Goal: Task Accomplishment & Management: Manage account settings

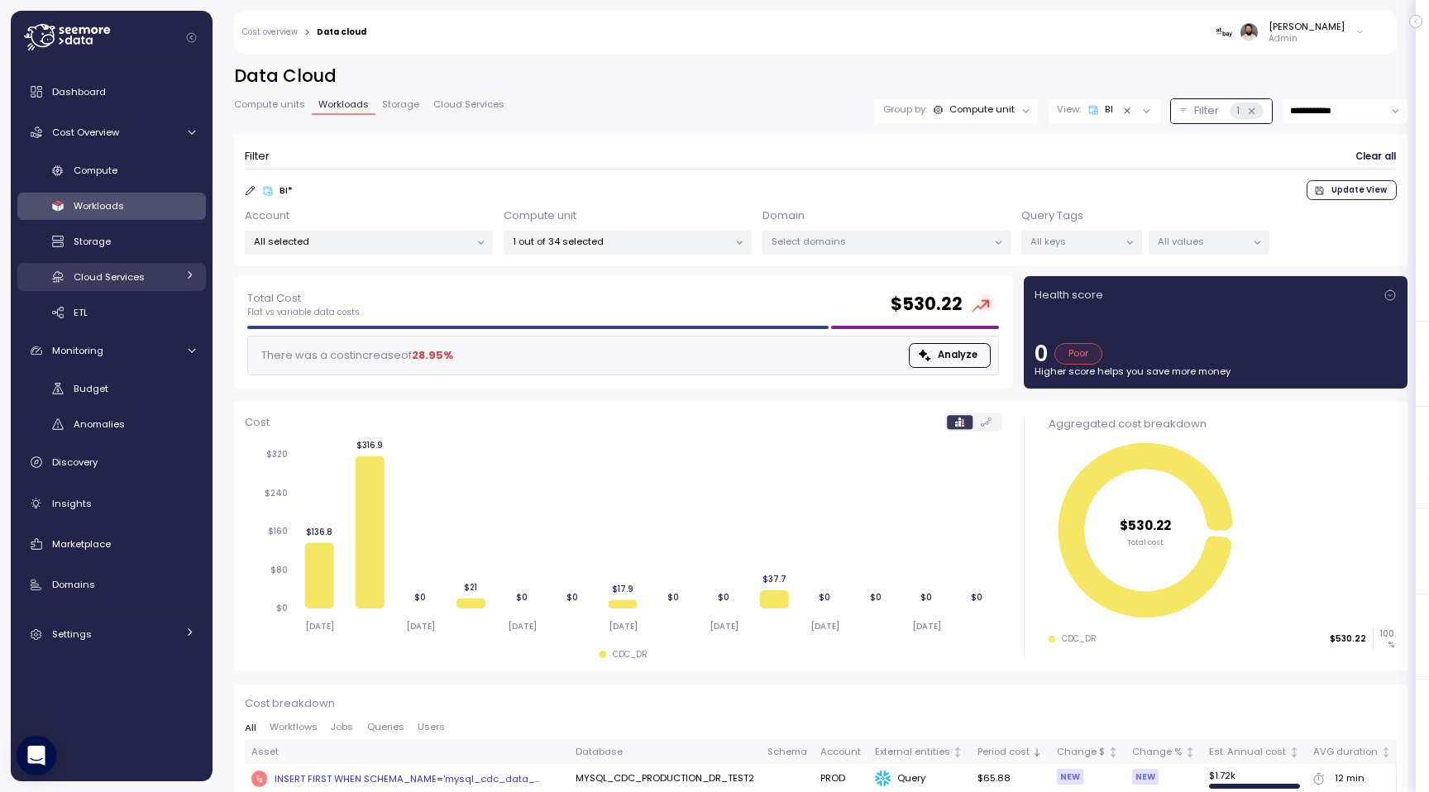
click at [140, 278] on span "Cloud Services" at bounding box center [109, 276] width 71 height 13
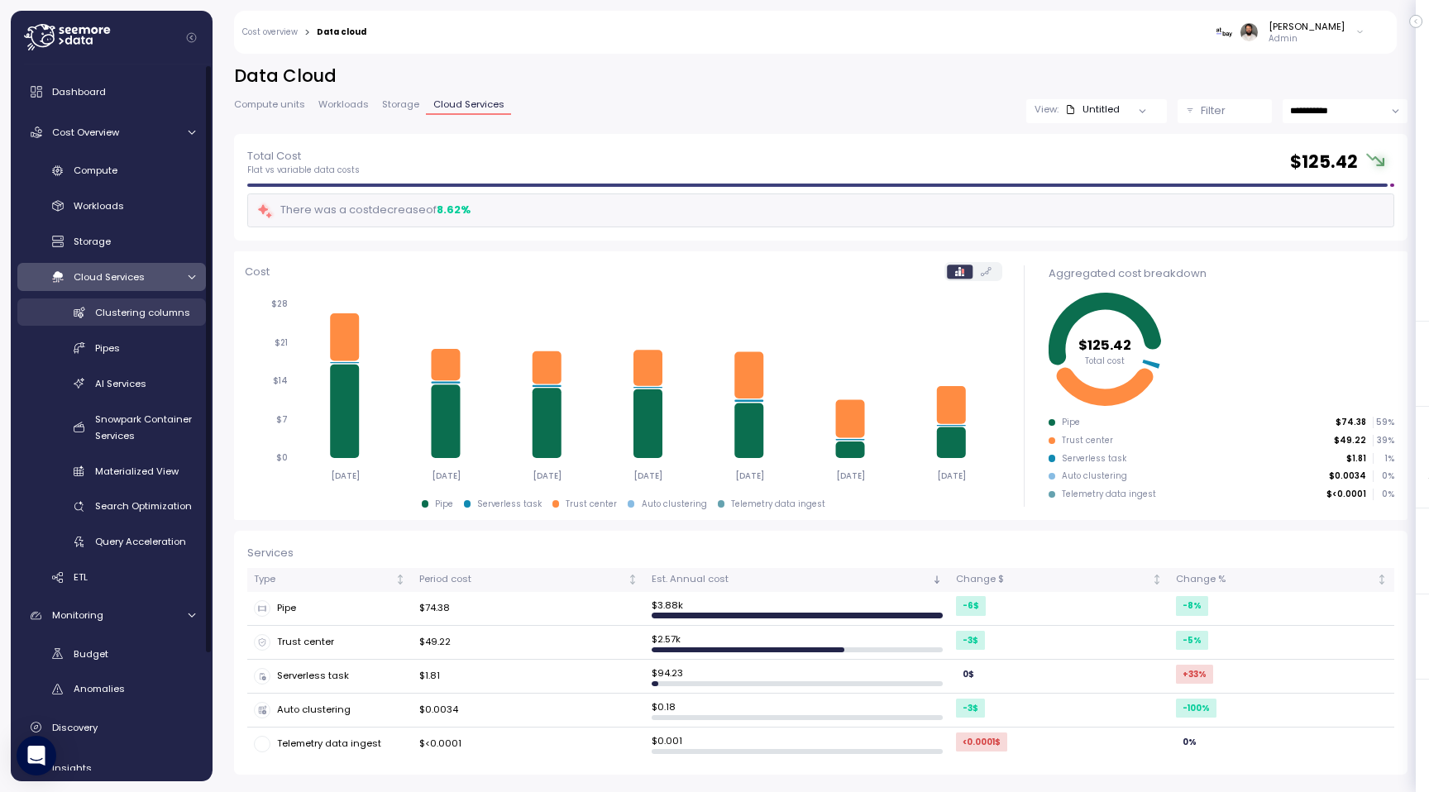
click at [148, 315] on span "Clustering columns" at bounding box center [142, 312] width 95 height 13
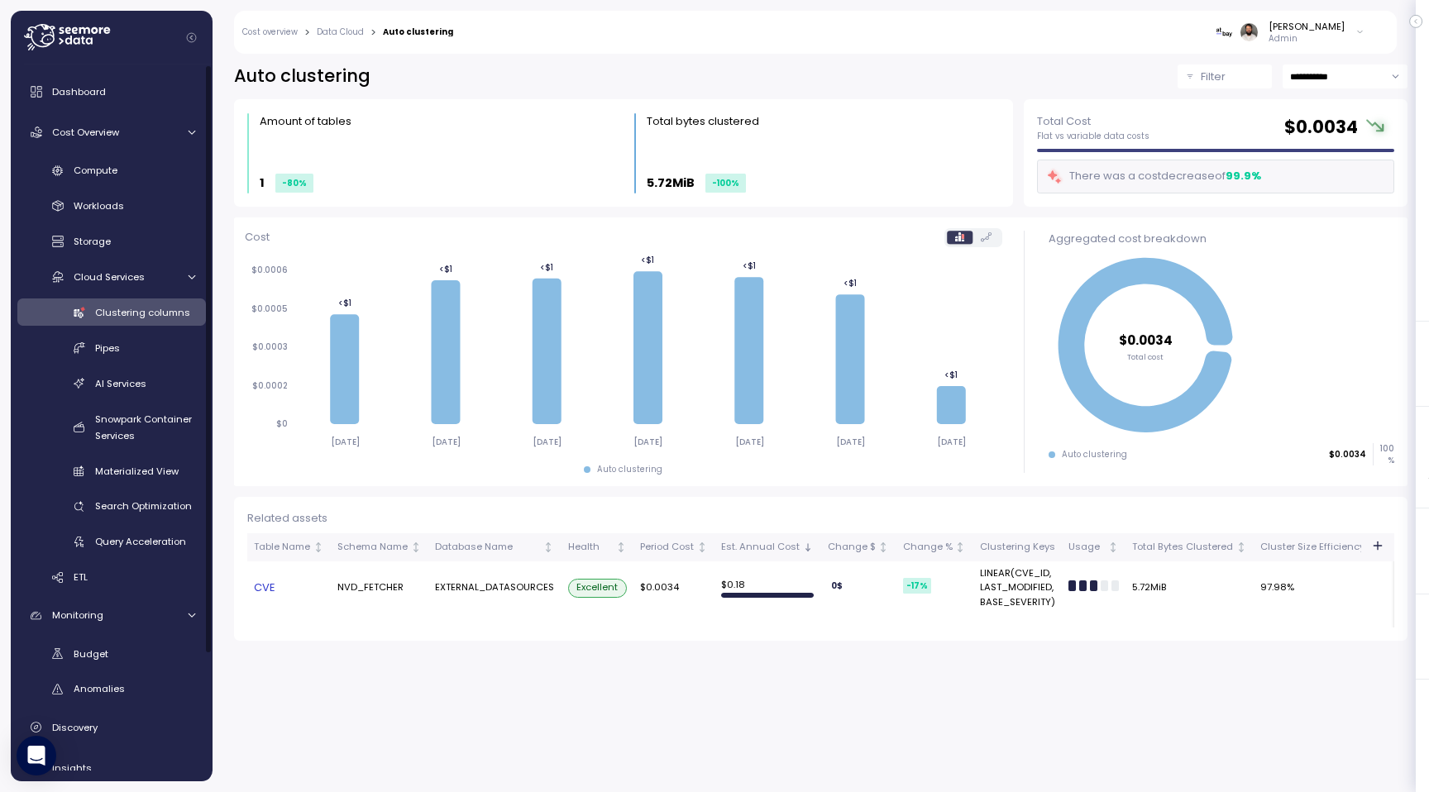
click at [1348, 84] on input "**********" at bounding box center [1344, 76] width 125 height 24
click at [1322, 209] on div "Last 30 days" at bounding box center [1343, 200] width 120 height 22
type input "**********"
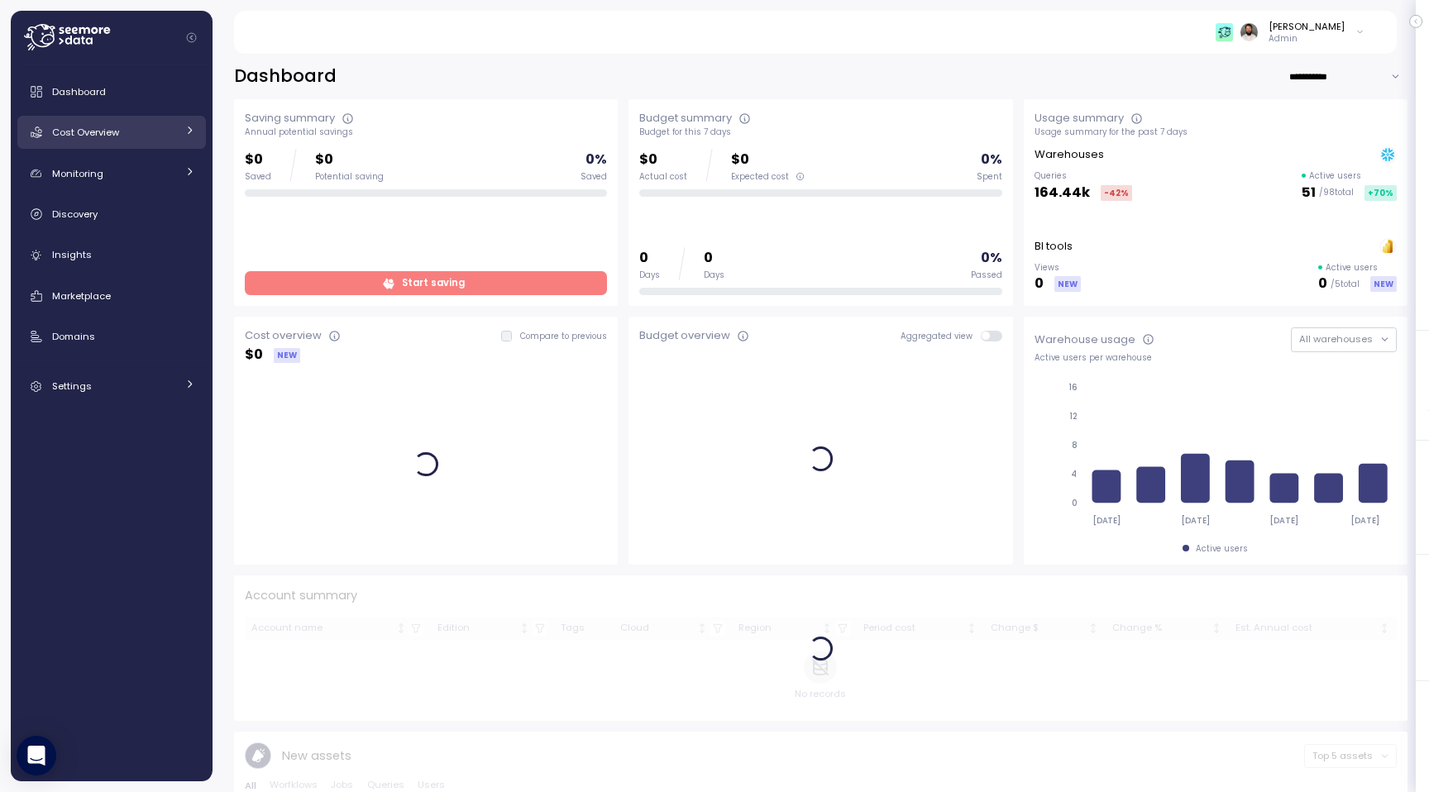
click at [152, 137] on div "Cost Overview" at bounding box center [114, 132] width 124 height 17
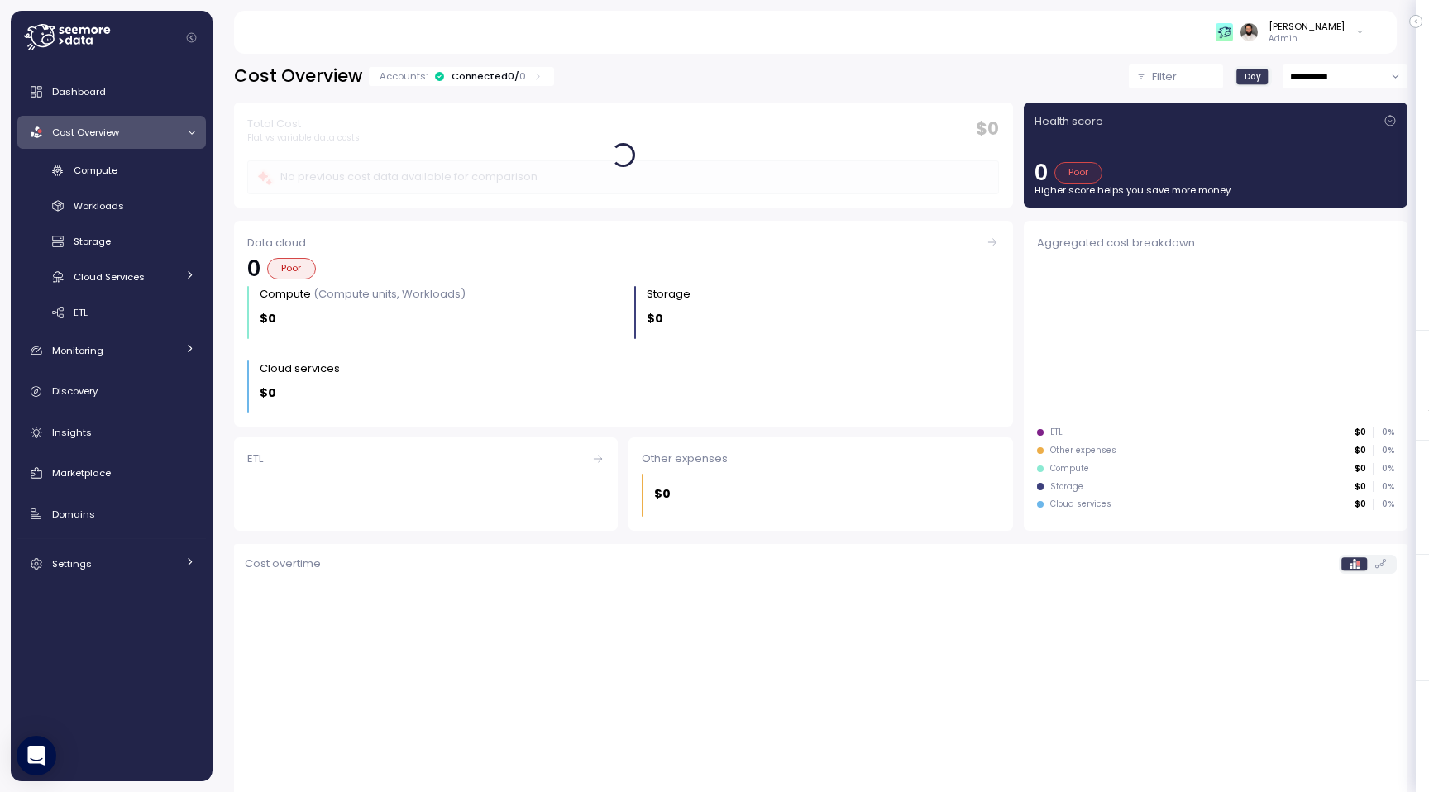
click at [475, 69] on div "Accounts: Connected 0 / 0" at bounding box center [461, 76] width 185 height 19
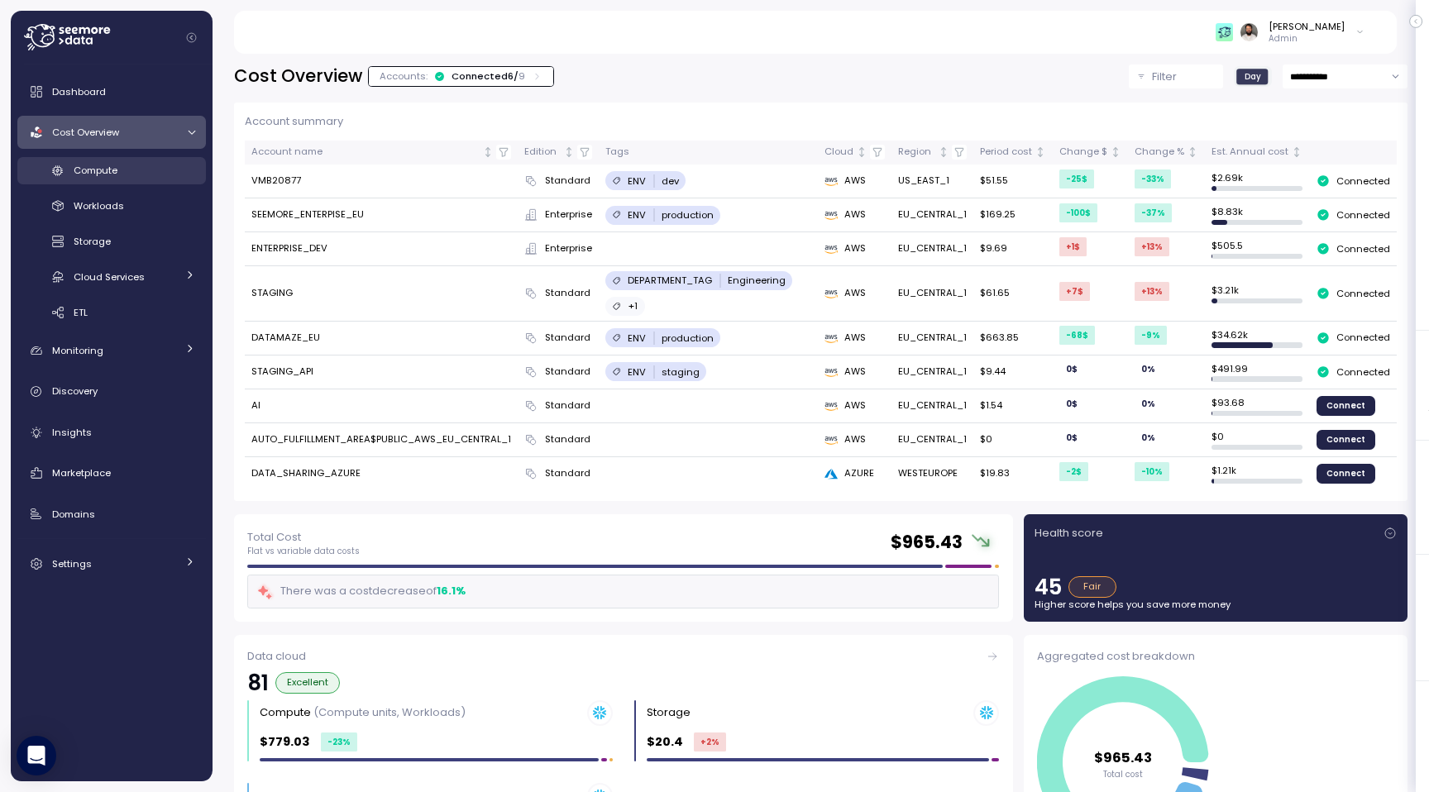
click at [169, 163] on div "Compute" at bounding box center [135, 170] width 122 height 17
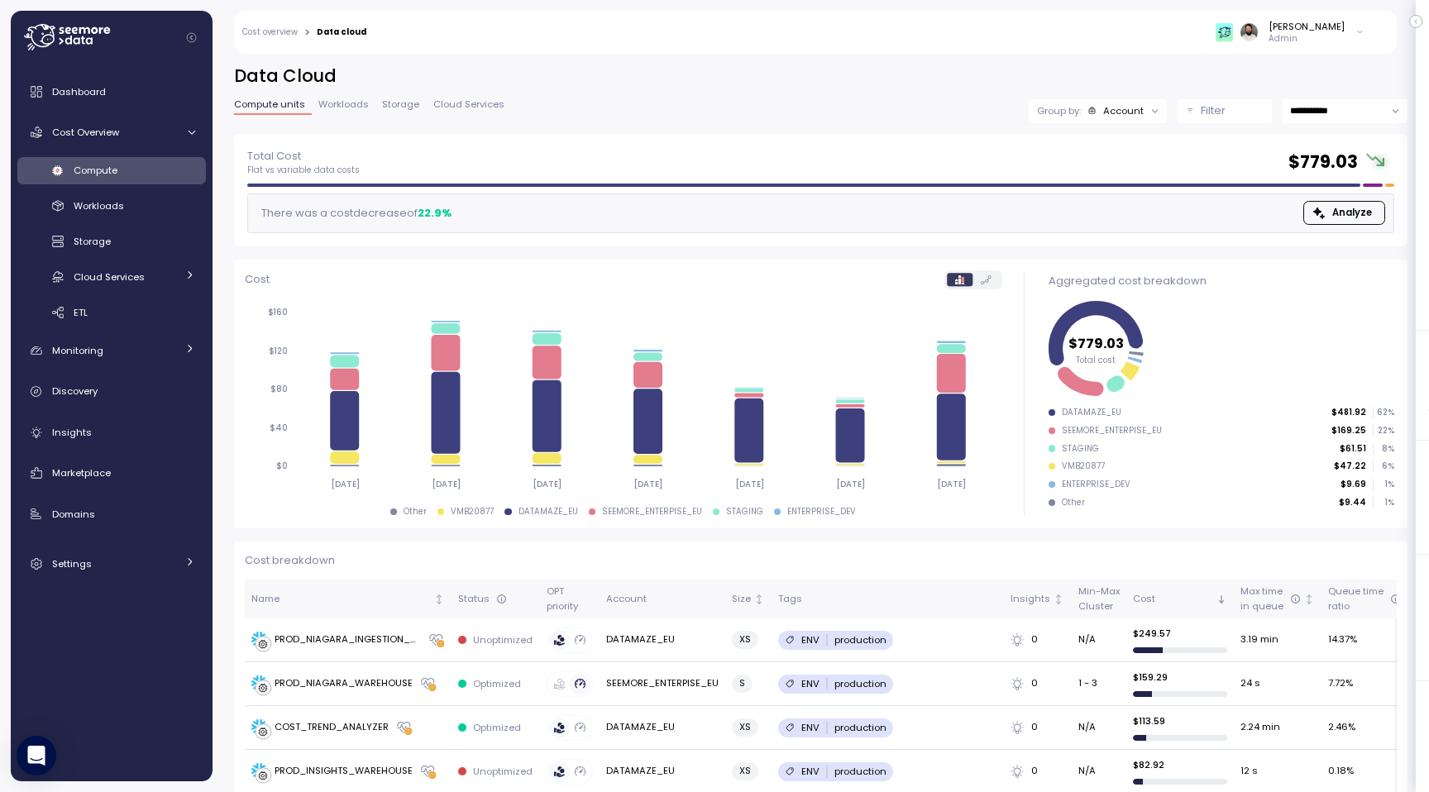
click at [1200, 113] on p "Filter" at bounding box center [1212, 111] width 25 height 17
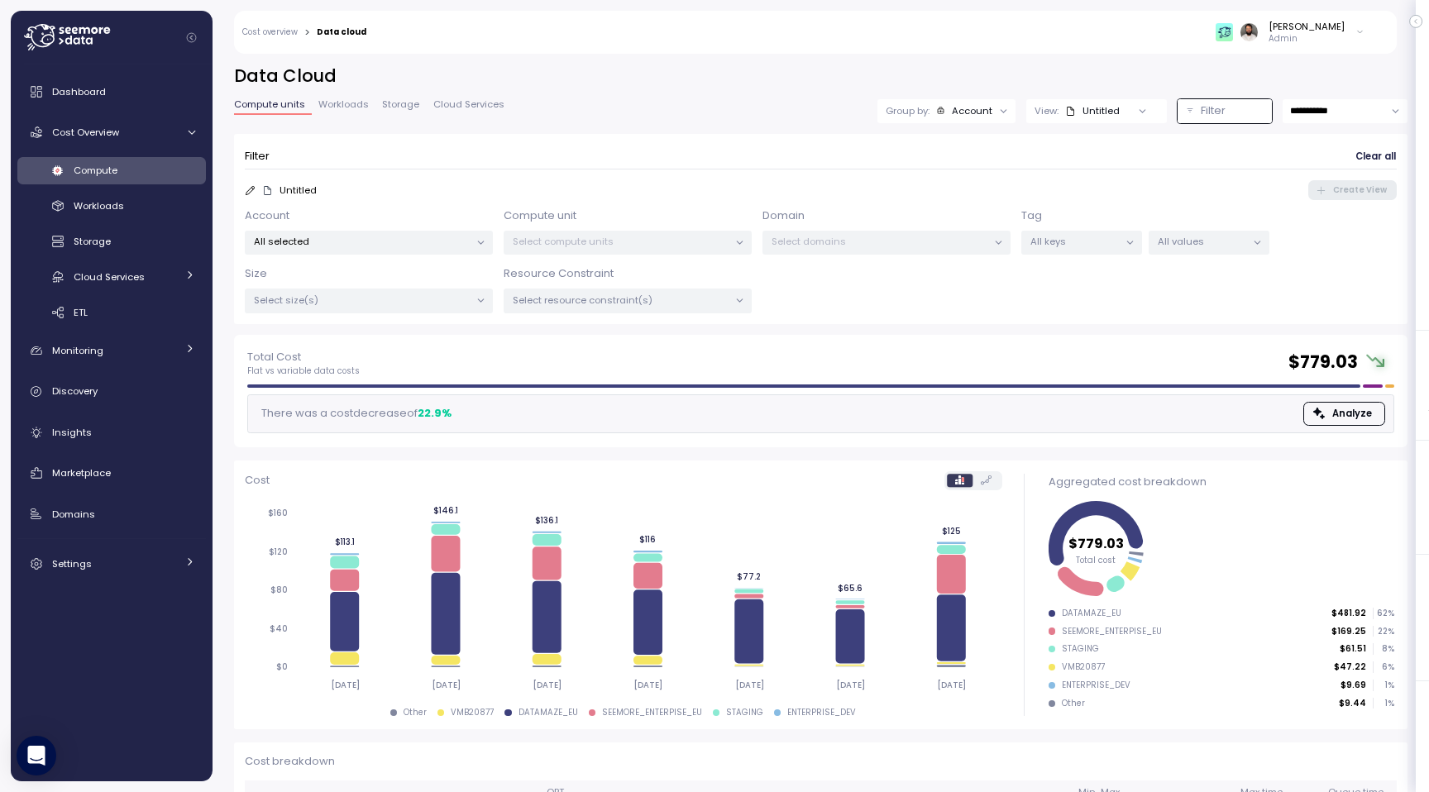
click at [1222, 249] on div "All values" at bounding box center [1208, 243] width 121 height 24
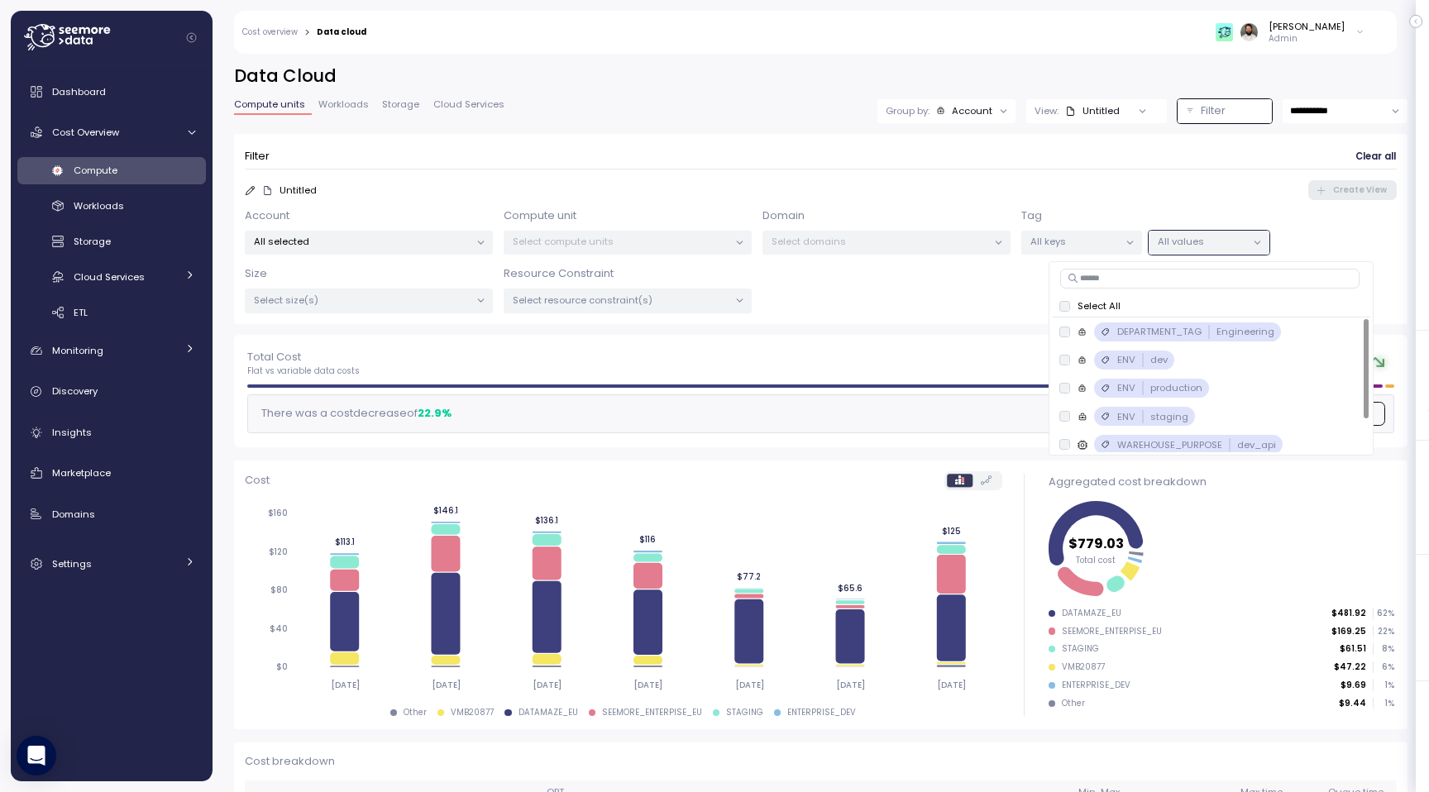
click at [1111, 244] on p "All keys" at bounding box center [1074, 241] width 88 height 13
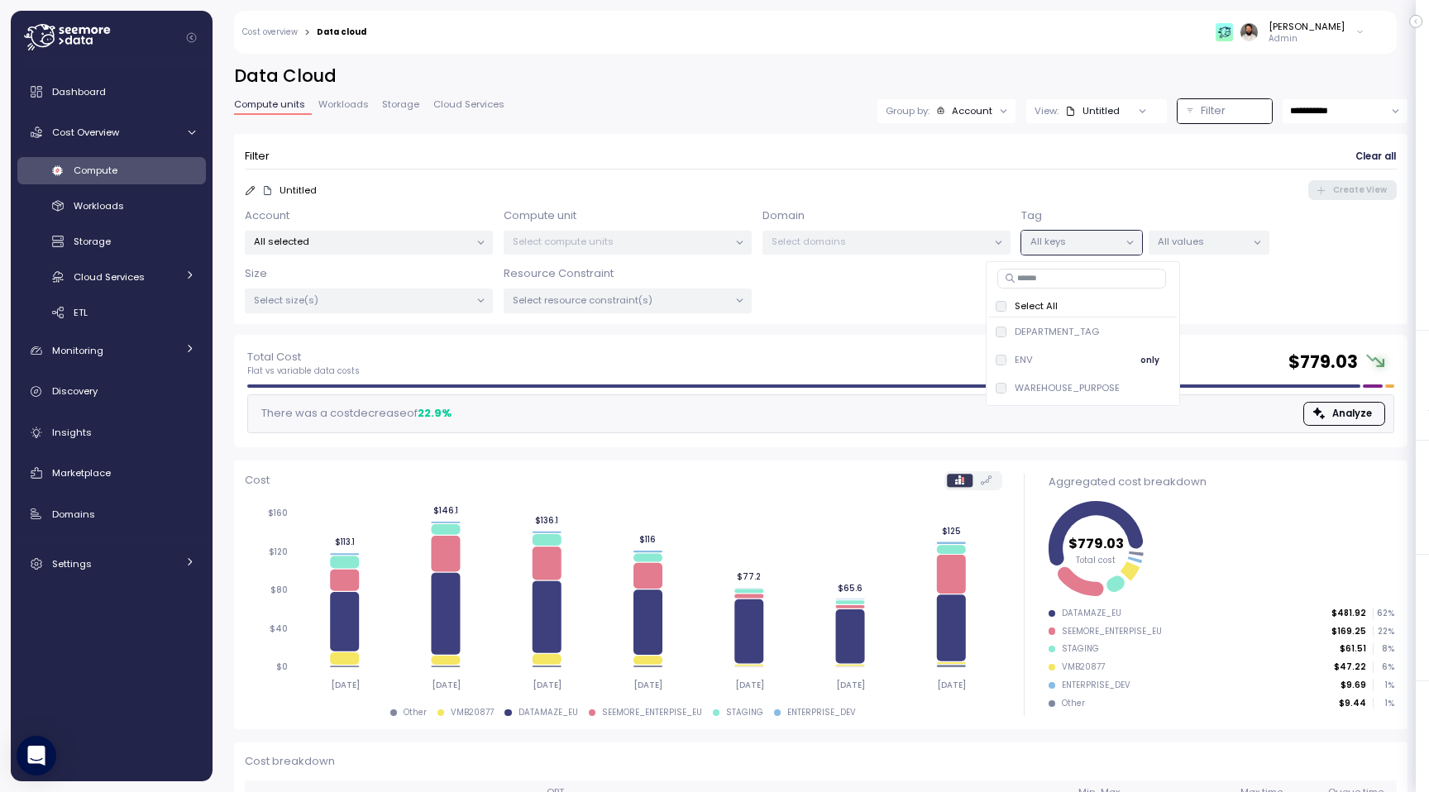
click at [1080, 361] on div "ENV only" at bounding box center [1082, 360] width 174 height 20
click at [1203, 241] on p "All values" at bounding box center [1201, 241] width 88 height 13
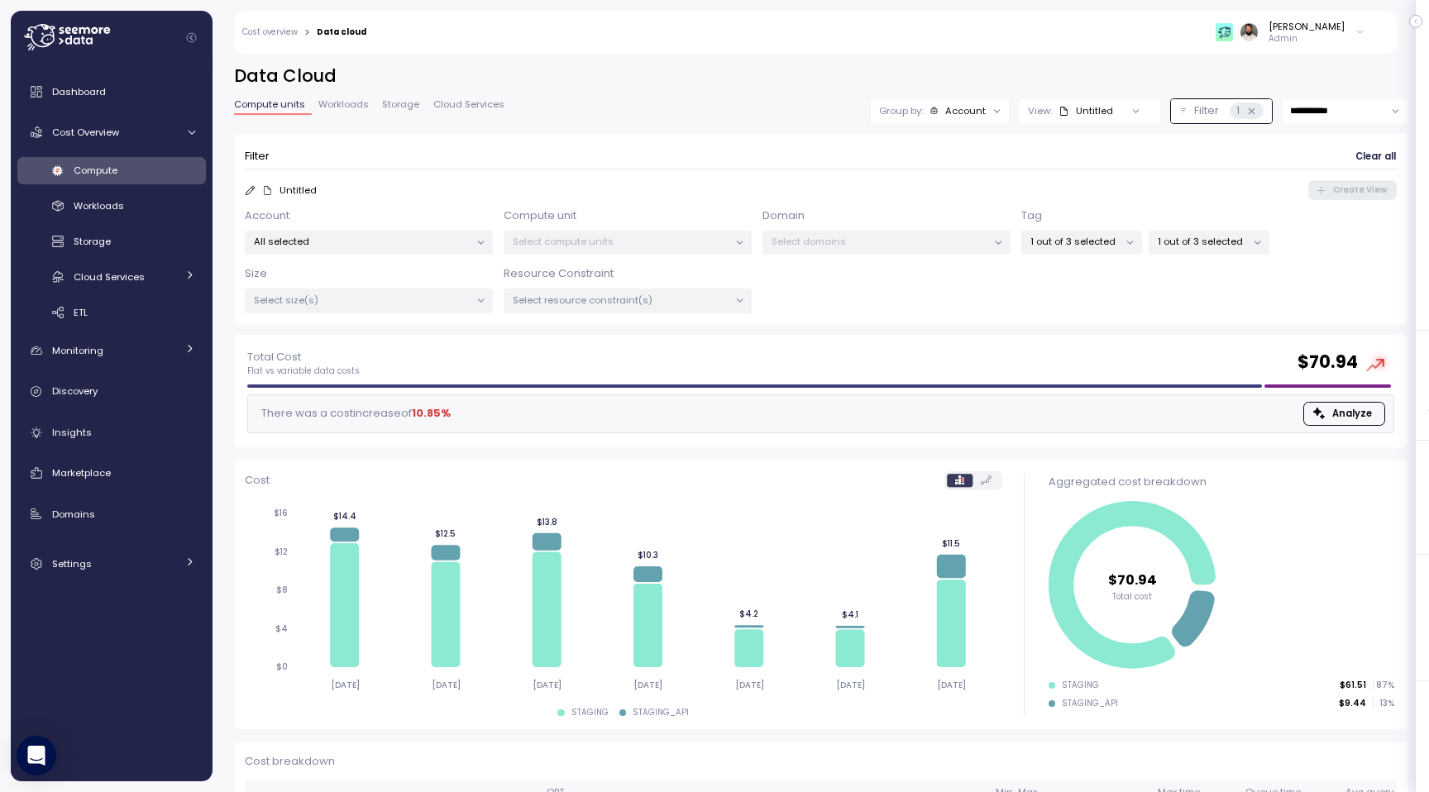
click at [1127, 175] on form "Filter Clear all Untitled Create View Account All selected Compute unit Select …" at bounding box center [821, 229] width 1152 height 169
click at [358, 107] on span "Workloads" at bounding box center [343, 104] width 50 height 9
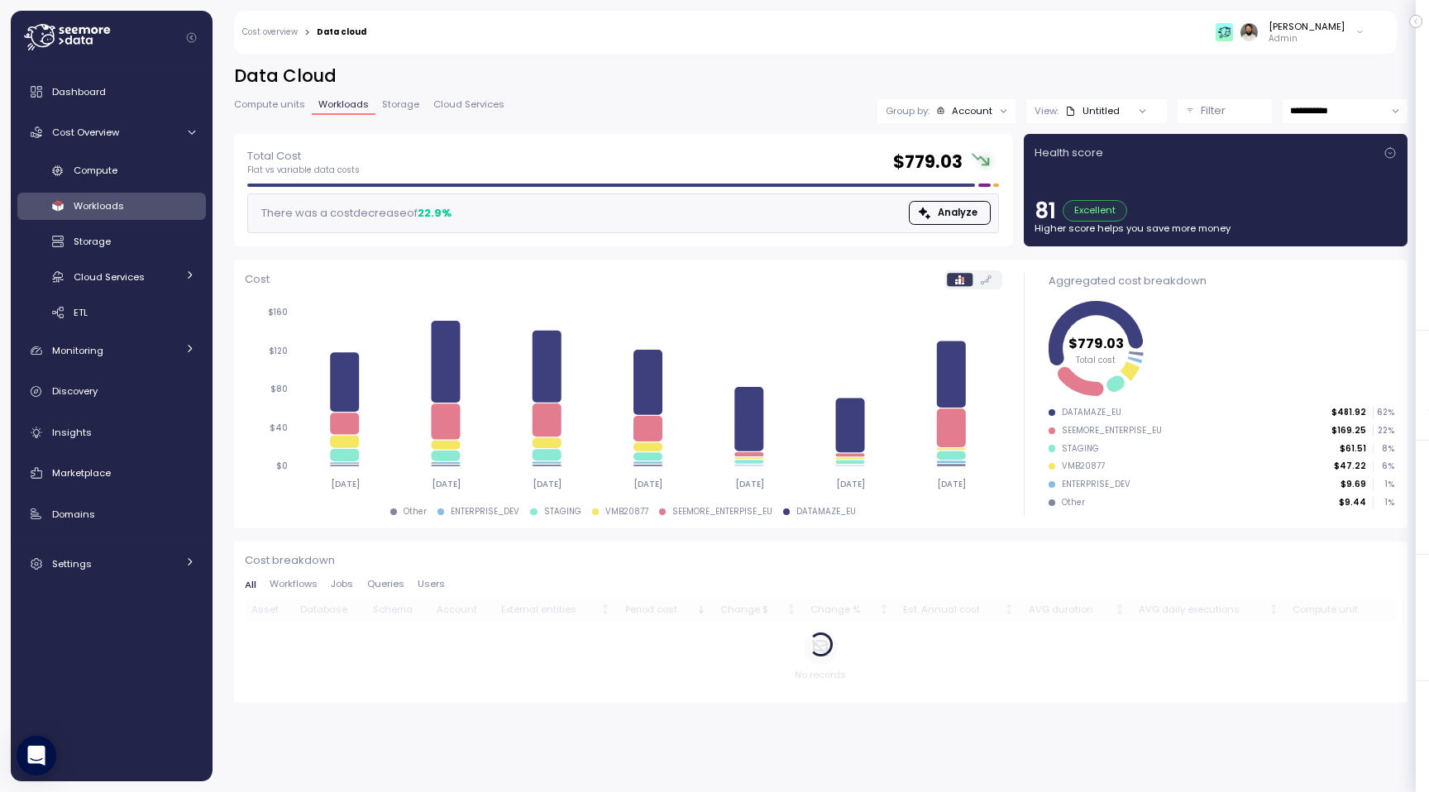
click at [1201, 113] on p "Filter" at bounding box center [1212, 111] width 25 height 17
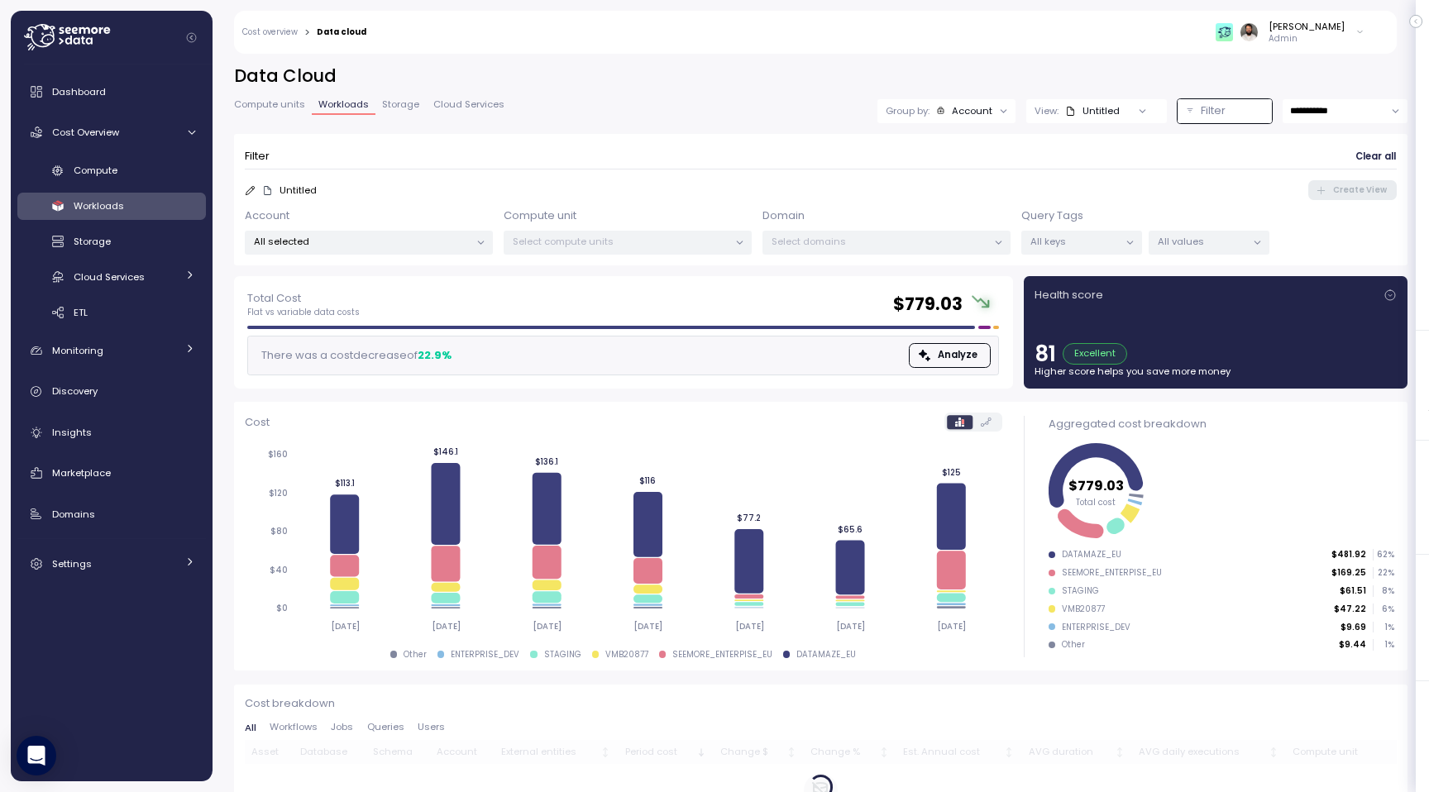
click at [1181, 242] on p "All values" at bounding box center [1201, 241] width 88 height 13
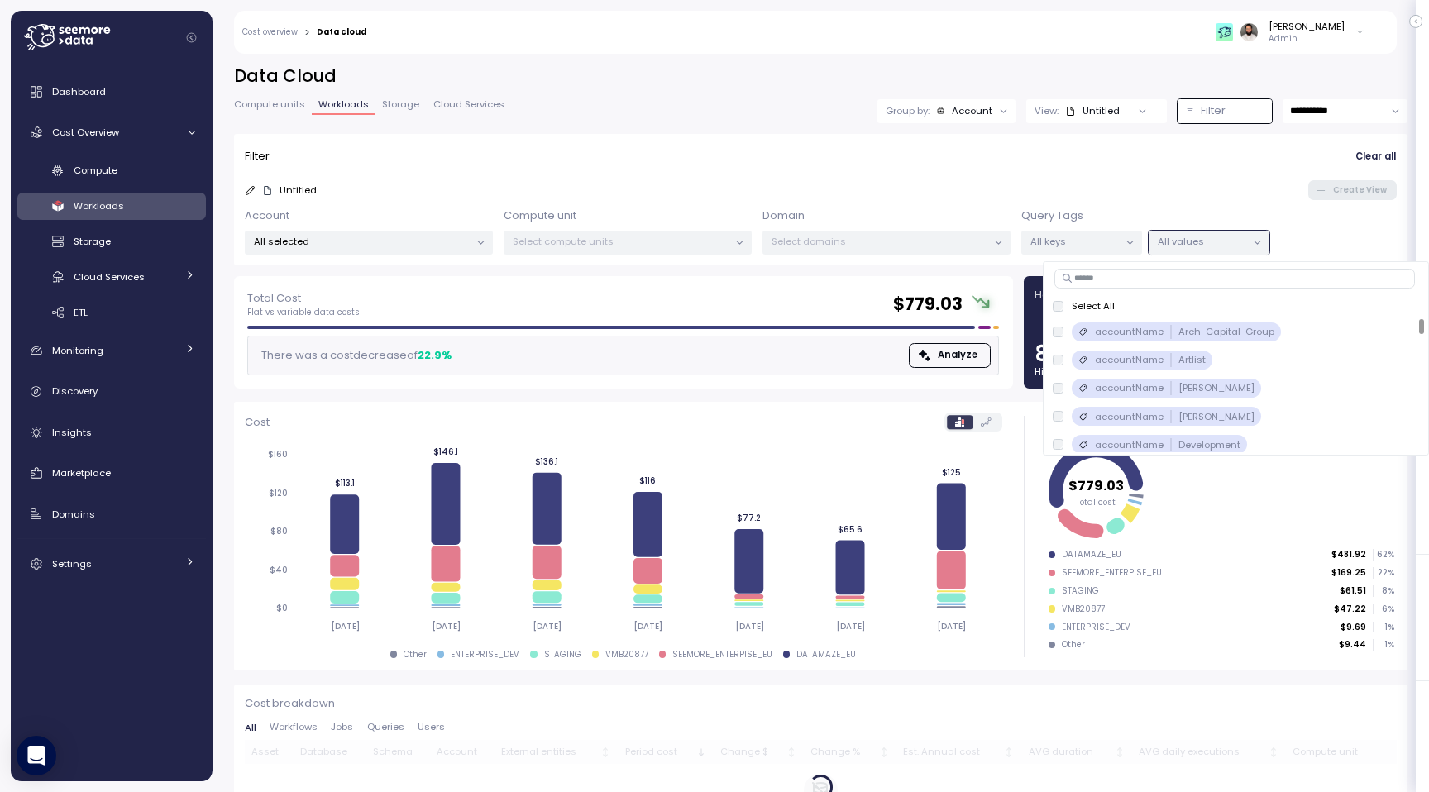
click at [1102, 244] on p "All keys" at bounding box center [1074, 241] width 88 height 13
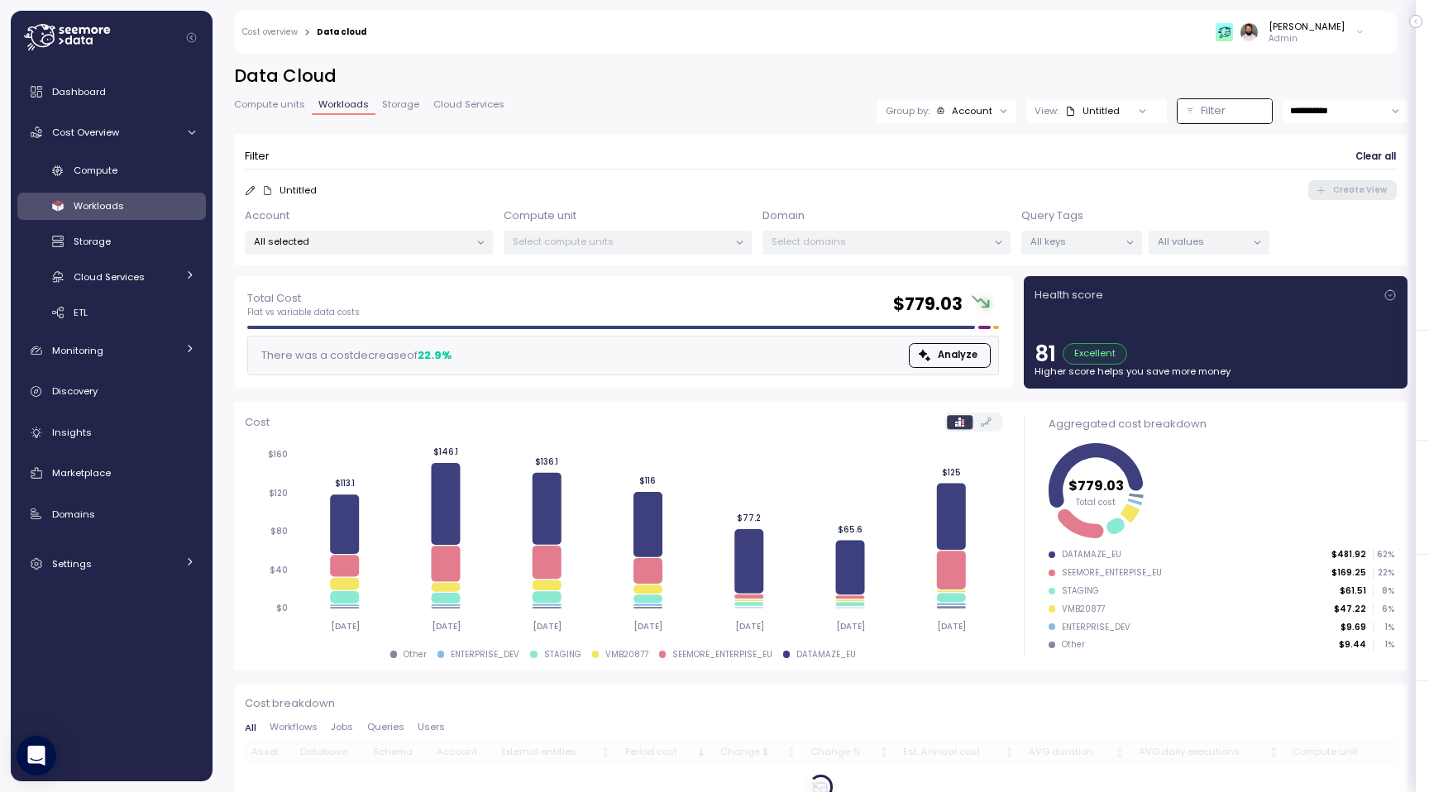
click at [1171, 246] on p "All values" at bounding box center [1201, 241] width 88 height 13
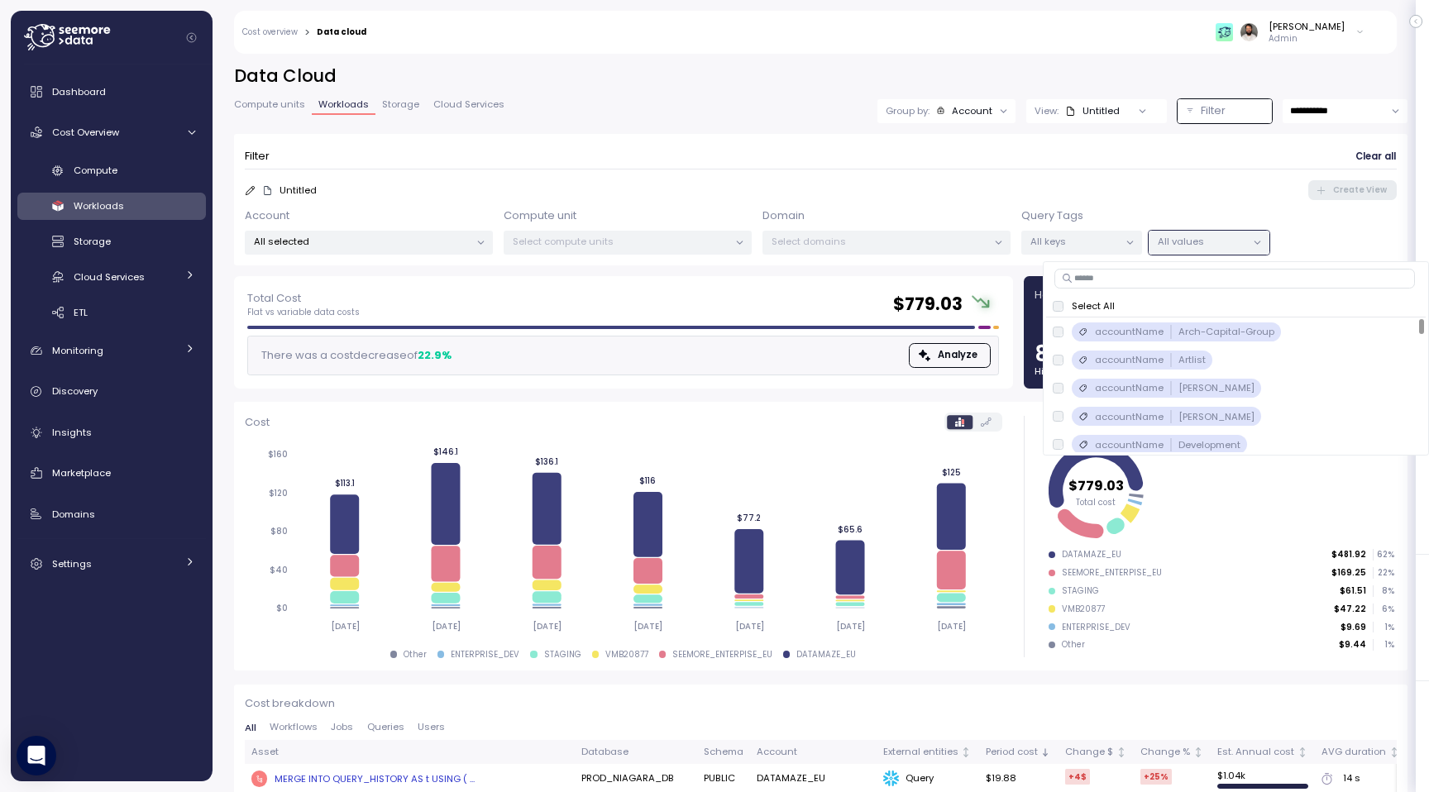
click at [1138, 172] on form "Filter Clear all Untitled Create View Account All selected Compute unit Select …" at bounding box center [821, 200] width 1152 height 110
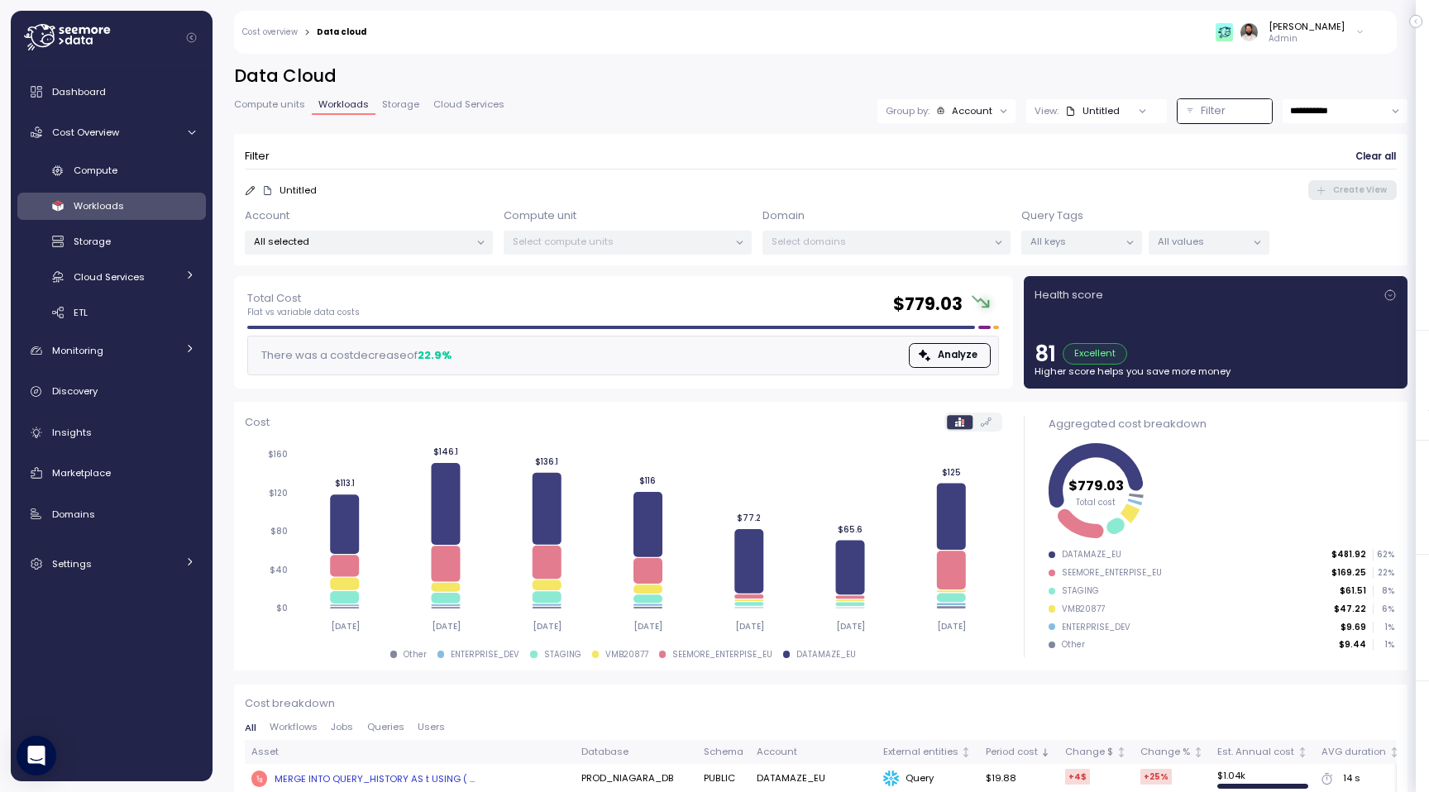
click at [1102, 116] on div "Untitled" at bounding box center [1092, 110] width 55 height 13
click at [1009, 116] on div at bounding box center [1003, 110] width 23 height 23
click at [984, 111] on div "Account" at bounding box center [972, 110] width 41 height 13
click at [965, 171] on div "Tags" at bounding box center [945, 175] width 75 height 20
click at [826, 120] on div "**********" at bounding box center [820, 111] width 1173 height 24
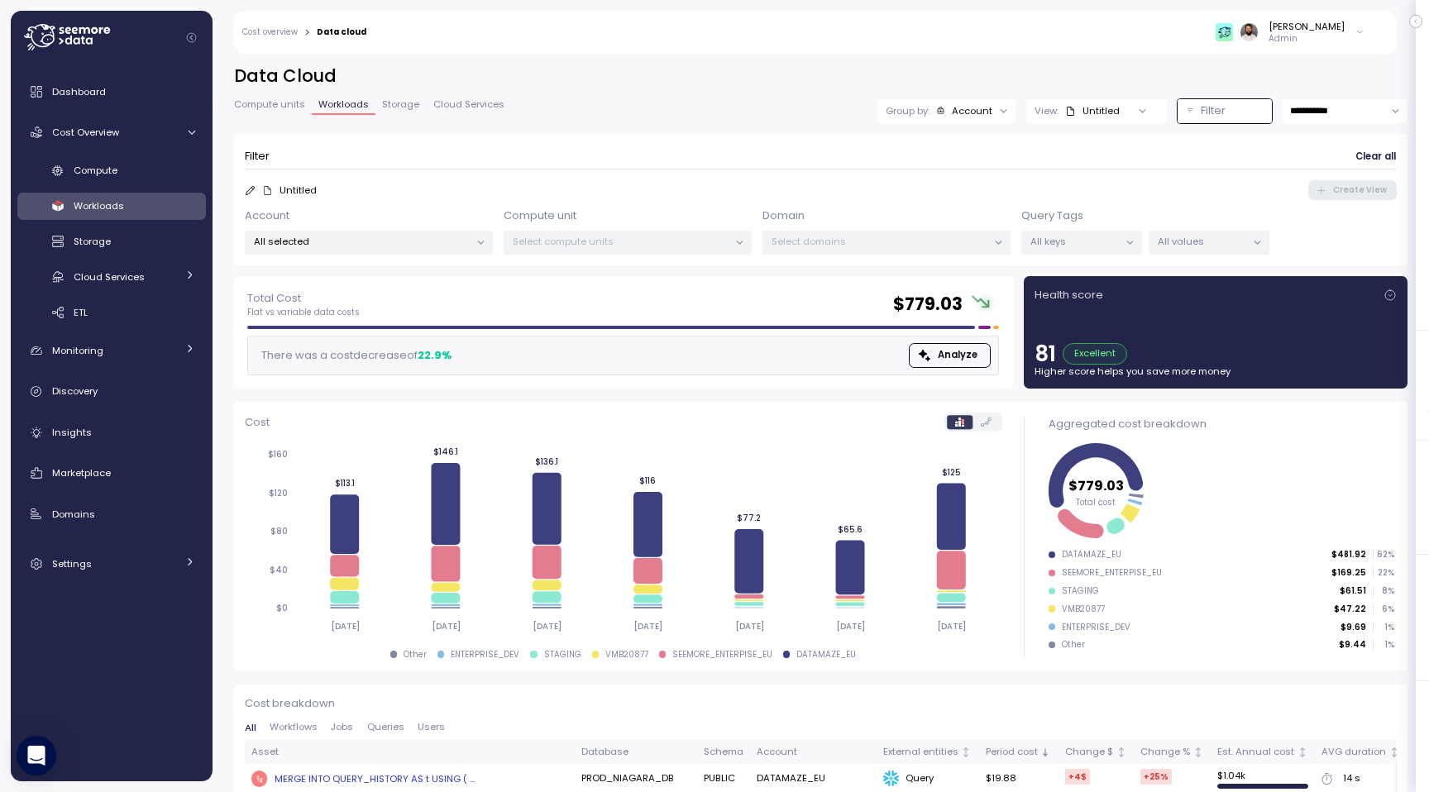
click at [274, 104] on span "Compute units" at bounding box center [269, 104] width 71 height 9
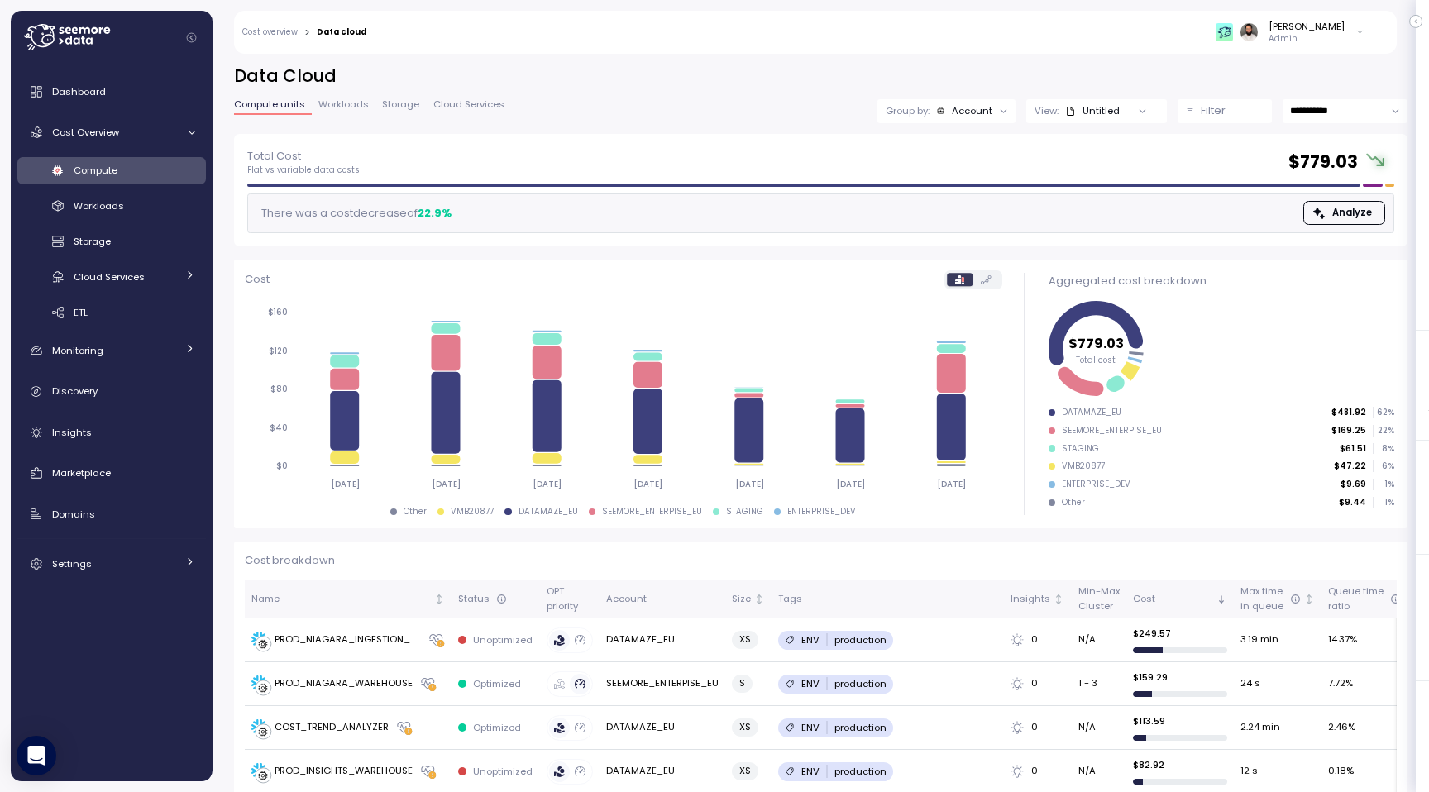
click at [1126, 114] on div at bounding box center [1142, 110] width 47 height 23
click at [1119, 107] on div at bounding box center [1142, 110] width 47 height 23
click at [988, 104] on div "Account" at bounding box center [972, 110] width 41 height 13
click at [966, 222] on div "Tags" at bounding box center [944, 231] width 99 height 20
click at [1130, 110] on div at bounding box center [1142, 110] width 47 height 23
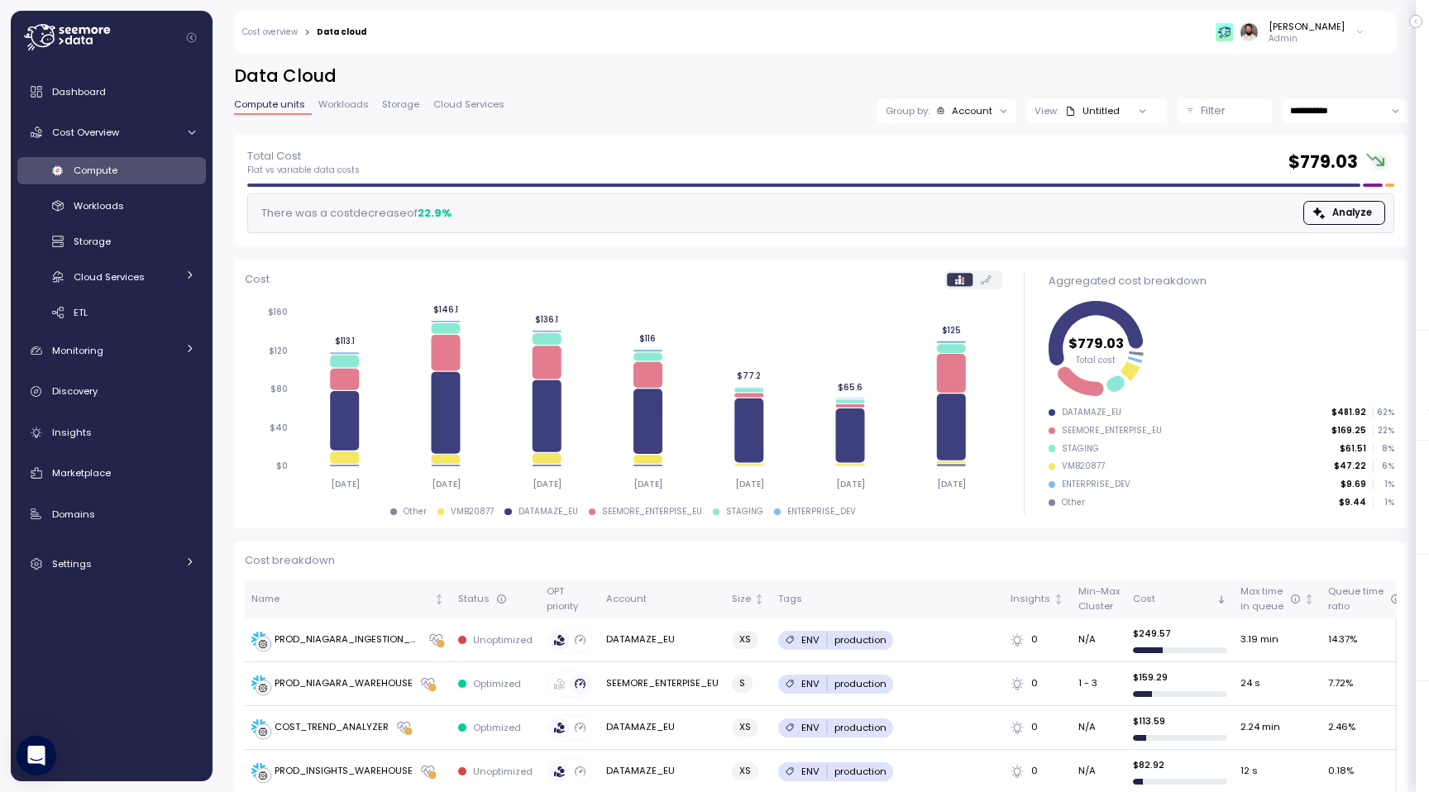
click at [1120, 110] on div at bounding box center [1142, 110] width 47 height 23
click at [1310, 115] on input "**********" at bounding box center [1344, 111] width 125 height 24
click at [1310, 206] on span "Last 14 days" at bounding box center [1319, 212] width 58 height 15
type input "**********"
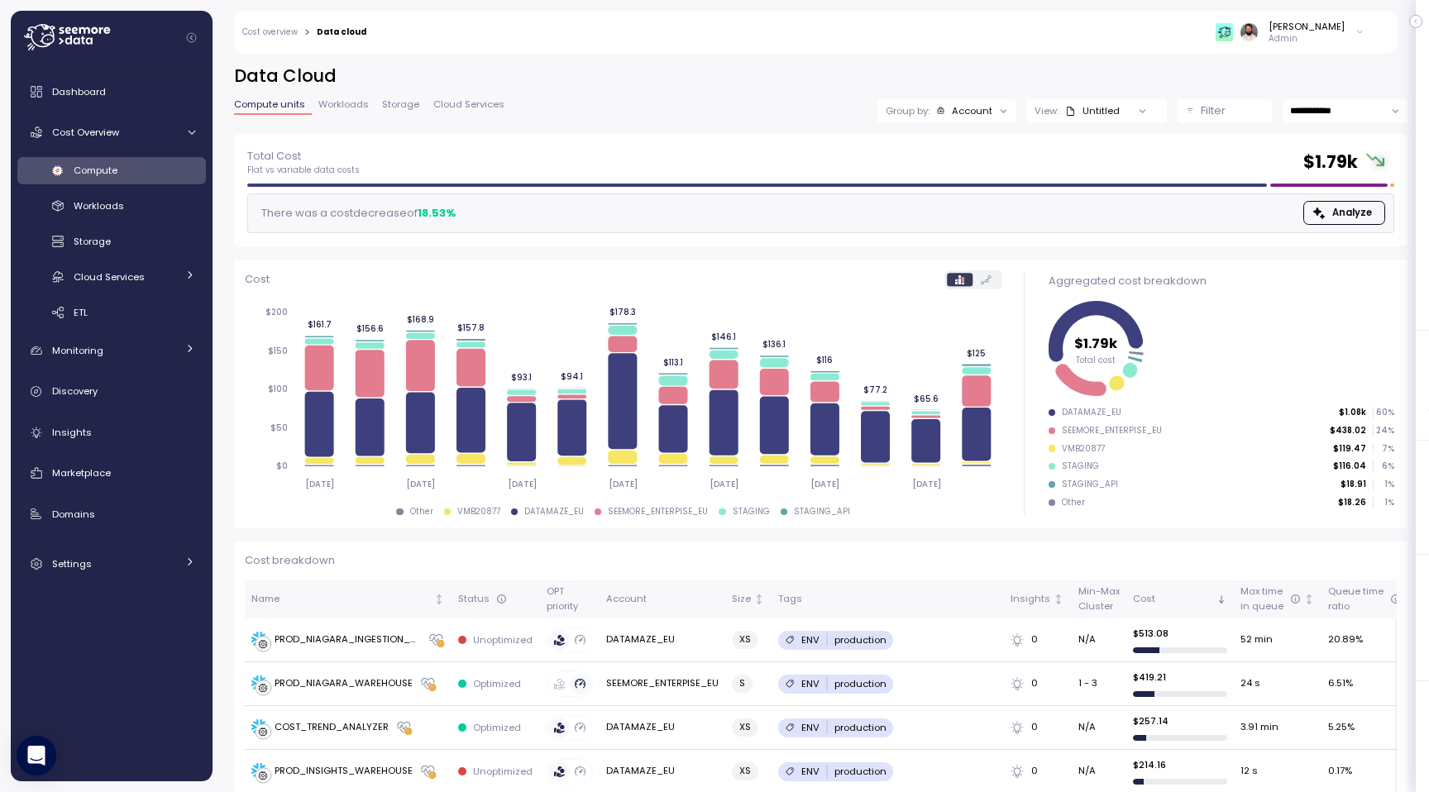
click at [1220, 113] on p "Filter" at bounding box center [1212, 111] width 25 height 17
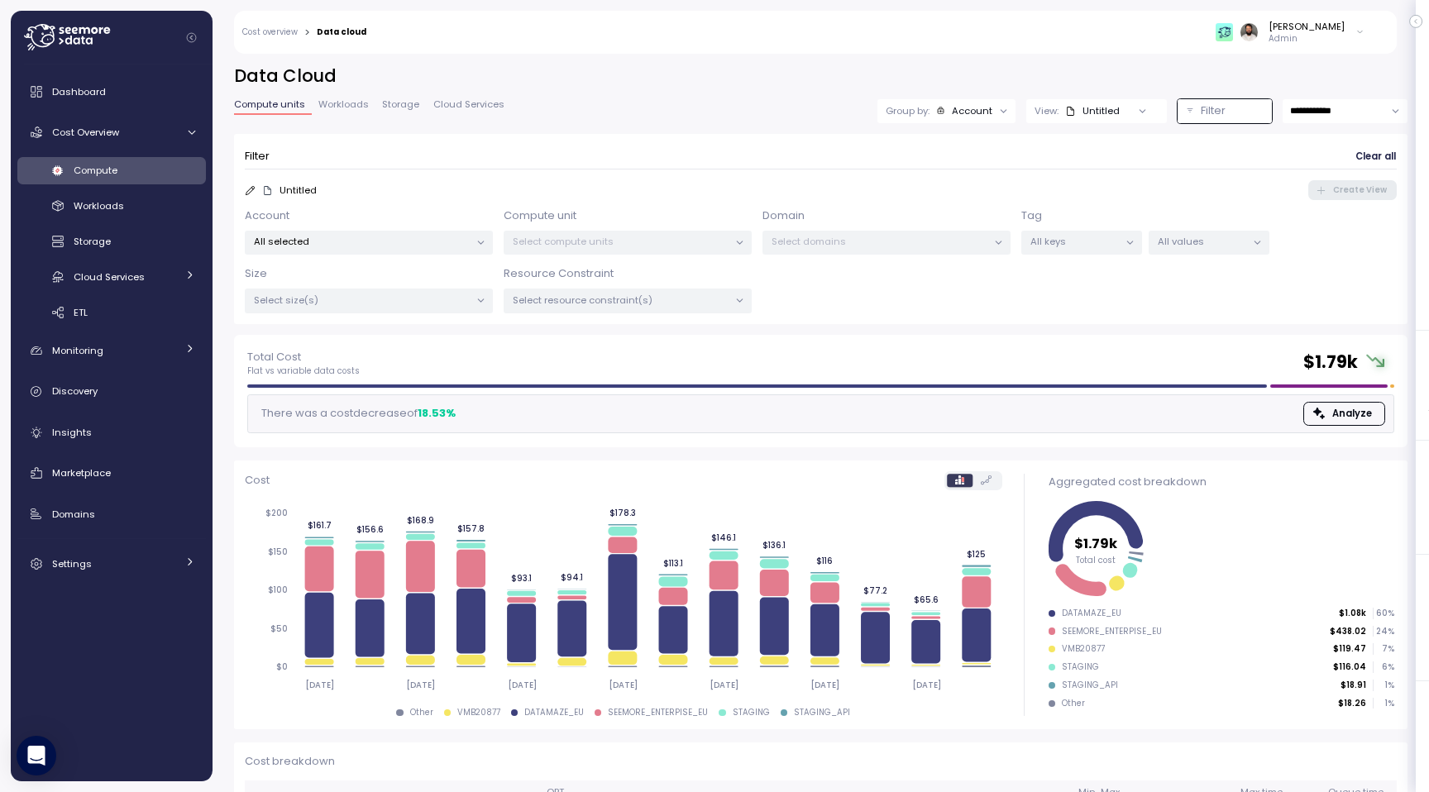
click at [1090, 241] on p "All keys" at bounding box center [1074, 241] width 88 height 13
click at [1081, 358] on div "ENV only" at bounding box center [1082, 360] width 174 height 20
click at [1214, 242] on p "All values" at bounding box center [1201, 241] width 88 height 13
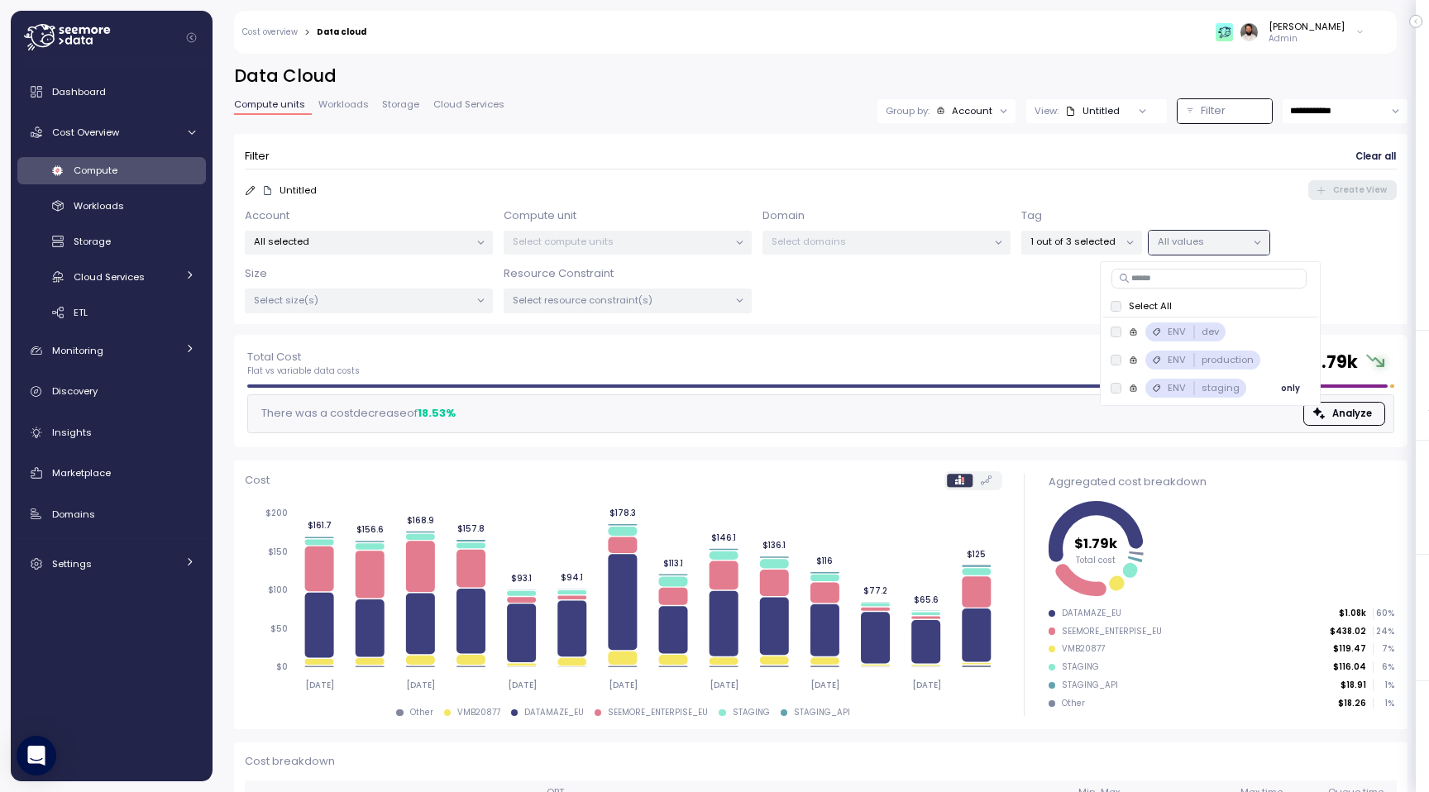
click at [1290, 391] on span "only" at bounding box center [1290, 388] width 19 height 18
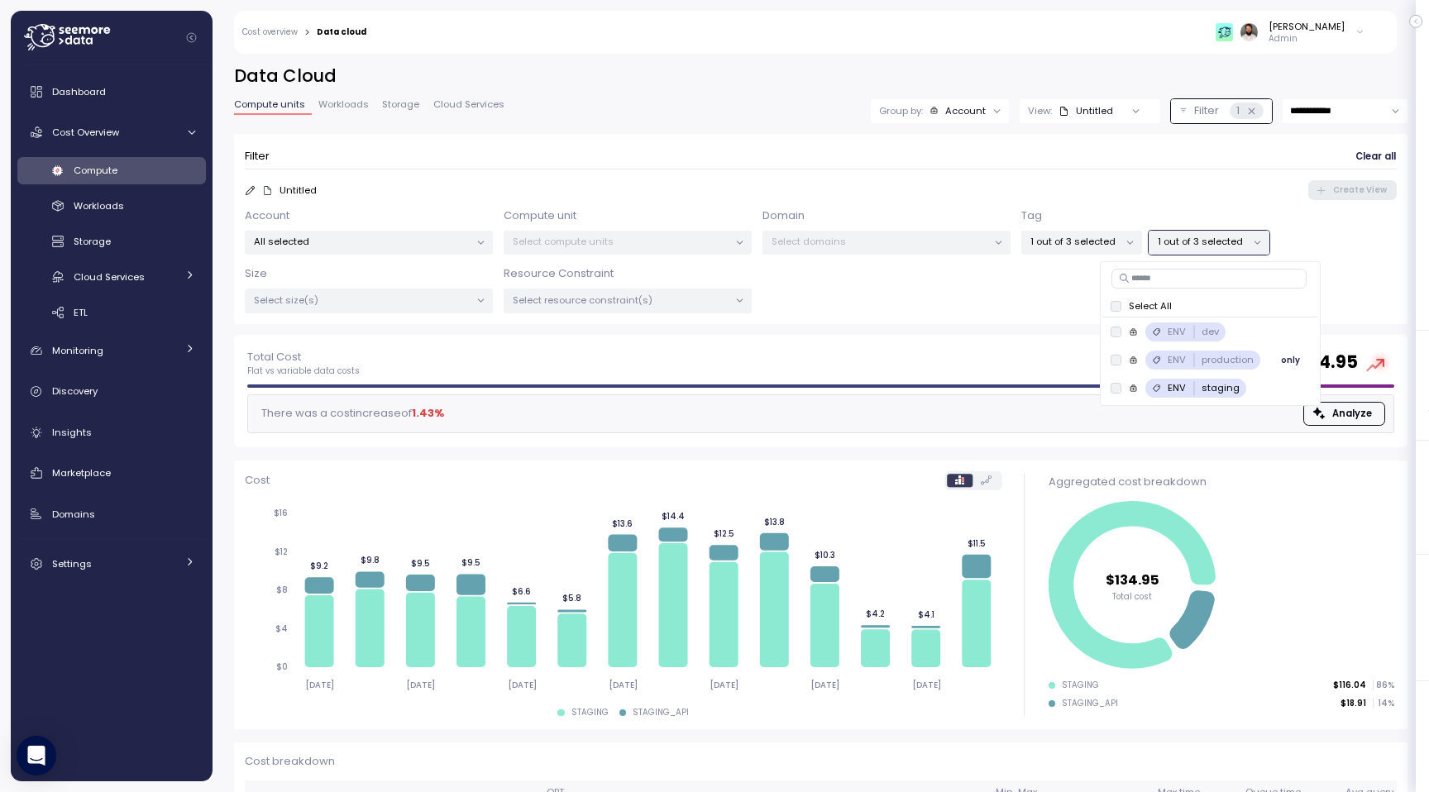
click at [1228, 362] on p "production" at bounding box center [1227, 359] width 52 height 13
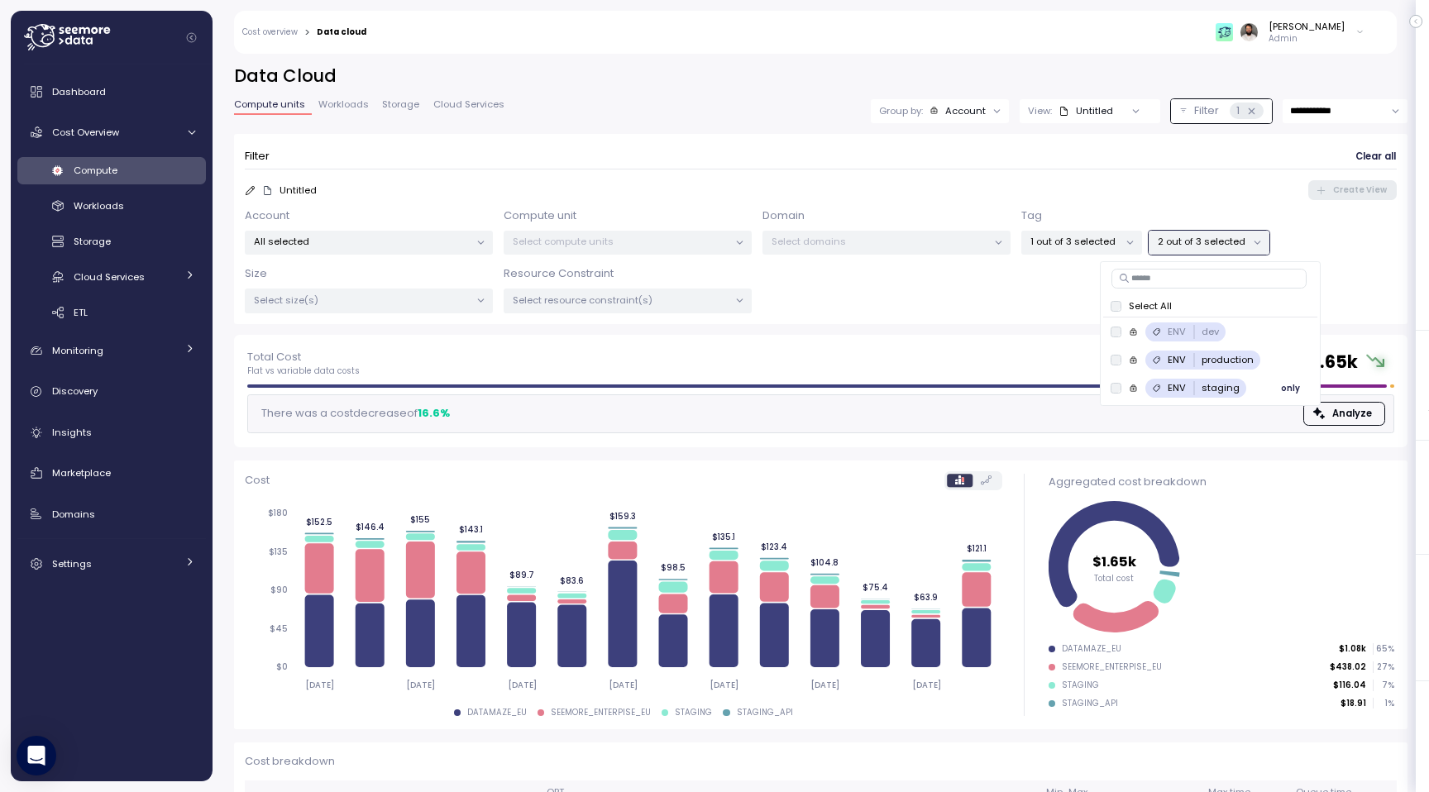
click at [1223, 383] on p "staging" at bounding box center [1220, 387] width 38 height 13
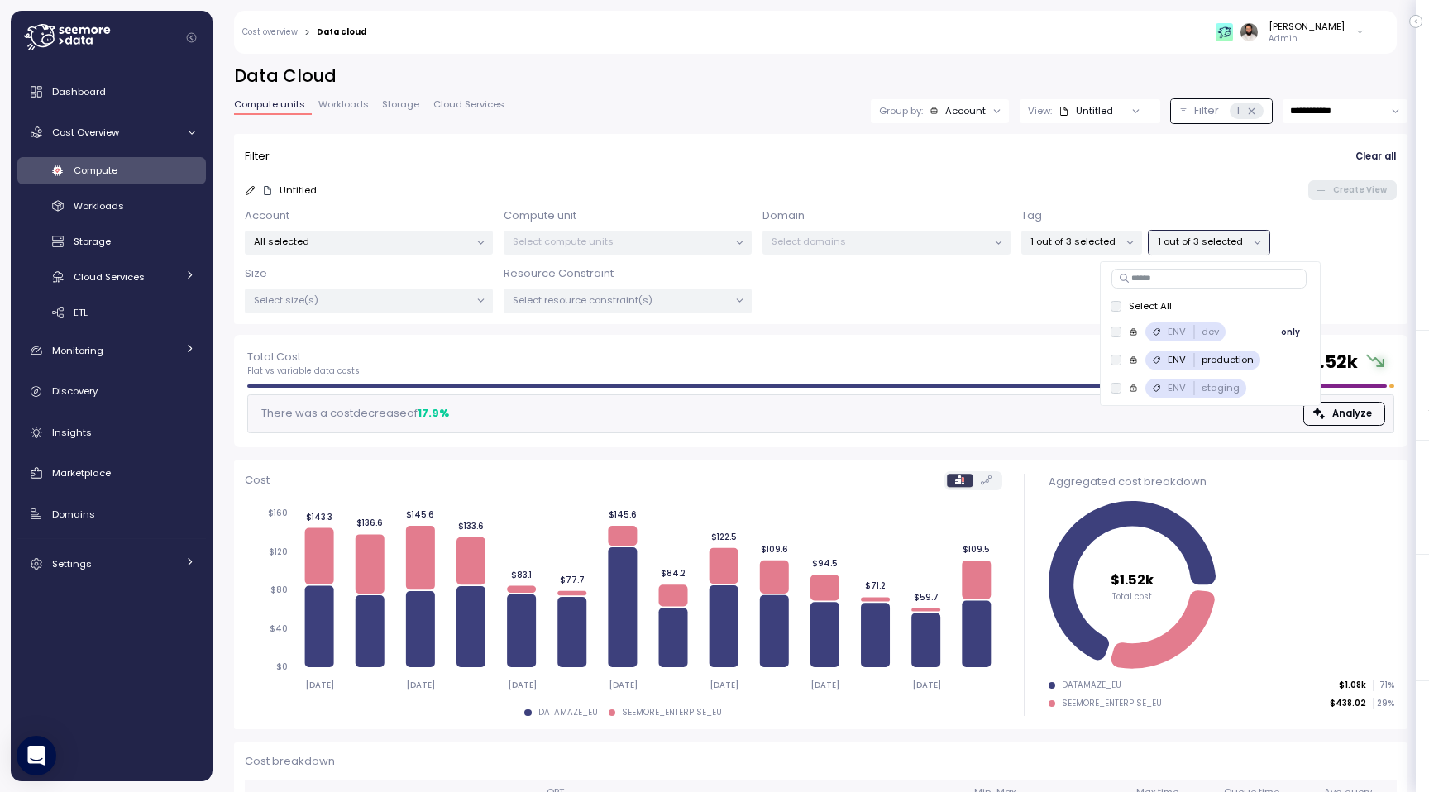
click at [1220, 337] on div "ENV dev" at bounding box center [1185, 331] width 80 height 19
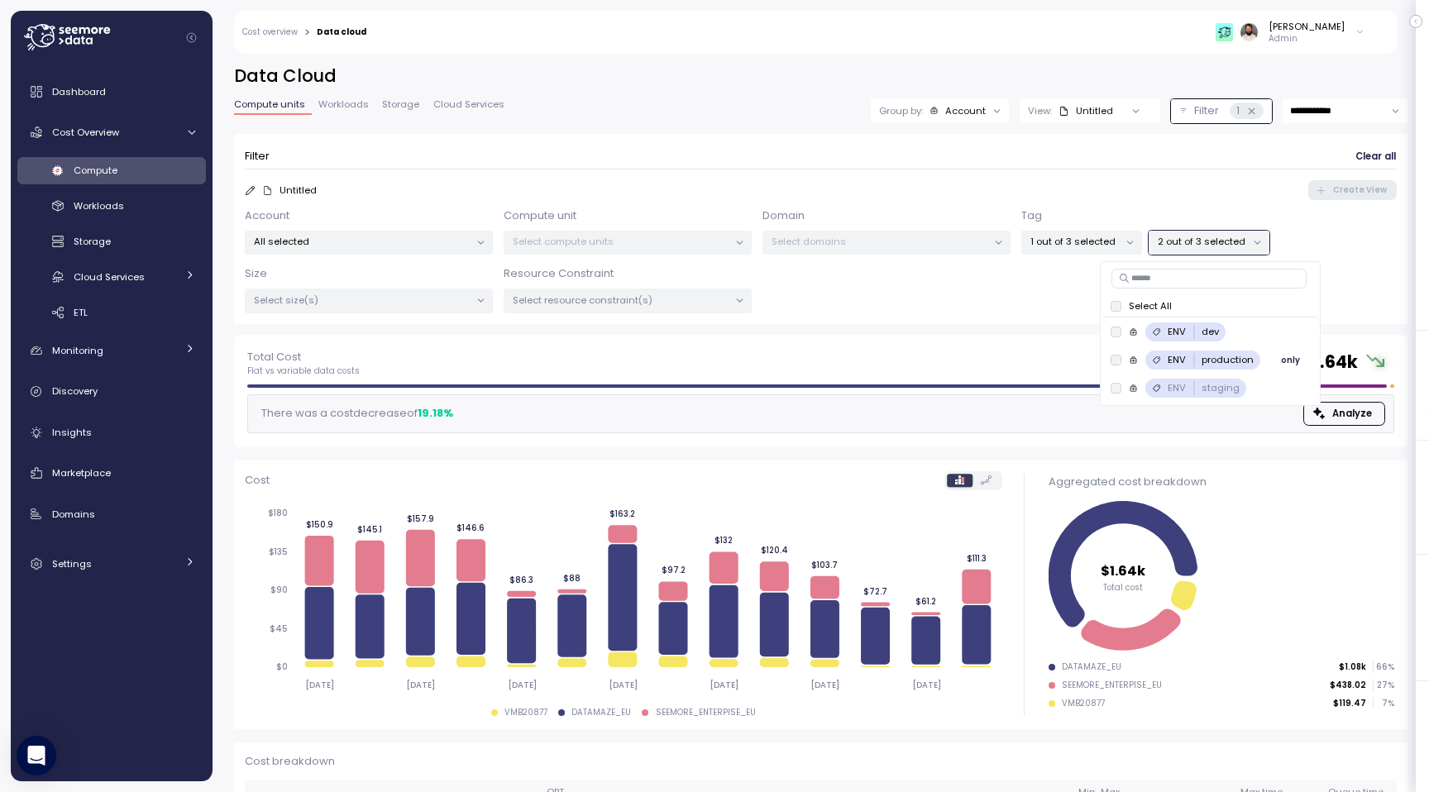
click at [1219, 370] on div "ENV production only" at bounding box center [1209, 360] width 213 height 28
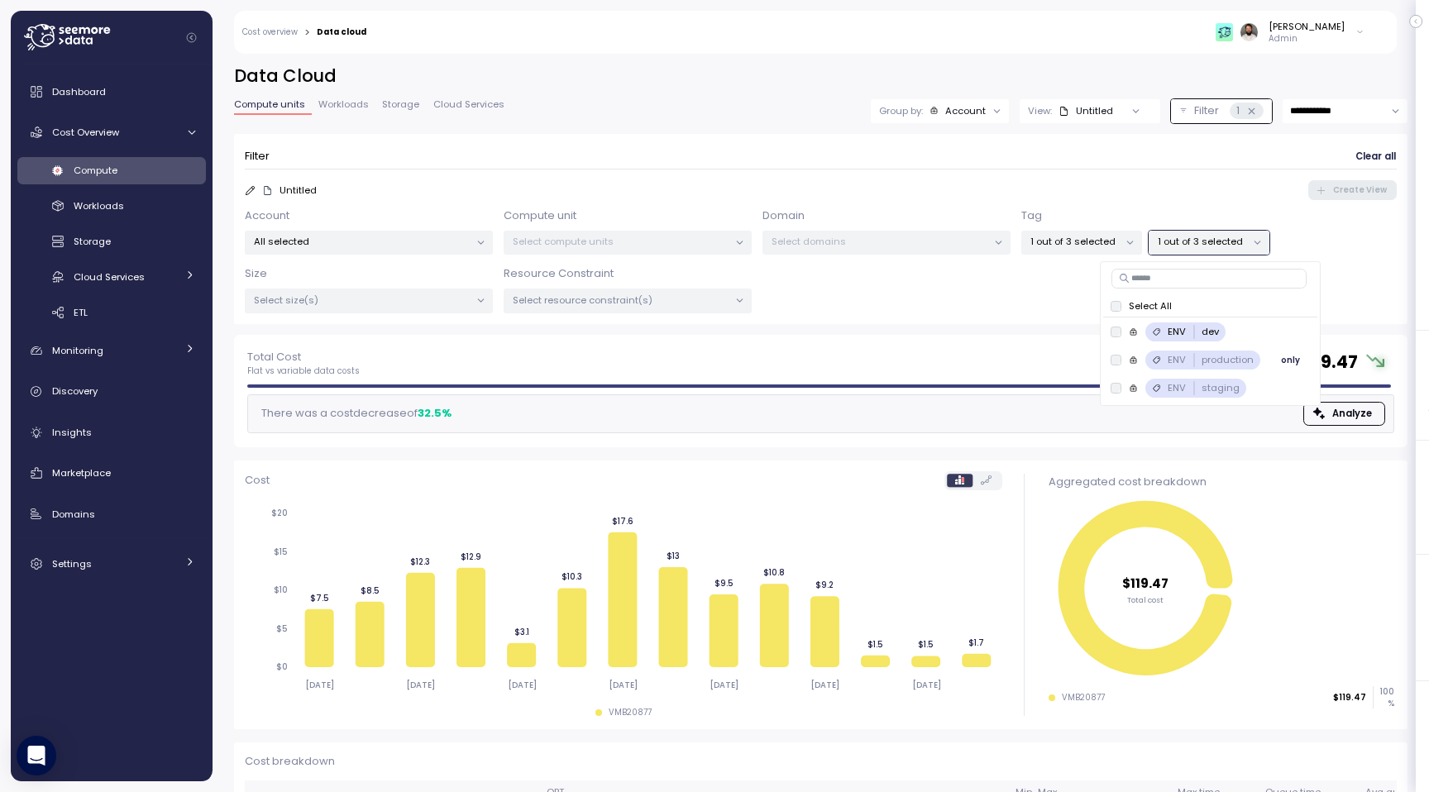
click at [1219, 370] on div "ENV production only" at bounding box center [1209, 360] width 213 height 28
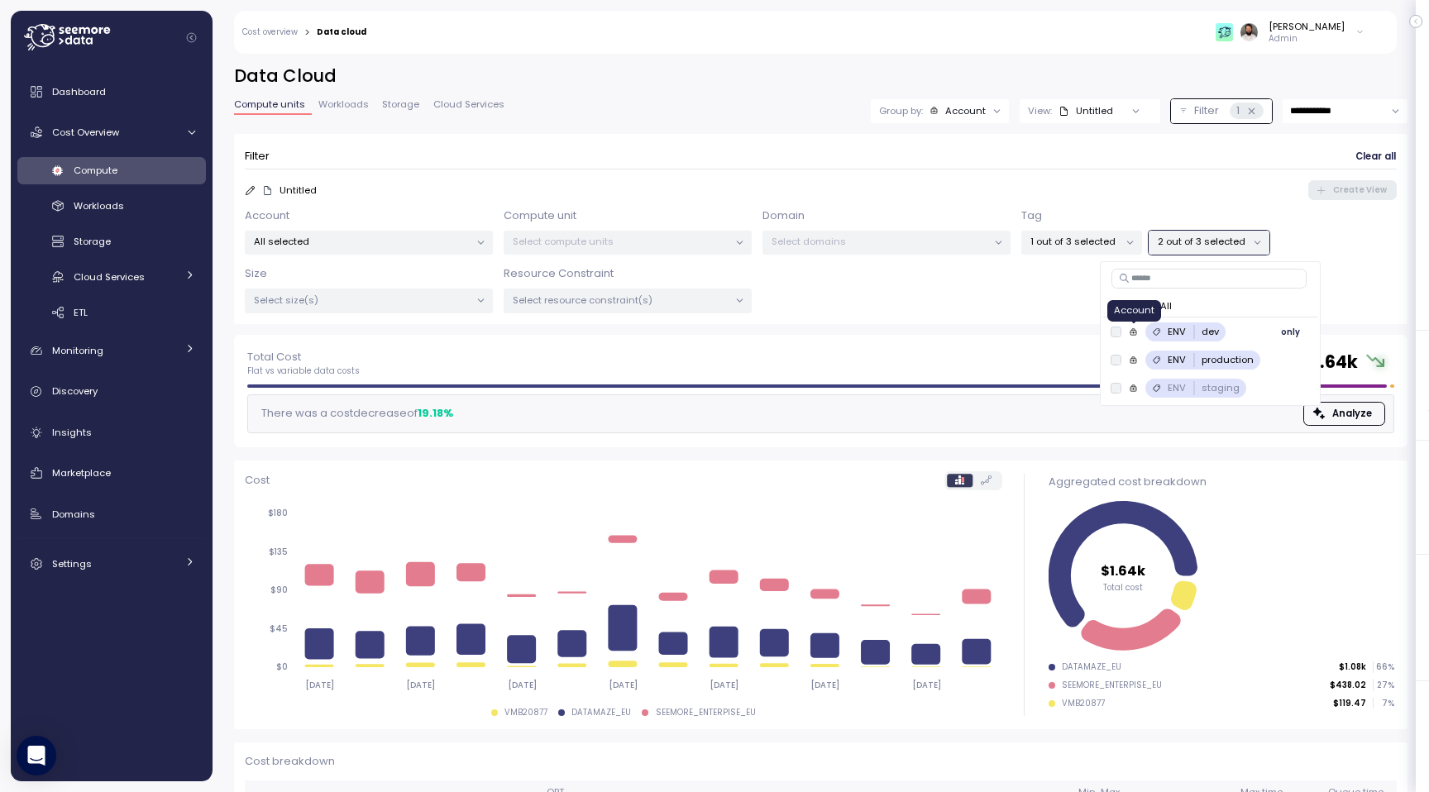
click at [1130, 332] on icon at bounding box center [1133, 331] width 9 height 9
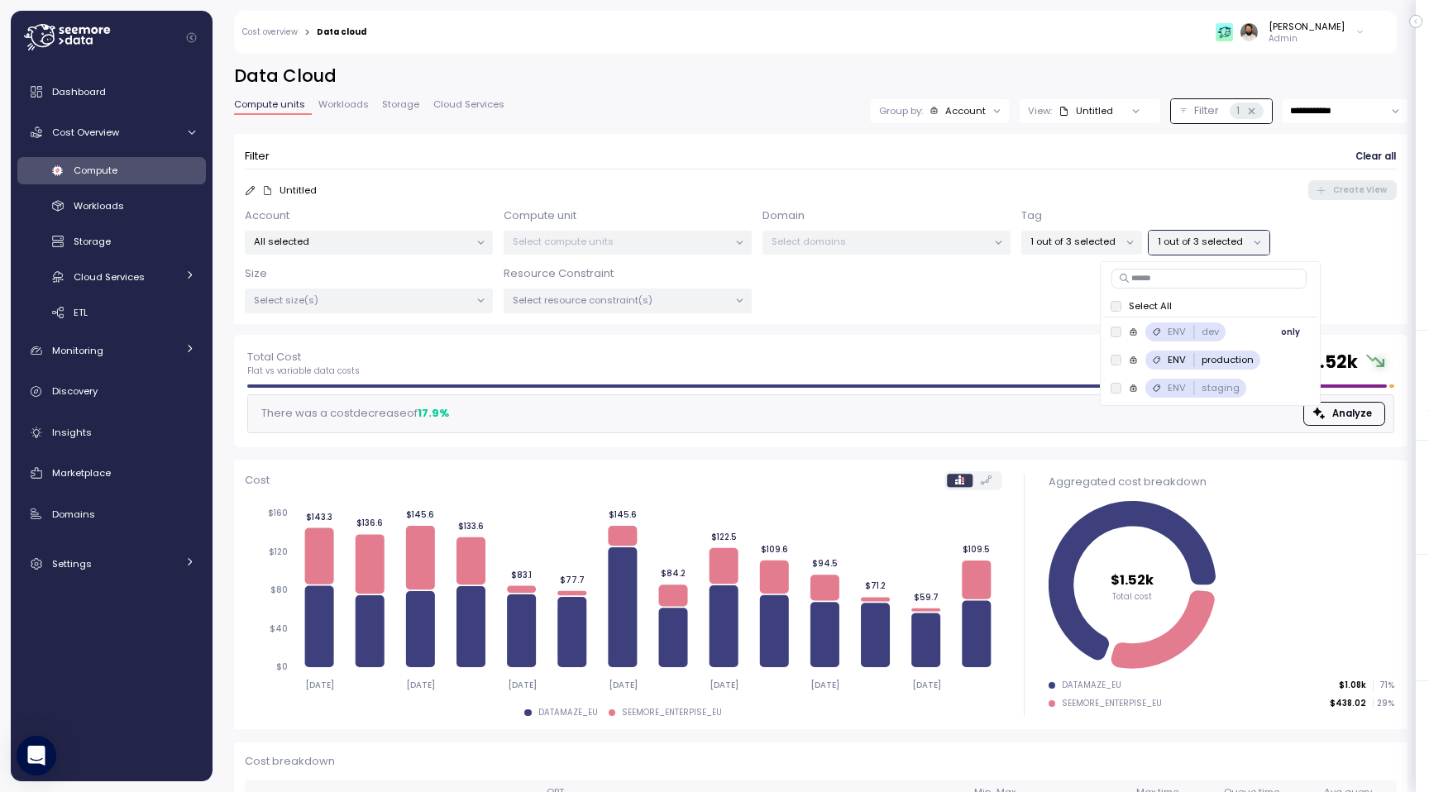
click at [1120, 335] on div "ENV dev" at bounding box center [1167, 331] width 115 height 19
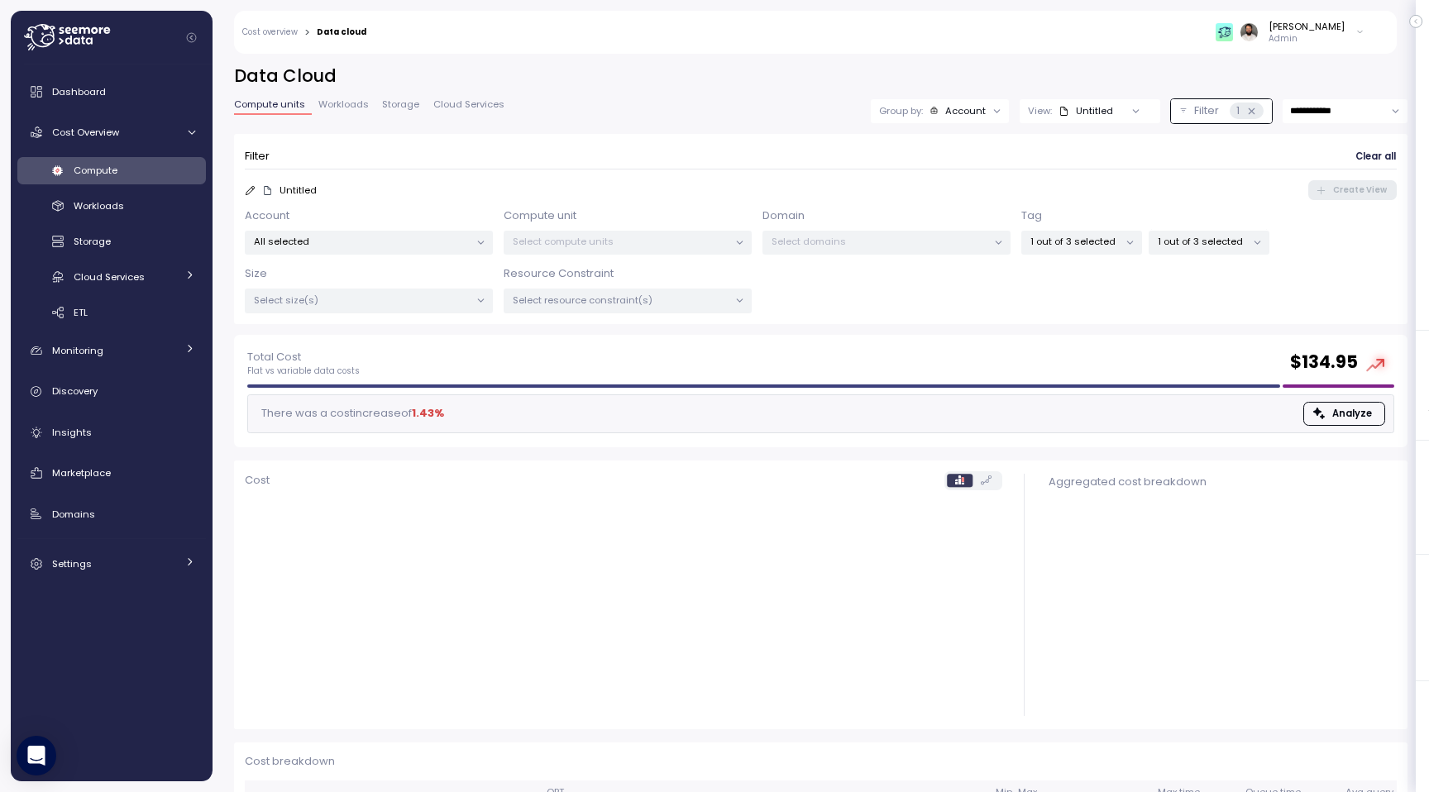
click at [1335, 262] on div "Account All selected Compute unit Select compute units Domain Select domains Ta…" at bounding box center [821, 261] width 1152 height 106
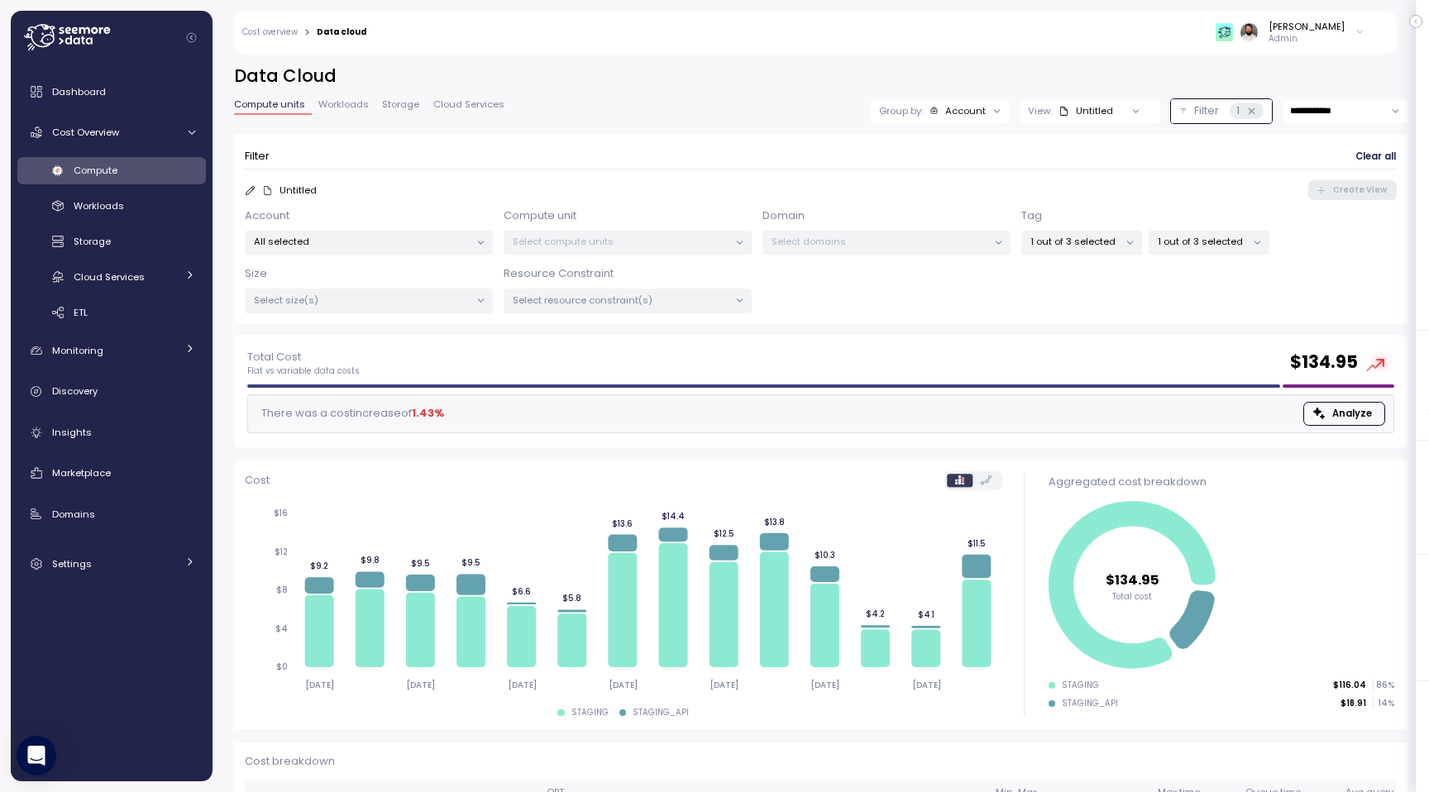
click at [1249, 116] on div "1" at bounding box center [1246, 111] width 34 height 17
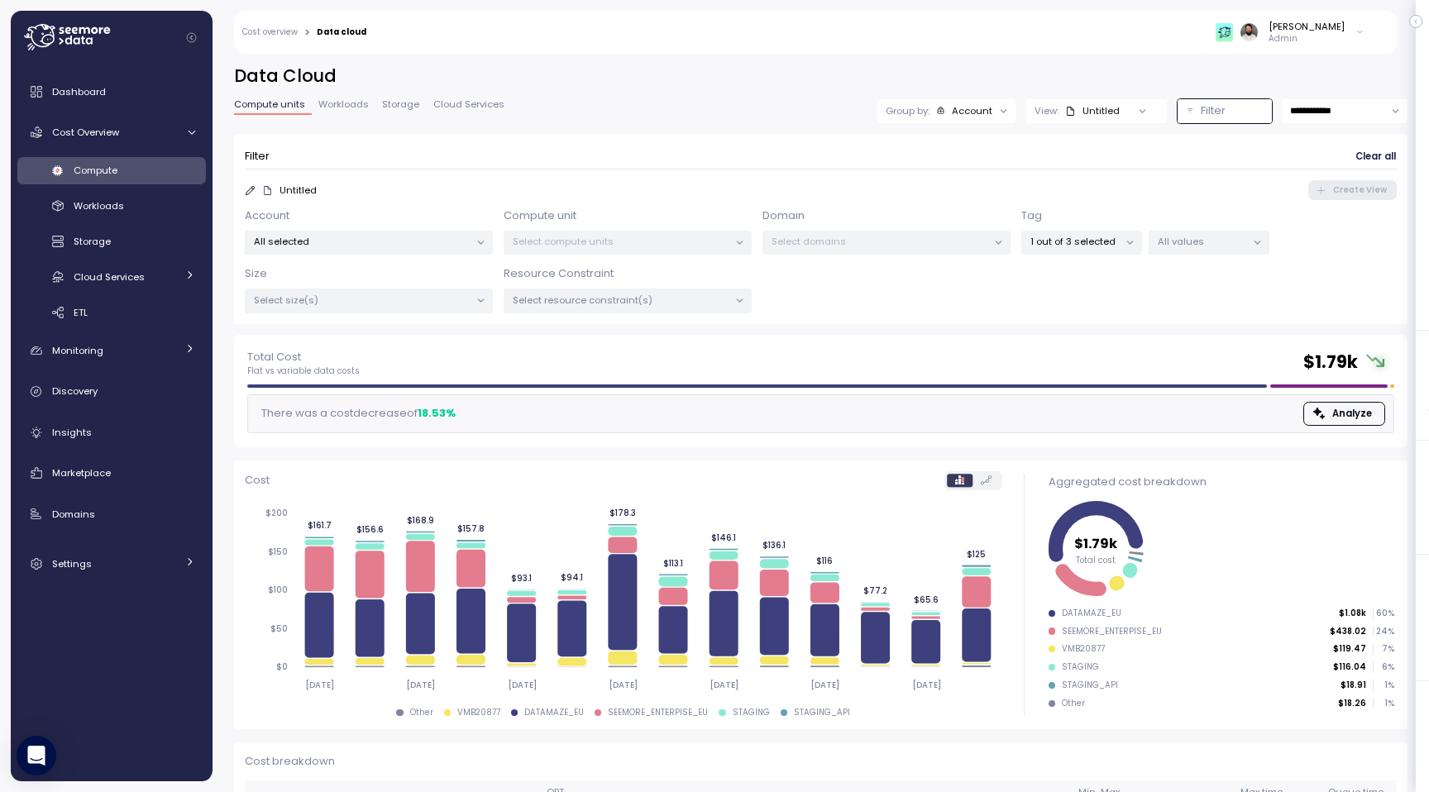
click at [1233, 111] on div "Filter" at bounding box center [1231, 111] width 63 height 17
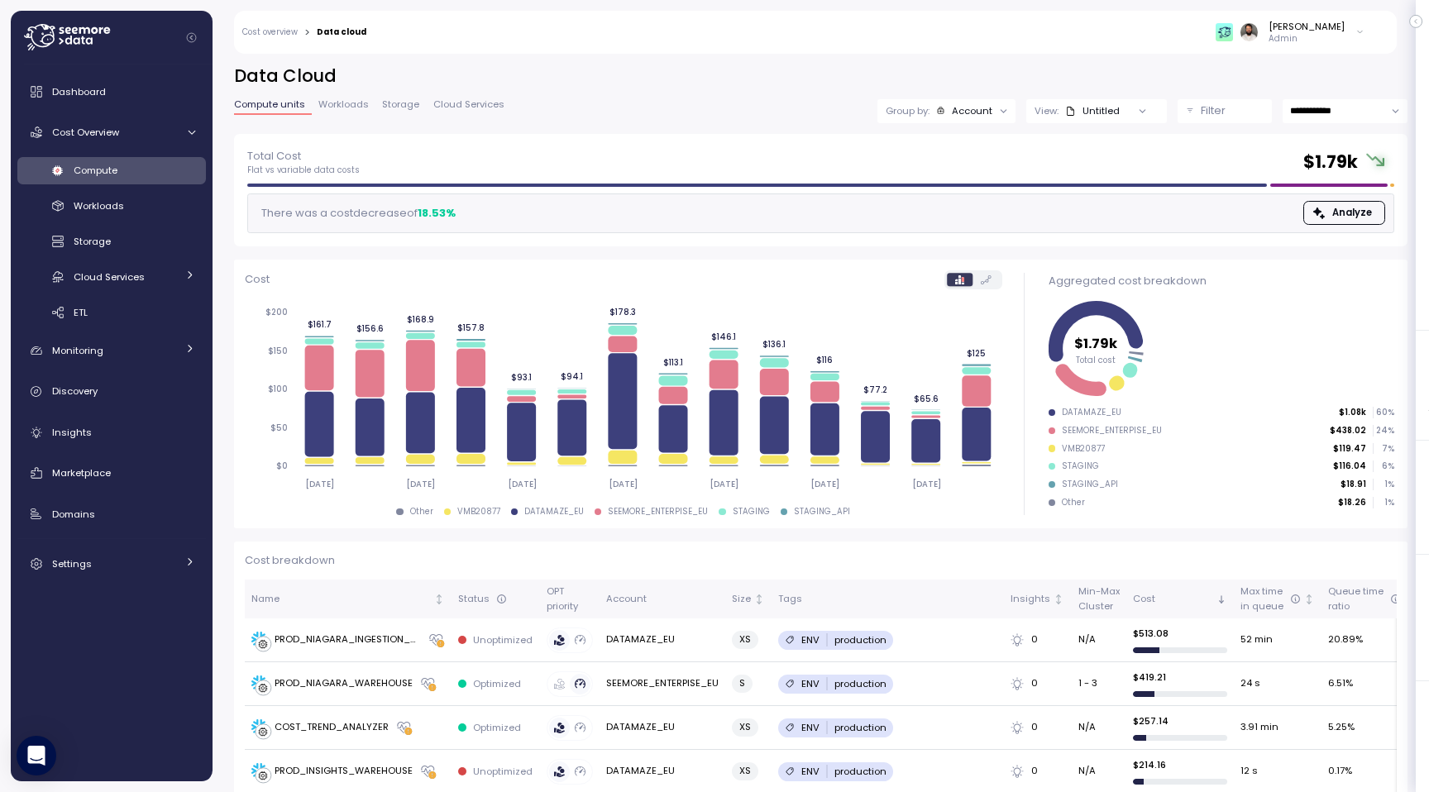
click at [1233, 111] on div "Filter" at bounding box center [1231, 111] width 63 height 17
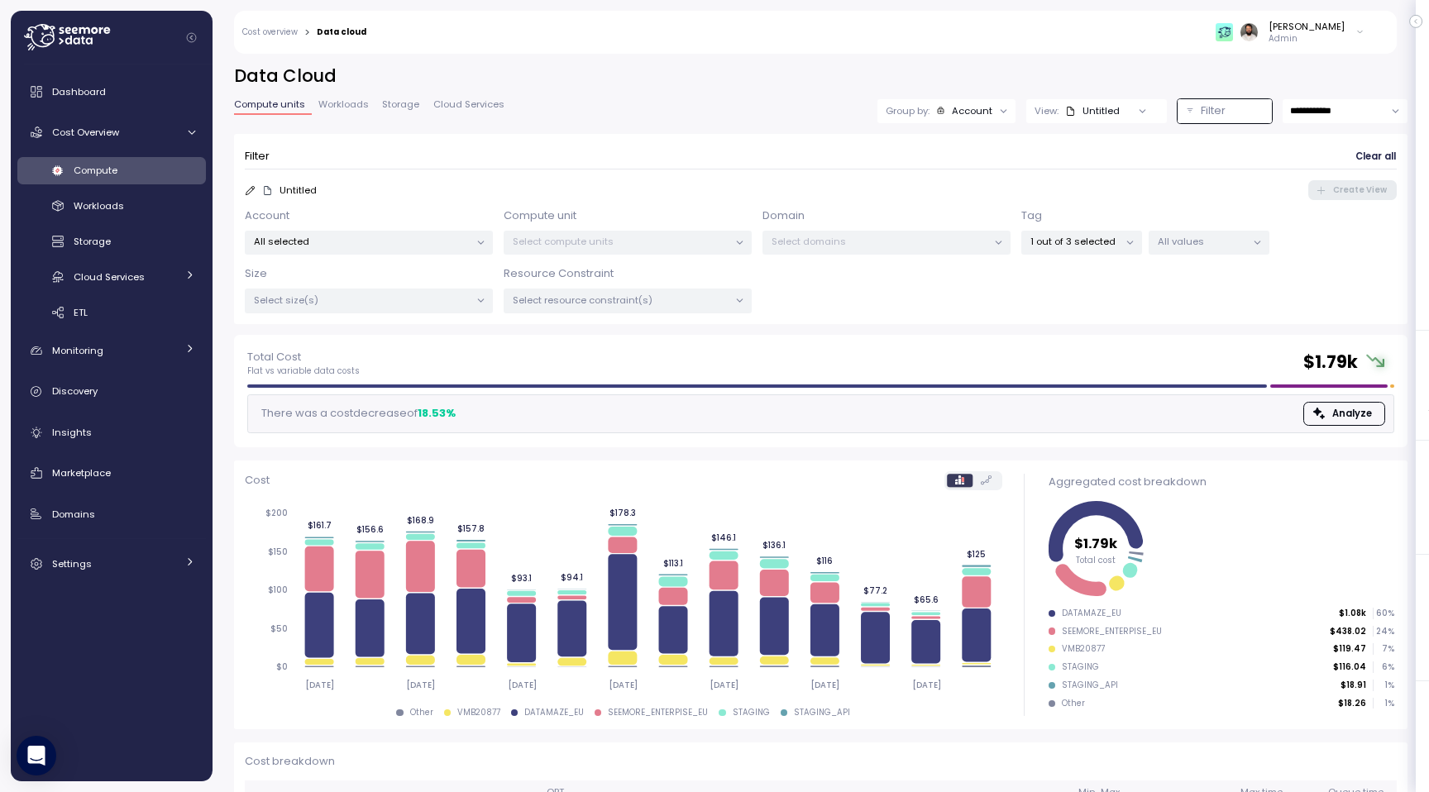
click at [1195, 246] on p "All values" at bounding box center [1201, 241] width 88 height 13
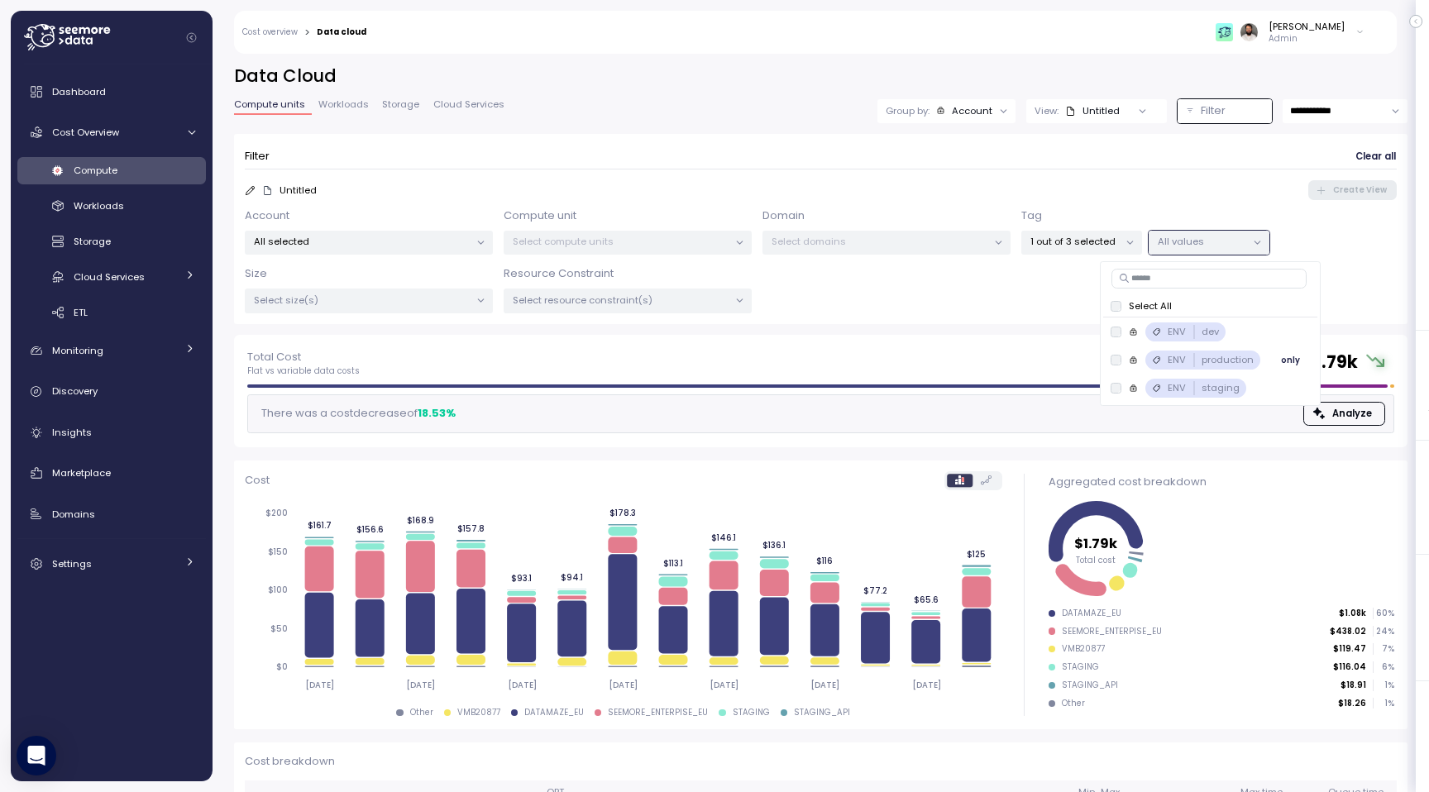
click at [1222, 360] on p "production" at bounding box center [1227, 359] width 52 height 13
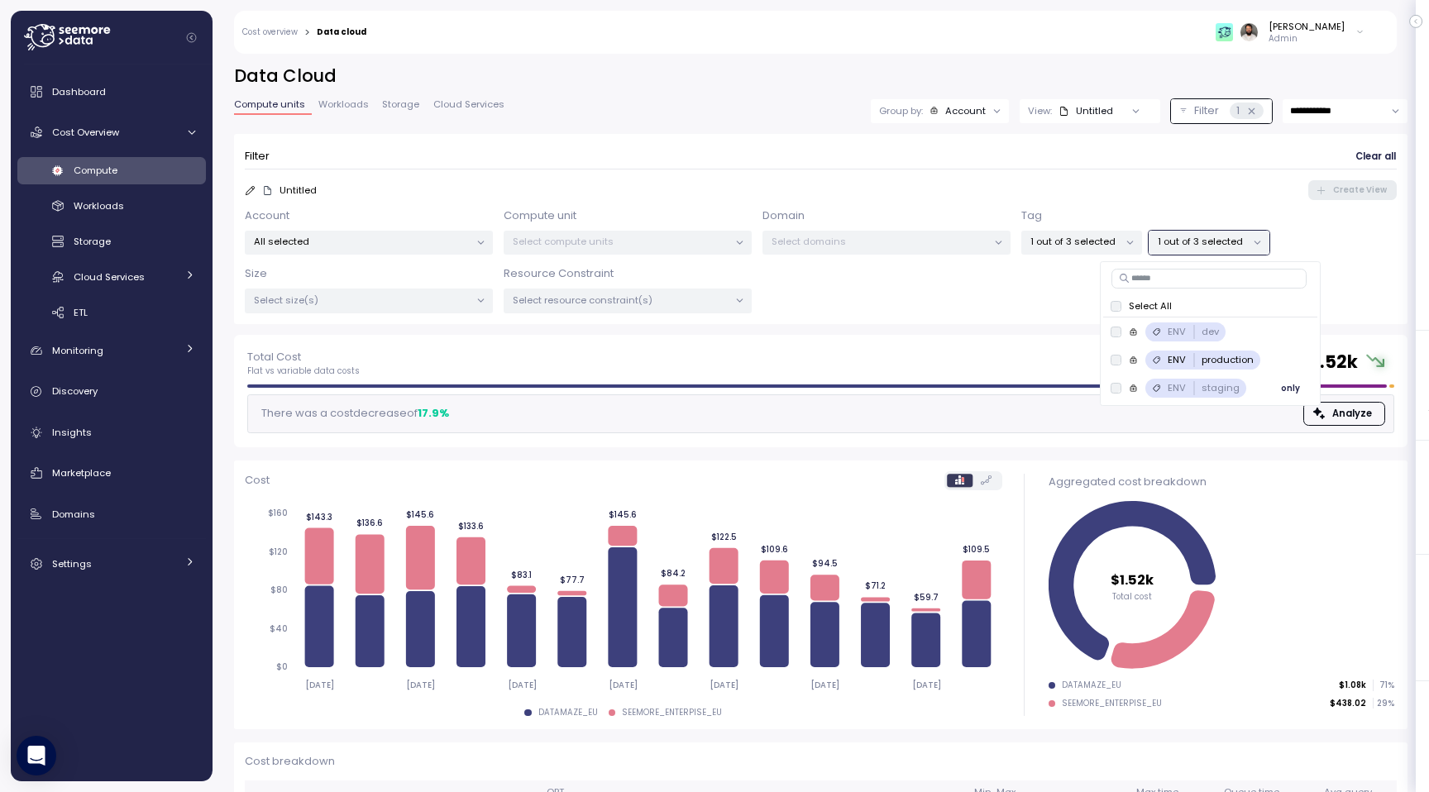
click at [1215, 381] on p "staging" at bounding box center [1220, 387] width 38 height 13
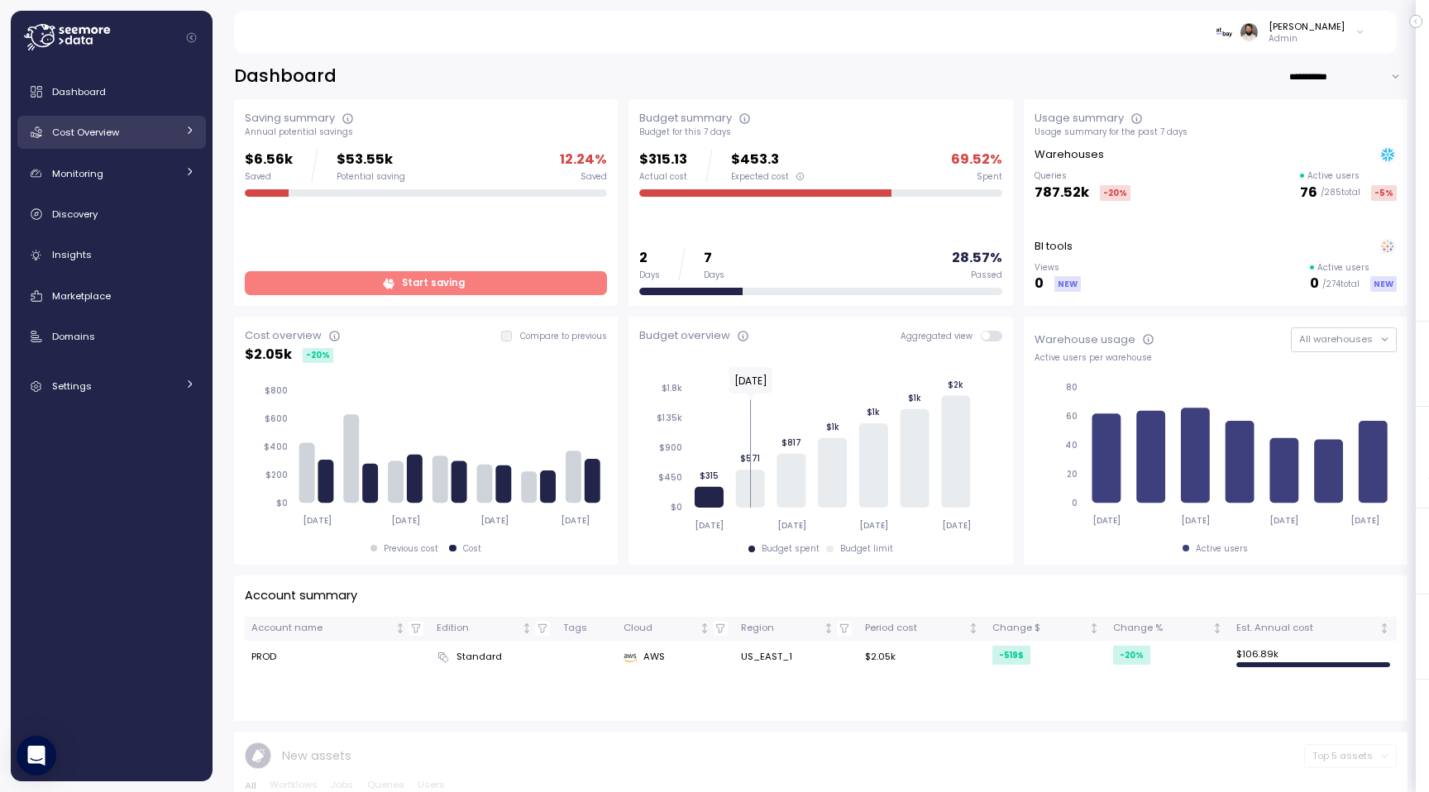
click at [120, 138] on div "Cost Overview" at bounding box center [114, 132] width 124 height 17
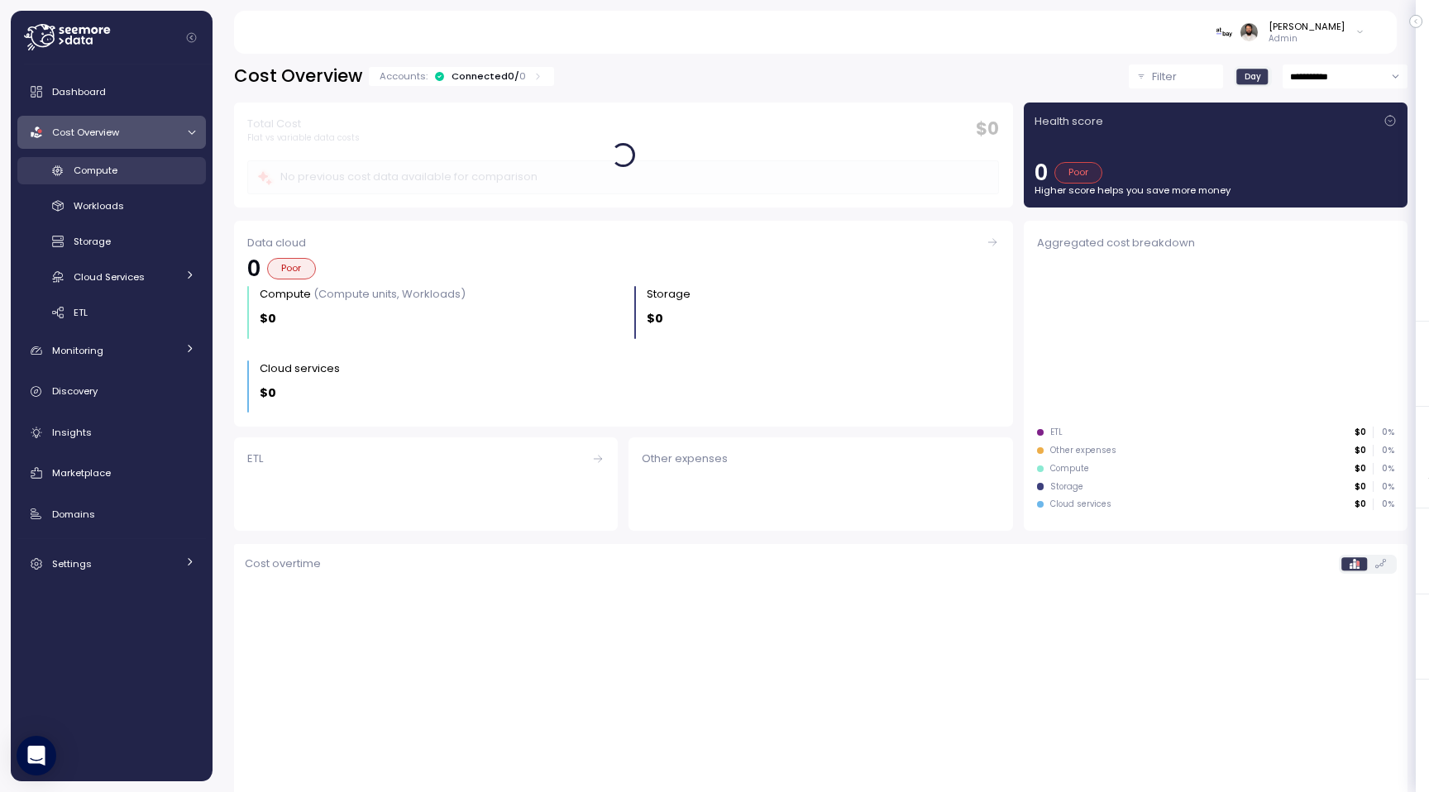
click at [126, 183] on link "Compute" at bounding box center [111, 170] width 188 height 27
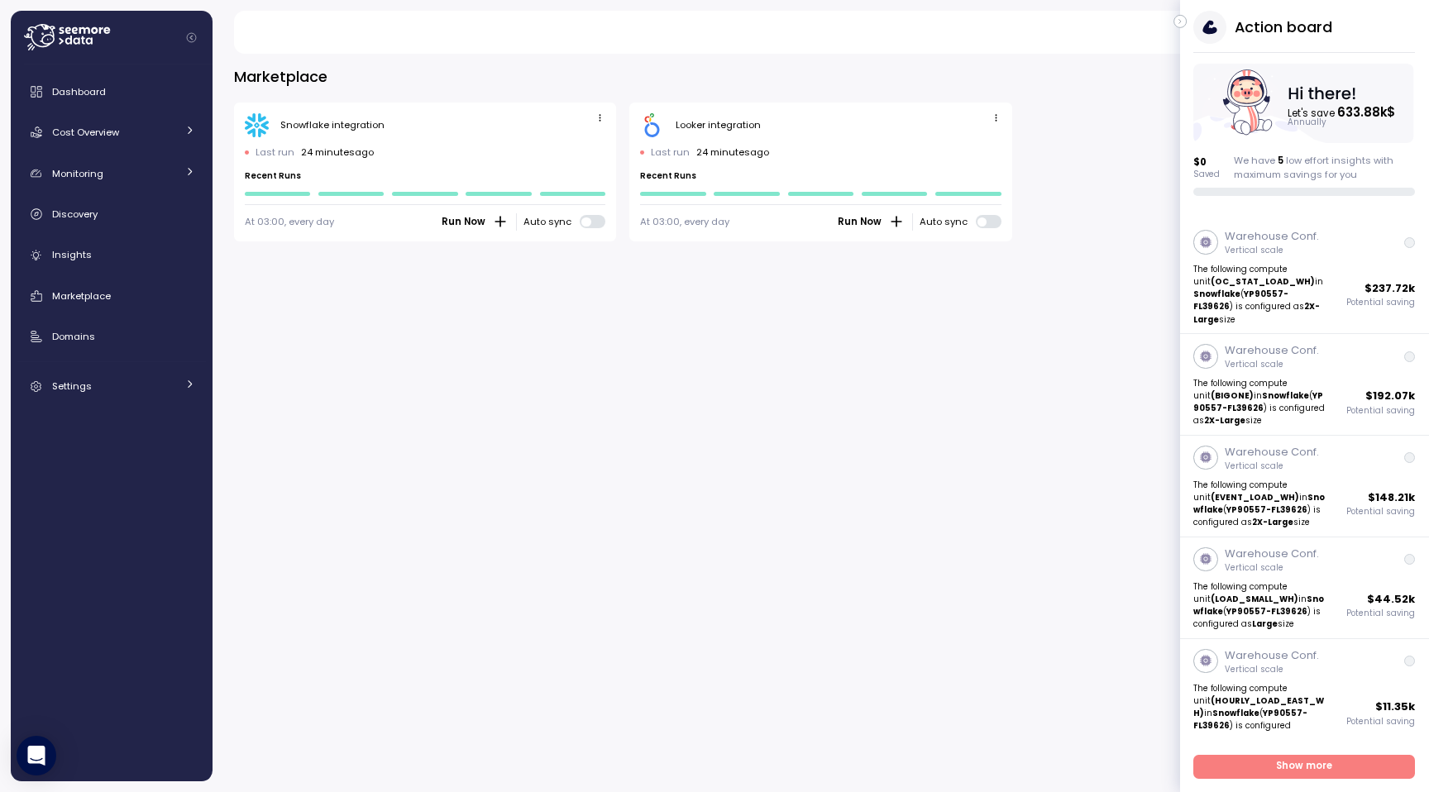
click at [1181, 24] on icon "button" at bounding box center [1179, 22] width 7 height 20
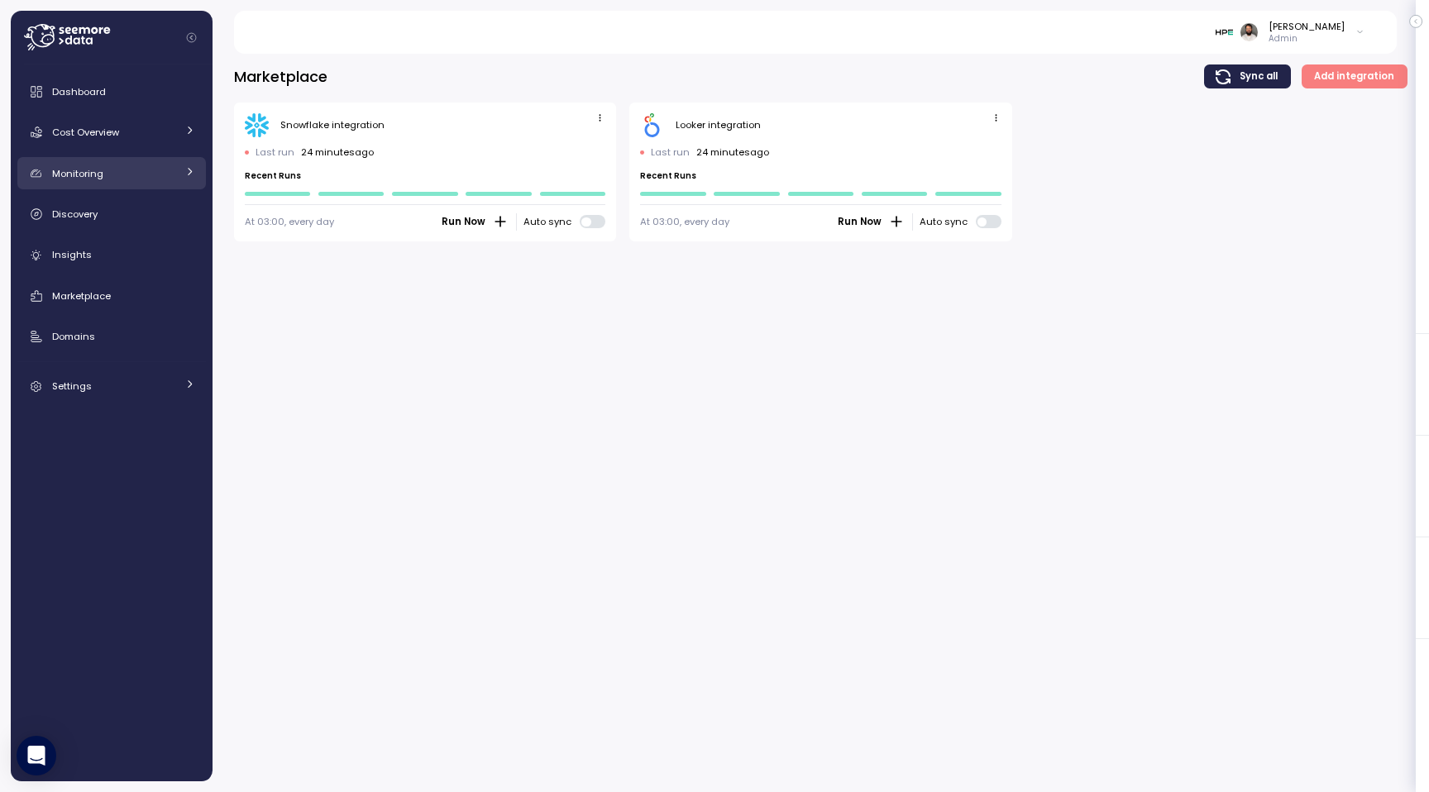
click at [113, 176] on div "Monitoring" at bounding box center [114, 173] width 124 height 17
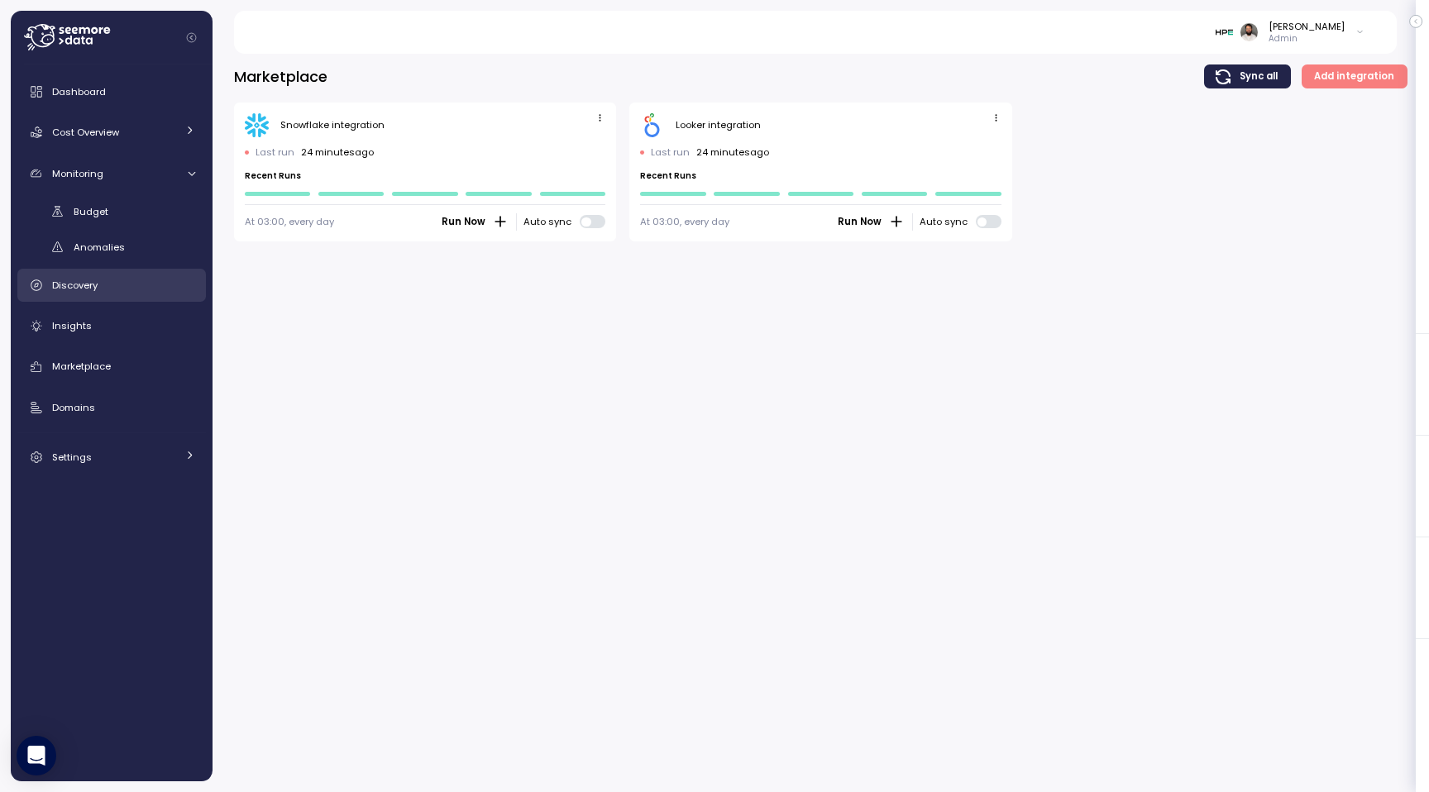
click at [117, 284] on div "Discovery" at bounding box center [123, 285] width 143 height 17
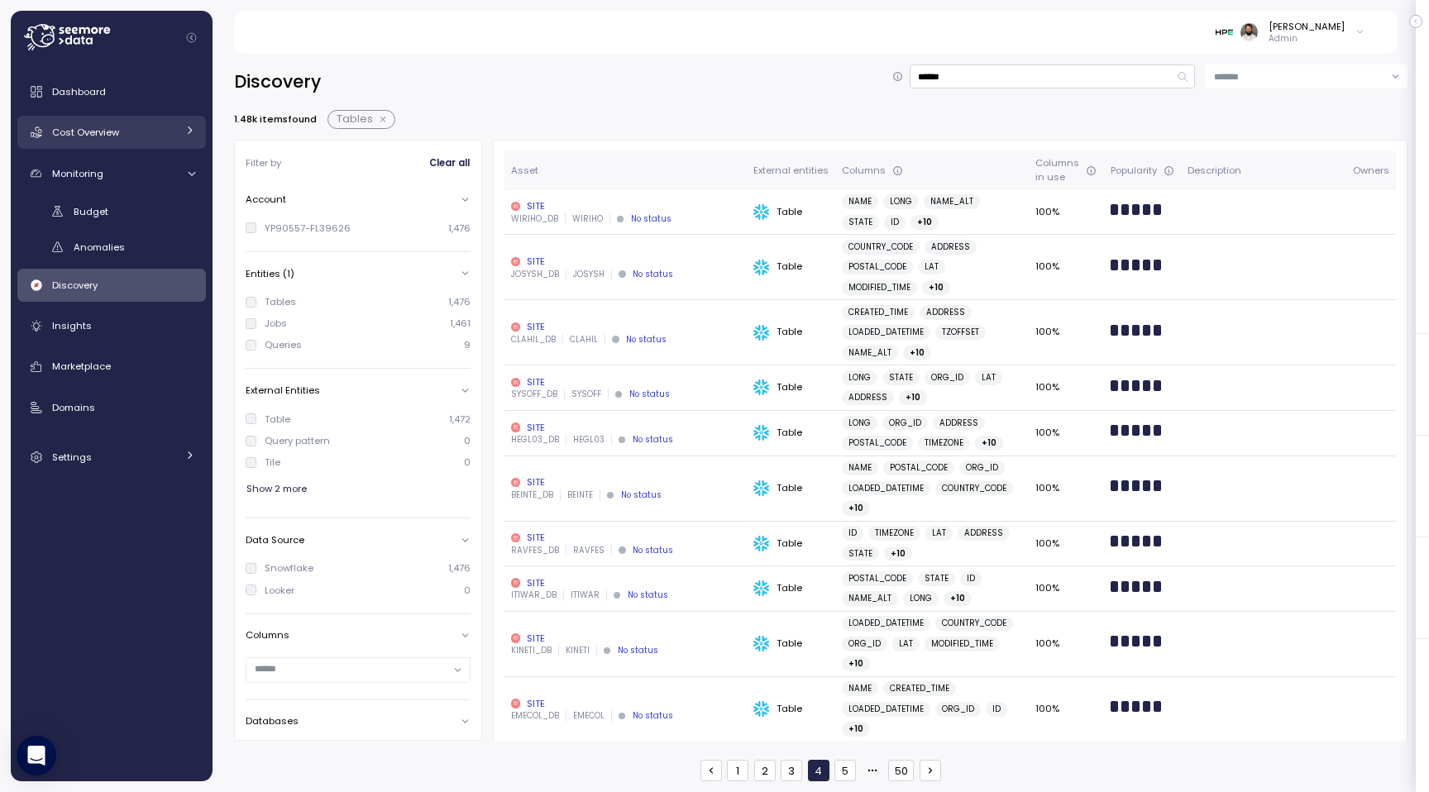
click at [179, 131] on link "Cost Overview" at bounding box center [111, 132] width 188 height 33
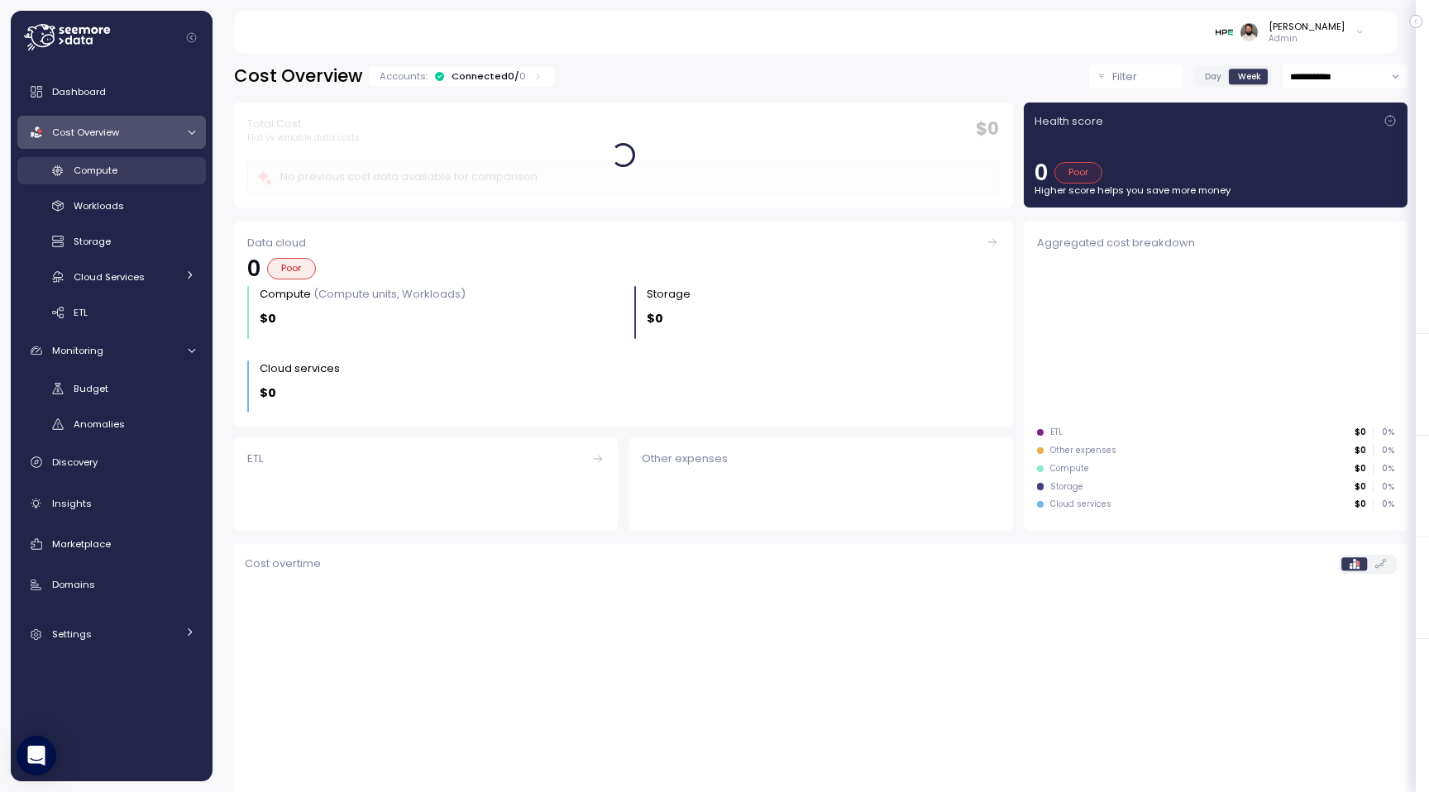
click at [160, 174] on div "Compute" at bounding box center [135, 170] width 122 height 17
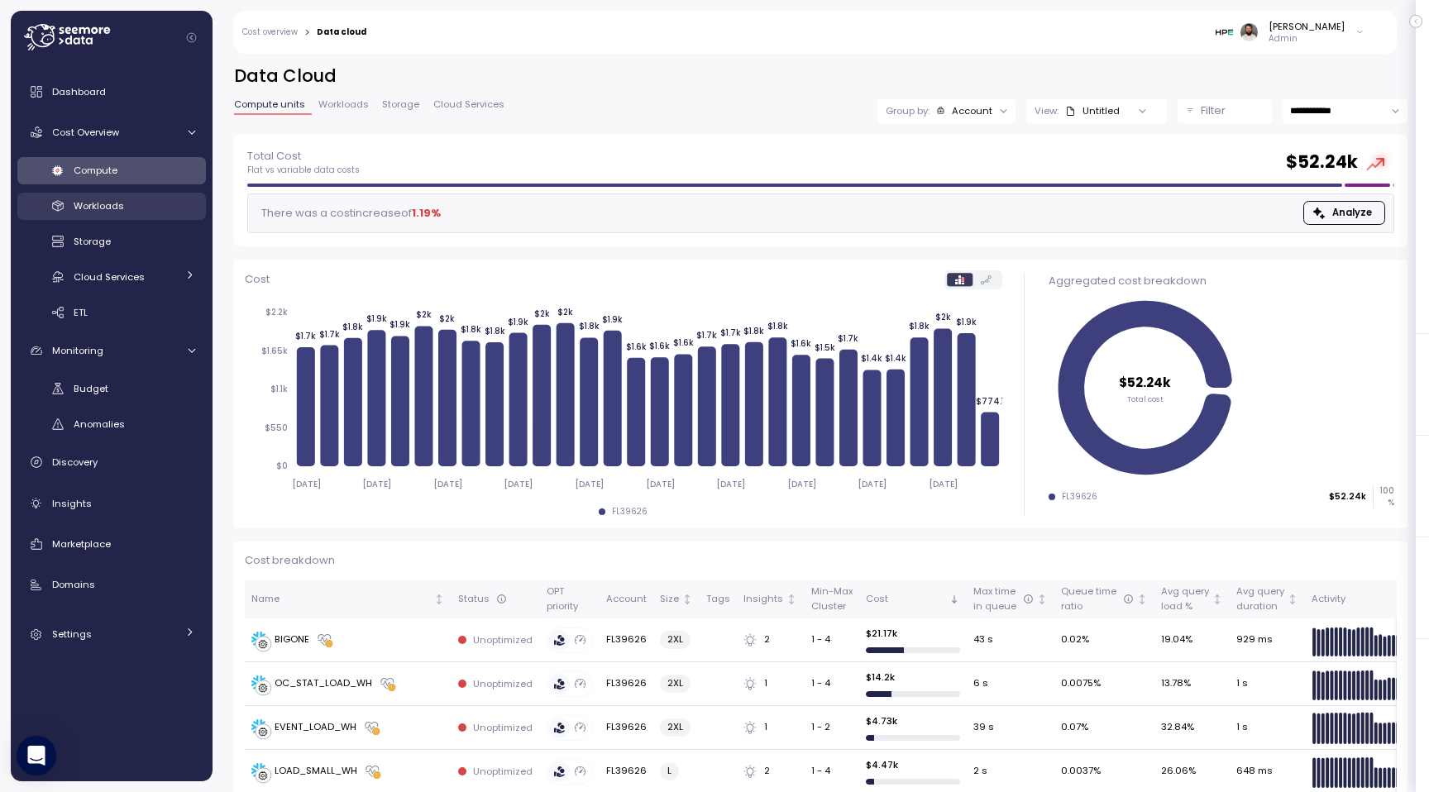
click at [126, 211] on div "Workloads" at bounding box center [135, 206] width 122 height 17
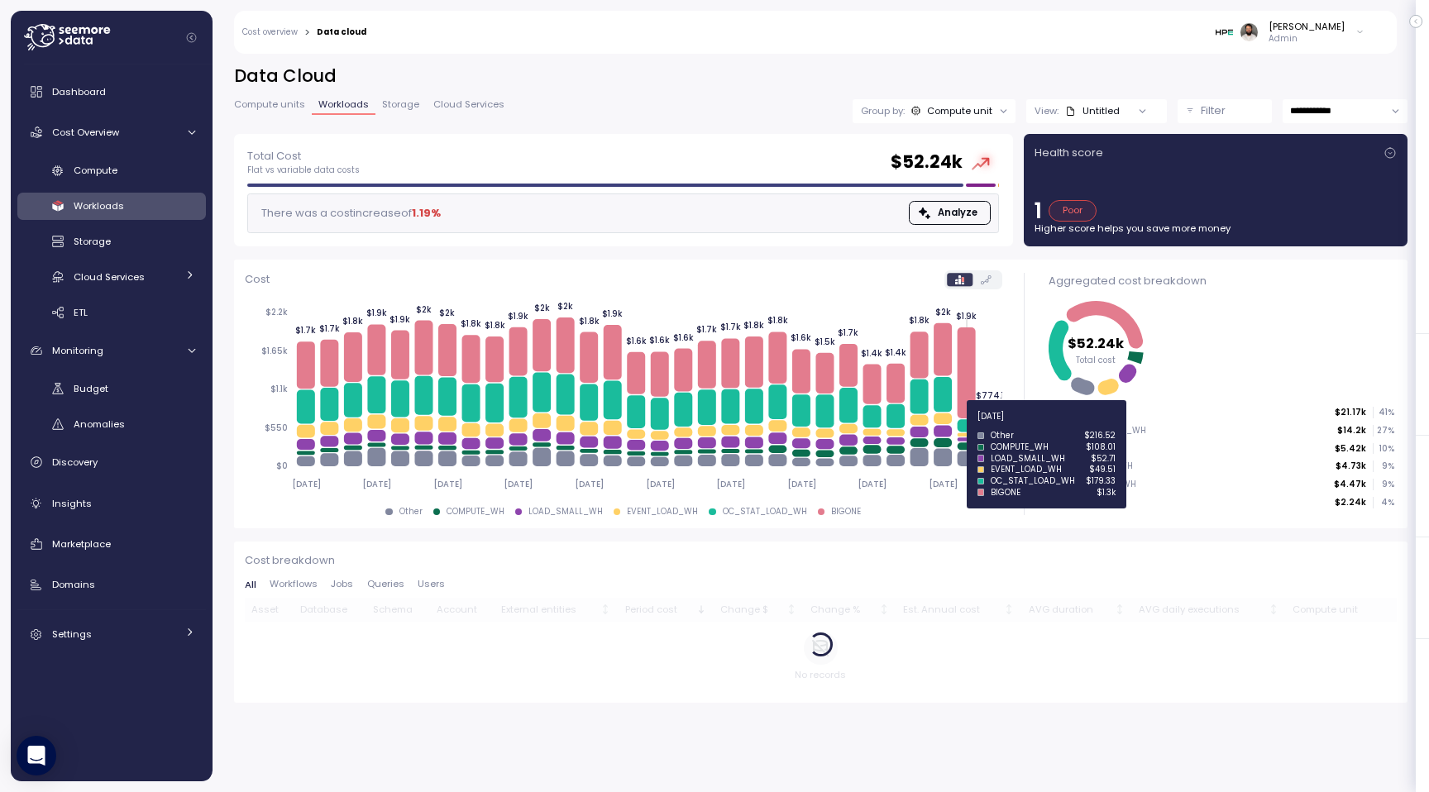
click at [966, 426] on icon at bounding box center [966, 425] width 18 height 12
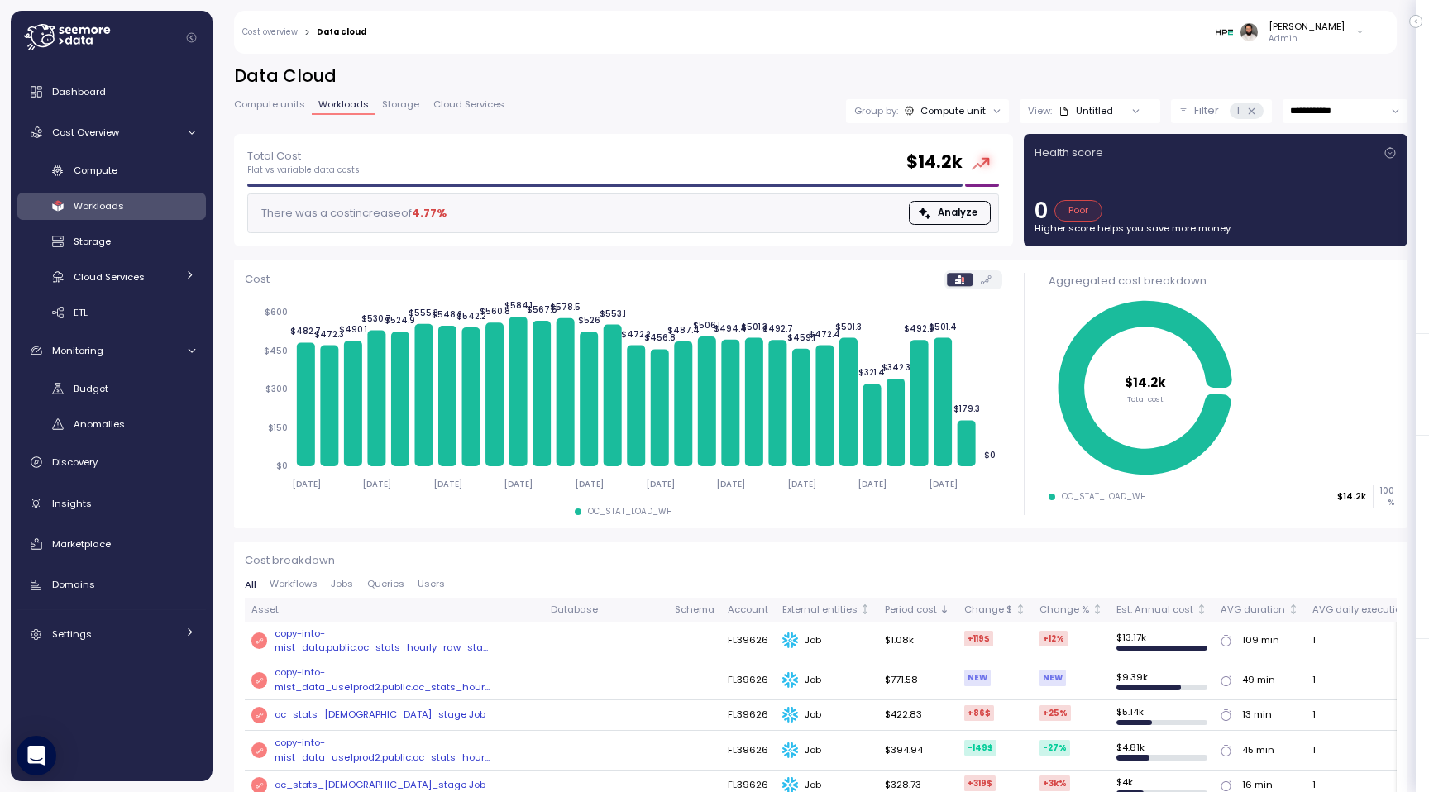
click at [1249, 112] on icon at bounding box center [1251, 111] width 11 height 11
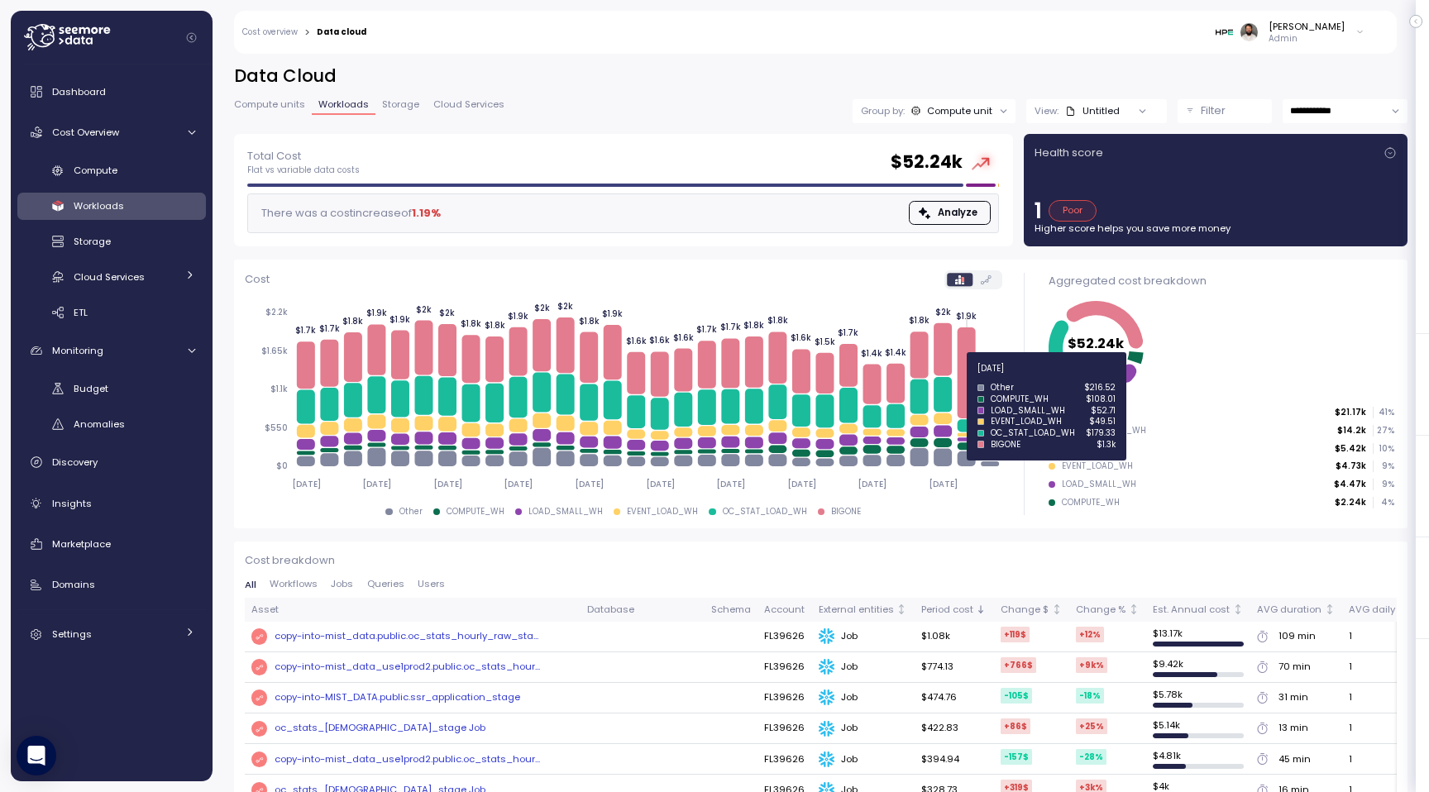
click at [967, 378] on icon at bounding box center [966, 372] width 18 height 91
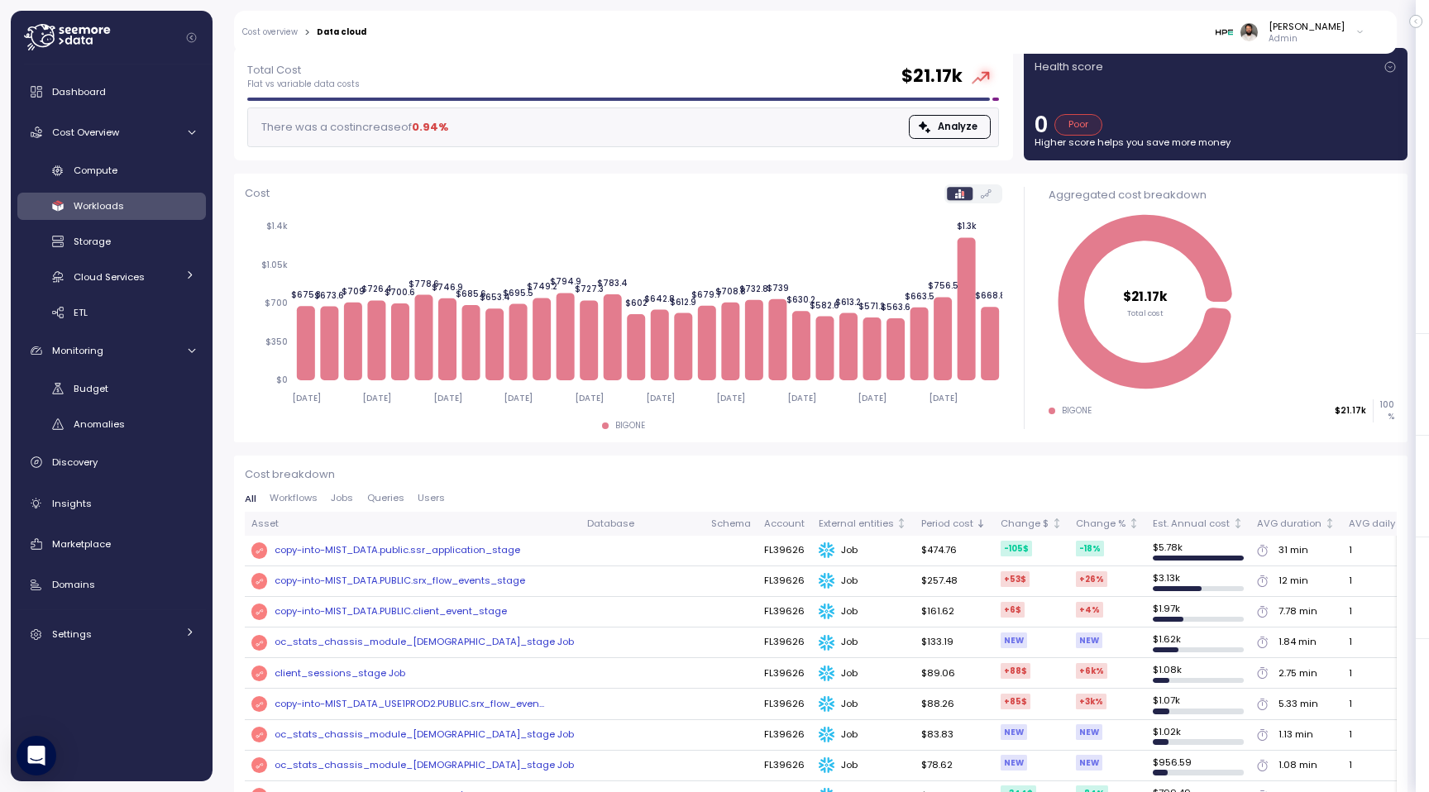
scroll to position [79, 0]
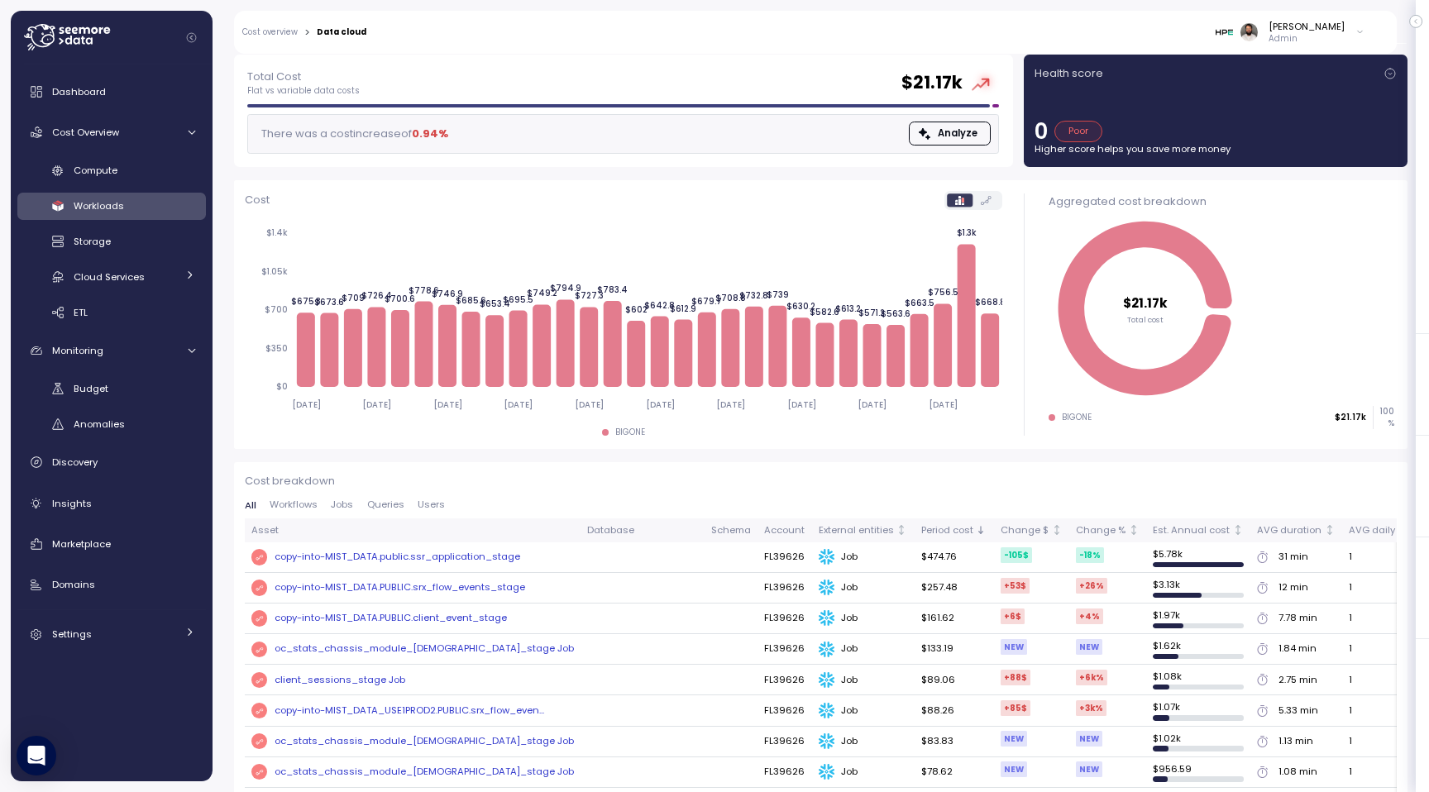
click at [345, 560] on div "copy-into-MIST_DATA.public.ssr_application_stage" at bounding box center [397, 557] width 246 height 15
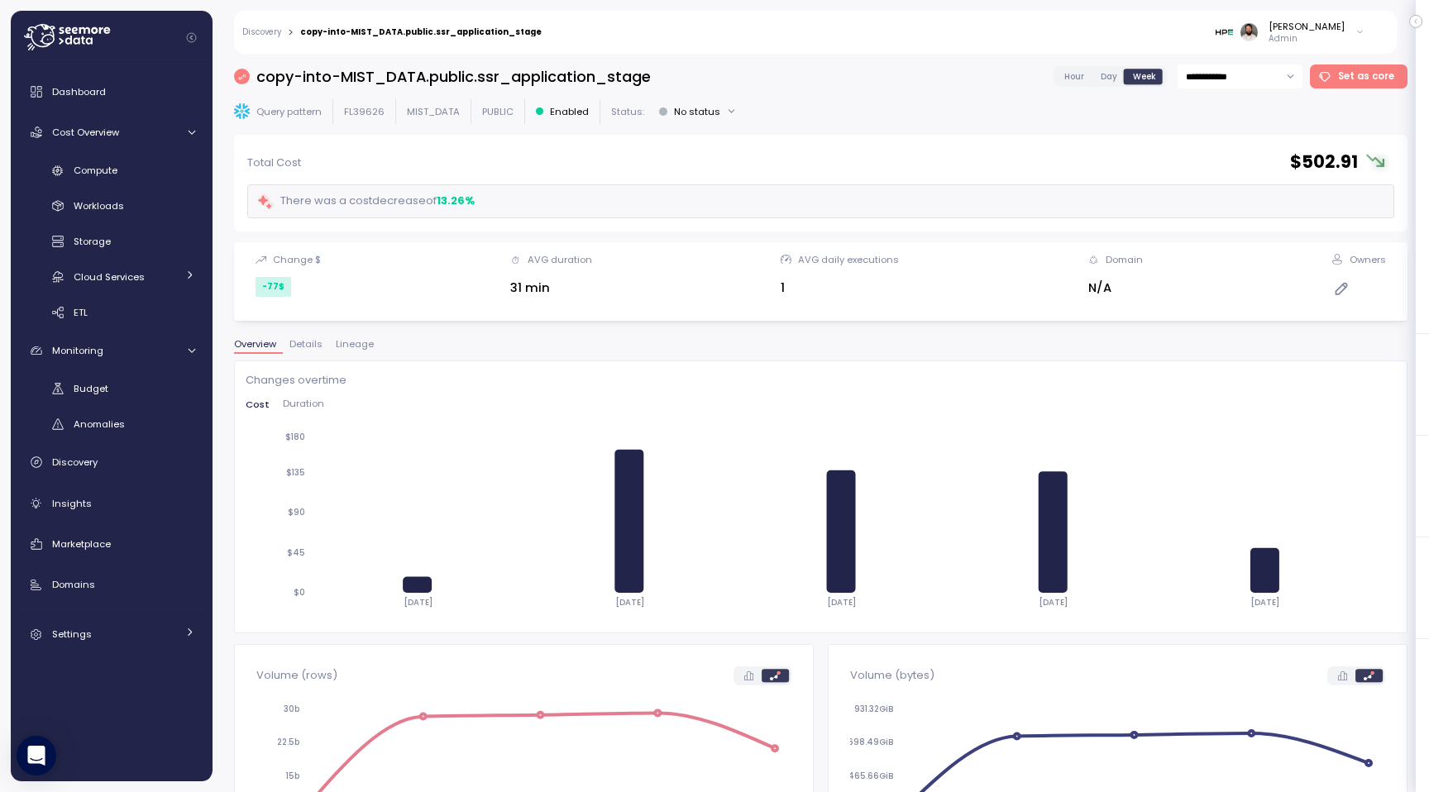
click at [1082, 69] on label "Hour" at bounding box center [1074, 76] width 36 height 15
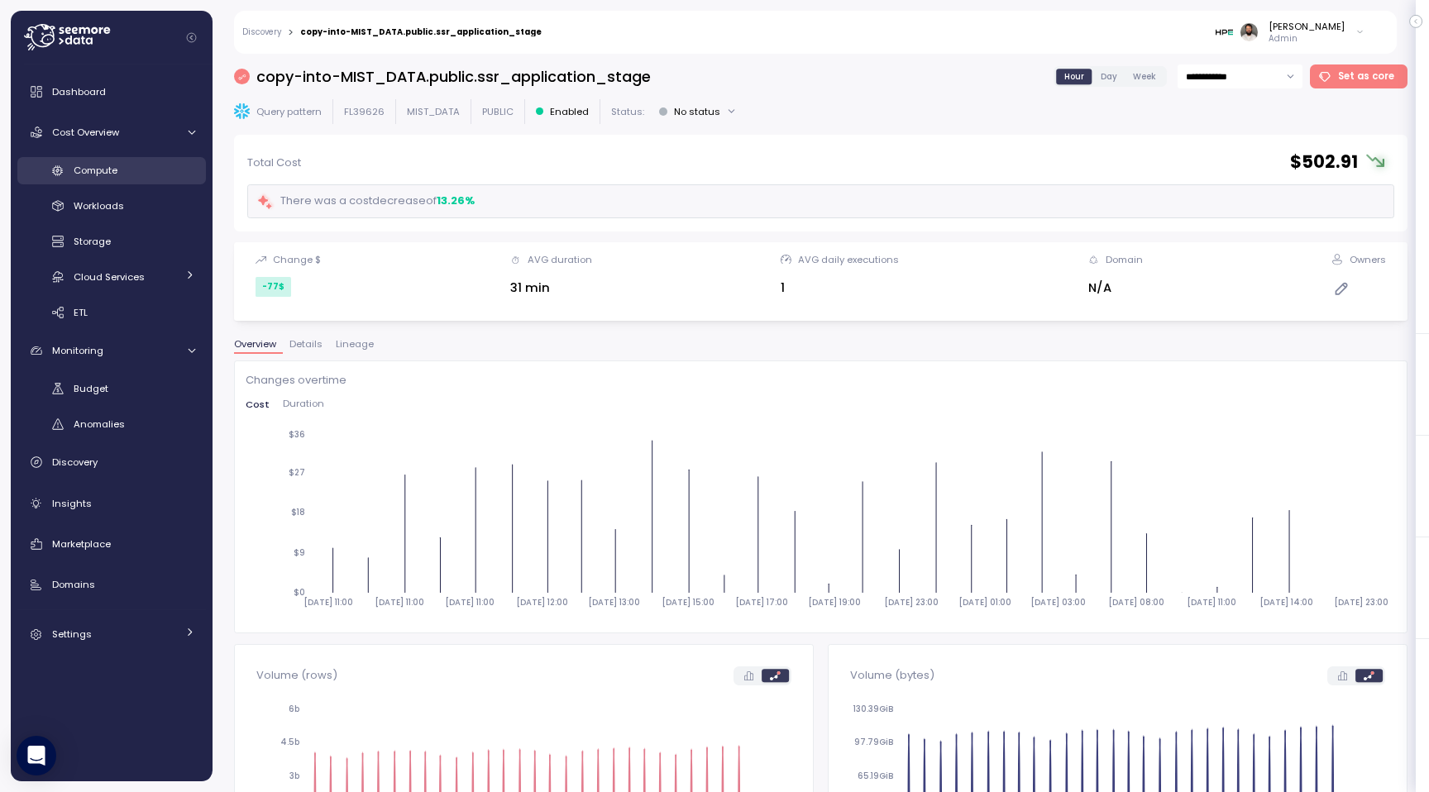
click at [116, 172] on span "Compute" at bounding box center [96, 170] width 44 height 13
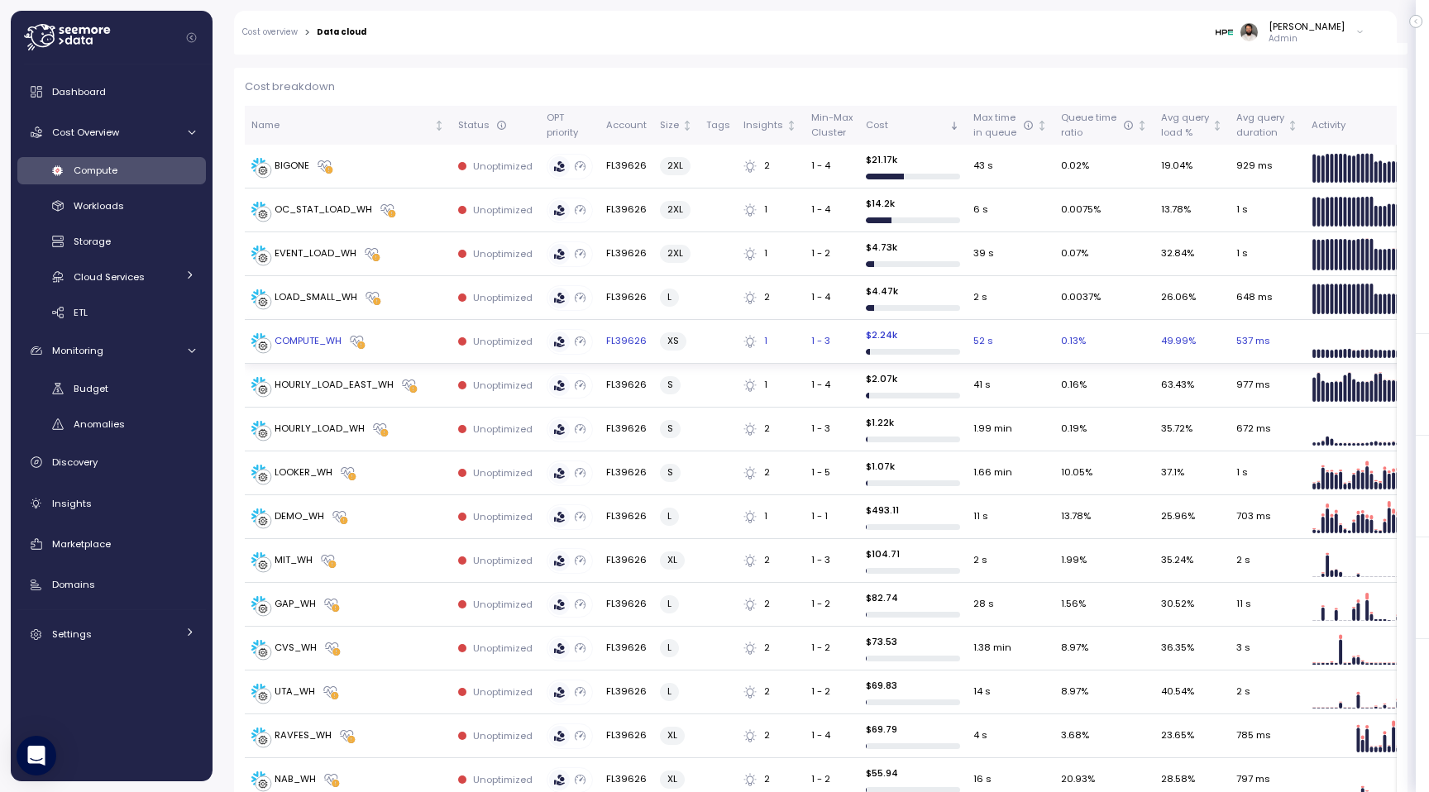
click at [384, 334] on div "COMPUTE_WH" at bounding box center [347, 341] width 193 height 17
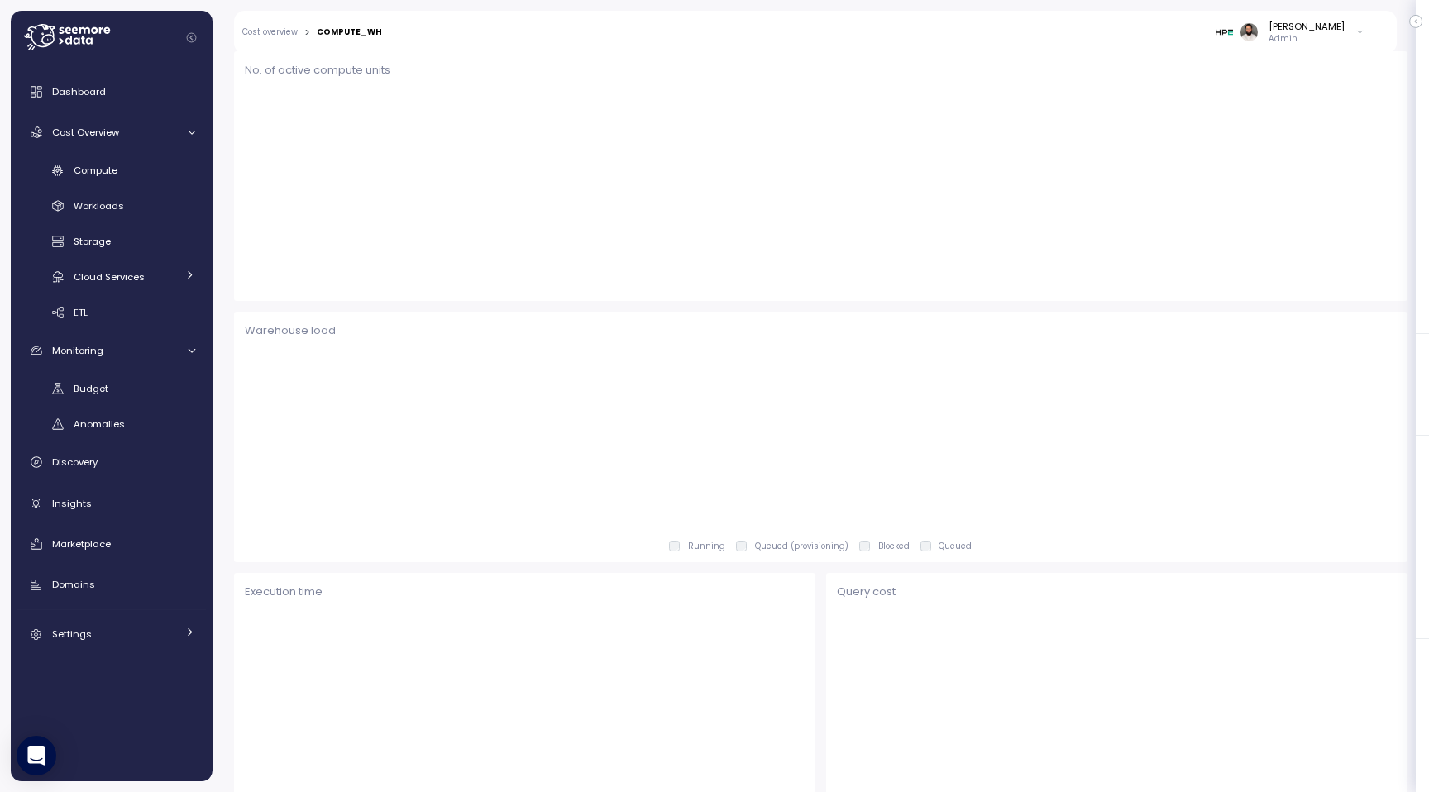
scroll to position [475, 0]
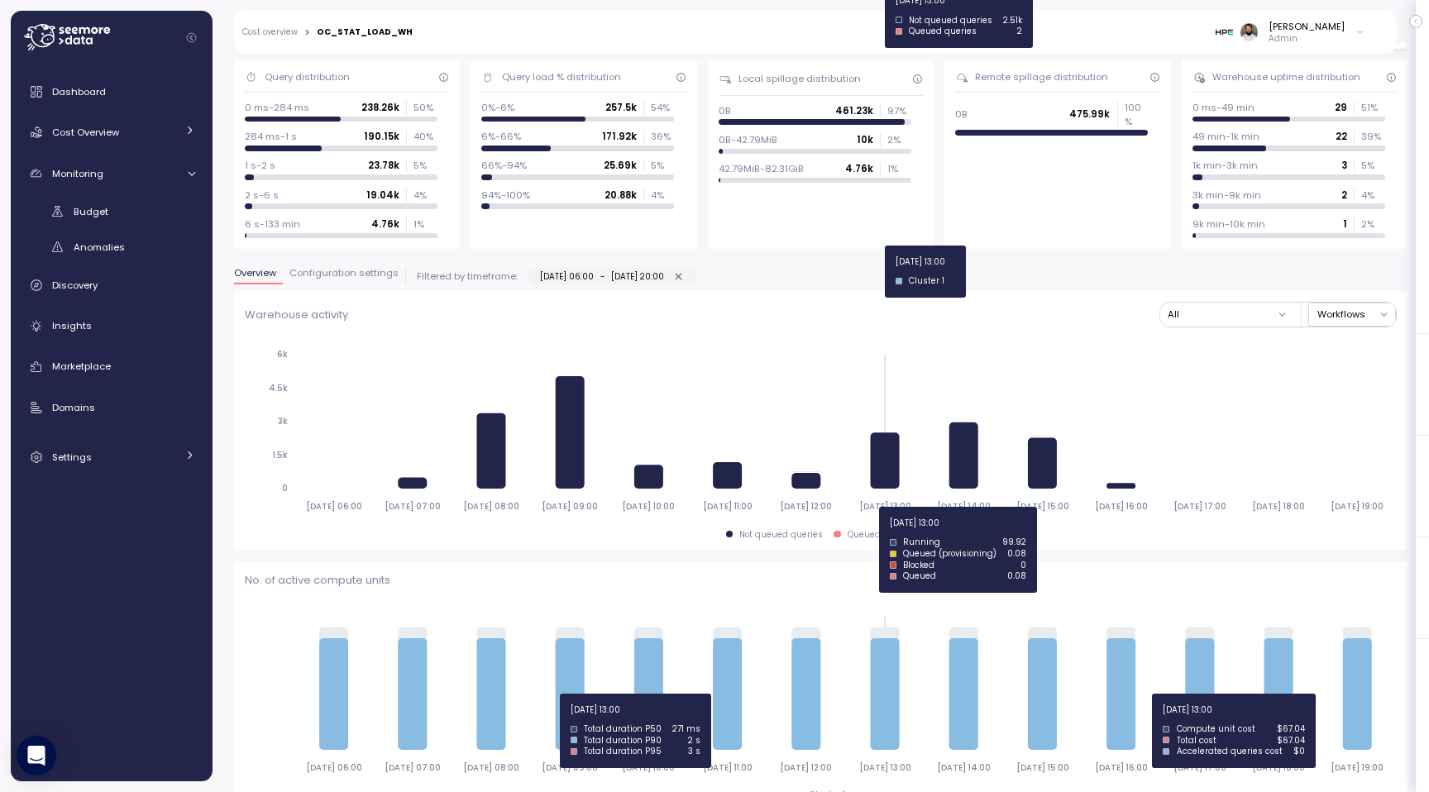
scroll to position [123, 0]
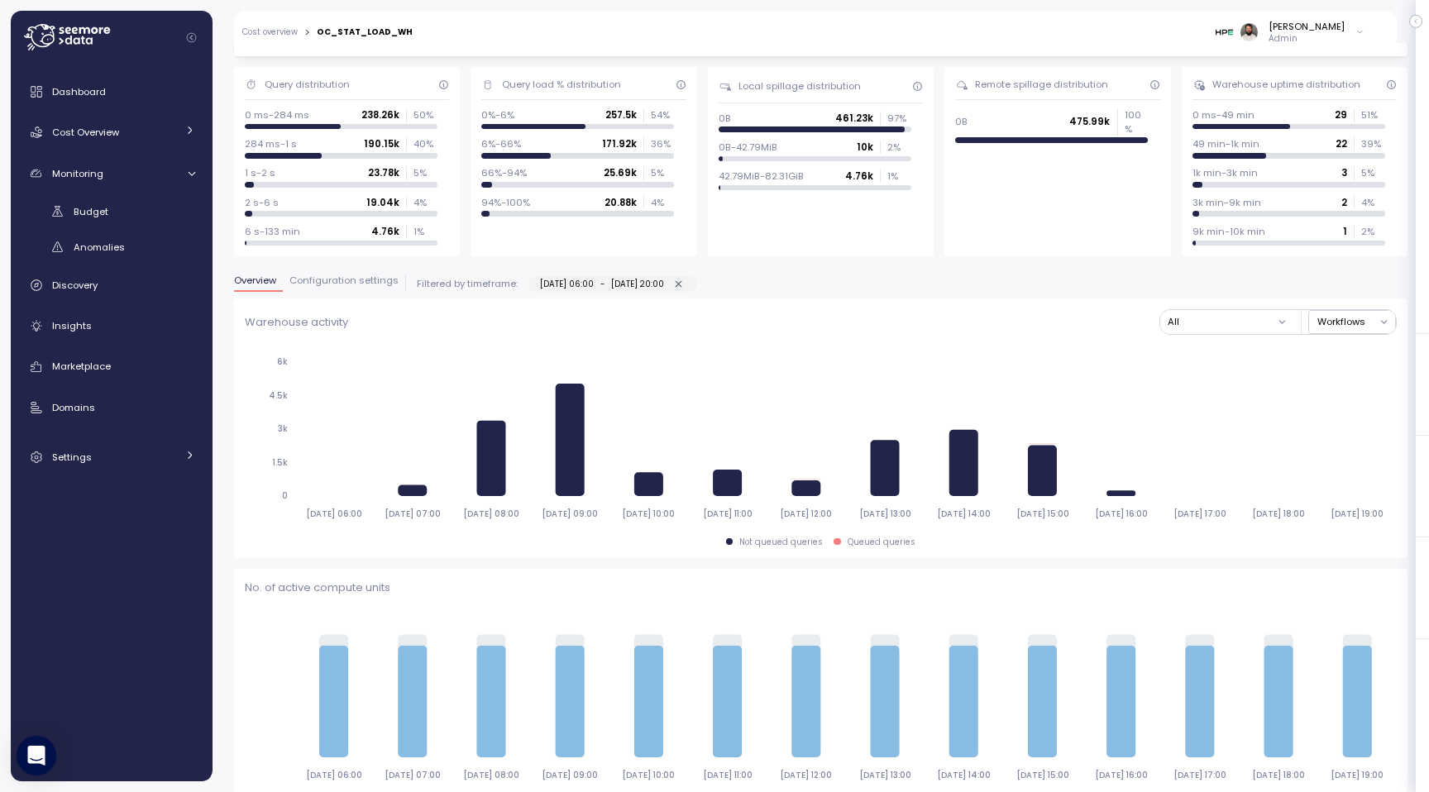
click at [684, 284] on icon "button" at bounding box center [678, 284] width 11 height 11
type input "**********"
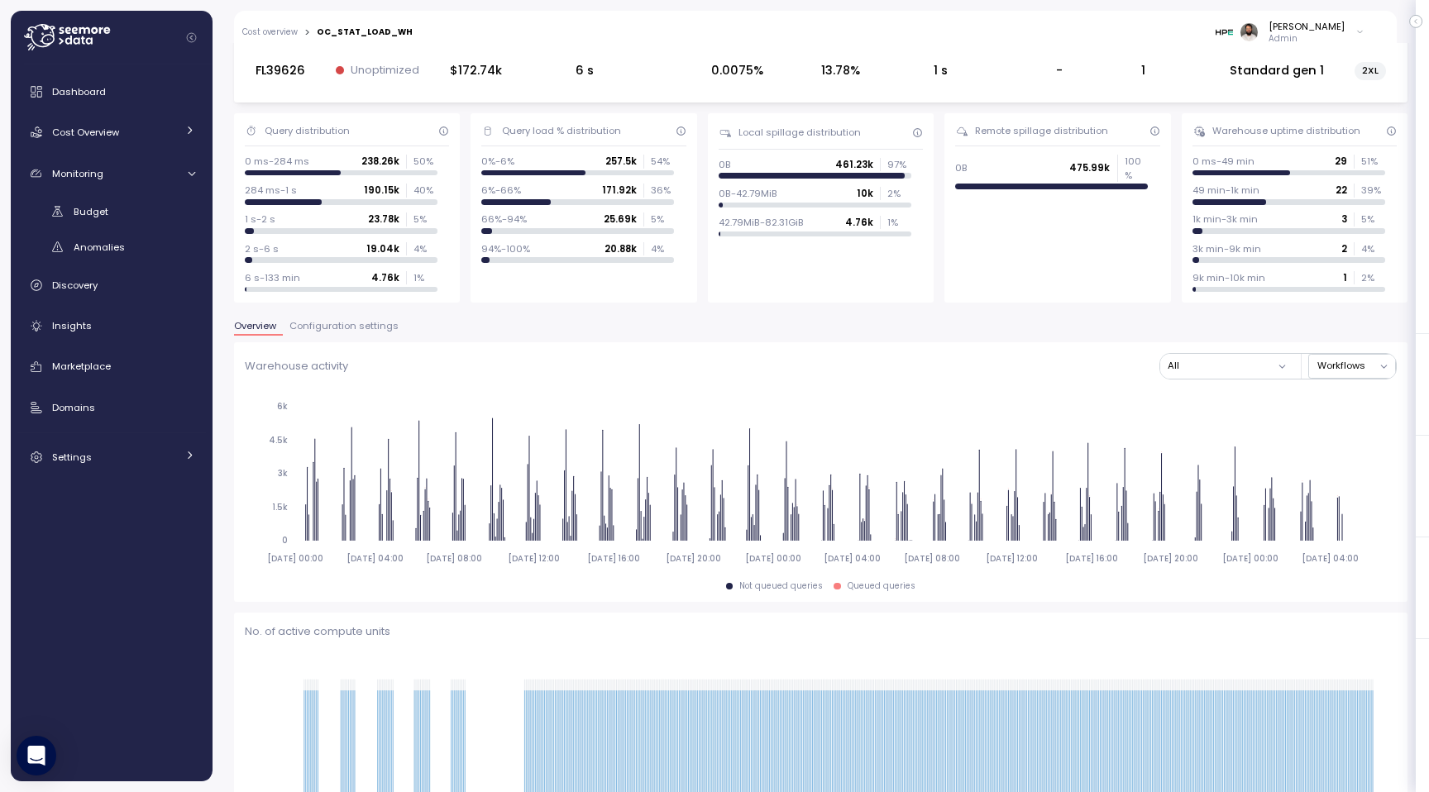
scroll to position [0, 0]
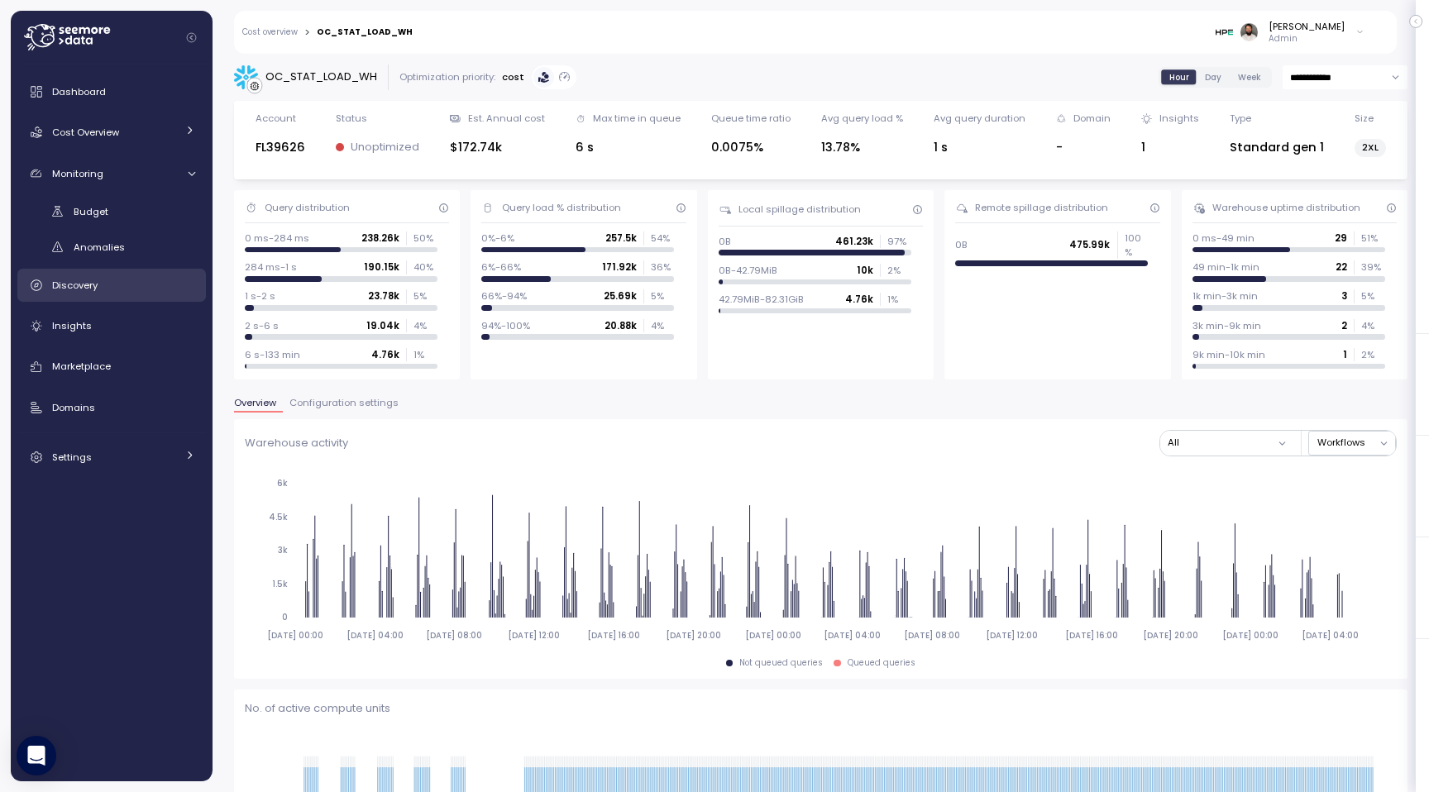
click at [117, 288] on div "Discovery" at bounding box center [123, 285] width 143 height 17
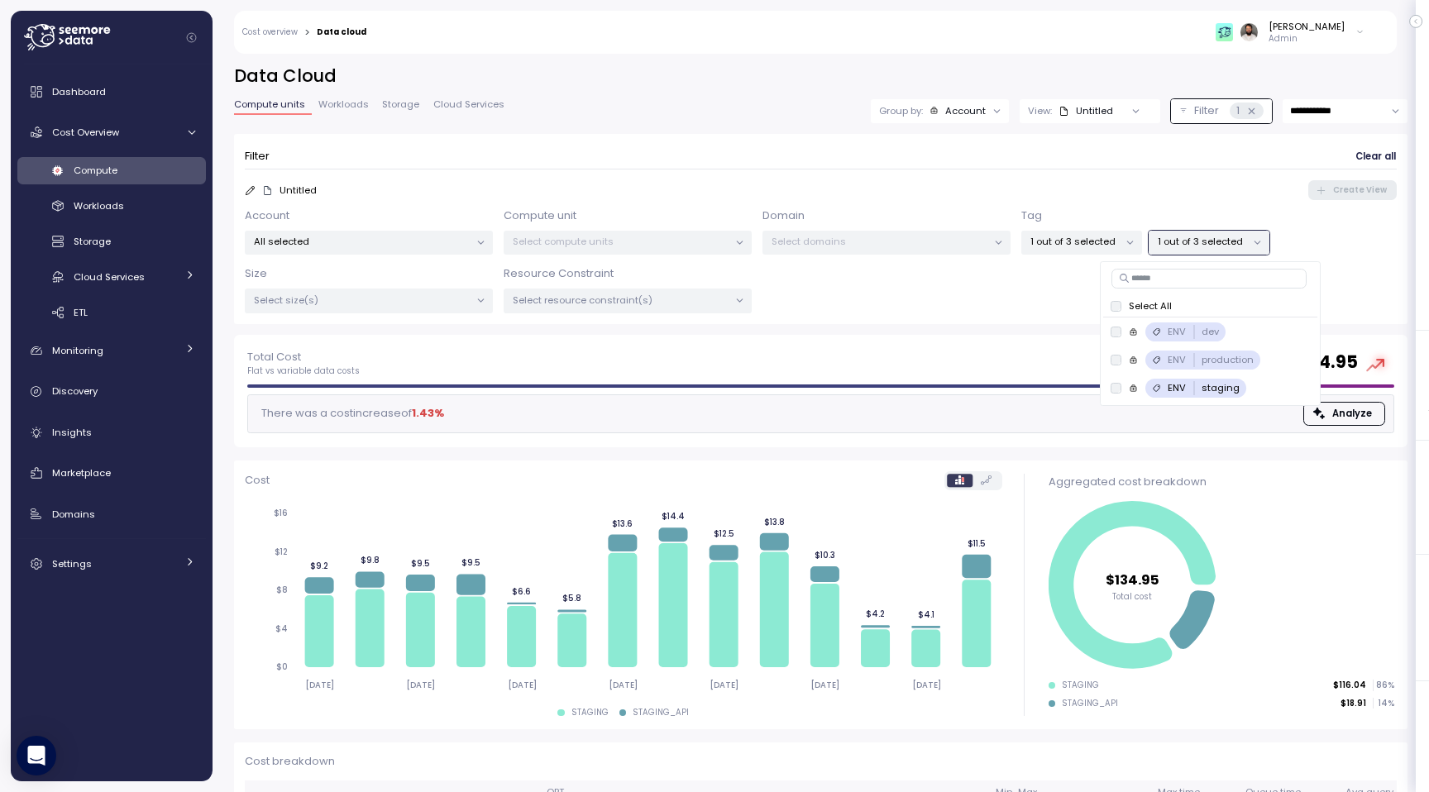
click at [1098, 108] on div "Untitled" at bounding box center [1085, 110] width 55 height 13
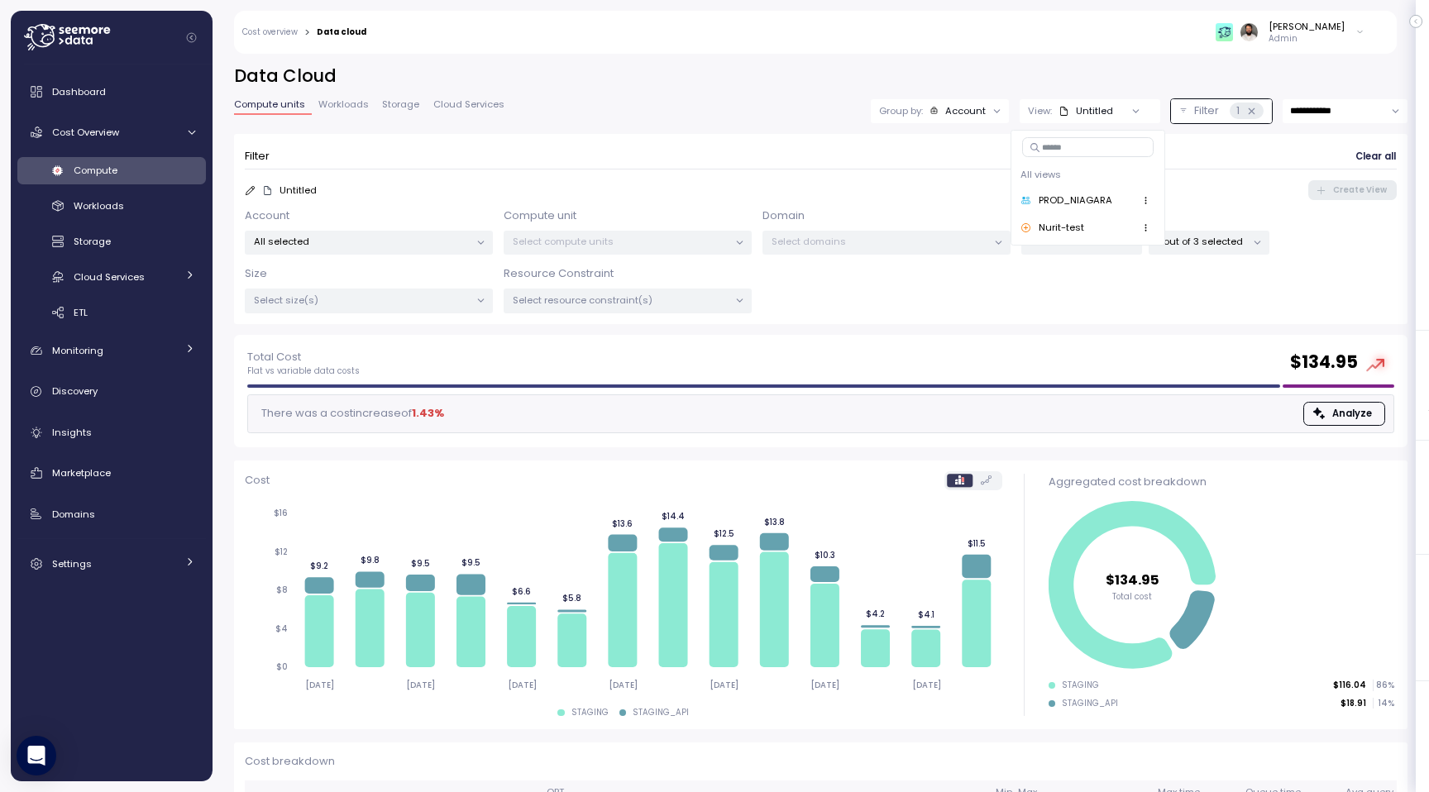
click at [1095, 207] on div "PROD_NIAGARA" at bounding box center [1065, 200] width 91 height 15
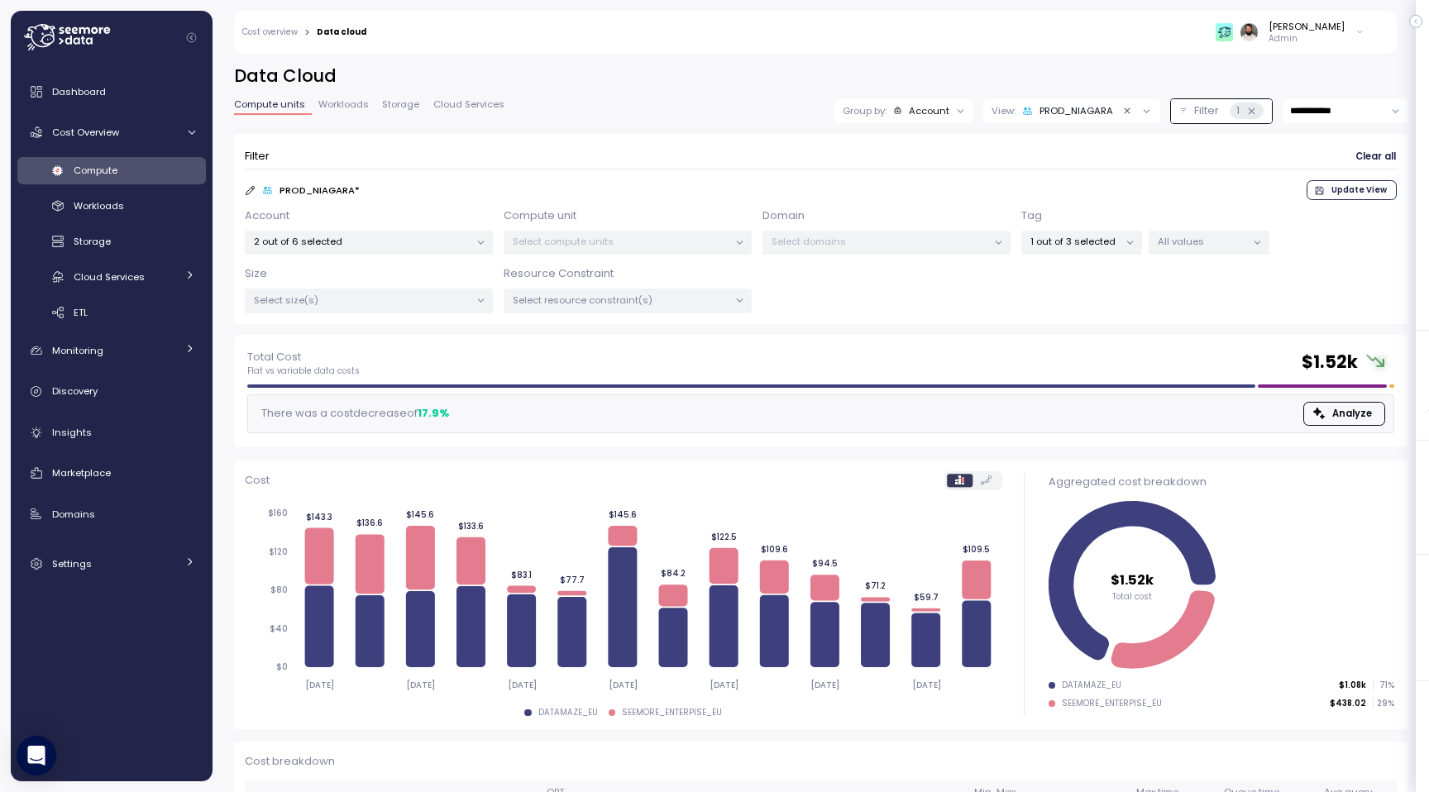
click at [1035, 118] on div "View: PROD_NIAGARA" at bounding box center [1071, 111] width 177 height 24
click at [1058, 224] on div "Nurit-test" at bounding box center [1033, 228] width 63 height 15
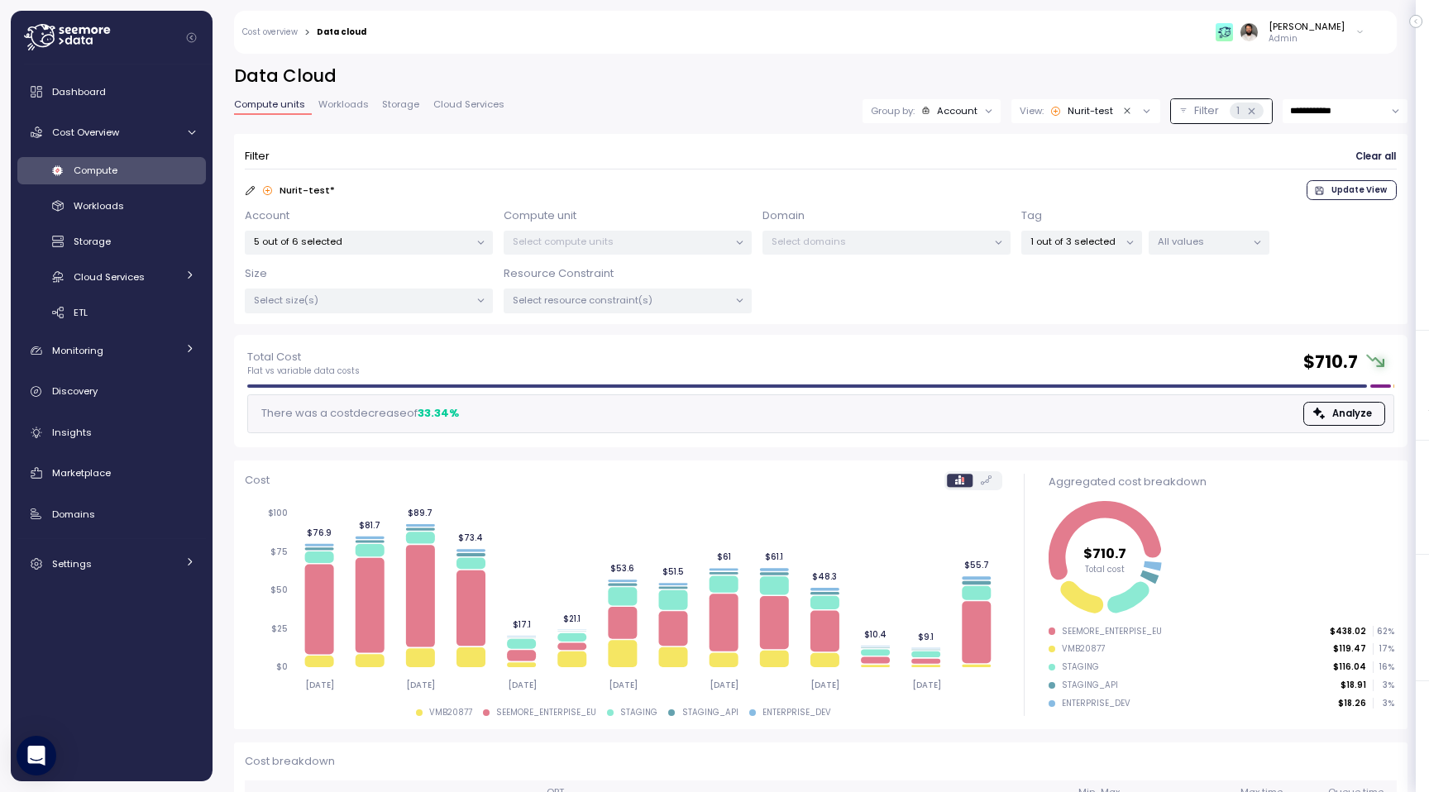
click at [1075, 116] on div "Nurit-test" at bounding box center [1081, 110] width 63 height 13
click at [1076, 82] on h2 "Data Cloud" at bounding box center [820, 76] width 1173 height 24
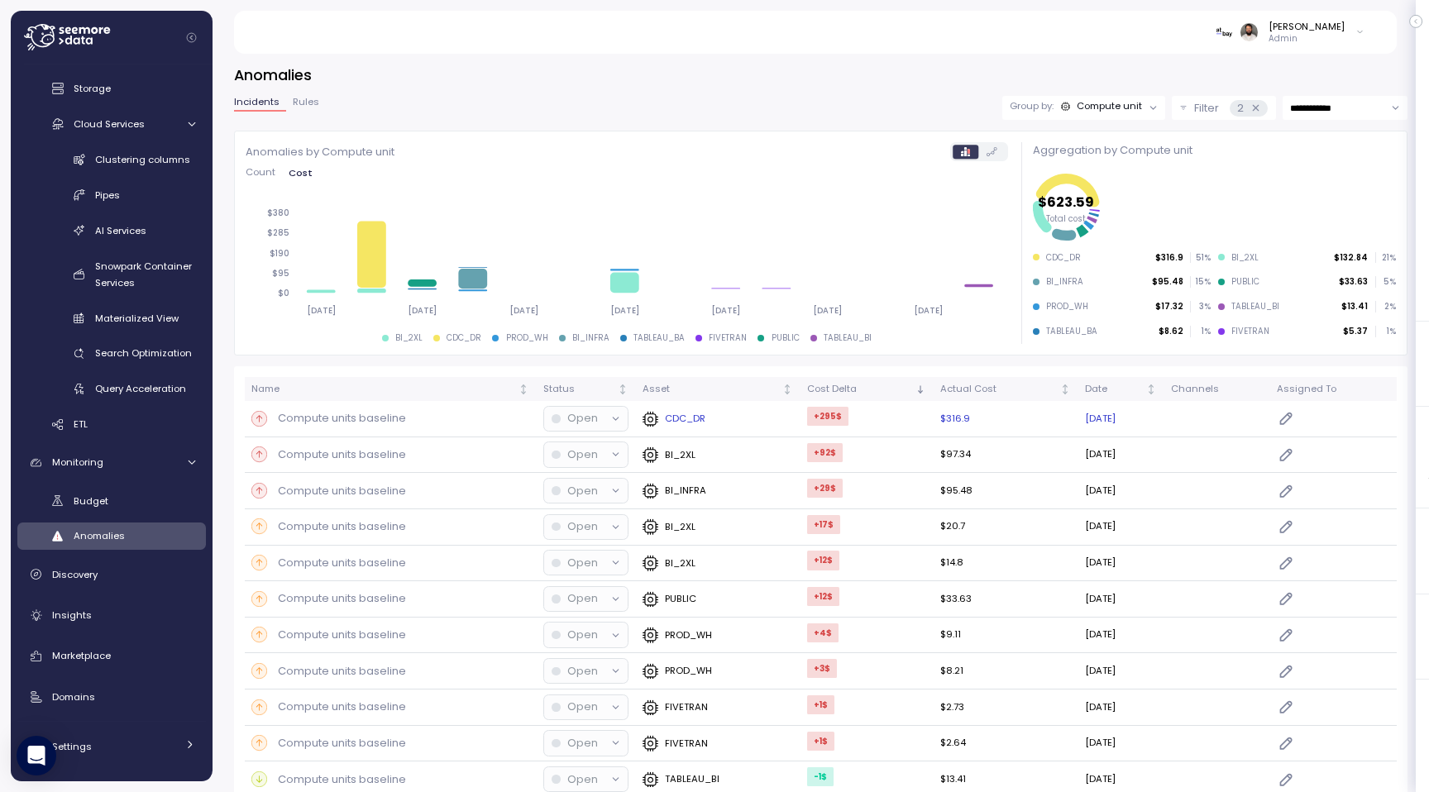
click at [604, 422] on div at bounding box center [615, 419] width 23 height 23
click at [594, 430] on button "Open" at bounding box center [586, 419] width 84 height 24
click at [1084, 108] on div "Compute unit" at bounding box center [1108, 105] width 65 height 13
click at [1086, 151] on div "Account" at bounding box center [1080, 144] width 99 height 20
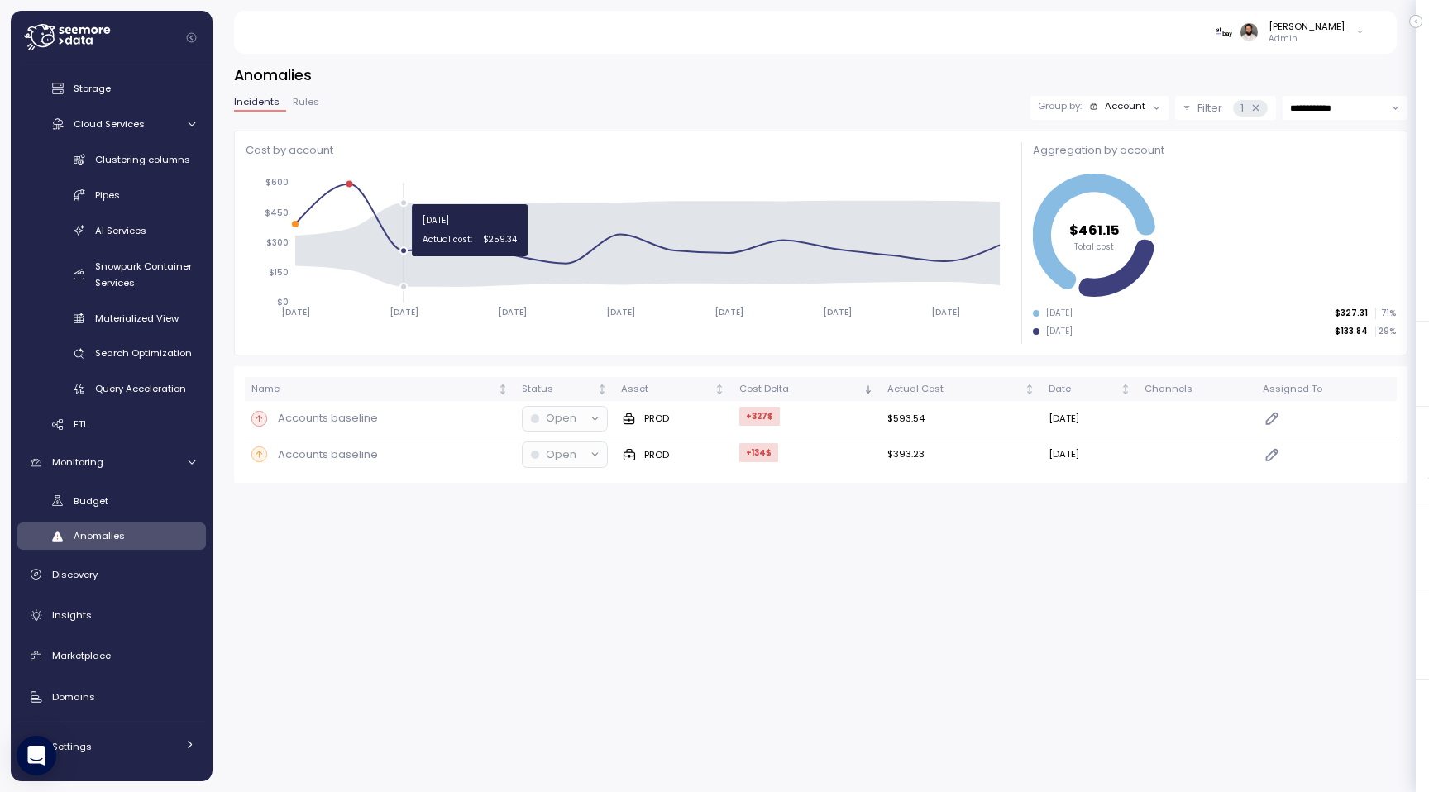
drag, startPoint x: 339, startPoint y: 196, endPoint x: 398, endPoint y: 196, distance: 58.7
click at [398, 196] on icon "[DATE] [DATE] [DATE] [DATE] [DATE] [DATE] [DATE] $0 $150 $300 $450 $600" at bounding box center [627, 255] width 762 height 178
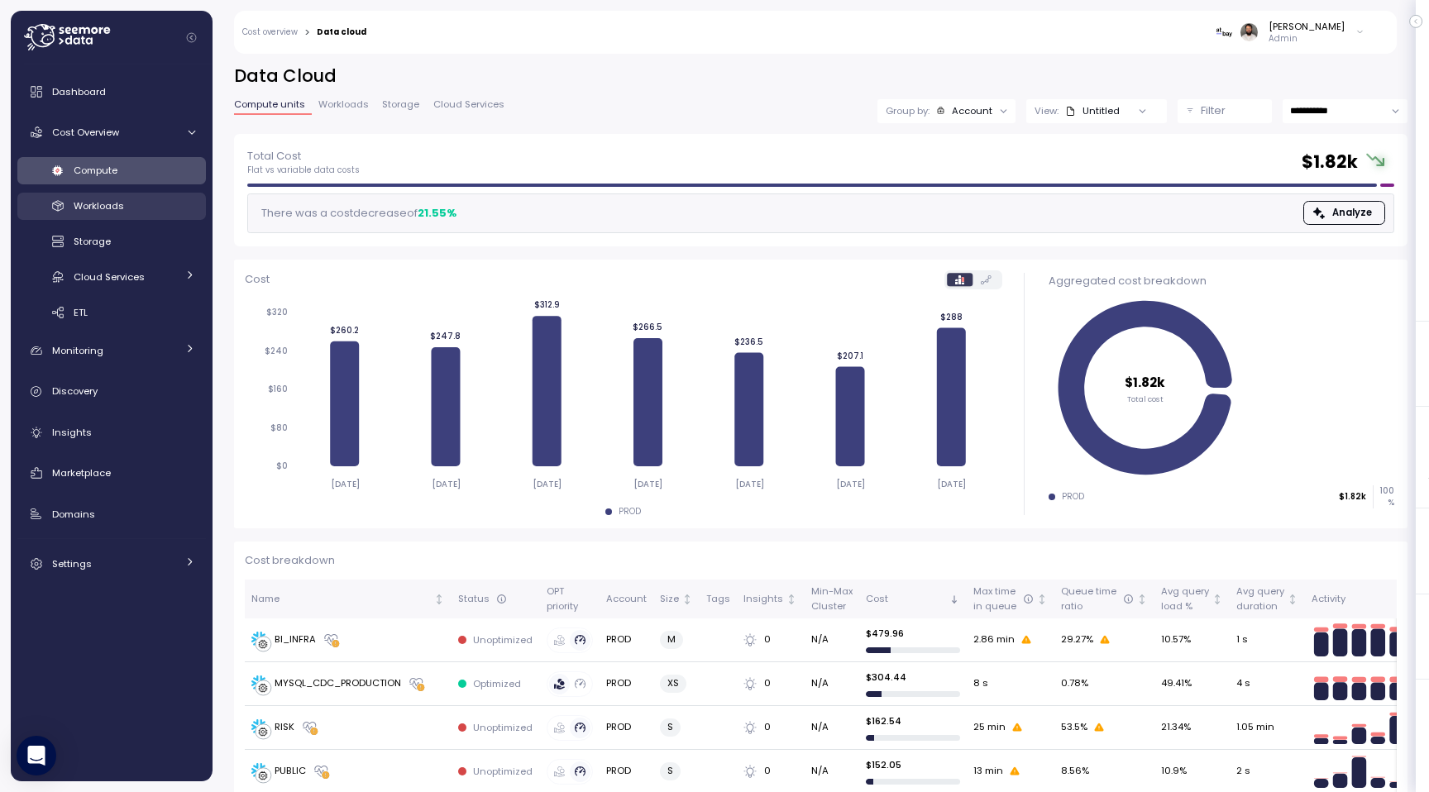
click at [167, 202] on div "Workloads" at bounding box center [135, 206] width 122 height 17
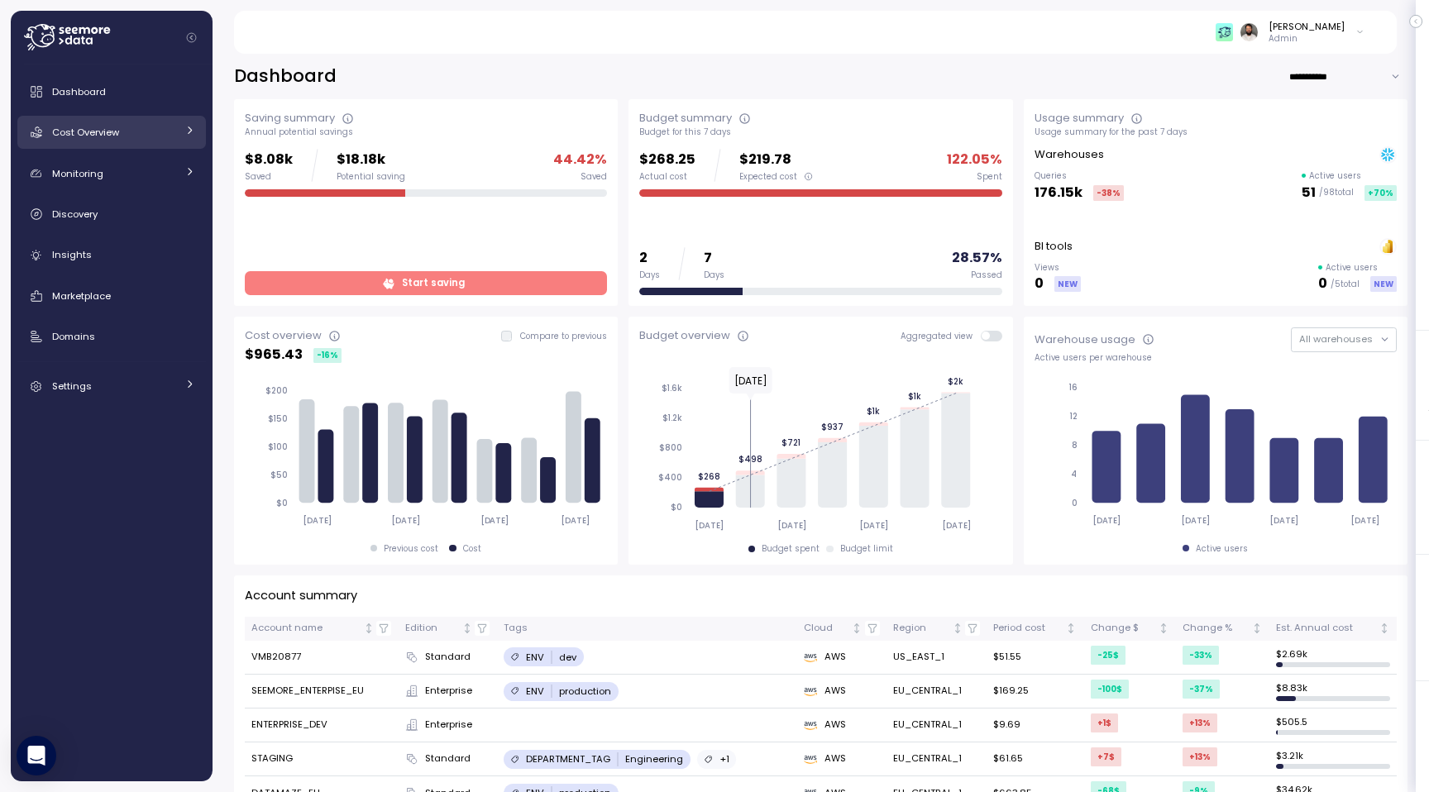
click at [203, 124] on link "Cost Overview" at bounding box center [111, 132] width 188 height 33
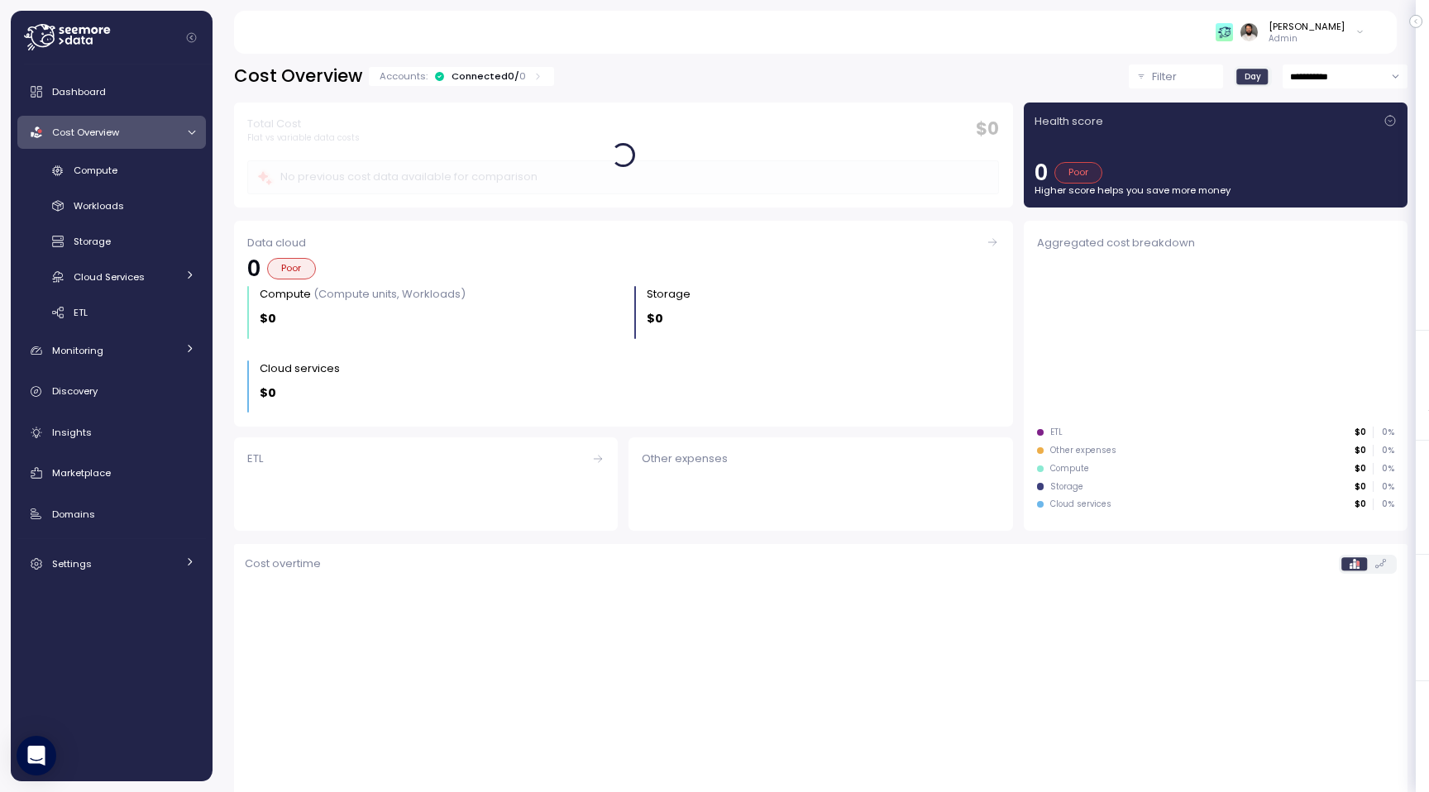
click at [464, 69] on div "Connected 0 / 0" at bounding box center [488, 75] width 74 height 13
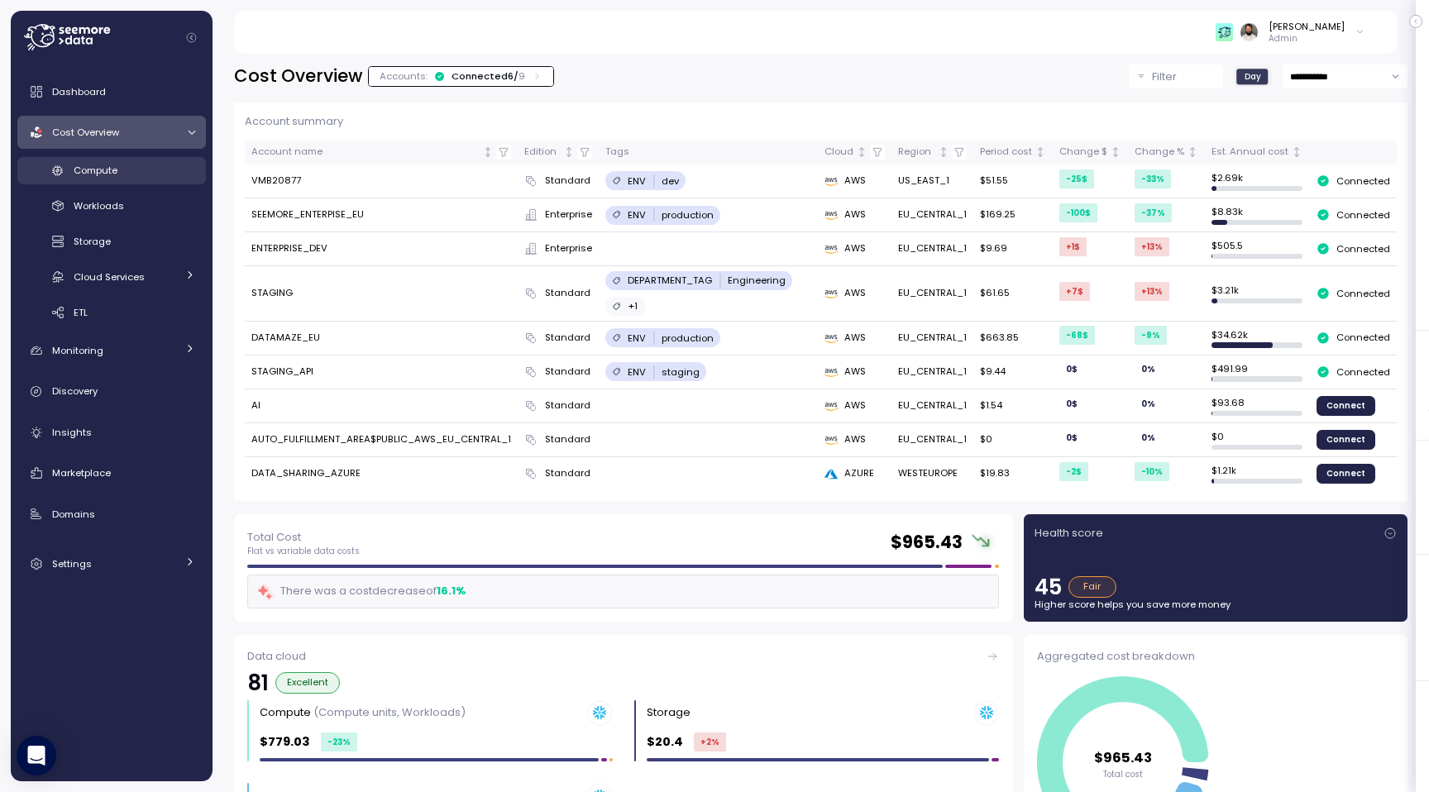
click at [141, 162] on div "Compute" at bounding box center [135, 170] width 122 height 17
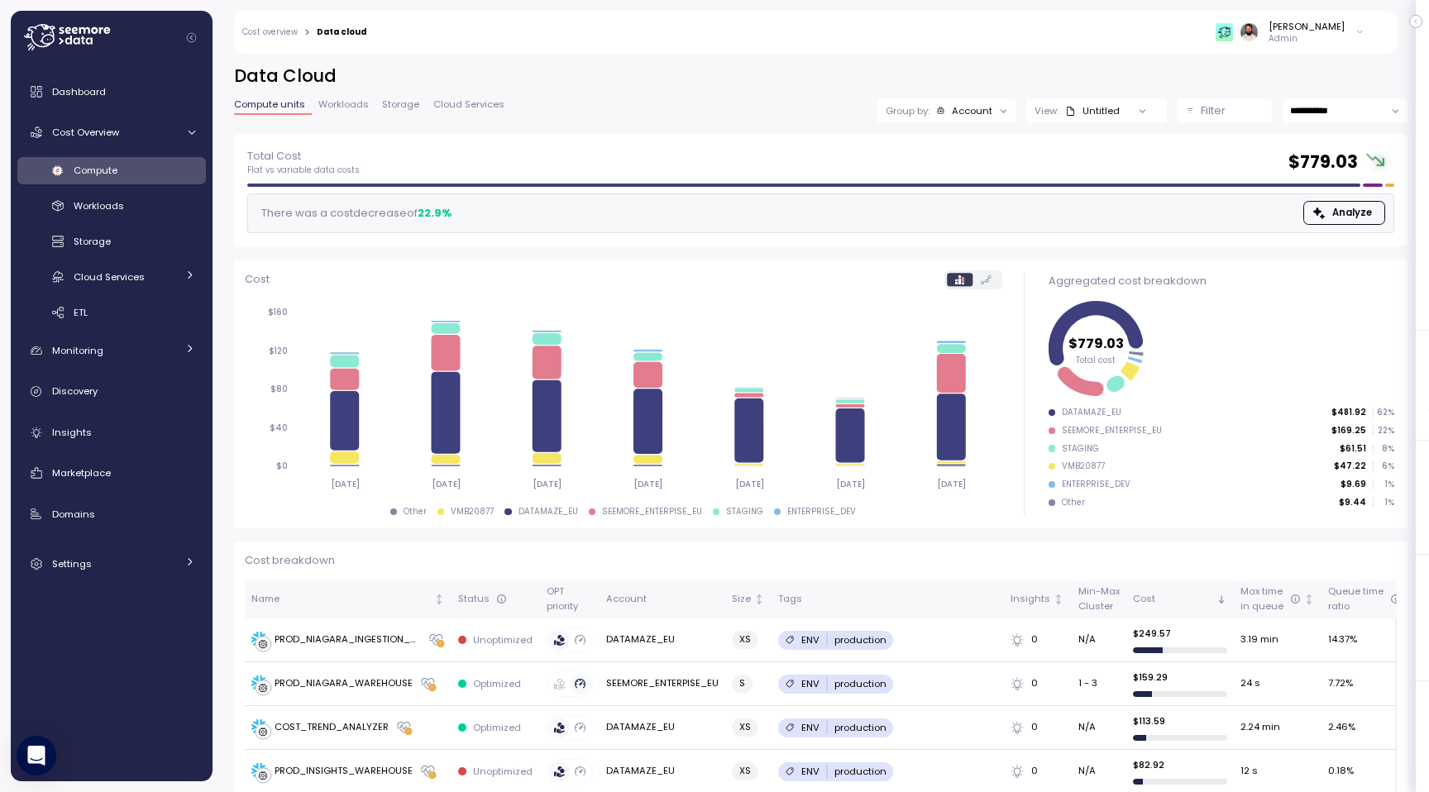
click at [1217, 114] on p "Filter" at bounding box center [1212, 111] width 25 height 17
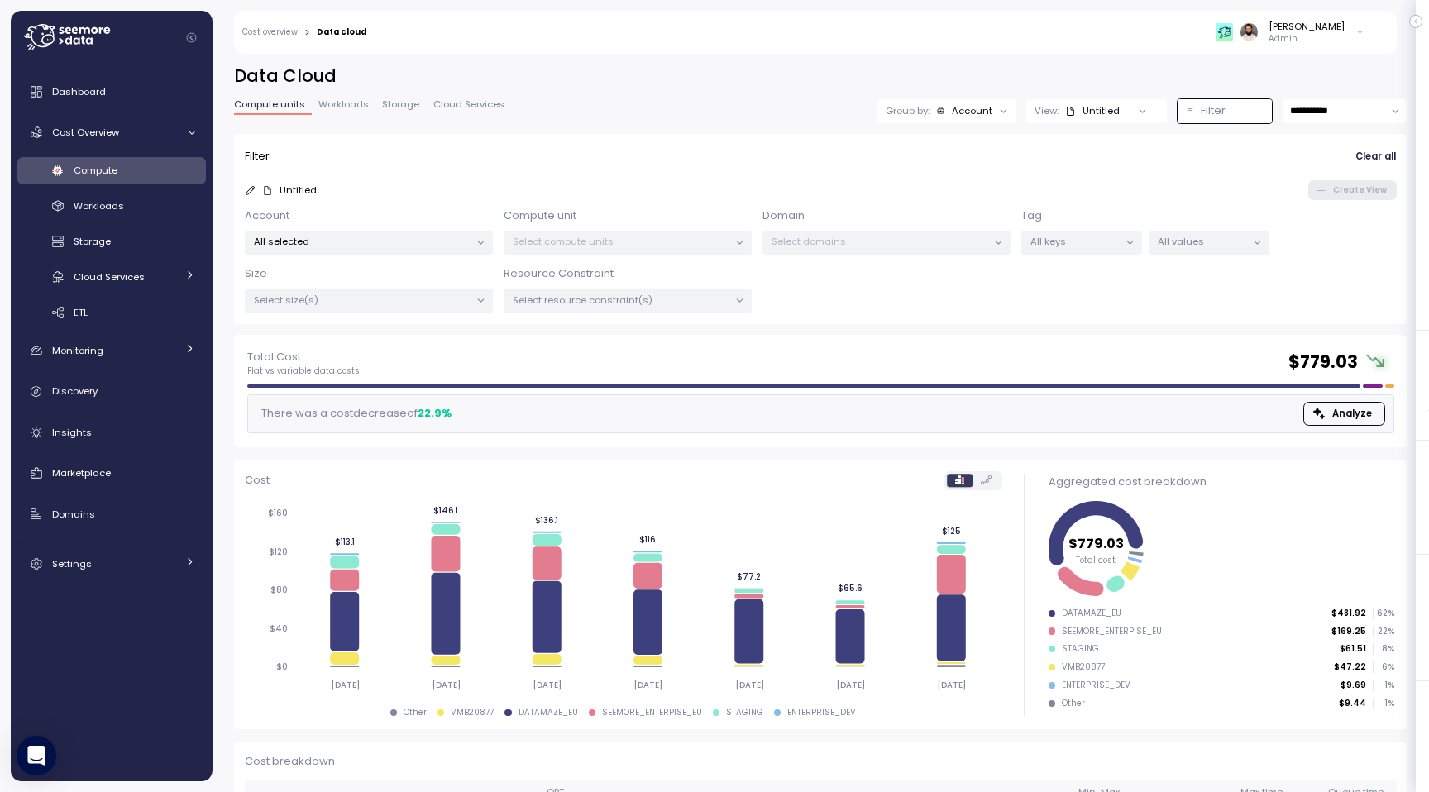
click at [1086, 243] on p "All keys" at bounding box center [1074, 241] width 88 height 13
click at [1081, 360] on div "ENV only" at bounding box center [1082, 360] width 174 height 20
click at [1183, 242] on p "All values" at bounding box center [1201, 241] width 88 height 13
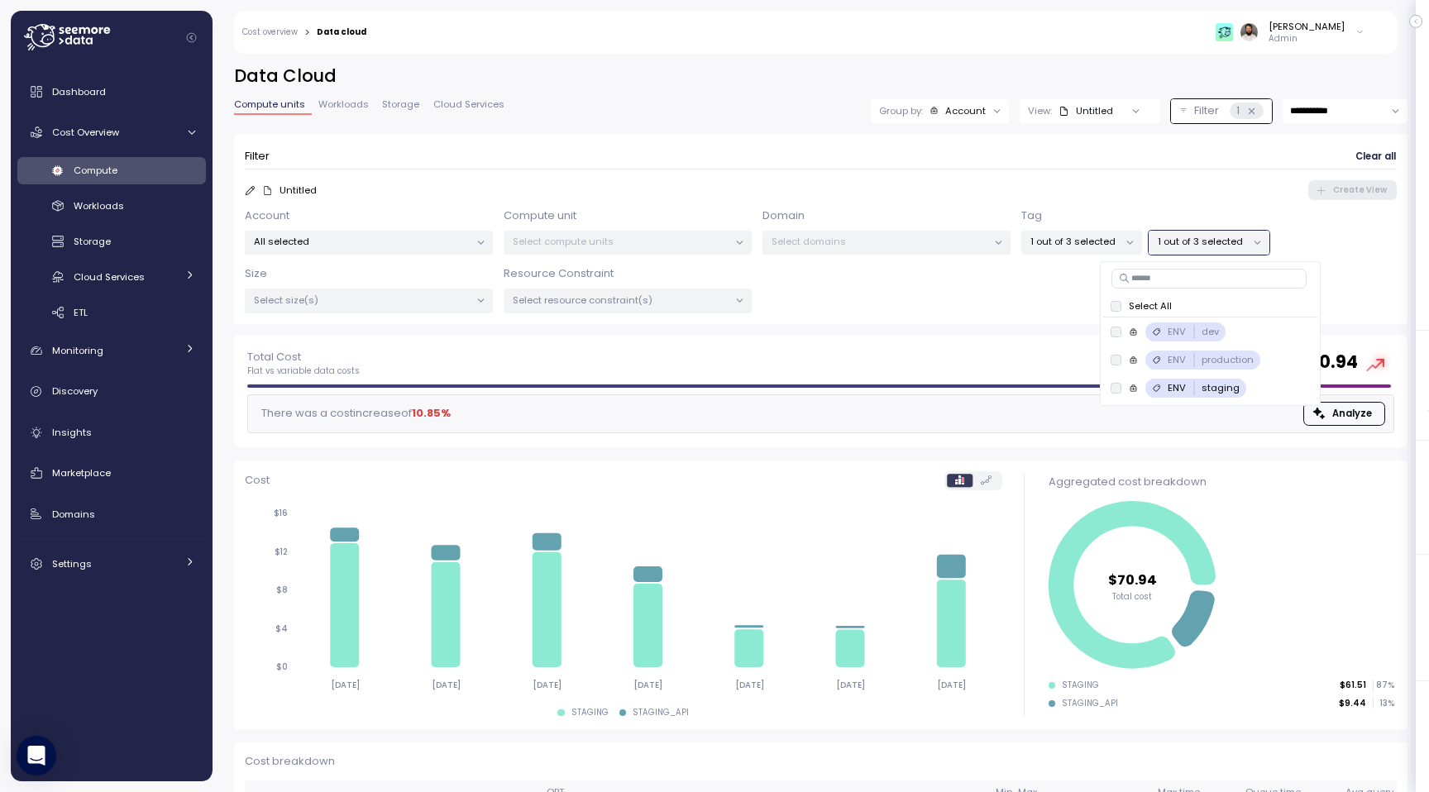
click at [1214, 129] on div "**********" at bounding box center [820, 199] width 1173 height 270
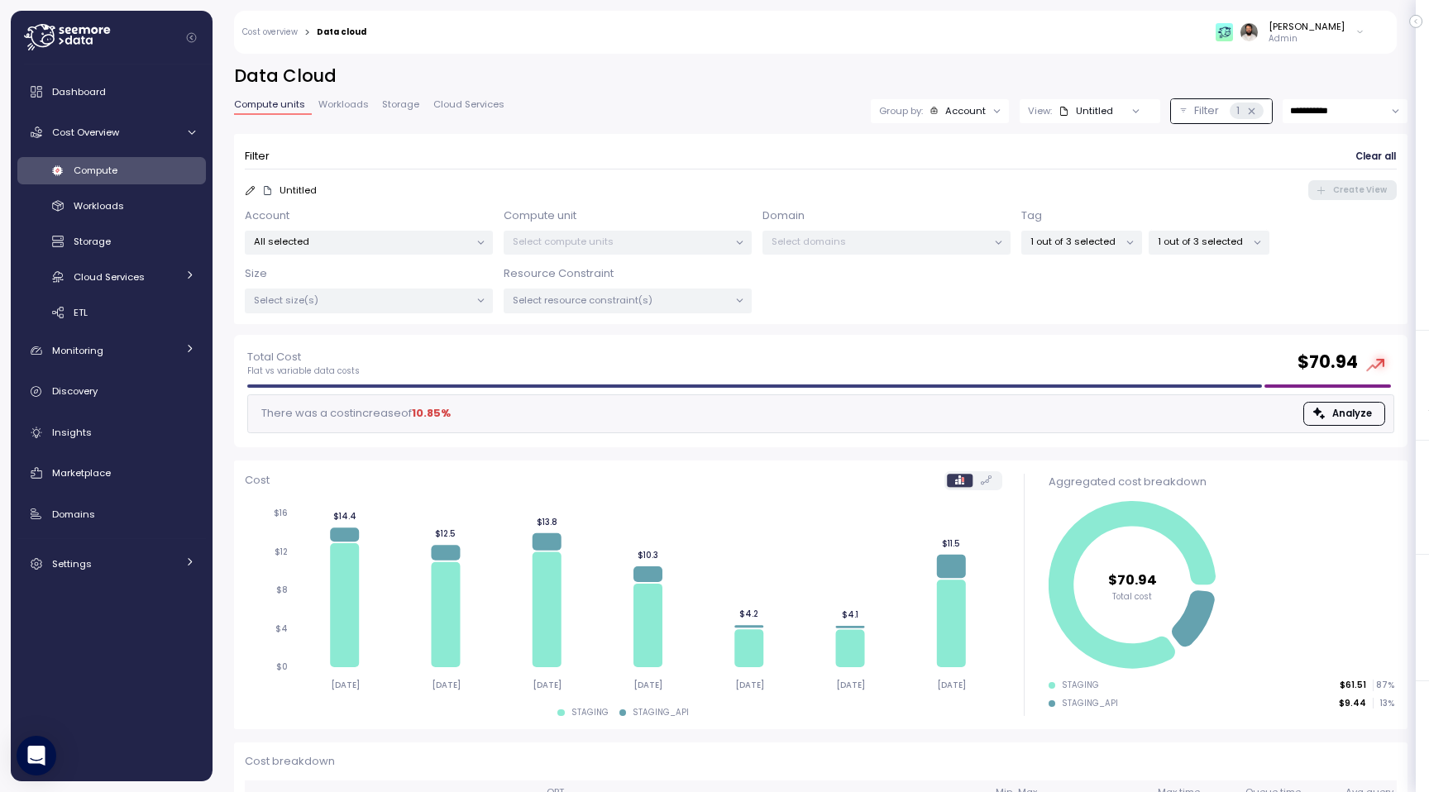
click at [1185, 254] on div "Account All selected Compute unit Select compute units Domain Select domains Ta…" at bounding box center [821, 261] width 1152 height 106
click at [1185, 243] on p "1 out of 3 selected" at bounding box center [1201, 241] width 88 height 13
click at [1253, 112] on icon at bounding box center [1251, 111] width 11 height 11
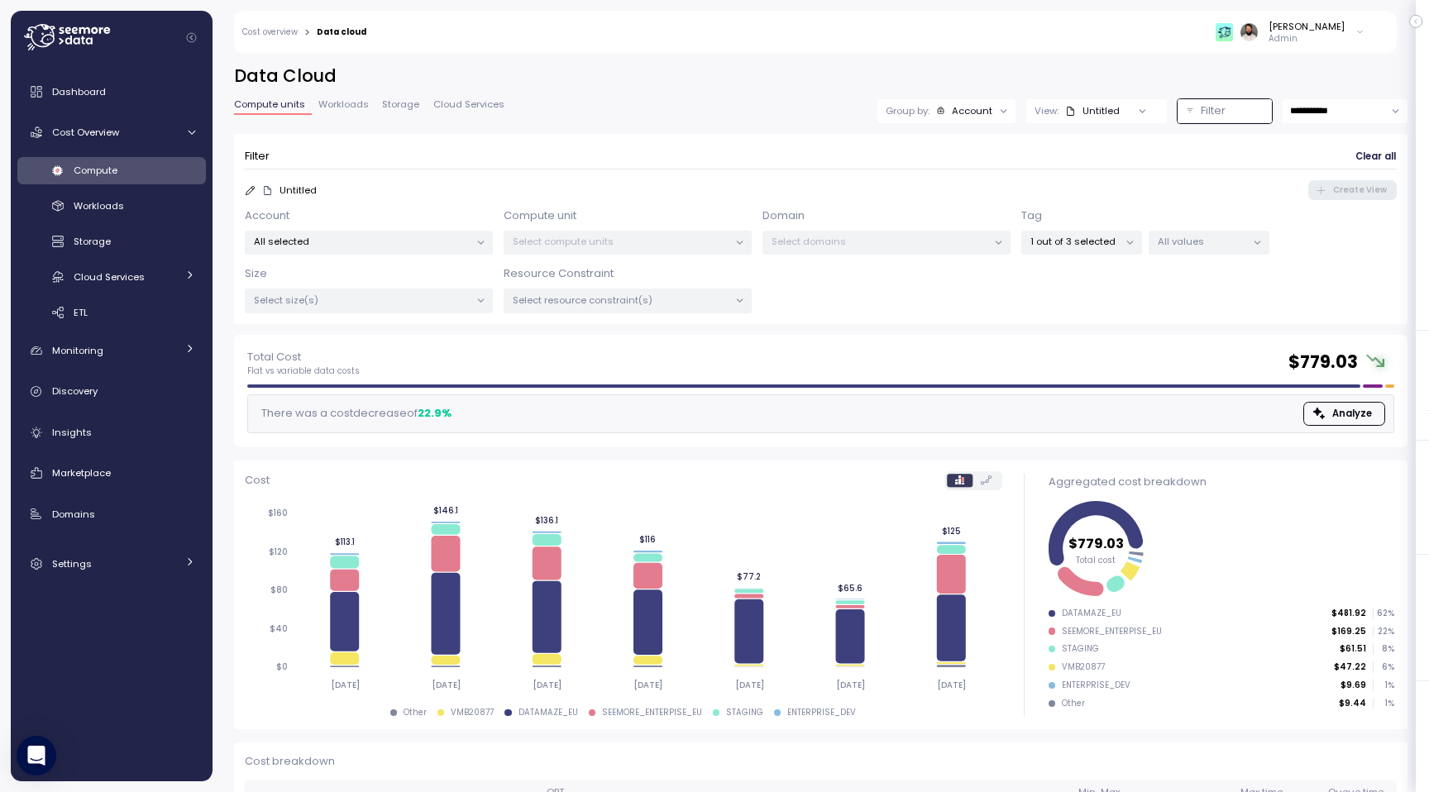
click at [403, 103] on span "Storage" at bounding box center [400, 104] width 37 height 9
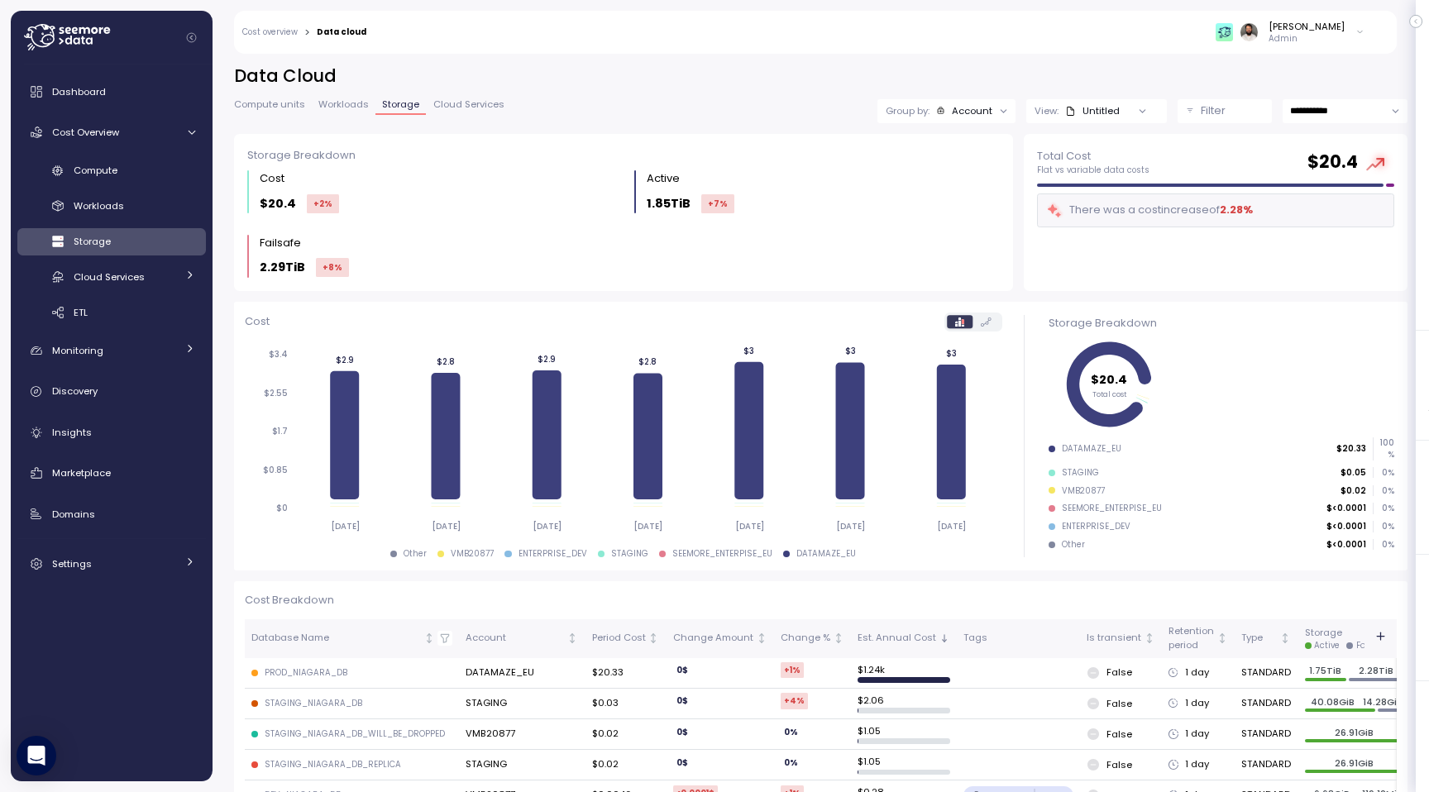
click at [1097, 111] on div "Untitled" at bounding box center [1092, 110] width 55 height 13
click at [1228, 116] on div "Filter" at bounding box center [1231, 111] width 63 height 17
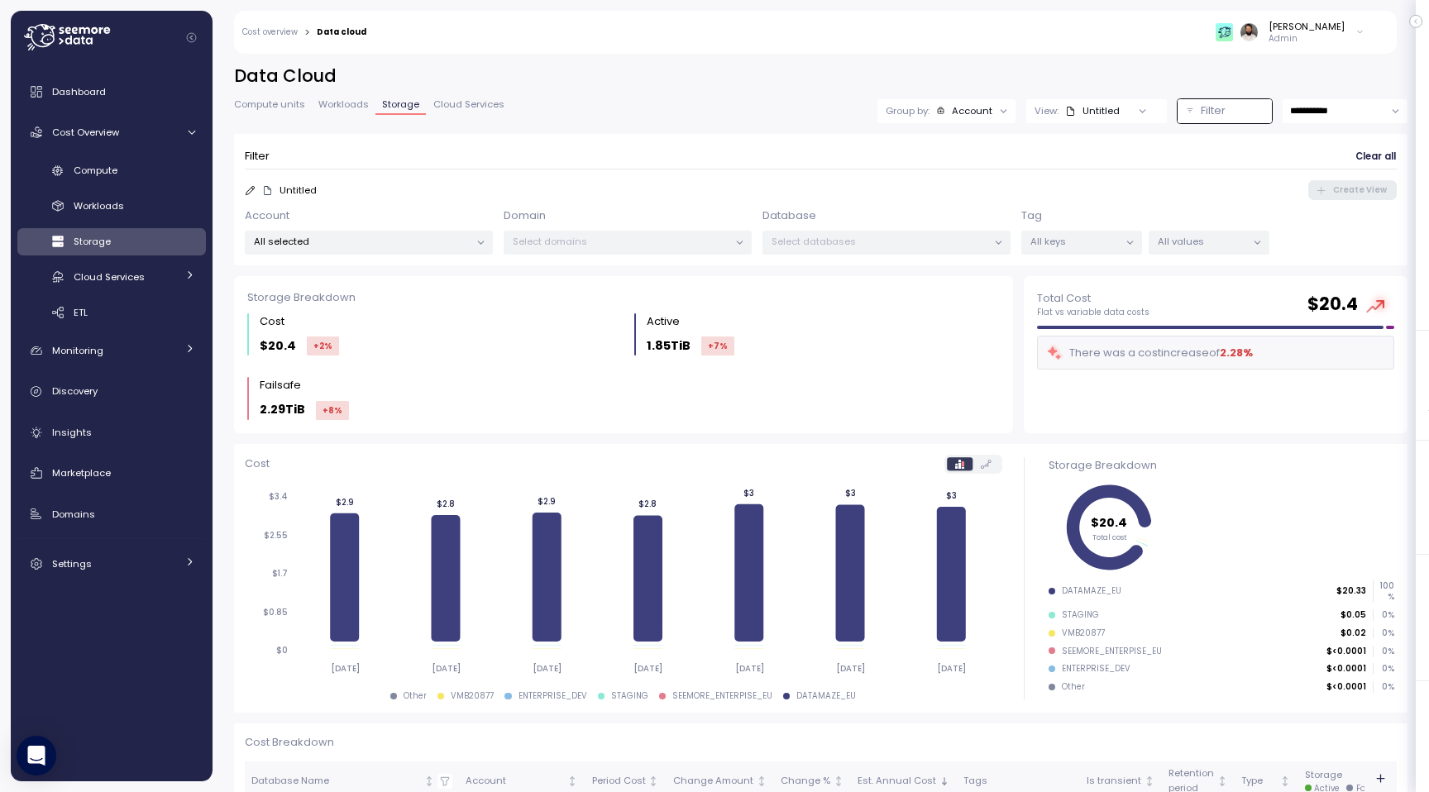
click at [1065, 243] on p "All keys" at bounding box center [1074, 241] width 88 height 13
click at [1062, 199] on div "Untitled Create View" at bounding box center [821, 190] width 1152 height 20
click at [279, 107] on span "Compute units" at bounding box center [269, 104] width 71 height 9
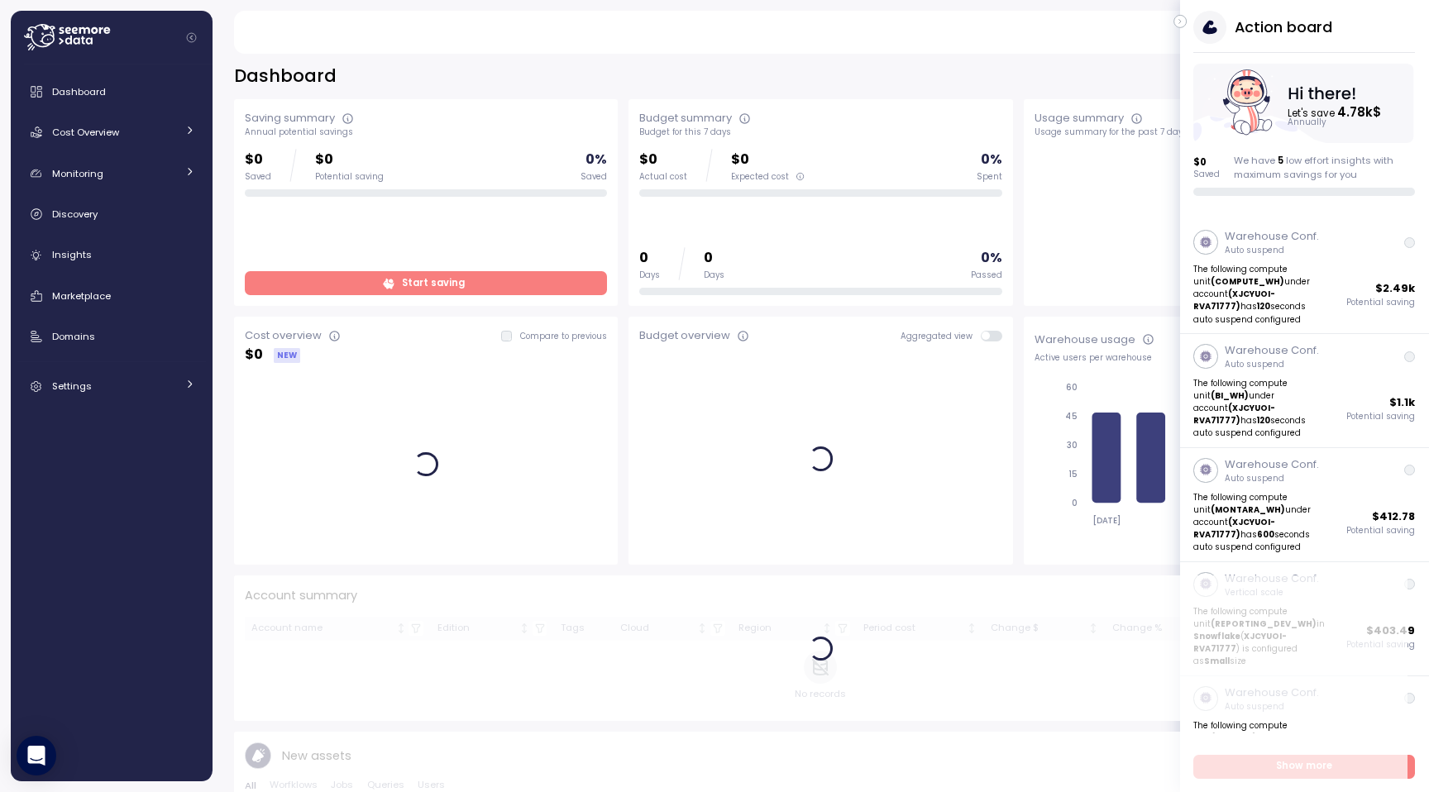
click at [1182, 21] on icon "button" at bounding box center [1179, 22] width 7 height 20
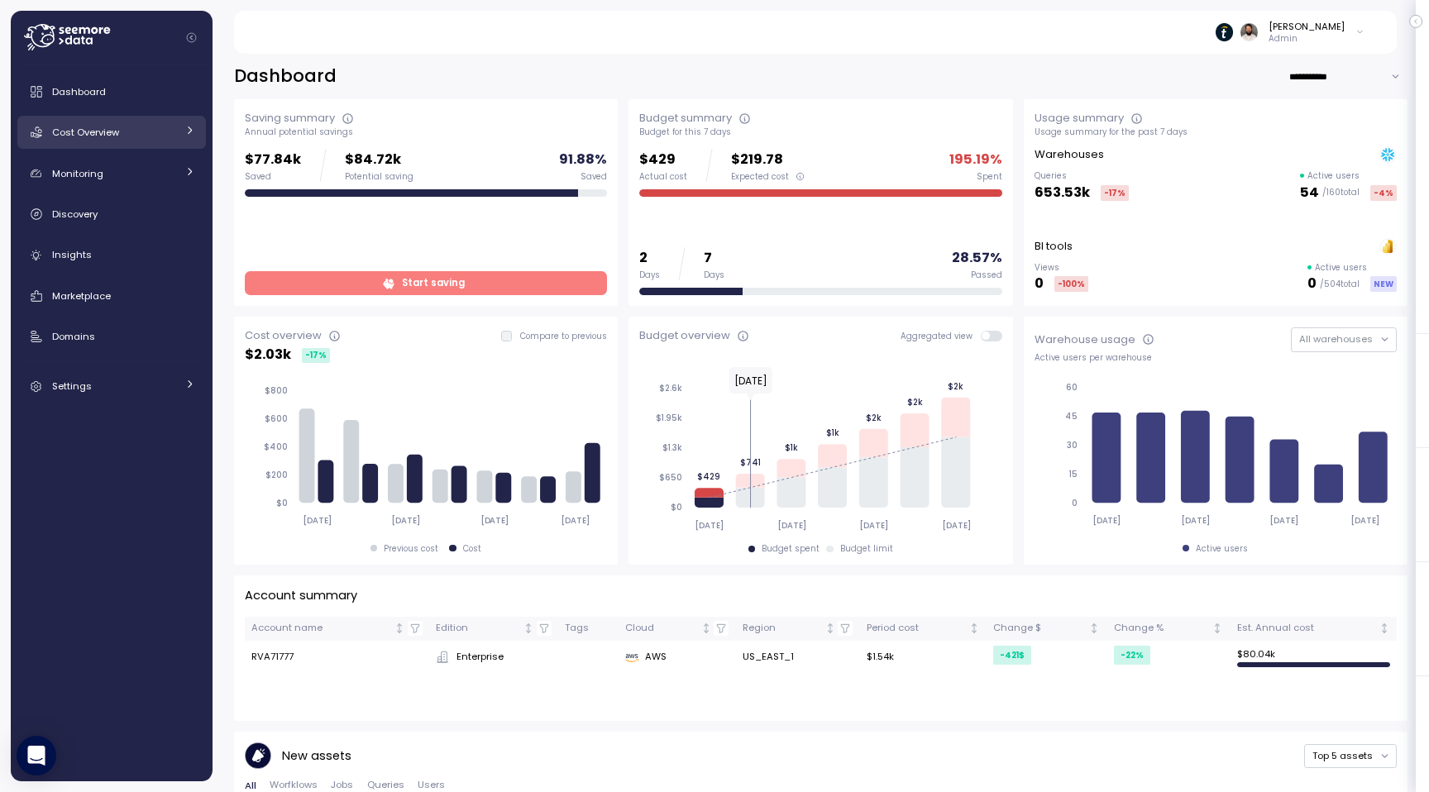
click at [167, 139] on div "Cost Overview" at bounding box center [114, 132] width 124 height 17
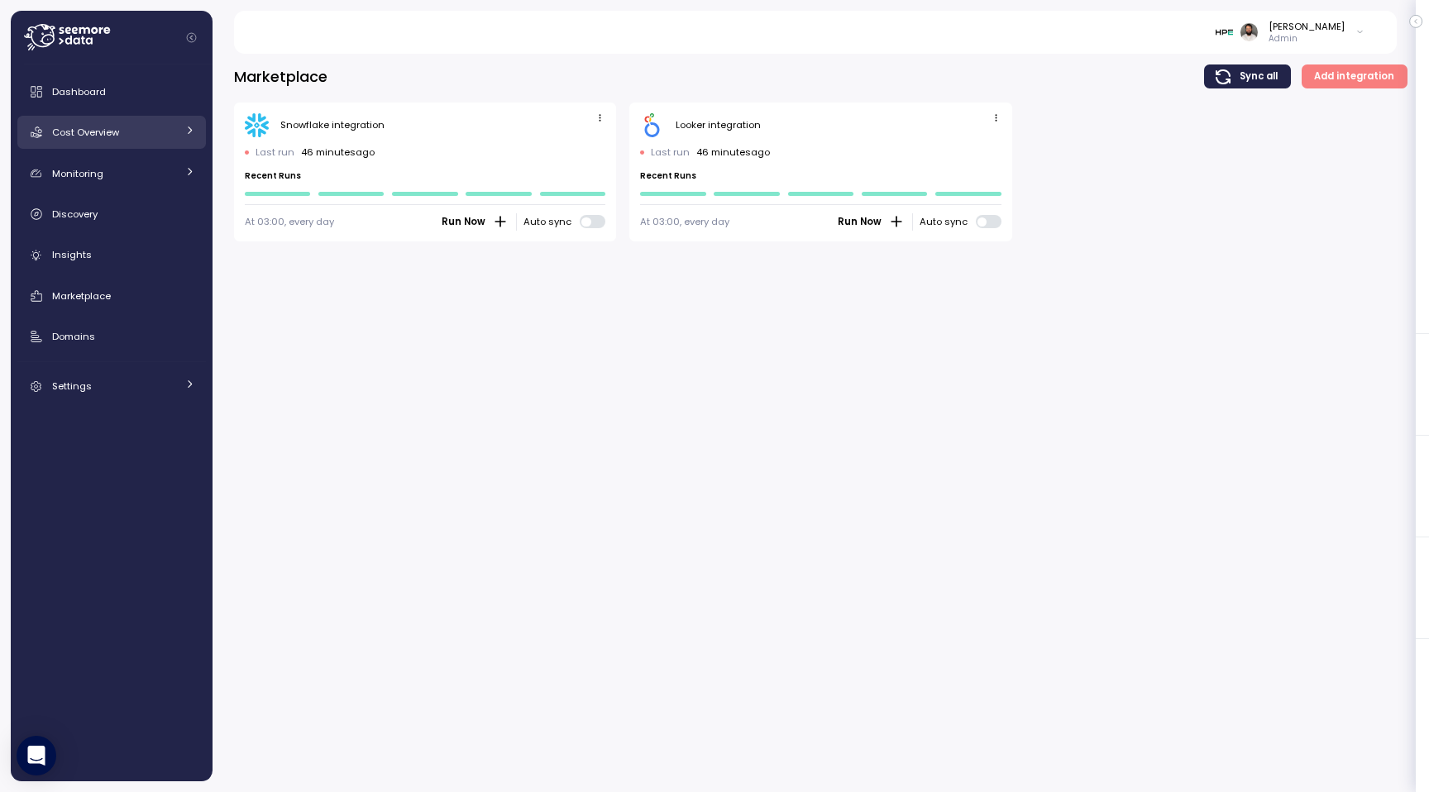
click at [113, 141] on link "Cost Overview" at bounding box center [111, 132] width 188 height 33
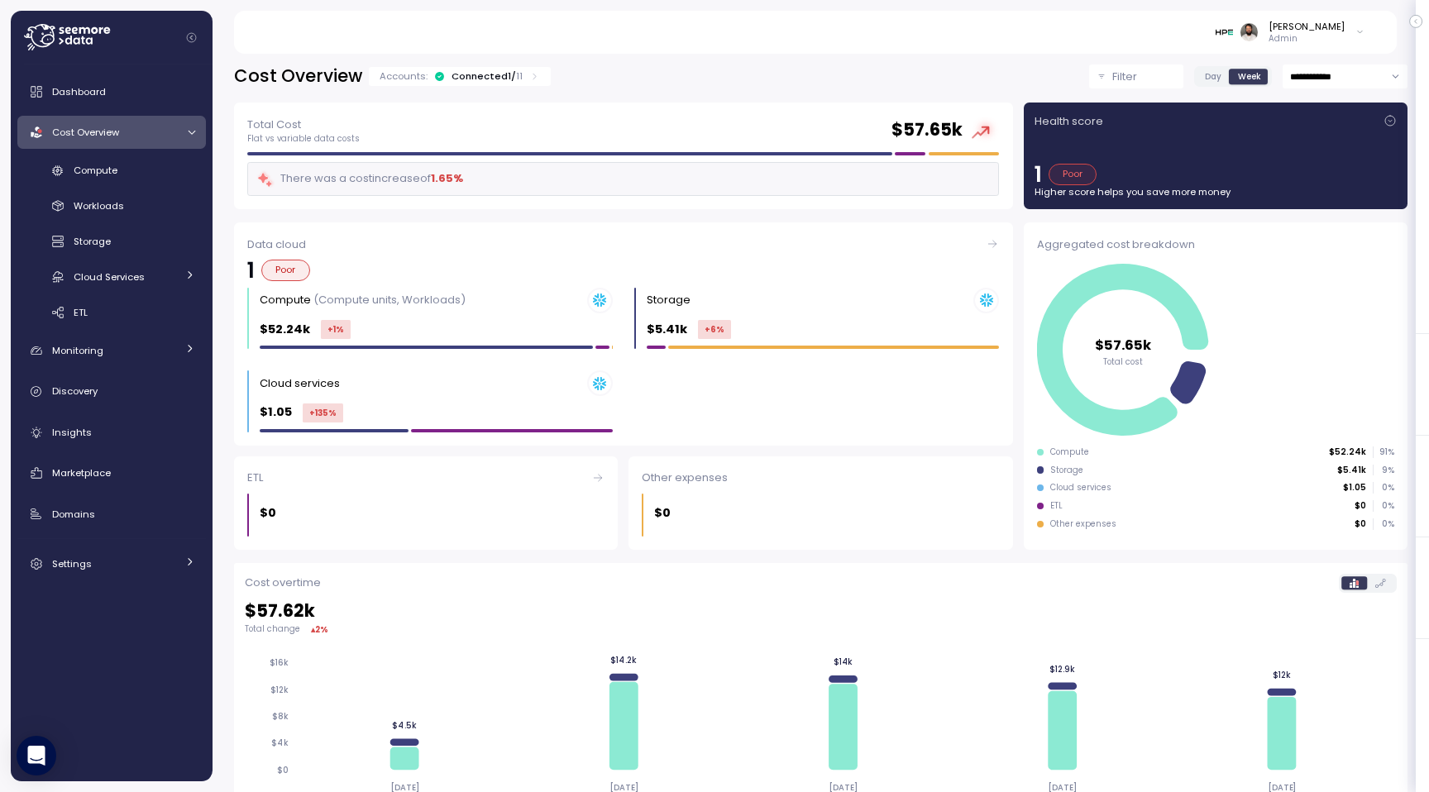
click at [530, 91] on div "**********" at bounding box center [820, 588] width 1173 height 1049
click at [516, 80] on p "11" at bounding box center [519, 75] width 7 height 13
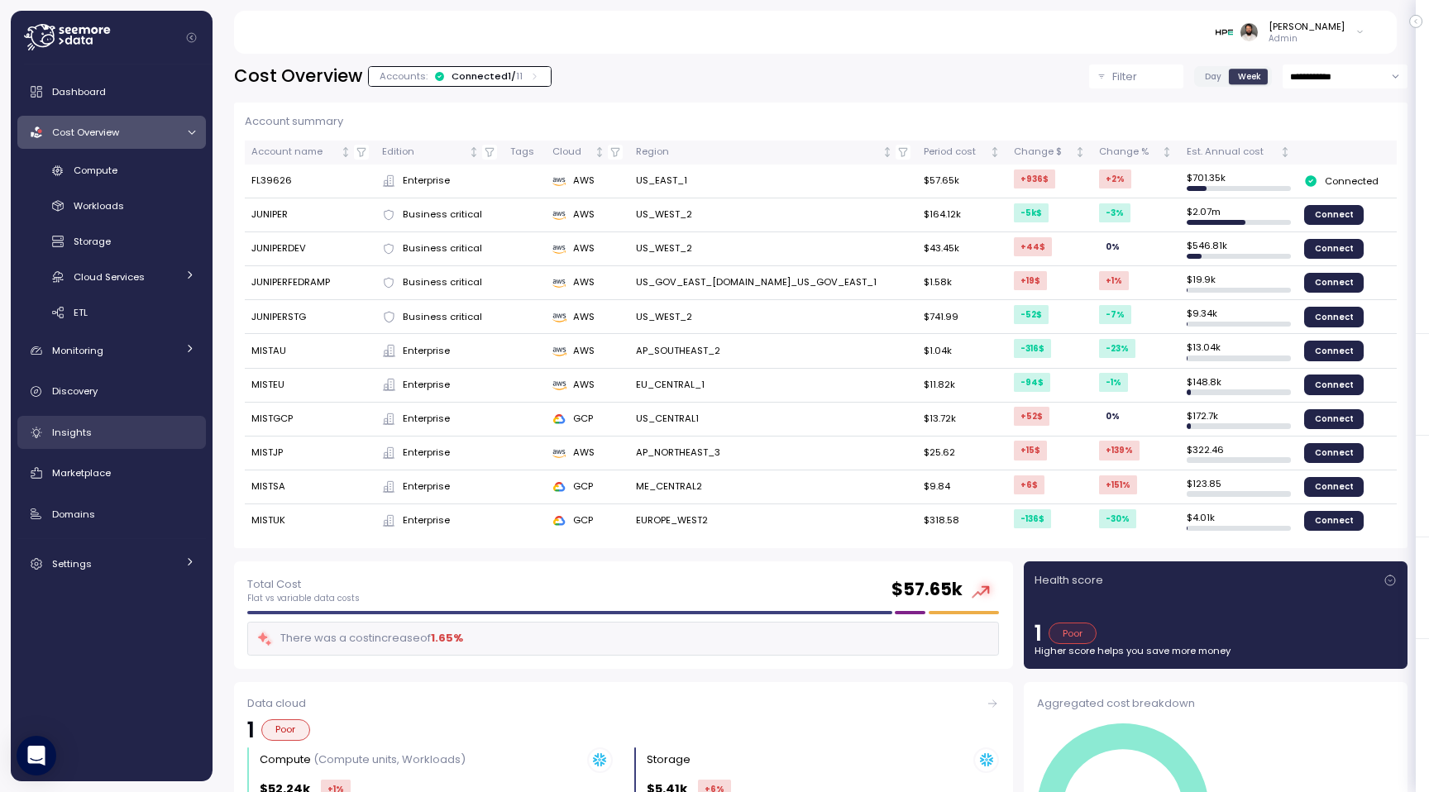
click at [149, 433] on div "Insights" at bounding box center [123, 432] width 143 height 17
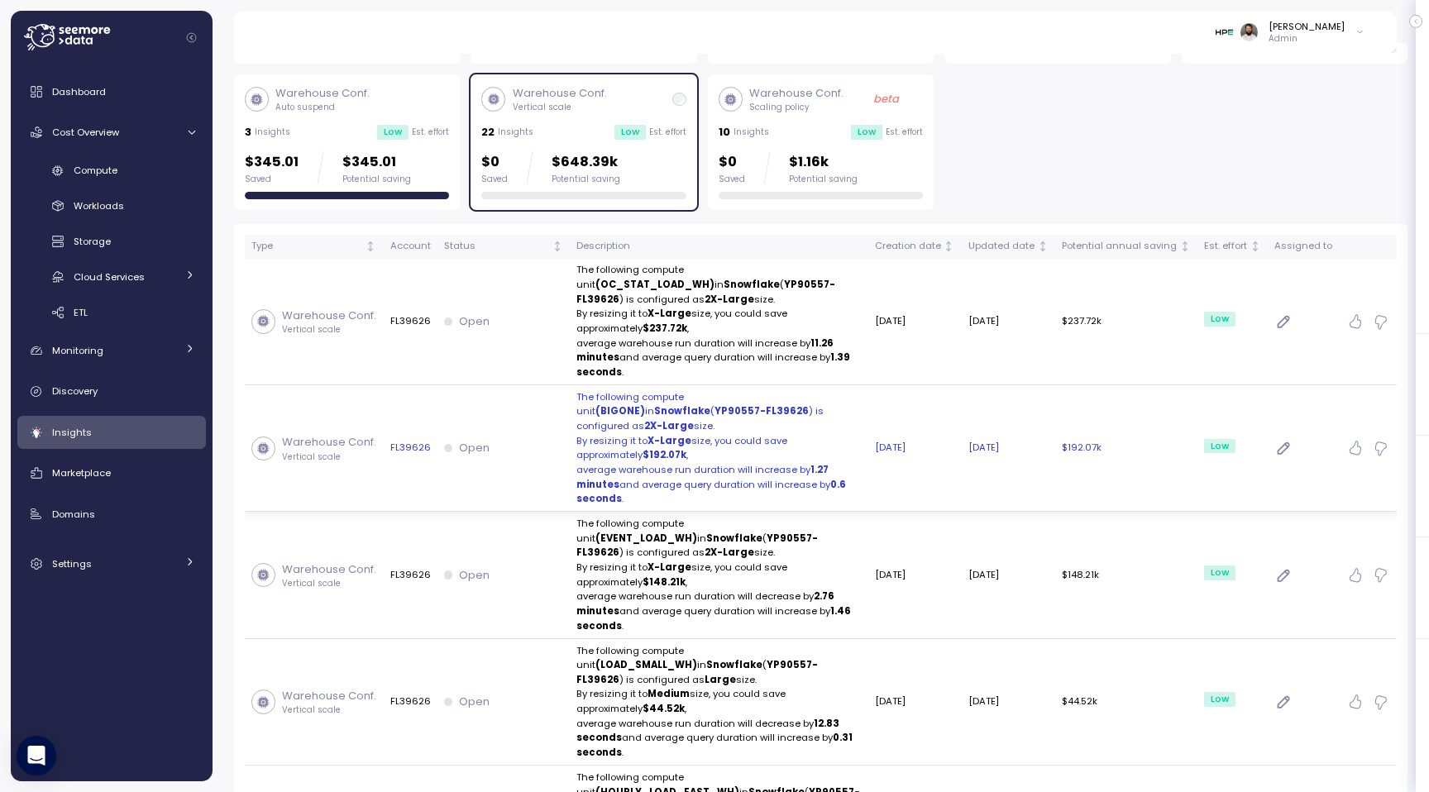
scroll to position [186, 0]
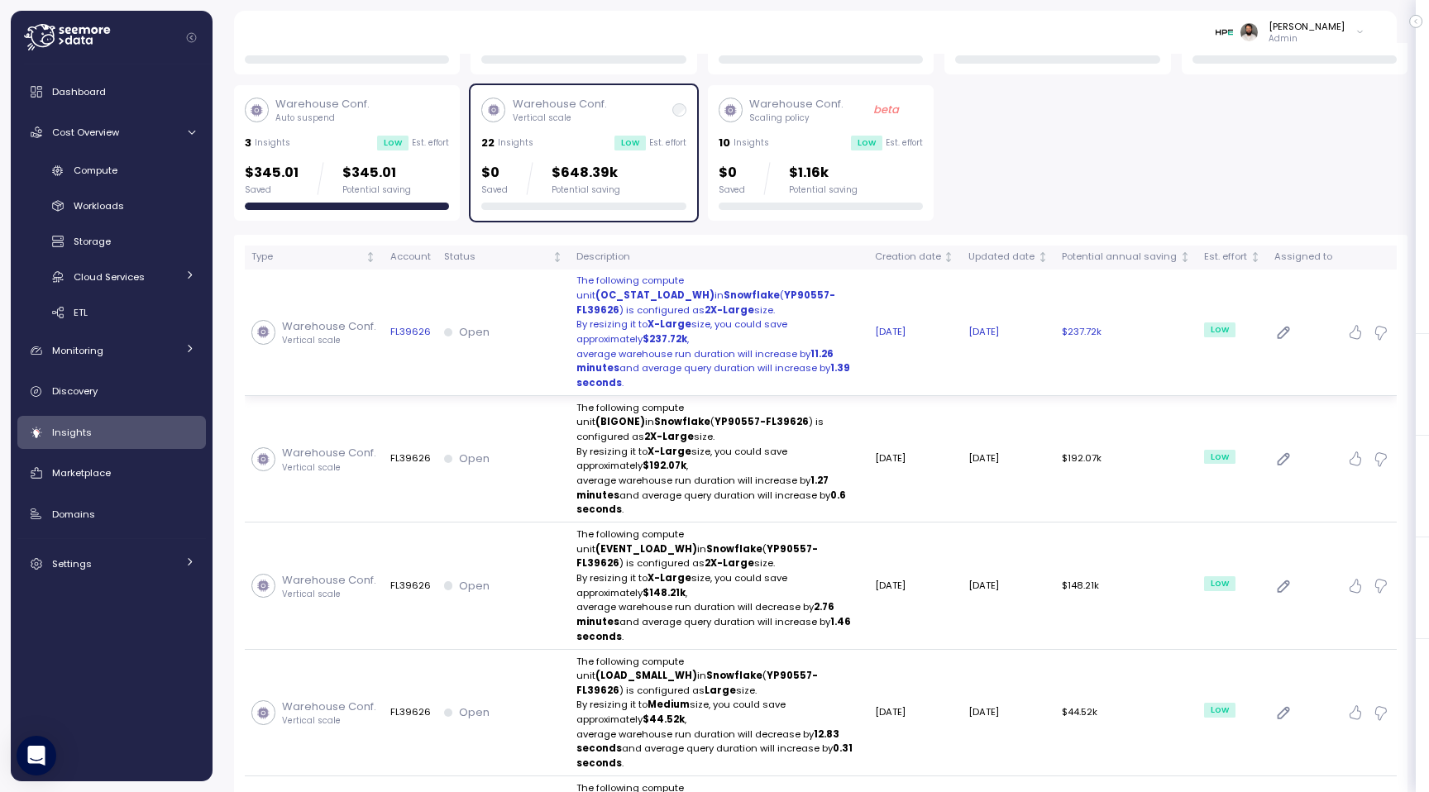
click at [667, 317] on strong "X-Large" at bounding box center [669, 323] width 44 height 13
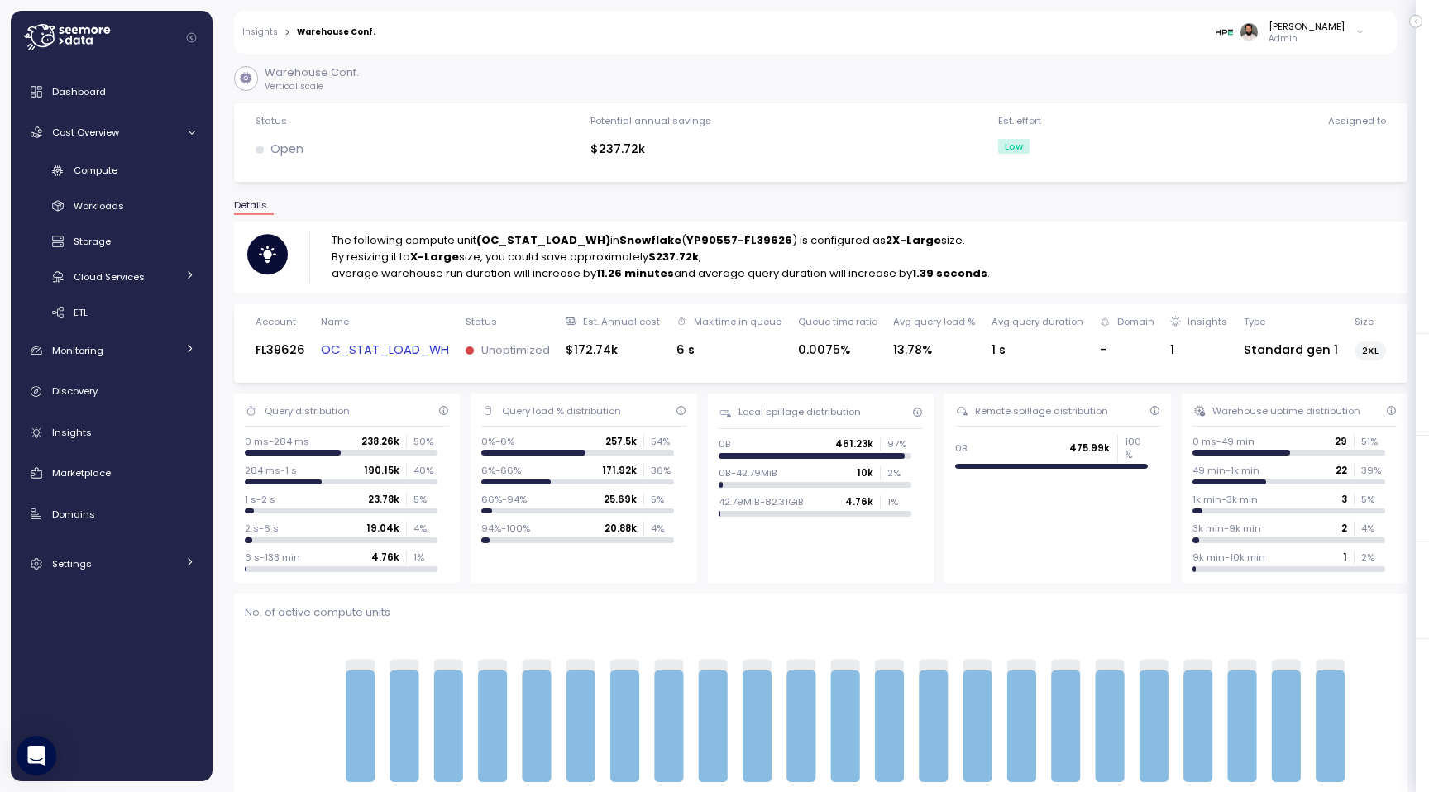
click at [582, 232] on p "The following compute unit (OC_STAT_LOAD_WH) in Snowflake ( YP90557-FL39626 ) i…" at bounding box center [661, 240] width 658 height 17
copy strong "OC_STAT_LOAD_WH"
click at [396, 348] on link "OC_STAT_LOAD_WH" at bounding box center [385, 350] width 128 height 19
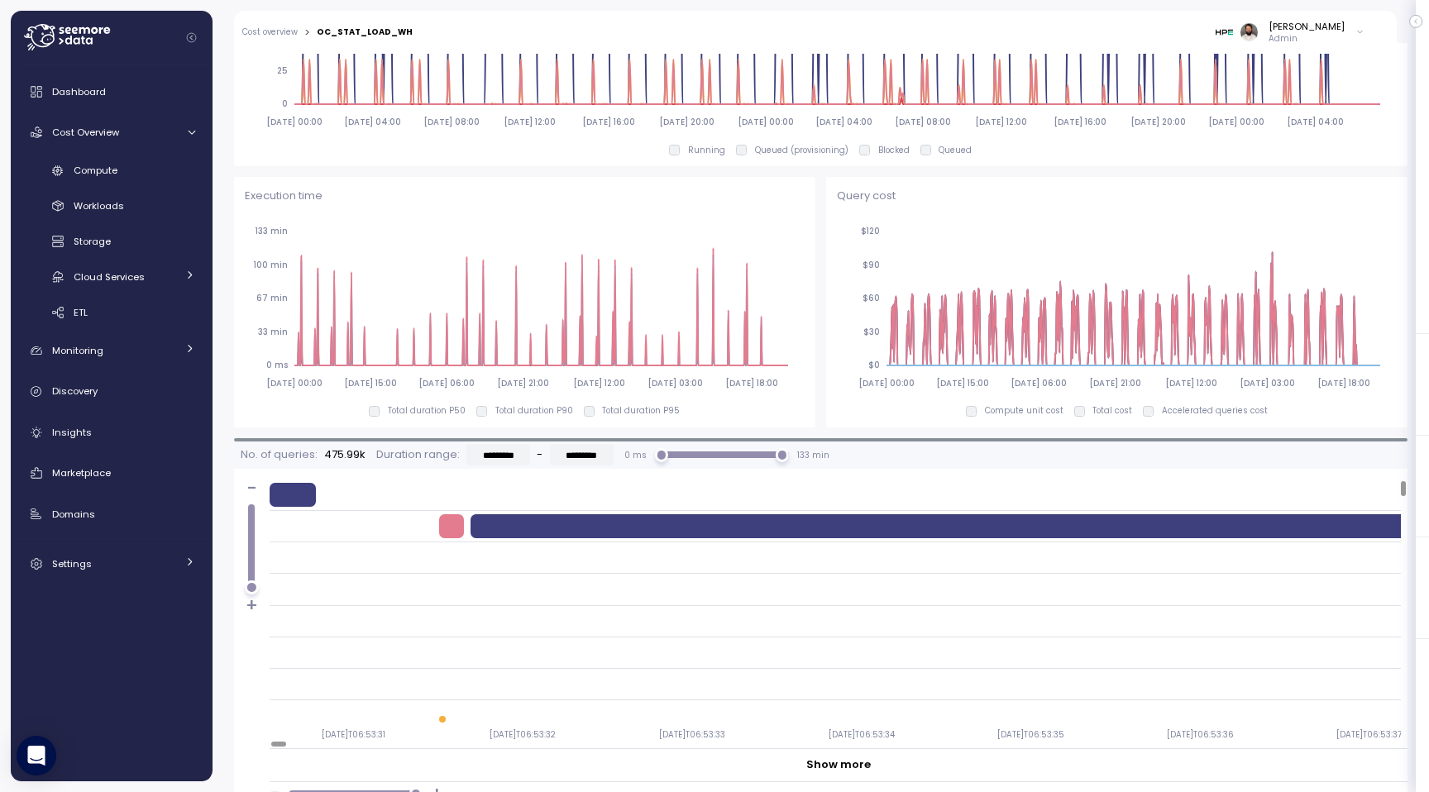
scroll to position [1100, 0]
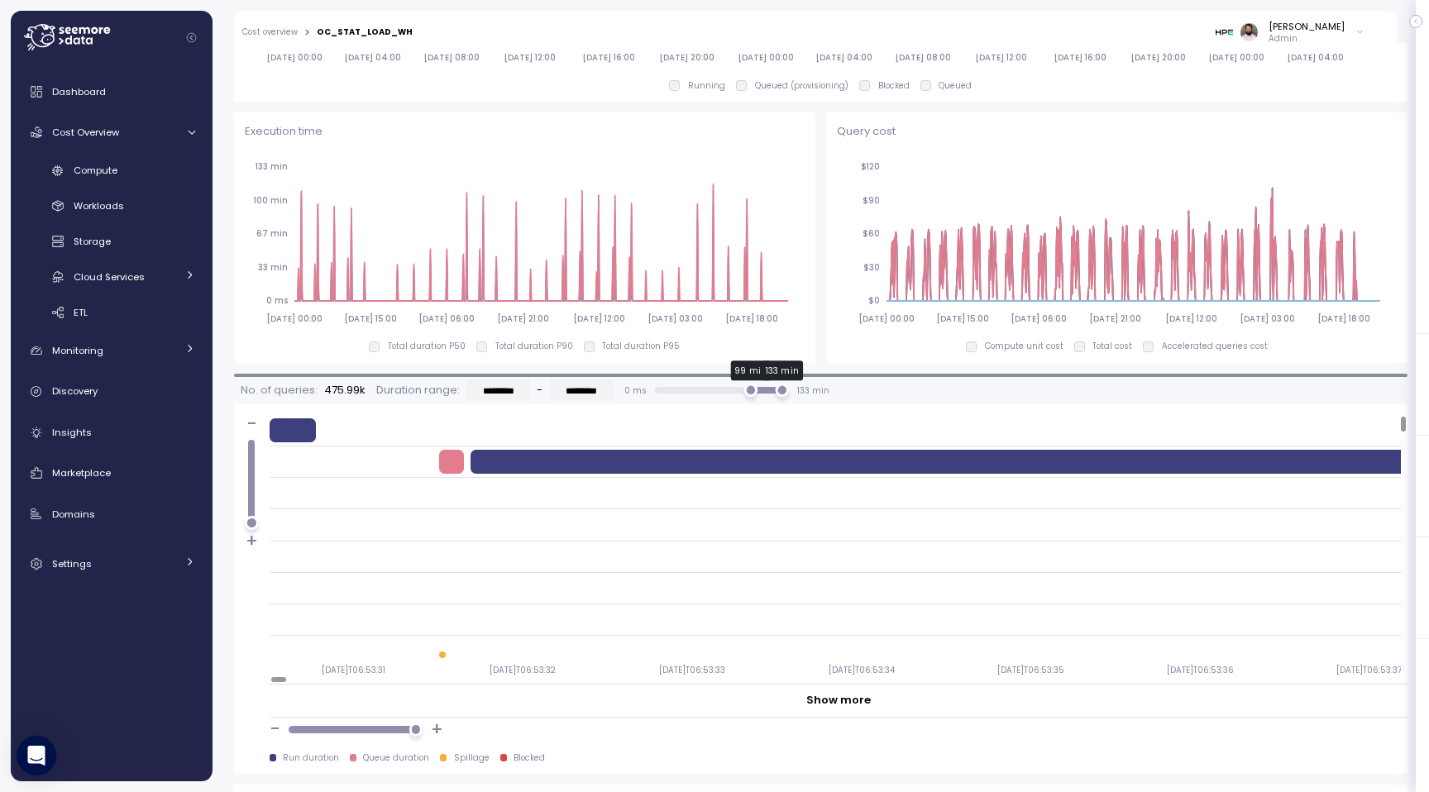
type input "*********"
drag, startPoint x: 655, startPoint y: 391, endPoint x: 736, endPoint y: 390, distance: 81.0
click at [736, 390] on div "88 min" at bounding box center [741, 391] width 14 height 14
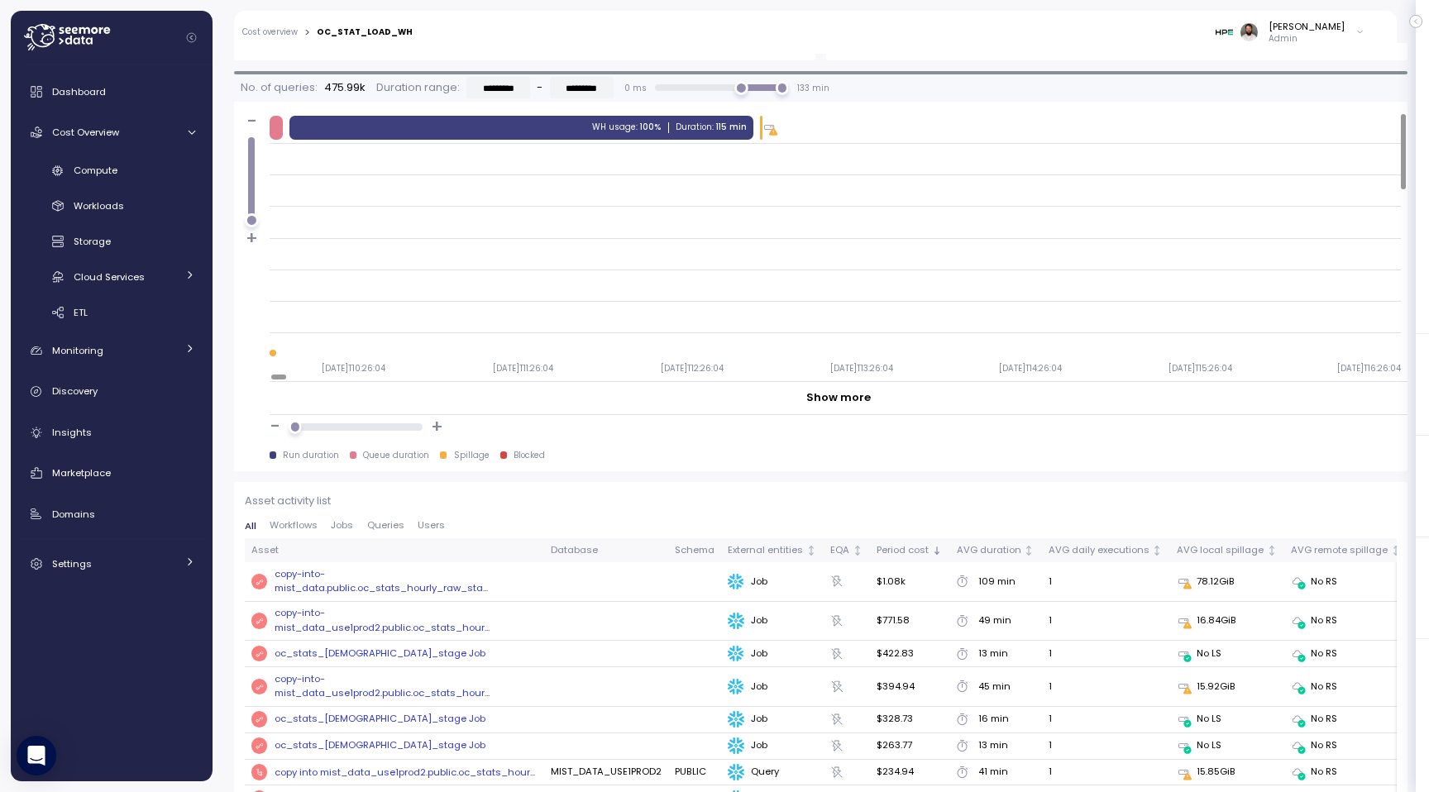
scroll to position [1399, 0]
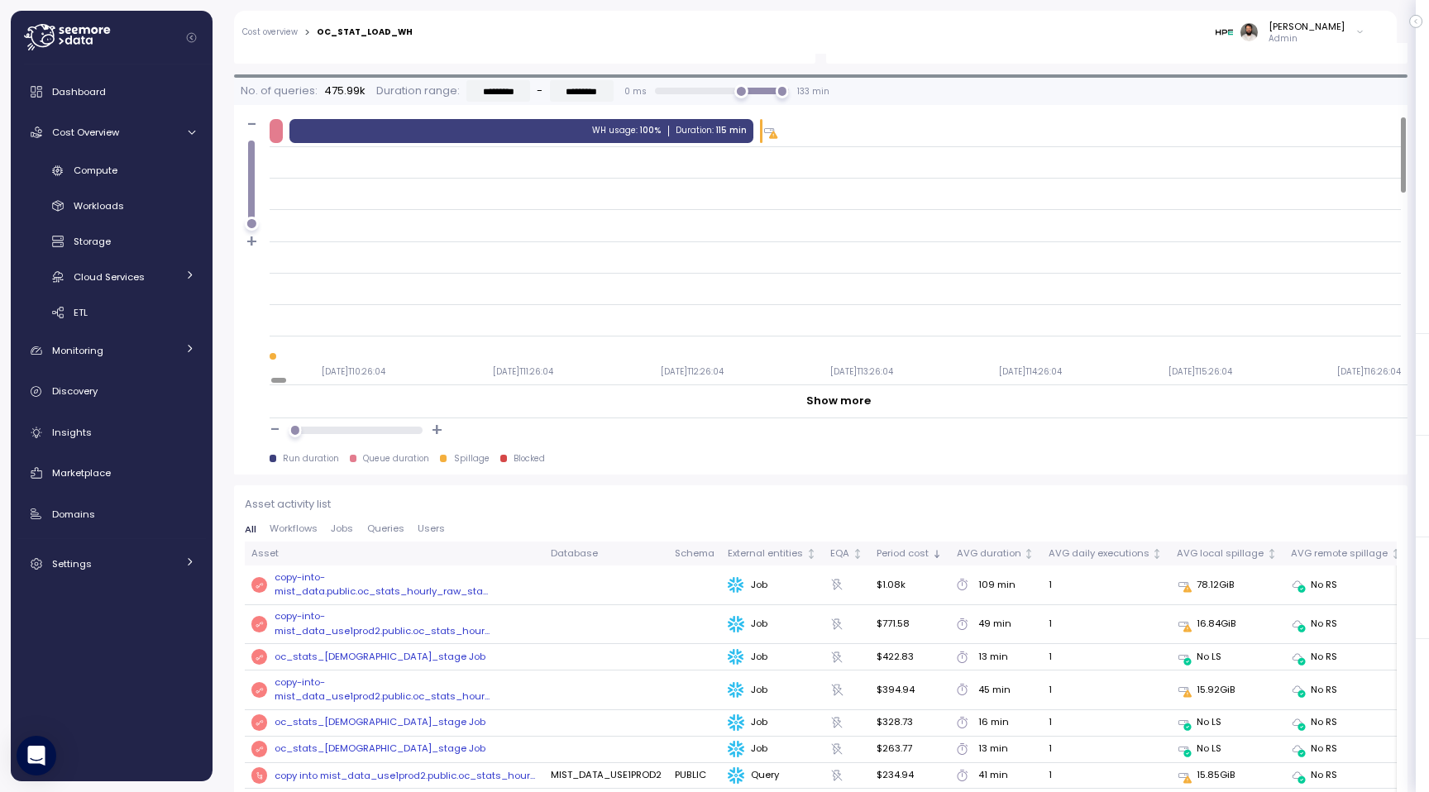
click at [651, 131] on p "100%" at bounding box center [650, 131] width 21 height 12
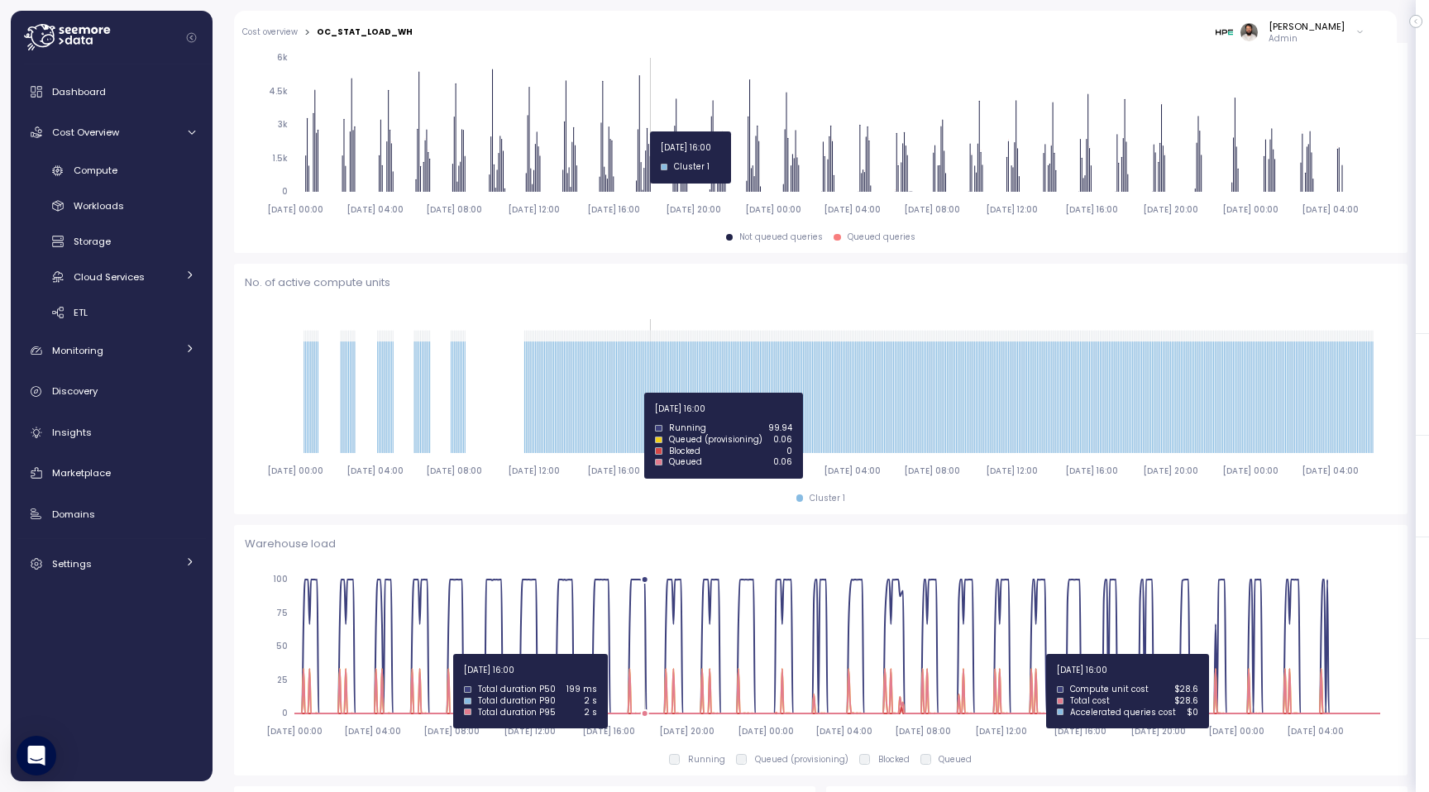
scroll to position [141, 0]
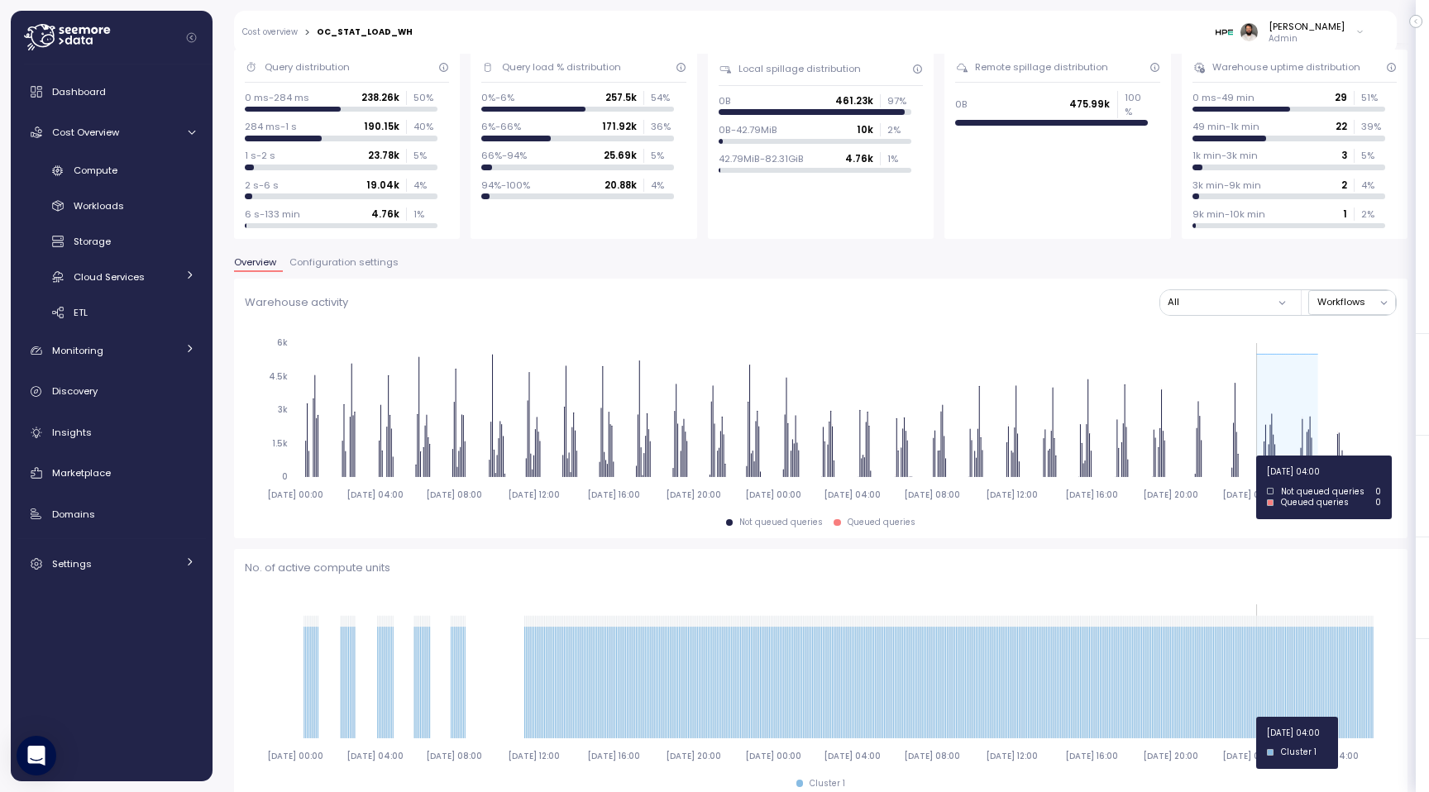
drag, startPoint x: 1277, startPoint y: 455, endPoint x: 1257, endPoint y: 456, distance: 20.7
click at [1257, 456] on icon "2025-07-12 00:00 2025-07-14 04:00 2025-07-16 08:00 2025-07-18 12:00 2025-07-20 …" at bounding box center [821, 419] width 1152 height 184
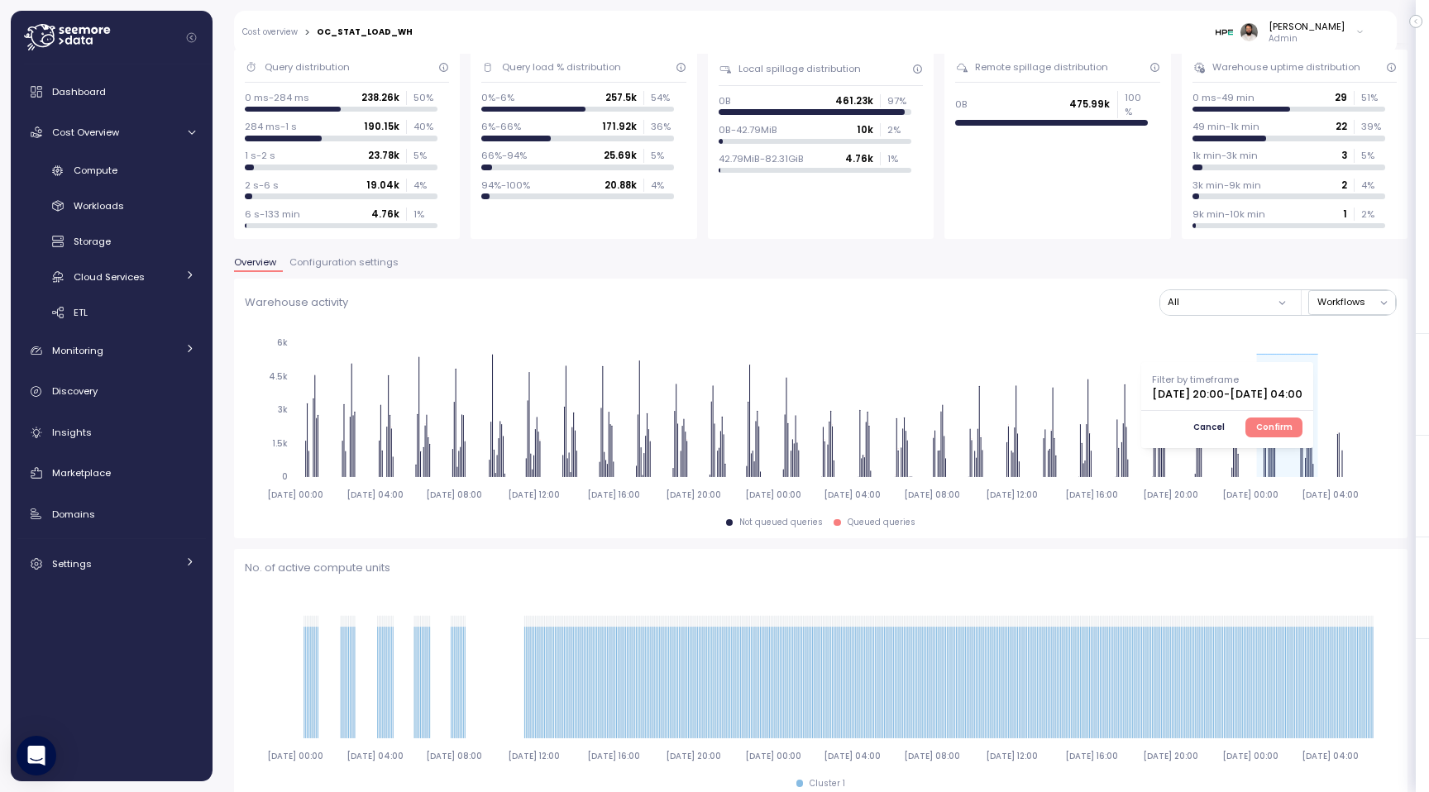
click at [1292, 427] on span "Confirm" at bounding box center [1274, 427] width 36 height 18
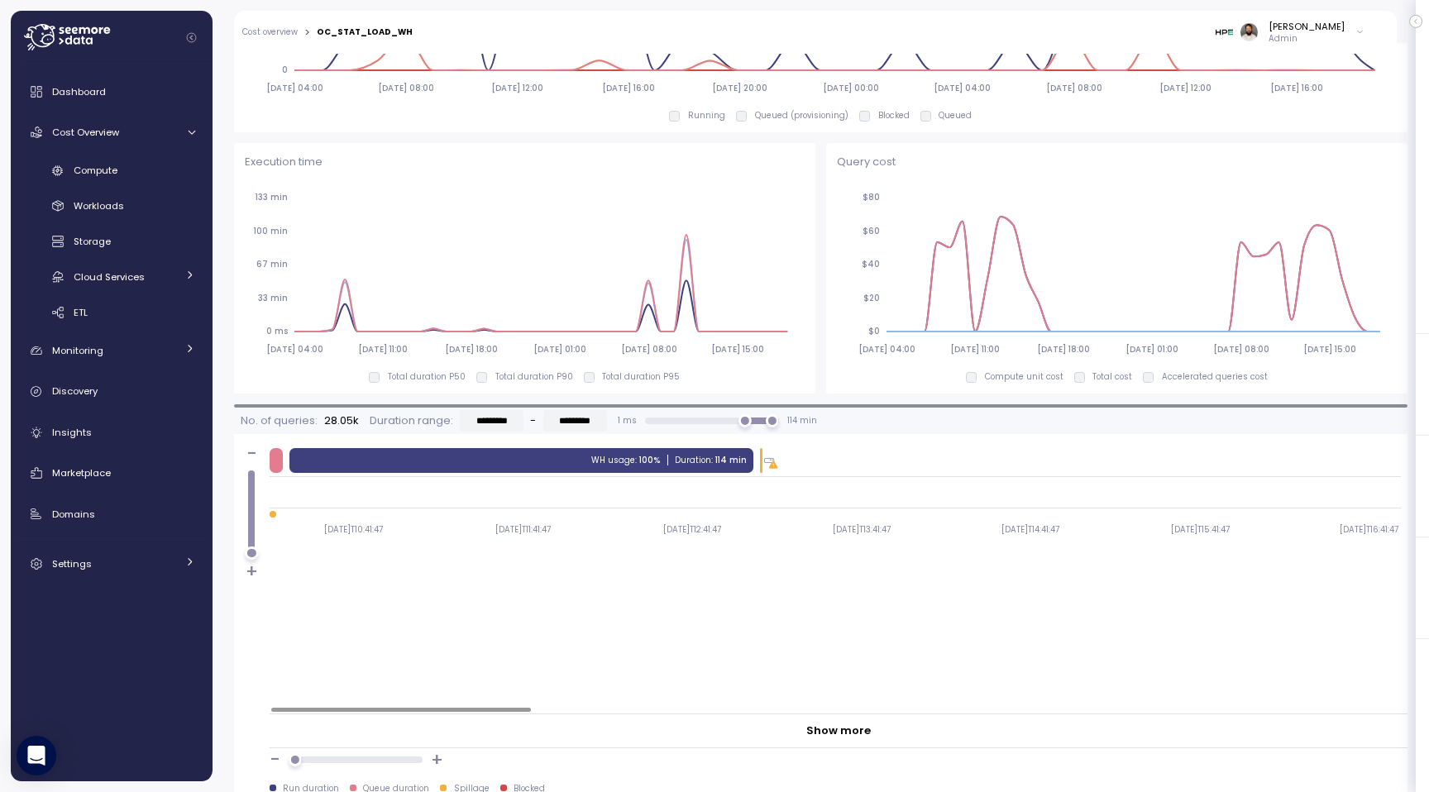
scroll to position [1073, 0]
type input "*********"
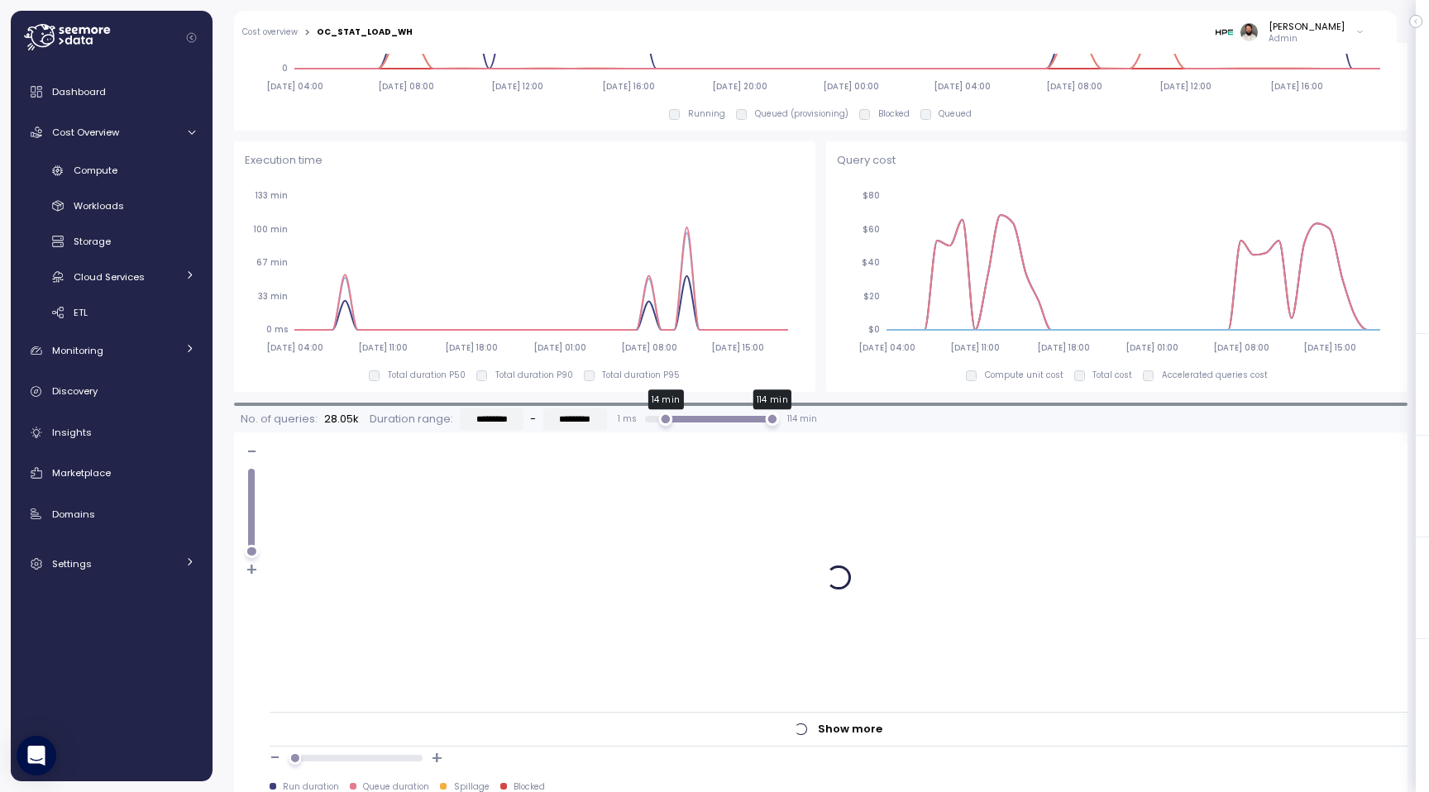
type input "*********"
drag, startPoint x: 666, startPoint y: 423, endPoint x: 868, endPoint y: 423, distance: 202.6
click at [868, 423] on div "No. of queries: 28.05k Duration range: ********* - ********* 1 ms 14 min 114 mi…" at bounding box center [820, 419] width 1173 height 27
type input "*********"
drag, startPoint x: 658, startPoint y: 422, endPoint x: 614, endPoint y: 422, distance: 43.8
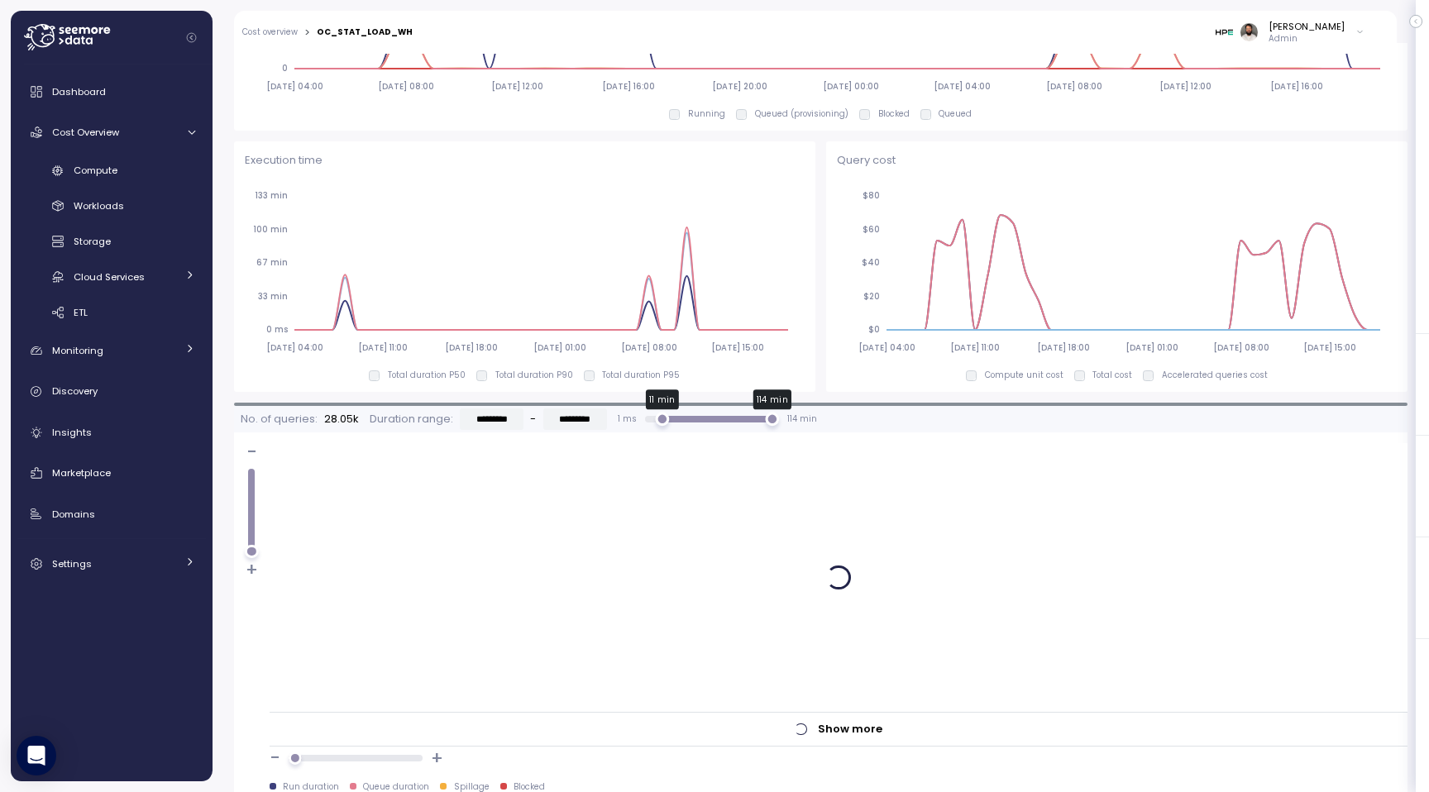
click at [618, 422] on div "1 ms 11 min 114 min 114 min" at bounding box center [717, 419] width 199 height 13
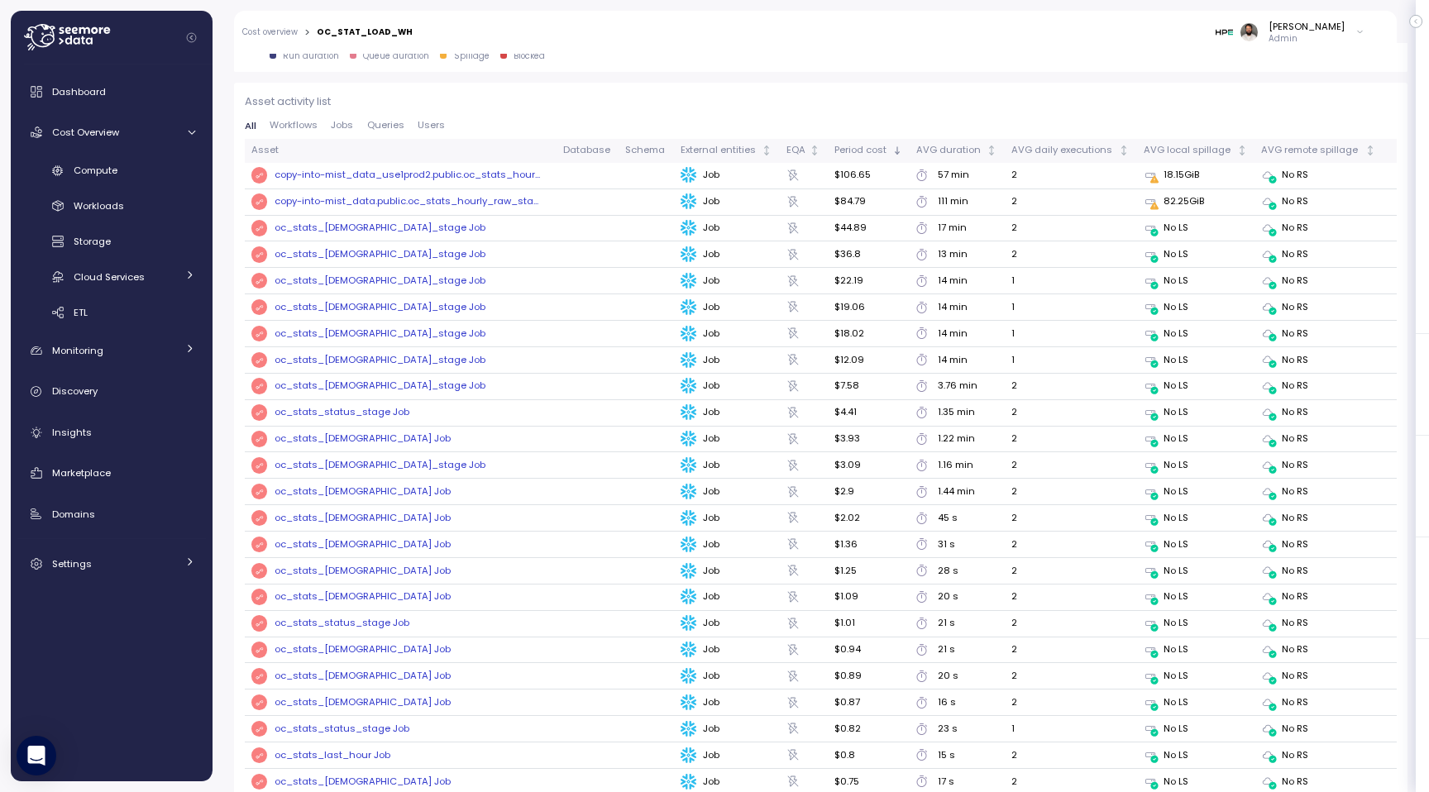
scroll to position [1803, 0]
click at [497, 211] on td "copy-into-mist_data.public.oc_stats_hourly_raw_sta ..." at bounding box center [401, 203] width 312 height 26
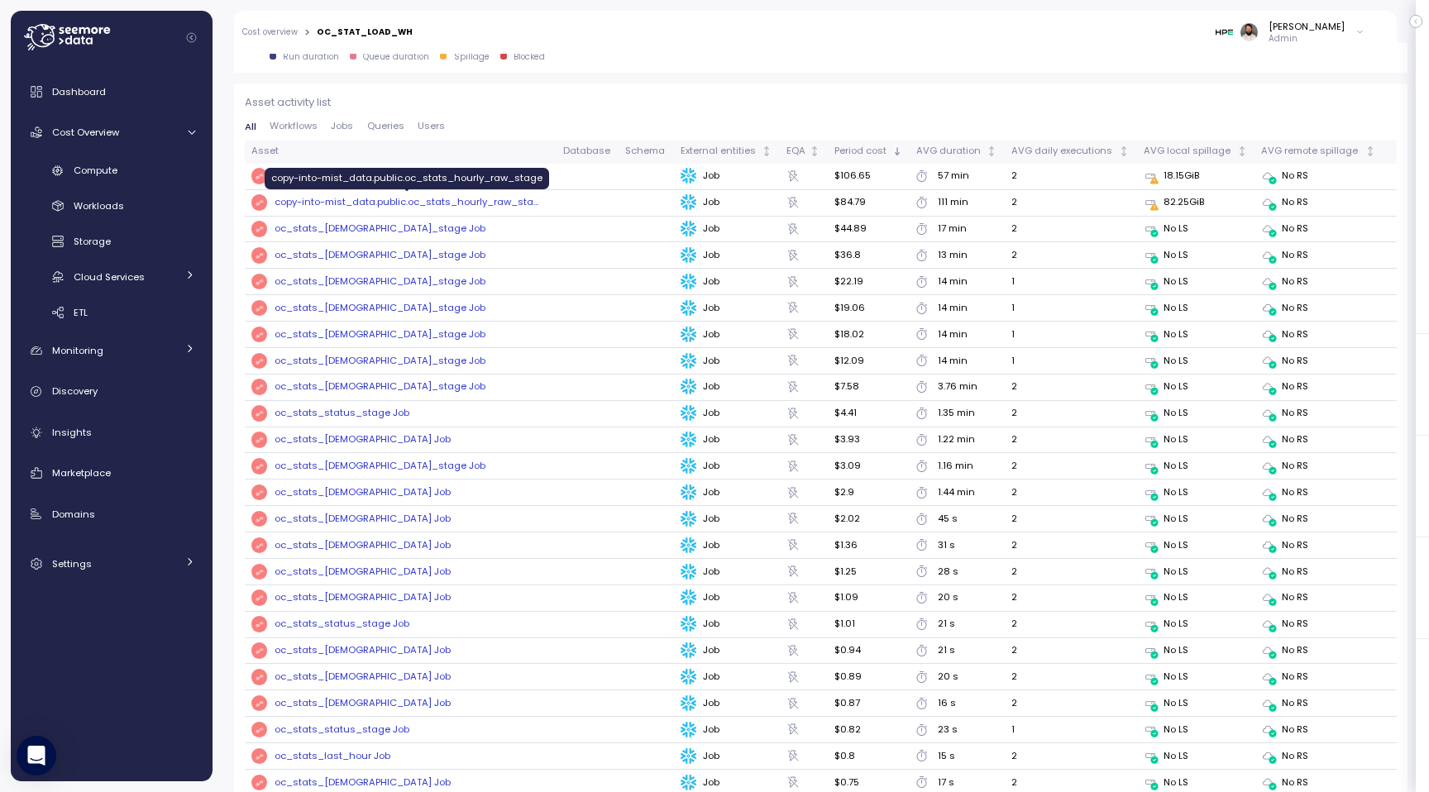
click at [497, 199] on div "copy-into-mist_data.public.oc_stats_hourly_raw_sta ..." at bounding box center [406, 202] width 264 height 15
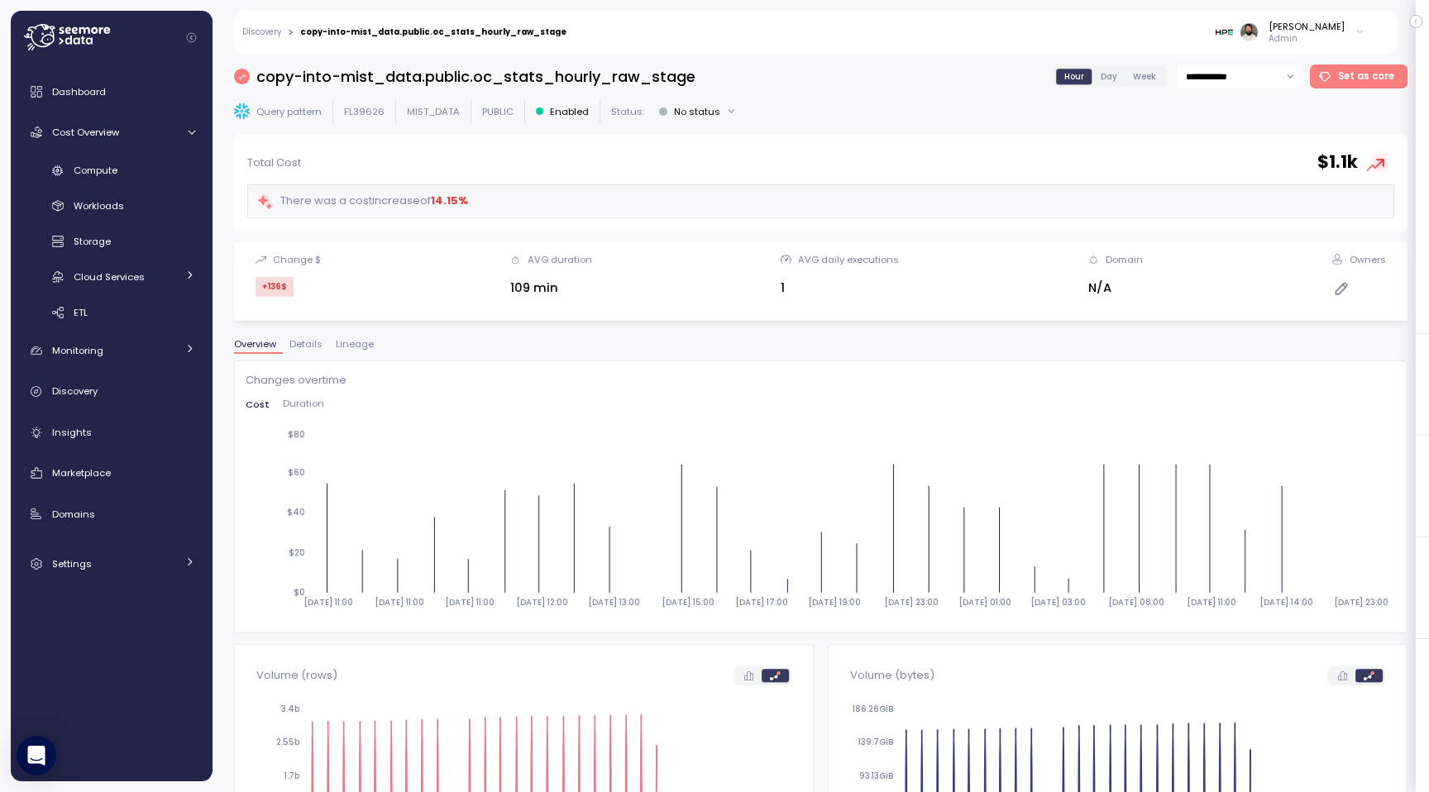
click at [342, 342] on span "Lineage" at bounding box center [355, 344] width 38 height 9
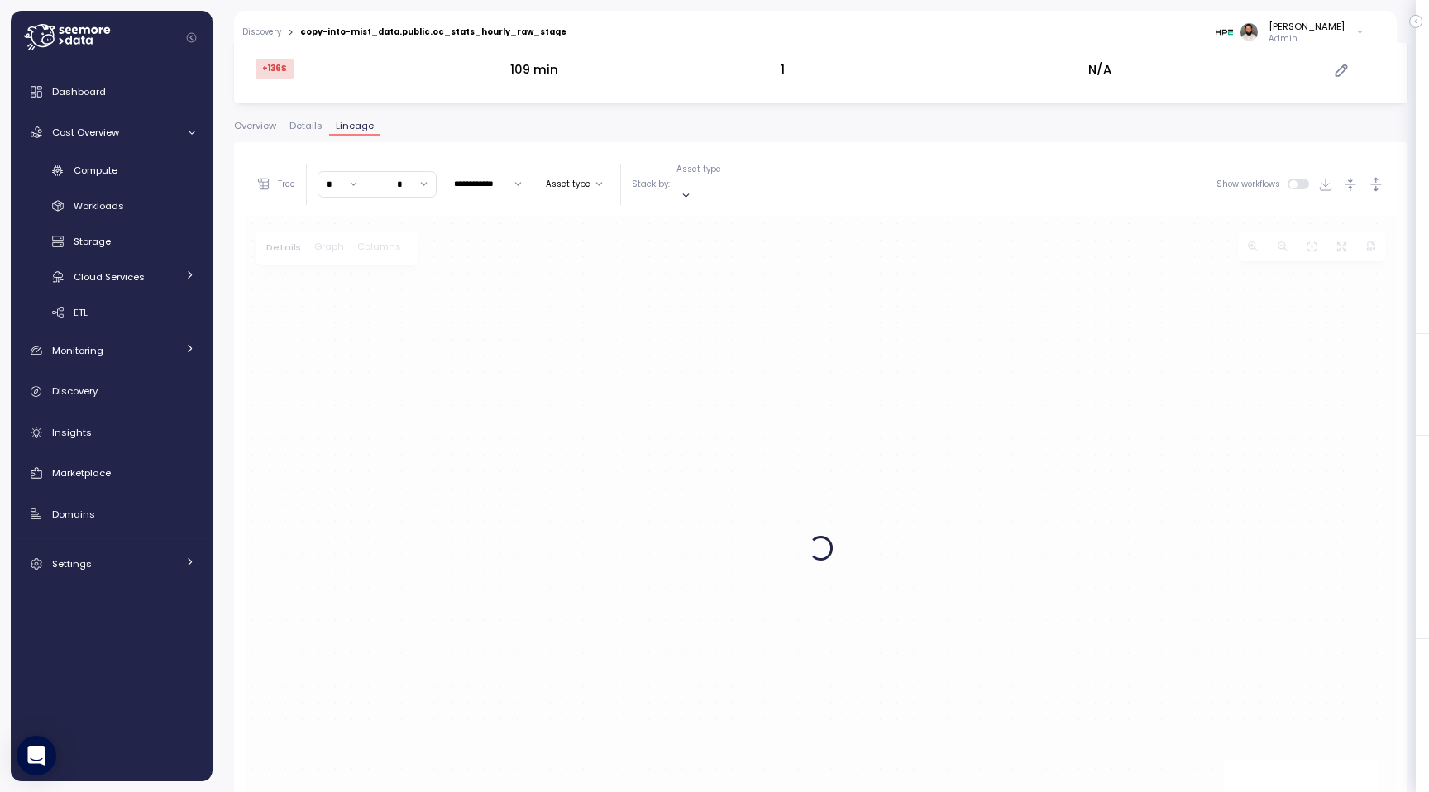
scroll to position [317, 0]
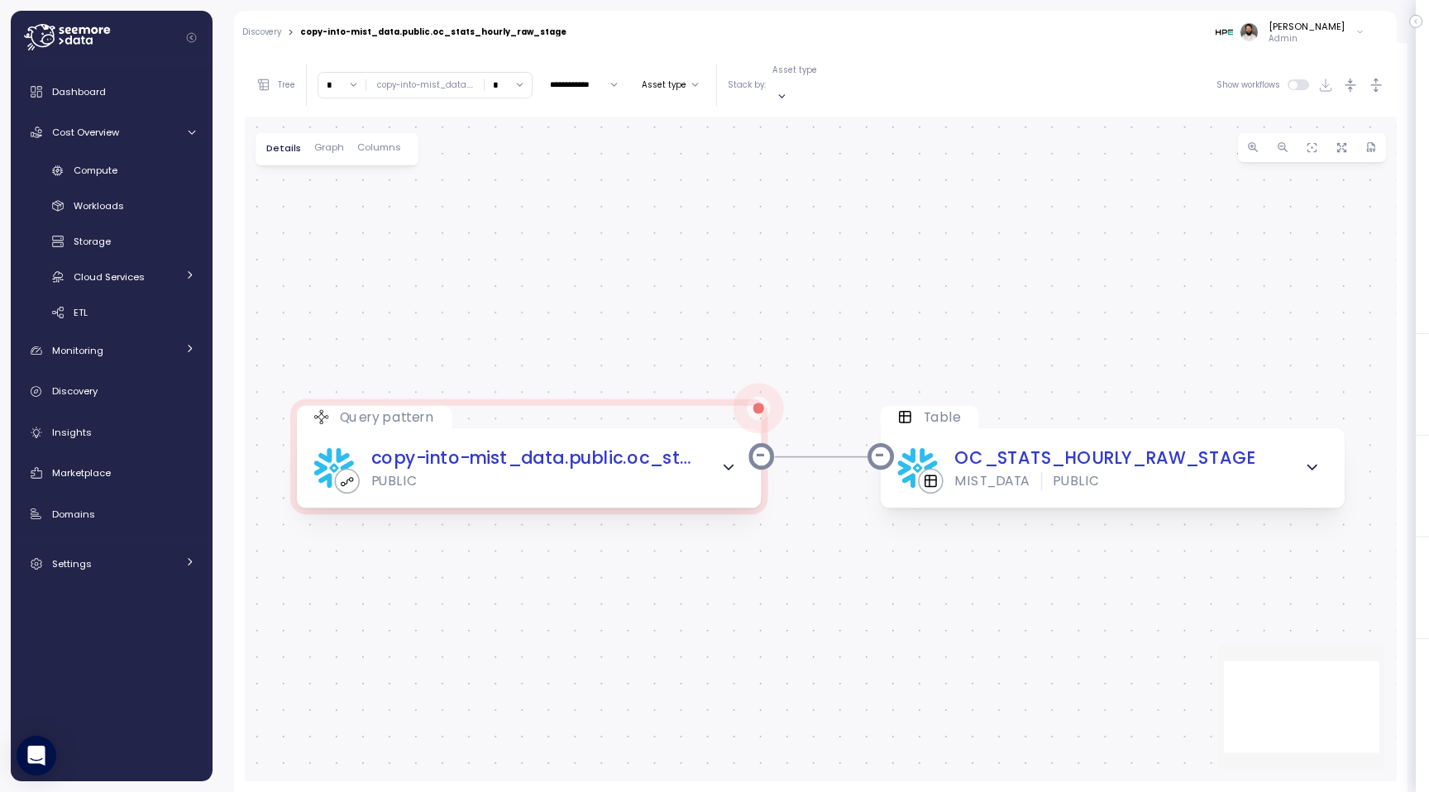
click at [504, 80] on input "*" at bounding box center [507, 85] width 47 height 24
click at [504, 197] on div "3" at bounding box center [505, 201] width 40 height 22
type input "*"
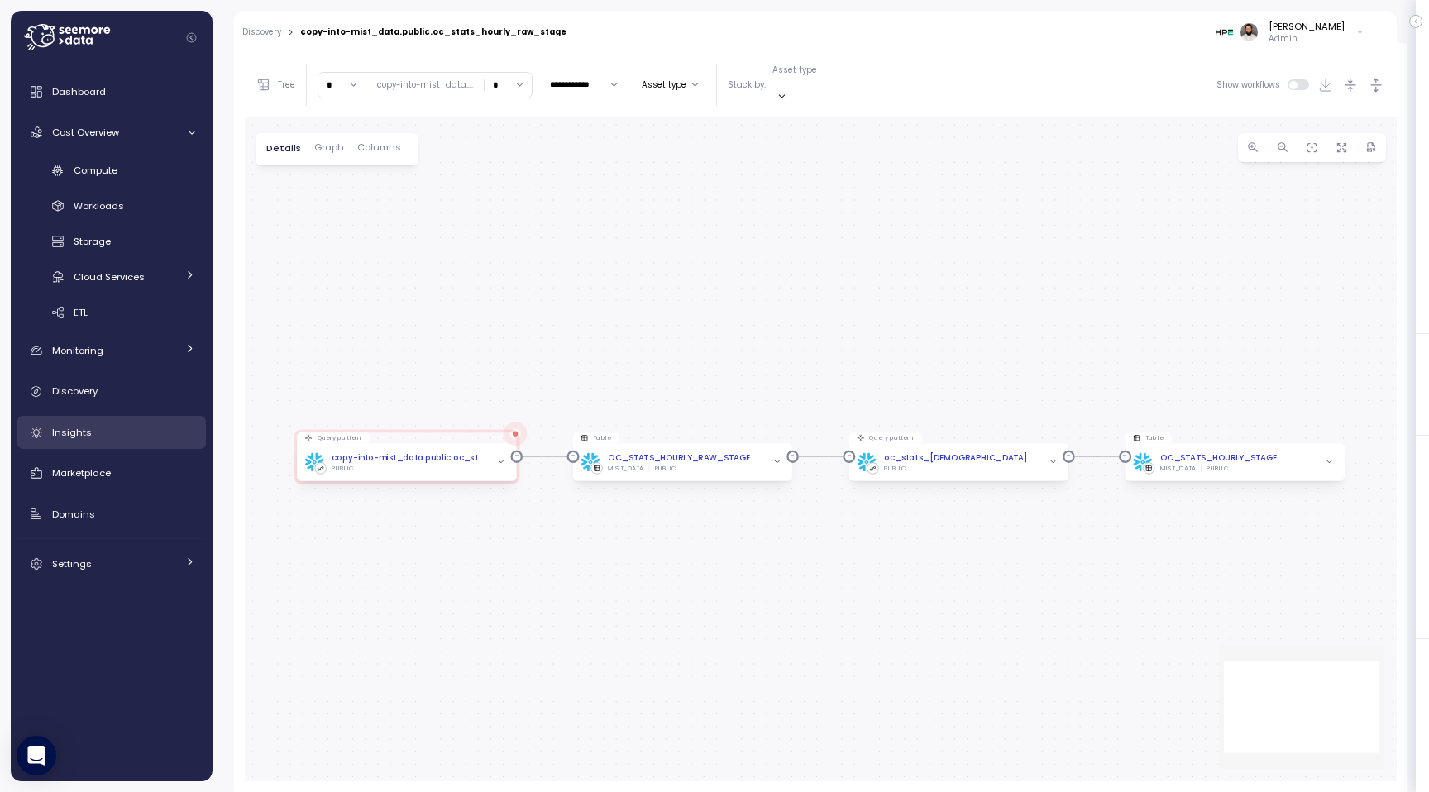
click at [117, 434] on div "Insights" at bounding box center [123, 432] width 143 height 17
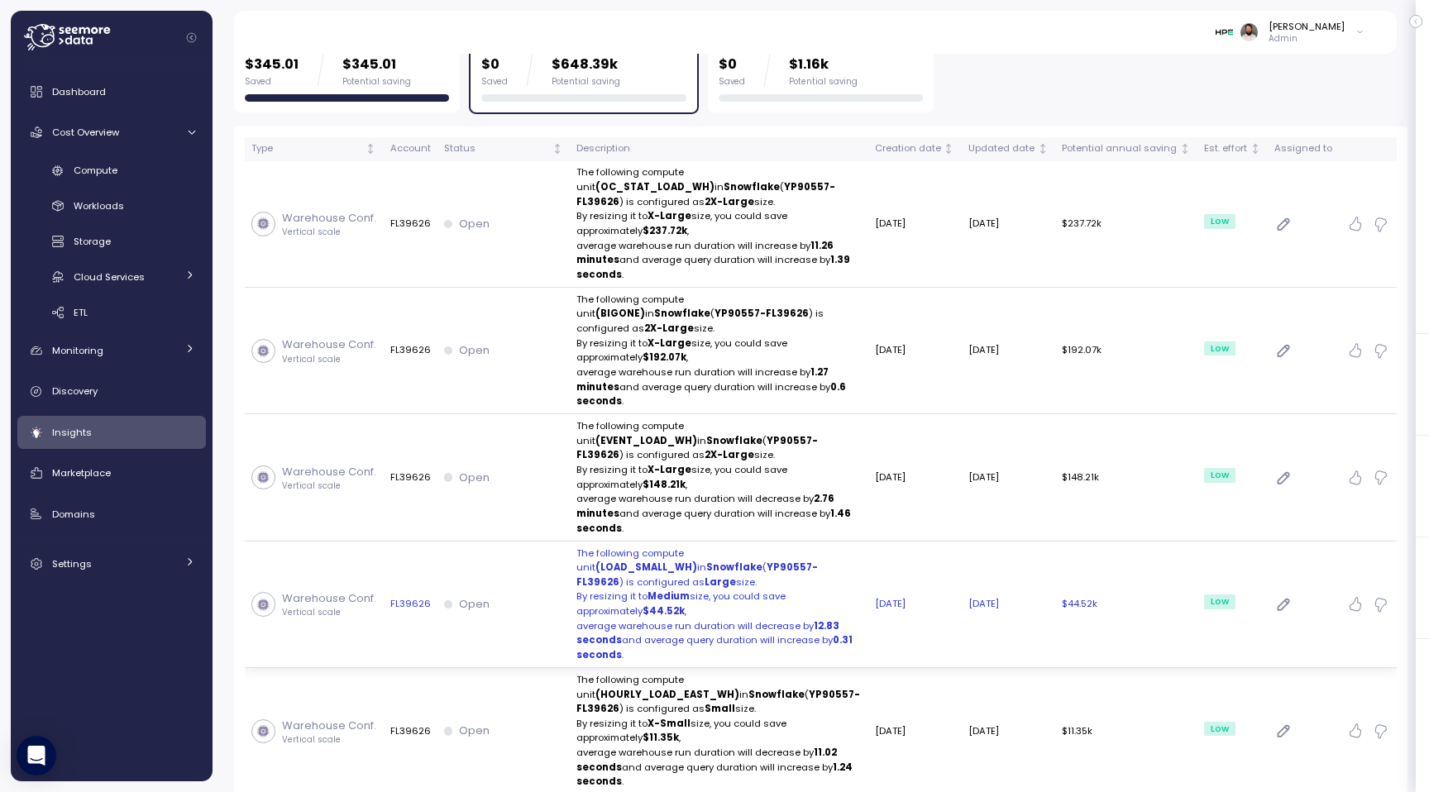
scroll to position [299, 0]
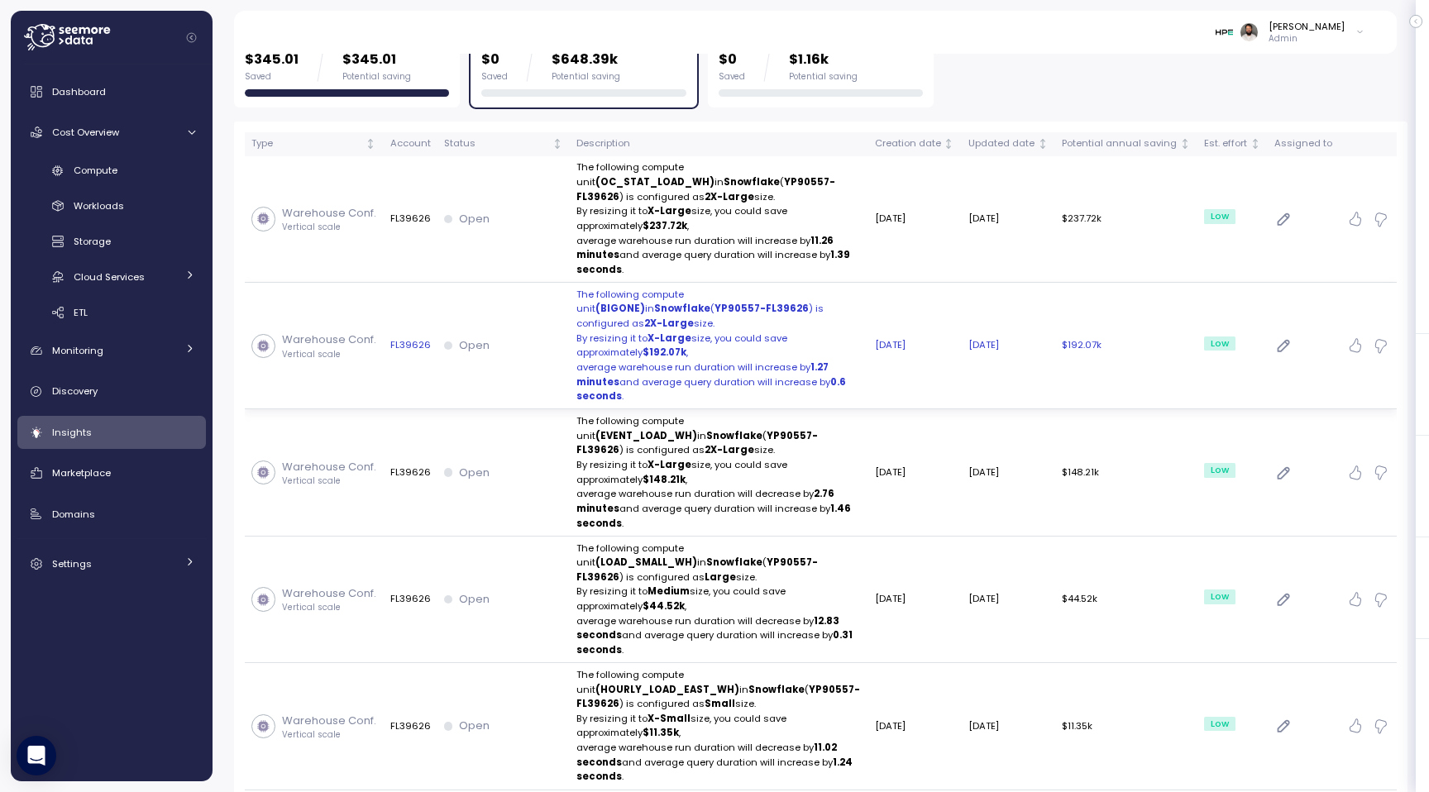
click at [694, 317] on strong "2X-Large" at bounding box center [669, 323] width 50 height 13
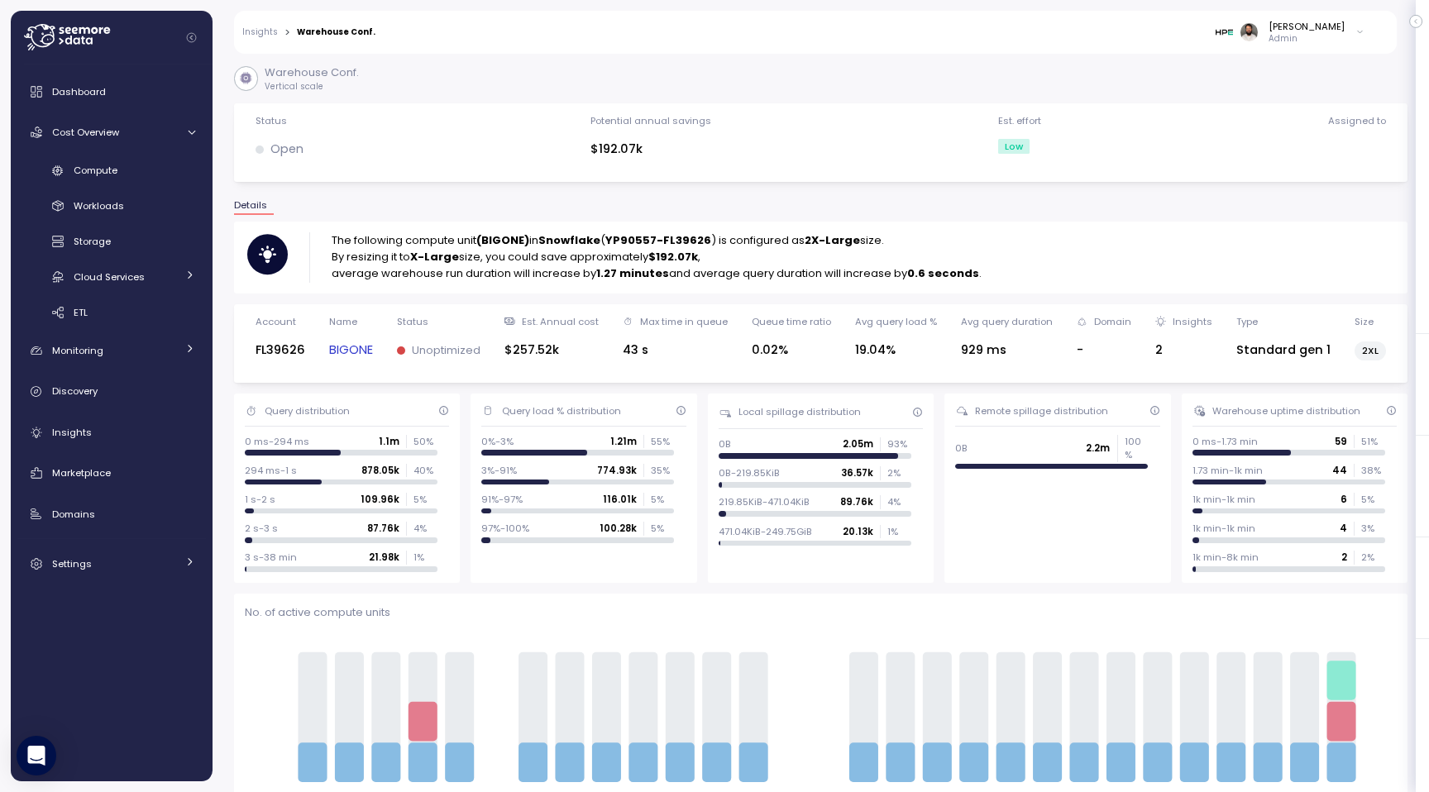
click at [352, 351] on link "BIGONE" at bounding box center [351, 350] width 44 height 19
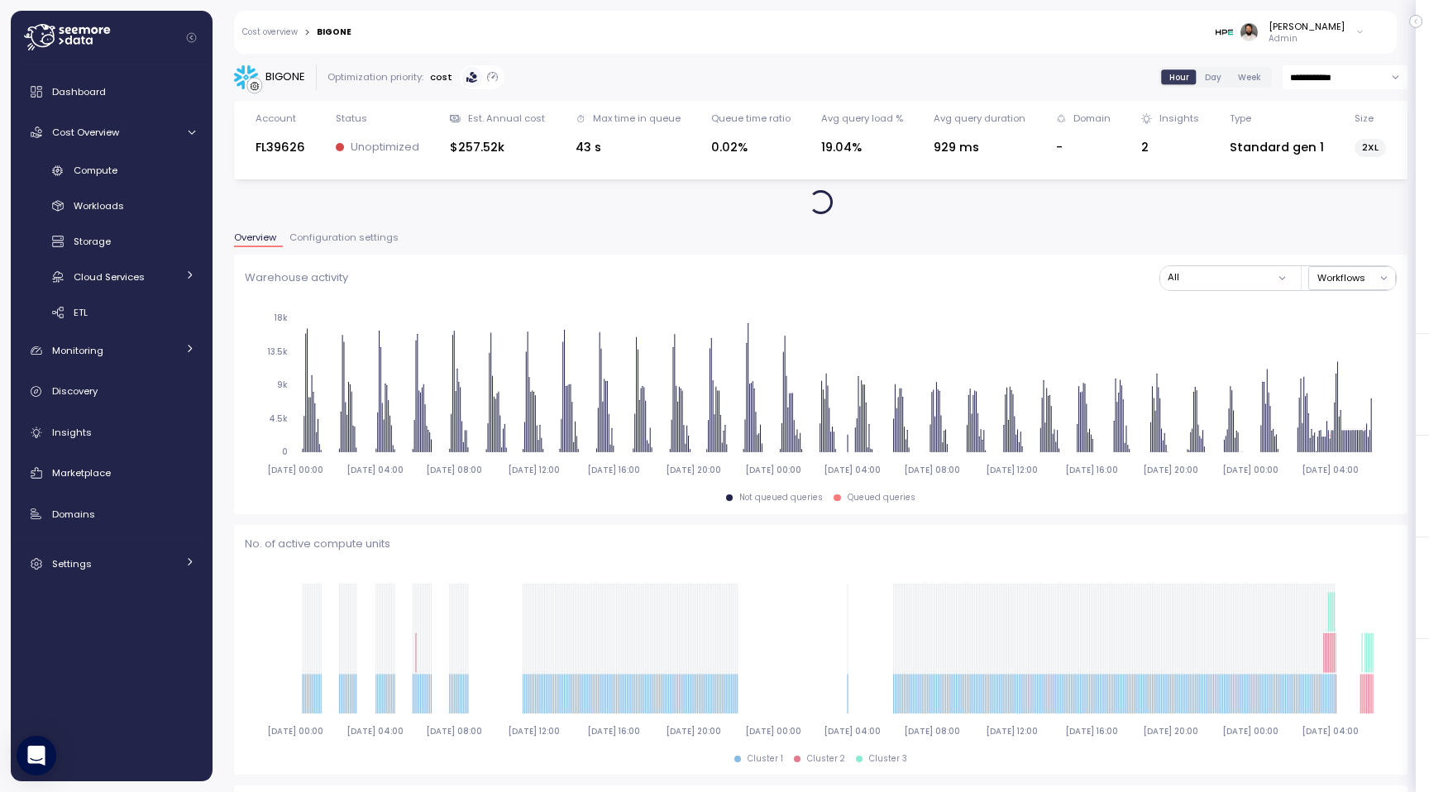
click at [373, 234] on span "Configuration settings" at bounding box center [343, 237] width 109 height 9
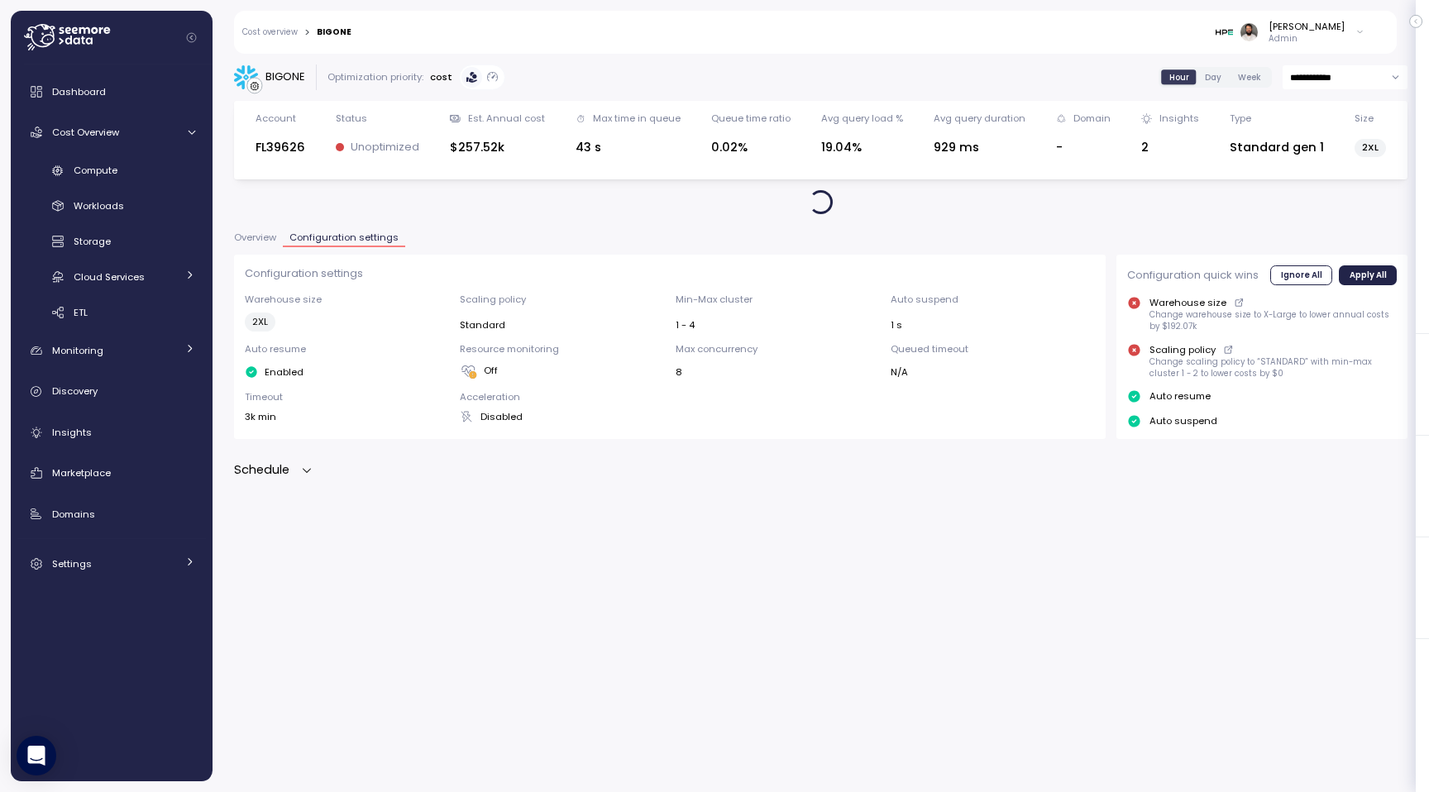
click at [255, 238] on span "Overview" at bounding box center [255, 237] width 42 height 9
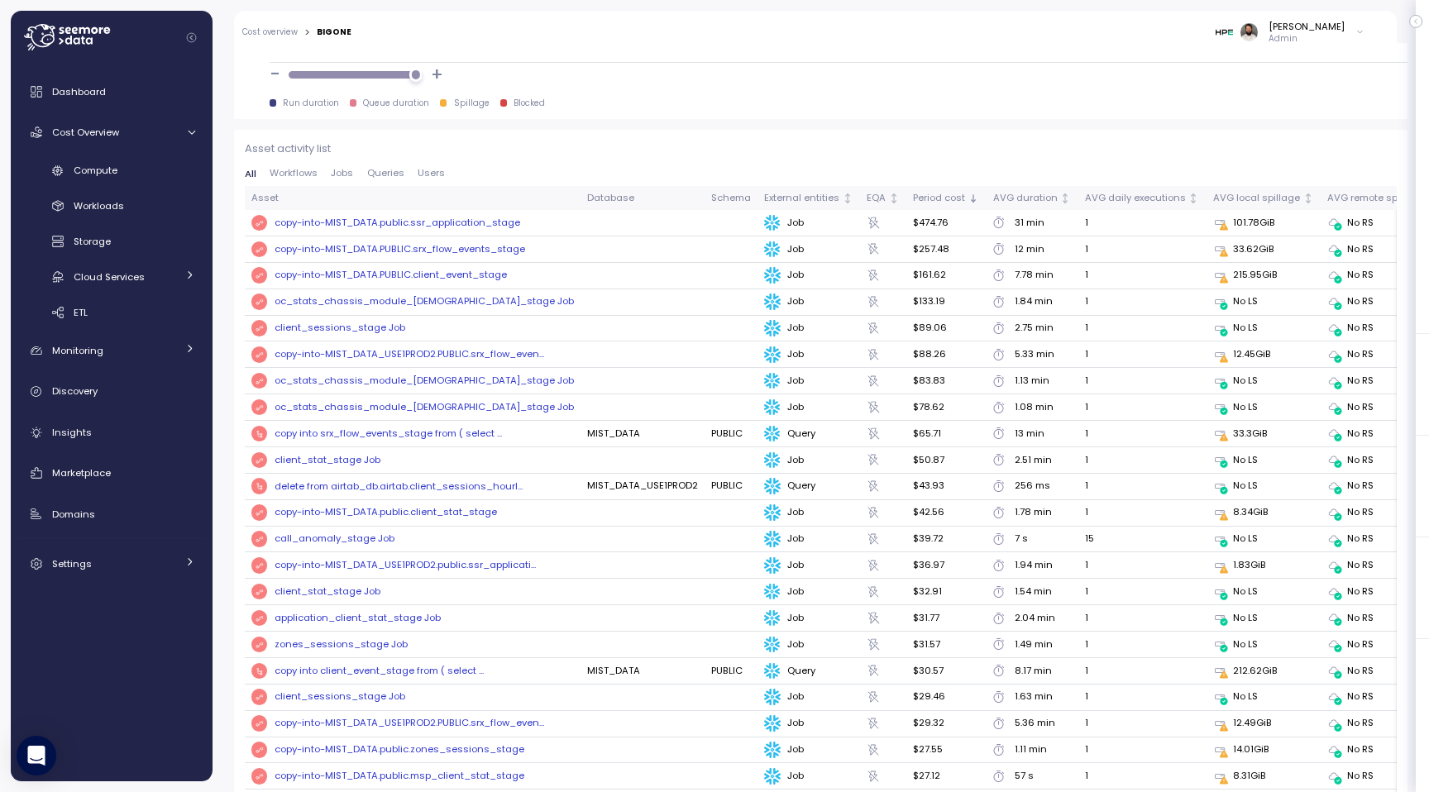
scroll to position [1675, 0]
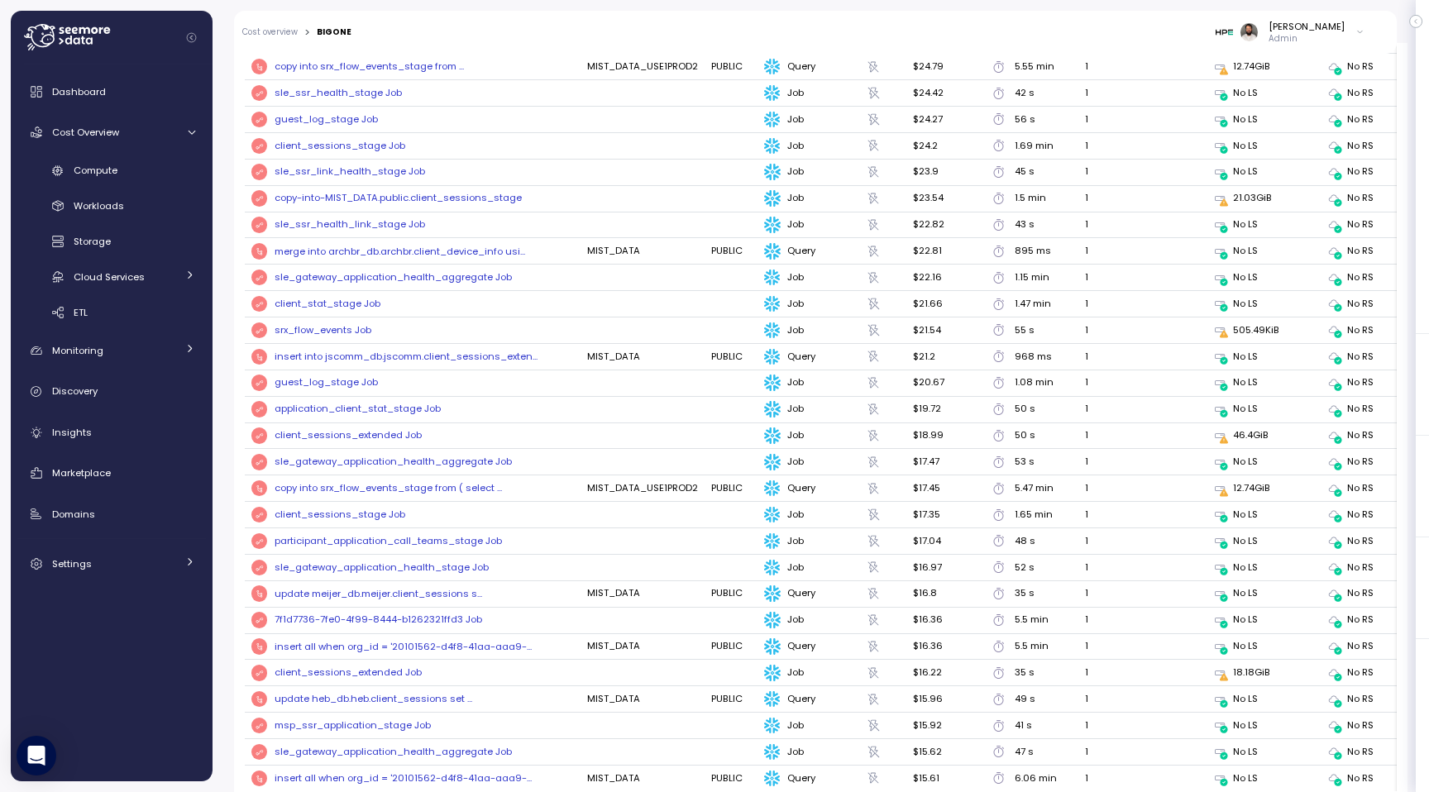
scroll to position [2529, 0]
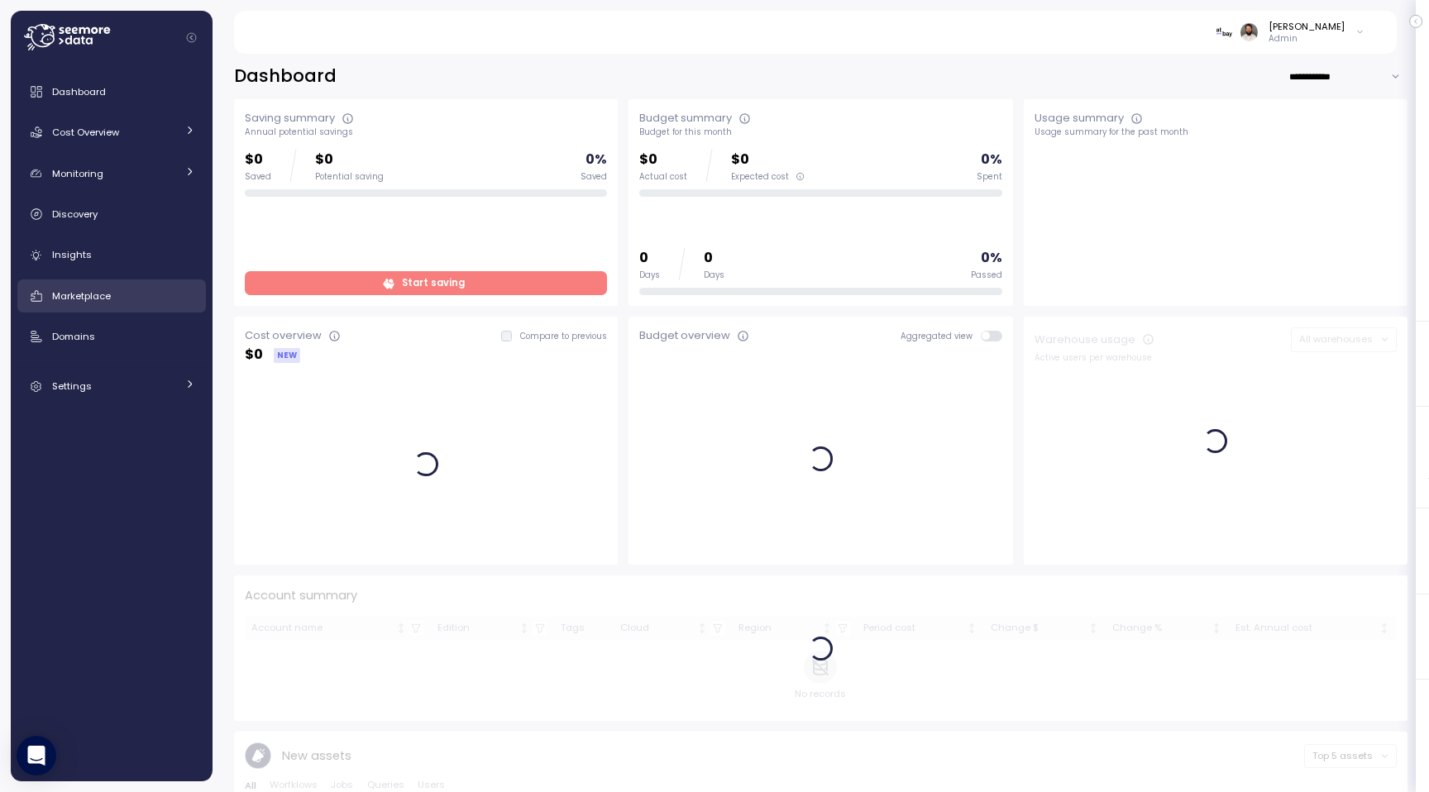
click at [143, 296] on div "Marketplace" at bounding box center [123, 296] width 143 height 17
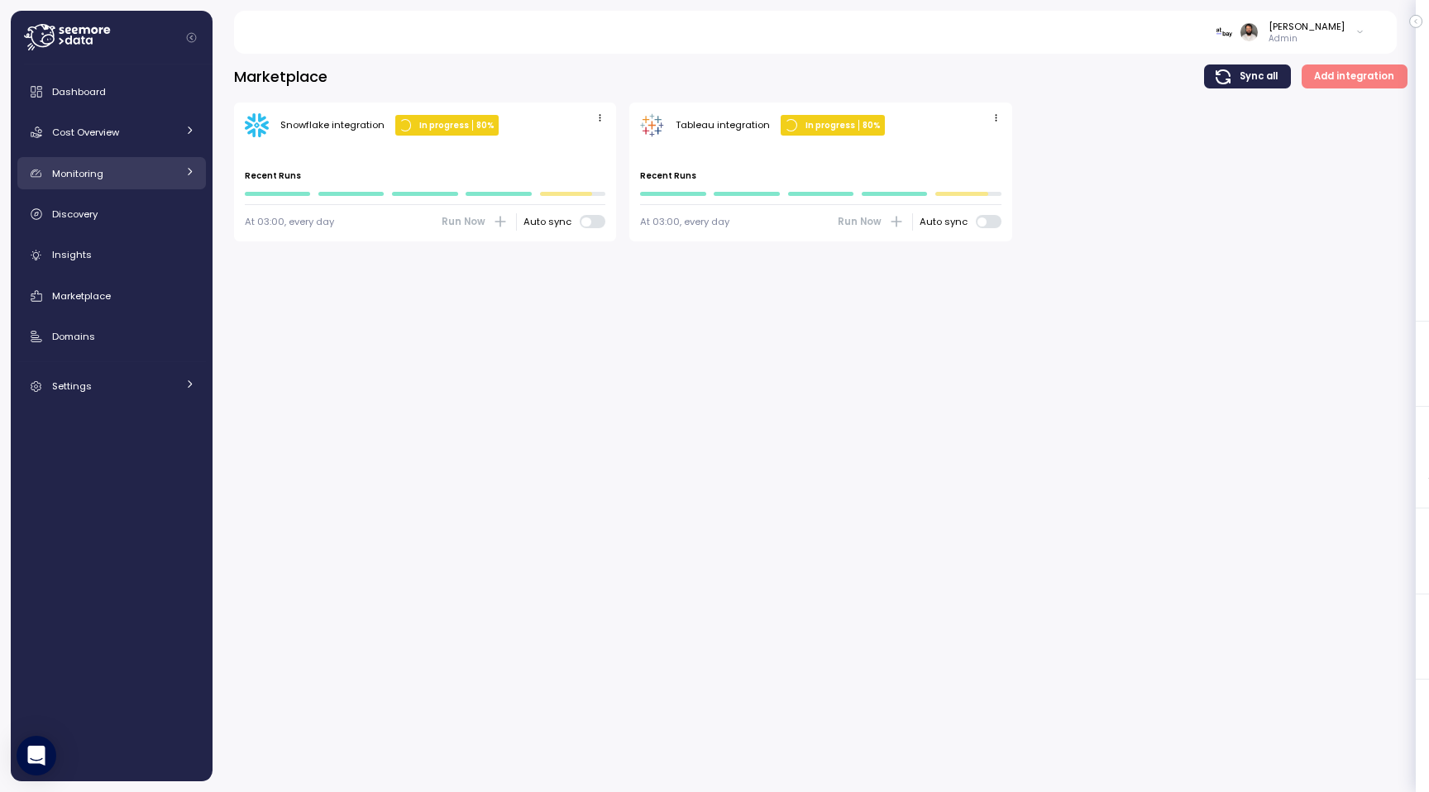
click at [142, 170] on div "Monitoring" at bounding box center [114, 173] width 124 height 17
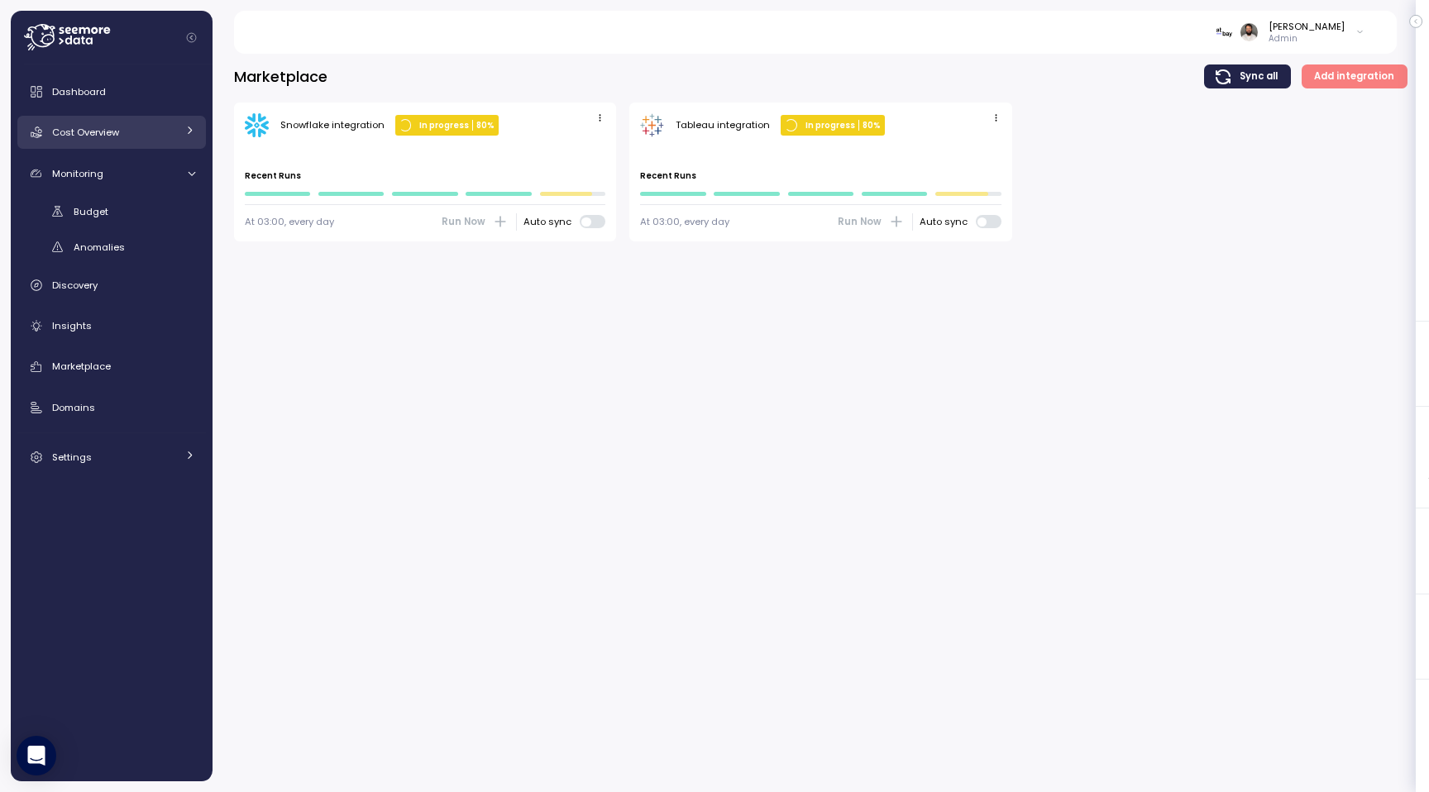
click at [149, 125] on div "Cost Overview" at bounding box center [114, 132] width 124 height 17
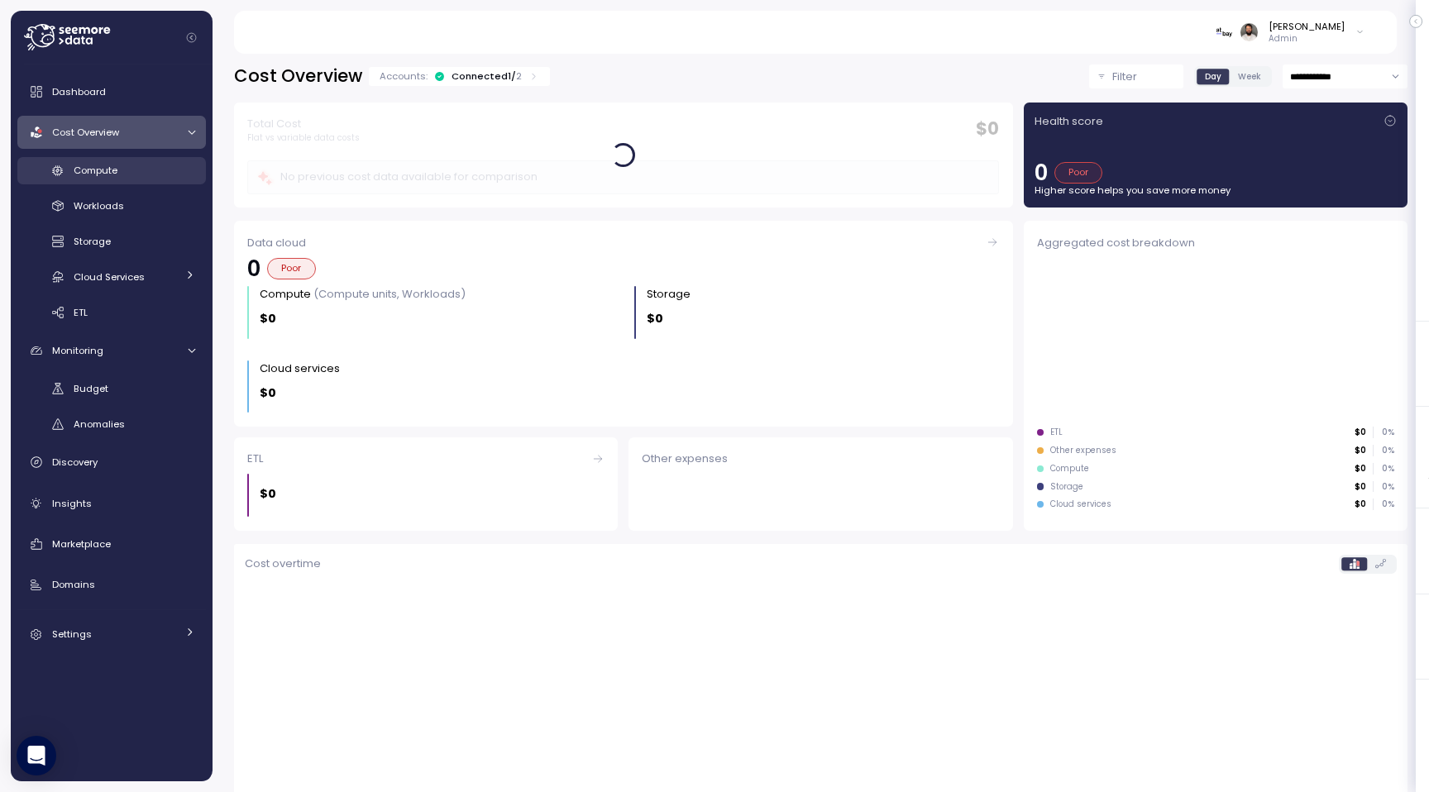
click at [141, 177] on div "Compute" at bounding box center [135, 170] width 122 height 17
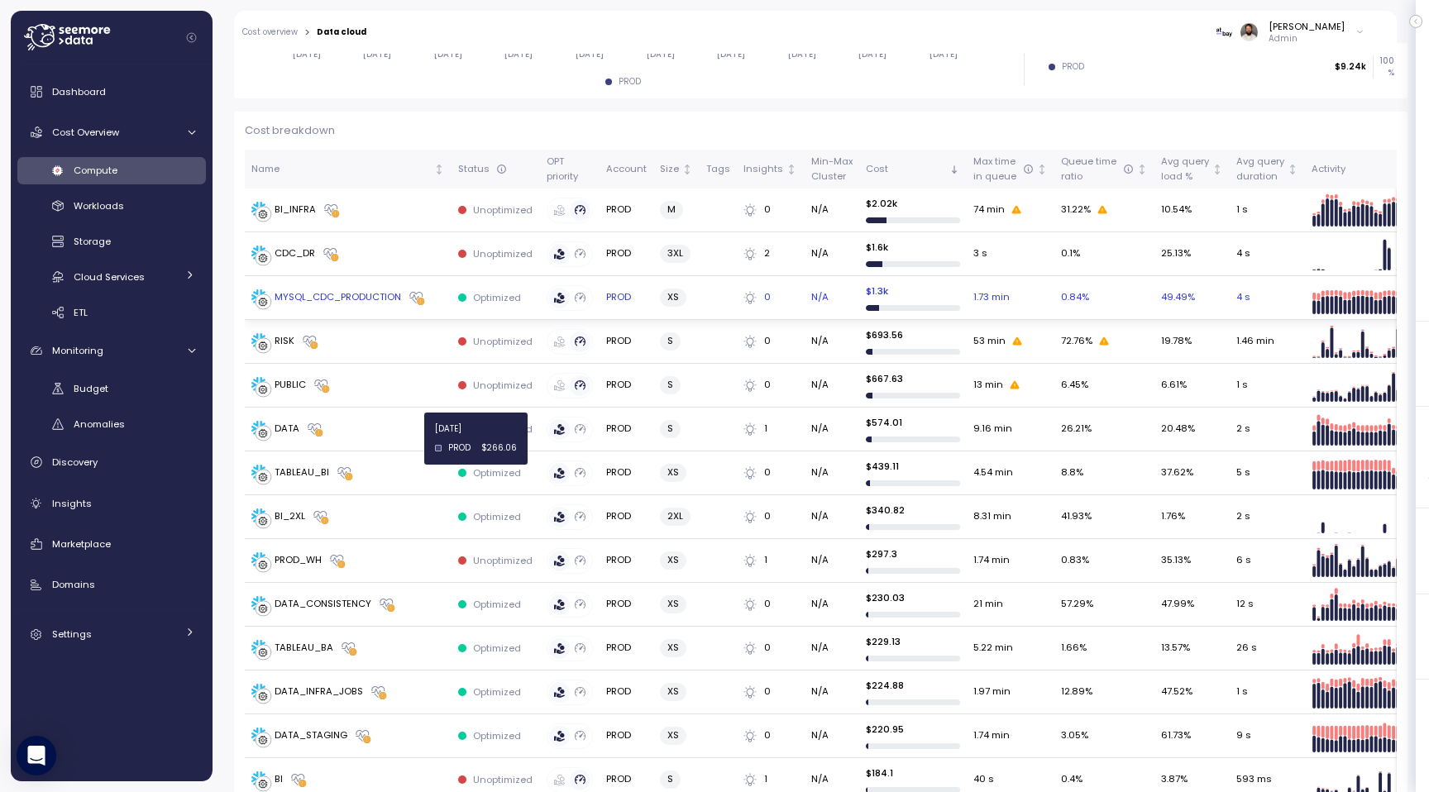
scroll to position [445, 0]
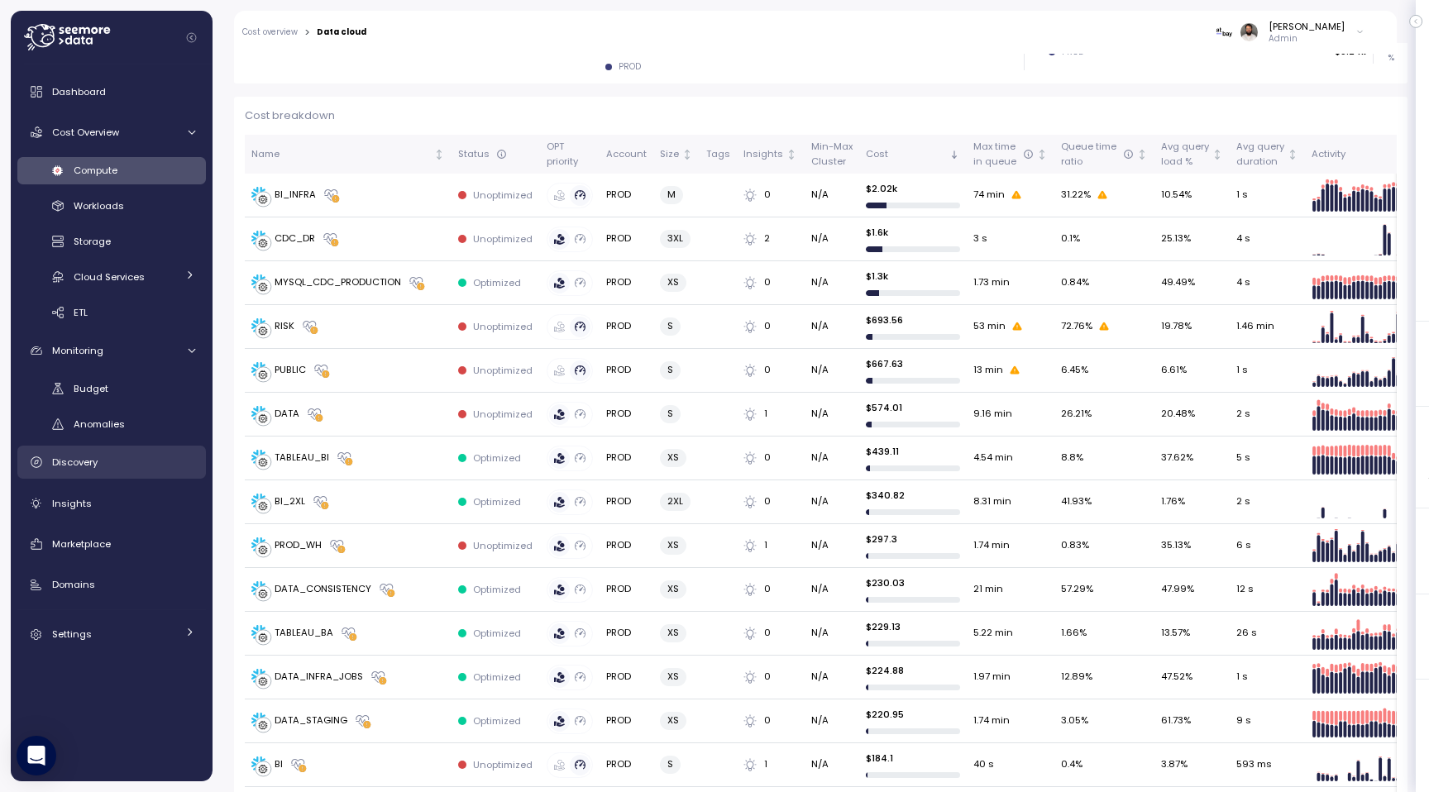
click at [147, 468] on div "Discovery" at bounding box center [123, 462] width 143 height 17
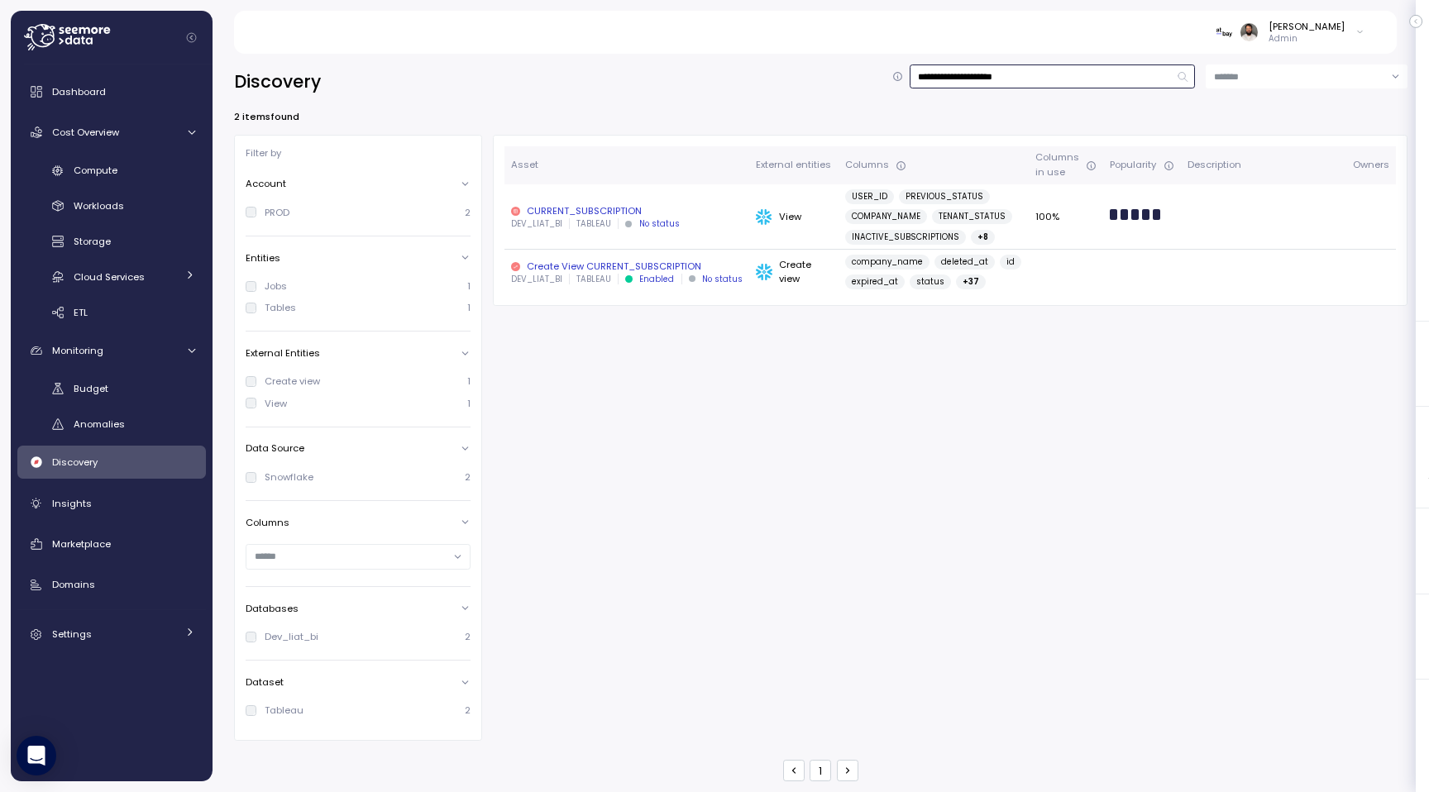
click at [948, 82] on input "**********" at bounding box center [1052, 76] width 286 height 24
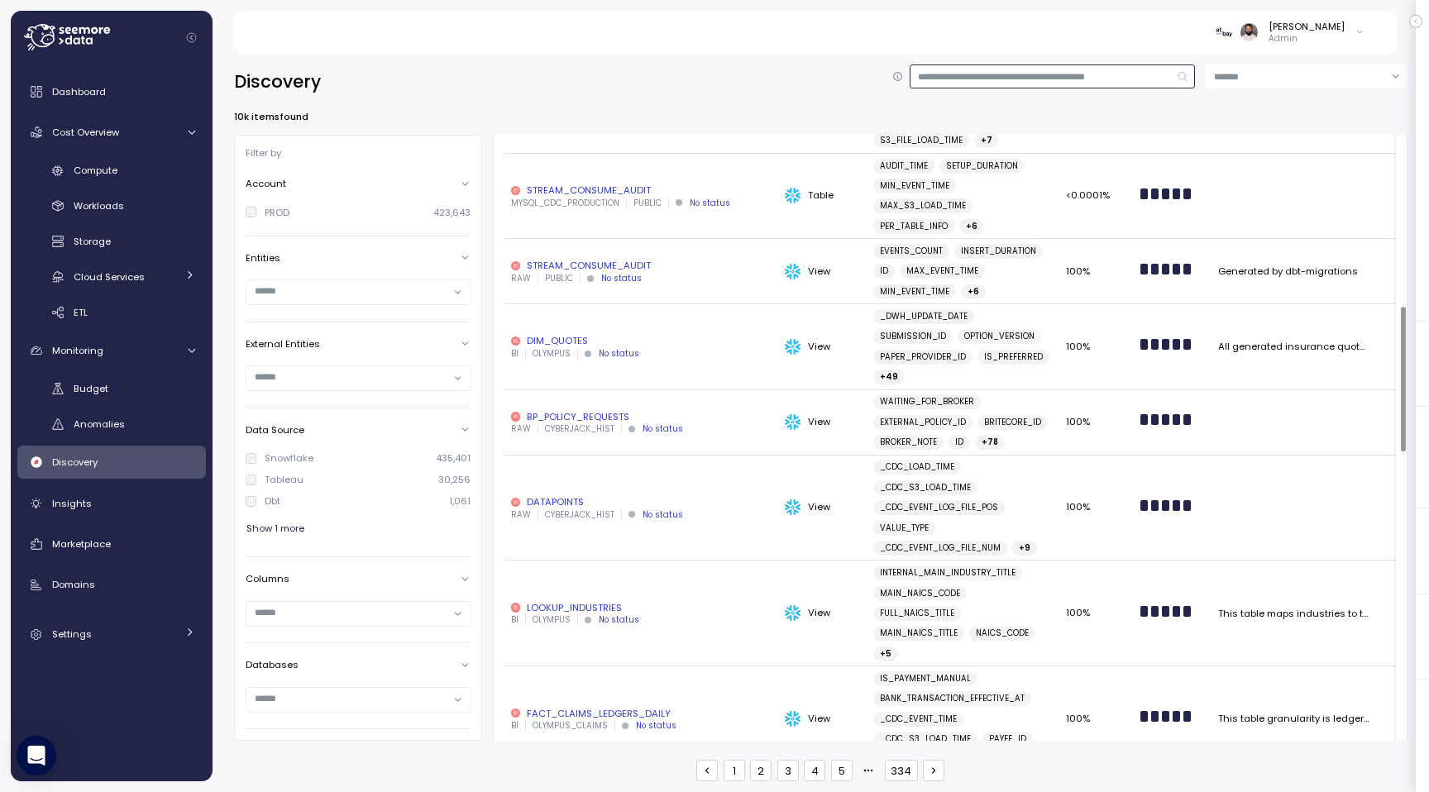
scroll to position [514, 0]
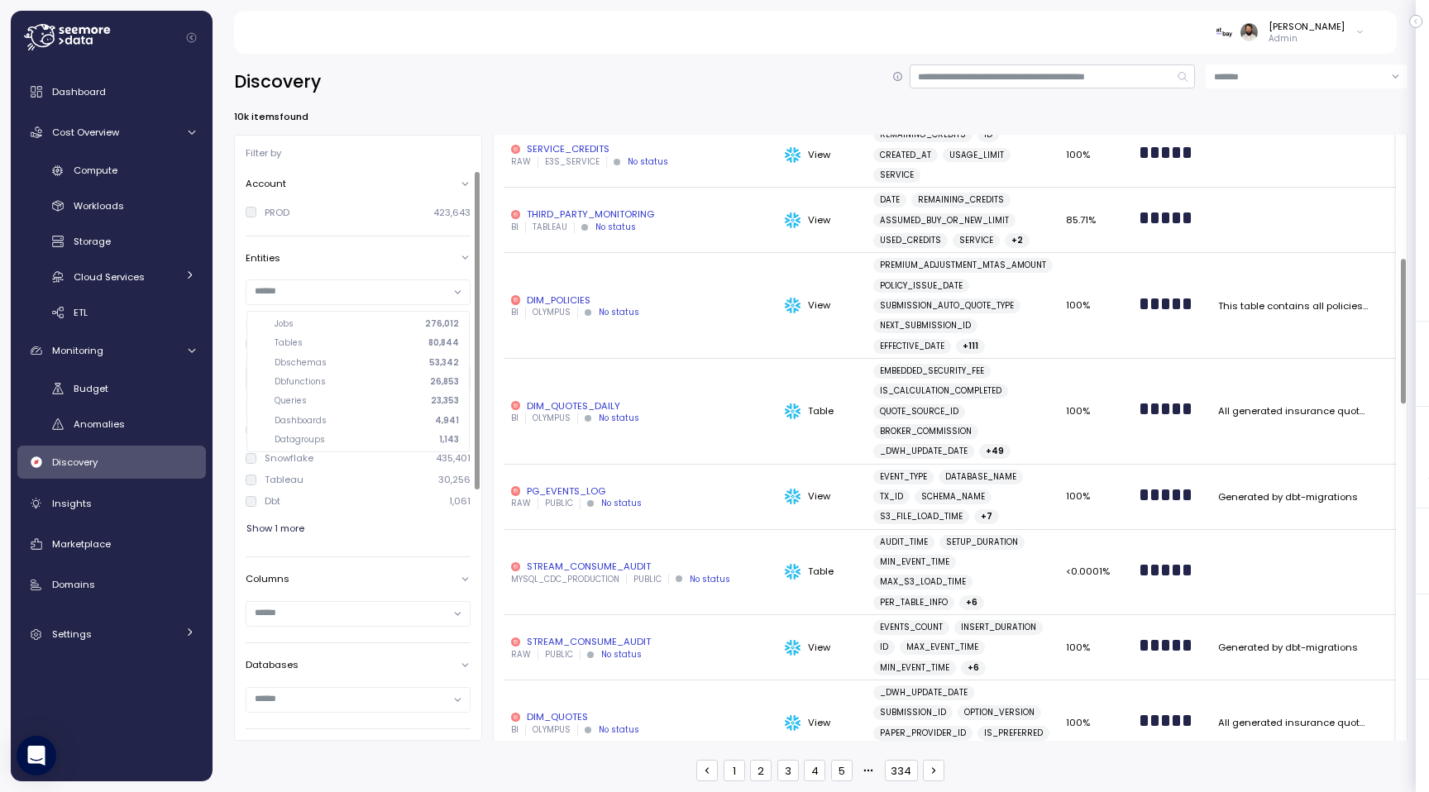
click at [393, 293] on input "text" at bounding box center [351, 291] width 193 height 15
click at [381, 421] on div "Dashboards 4,941" at bounding box center [366, 421] width 185 height 12
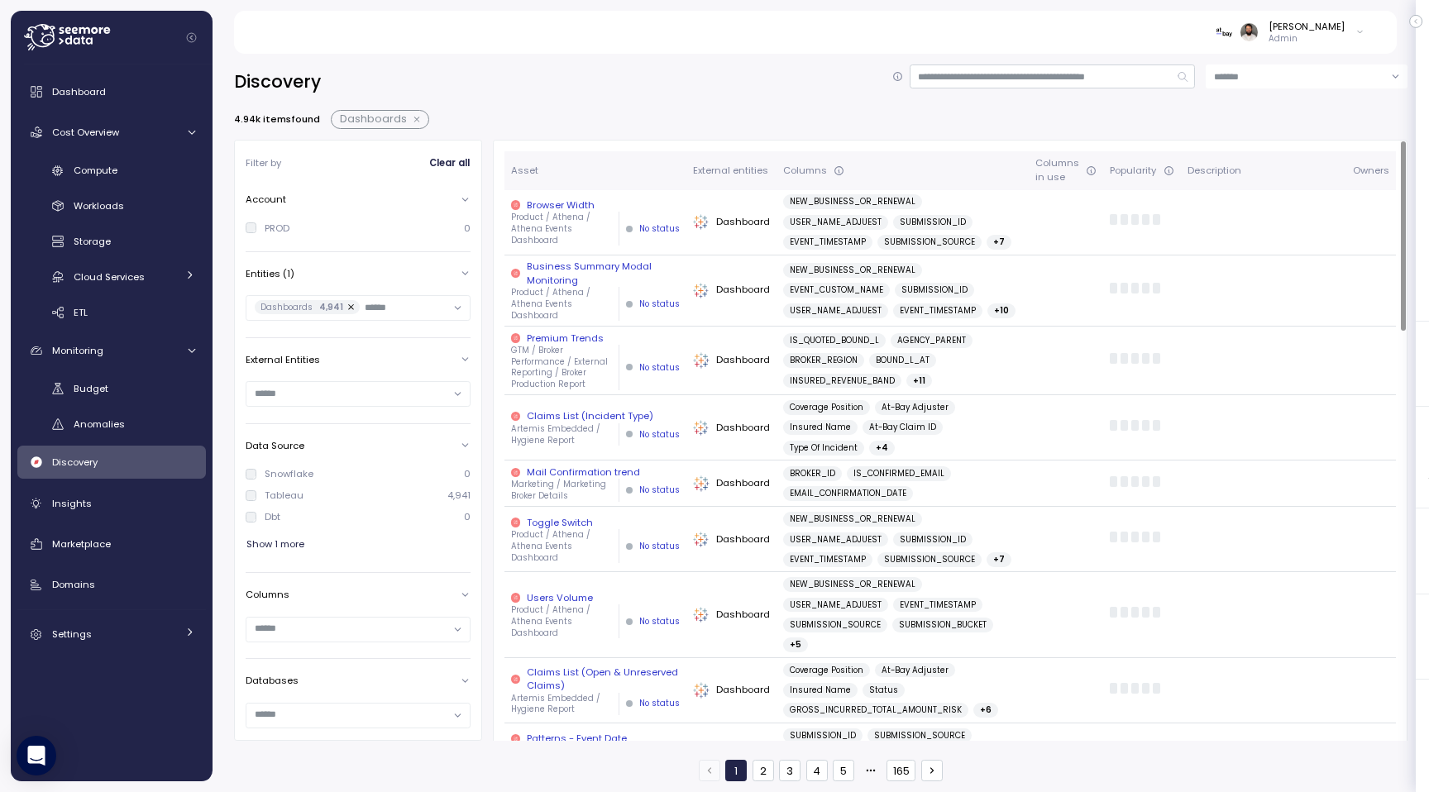
click at [644, 209] on div "Browser Width" at bounding box center [595, 204] width 169 height 13
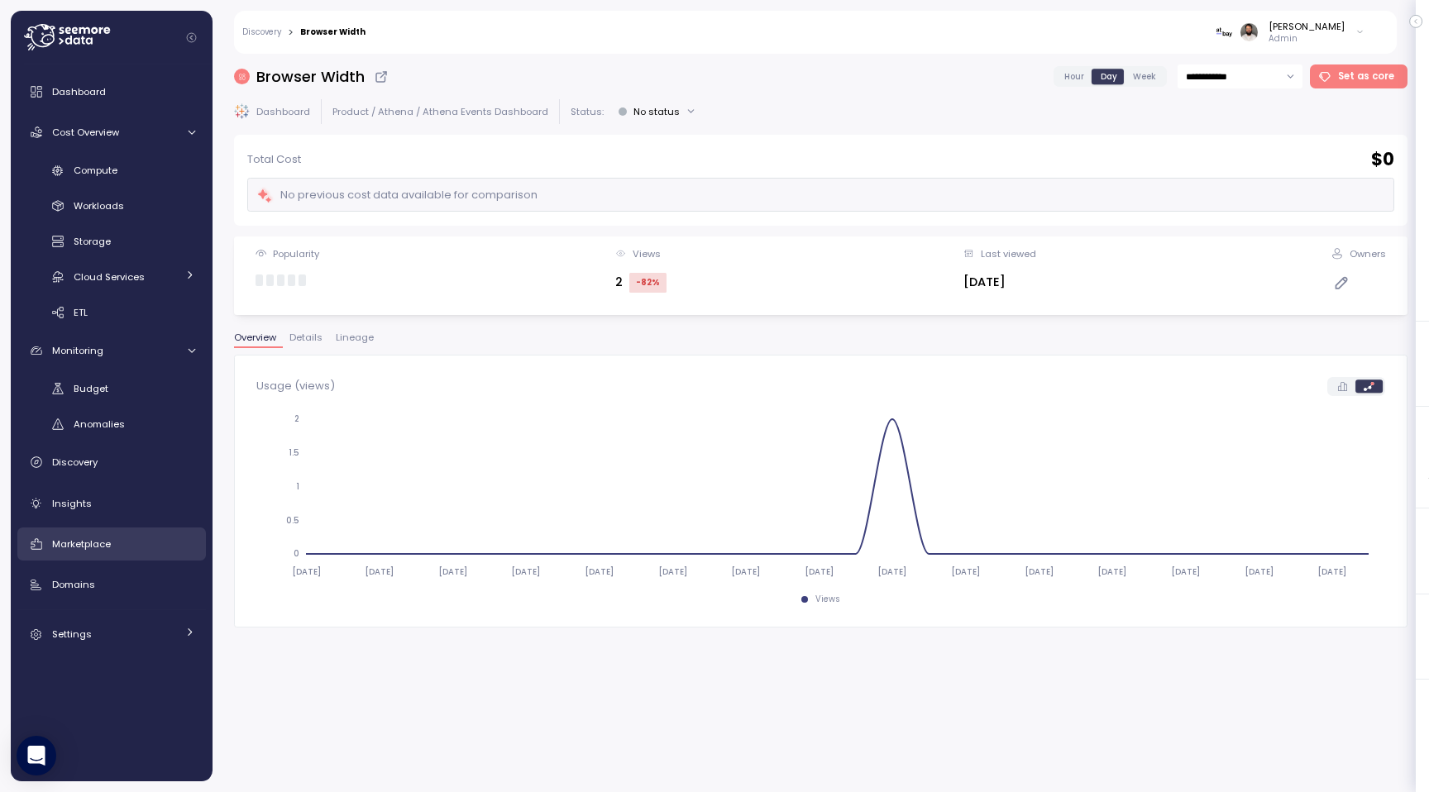
click at [114, 540] on div "Marketplace" at bounding box center [123, 544] width 143 height 17
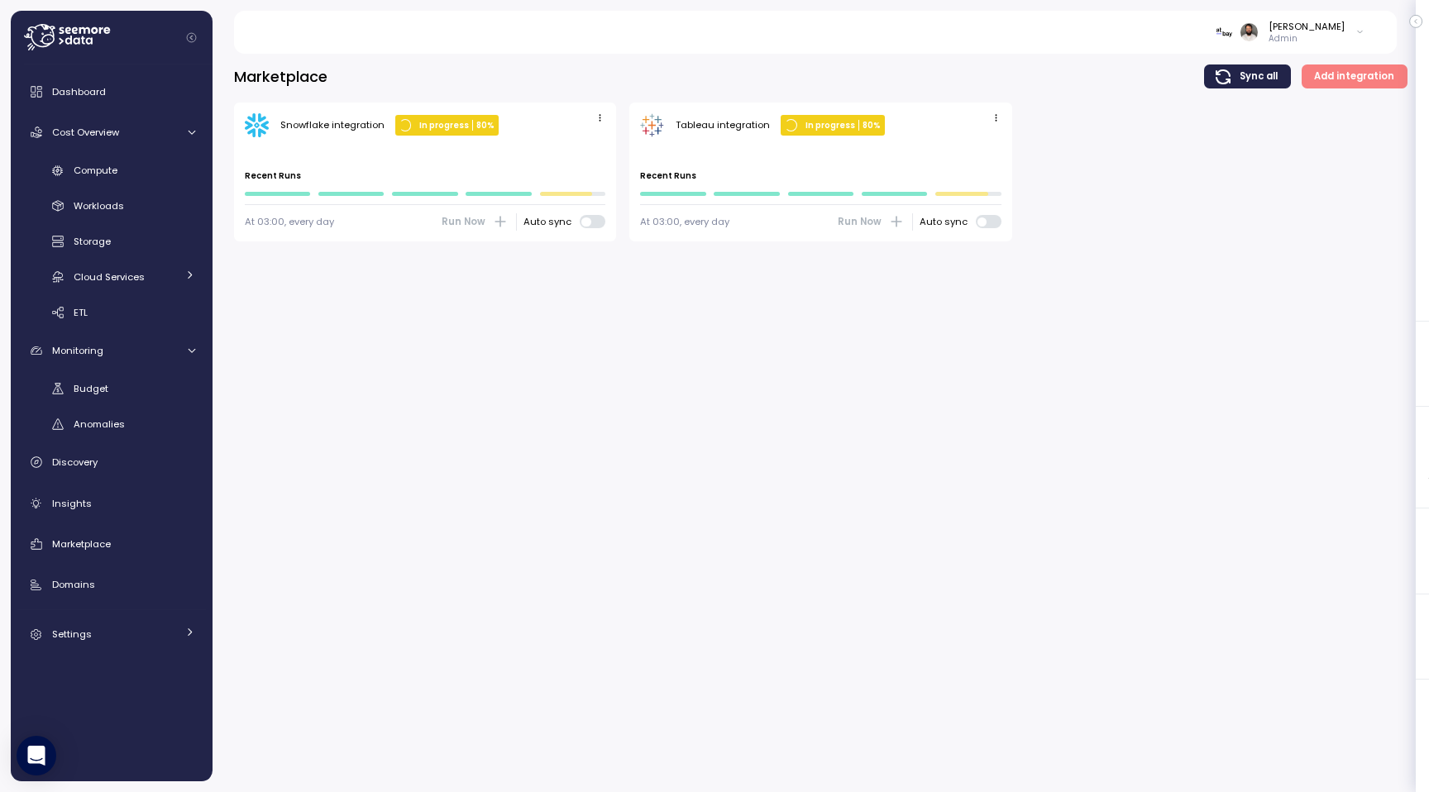
click at [994, 118] on icon "button" at bounding box center [995, 117] width 11 height 11
click at [979, 147] on div "Edit" at bounding box center [978, 149] width 30 height 15
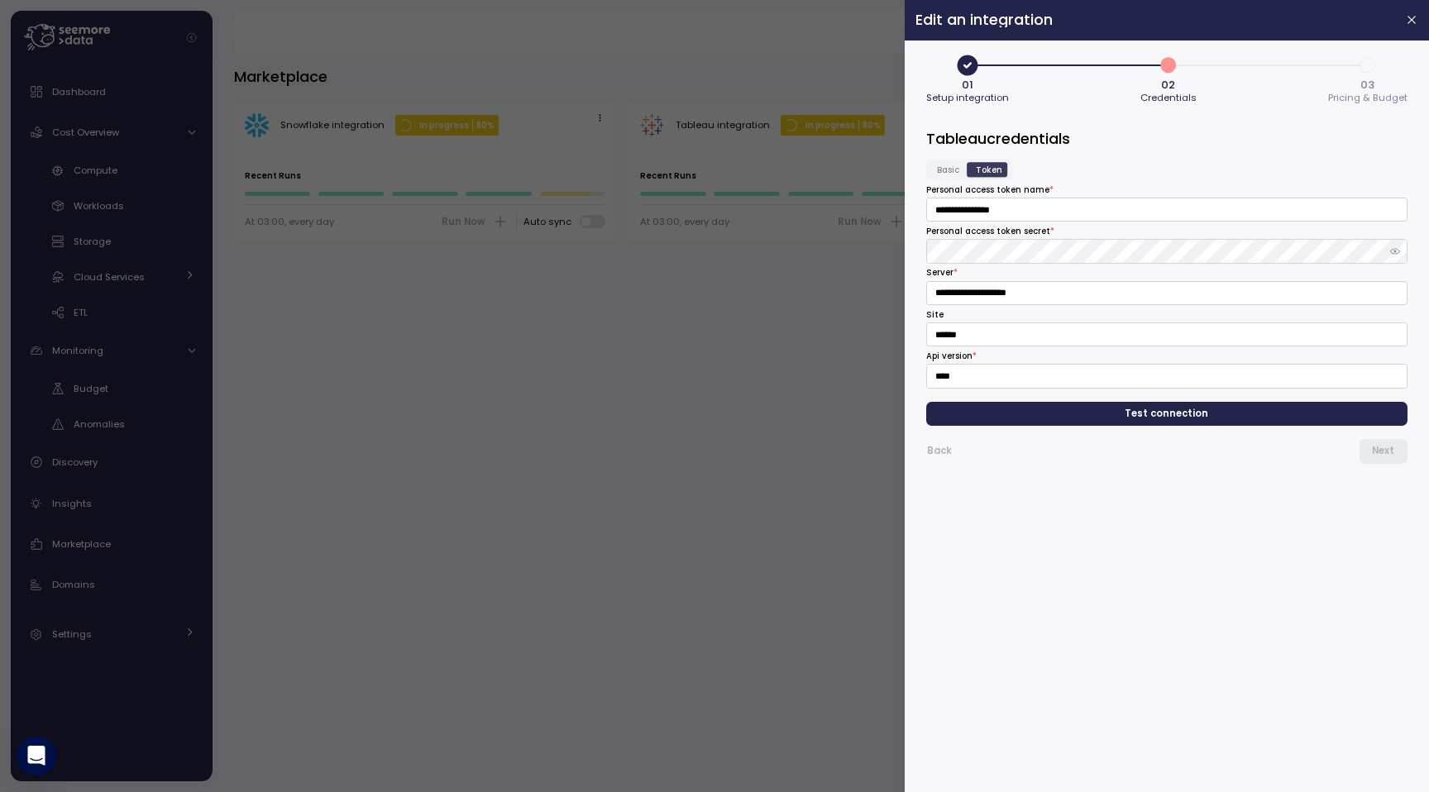
click at [1143, 423] on span "Test connection" at bounding box center [1167, 414] width 84 height 22
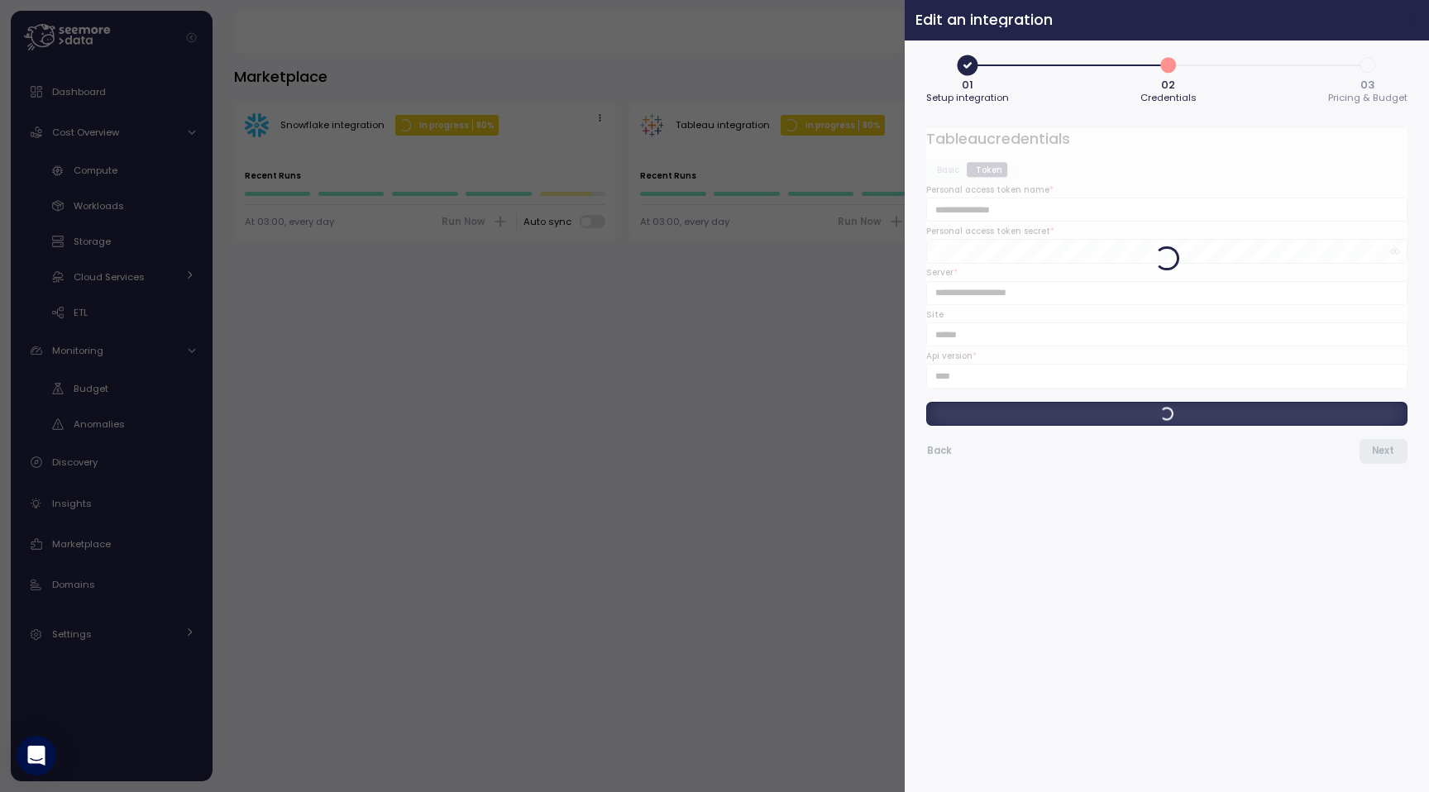
click at [1413, 20] on icon "button" at bounding box center [1411, 20] width 7 height 7
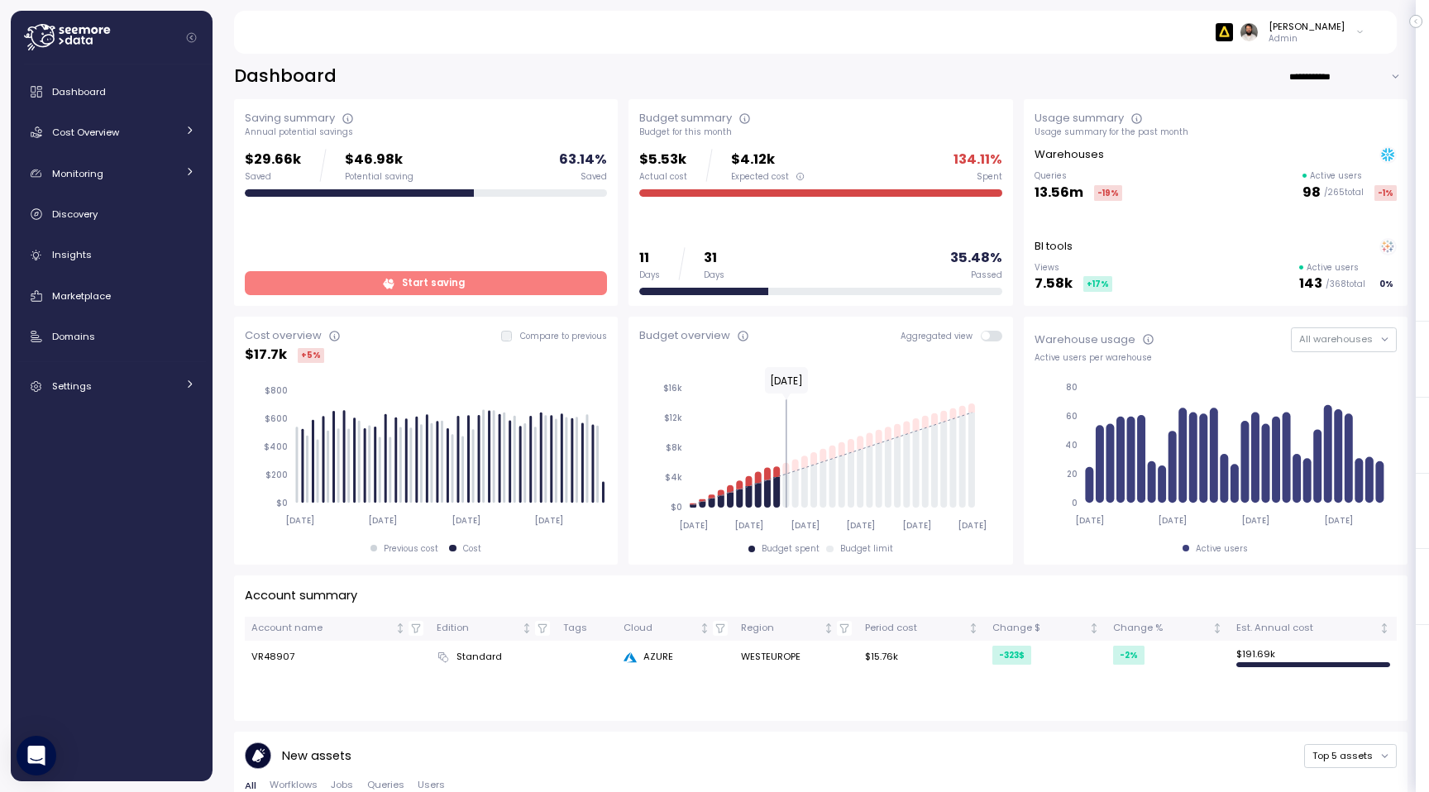
click at [1325, 85] on input "**********" at bounding box center [1347, 76] width 119 height 24
click at [1326, 112] on span "Last 7 days" at bounding box center [1324, 110] width 54 height 15
type input "**********"
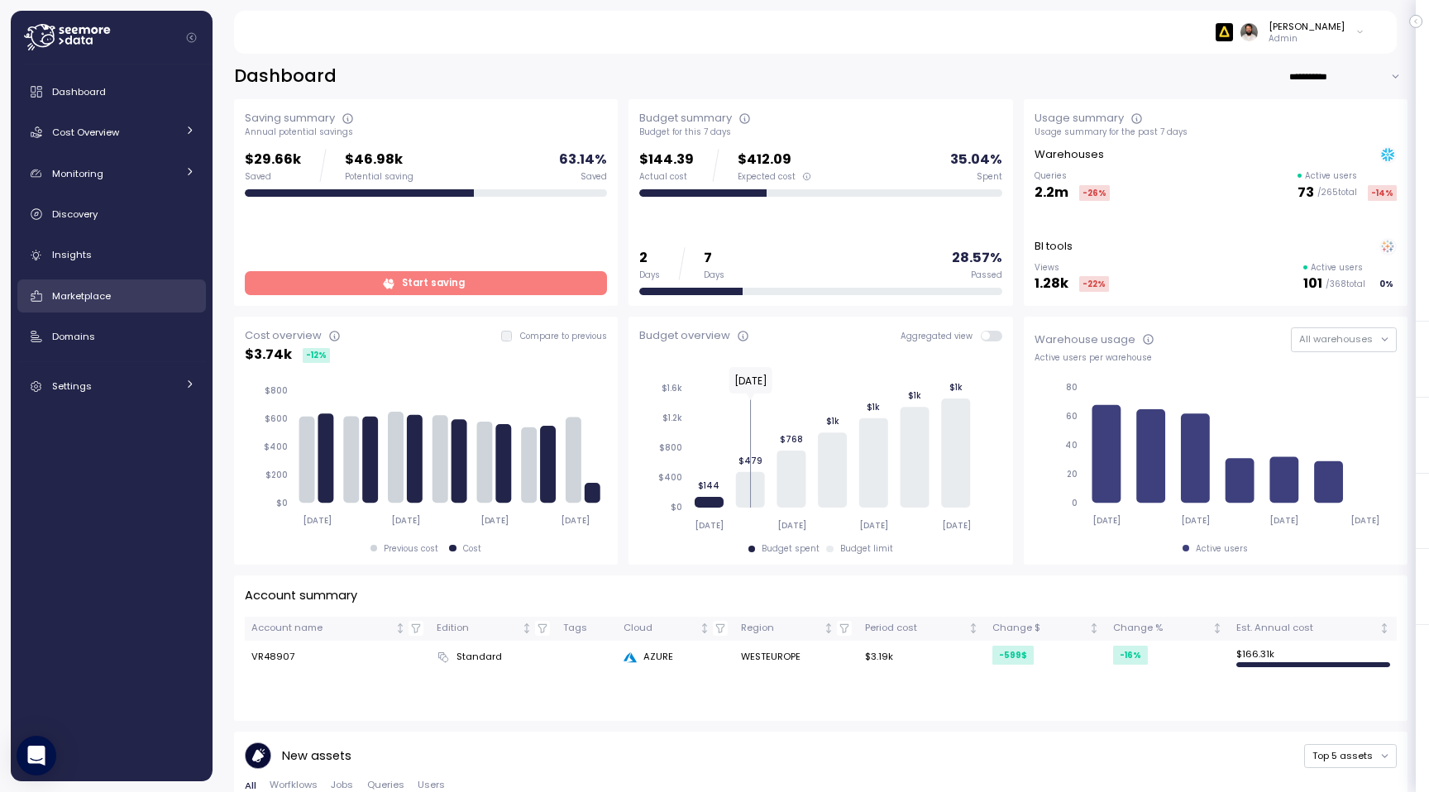
click at [116, 299] on div "Marketplace" at bounding box center [123, 296] width 143 height 17
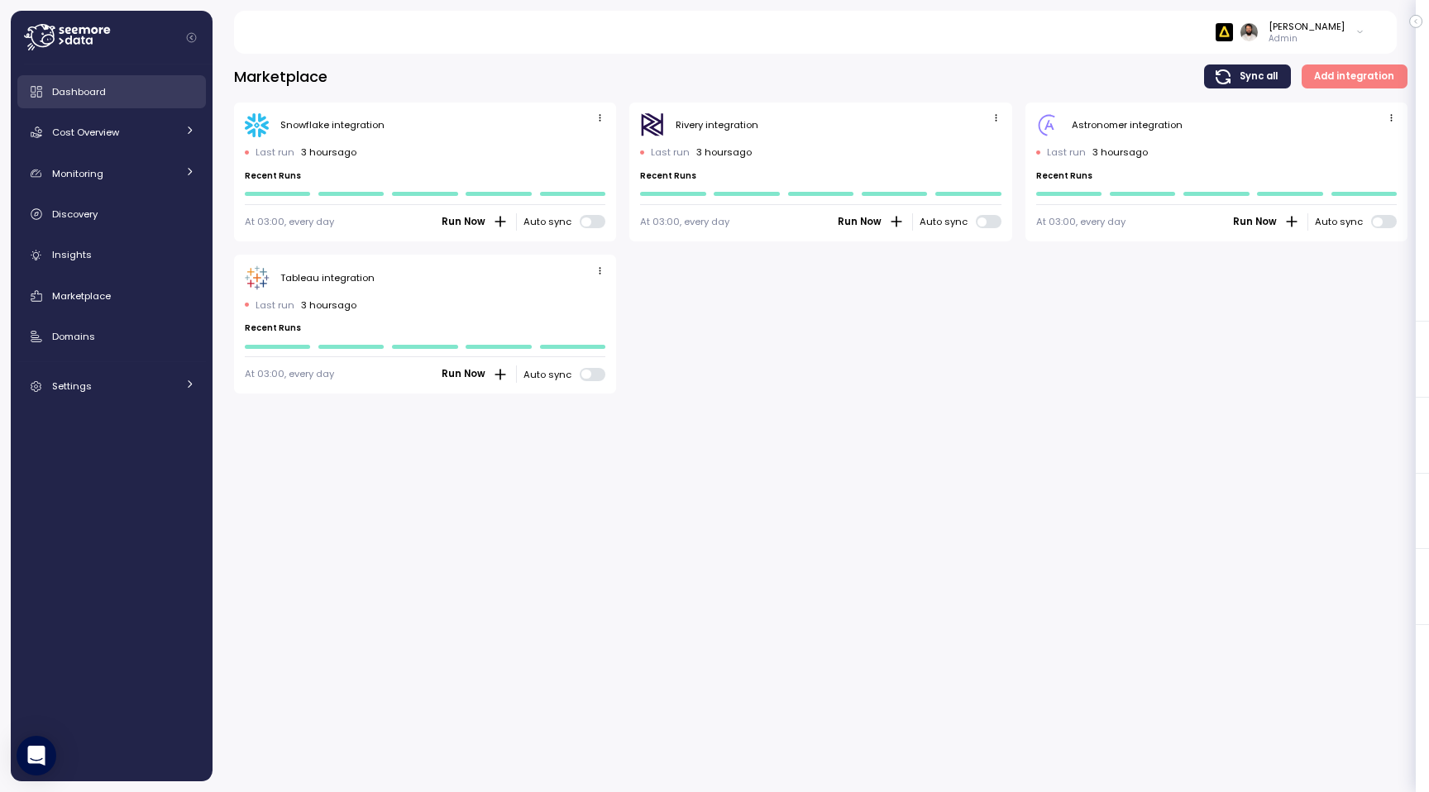
click at [104, 100] on link "Dashboard" at bounding box center [111, 91] width 188 height 33
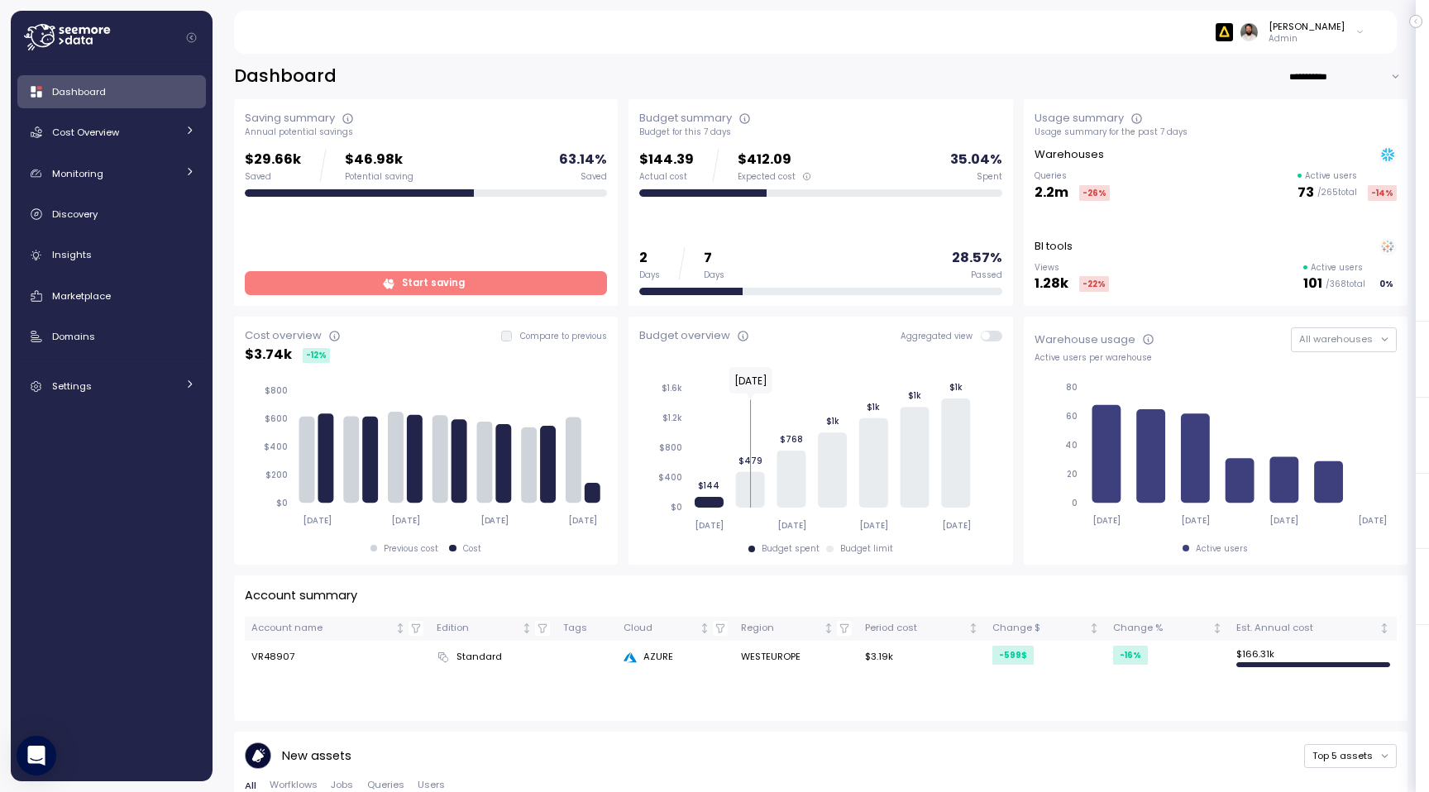
click at [1334, 28] on div "[PERSON_NAME]" at bounding box center [1306, 26] width 76 height 13
click at [1294, 235] on label "Disable API cache" at bounding box center [1281, 233] width 93 height 13
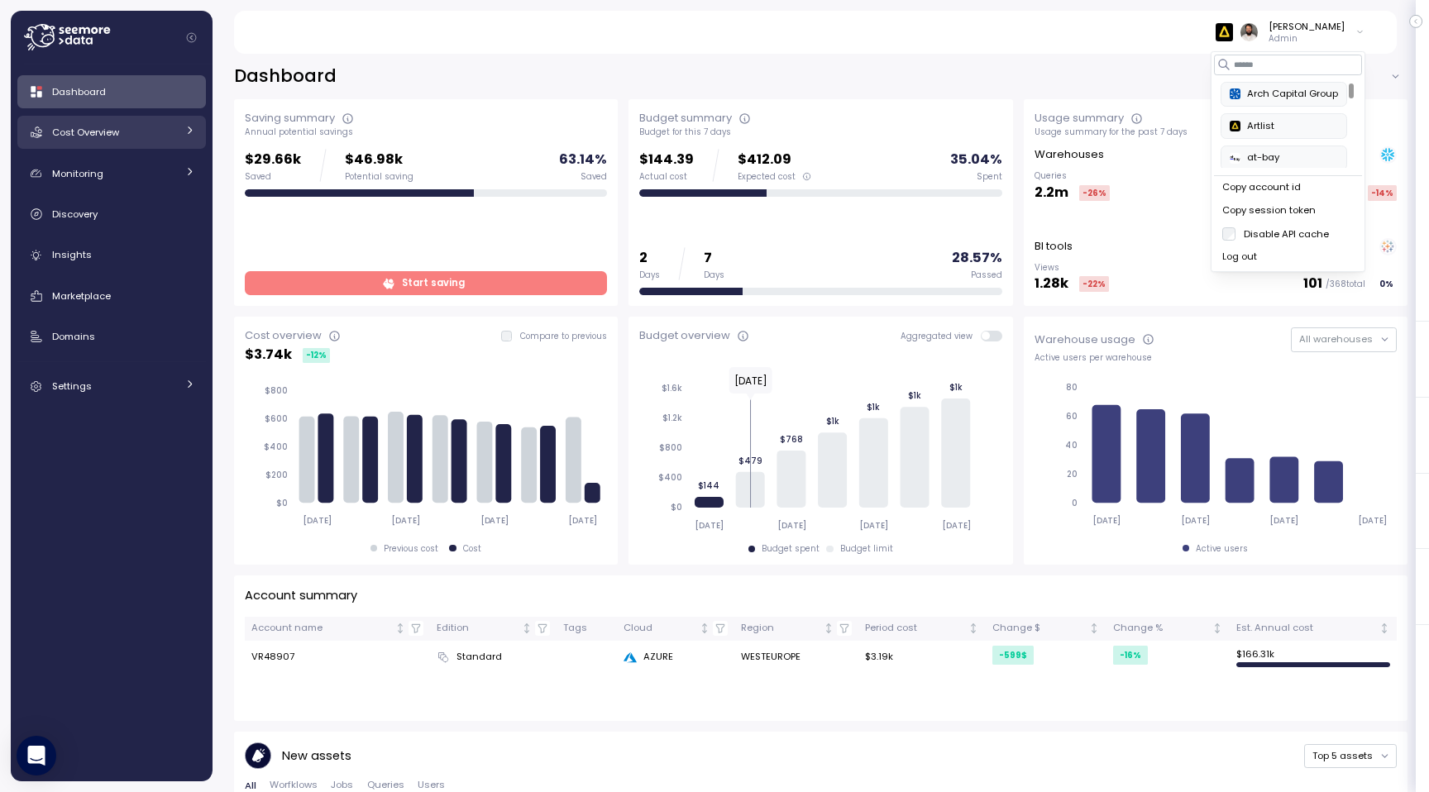
click at [174, 128] on div "Cost Overview" at bounding box center [114, 132] width 124 height 17
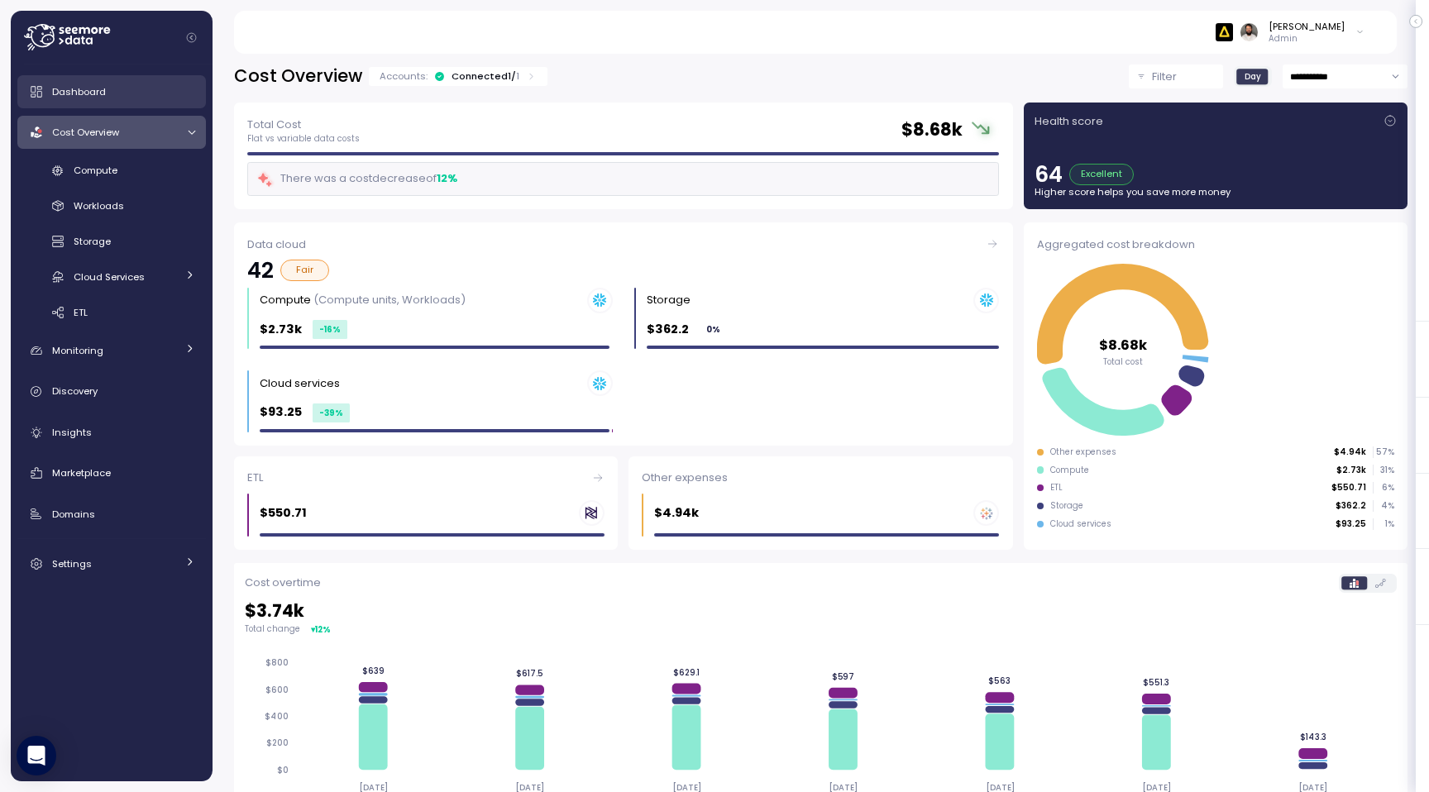
click at [143, 97] on div "Dashboard" at bounding box center [123, 92] width 143 height 17
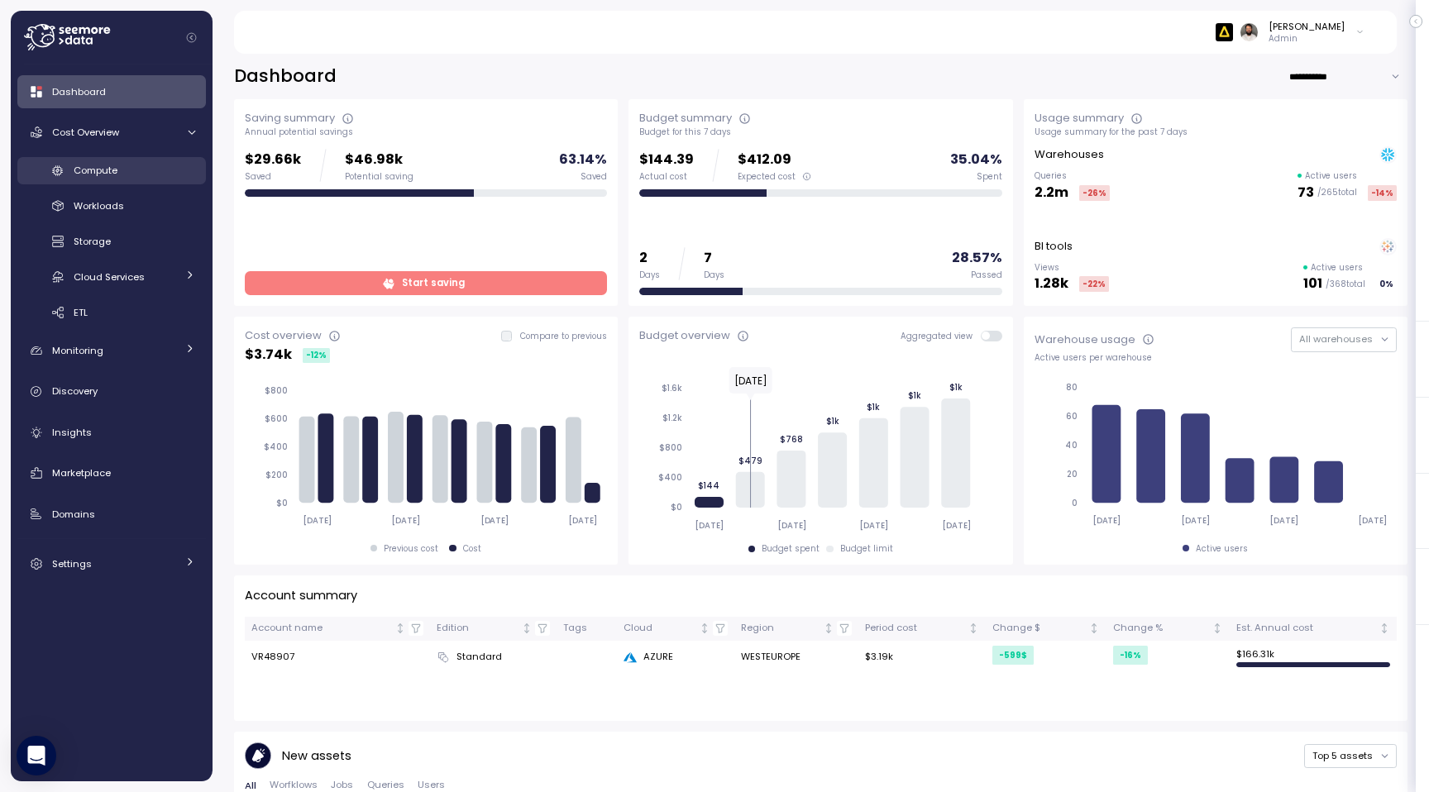
click at [149, 179] on link "Compute" at bounding box center [111, 170] width 188 height 27
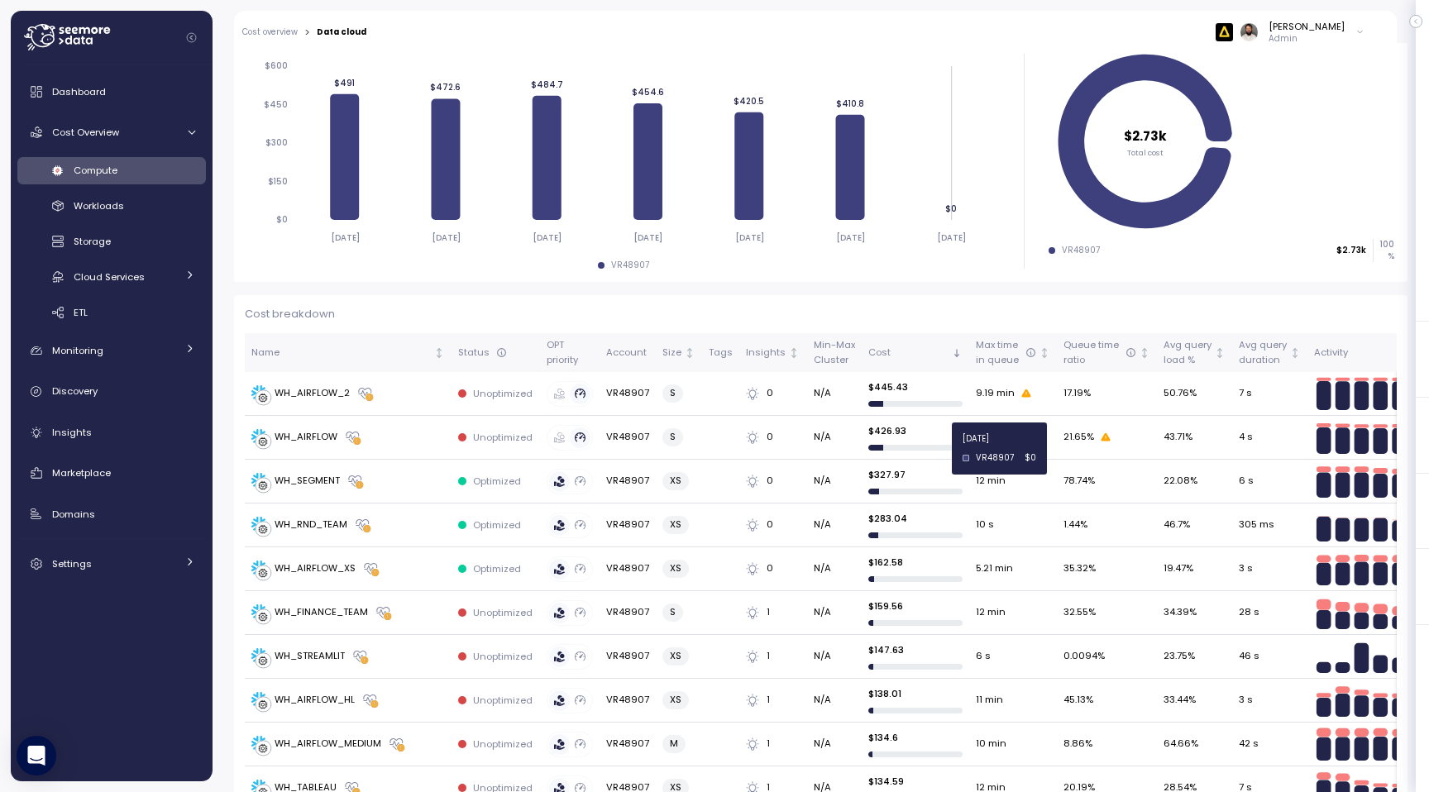
scroll to position [250, 0]
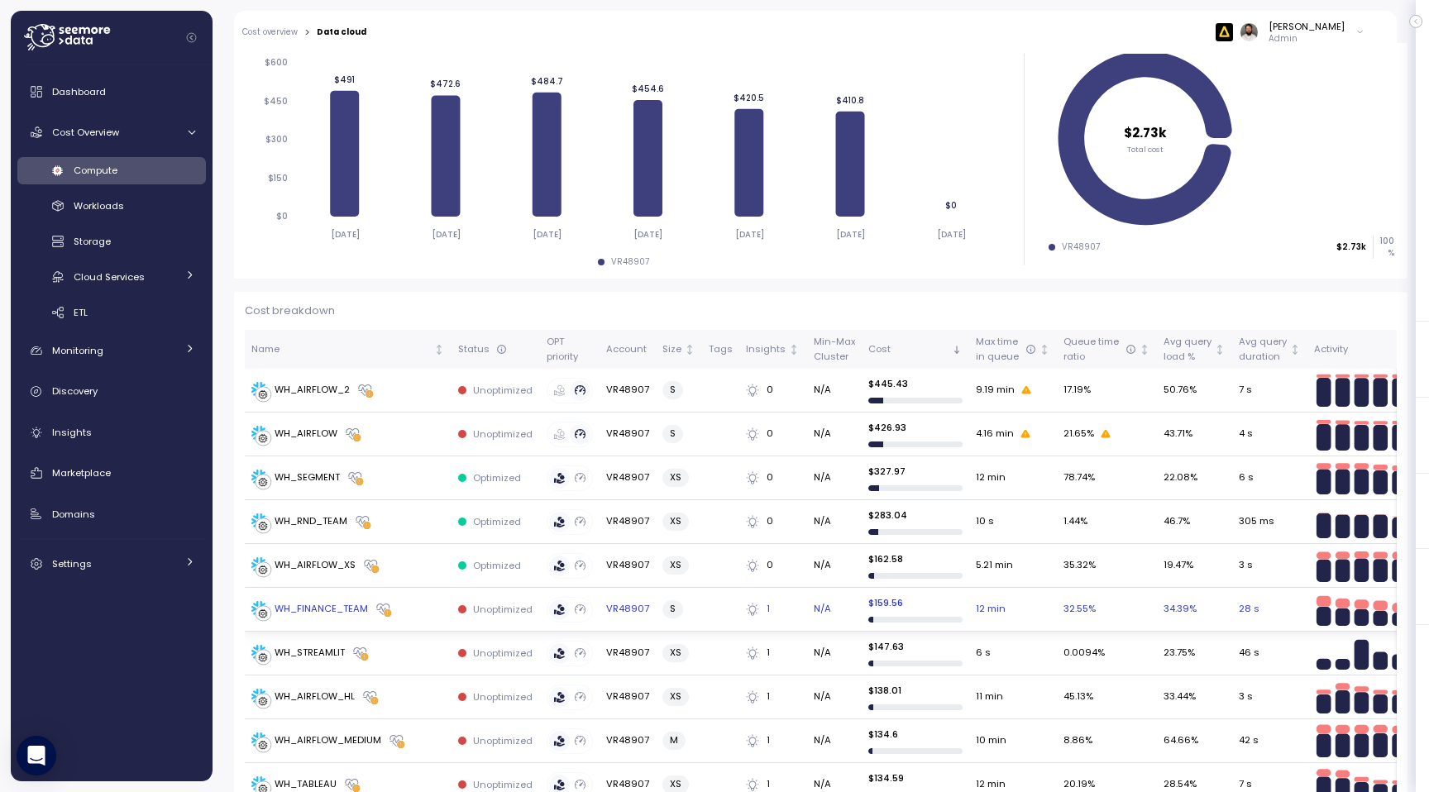
click at [418, 605] on div "WH_FINANCE_TEAM" at bounding box center [347, 609] width 193 height 17
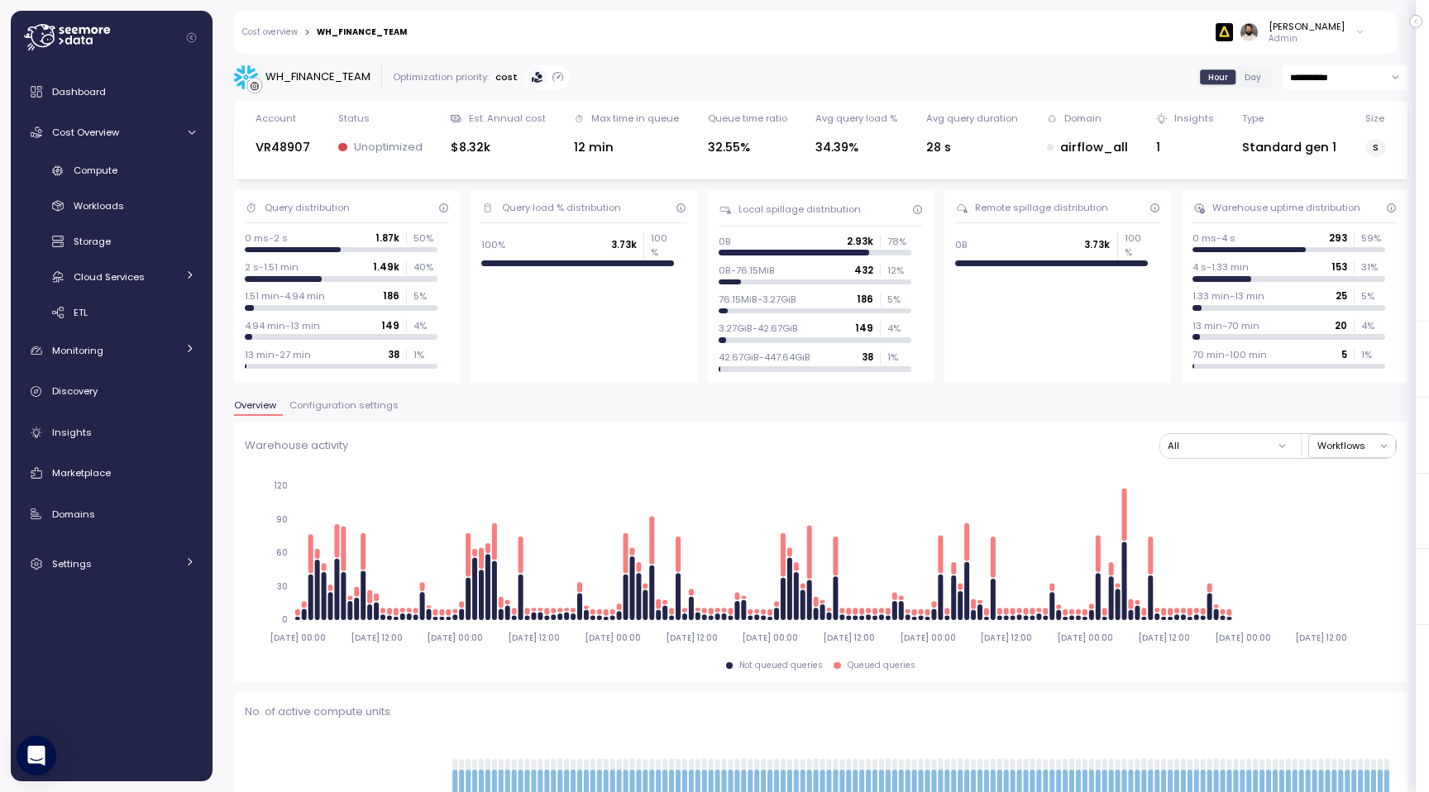
click at [348, 403] on span "Configuration settings" at bounding box center [343, 405] width 109 height 9
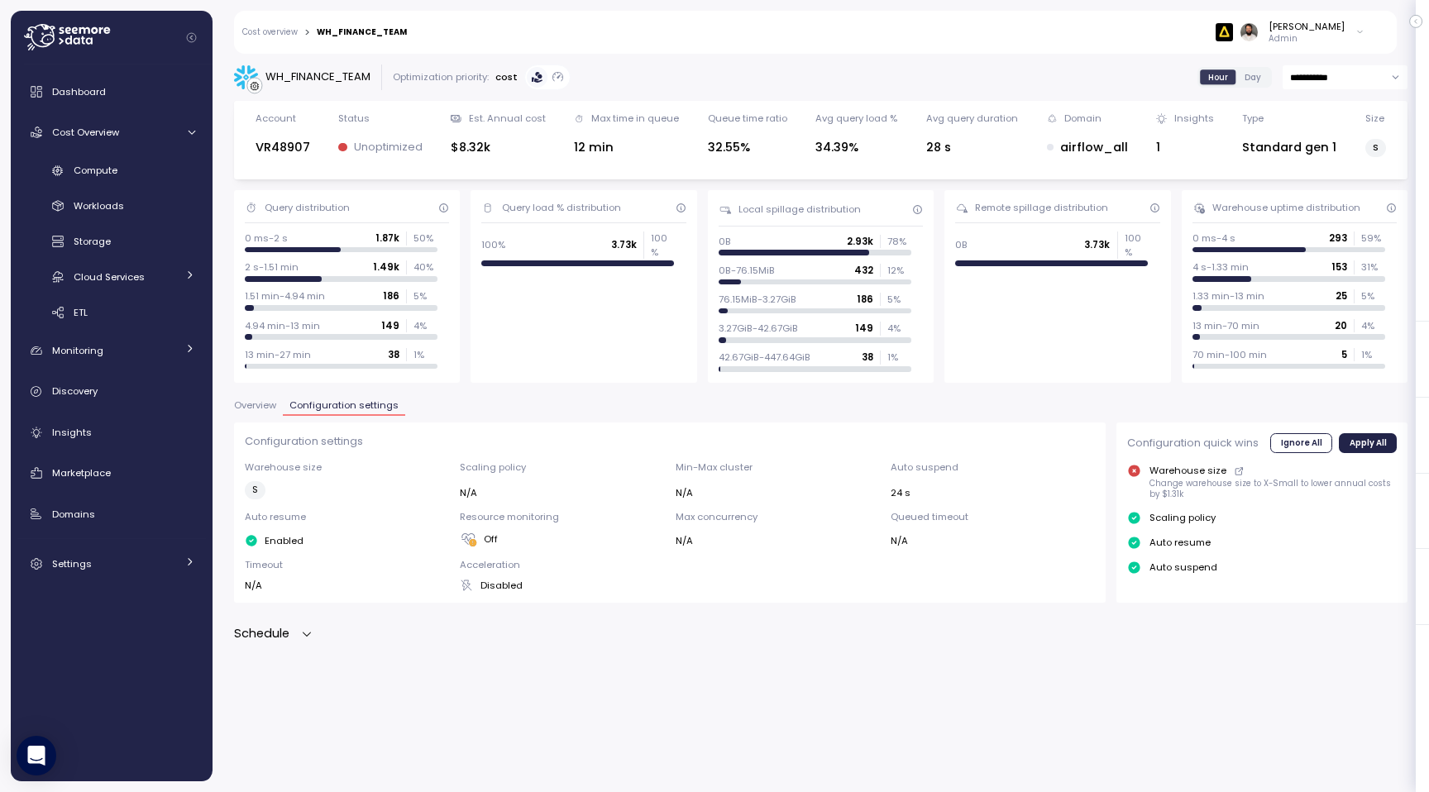
click at [303, 642] on div "Schedule" at bounding box center [273, 633] width 79 height 19
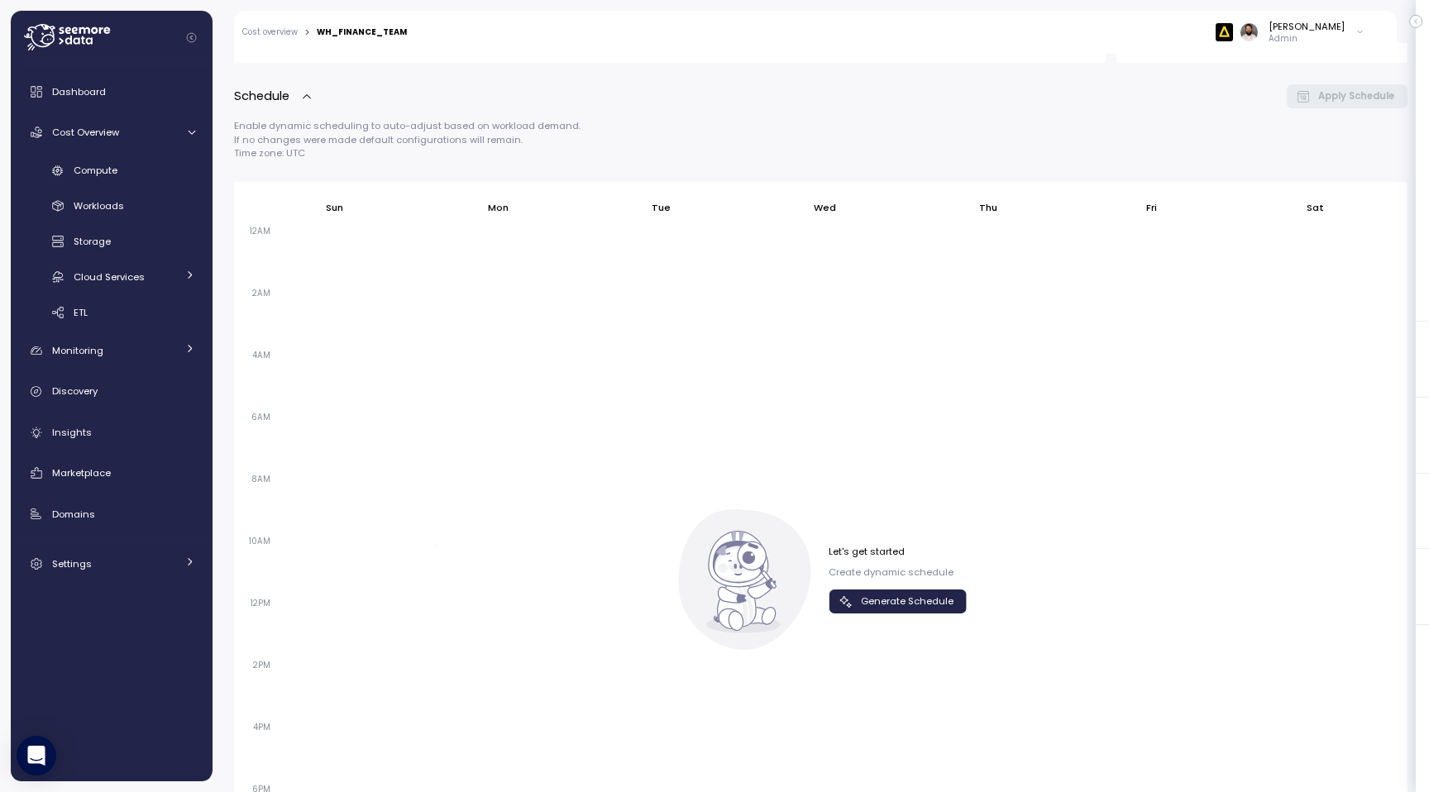
scroll to position [538, 0]
click at [947, 605] on span "Generate Schedule" at bounding box center [907, 603] width 93 height 22
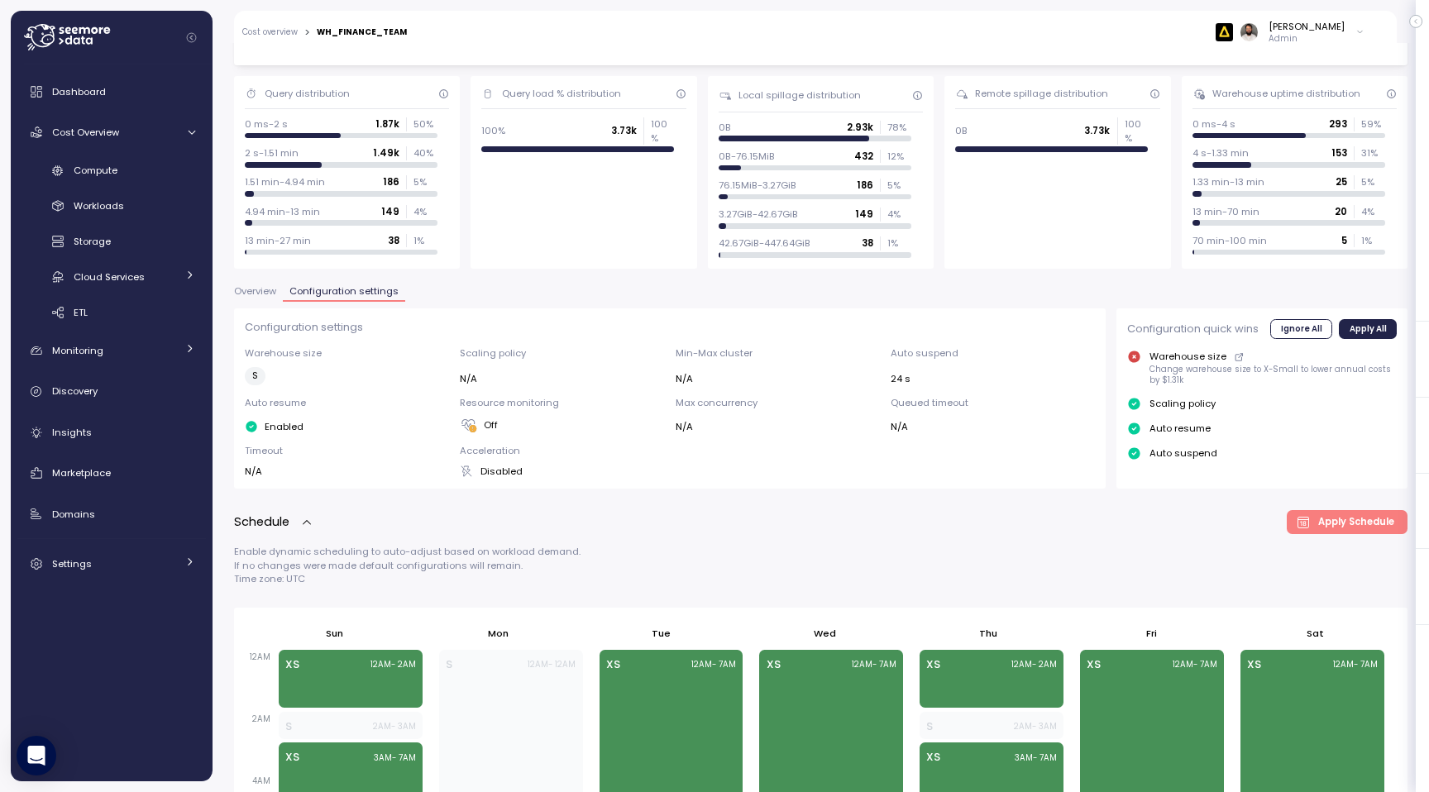
scroll to position [118, 0]
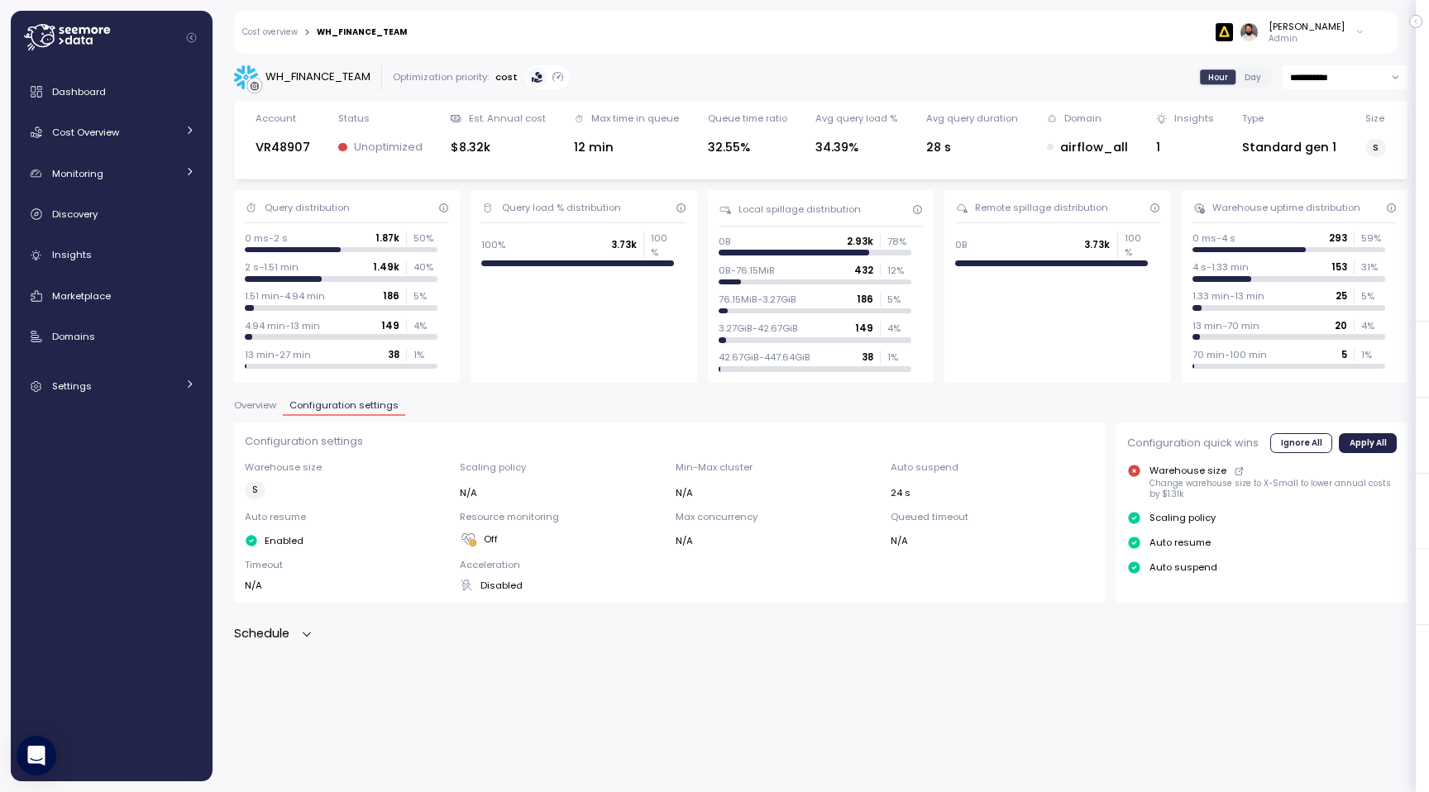
click at [293, 637] on div "Schedule" at bounding box center [273, 633] width 79 height 19
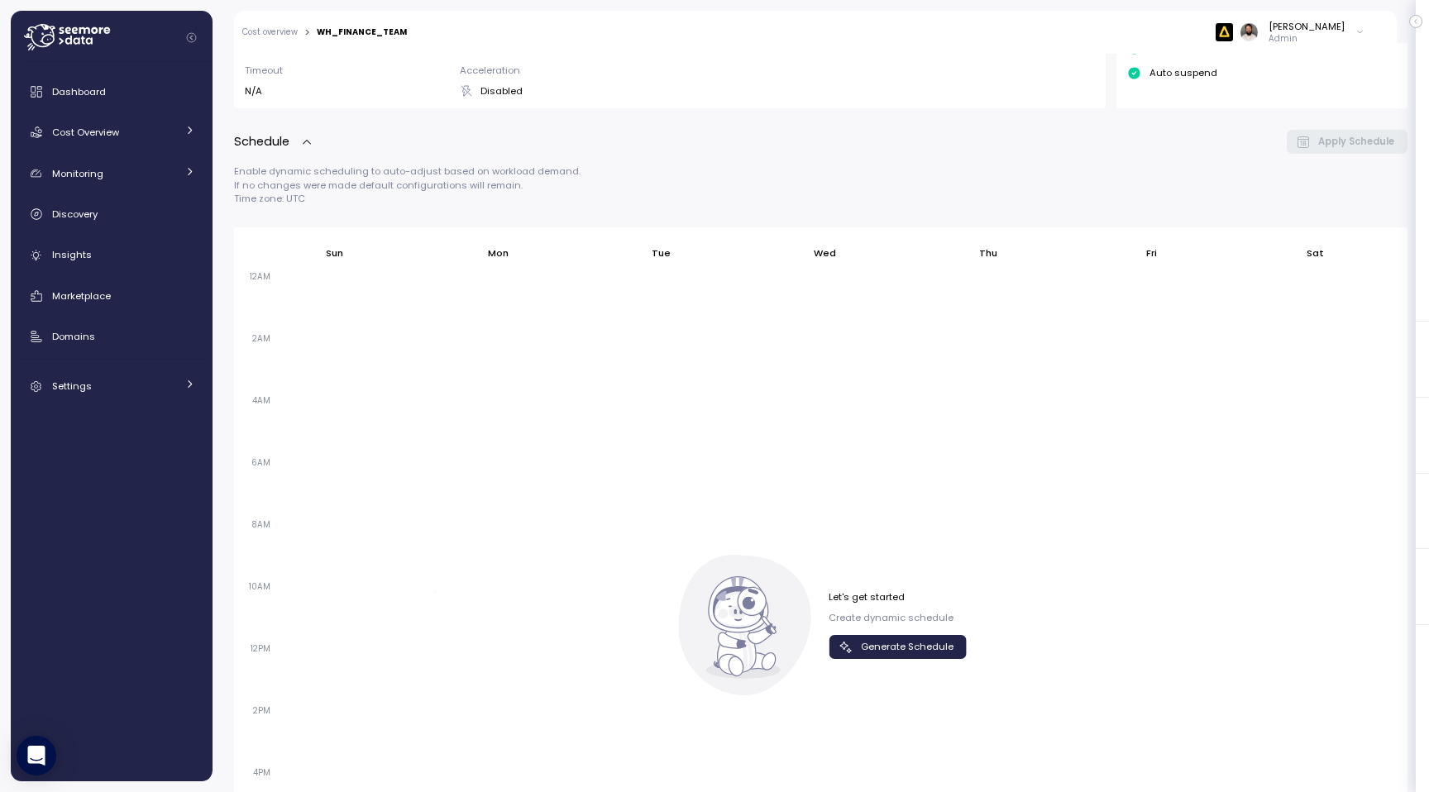
scroll to position [497, 0]
click at [891, 641] on span "Generate Schedule" at bounding box center [907, 644] width 93 height 22
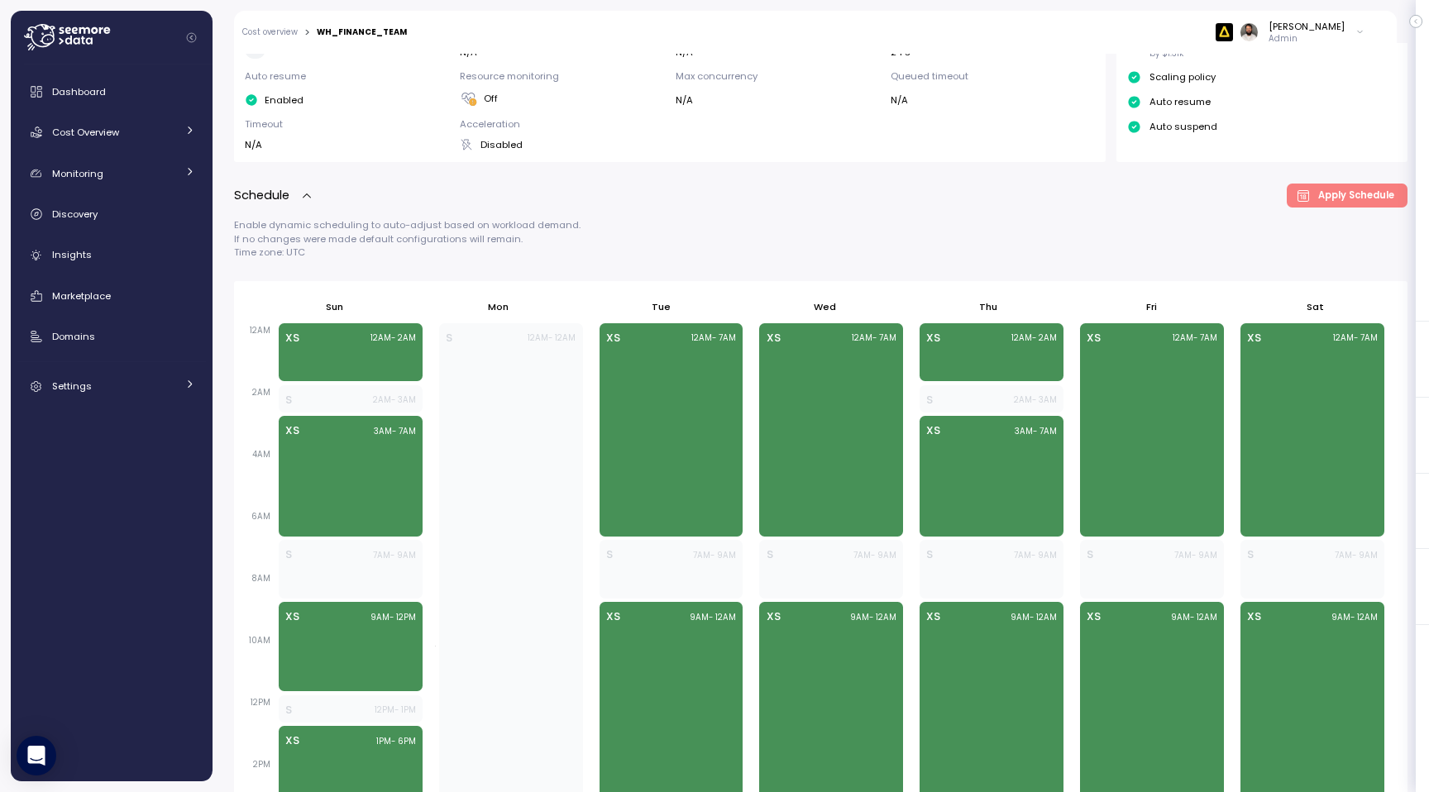
scroll to position [231, 0]
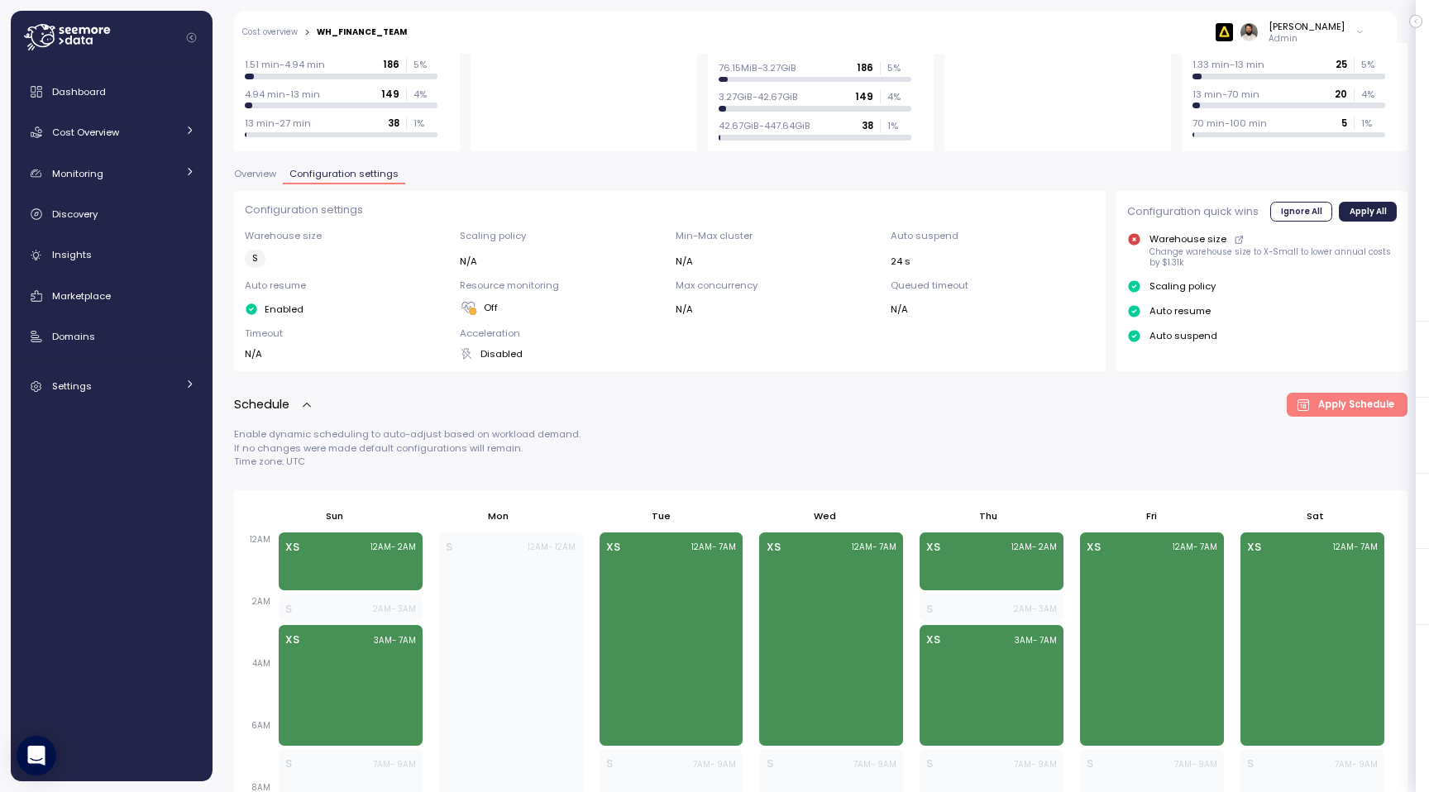
click at [308, 404] on icon "button" at bounding box center [306, 404] width 13 height 13
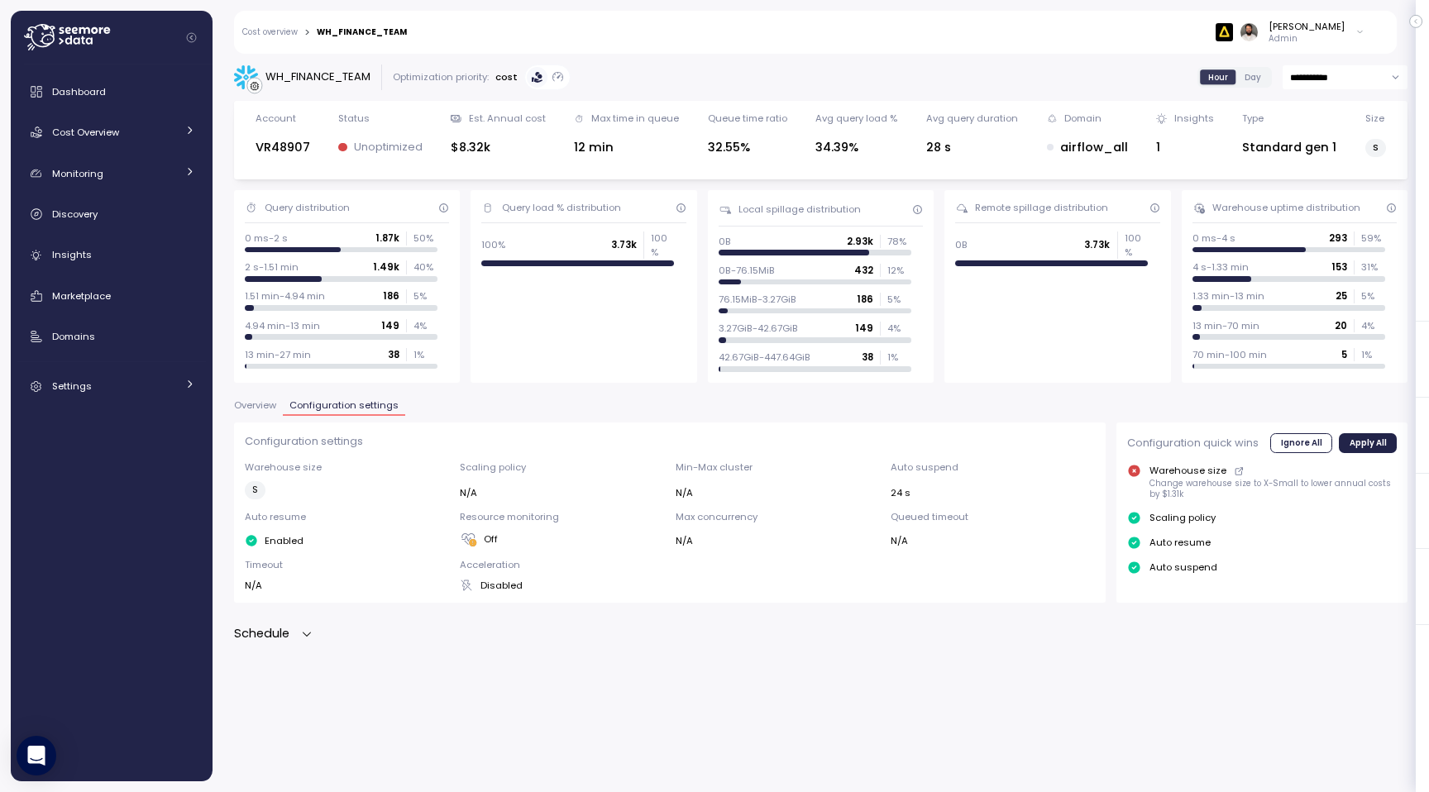
scroll to position [0, 0]
click at [308, 404] on span "Configuration settings" at bounding box center [343, 405] width 109 height 9
click at [299, 638] on div "Schedule" at bounding box center [273, 633] width 79 height 19
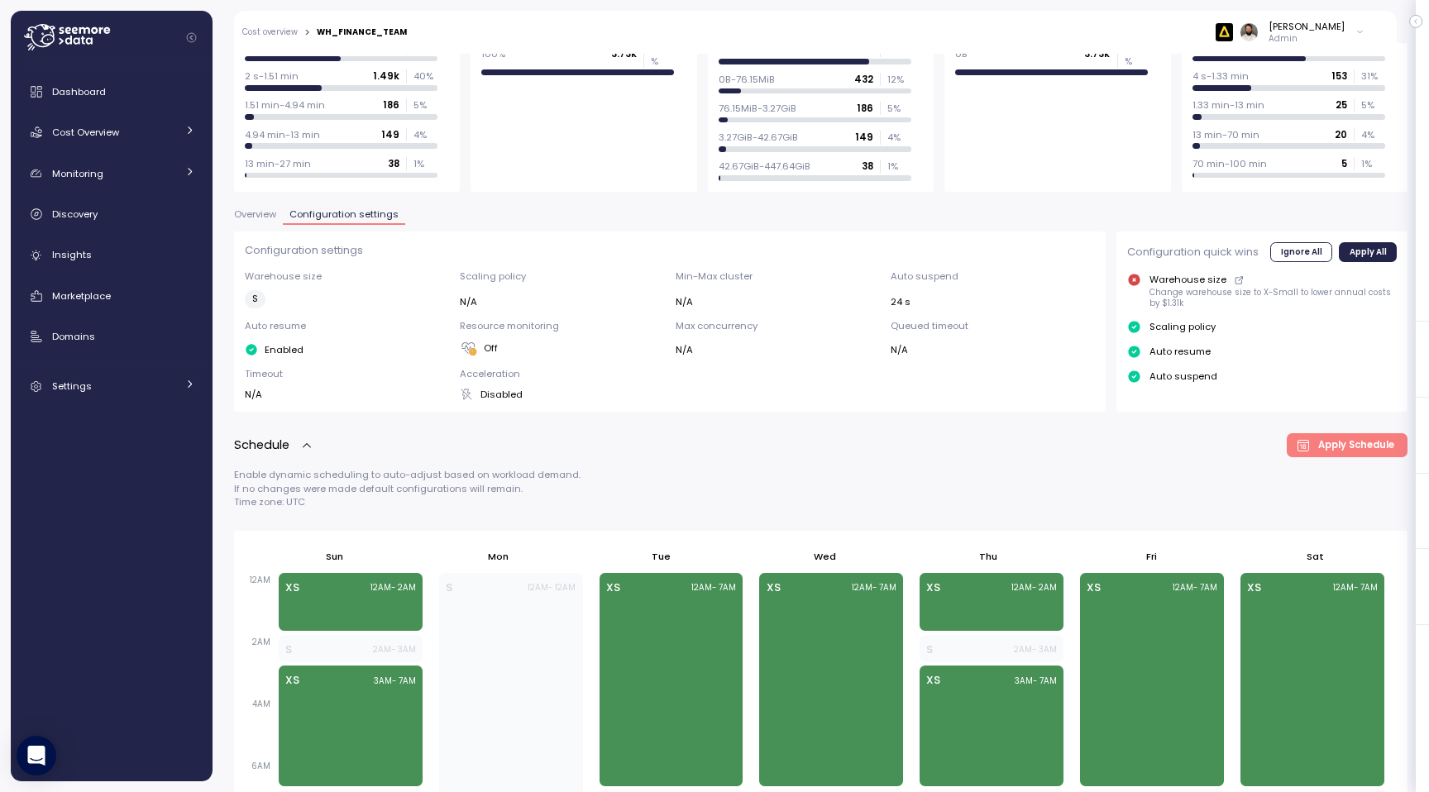
scroll to position [97, 0]
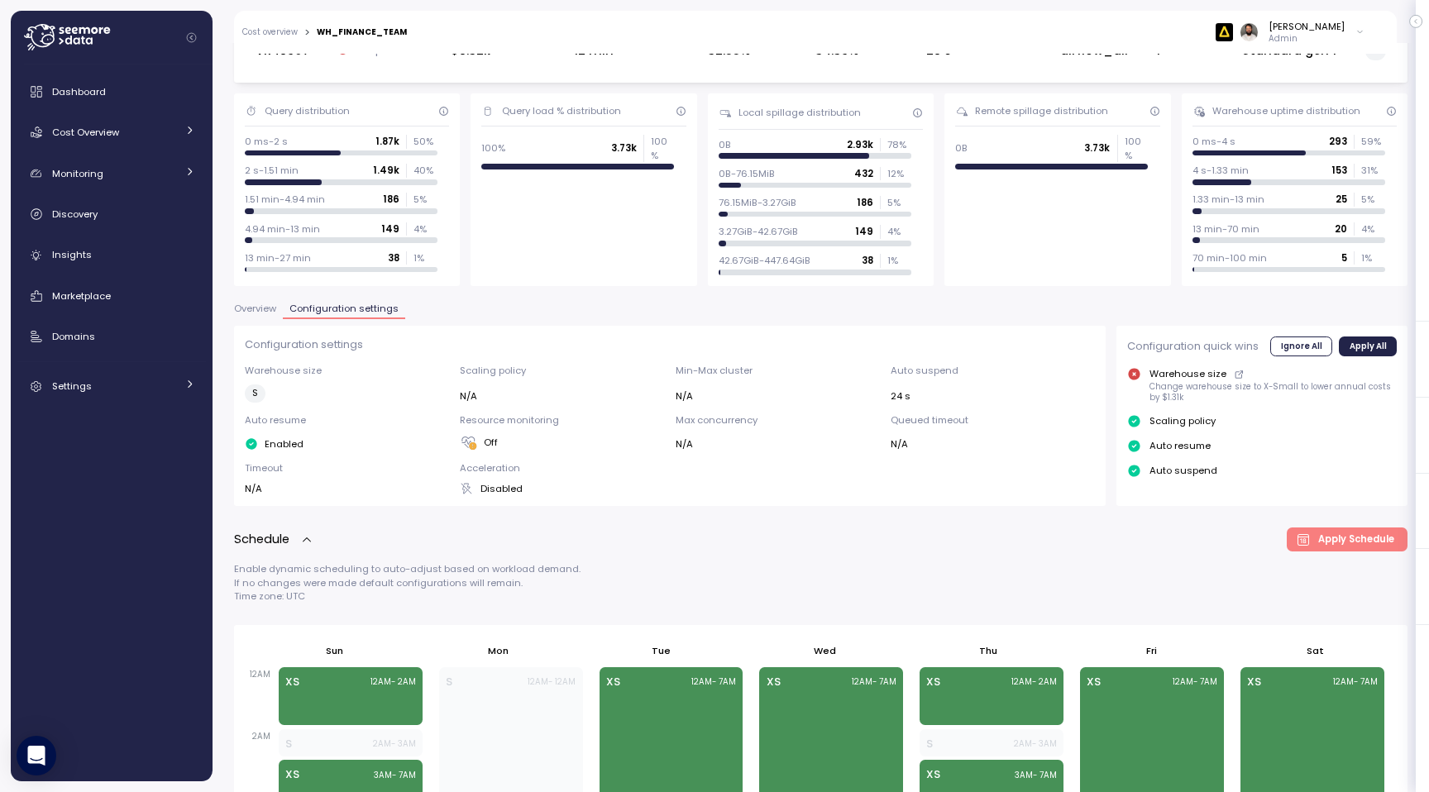
click at [286, 547] on p "Schedule" at bounding box center [261, 539] width 55 height 19
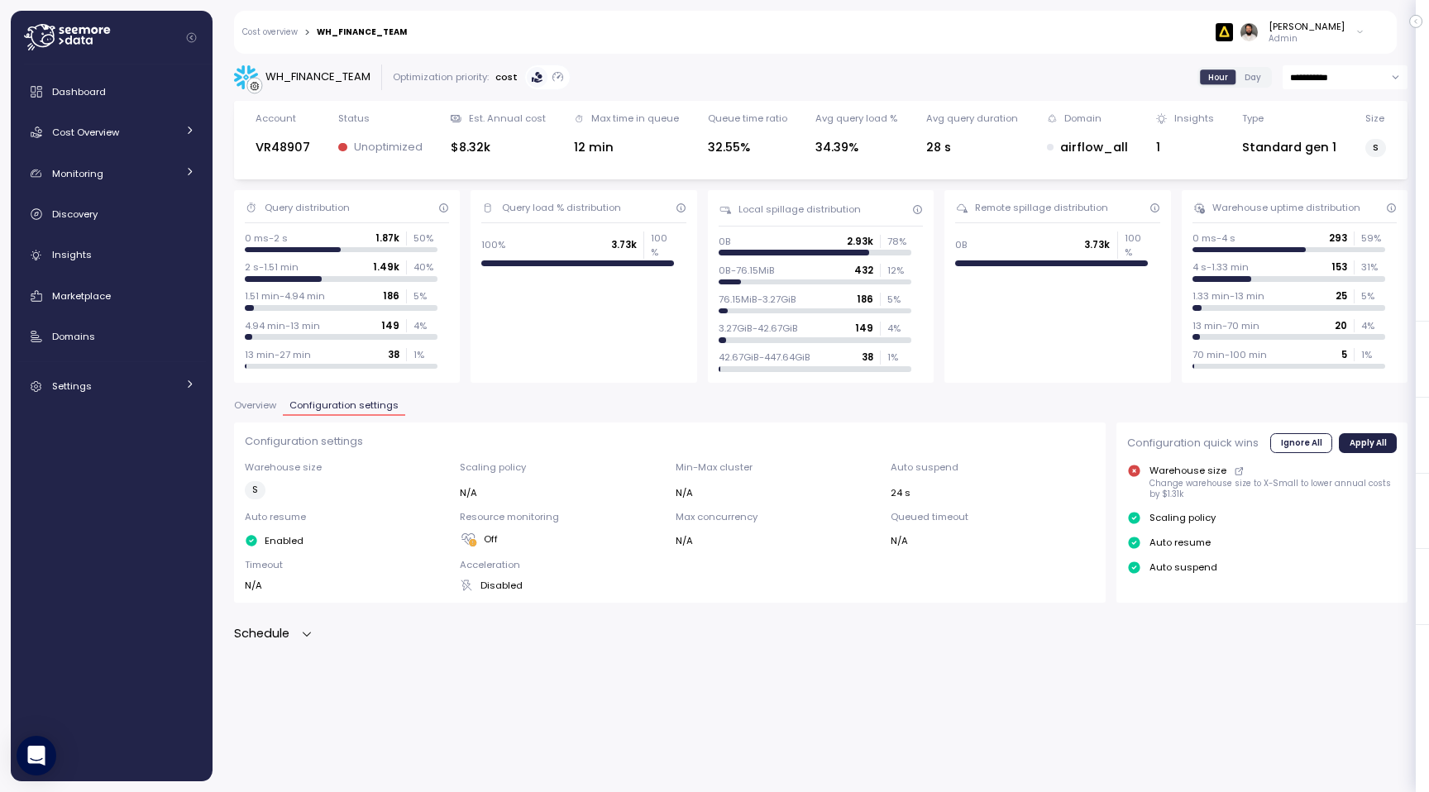
scroll to position [0, 0]
click at [303, 635] on icon "button" at bounding box center [306, 634] width 13 height 13
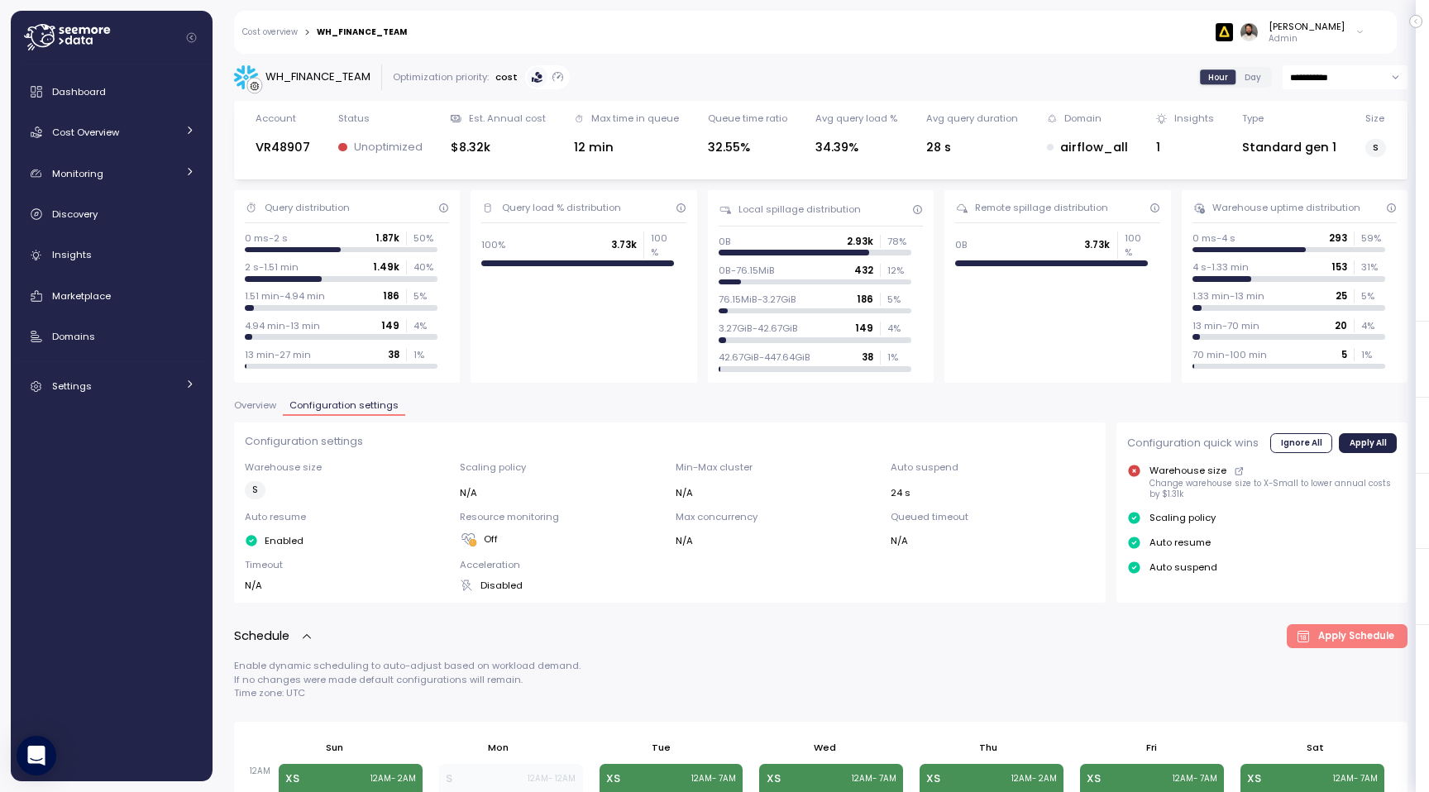
click at [269, 408] on span "Overview" at bounding box center [255, 405] width 42 height 9
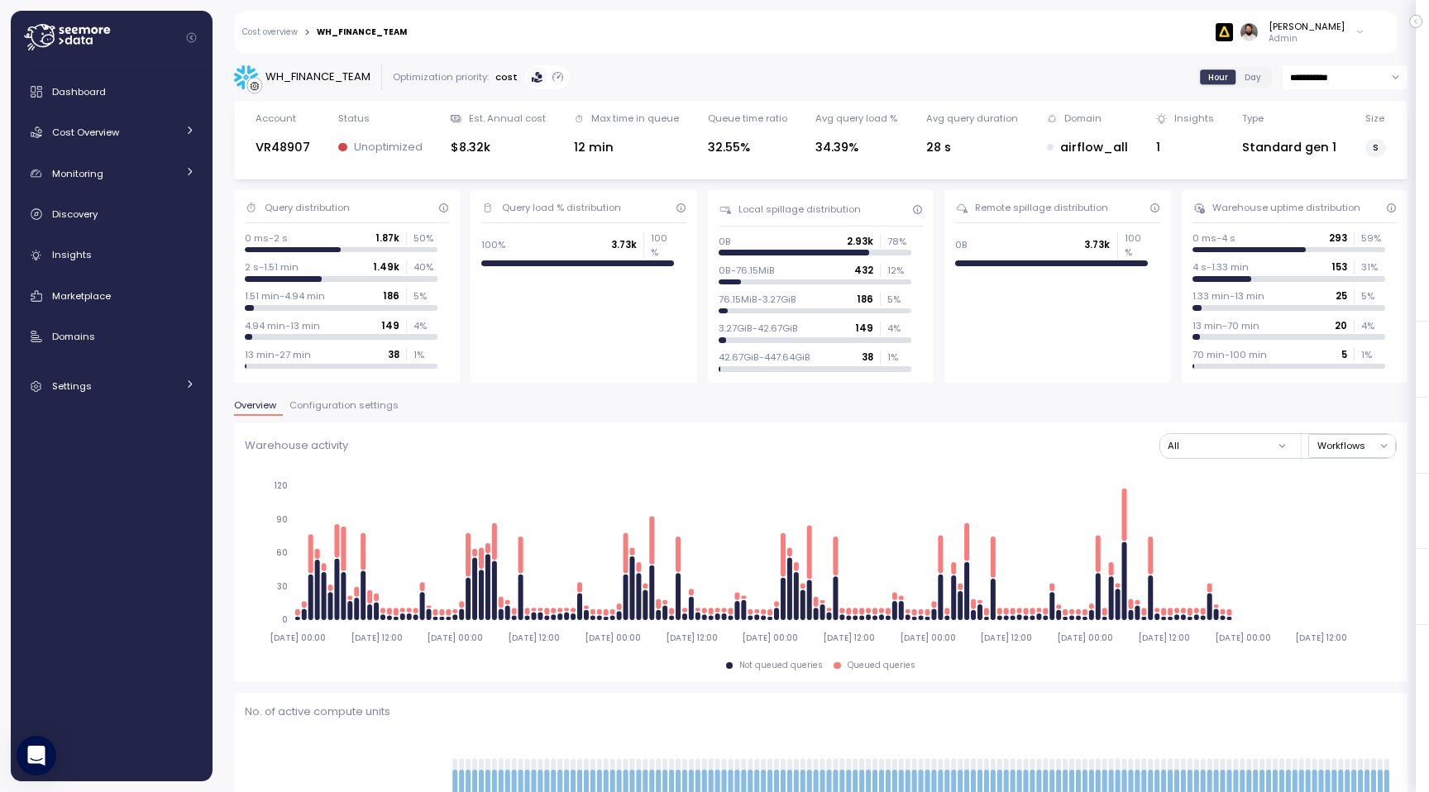
click at [1330, 72] on input "**********" at bounding box center [1344, 77] width 125 height 24
click at [1327, 195] on span "Last 30 days" at bounding box center [1320, 201] width 61 height 15
type input "**********"
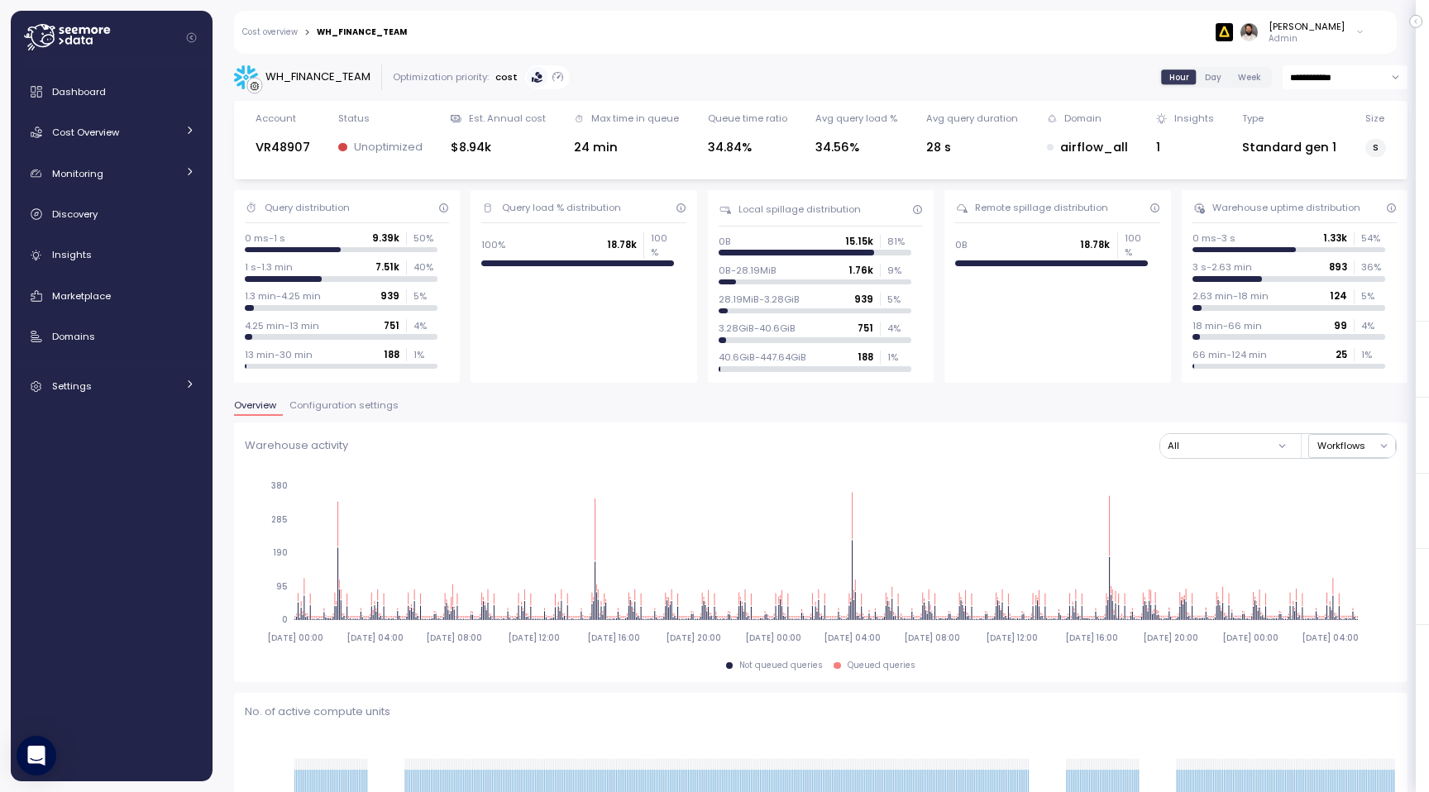
click at [347, 403] on span "Configuration settings" at bounding box center [343, 405] width 109 height 9
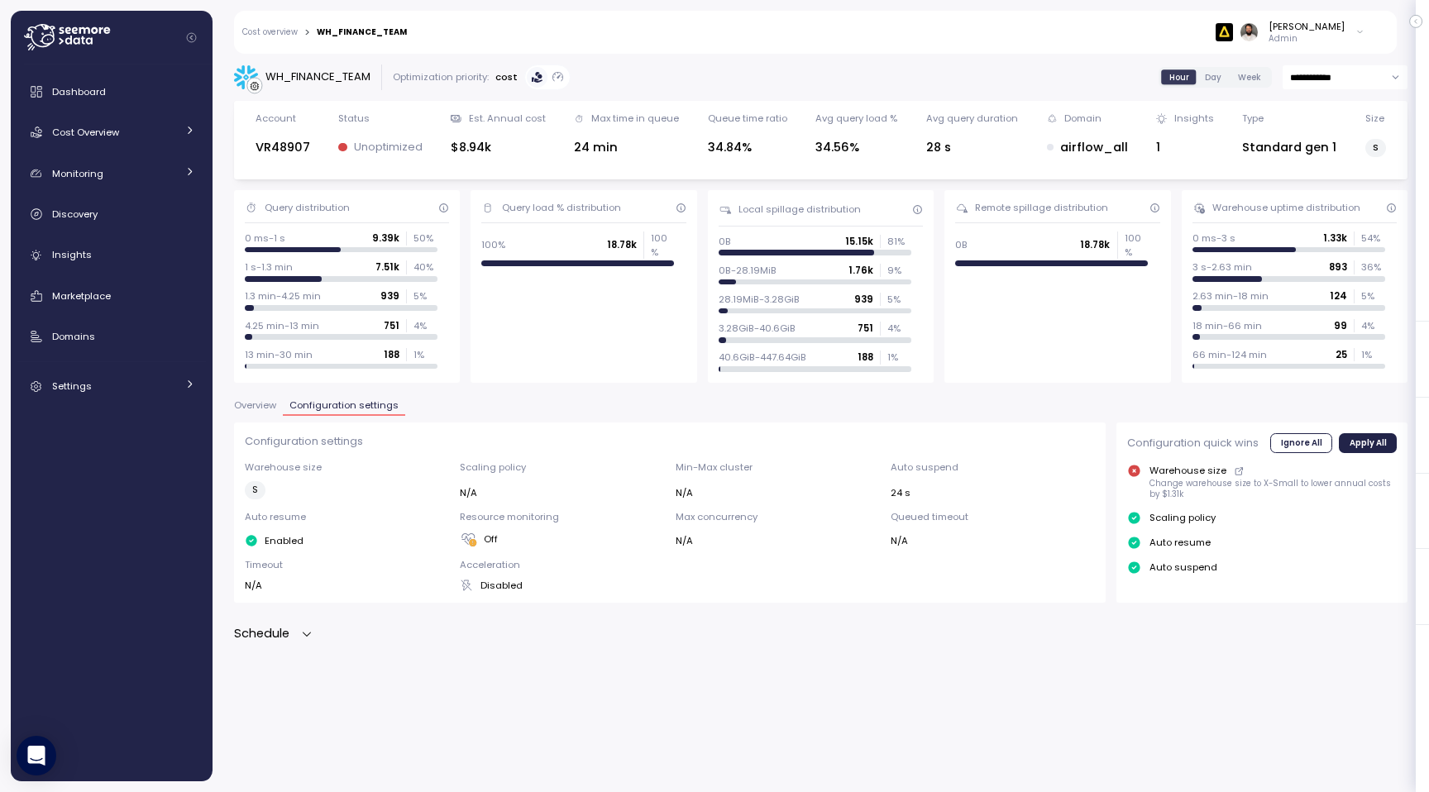
click at [287, 643] on div "**********" at bounding box center [820, 417] width 1216 height 749
click at [289, 628] on p "Schedule" at bounding box center [261, 633] width 55 height 19
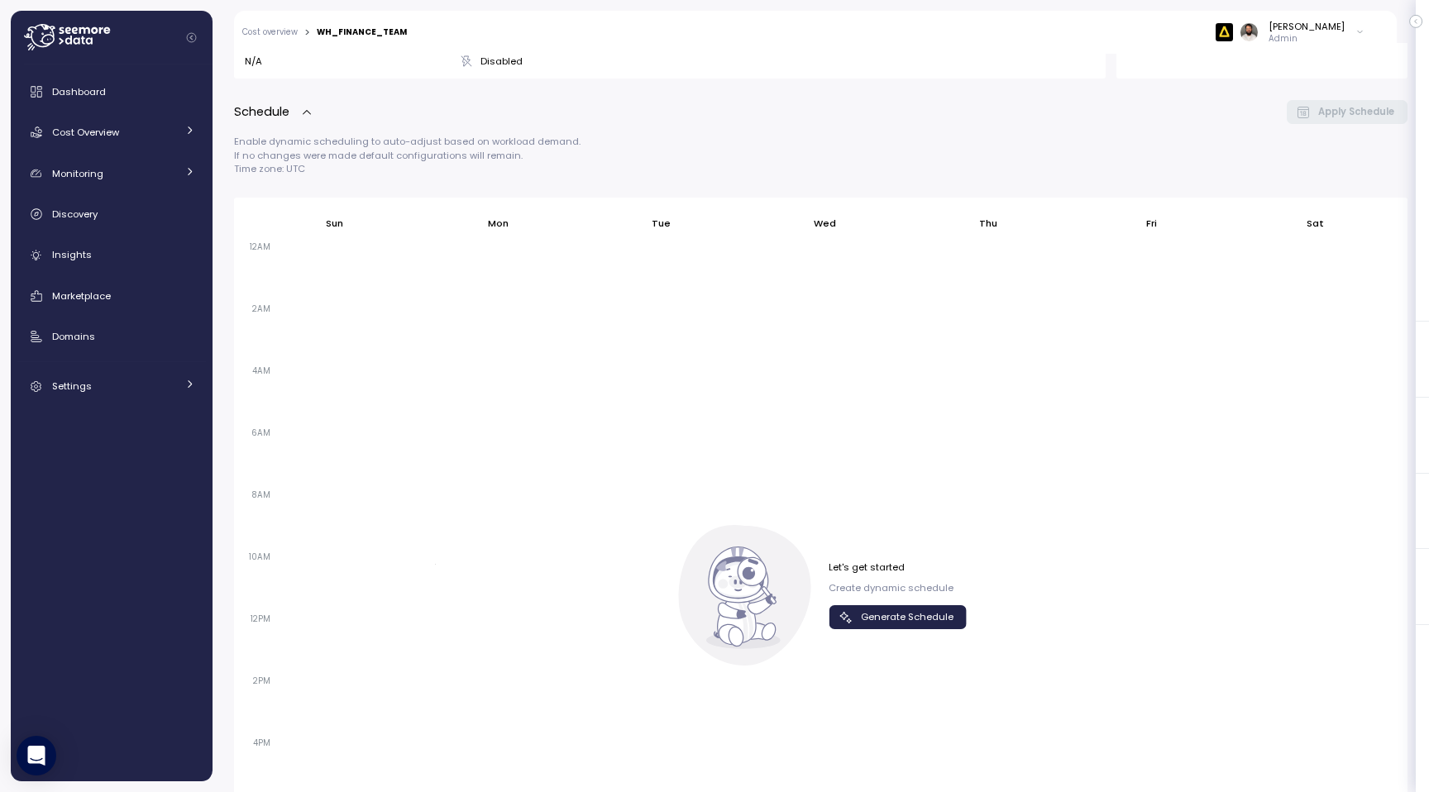
scroll to position [735, 0]
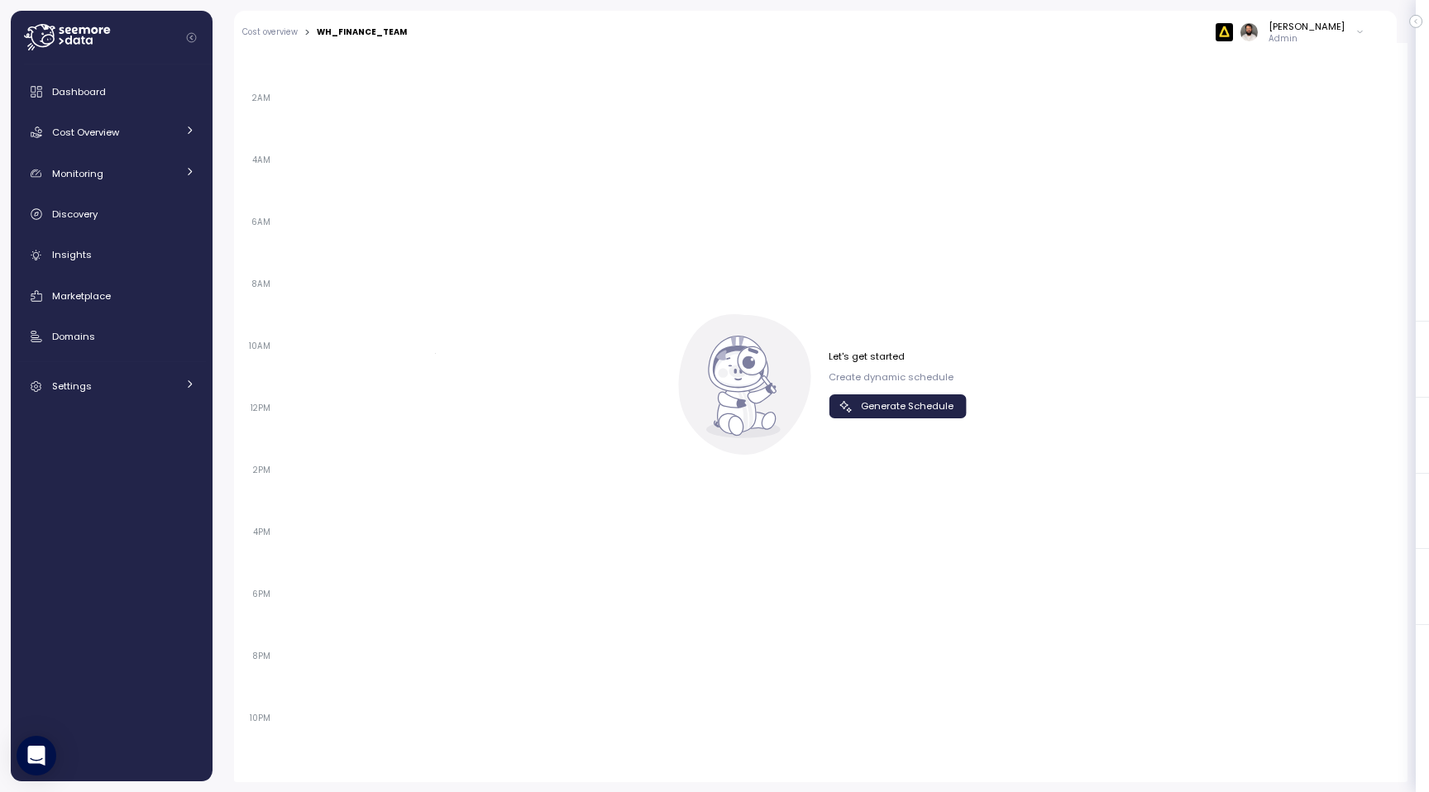
click at [888, 402] on span "Generate Schedule" at bounding box center [907, 406] width 93 height 22
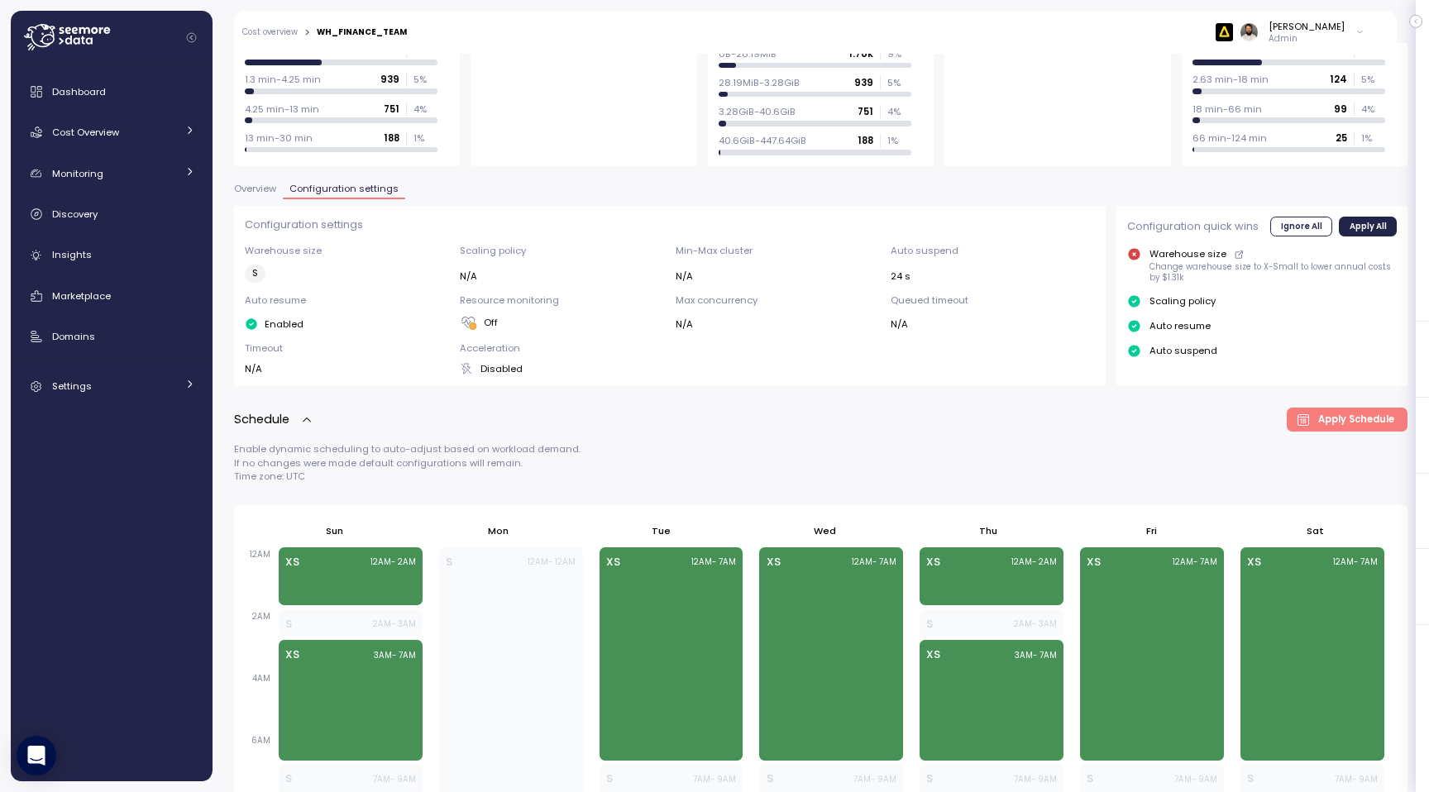
scroll to position [183, 0]
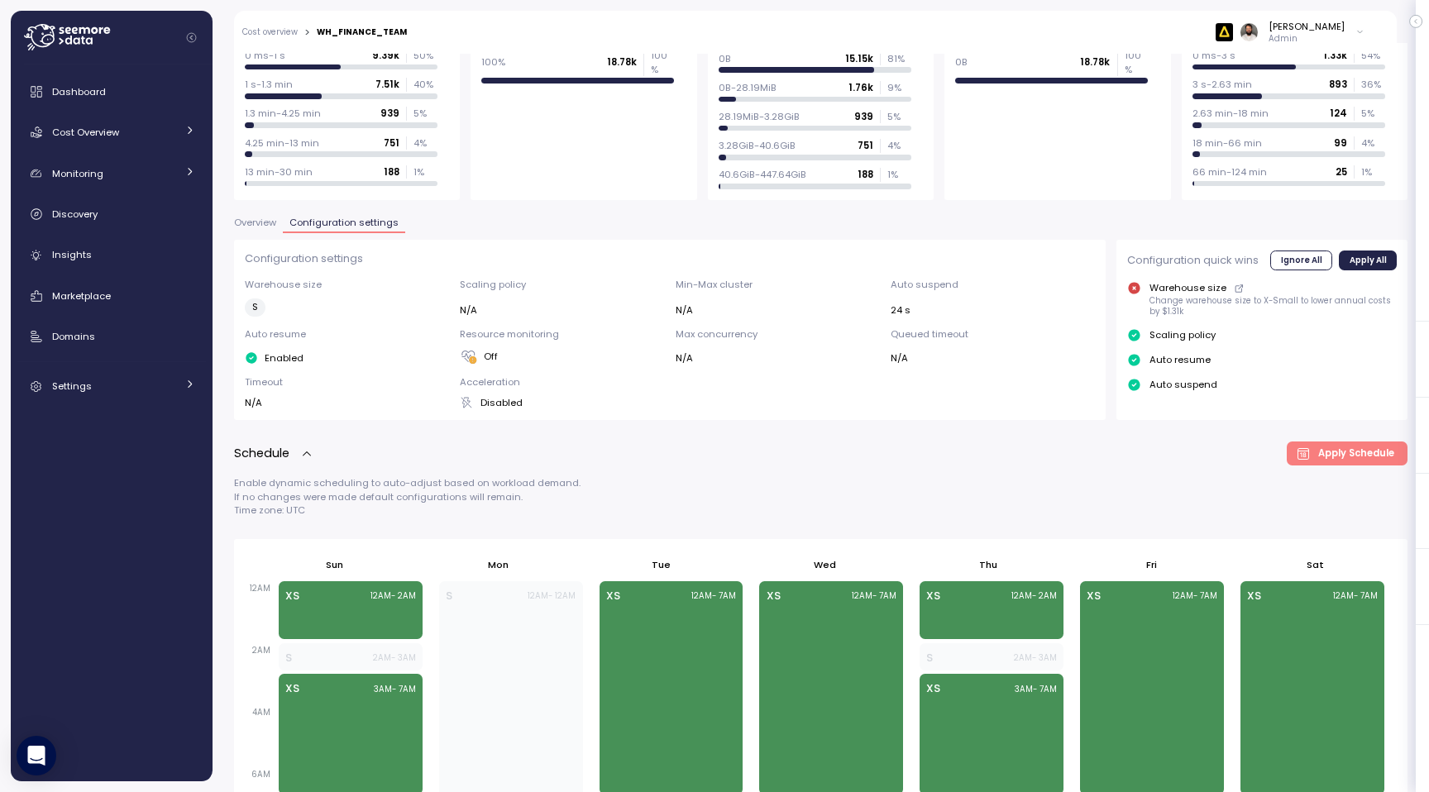
click at [270, 227] on span "Overview" at bounding box center [255, 222] width 42 height 9
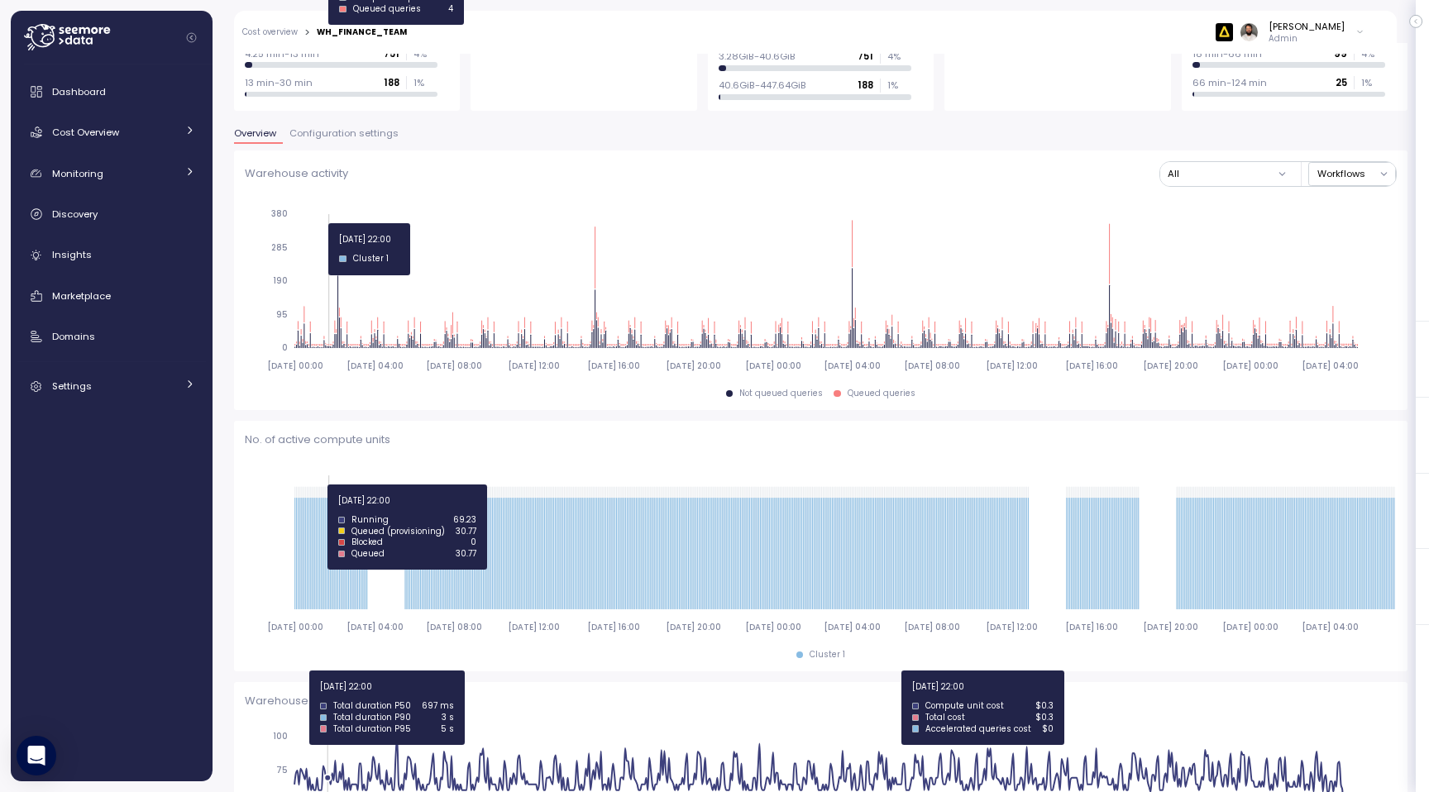
scroll to position [265, 0]
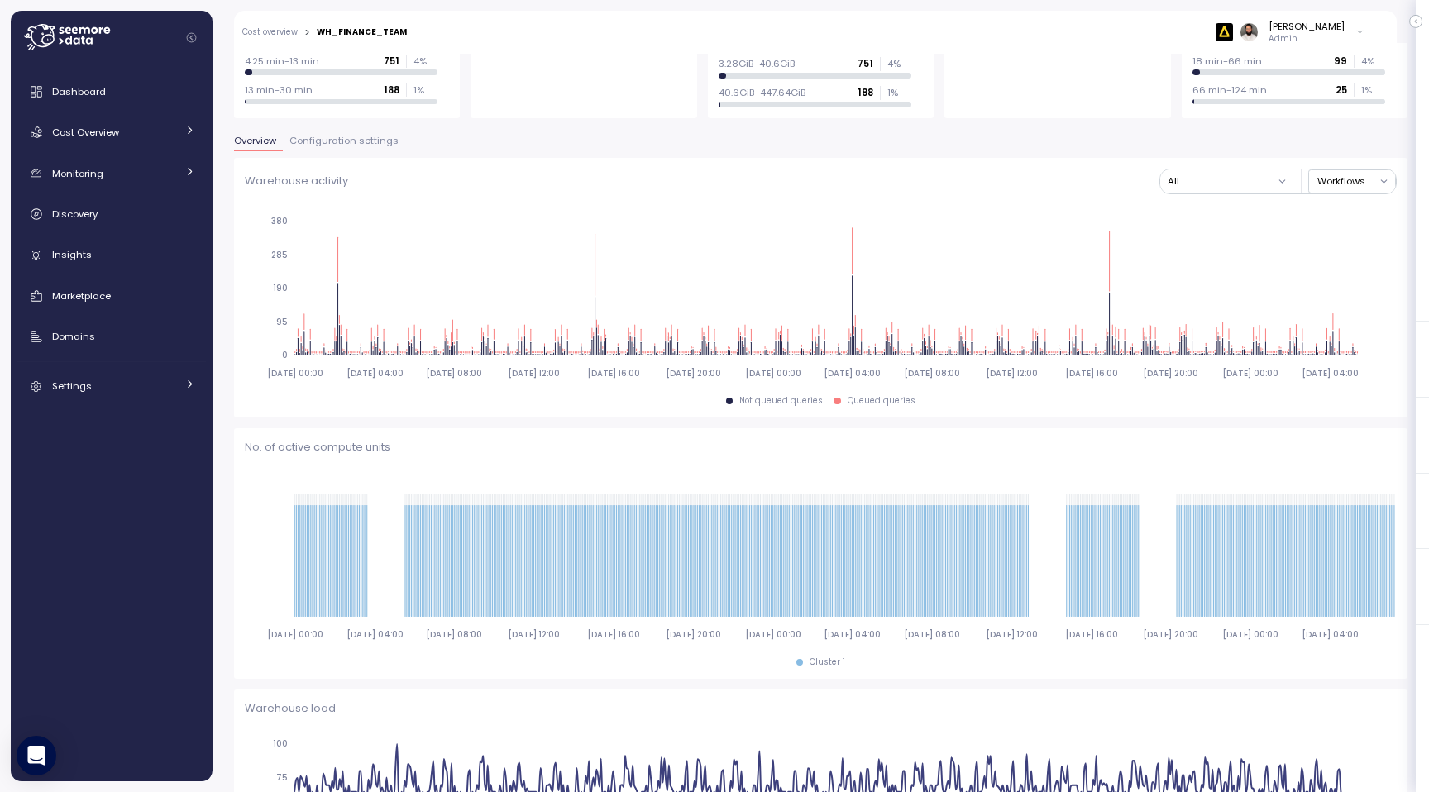
click at [326, 141] on span "Configuration settings" at bounding box center [343, 140] width 109 height 9
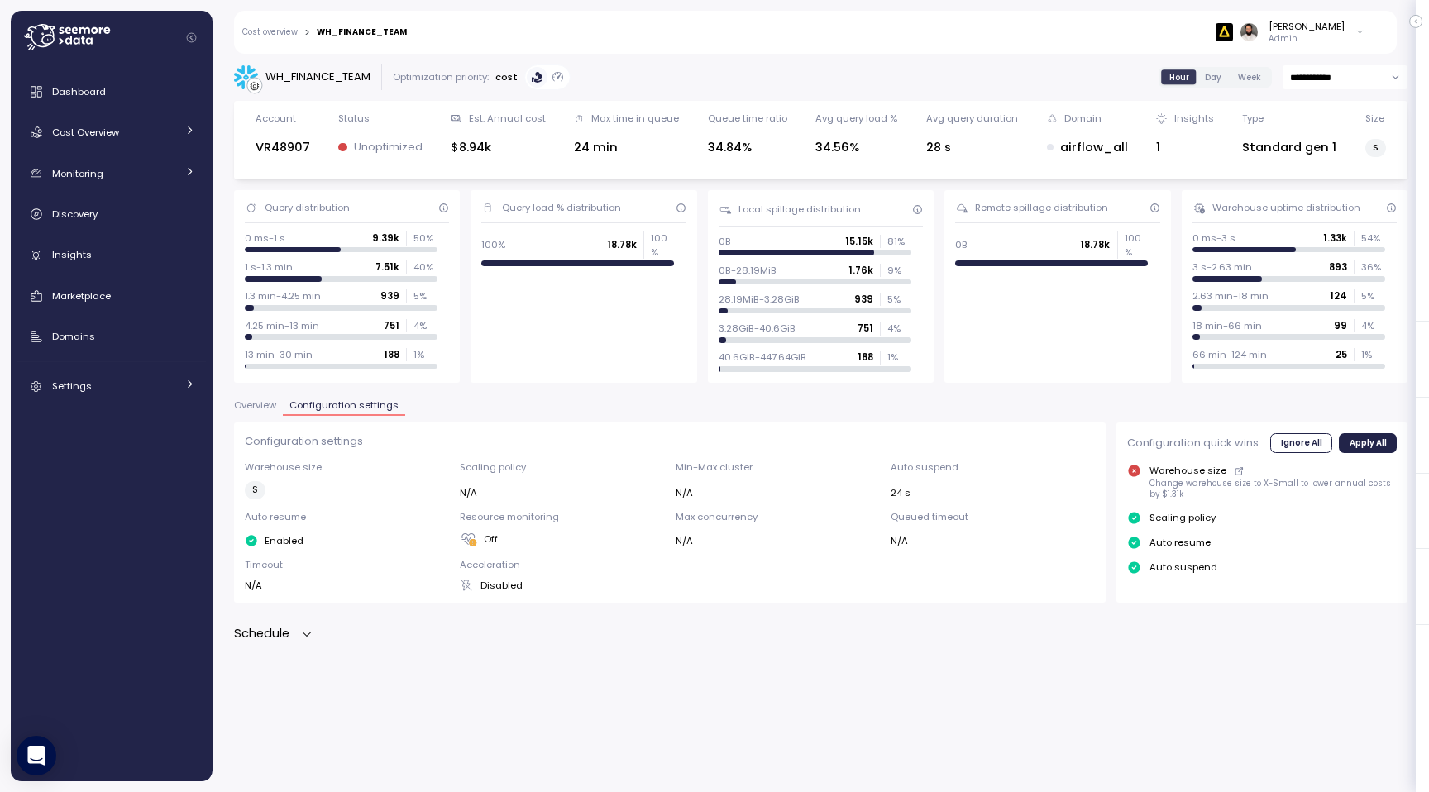
click at [278, 637] on p "Schedule" at bounding box center [261, 633] width 55 height 19
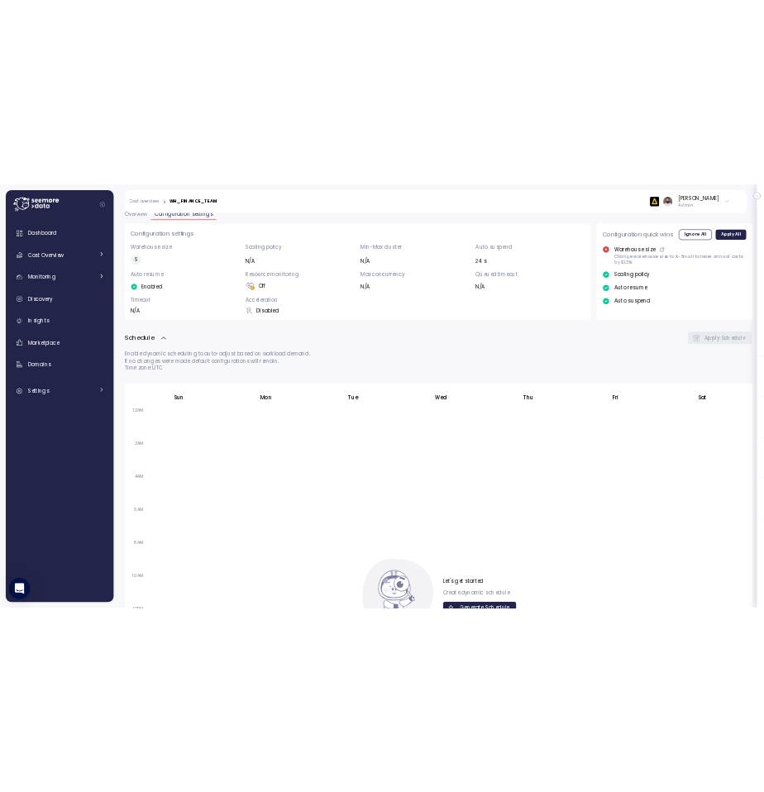
scroll to position [533, 0]
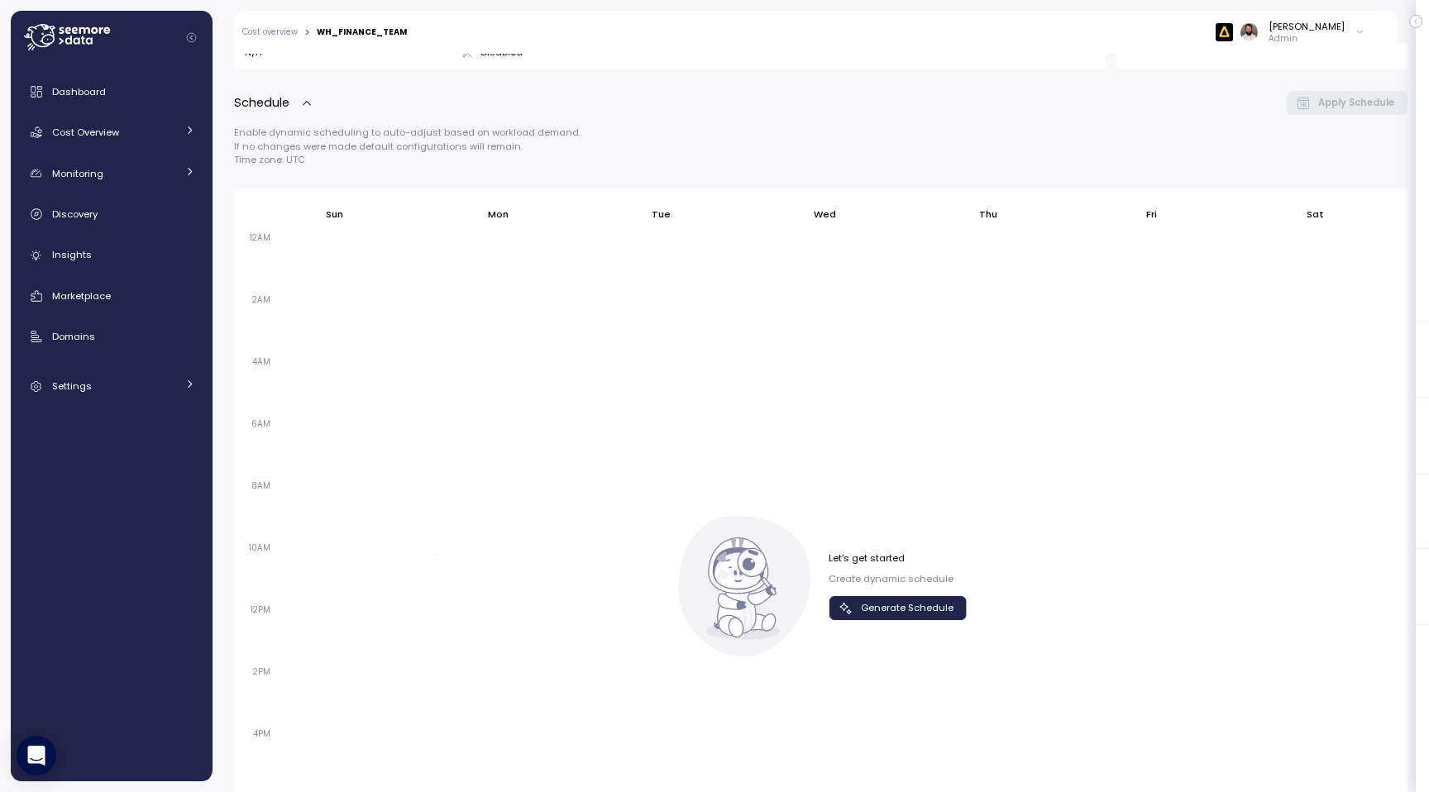
click at [876, 600] on span "Generate Schedule" at bounding box center [907, 608] width 93 height 22
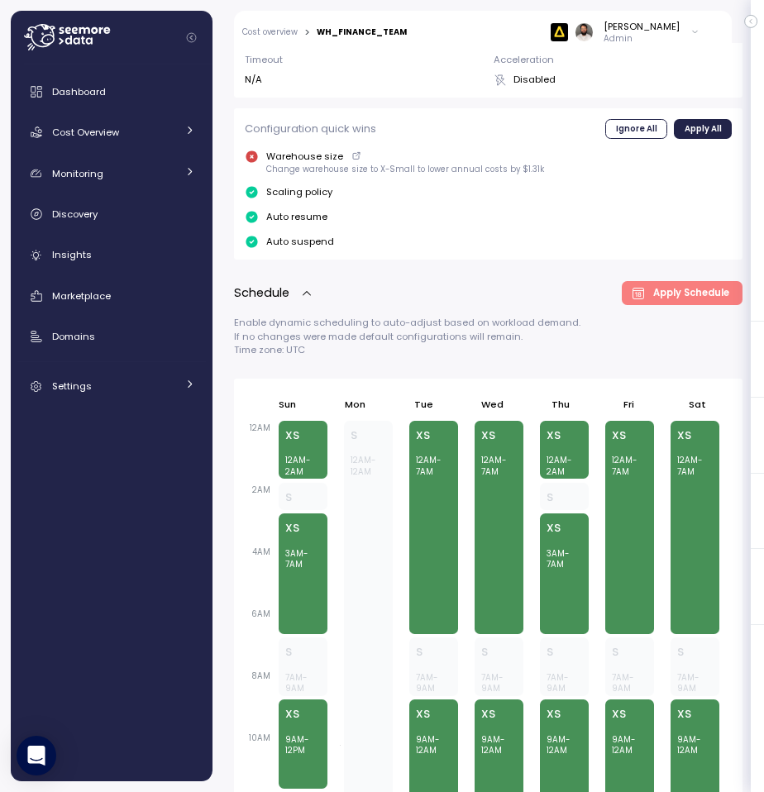
scroll to position [660, 0]
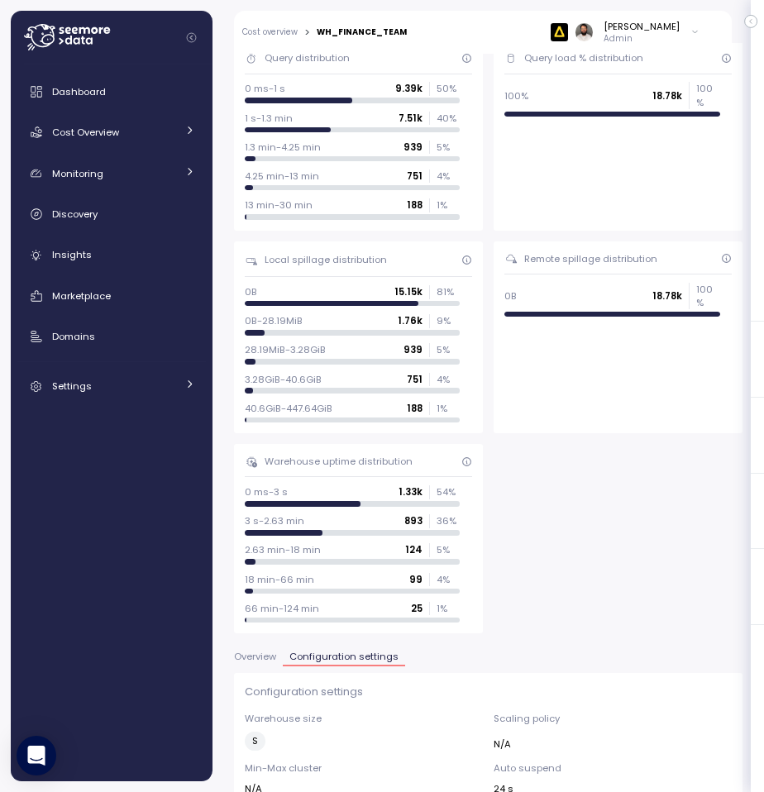
scroll to position [684, 0]
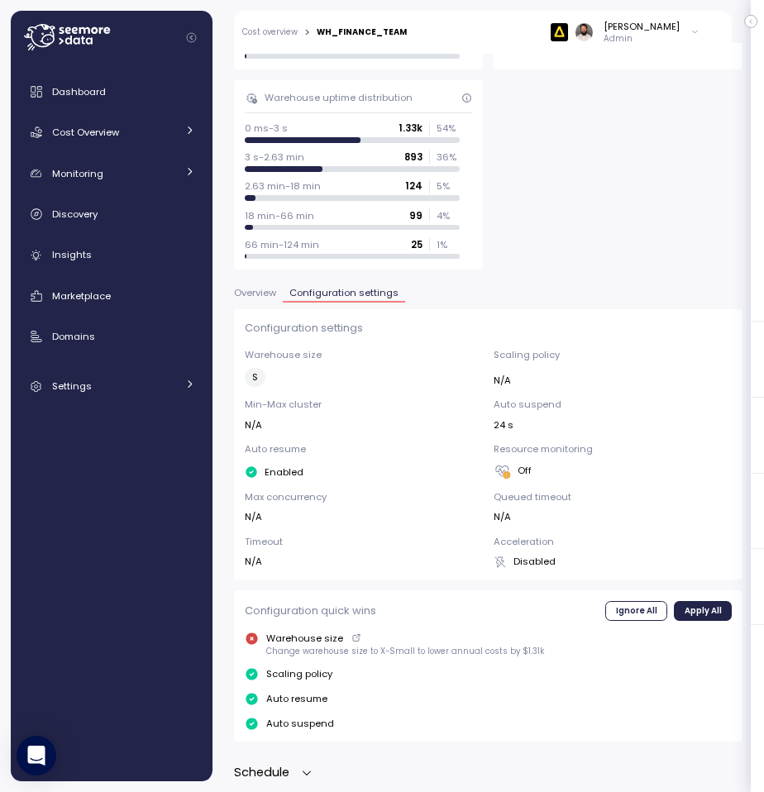
click at [303, 767] on icon "button" at bounding box center [306, 772] width 13 height 13
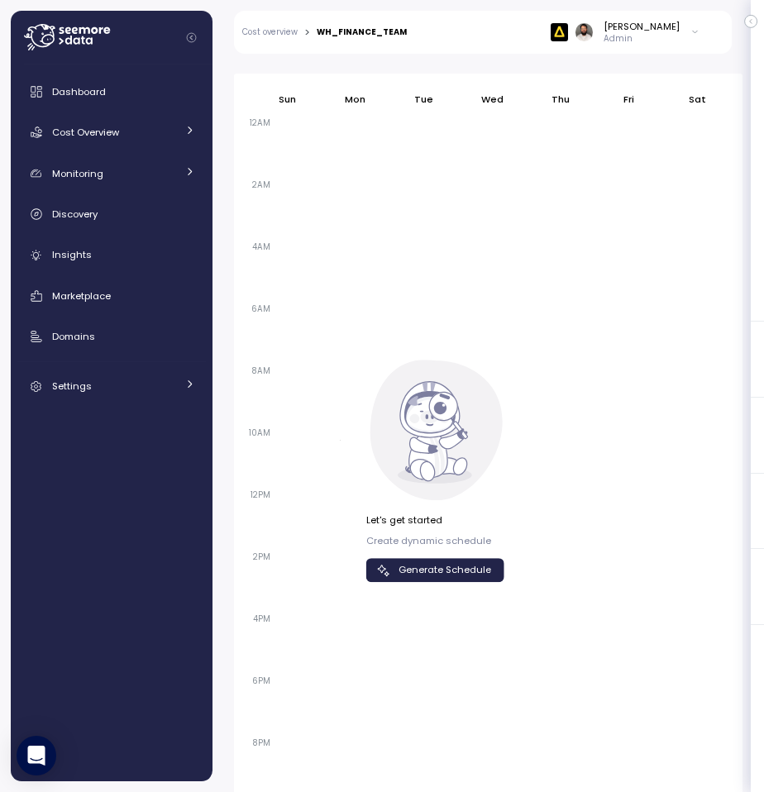
scroll to position [1480, 0]
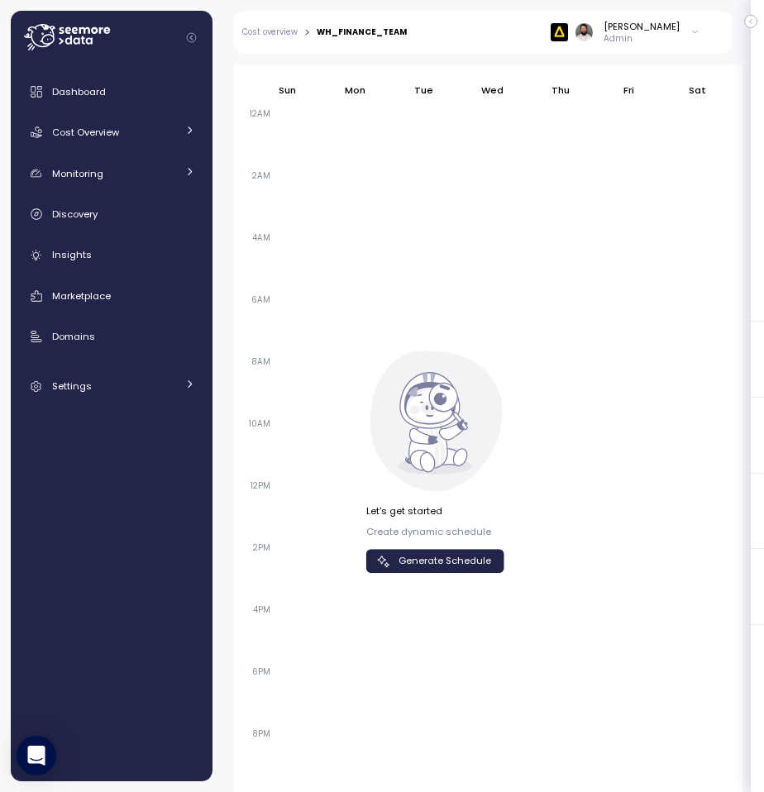
click at [433, 546] on div "Let's get started Create dynamic schedule Generate Schedule" at bounding box center [435, 538] width 138 height 69
click at [483, 553] on span "Generate Schedule" at bounding box center [444, 561] width 93 height 22
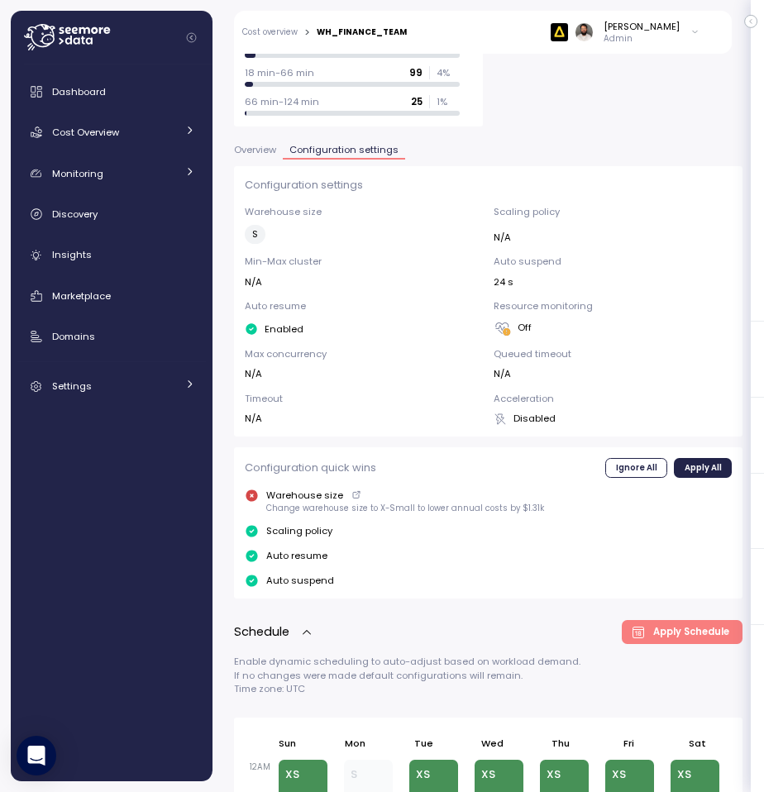
scroll to position [763, 0]
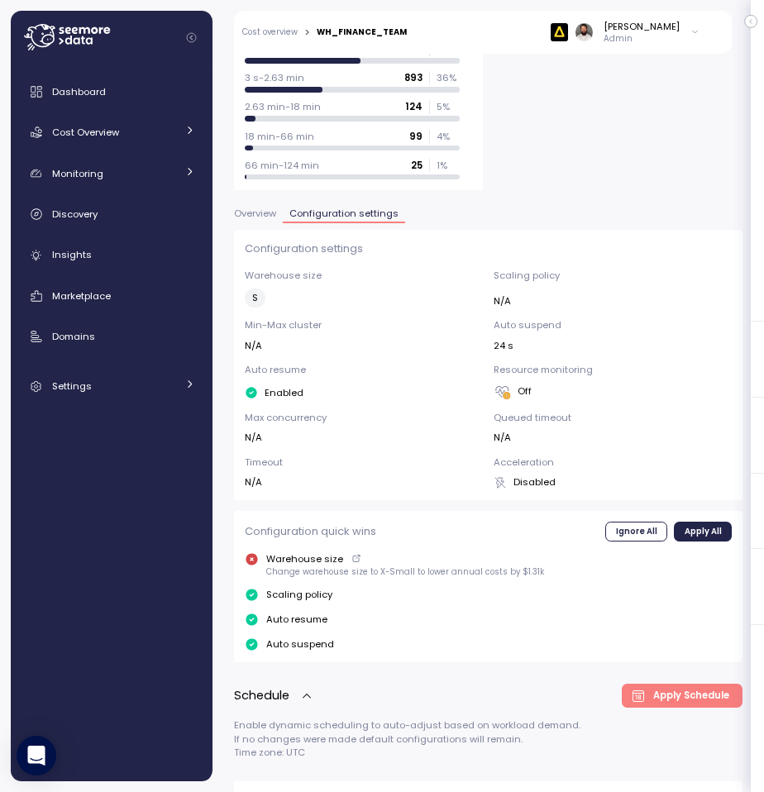
click at [274, 209] on span "Overview" at bounding box center [255, 213] width 42 height 9
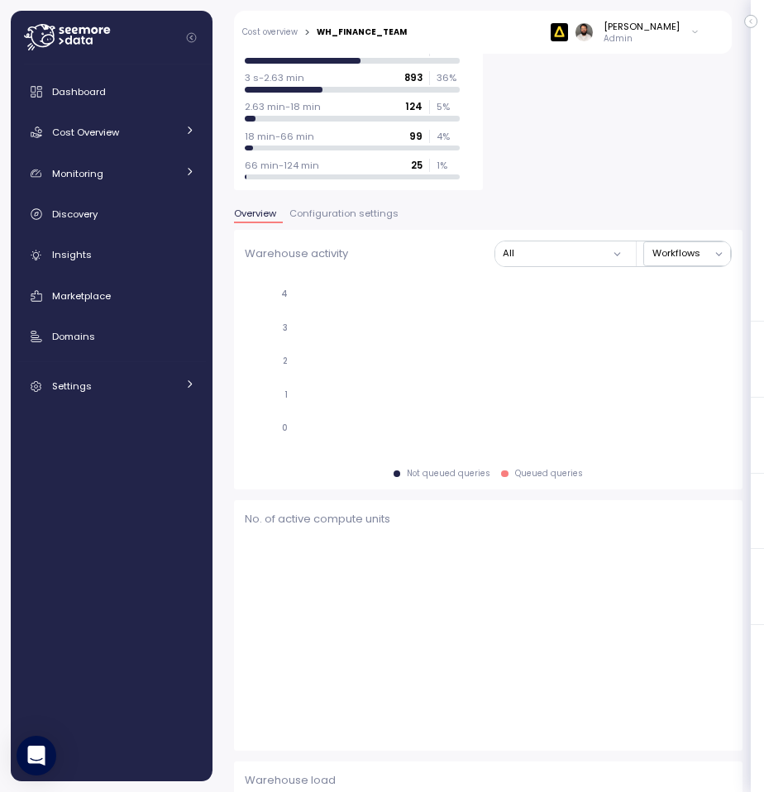
click at [322, 210] on span "Configuration settings" at bounding box center [343, 213] width 109 height 9
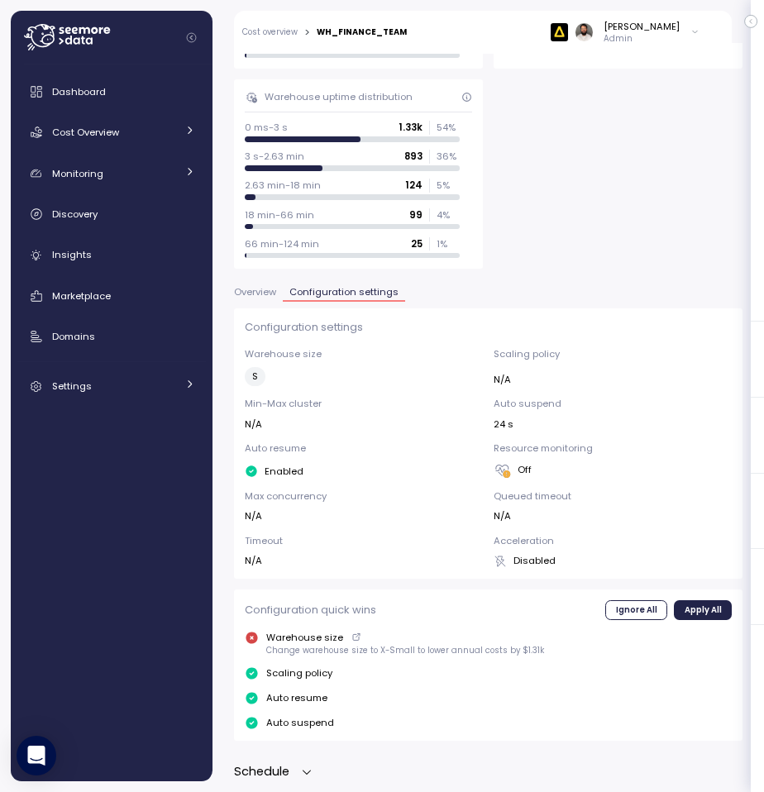
scroll to position [684, 0]
click at [288, 766] on p "Schedule" at bounding box center [261, 772] width 55 height 19
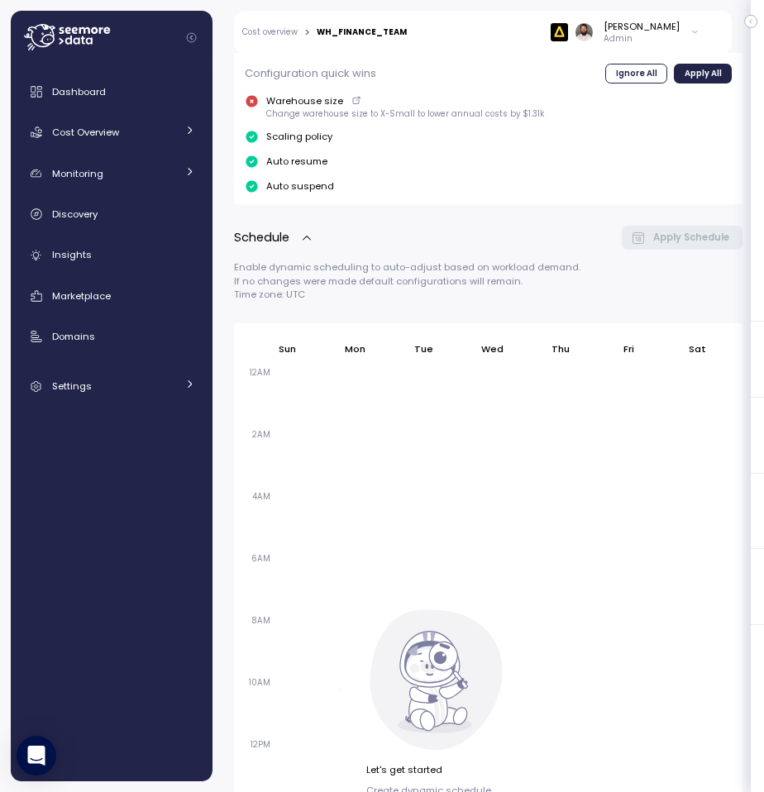
scroll to position [1557, 0]
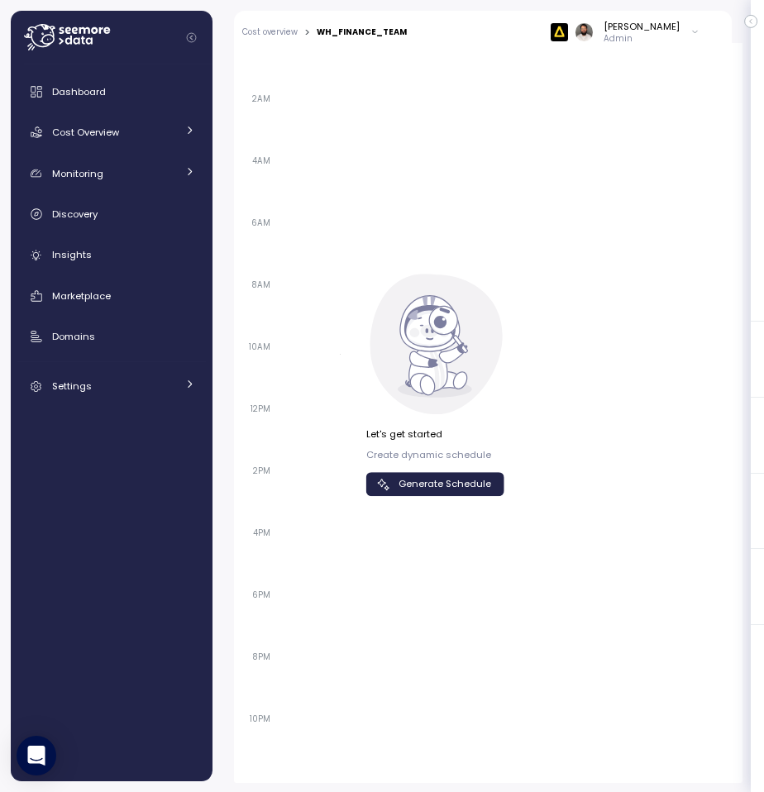
click at [439, 480] on span "Generate Schedule" at bounding box center [444, 484] width 93 height 22
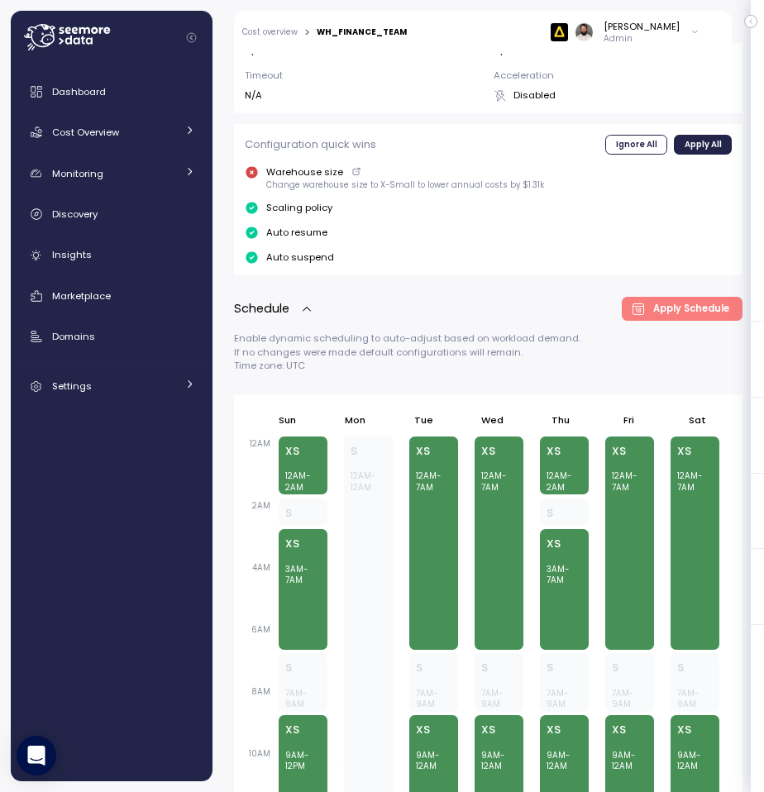
scroll to position [875, 0]
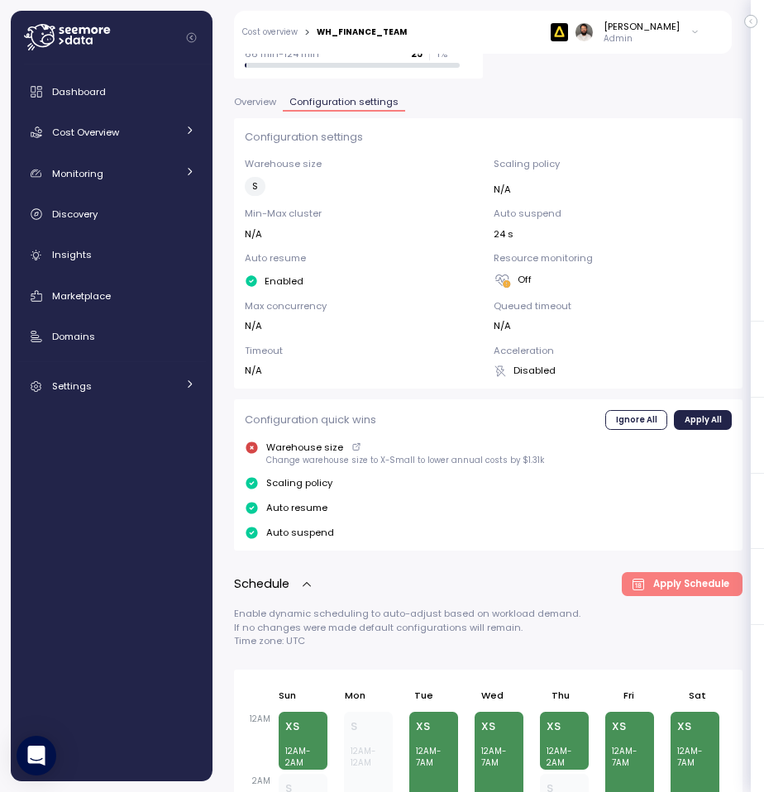
click at [257, 109] on button "Overview" at bounding box center [258, 105] width 49 height 14
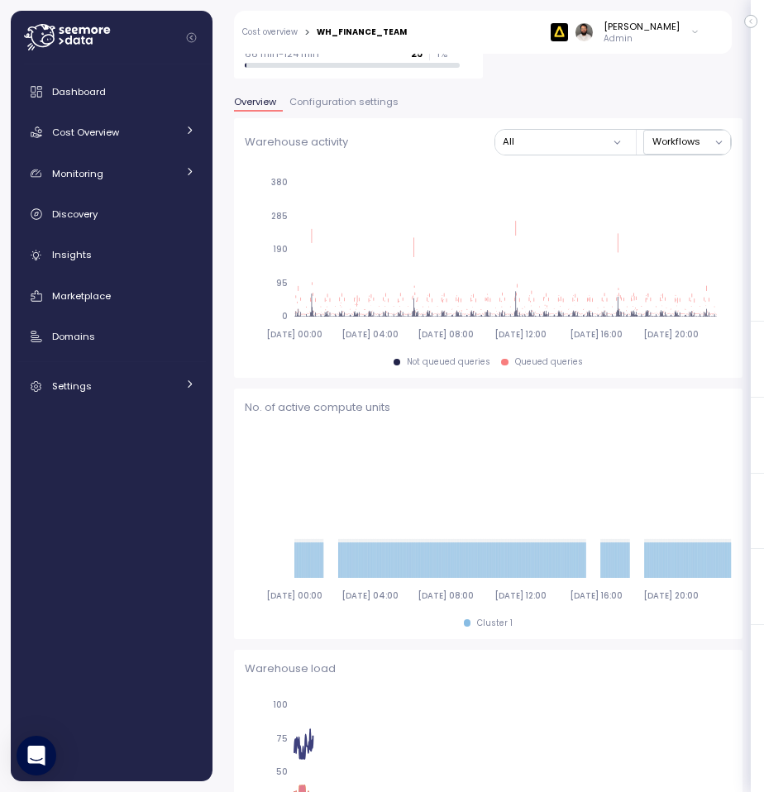
click at [313, 104] on span "Configuration settings" at bounding box center [343, 102] width 109 height 9
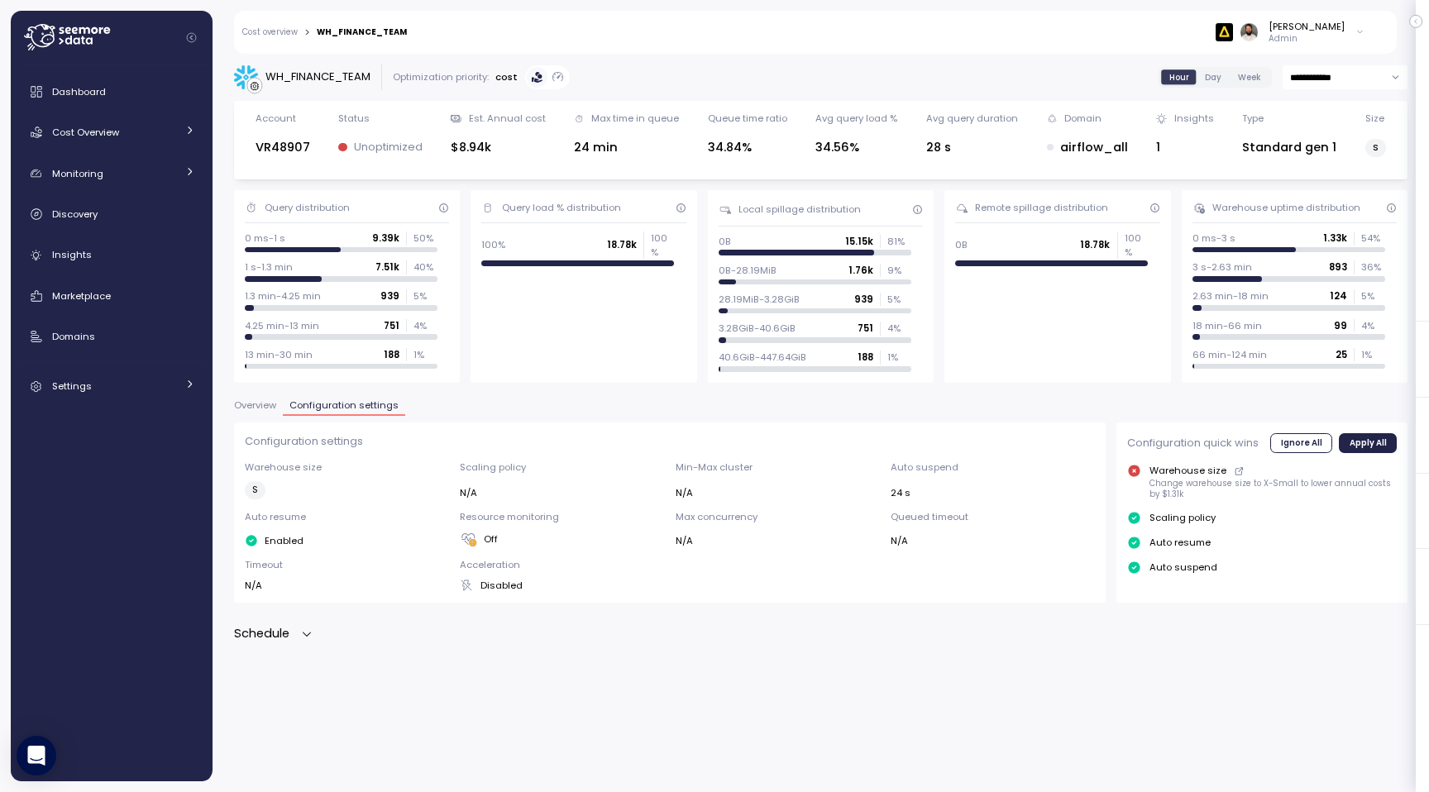
click at [289, 645] on div "**********" at bounding box center [820, 417] width 1216 height 749
click at [293, 633] on div "Schedule" at bounding box center [273, 633] width 79 height 19
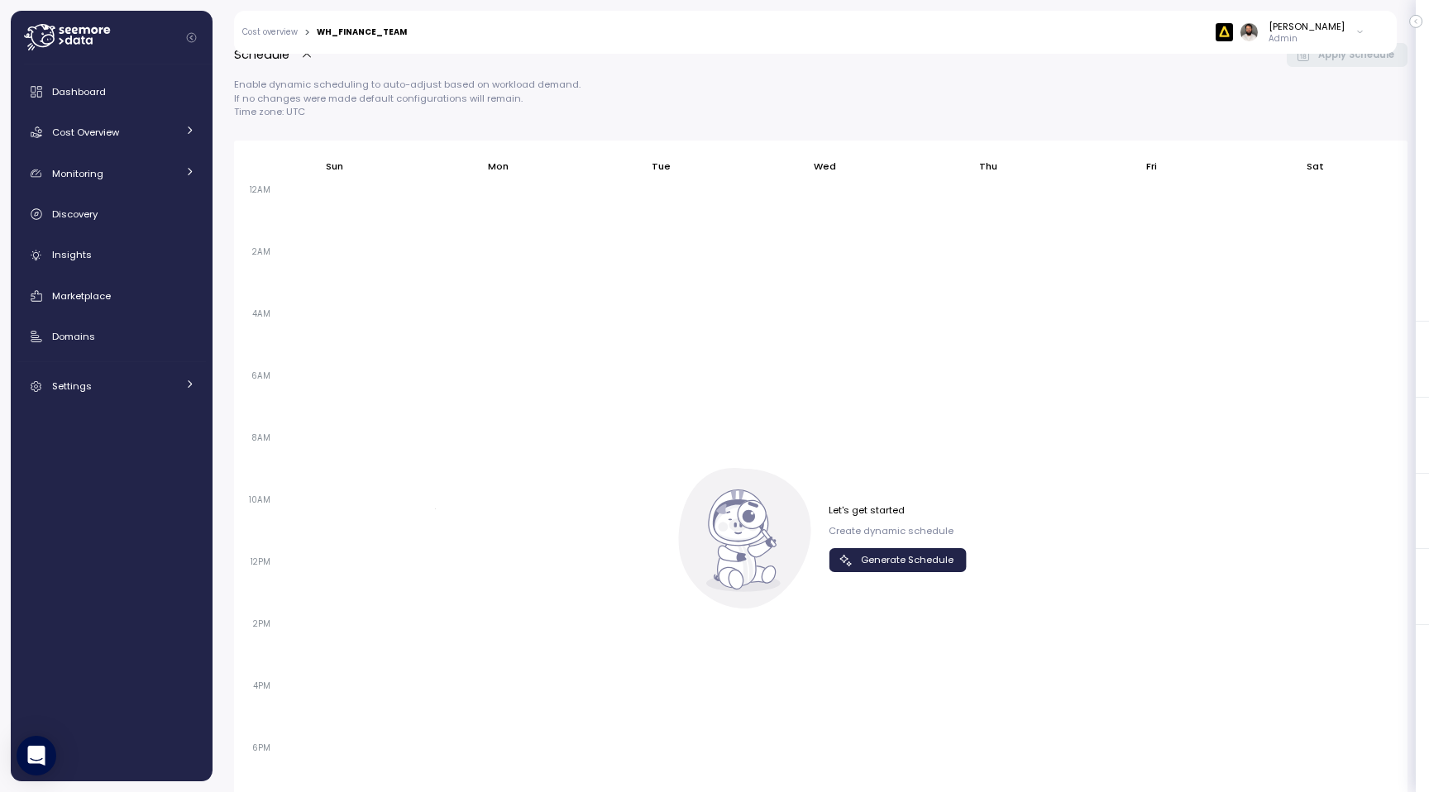
scroll to position [563, 0]
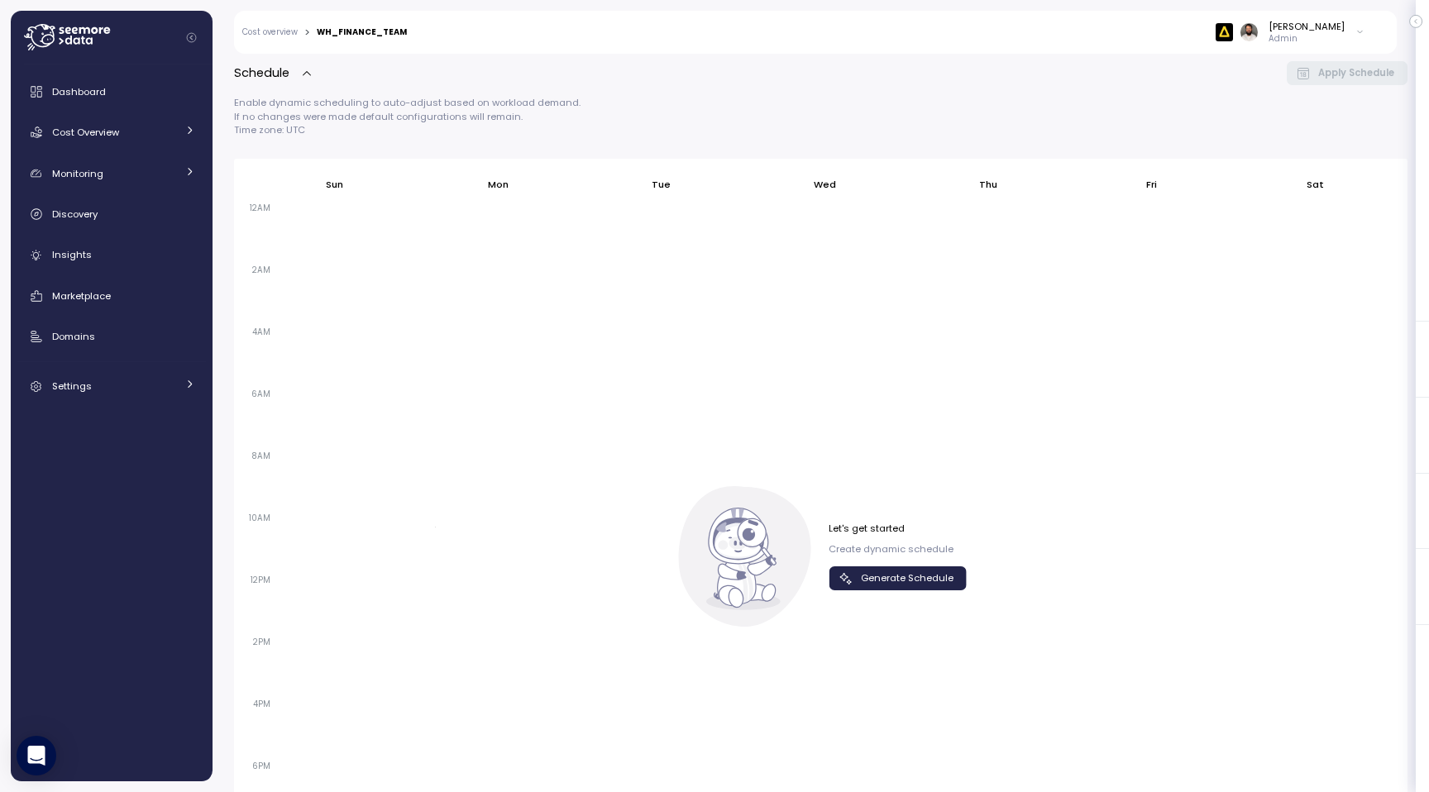
click at [763, 580] on span "Generate Schedule" at bounding box center [907, 578] width 93 height 22
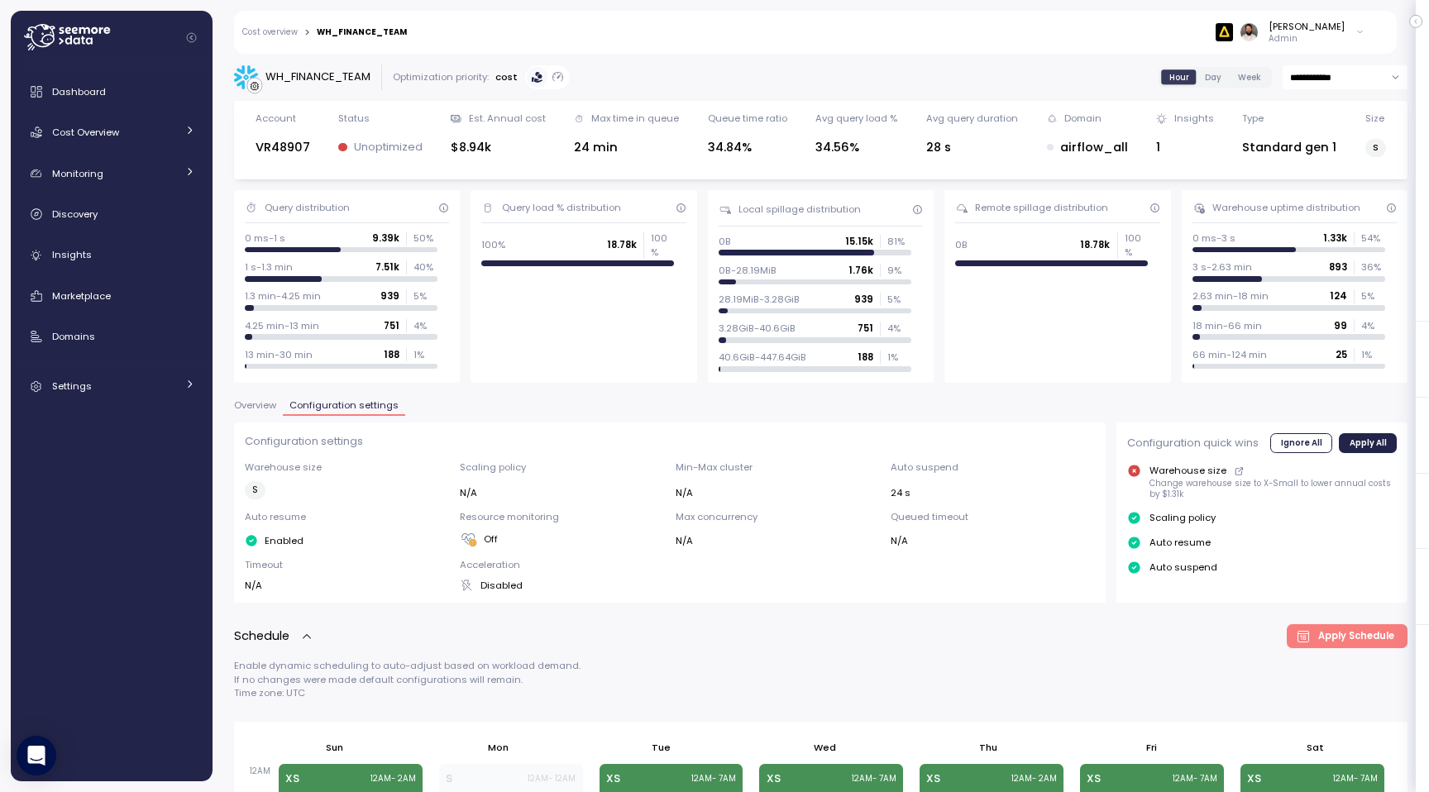
scroll to position [0, 0]
click at [265, 406] on span "Overview" at bounding box center [255, 405] width 42 height 9
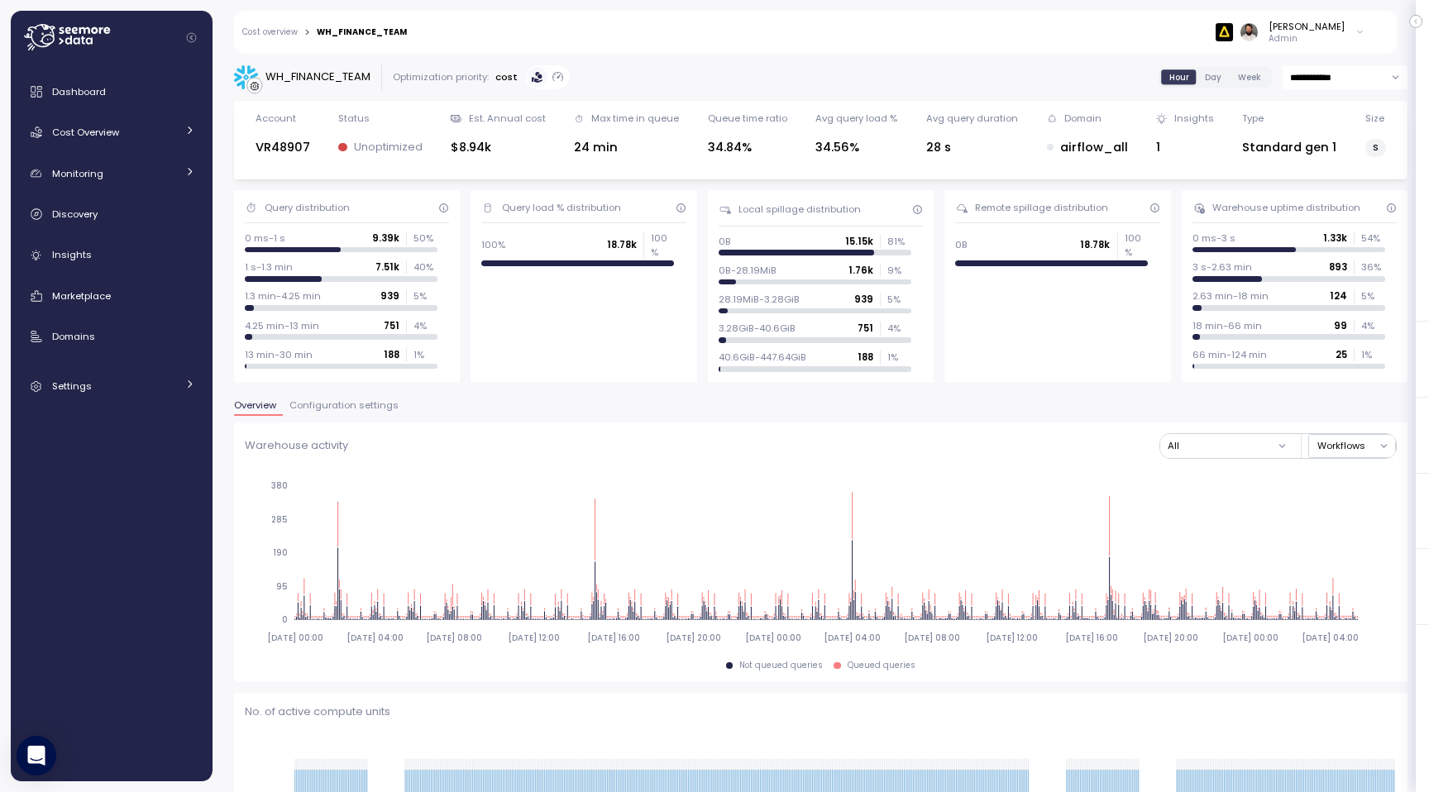
click at [763, 86] on input "**********" at bounding box center [1344, 77] width 125 height 24
click at [763, 160] on span "Last 7 days" at bounding box center [1317, 156] width 54 height 15
type input "**********"
click at [336, 415] on div "Overview Configuration settings" at bounding box center [820, 411] width 1173 height 21
click at [339, 405] on span "Configuration settings" at bounding box center [343, 405] width 109 height 9
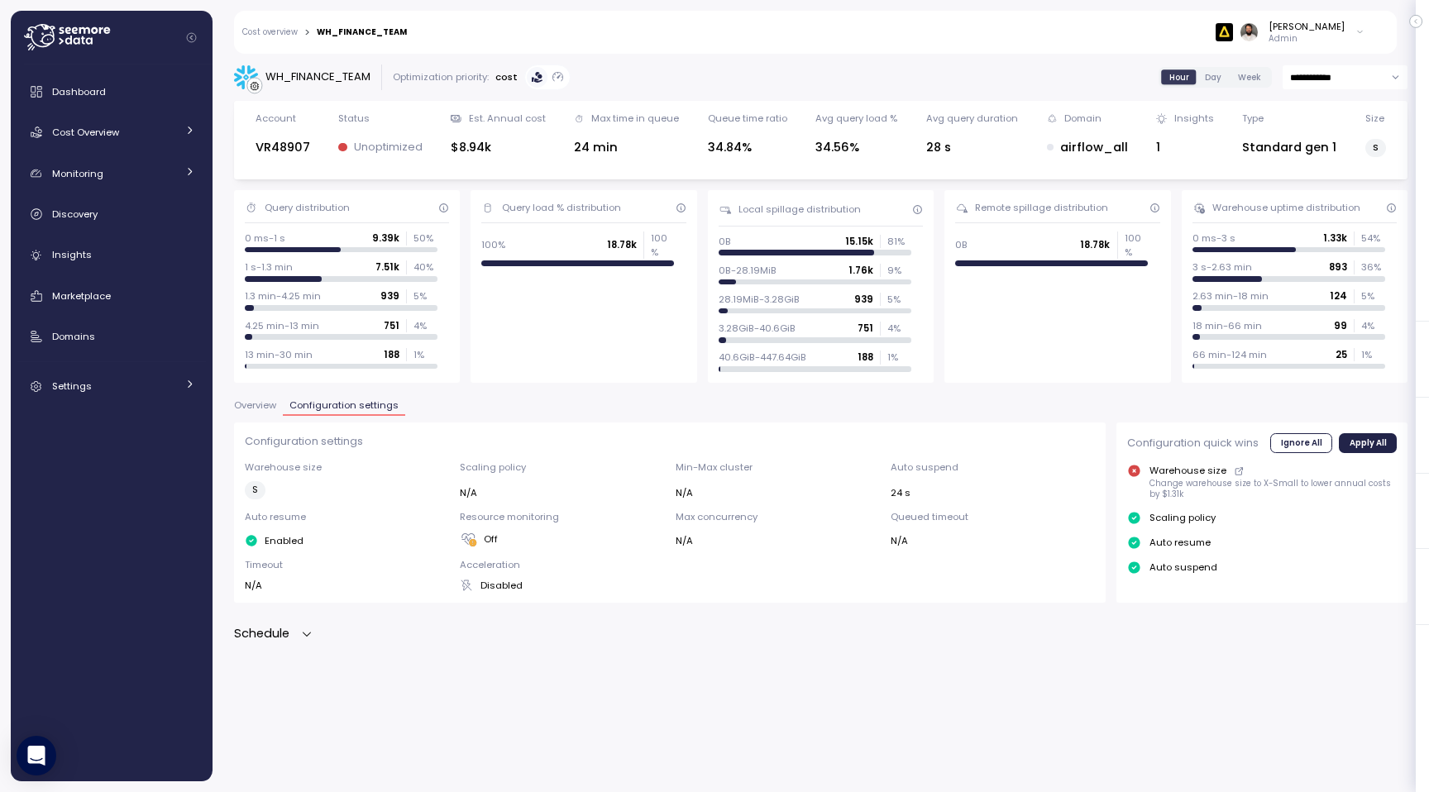
click at [309, 624] on div "Schedule" at bounding box center [273, 633] width 79 height 19
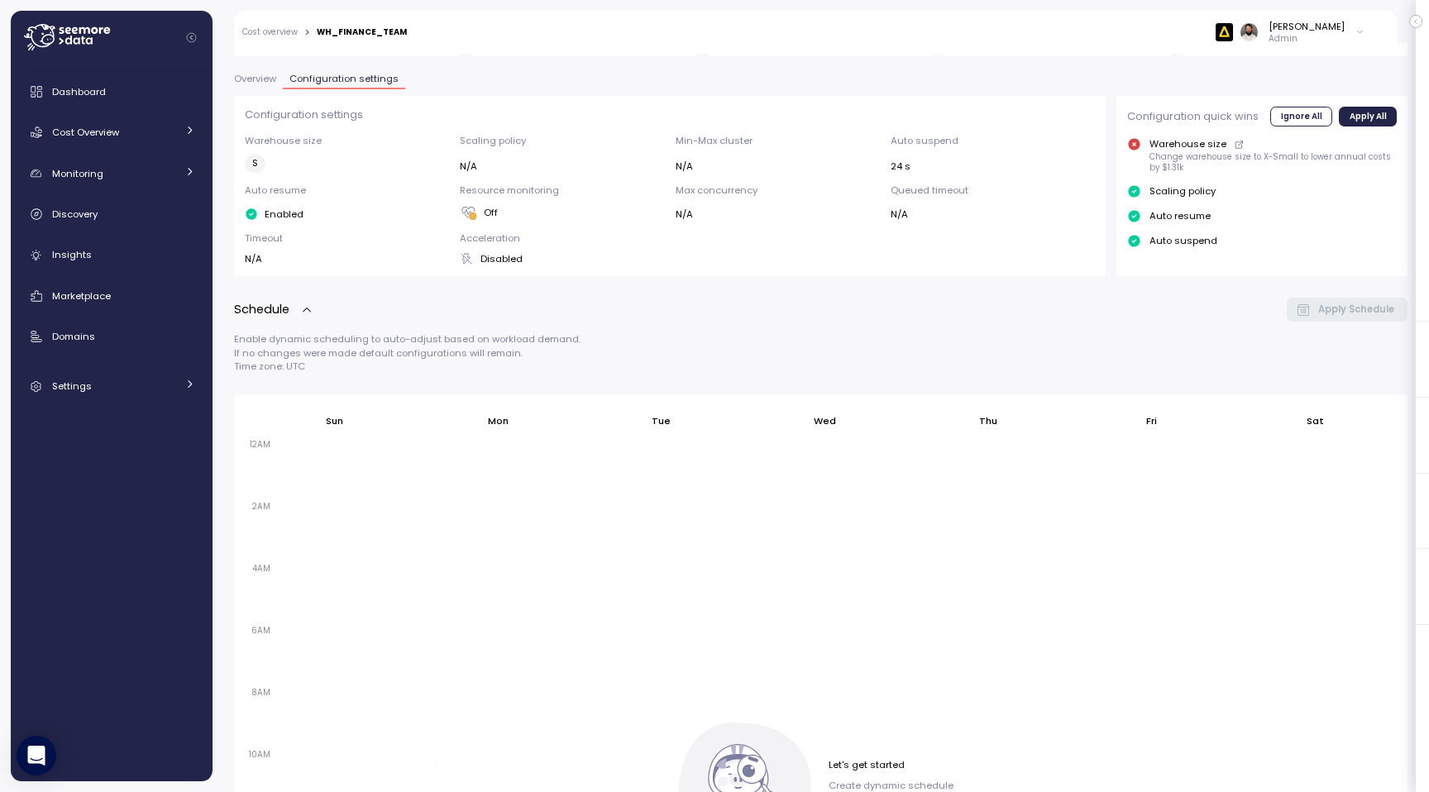
scroll to position [529, 0]
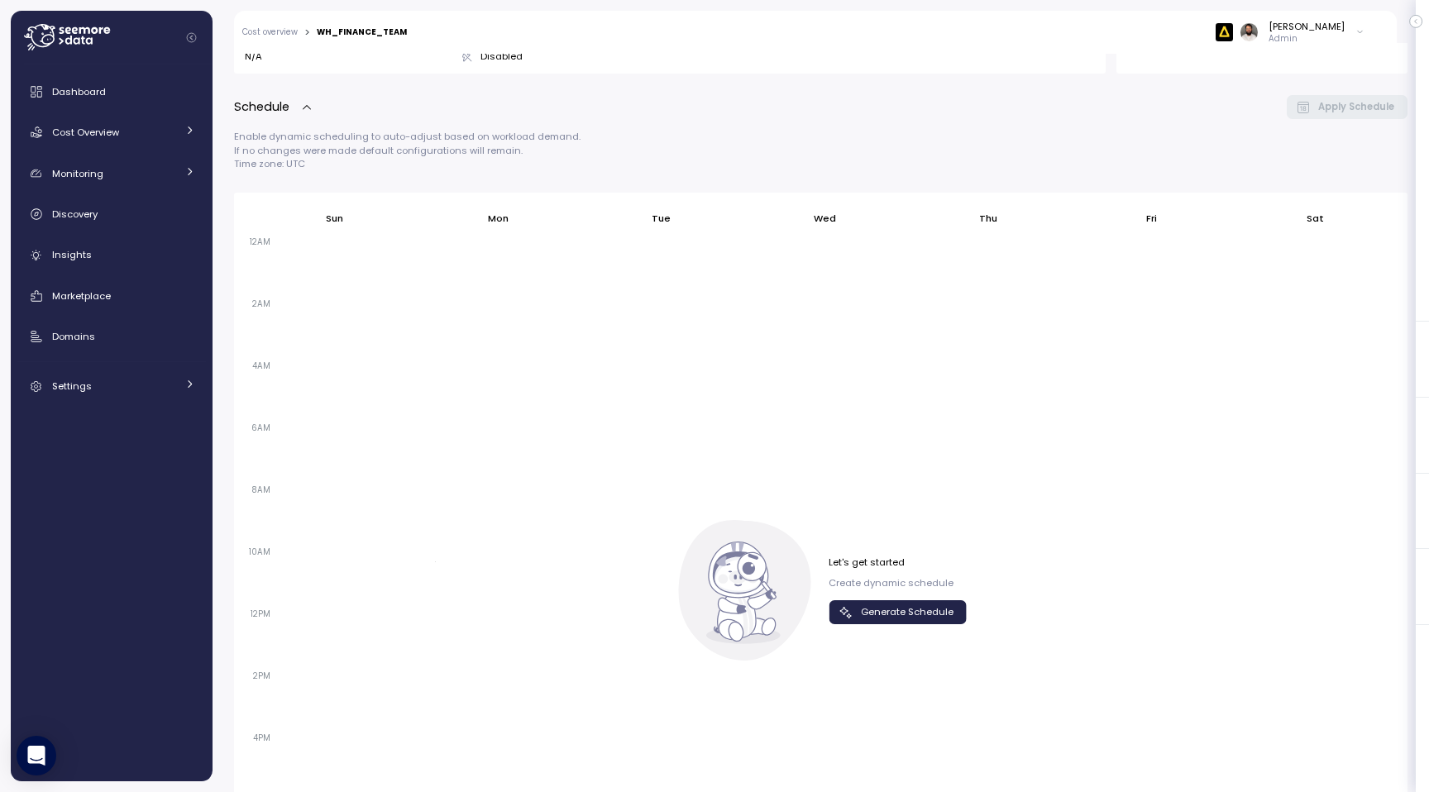
click at [919, 617] on span "Generate Schedule" at bounding box center [907, 612] width 93 height 22
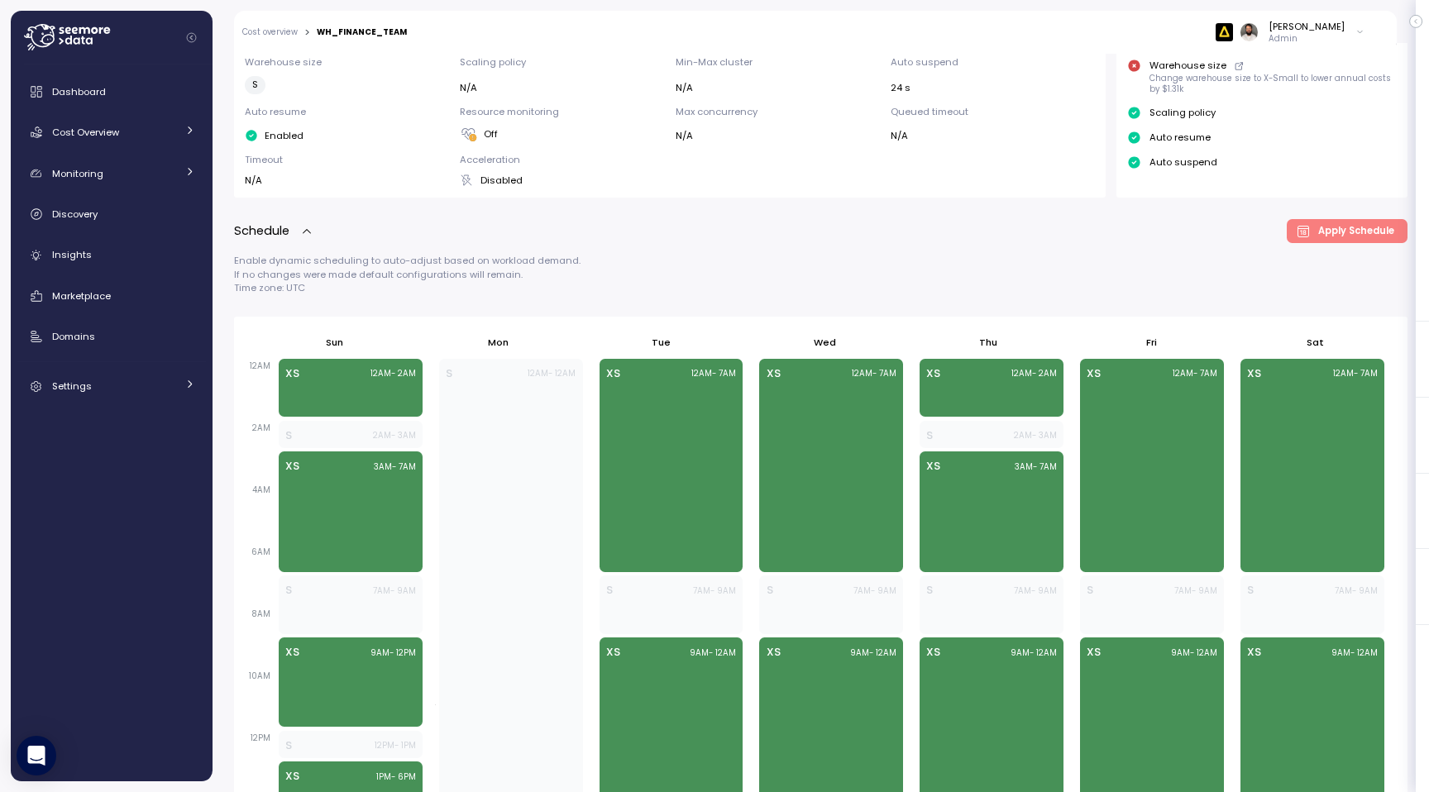
scroll to position [735, 0]
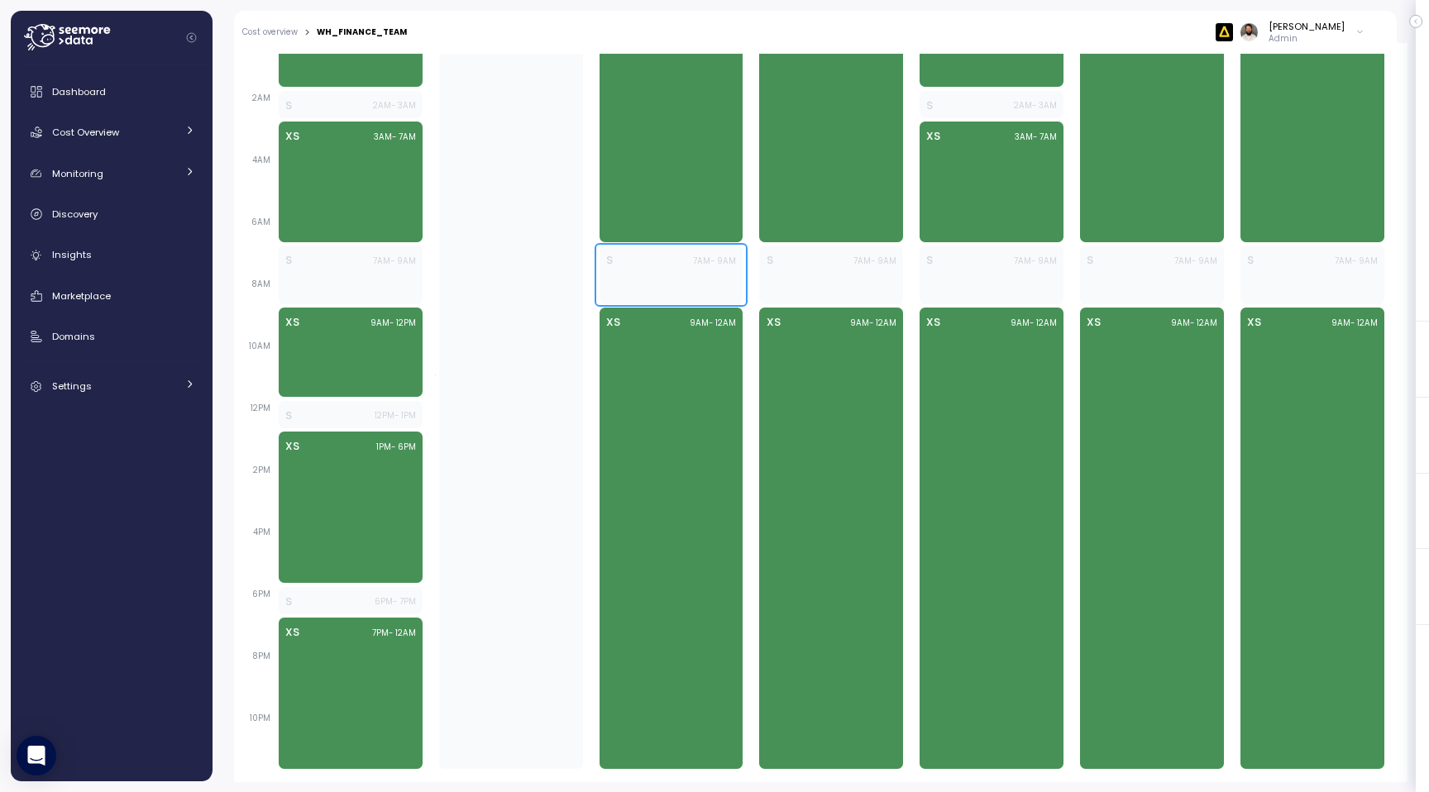
click at [667, 285] on div "S 7AM - 9AM" at bounding box center [671, 275] width 144 height 58
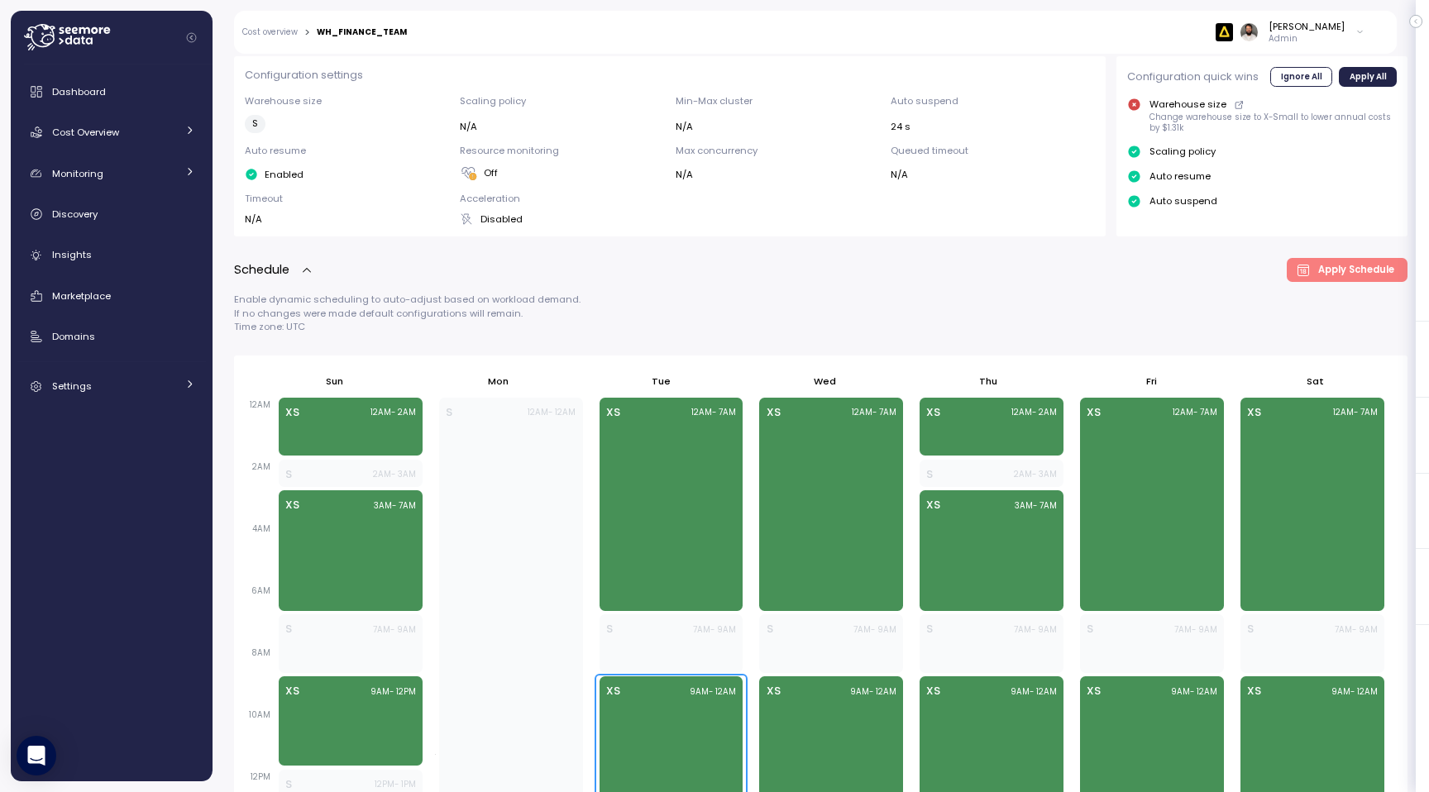
scroll to position [404, 0]
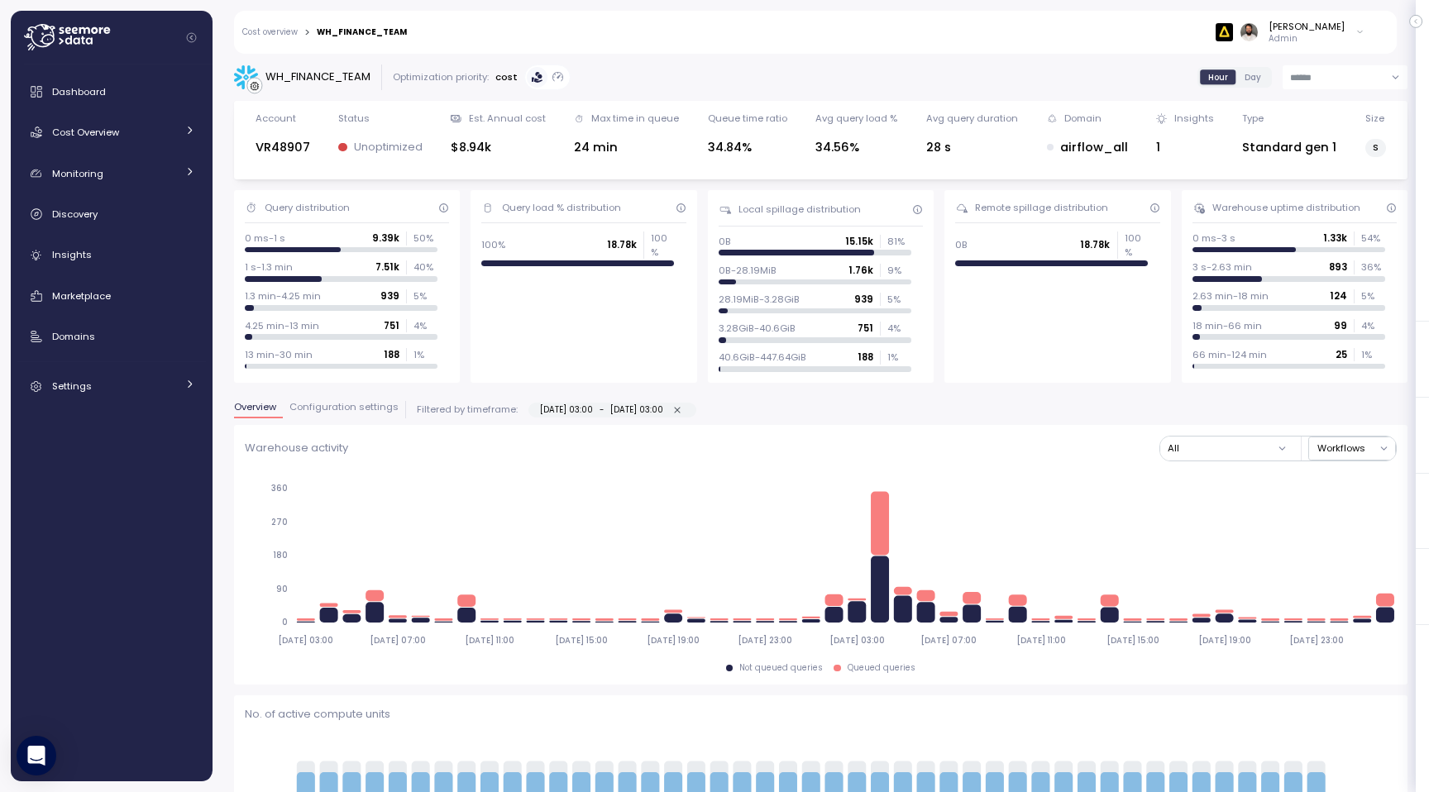
click at [683, 410] on icon "button" at bounding box center [677, 410] width 11 height 11
type input "**********"
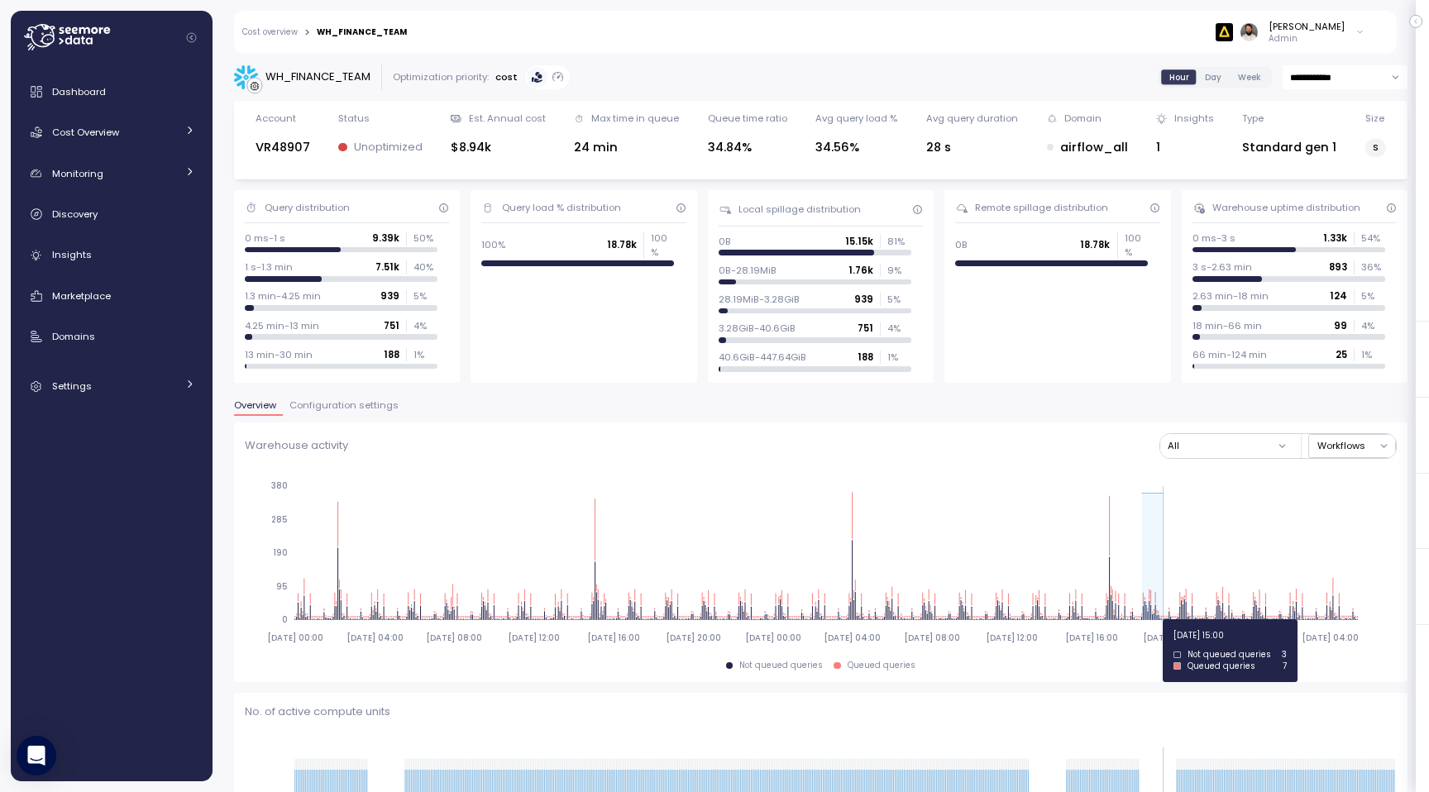
drag, startPoint x: 1141, startPoint y: 619, endPoint x: 1161, endPoint y: 619, distance: 19.8
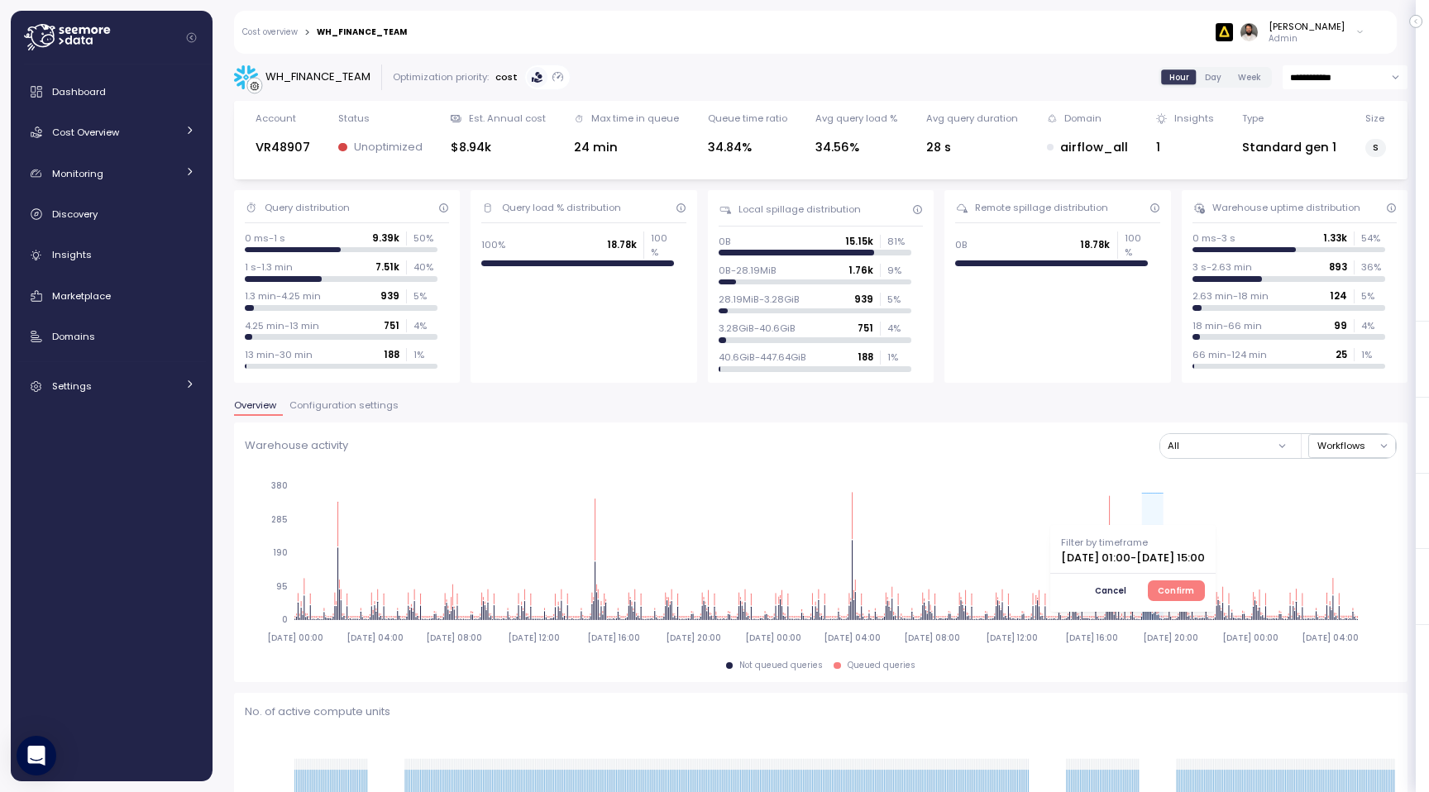
click at [1194, 596] on span "Confirm" at bounding box center [1175, 590] width 36 height 18
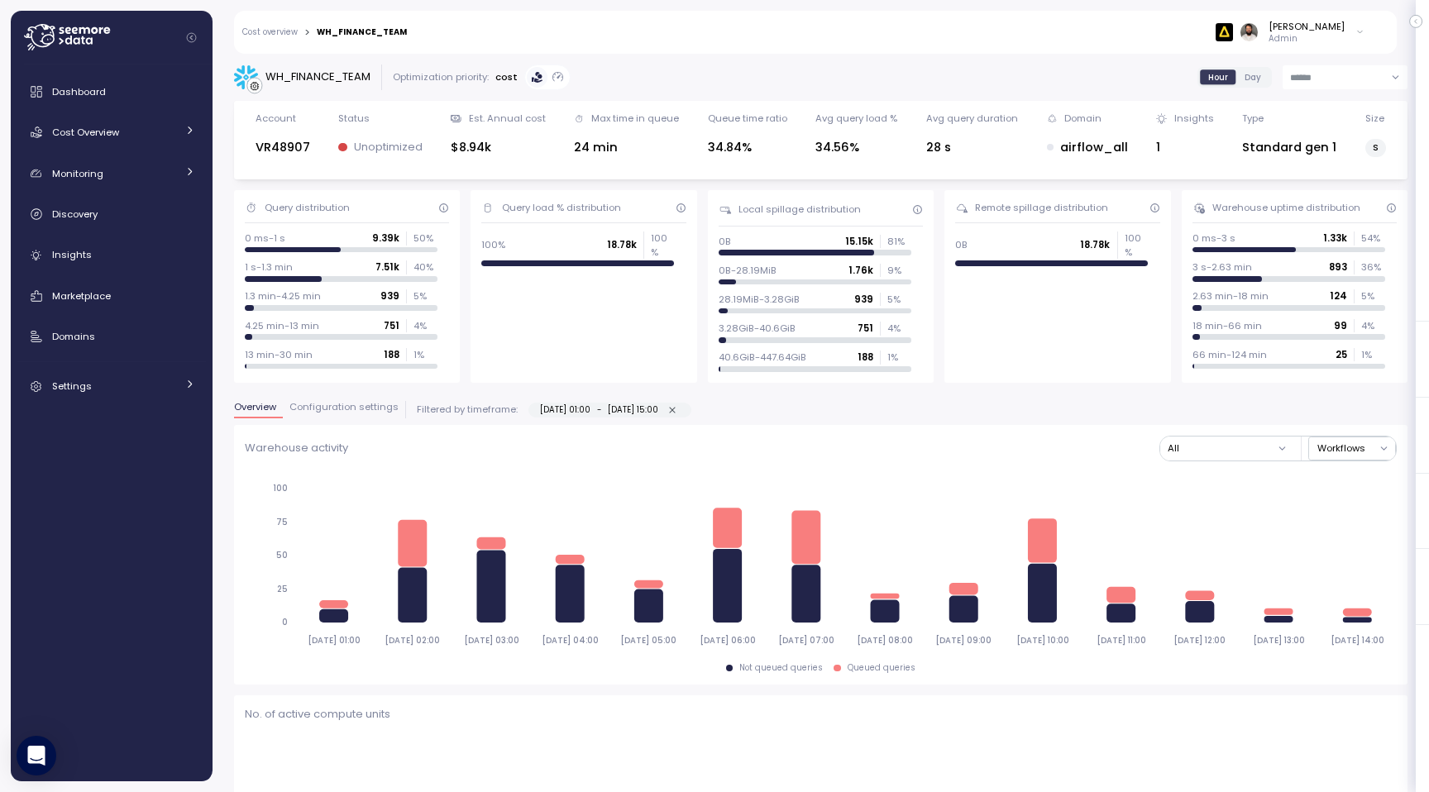
click at [675, 412] on icon "button" at bounding box center [673, 410] width 6 height 6
type input "**********"
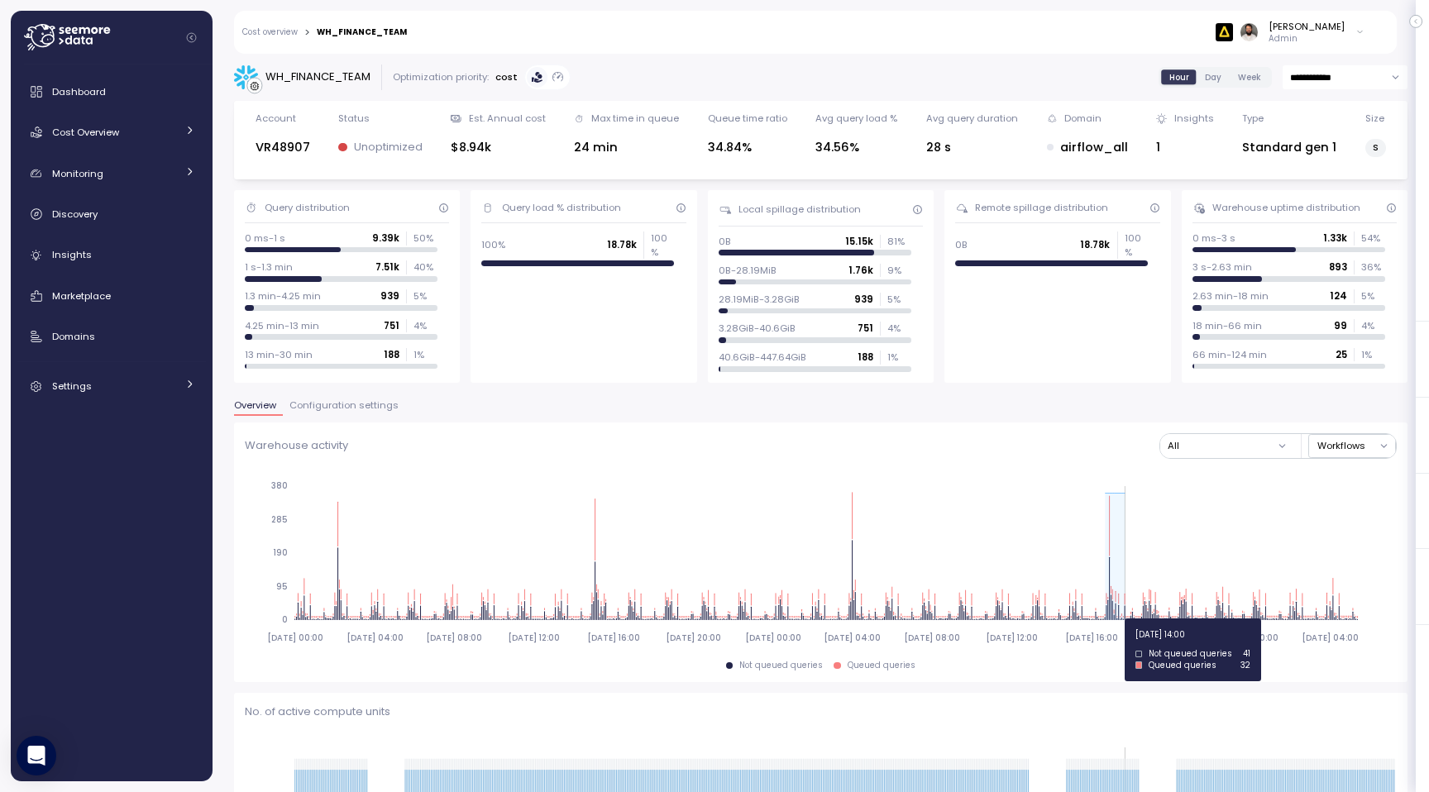
drag, startPoint x: 1105, startPoint y: 617, endPoint x: 1124, endPoint y: 618, distance: 19.1
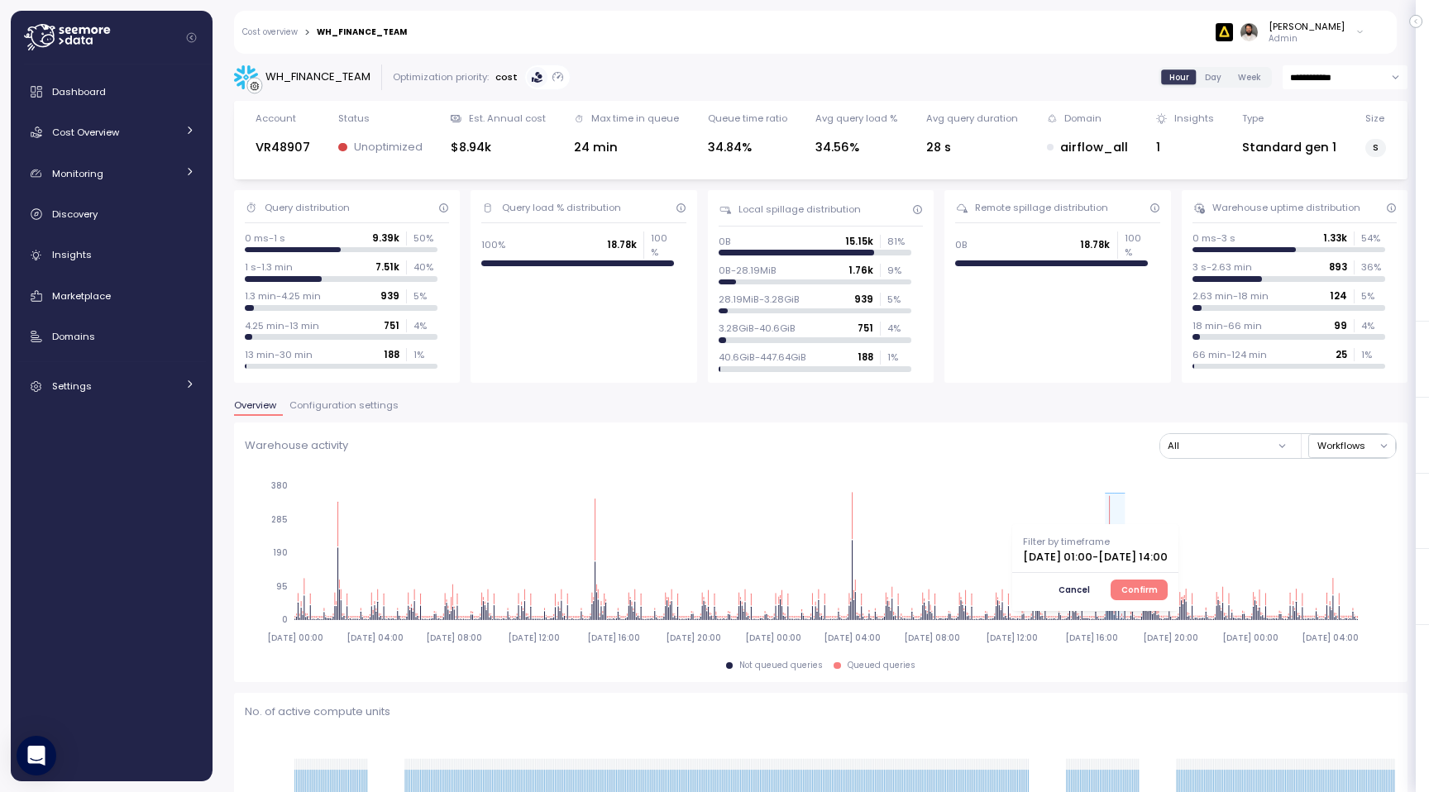
click at [1157, 589] on span "Confirm" at bounding box center [1139, 589] width 36 height 18
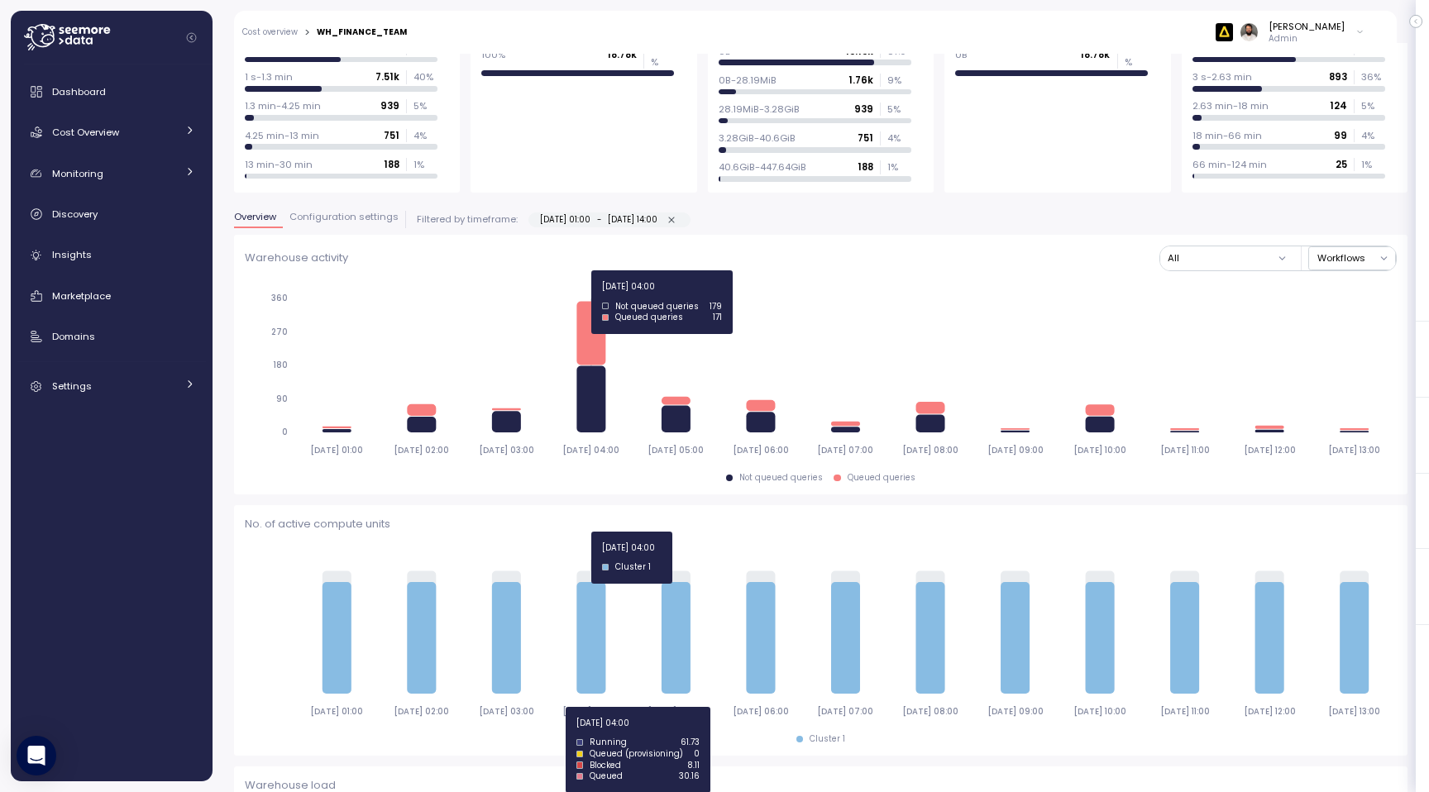
scroll to position [192, 0]
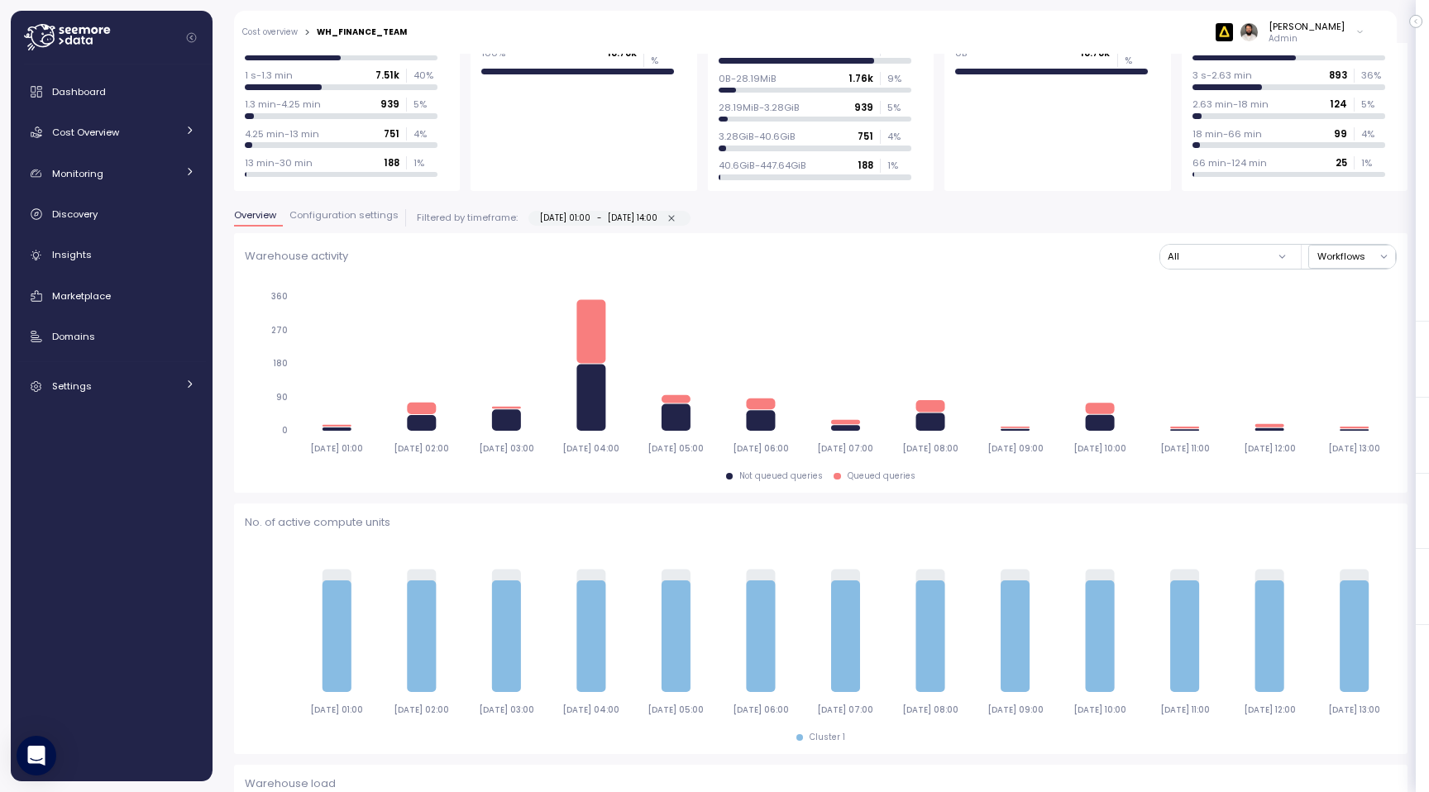
click at [360, 220] on span "Configuration settings" at bounding box center [343, 215] width 109 height 9
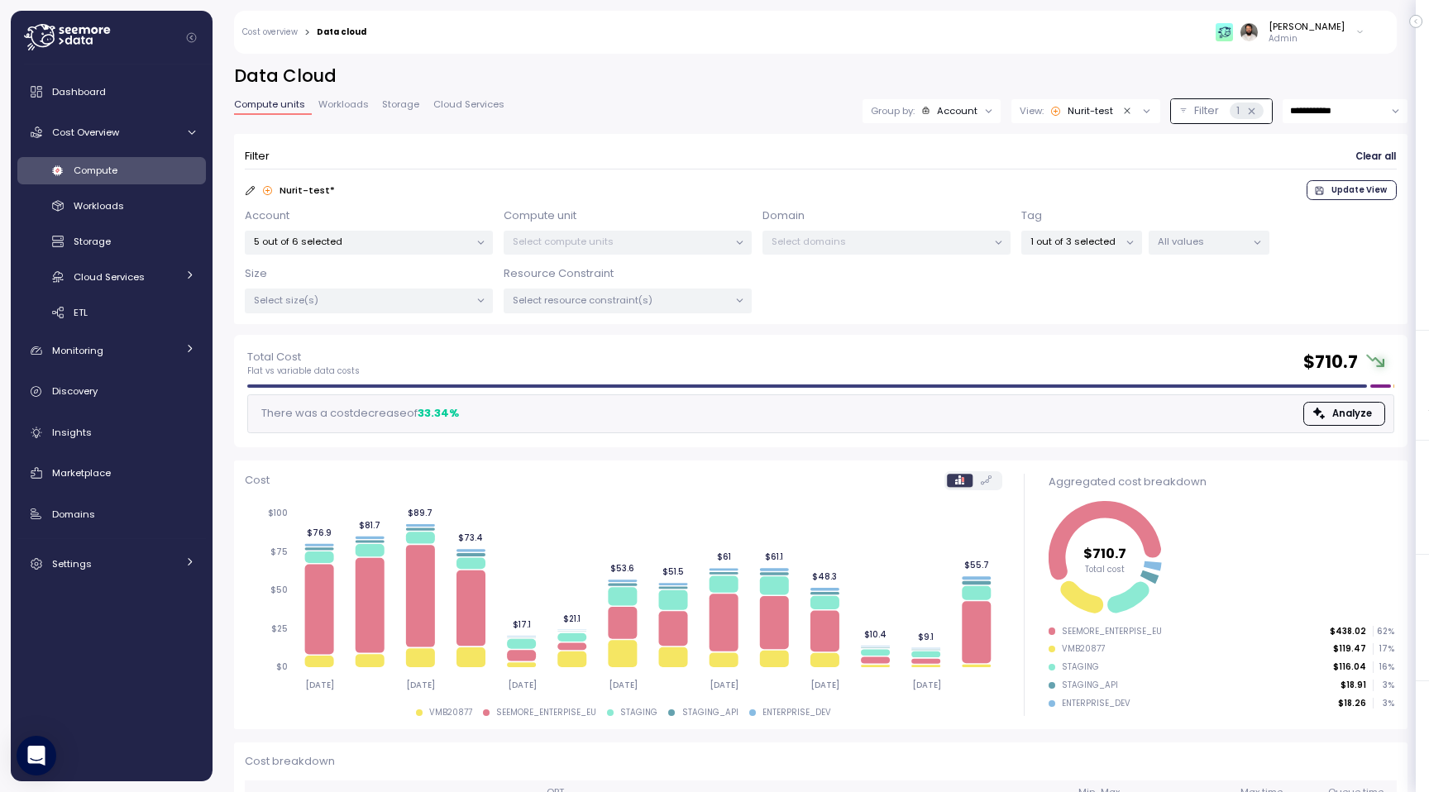
click at [1246, 115] on icon at bounding box center [1251, 111] width 11 height 11
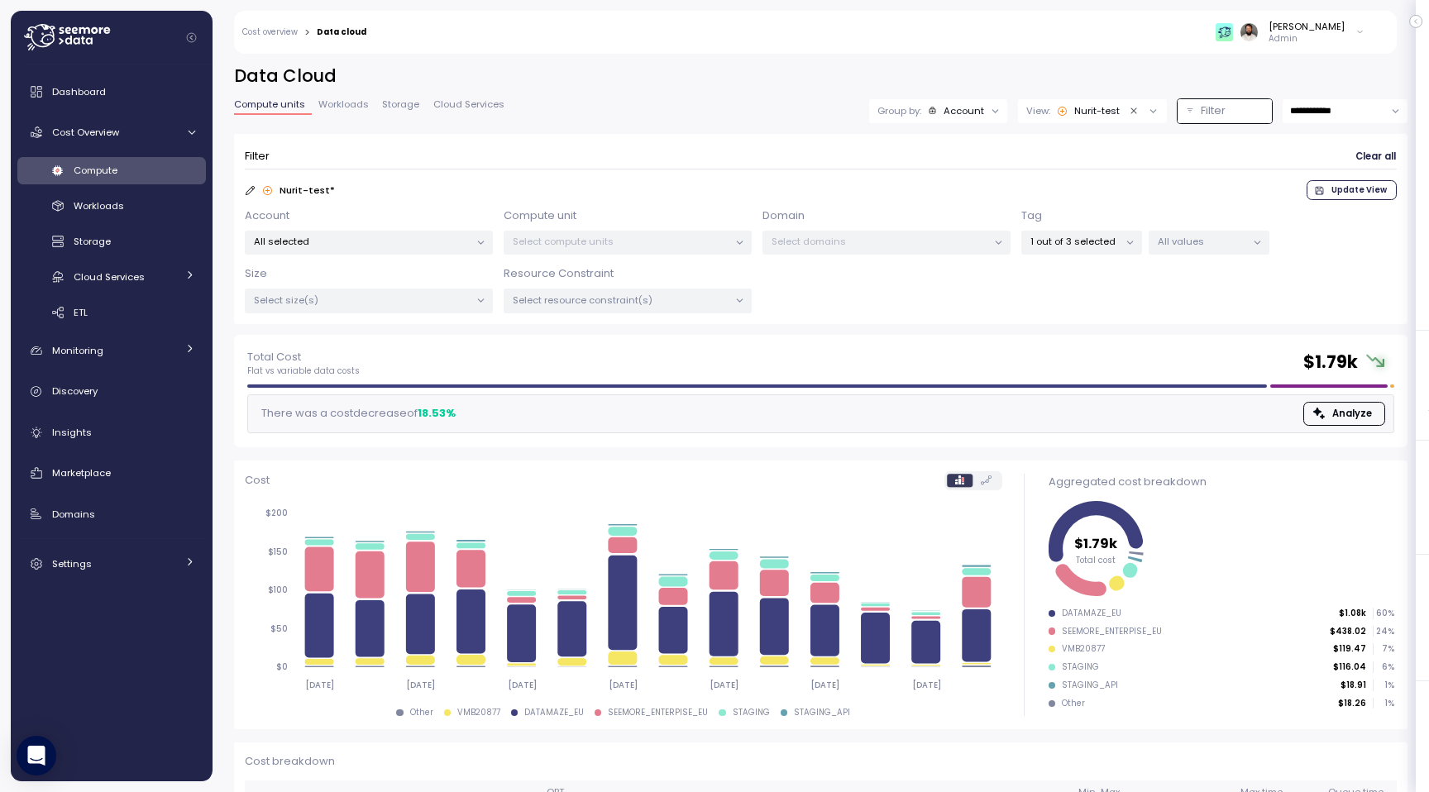
click at [1113, 241] on p "1 out of 3 selected" at bounding box center [1074, 241] width 88 height 13
click at [1200, 241] on p "All values" at bounding box center [1201, 241] width 88 height 13
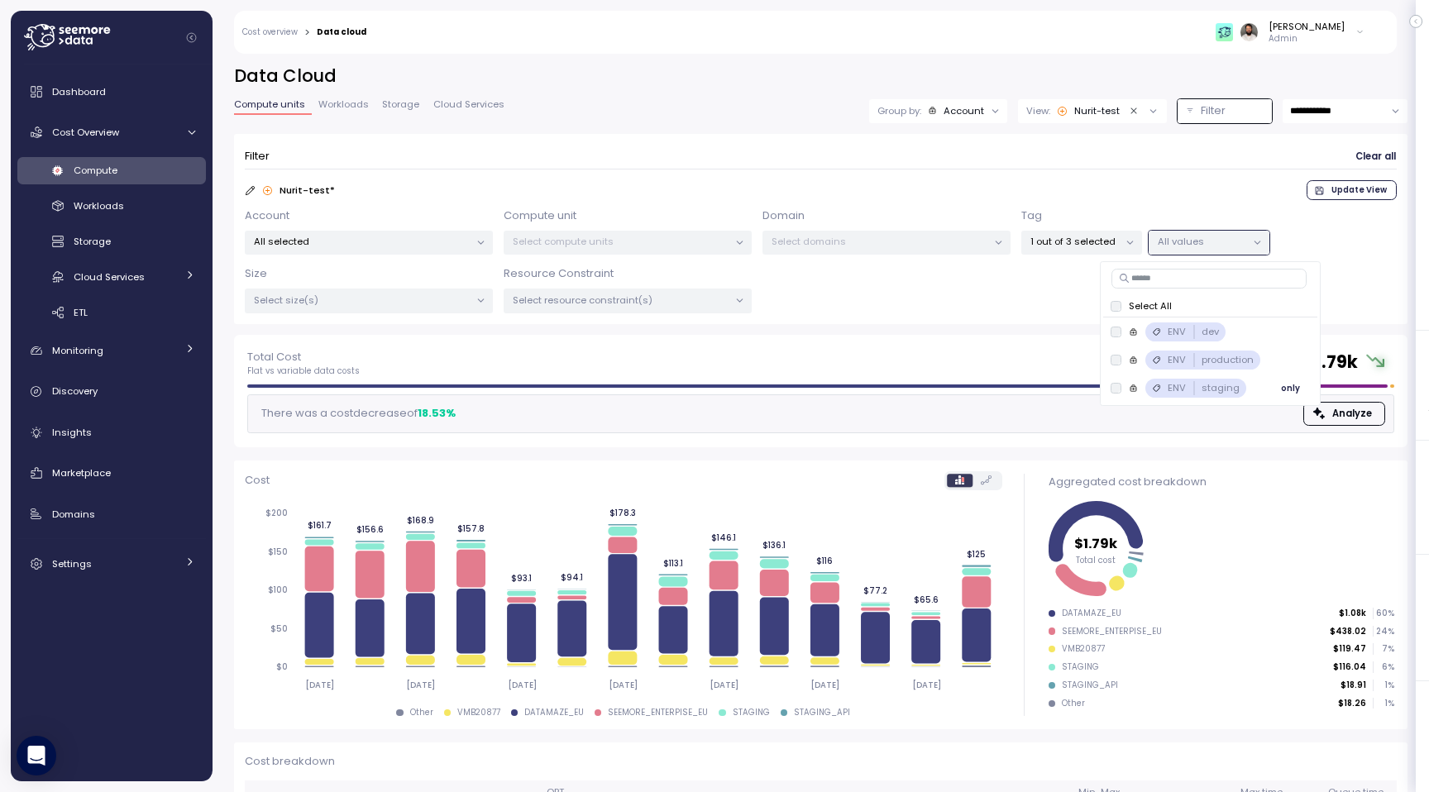
click at [1232, 390] on p "staging" at bounding box center [1220, 387] width 38 height 13
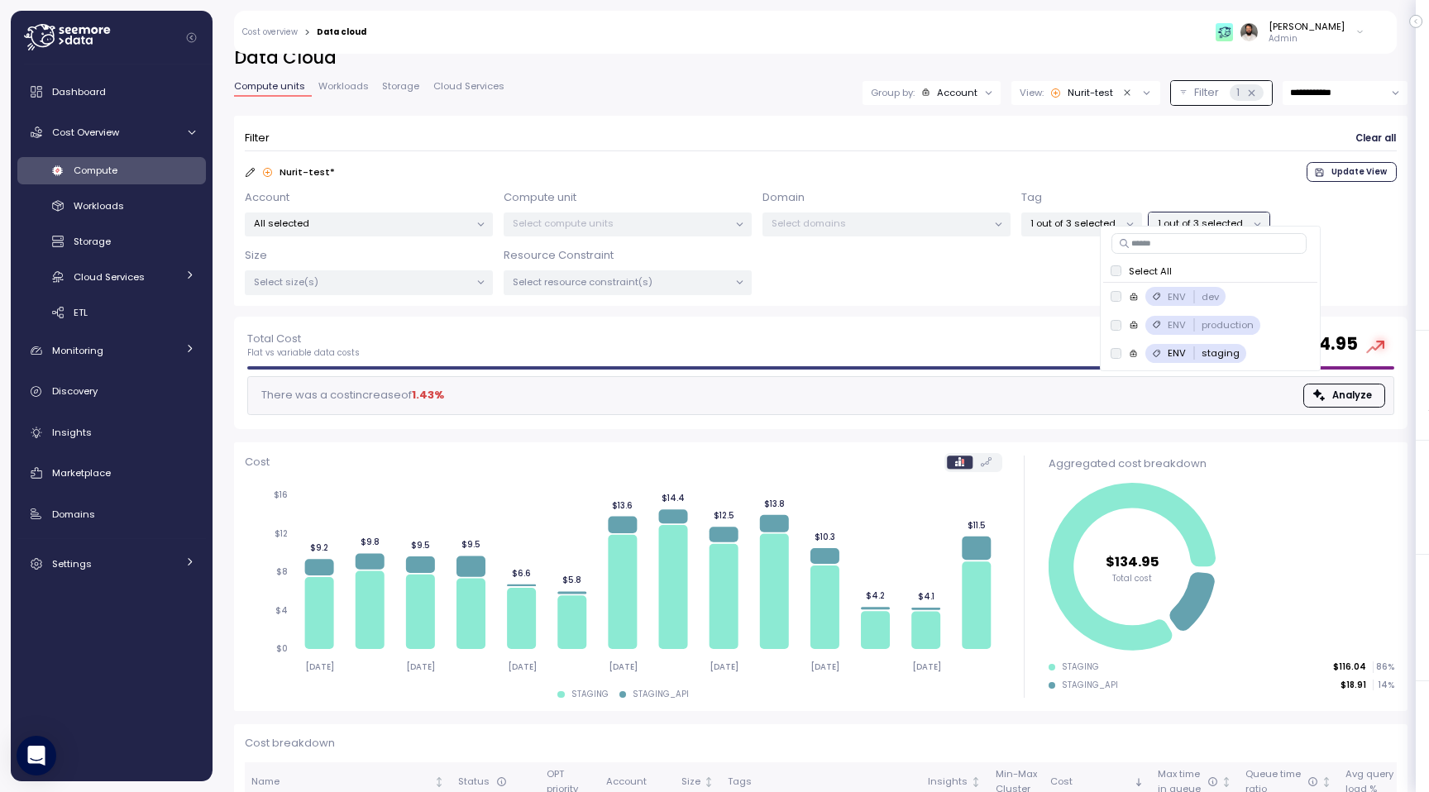
scroll to position [10, 0]
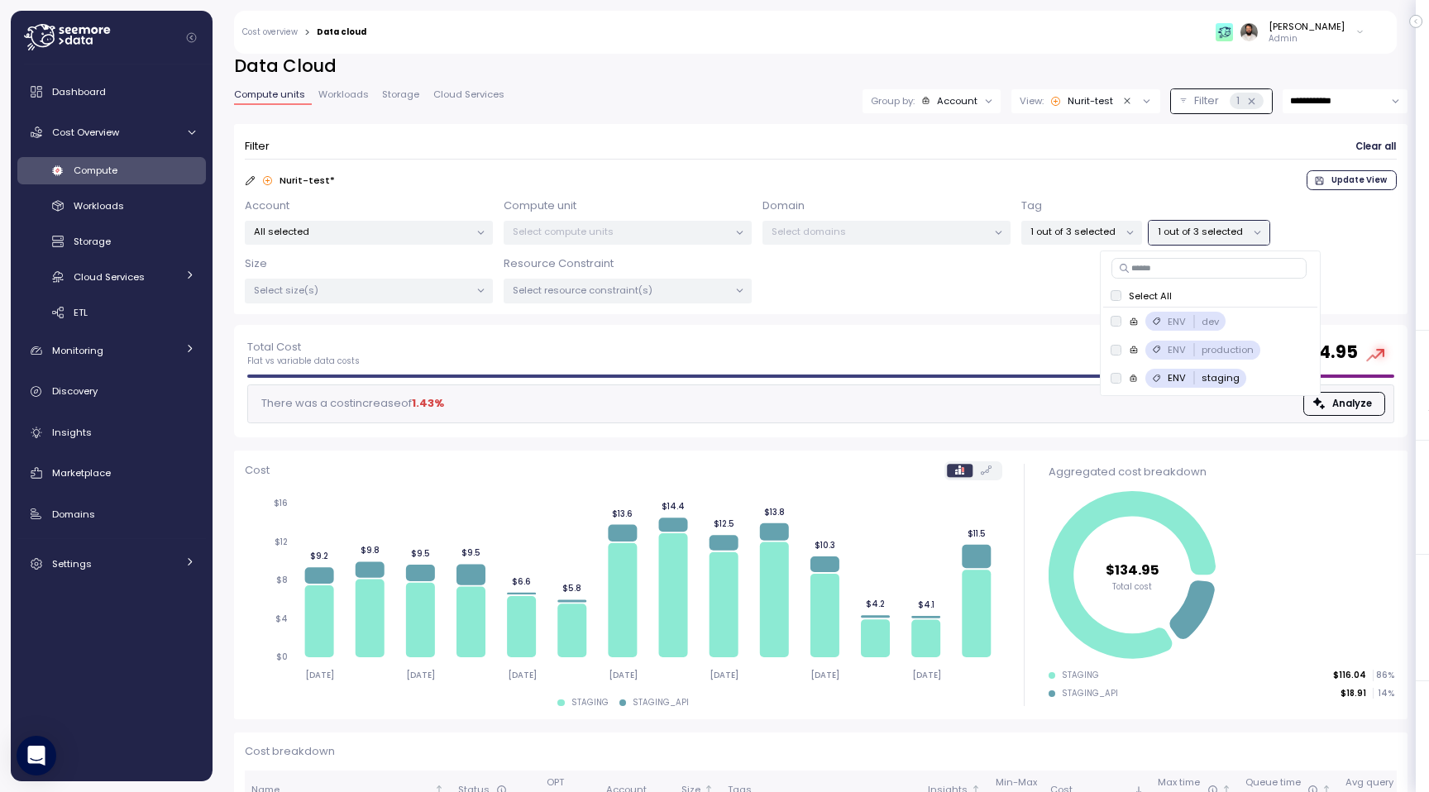
click at [694, 286] on p "Select resource constraint(s)" at bounding box center [621, 290] width 216 height 13
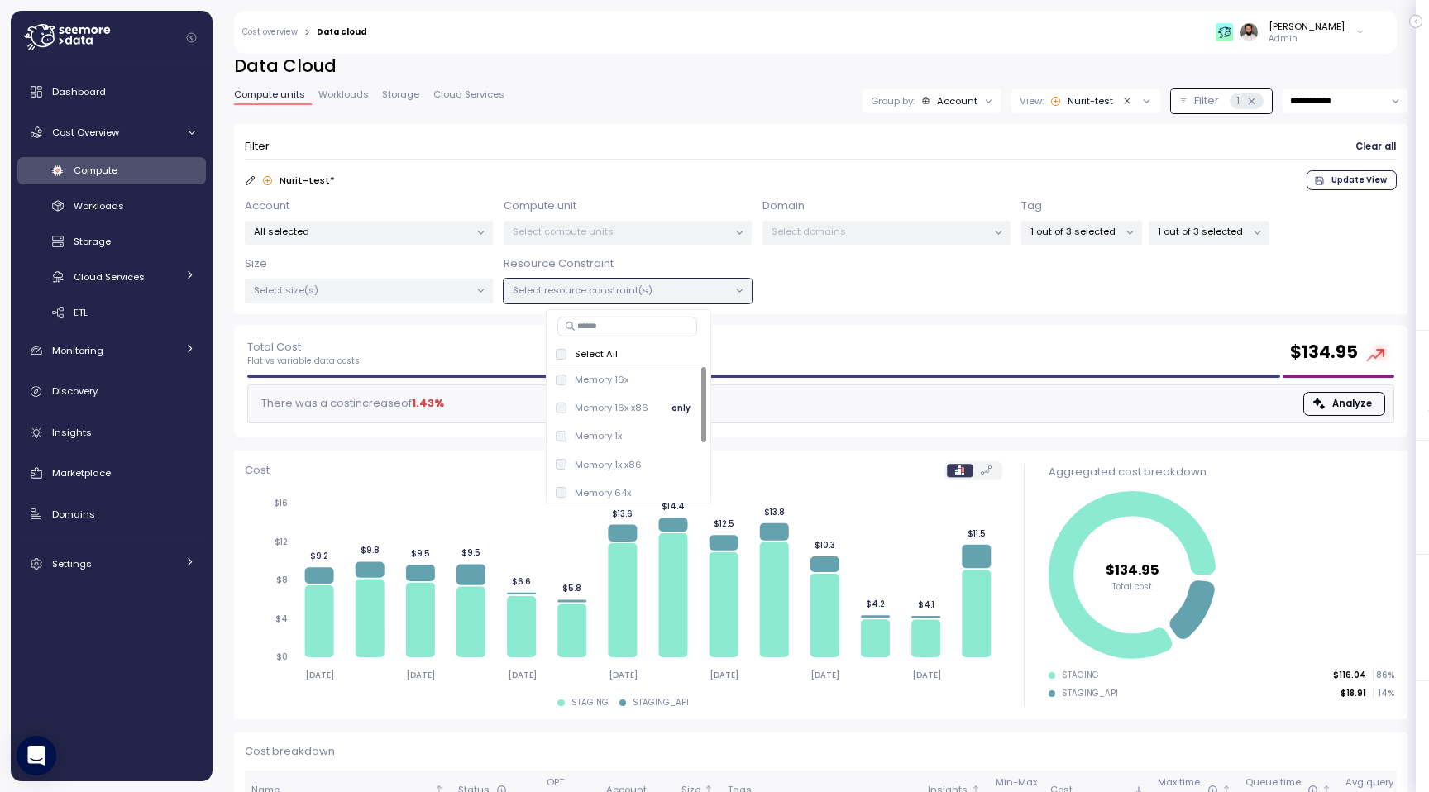
scroll to position [91, 0]
click at [672, 482] on span "only" at bounding box center [680, 486] width 19 height 18
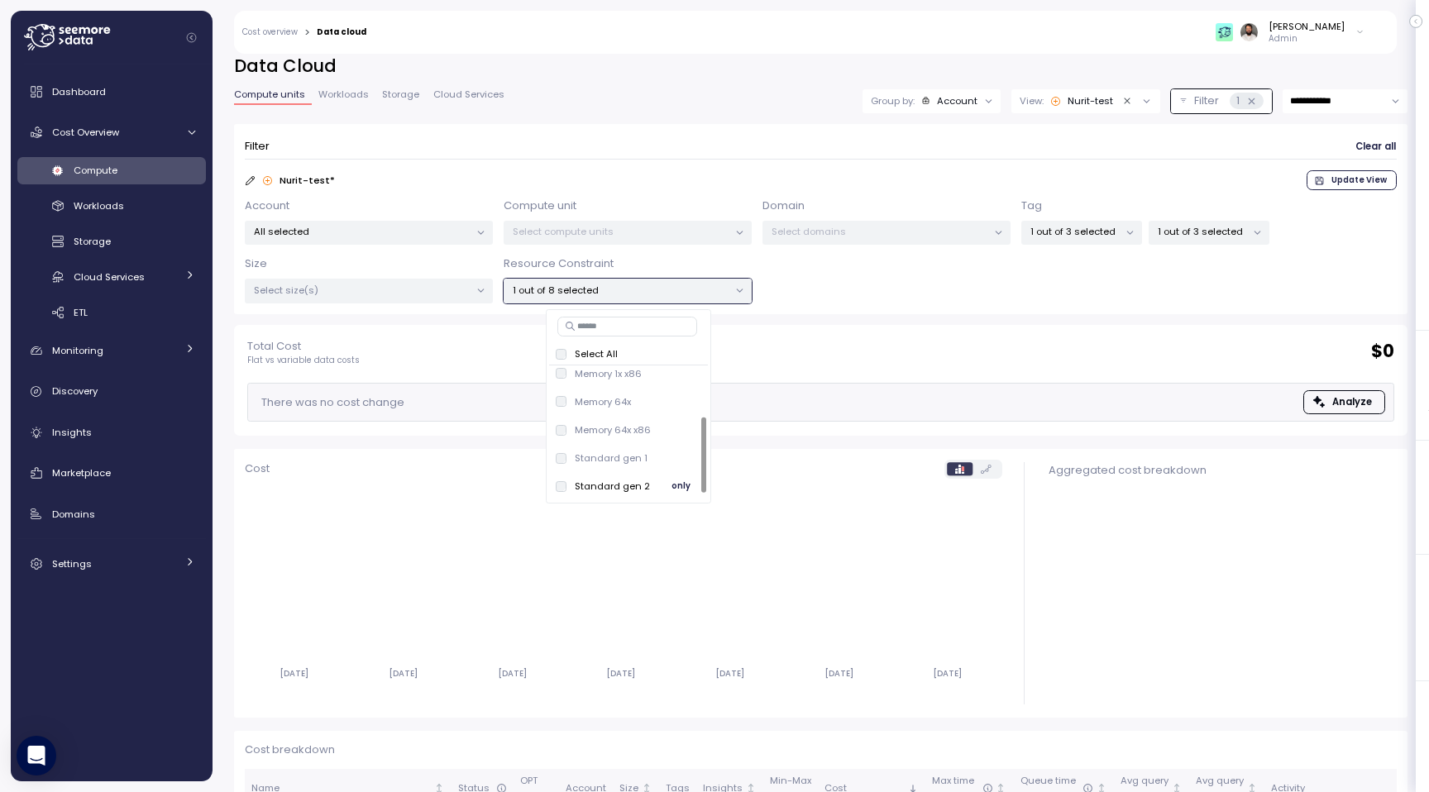
click at [629, 482] on p "Standard gen 2" at bounding box center [612, 486] width 75 height 13
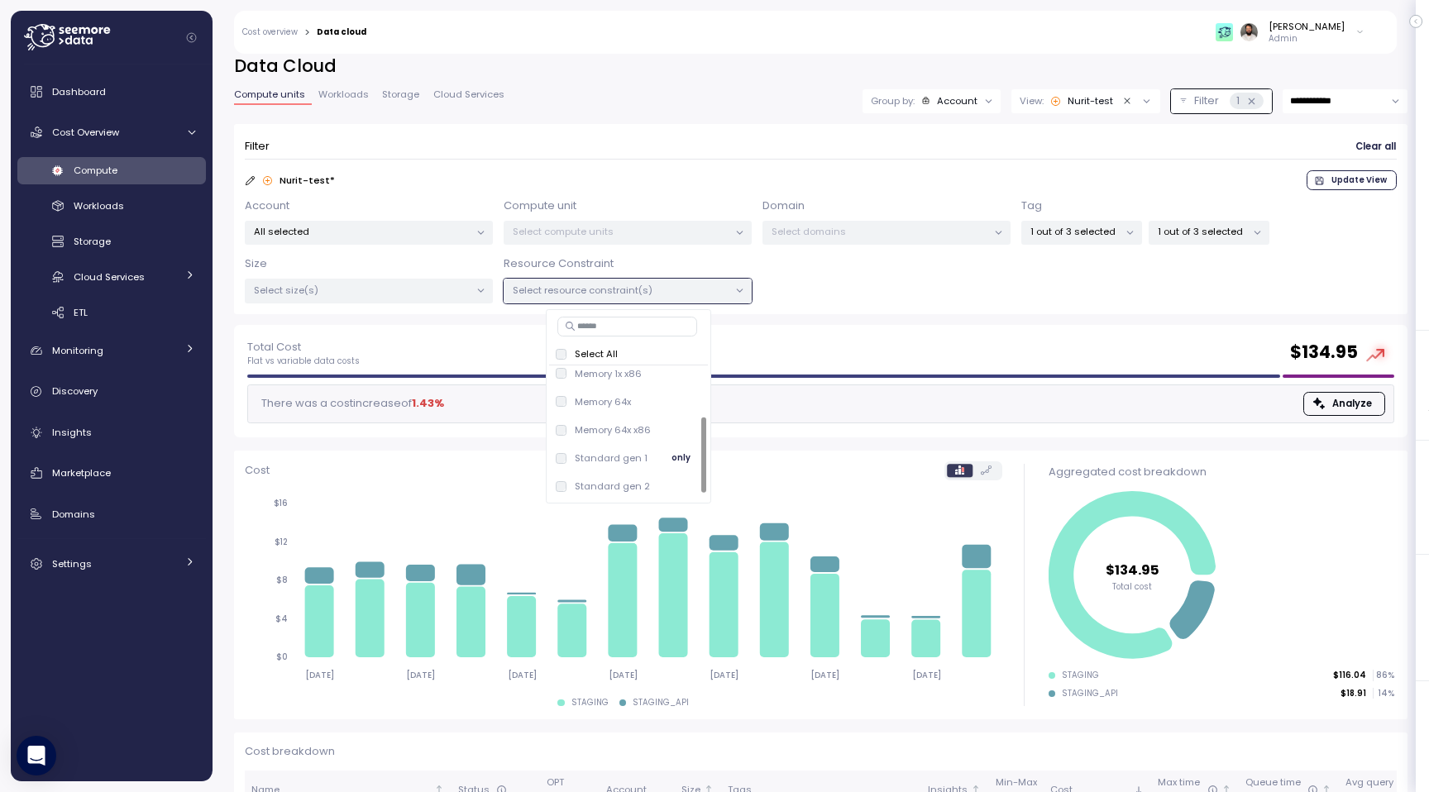
click at [630, 455] on p "Standard gen 1" at bounding box center [611, 457] width 73 height 13
click at [772, 116] on div "**********" at bounding box center [820, 190] width 1173 height 270
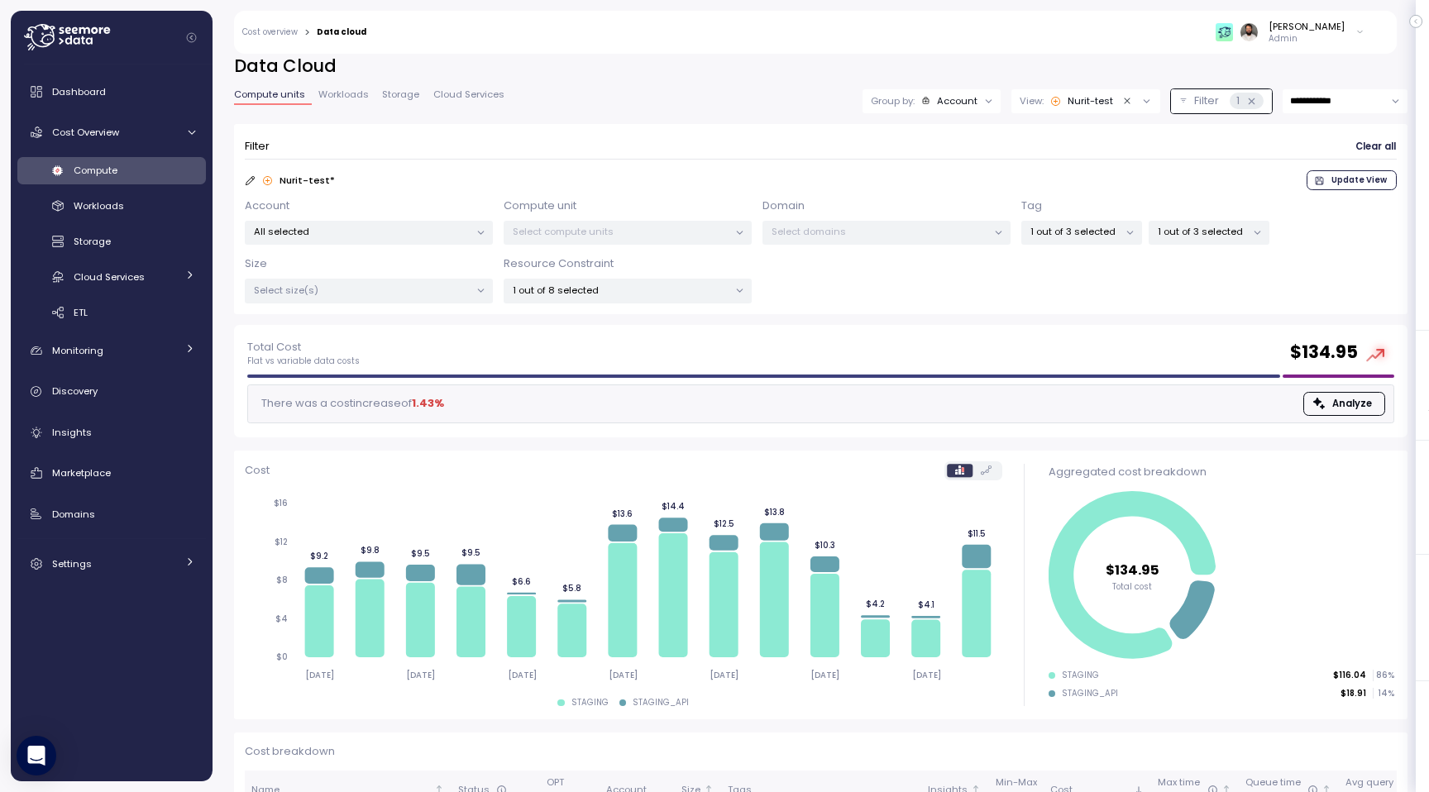
click at [1250, 102] on icon at bounding box center [1251, 101] width 6 height 6
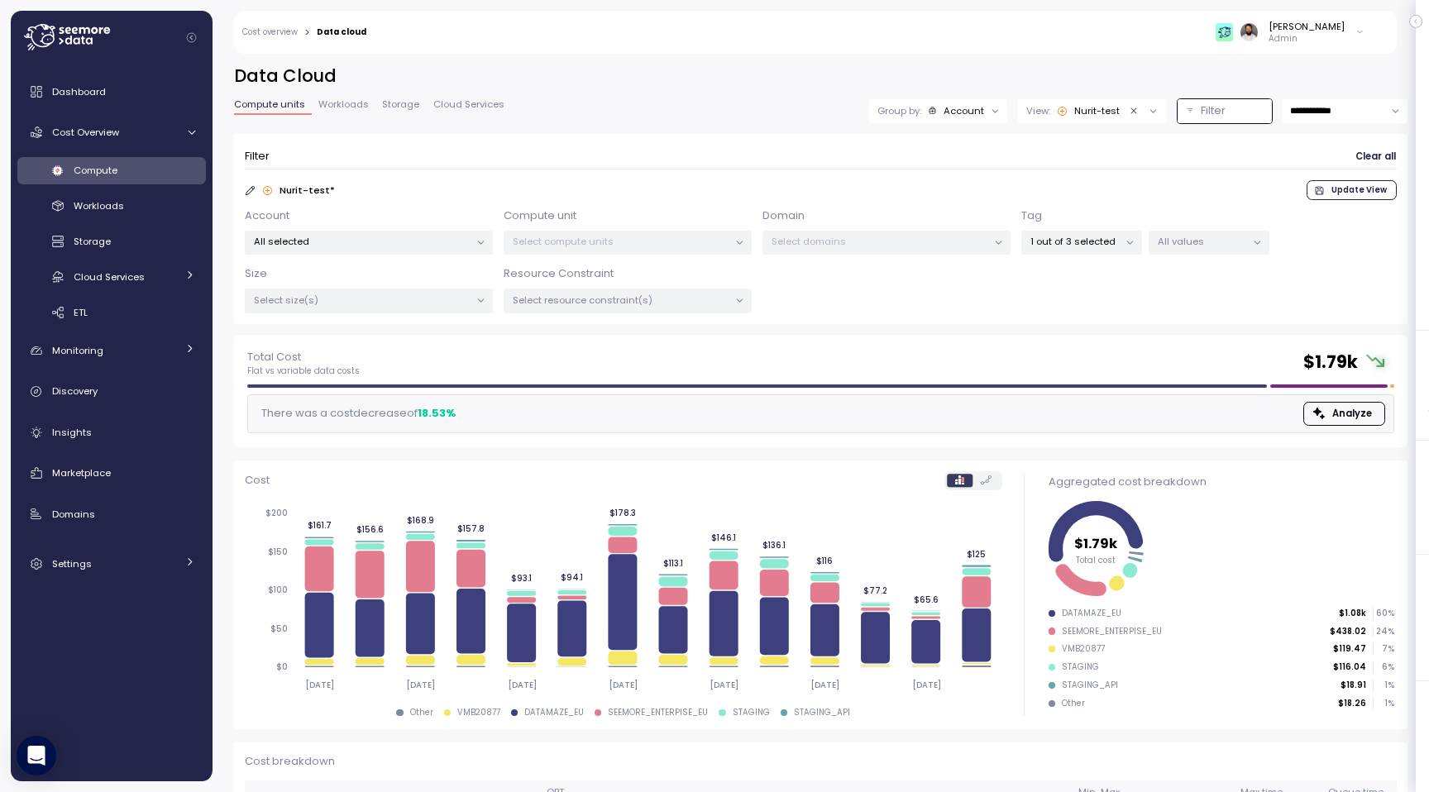
click at [155, 226] on div "Compute Workloads Storage Cloud Services Clustering columns Pipes AI Services S…" at bounding box center [111, 241] width 188 height 169
click at [155, 208] on div "Workloads" at bounding box center [135, 206] width 122 height 17
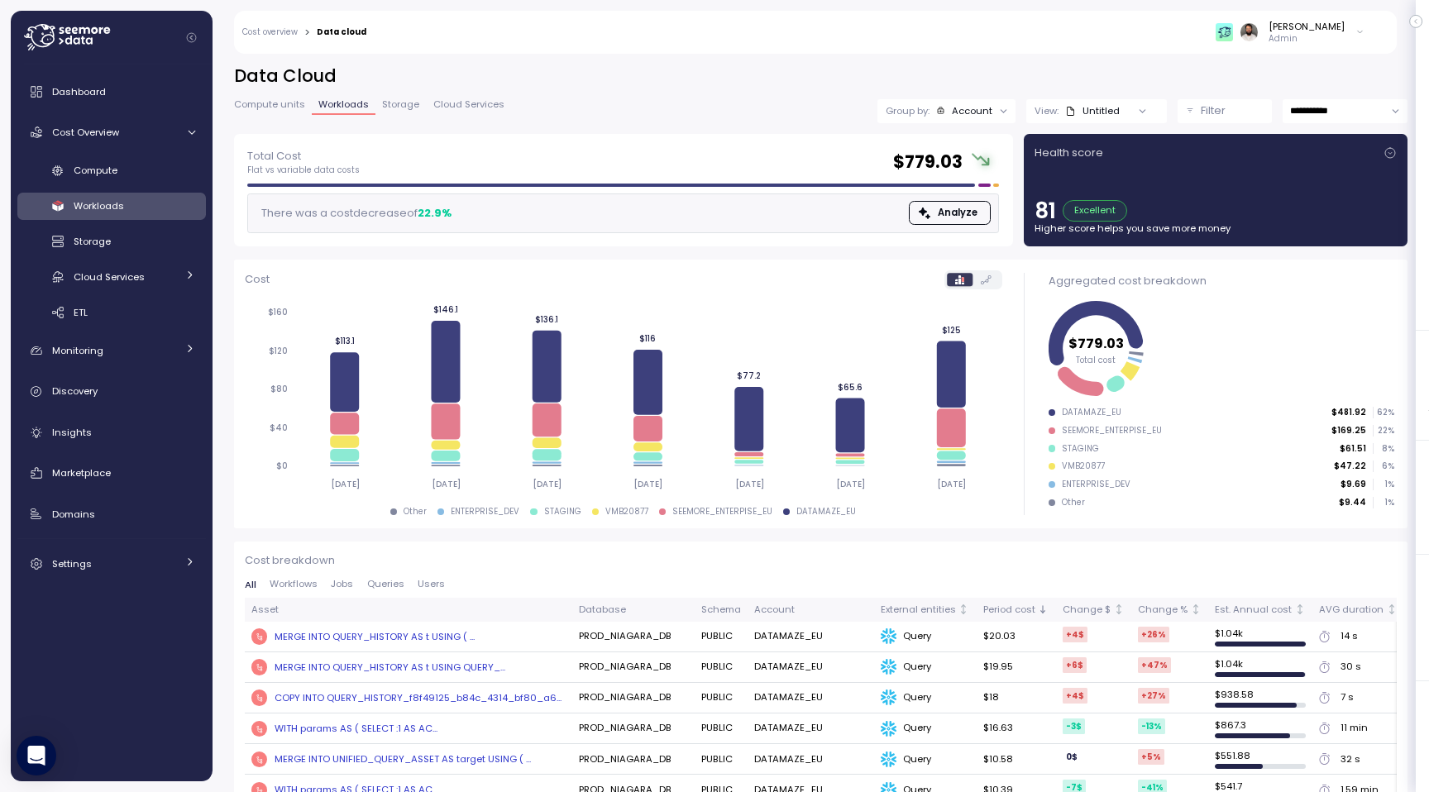
click at [1191, 103] on button "Filter" at bounding box center [1224, 111] width 94 height 24
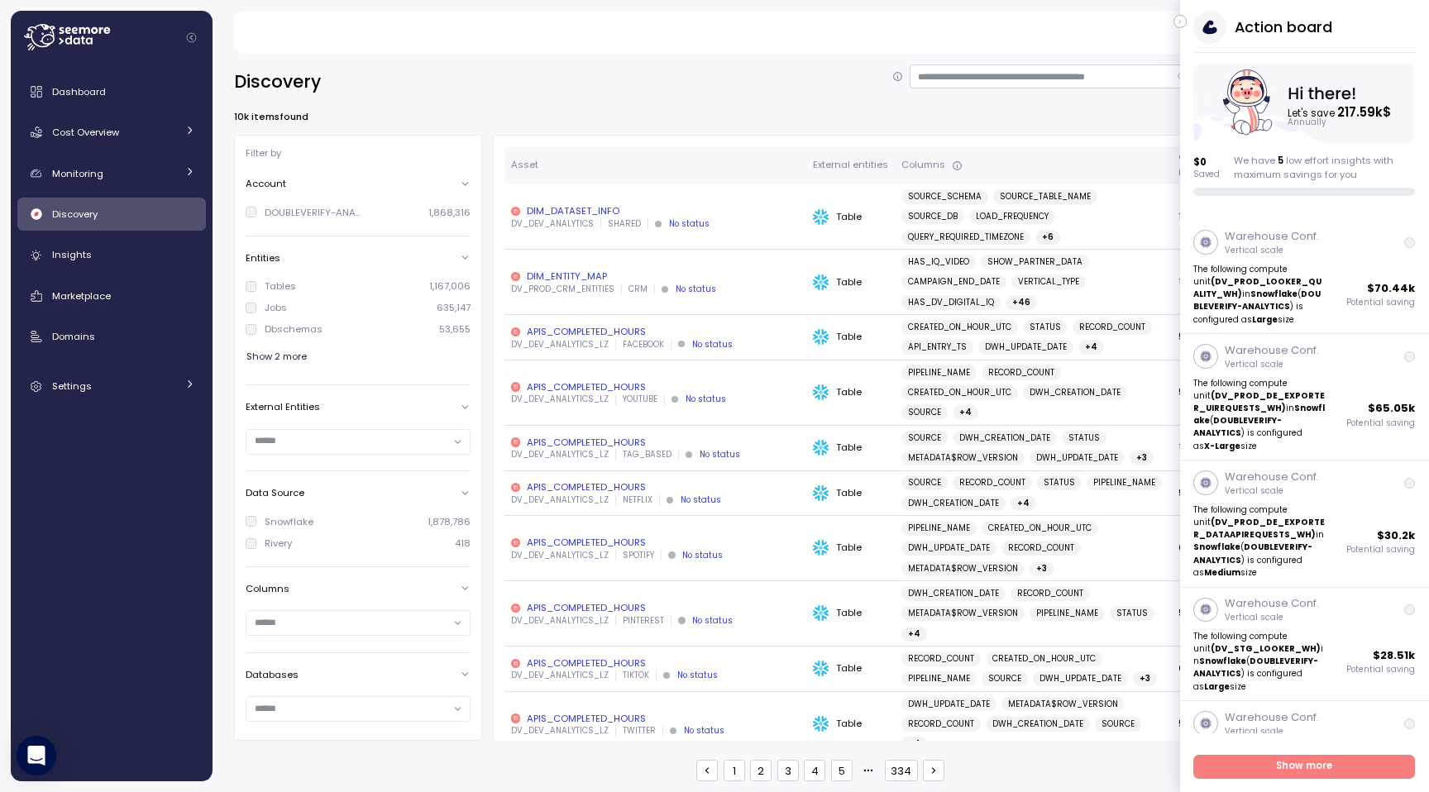
click at [1181, 21] on icon "button" at bounding box center [1179, 22] width 7 height 20
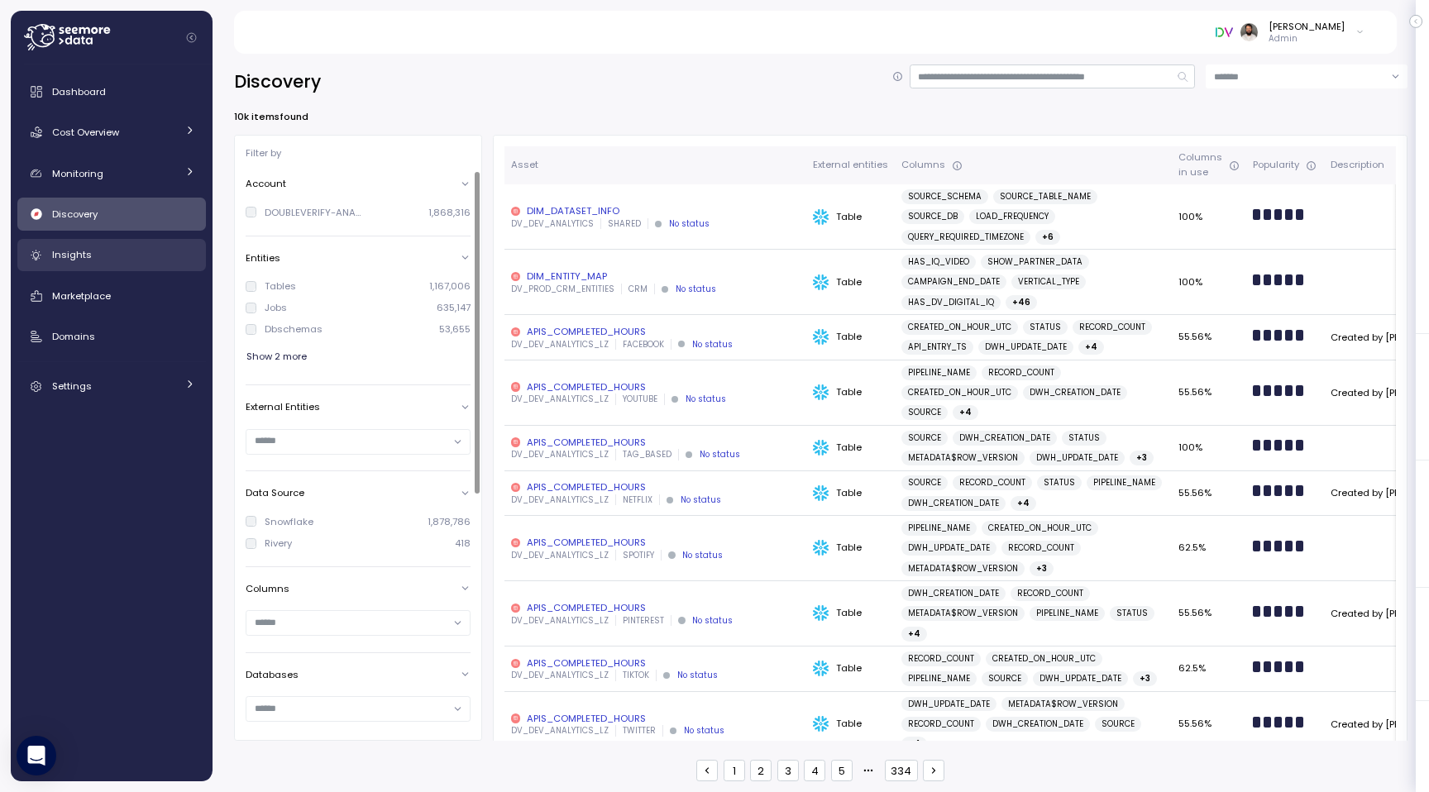
click at [112, 255] on div "Insights" at bounding box center [123, 254] width 143 height 17
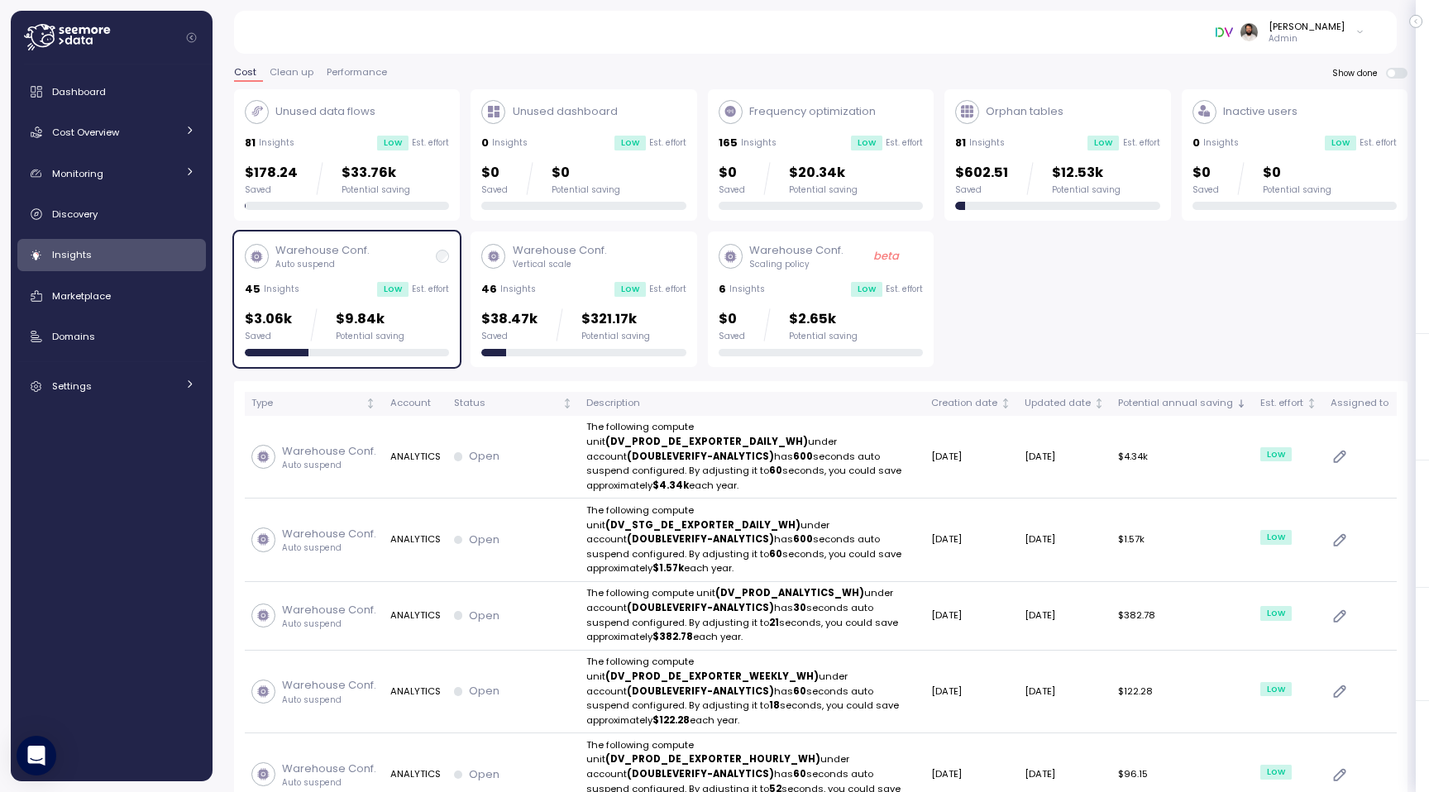
scroll to position [41, 0]
click at [1013, 167] on div "$602.51 Saved $12.53k Potential saving" at bounding box center [1037, 177] width 165 height 33
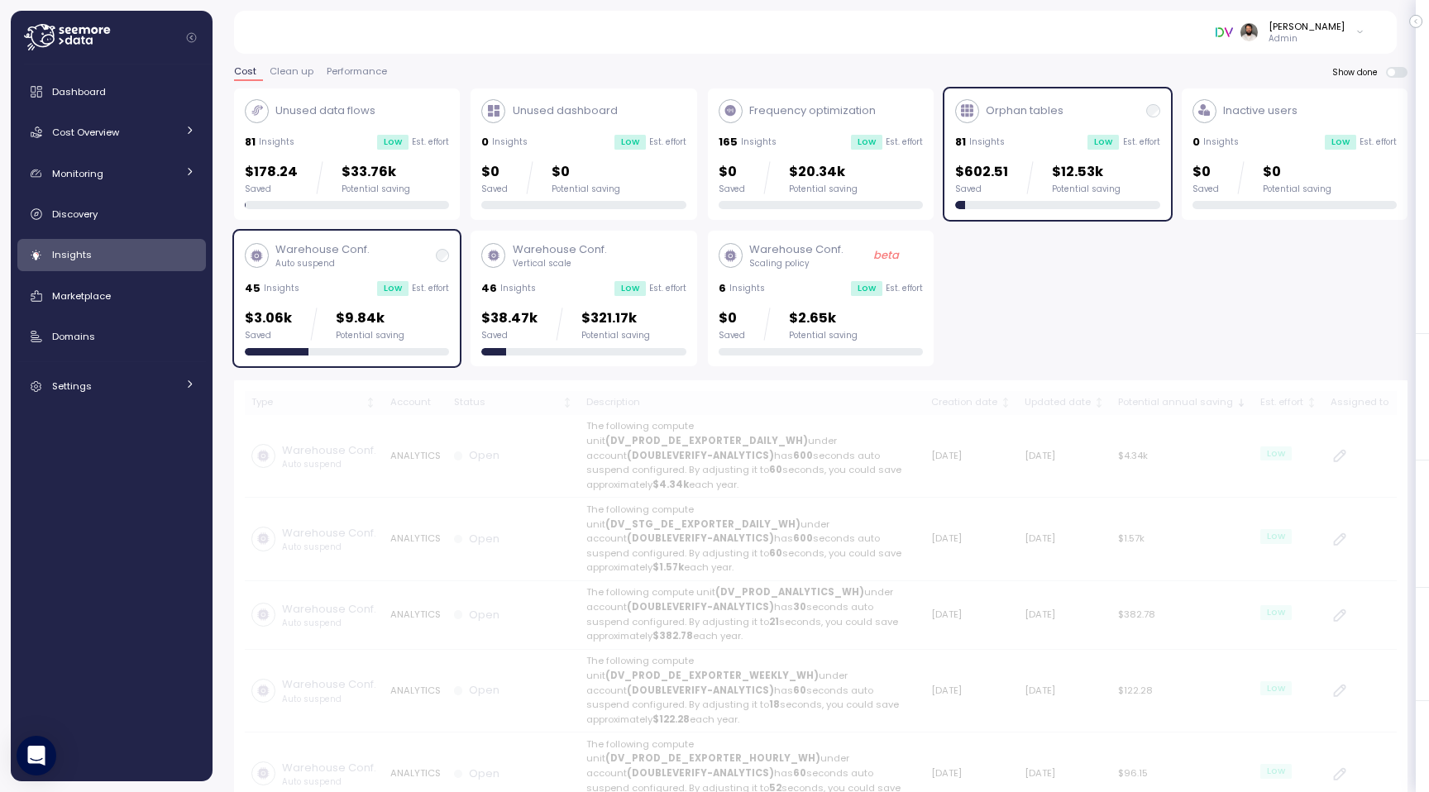
click at [407, 322] on div "$3.06k Saved $9.84k Potential saving" at bounding box center [347, 324] width 204 height 33
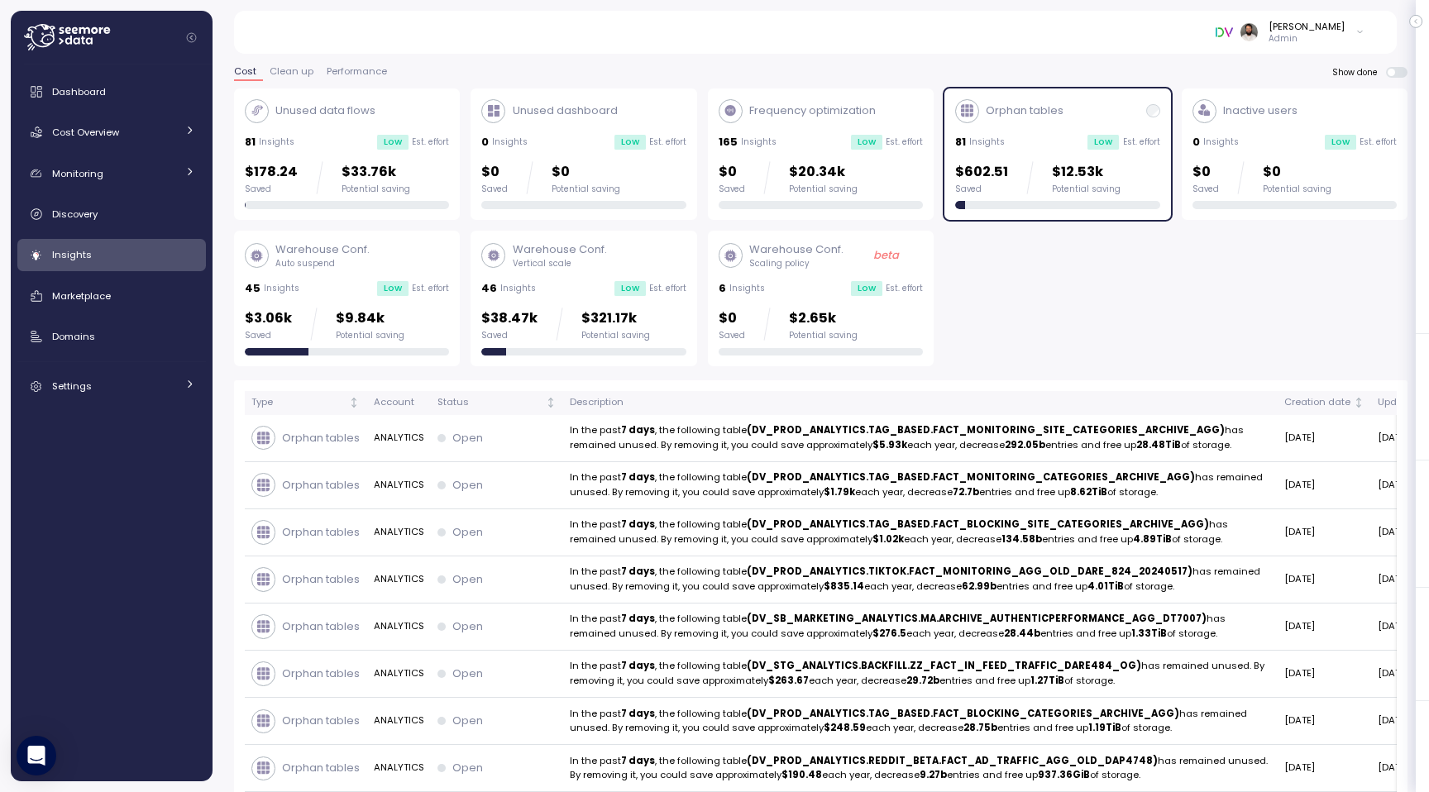
click at [151, 259] on div "Insights" at bounding box center [123, 254] width 143 height 17
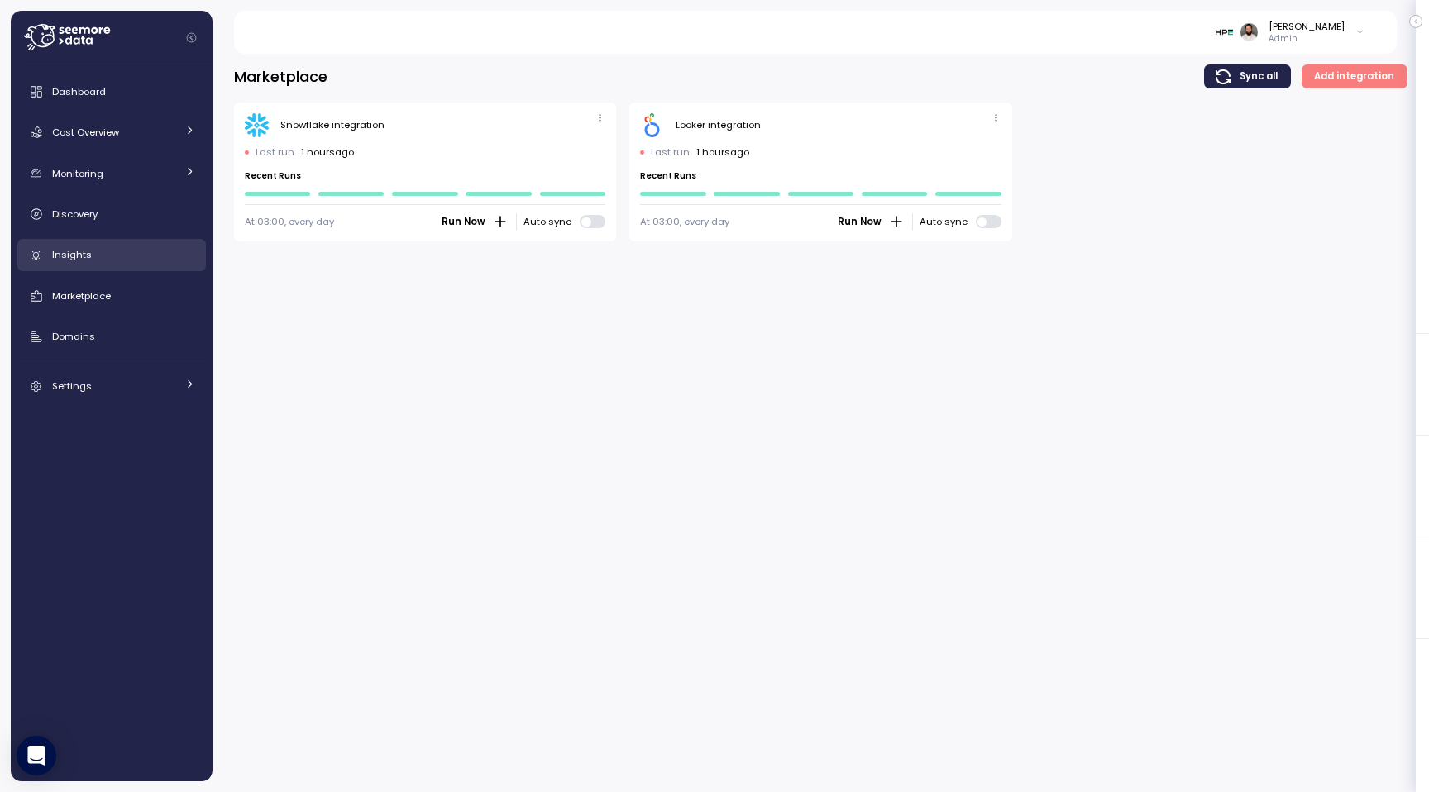
click at [157, 261] on div "Insights" at bounding box center [123, 254] width 143 height 17
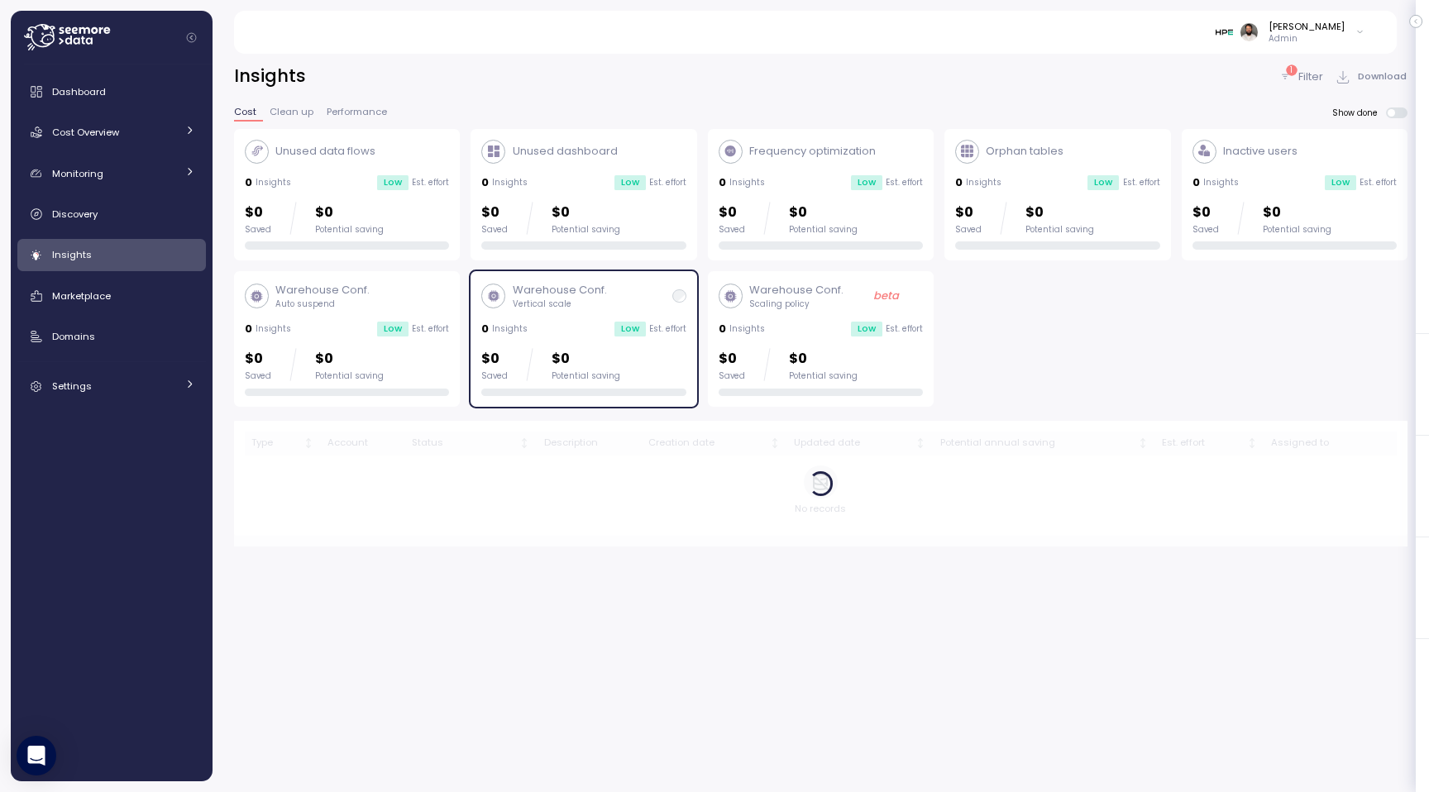
click at [155, 256] on div "Insights" at bounding box center [123, 254] width 143 height 17
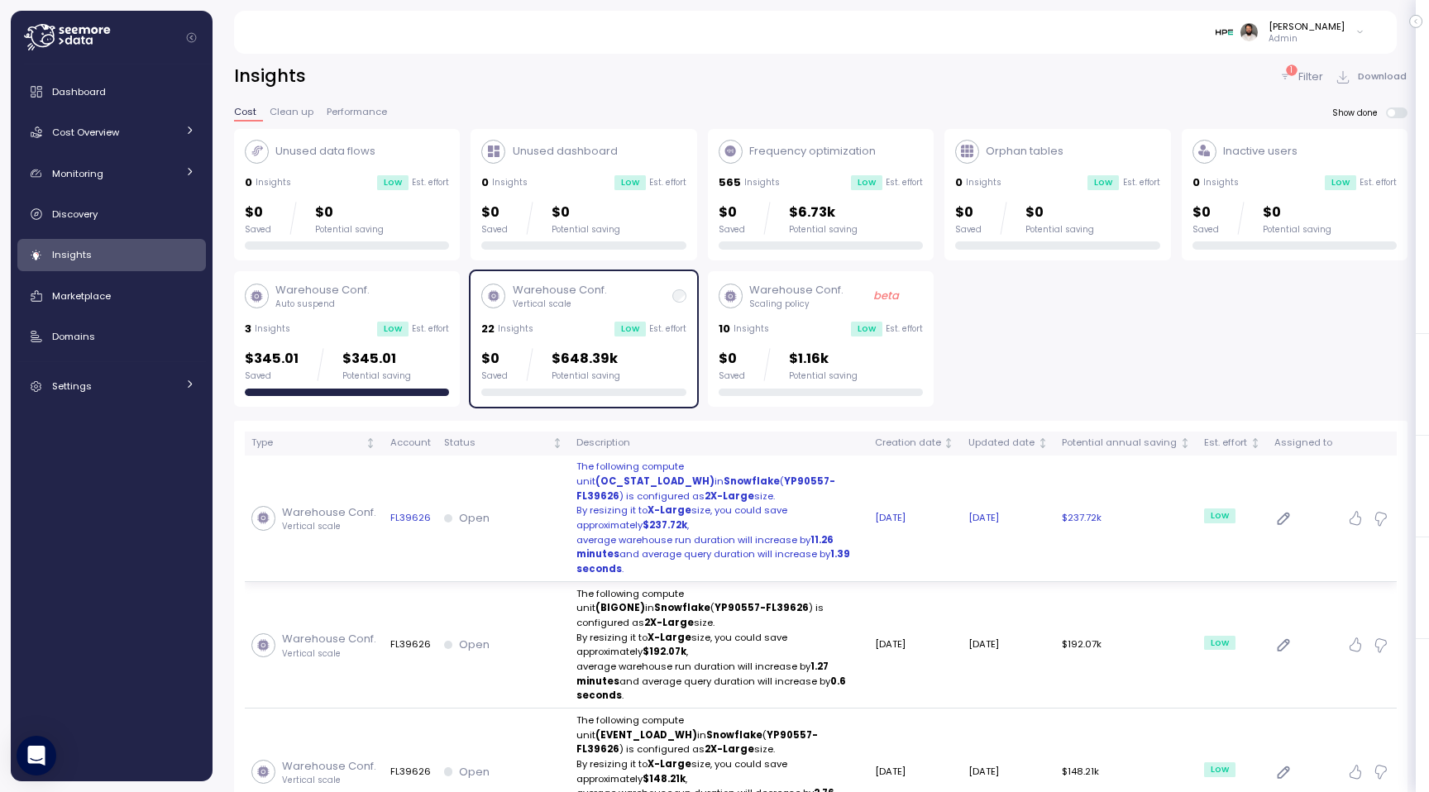
click at [690, 481] on strong "YP90557-FL39626" at bounding box center [705, 489] width 259 height 28
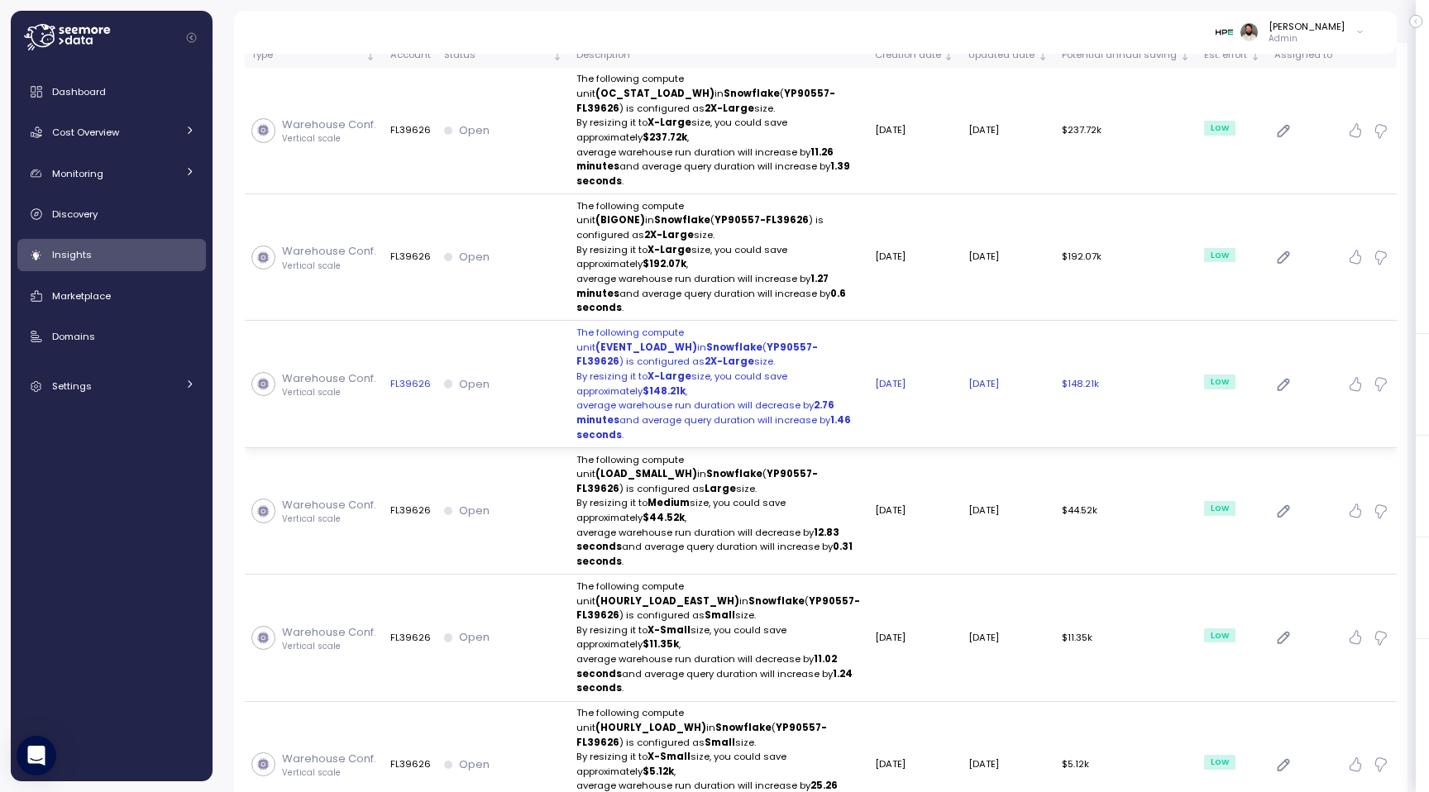
scroll to position [375, 0]
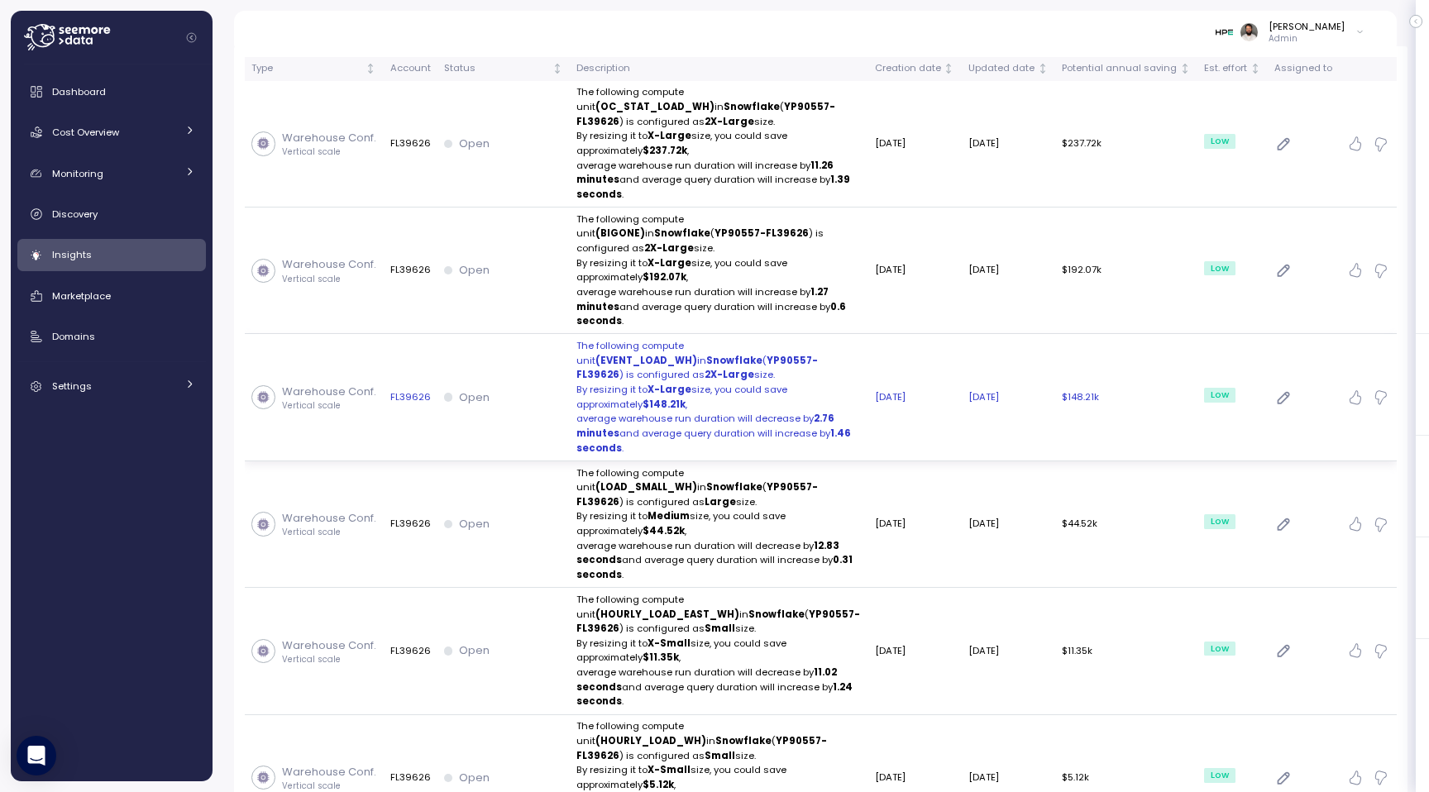
click at [448, 208] on td "Open" at bounding box center [503, 271] width 132 height 126
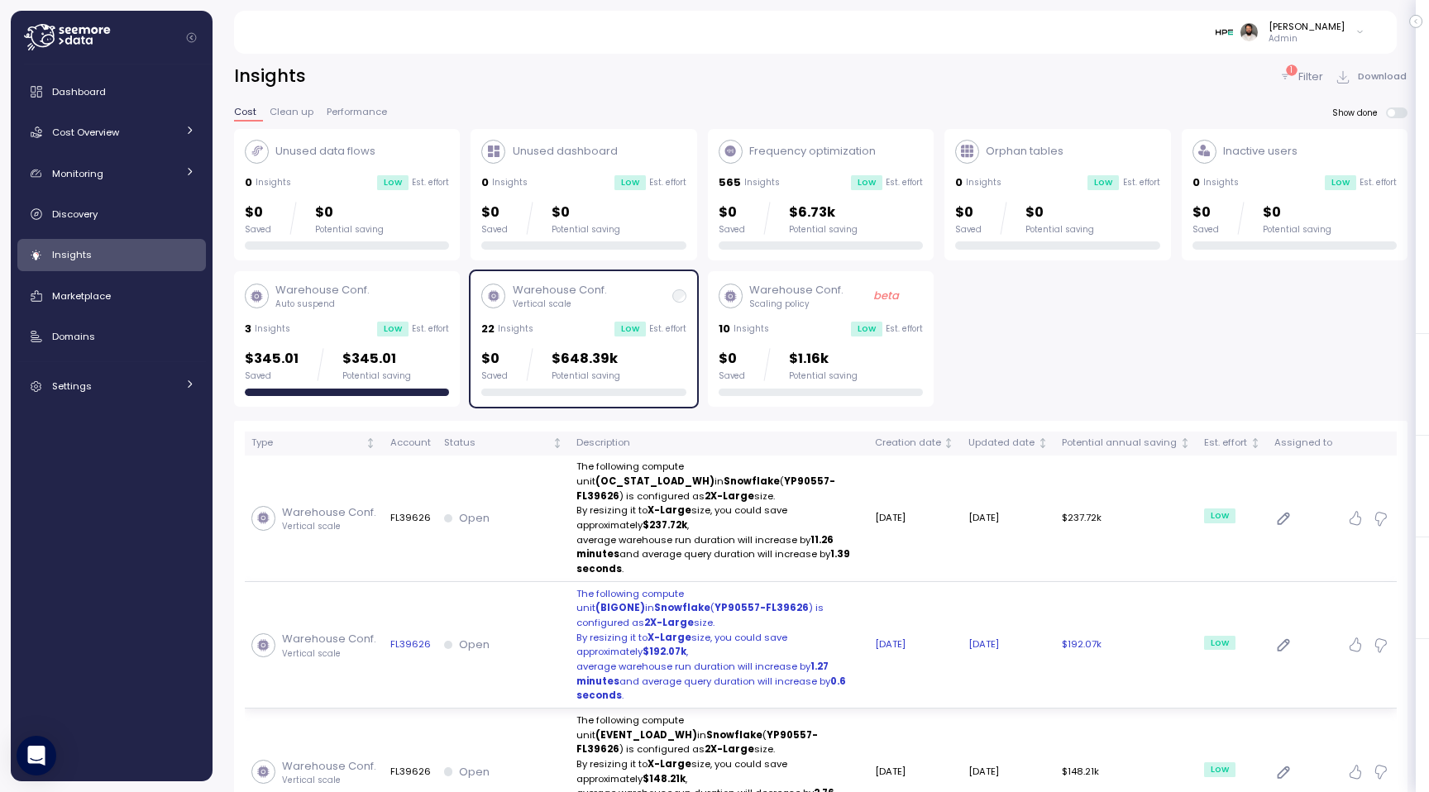
click at [694, 616] on strong "2X-Large" at bounding box center [669, 622] width 50 height 13
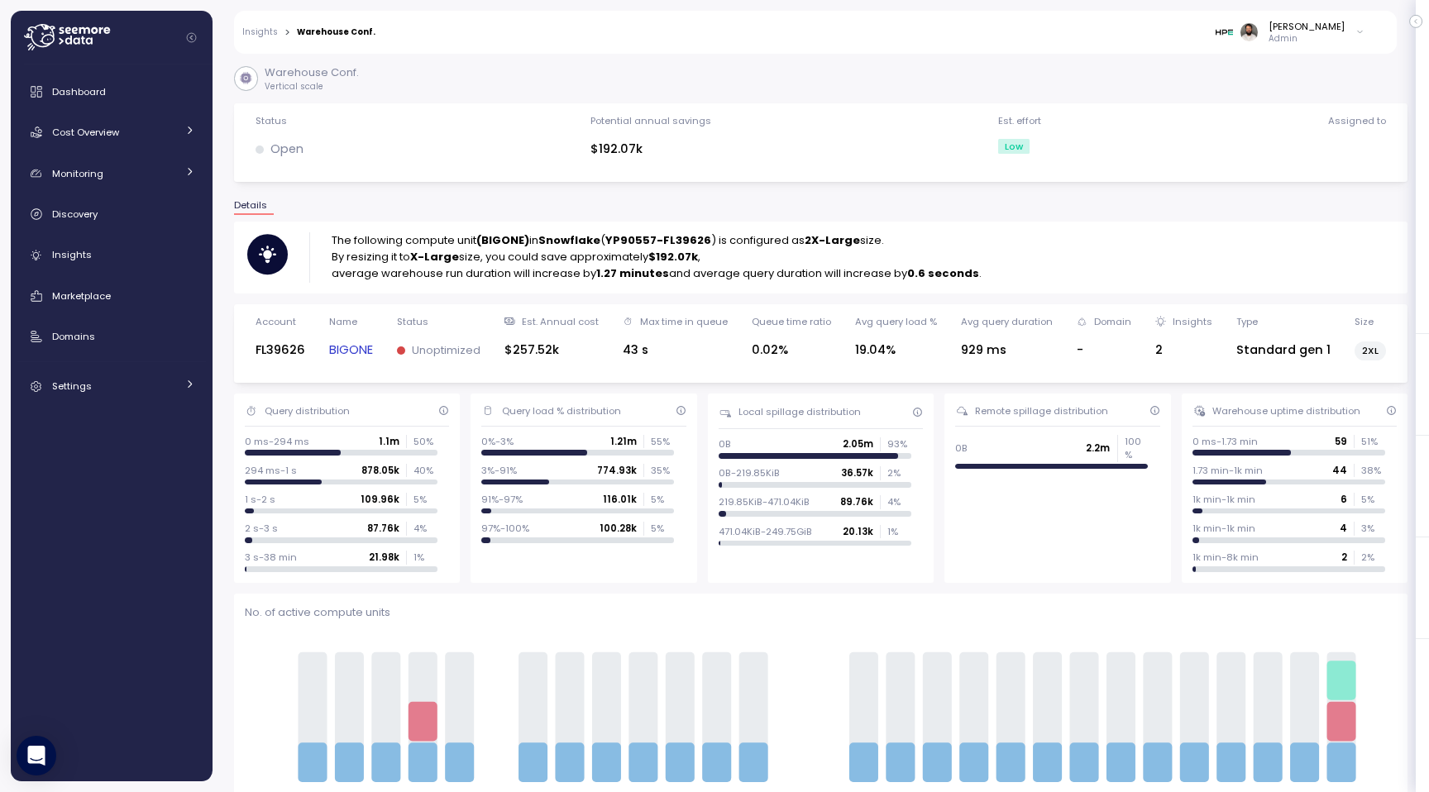
click at [353, 346] on link "BIGONE" at bounding box center [351, 350] width 44 height 19
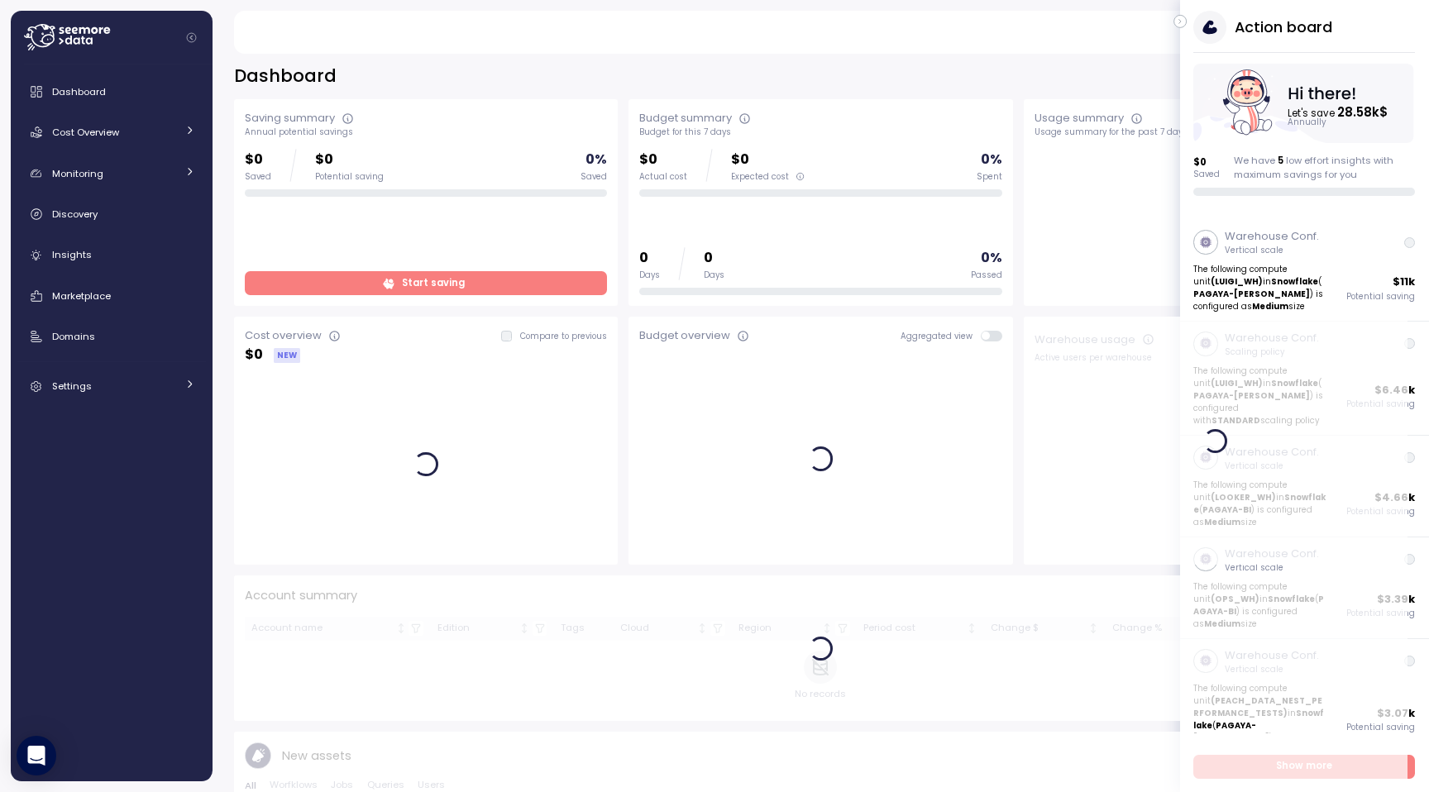
click at [1181, 21] on icon "button" at bounding box center [1180, 22] width 2 height 4
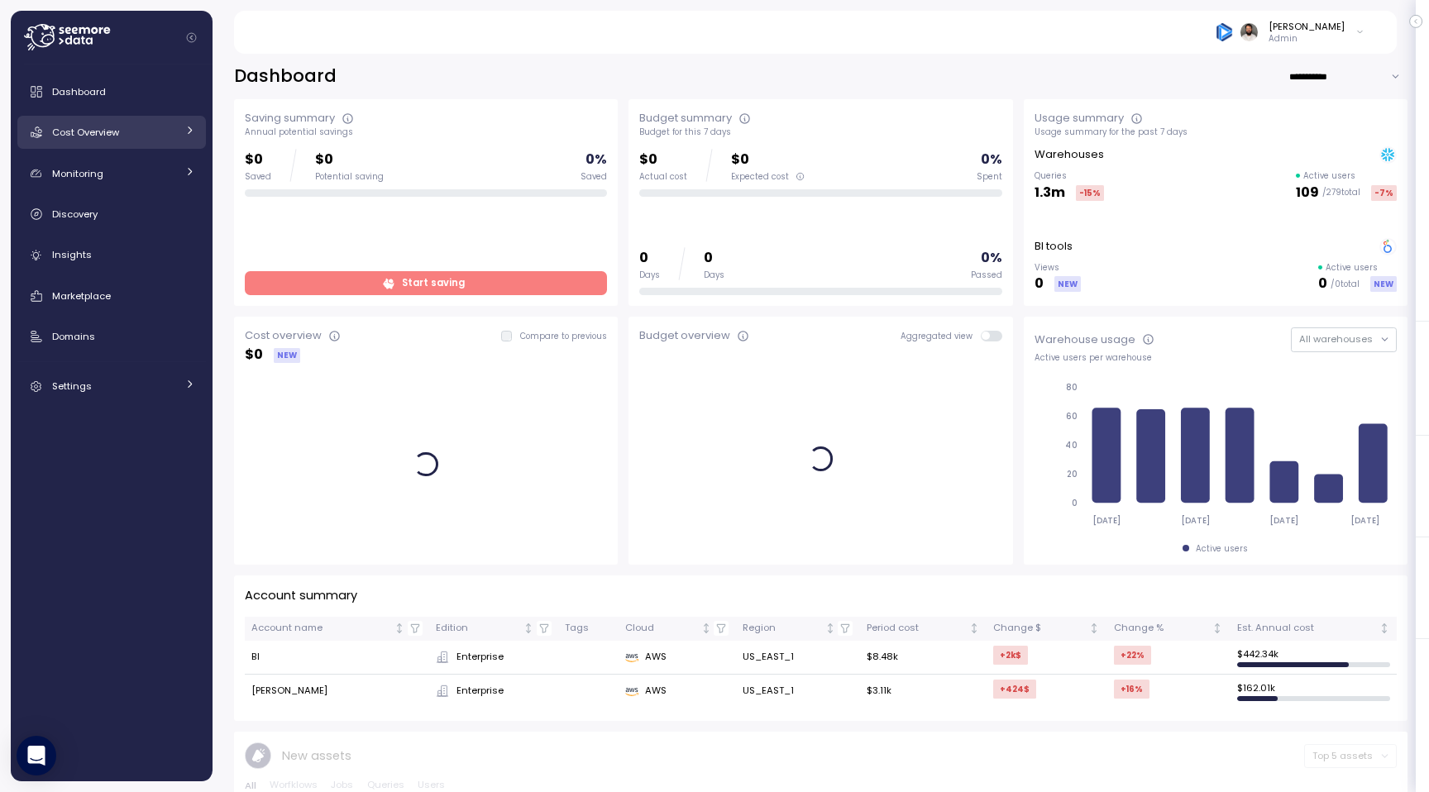
click at [156, 128] on div "Cost Overview" at bounding box center [114, 132] width 124 height 17
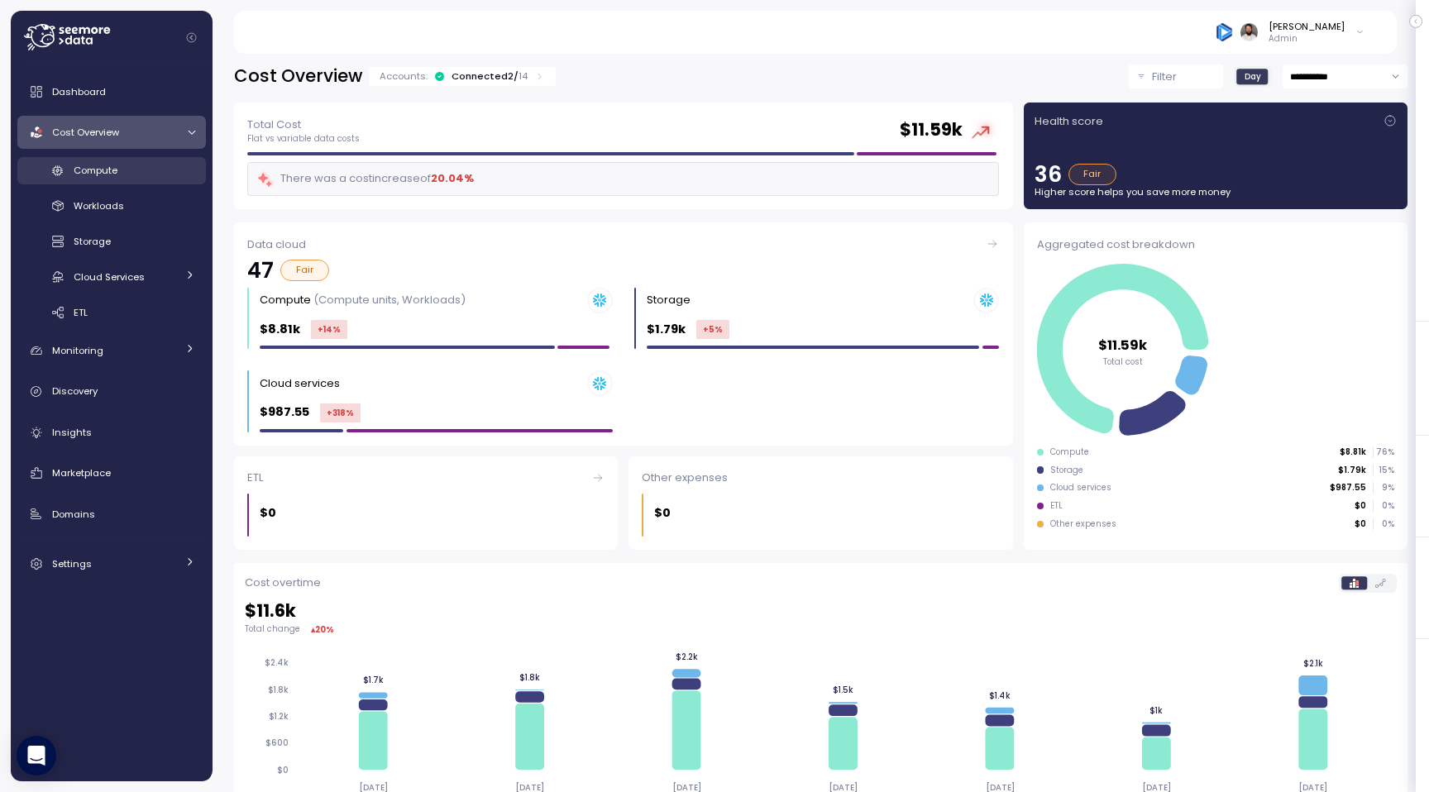
click at [103, 176] on span "Compute" at bounding box center [96, 170] width 44 height 13
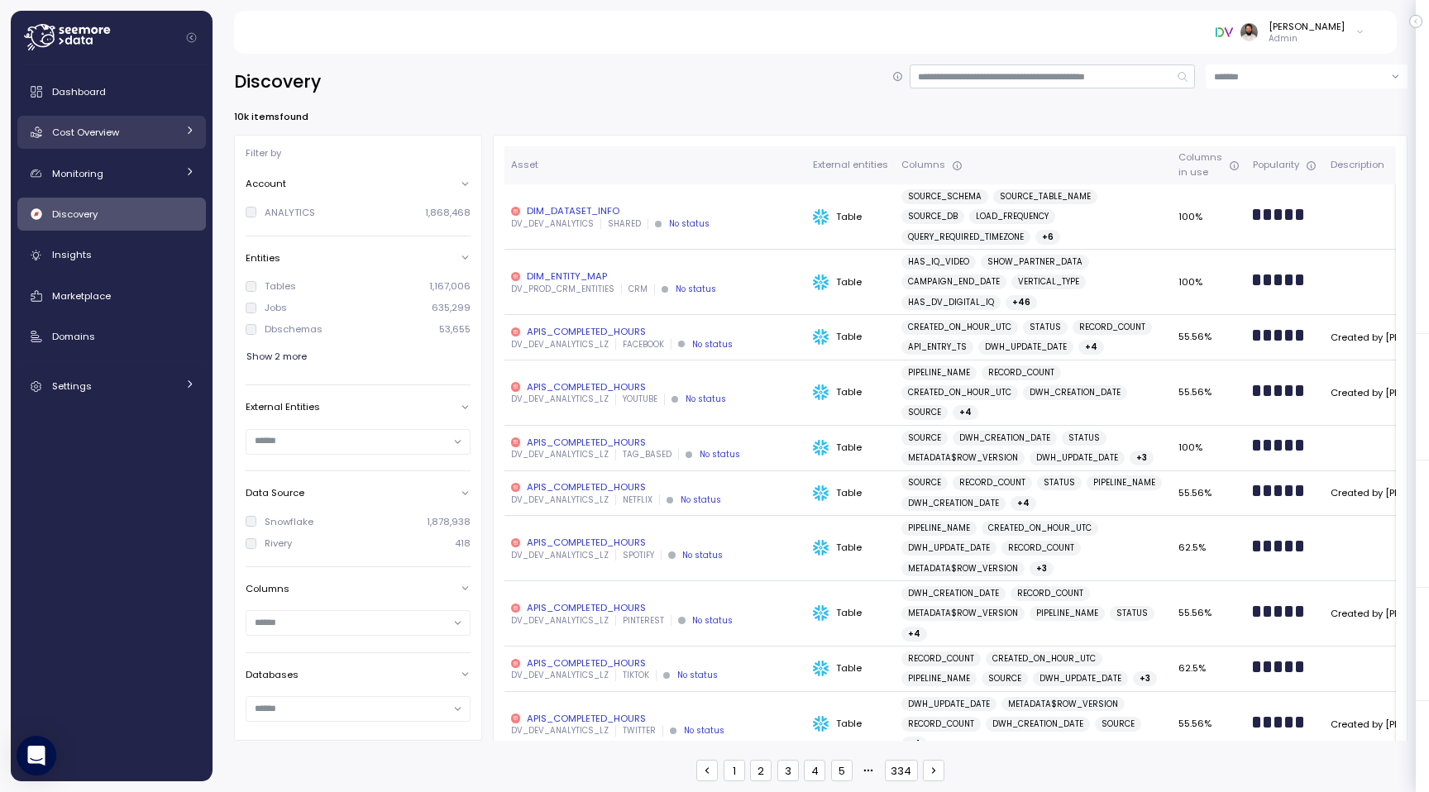
click at [137, 140] on div "Cost Overview" at bounding box center [114, 132] width 124 height 17
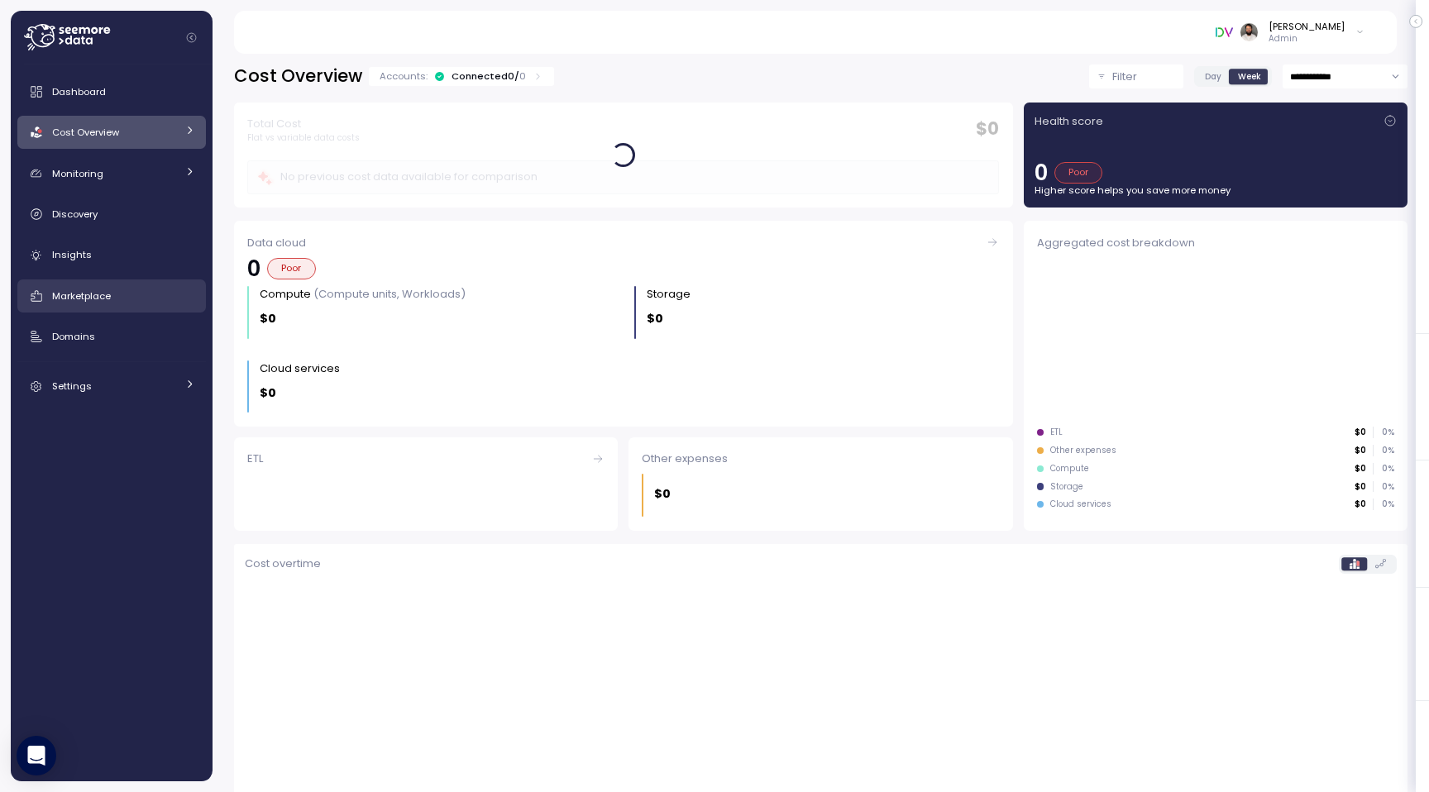
click at [111, 298] on div "Marketplace" at bounding box center [123, 296] width 143 height 17
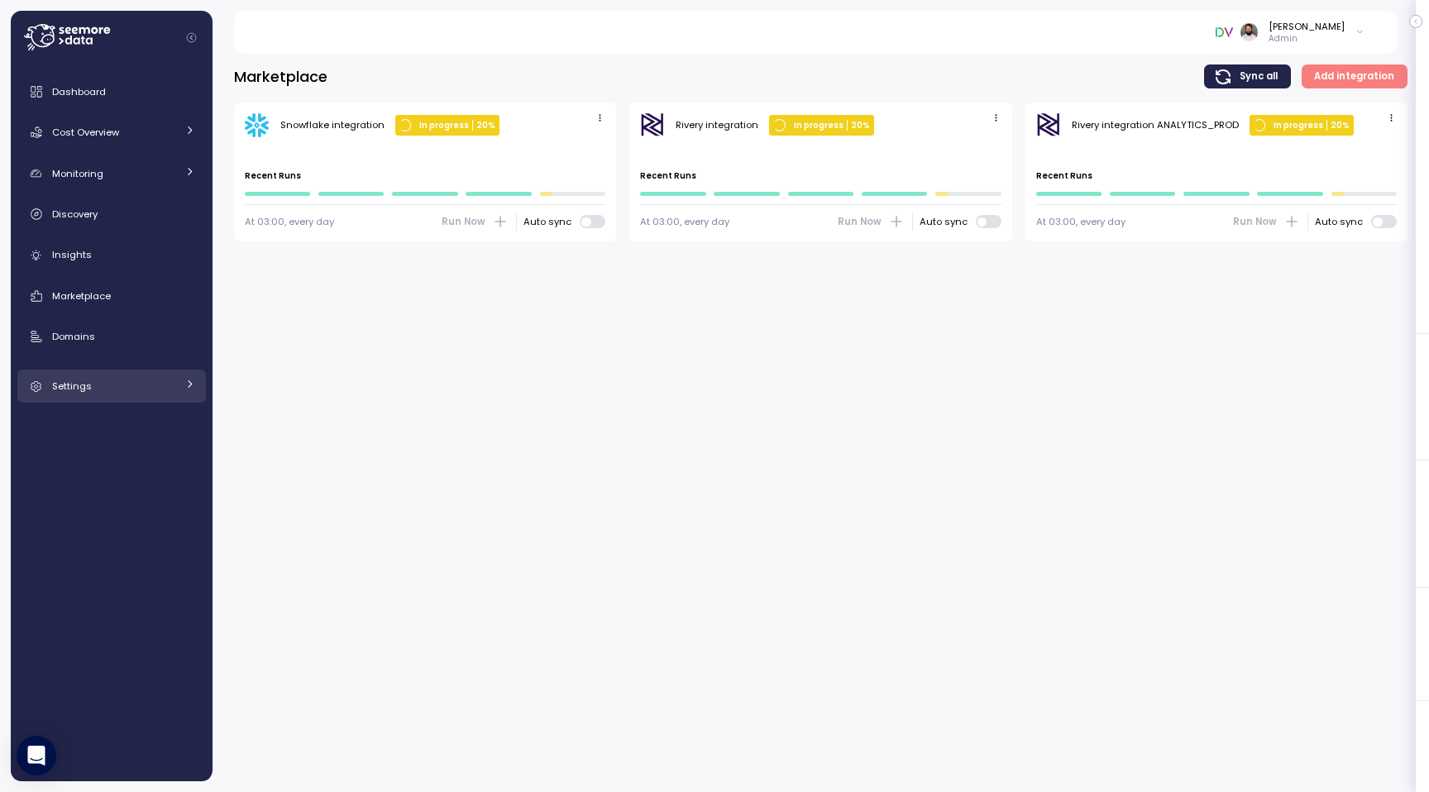
click at [105, 397] on link "Settings" at bounding box center [111, 386] width 188 height 33
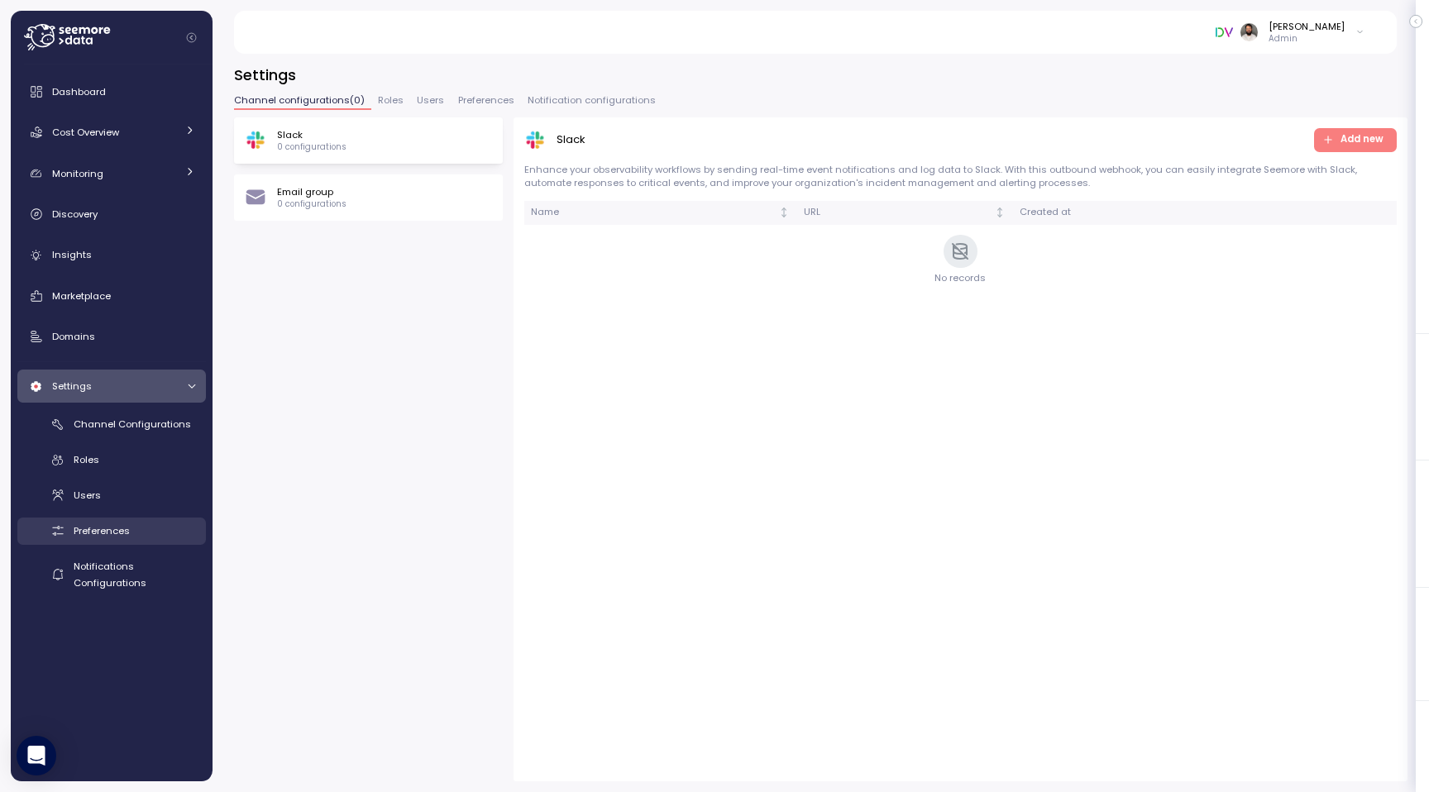
click at [122, 531] on span "Preferences" at bounding box center [102, 530] width 56 height 13
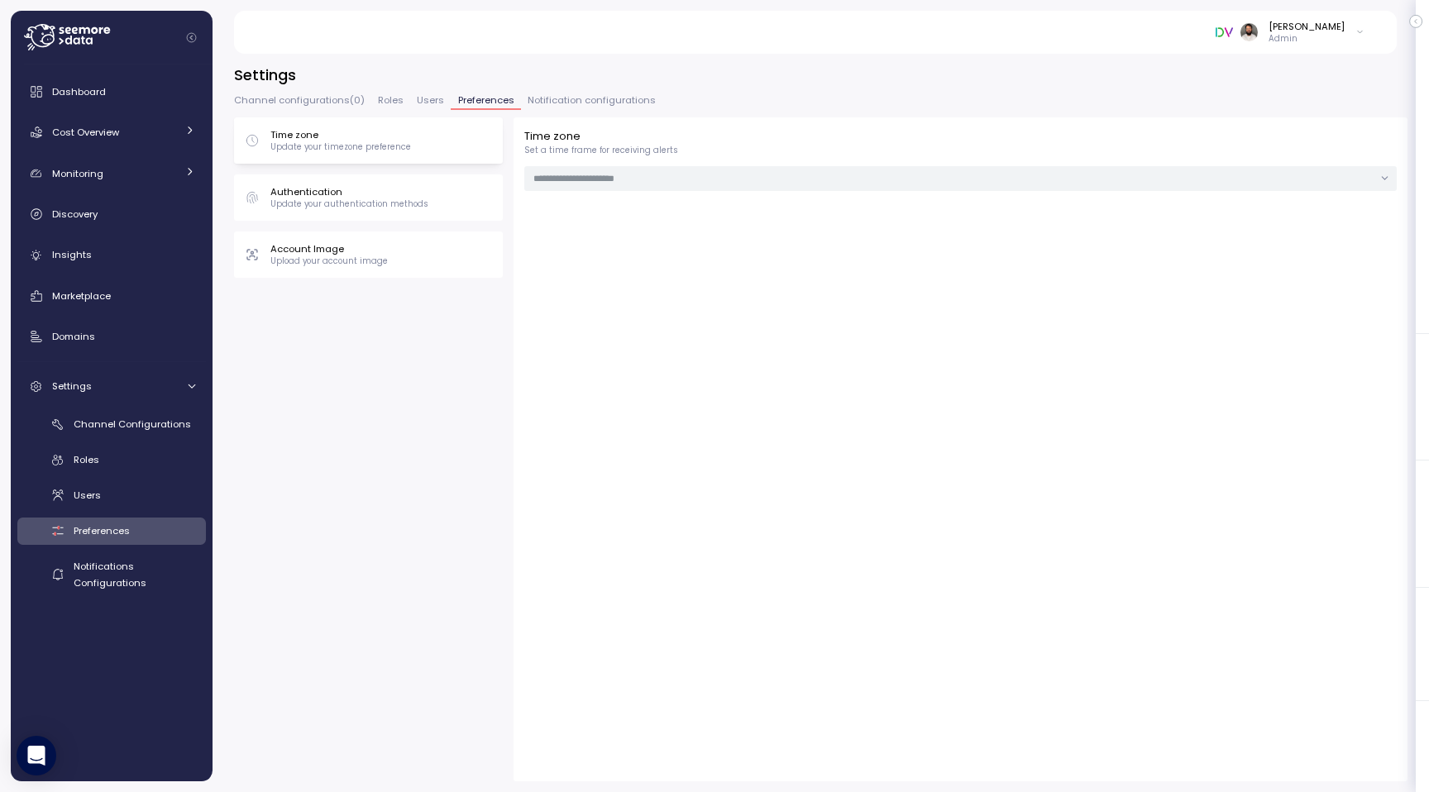
type input "**********"
click at [125, 136] on div "Cost Overview" at bounding box center [114, 132] width 124 height 17
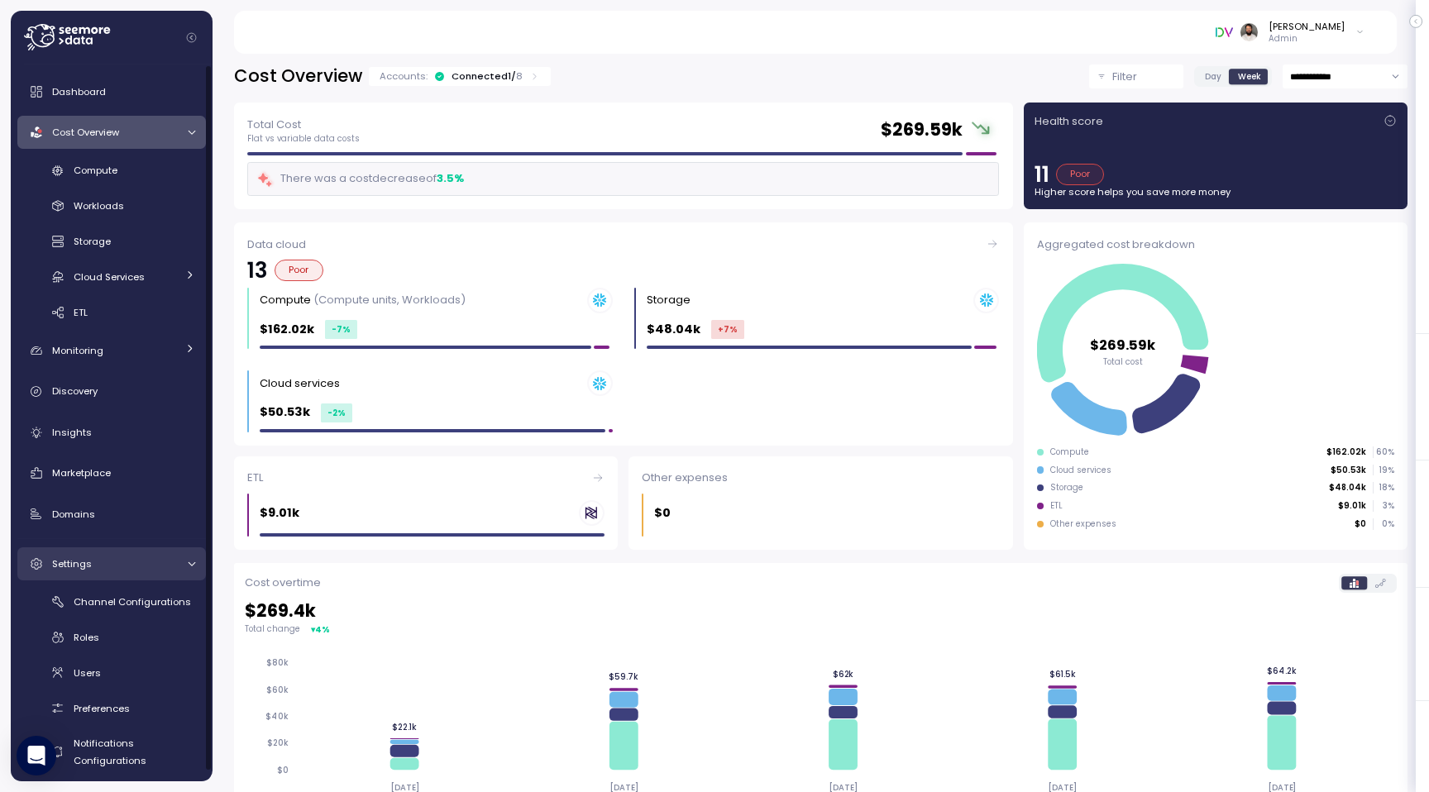
click at [114, 547] on link "Settings" at bounding box center [111, 563] width 188 height 33
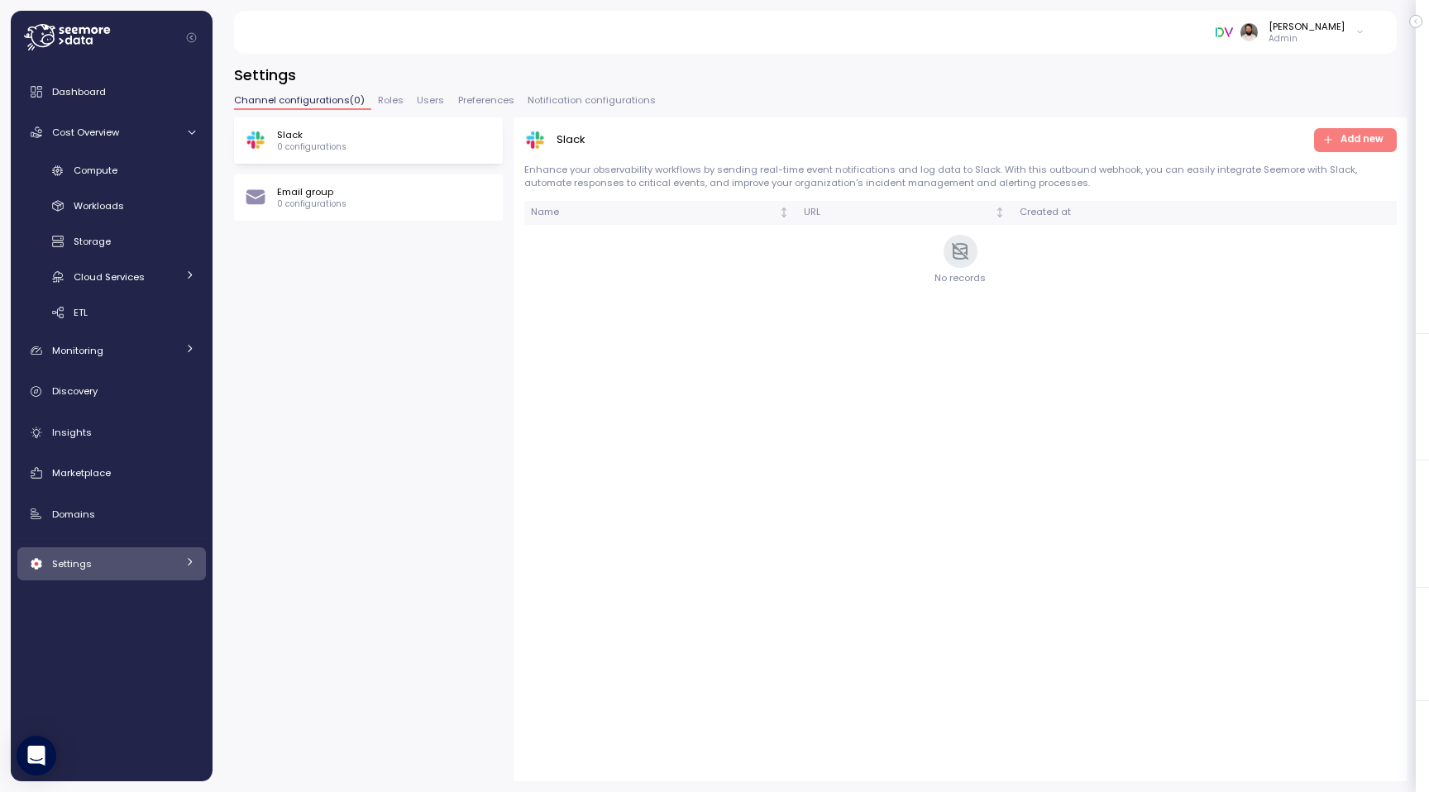
click at [429, 105] on span "Users" at bounding box center [430, 100] width 27 height 9
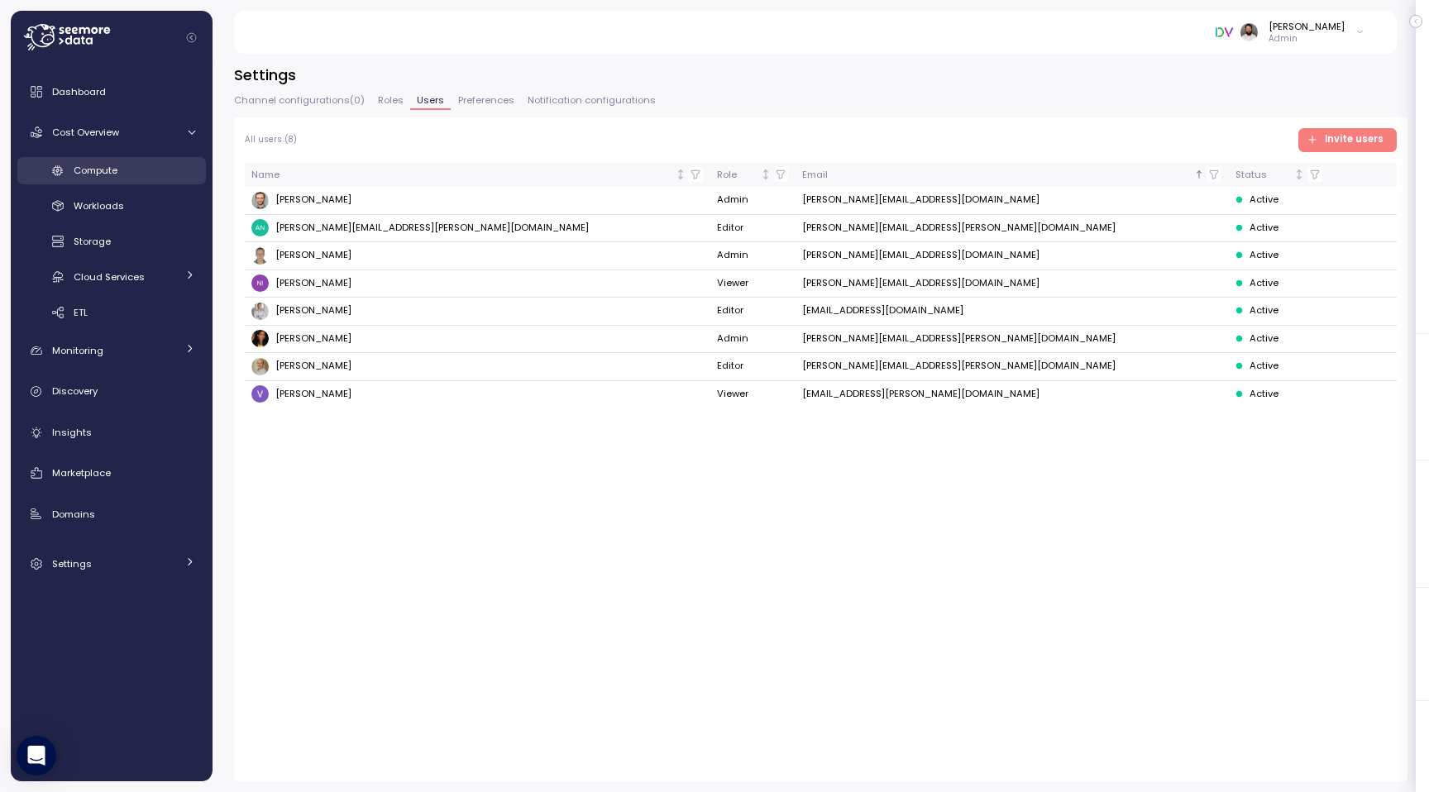
click at [134, 173] on div "Compute" at bounding box center [135, 170] width 122 height 17
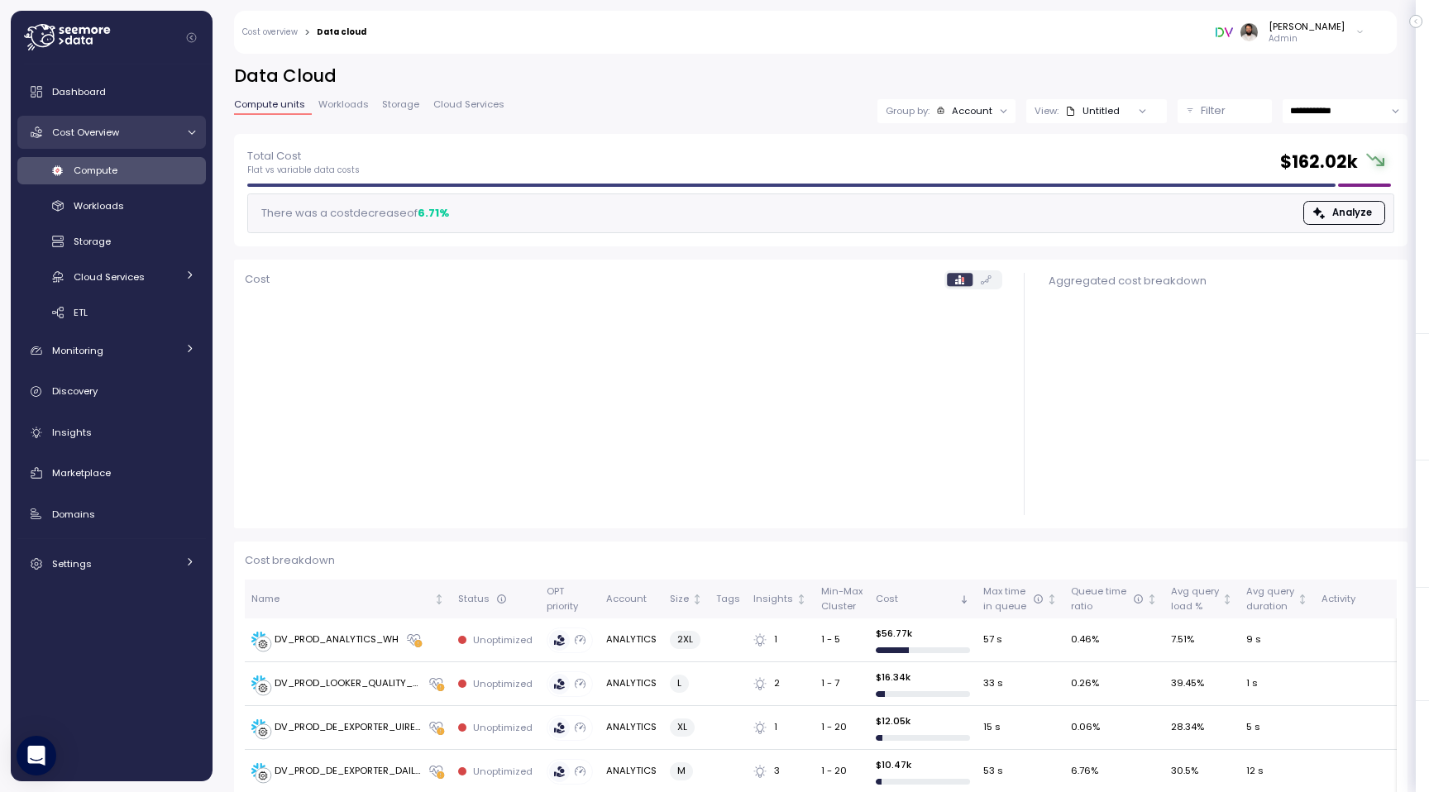
click at [90, 131] on span "Cost Overview" at bounding box center [85, 132] width 67 height 13
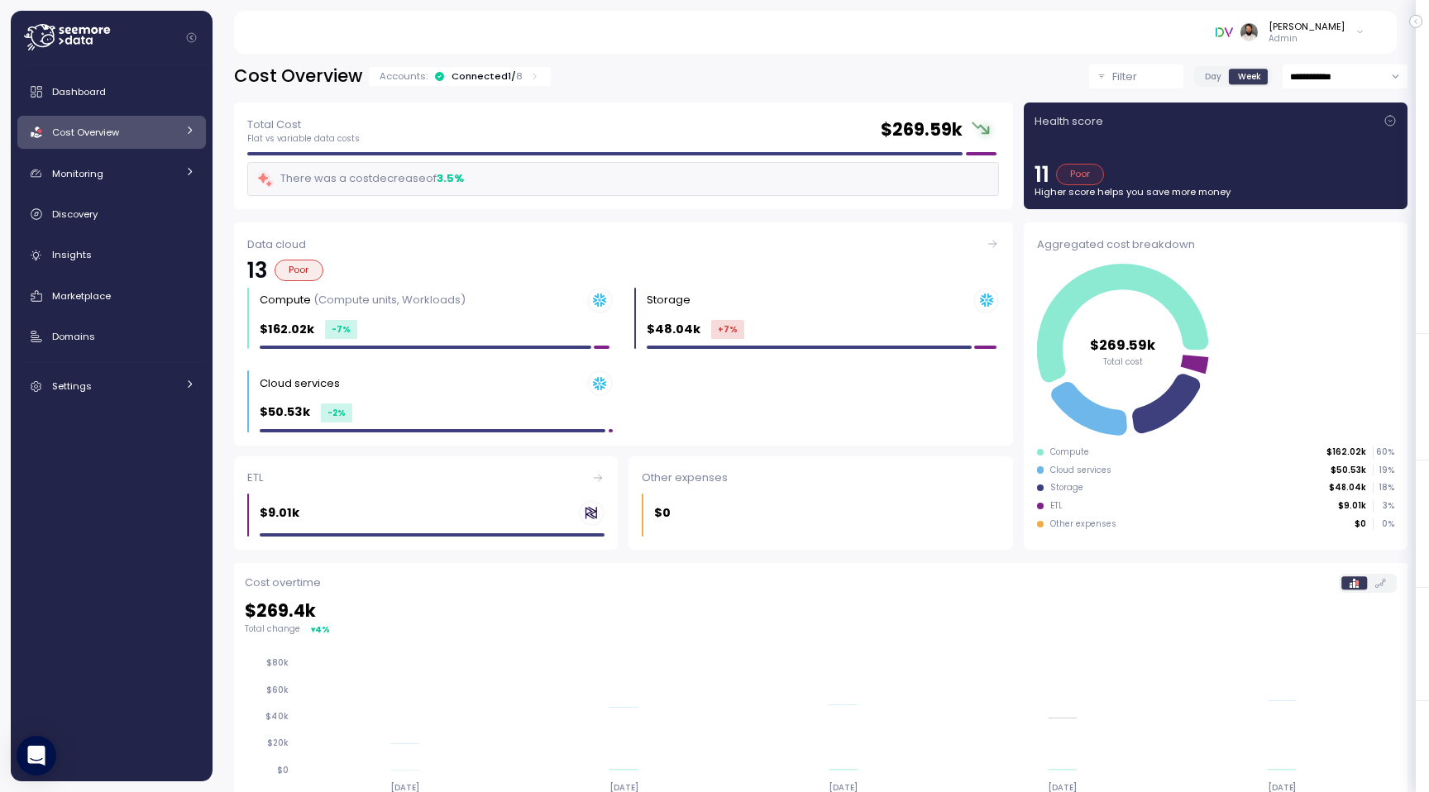
click at [90, 131] on span "Cost Overview" at bounding box center [85, 132] width 67 height 13
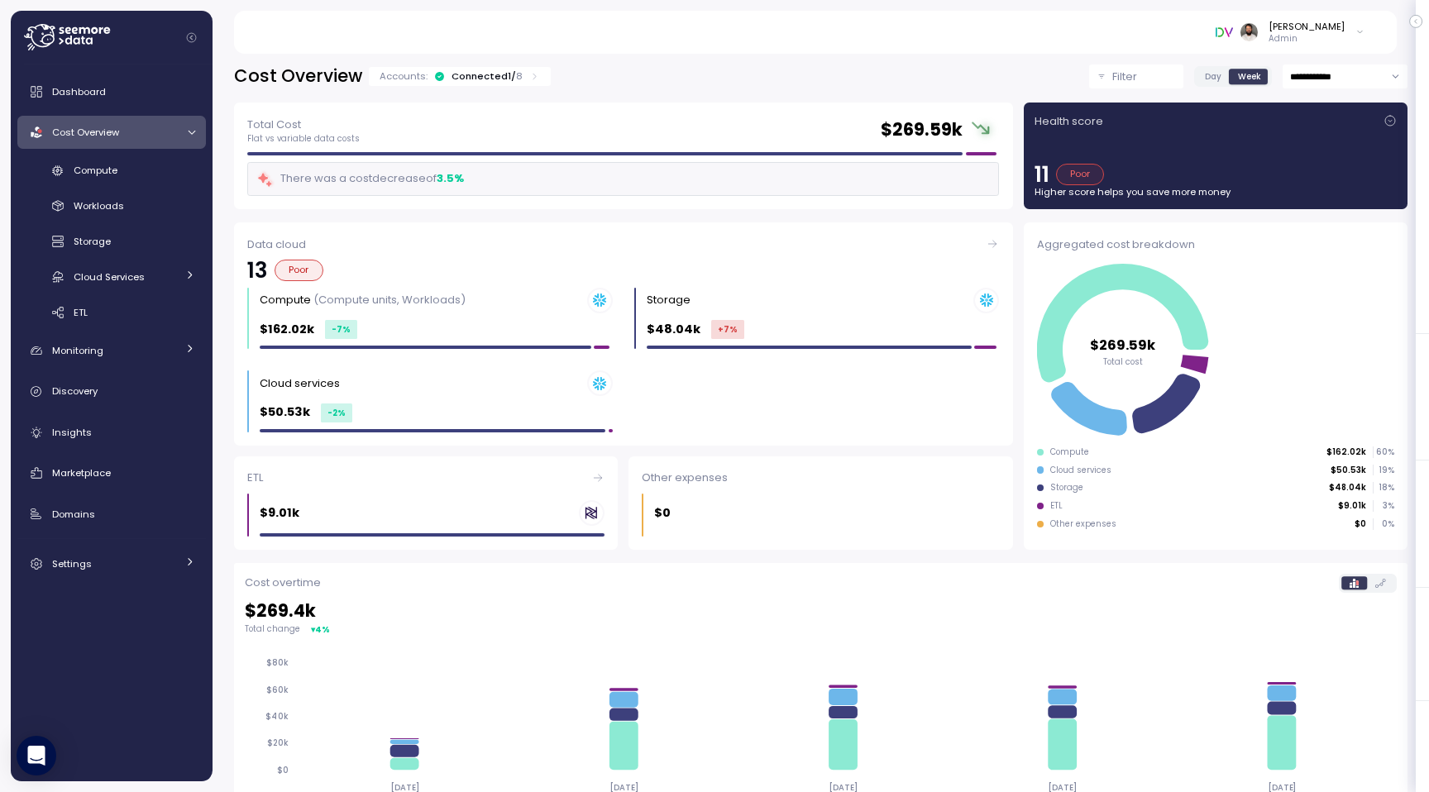
click at [501, 73] on div "Connected 1 / 8" at bounding box center [486, 75] width 71 height 13
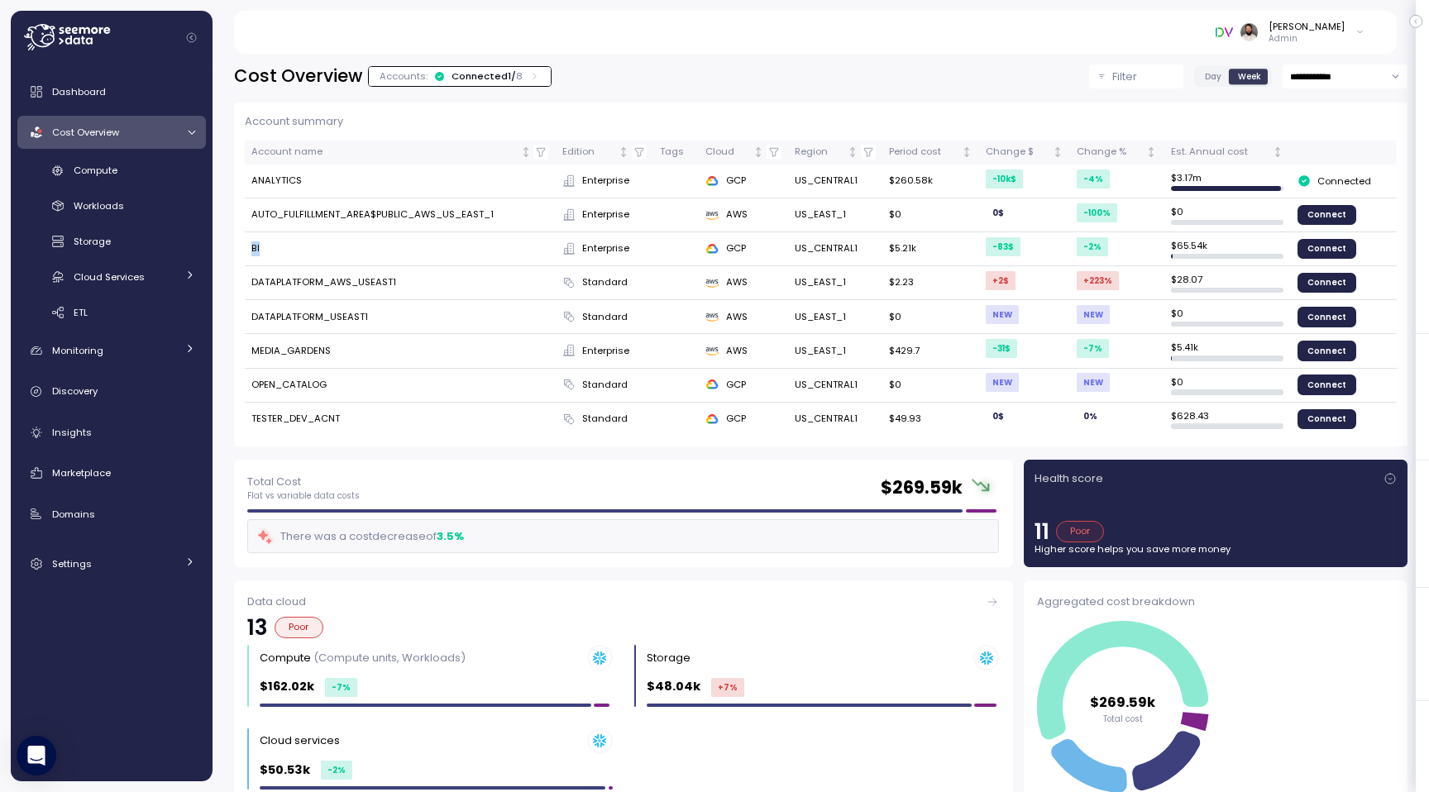
drag, startPoint x: 252, startPoint y: 246, endPoint x: 320, endPoint y: 247, distance: 67.8
click at [320, 247] on td "BI" at bounding box center [400, 249] width 311 height 34
click at [270, 185] on td "ANALYTICS" at bounding box center [400, 182] width 311 height 34
click at [272, 176] on td "ANALYTICS" at bounding box center [400, 182] width 311 height 34
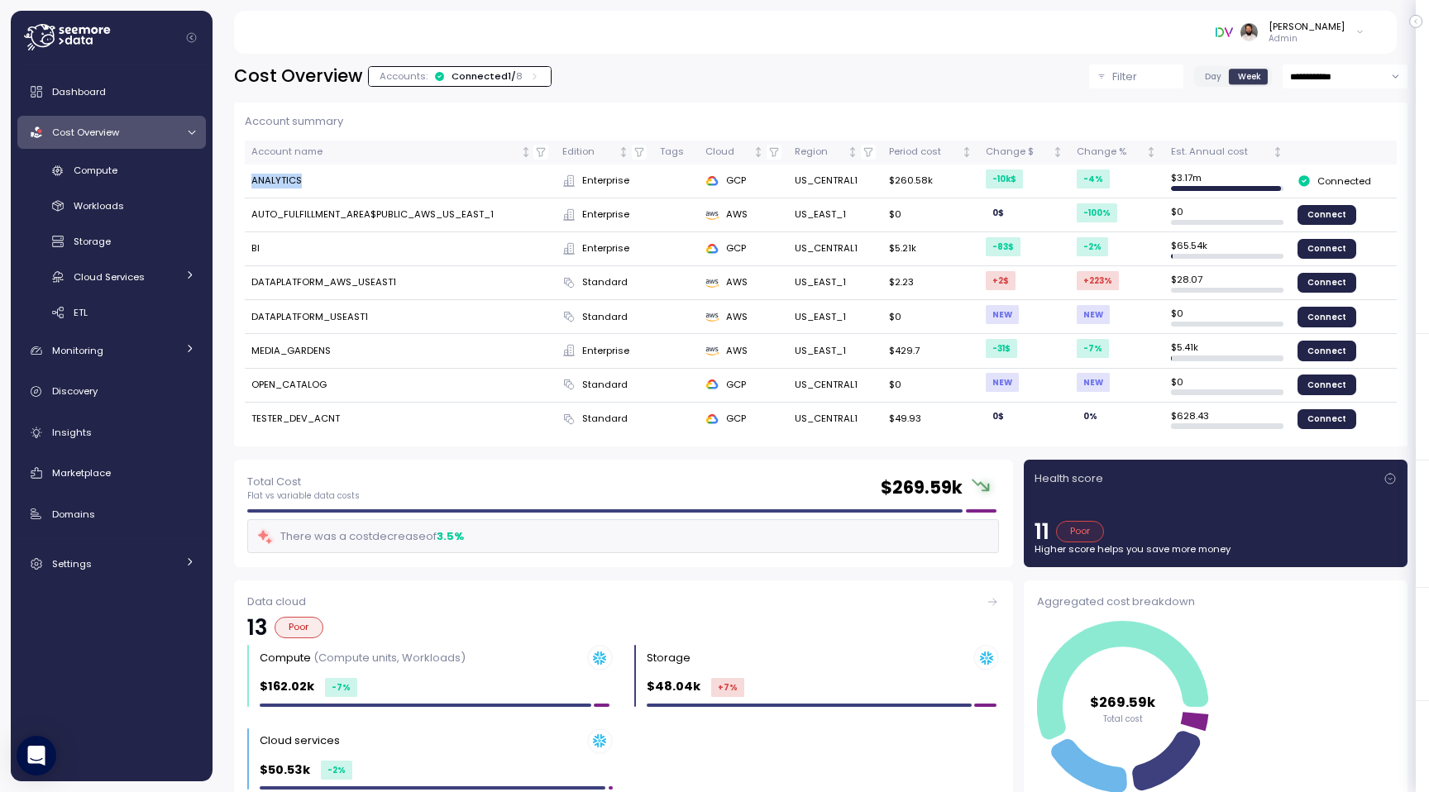
click at [272, 176] on td "ANALYTICS" at bounding box center [400, 182] width 311 height 34
click at [1223, 155] on div "Est. Annual cost" at bounding box center [1220, 152] width 99 height 15
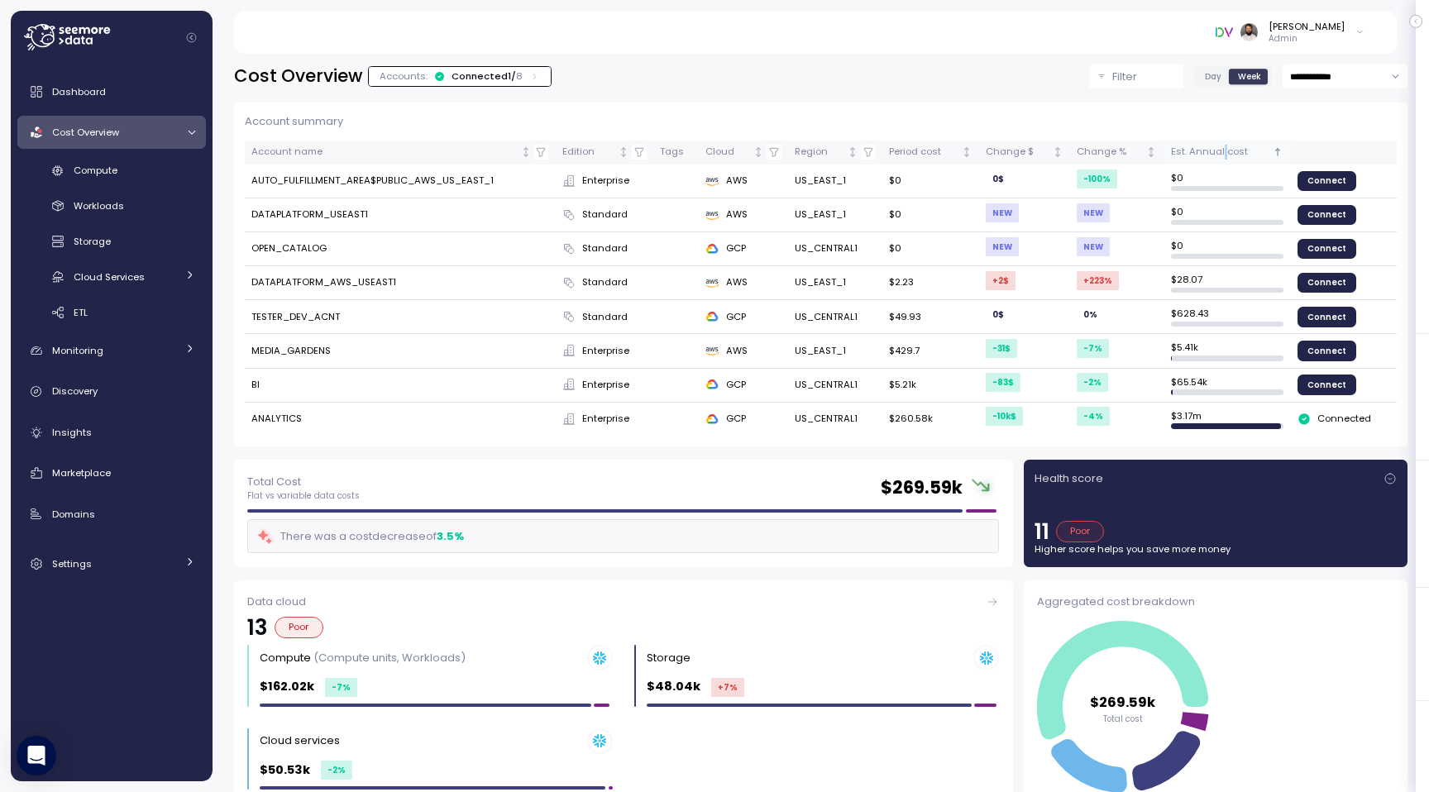
click at [1223, 155] on div "Est. Annual cost" at bounding box center [1220, 152] width 99 height 15
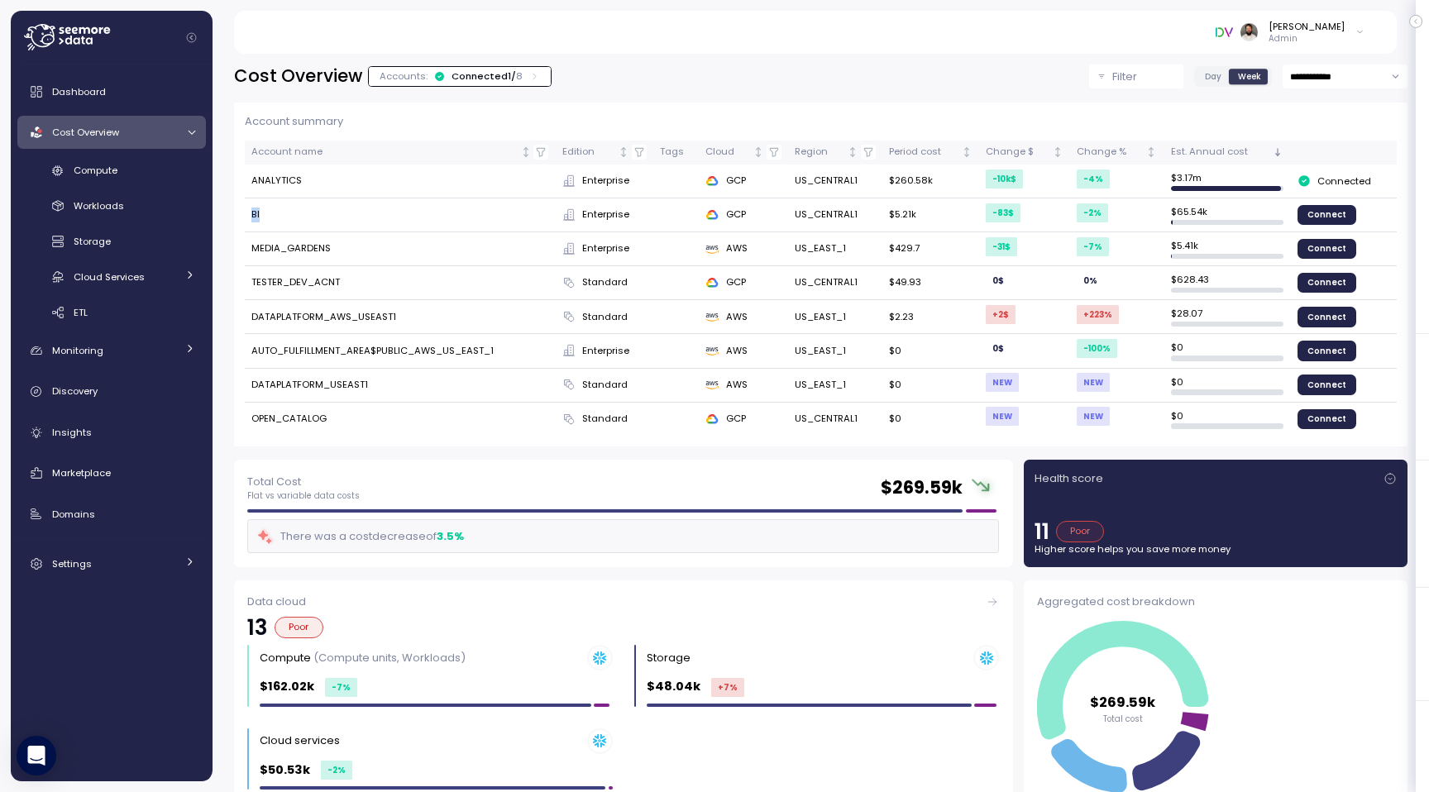
drag, startPoint x: 247, startPoint y: 212, endPoint x: 303, endPoint y: 212, distance: 55.4
click at [303, 212] on td "BI" at bounding box center [400, 215] width 311 height 34
click at [500, 79] on div "Connected 1 / 8" at bounding box center [486, 75] width 71 height 13
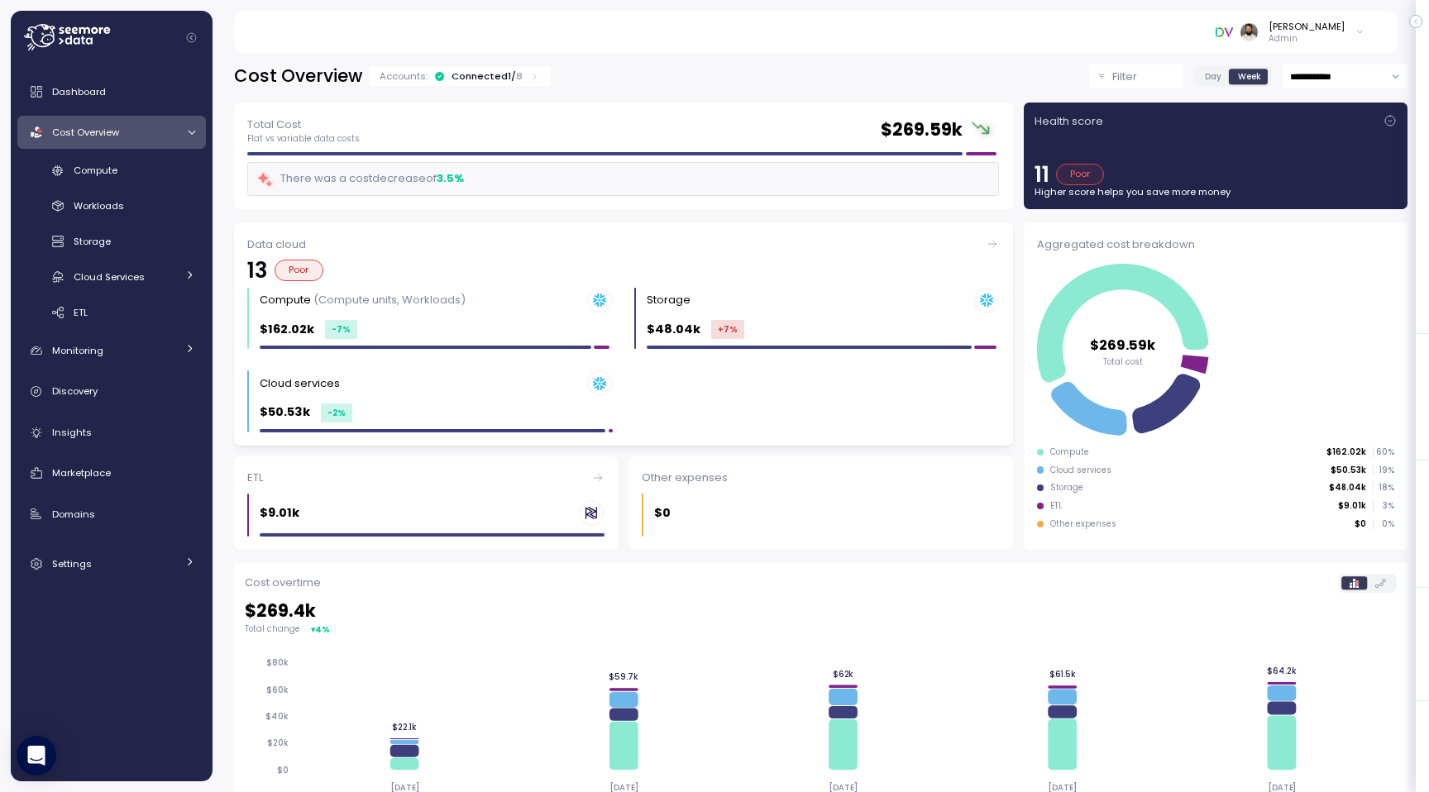
scroll to position [2, 0]
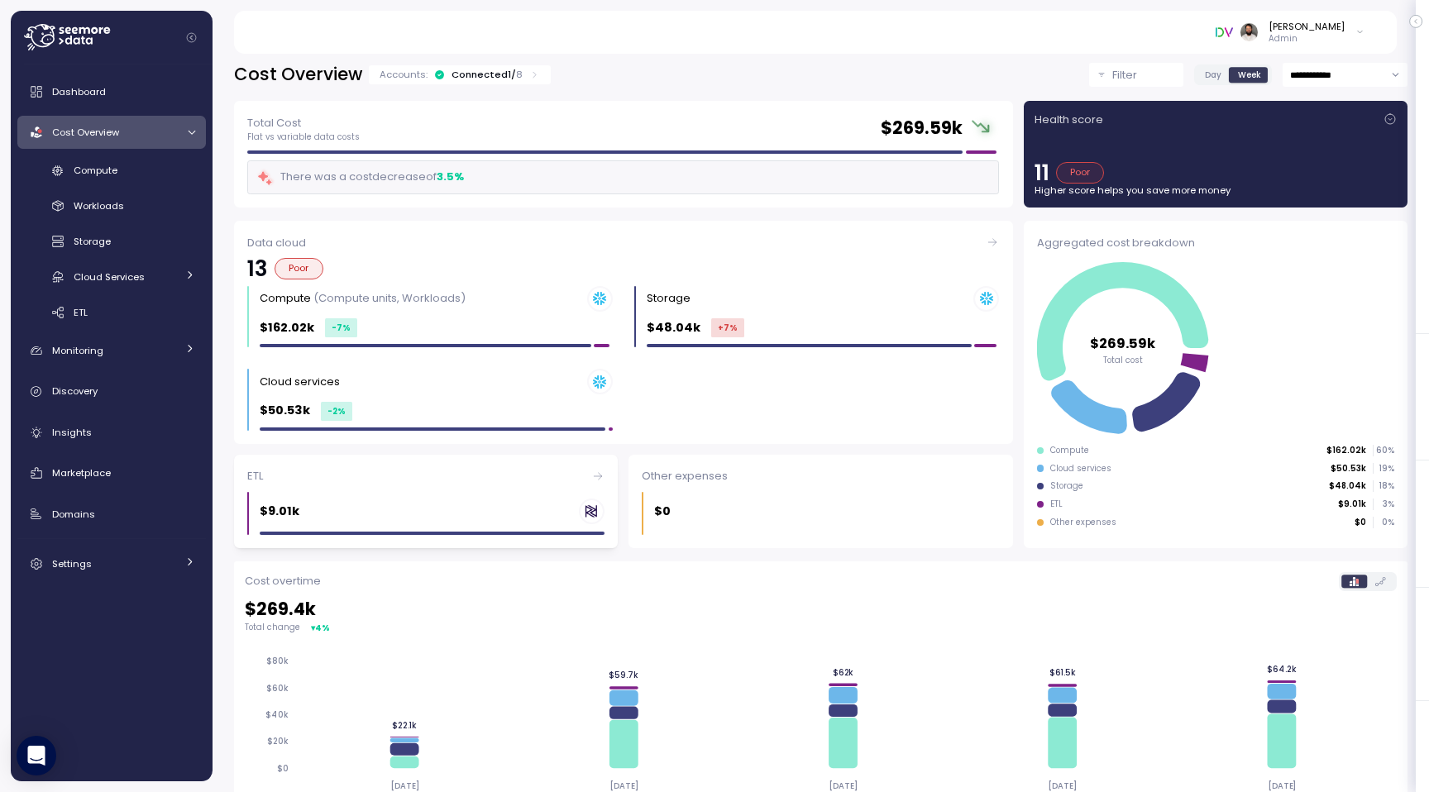
click at [370, 510] on div "$9.01k" at bounding box center [432, 512] width 345 height 26
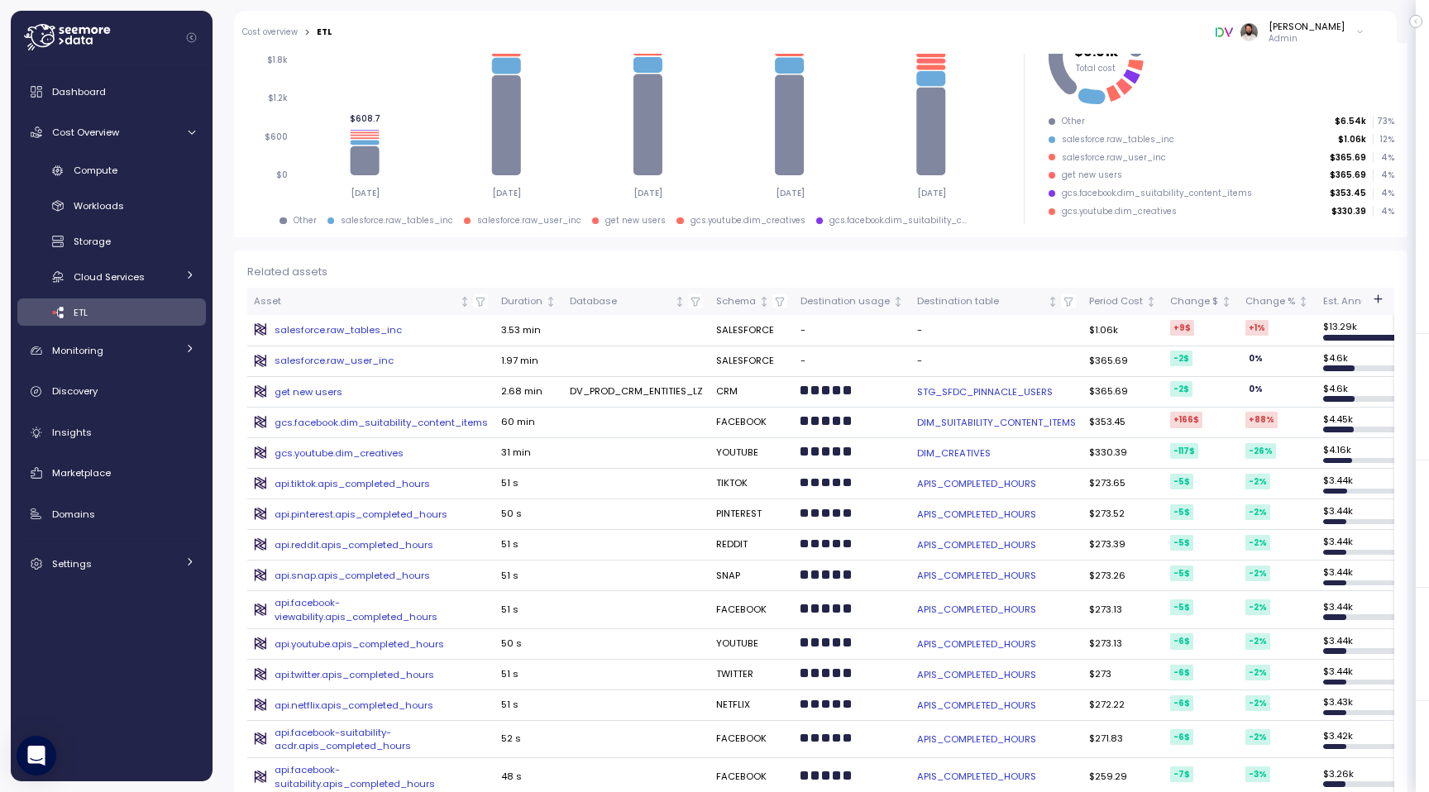
click at [317, 391] on div "get new users" at bounding box center [370, 391] width 233 height 13
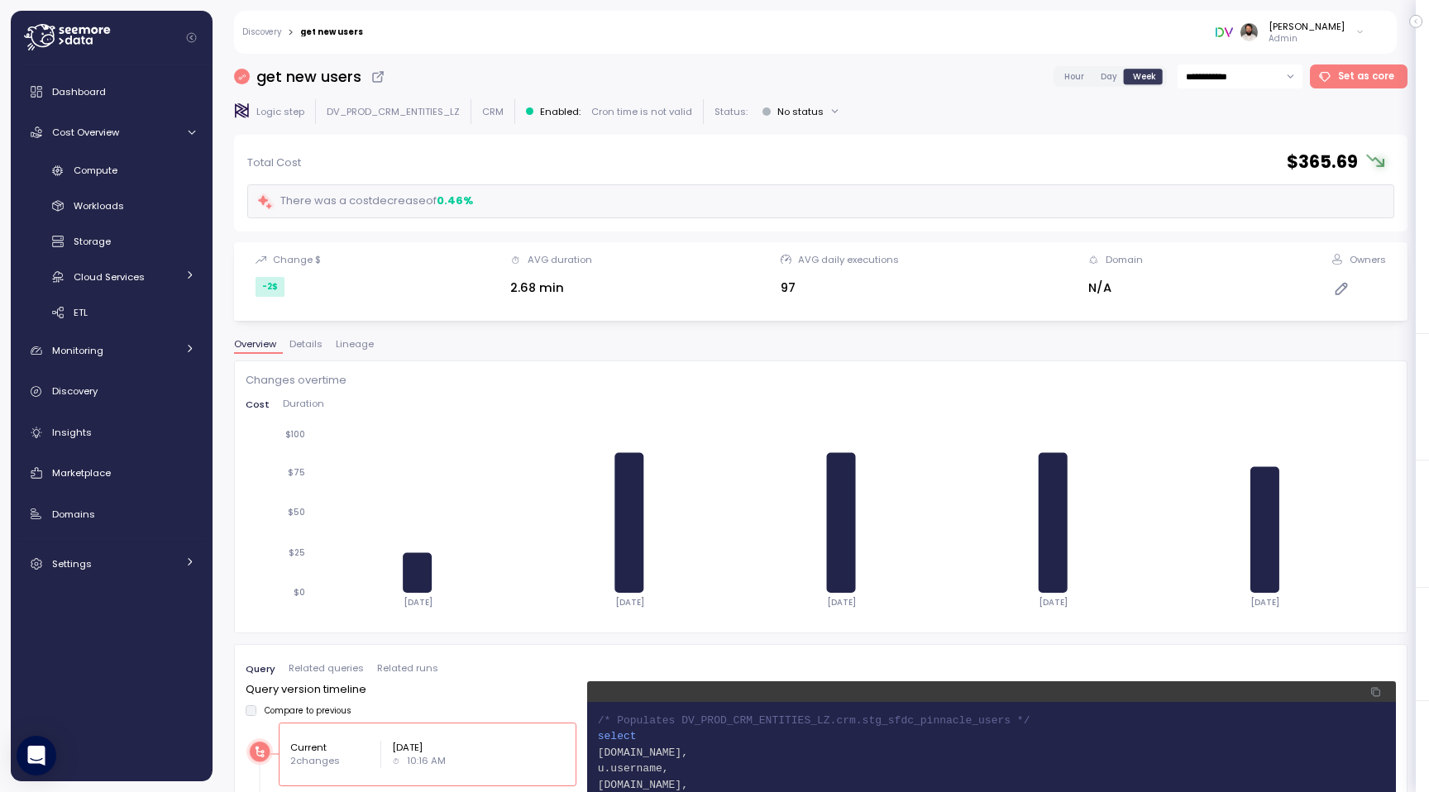
click at [364, 341] on span "Lineage" at bounding box center [355, 344] width 38 height 9
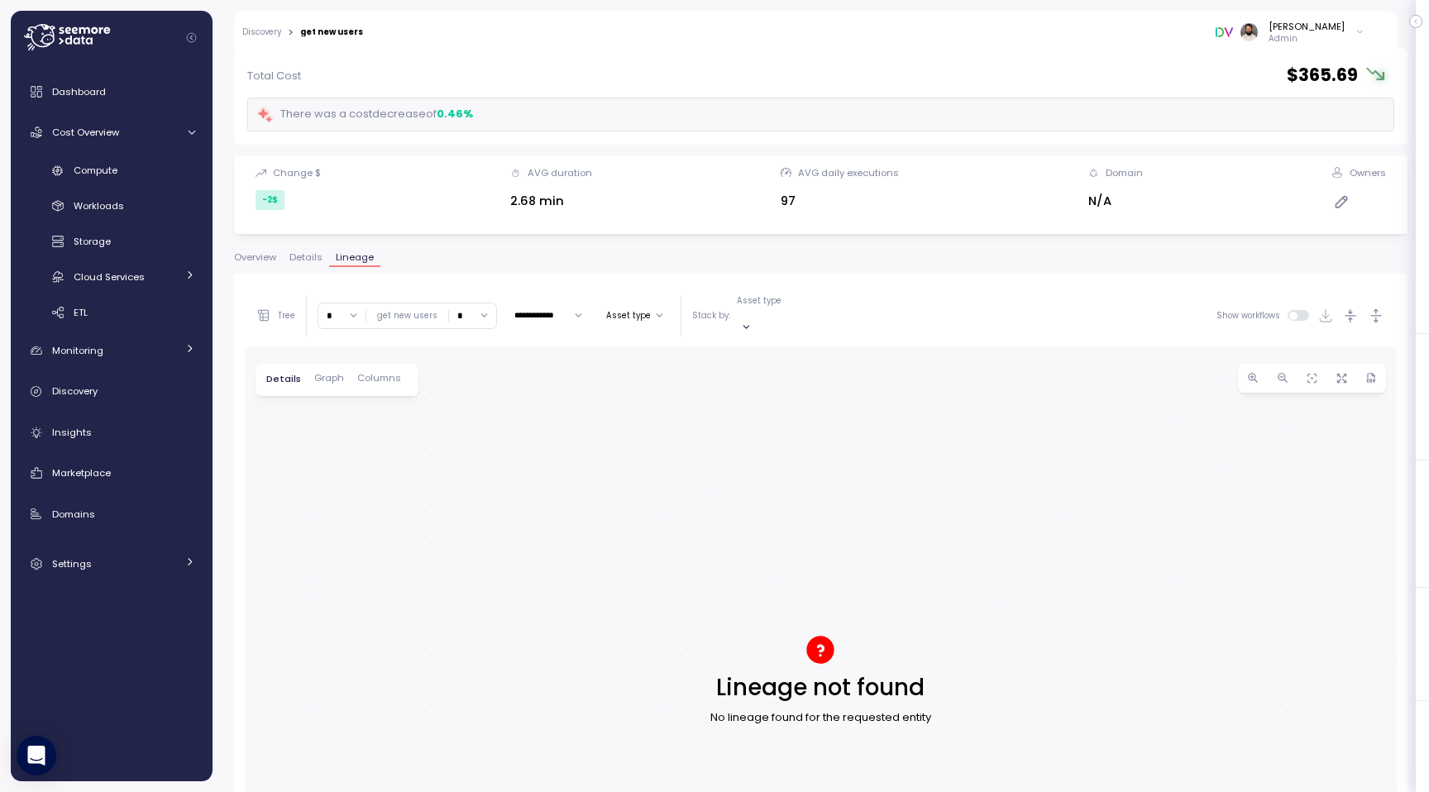
scroll to position [93, 0]
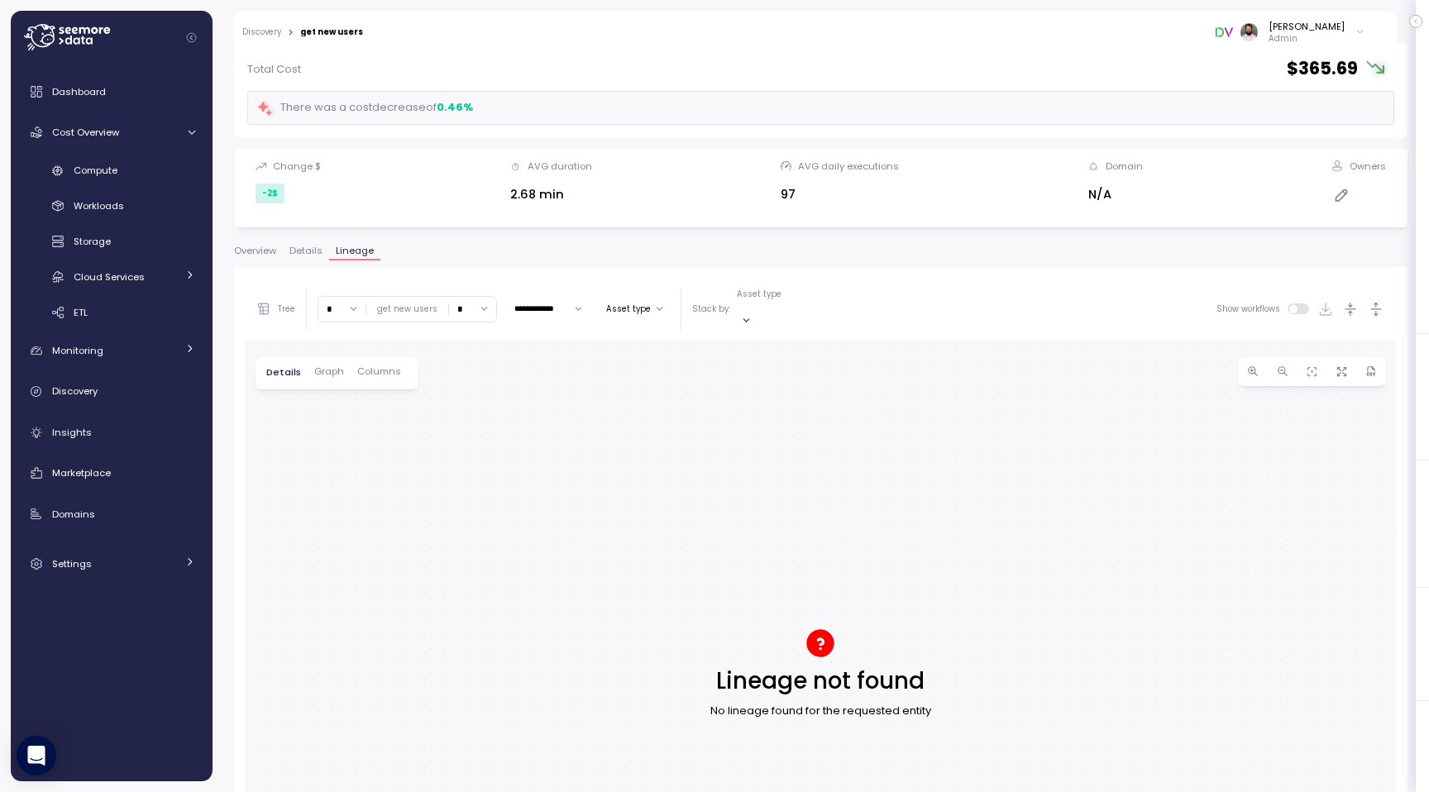
click at [255, 252] on span "Overview" at bounding box center [255, 250] width 42 height 9
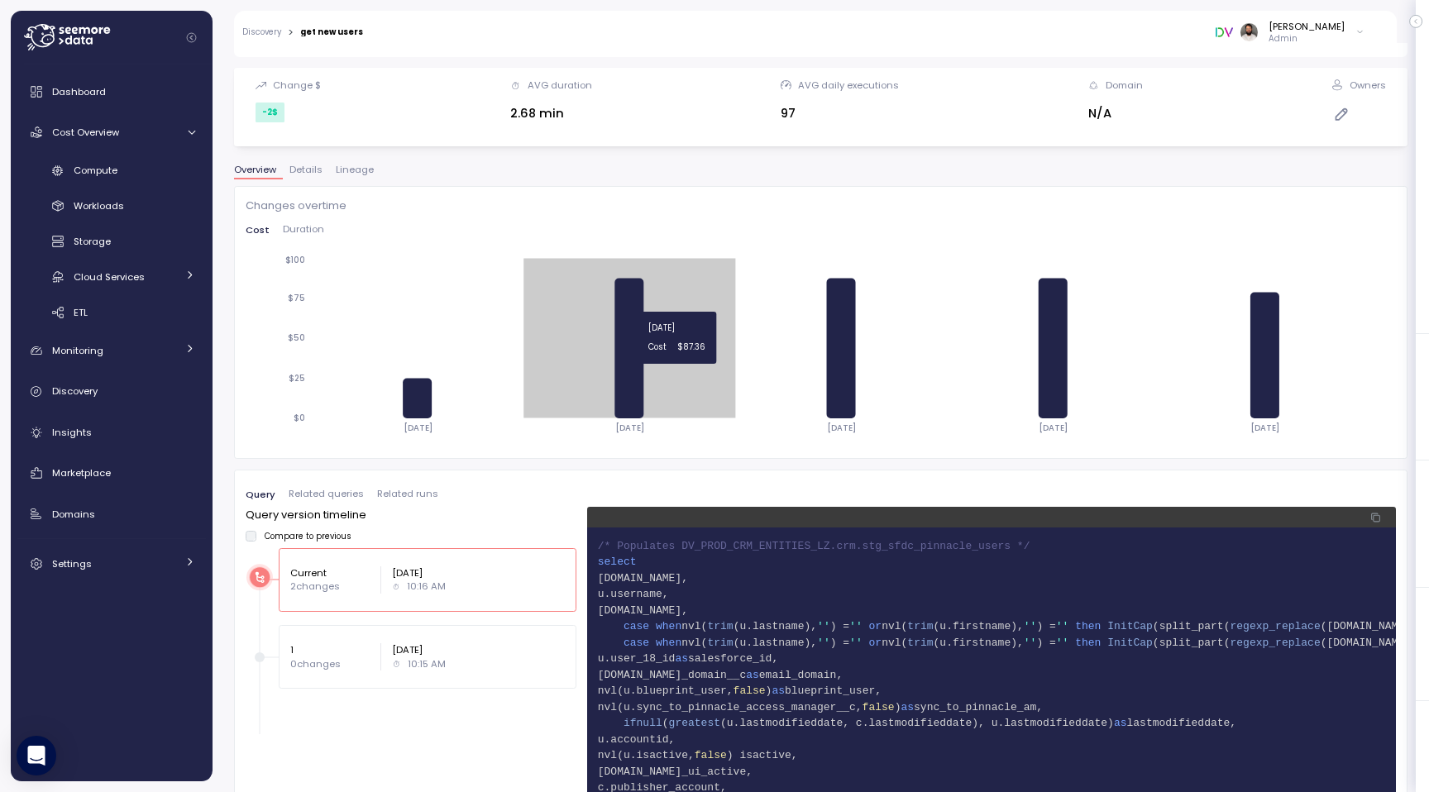
scroll to position [178, 0]
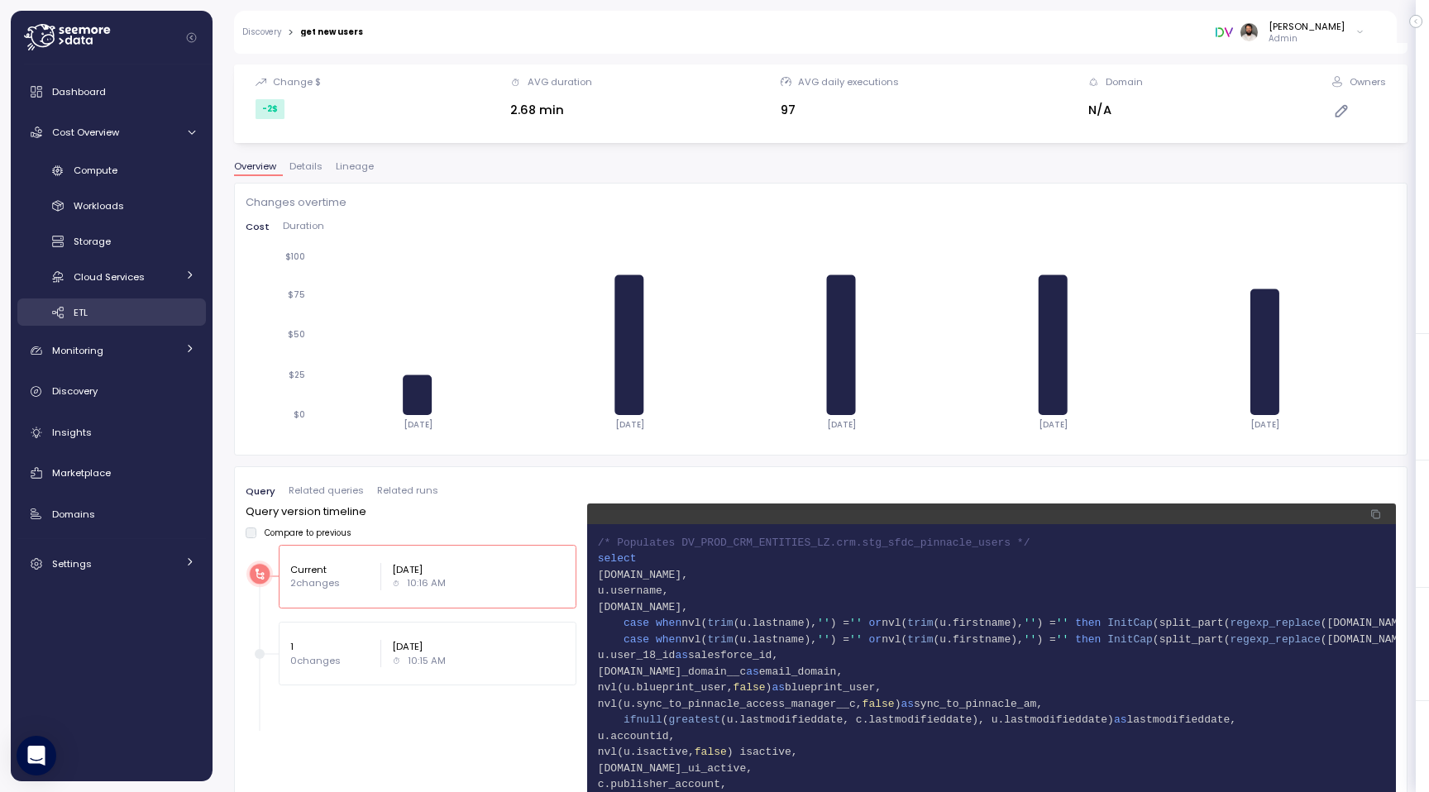
click at [148, 317] on div "ETL" at bounding box center [135, 312] width 122 height 17
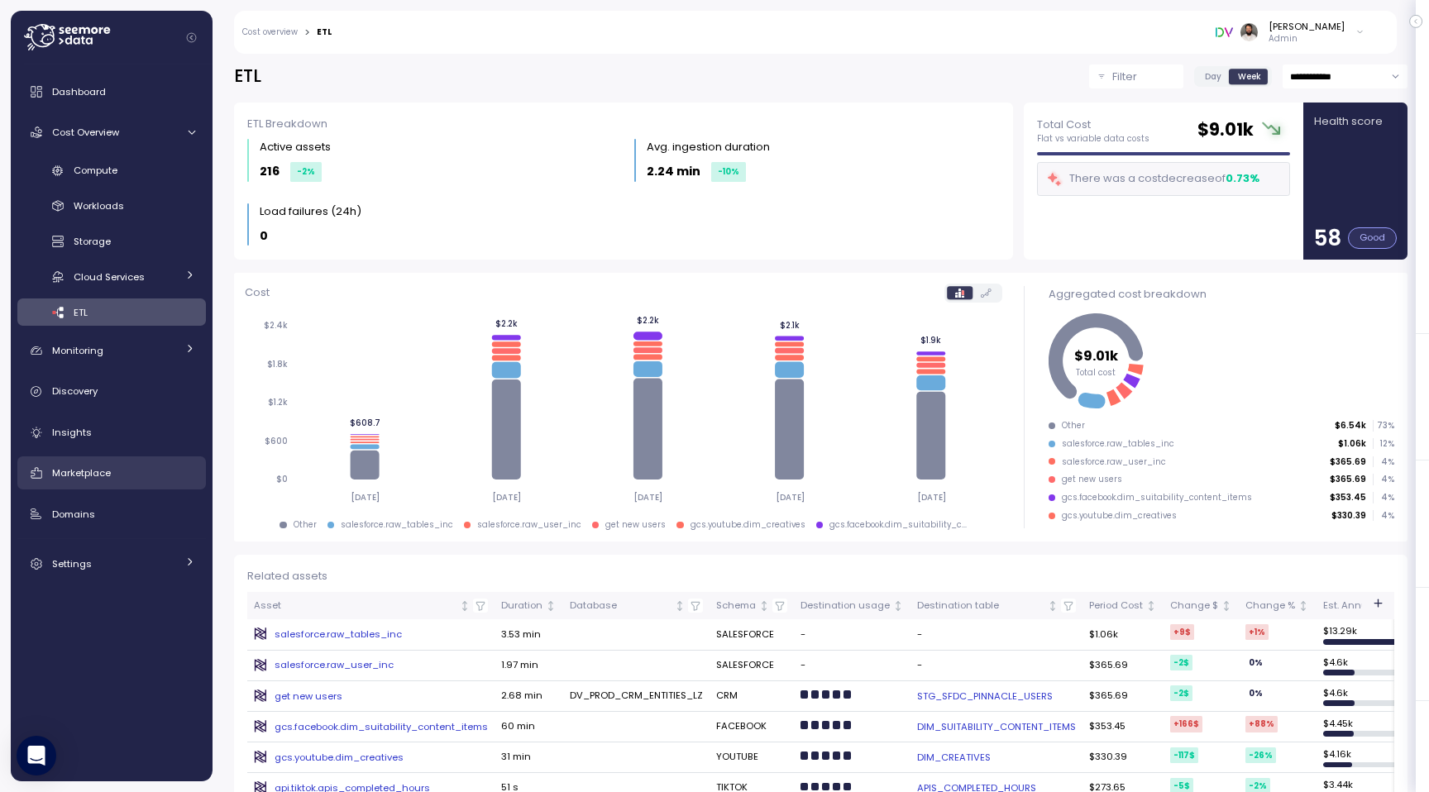
click at [104, 471] on span "Marketplace" at bounding box center [81, 472] width 59 height 13
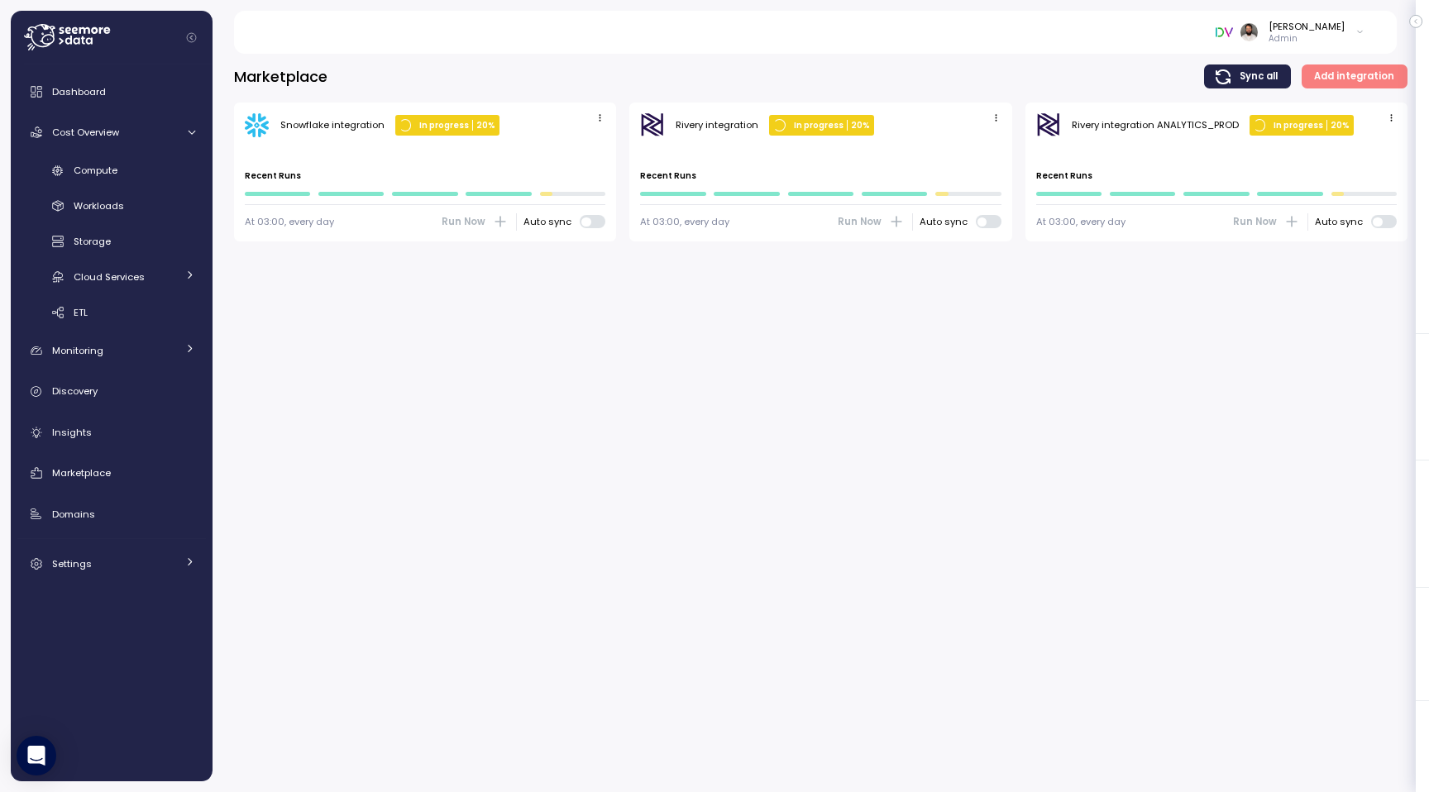
click at [1396, 113] on icon "button" at bounding box center [1391, 117] width 11 height 11
click at [1356, 150] on button "Edit" at bounding box center [1366, 149] width 62 height 23
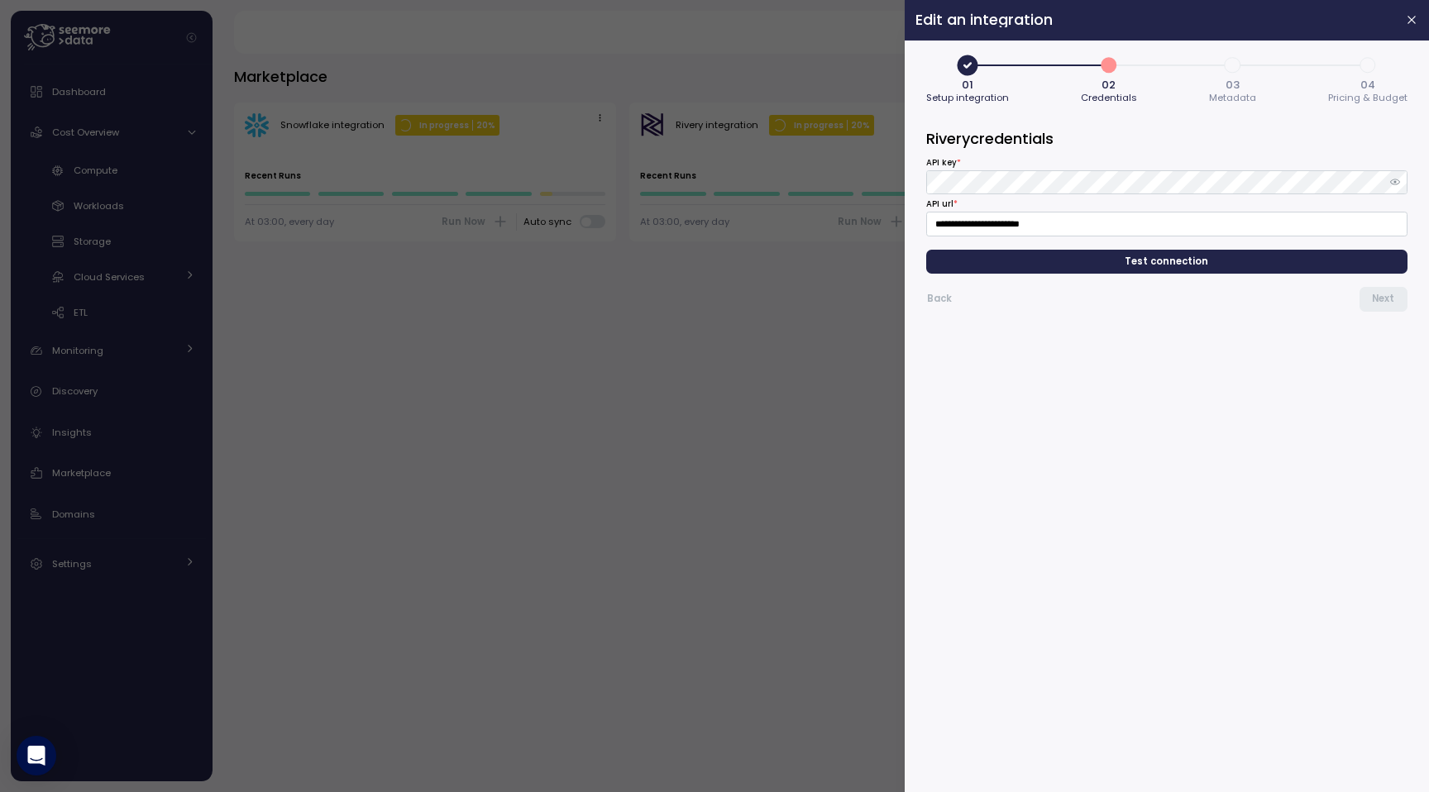
click at [1365, 63] on span "4" at bounding box center [1367, 65] width 28 height 28
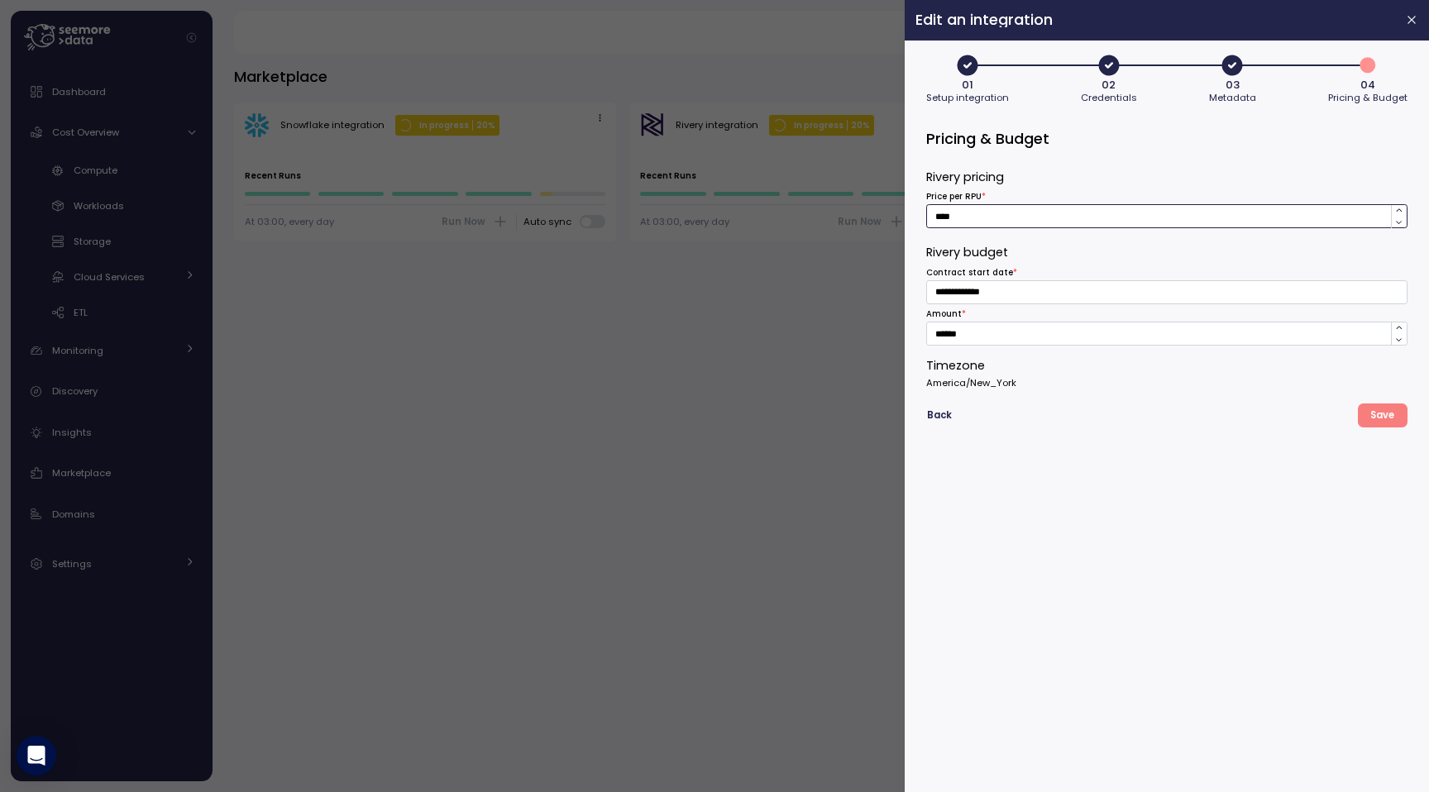
drag, startPoint x: 963, startPoint y: 219, endPoint x: 913, endPoint y: 219, distance: 50.4
click at [913, 219] on div "**********" at bounding box center [1166, 417] width 524 height 752
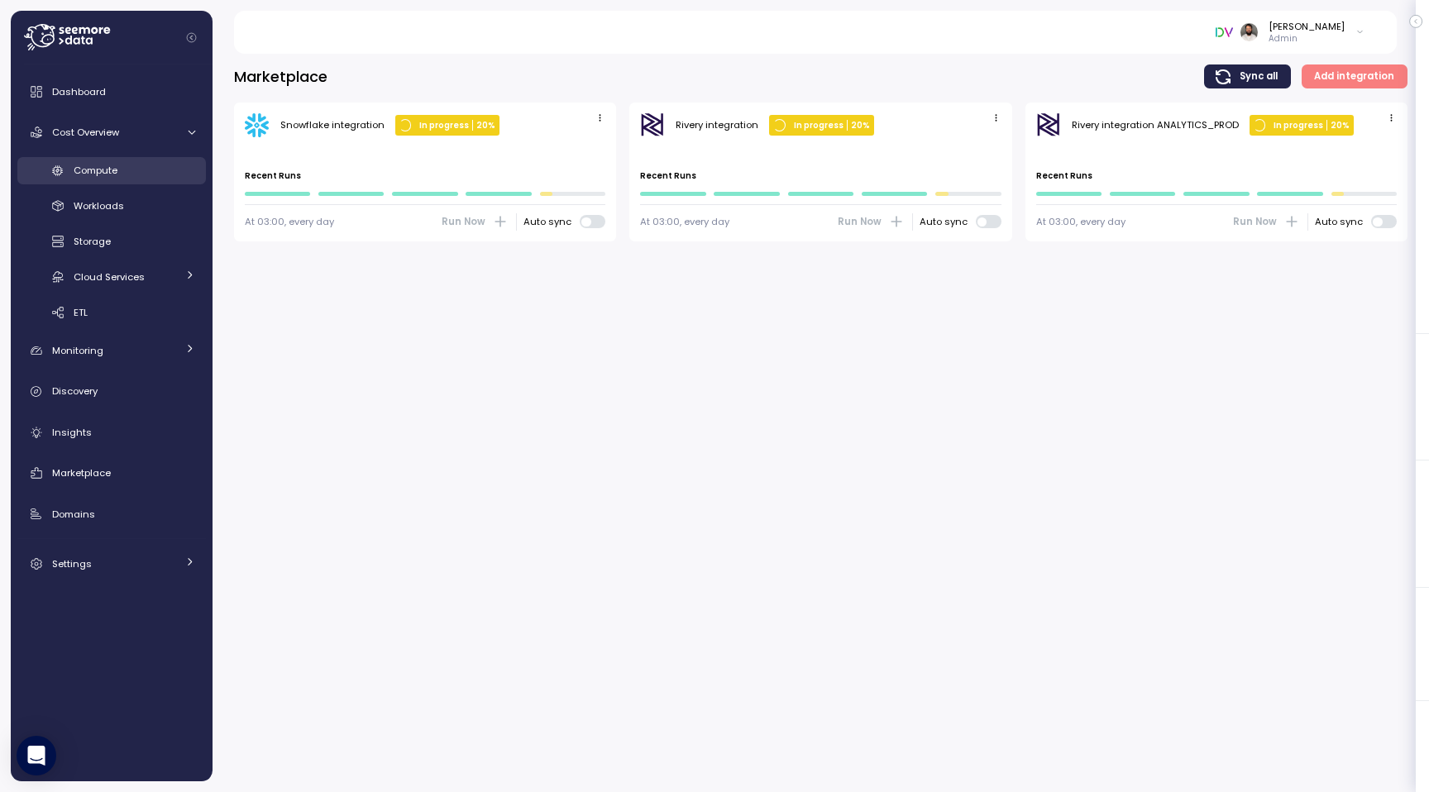
click at [126, 179] on link "Compute" at bounding box center [111, 170] width 188 height 27
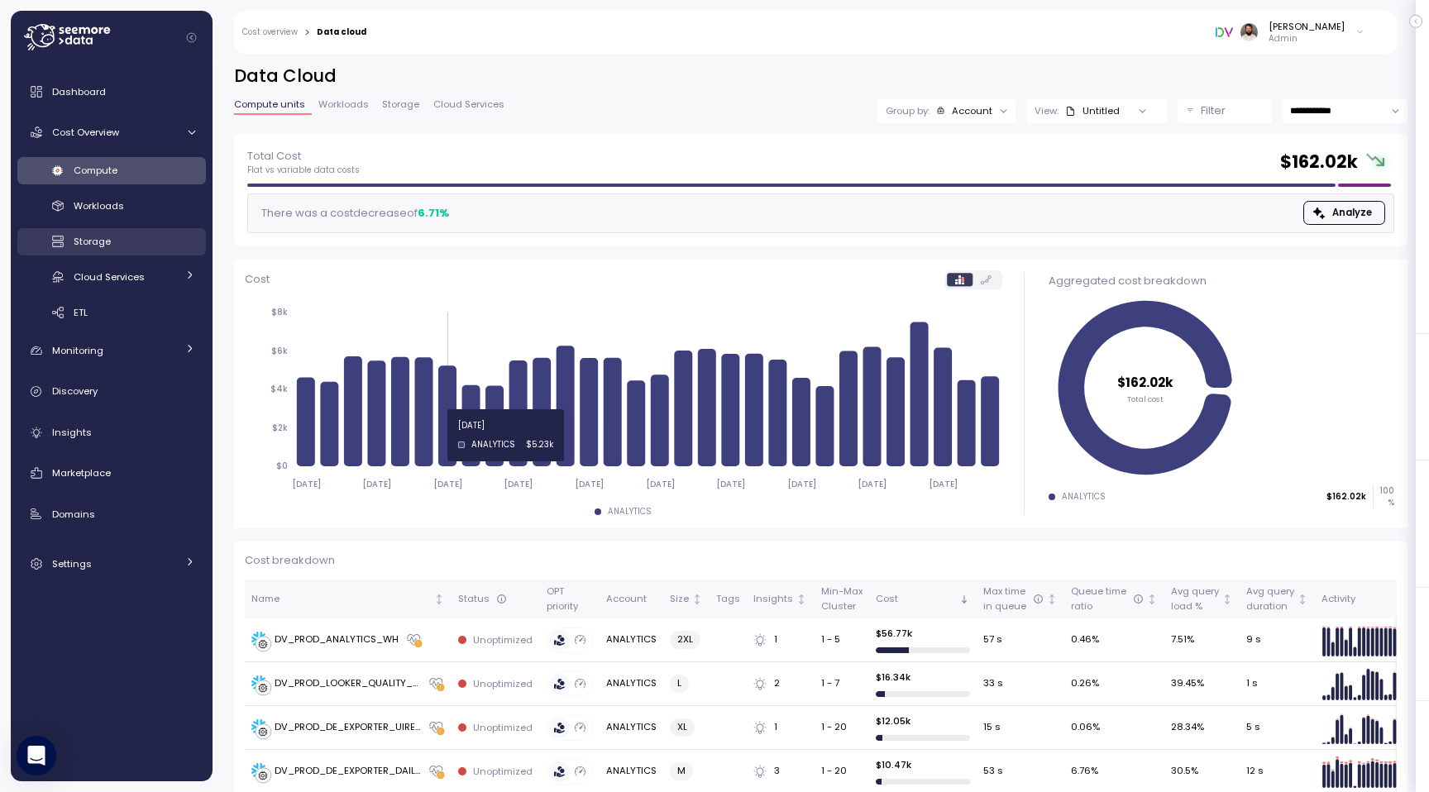
scroll to position [1, 0]
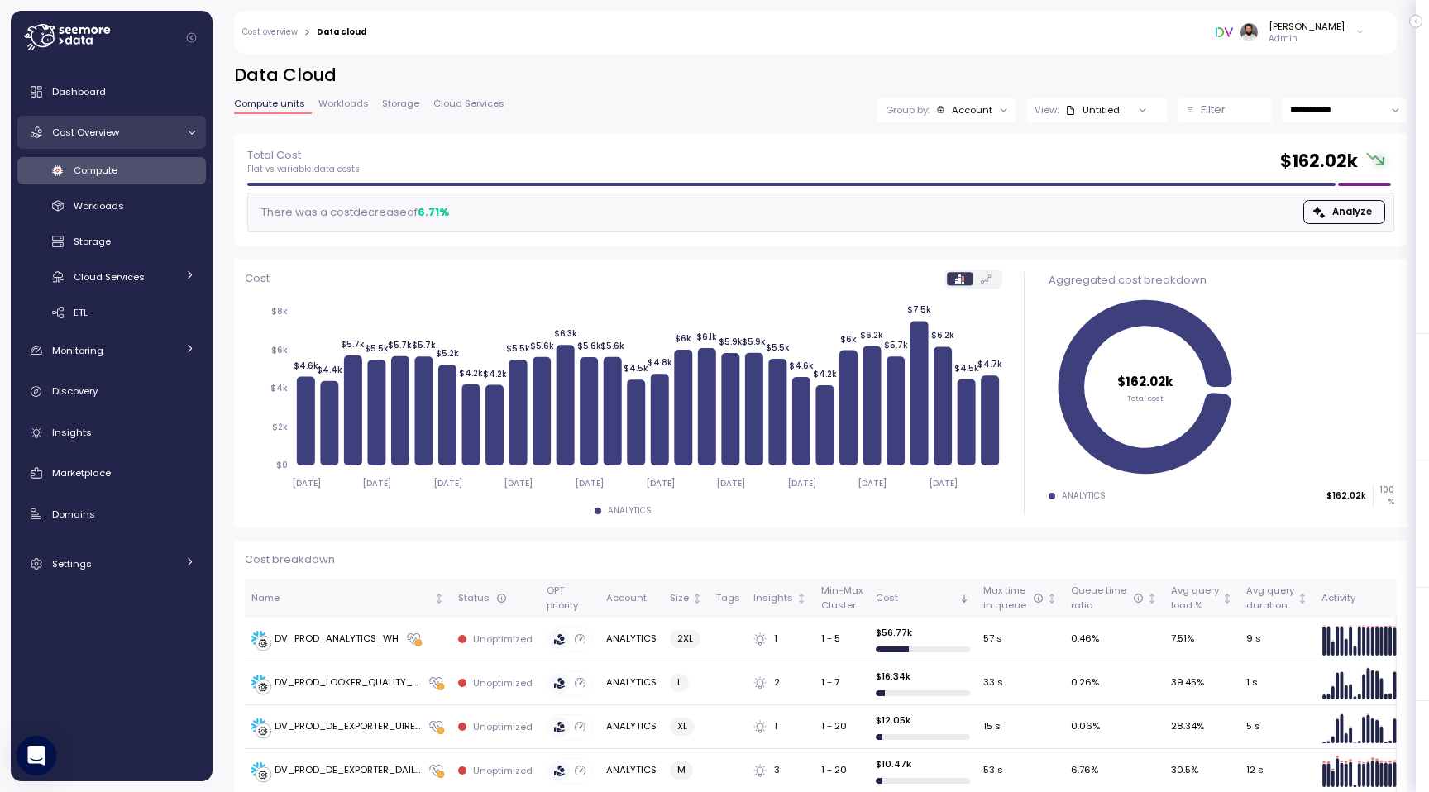
click at [105, 143] on link "Cost Overview" at bounding box center [111, 132] width 188 height 33
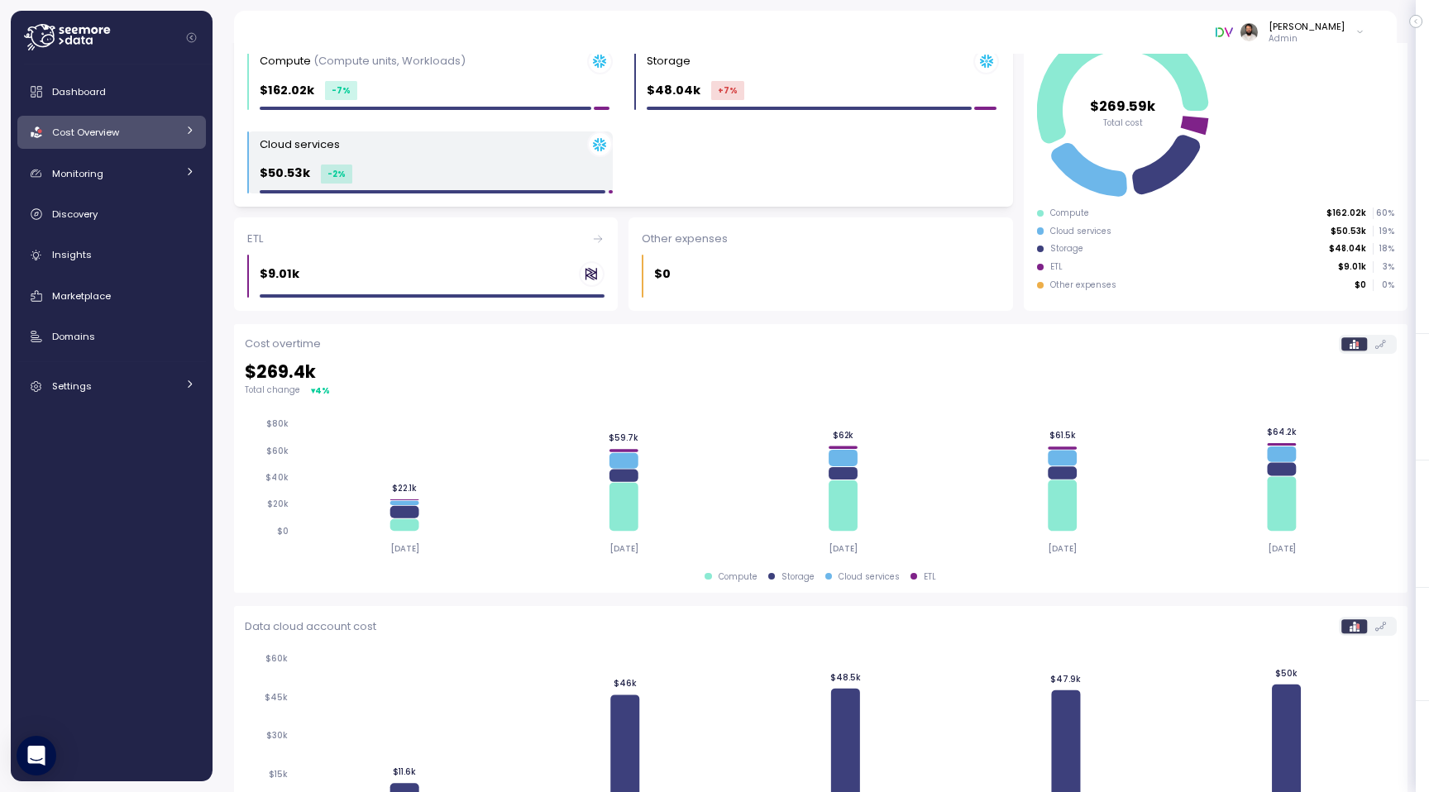
scroll to position [185, 0]
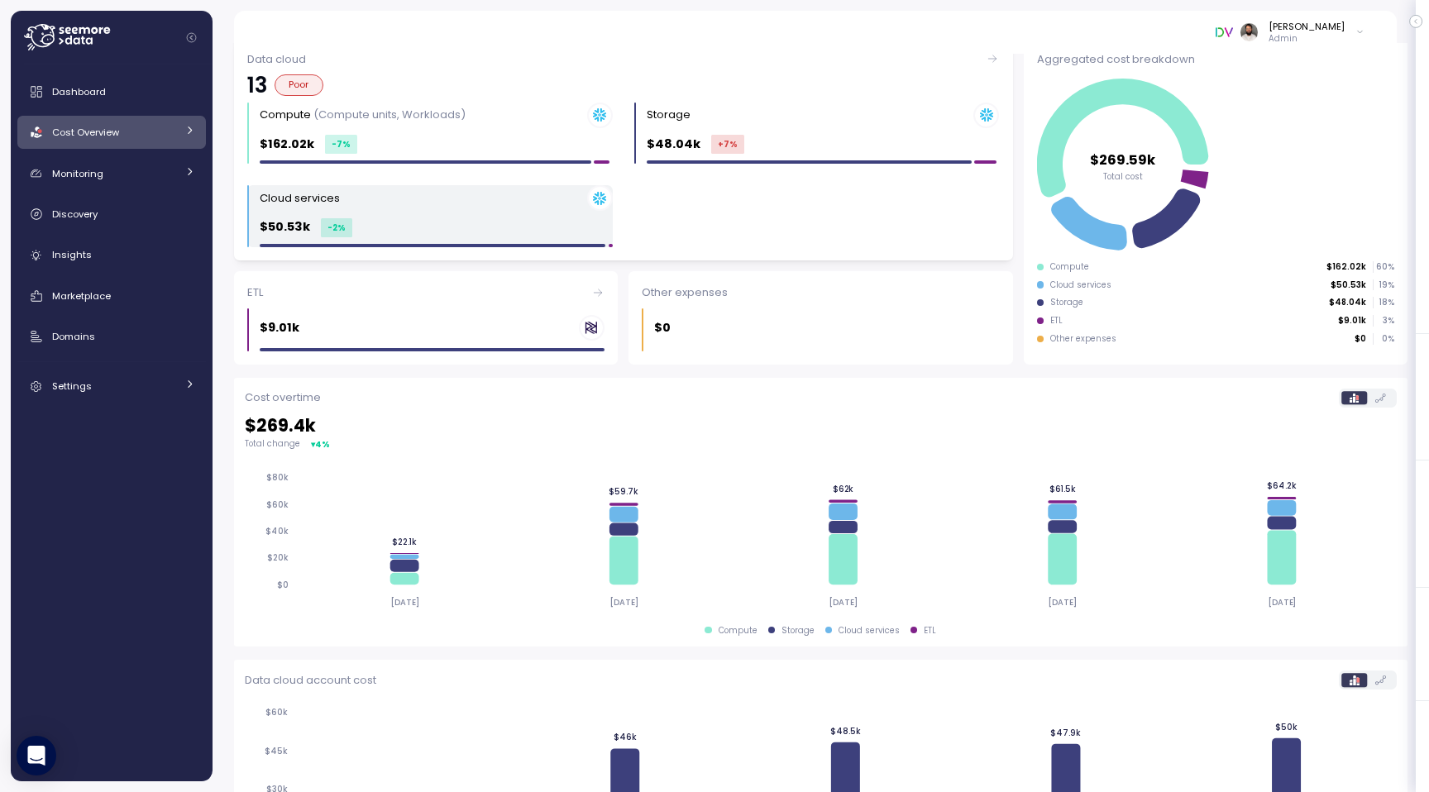
click at [366, 228] on div "$50.53k -2 %" at bounding box center [436, 226] width 353 height 19
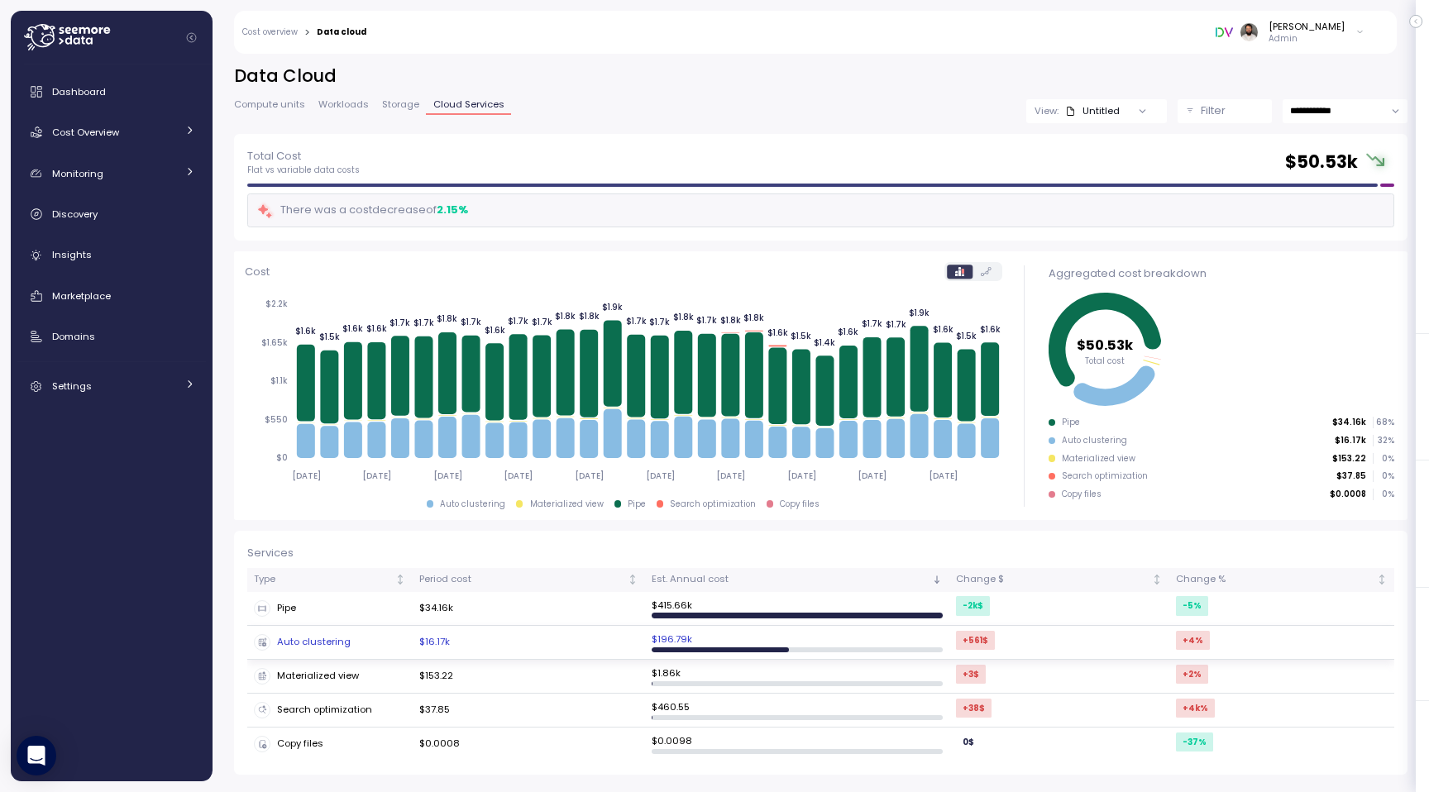
click at [346, 642] on div "Auto clustering" at bounding box center [330, 642] width 152 height 17
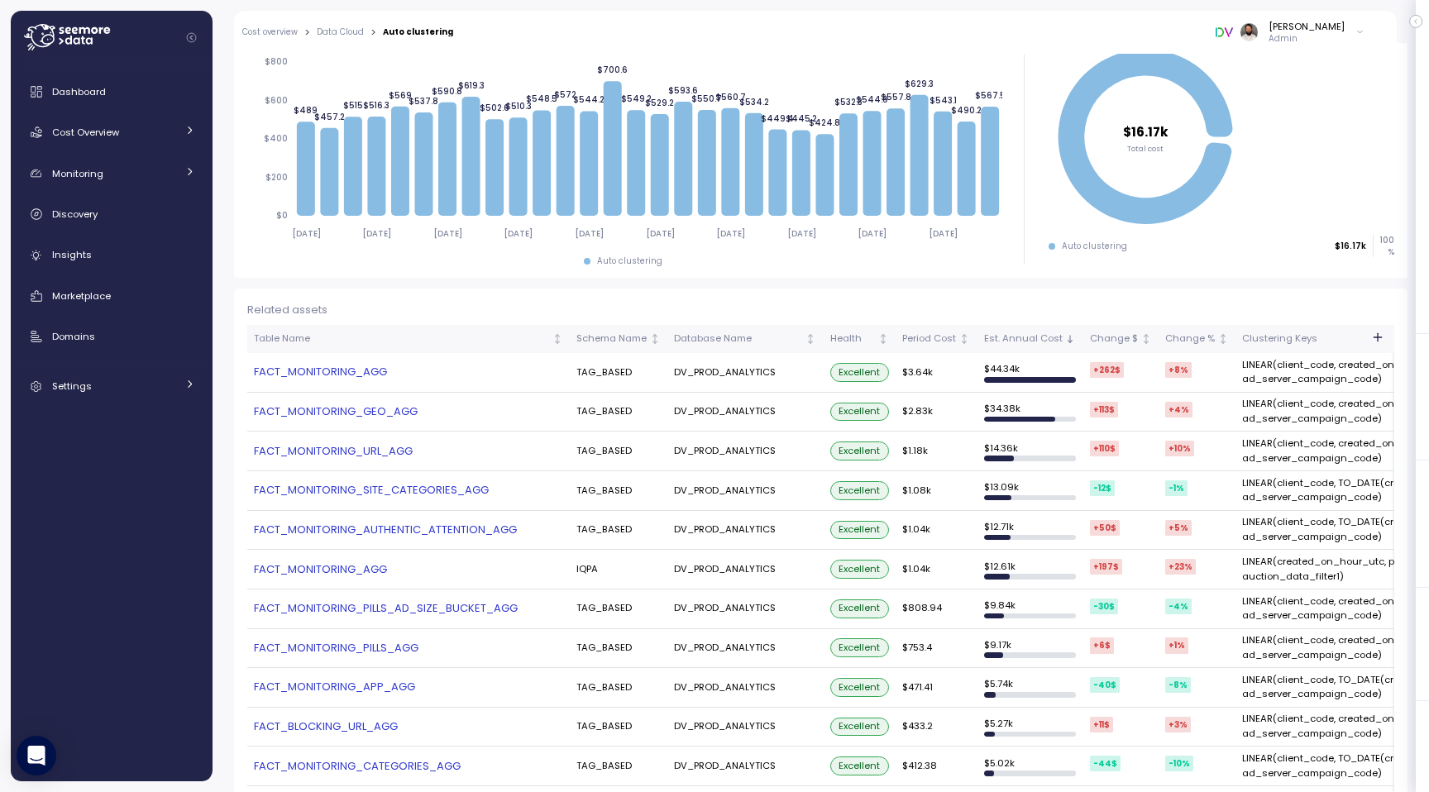
click at [322, 371] on link "FACT_MONITORING_AGG" at bounding box center [408, 372] width 309 height 17
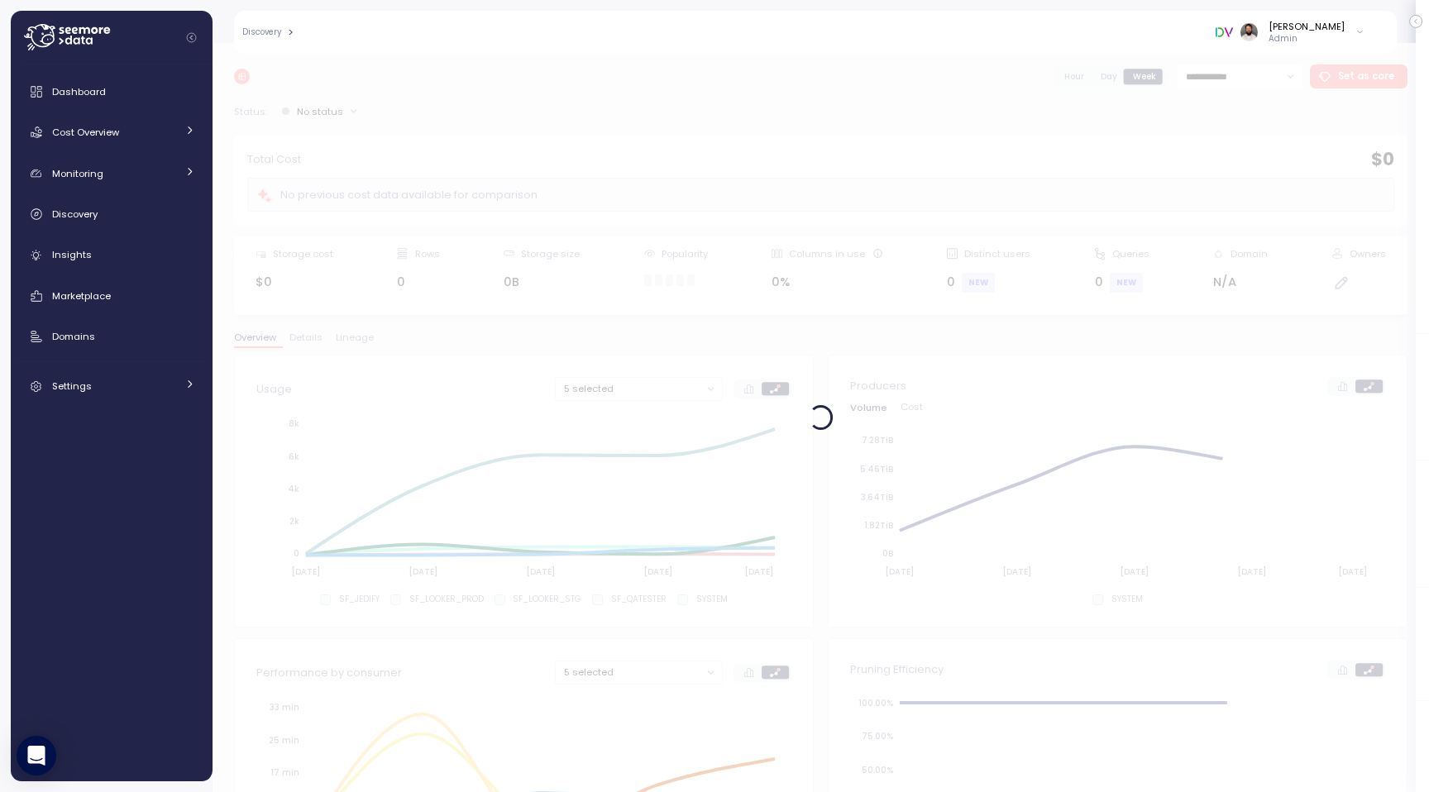
click at [1234, 84] on div at bounding box center [820, 417] width 1216 height 749
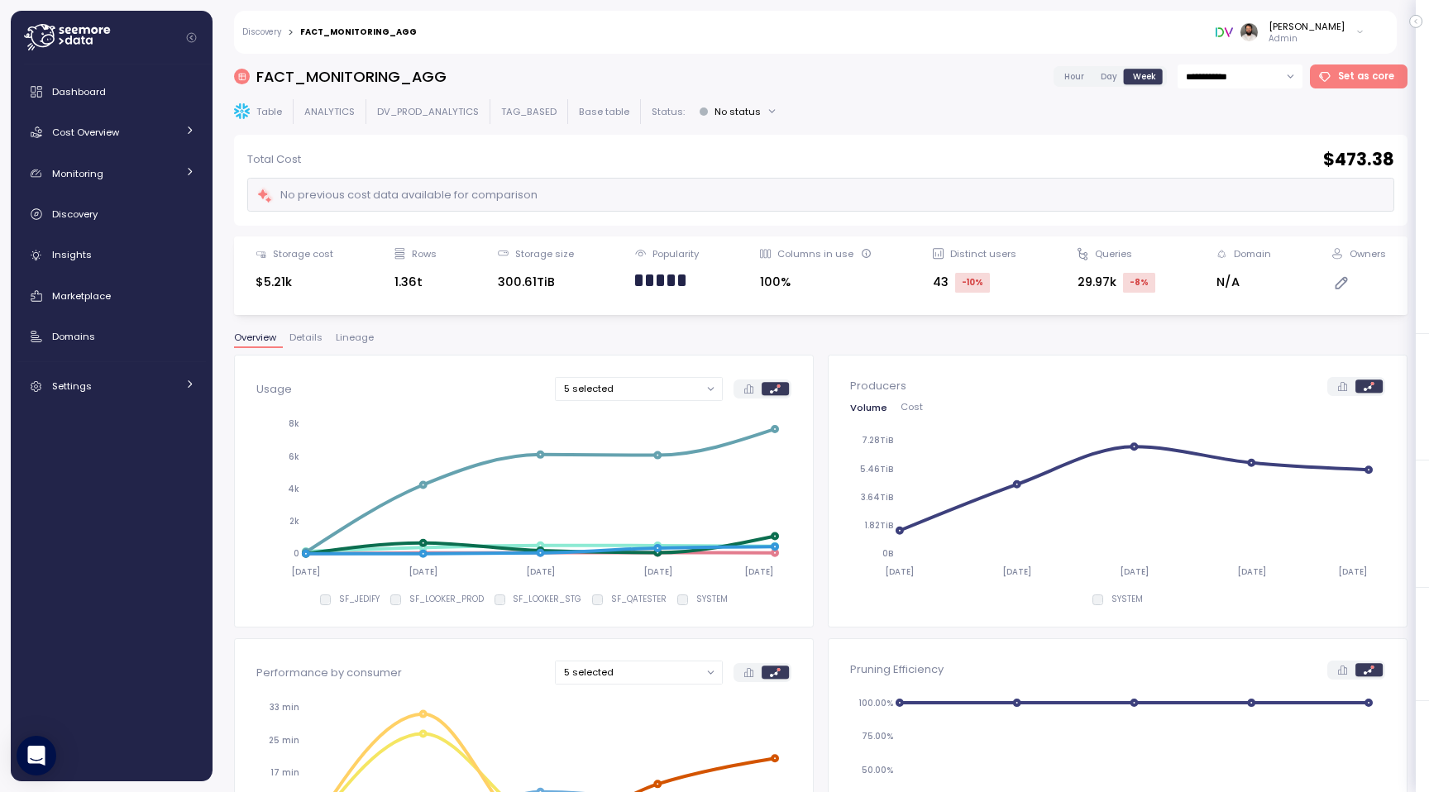
click at [1215, 79] on input "**********" at bounding box center [1239, 76] width 125 height 24
click at [1239, 153] on span "Last 7 days" at bounding box center [1217, 155] width 54 height 15
type input "**********"
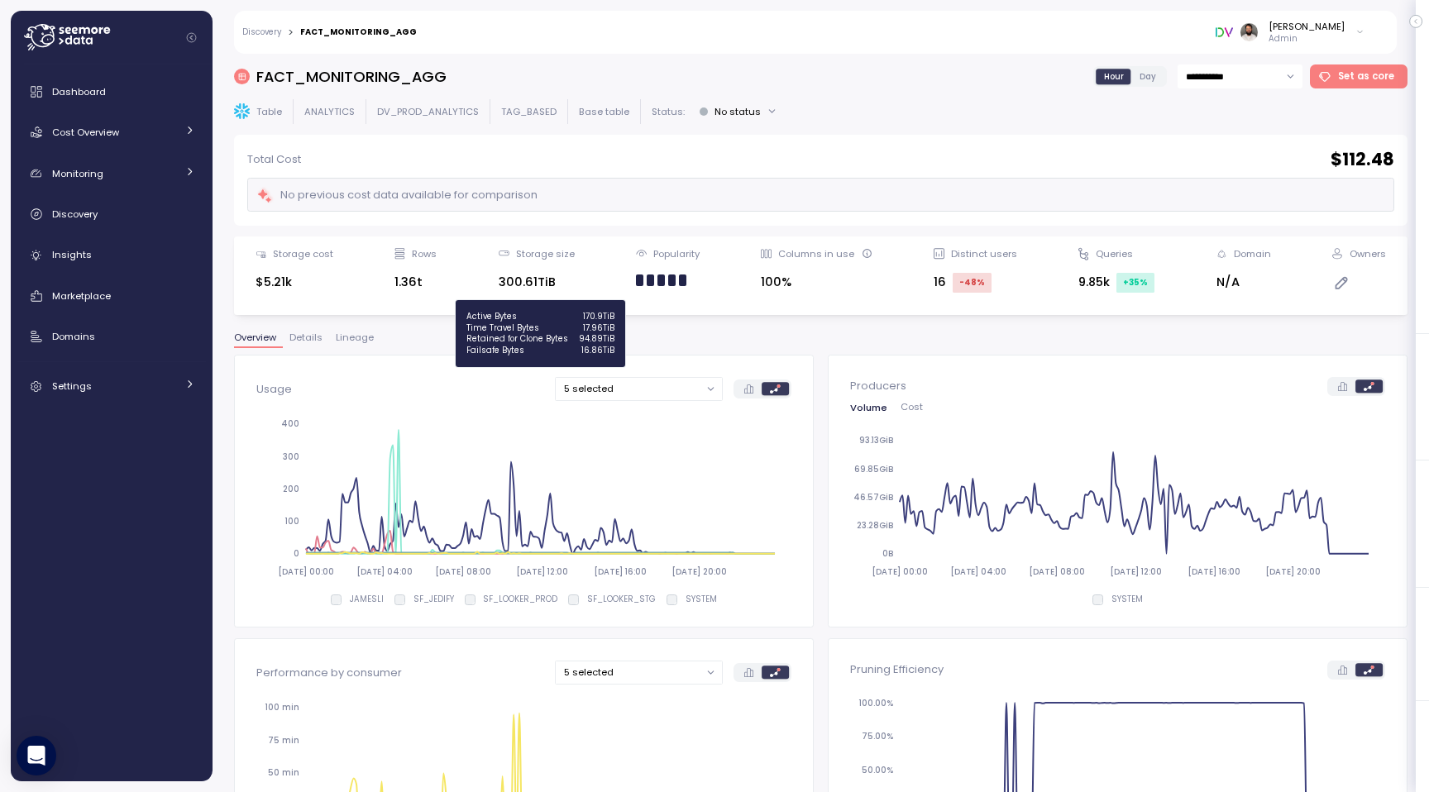
click at [570, 316] on div "Active Bytes 170.9TiB" at bounding box center [540, 317] width 148 height 12
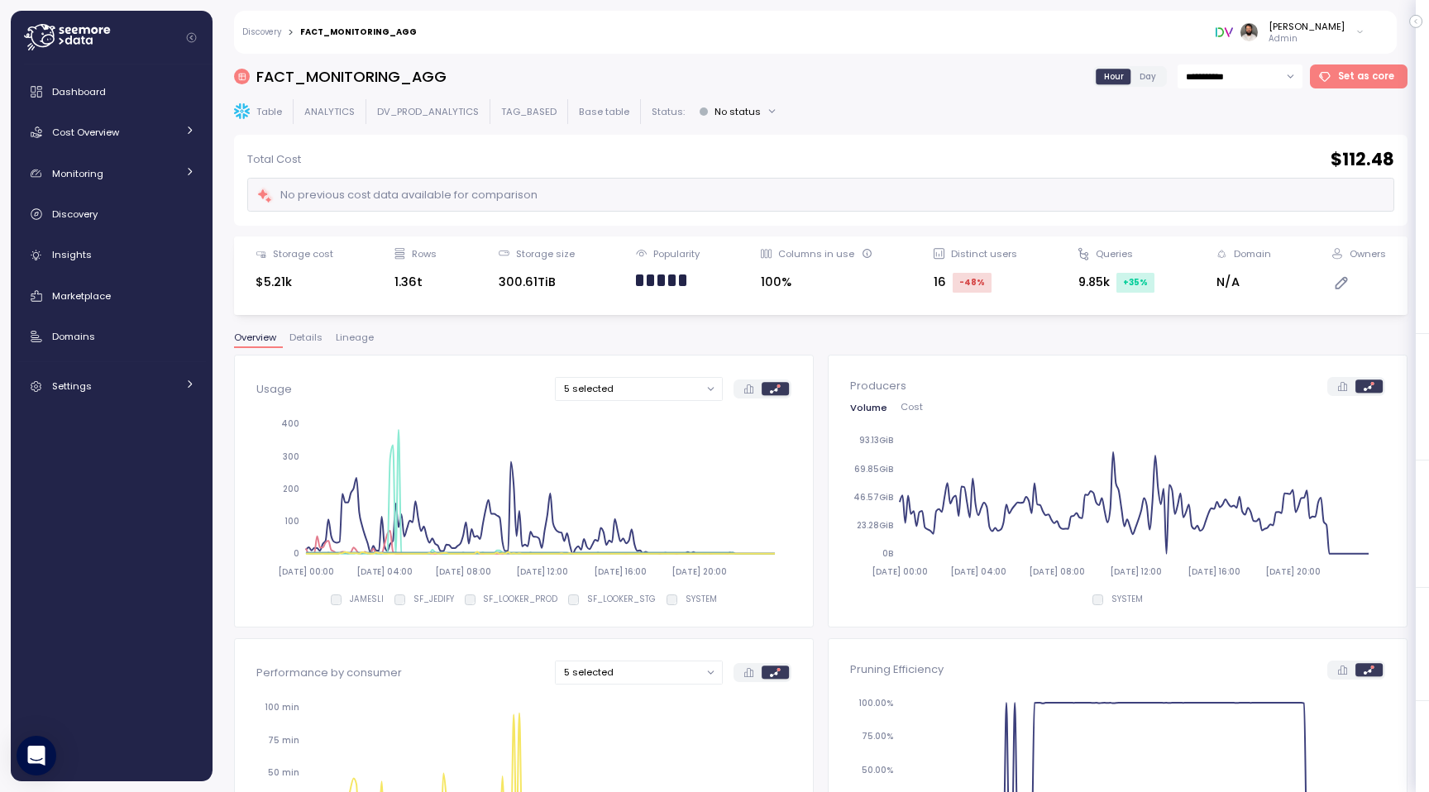
click at [306, 344] on button "Details" at bounding box center [306, 340] width 46 height 14
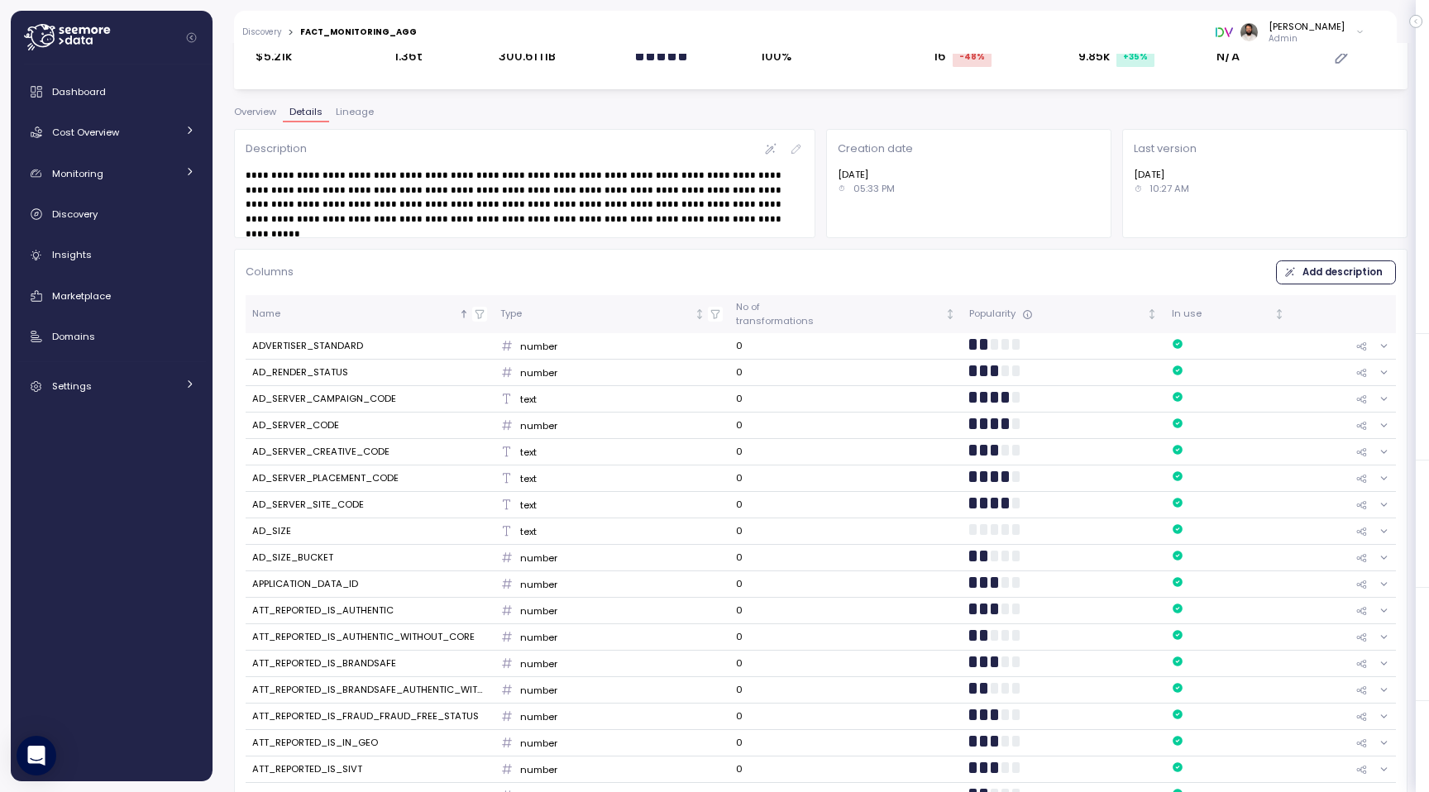
scroll to position [230, 0]
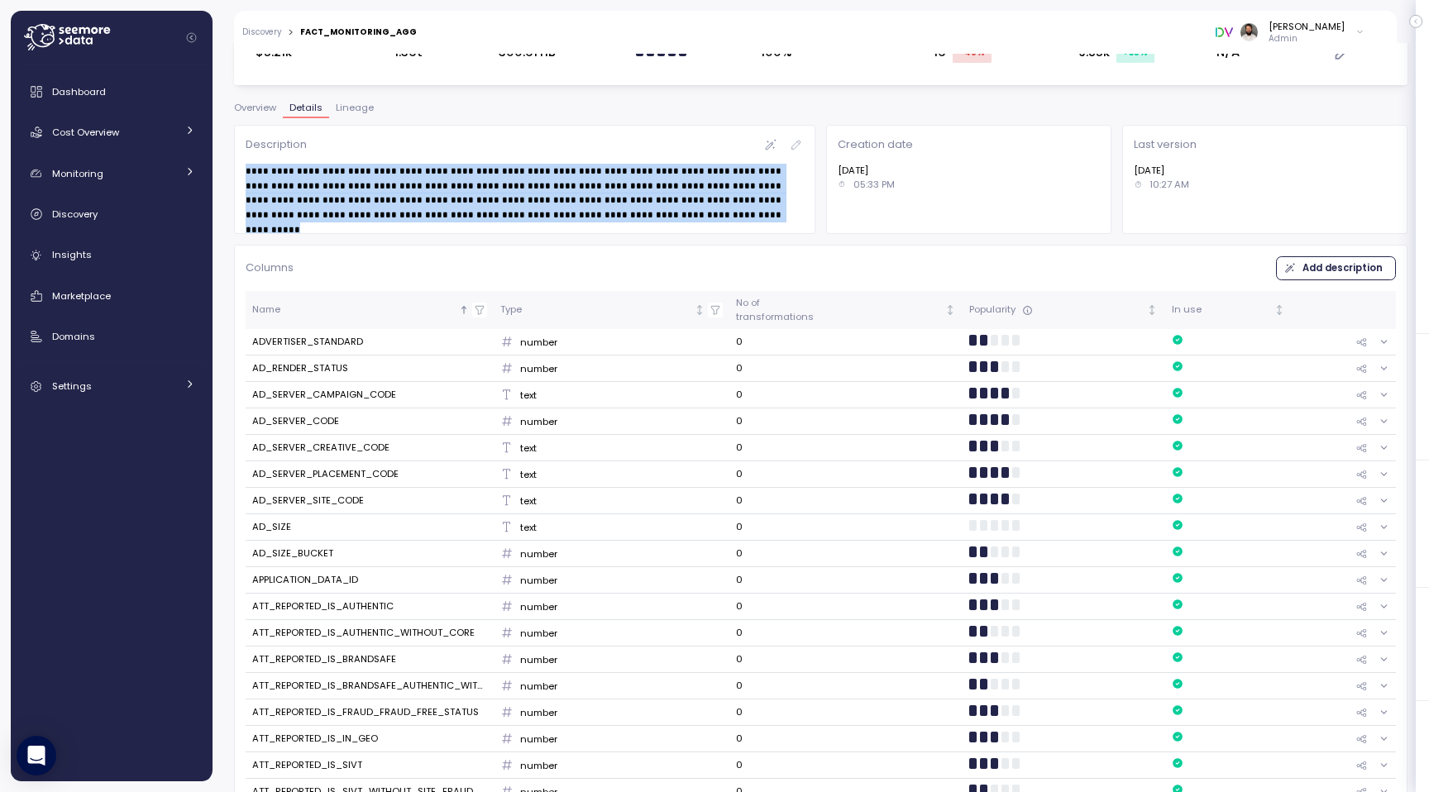
drag, startPoint x: 252, startPoint y: 172, endPoint x: 779, endPoint y: 231, distance: 529.9
click at [779, 231] on div "**********" at bounding box center [524, 179] width 581 height 109
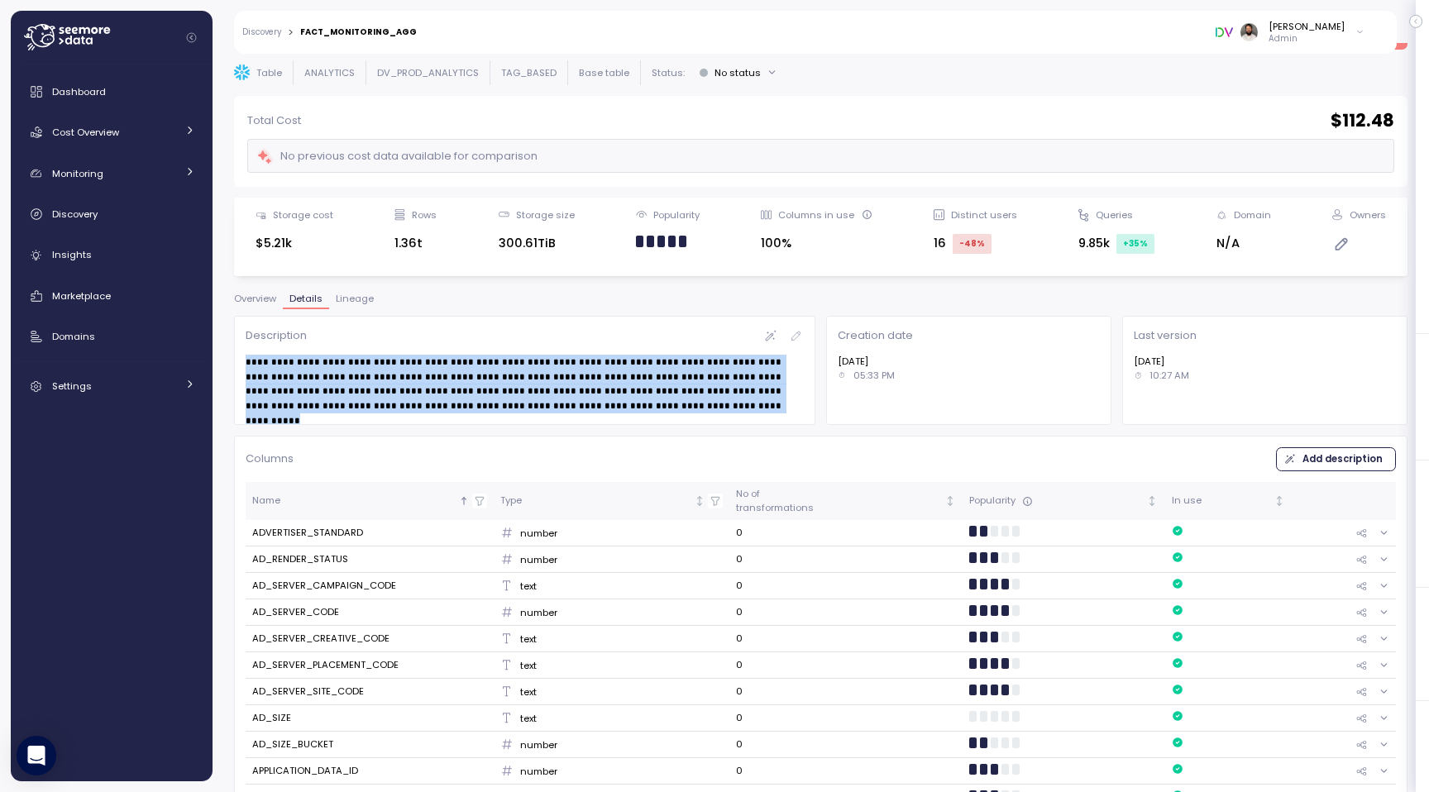
scroll to position [0, 0]
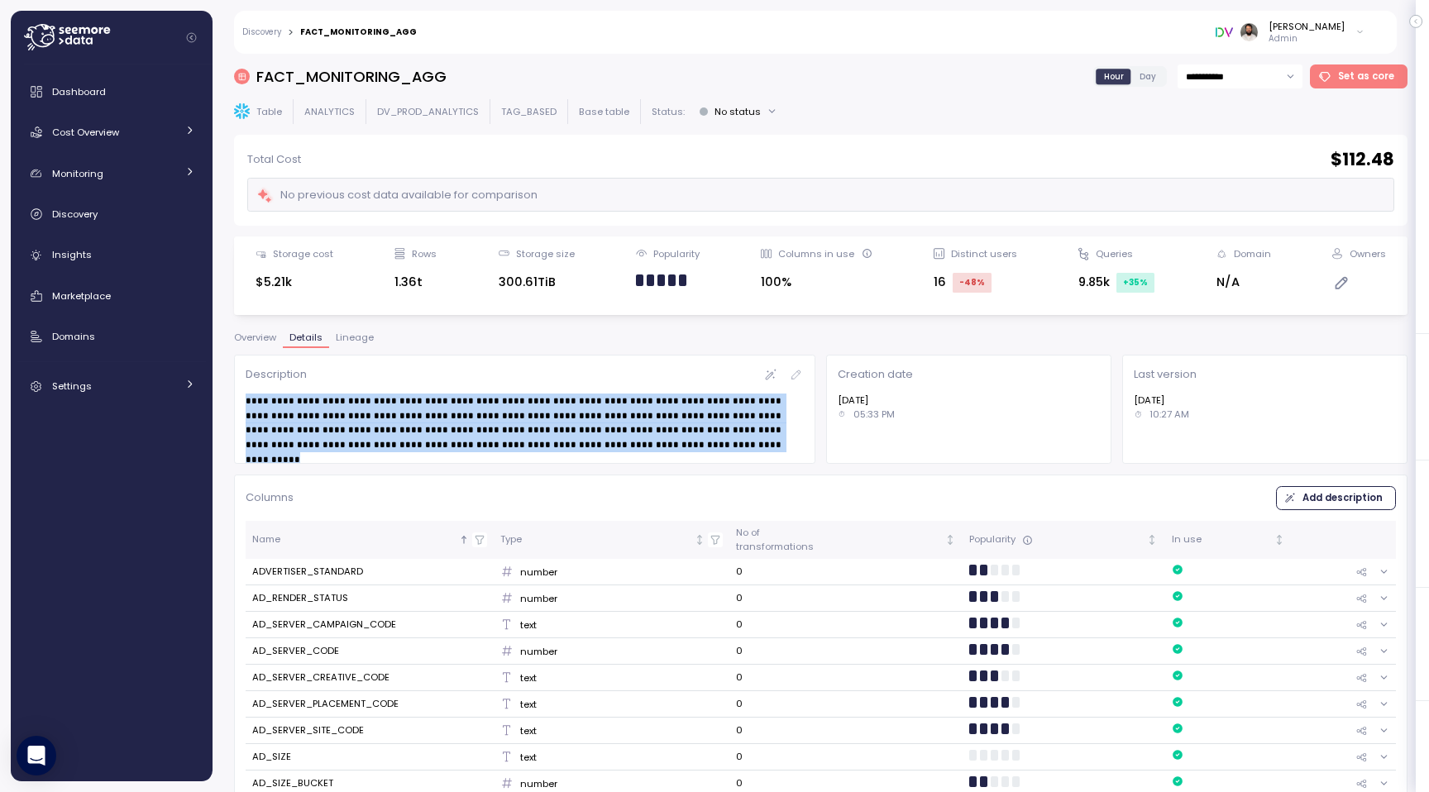
click at [355, 337] on span "Lineage" at bounding box center [355, 337] width 38 height 9
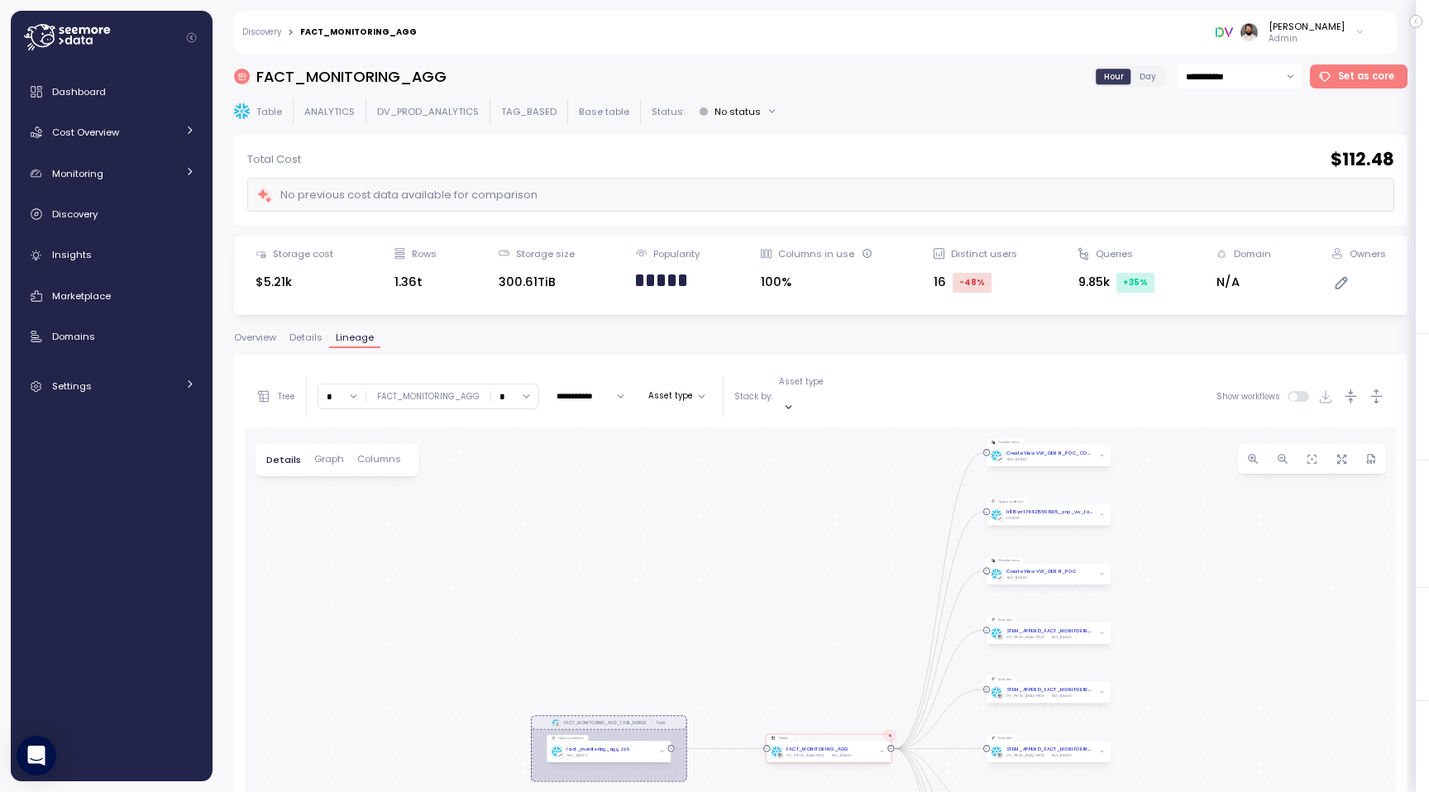
drag, startPoint x: 747, startPoint y: 645, endPoint x: 747, endPoint y: 594, distance: 51.3
click at [747, 594] on div "0 0 0 0 0 0 0 0 0 0 0 0 FACT_MONITORING_AGG_TASK_MERGE Task Query pattern fact_…" at bounding box center [821, 760] width 1152 height 666
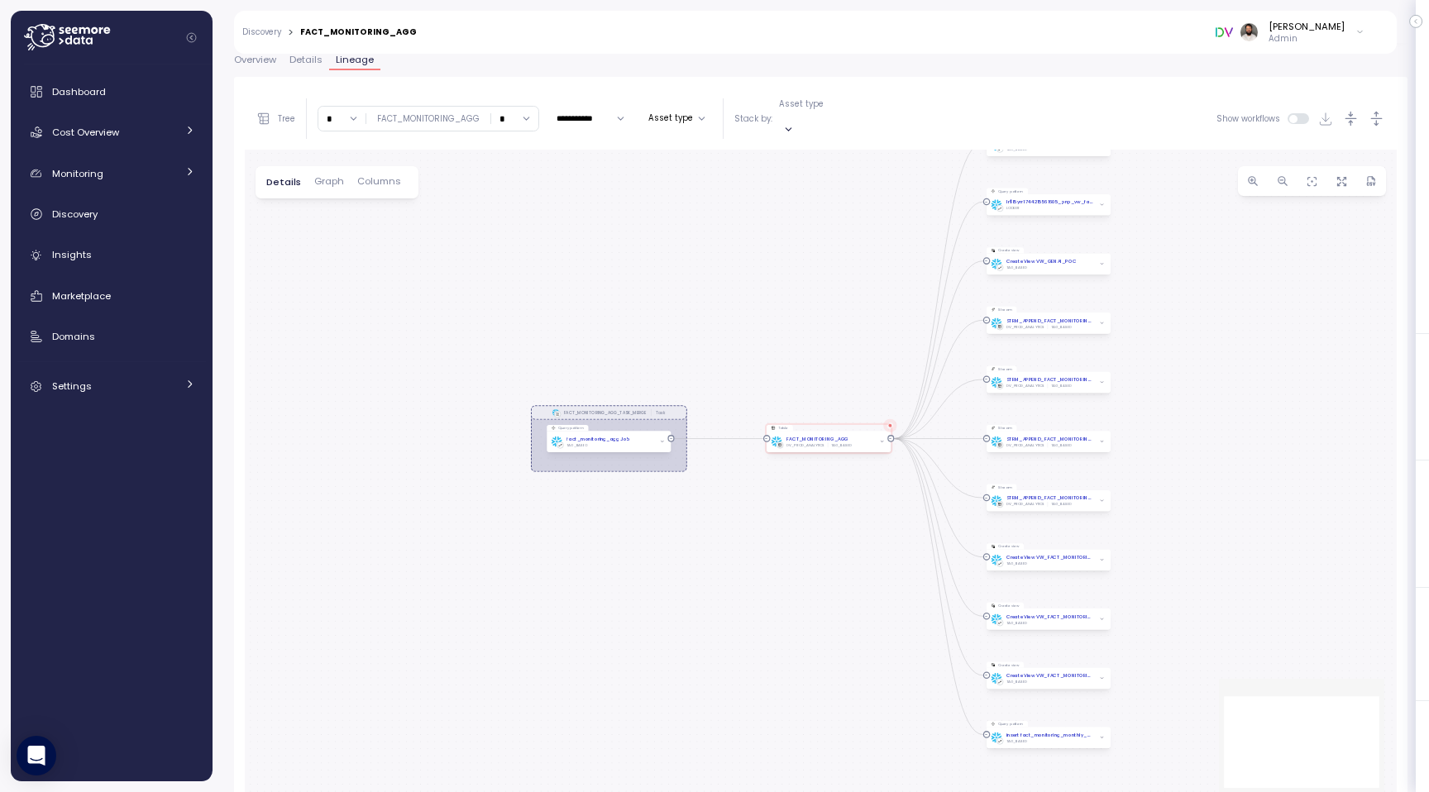
scroll to position [312, 0]
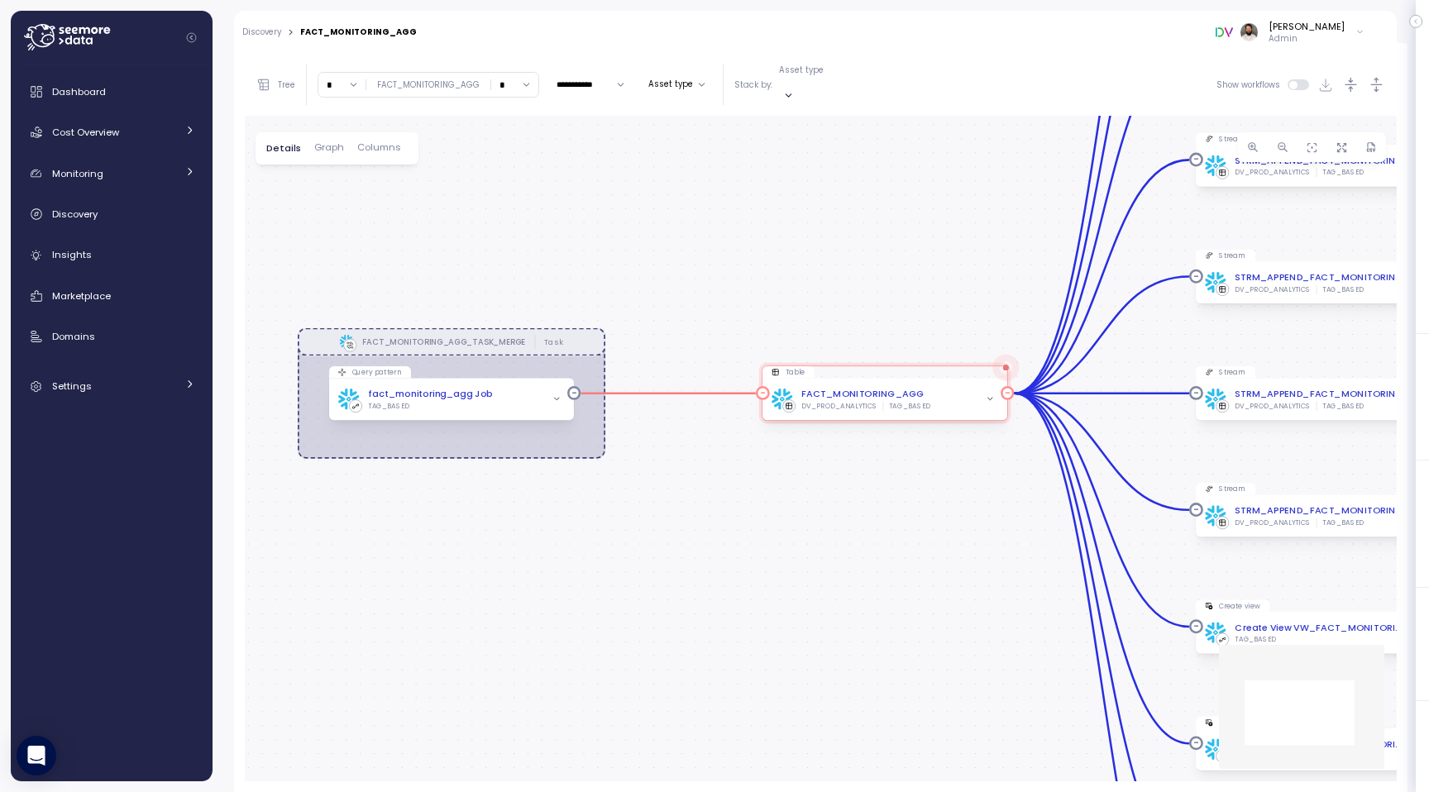
click at [990, 398] on icon "button" at bounding box center [989, 399] width 4 height 2
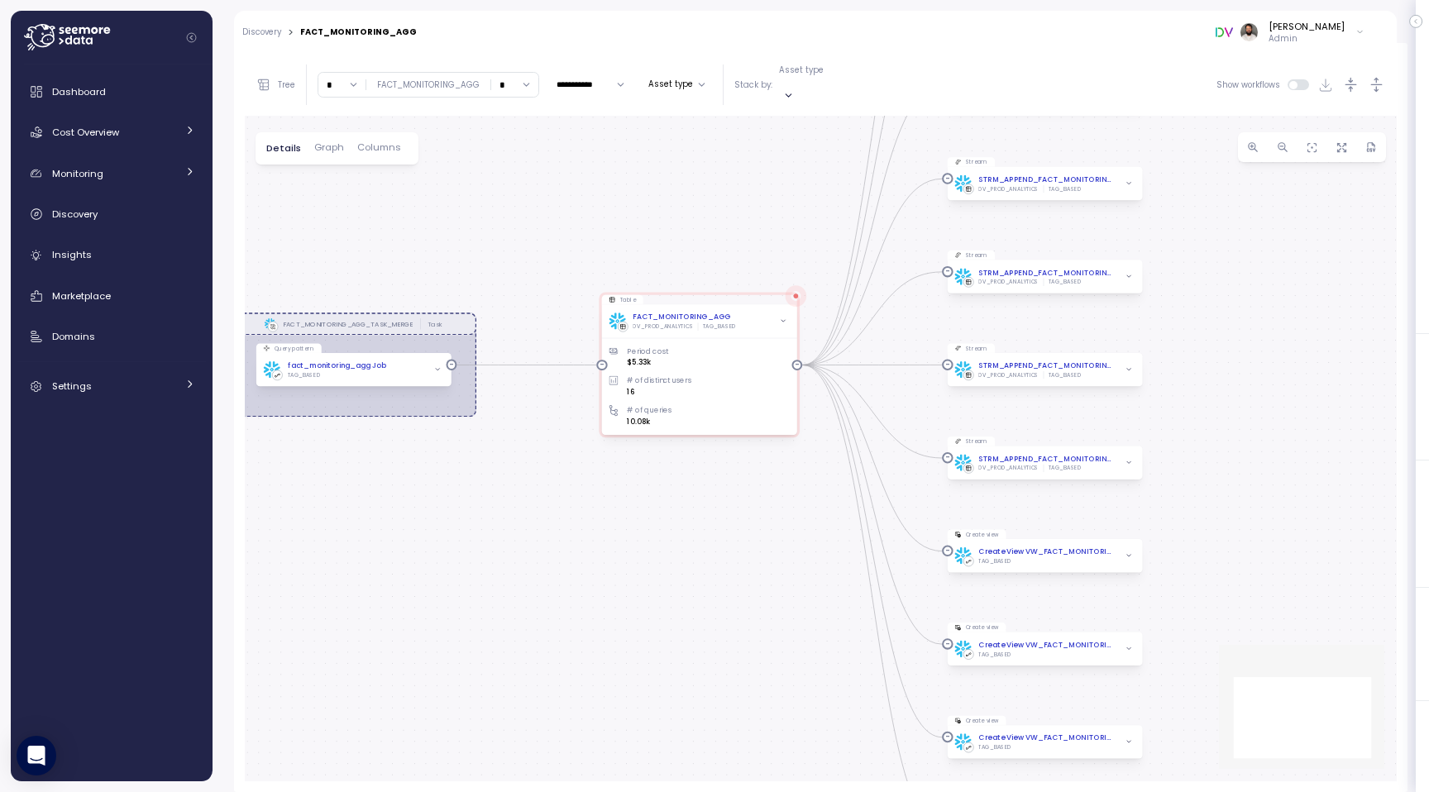
drag, startPoint x: 1026, startPoint y: 161, endPoint x: 789, endPoint y: 177, distance: 237.8
click at [789, 177] on div "0 0 0 0 0 0 0 0 0 0 0 0 FACT_MONITORING_AGG_TASK_MERGE Task Query pattern fact_…" at bounding box center [821, 449] width 1152 height 666
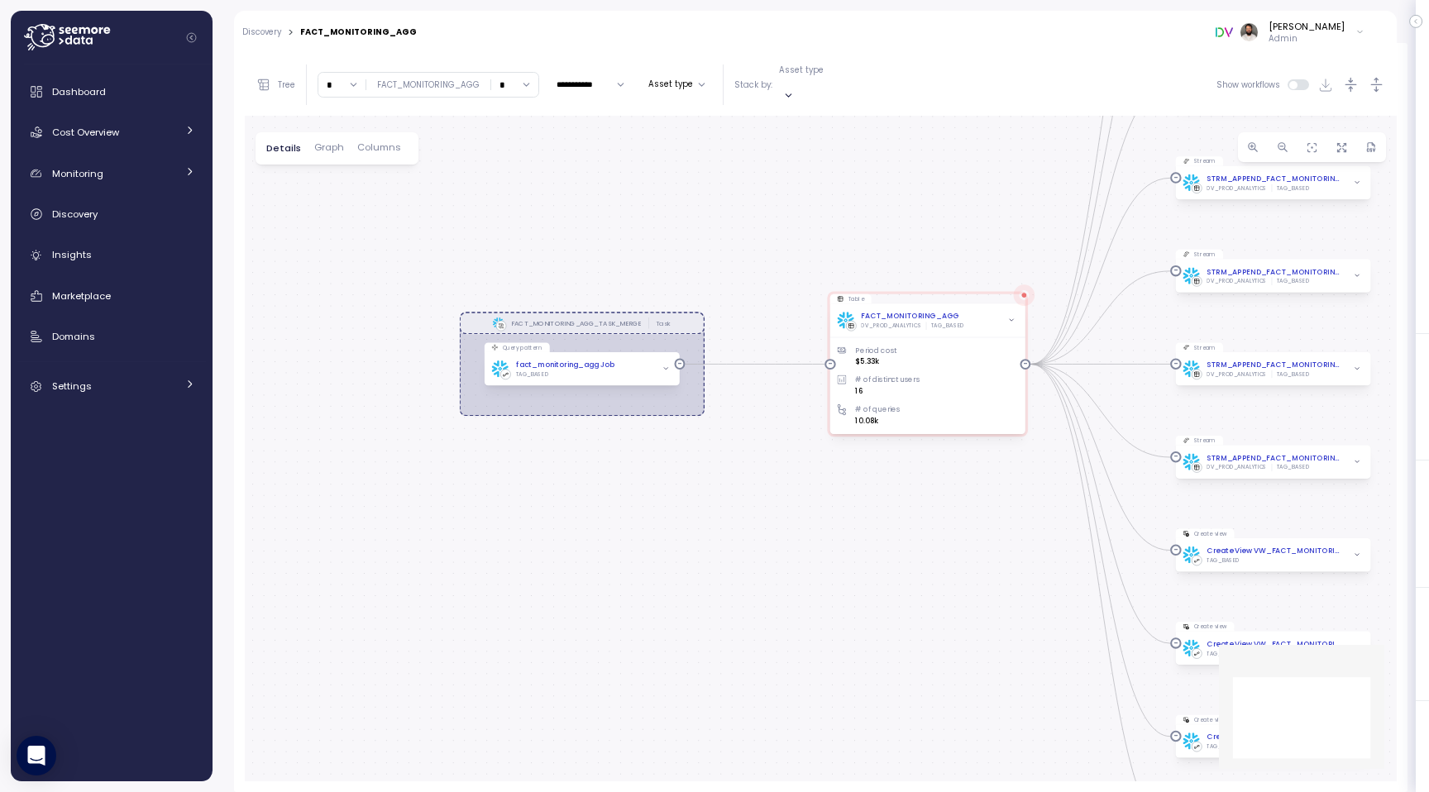
drag, startPoint x: 581, startPoint y: 240, endPoint x: 835, endPoint y: 241, distance: 253.8
click at [833, 242] on div "0 0 0 0 0 0 0 0 0 0 0 0 FACT_MONITORING_AGG_TASK_MERGE Task Query pattern fact_…" at bounding box center [821, 449] width 1152 height 666
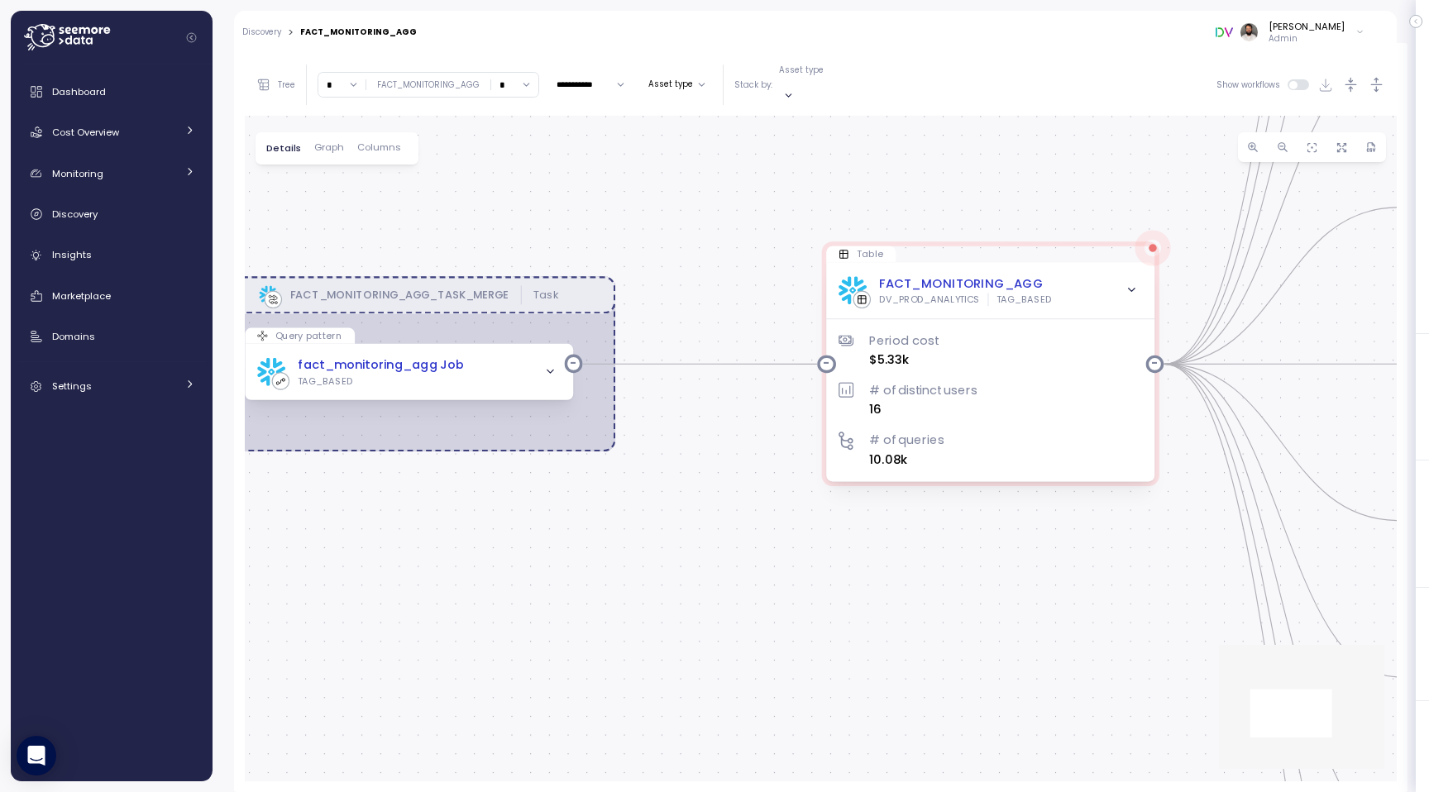
drag, startPoint x: 878, startPoint y: 232, endPoint x: 877, endPoint y: 146, distance: 86.0
click at [878, 146] on div "0 0 0 0 0 0 0 0 0 0 0 0 FACT_MONITORING_AGG_TASK_MERGE Task Query pattern fact_…" at bounding box center [821, 449] width 1152 height 666
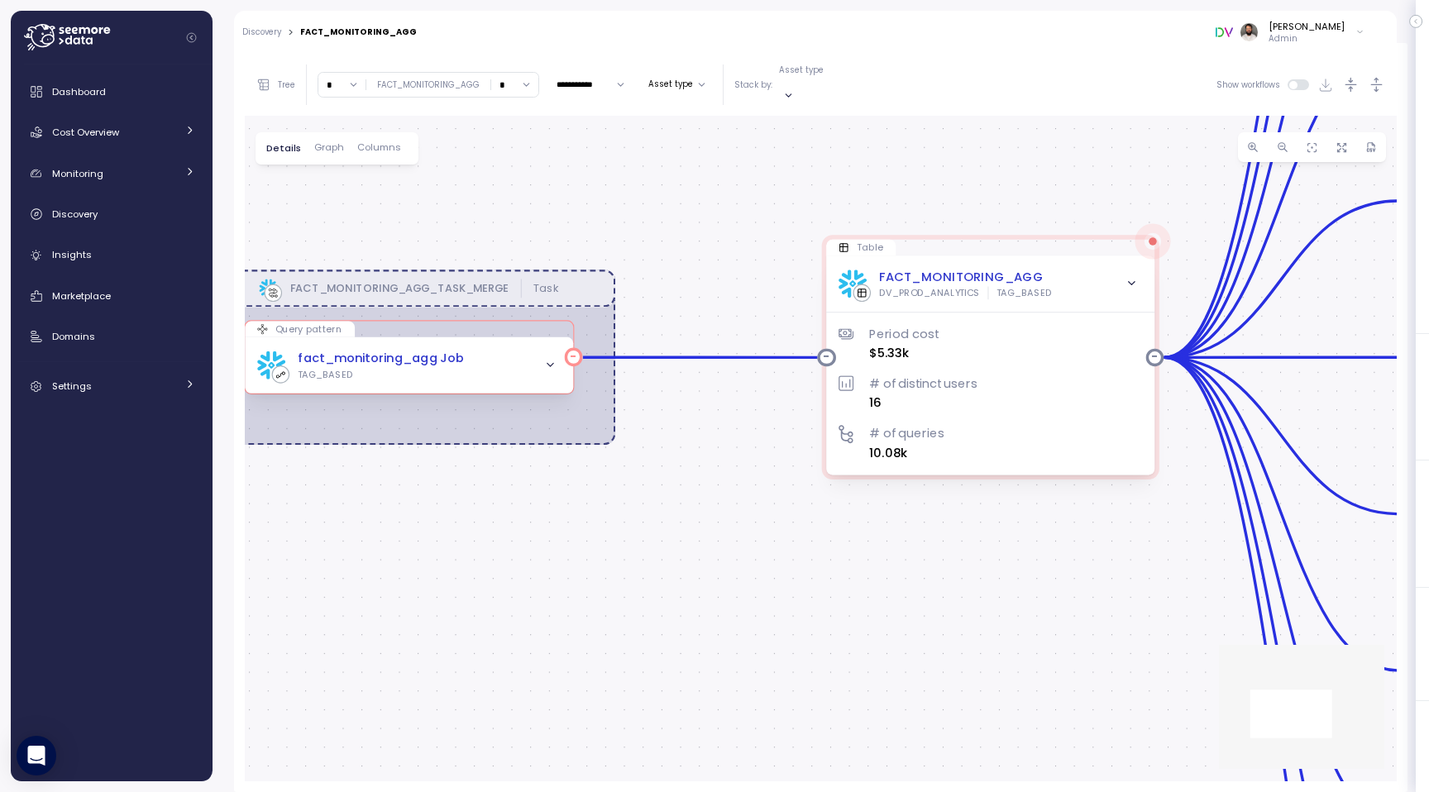
click at [556, 356] on span "button" at bounding box center [551, 366] width 20 height 20
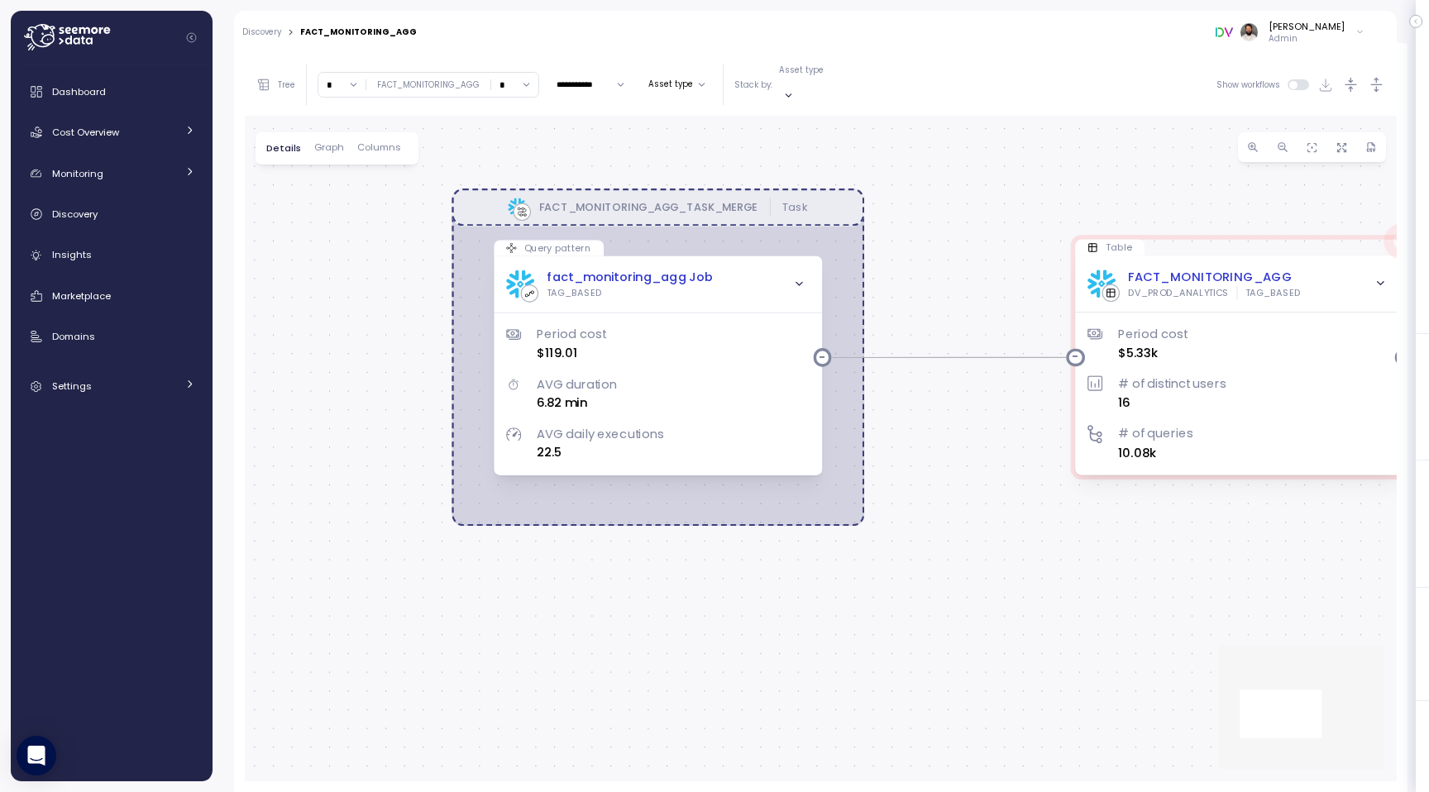
drag, startPoint x: 706, startPoint y: 193, endPoint x: 928, endPoint y: 192, distance: 221.6
click at [929, 192] on div "0 0 0 0 0 0 0 0 0 0 0 0 FACT_MONITORING_AGG_TASK_MERGE Task Query pattern fact_…" at bounding box center [821, 449] width 1152 height 666
click at [769, 299] on div "Period cost $119.01 AVG duration 6.82 min AVG daily executions 22.5" at bounding box center [659, 380] width 303 height 163
click at [756, 280] on div "fact_monitoring_agg Job TAG_BASED" at bounding box center [659, 283] width 303 height 31
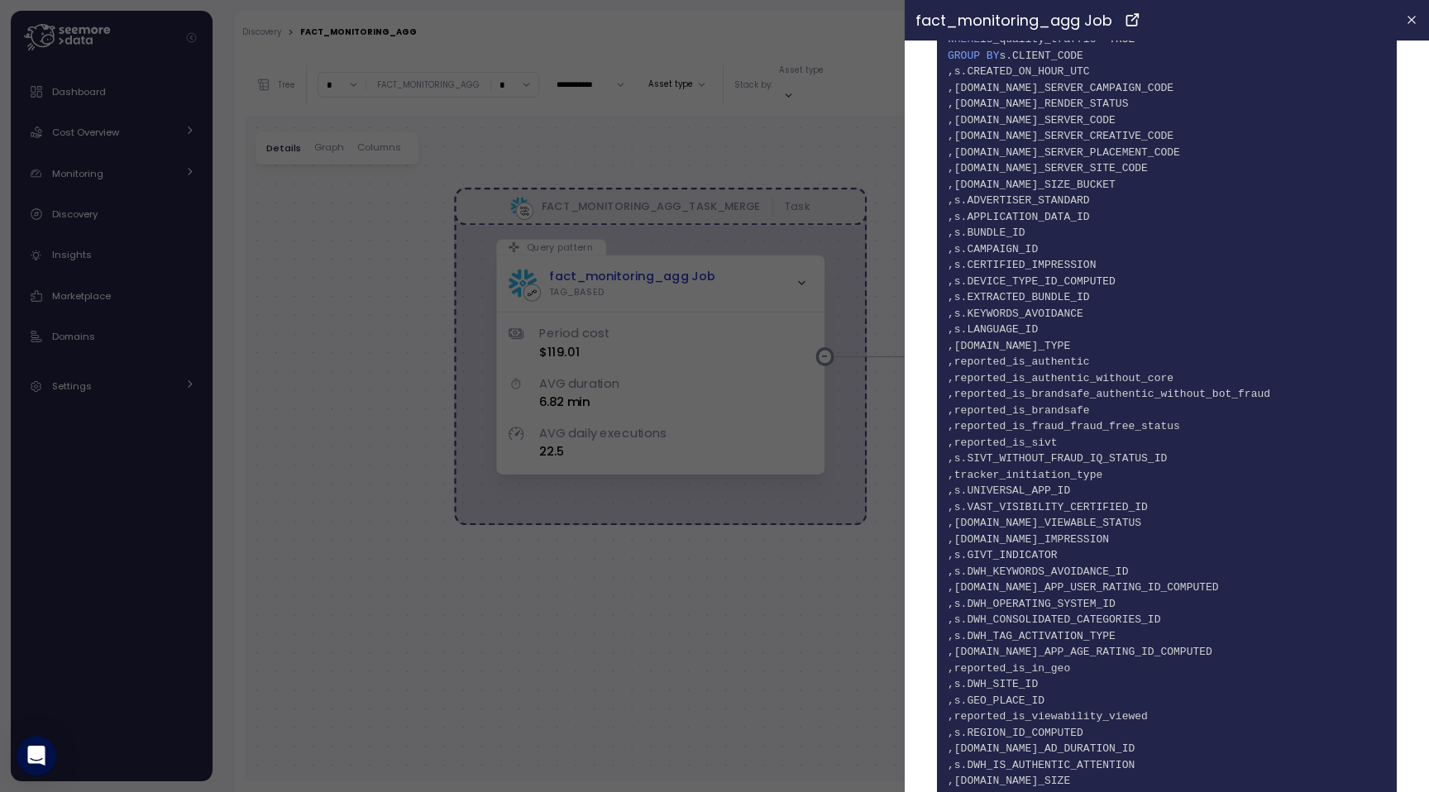
scroll to position [3956, 0]
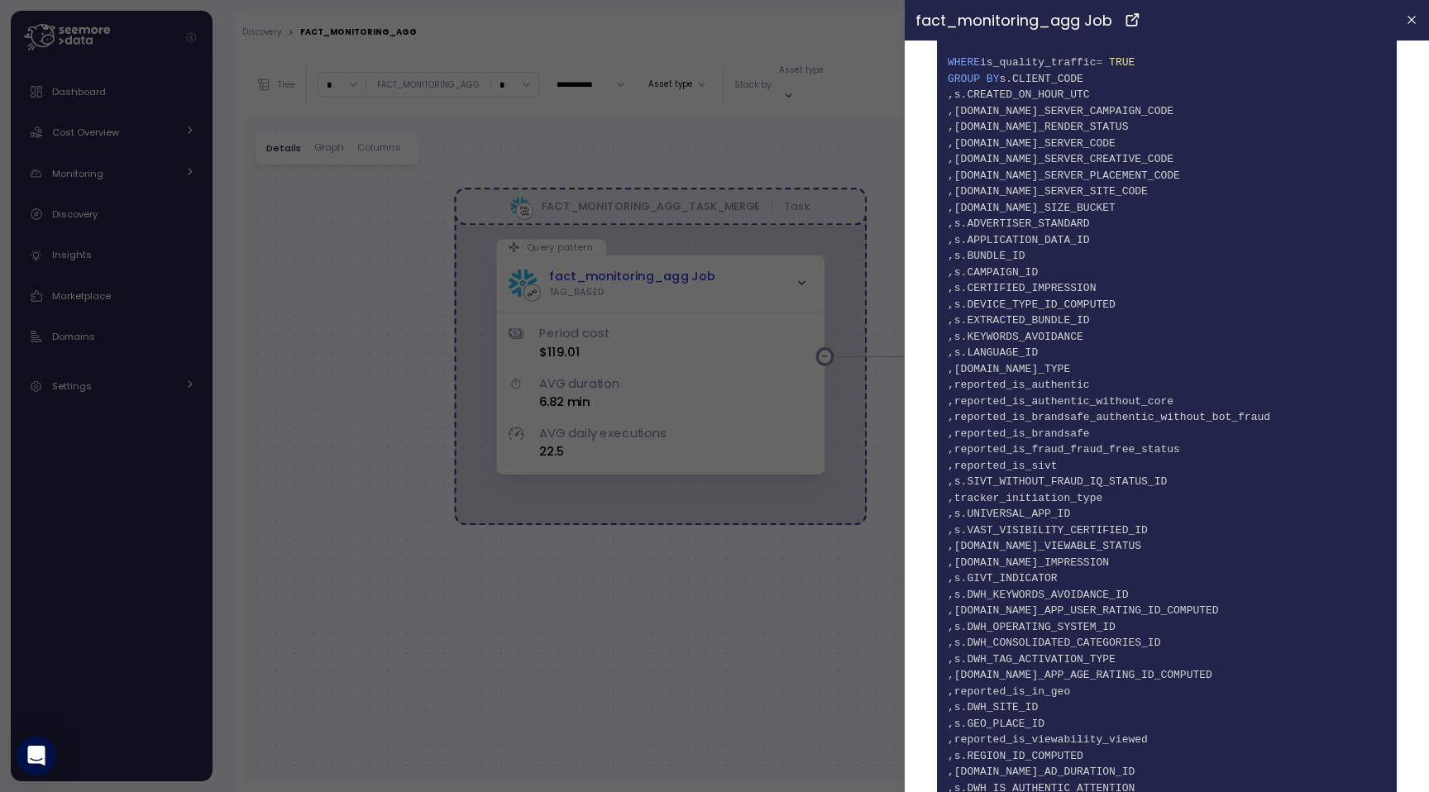
click at [795, 132] on div at bounding box center [714, 396] width 1429 height 792
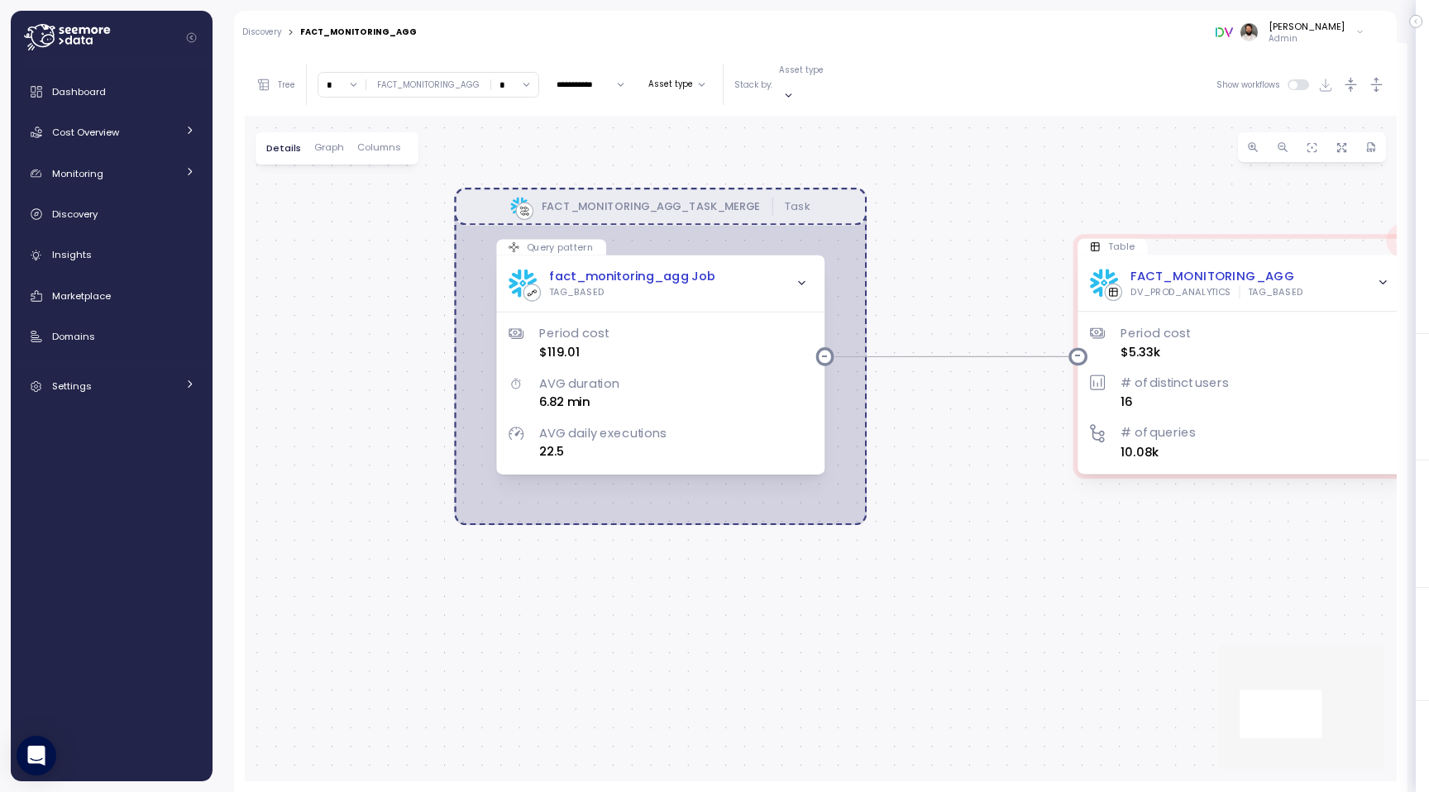
scroll to position [0, 0]
click at [335, 77] on input "*" at bounding box center [341, 85] width 47 height 24
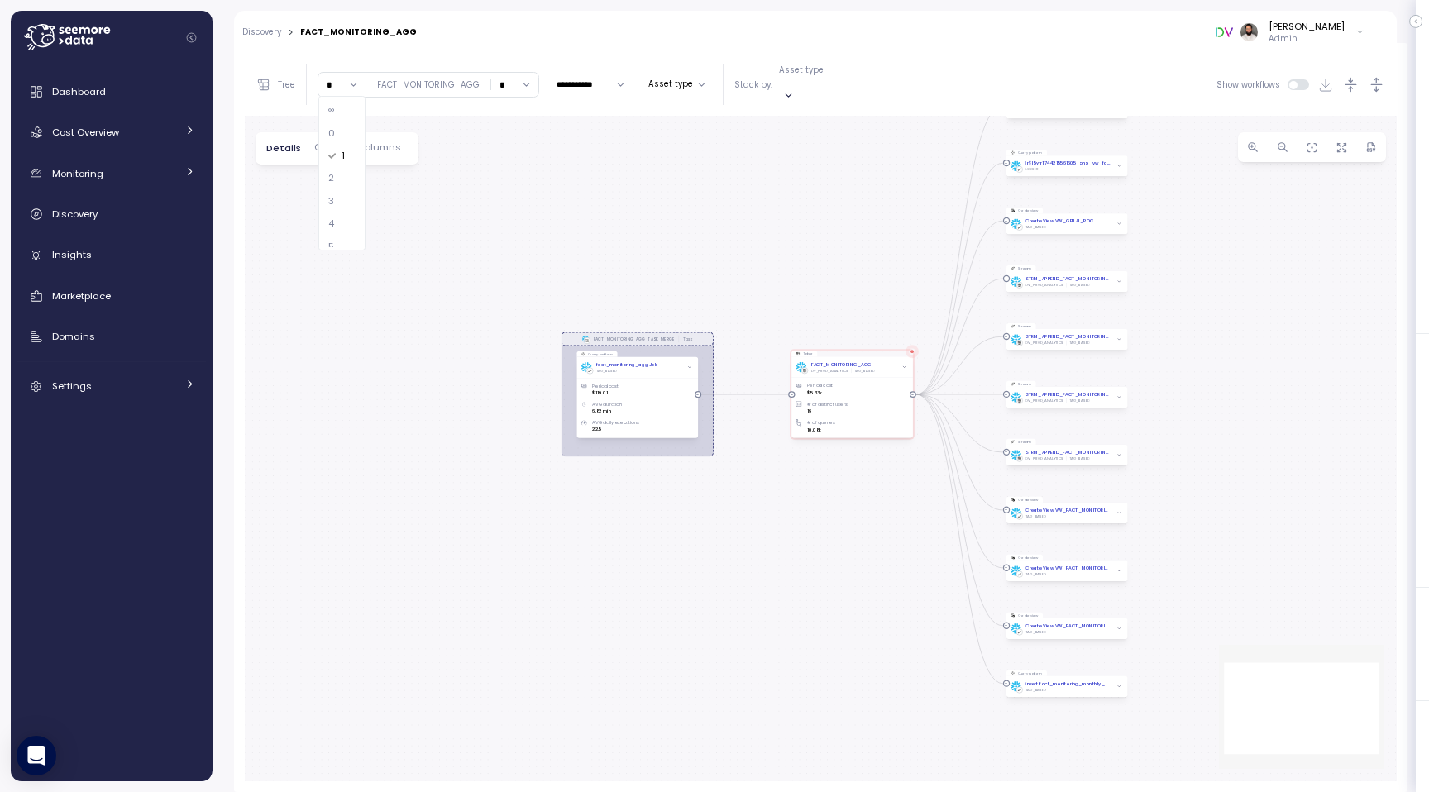
drag, startPoint x: 916, startPoint y: 136, endPoint x: 792, endPoint y: 273, distance: 185.0
click at [792, 273] on div "0 0 0 0 0 0 0 0 0 0 0 0 FACT_MONITORING_AGG_TASK_MERGE Task Query pattern fact_…" at bounding box center [821, 449] width 1152 height 666
click at [338, 208] on div "3" at bounding box center [342, 201] width 40 height 22
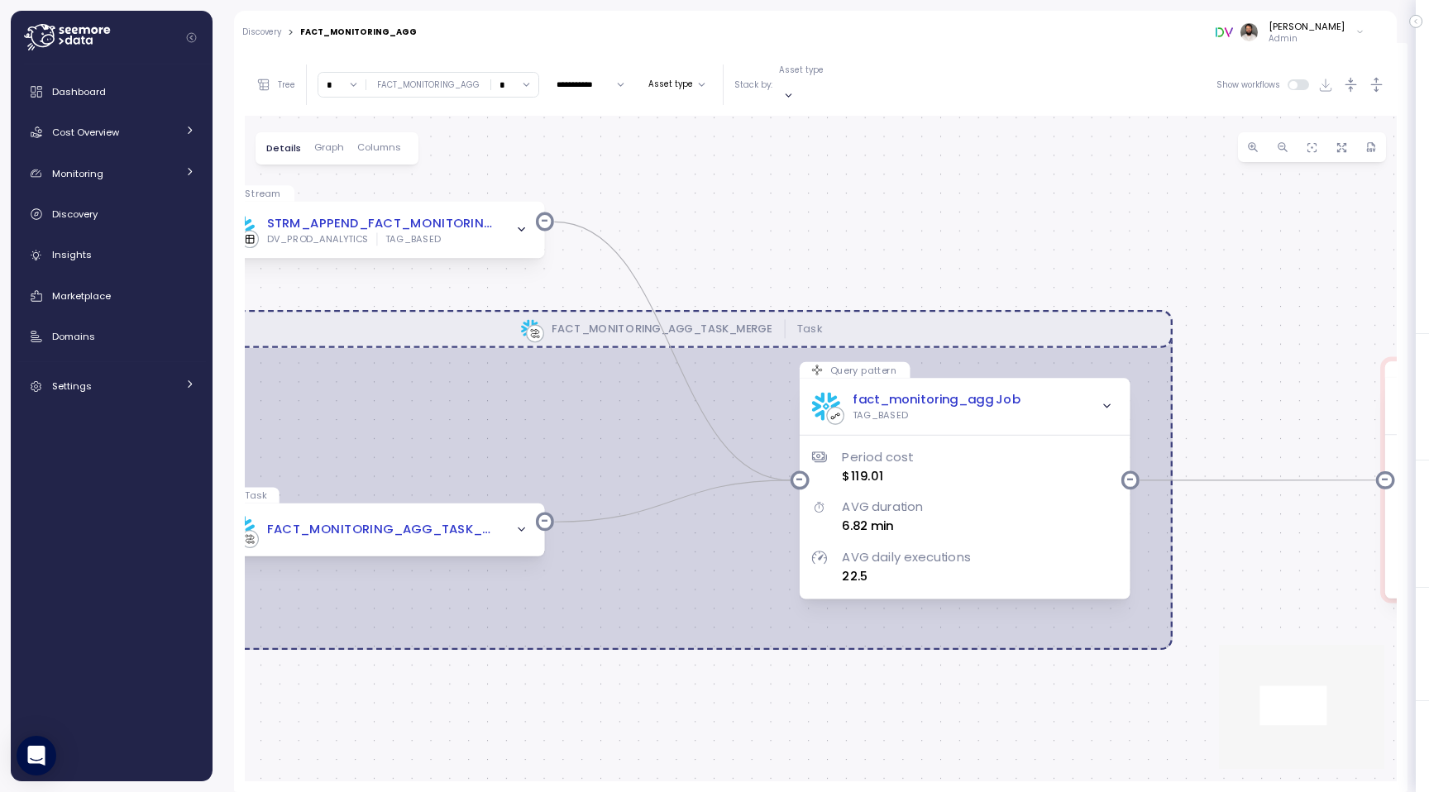
drag, startPoint x: 820, startPoint y: 283, endPoint x: 947, endPoint y: 264, distance: 127.9
click at [947, 264] on div "0 0 0 0 0 0 0 0 0 0 0 0 0 0 0 FACT_MONITORING_AGG_TASK_MERGE Task Query pattern…" at bounding box center [821, 449] width 1152 height 666
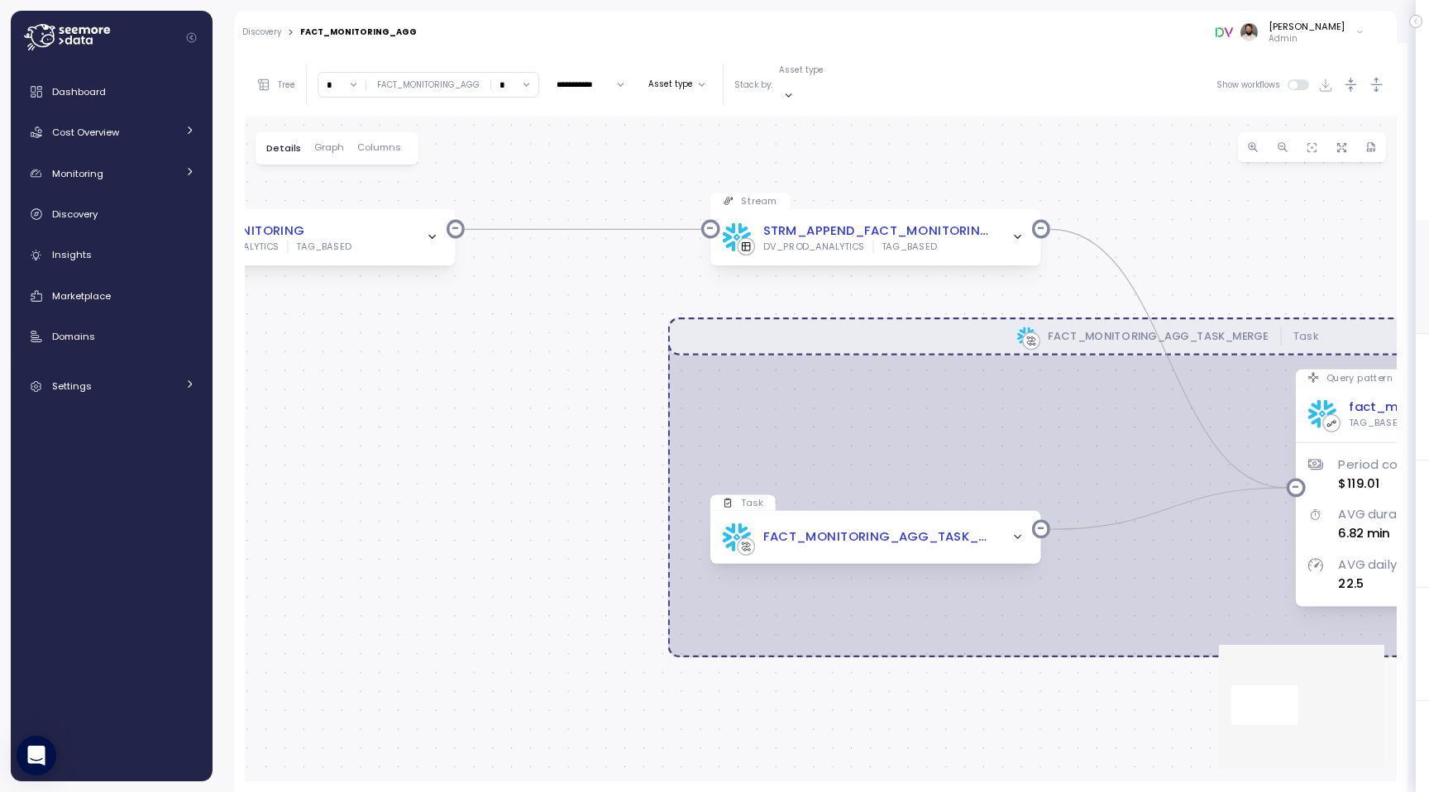
drag, startPoint x: 958, startPoint y: 244, endPoint x: 1428, endPoint y: 262, distance: 469.9
click at [1428, 262] on div "Action board Let's save 217.59k $ Annually $ 0 Saved We have 5 low effort insig…" at bounding box center [714, 396] width 1429 height 792
drag, startPoint x: 1300, startPoint y: 247, endPoint x: 1283, endPoint y: 279, distance: 36.6
click at [1281, 279] on div "0 0 0 0 0 0 0 0 0 0 0 0 0 0 0 FACT_MONITORING_AGG_TASK_MERGE Task Query pattern…" at bounding box center [821, 449] width 1152 height 666
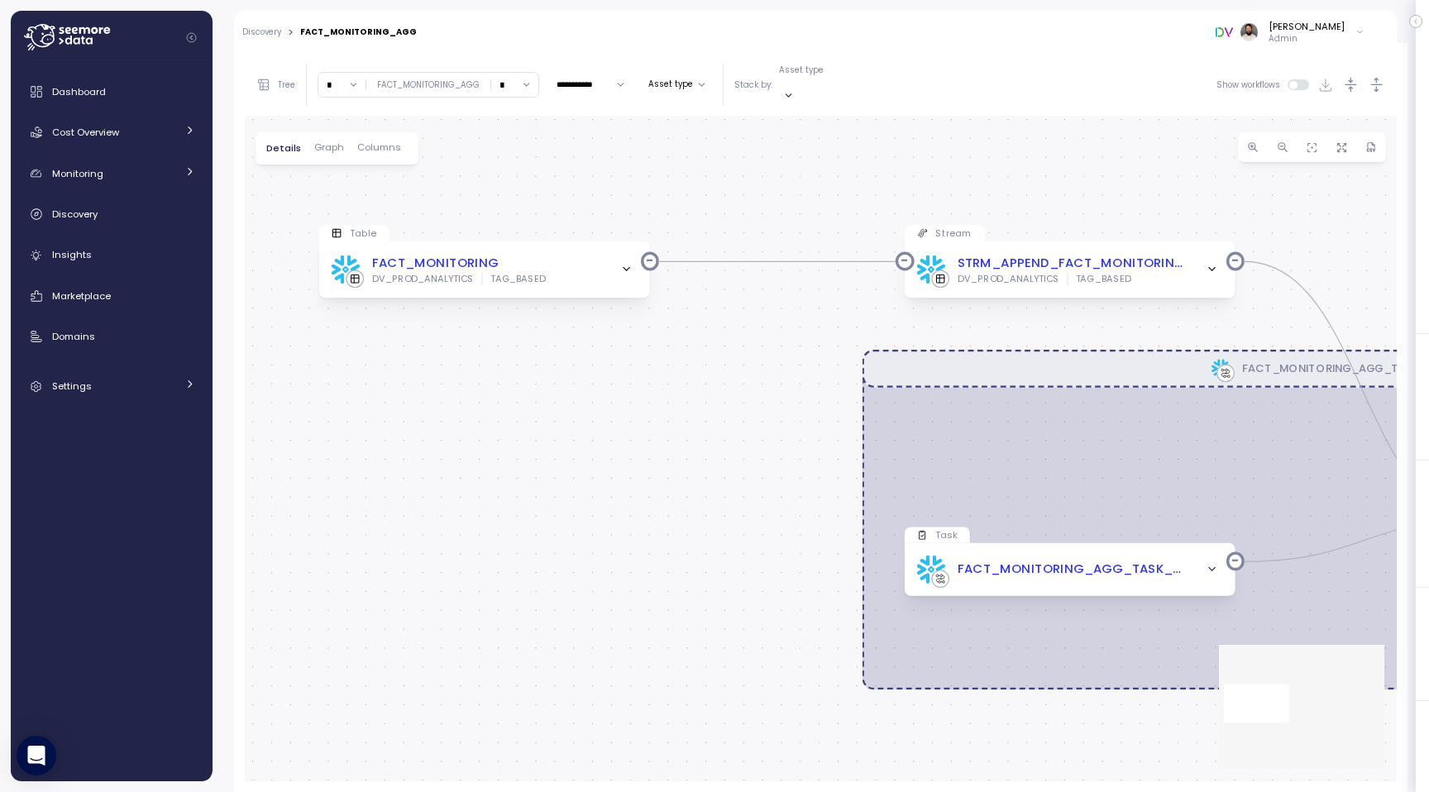
drag, startPoint x: 613, startPoint y: 184, endPoint x: 823, endPoint y: 183, distance: 210.8
click at [823, 183] on div "0 0 0 0 0 0 0 0 0 0 0 0 0 0 0 FACT_MONITORING_AGG_TASK_MERGE Task Query pattern…" at bounding box center [821, 449] width 1152 height 666
click at [339, 74] on input "*" at bounding box center [341, 85] width 47 height 24
click at [339, 216] on div "7" at bounding box center [342, 209] width 40 height 22
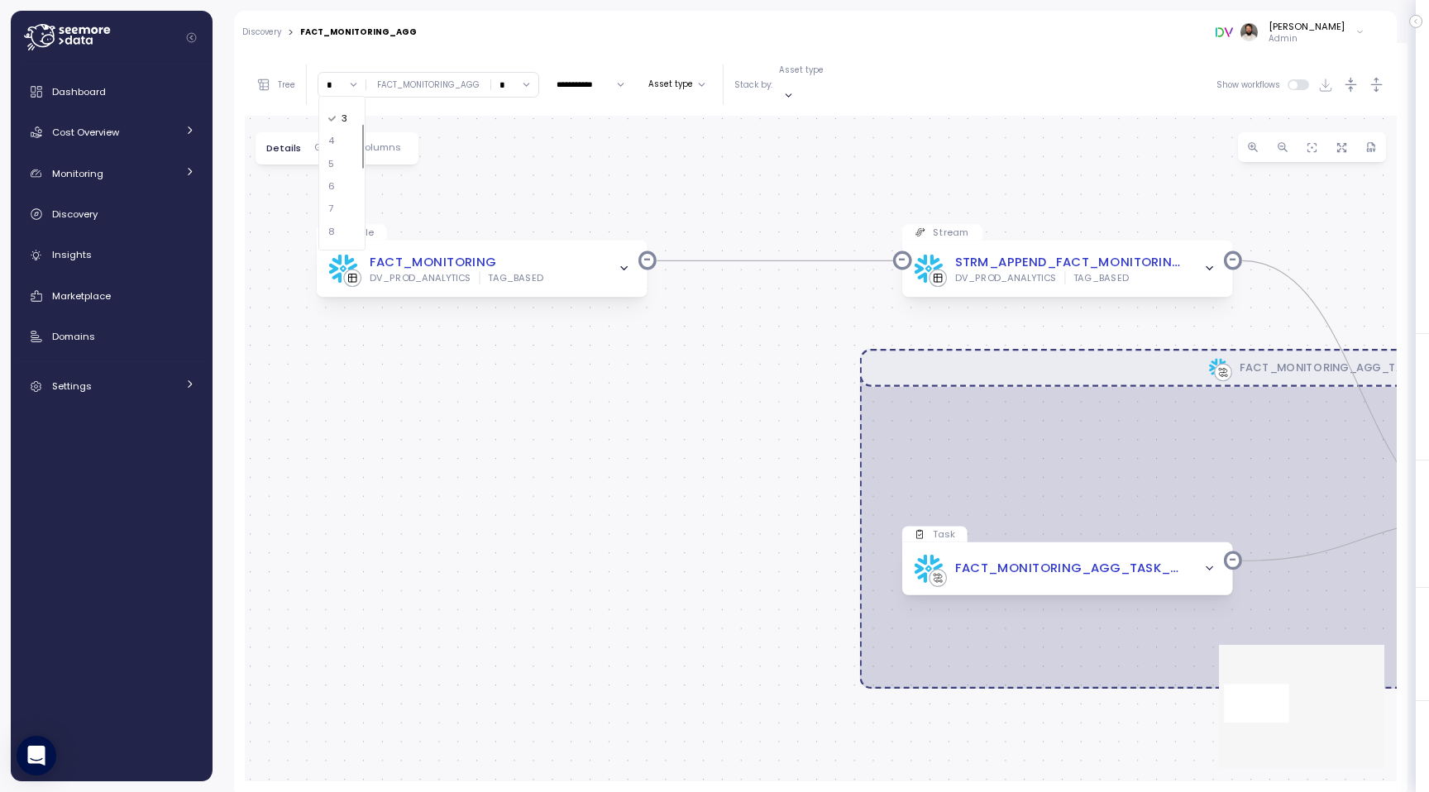
type input "*"
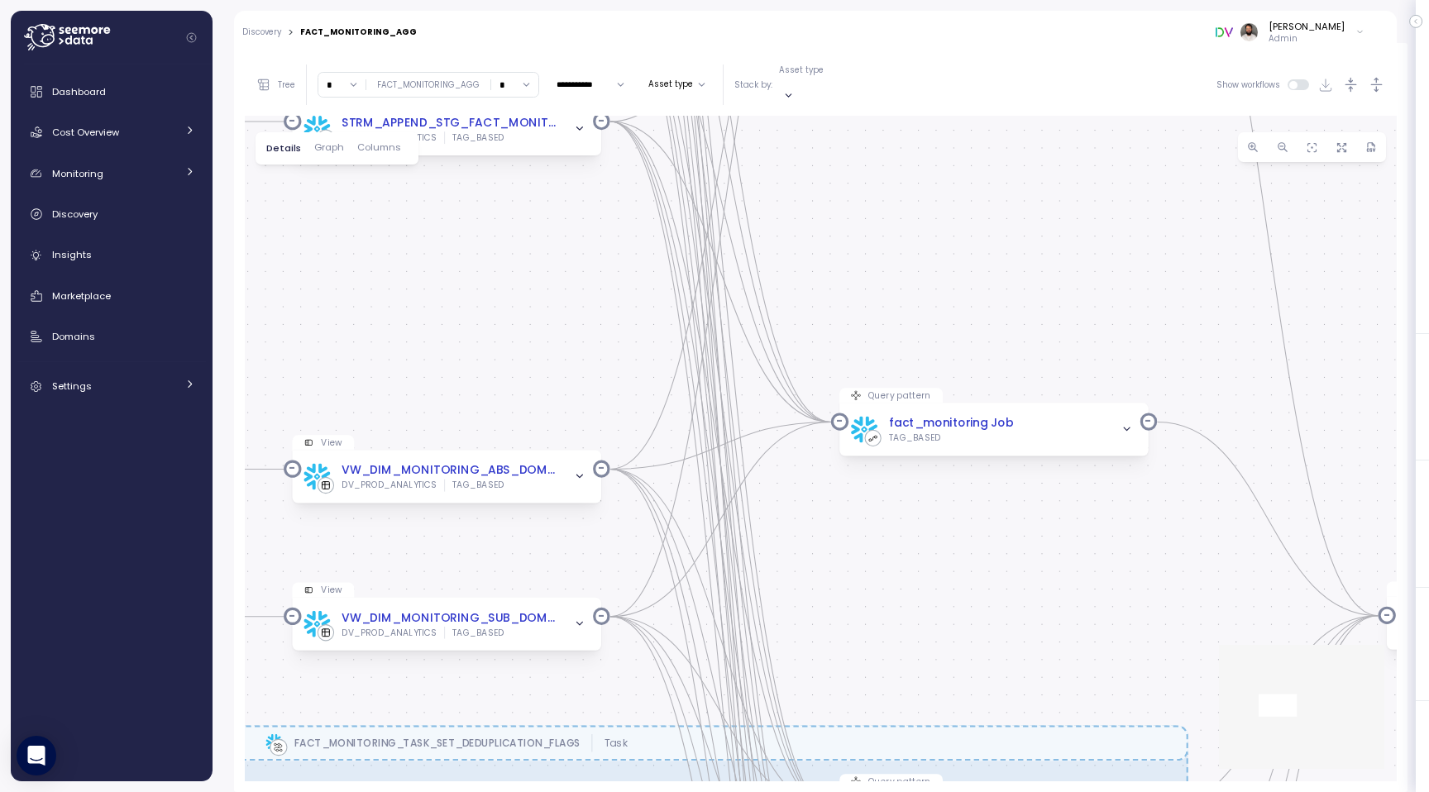
drag, startPoint x: 561, startPoint y: 344, endPoint x: 420, endPoint y: 279, distance: 155.0
click at [420, 279] on div "0 0 0 0 0 0 0 0 0 0 0 0 0 0 0 0 0 0 0 0 0 0 0 0 0 0 0 0 0 0 0 0 0 0 0 0 0 0 0 0…" at bounding box center [821, 449] width 1152 height 666
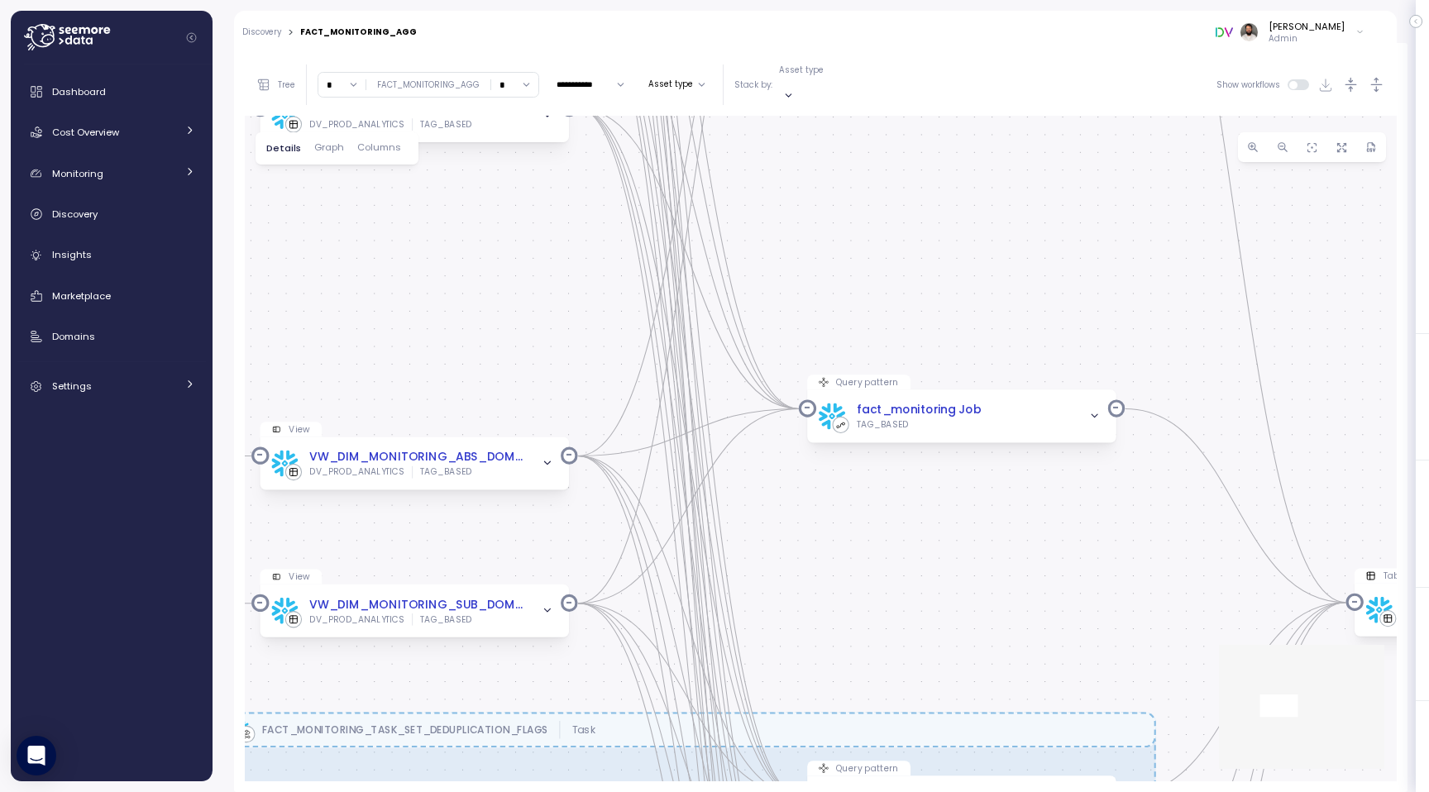
drag, startPoint x: 986, startPoint y: 525, endPoint x: 788, endPoint y: 494, distance: 200.8
click at [788, 494] on div "0 0 0 0 0 0 0 0 0 0 0 0 0 0 0 0 0 0 0 0 0 0 0 0 0 0 0 0 0 0 0 0 0 0 0 0 0 0 0 0…" at bounding box center [821, 449] width 1152 height 666
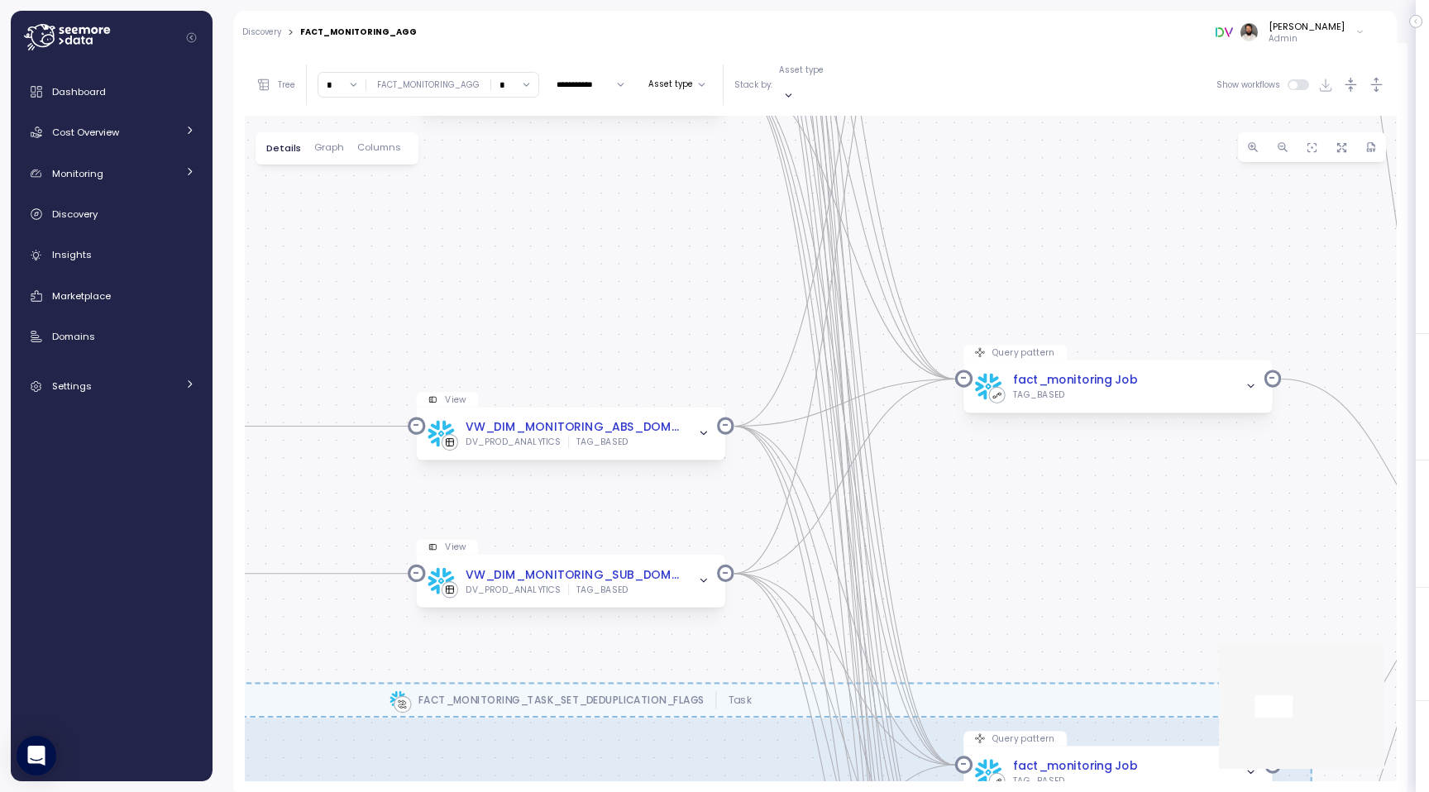
drag, startPoint x: 723, startPoint y: 466, endPoint x: 1078, endPoint y: 465, distance: 355.5
click at [1078, 466] on div "0 0 0 0 0 0 0 0 0 0 0 0 0 0 0 0 0 0 0 0 0 0 0 0 0 0 0 0 0 0 0 0 0 0 0 0 0 0 0 0…" at bounding box center [821, 449] width 1152 height 666
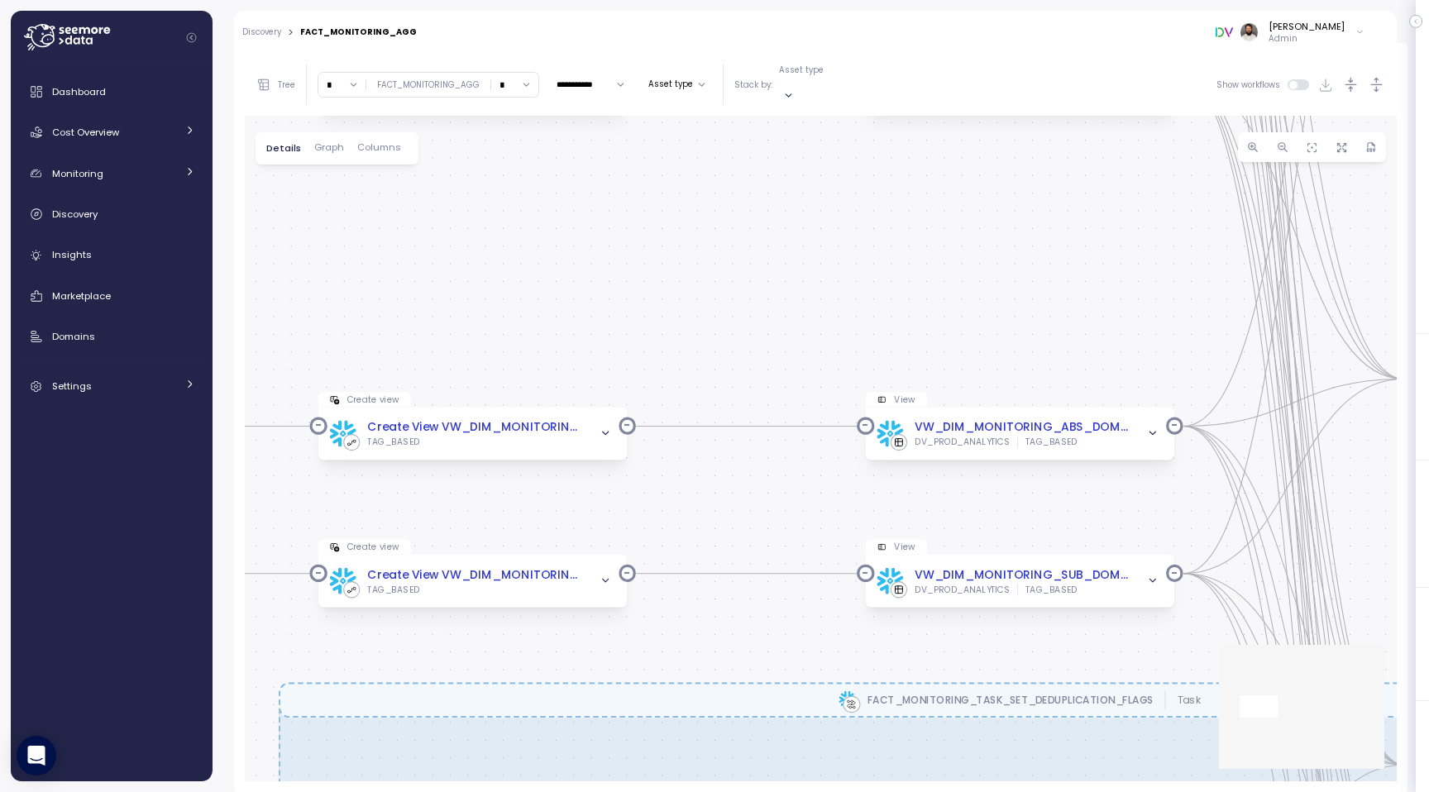
drag, startPoint x: 570, startPoint y: 472, endPoint x: 1142, endPoint y: 467, distance: 572.1
click at [1142, 468] on div "0 0 0 0 0 0 0 0 0 0 0 0 0 0 0 0 0 0 0 0 0 0 0 0 0 0 0 0 0 0 0 0 0 0 0 0 0 0 0 0…" at bounding box center [821, 449] width 1152 height 666
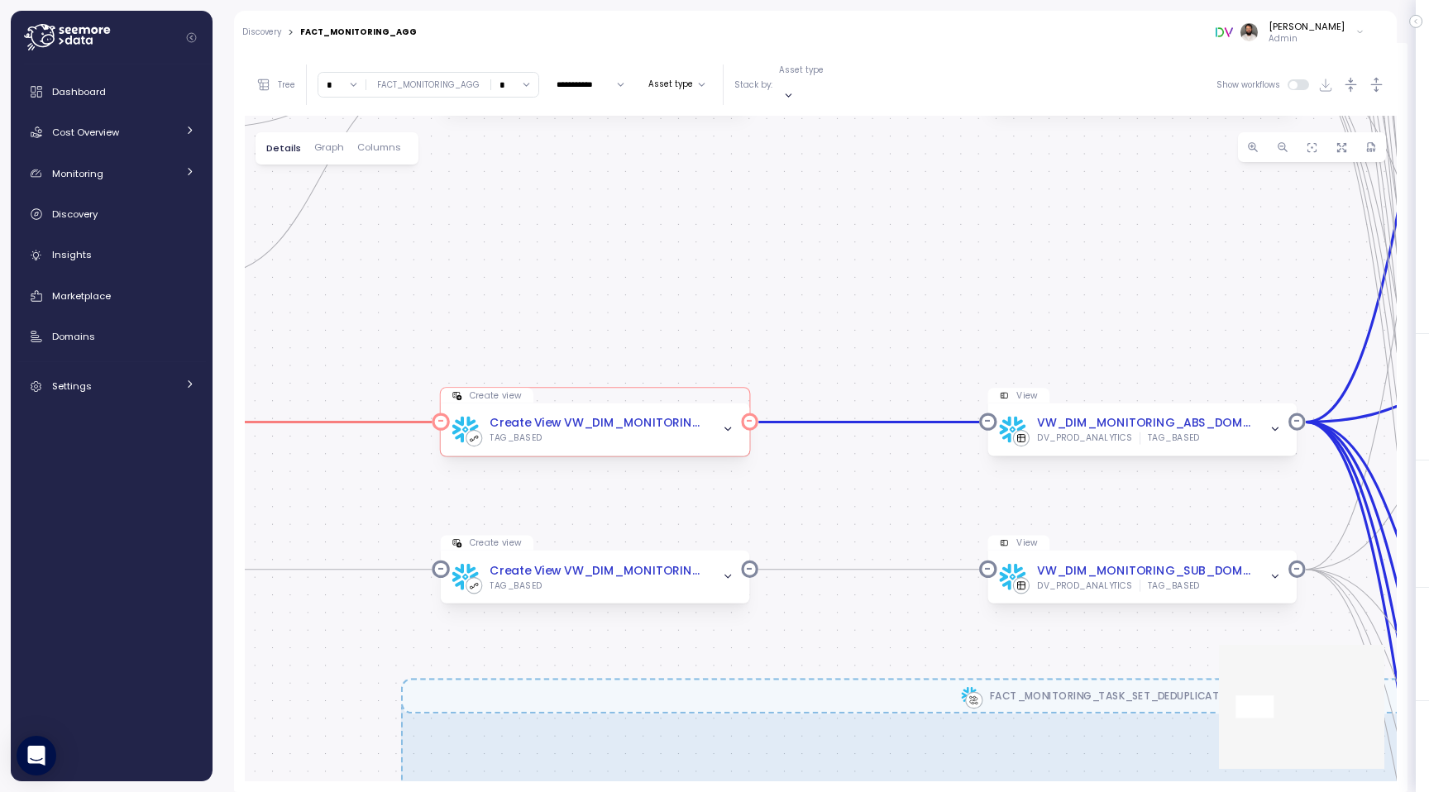
click at [662, 433] on div "Create View VW_DIM_MONITORING_ABS_DOMAIN_THRESHOLD_OVER TAG_BASED" at bounding box center [595, 429] width 309 height 53
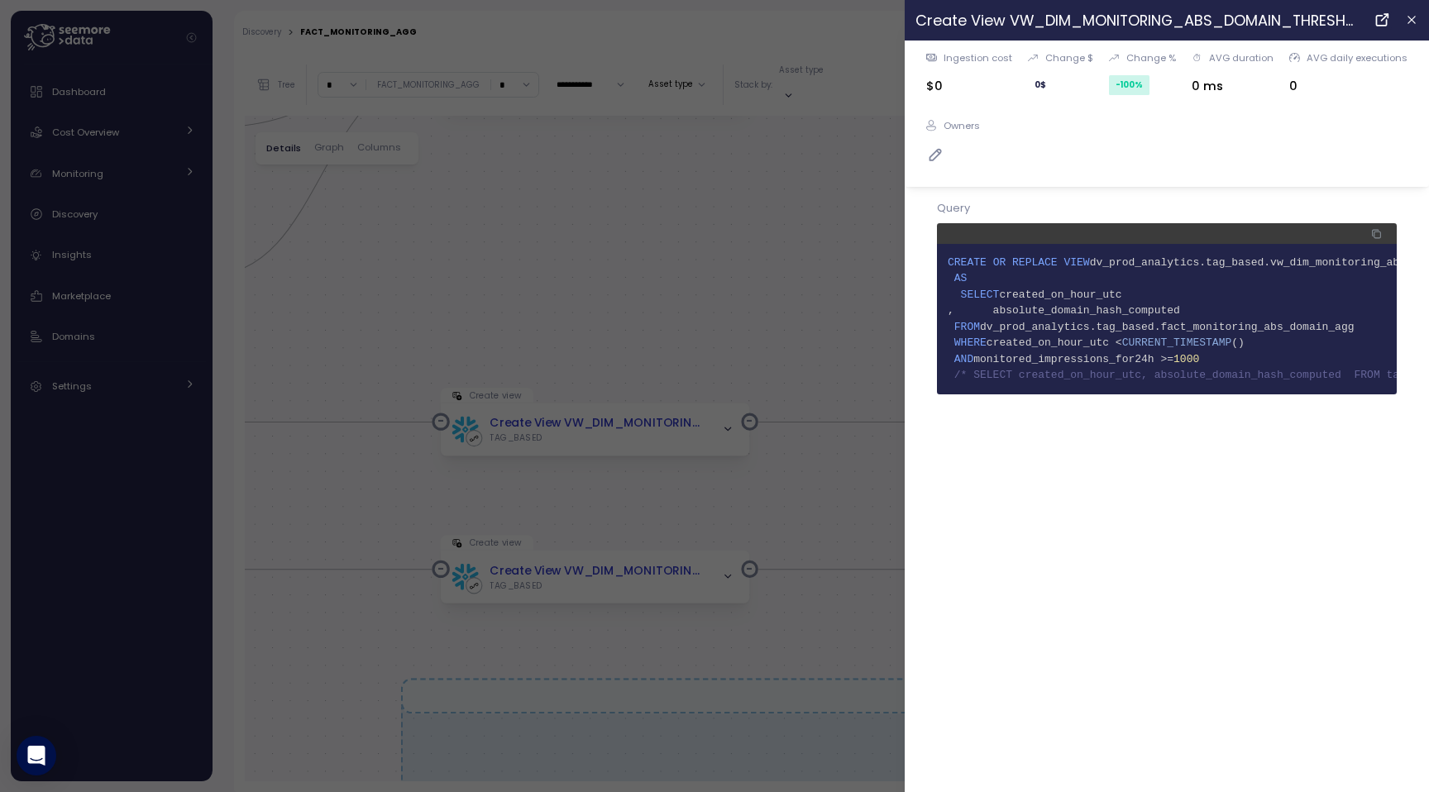
click at [850, 341] on div at bounding box center [714, 396] width 1429 height 792
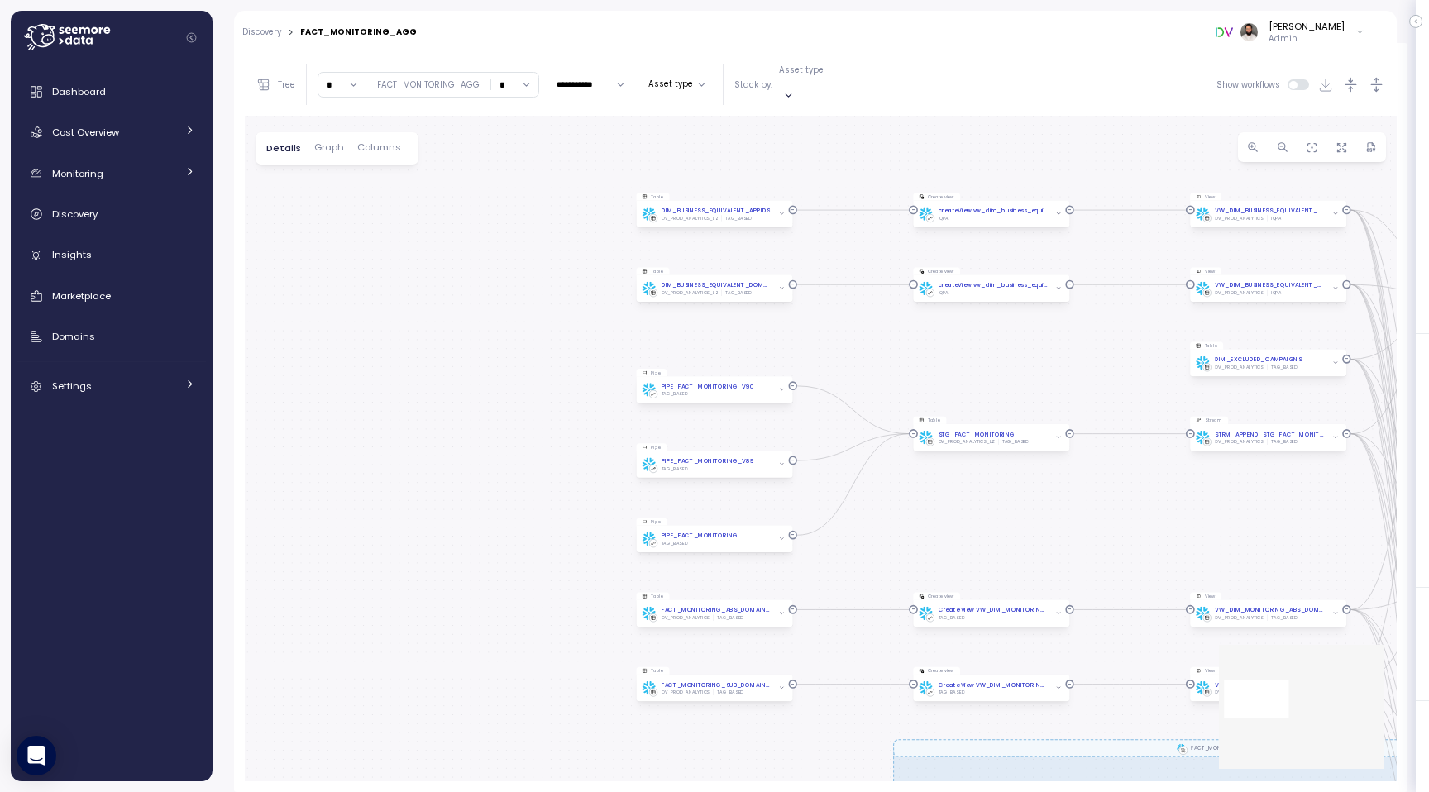
drag, startPoint x: 879, startPoint y: 290, endPoint x: 1029, endPoint y: 522, distance: 276.1
click at [1029, 525] on div "0 0 0 0 0 0 0 0 0 0 0 0 0 0 0 0 0 0 0 0 0 0 0 0 0 0 0 0 0 0 0 0 0 0 0 0 0 0 0 0…" at bounding box center [821, 449] width 1152 height 666
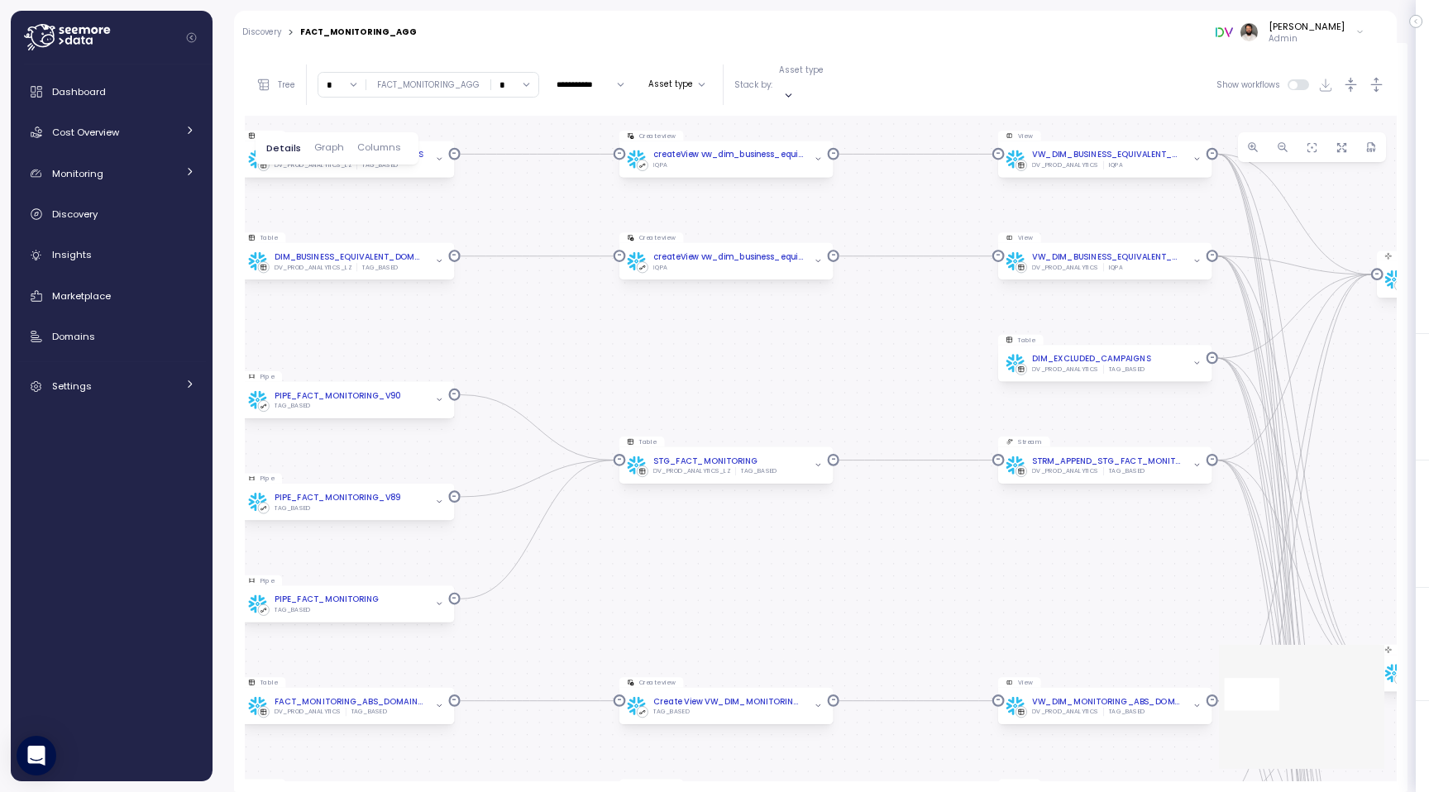
drag, startPoint x: 1209, startPoint y: 359, endPoint x: 736, endPoint y: 353, distance: 472.9
click at [737, 354] on div "0 0 0 0 0 0 0 0 0 0 0 0 0 0 0 0 0 0 0 0 0 0 0 0 0 0 0 0 0 0 0 0 0 0 0 0 0 0 0 0…" at bounding box center [821, 449] width 1152 height 666
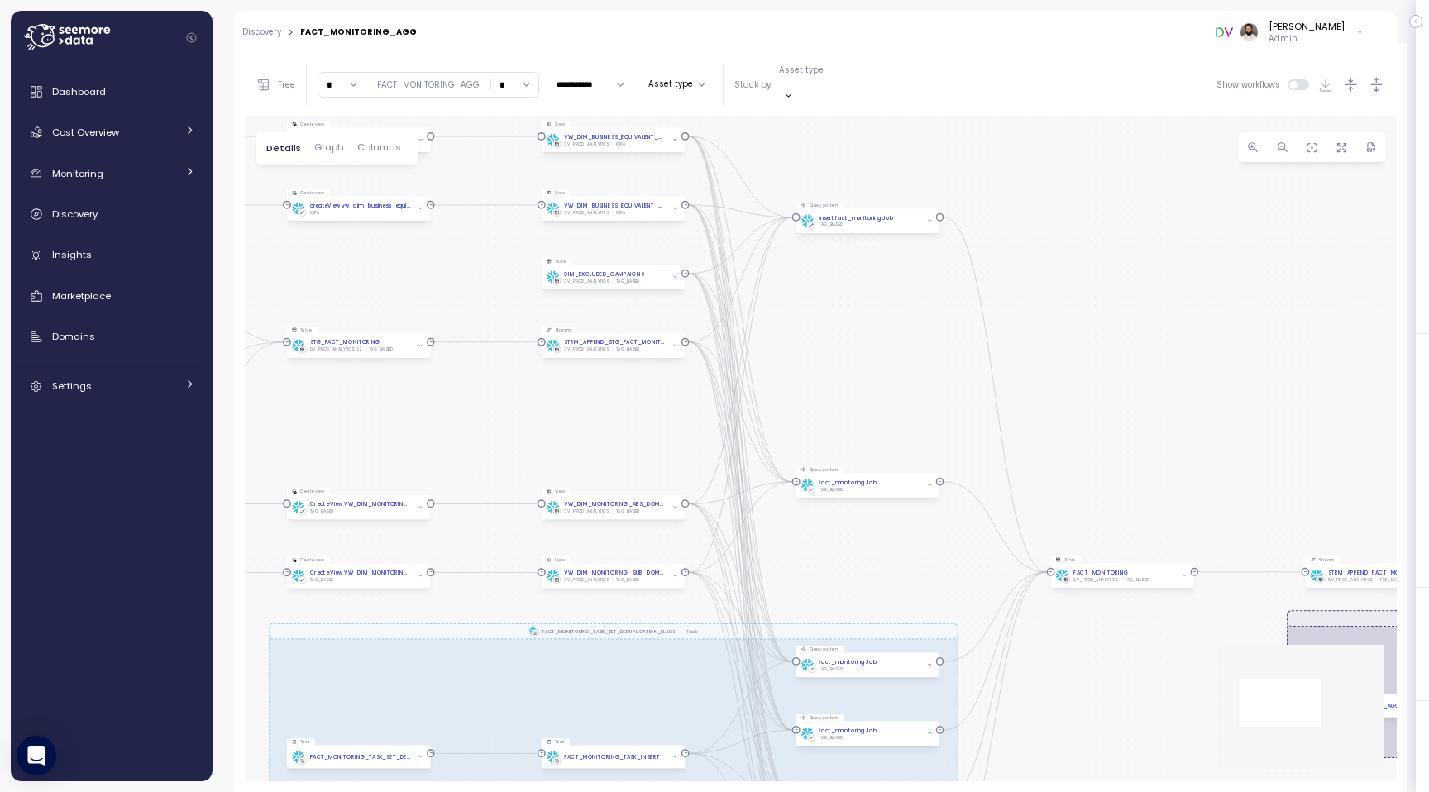
drag, startPoint x: 1114, startPoint y: 459, endPoint x: 427, endPoint y: 242, distance: 720.4
click at [427, 242] on div "0 0 0 0 0 0 0 0 0 0 0 0 0 0 0 0 0 0 0 0 0 0 0 0 0 0 0 0 0 0 0 0 0 0 0 0 0 0 0 0…" at bounding box center [821, 449] width 1152 height 666
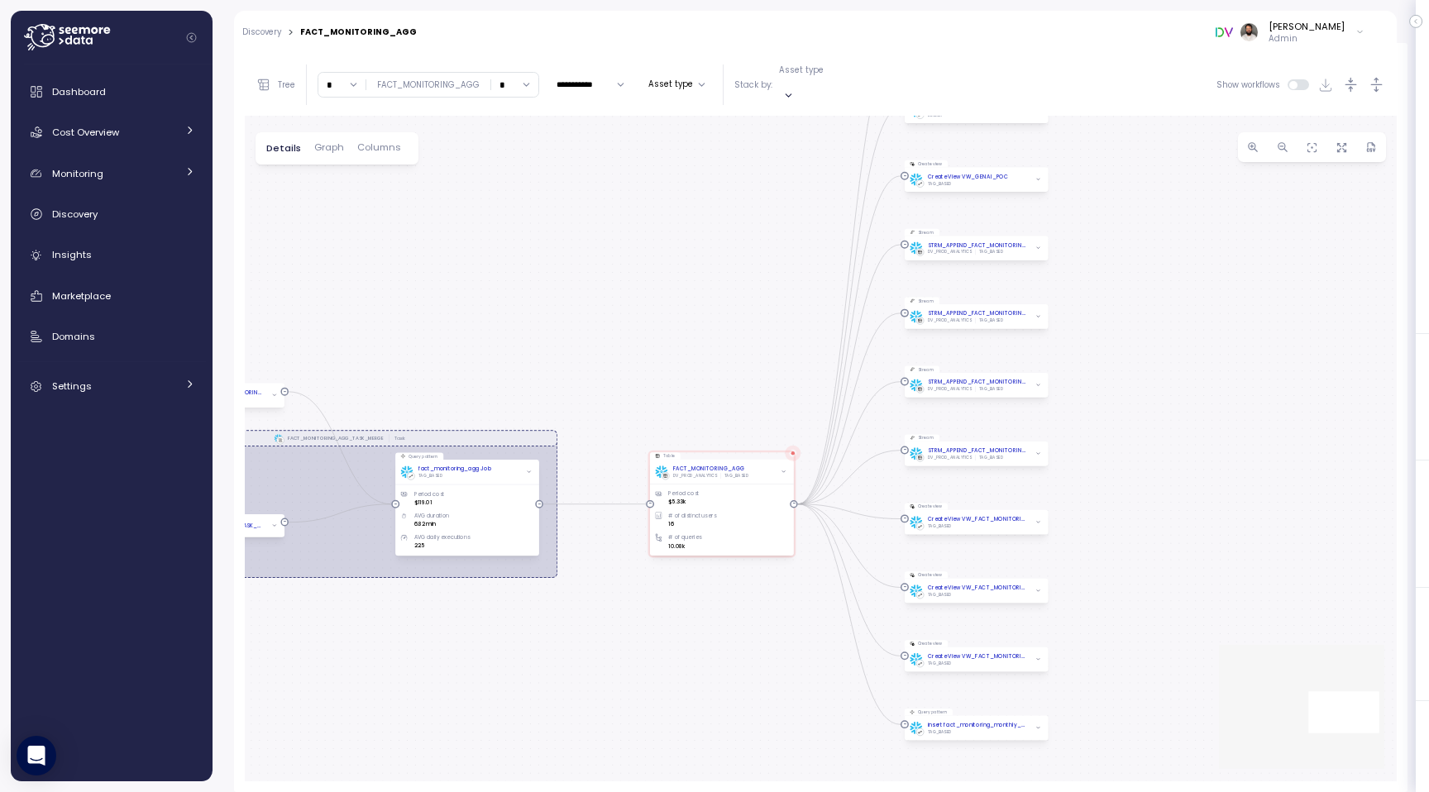
drag, startPoint x: 1214, startPoint y: 351, endPoint x: 472, endPoint y: 316, distance: 742.4
click at [472, 316] on div "0 0 0 0 0 0 0 0 0 0 0 0 0 0 0 0 0 0 0 0 0 0 0 0 0 0 0 0 0 0 0 0 0 0 0 0 0 0 0 0…" at bounding box center [821, 449] width 1152 height 666
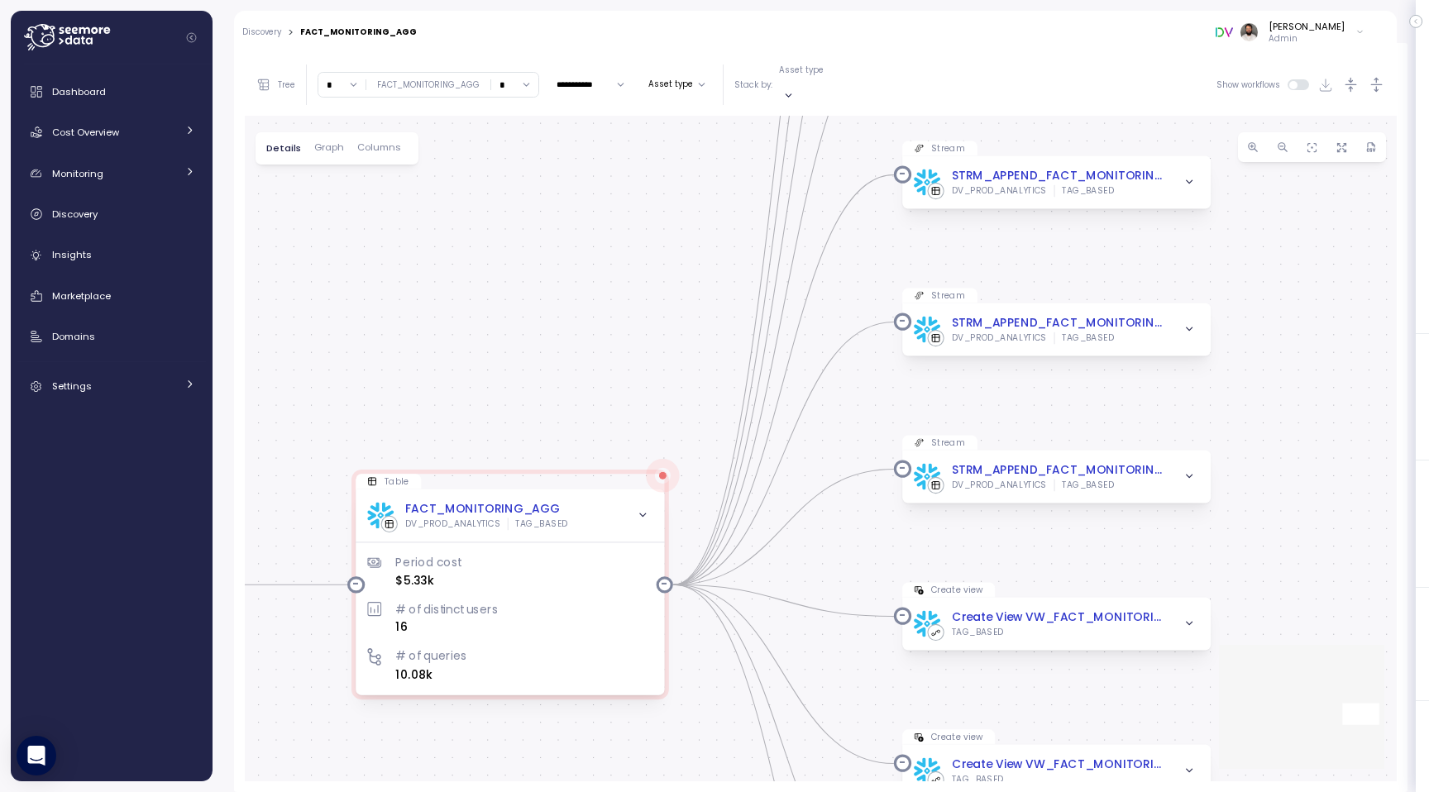
click at [514, 91] on div "**********" at bounding box center [821, 85] width 1152 height 62
click at [513, 82] on input "*" at bounding box center [514, 85] width 47 height 24
click at [513, 208] on div "3" at bounding box center [512, 201] width 40 height 22
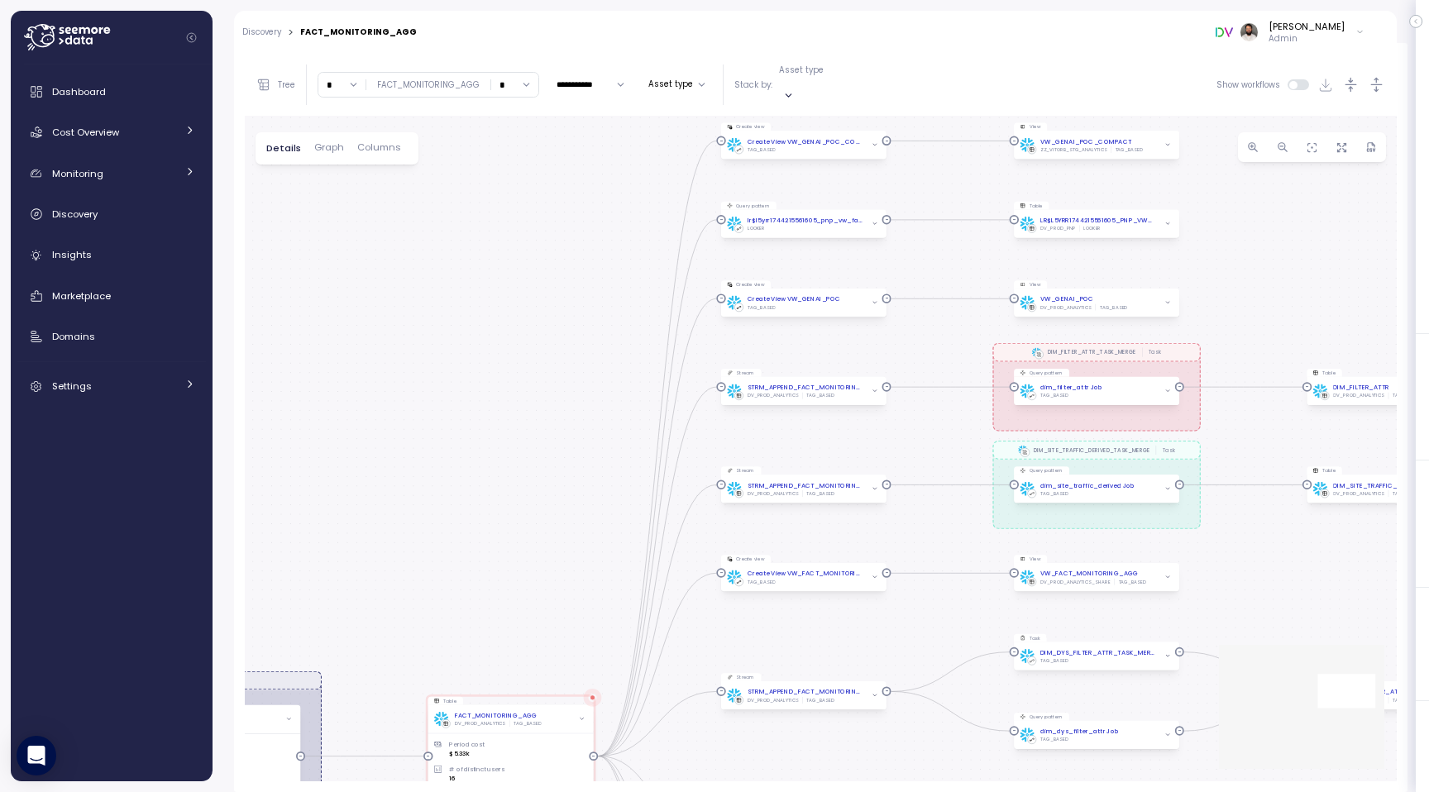
drag, startPoint x: 1036, startPoint y: 339, endPoint x: 872, endPoint y: 513, distance: 239.2
click at [872, 513] on div "0 0 0 0 0 0 0 0 0 0 0 0 0 0 0 0 0 0 0 0 0 0 0 0 0 0 0 0 0 0 0 0 0 0 0 0 0 0 0 0…" at bounding box center [821, 449] width 1152 height 666
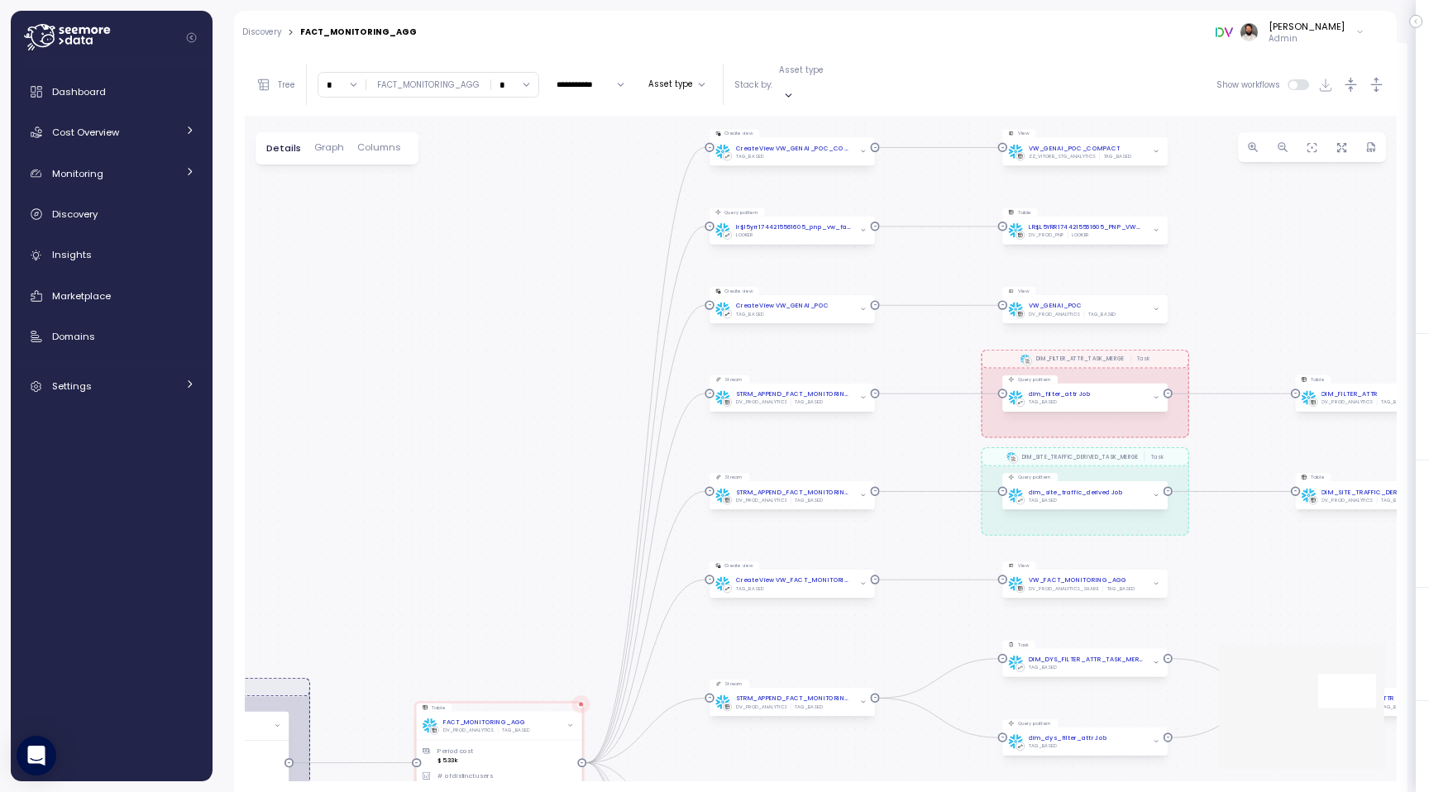
drag, startPoint x: 909, startPoint y: 435, endPoint x: 767, endPoint y: 435, distance: 141.4
click at [767, 435] on div "0 0 0 0 0 0 0 0 0 0 0 0 0 0 0 0 0 0 0 0 0 0 0 0 0 0 0 0 0 0 0 0 0 0 0 0 0 0 0 0…" at bounding box center [821, 449] width 1152 height 666
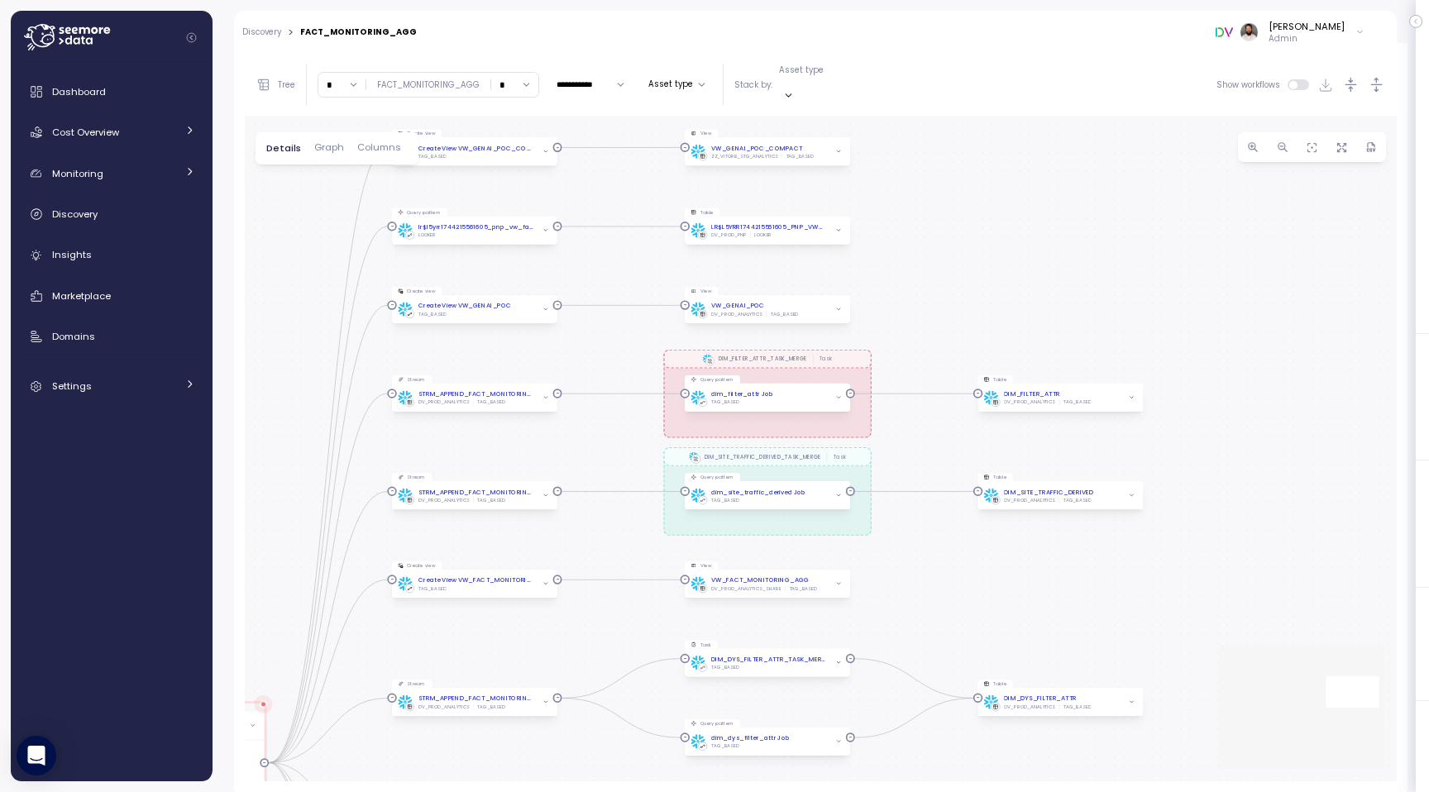
drag, startPoint x: 1052, startPoint y: 448, endPoint x: 919, endPoint y: 448, distance: 133.1
click at [918, 448] on div "0 0 0 0 0 0 0 0 0 0 0 0 0 0 0 0 0 0 0 0 0 0 0 0 0 0 0 0 0 0 0 0 0 0 0 0 0 0 0 0…" at bounding box center [821, 449] width 1152 height 666
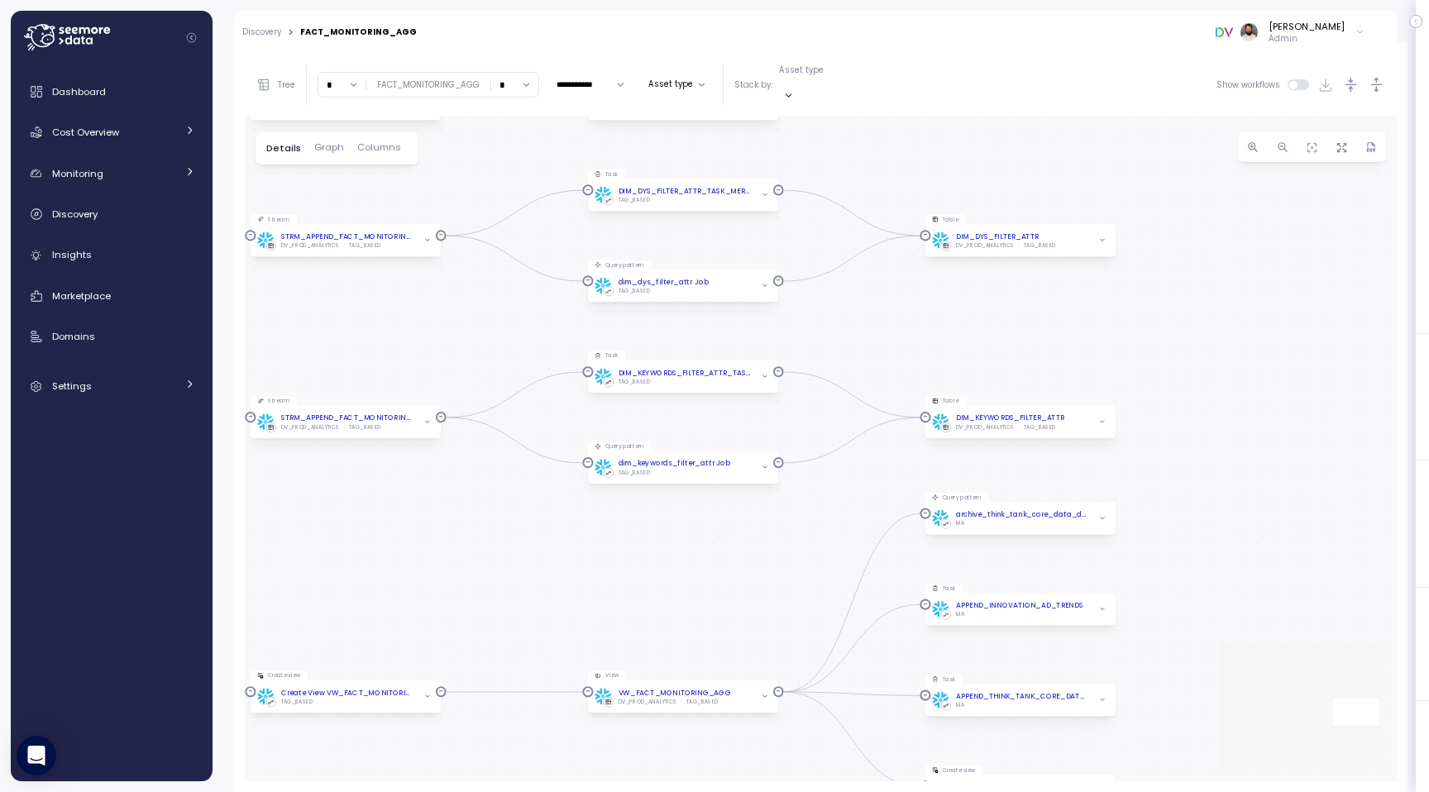
drag, startPoint x: 902, startPoint y: 592, endPoint x: 896, endPoint y: 117, distance: 474.6
click at [898, 117] on div "0 0 0 0 0 0 0 0 0 0 0 0 0 0 0 0 0 0 0 0 0 0 0 0 0 0 0 0 0 0 0 0 0 0 0 0 0 0 0 0…" at bounding box center [821, 449] width 1152 height 666
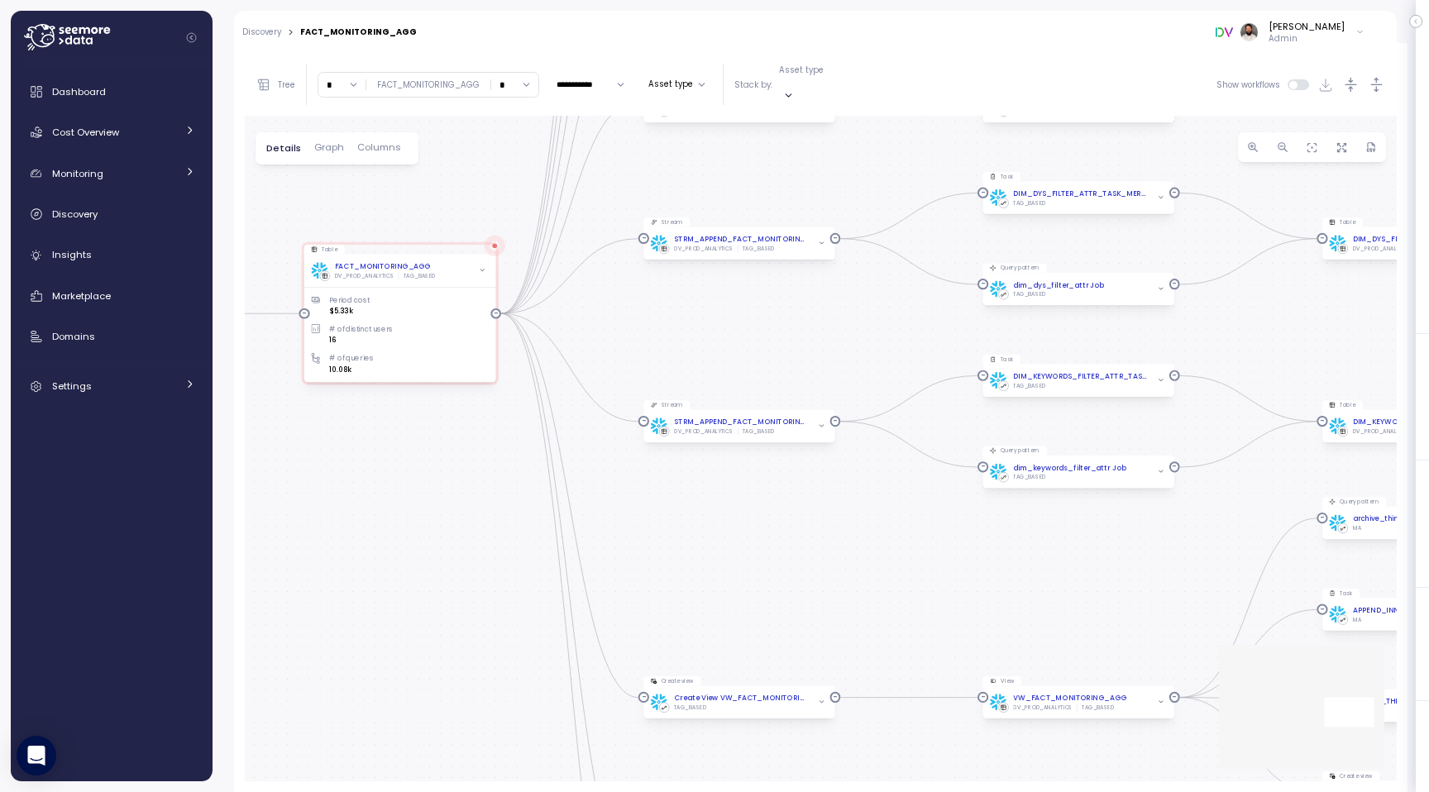
drag, startPoint x: 419, startPoint y: 179, endPoint x: 808, endPoint y: 182, distance: 388.6
click at [813, 182] on div "0 0 0 0 0 0 0 0 0 0 0 0 0 0 0 0 0 0 0 0 0 0 0 0 0 0 0 0 0 0 0 0 0 0 0 0 0 0 0 0…" at bounding box center [821, 449] width 1152 height 666
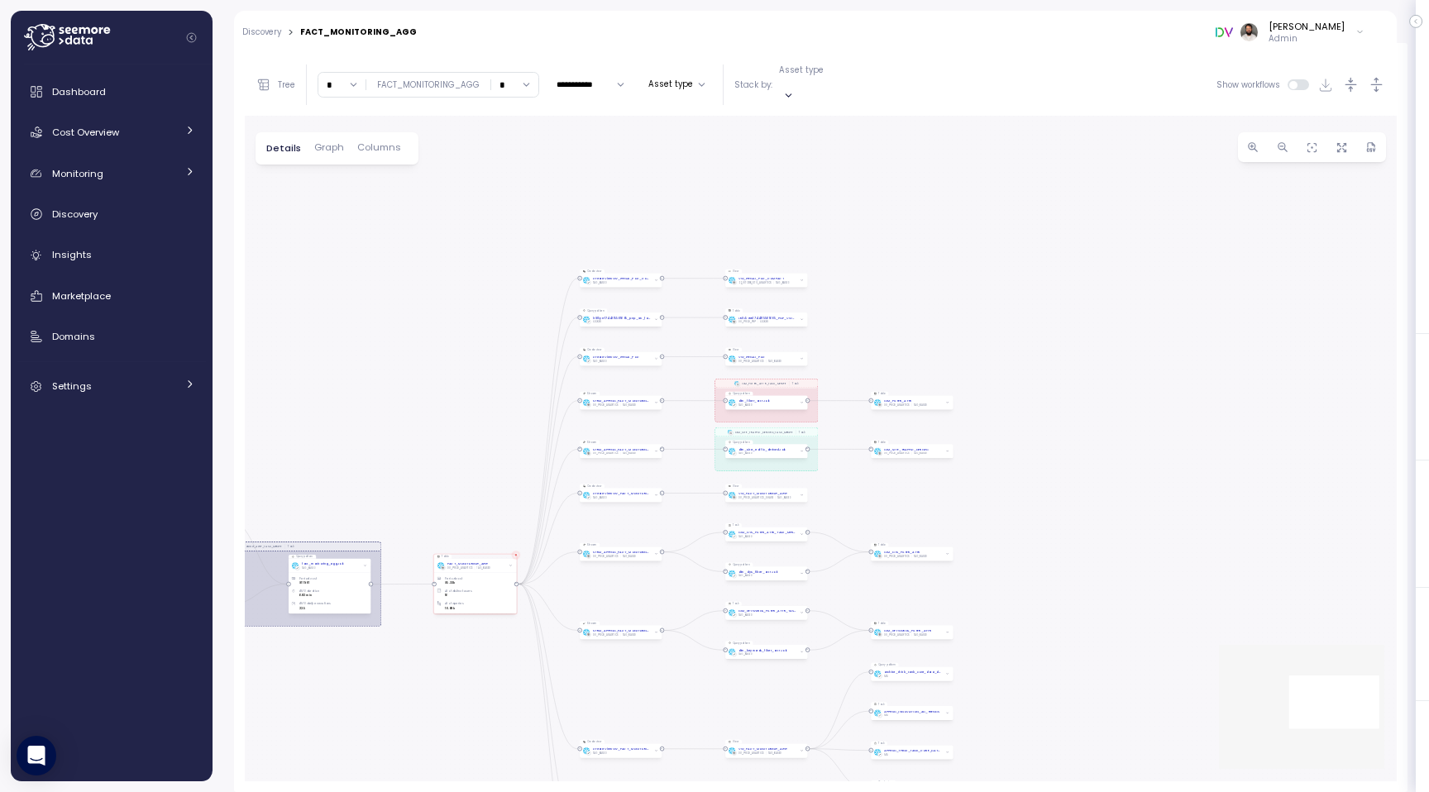
drag, startPoint x: 808, startPoint y: 182, endPoint x: 651, endPoint y: 517, distance: 369.8
click at [651, 518] on div "0 0 0 0 0 0 0 0 0 0 0 0 0 0 0 0 0 0 0 0 0 0 0 0 0 0 0 0 0 0 0 0 0 0 0 0 0 0 0 0…" at bounding box center [821, 449] width 1152 height 666
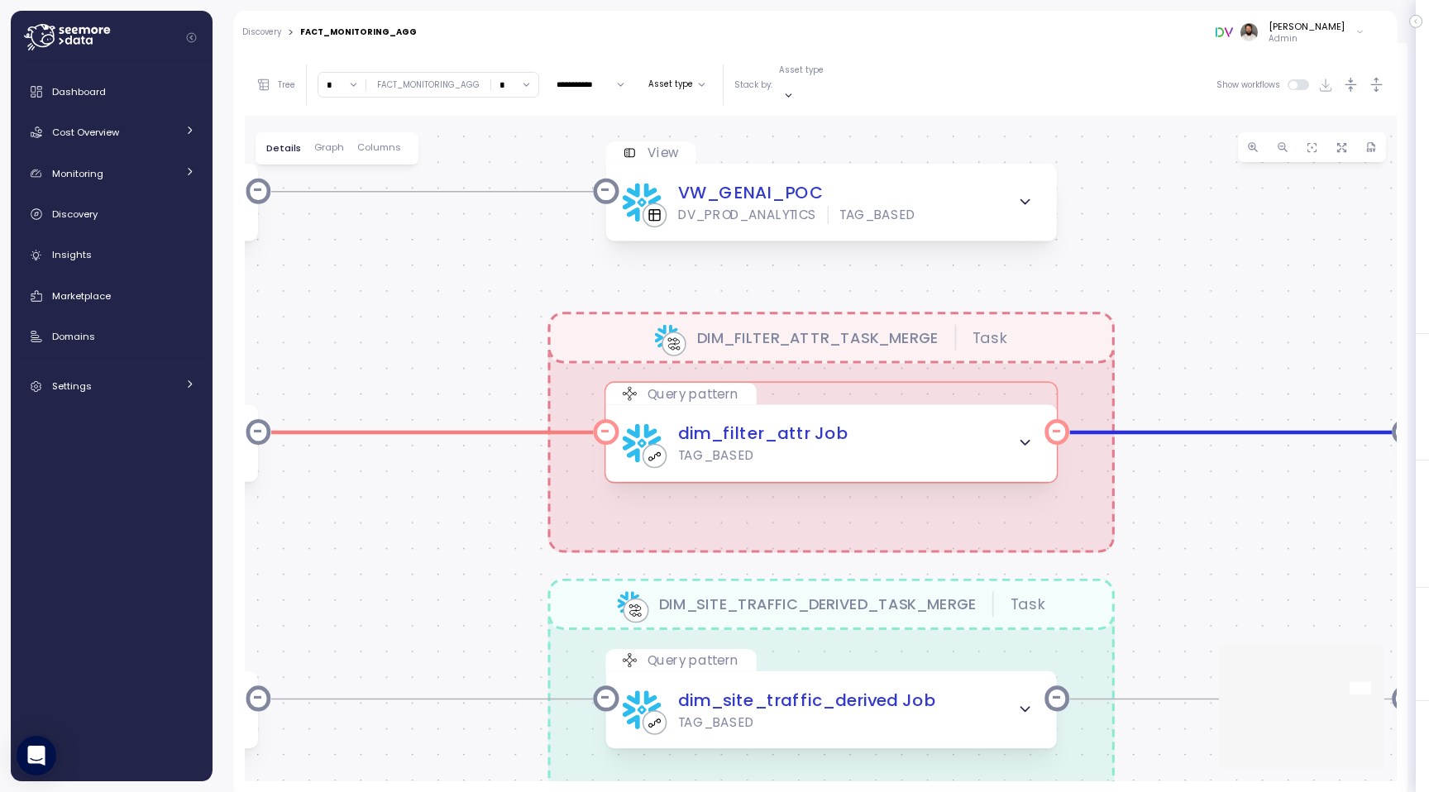
click at [916, 437] on div "dim_filter_attr Job TAG_BASED" at bounding box center [832, 444] width 418 height 44
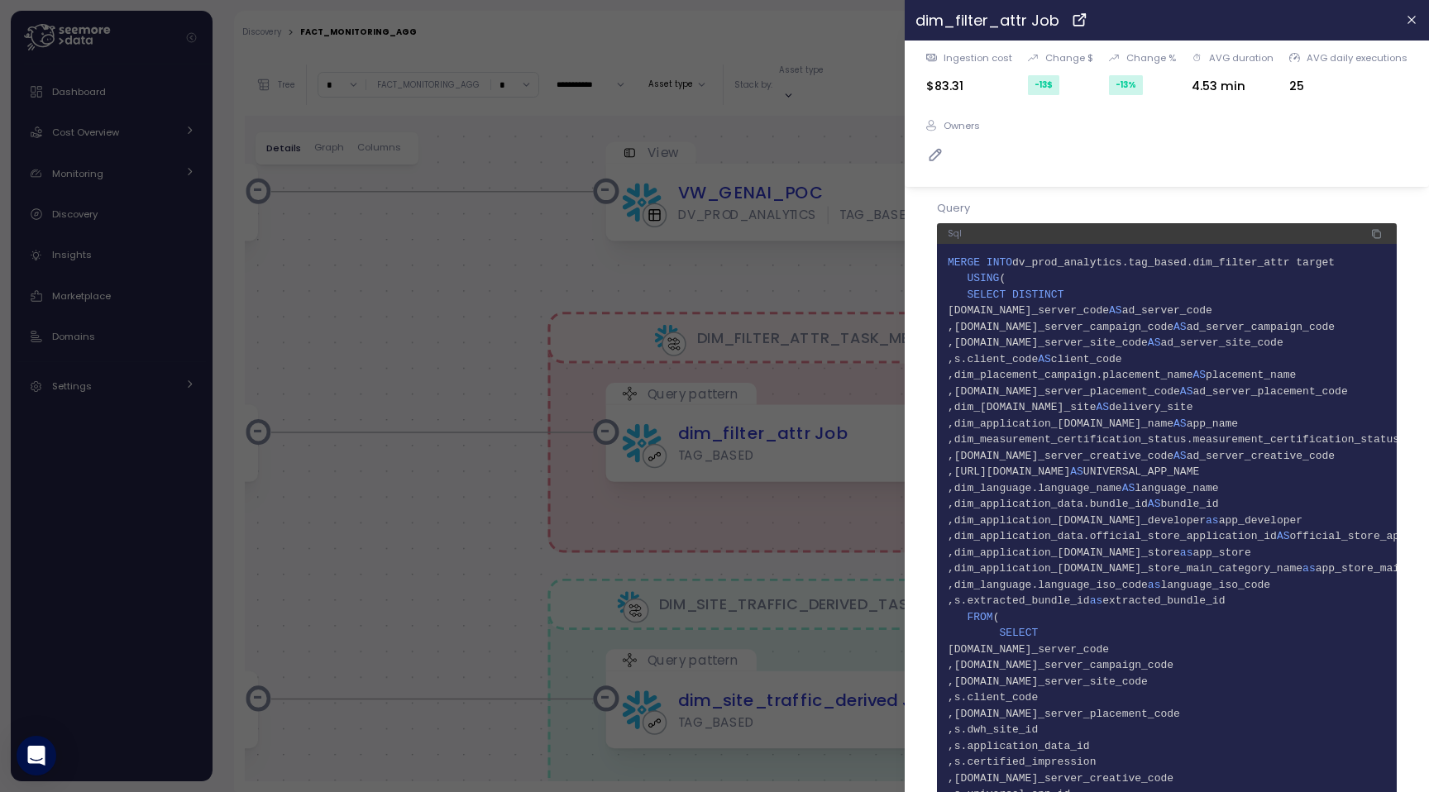
click at [804, 326] on div at bounding box center [714, 396] width 1429 height 792
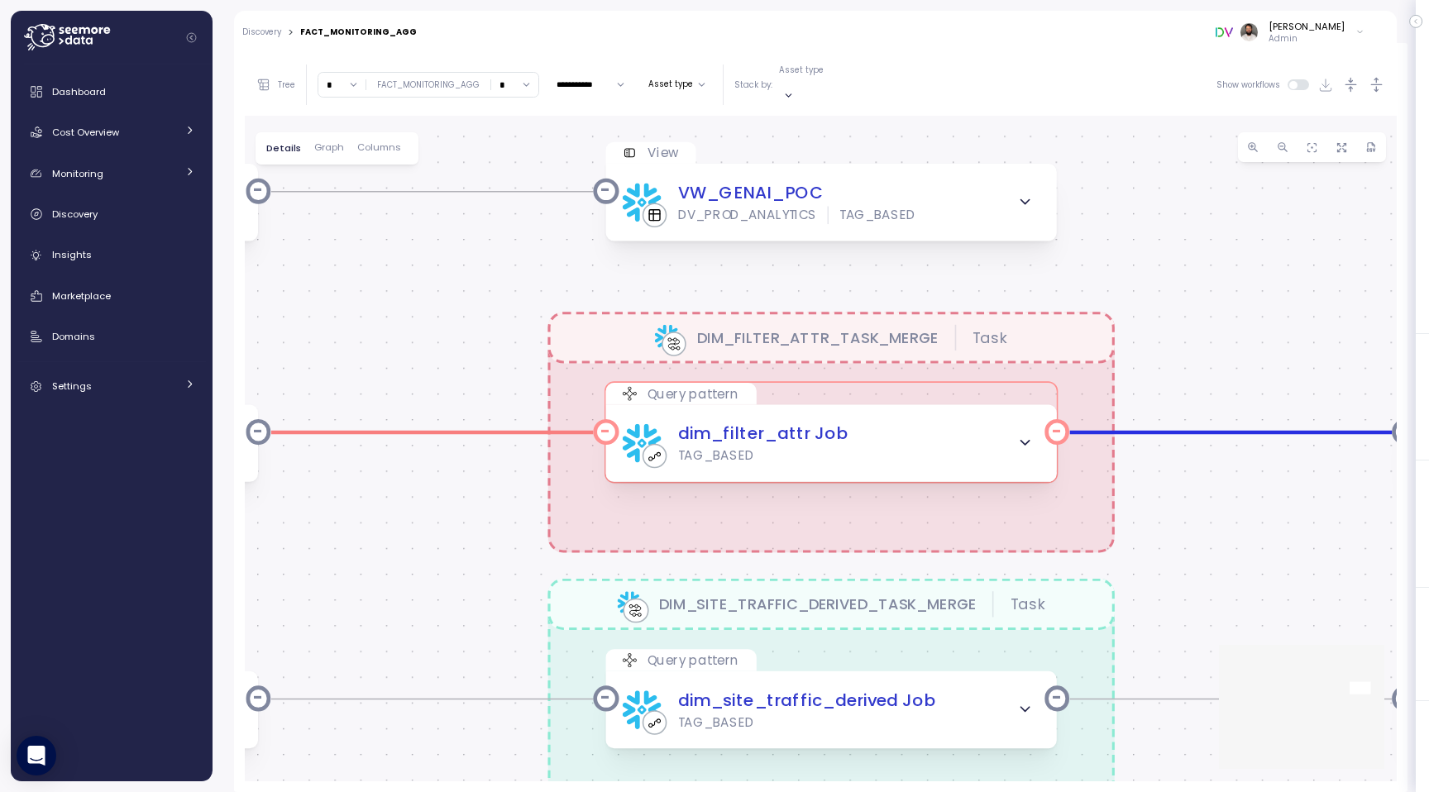
click at [781, 422] on div "dim_filter_attr Job" at bounding box center [762, 435] width 170 height 26
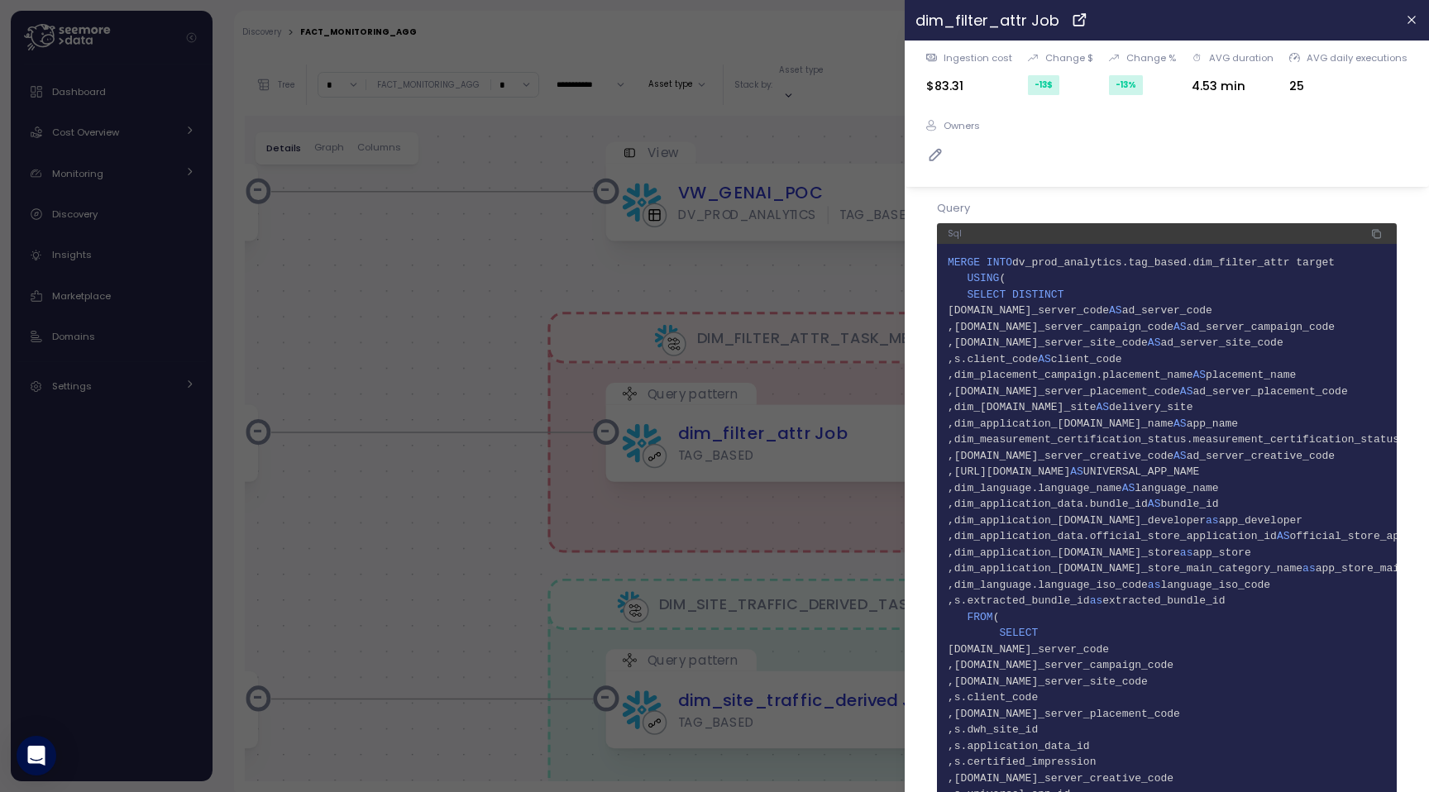
click at [801, 254] on div at bounding box center [714, 396] width 1429 height 792
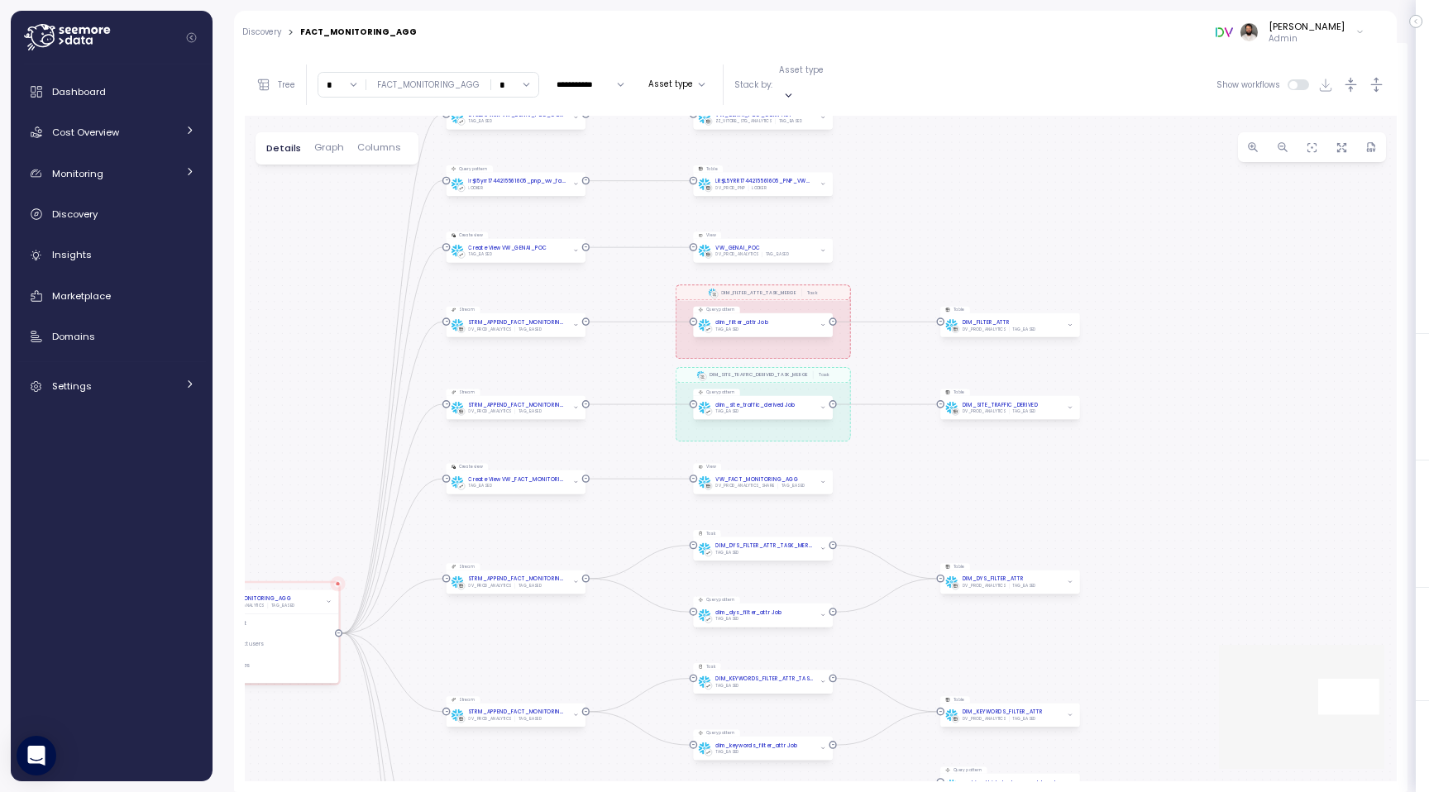
drag, startPoint x: 958, startPoint y: 616, endPoint x: 935, endPoint y: 369, distance: 248.3
click at [935, 368] on div "0 0 0 0 0 0 0 0 0 0 0 0 0 0 0 0 0 0 0 0 0 0 0 0 0 0 0 0 0 0 0 0 0 0 0 0 0 0 0 0…" at bounding box center [821, 449] width 1152 height 666
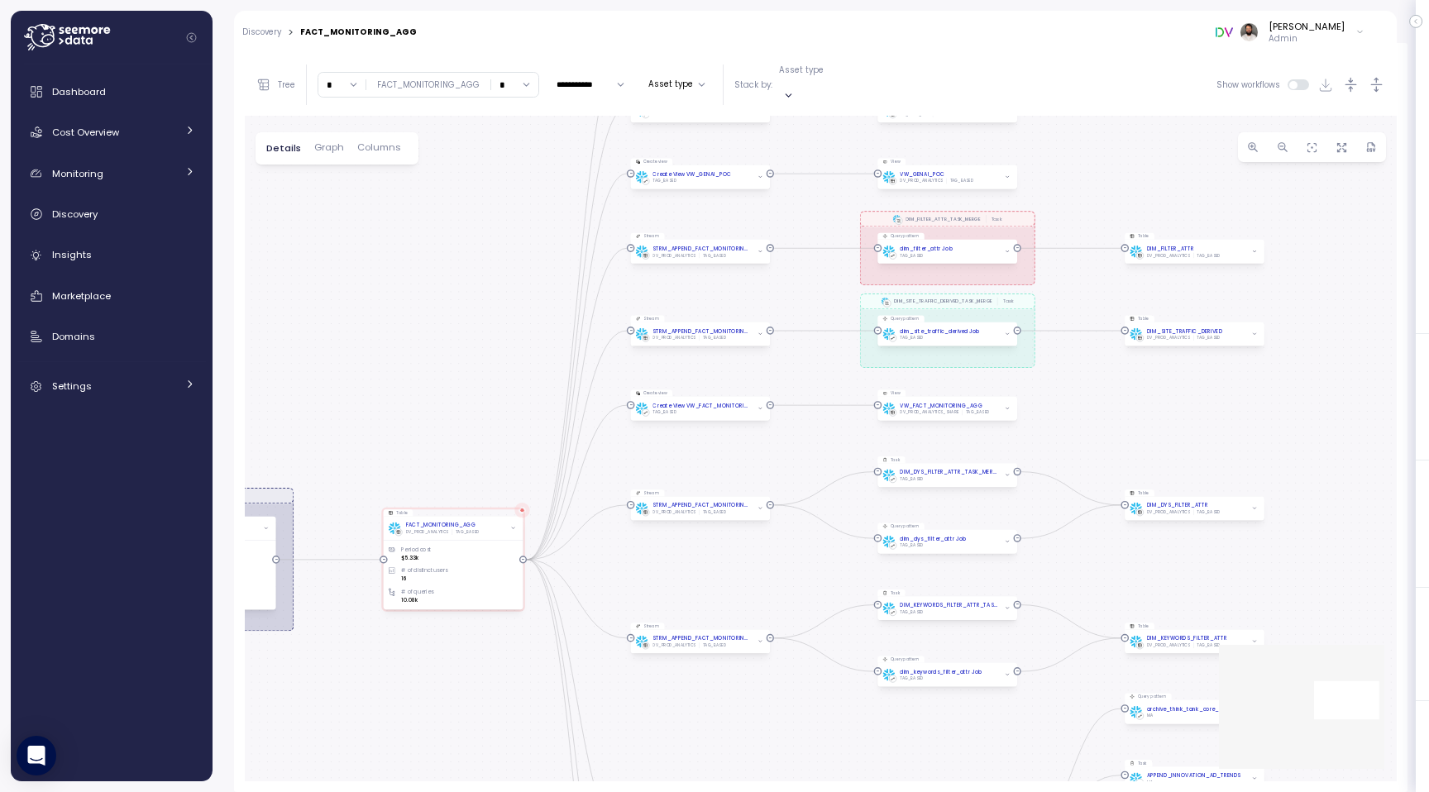
drag, startPoint x: 892, startPoint y: 457, endPoint x: 1078, endPoint y: 380, distance: 201.3
click at [1078, 380] on div "0 0 0 0 0 0 0 0 0 0 0 0 0 0 0 0 0 0 0 0 0 0 0 0 0 0 0 0 0 0 0 0 0 0 0 0 0 0 0 0…" at bounding box center [821, 449] width 1152 height 666
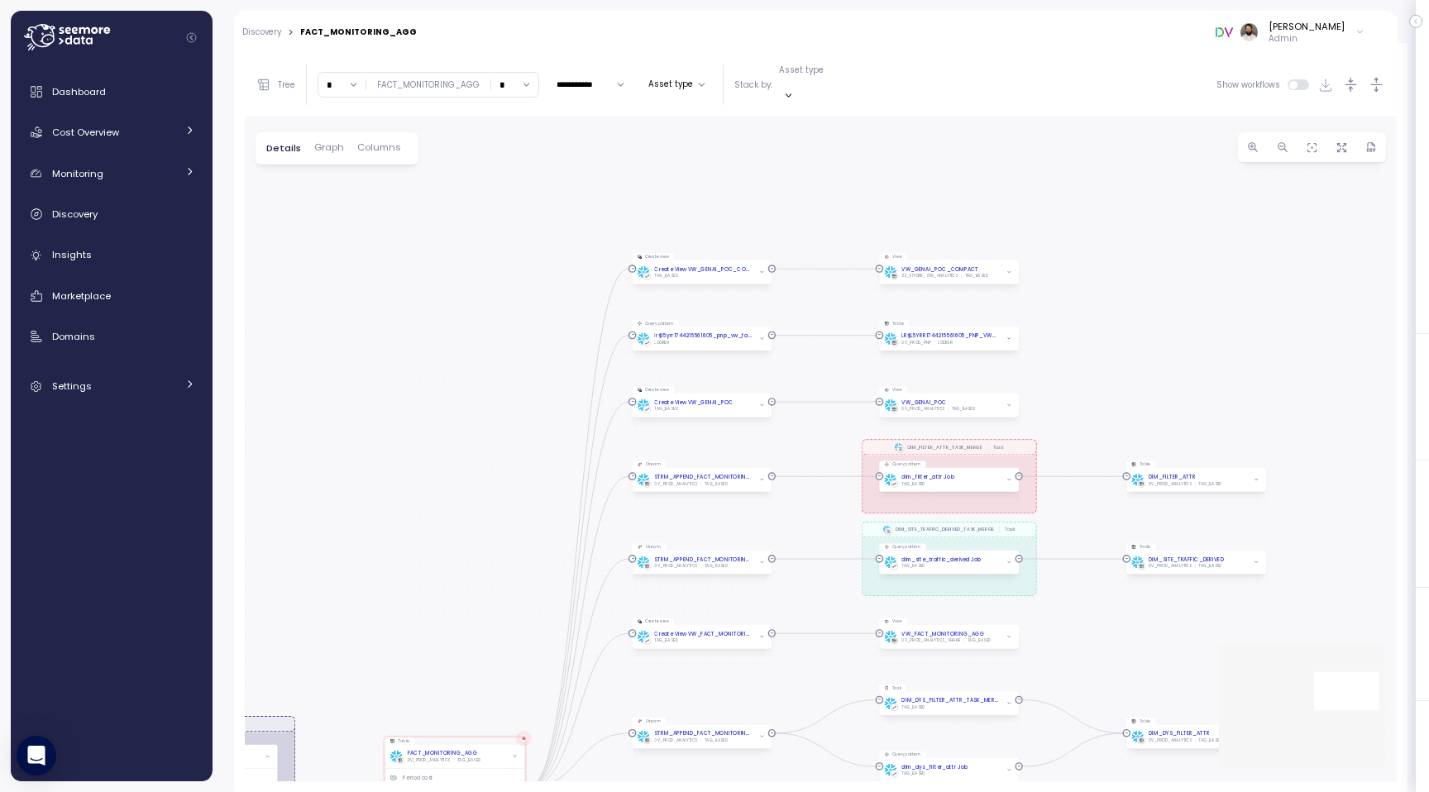
drag, startPoint x: 763, startPoint y: 191, endPoint x: 758, endPoint y: 453, distance: 262.1
click at [758, 453] on div "0 0 0 0 0 0 0 0 0 0 0 0 0 0 0 0 0 0 0 0 0 0 0 0 0 0 0 0 0 0 0 0 0 0 0 0 0 0 0 0…" at bounding box center [821, 449] width 1152 height 666
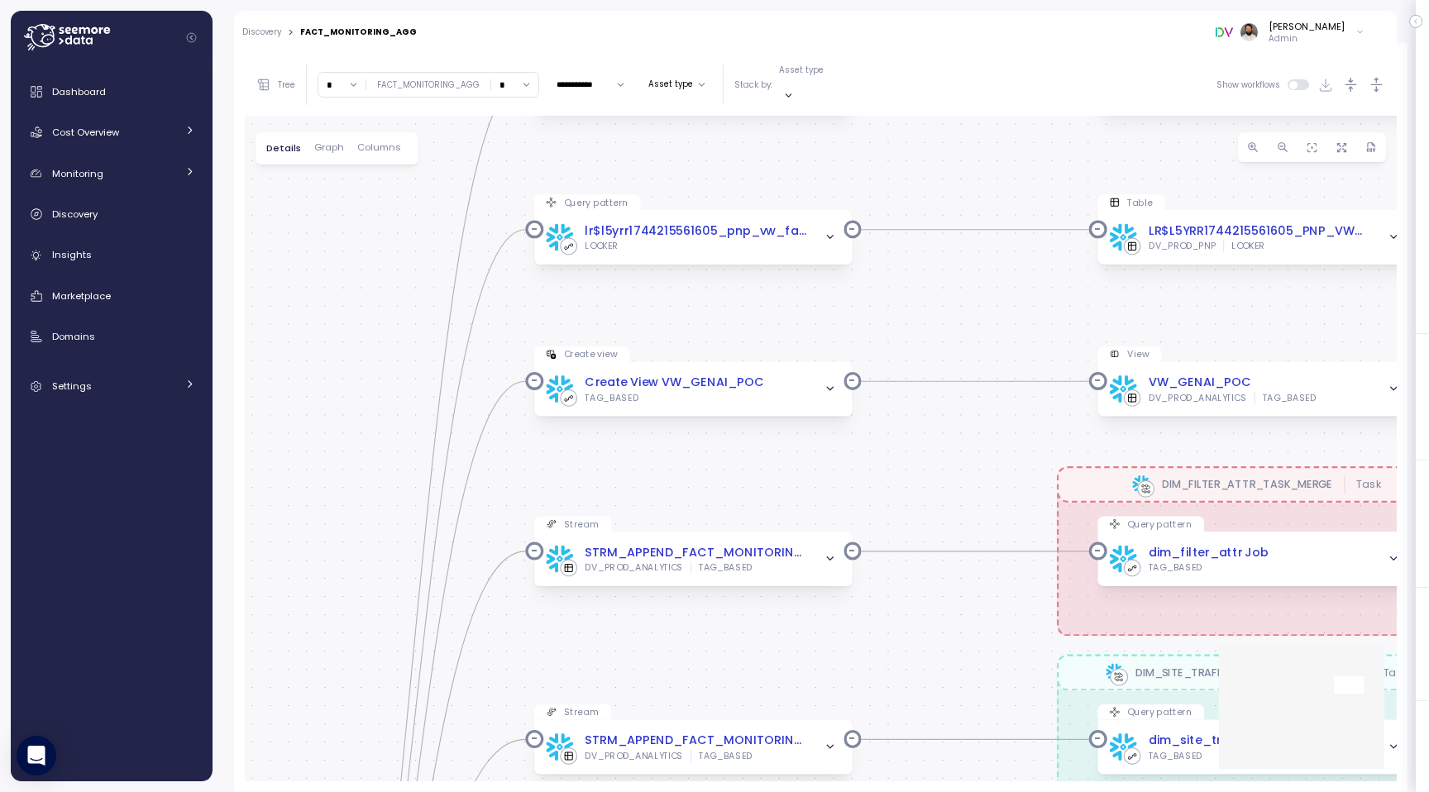
drag, startPoint x: 933, startPoint y: 542, endPoint x: 933, endPoint y: 436, distance: 106.7
click at [933, 436] on div "0 0 0 0 0 0 0 0 0 0 0 0 0 0 0 0 0 0 0 0 0 0 0 0 0 0 0 0 0 0 0 0 0 0 0 0 0 0 0 0…" at bounding box center [821, 449] width 1152 height 666
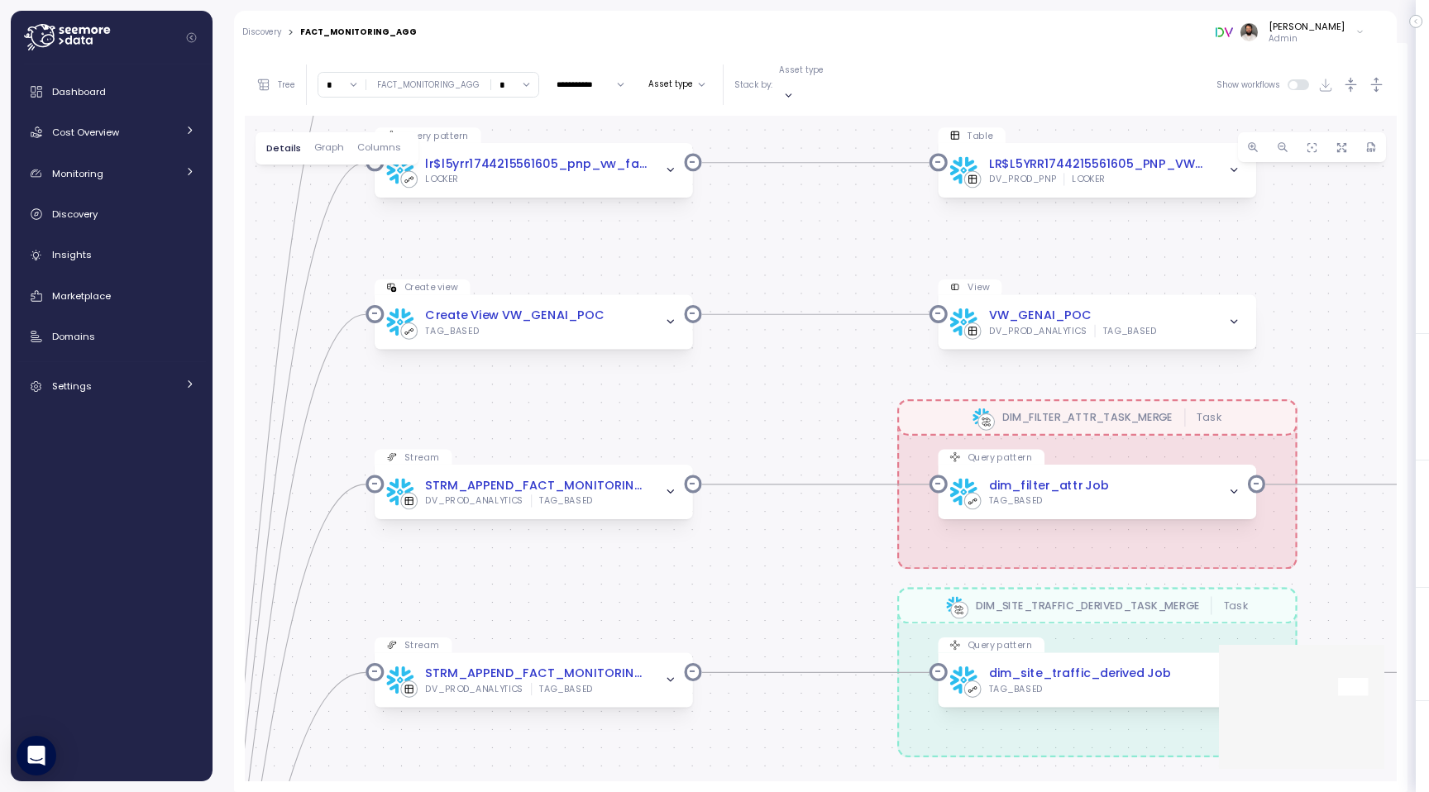
drag, startPoint x: 991, startPoint y: 466, endPoint x: 829, endPoint y: 395, distance: 177.0
click at [829, 395] on div "0 0 0 0 0 0 0 0 0 0 0 0 0 0 0 0 0 0 0 0 0 0 0 0 0 0 0 0 0 0 0 0 0 0 0 0 0 0 0 0…" at bounding box center [821, 449] width 1152 height 666
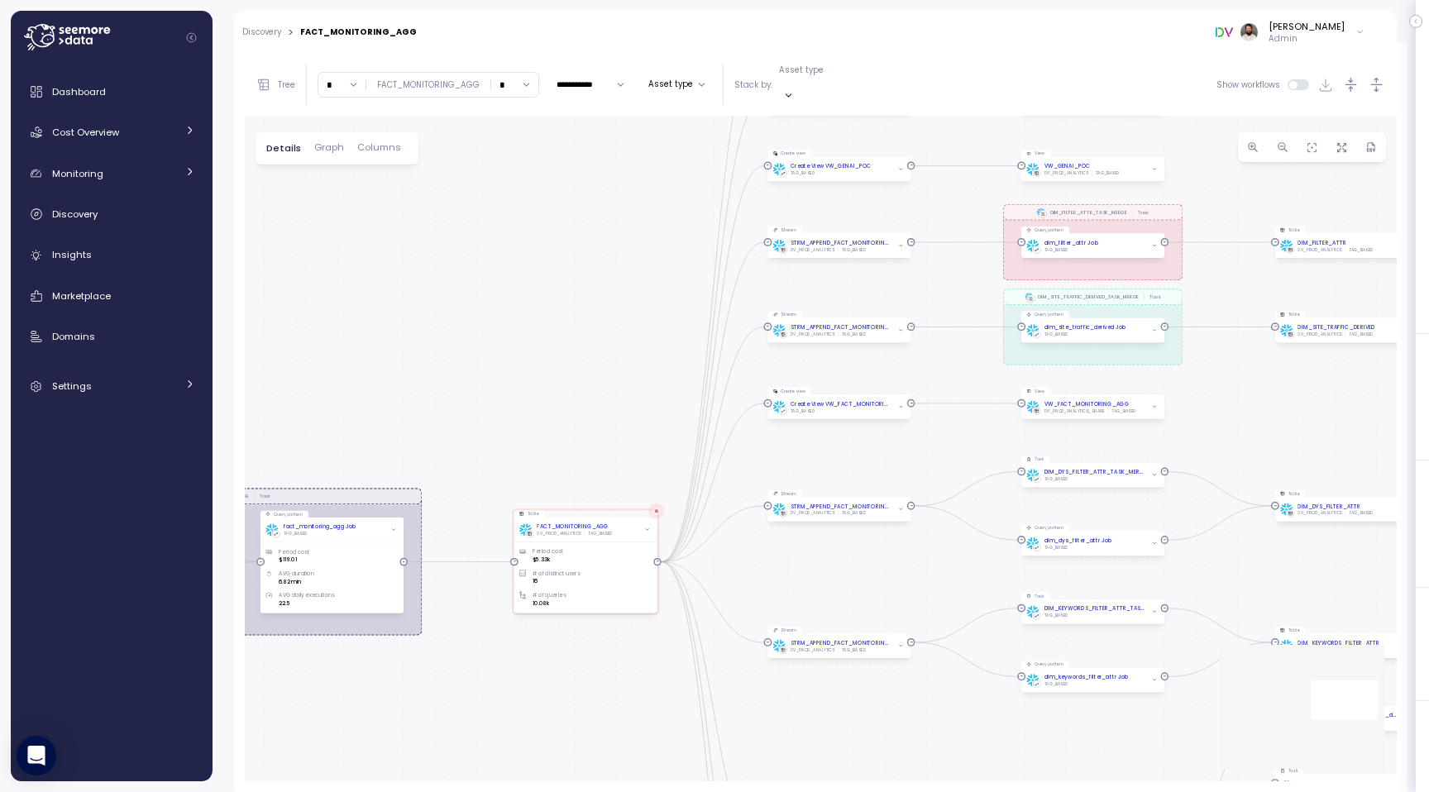
click at [958, 278] on div "0 0 0 0 0 0 0 0 0 0 0 0 0 0 0 0 0 0 0 0 0 0 0 0 0 0 0 0 0 0 0 0 0 0 0 0 0 0 0 0…" at bounding box center [821, 449] width 1152 height 666
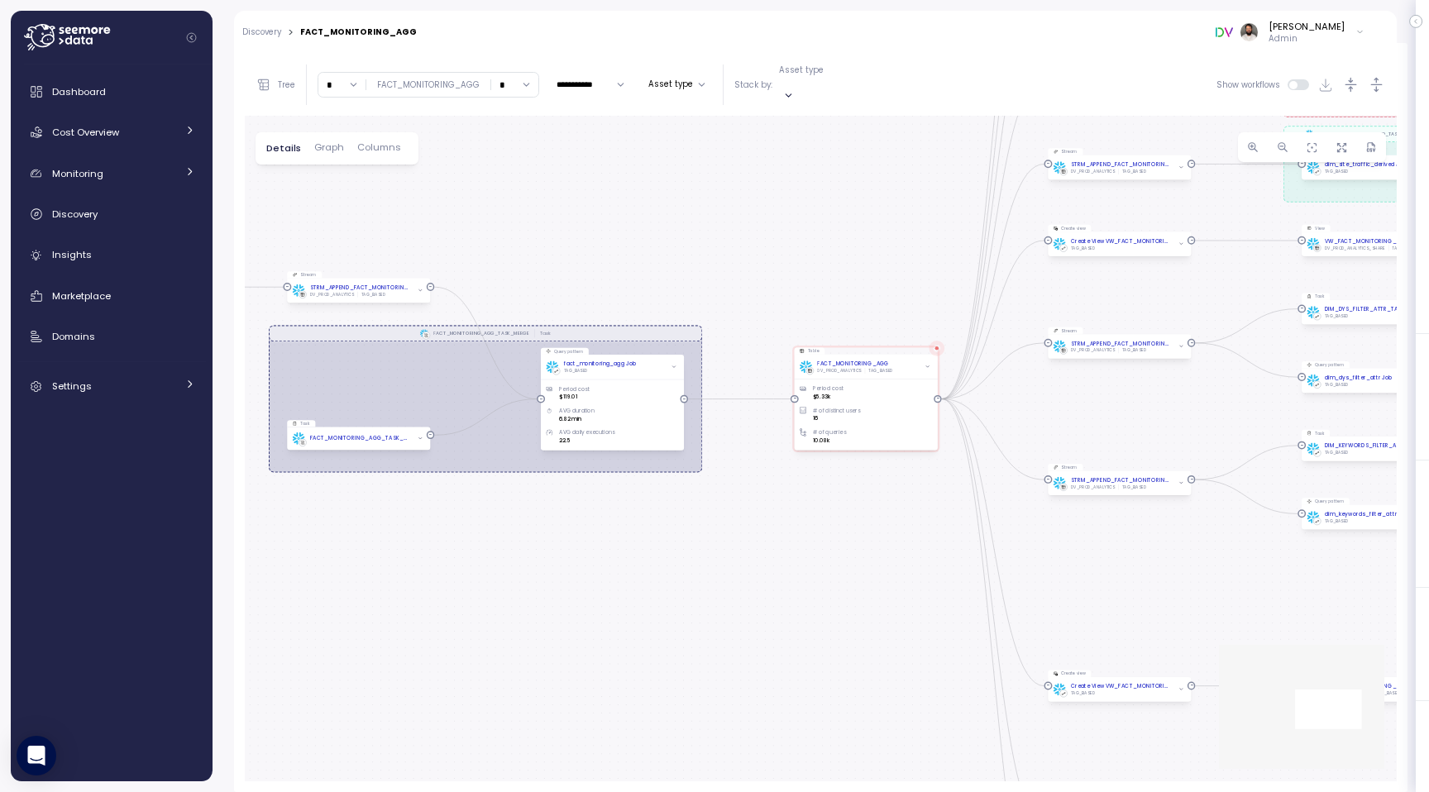
drag, startPoint x: 775, startPoint y: 308, endPoint x: 890, endPoint y: 258, distance: 125.2
click at [890, 258] on div "0 0 0 0 0 0 0 0 0 0 0 0 0 0 0 0 0 0 0 0 0 0 0 0 0 0 0 0 0 0 0 0 0 0 0 0 0 0 0 0…" at bounding box center [821, 449] width 1152 height 666
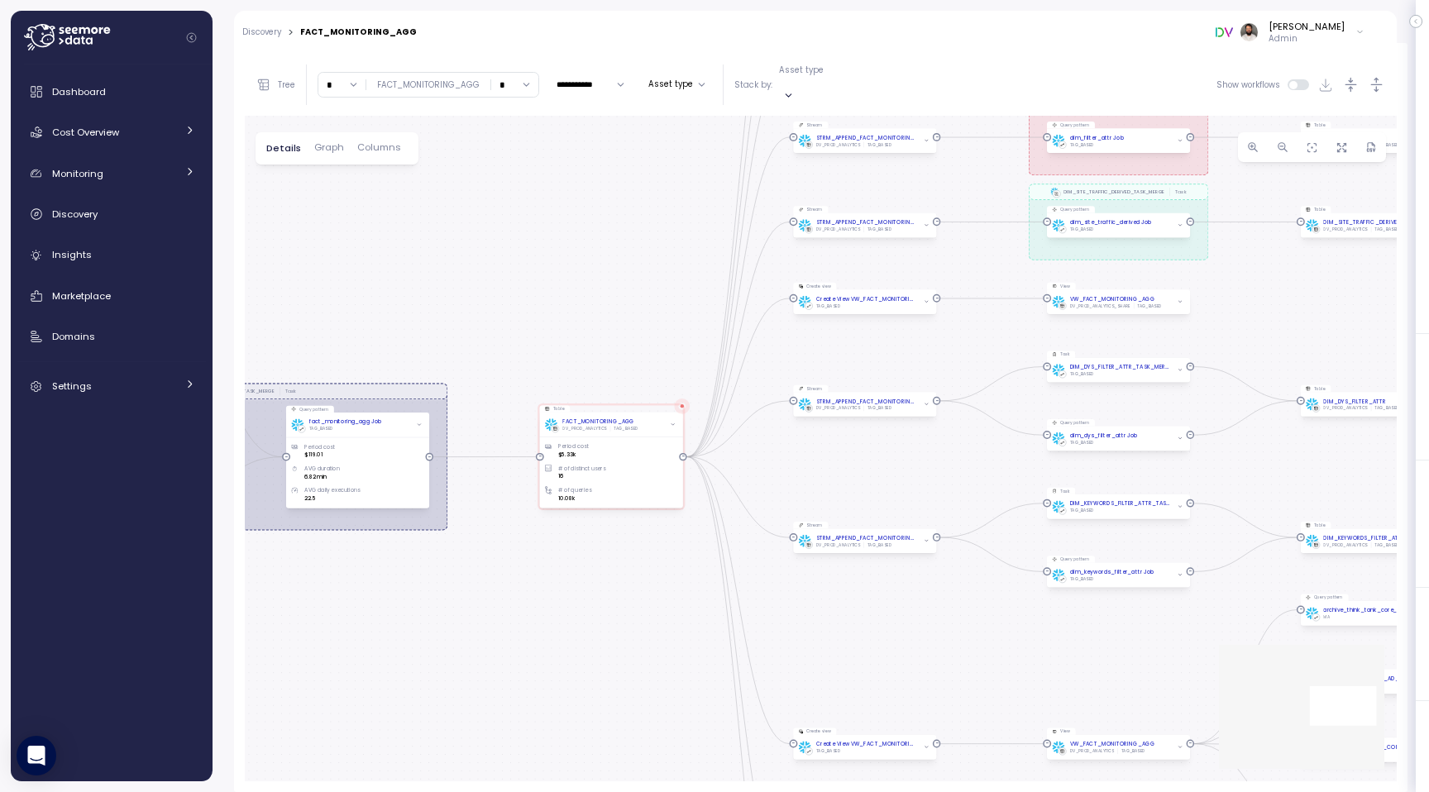
drag, startPoint x: 826, startPoint y: 277, endPoint x: 501, endPoint y: 408, distance: 350.5
click at [502, 408] on div "0 0 0 0 0 0 0 0 0 0 0 0 0 0 0 0 0 0 0 0 0 0 0 0 0 0 0 0 0 0 0 0 0 0 0 0 0 0 0 0…" at bounding box center [821, 449] width 1152 height 666
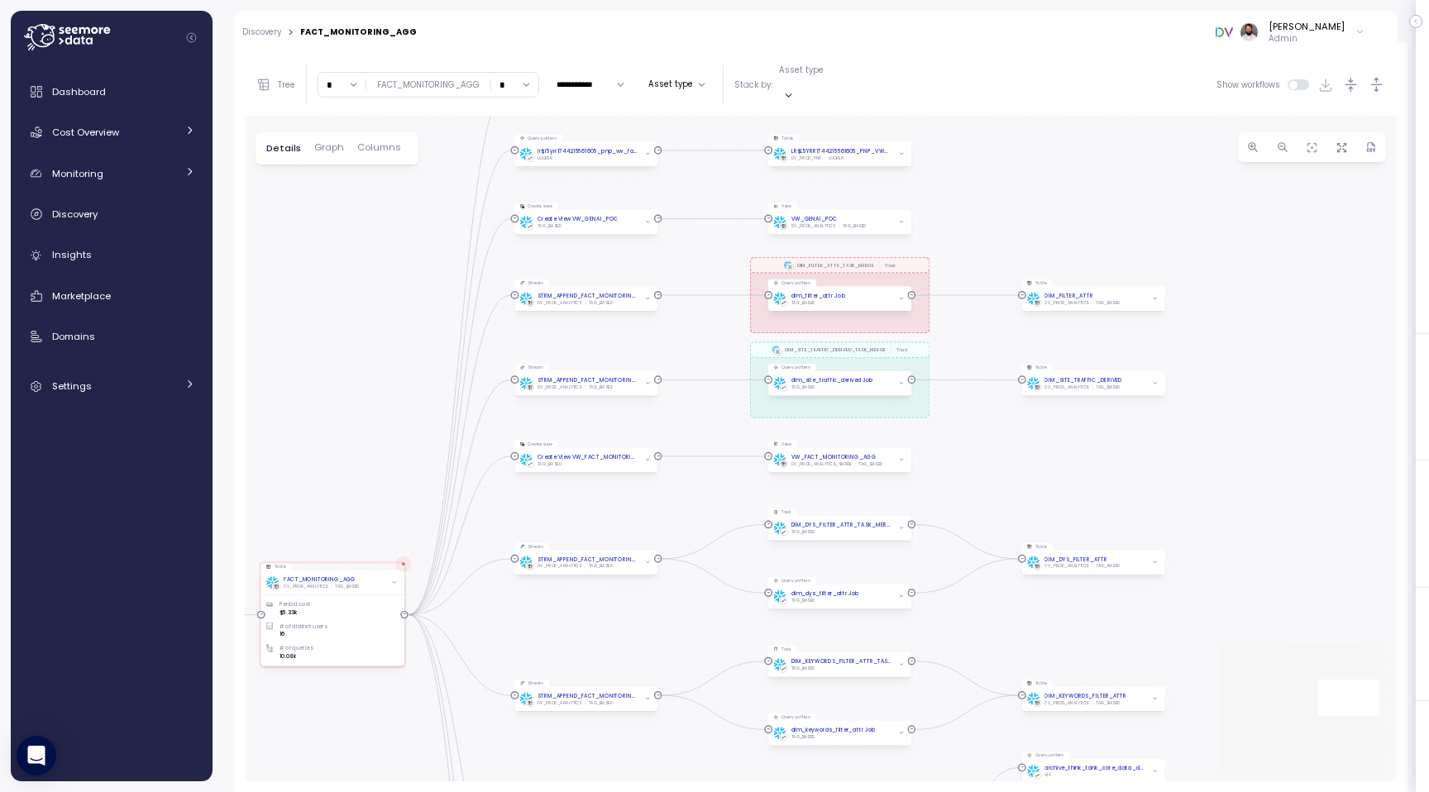
drag, startPoint x: 1118, startPoint y: 353, endPoint x: 946, endPoint y: 461, distance: 202.8
click at [945, 463] on div "0 0 0 0 0 0 0 0 0 0 0 0 0 0 0 0 0 0 0 0 0 0 0 0 0 0 0 0 0 0 0 0 0 0 0 0 0 0 0 0…" at bounding box center [821, 449] width 1152 height 666
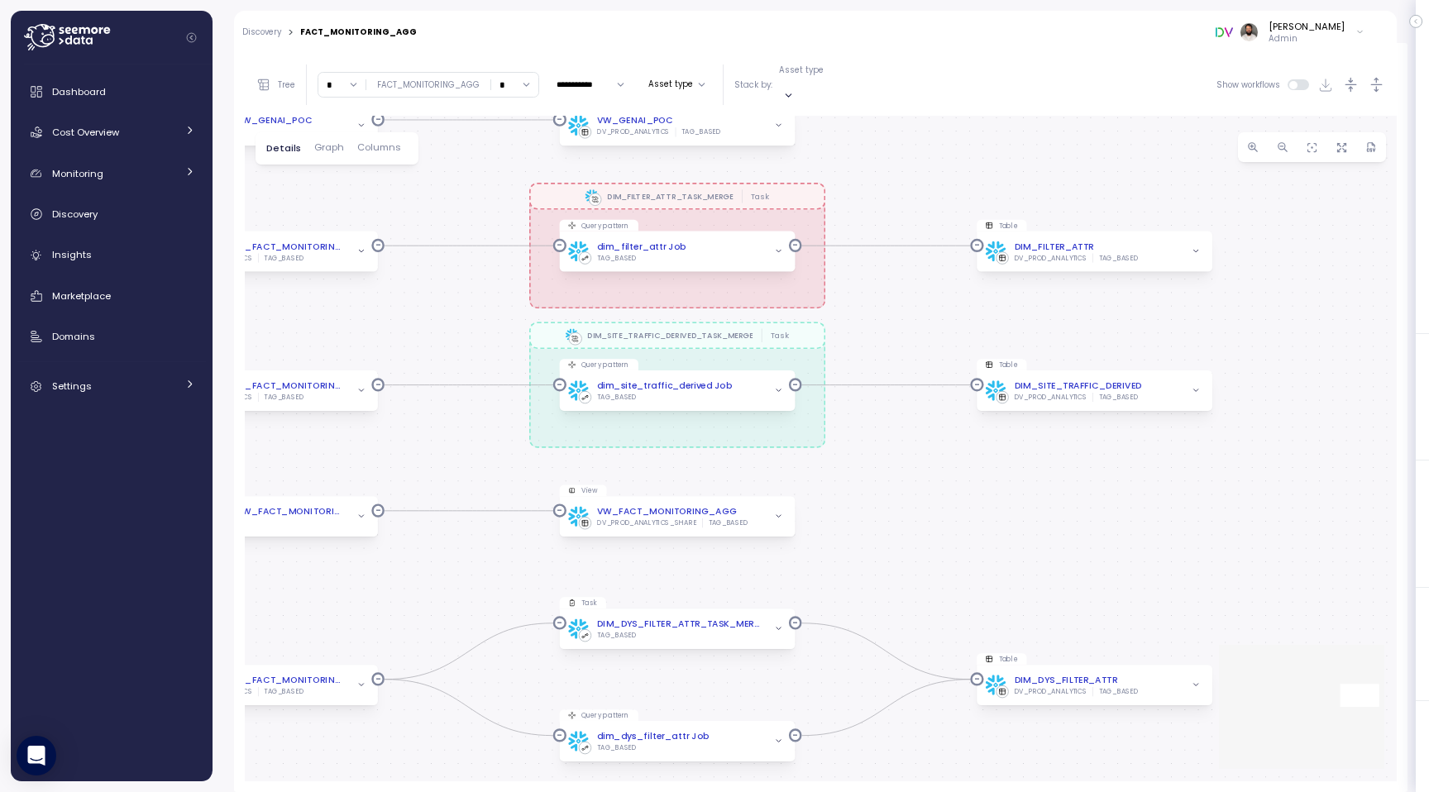
click at [518, 79] on input "*" at bounding box center [514, 85] width 47 height 24
click at [511, 216] on div "5" at bounding box center [512, 215] width 40 height 22
type input "*"
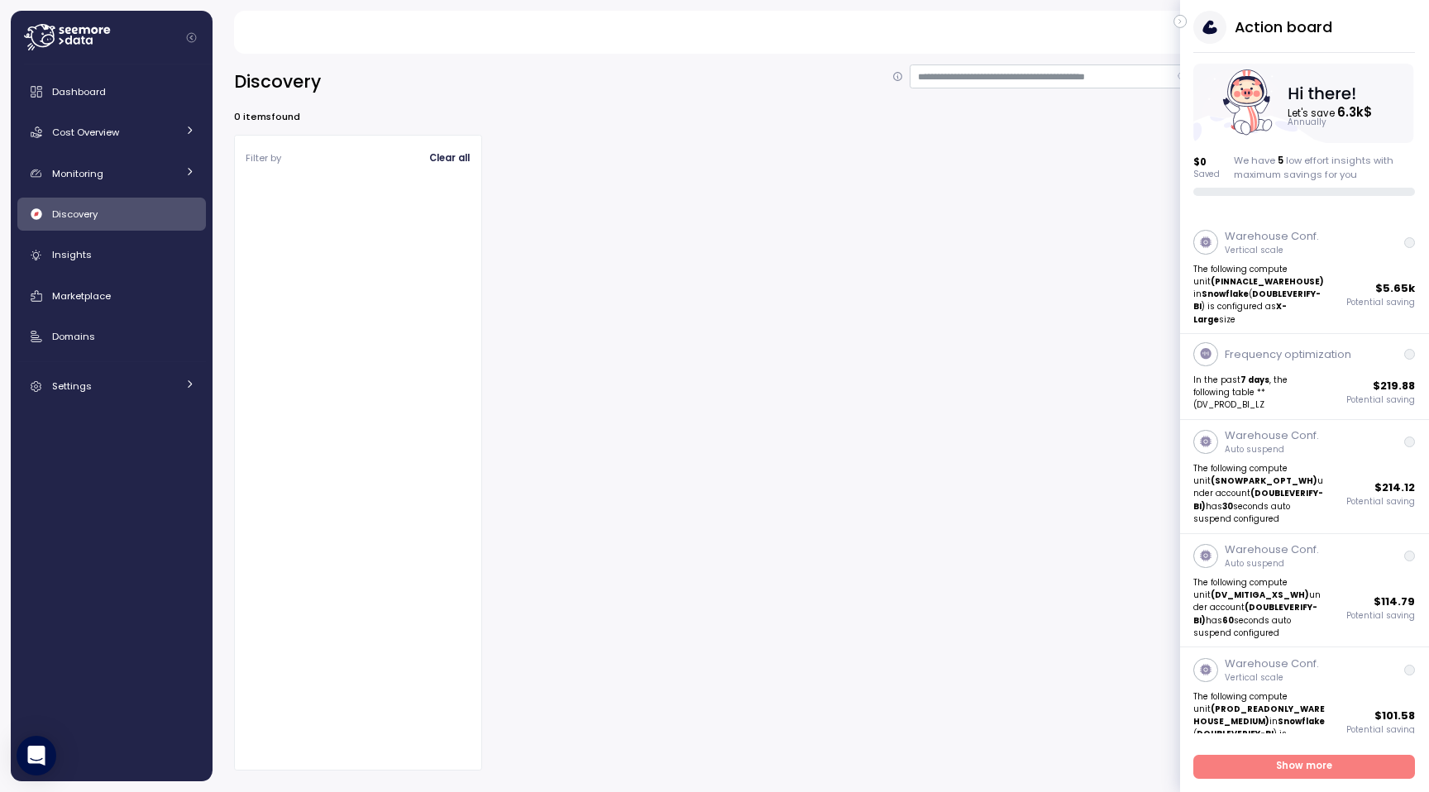
click at [1179, 26] on icon "button" at bounding box center [1179, 22] width 7 height 20
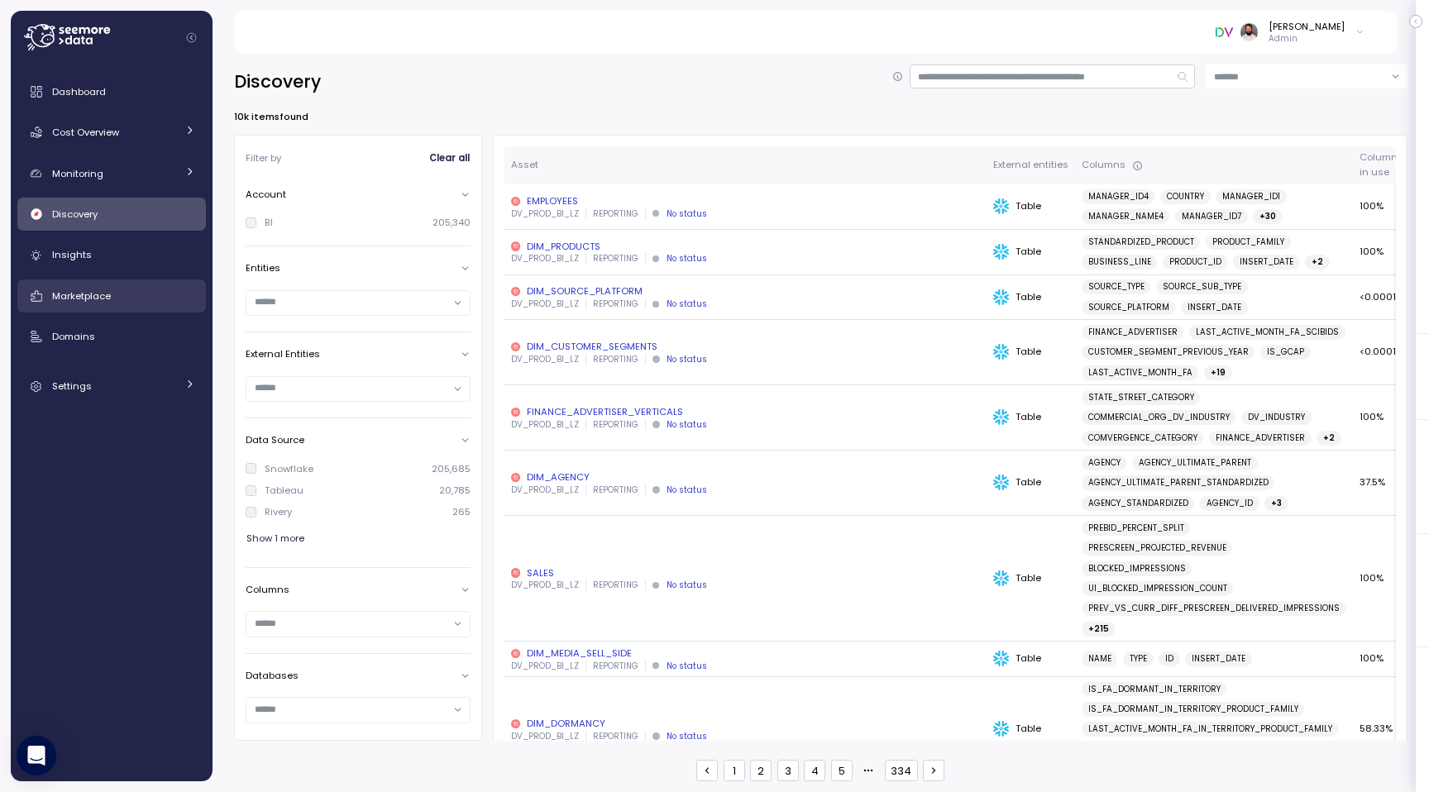
click at [111, 297] on div "Marketplace" at bounding box center [123, 296] width 143 height 17
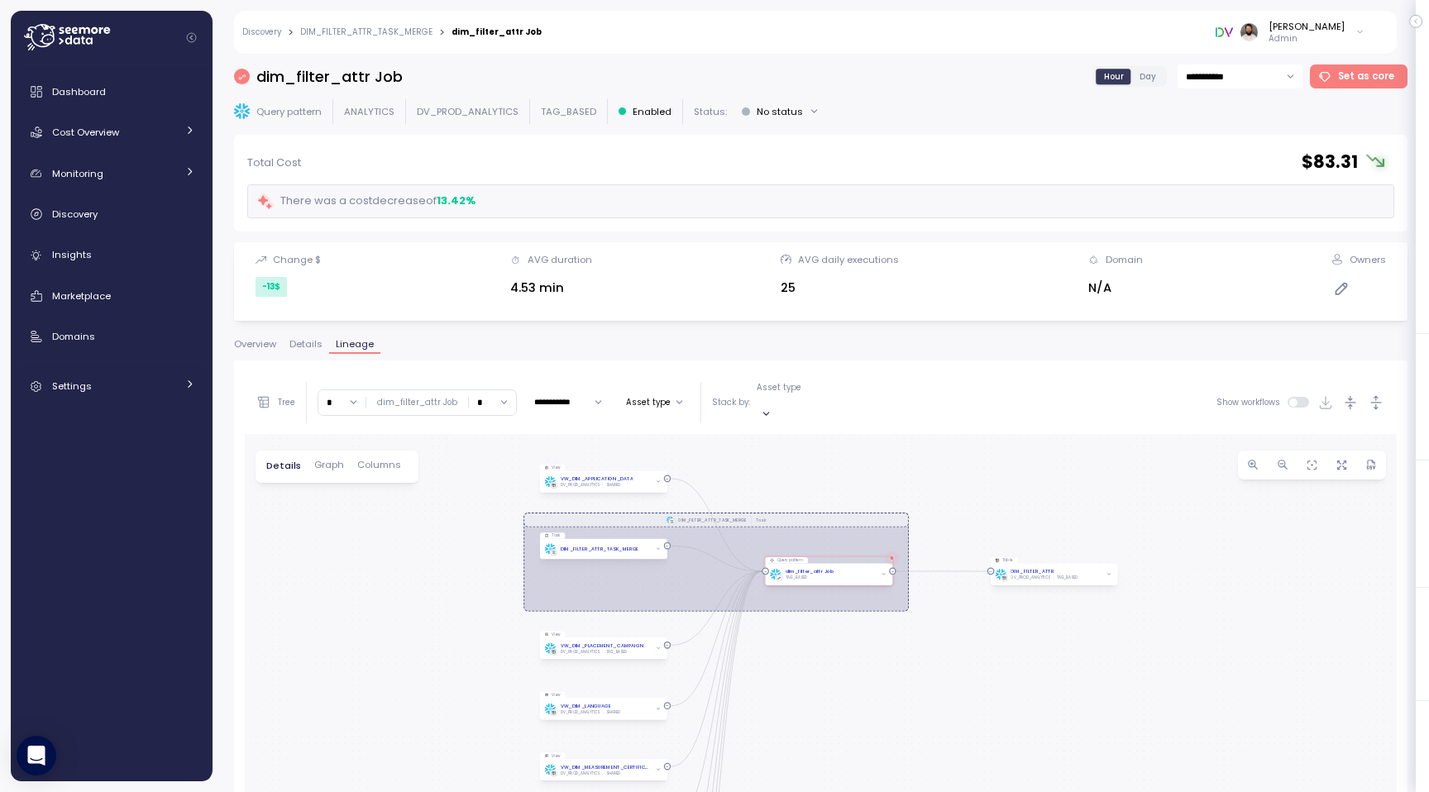
click at [317, 35] on link "DIM_FILTER_ATTR_TASK_MERGE" at bounding box center [366, 32] width 132 height 8
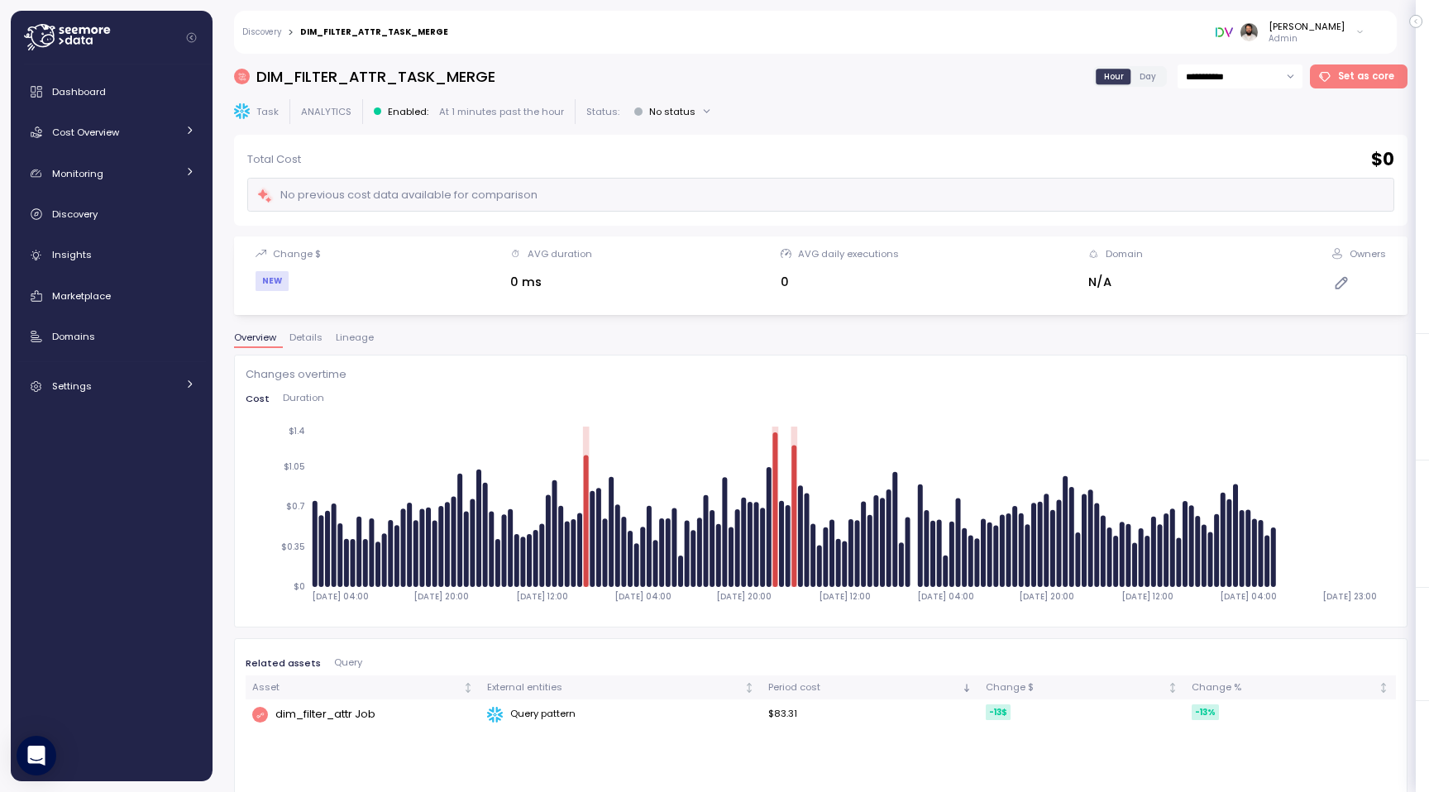
click at [314, 81] on h3 "DIM_FILTER_ATTR_TASK_MERGE" at bounding box center [375, 76] width 239 height 21
copy h3 "DIM_FILTER_ATTR_TASK_MERGE"
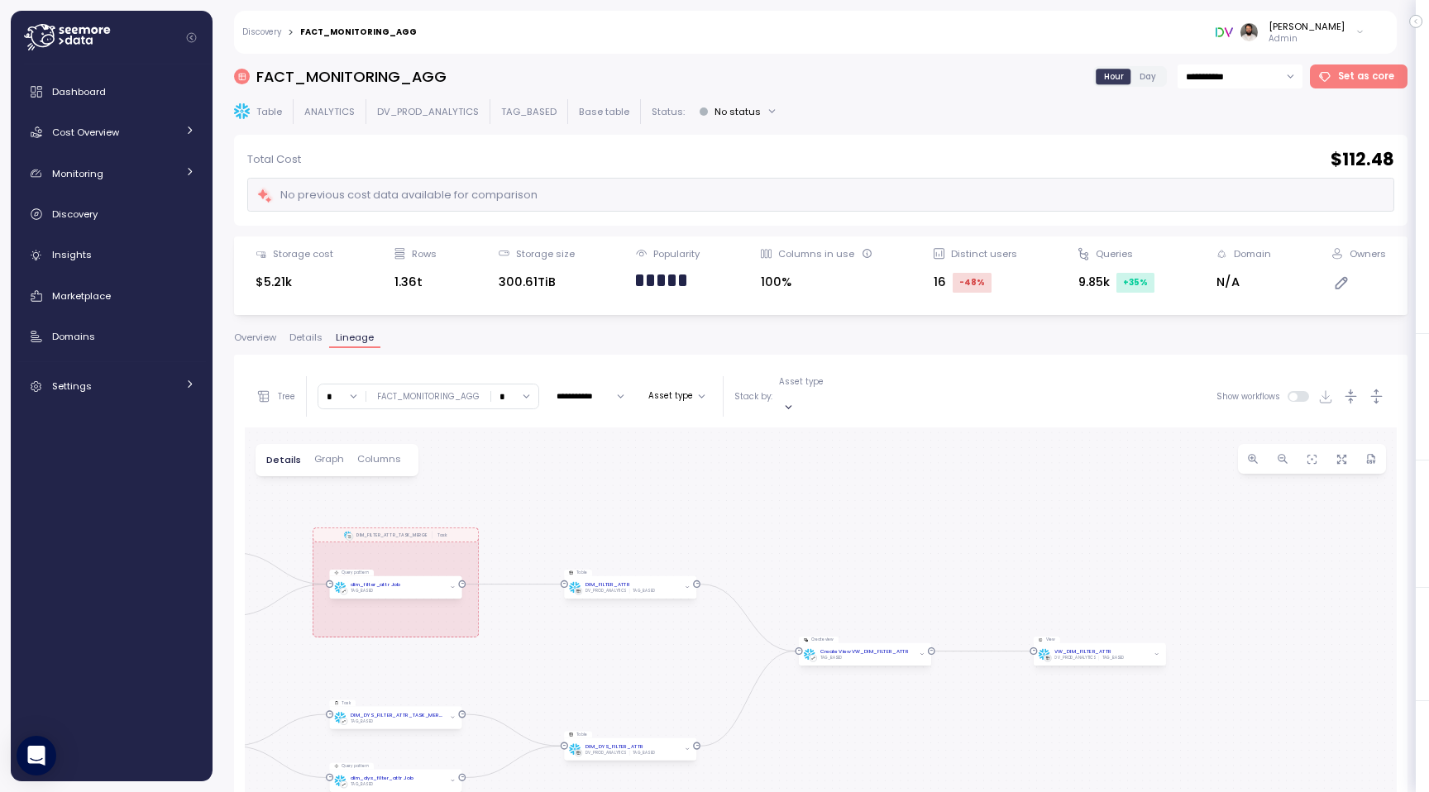
scroll to position [312, 0]
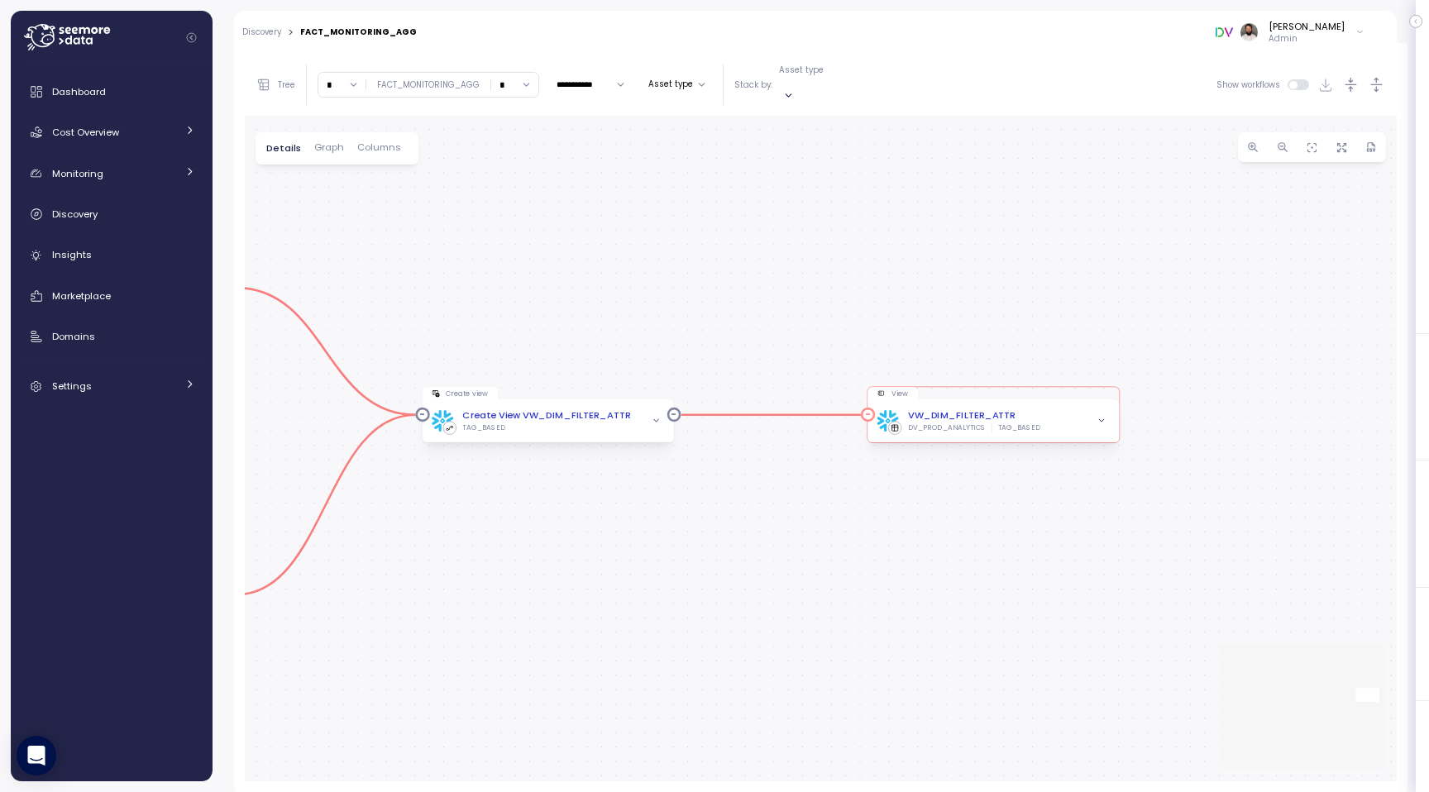
click at [1070, 399] on div "VW_DIM_FILTER_ATTR DV_PROD_ANALYTICS TAG_BASED" at bounding box center [992, 420] width 251 height 43
click at [1073, 409] on div "VW_DIM_FILTER_ATTR DV_PROD_ANALYTICS TAG_BASED" at bounding box center [992, 421] width 232 height 24
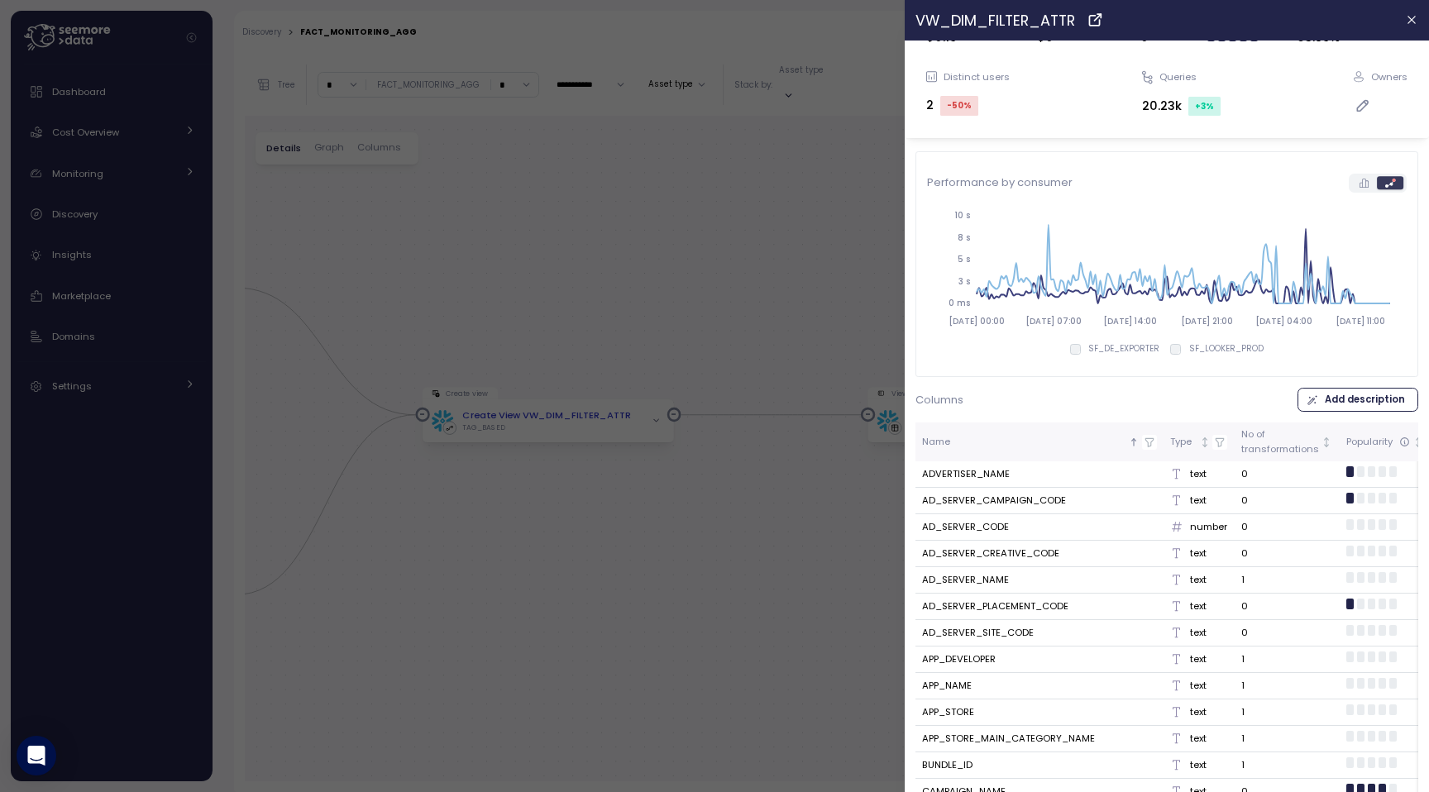
scroll to position [0, 0]
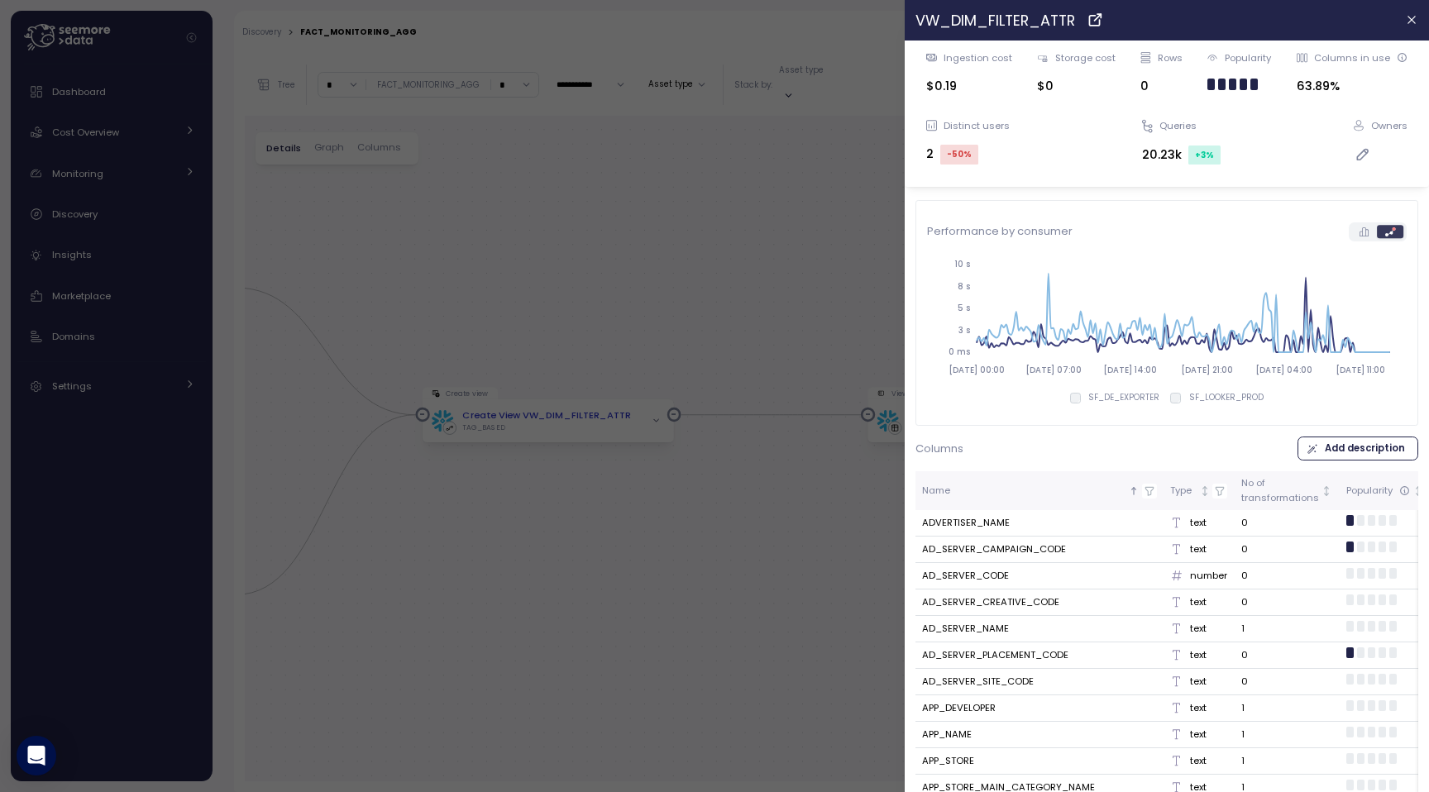
click at [503, 667] on div at bounding box center [714, 396] width 1429 height 792
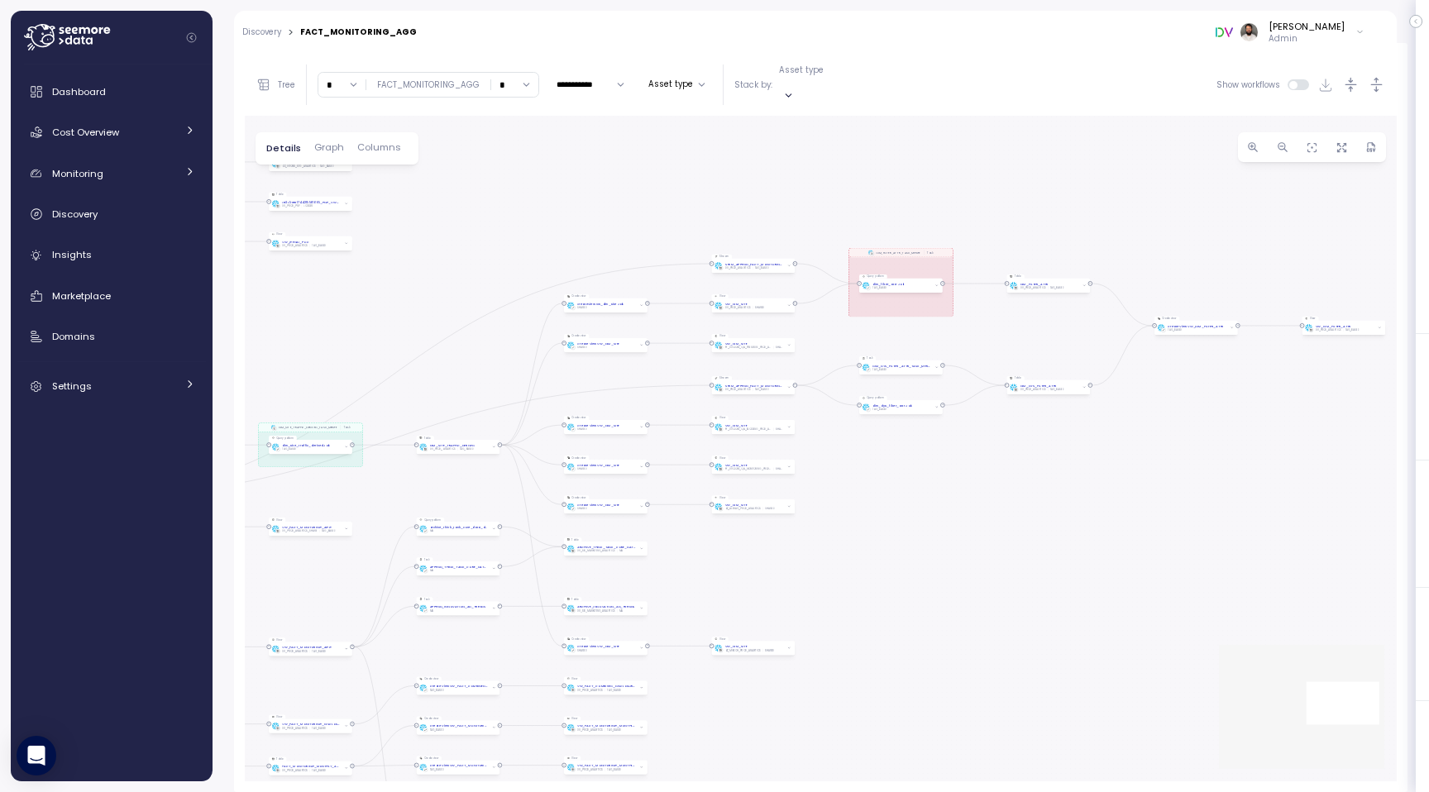
drag, startPoint x: 805, startPoint y: 212, endPoint x: 1184, endPoint y: 180, distance: 380.0
click at [1184, 180] on div "0 0 0 0 0 0 0 0 0 0 0 0 0 0 0 0 0 0 0 0 0 0 0 0 0 0 0 0 0 0 0 0 0 0 0 0 0 0 0 0…" at bounding box center [821, 449] width 1152 height 666
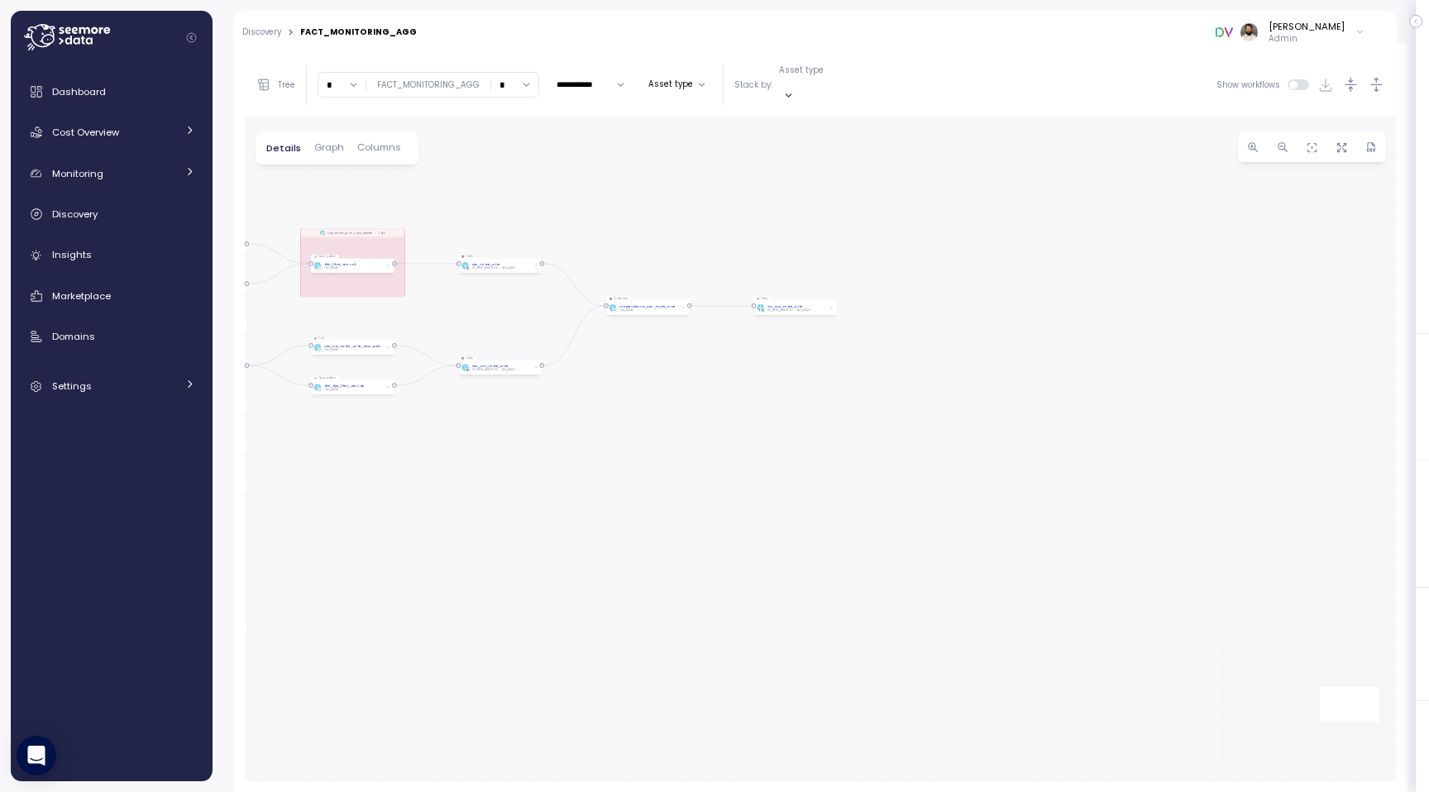
drag, startPoint x: 1123, startPoint y: 231, endPoint x: 695, endPoint y: 212, distance: 427.9
click at [690, 215] on div "0 0 0 0 0 0 0 0 0 0 0 0 0 0 0 0 0 0 0 0 0 0 0 0 0 0 0 0 0 0 0 0 0 0 0 0 0 0 0 0…" at bounding box center [821, 449] width 1152 height 666
drag, startPoint x: 550, startPoint y: 194, endPoint x: 706, endPoint y: 194, distance: 156.3
click at [706, 194] on div "0 0 0 0 0 0 0 0 0 0 0 0 0 0 0 0 0 0 0 0 0 0 0 0 0 0 0 0 0 0 0 0 0 0 0 0 0 0 0 0…" at bounding box center [821, 449] width 1152 height 666
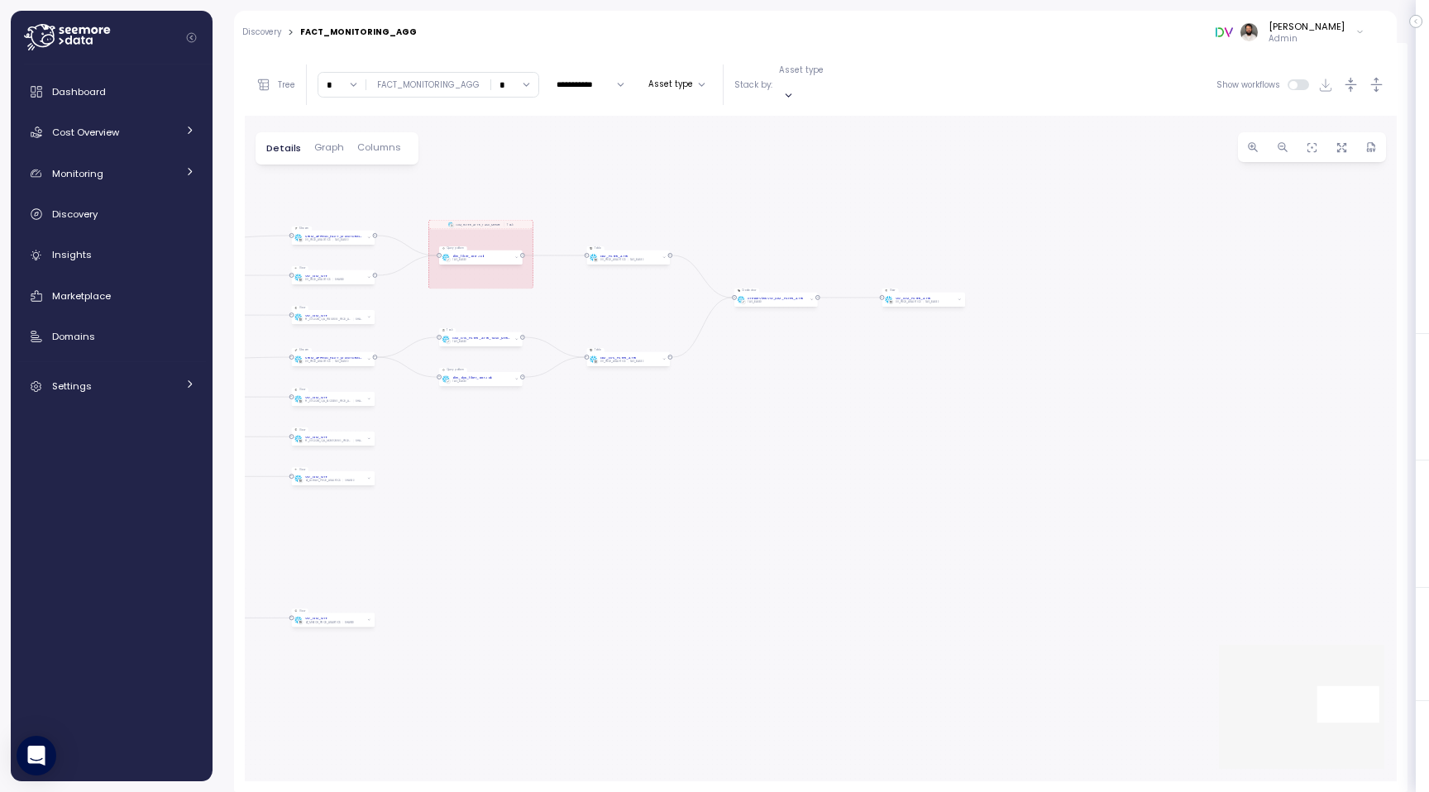
click at [326, 143] on span "Graph" at bounding box center [329, 147] width 30 height 9
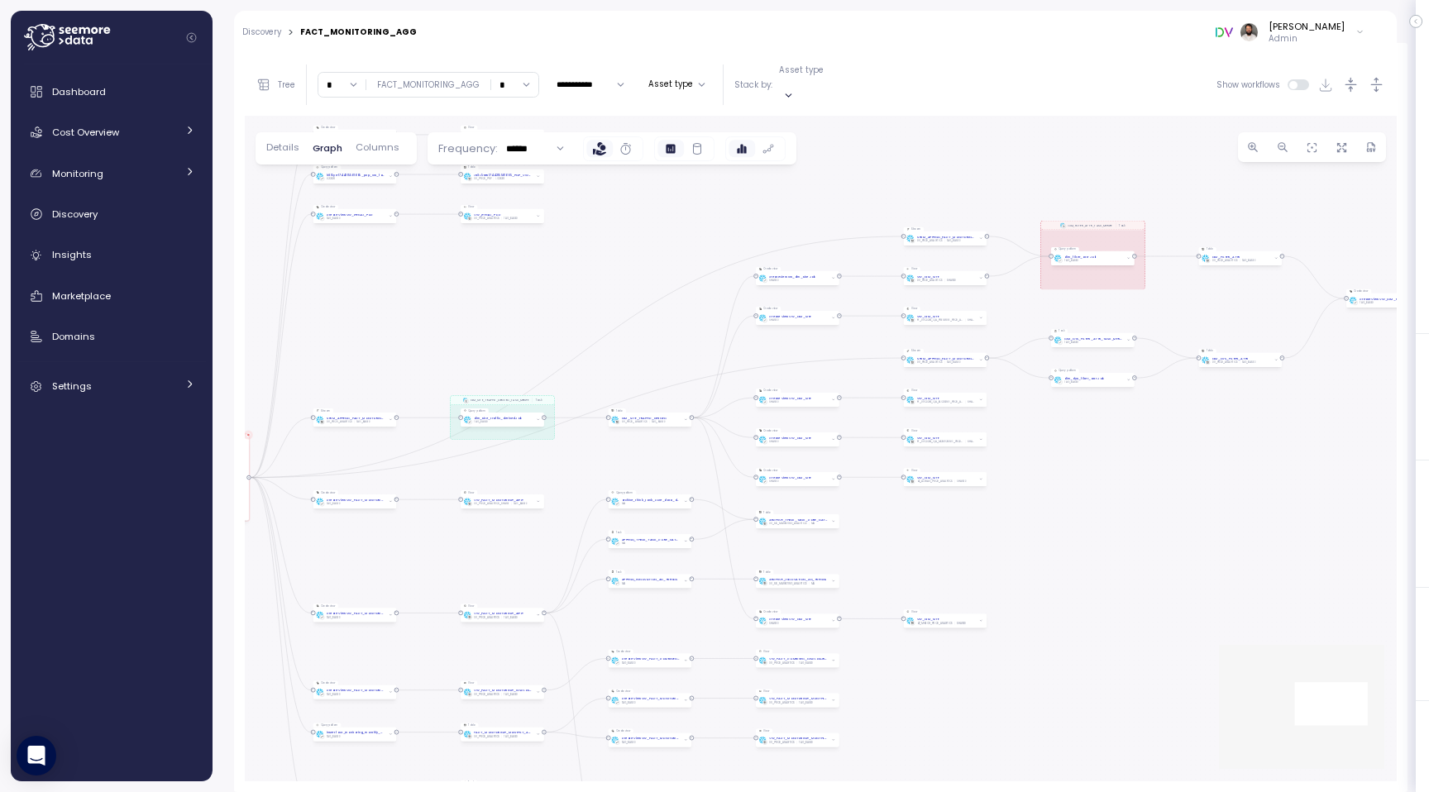
drag, startPoint x: 326, startPoint y: 173, endPoint x: 933, endPoint y: 179, distance: 606.9
click at [933, 179] on div "0 0 0 0 0 0 0 0 0 0 0 0 0 0 0 0 0 0 0 0 0 0 0 0 0 0 0 0 0 0 0 0 0 0 0 0 0 0 0 0…" at bounding box center [821, 449] width 1152 height 666
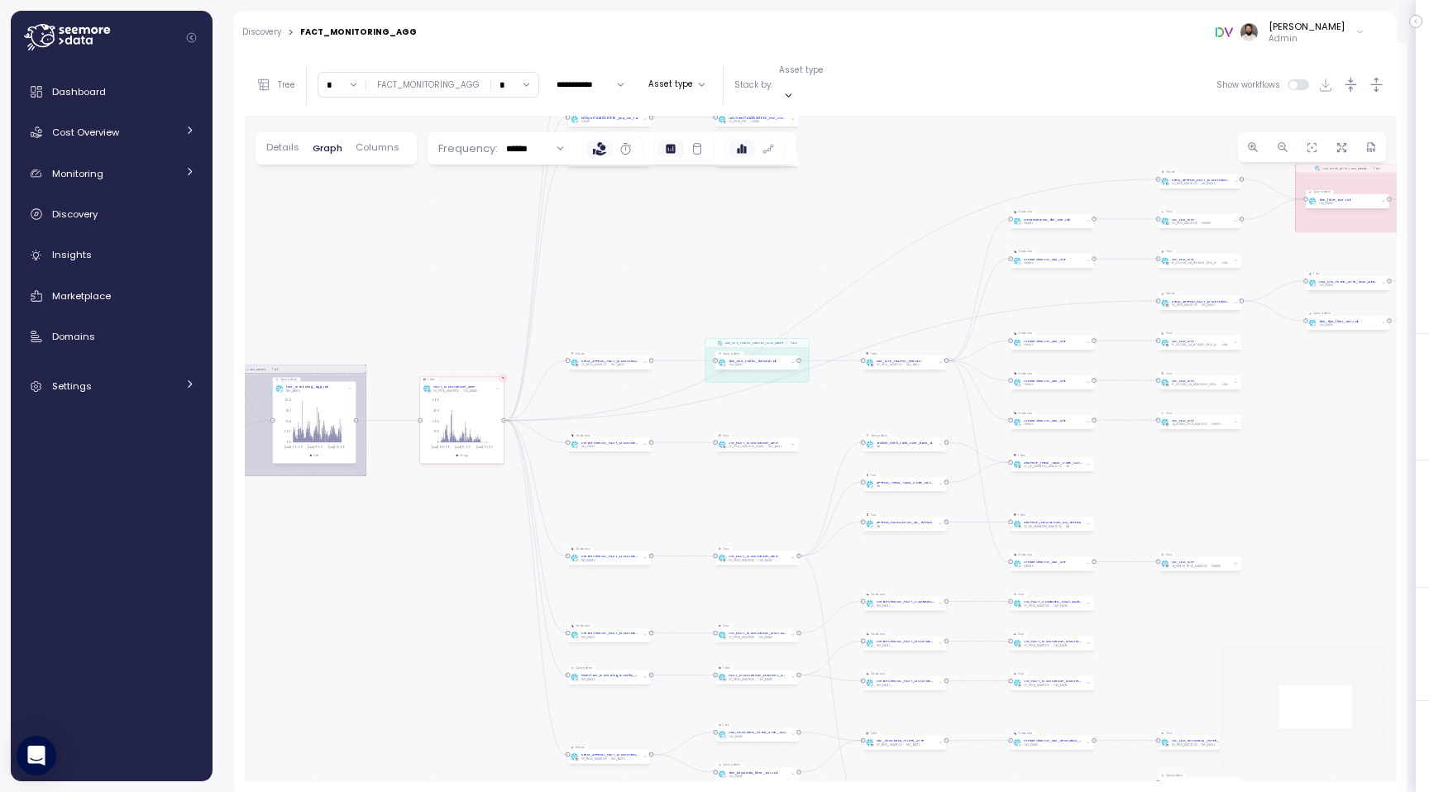
drag, startPoint x: 504, startPoint y: 296, endPoint x: 734, endPoint y: 289, distance: 230.0
click at [734, 289] on div "0 0 0 0 0 0 0 0 0 0 0 0 0 0 0 0 0 0 0 0 0 0 0 0 0 0 0 0 0 0 0 0 0 0 0 0 0 0 0 0…" at bounding box center [821, 449] width 1152 height 666
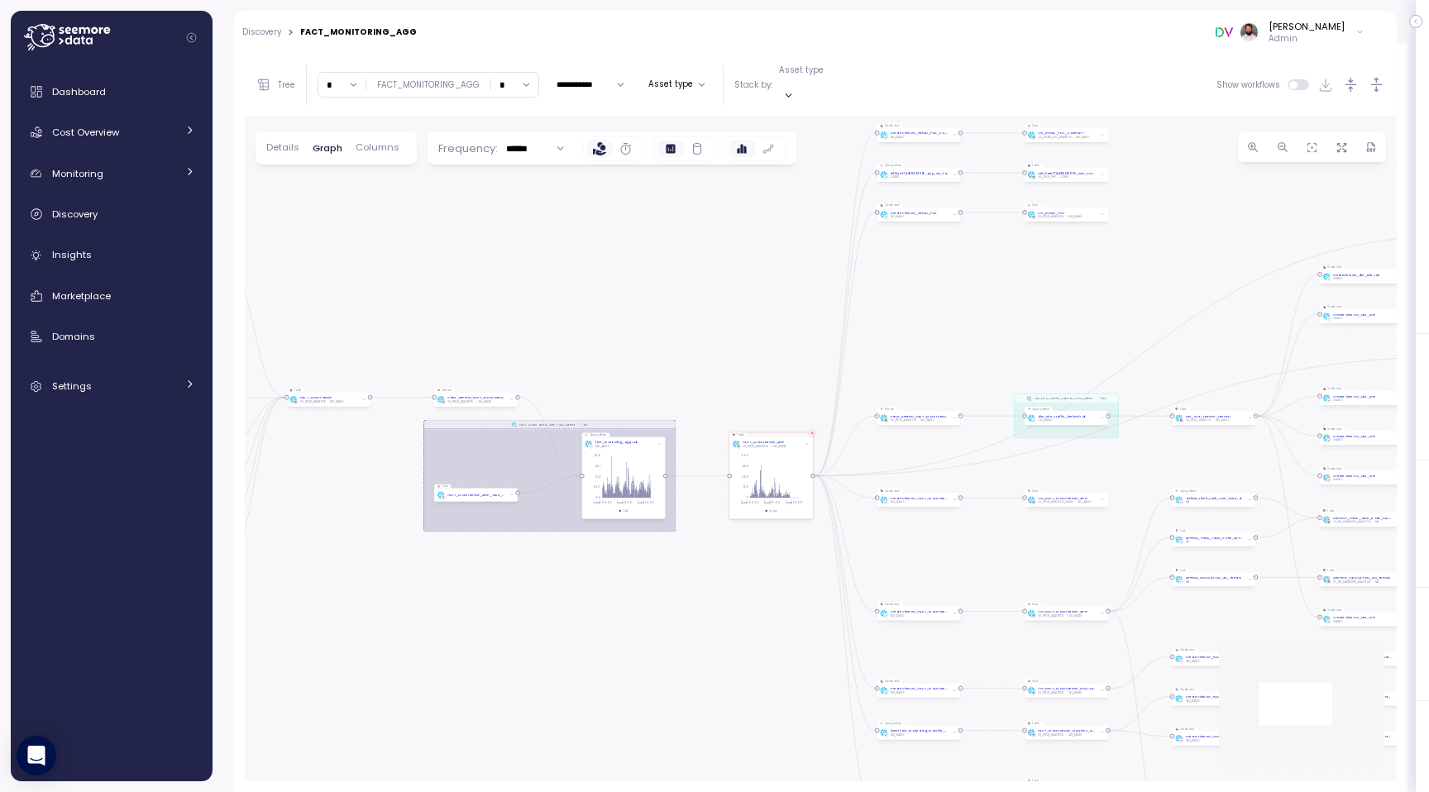
drag, startPoint x: 459, startPoint y: 369, endPoint x: 709, endPoint y: 368, distance: 249.7
click at [709, 368] on div "0 0 0 0 0 0 0 0 0 0 0 0 0 0 0 0 0 0 0 0 0 0 0 0 0 0 0 0 0 0 0 0 0 0 0 0 0 0 0 0…" at bounding box center [821, 449] width 1152 height 666
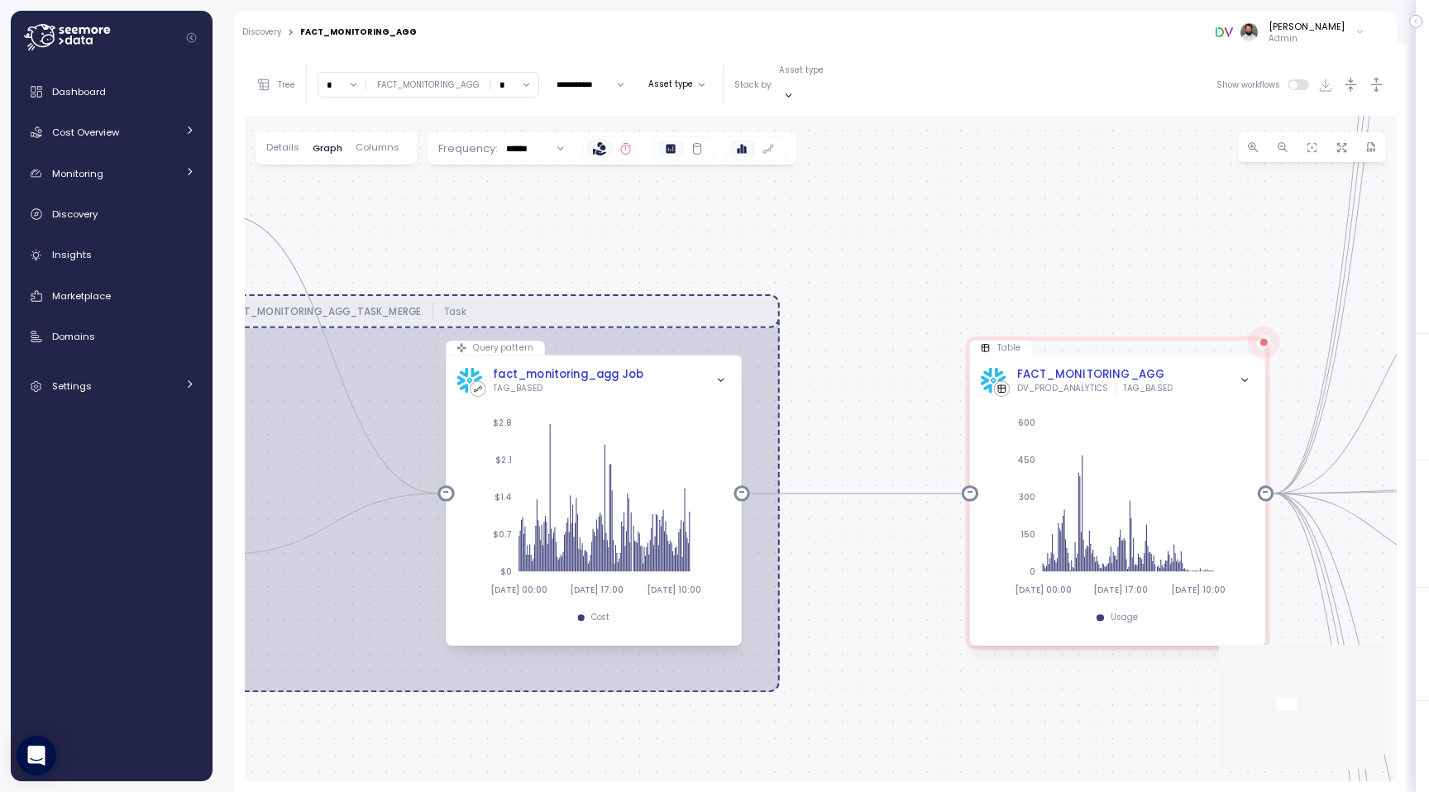
click at [622, 142] on icon at bounding box center [625, 148] width 13 height 13
click at [690, 142] on icon at bounding box center [696, 148] width 13 height 13
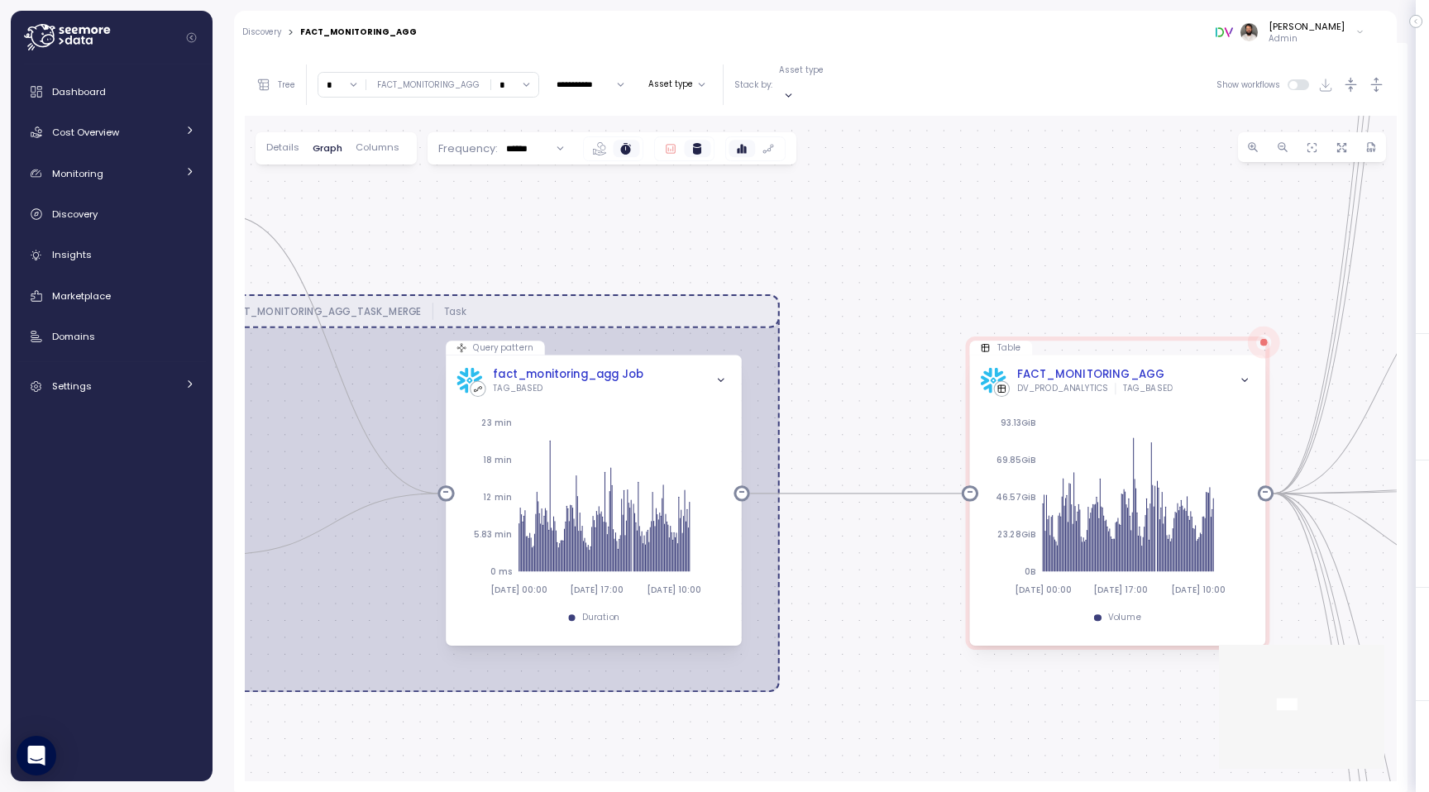
click at [664, 142] on icon at bounding box center [670, 148] width 13 height 13
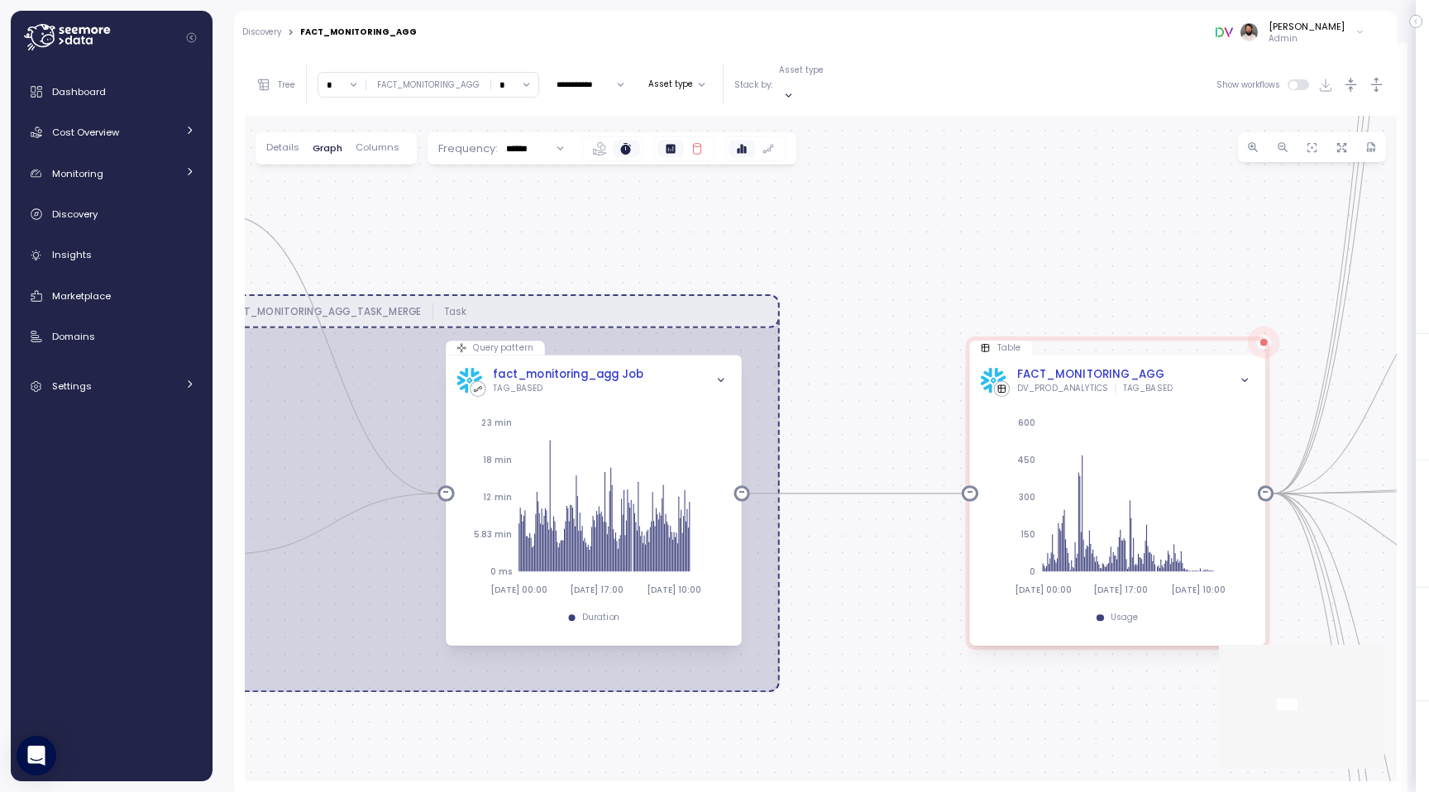
click at [377, 143] on span "Columns" at bounding box center [378, 147] width 44 height 9
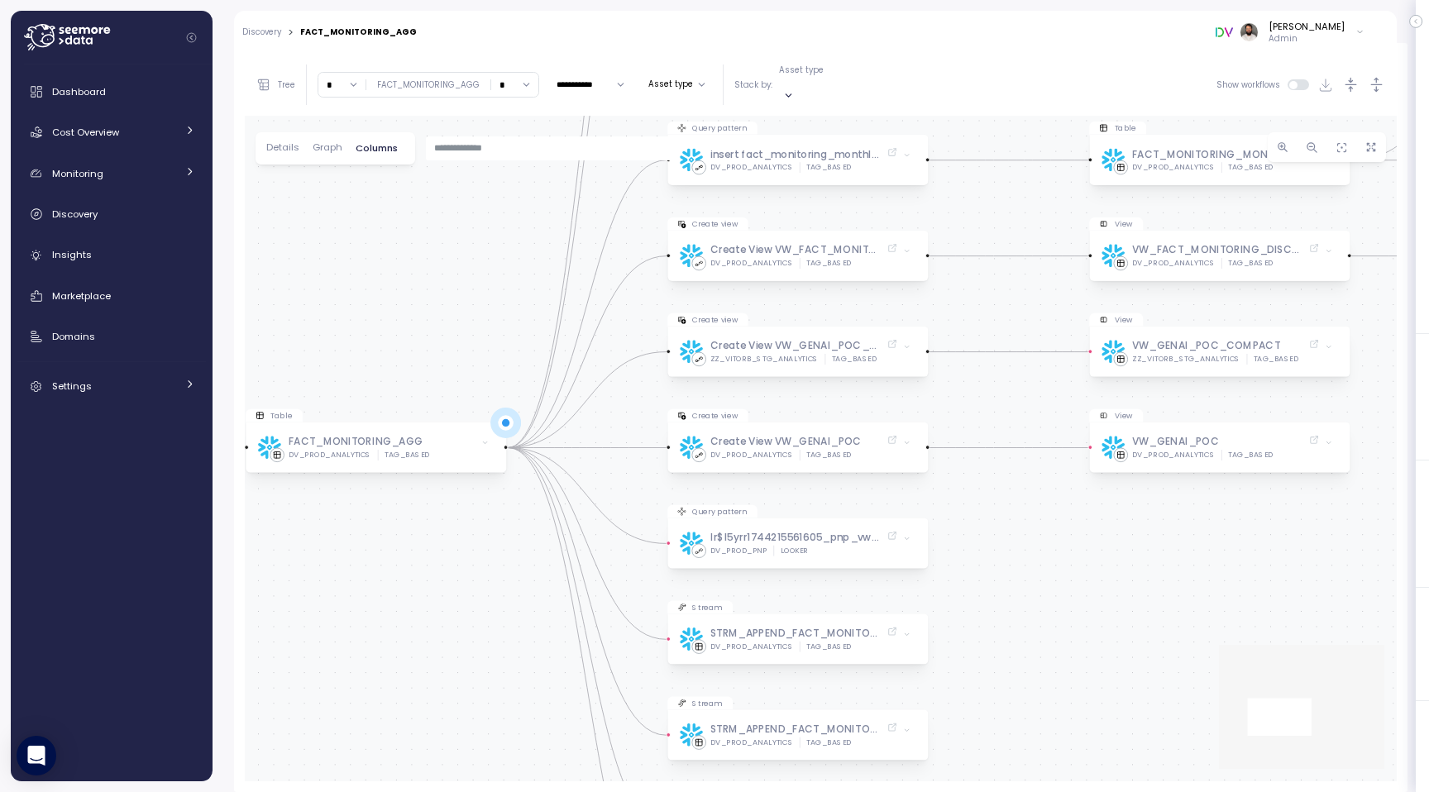
drag, startPoint x: 586, startPoint y: 401, endPoint x: 465, endPoint y: 310, distance: 151.1
click at [465, 310] on div "Query pattern fact_monitoring_agg Job DV_PROD_ANALYTICS TAG_BASED Table FACT_MO…" at bounding box center [821, 449] width 1152 height 666
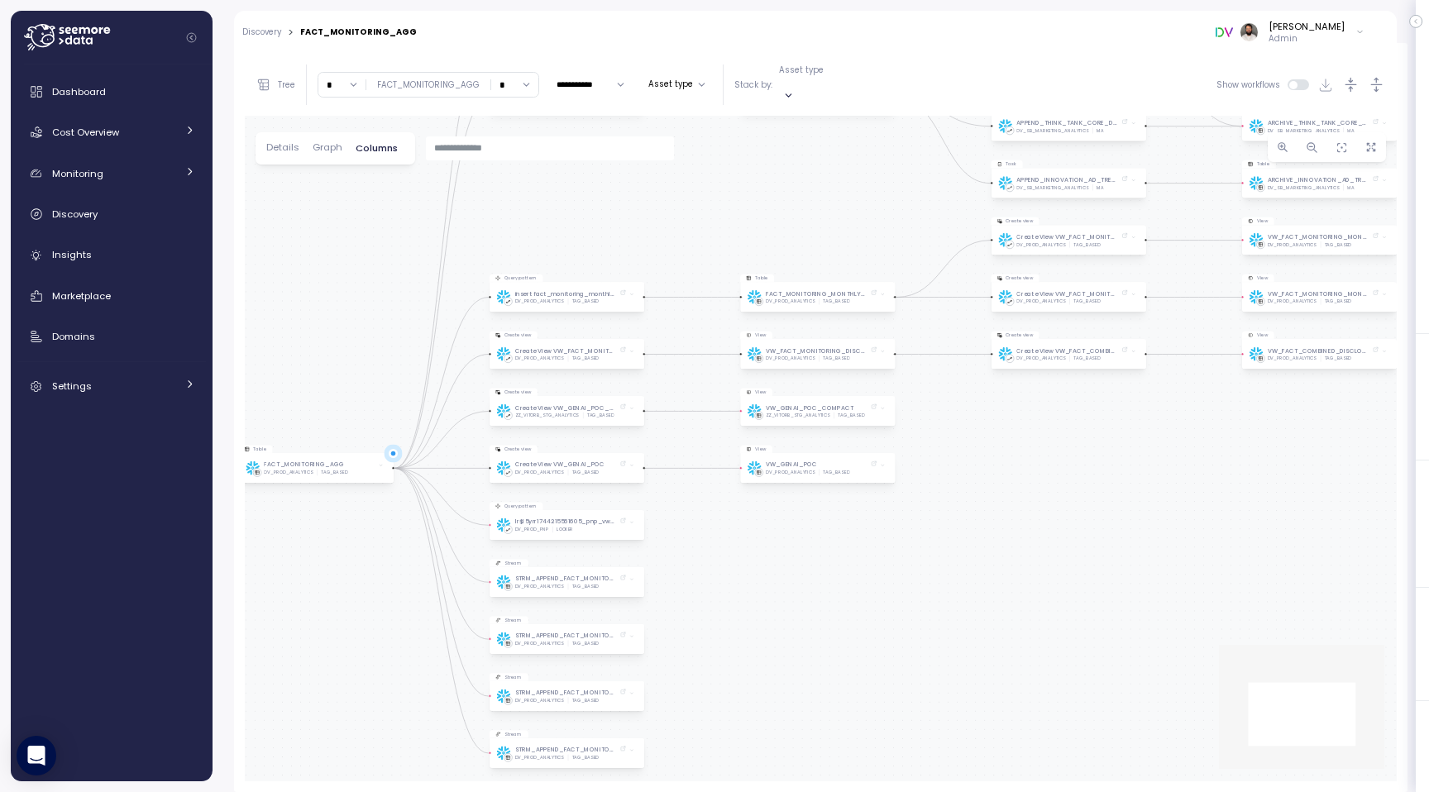
drag, startPoint x: 1095, startPoint y: 328, endPoint x: 1049, endPoint y: 405, distance: 89.3
click at [1047, 405] on div "Query pattern fact_monitoring_agg Job DV_PROD_ANALYTICS TAG_BASED Table FACT_MO…" at bounding box center [821, 449] width 1152 height 666
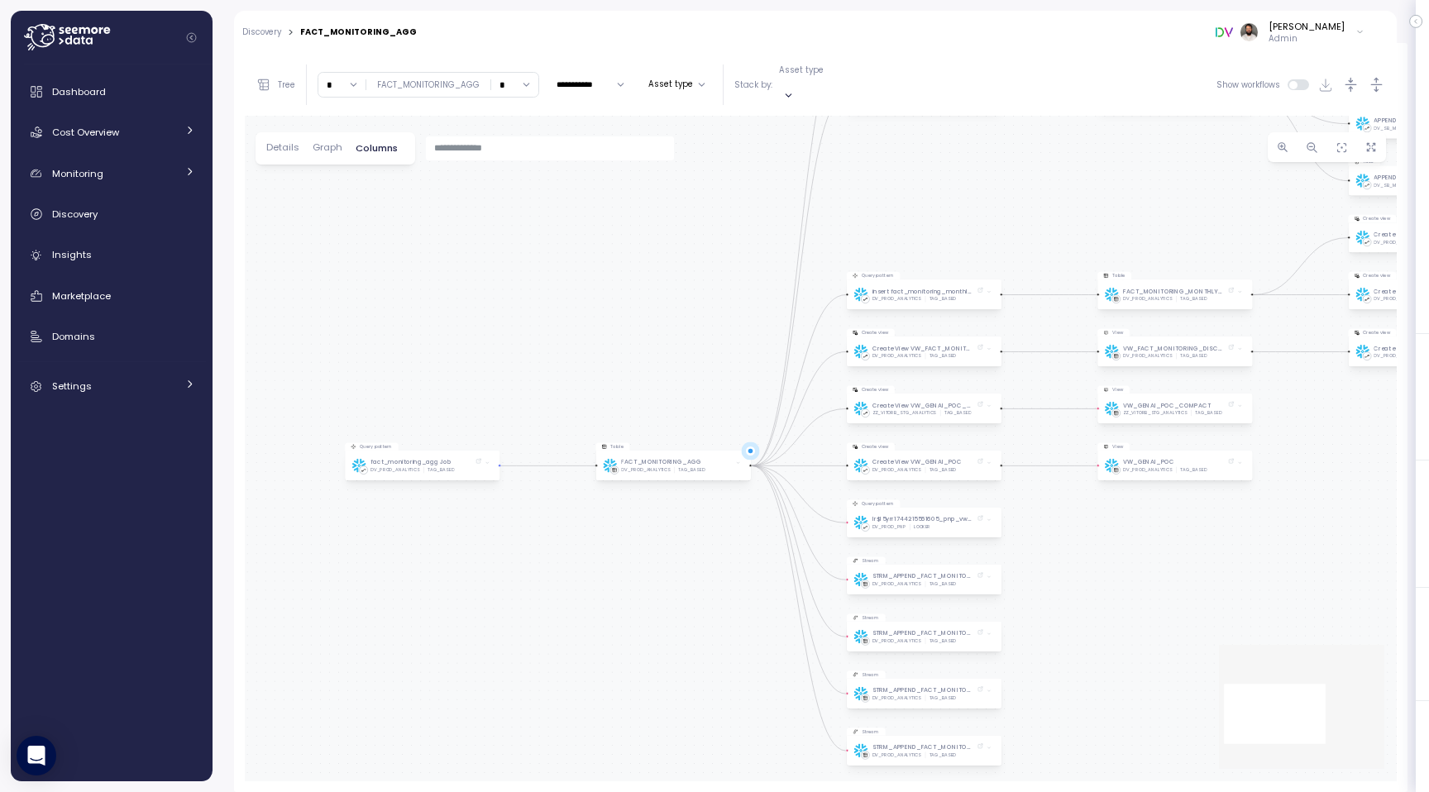
drag, startPoint x: 426, startPoint y: 308, endPoint x: 748, endPoint y: 314, distance: 322.5
click at [748, 314] on div "Query pattern fact_monitoring_agg Job DV_PROD_ANALYTICS TAG_BASED Table FACT_MO…" at bounding box center [821, 449] width 1152 height 666
click at [575, 141] on input "text" at bounding box center [550, 148] width 232 height 15
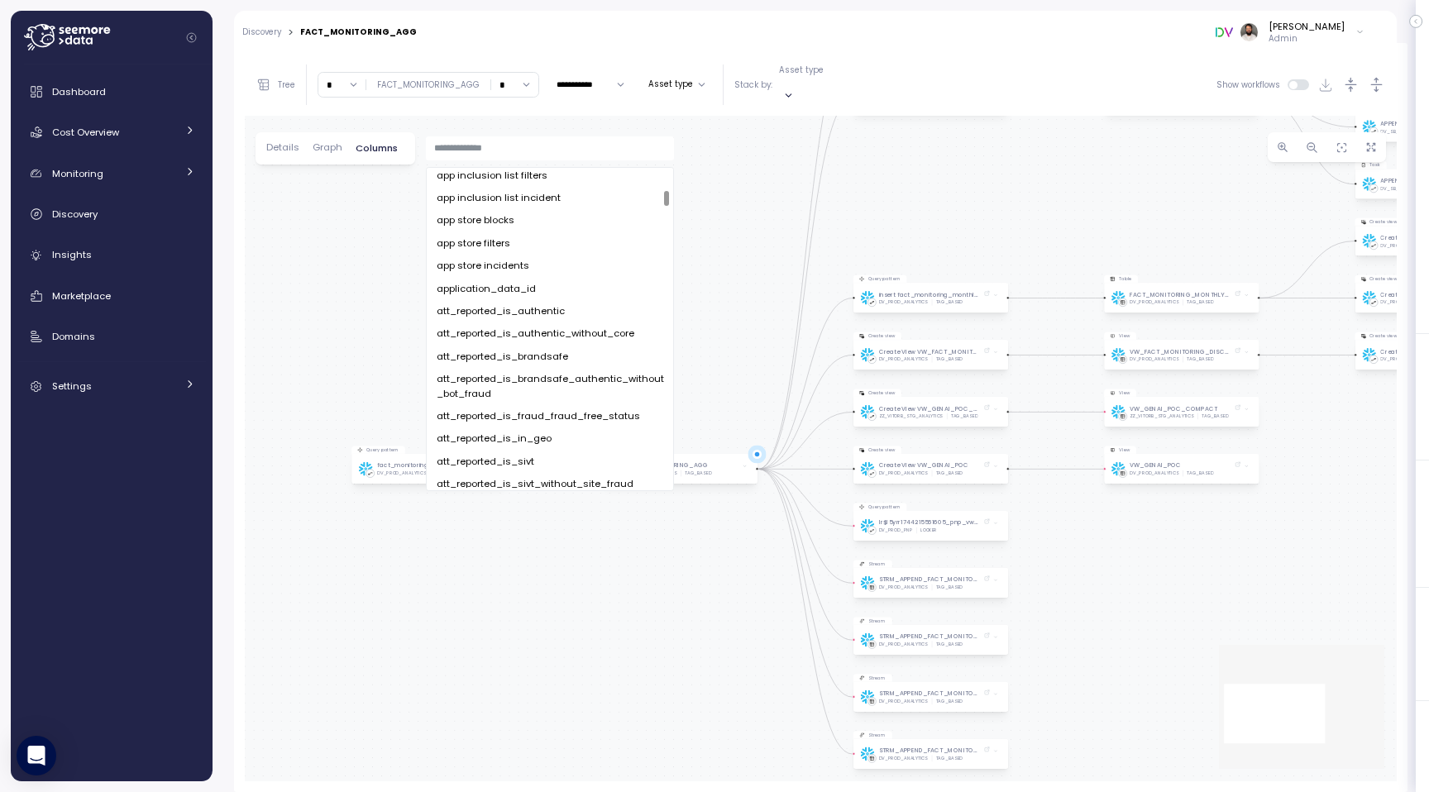
scroll to position [609, 0]
click at [542, 290] on div "application_data_id" at bounding box center [550, 297] width 227 height 15
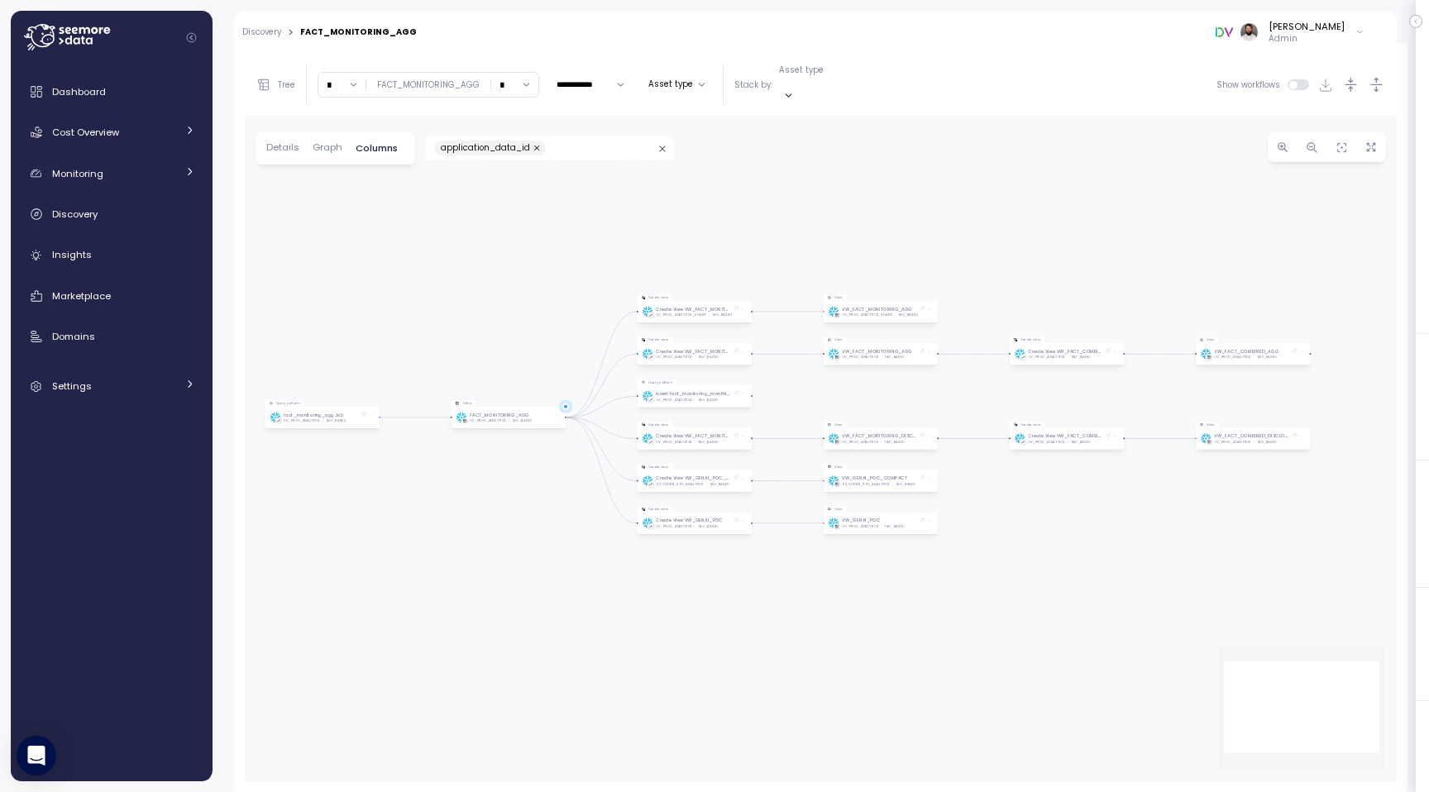
drag, startPoint x: 818, startPoint y: 256, endPoint x: 752, endPoint y: 213, distance: 79.6
click at [752, 213] on div "Query pattern fact_monitoring_agg Job DV_PROD_ANALYTICS TAG_BASED Table FACT_MO…" at bounding box center [821, 449] width 1152 height 666
click at [1372, 77] on icon "button" at bounding box center [1375, 84] width 17 height 17
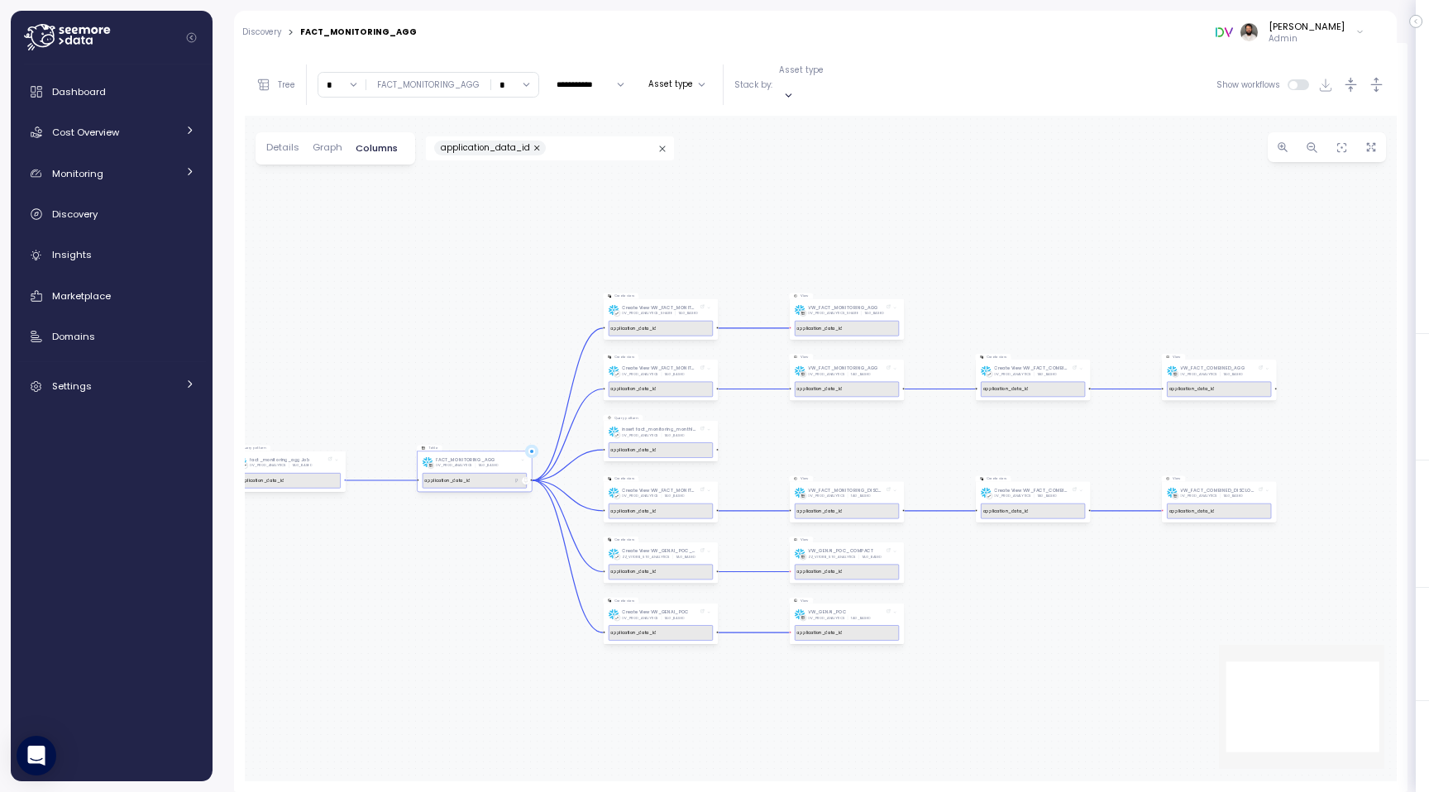
click at [527, 479] on icon at bounding box center [525, 481] width 3 height 4
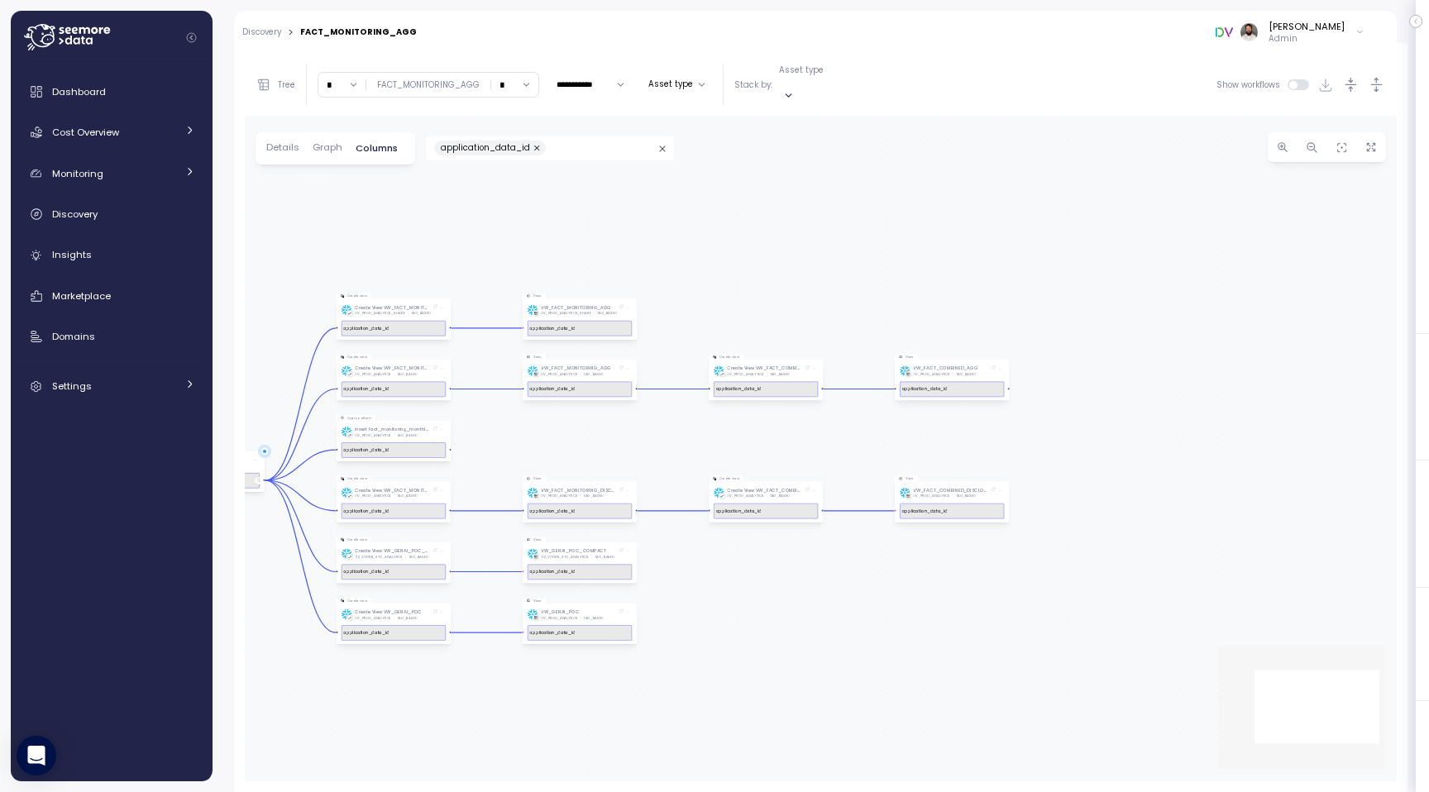
drag, startPoint x: 1138, startPoint y: 422, endPoint x: 853, endPoint y: 415, distance: 285.3
click at [851, 420] on div "Query pattern fact_monitoring_agg Job DV_PROD_ANALYTICS TAG_BASED application_d…" at bounding box center [821, 449] width 1152 height 666
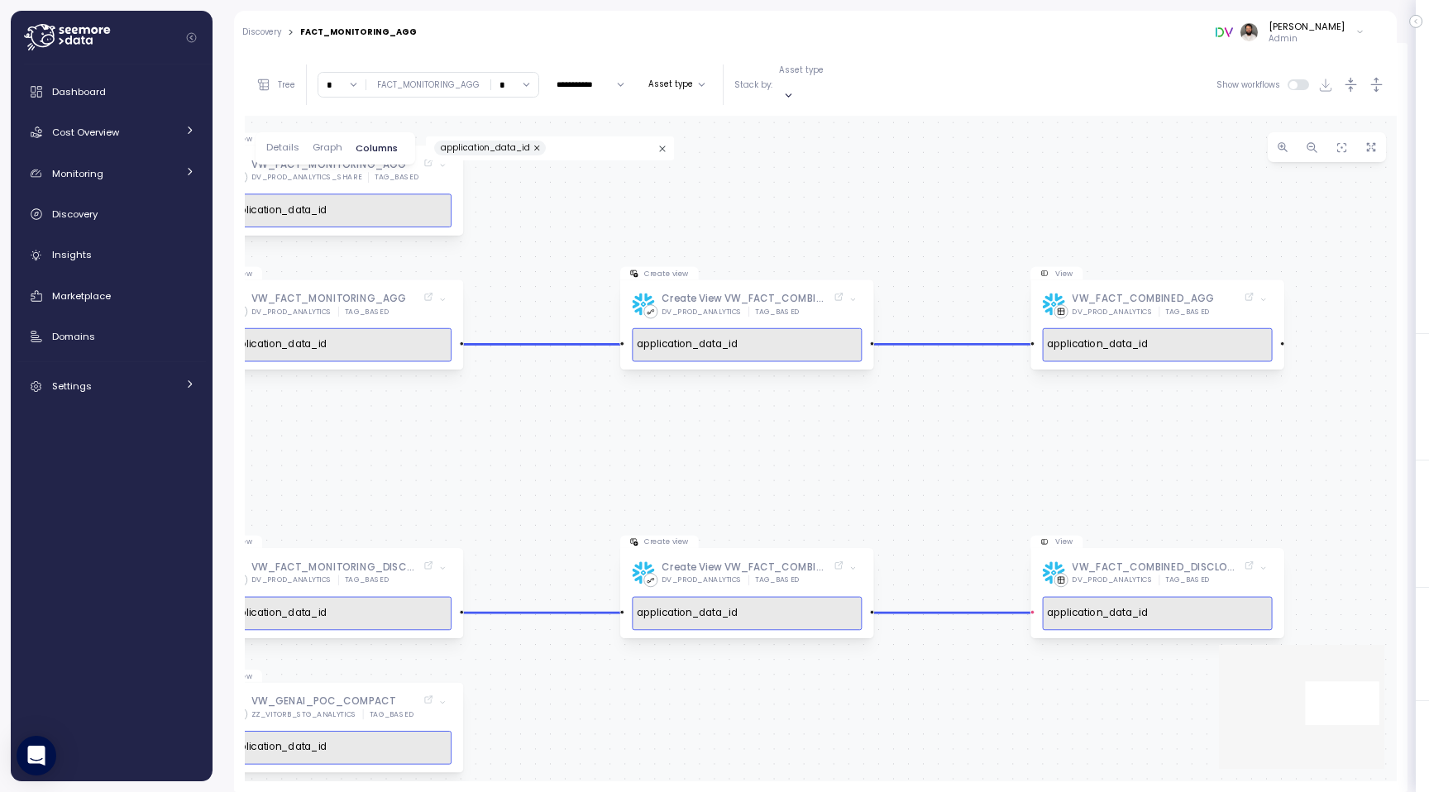
drag, startPoint x: 804, startPoint y: 465, endPoint x: 1226, endPoint y: 463, distance: 422.5
click at [1226, 463] on div "Query pattern fact_monitoring_agg Job DV_PROD_ANALYTICS TAG_BASED application_d…" at bounding box center [821, 449] width 1152 height 666
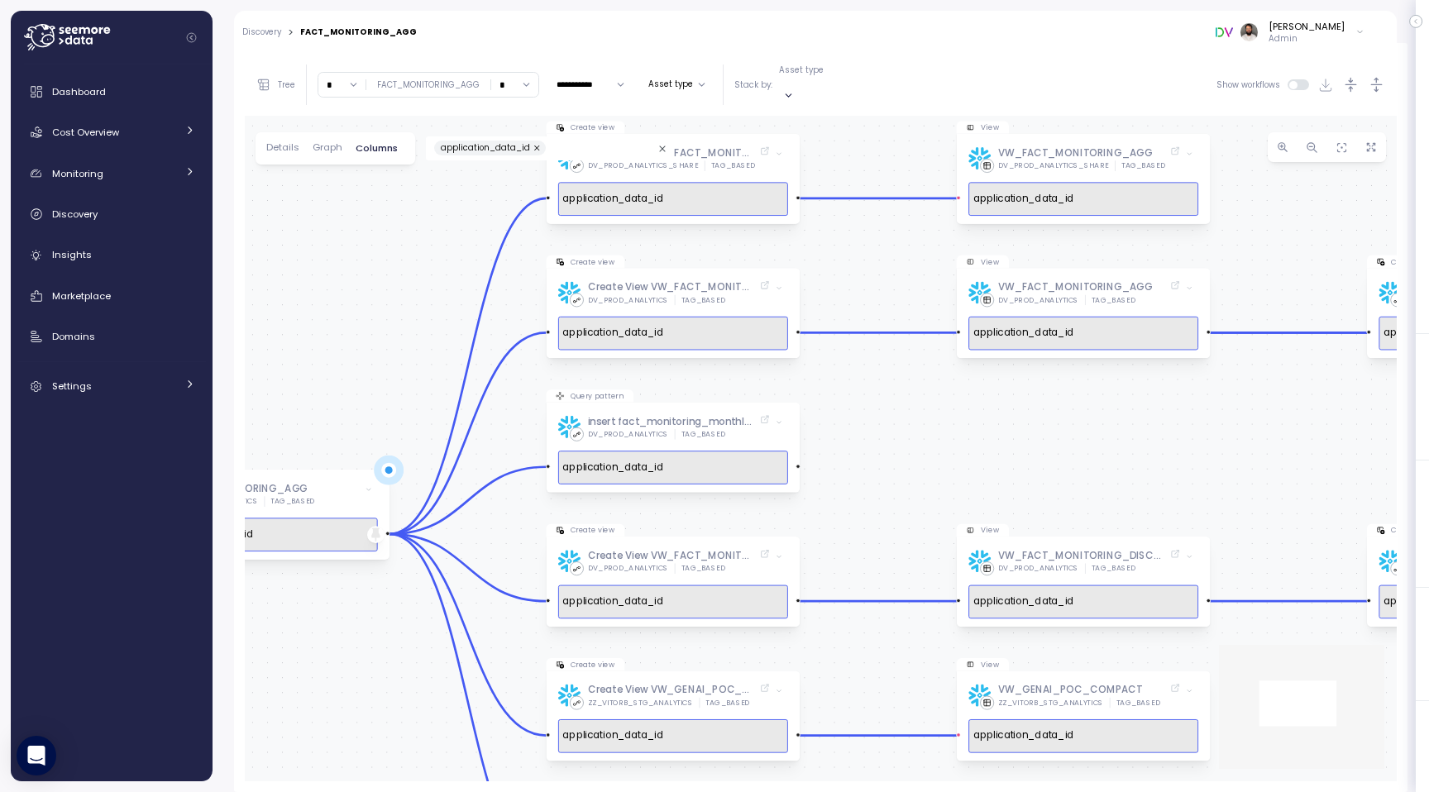
drag, startPoint x: 699, startPoint y: 449, endPoint x: 1048, endPoint y: 440, distance: 349.8
click at [1048, 440] on div "Query pattern fact_monitoring_agg Job DV_PROD_ANALYTICS TAG_BASED application_d…" at bounding box center [821, 449] width 1152 height 666
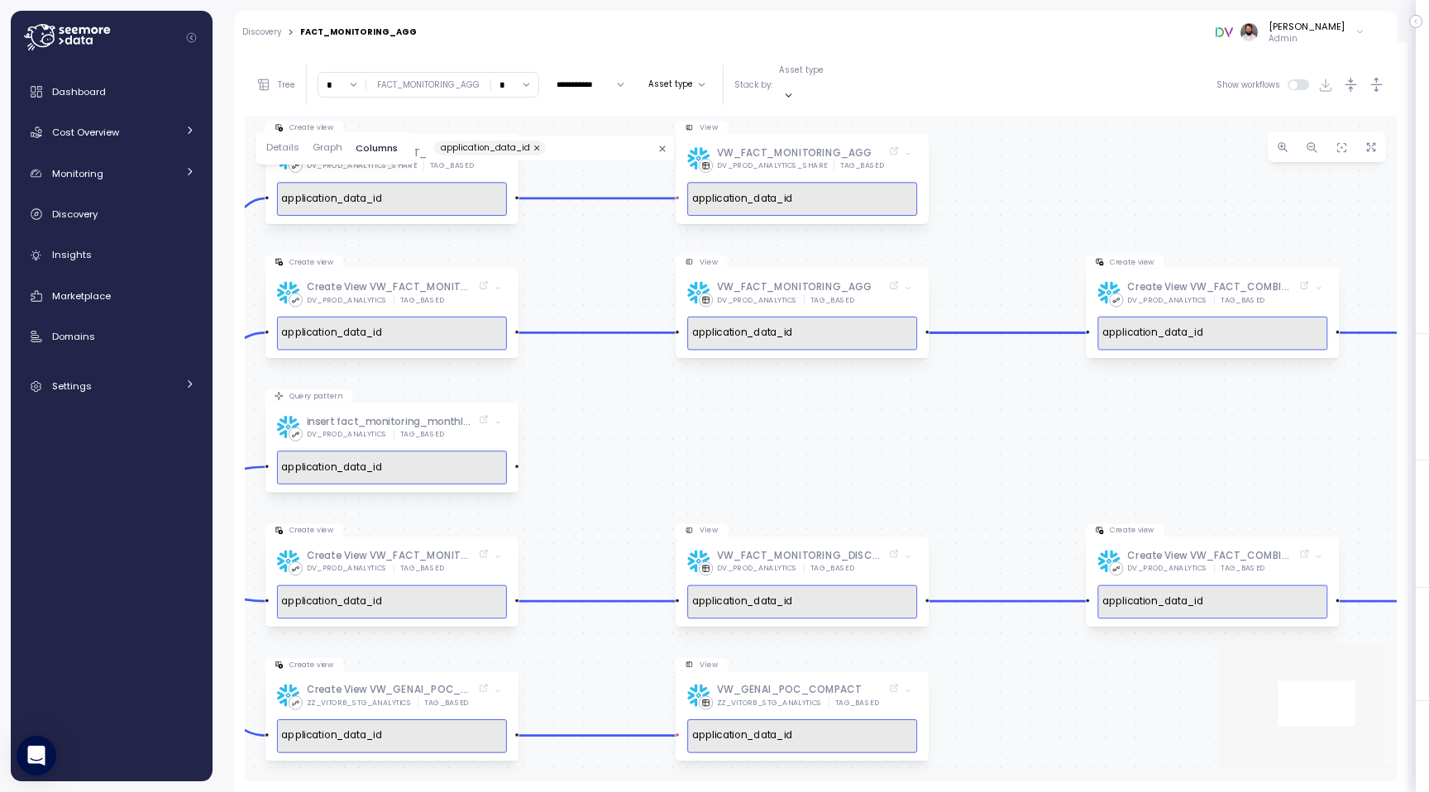
drag, startPoint x: 1007, startPoint y: 400, endPoint x: 712, endPoint y: 404, distance: 295.2
click at [712, 404] on div "Query pattern fact_monitoring_agg Job DV_PROD_ANALYTICS TAG_BASED application_d…" at bounding box center [821, 449] width 1152 height 666
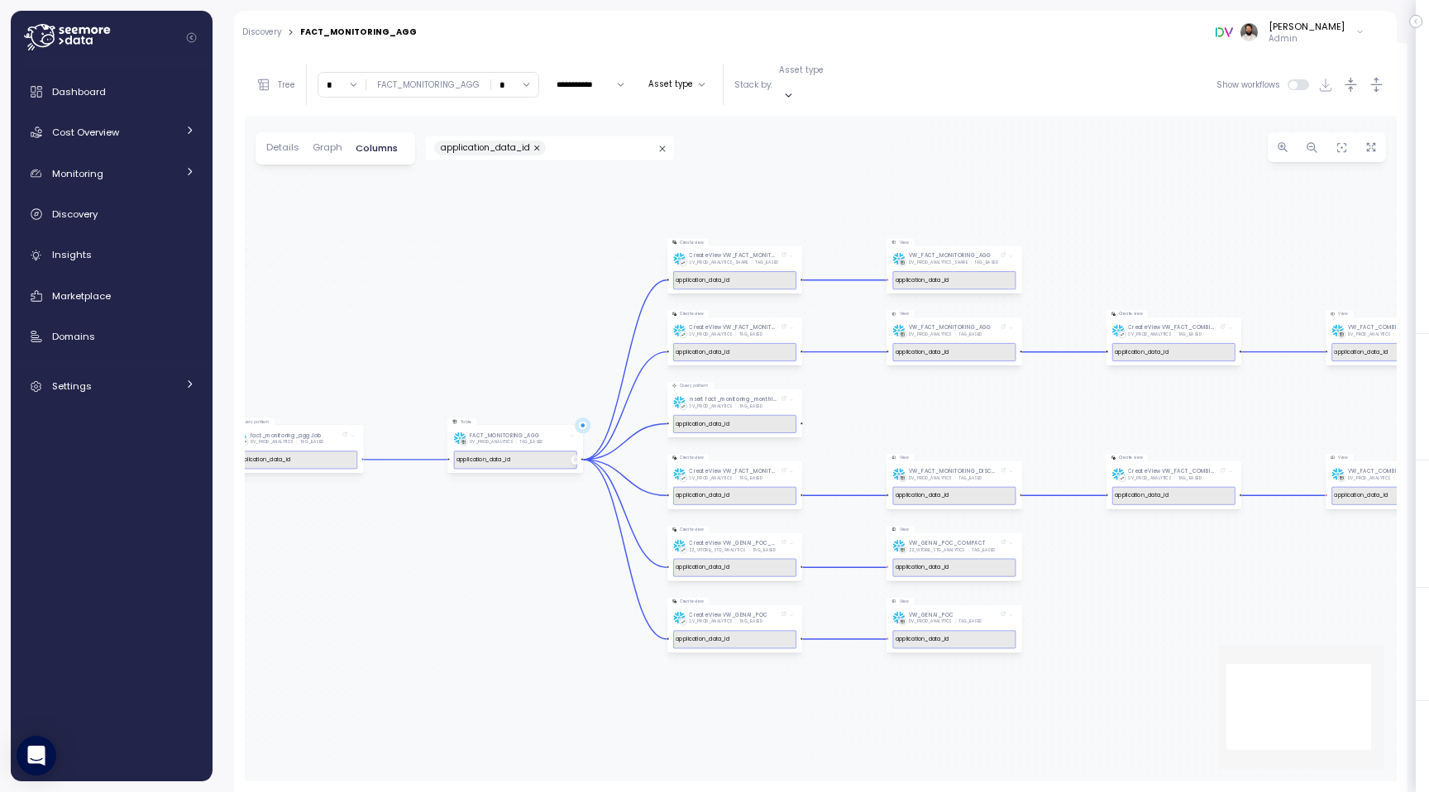
drag, startPoint x: 335, startPoint y: 365, endPoint x: 585, endPoint y: 341, distance: 250.7
click at [585, 340] on div "Query pattern fact_monitoring_agg Job DV_PROD_ANALYTICS TAG_BASED application_d…" at bounding box center [821, 449] width 1152 height 666
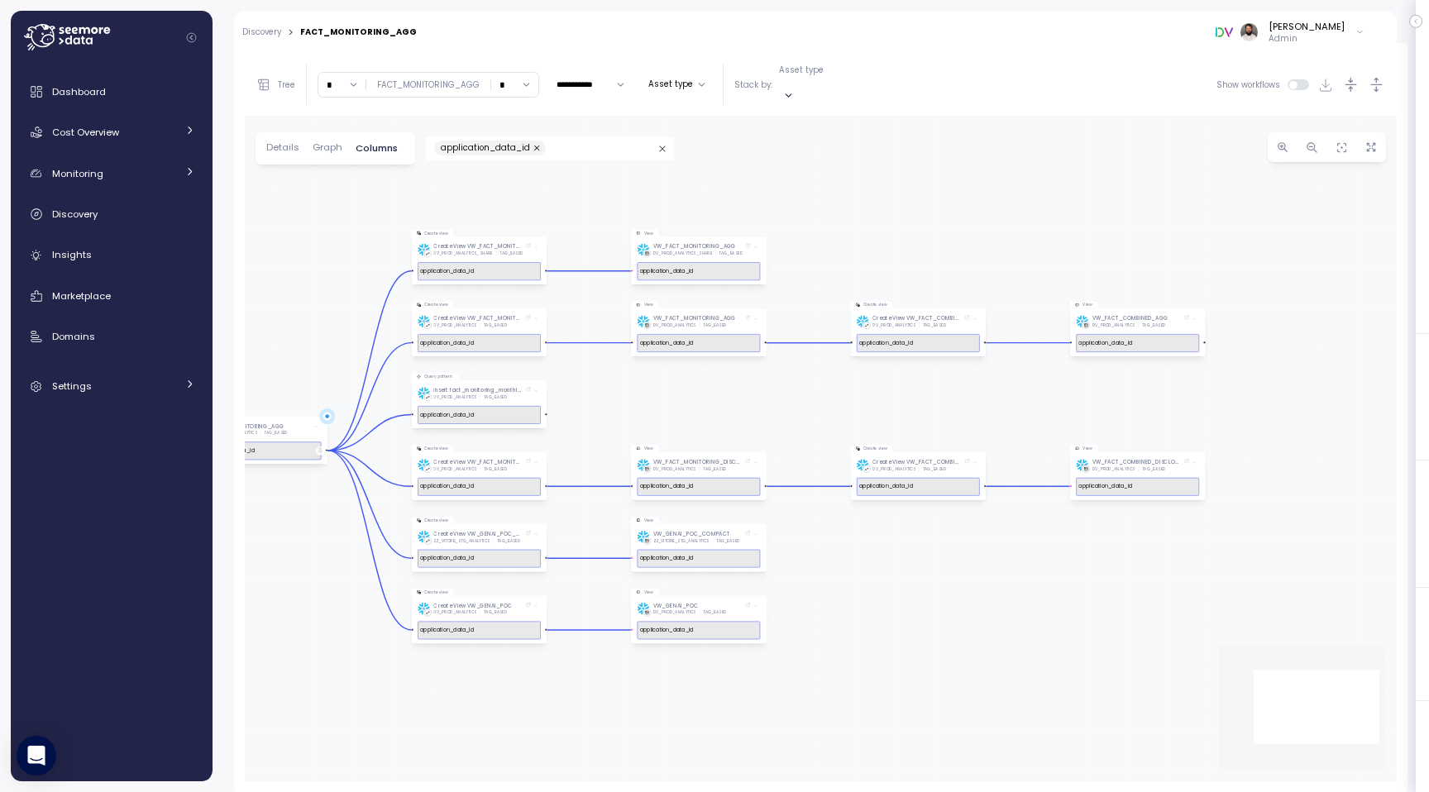
drag, startPoint x: 553, startPoint y: 228, endPoint x: 288, endPoint y: 222, distance: 265.5
click at [288, 222] on div "Query pattern fact_monitoring_agg Job DV_PROD_ANALYTICS TAG_BASED application_d…" at bounding box center [821, 449] width 1152 height 666
click at [174, 133] on div "Cost Overview" at bounding box center [114, 132] width 124 height 17
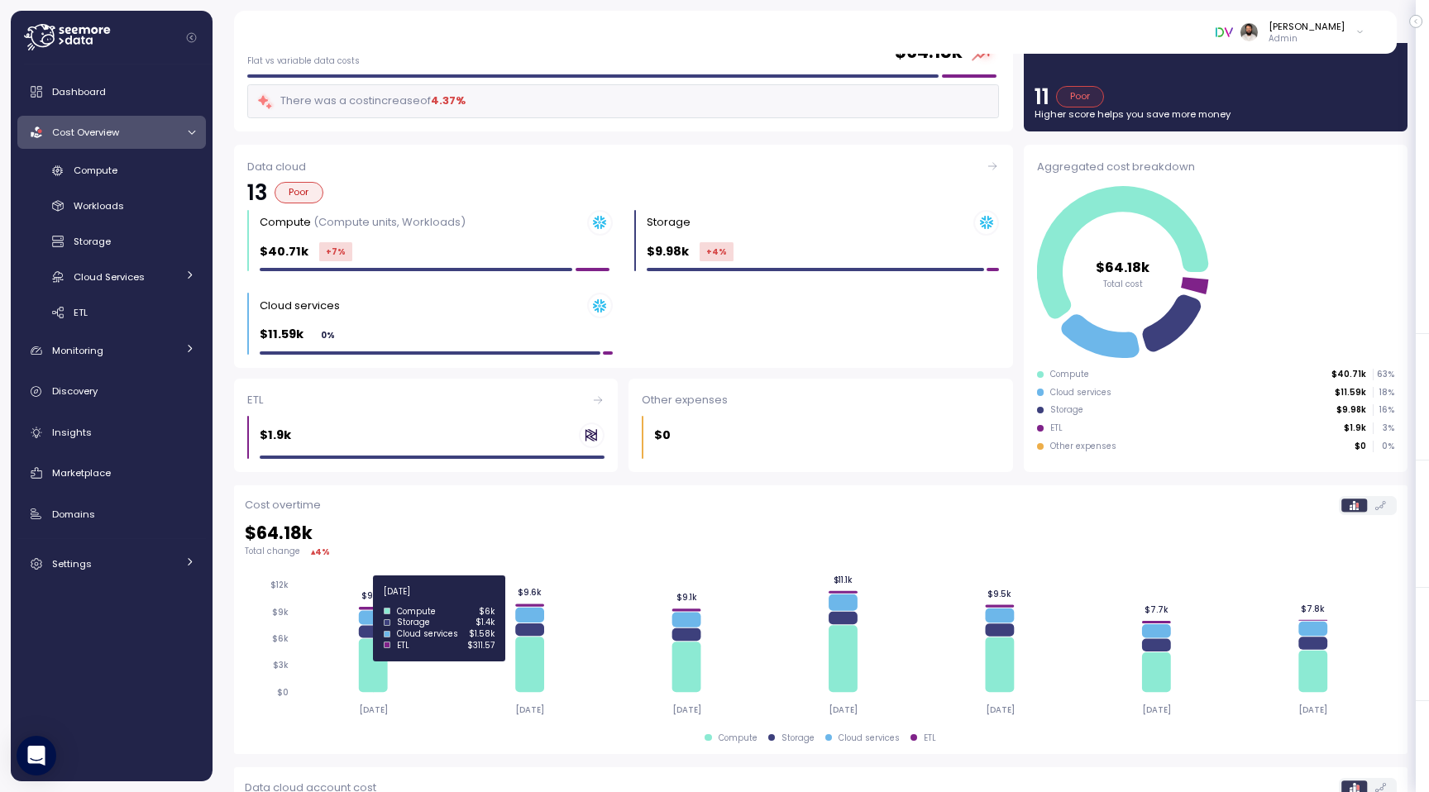
scroll to position [84, 0]
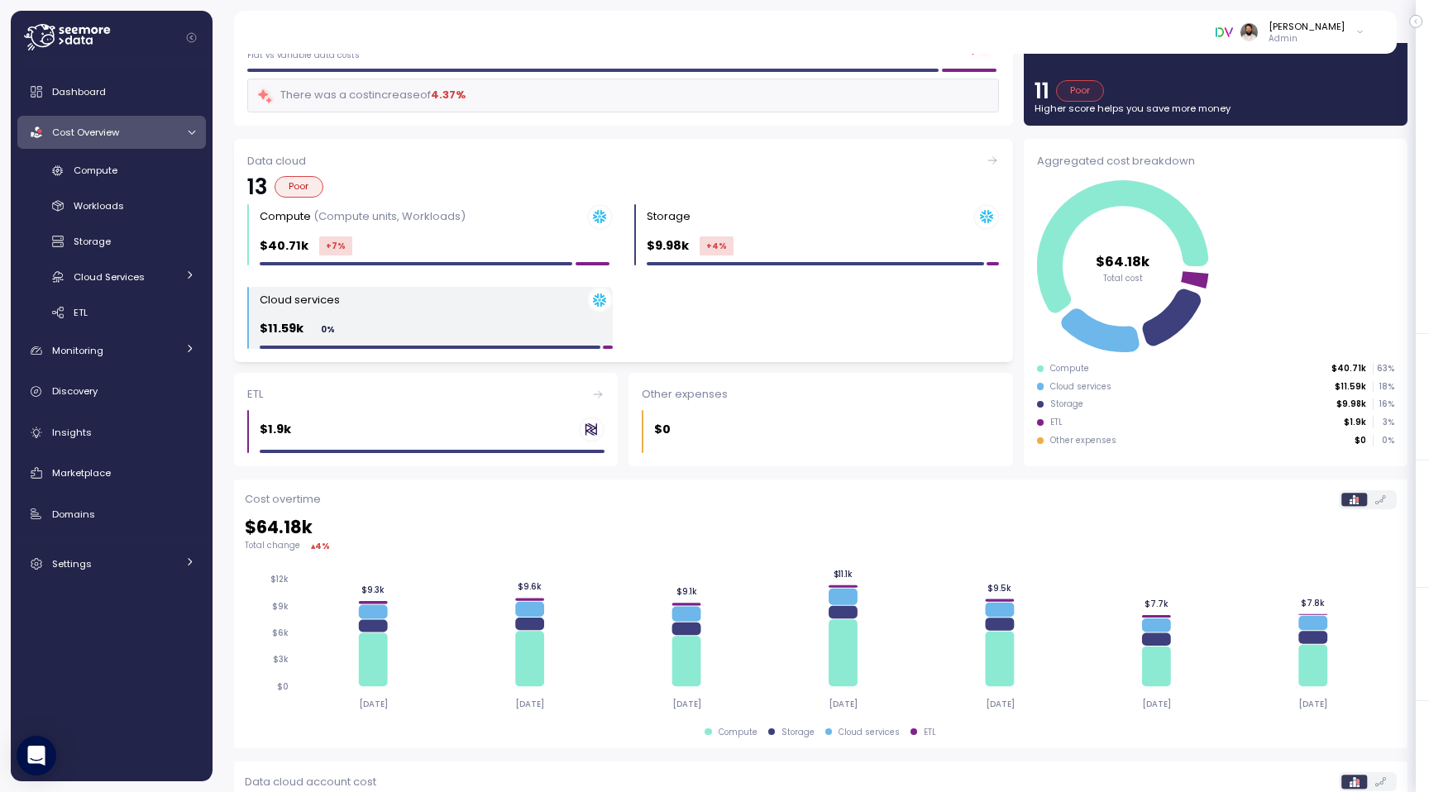
click at [474, 325] on div "$11.59k 0 %" at bounding box center [436, 328] width 353 height 19
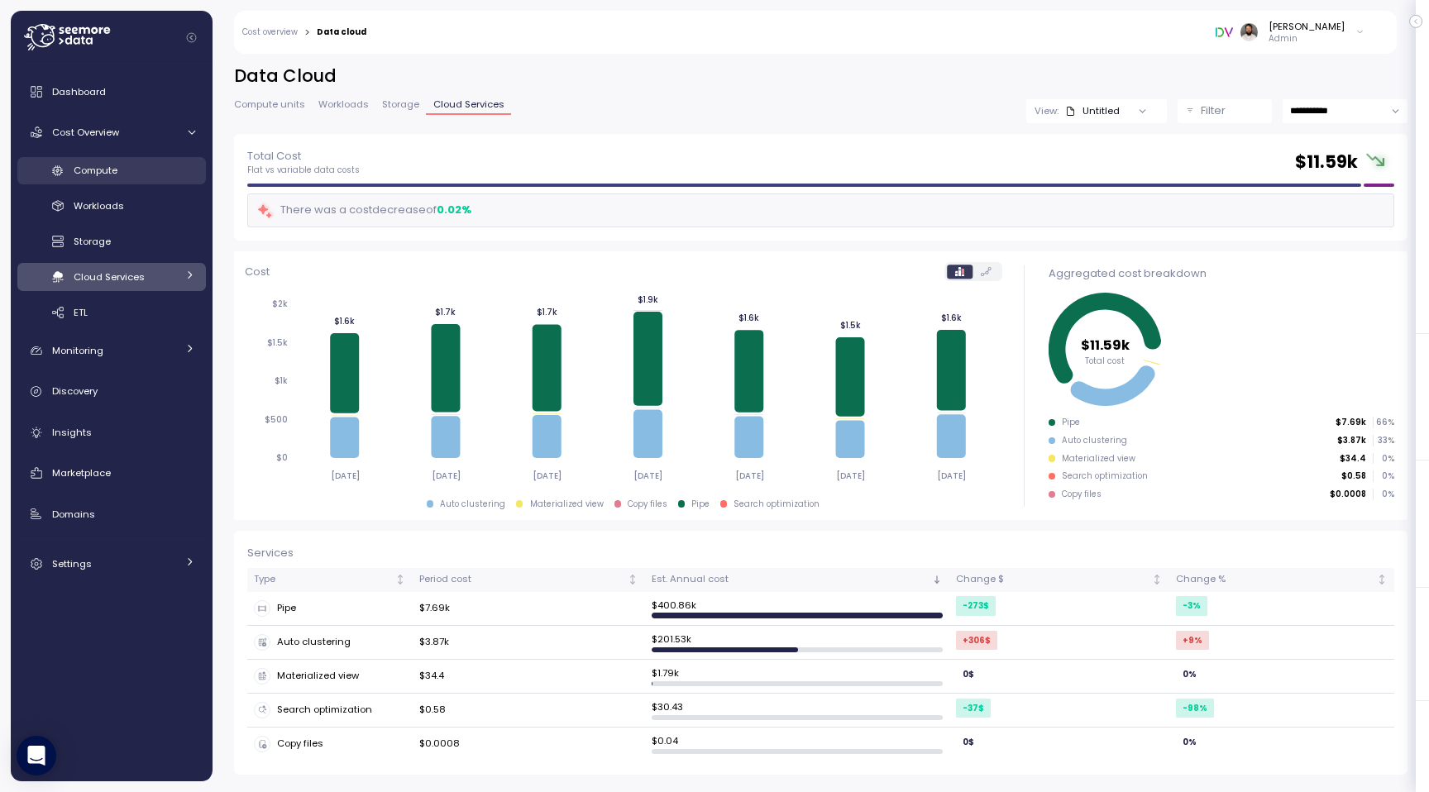
click at [126, 172] on div "Compute" at bounding box center [135, 170] width 122 height 17
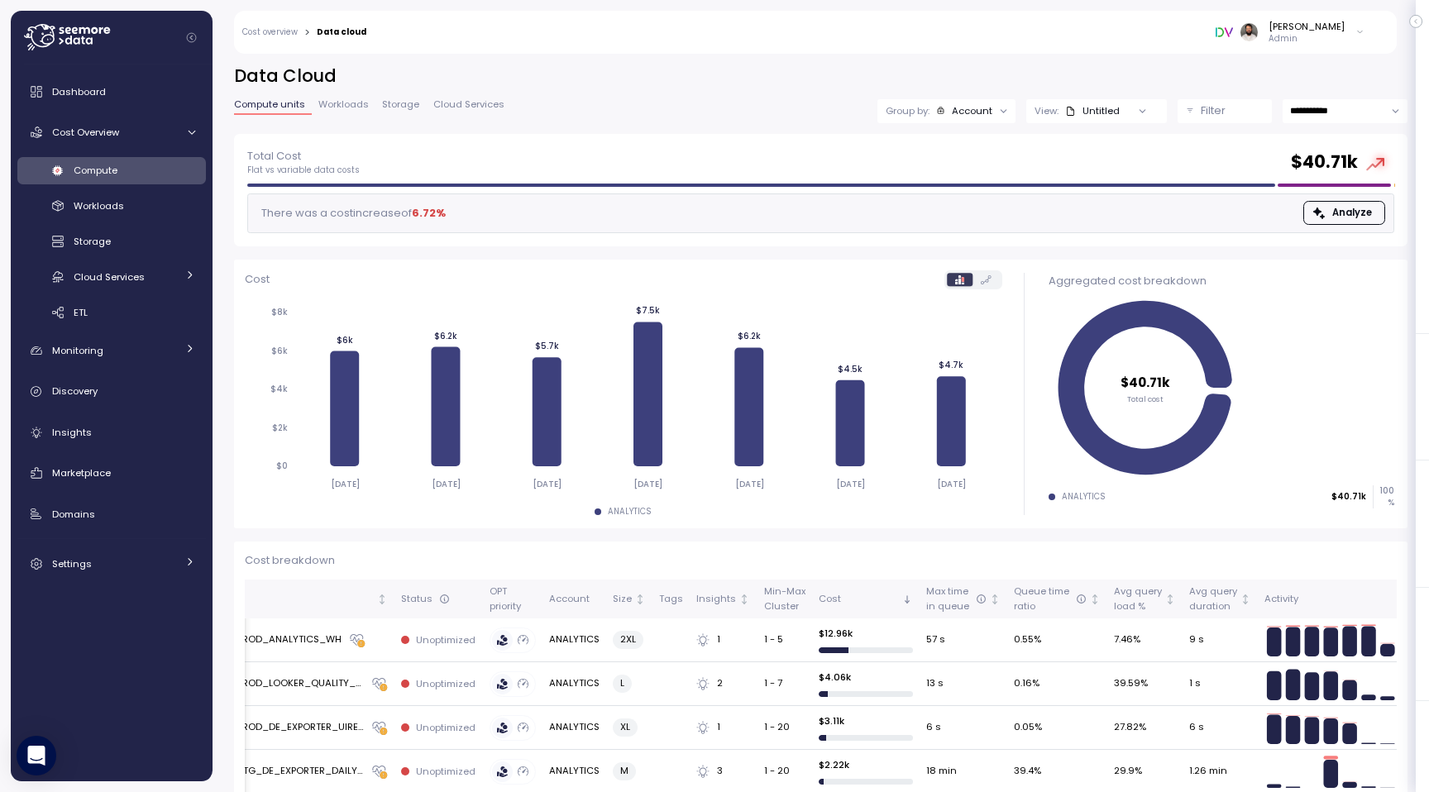
click at [969, 112] on div "Account" at bounding box center [972, 110] width 41 height 13
click at [969, 200] on p "Compute unit" at bounding box center [961, 202] width 65 height 13
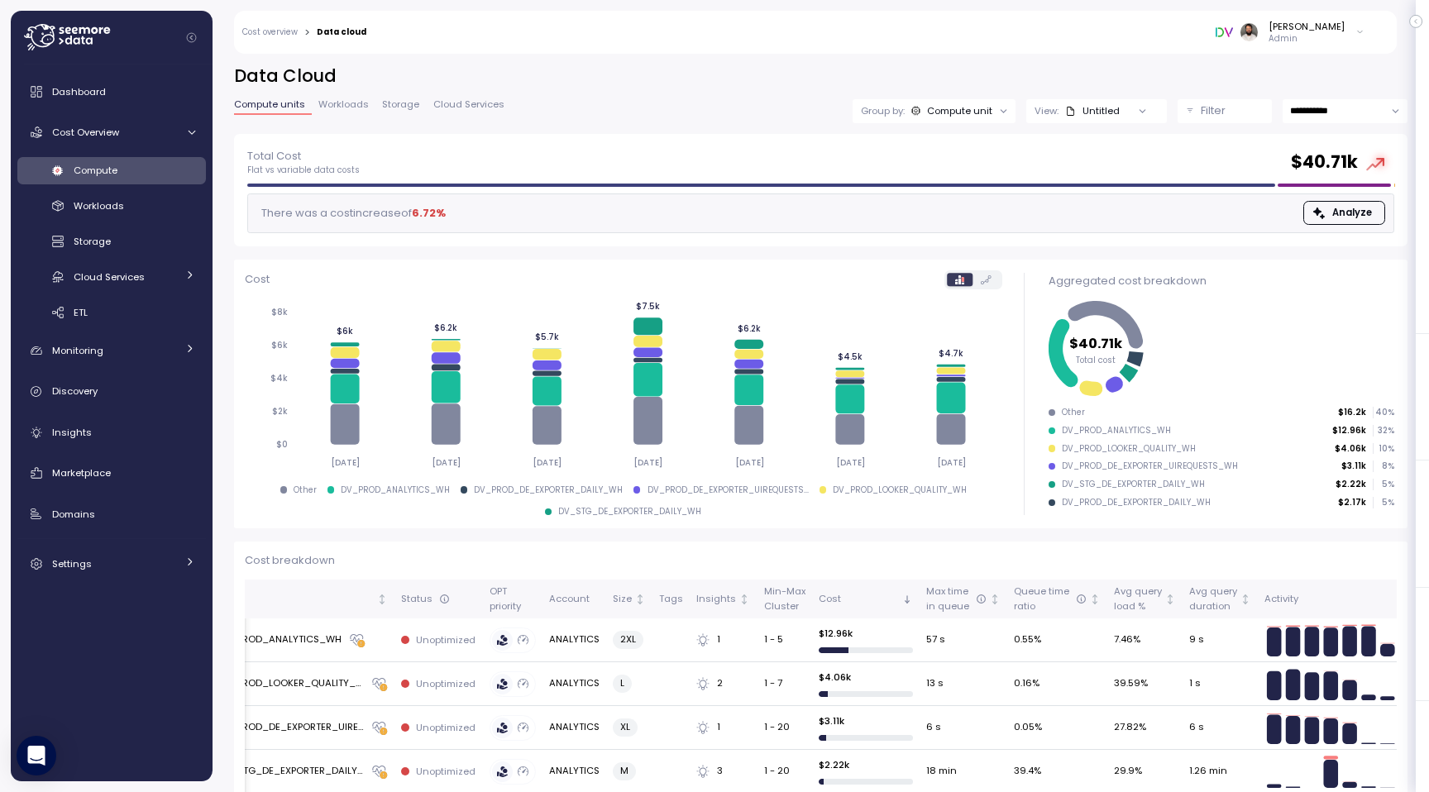
click at [984, 107] on div "Compute unit" at bounding box center [959, 110] width 65 height 13
click at [953, 236] on div "Tags" at bounding box center [932, 231] width 99 height 20
click at [777, 94] on div "**********" at bounding box center [820, 98] width 1173 height 69
click at [1109, 117] on div "Untitled" at bounding box center [1092, 110] width 55 height 13
click at [1095, 72] on h2 "Data Cloud" at bounding box center [820, 76] width 1173 height 24
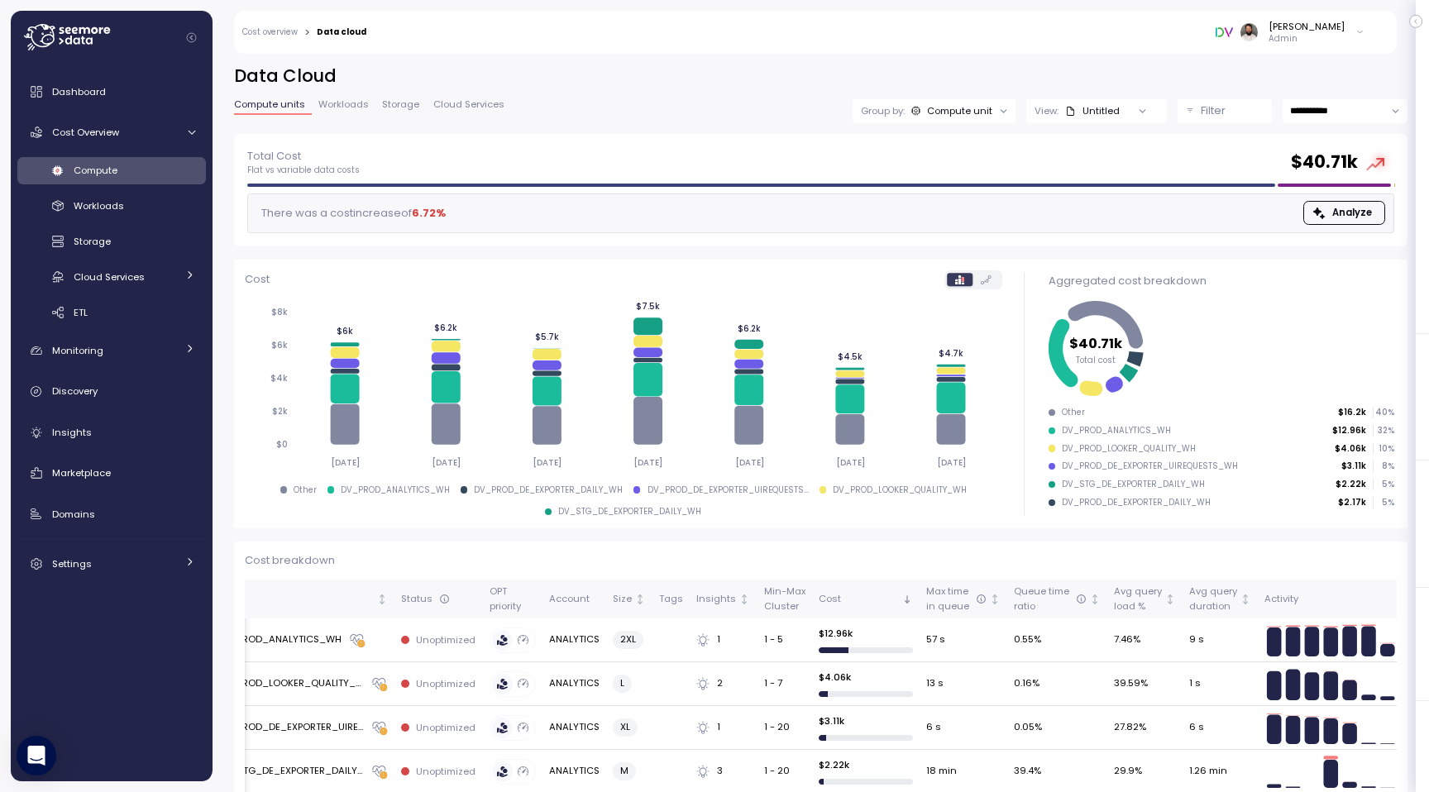
click at [1111, 112] on div "Untitled" at bounding box center [1092, 110] width 55 height 13
click at [1205, 79] on h2 "Data Cloud" at bounding box center [820, 76] width 1173 height 24
click at [1205, 103] on p "Filter" at bounding box center [1212, 111] width 25 height 17
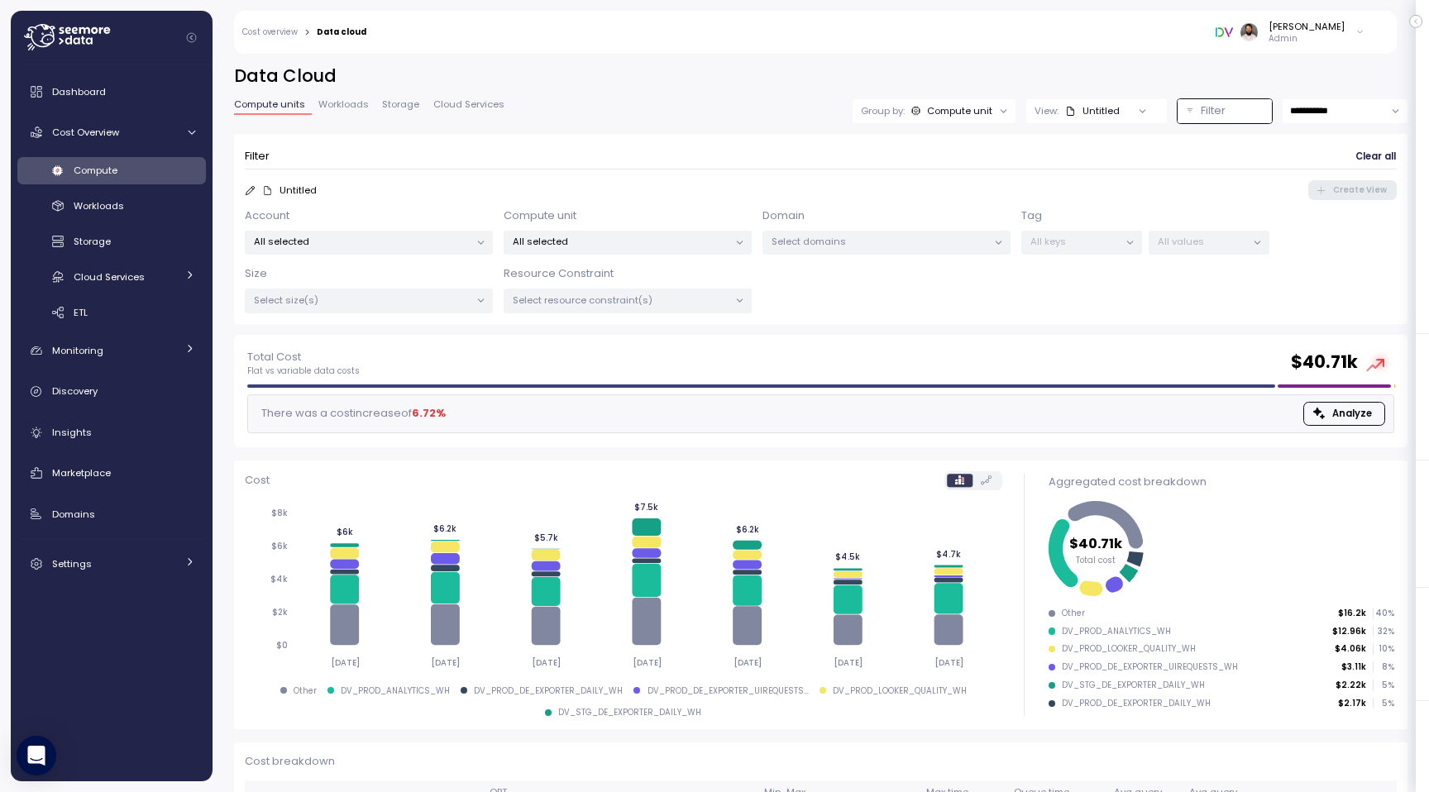
click at [330, 241] on p "All selected" at bounding box center [362, 241] width 216 height 13
click at [426, 212] on div "Account All selected" at bounding box center [369, 232] width 248 height 48
click at [615, 236] on p "All selected" at bounding box center [621, 241] width 216 height 13
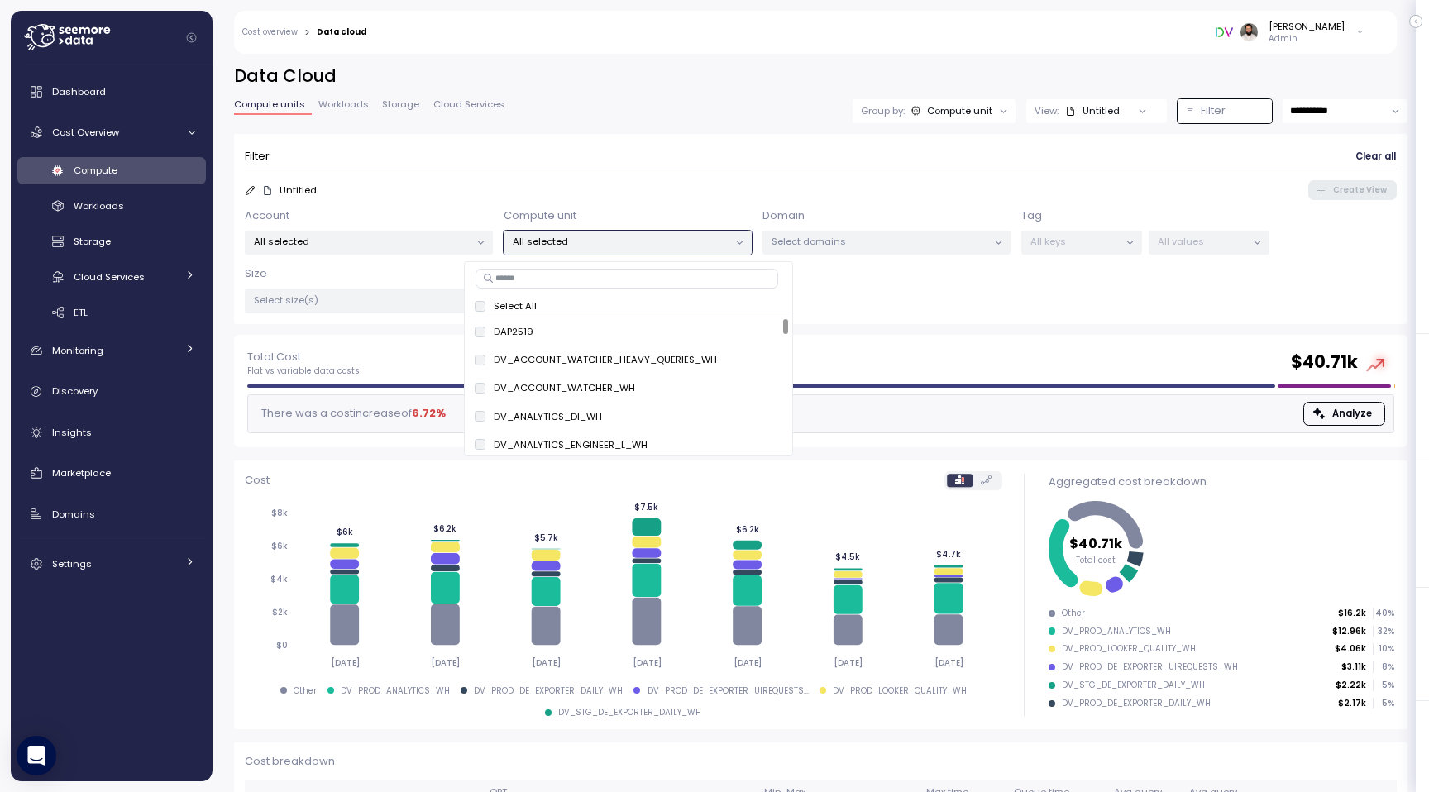
click at [649, 285] on input at bounding box center [626, 279] width 303 height 20
type input "*******"
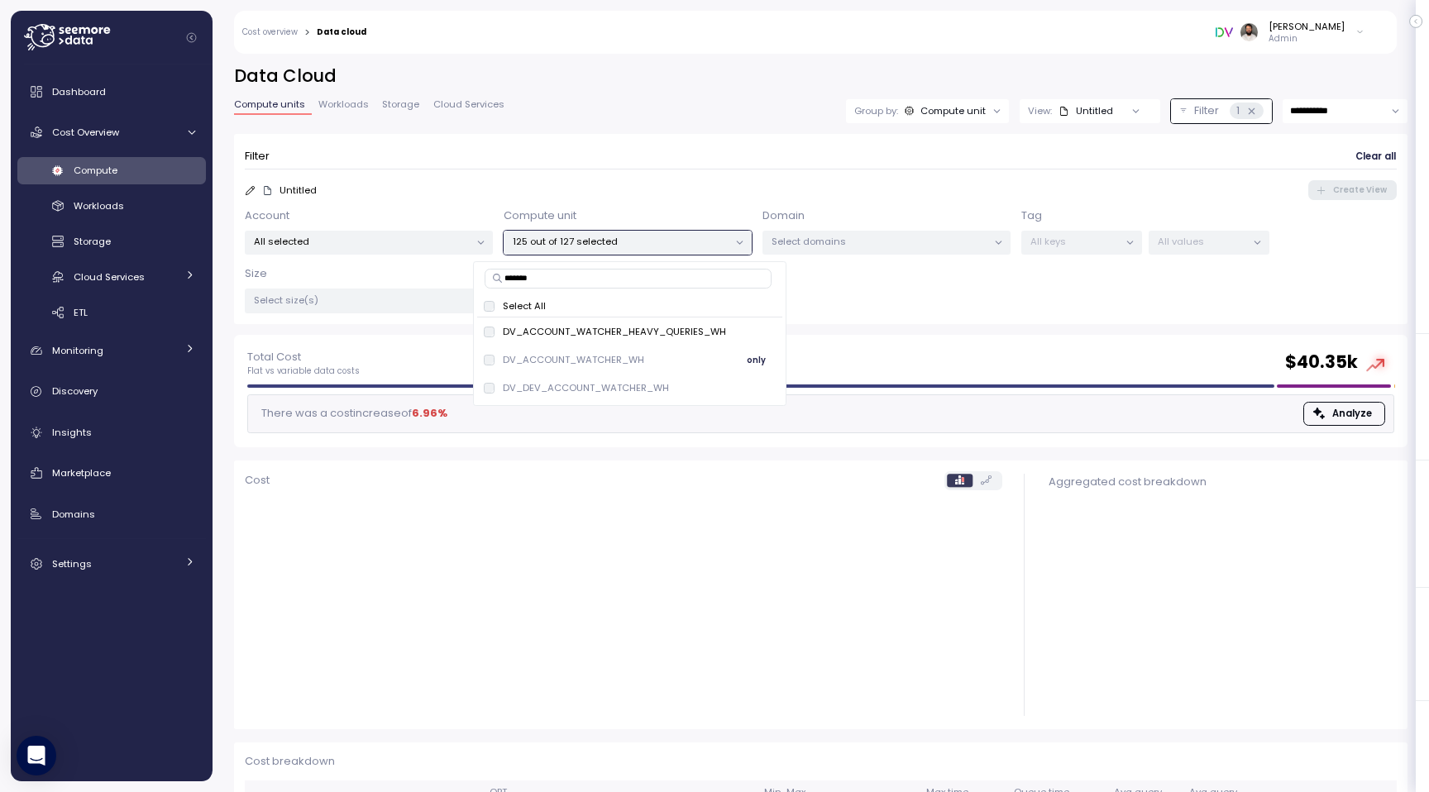
click at [489, 365] on div "DV_ACCOUNT_WATCHER_WH" at bounding box center [564, 359] width 160 height 13
click at [489, 393] on div "DV_DEV_ACCOUNT_WATCHER_WH" at bounding box center [576, 387] width 185 height 13
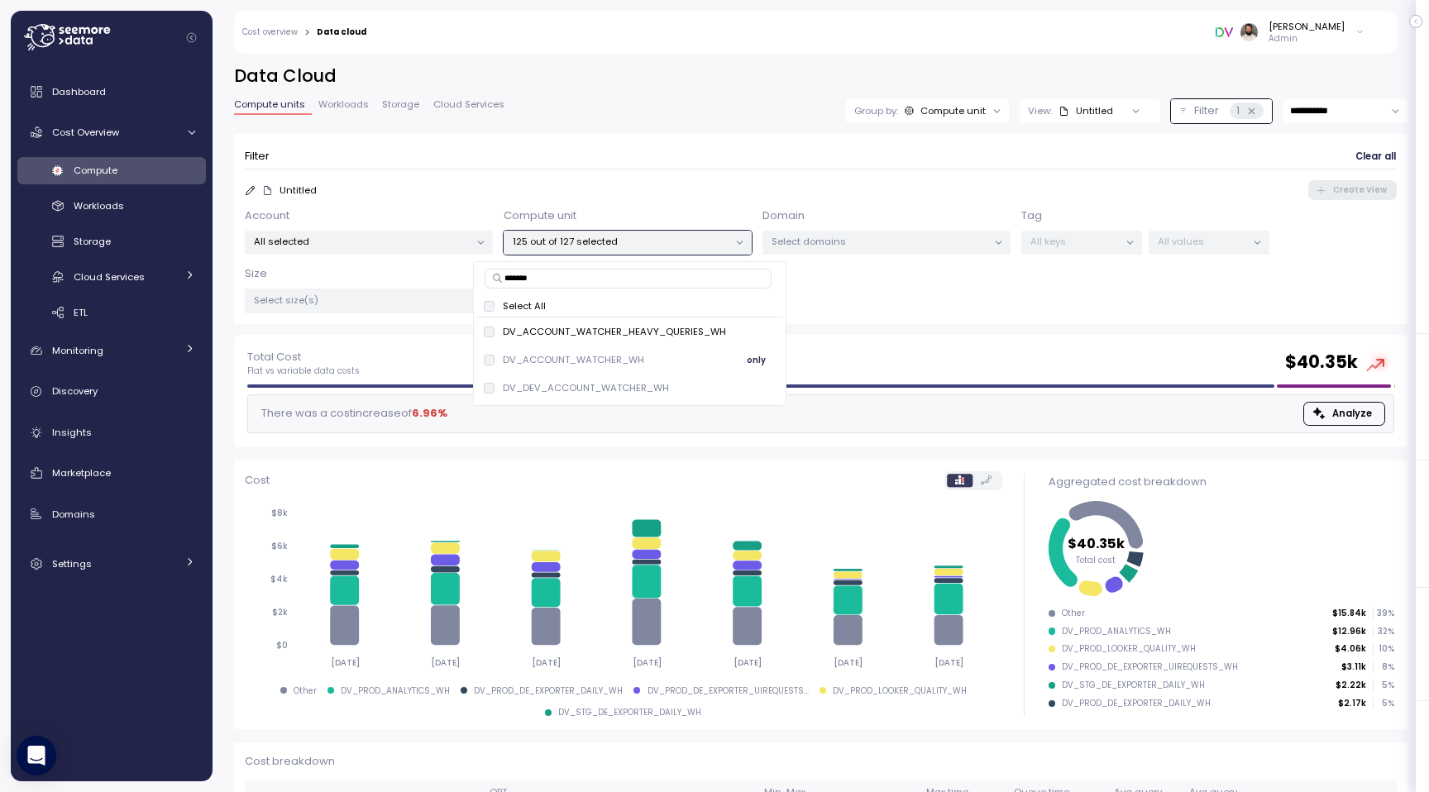
click at [490, 367] on div "DV_ACCOUNT_WATCHER_WH only" at bounding box center [630, 360] width 293 height 20
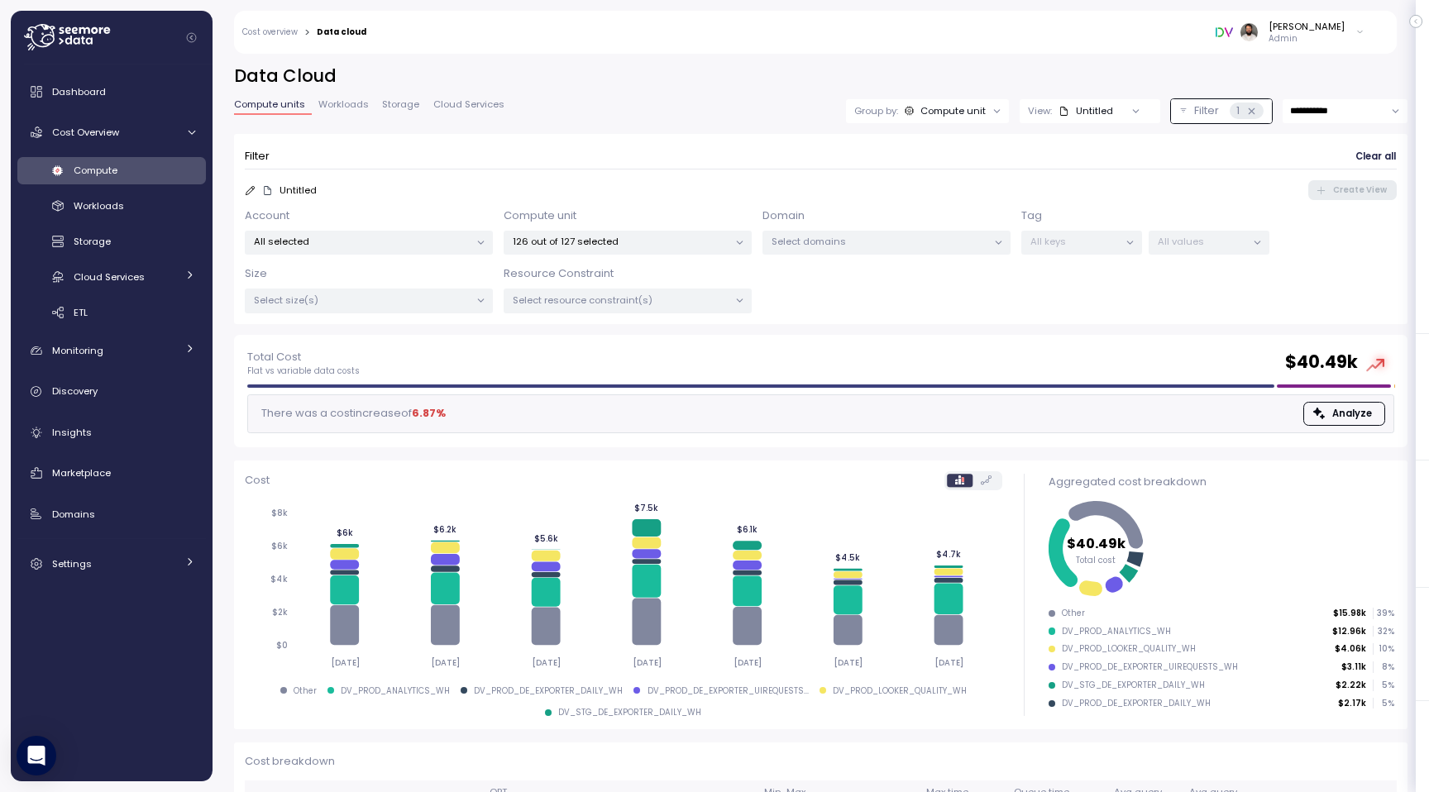
click at [586, 169] on form "Filter Clear all Untitled Create View Account All selected Compute unit 126 out…" at bounding box center [821, 229] width 1152 height 169
click at [1390, 153] on span "Clear all" at bounding box center [1375, 157] width 41 height 22
click at [696, 257] on div "Account All selected Compute unit All selected Domain Select domains Tag All ke…" at bounding box center [821, 261] width 1152 height 106
click at [696, 248] on div "All selected" at bounding box center [627, 243] width 248 height 24
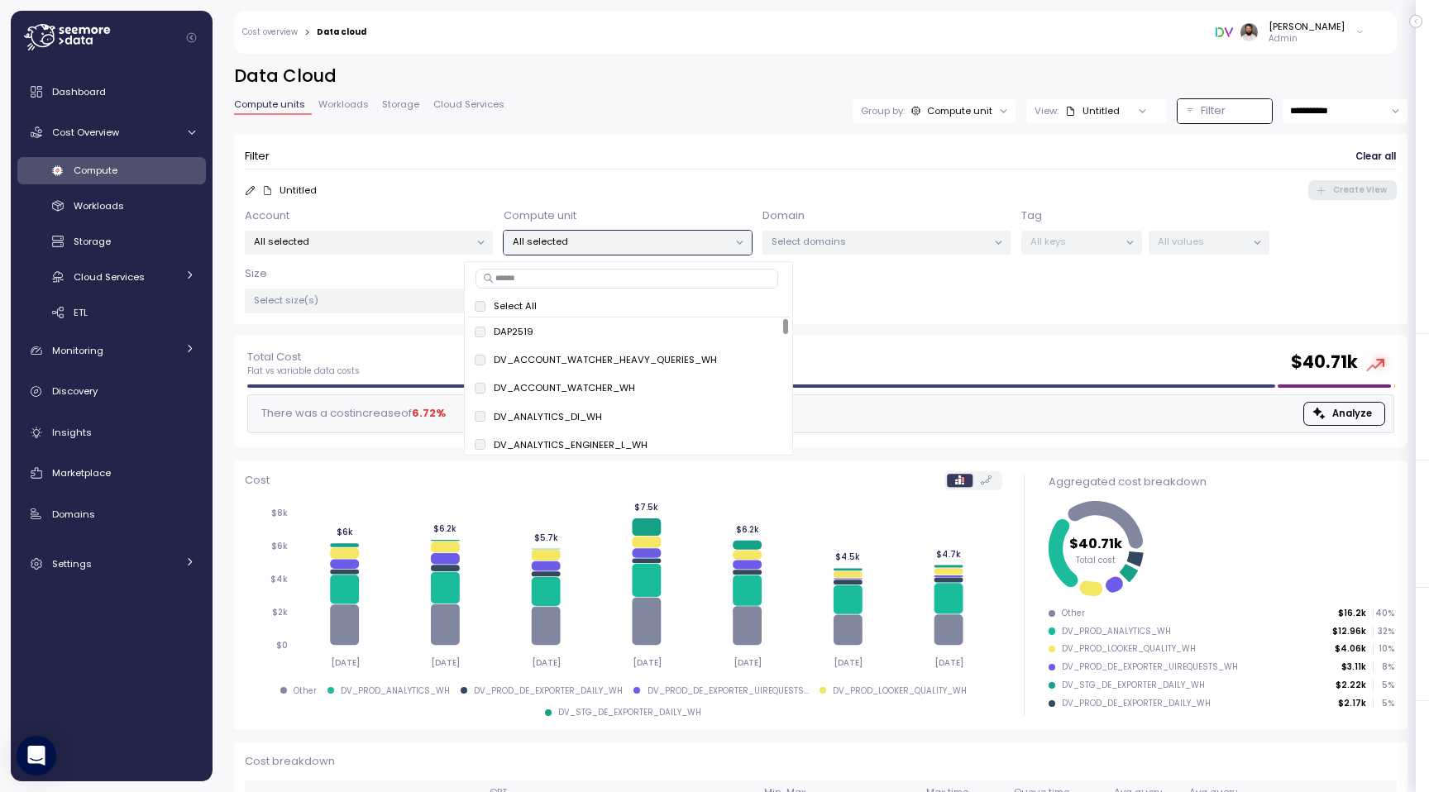
click at [604, 279] on input at bounding box center [626, 279] width 303 height 20
type input "*******"
click at [752, 358] on span "only" at bounding box center [756, 360] width 19 height 18
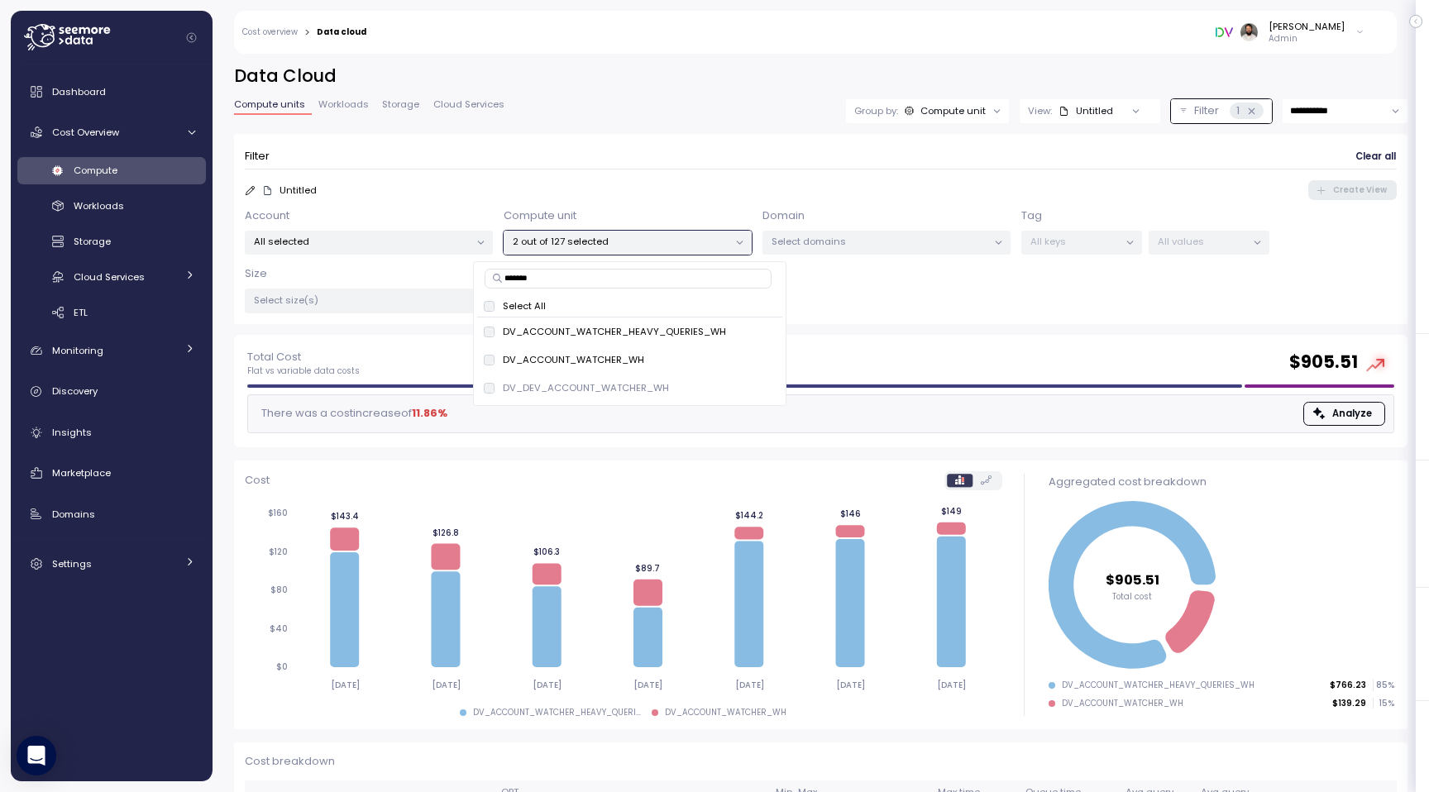
click at [252, 193] on icon at bounding box center [250, 190] width 11 height 11
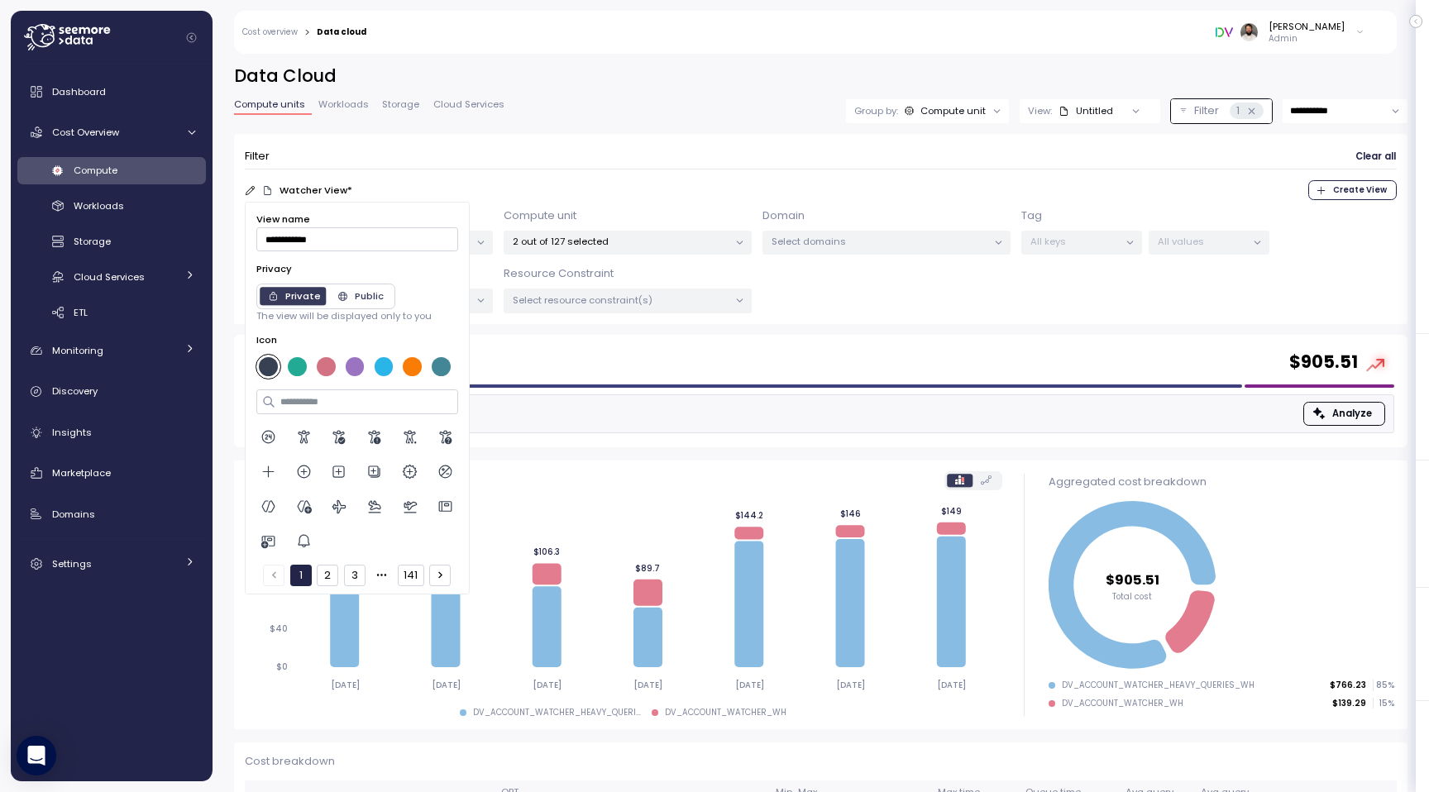
type input "**********"
click at [308, 451] on div at bounding box center [357, 489] width 202 height 129
click at [308, 450] on div at bounding box center [357, 489] width 202 height 129
click at [308, 436] on icon at bounding box center [303, 437] width 17 height 17
click at [302, 365] on div at bounding box center [297, 367] width 19 height 19
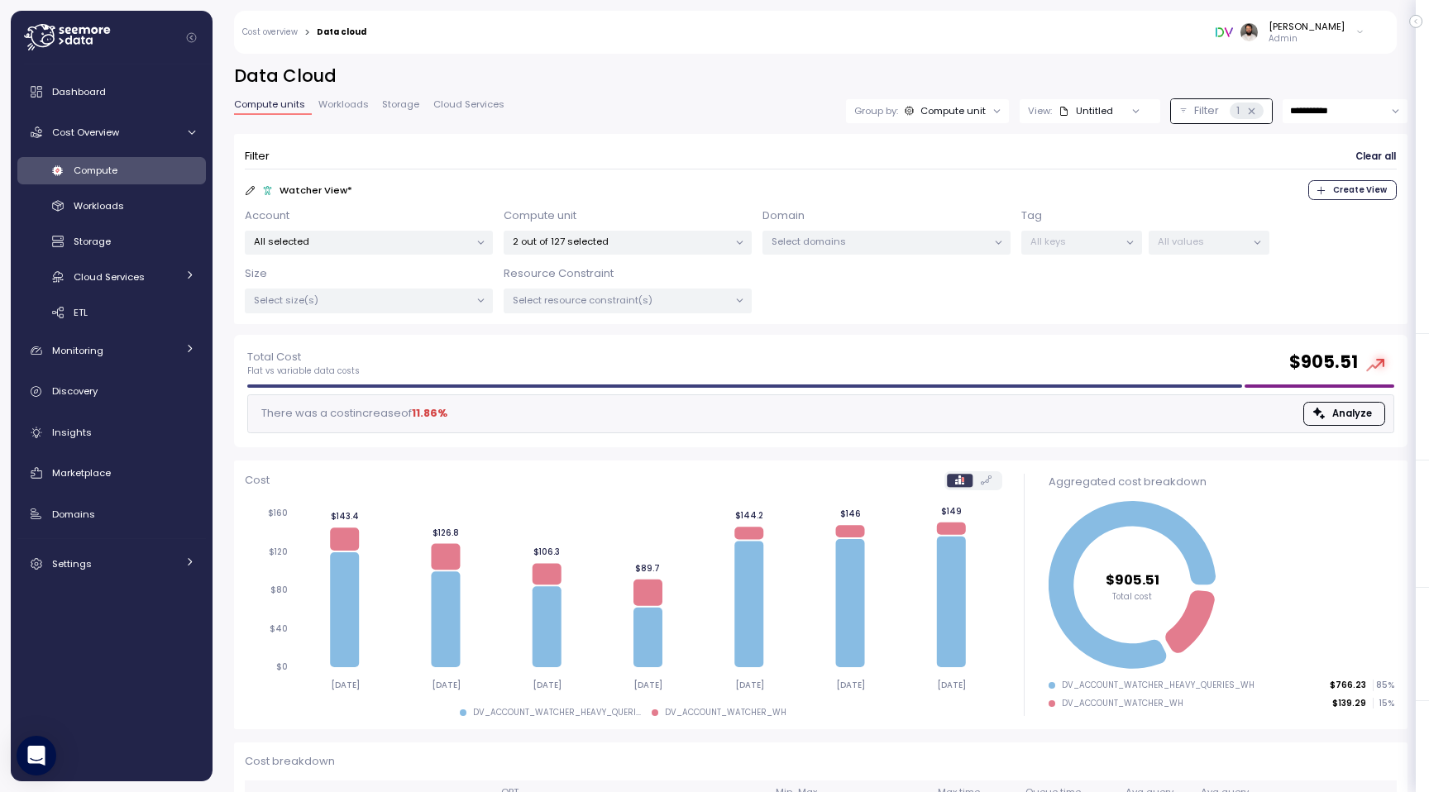
click at [517, 179] on form "Filter Clear all Watcher View * Create View Account All selected Compute unit 2…" at bounding box center [821, 229] width 1152 height 169
click at [1348, 190] on span "Create View" at bounding box center [1360, 190] width 54 height 18
click at [1091, 110] on div "Watcher View" at bounding box center [1071, 110] width 83 height 13
click at [1126, 247] on icon "button" at bounding box center [1127, 249] width 2 height 7
click at [1142, 285] on div "Favorite" at bounding box center [1134, 281] width 93 height 15
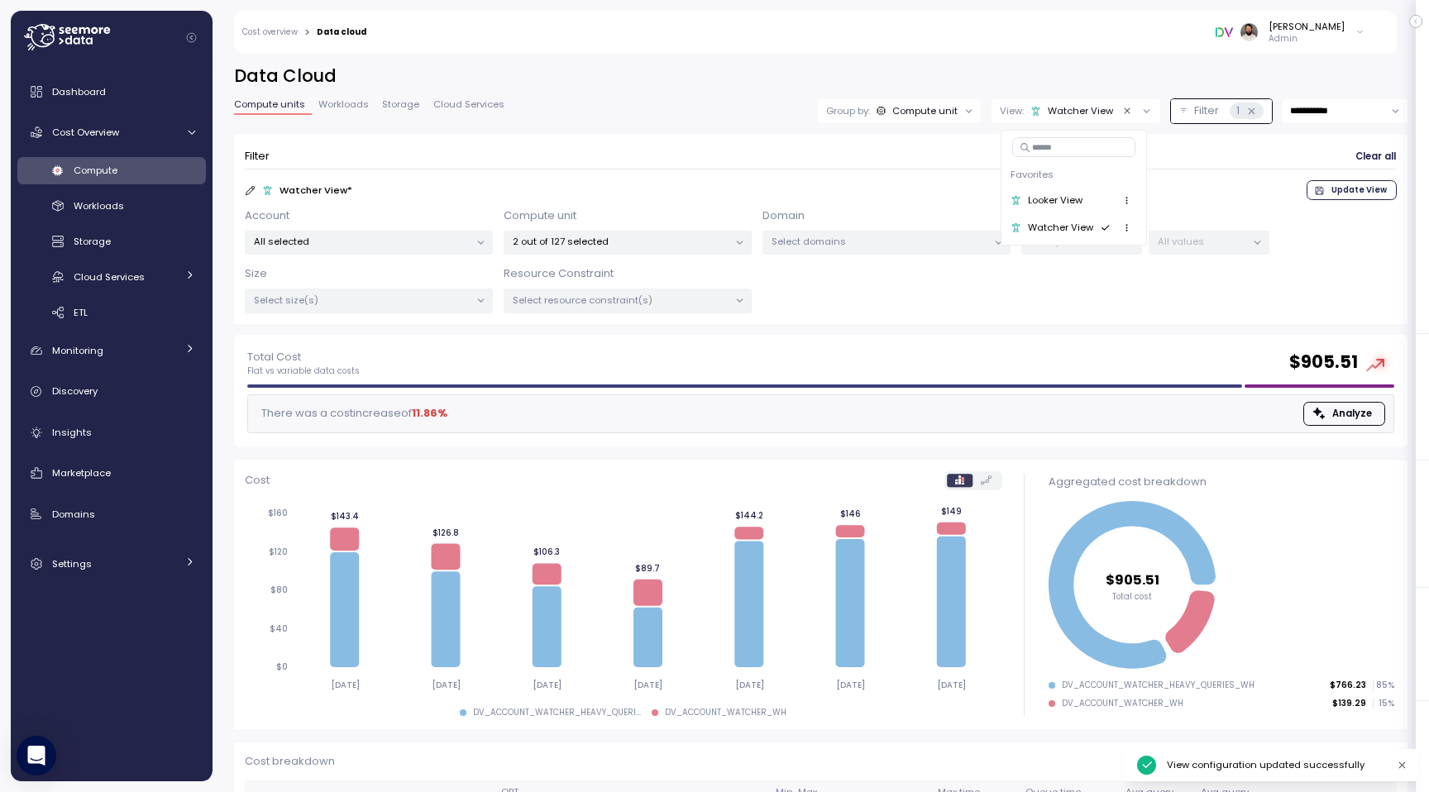
click at [1123, 227] on icon "button" at bounding box center [1126, 227] width 11 height 11
click at [1145, 303] on div "Set as default" at bounding box center [1134, 305] width 93 height 15
click at [1119, 58] on div "**********" at bounding box center [820, 417] width 1216 height 749
click at [448, 302] on p "Select size(s)" at bounding box center [362, 299] width 216 height 13
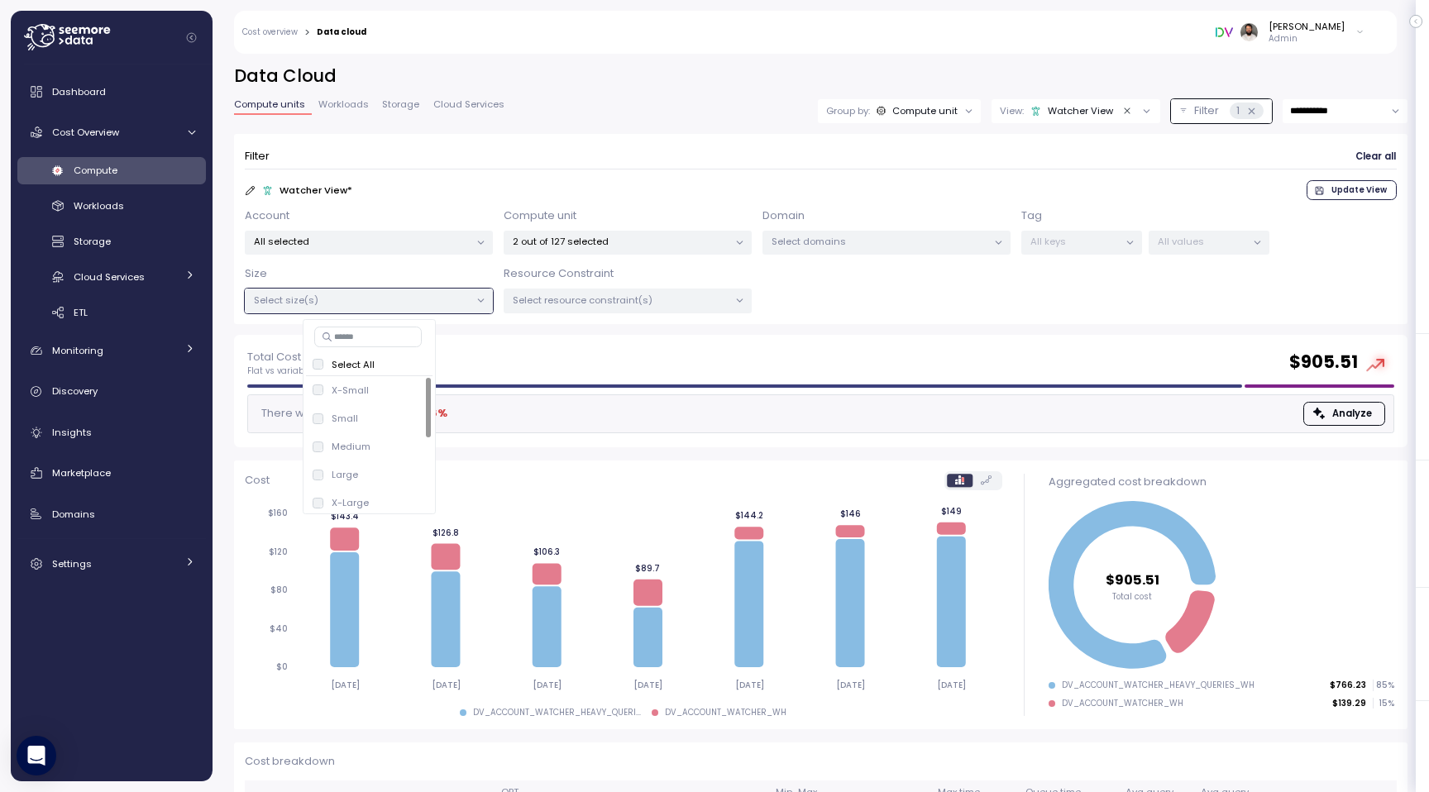
click at [682, 303] on p "Select resource constraint(s)" at bounding box center [621, 299] width 216 height 13
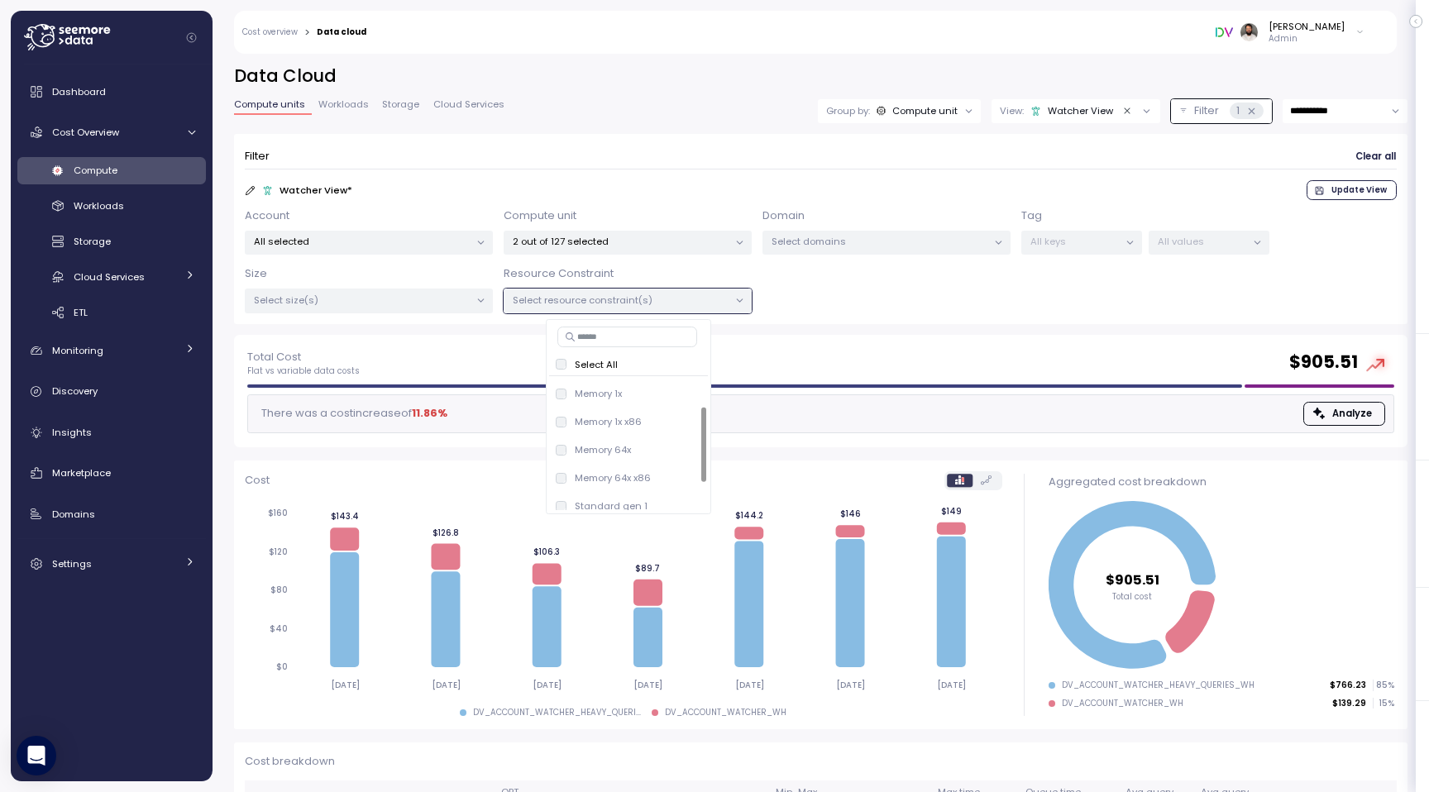
click at [870, 162] on div "Filter Clear all" at bounding box center [821, 157] width 1152 height 24
click at [1380, 156] on span "Clear all" at bounding box center [1375, 157] width 41 height 22
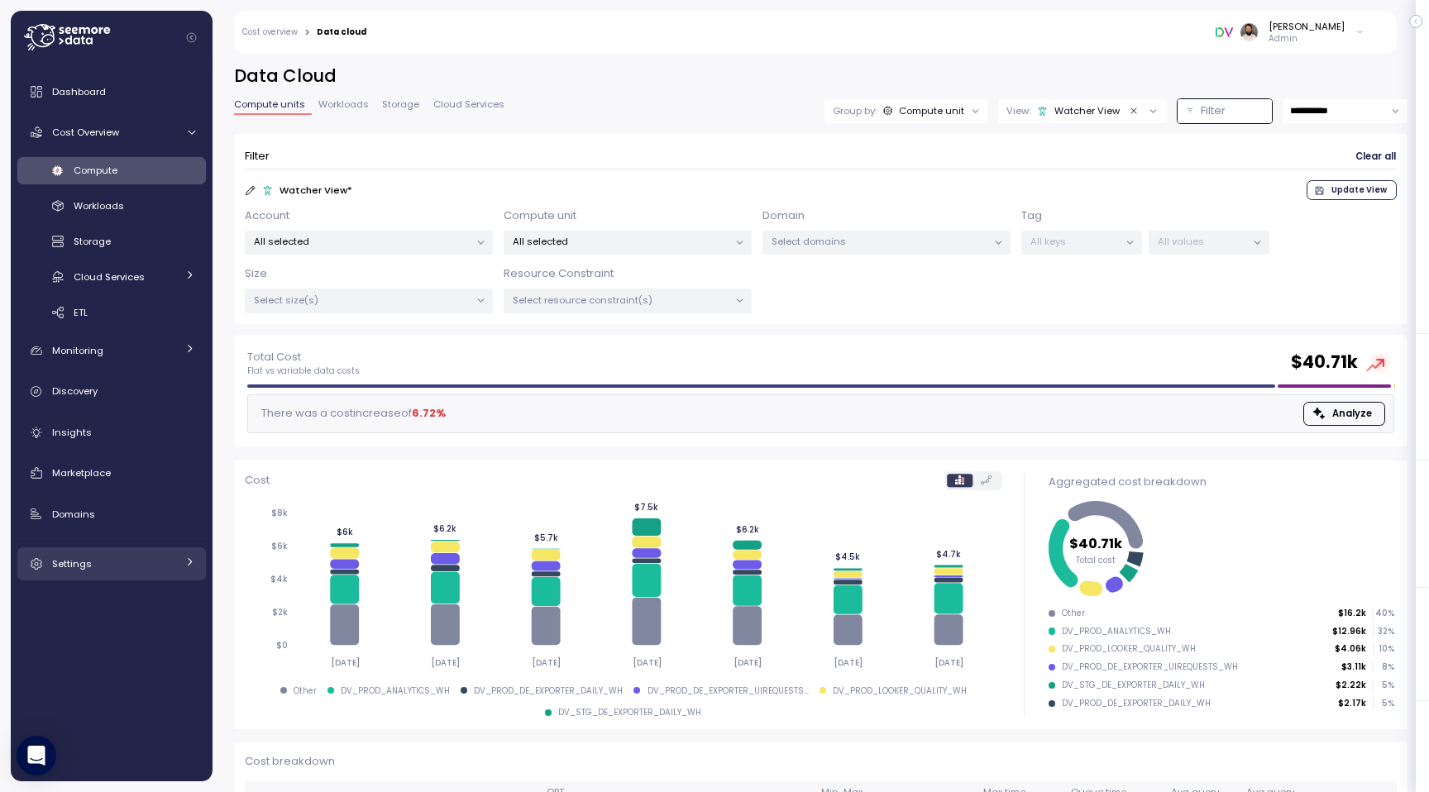
click at [154, 562] on div "Settings" at bounding box center [114, 564] width 124 height 17
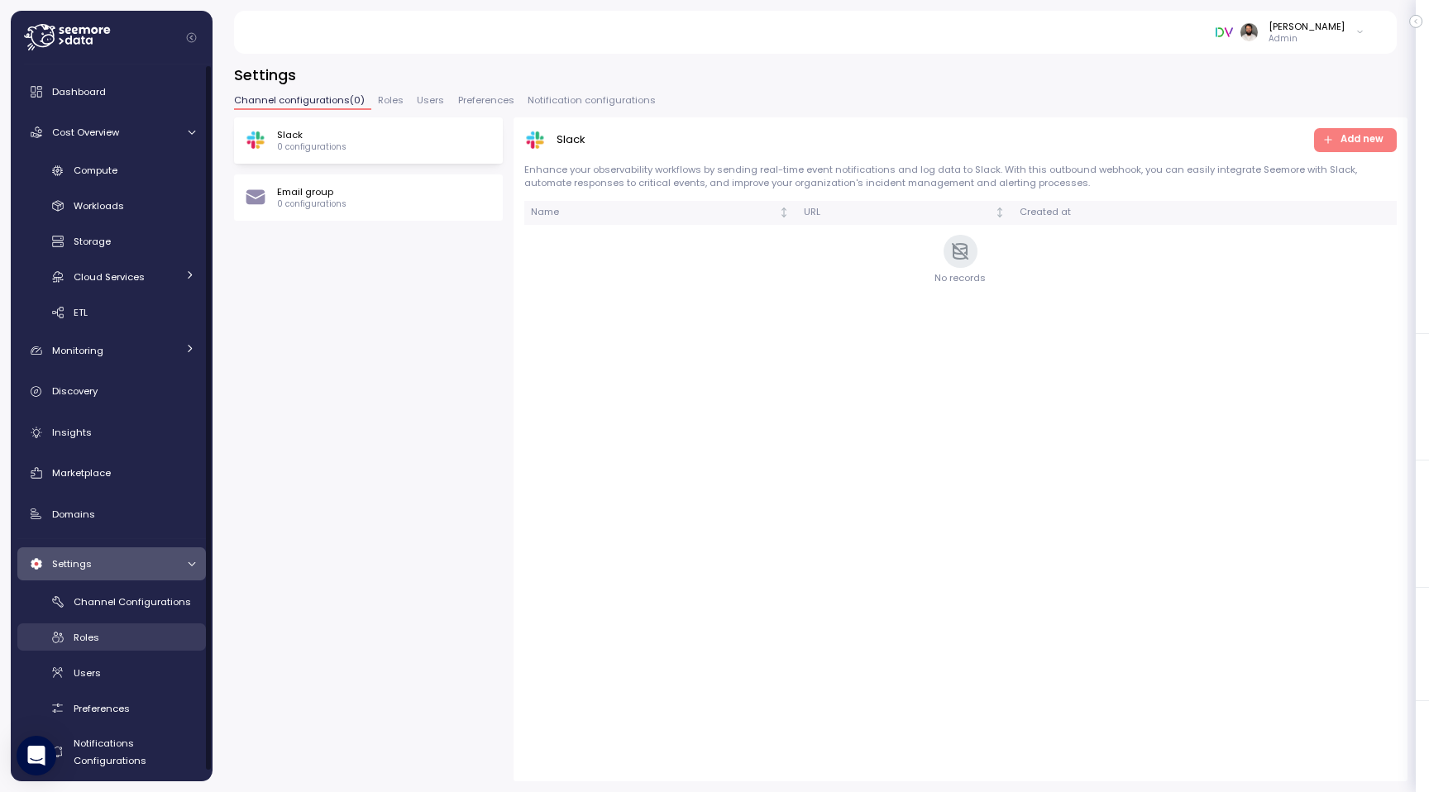
click at [151, 640] on div "Roles" at bounding box center [135, 637] width 122 height 17
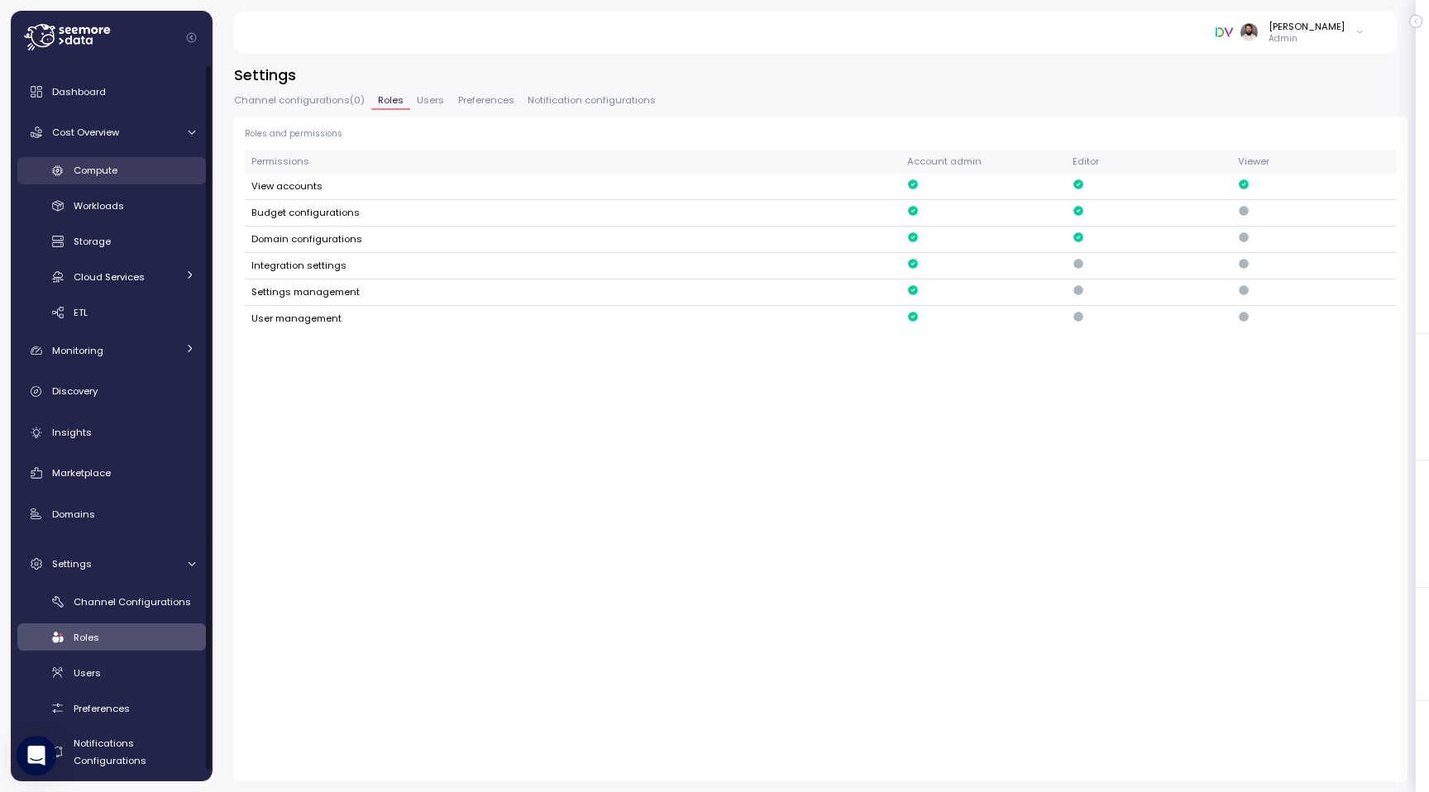
click at [141, 168] on div "Compute" at bounding box center [135, 170] width 122 height 17
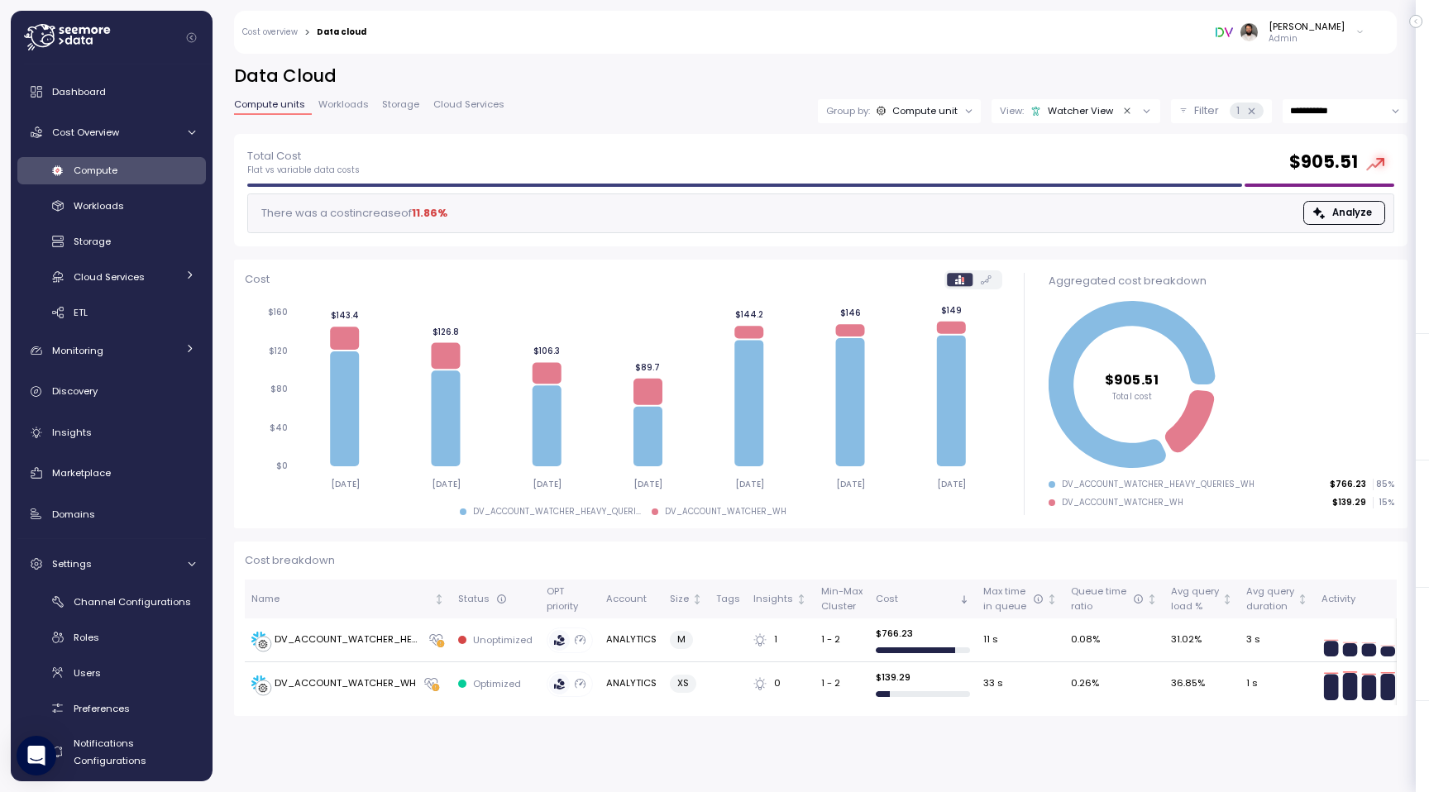
click at [1095, 118] on div "View: Watcher View" at bounding box center [1075, 111] width 169 height 24
click at [1091, 64] on h2 "Data Cloud" at bounding box center [820, 76] width 1173 height 24
click at [1194, 106] on p "Filter" at bounding box center [1206, 111] width 25 height 17
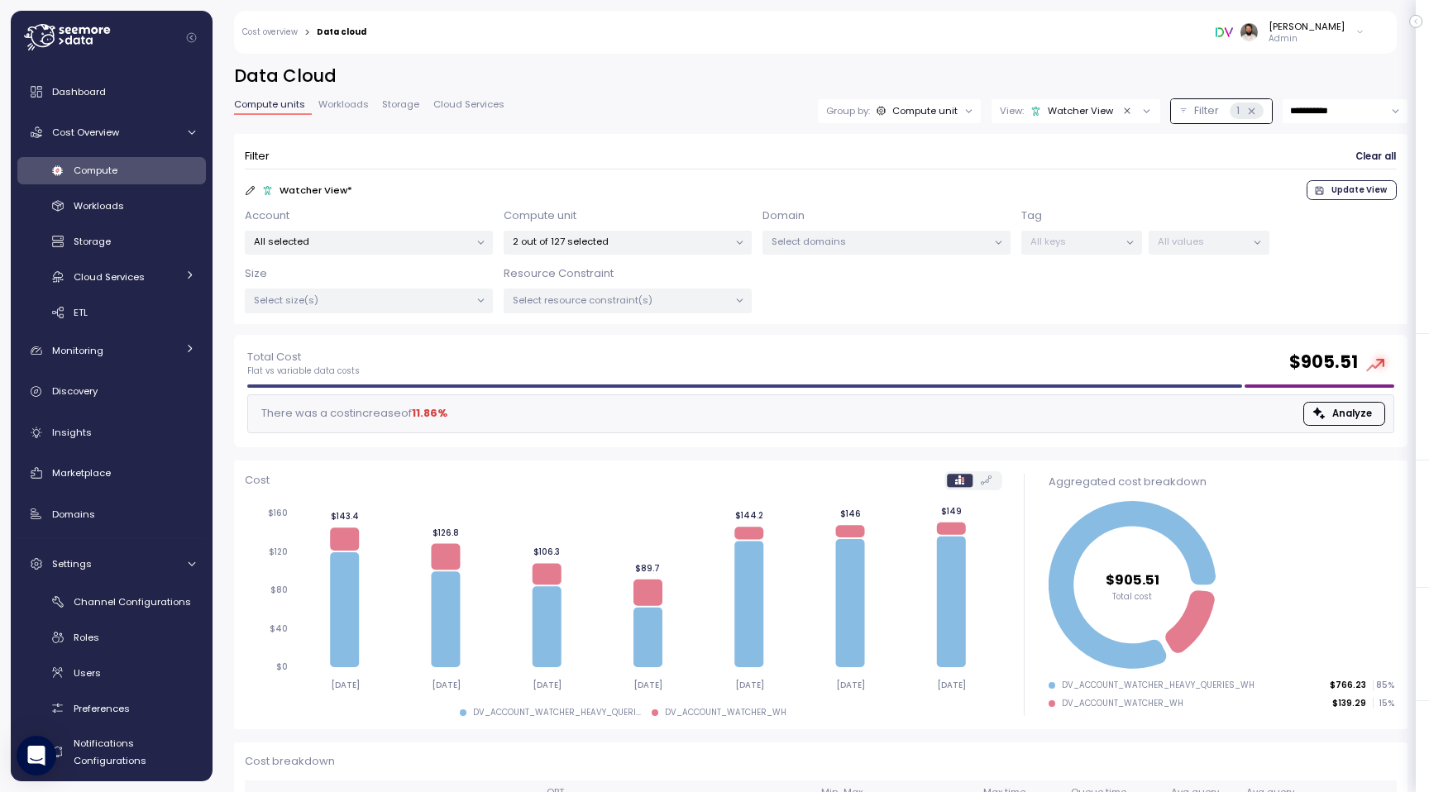
click at [686, 243] on p "2 out of 127 selected" at bounding box center [621, 241] width 216 height 13
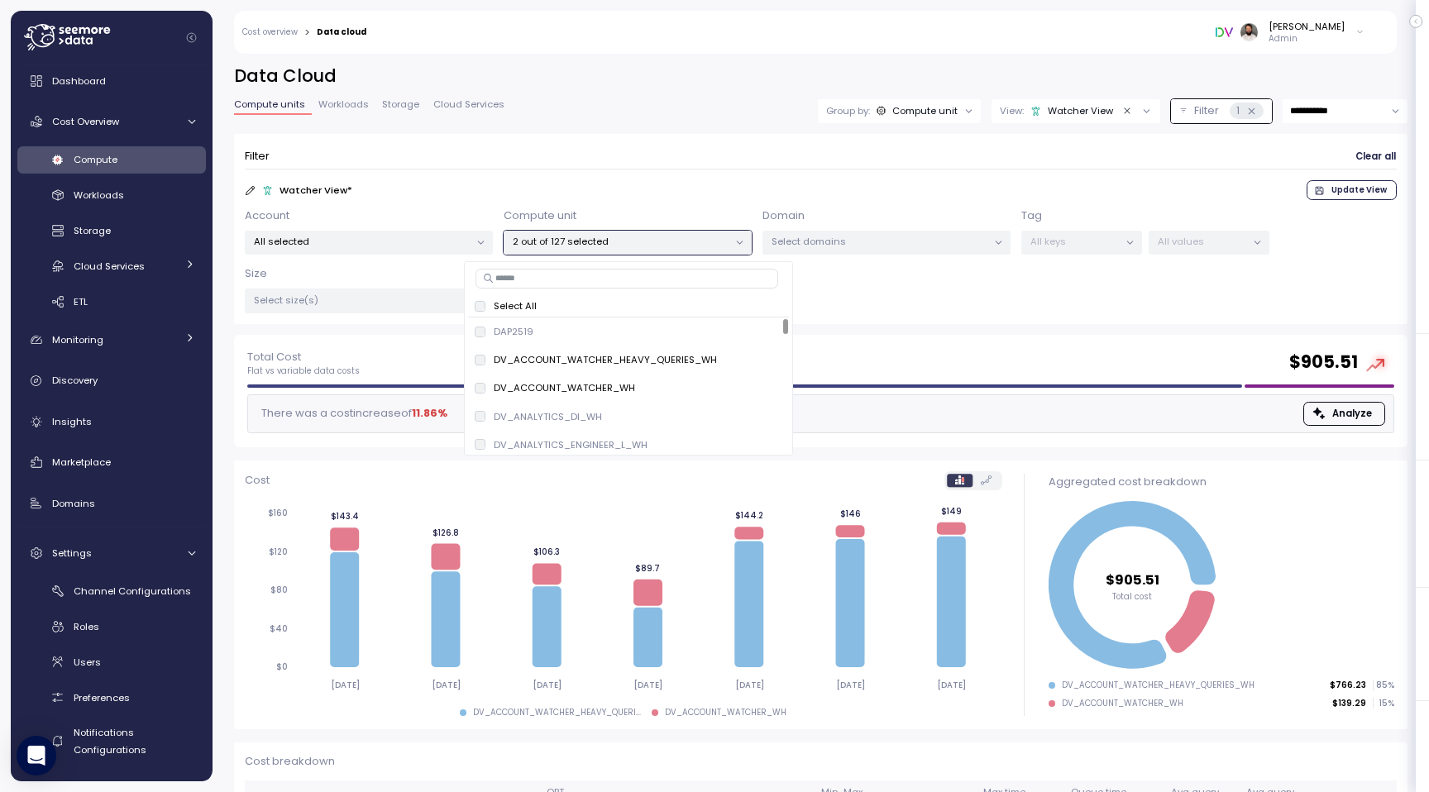
click at [624, 279] on input at bounding box center [626, 279] width 303 height 20
click at [608, 387] on p "DV_DEV_ACCOUNT_WATCHER_WH" at bounding box center [586, 387] width 166 height 13
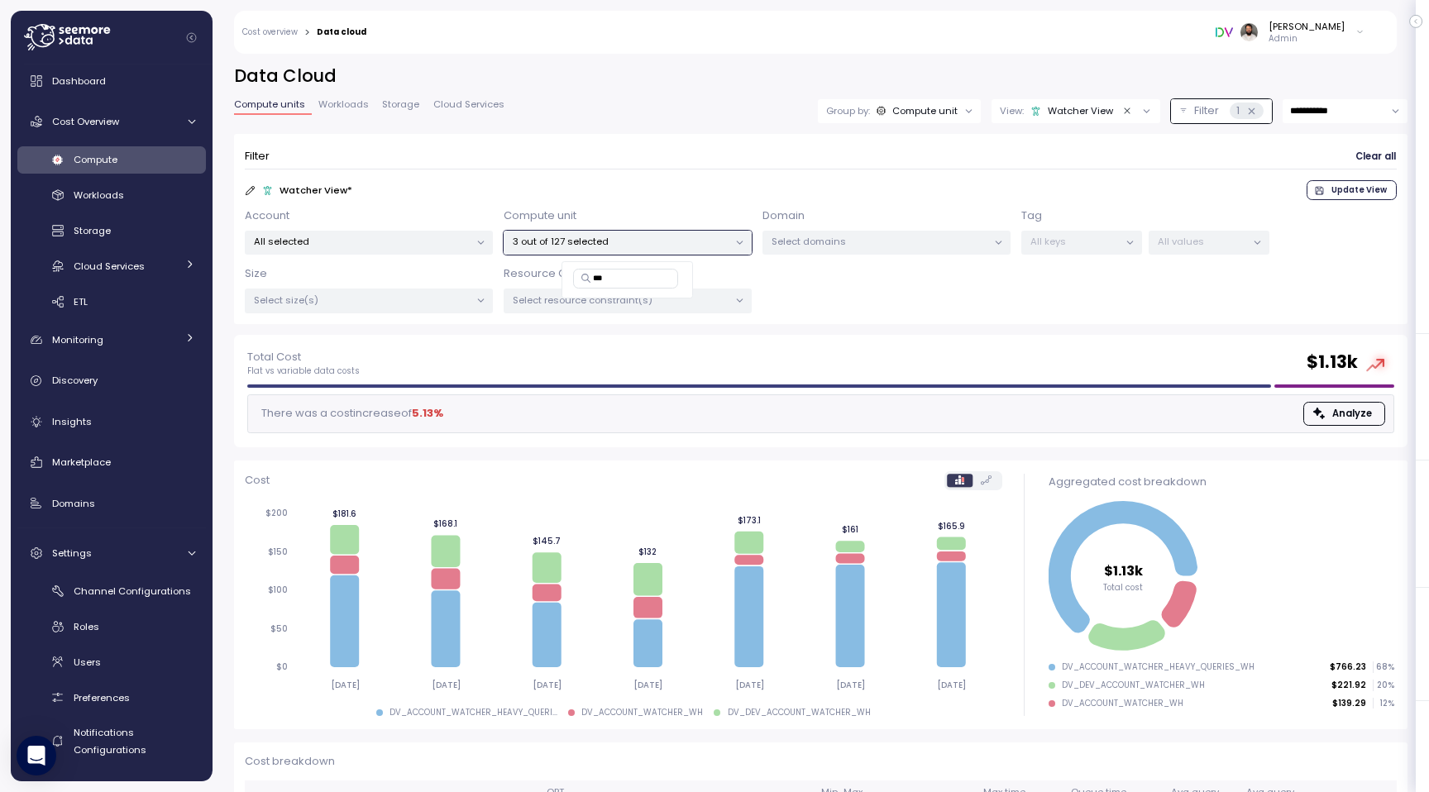
type input "**"
click at [1356, 186] on span "Update View" at bounding box center [1358, 190] width 55 height 18
click at [1124, 110] on icon "Clear value" at bounding box center [1127, 111] width 11 height 11
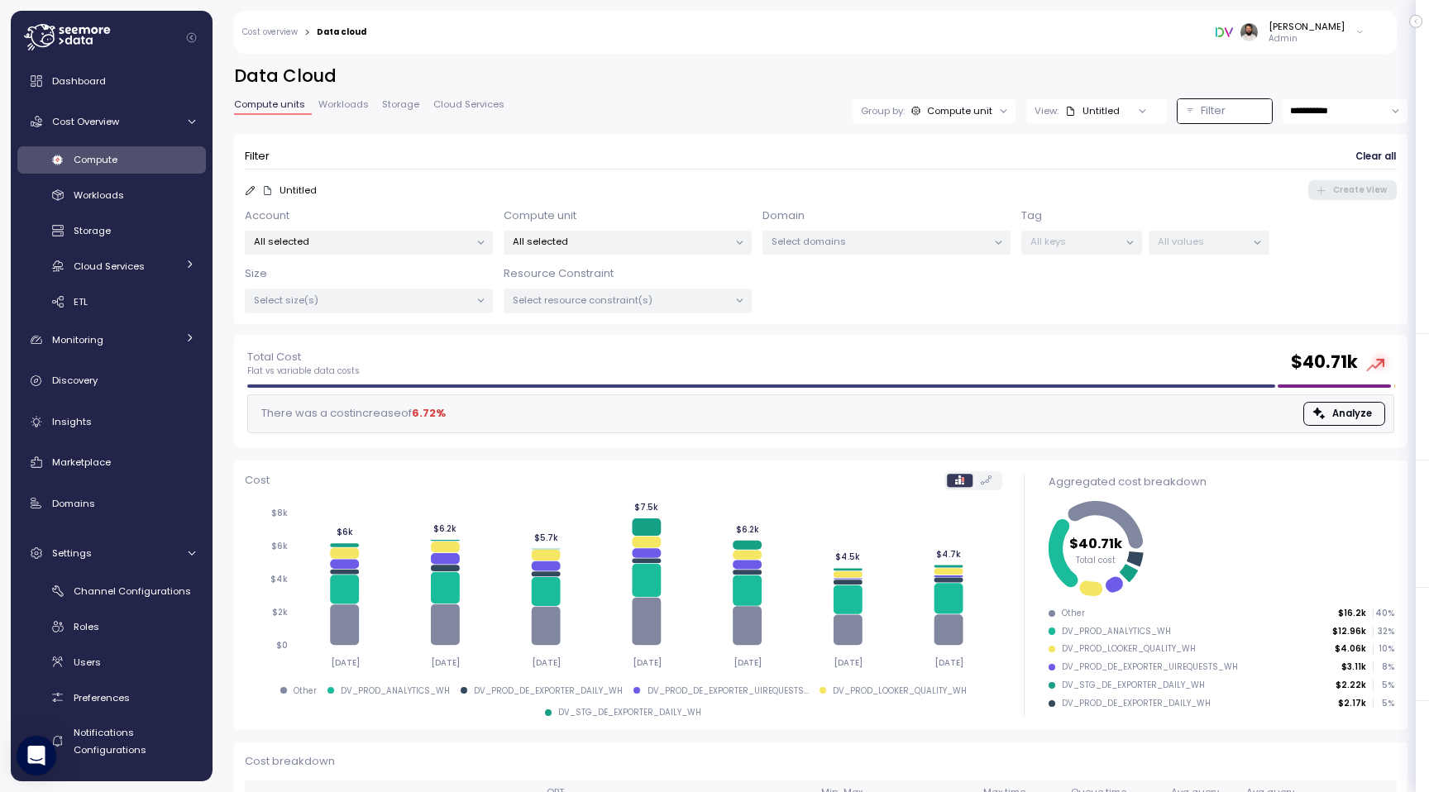
click at [1122, 110] on div at bounding box center [1142, 110] width 47 height 23
click at [1093, 109] on div "Untitled" at bounding box center [1092, 110] width 55 height 13
click at [1227, 107] on div "Filter" at bounding box center [1231, 111] width 63 height 17
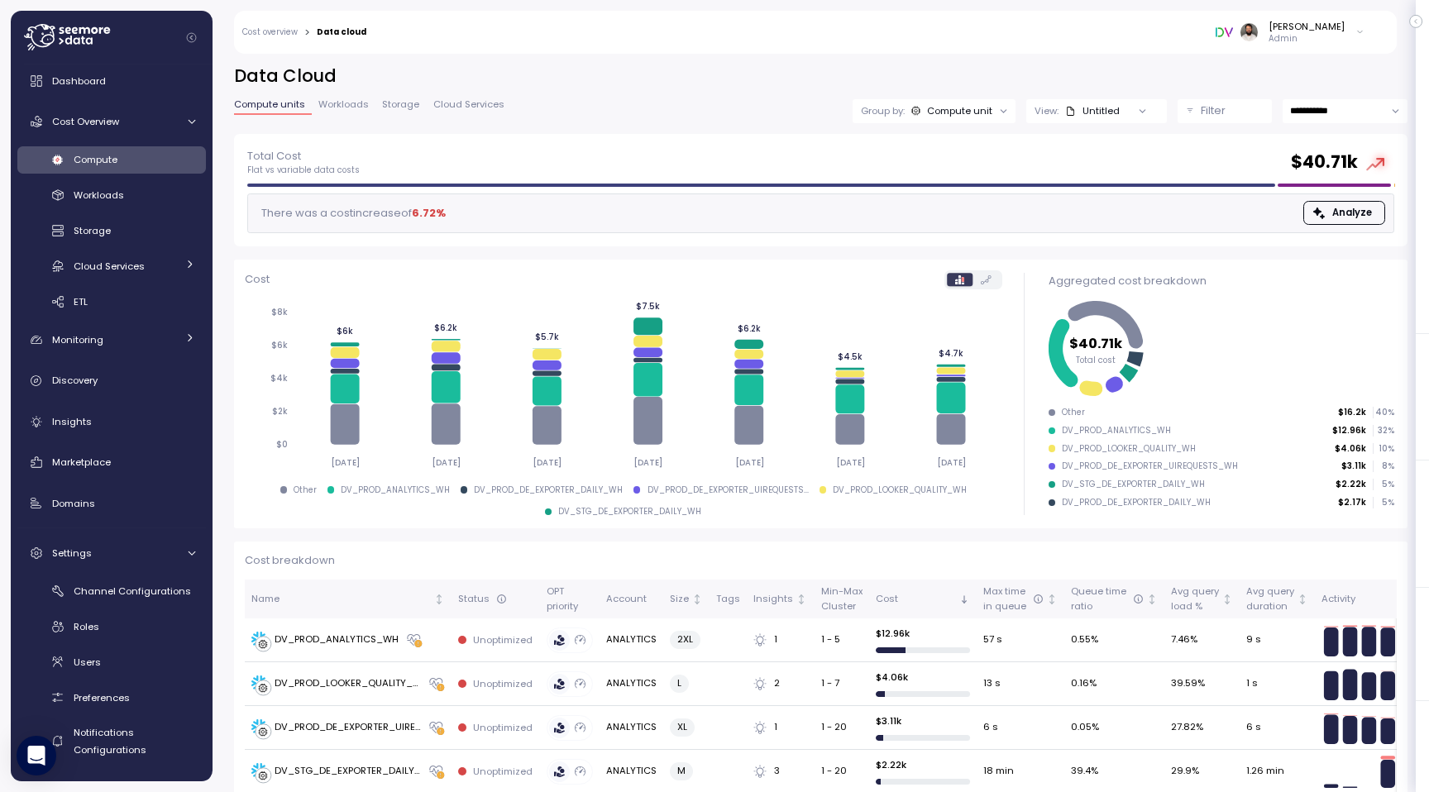
click at [1227, 107] on div "Filter" at bounding box center [1231, 111] width 63 height 17
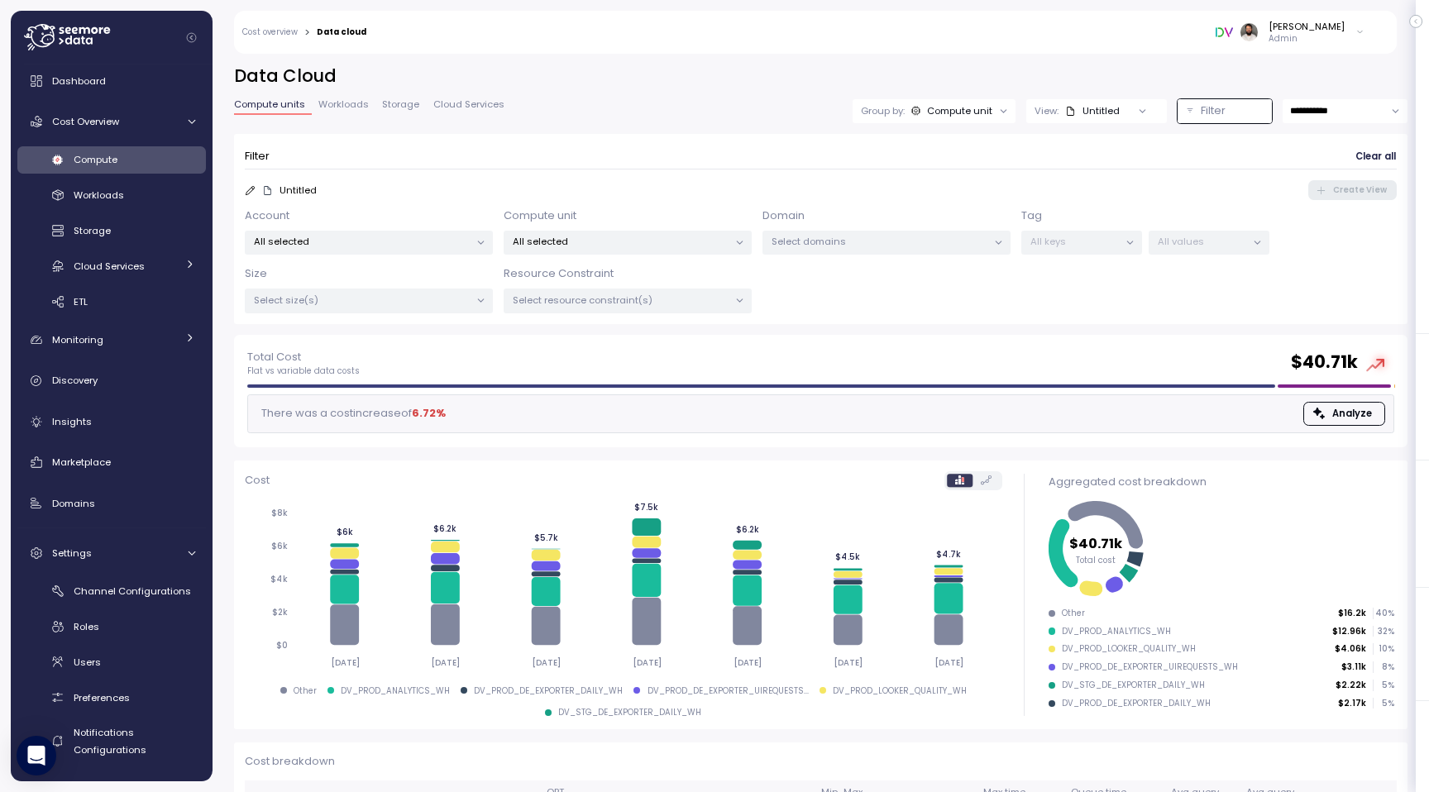
click at [676, 241] on p "All selected" at bounding box center [621, 241] width 216 height 13
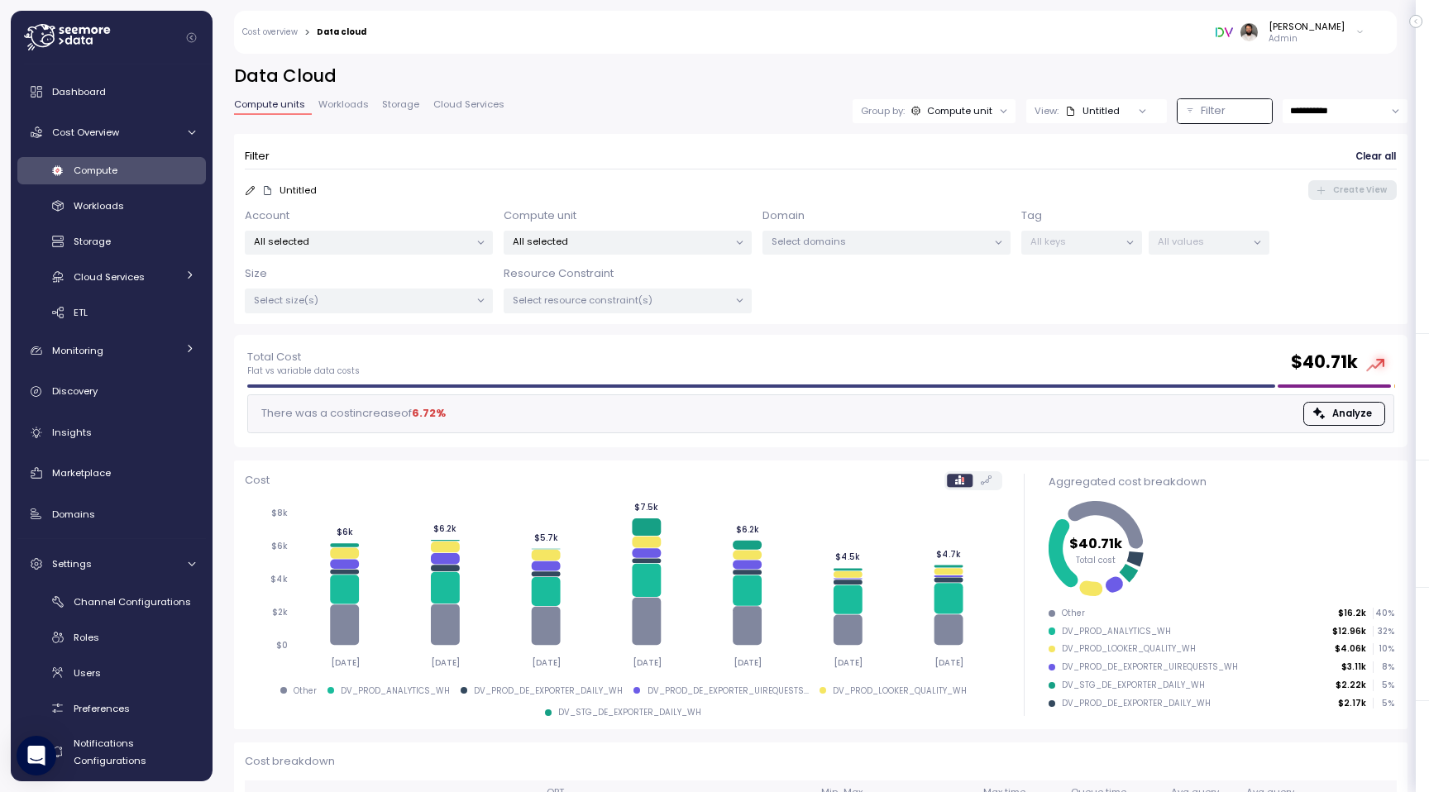
scroll to position [11, 0]
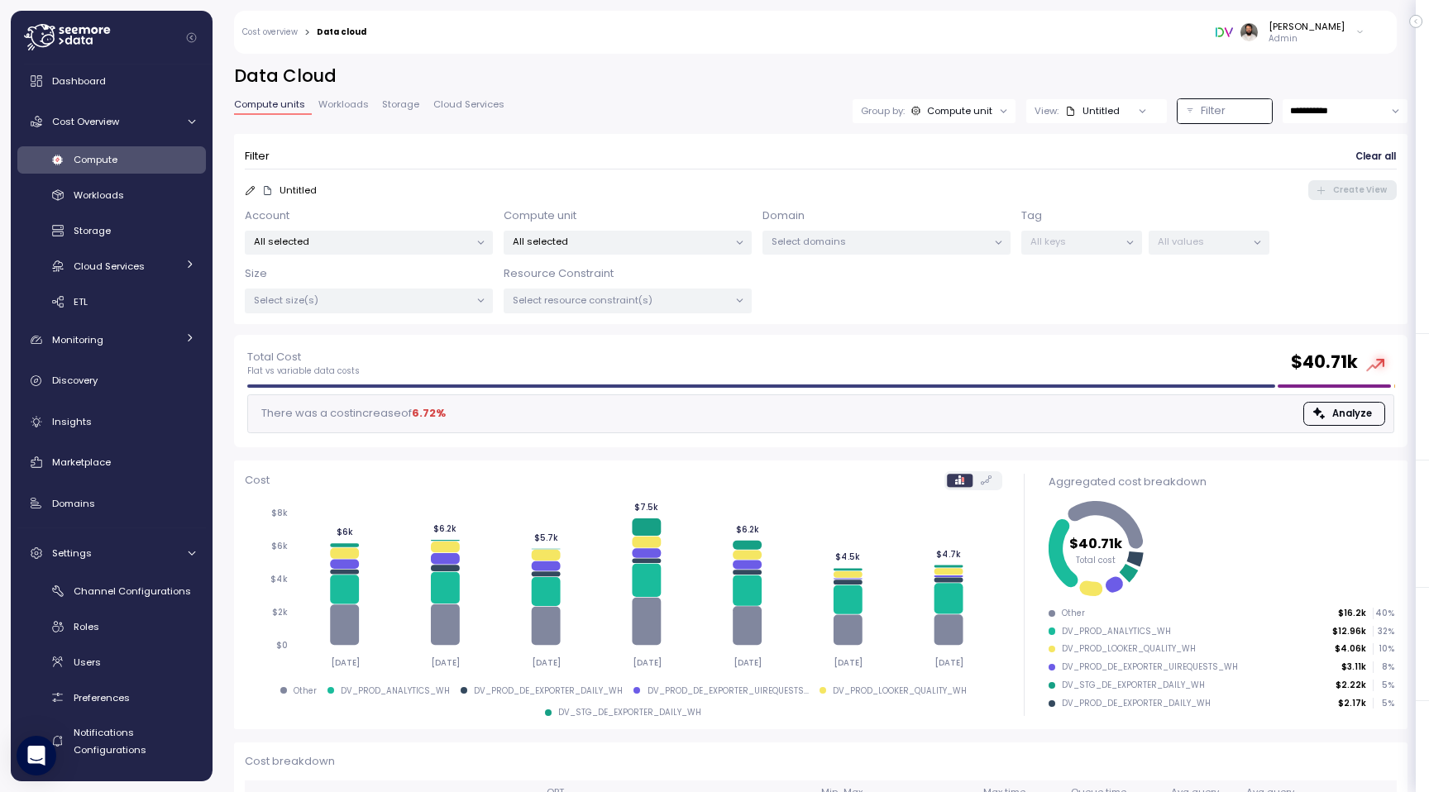
click at [1214, 103] on p "Filter" at bounding box center [1212, 111] width 25 height 17
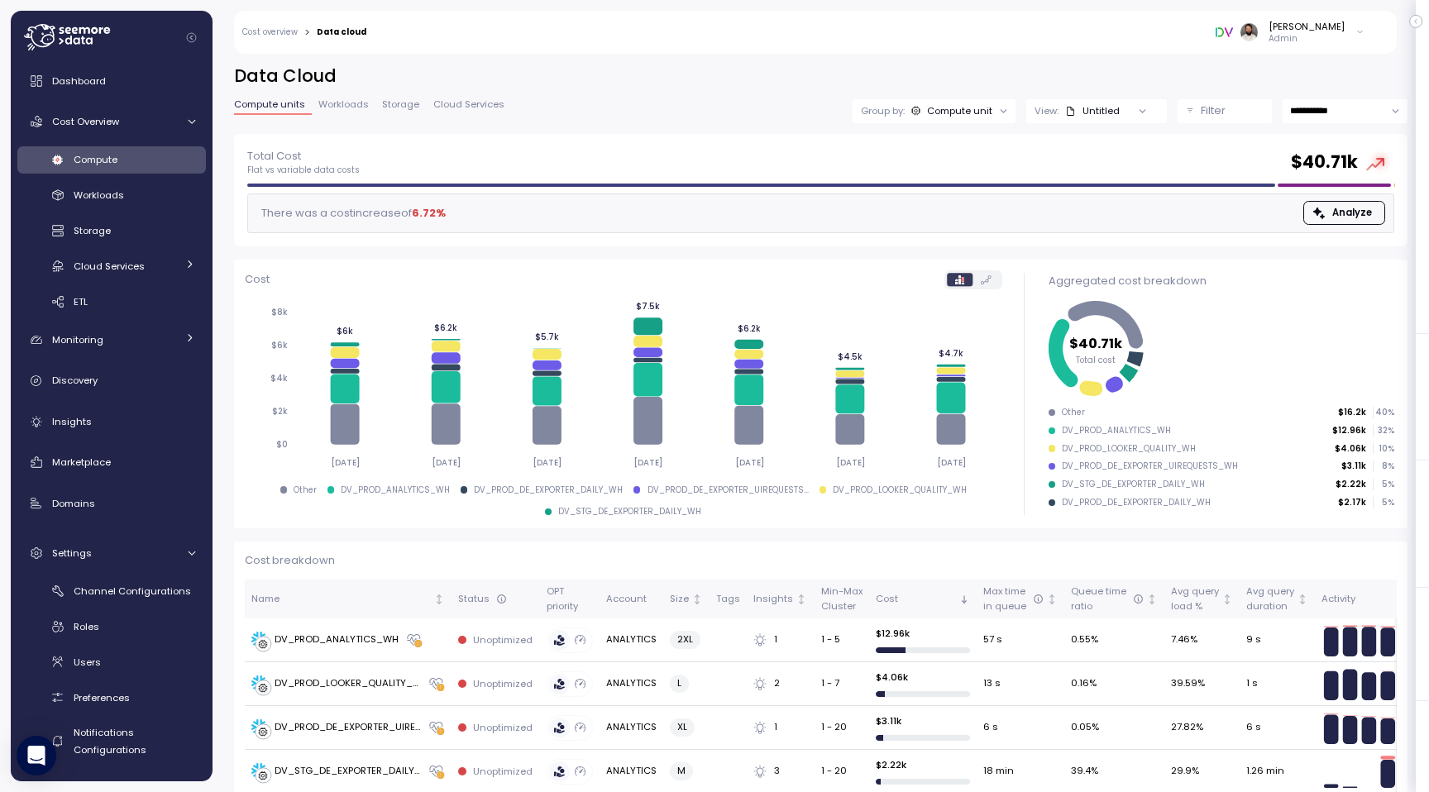
click at [1214, 103] on p "Filter" at bounding box center [1212, 111] width 25 height 17
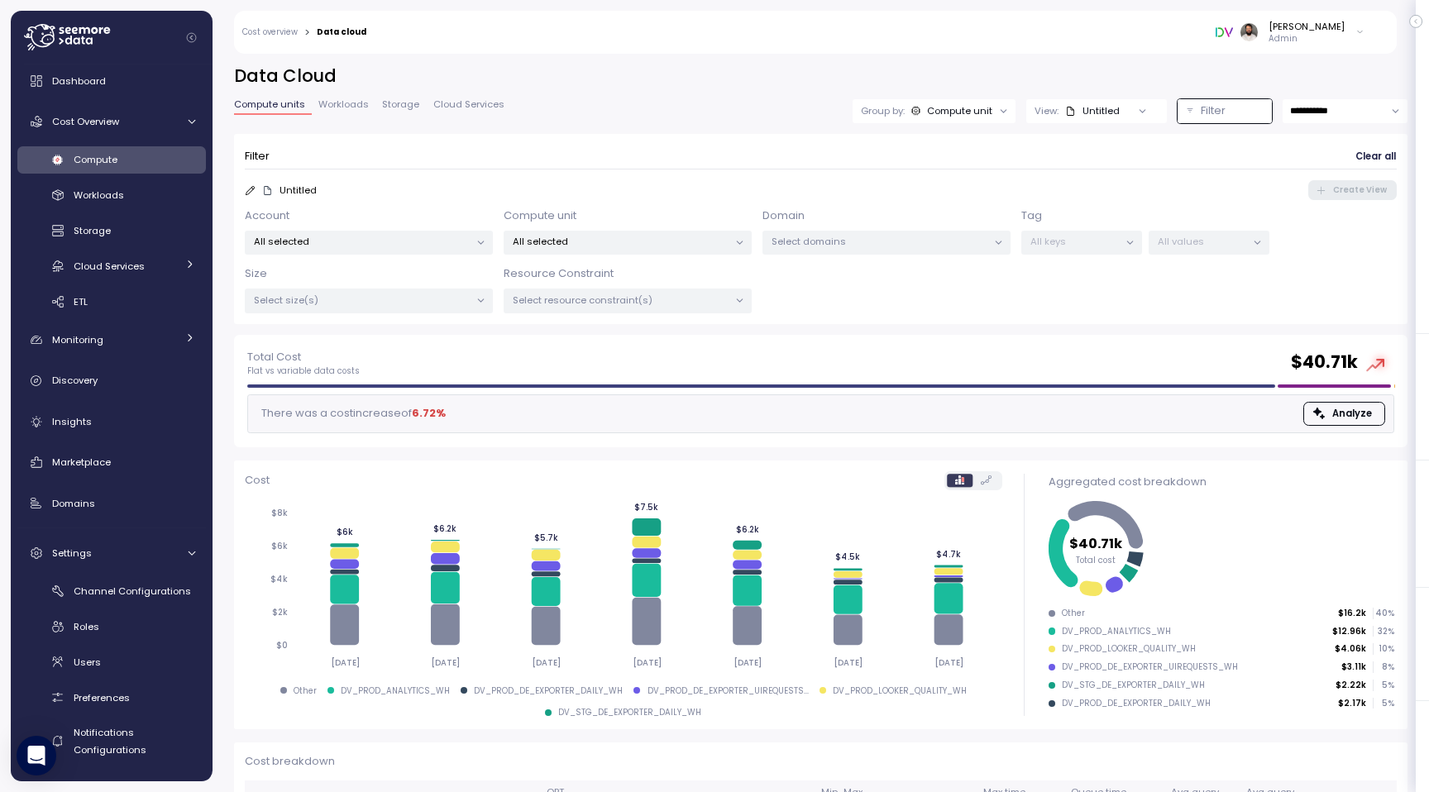
click at [712, 238] on p "All selected" at bounding box center [621, 241] width 216 height 13
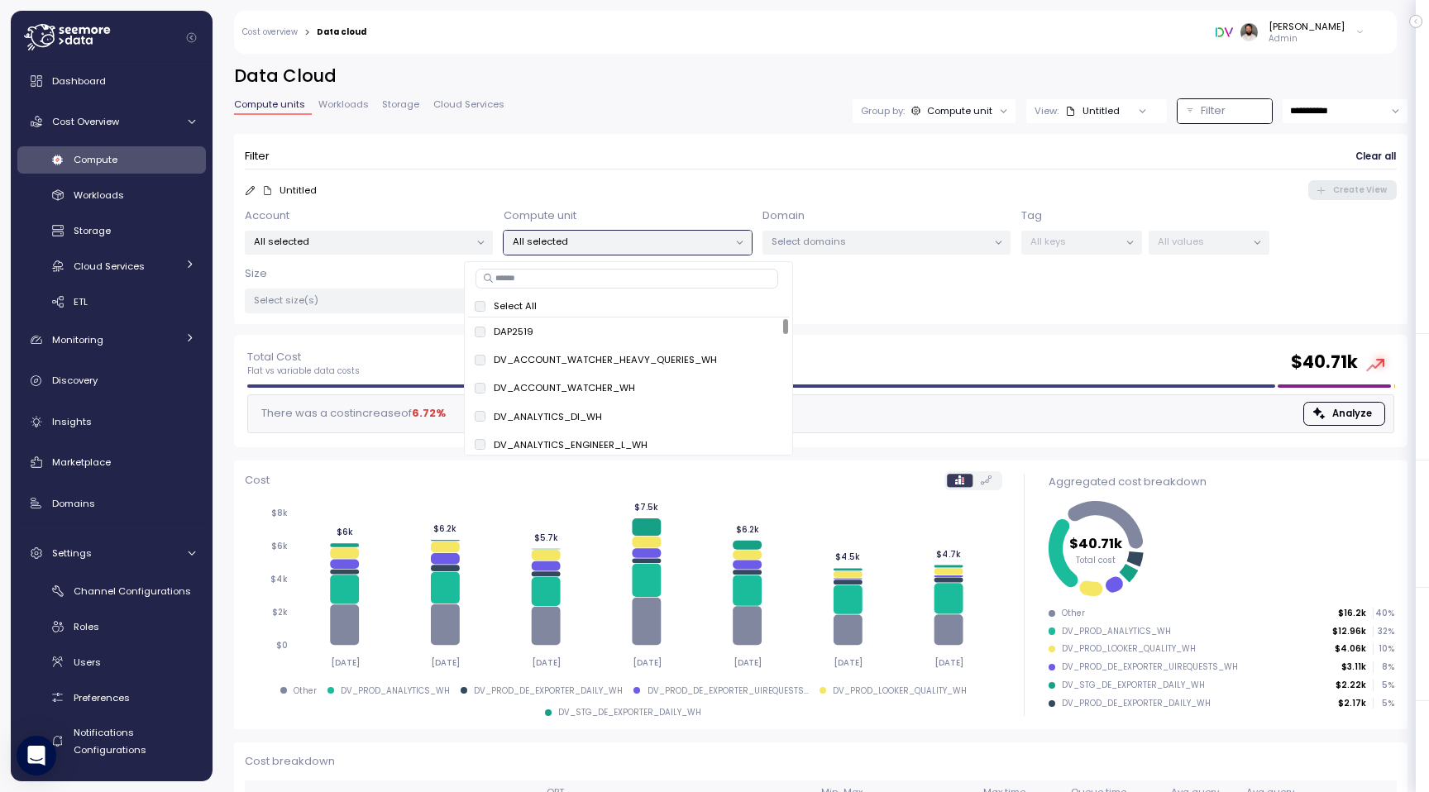
click at [669, 270] on input at bounding box center [626, 279] width 303 height 20
type input "*******"
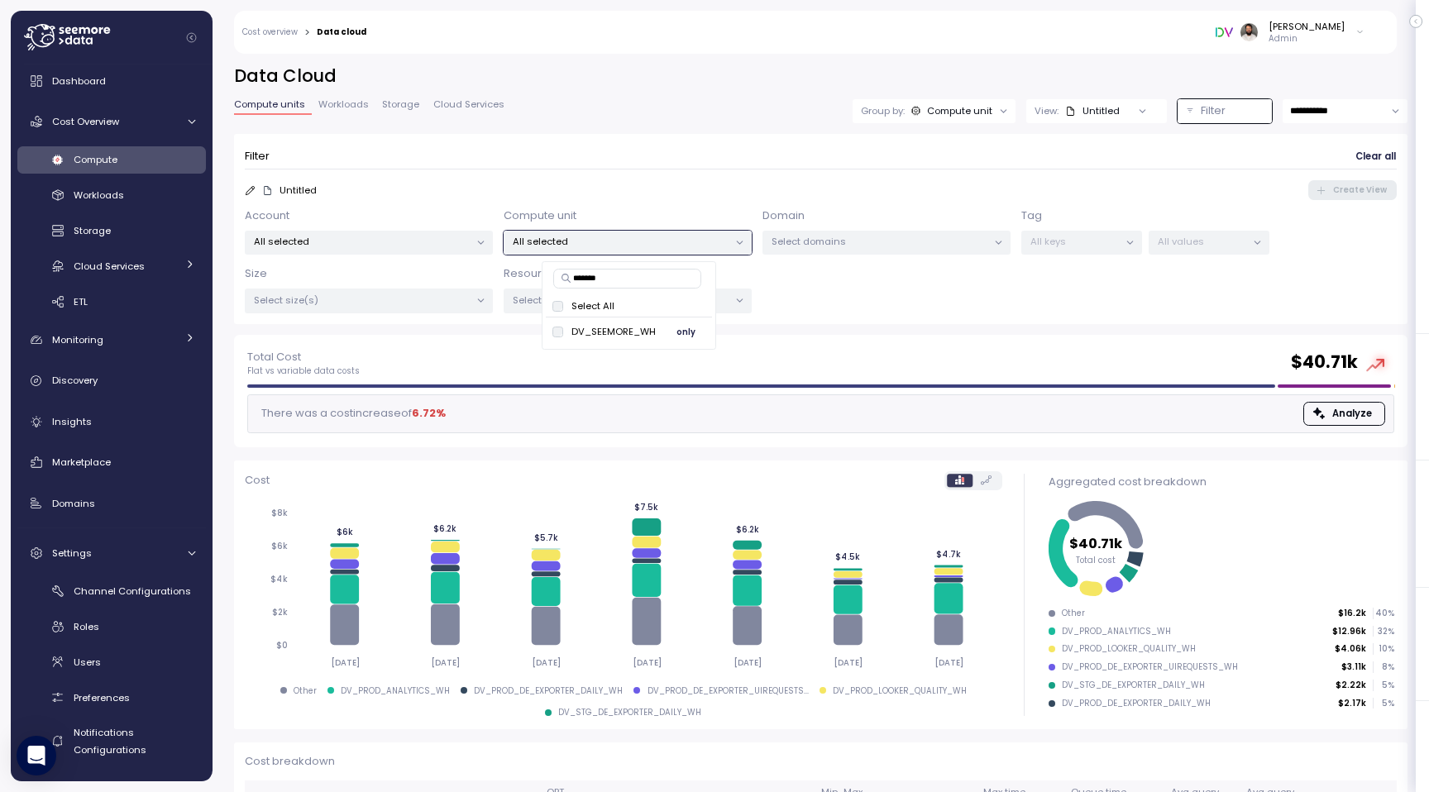
click at [690, 331] on span "only" at bounding box center [685, 331] width 19 height 18
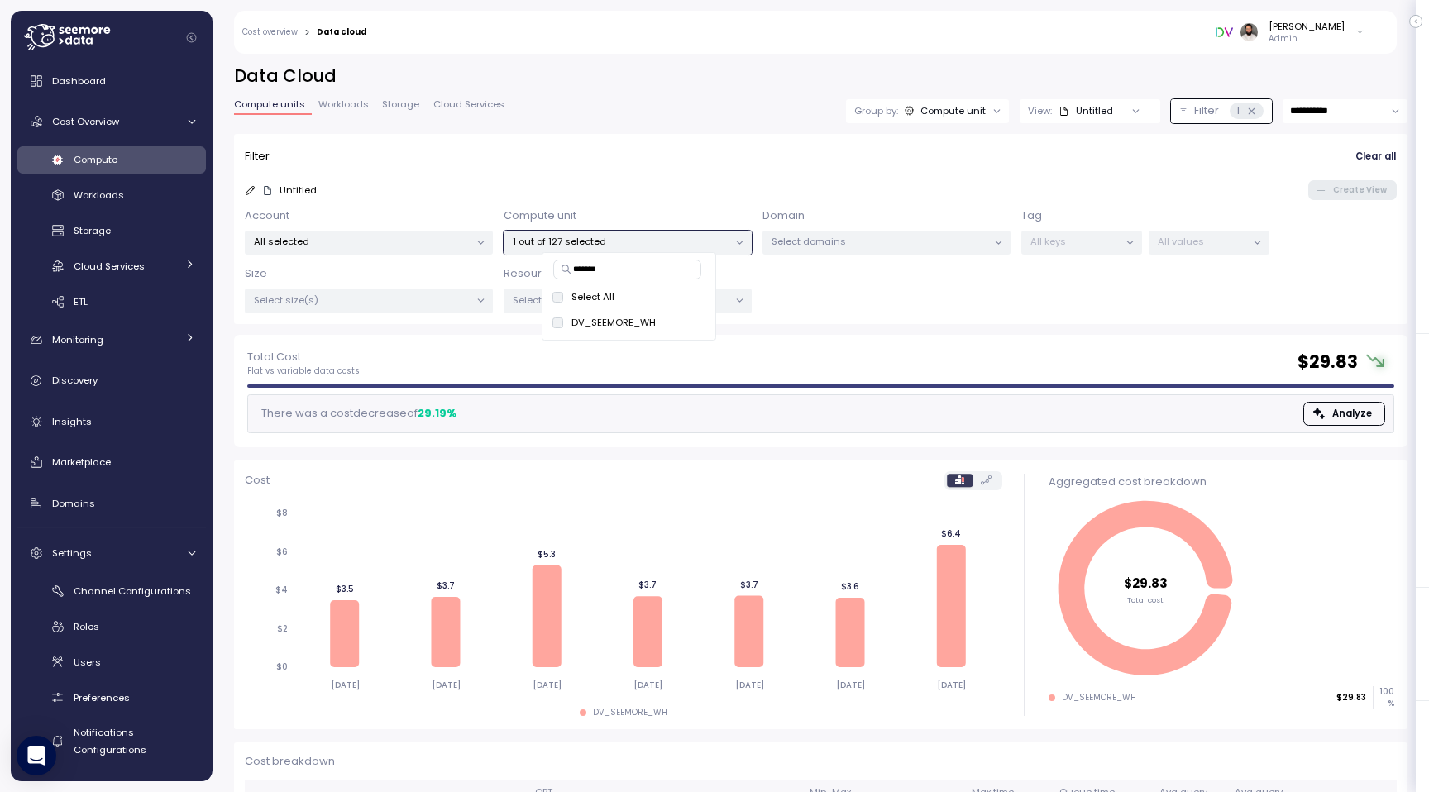
scroll to position [103, 0]
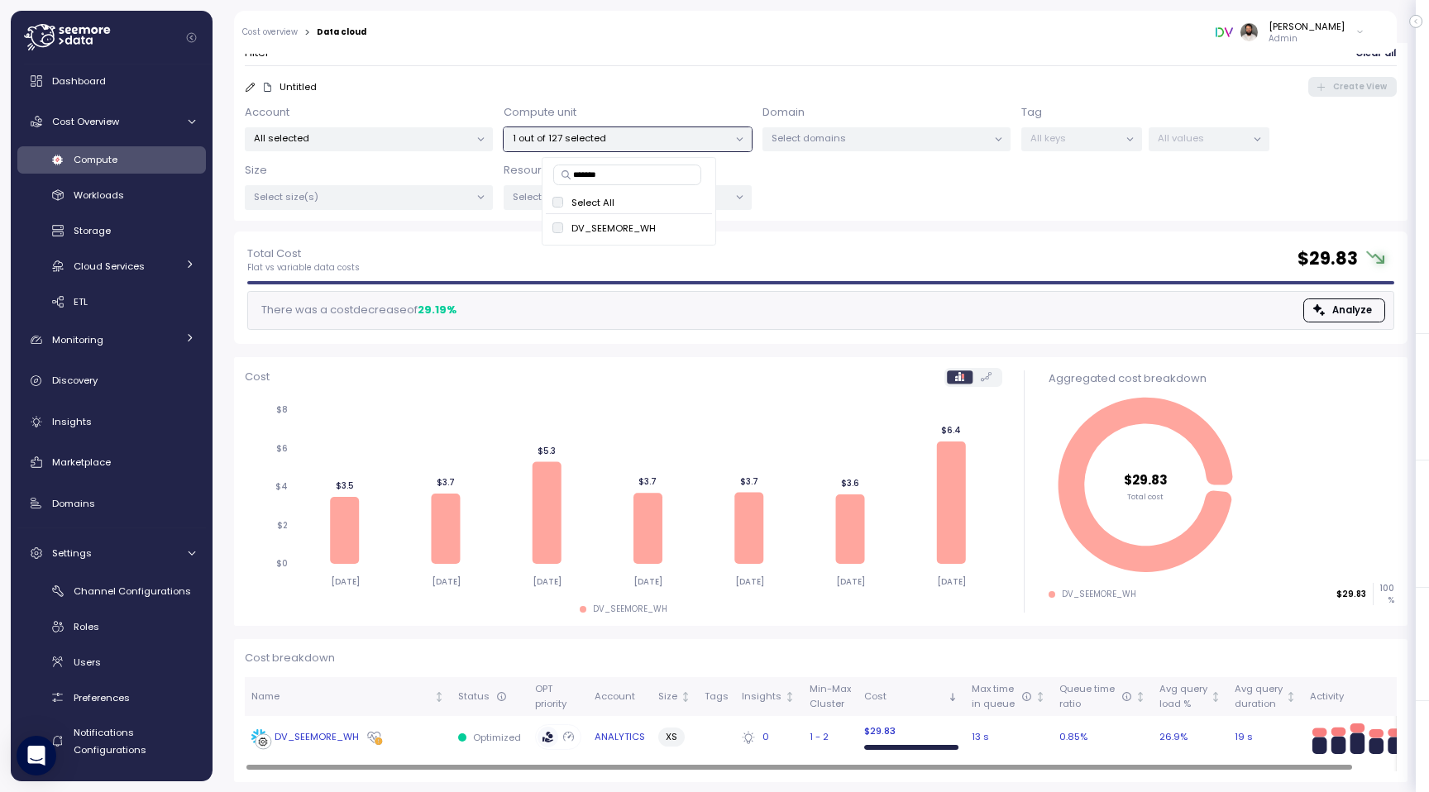
click at [343, 731] on div "DV_SEEMORE_WH" at bounding box center [316, 737] width 84 height 15
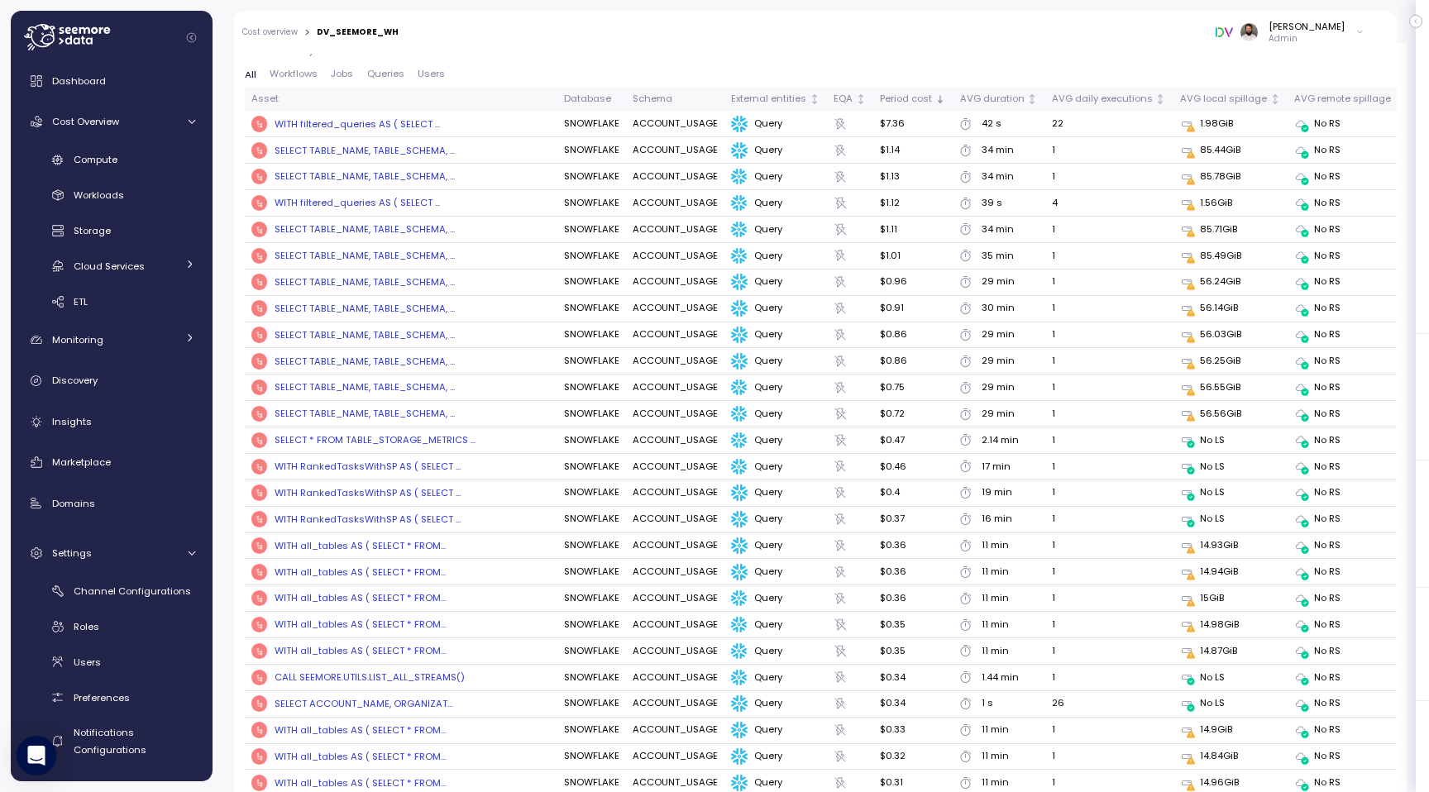
scroll to position [1841, 0]
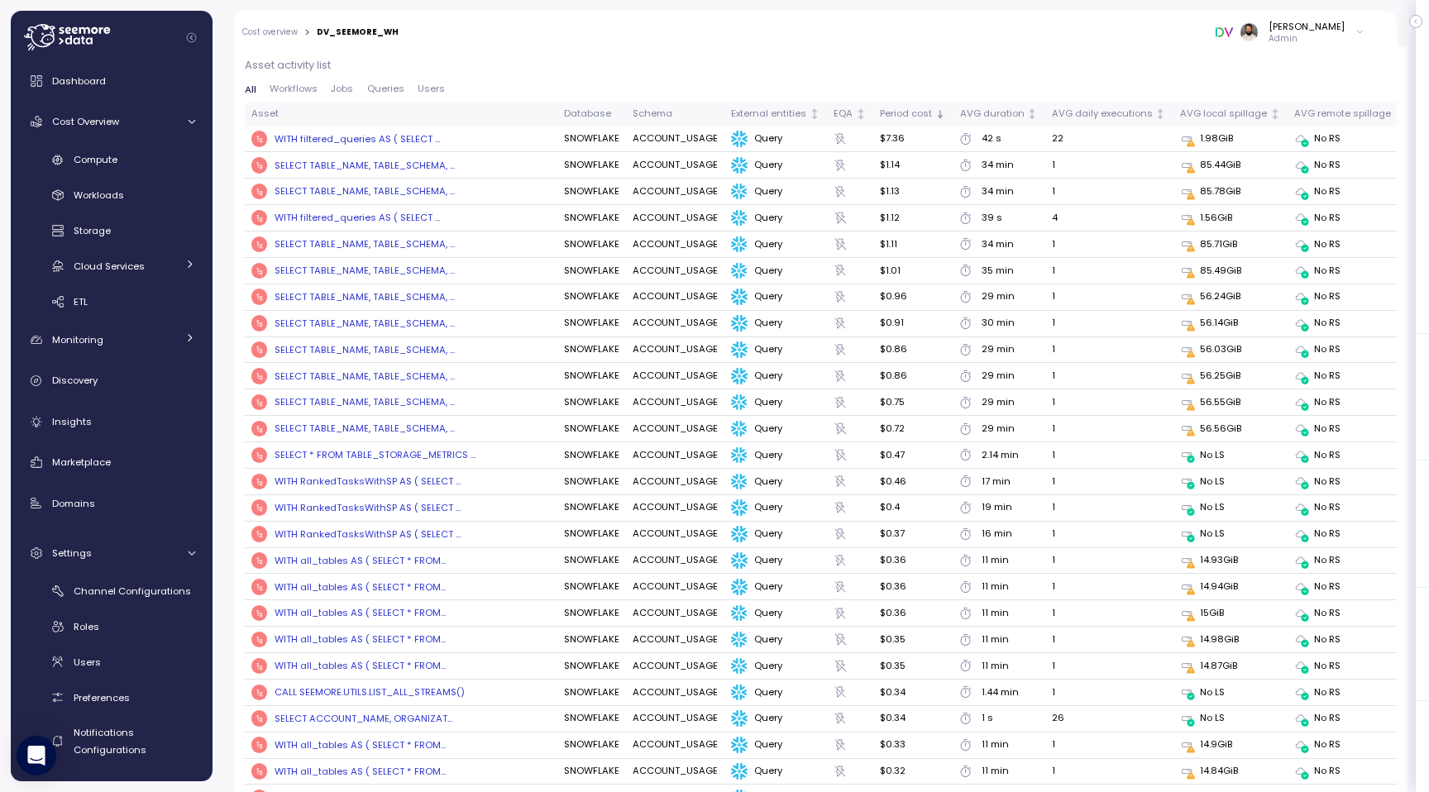
click at [389, 136] on div "WITH filtered_queries AS ( SELECT ..." at bounding box center [356, 138] width 165 height 13
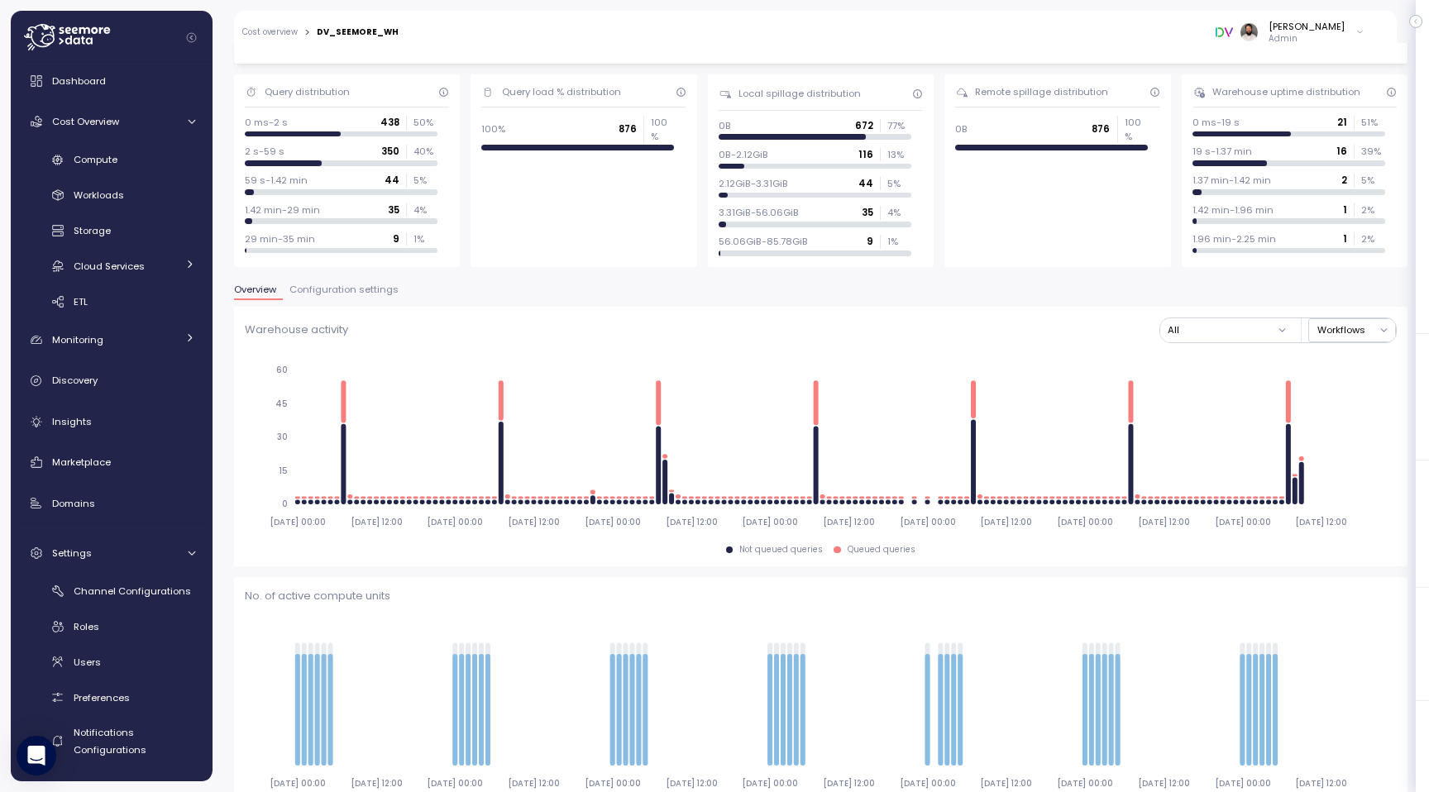
scroll to position [0, 0]
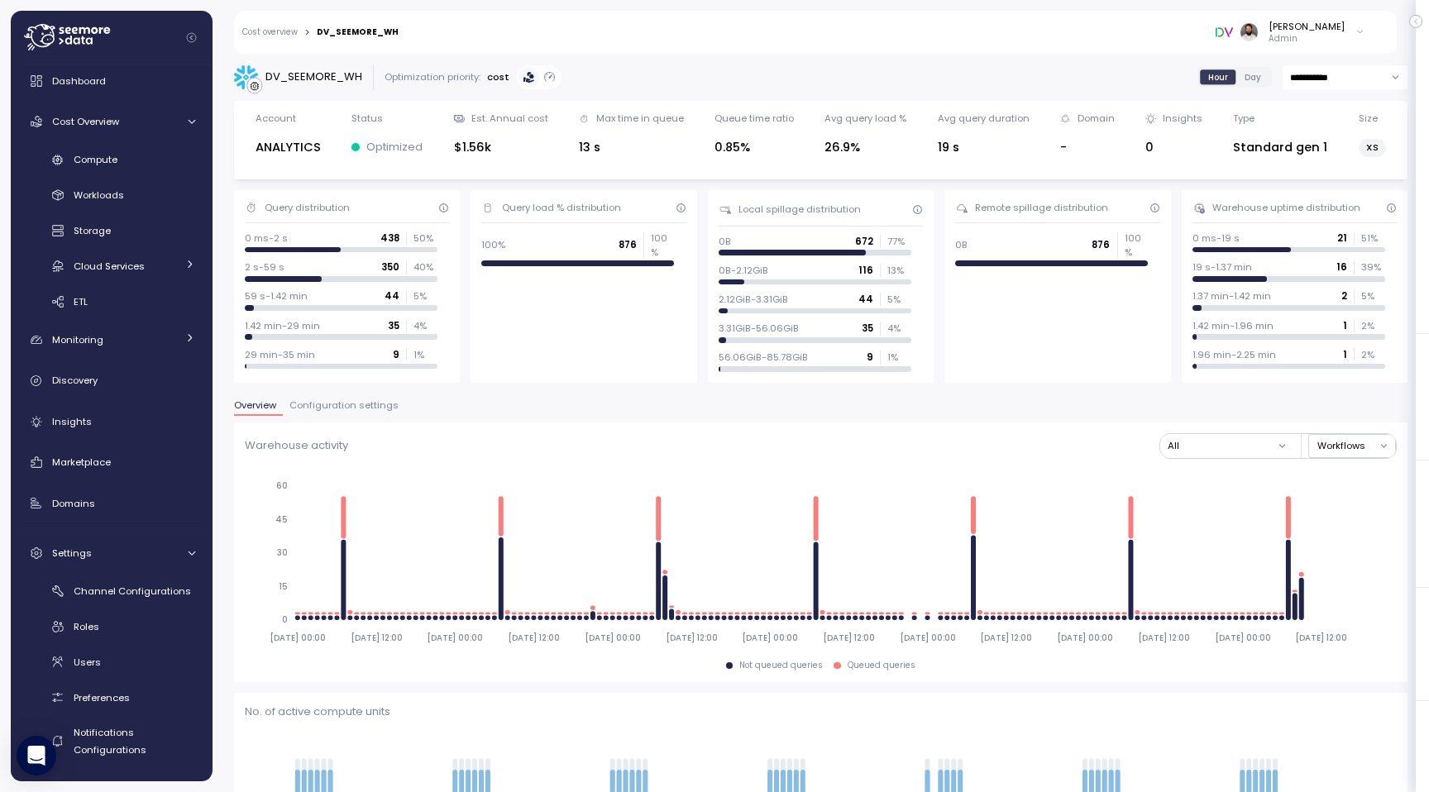
click at [287, 36] on link "Cost overview" at bounding box center [269, 32] width 55 height 8
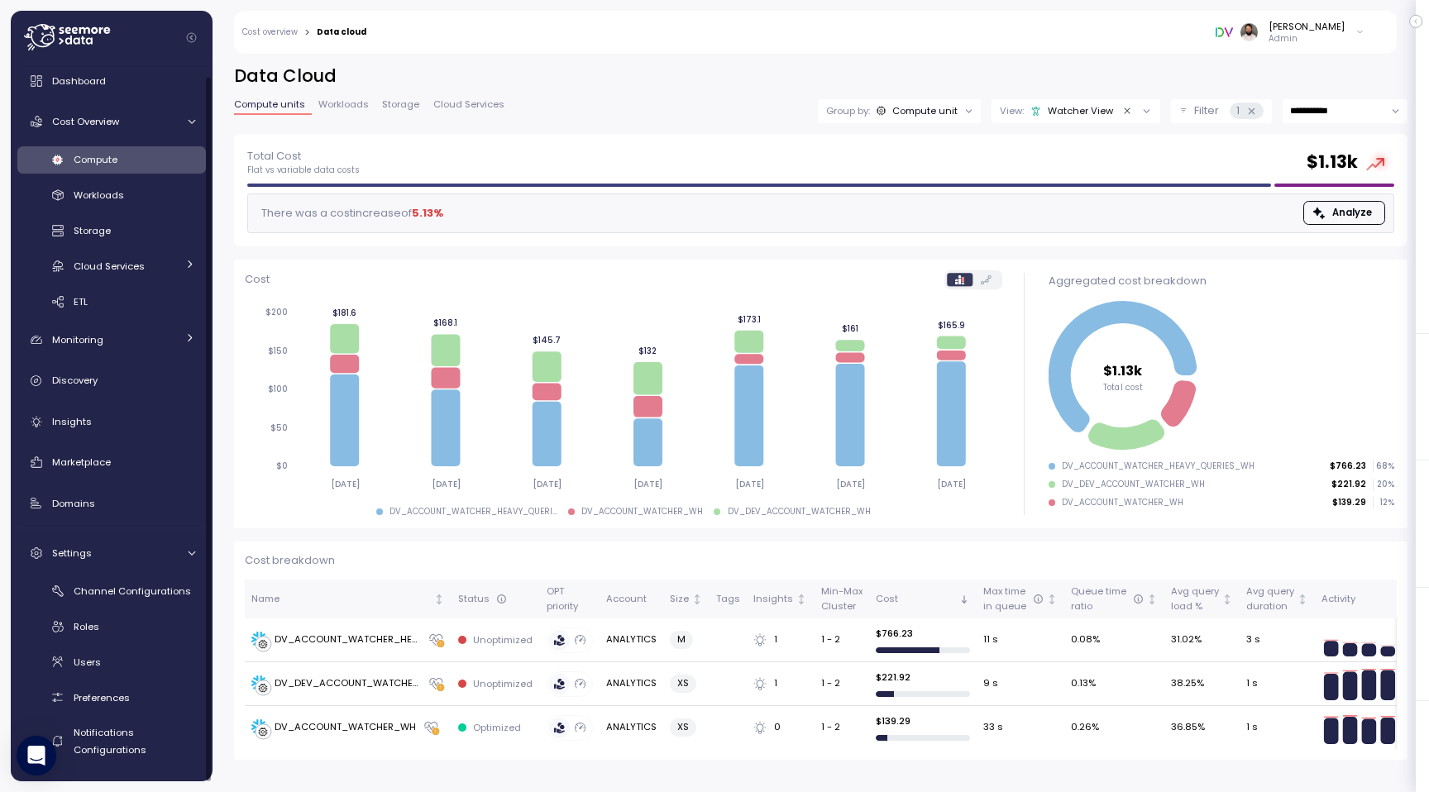
click at [117, 160] on span "Compute" at bounding box center [96, 159] width 44 height 13
click at [1097, 111] on div "Watcher View" at bounding box center [1071, 110] width 83 height 13
click at [1187, 116] on button "Filter 1" at bounding box center [1221, 111] width 101 height 24
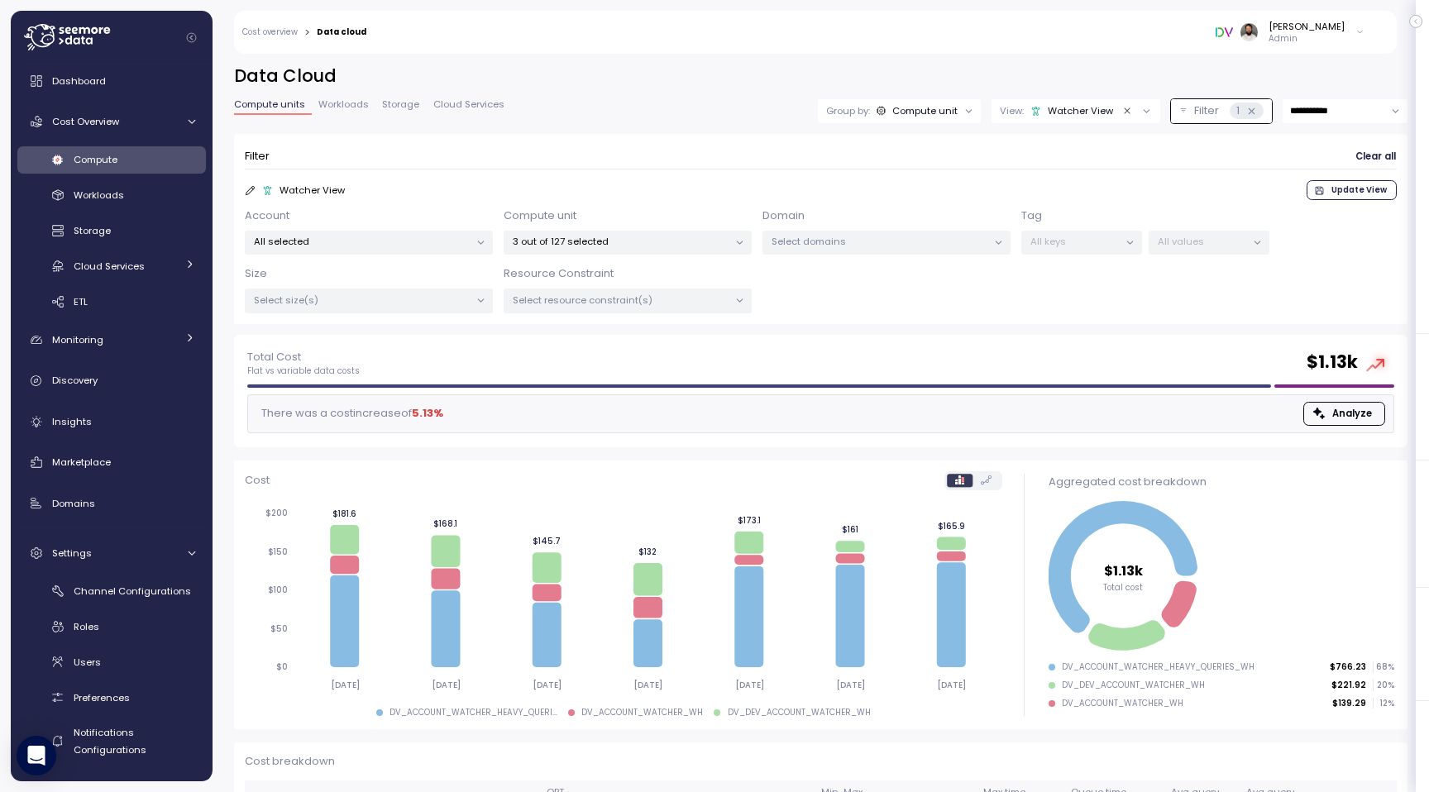
click at [655, 245] on p "3 out of 127 selected" at bounding box center [621, 241] width 216 height 13
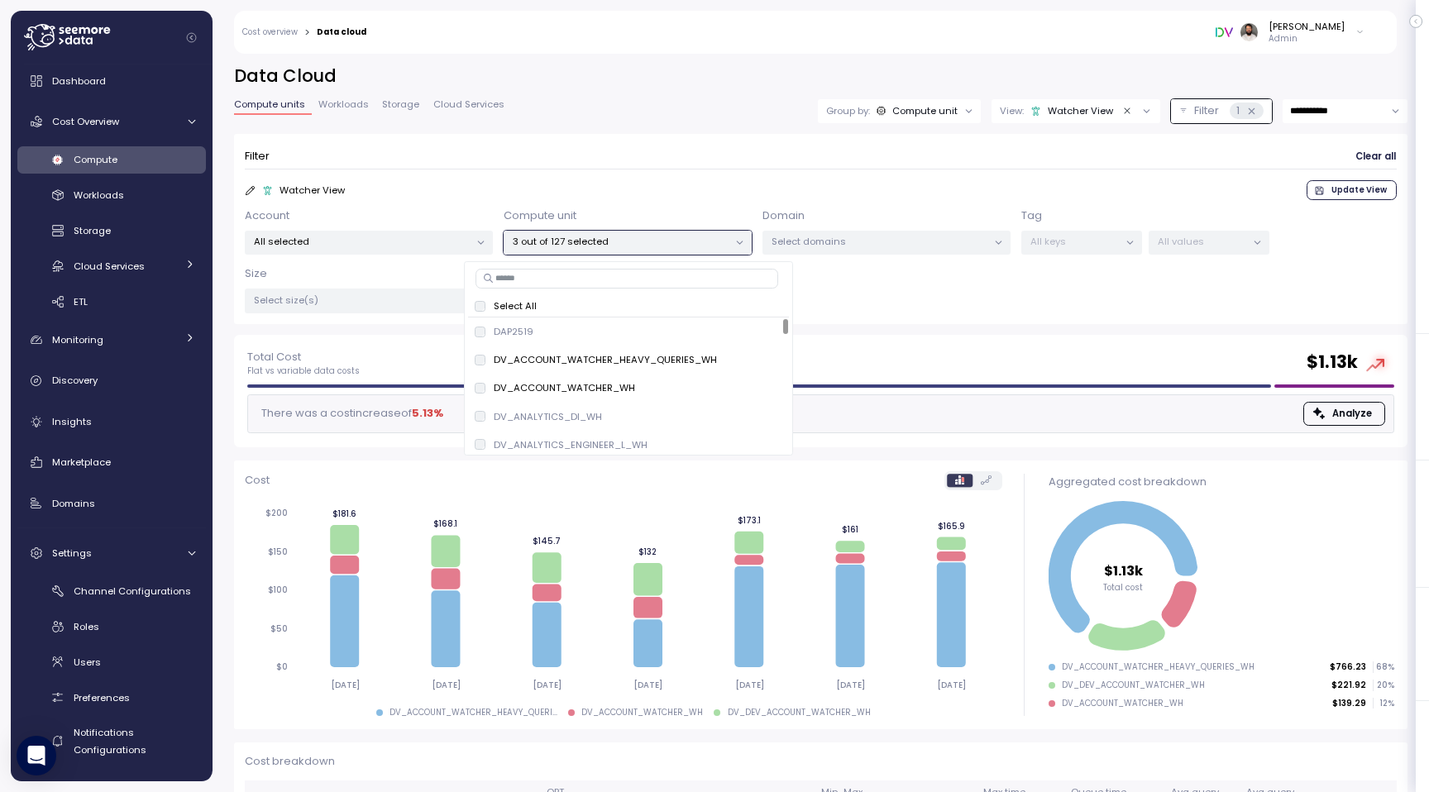
click at [731, 128] on div "**********" at bounding box center [820, 199] width 1173 height 270
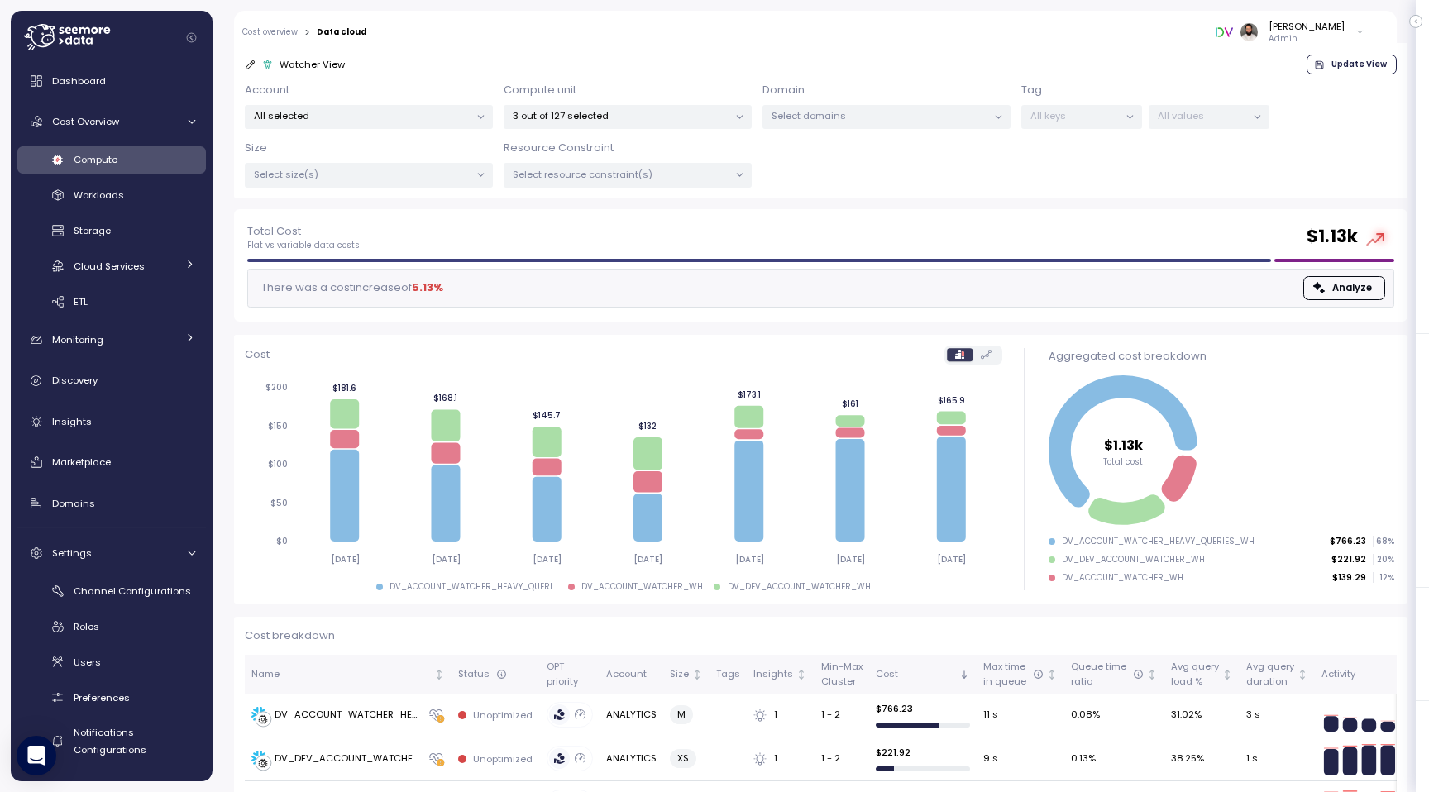
scroll to position [178, 0]
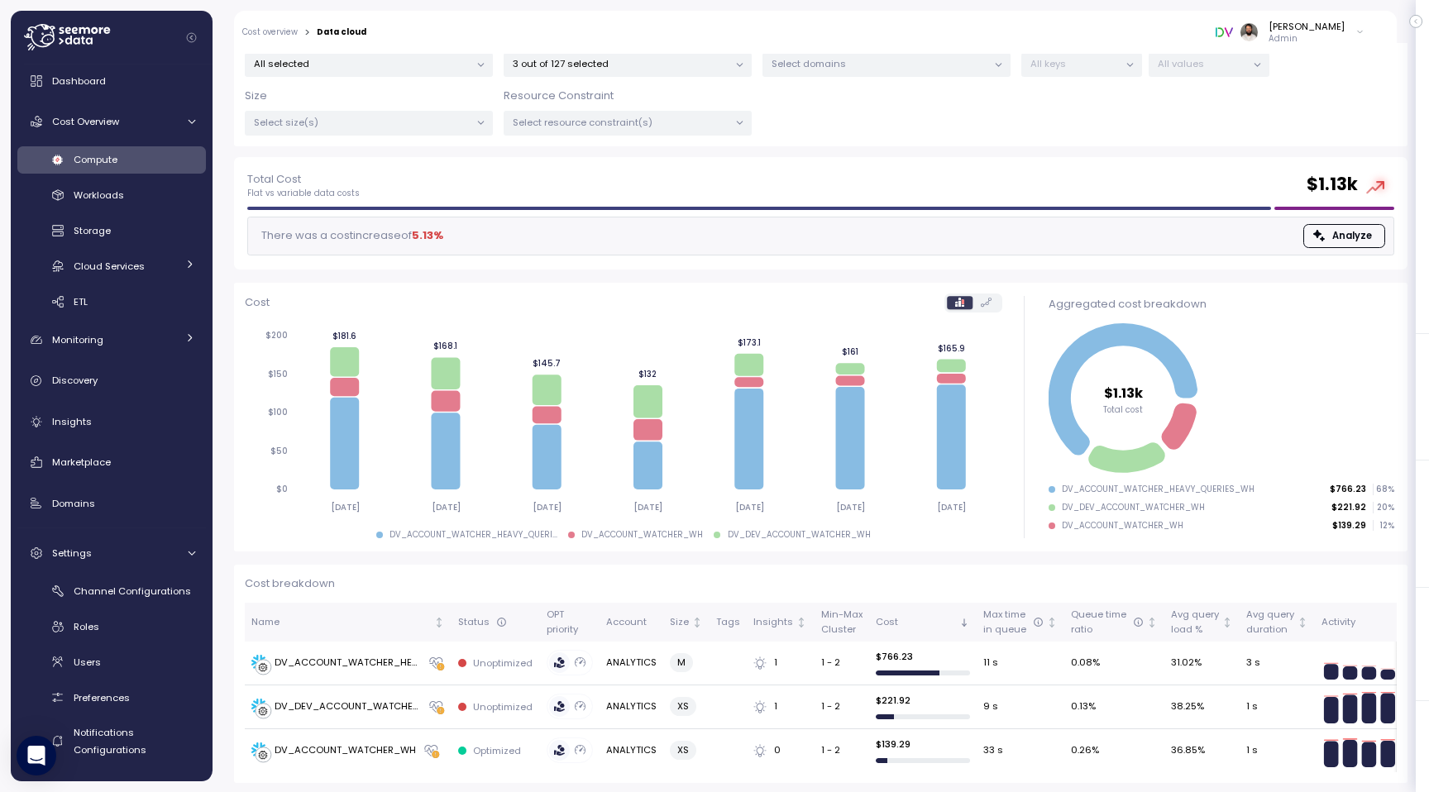
click at [912, 186] on div "Total Cost Flat vs variable data costs $ 1.13k" at bounding box center [820, 185] width 1147 height 30
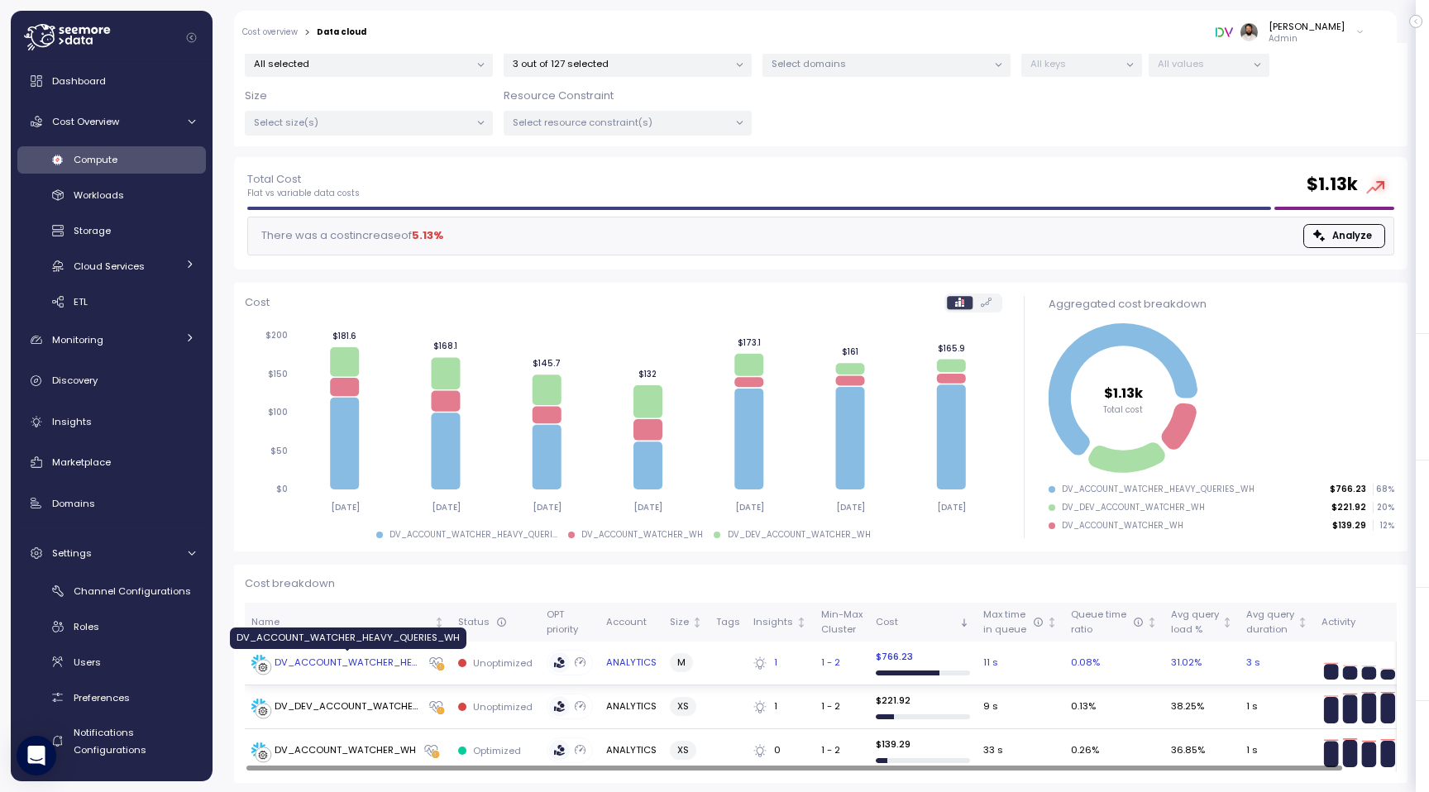
click at [396, 666] on div "DV_ACCOUNT_WATCHER_HEAVY_QUERIES_WH" at bounding box center [347, 663] width 146 height 15
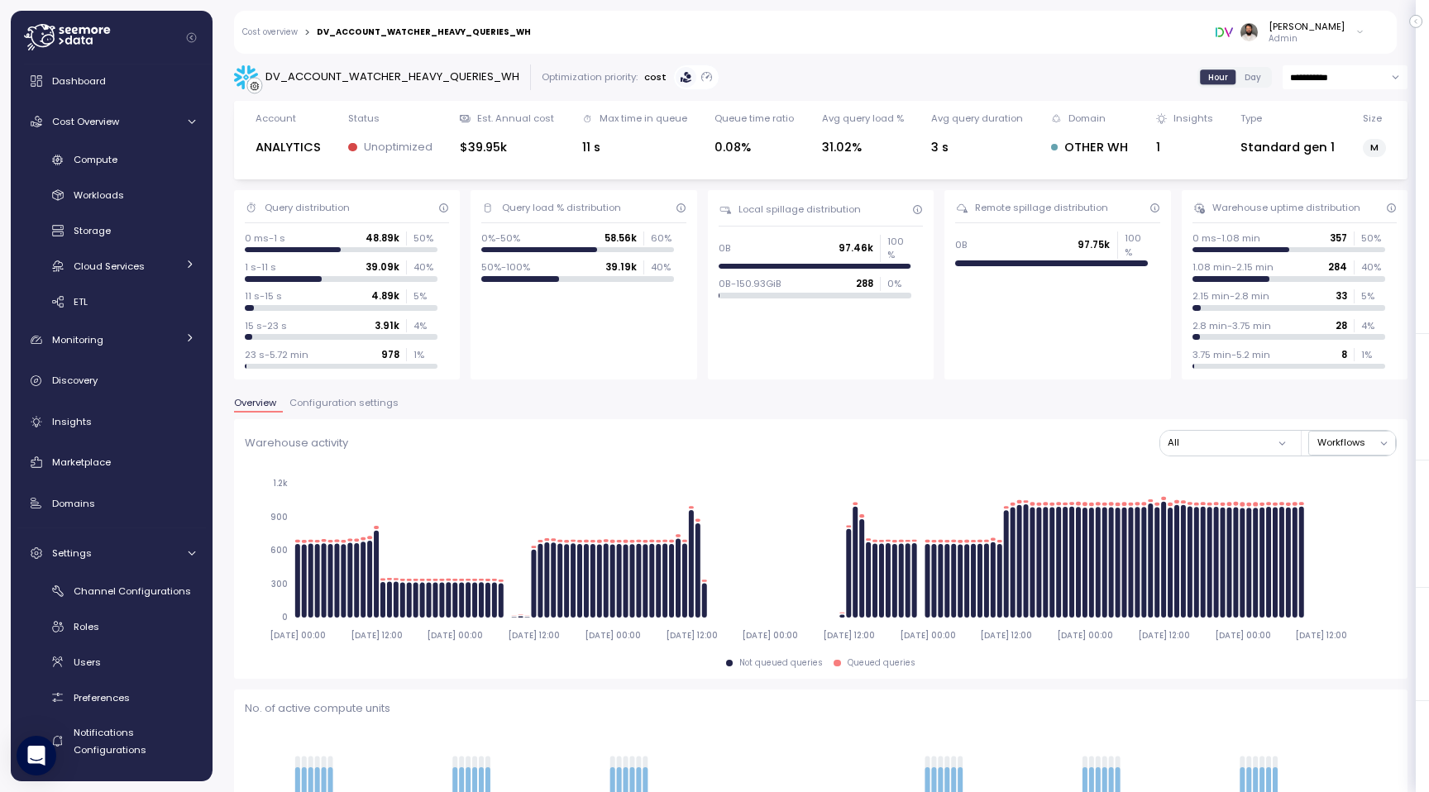
click at [362, 405] on span "Configuration settings" at bounding box center [343, 402] width 109 height 9
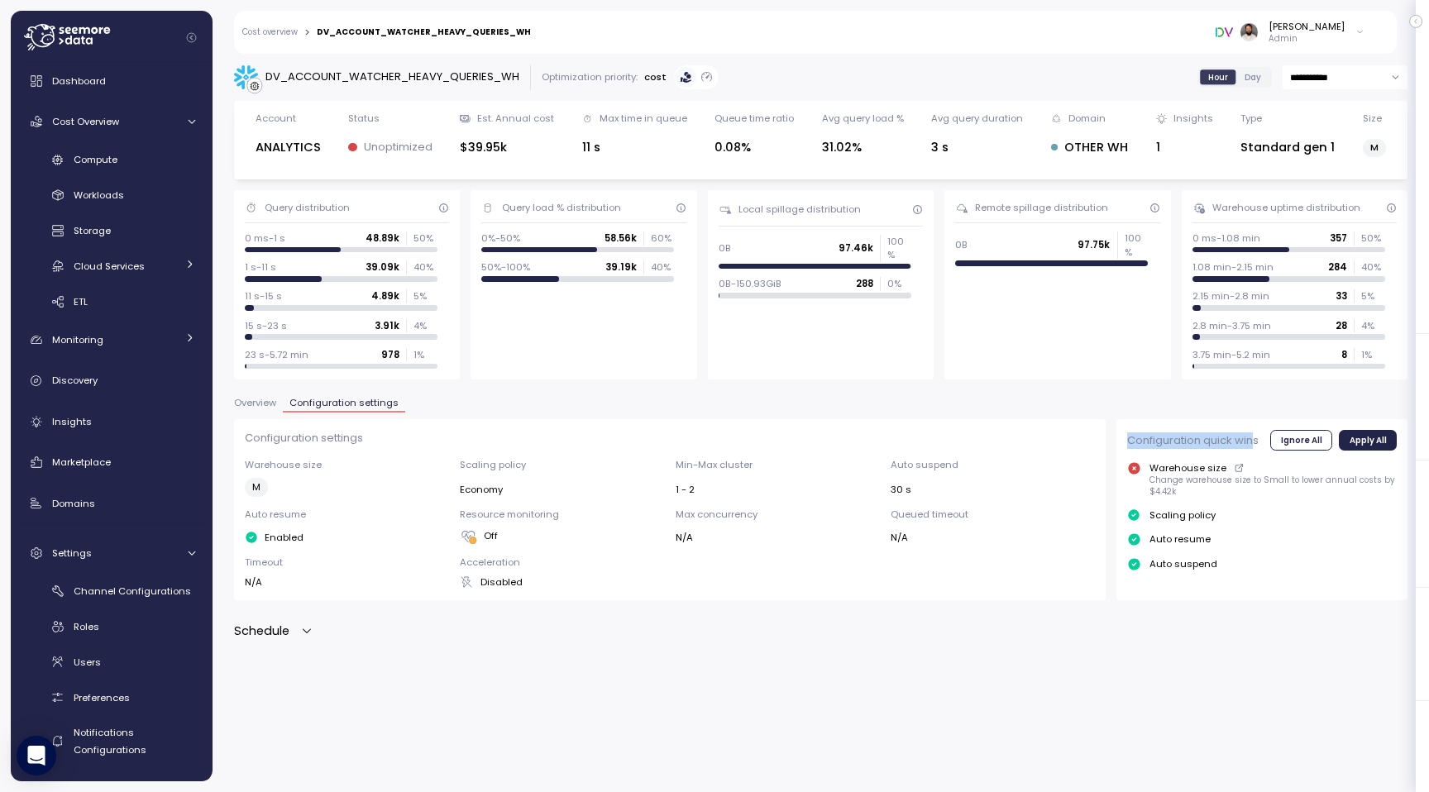
drag, startPoint x: 1125, startPoint y: 437, endPoint x: 1252, endPoint y: 441, distance: 126.5
click at [1252, 441] on div "Configuration quick wins Ignore All Apply All Warehouse size Change warehouse s…" at bounding box center [1261, 509] width 291 height 180
click at [127, 418] on div "Insights" at bounding box center [123, 421] width 143 height 17
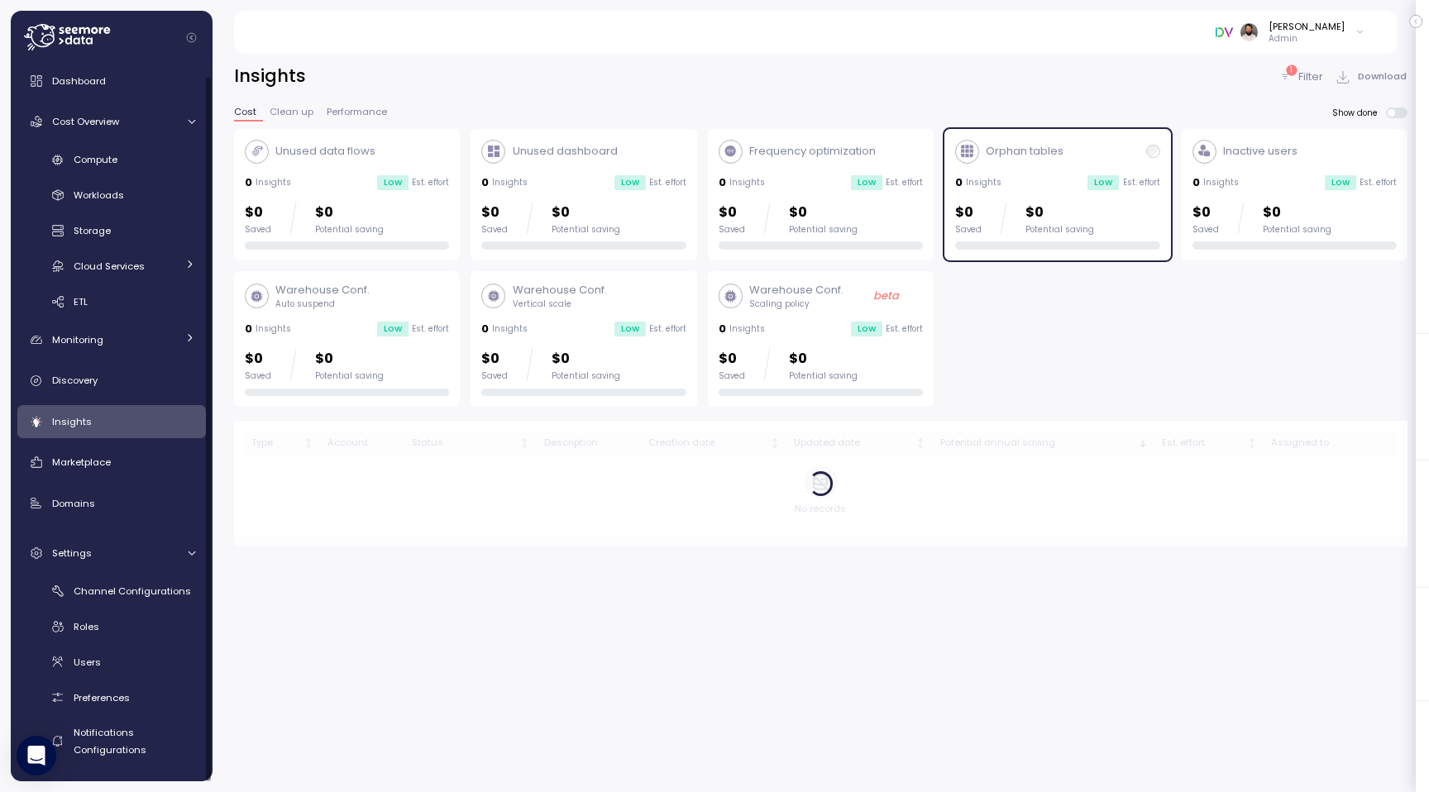
click at [979, 212] on p "$0" at bounding box center [968, 213] width 26 height 22
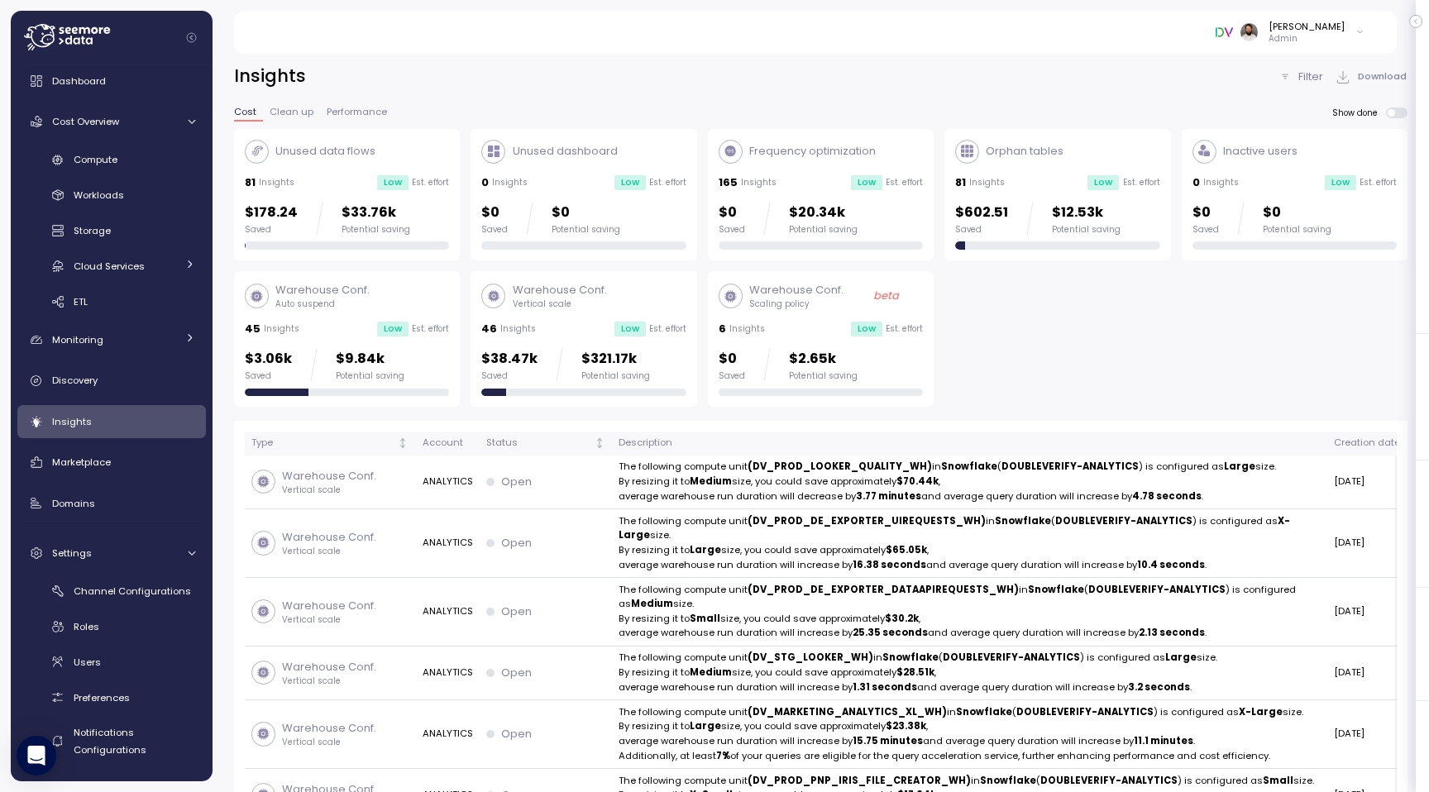
click at [572, 351] on div "$38.47k Saved $321.17k Potential saving" at bounding box center [565, 364] width 169 height 33
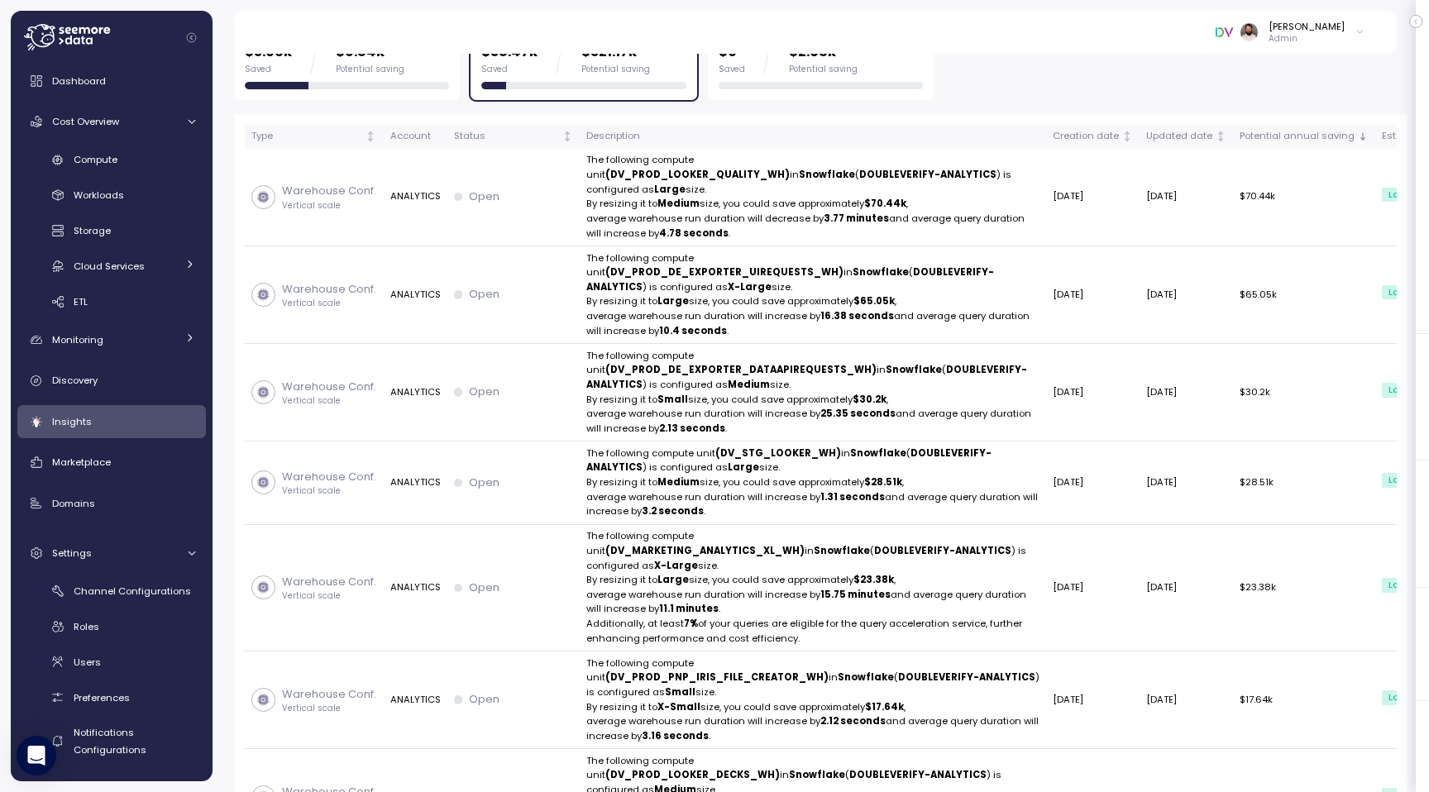
scroll to position [308, 0]
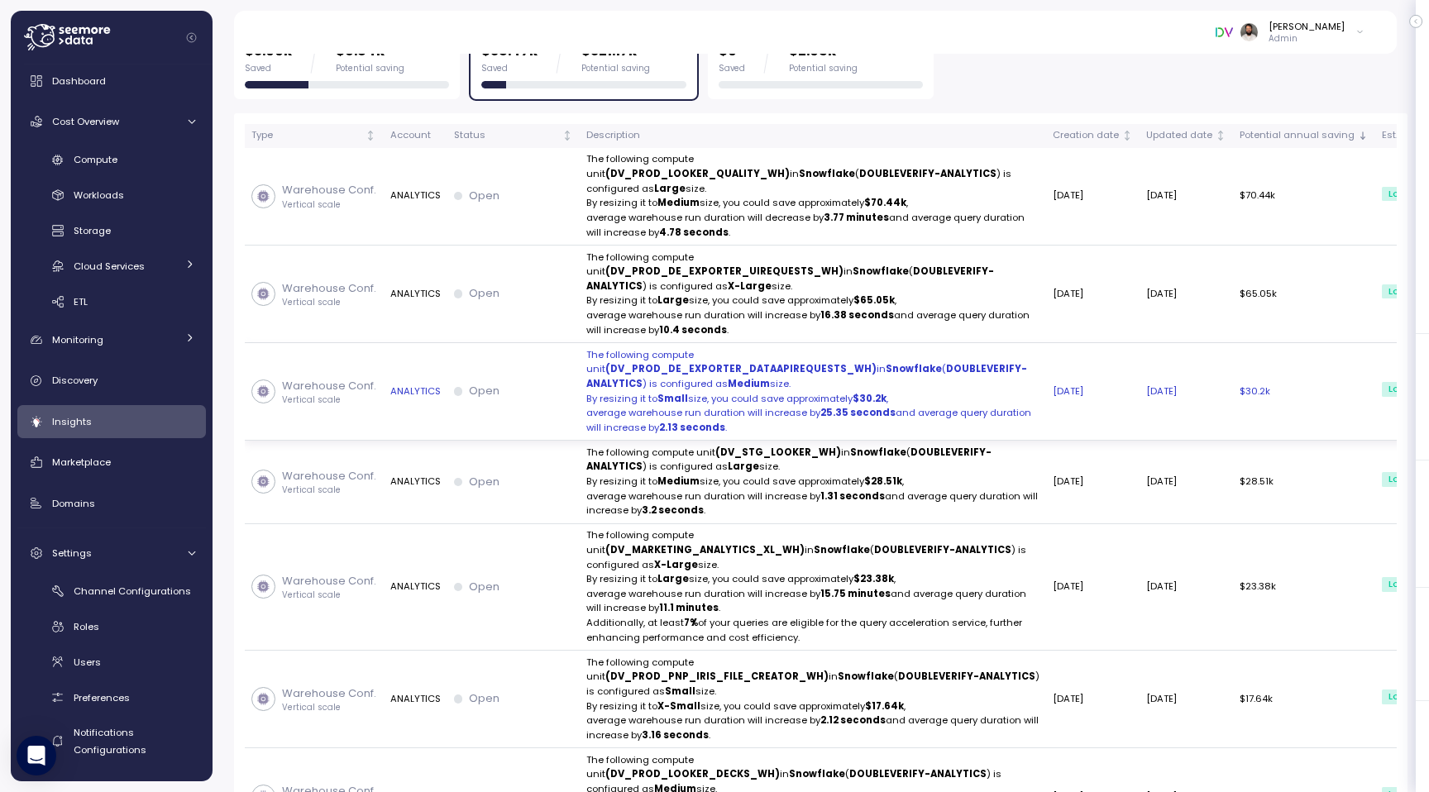
click at [556, 399] on div "Open" at bounding box center [513, 391] width 119 height 17
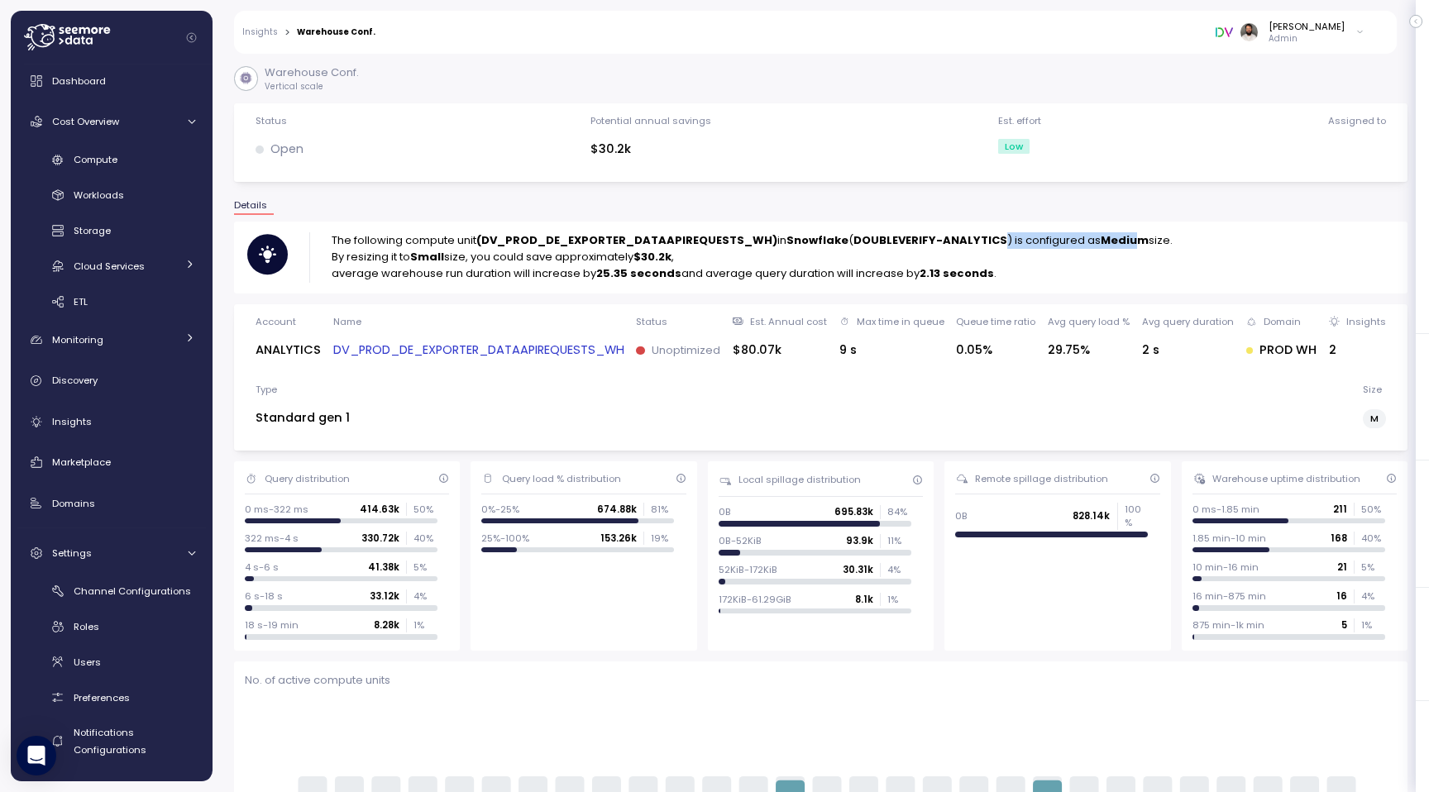
drag, startPoint x: 996, startPoint y: 247, endPoint x: 1121, endPoint y: 248, distance: 124.8
click at [1121, 248] on p "The following compute unit (DV_PROD_DE_EXPORTER_DATAAPIREQUESTS_WH) in Snowflak…" at bounding box center [752, 240] width 841 height 17
drag, startPoint x: 335, startPoint y: 270, endPoint x: 719, endPoint y: 270, distance: 384.4
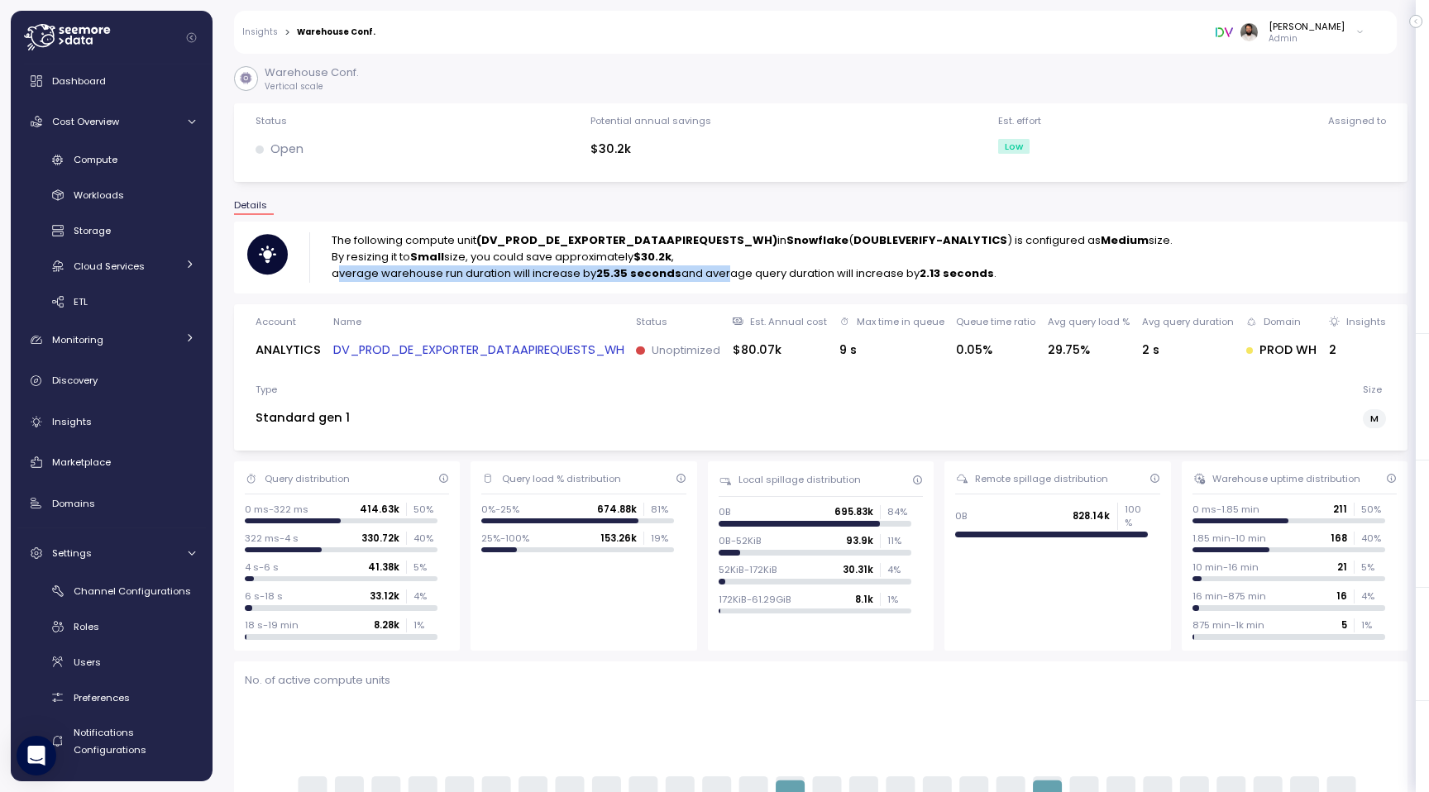
click at [719, 270] on p "average warehouse run duration will increase by 25.35 seconds and average query…" at bounding box center [752, 273] width 841 height 17
click at [620, 282] on p "average warehouse run duration will increase by 25.35 seconds and average query…" at bounding box center [752, 273] width 841 height 17
click at [616, 276] on strong "25.35 seconds" at bounding box center [638, 273] width 85 height 16
drag, startPoint x: 930, startPoint y: 277, endPoint x: 1023, endPoint y: 277, distance: 92.6
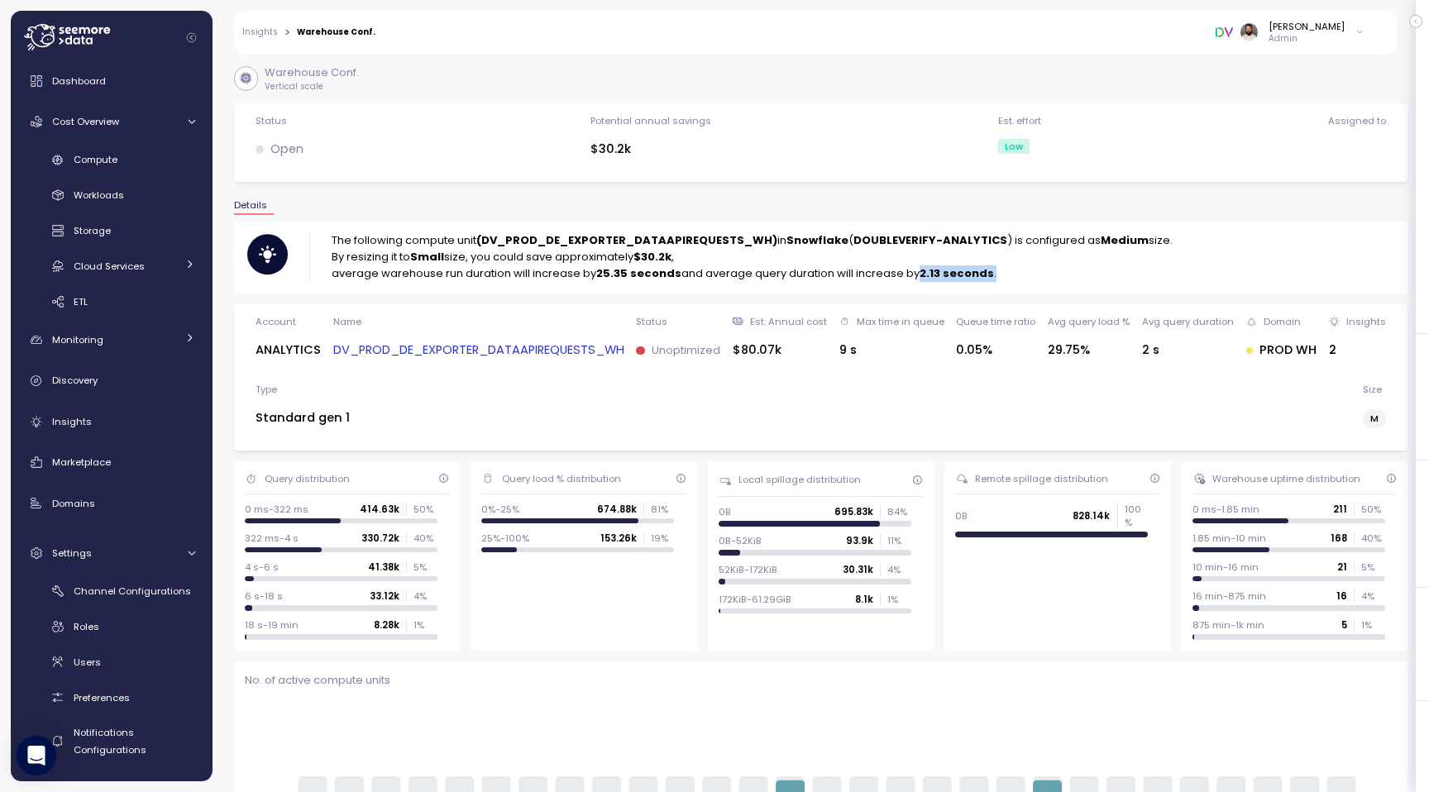
click at [1023, 277] on p "average warehouse run duration will increase by 25.35 seconds and average query…" at bounding box center [752, 273] width 841 height 17
drag, startPoint x: 597, startPoint y: 150, endPoint x: 737, endPoint y: 150, distance: 140.5
click at [738, 150] on div "Status Open Potential annual savings $30.2k Est. effort Low Assigned to" at bounding box center [821, 142] width 1152 height 57
click at [569, 351] on link "DV_PROD_DE_EXPORTER_DATAAPIREQUESTS_WH" at bounding box center [478, 350] width 291 height 19
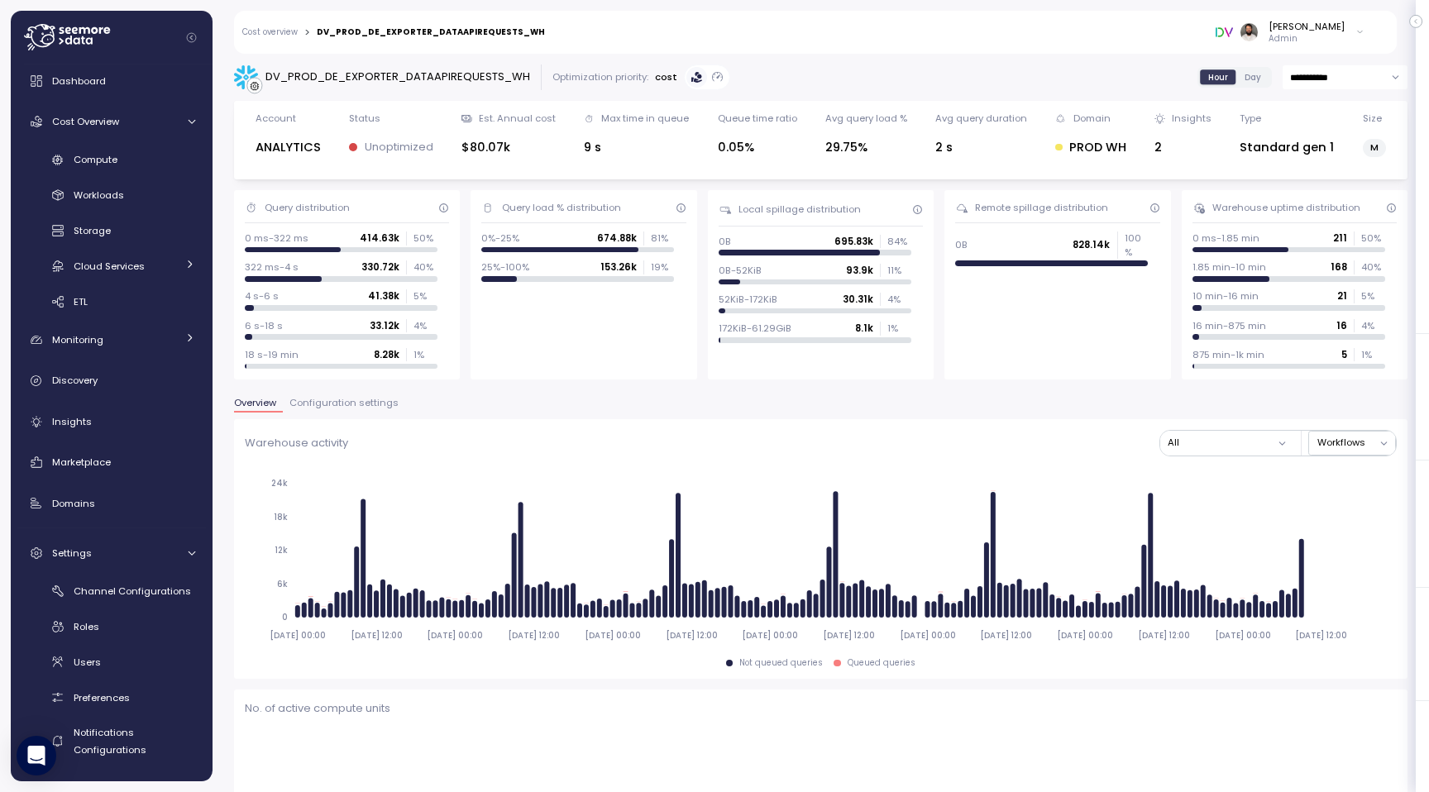
click at [353, 403] on span "Configuration settings" at bounding box center [343, 402] width 109 height 9
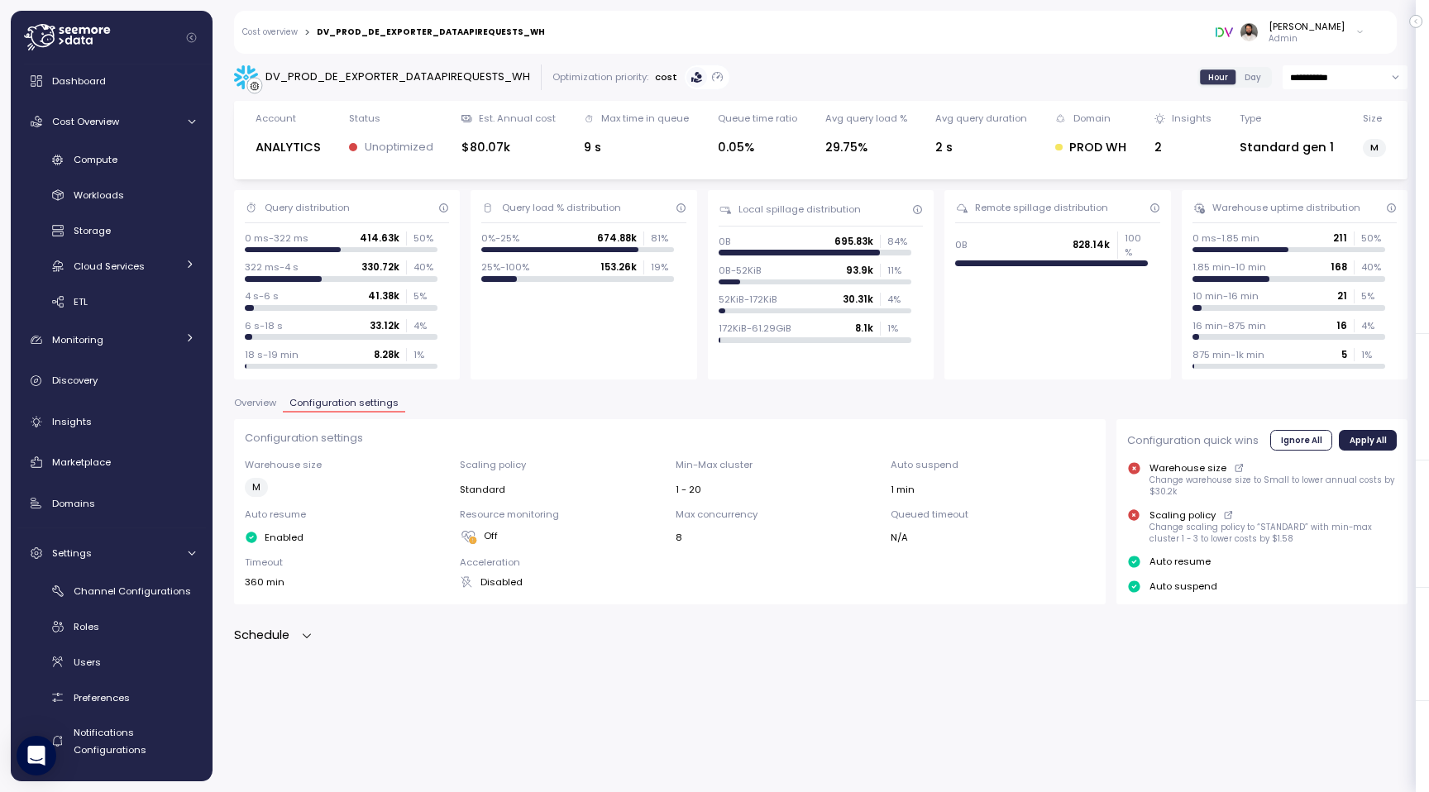
click at [302, 631] on icon "button" at bounding box center [306, 635] width 13 height 13
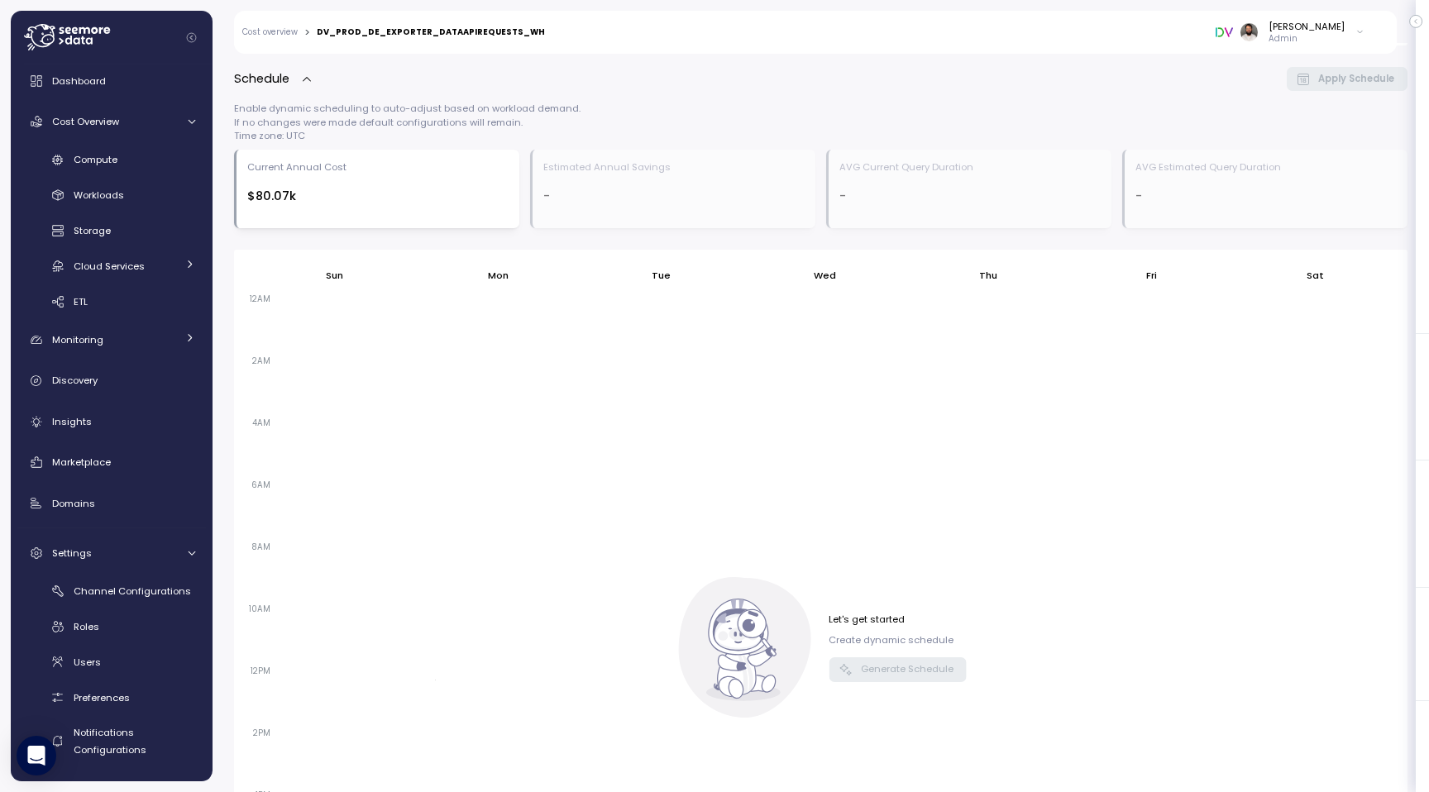
scroll to position [535, 0]
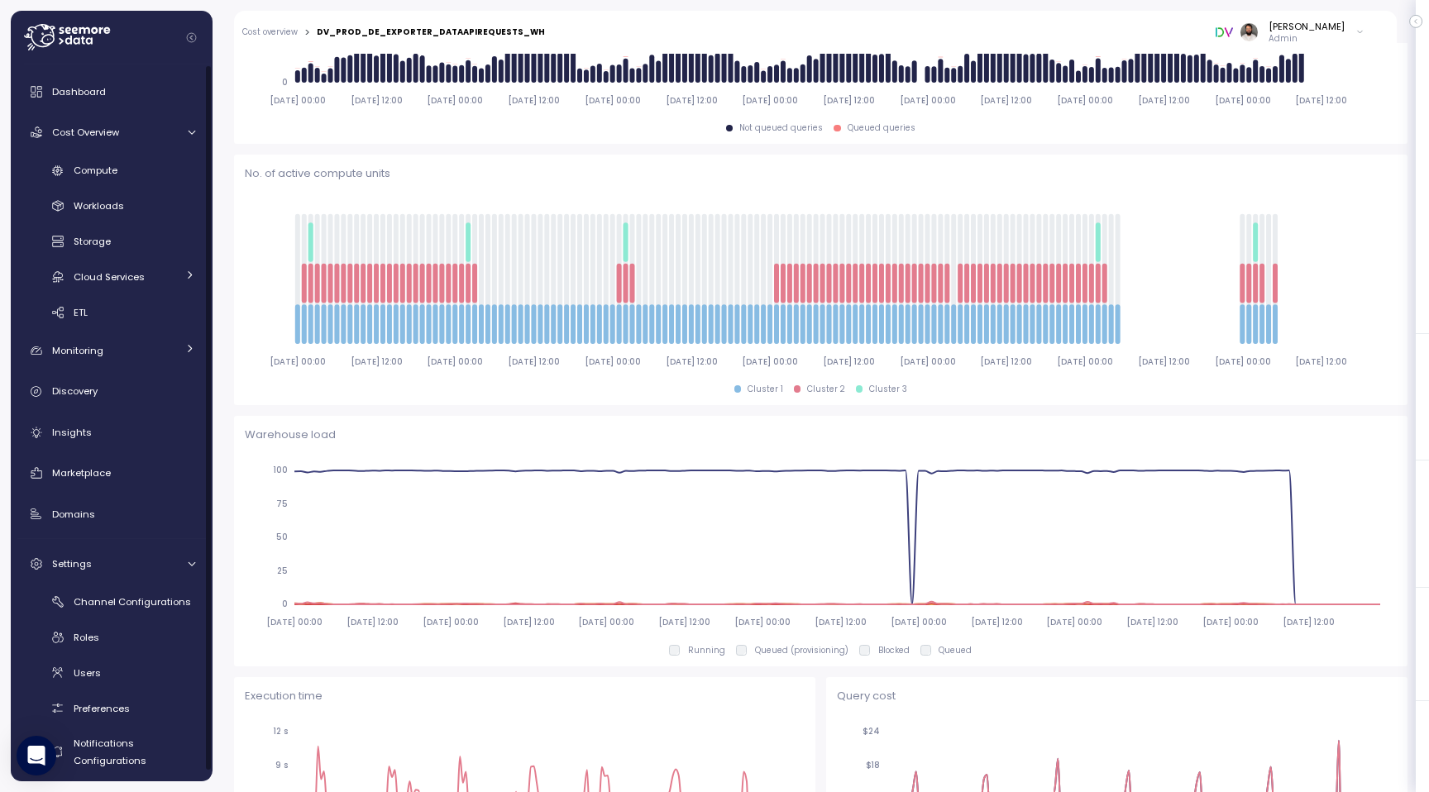
scroll to position [294, 0]
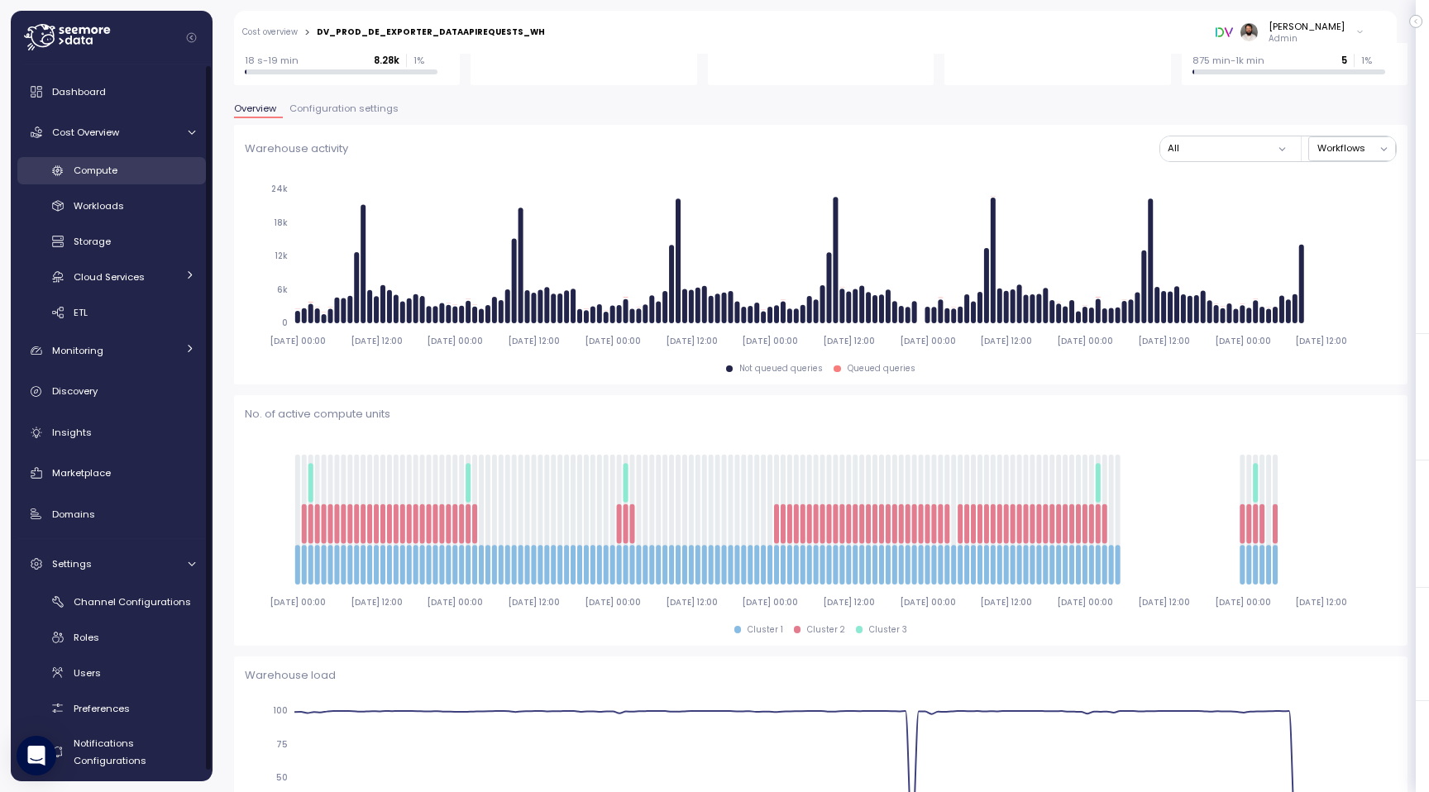
click at [104, 179] on div "Compute" at bounding box center [135, 170] width 122 height 17
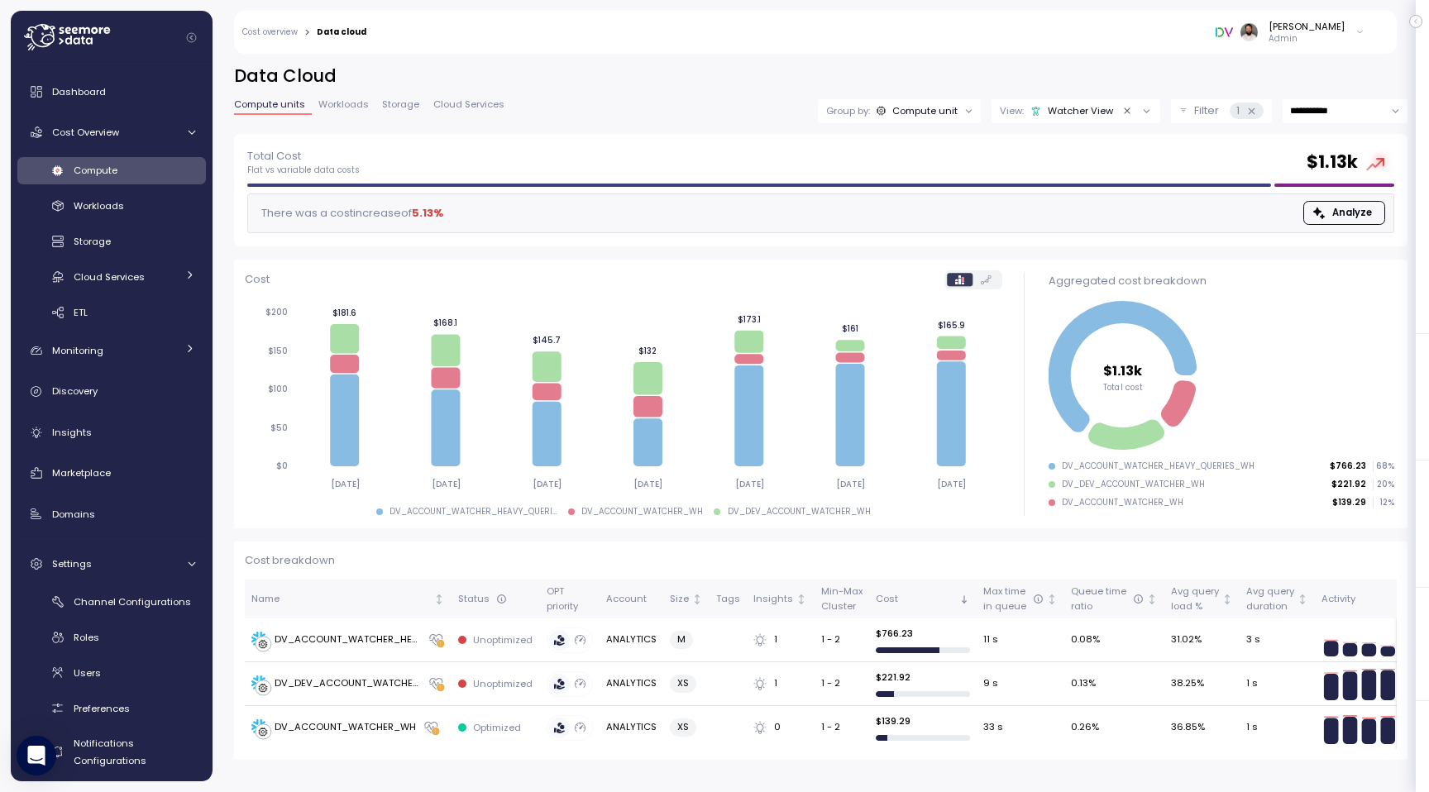
click at [1124, 113] on icon "Clear value" at bounding box center [1127, 111] width 11 height 11
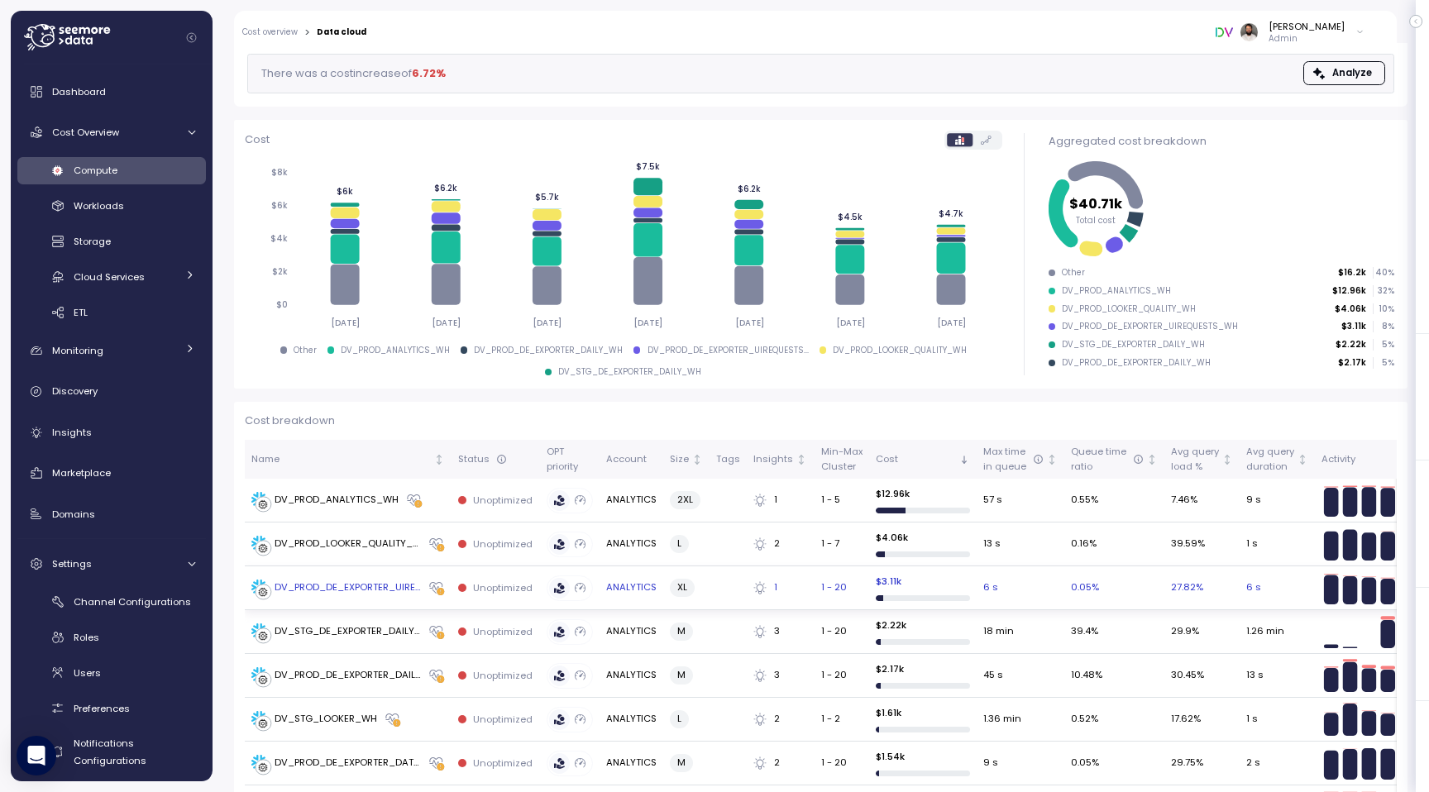
scroll to position [290, 0]
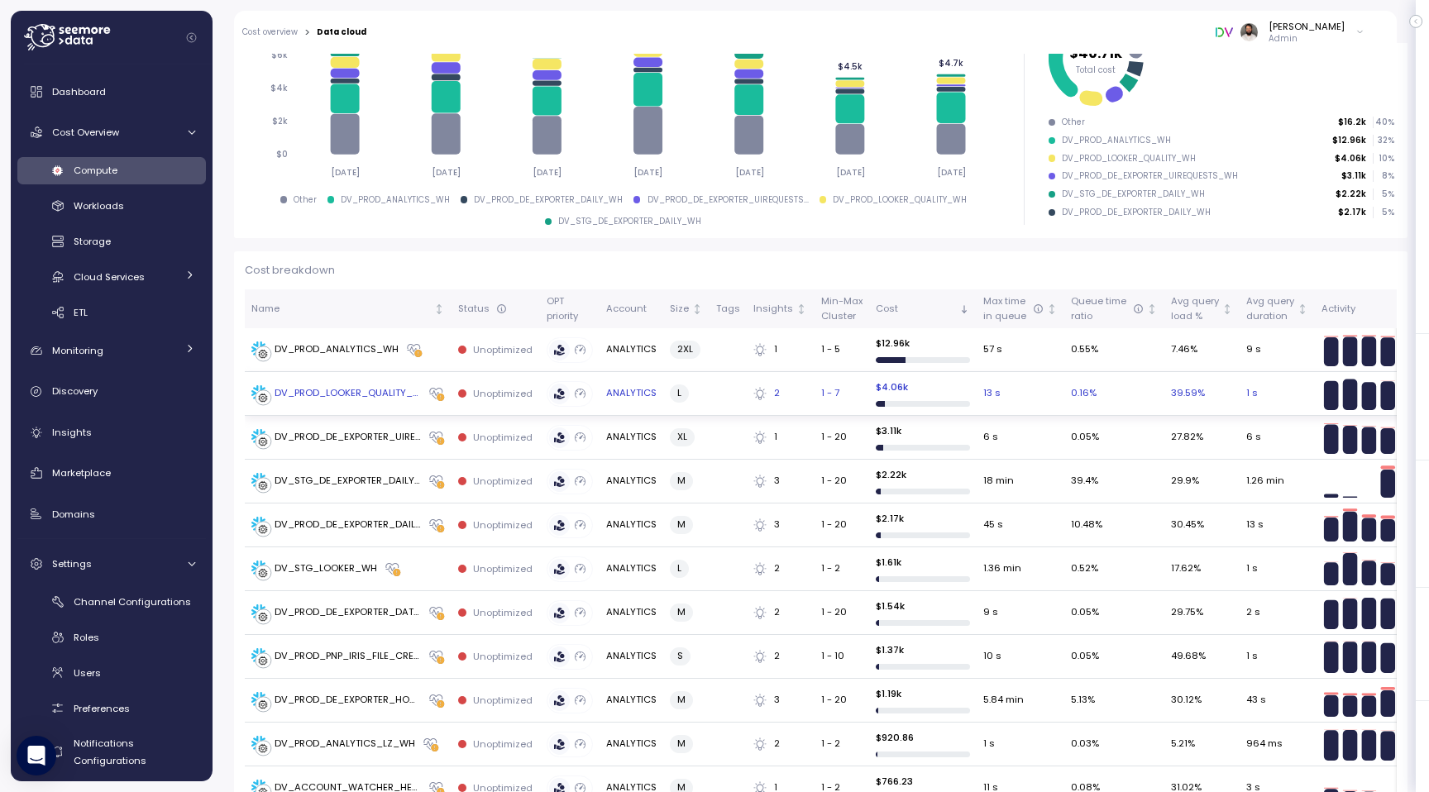
click at [361, 383] on td "DV_PROD_LOOKER_QUALITY_WH" at bounding box center [348, 394] width 207 height 44
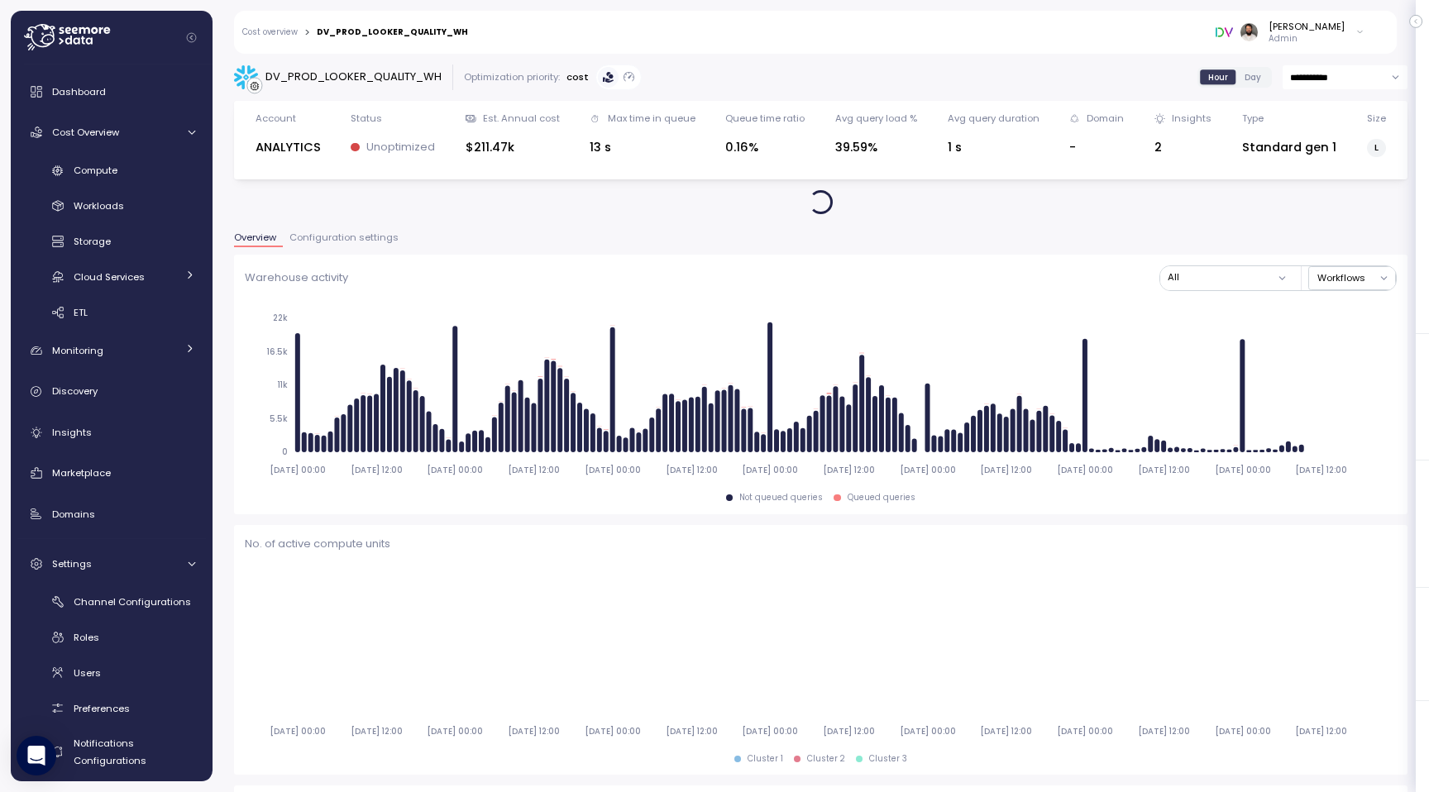
click at [365, 246] on button "Configuration settings" at bounding box center [344, 240] width 122 height 14
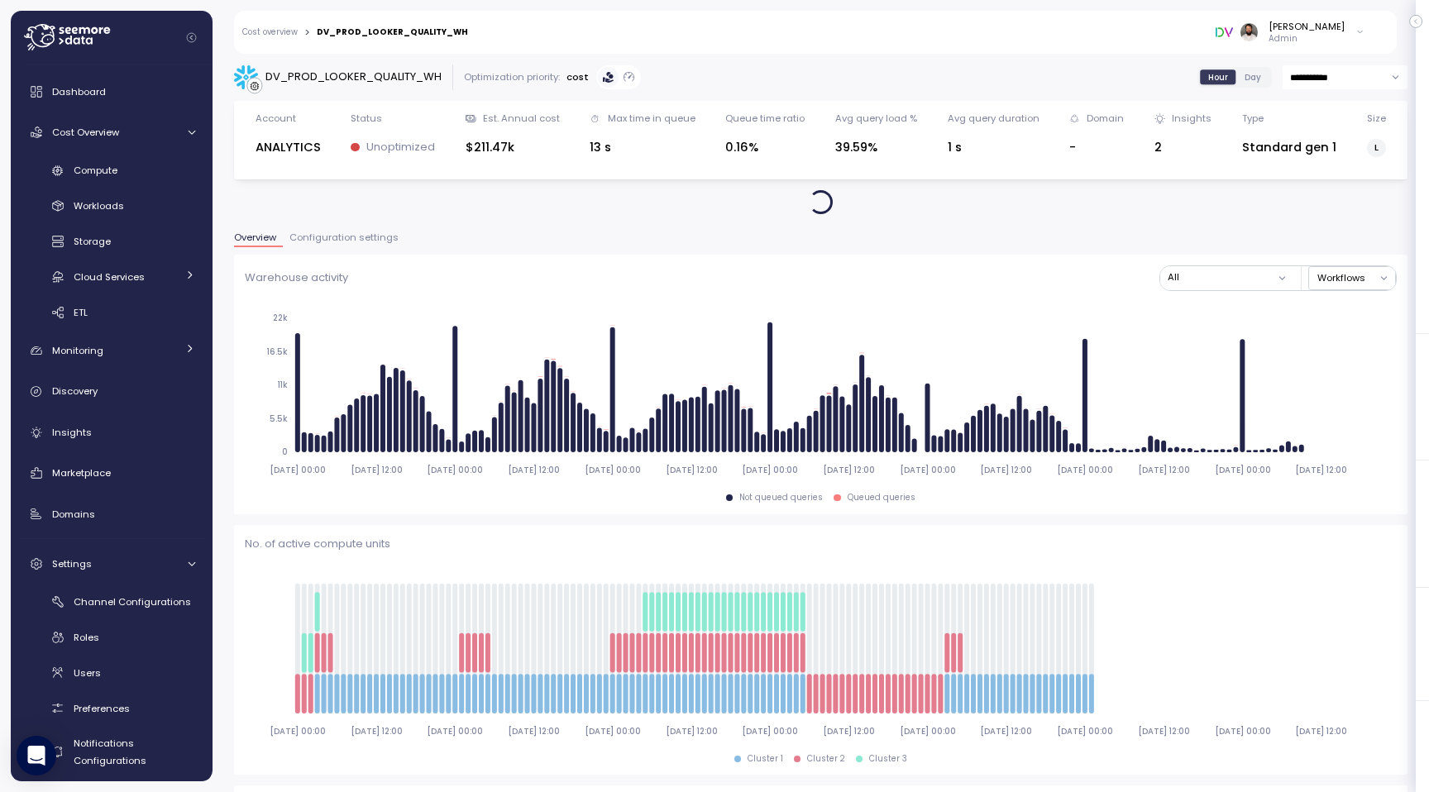
click at [362, 235] on span "Configuration settings" at bounding box center [343, 237] width 109 height 9
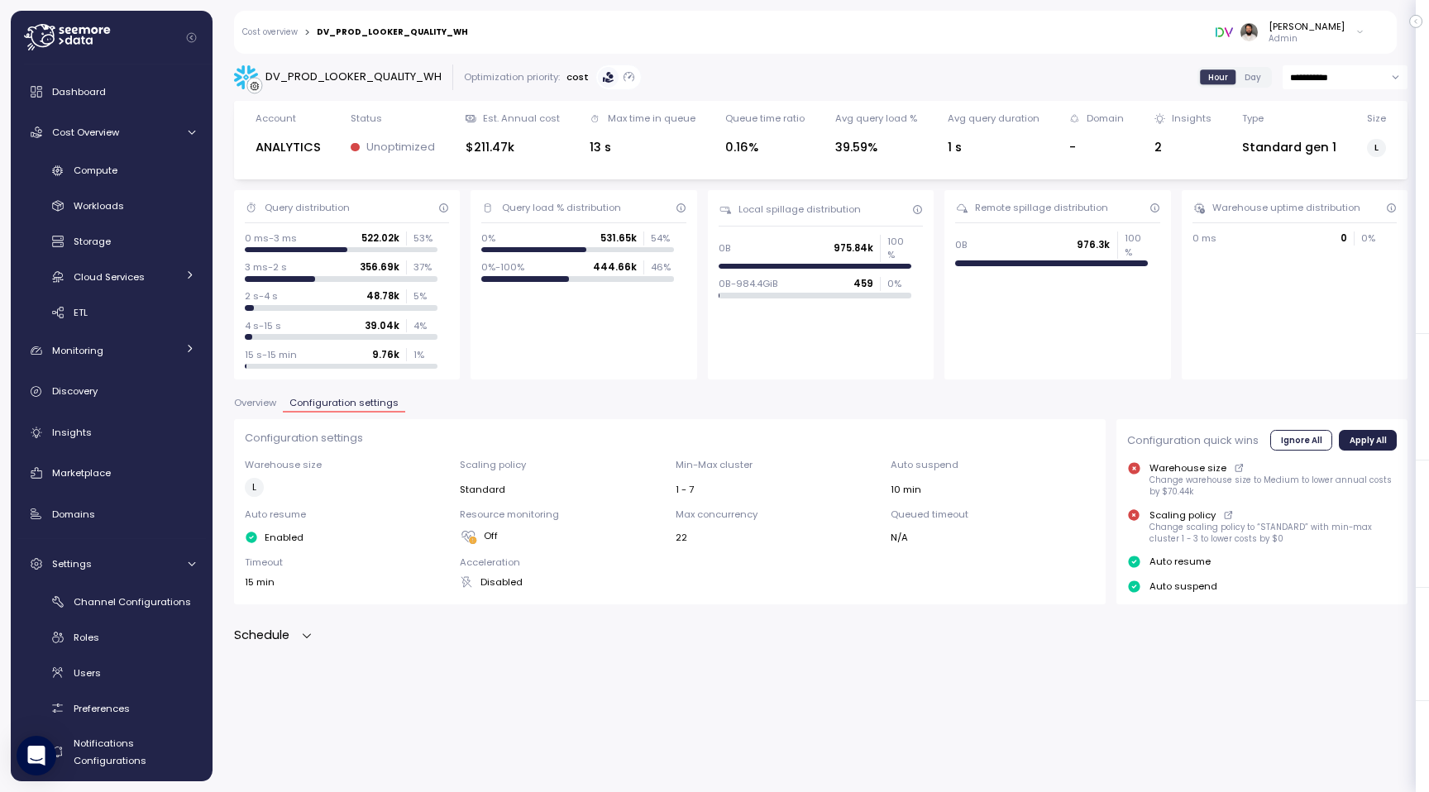
click at [295, 637] on div "Schedule" at bounding box center [273, 635] width 79 height 19
drag, startPoint x: 674, startPoint y: 486, endPoint x: 723, endPoint y: 486, distance: 48.8
click at [723, 486] on div "Warehouse size L Scaling policy Standard Min-Max cluster 1 - 7 Auto suspend 10 …" at bounding box center [670, 523] width 851 height 131
click at [263, 403] on span "Overview" at bounding box center [255, 402] width 42 height 9
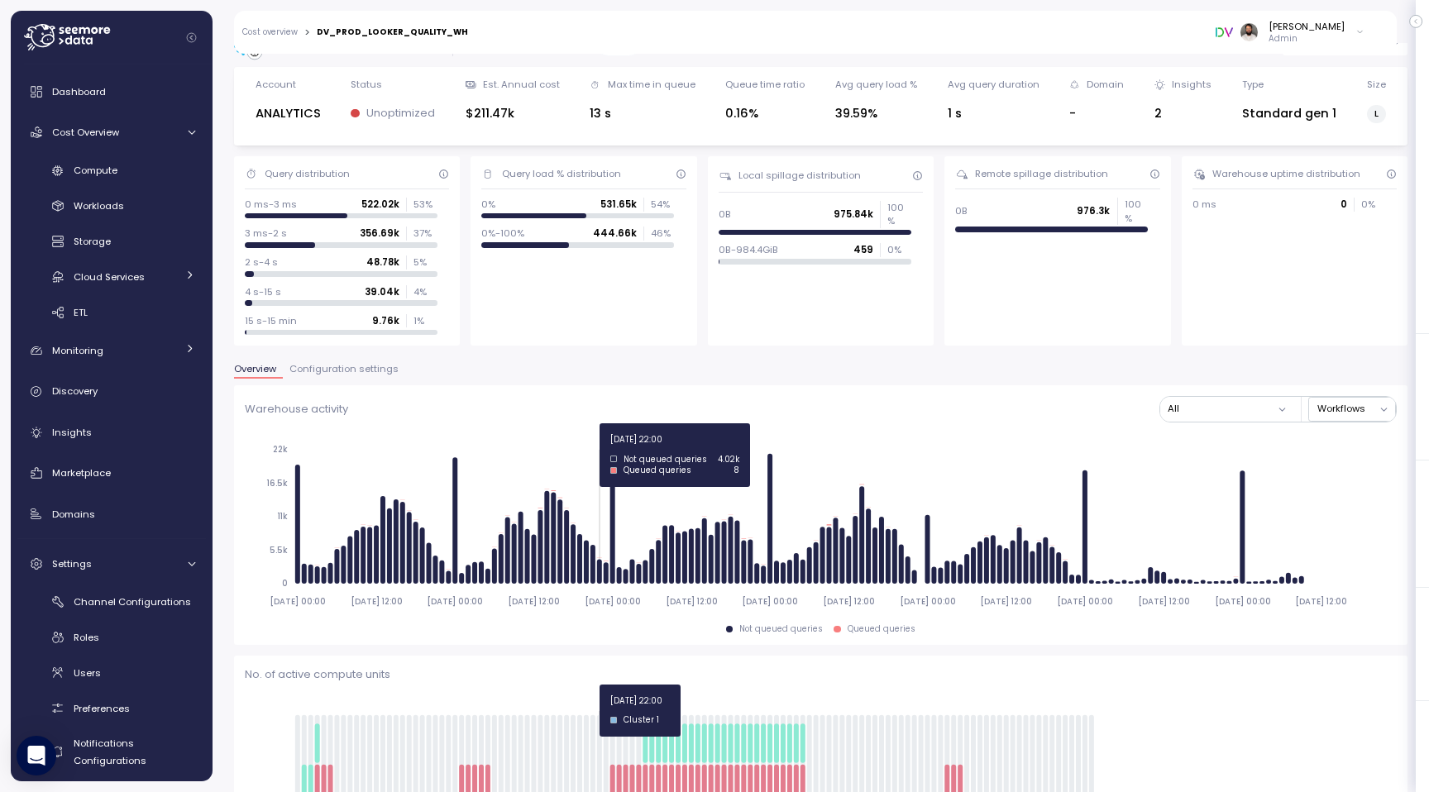
scroll to position [31, 0]
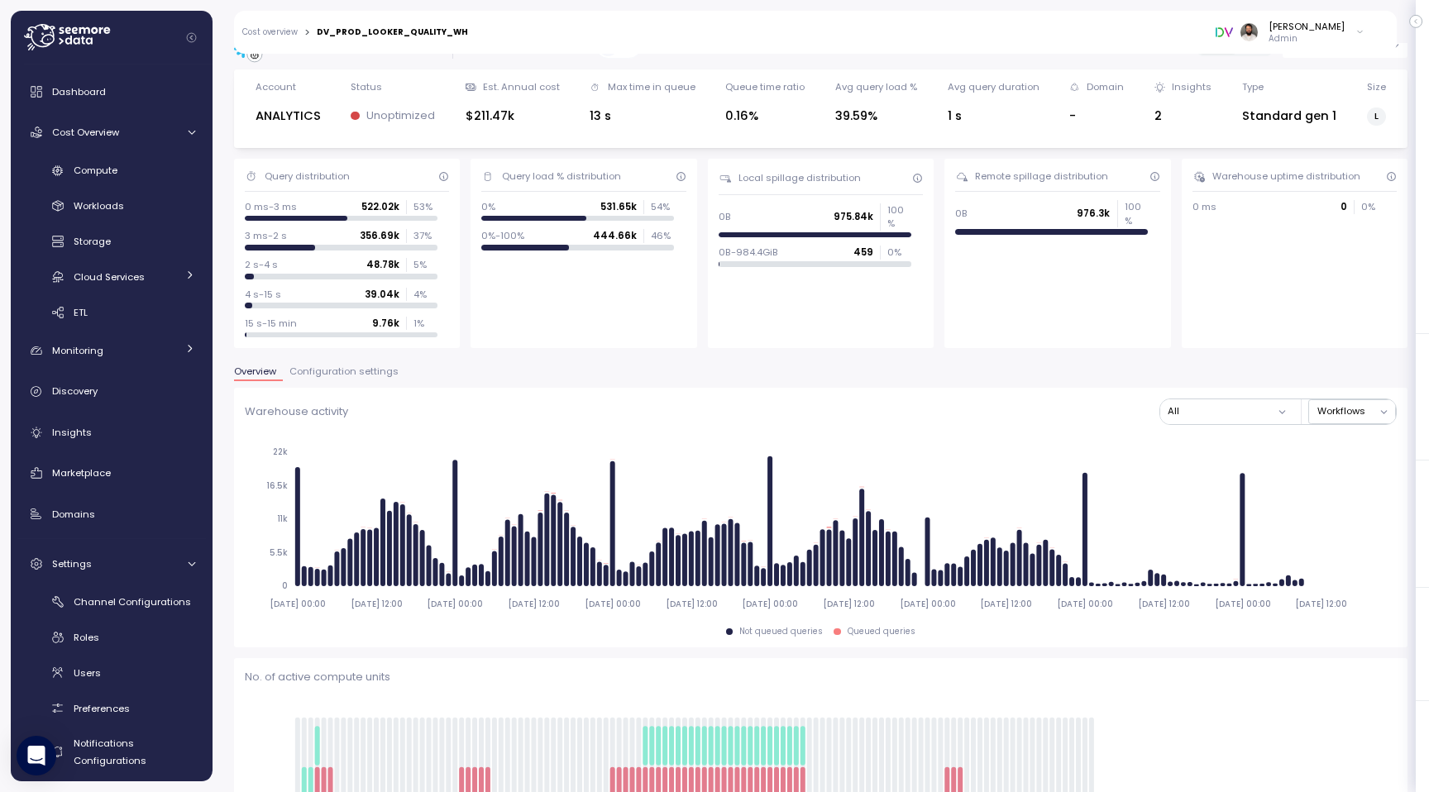
click at [352, 372] on span "Configuration settings" at bounding box center [343, 371] width 109 height 9
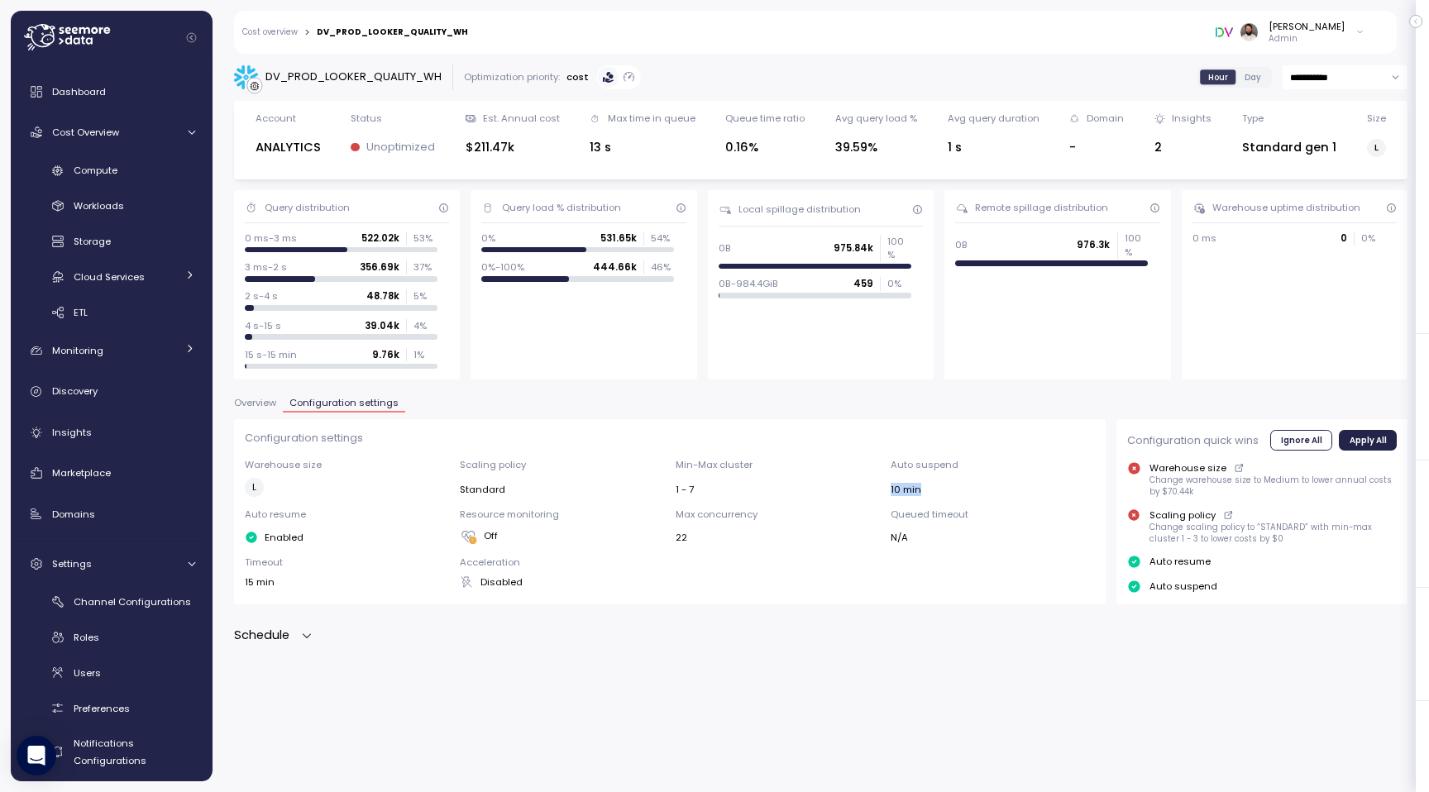
drag, startPoint x: 885, startPoint y: 490, endPoint x: 933, endPoint y: 491, distance: 48.8
click at [933, 491] on div "Warehouse size L Scaling policy Standard Min-Max cluster 1 - 7 Auto suspend 10 …" at bounding box center [670, 523] width 851 height 131
click at [919, 473] on div "Auto suspend 10 min" at bounding box center [992, 477] width 204 height 39
drag, startPoint x: 884, startPoint y: 460, endPoint x: 918, endPoint y: 518, distance: 67.1
click at [918, 518] on div "Warehouse size L Scaling policy Standard Min-Max cluster 1 - 7 Auto suspend 10 …" at bounding box center [670, 523] width 851 height 131
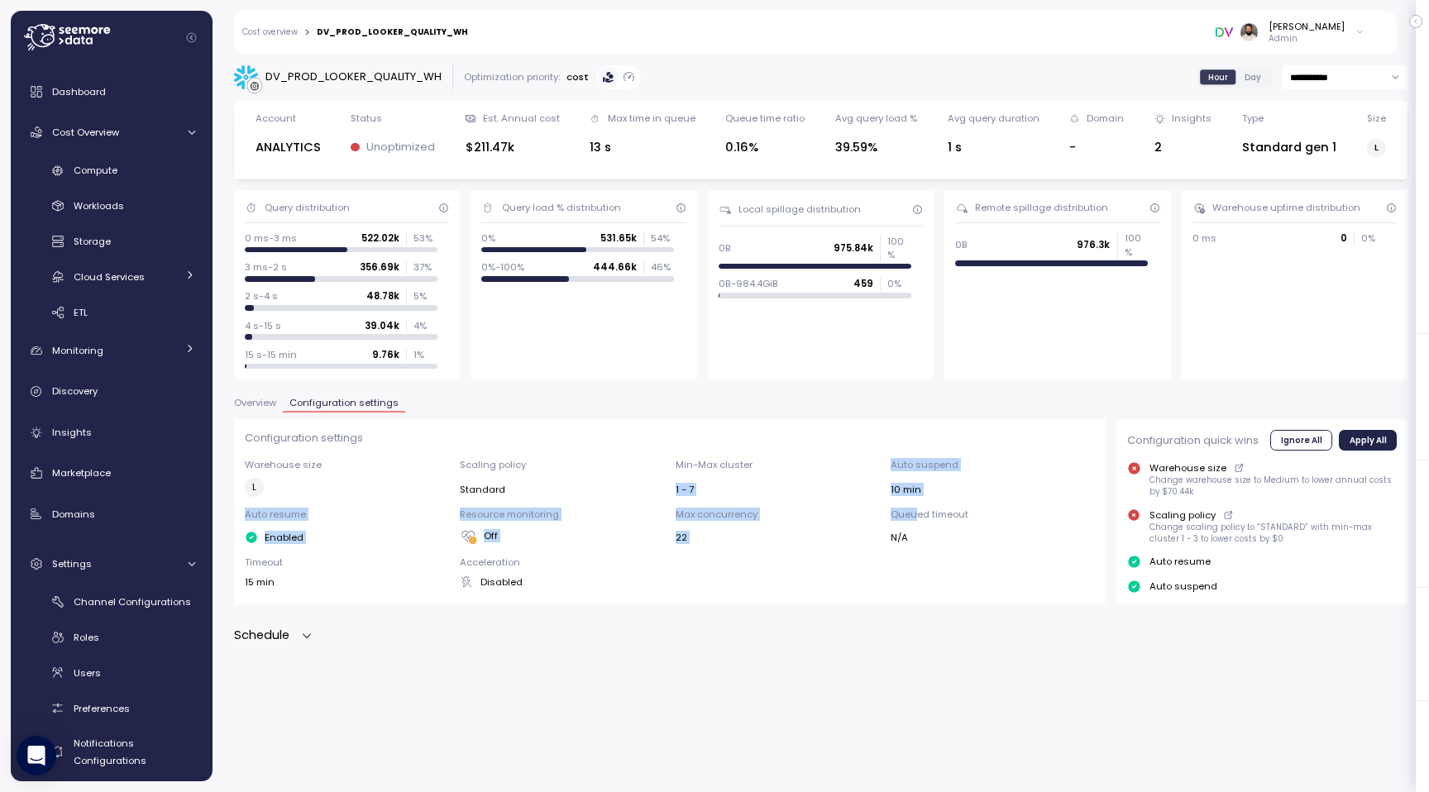
click at [918, 518] on p "Queued timeout" at bounding box center [992, 514] width 204 height 13
click at [310, 624] on div "Configuration settings Warehouse size L Scaling policy Standard Min-Max cluster…" at bounding box center [820, 532] width 1173 height 226
click at [304, 629] on icon "button" at bounding box center [306, 635] width 13 height 13
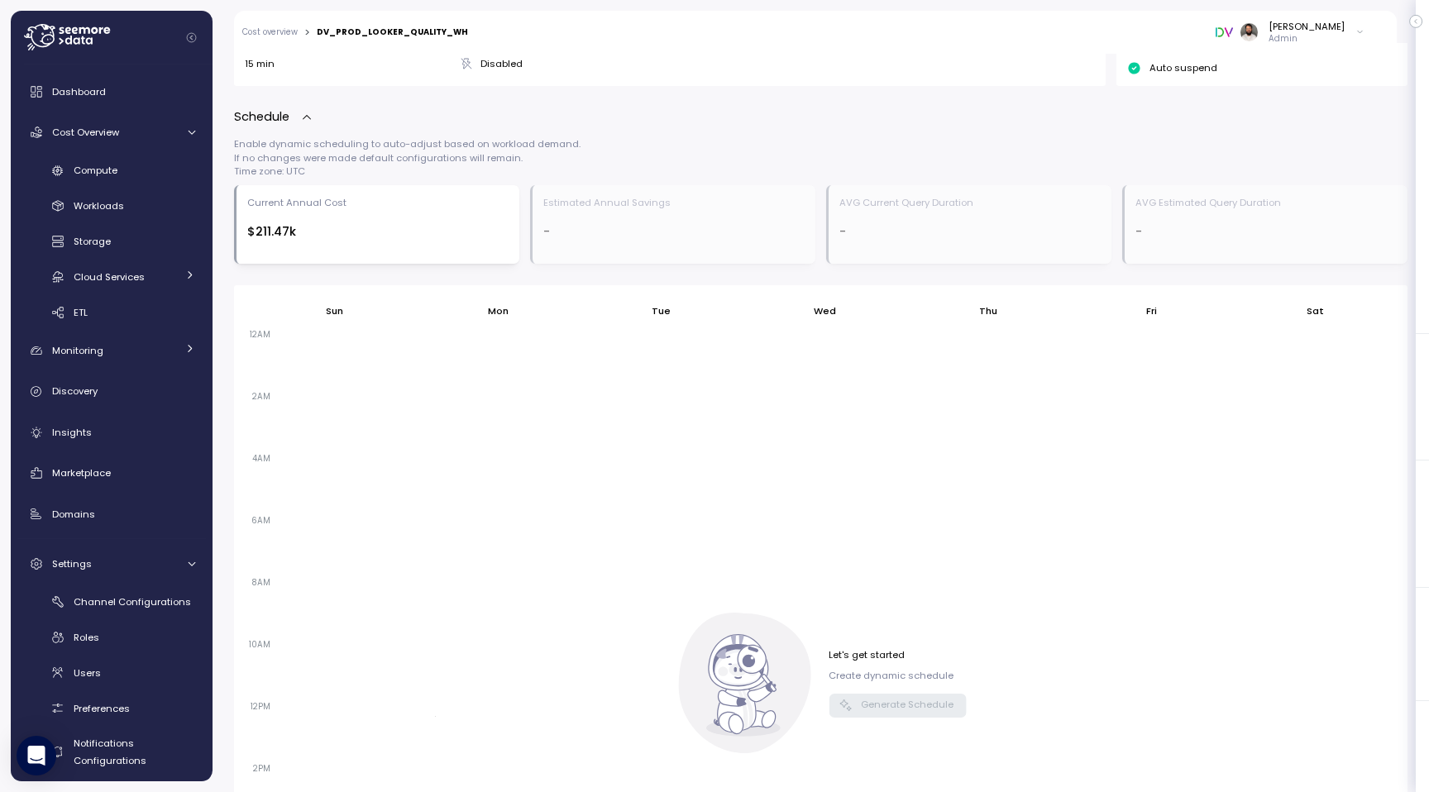
scroll to position [519, 0]
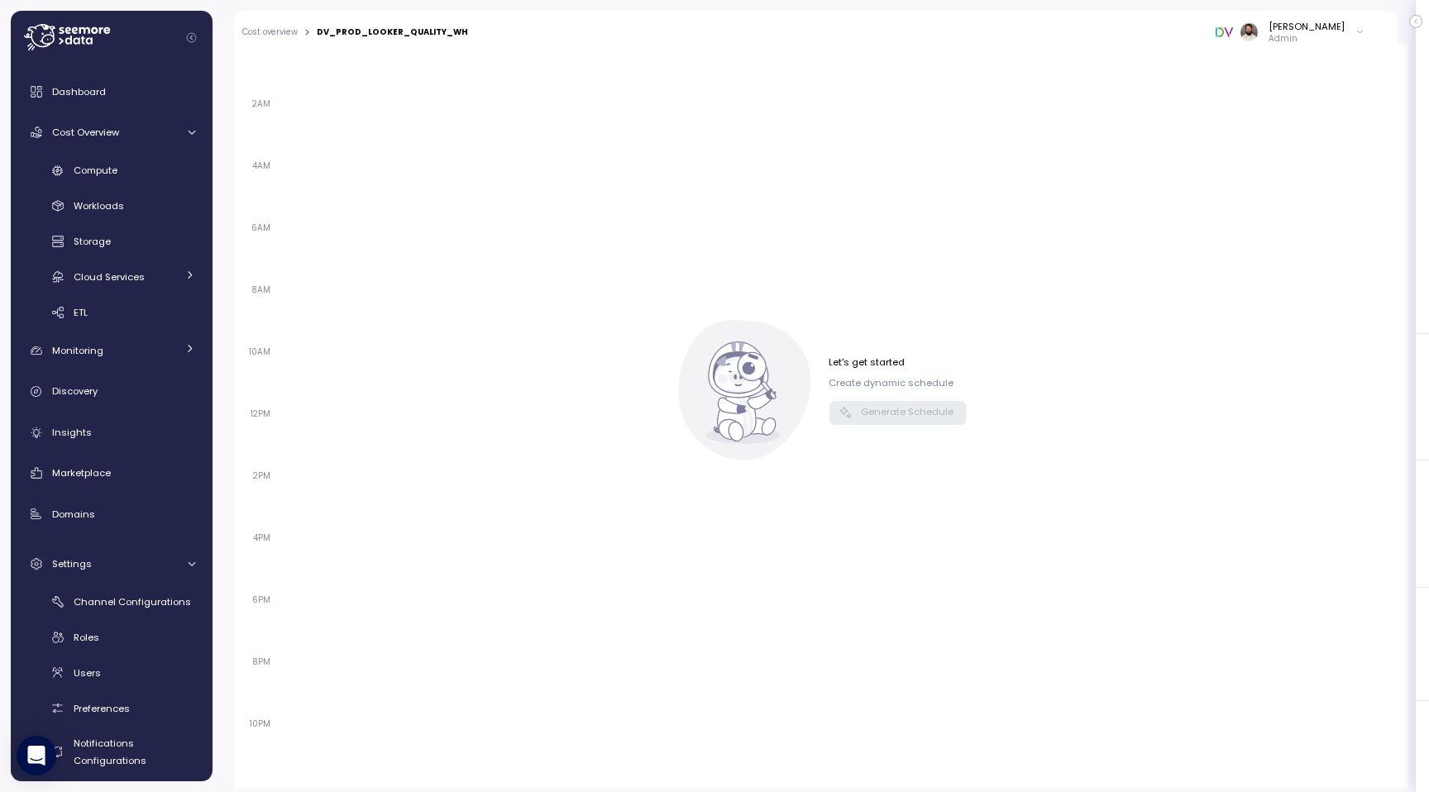
scroll to position [818, 0]
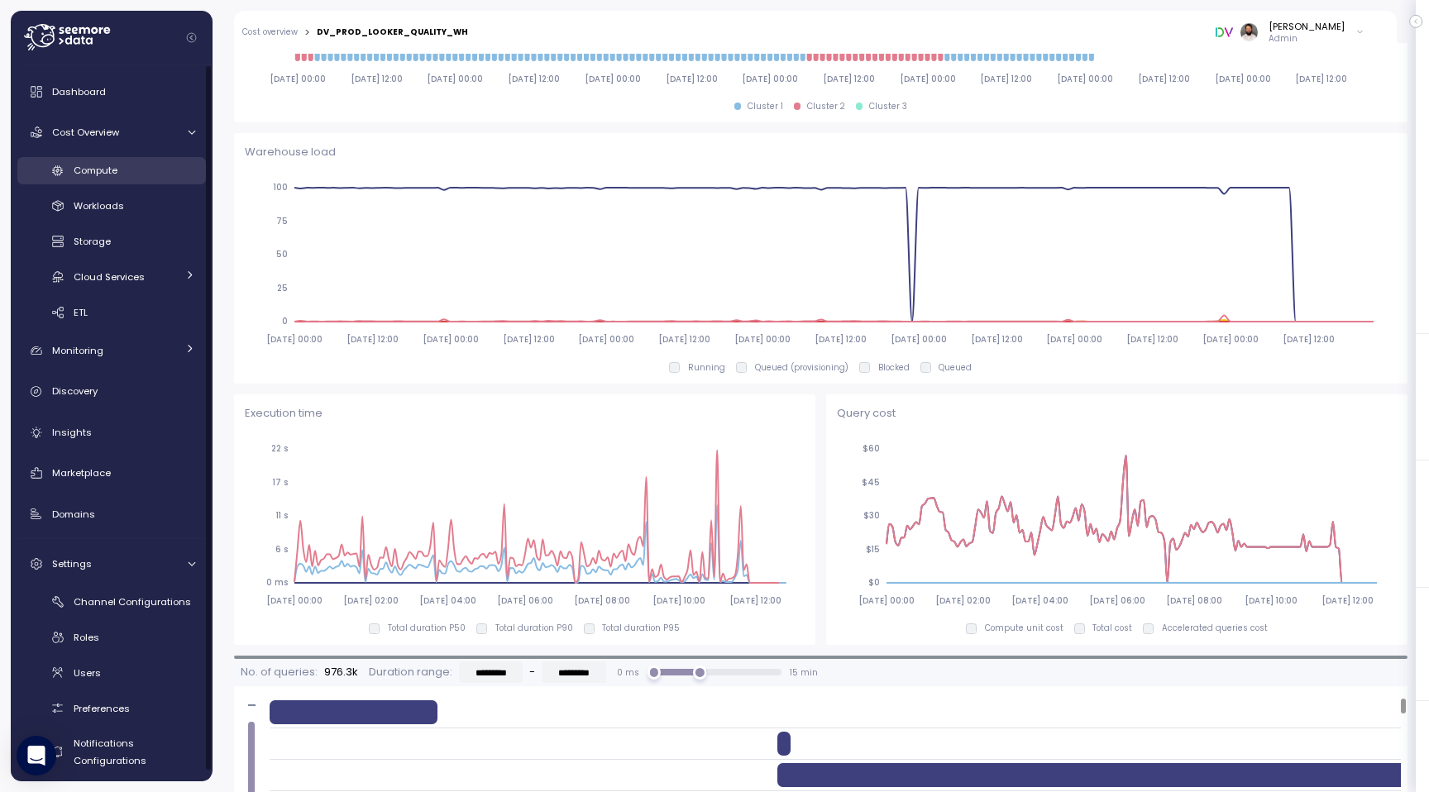
click at [146, 174] on div "Compute" at bounding box center [135, 170] width 122 height 17
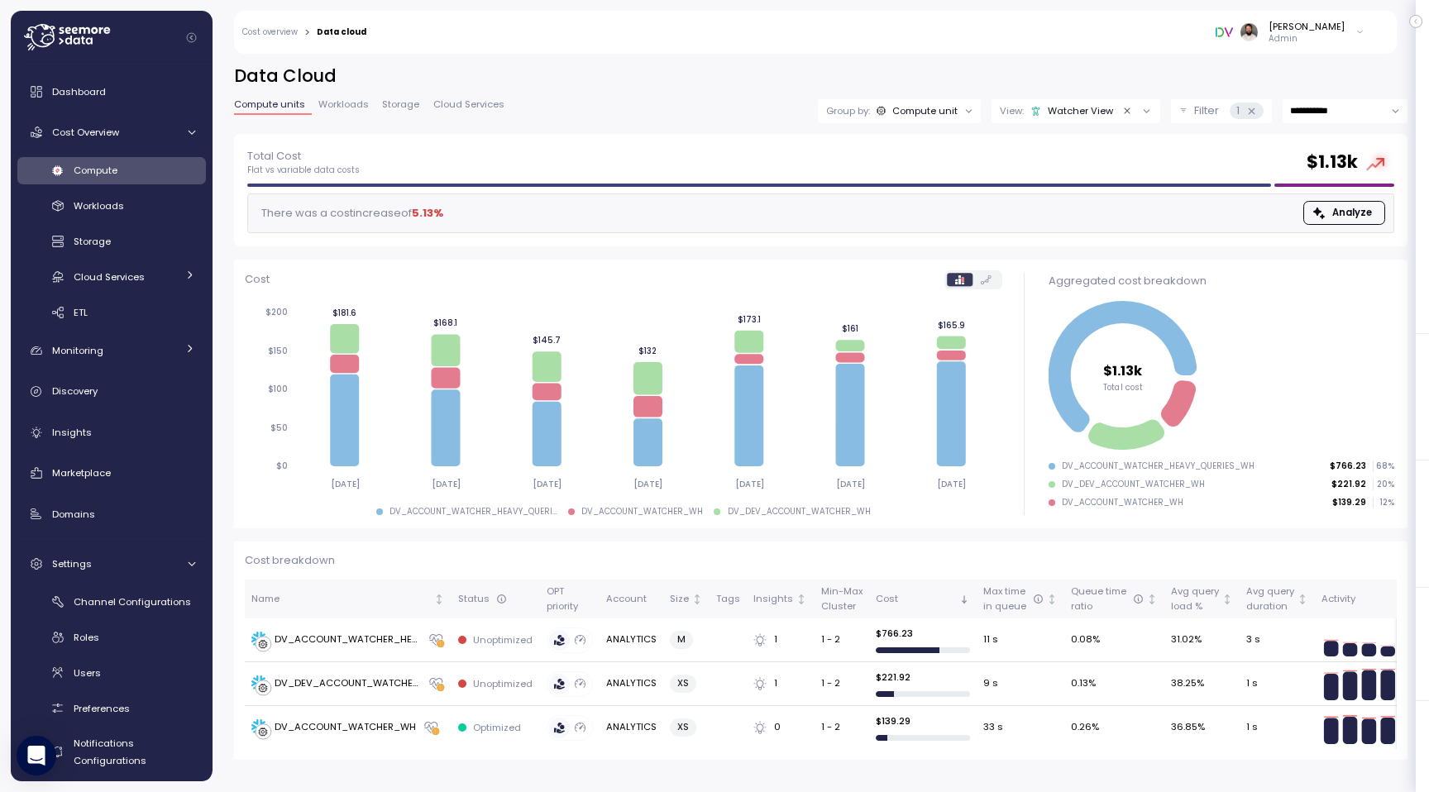
click at [1122, 113] on icon "Clear value" at bounding box center [1127, 111] width 11 height 11
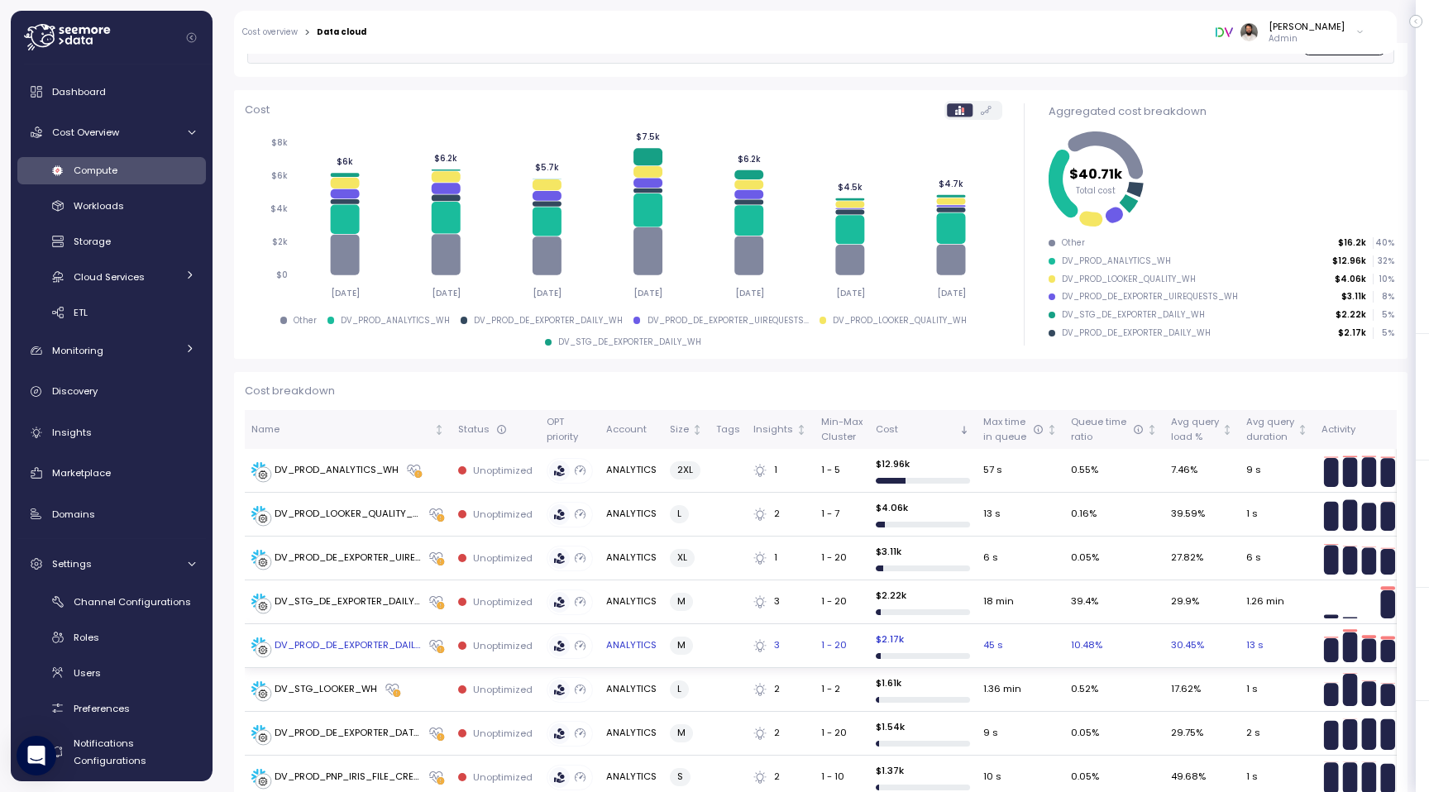
scroll to position [403, 0]
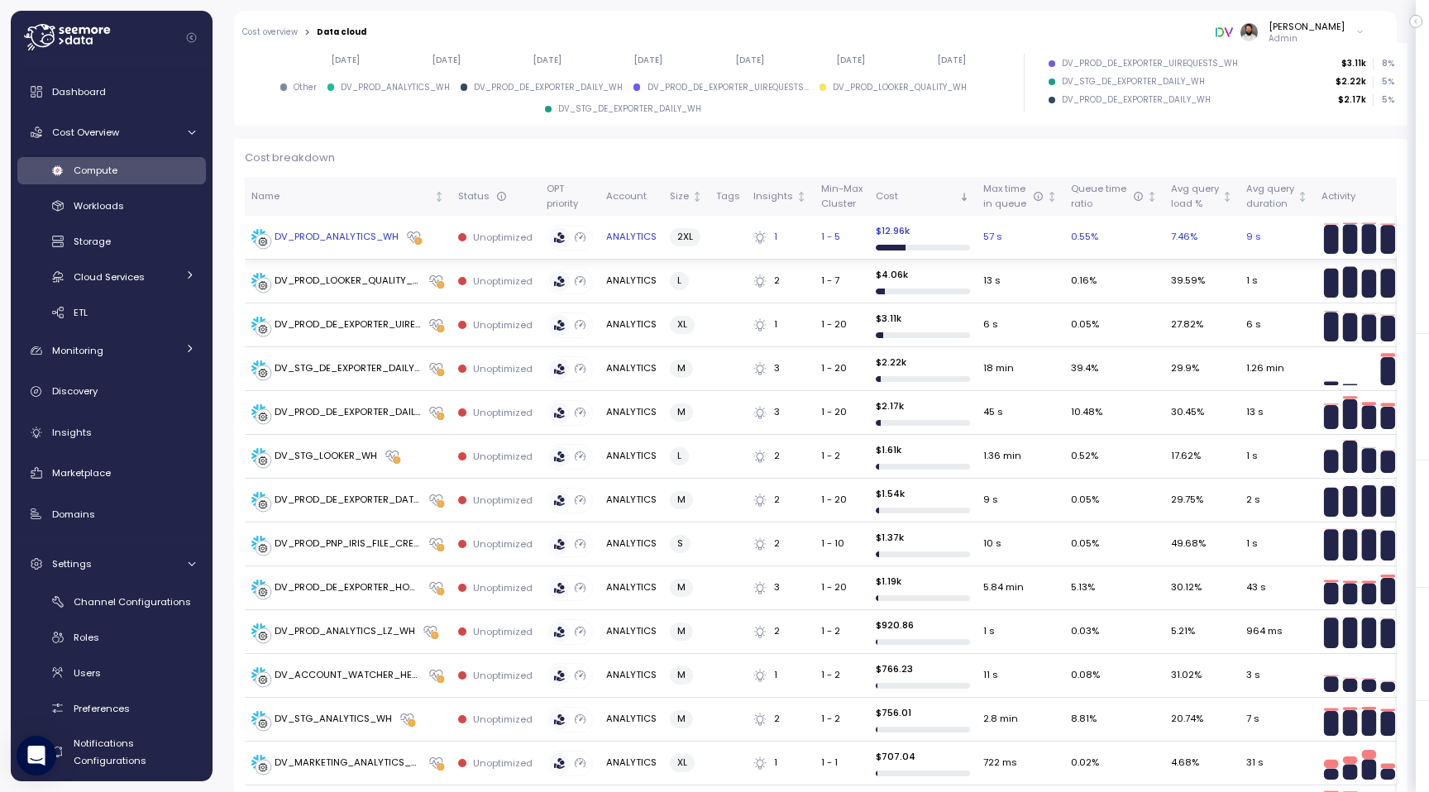
click at [378, 246] on td "DV_PROD_ANALYTICS_WH" at bounding box center [348, 238] width 207 height 44
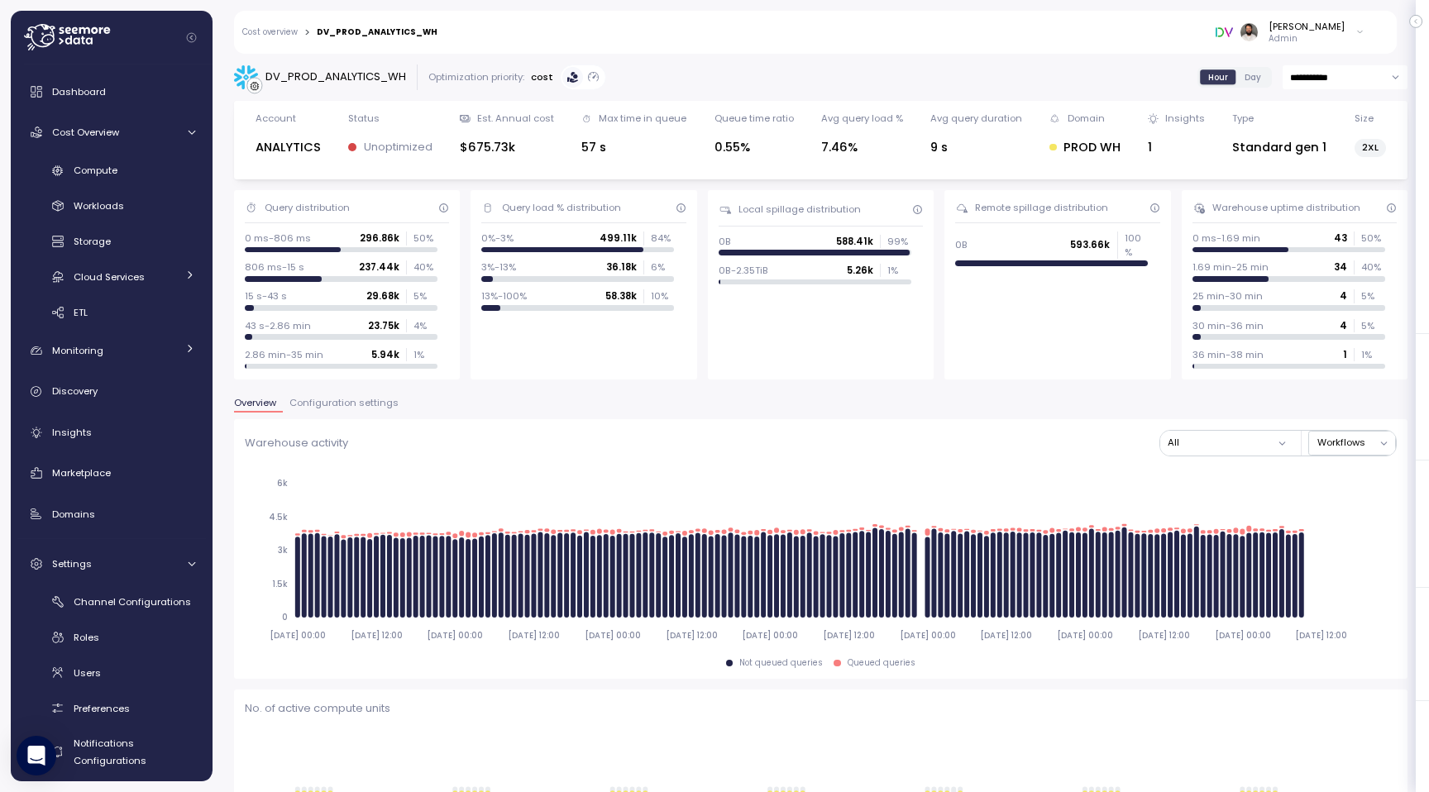
click at [327, 398] on span "Configuration settings" at bounding box center [343, 402] width 109 height 9
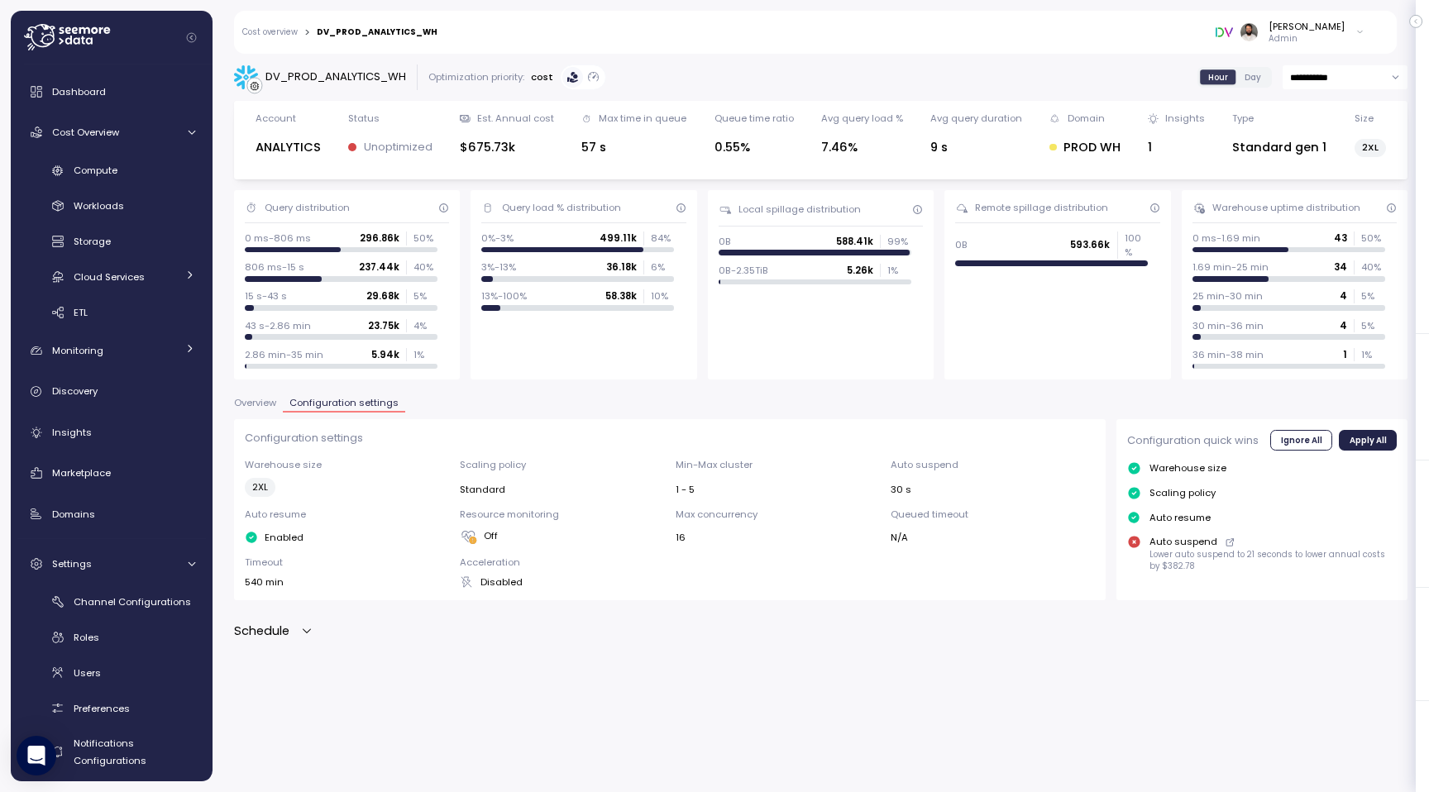
click at [305, 639] on div "Schedule" at bounding box center [273, 631] width 79 height 19
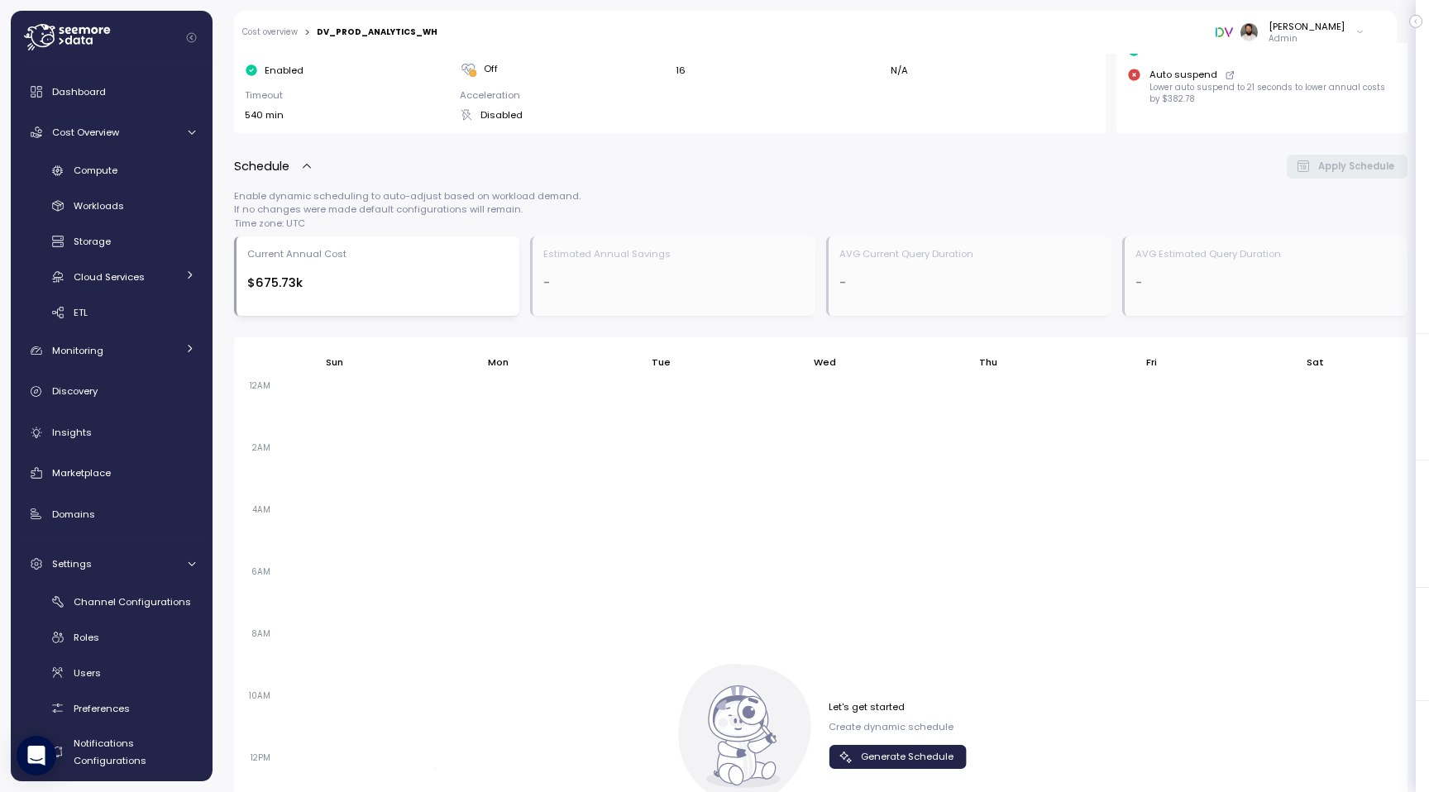
scroll to position [469, 0]
click at [899, 754] on span "Generate Schedule" at bounding box center [907, 755] width 93 height 22
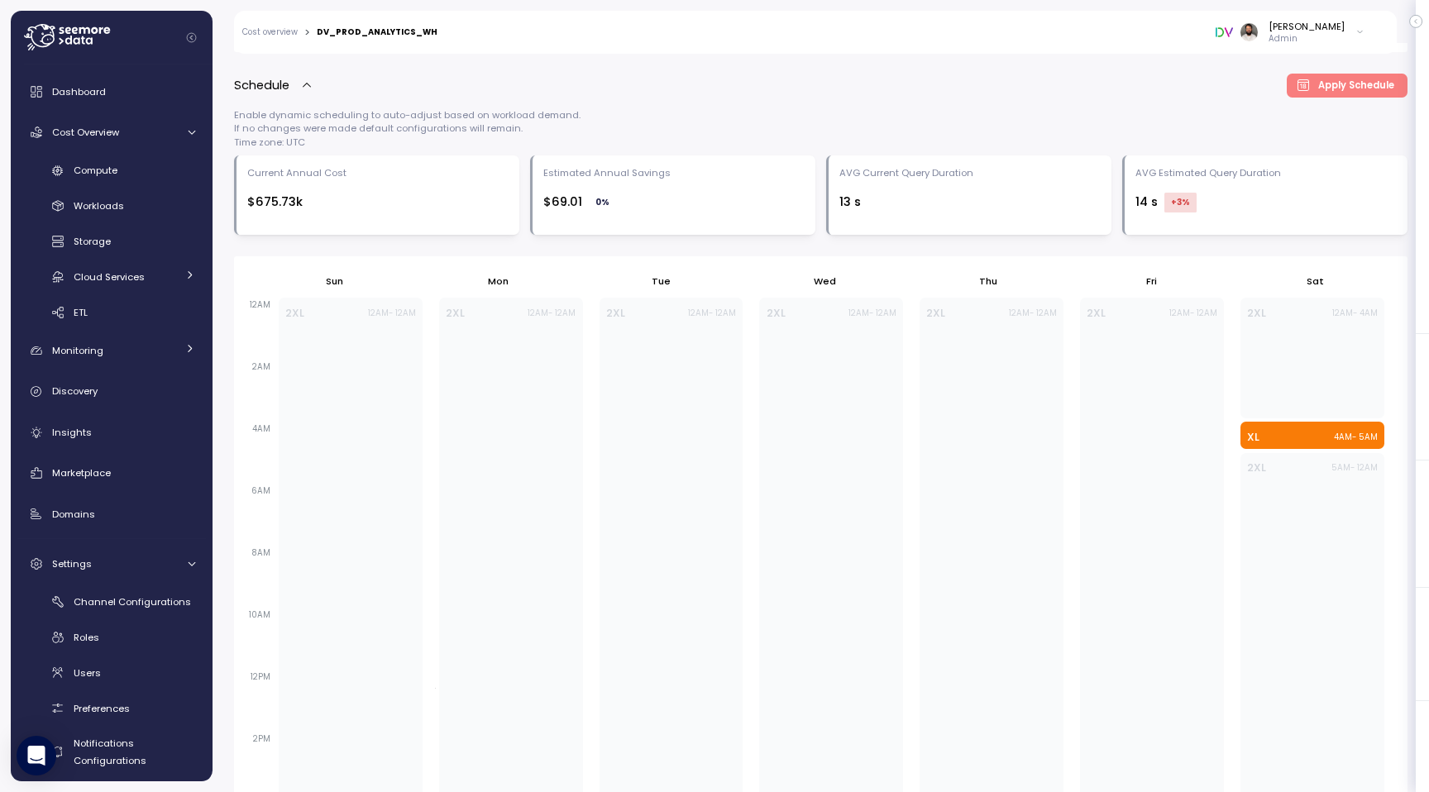
scroll to position [561, 0]
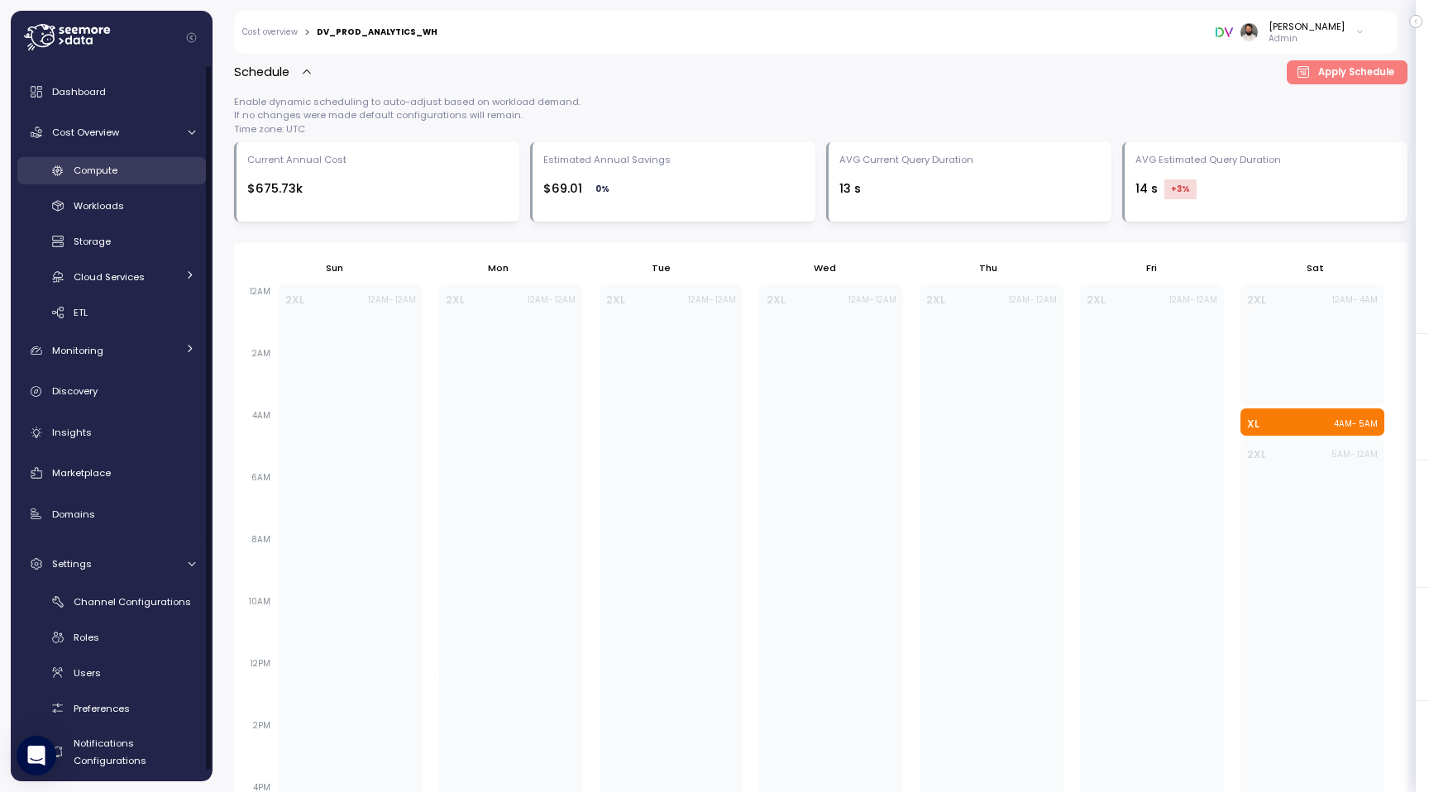
click at [141, 178] on div "Compute" at bounding box center [135, 170] width 122 height 17
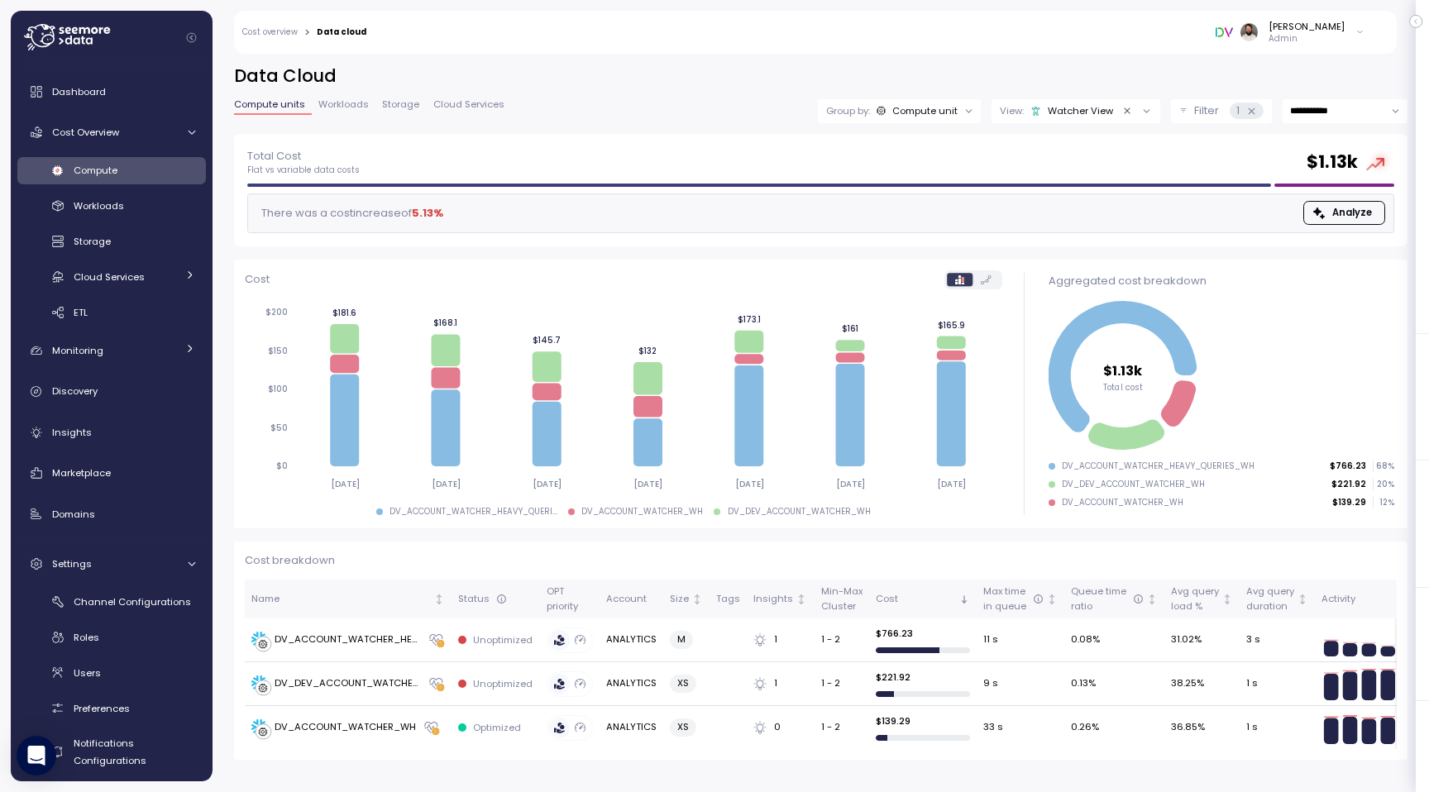
click at [1122, 112] on icon "Clear value" at bounding box center [1127, 111] width 11 height 11
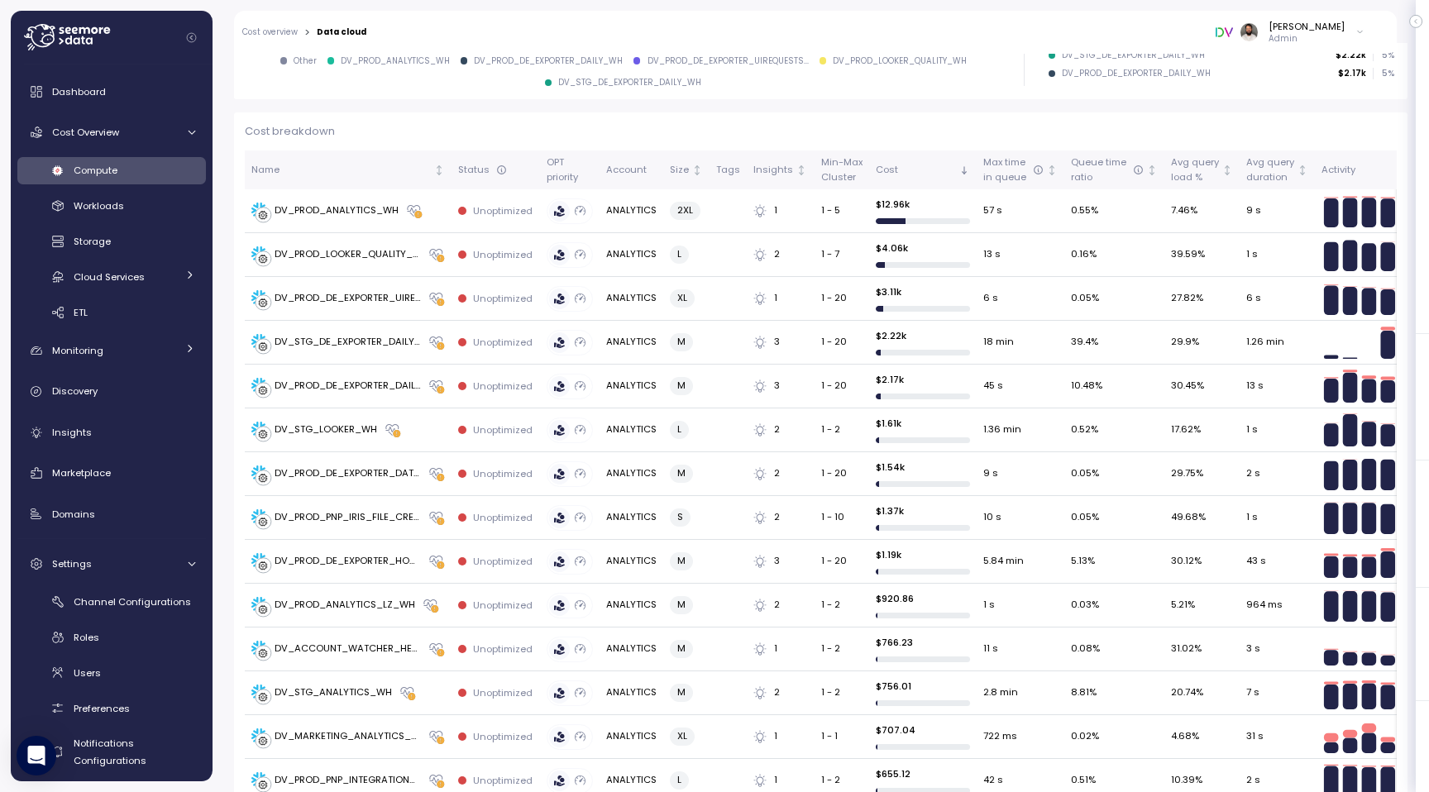
scroll to position [426, 0]
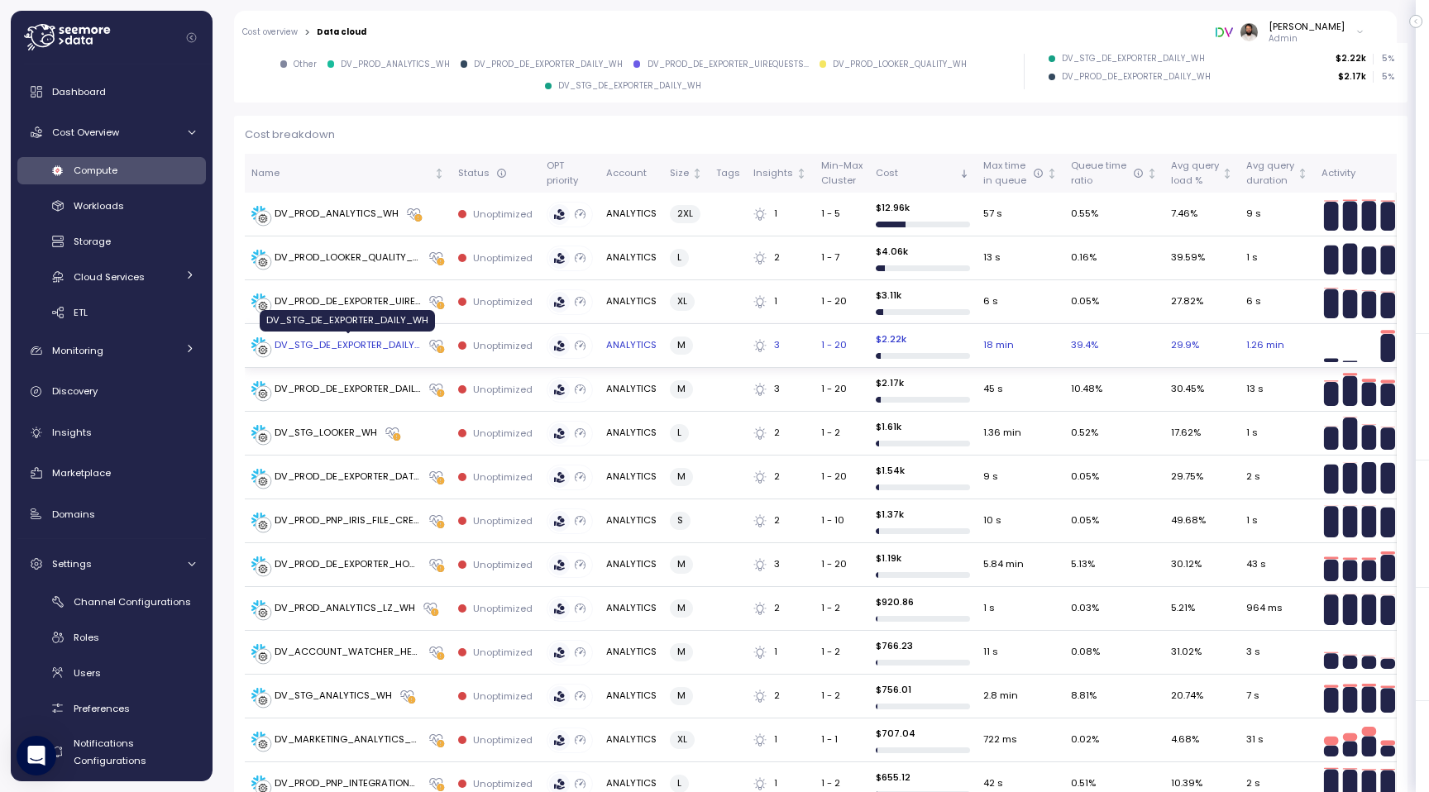
click at [360, 351] on div "DV_STG_DE_EXPORTER_DAILY_WH" at bounding box center [347, 345] width 146 height 15
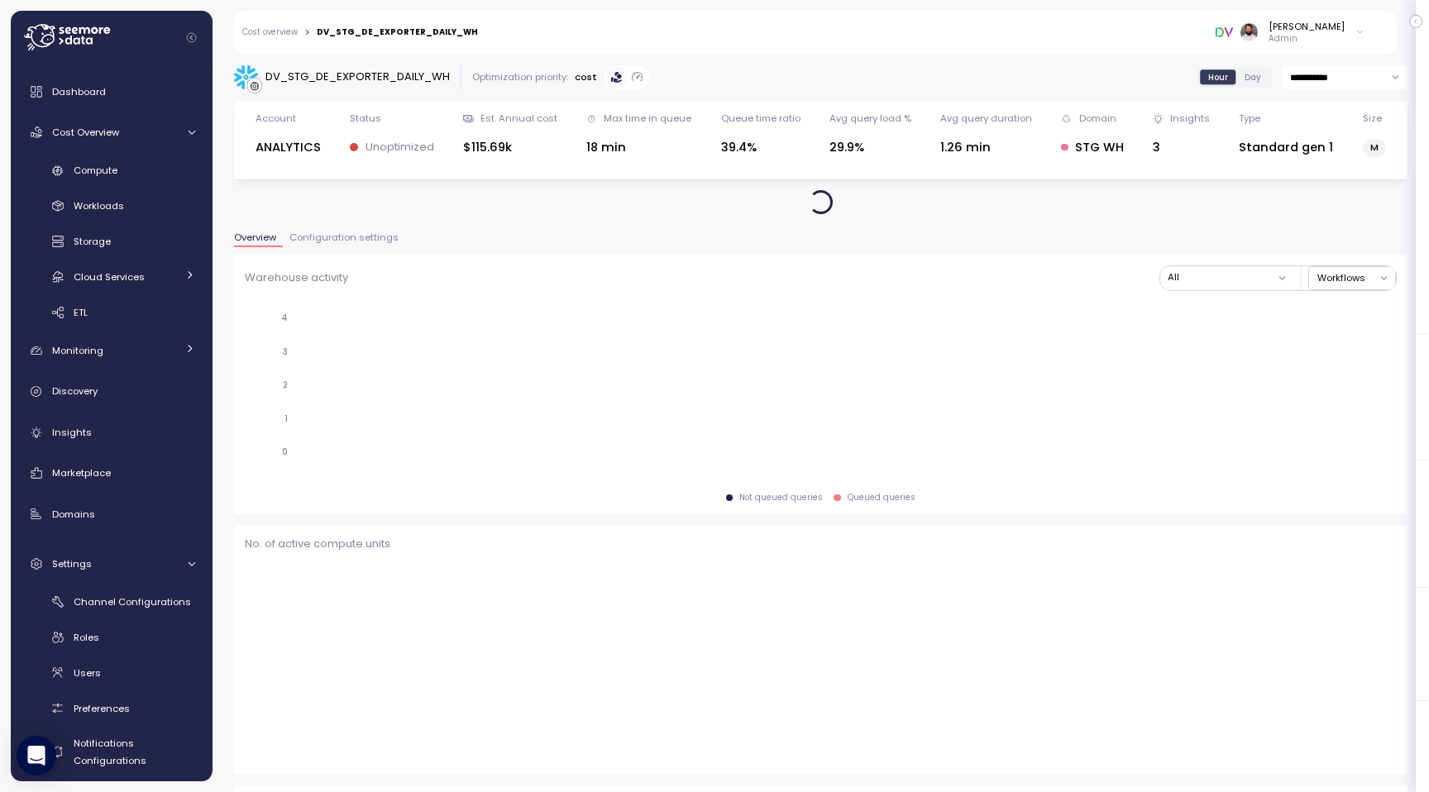
click at [362, 240] on span "Configuration settings" at bounding box center [343, 237] width 109 height 9
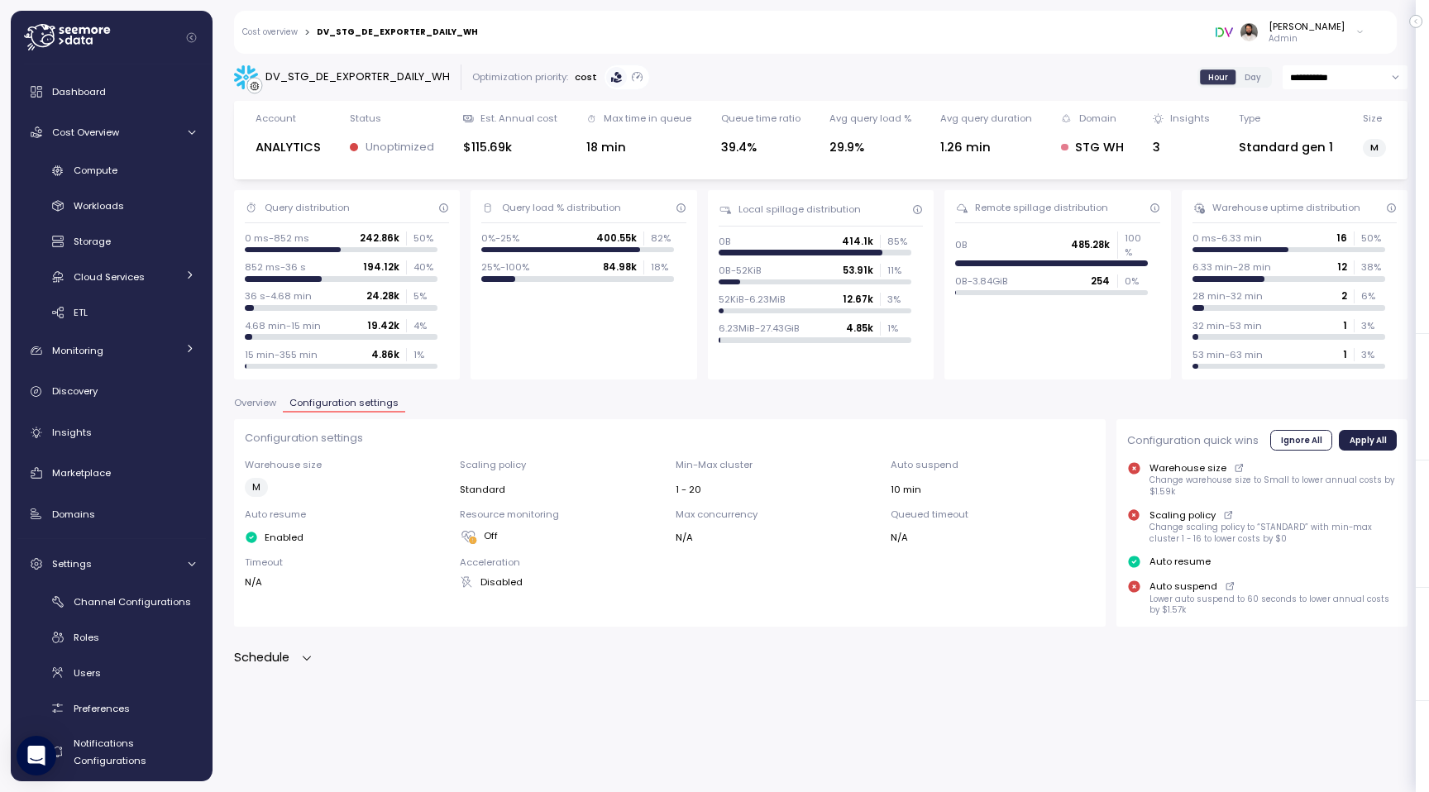
click at [298, 663] on div "Schedule" at bounding box center [273, 657] width 79 height 19
drag, startPoint x: 903, startPoint y: 488, endPoint x: 986, endPoint y: 484, distance: 83.6
click at [986, 485] on div "Warehouse size M Scaling policy Standard Min-Max cluster 1 - 20 Auto suspend 10…" at bounding box center [670, 523] width 851 height 131
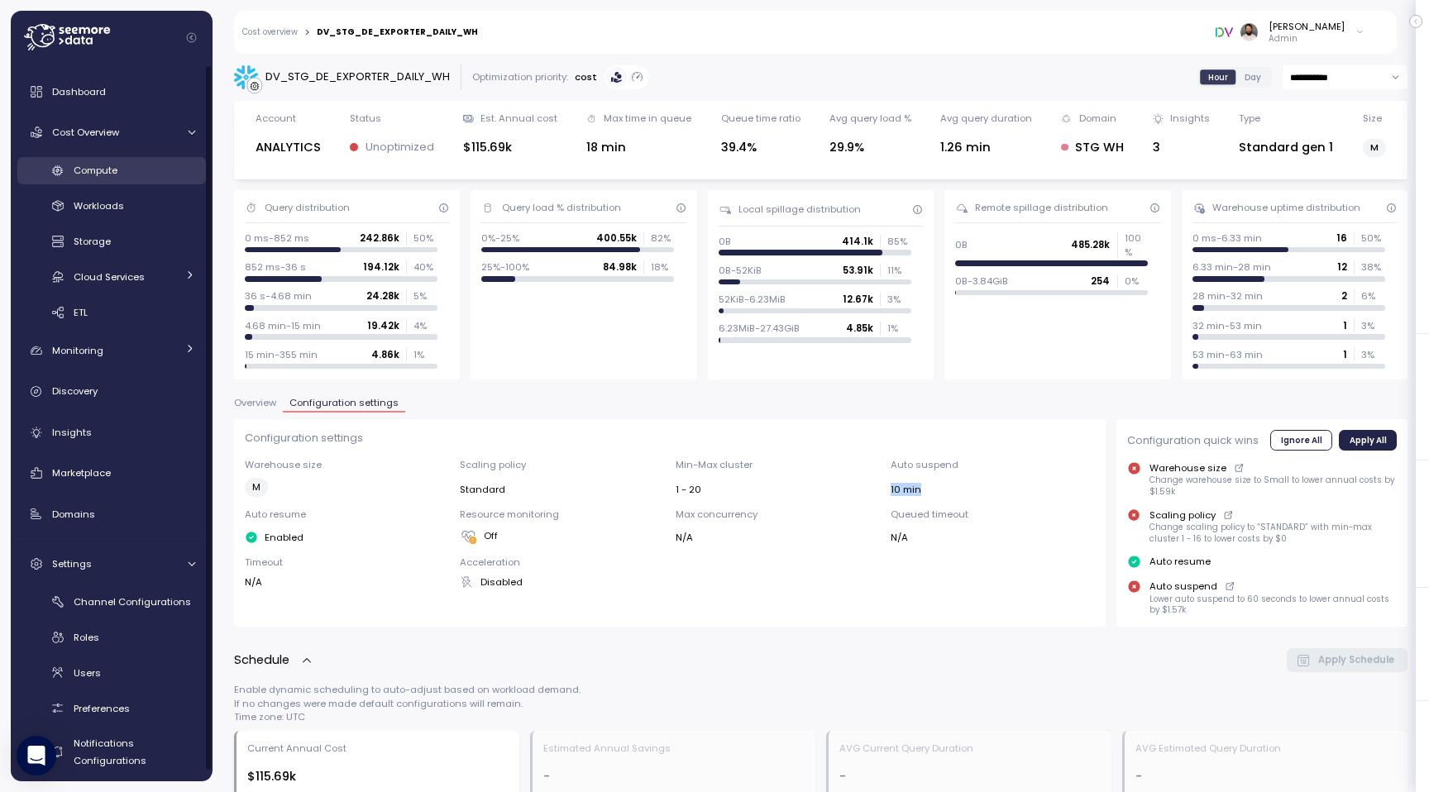
click at [100, 165] on span "Compute" at bounding box center [96, 170] width 44 height 13
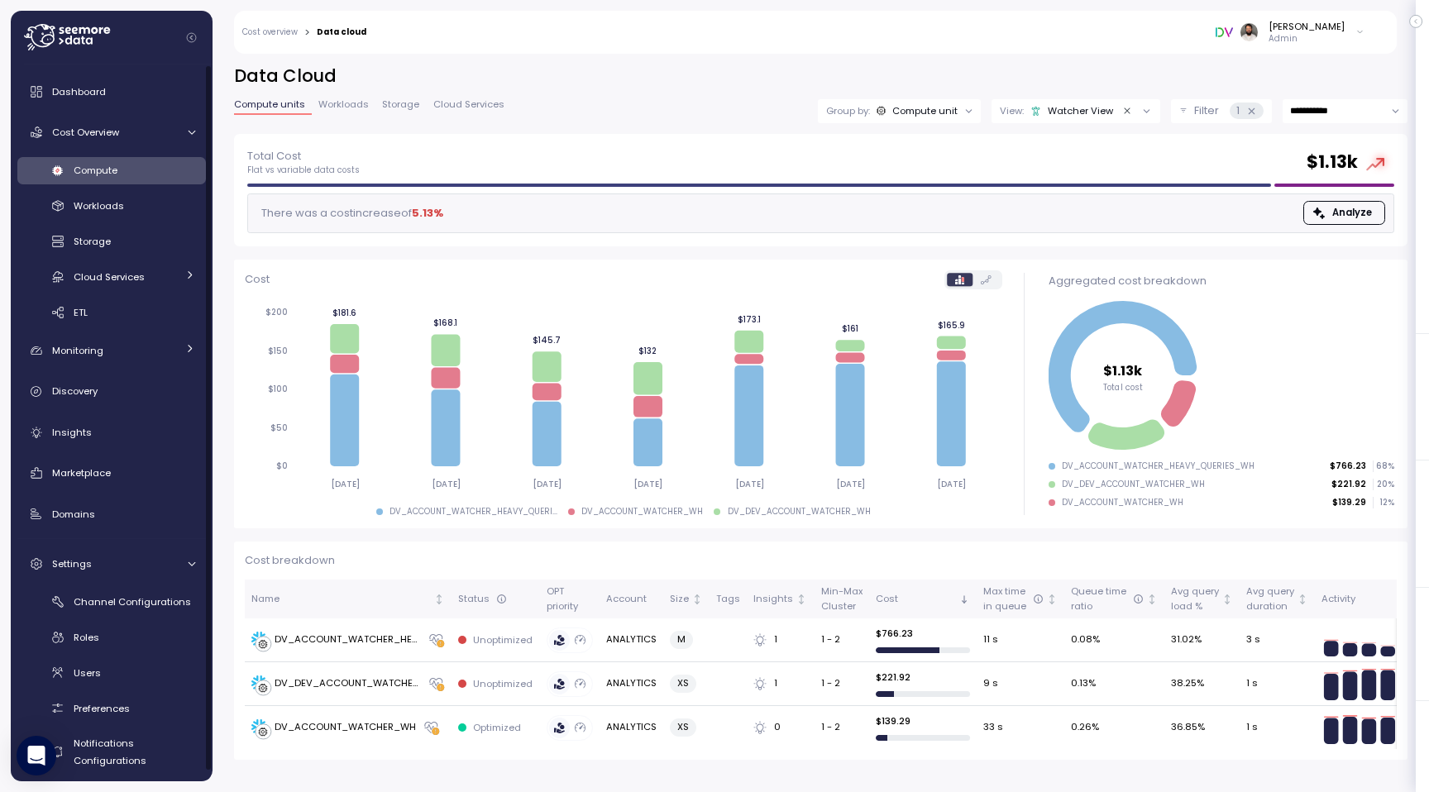
click at [1124, 116] on button "Clear value" at bounding box center [1126, 110] width 15 height 15
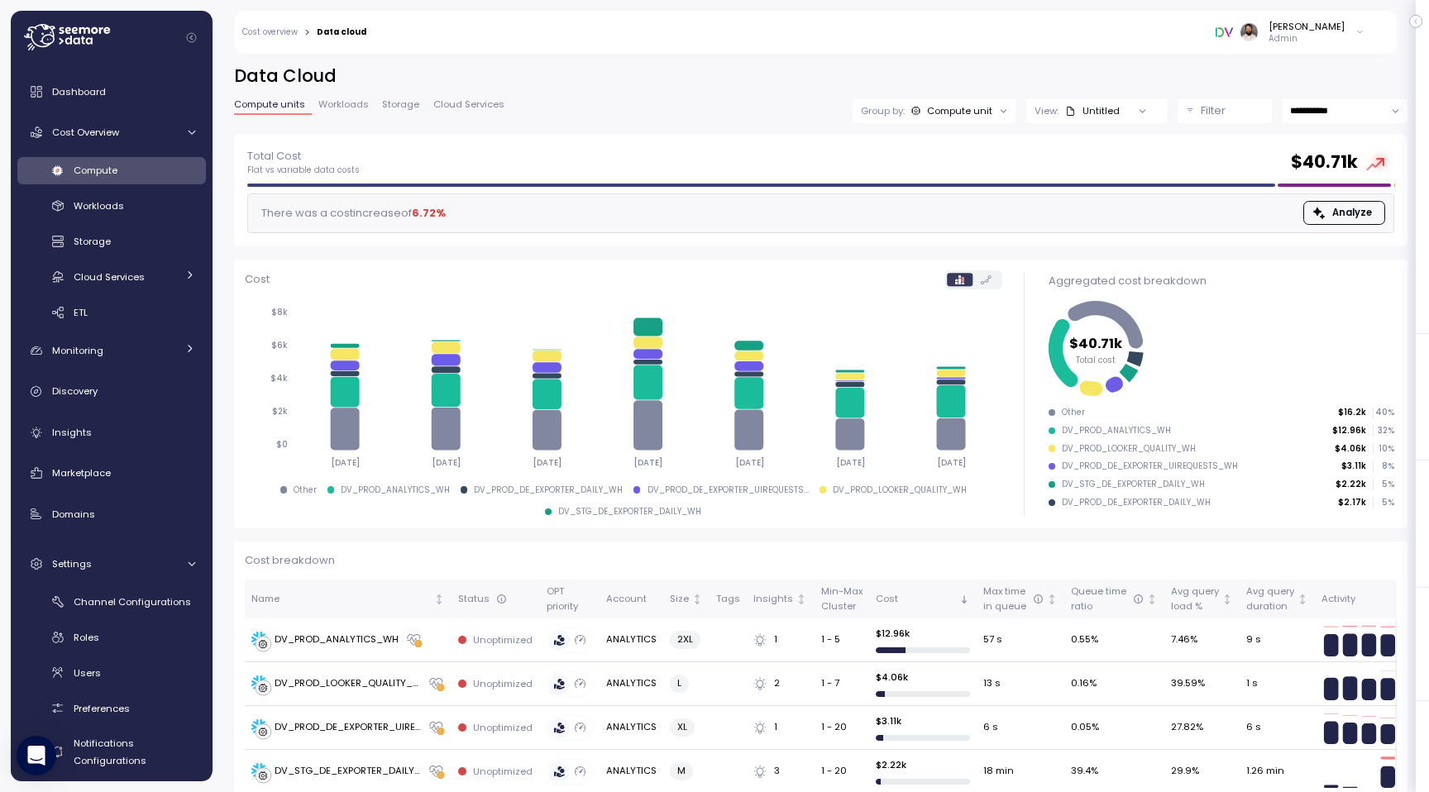
click at [1104, 112] on div "Untitled" at bounding box center [1092, 110] width 55 height 13
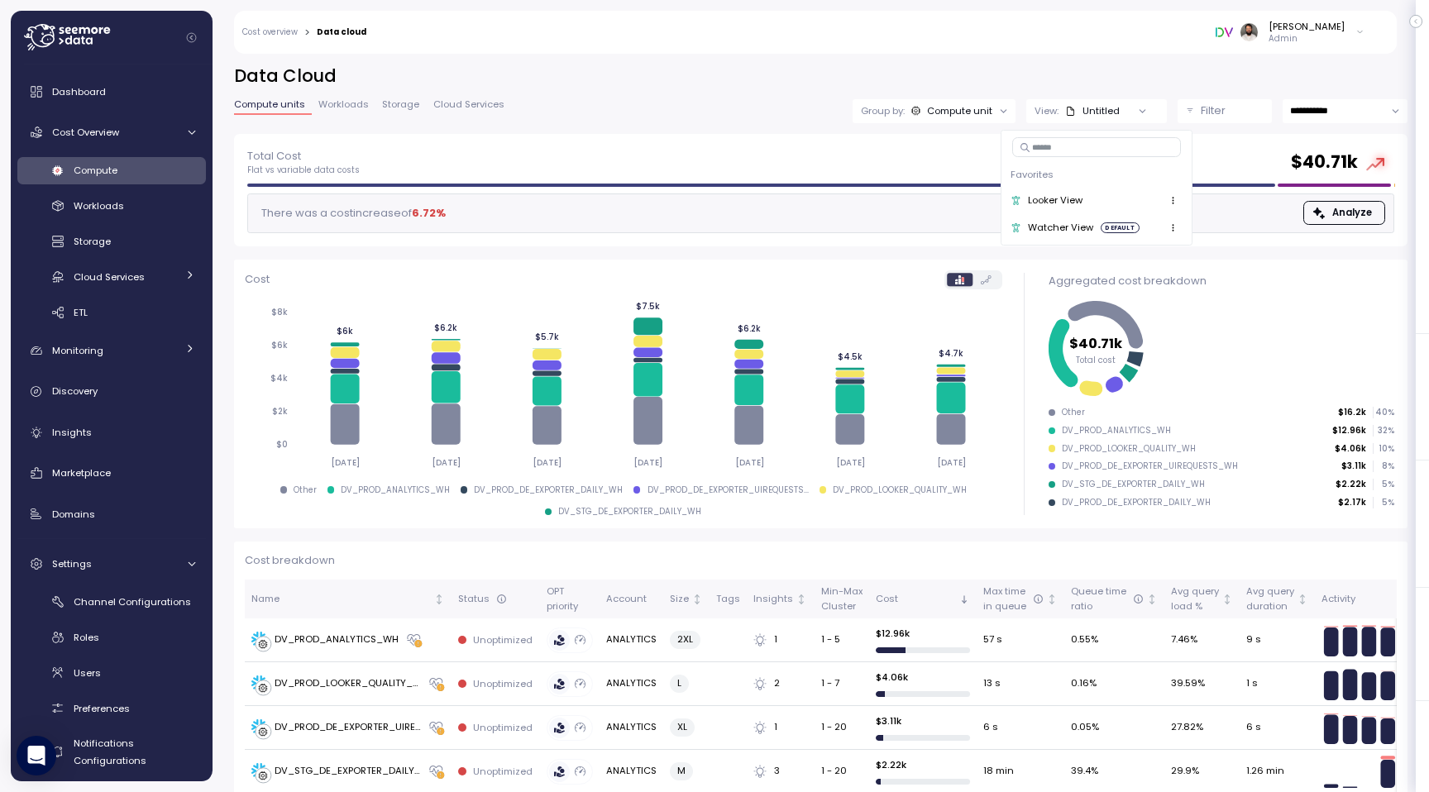
click at [1189, 113] on button "Filter" at bounding box center [1224, 111] width 94 height 24
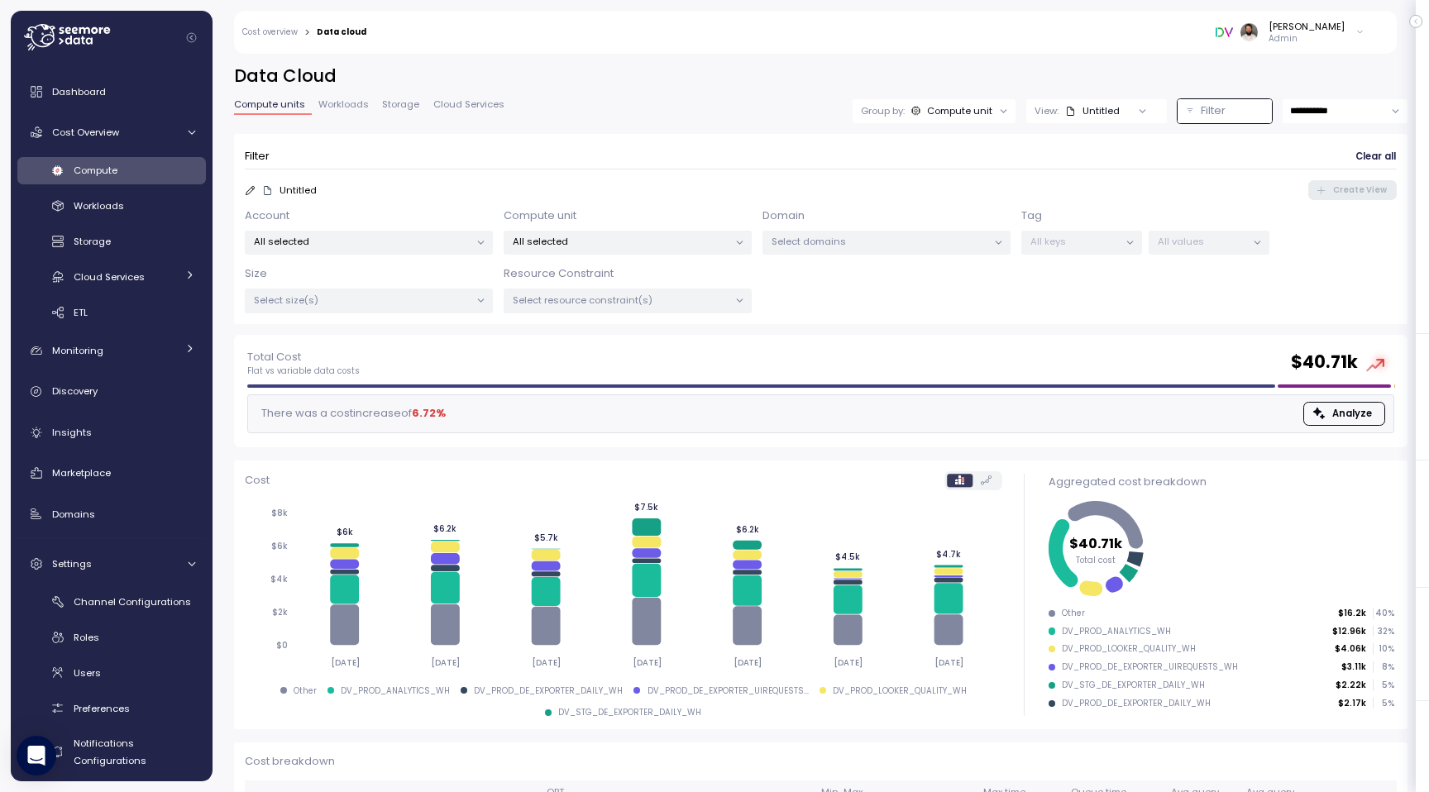
click at [685, 237] on p "All selected" at bounding box center [621, 241] width 216 height 13
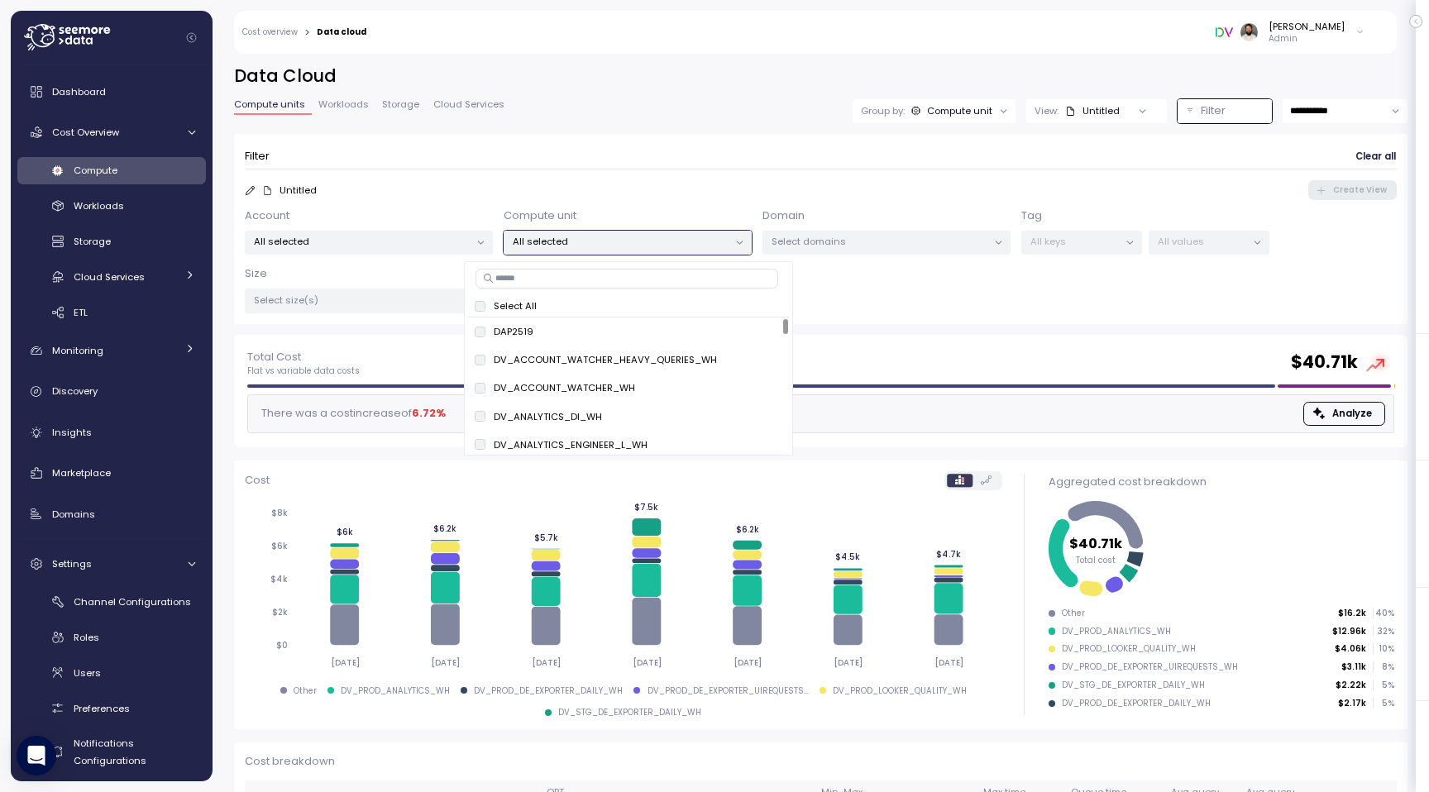
click at [664, 280] on input at bounding box center [626, 279] width 303 height 20
type input "******"
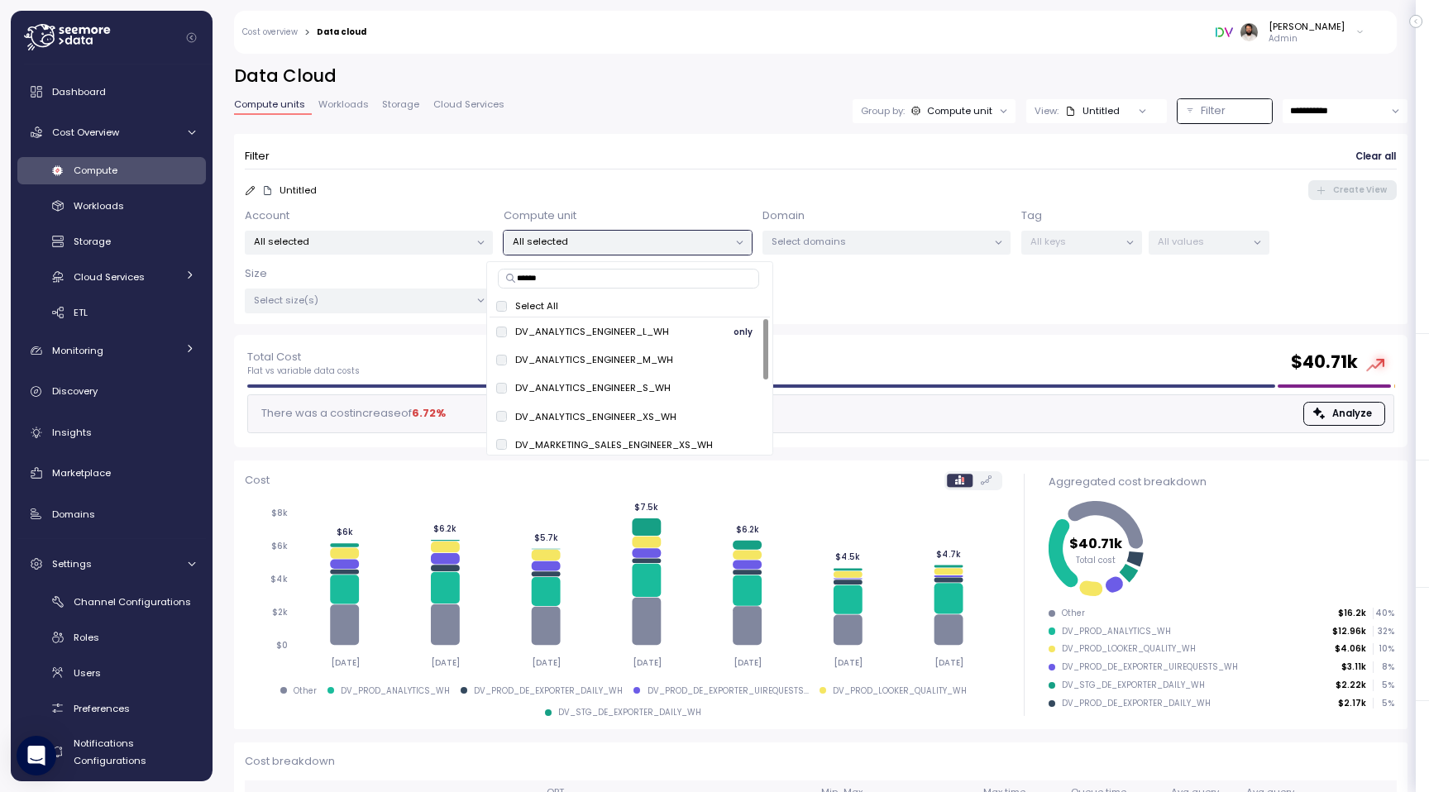
click at [746, 328] on span "only" at bounding box center [742, 331] width 19 height 18
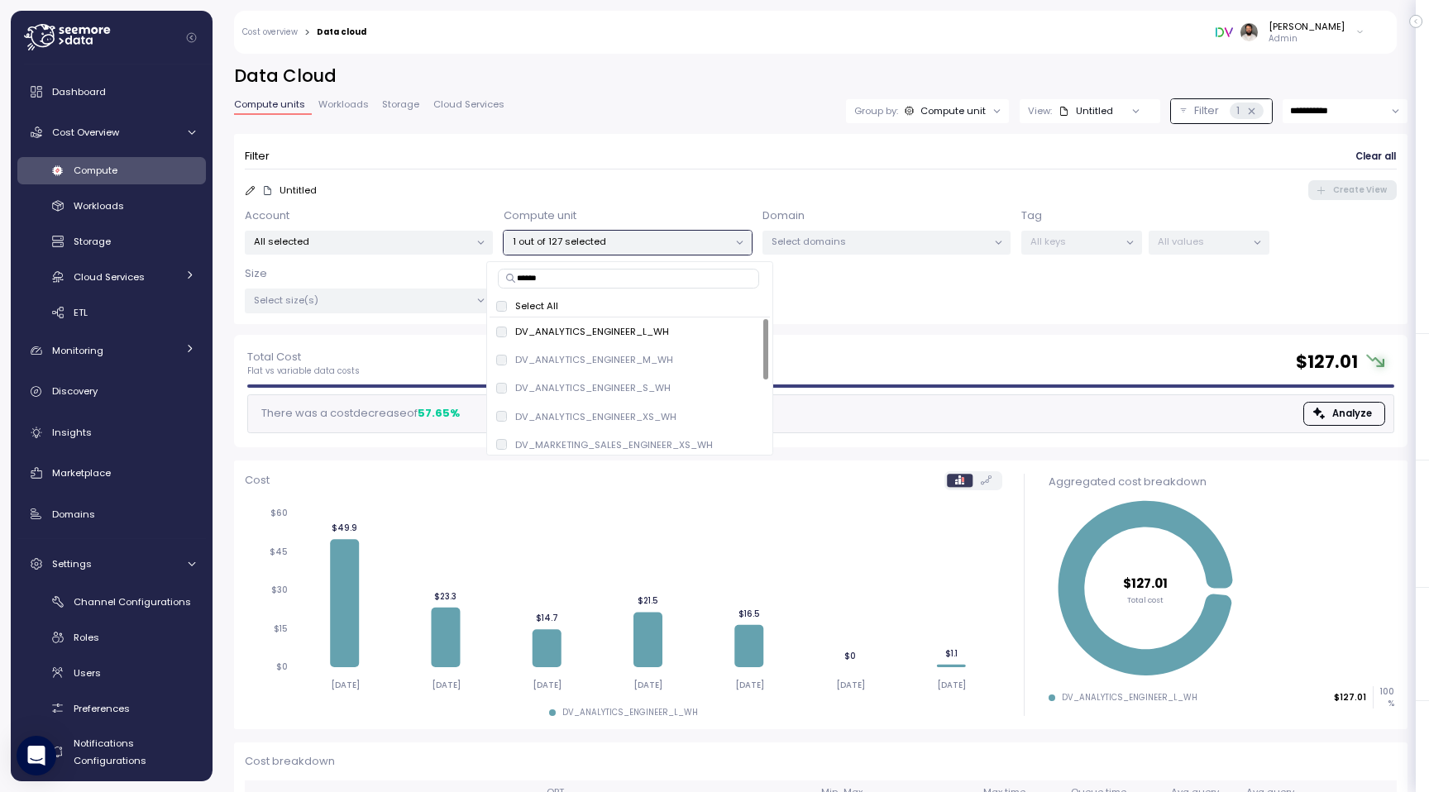
click at [798, 199] on form "Filter Clear all Untitled Create View Account All selected Compute unit 1 out o…" at bounding box center [821, 229] width 1152 height 169
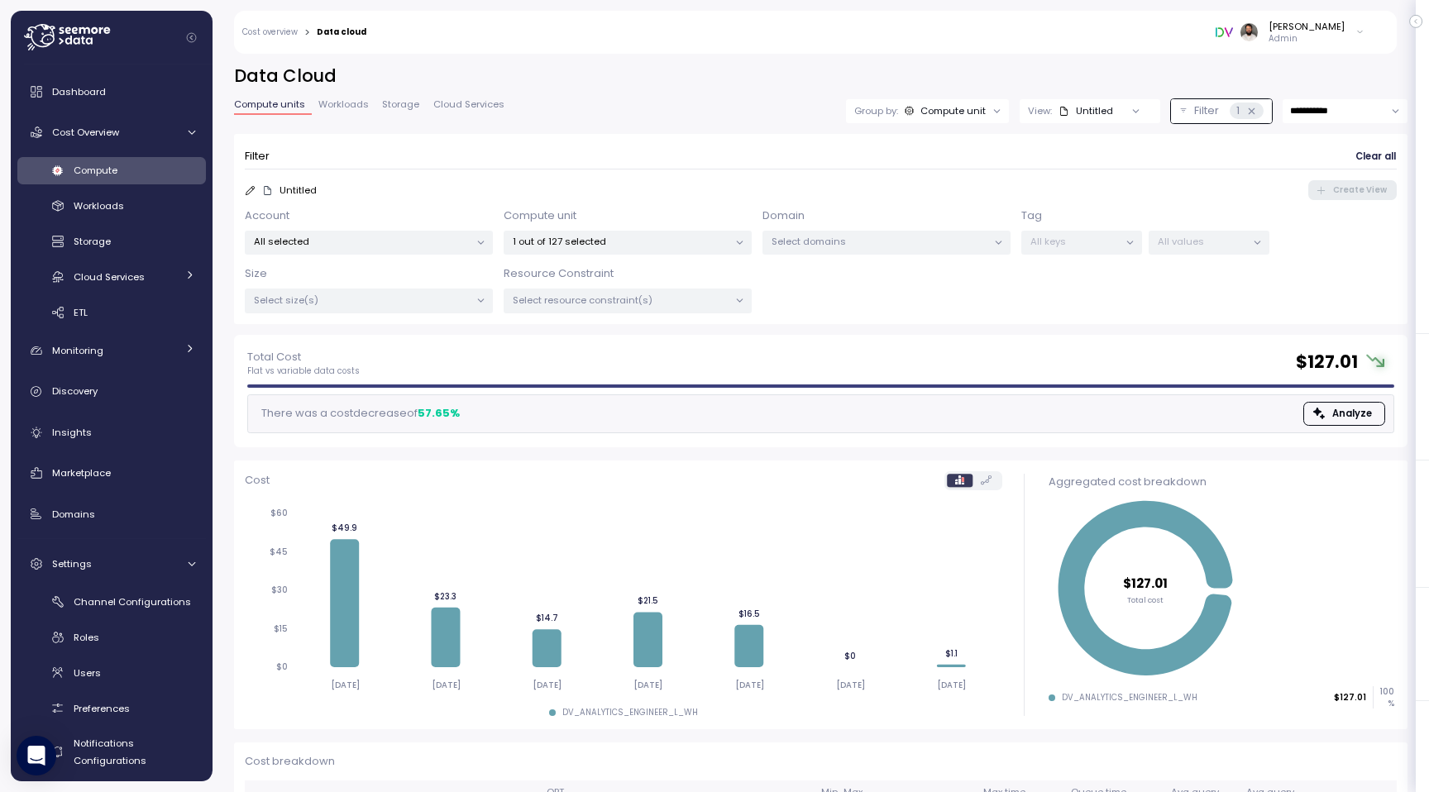
scroll to position [103, 0]
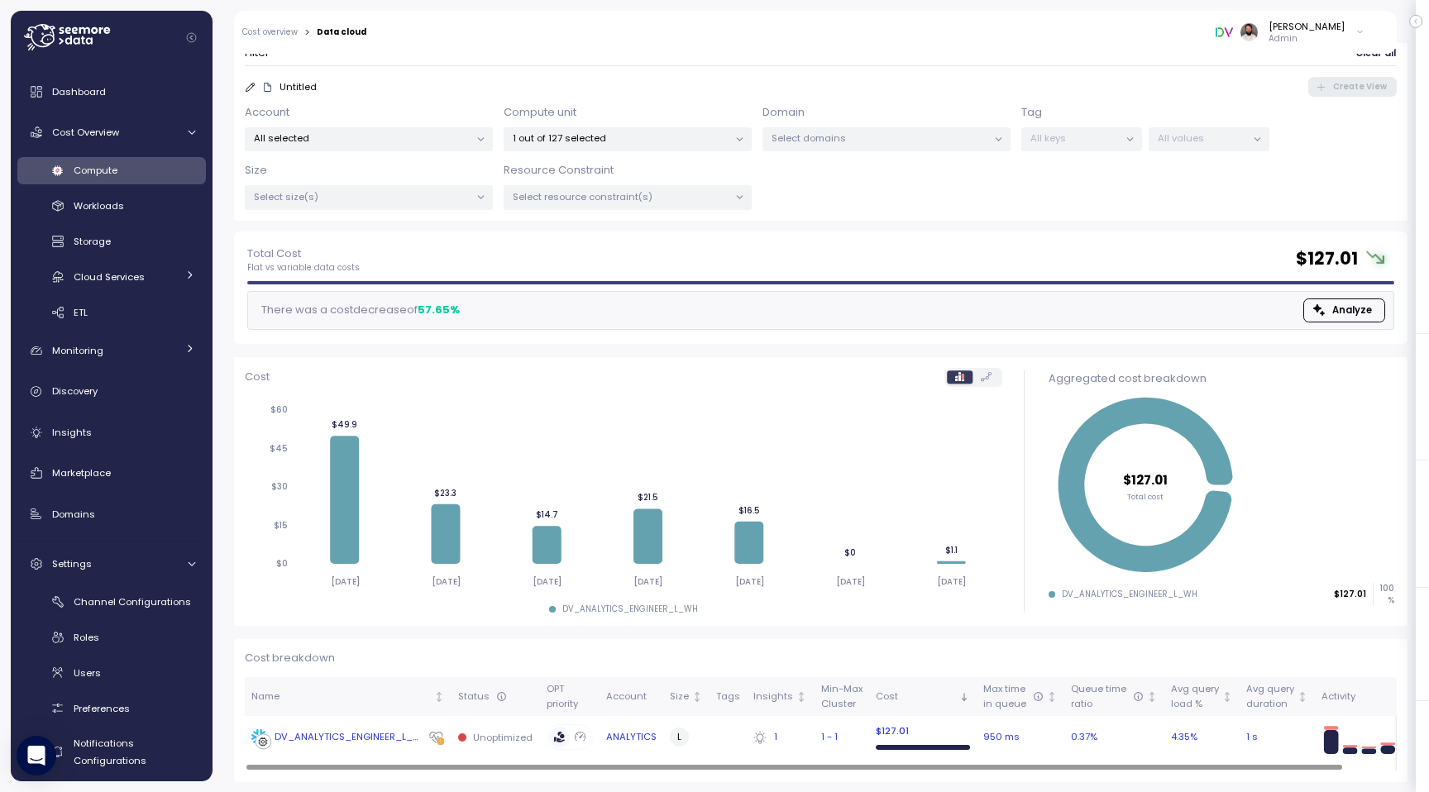
click at [322, 742] on div "DV_ANALYTICS_ENGINEER_L_WH" at bounding box center [347, 737] width 146 height 15
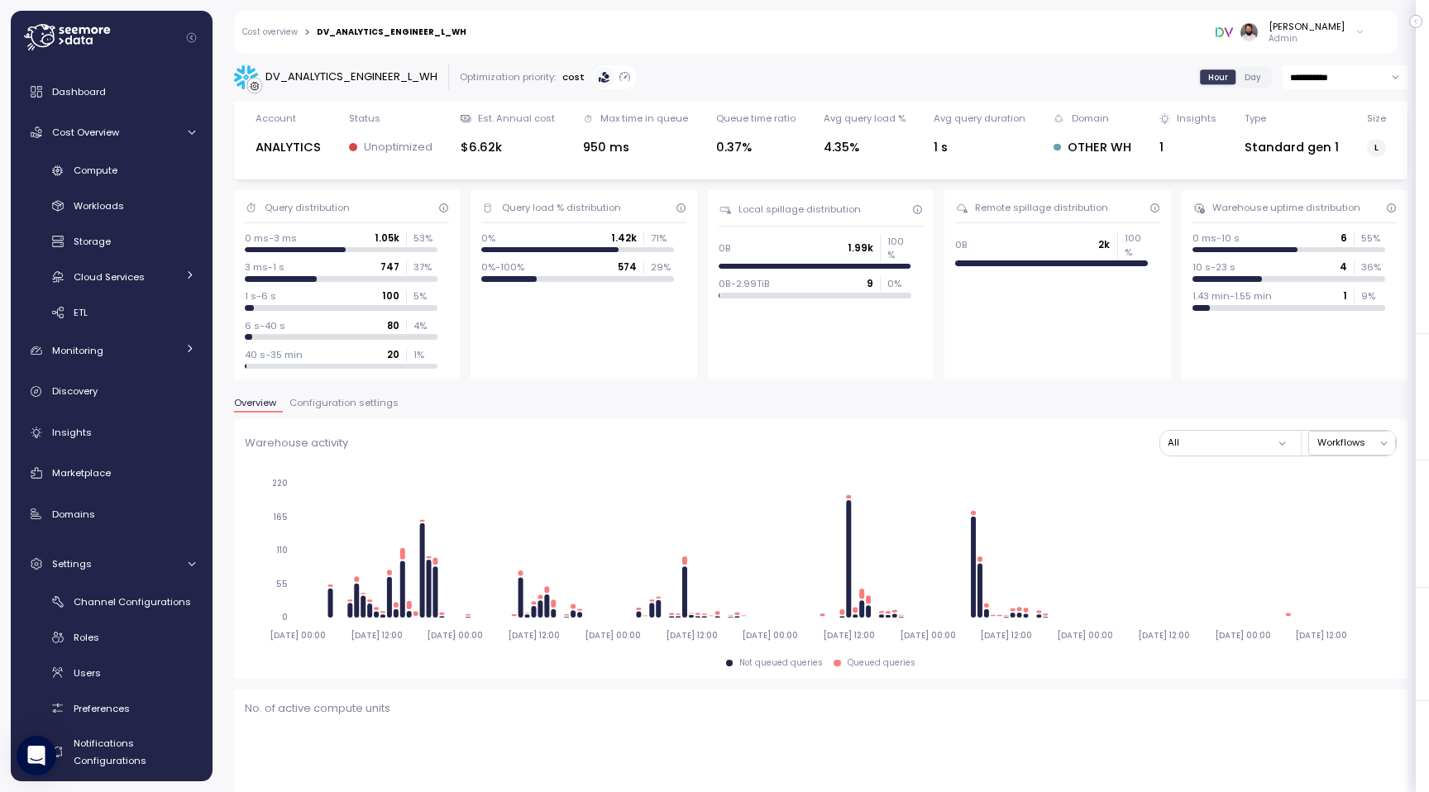
click at [349, 231] on div "Query distribution 0 ms-3 ms 1.05k 53 % 3 ms-1 s 747 37 % 1 s-6 s 100 5 % 6 s-4…" at bounding box center [347, 284] width 226 height 189
click at [348, 405] on span "Configuration settings" at bounding box center [343, 402] width 109 height 9
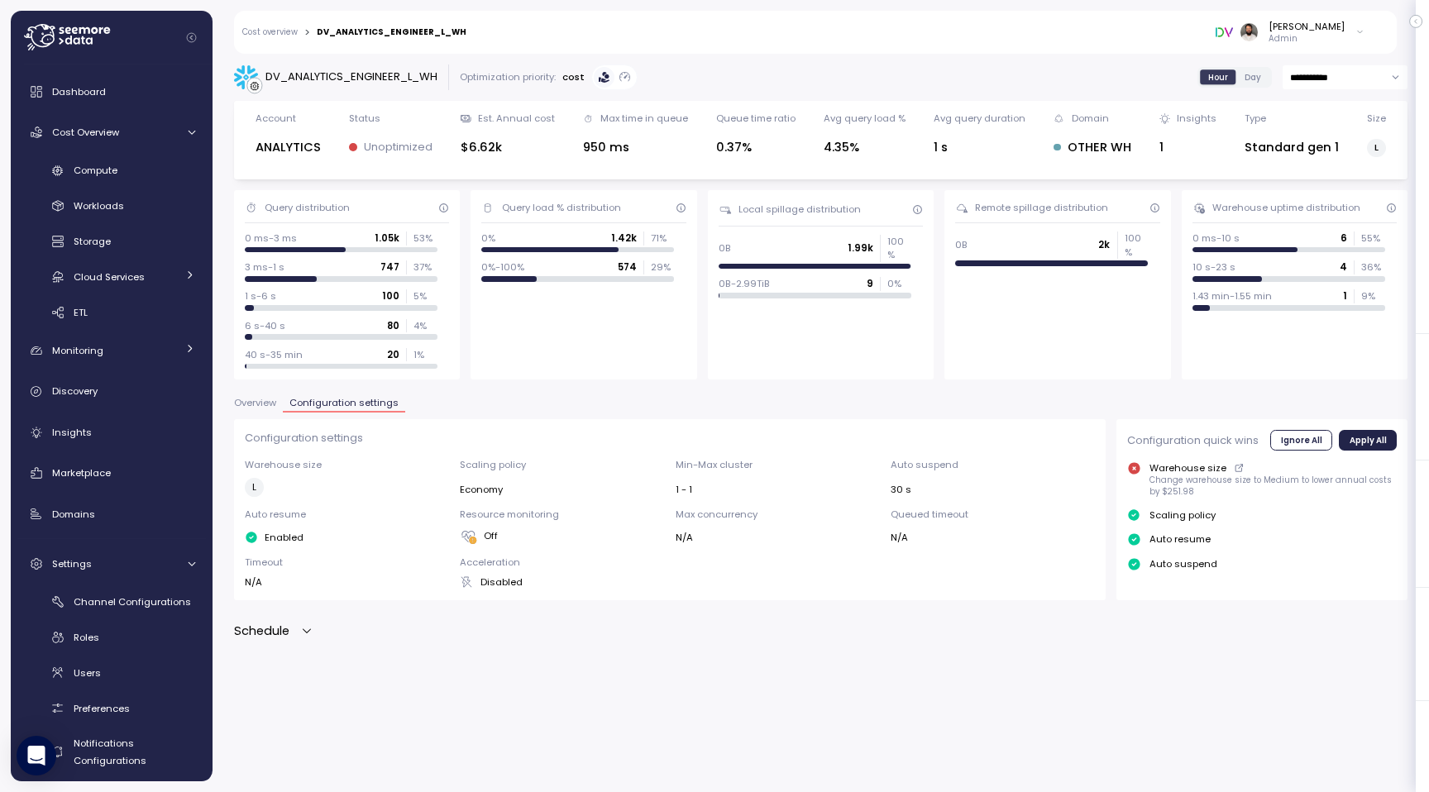
click at [304, 629] on icon "button" at bounding box center [306, 630] width 13 height 13
click at [265, 403] on span "Overview" at bounding box center [255, 402] width 42 height 9
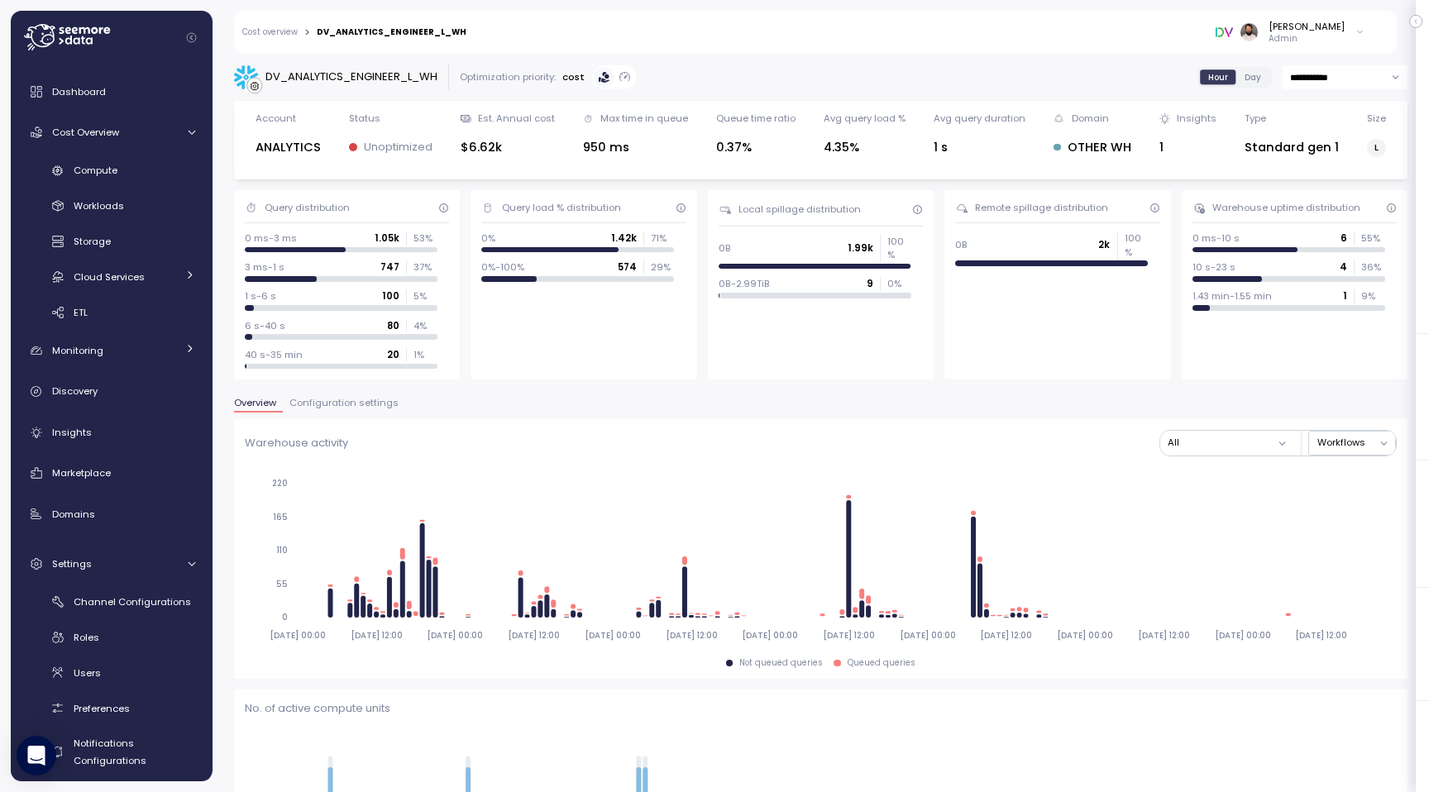
click at [360, 401] on span "Configuration settings" at bounding box center [343, 402] width 109 height 9
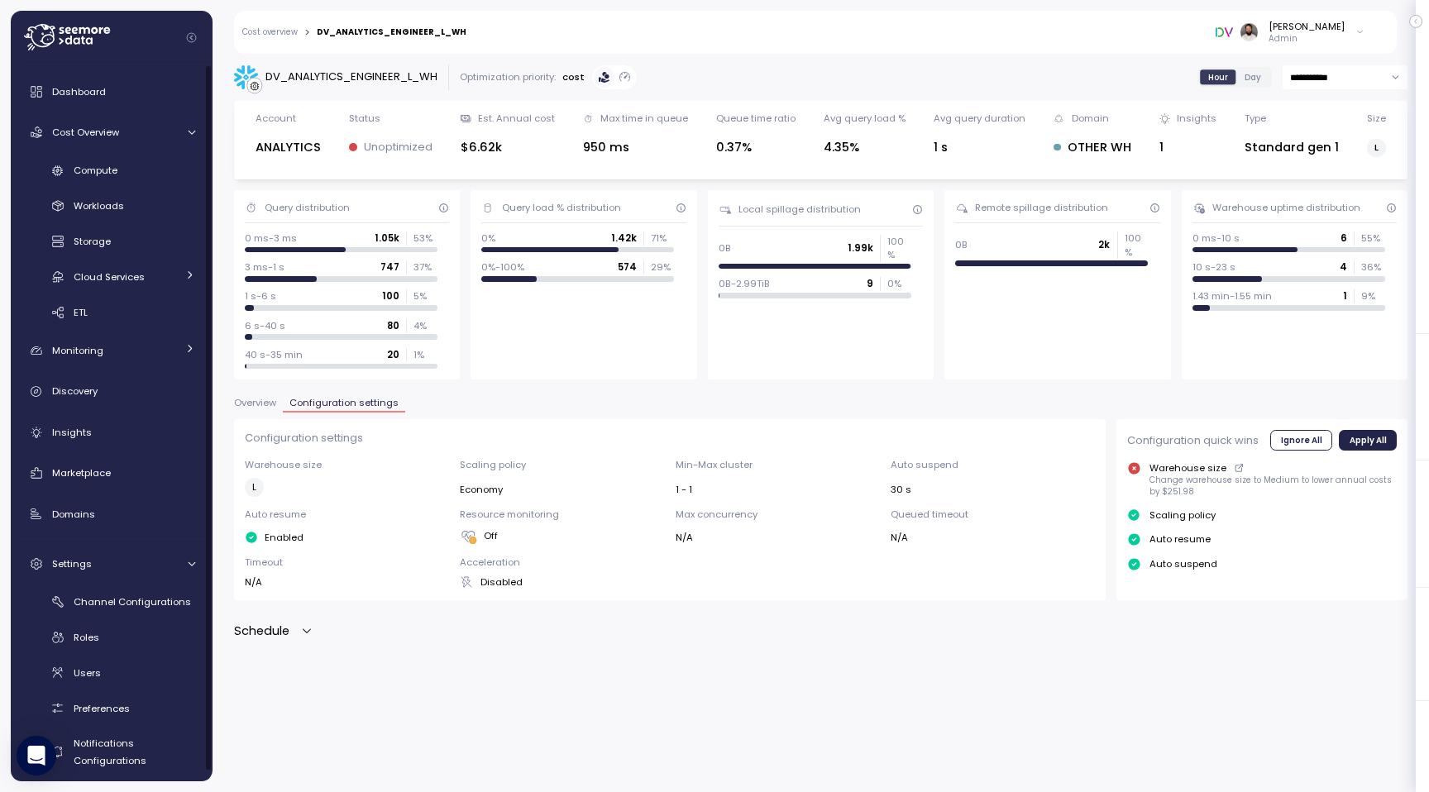
click at [295, 645] on div "**********" at bounding box center [820, 417] width 1216 height 749
click at [294, 628] on div "Schedule" at bounding box center [273, 631] width 79 height 19
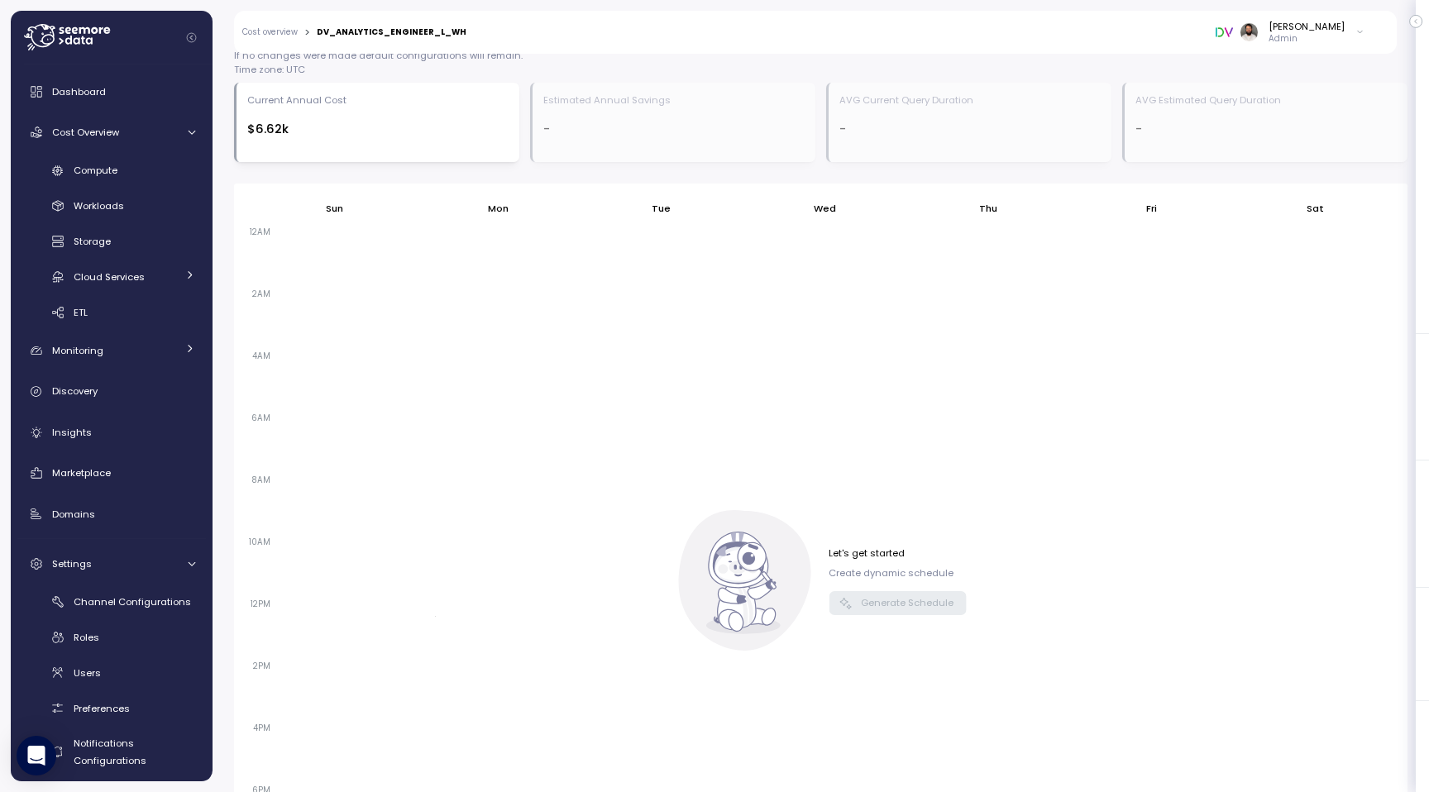
scroll to position [618, 0]
click at [148, 173] on div "Compute" at bounding box center [135, 170] width 122 height 17
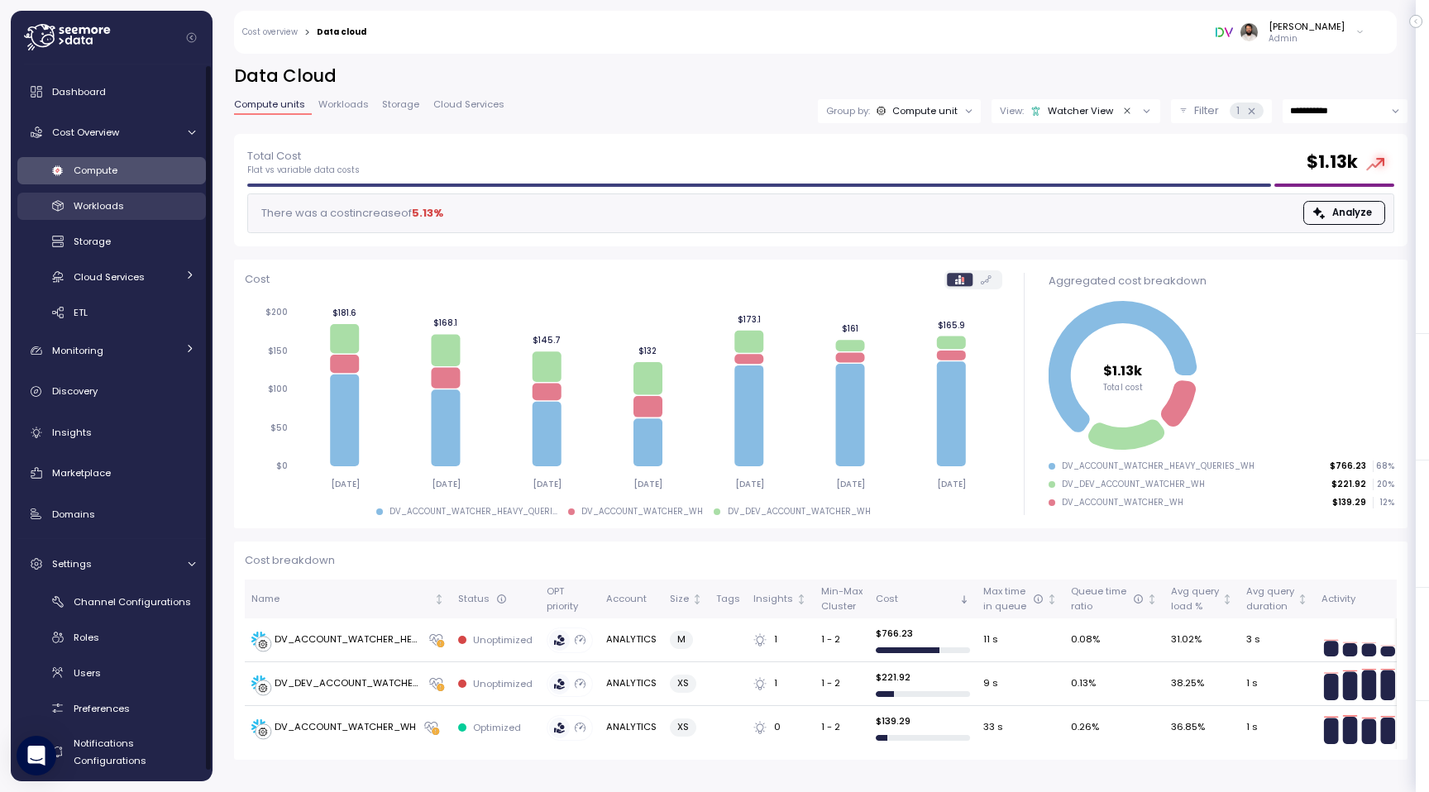
click at [146, 208] on div "Workloads" at bounding box center [135, 206] width 122 height 17
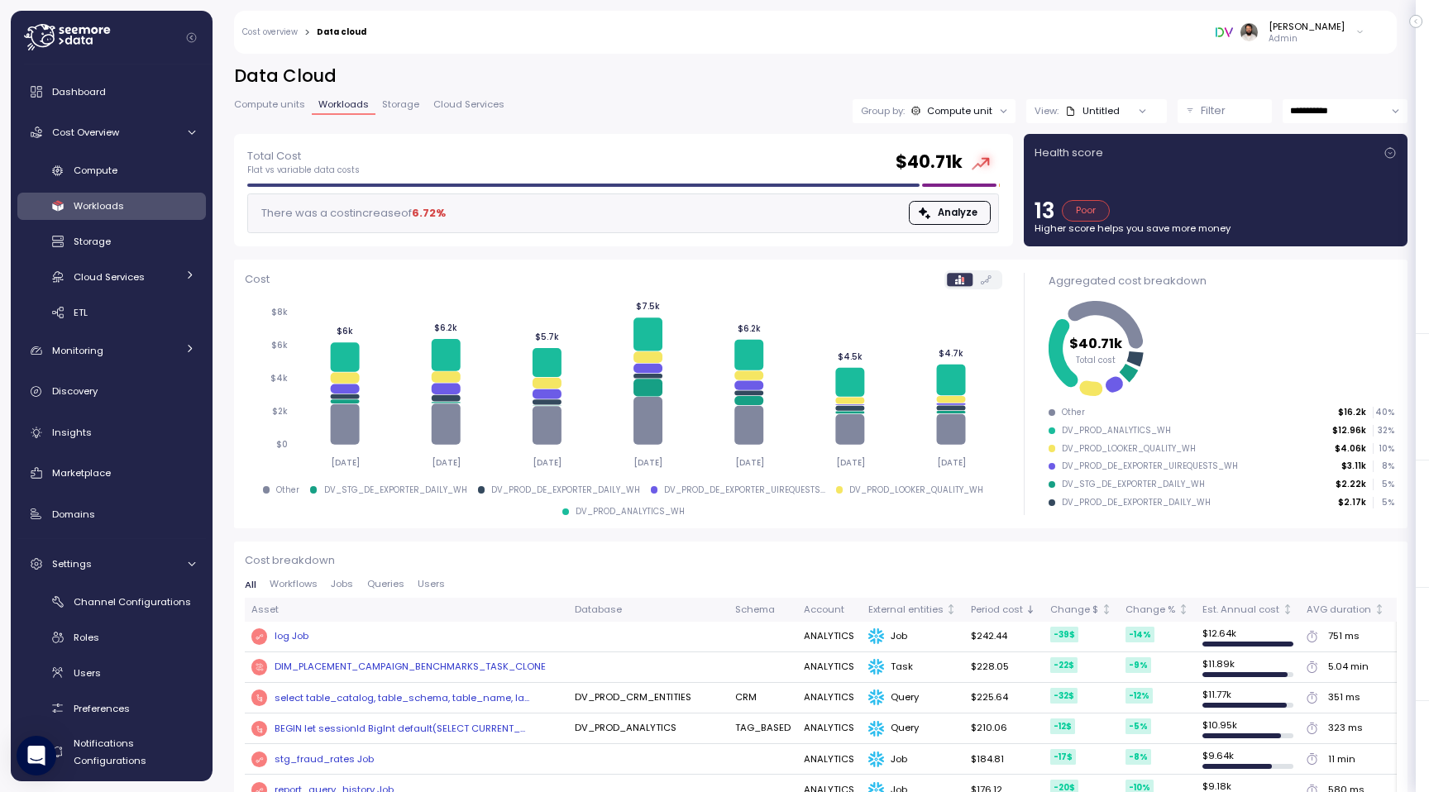
click at [1015, 105] on div "**********" at bounding box center [1129, 111] width 555 height 24
click at [992, 105] on div at bounding box center [1003, 110] width 23 height 23
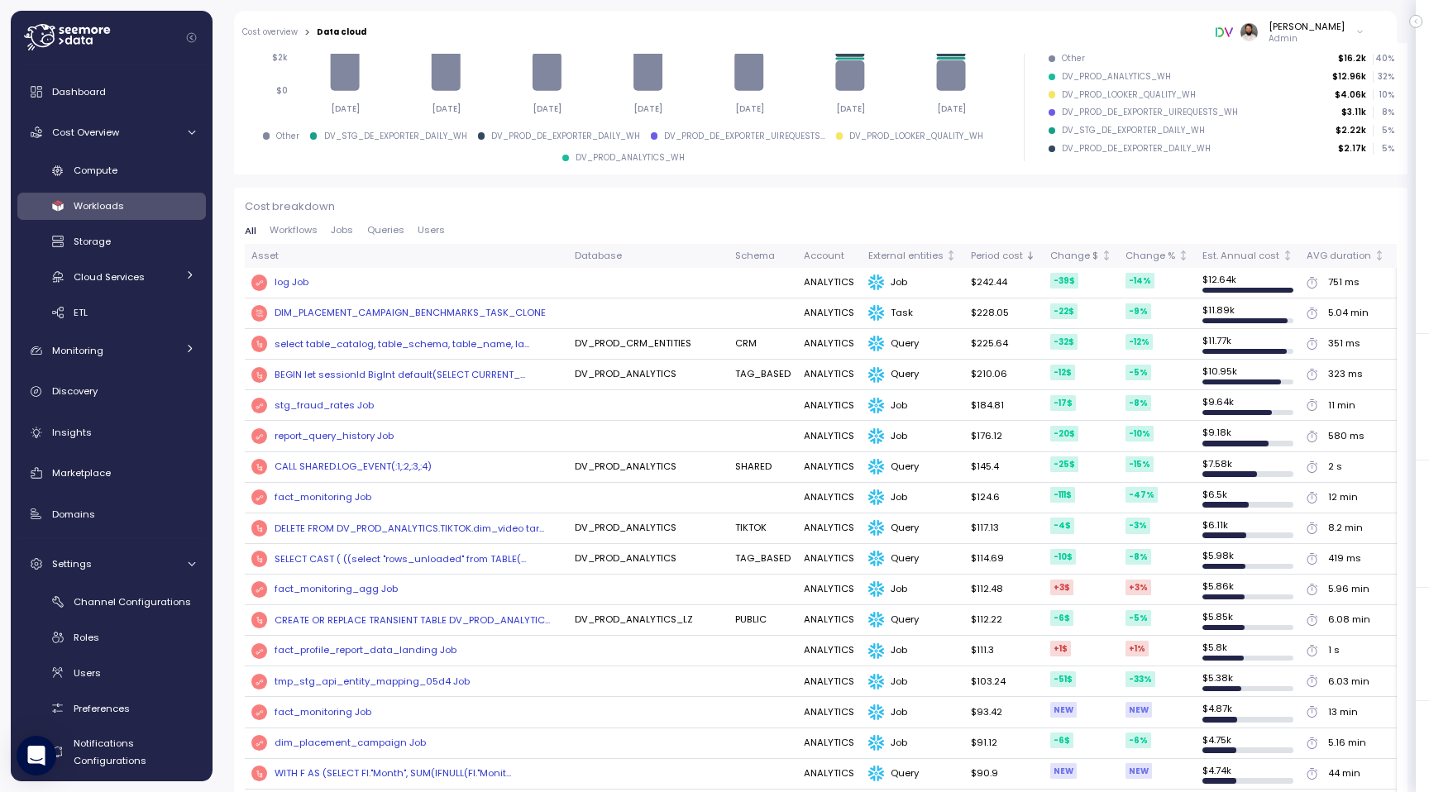
scroll to position [337, 0]
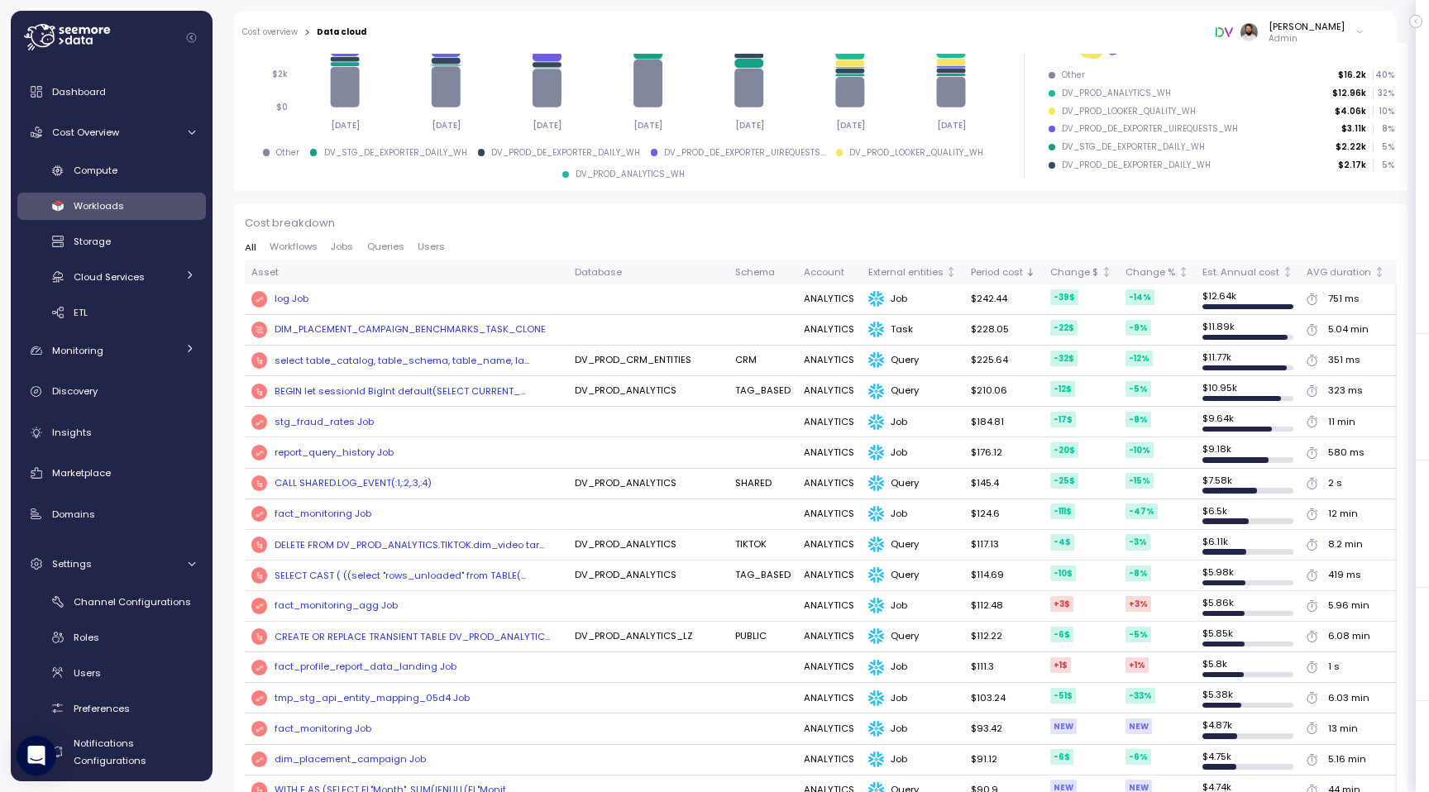
click at [349, 250] on span "Jobs" at bounding box center [342, 246] width 22 height 9
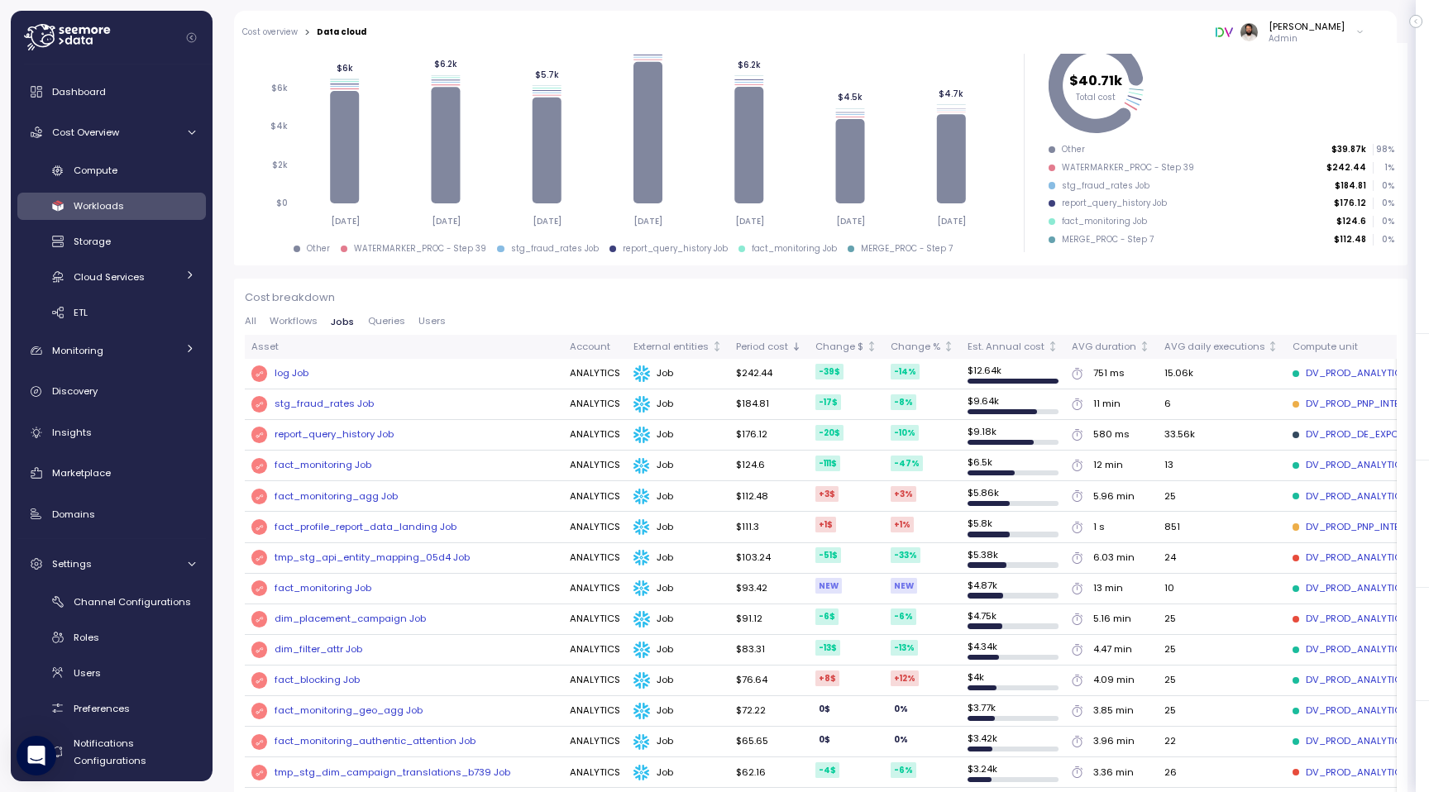
scroll to position [289, 0]
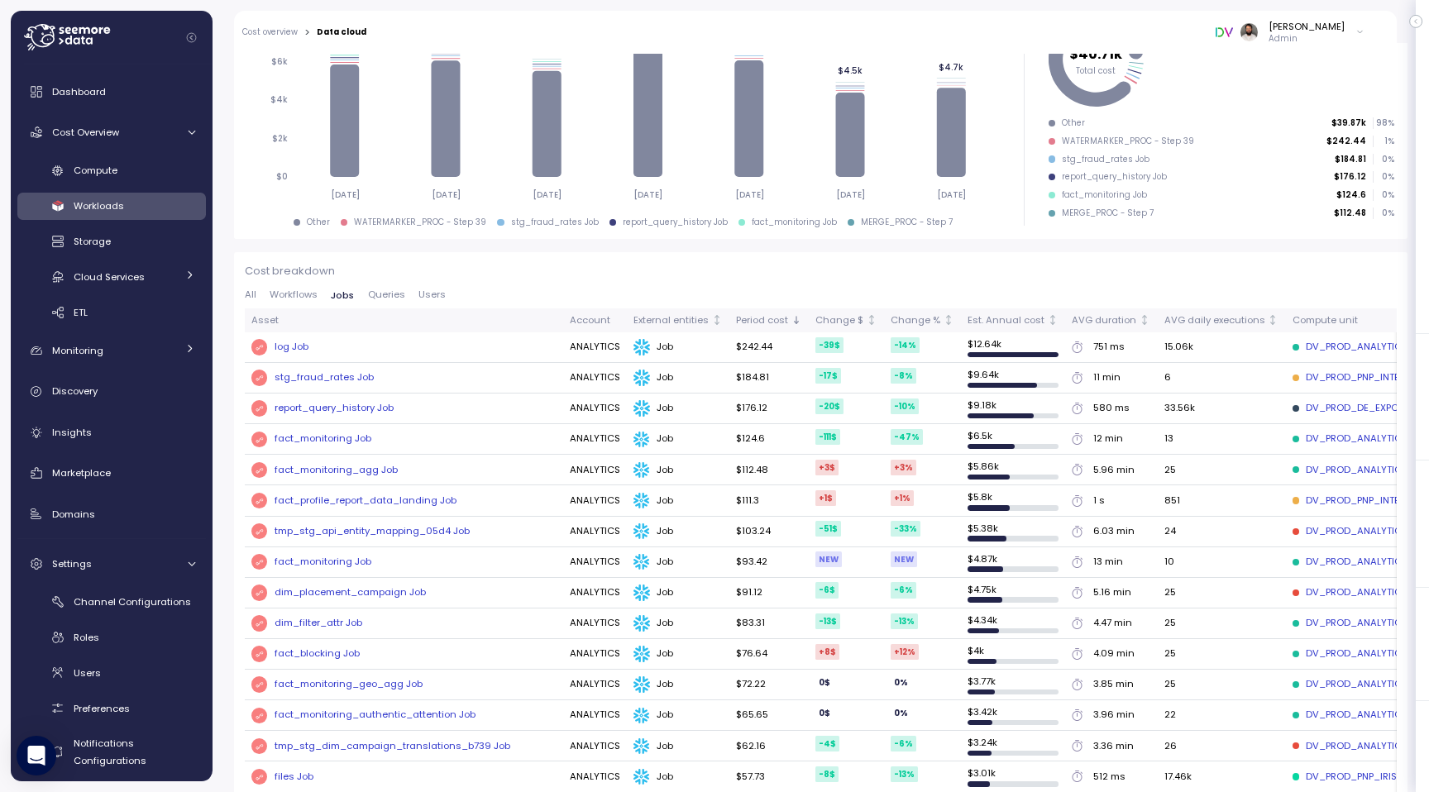
click at [343, 376] on div "stg_fraud_rates Job" at bounding box center [323, 377] width 99 height 15
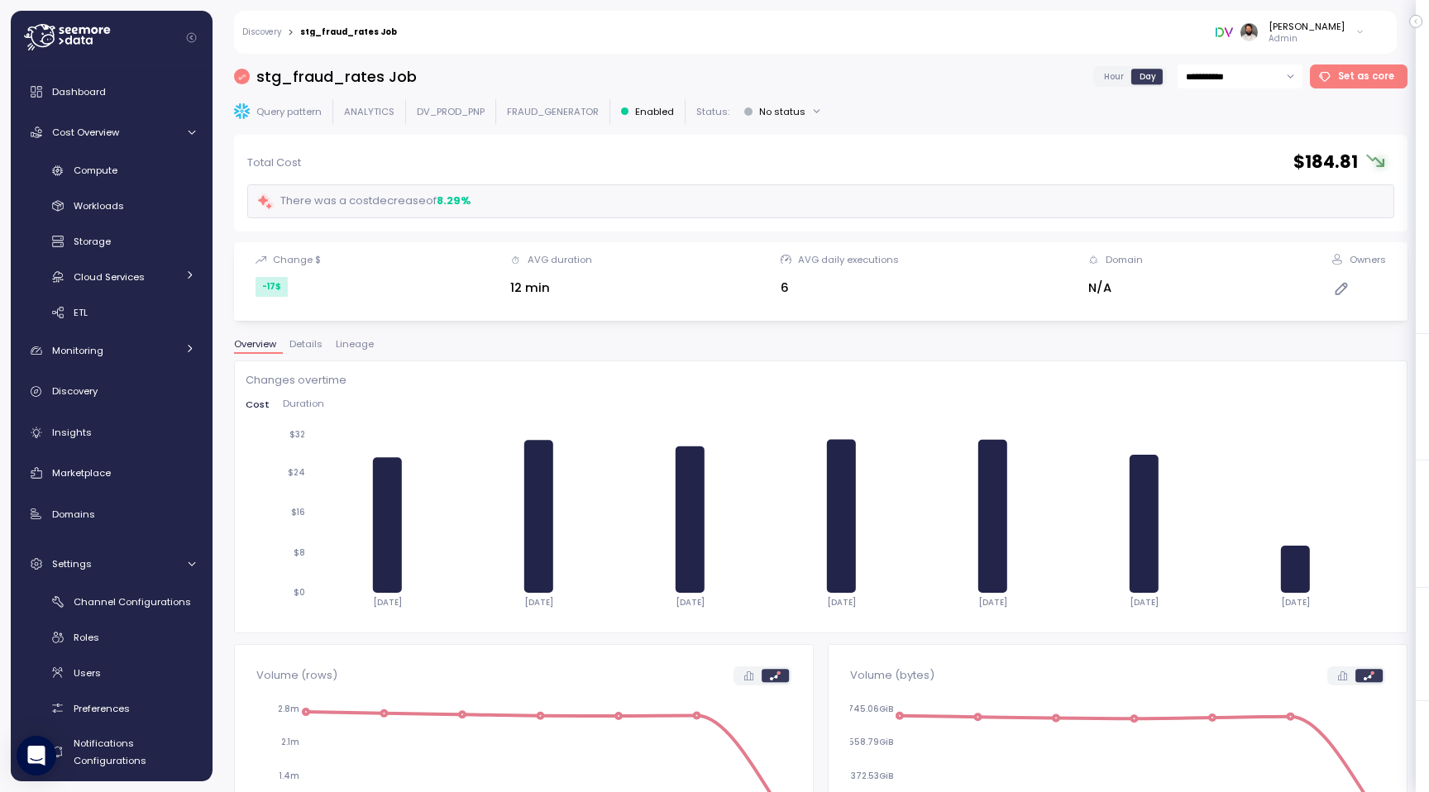
click at [1127, 71] on label "Hour" at bounding box center [1113, 76] width 36 height 15
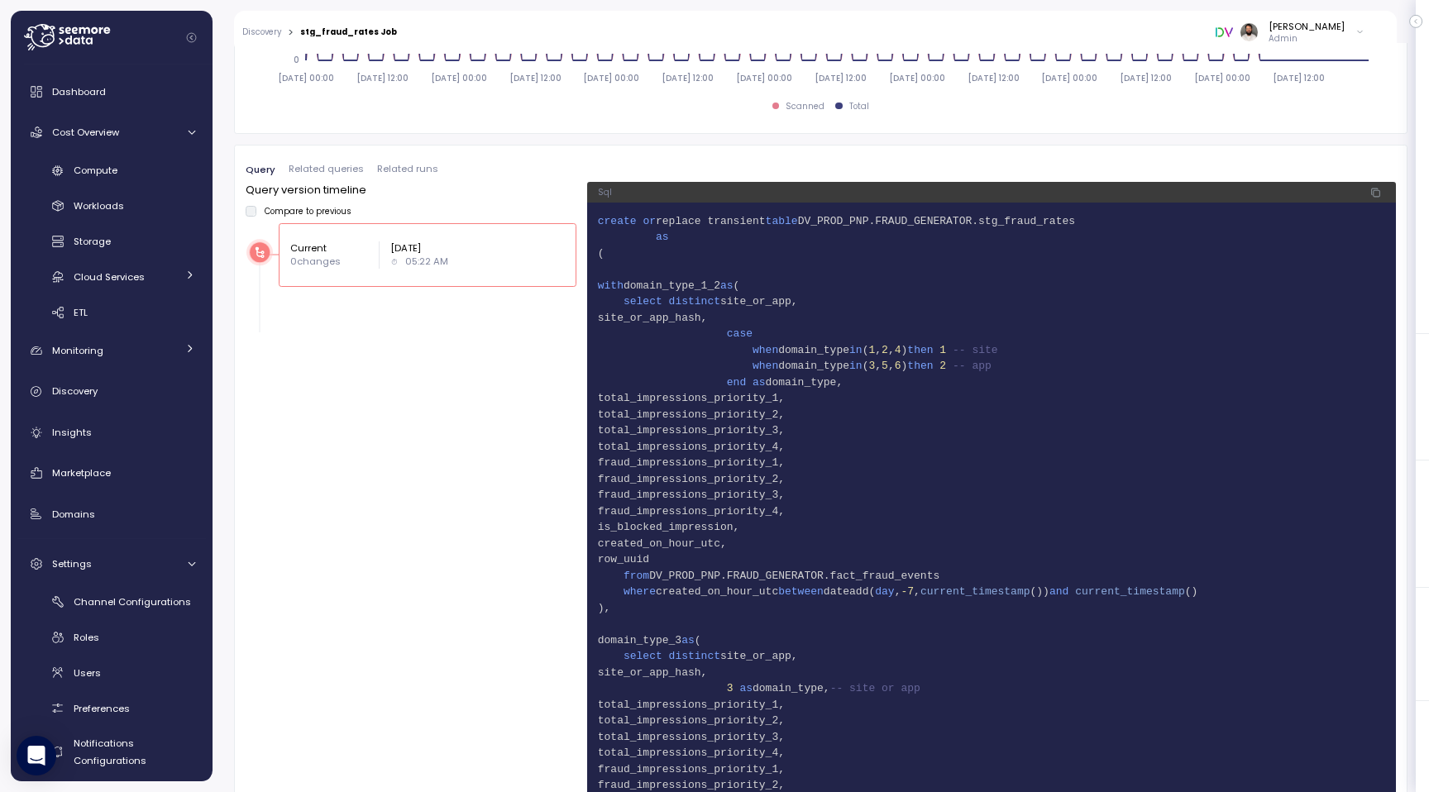
scroll to position [1054, 0]
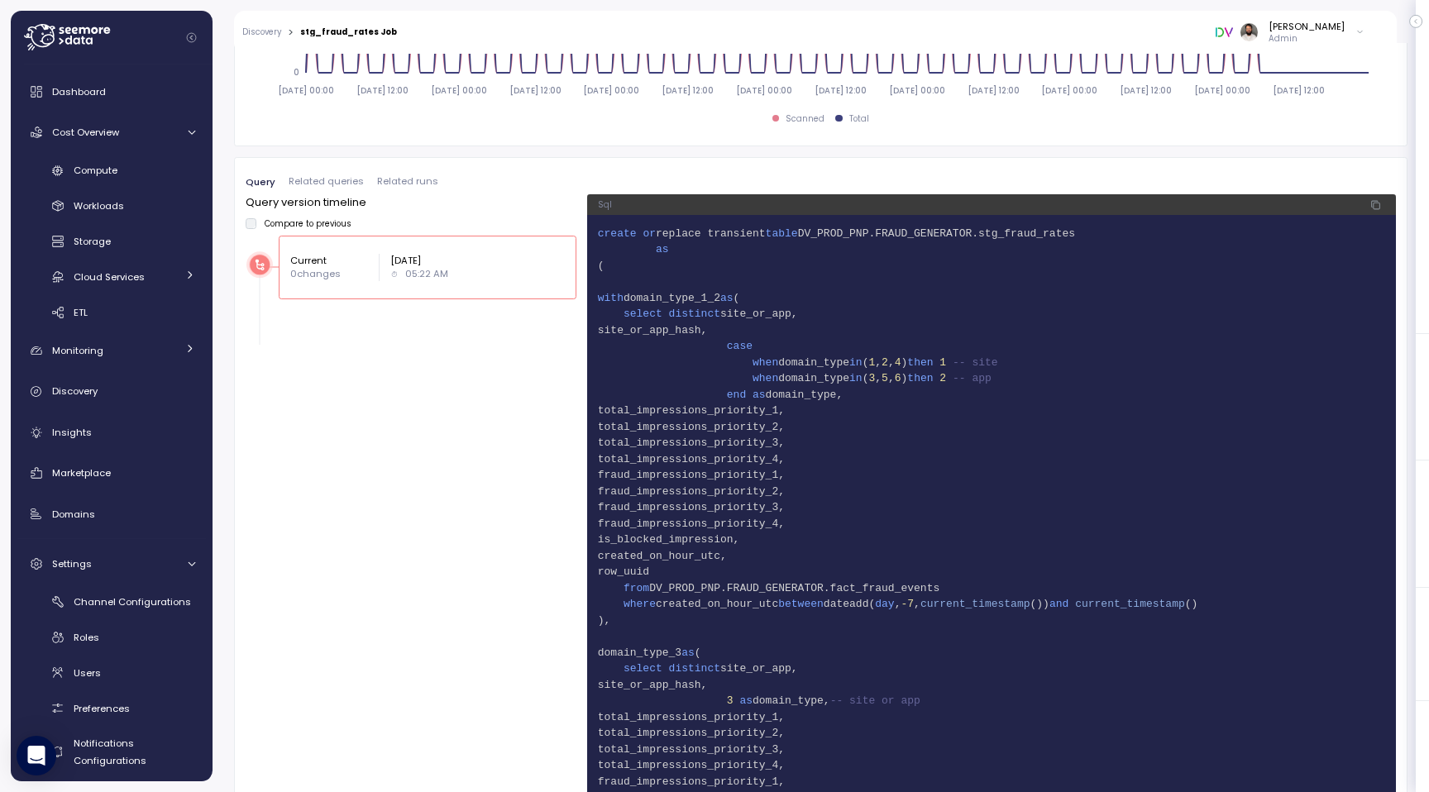
click at [336, 177] on span "Related queries" at bounding box center [326, 181] width 75 height 9
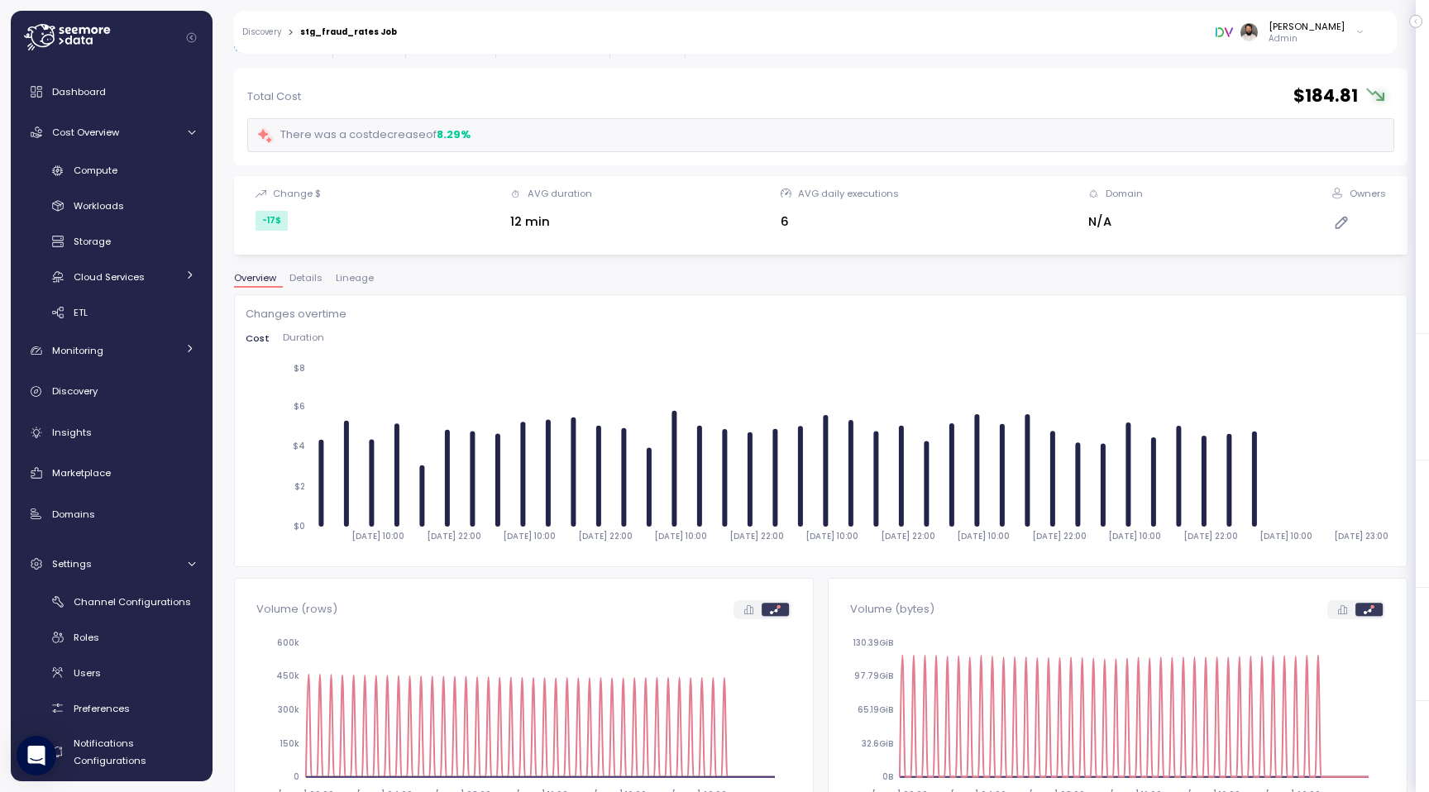
scroll to position [0, 0]
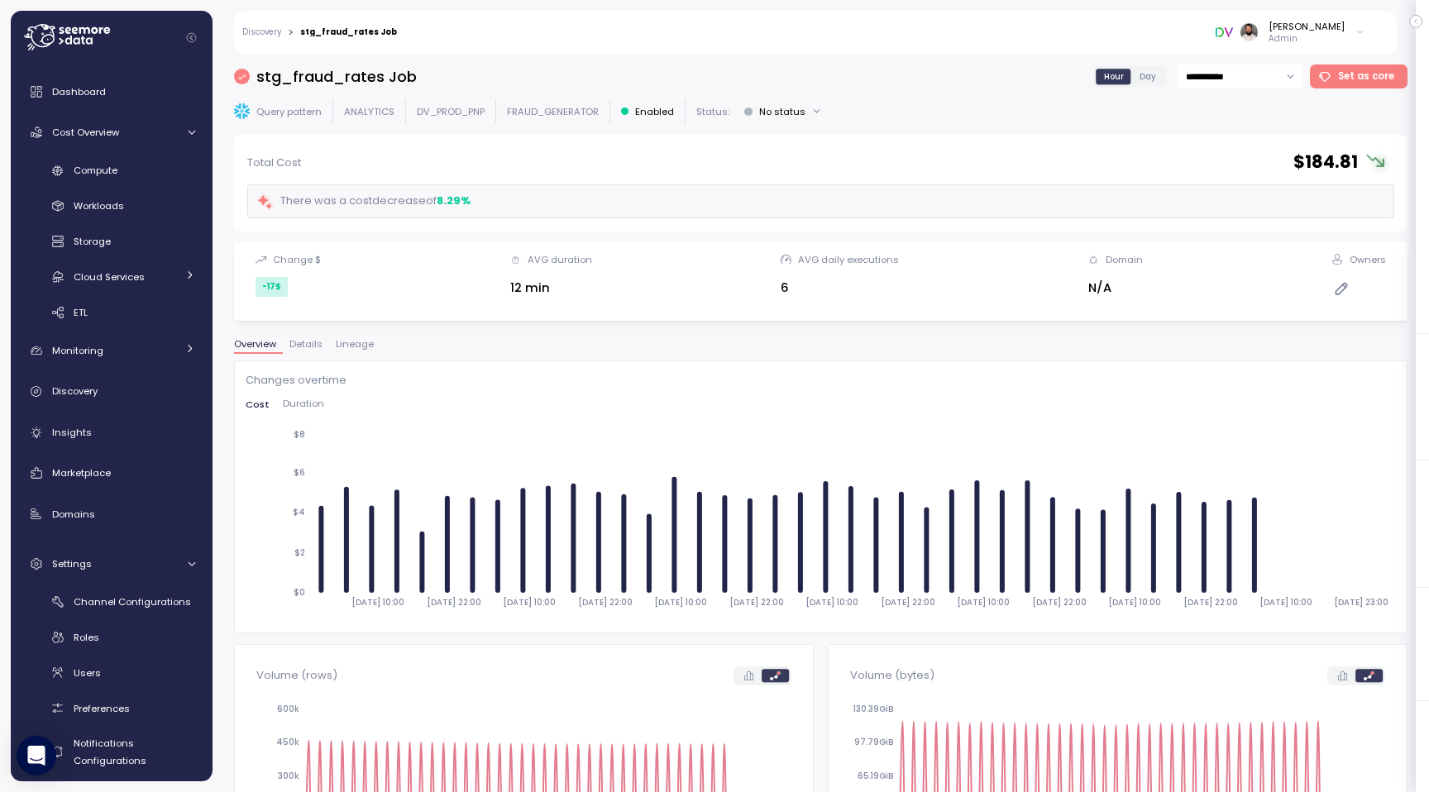
click at [349, 346] on span "Lineage" at bounding box center [355, 344] width 38 height 9
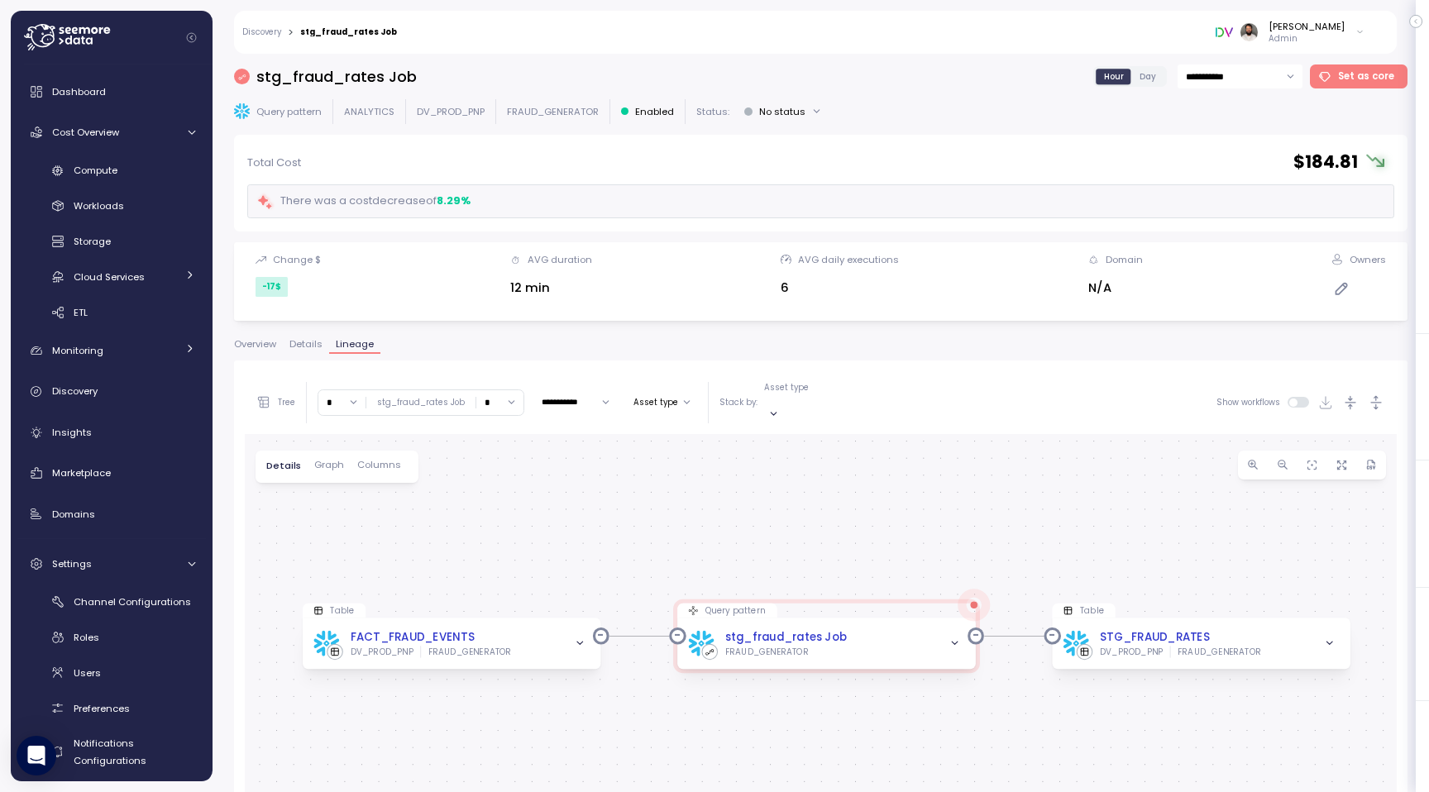
drag, startPoint x: 484, startPoint y: 626, endPoint x: 490, endPoint y: 488, distance: 138.2
click at [490, 488] on div "0 0 Table FACT_FRAUD_EVENTS DV_PROD_PNP FRAUD_GENERATOR Query pattern stg_fraud…" at bounding box center [821, 767] width 1152 height 666
click at [326, 403] on input "*" at bounding box center [341, 402] width 47 height 24
click at [328, 527] on div "3" at bounding box center [342, 519] width 40 height 22
type input "*"
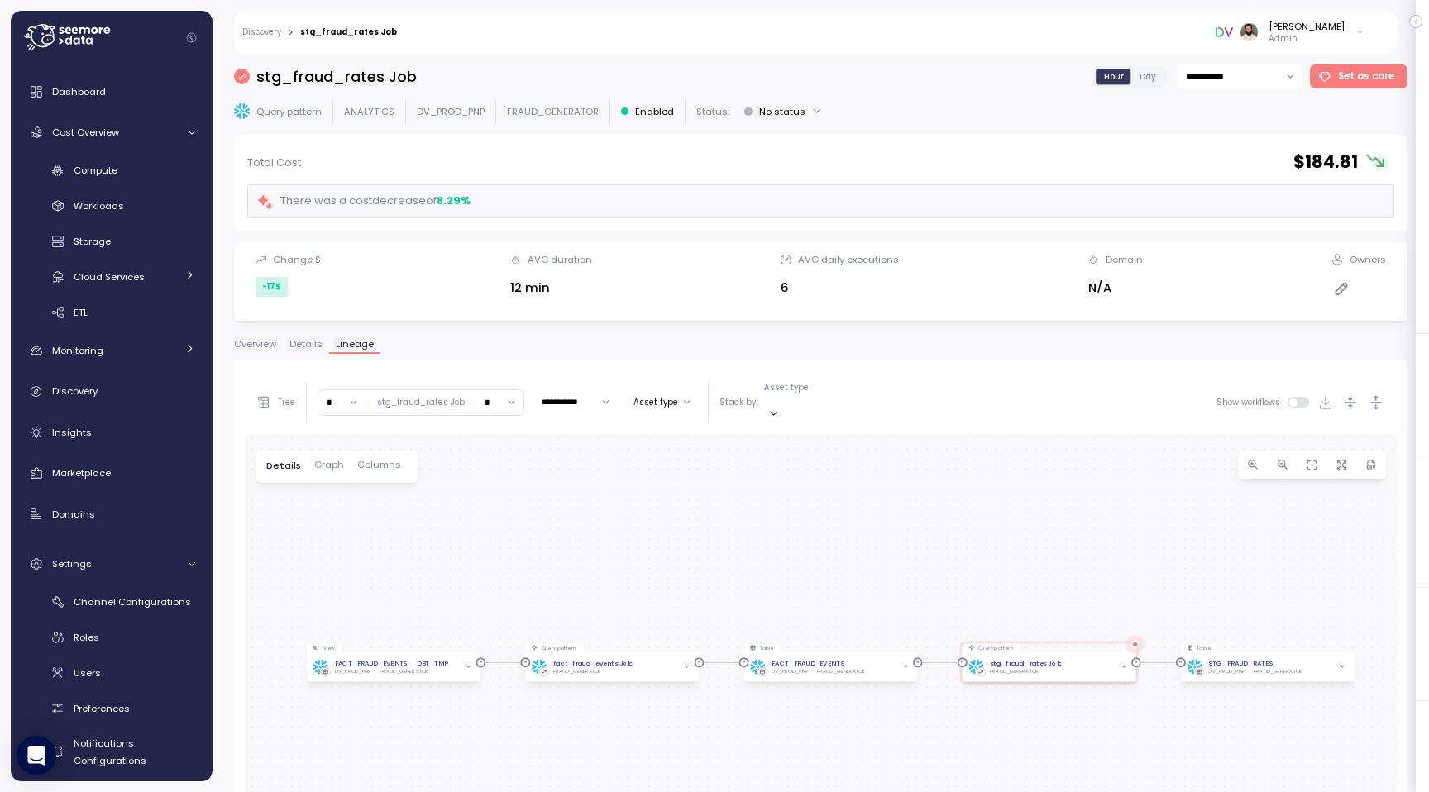
drag, startPoint x: 442, startPoint y: 636, endPoint x: 456, endPoint y: 513, distance: 124.0
click at [456, 513] on div "0 0 0 0 Table FACT_FRAUD_EVENTS DV_PROD_PNP FRAUD_GENERATOR Query pattern stg_f…" at bounding box center [821, 767] width 1152 height 666
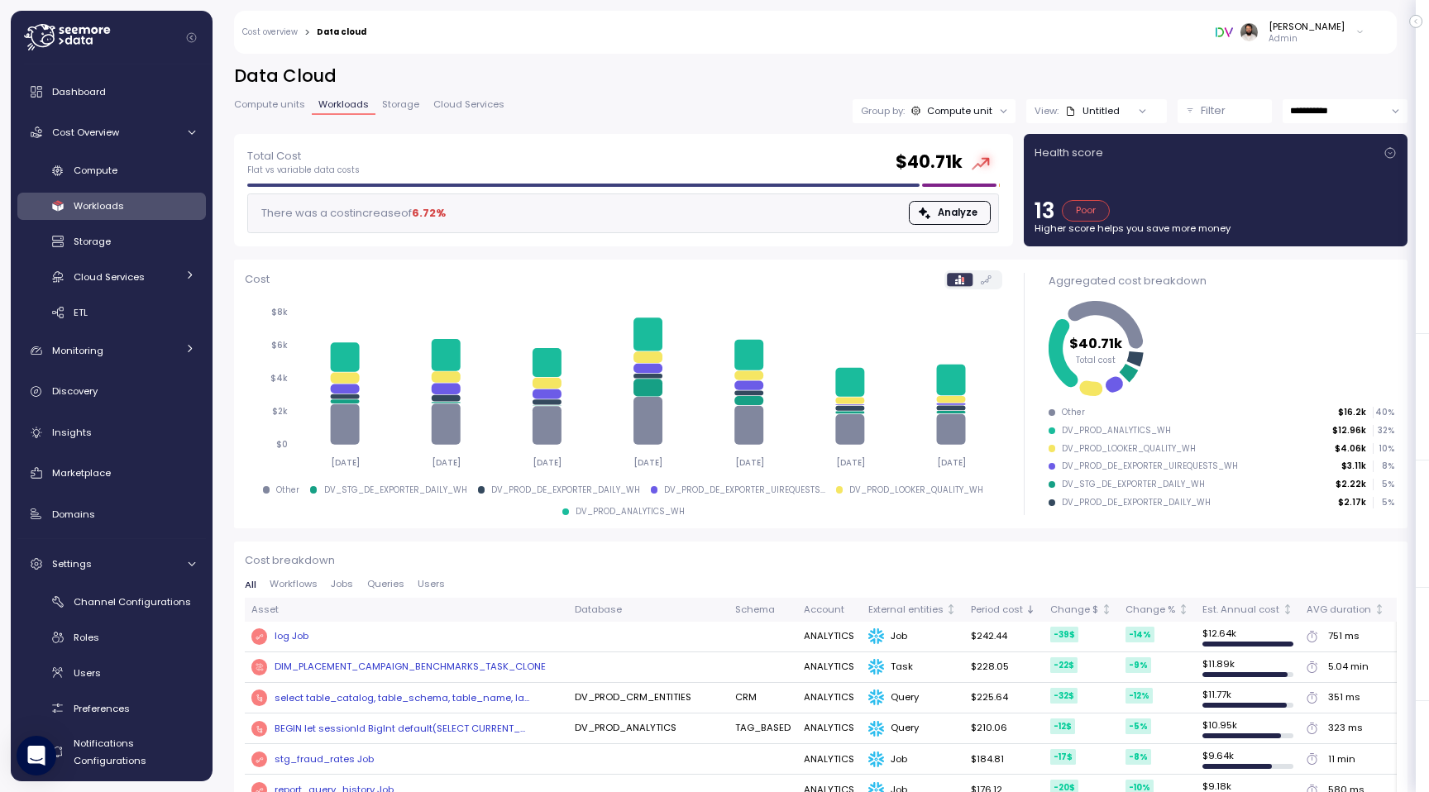
scroll to position [70, 0]
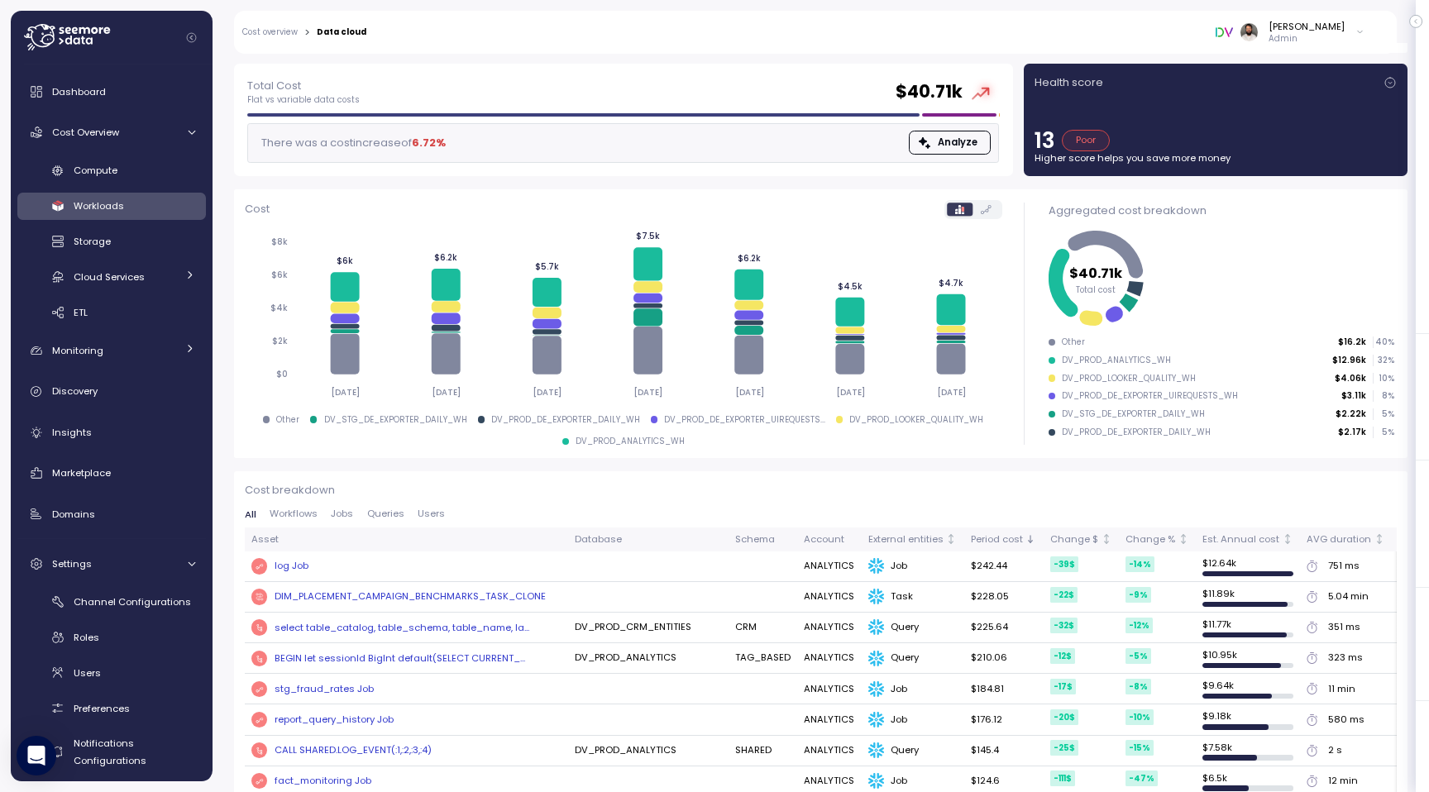
click at [306, 690] on div "stg_fraud_rates Job" at bounding box center [323, 689] width 99 height 15
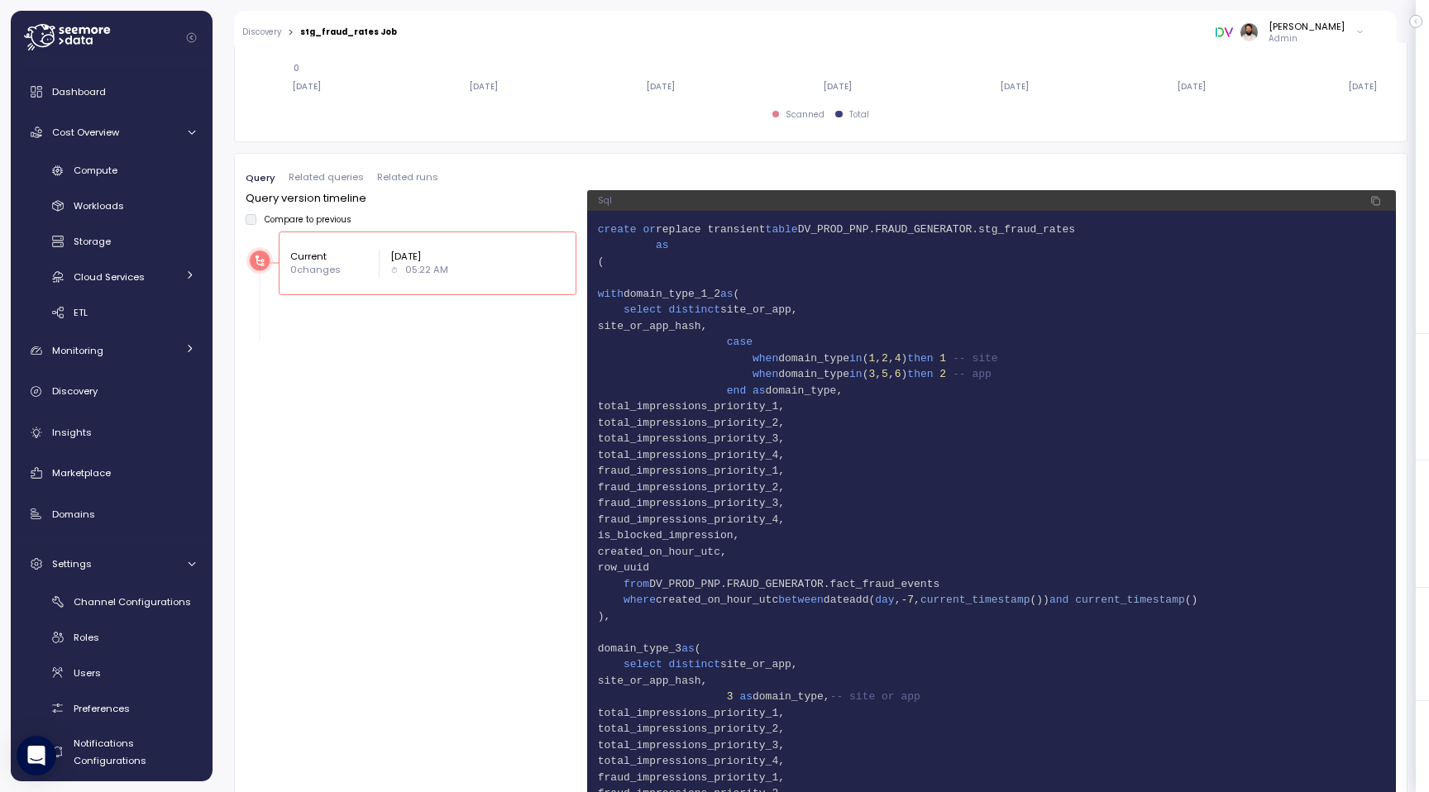
scroll to position [1043, 0]
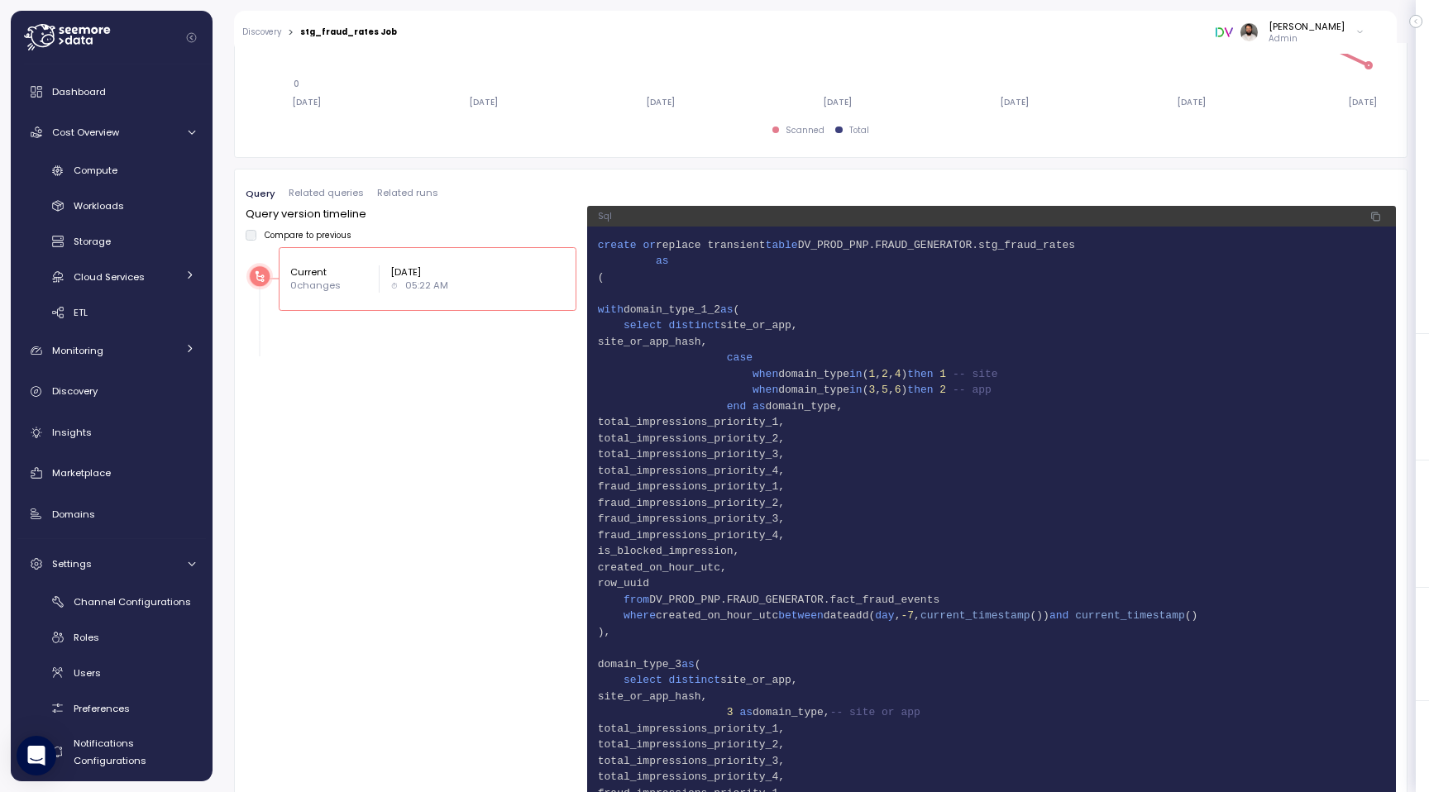
click at [1038, 246] on span "DV_PROD_PNP.FRAUD_GENERATOR.stg_fraud_rates" at bounding box center [936, 245] width 277 height 12
drag, startPoint x: 733, startPoint y: 337, endPoint x: 739, endPoint y: 579, distance: 241.5
drag, startPoint x: 756, startPoint y: 394, endPoint x: 1038, endPoint y: 399, distance: 282.8
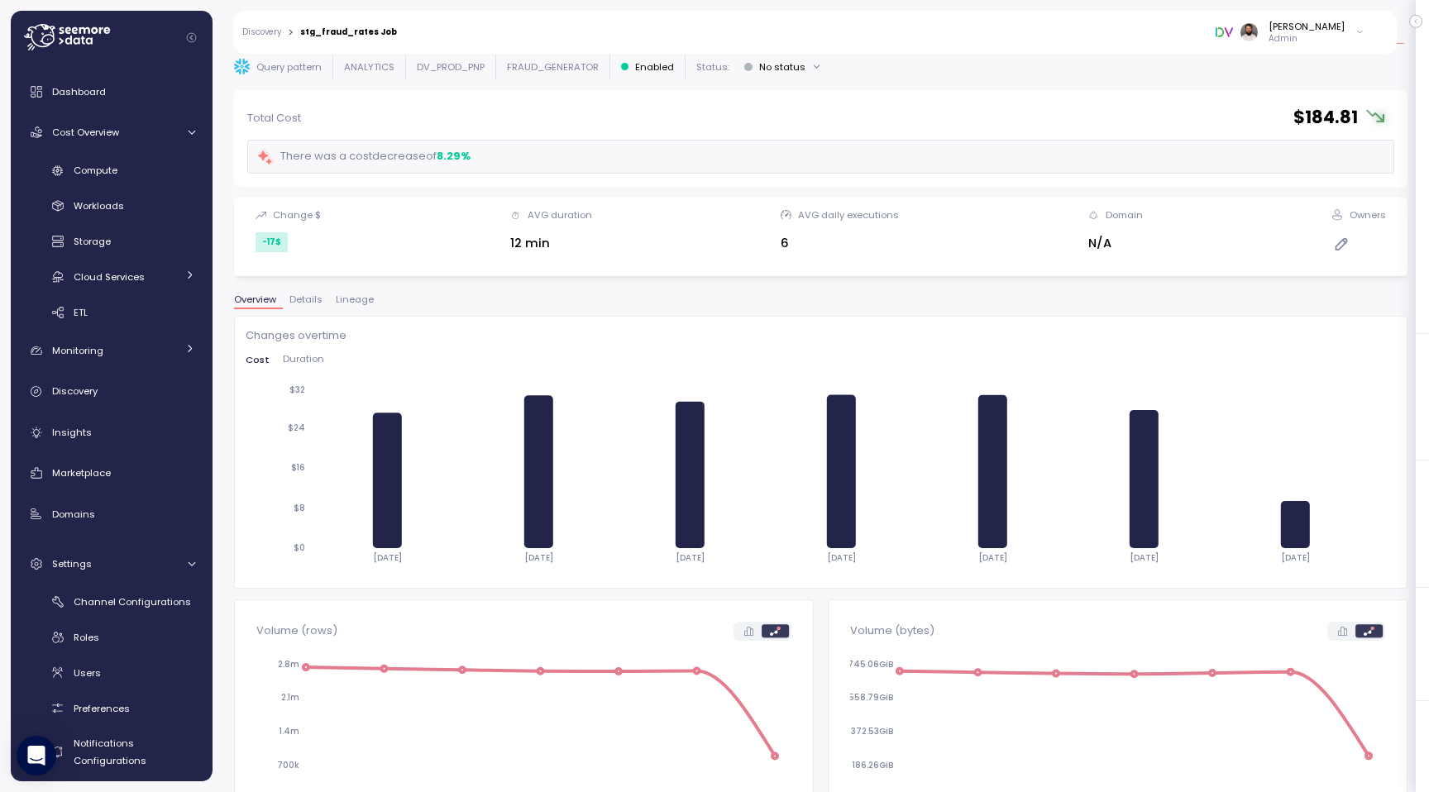
scroll to position [71, 0]
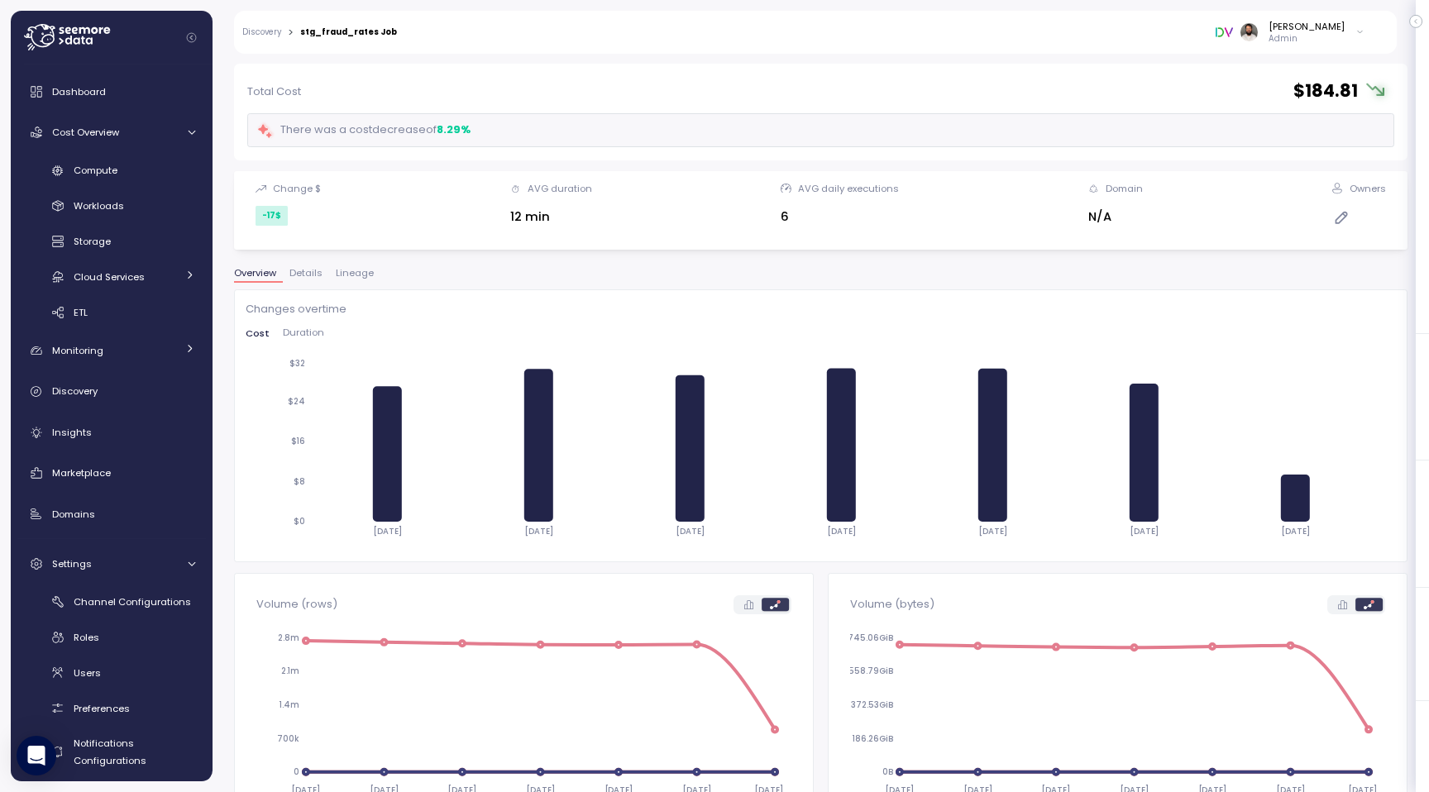
click at [368, 271] on span "Lineage" at bounding box center [355, 273] width 38 height 9
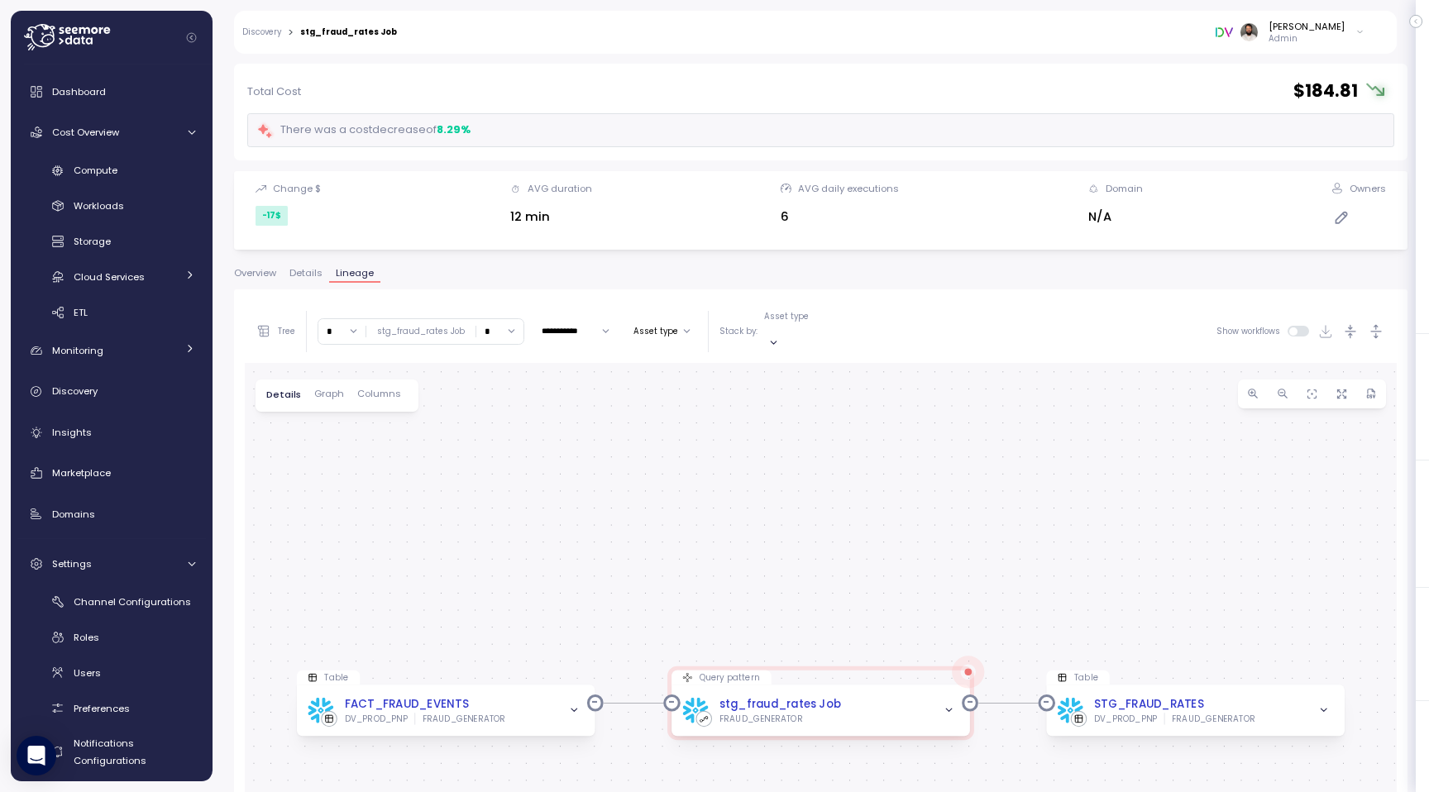
click at [270, 274] on span "Overview" at bounding box center [255, 273] width 42 height 9
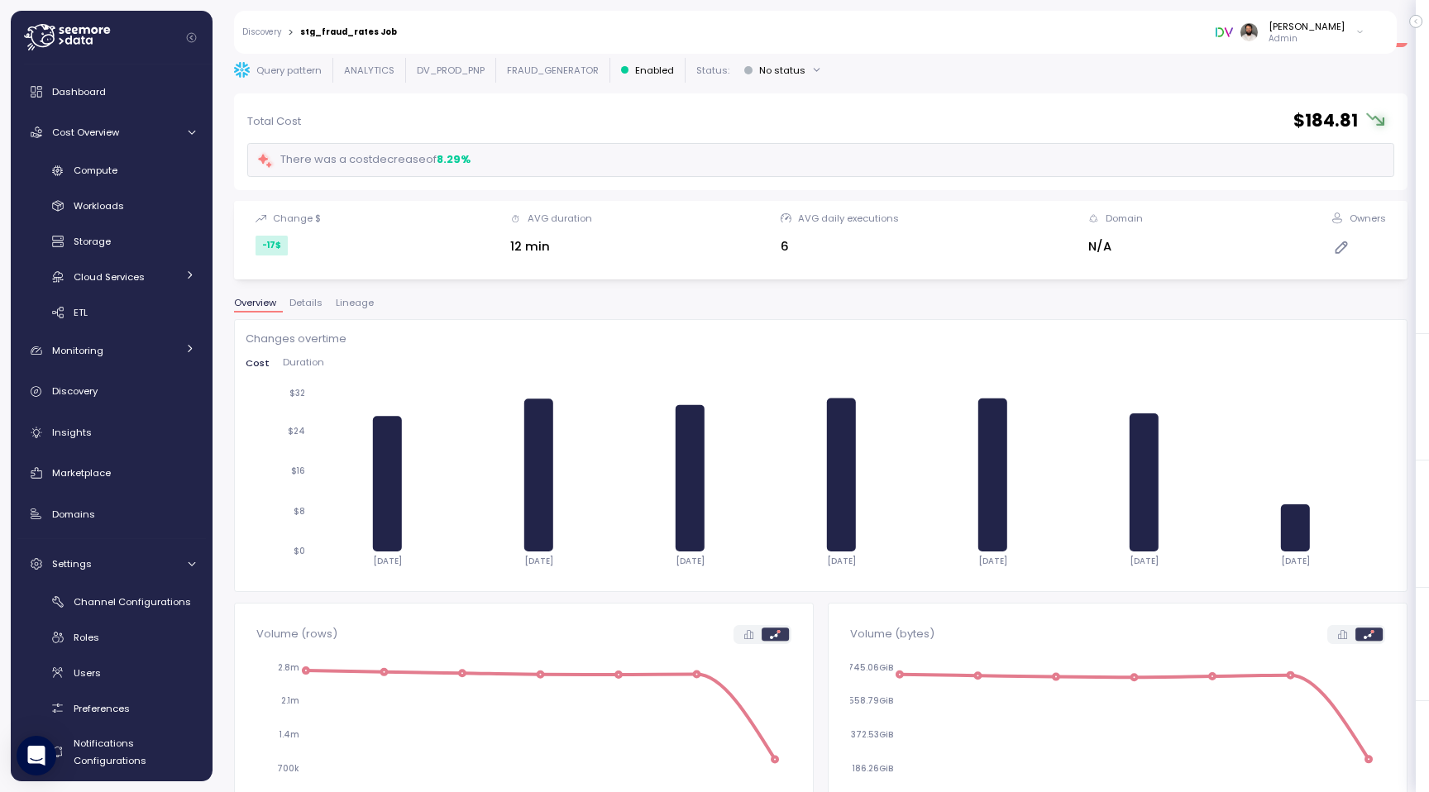
scroll to position [32, 0]
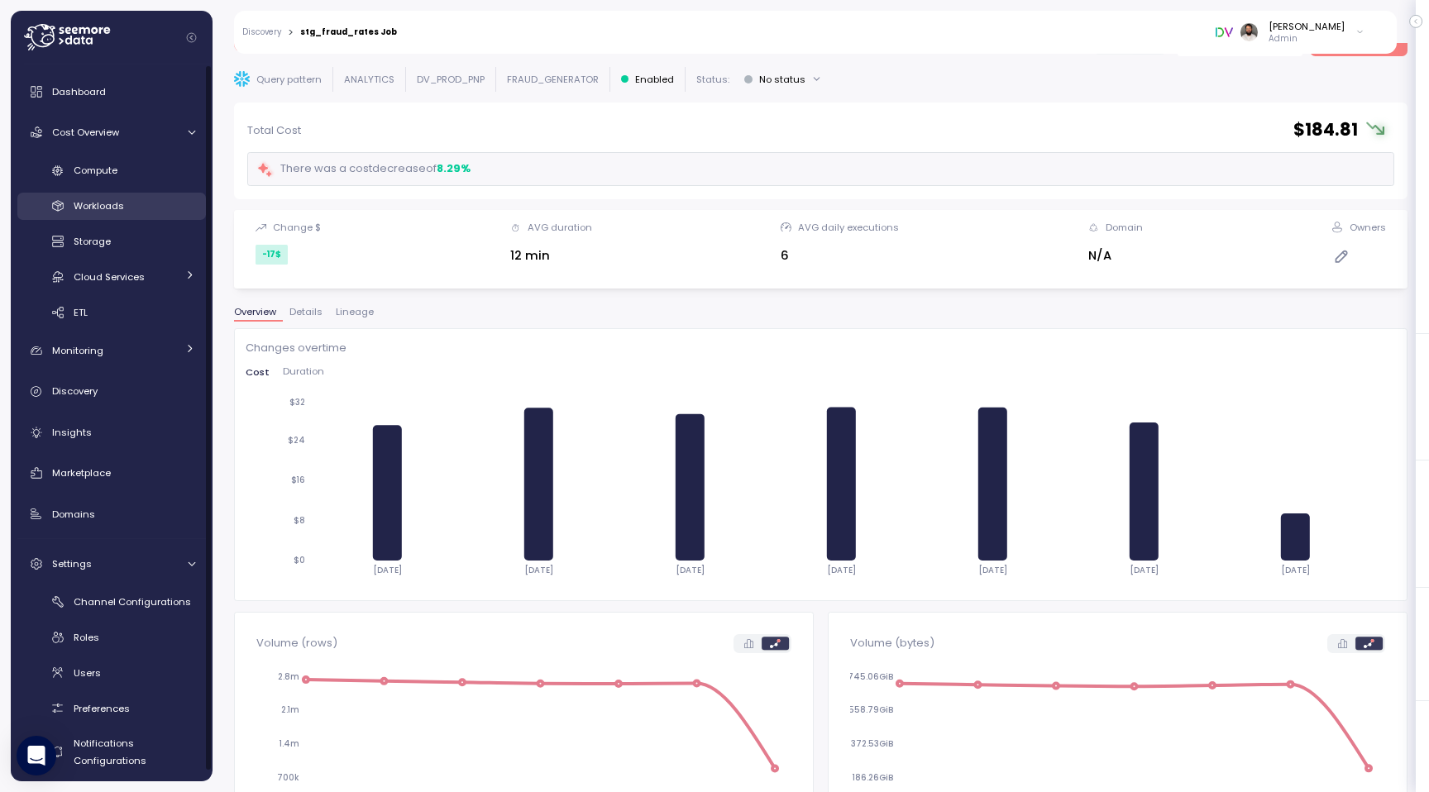
click at [157, 211] on div "Workloads" at bounding box center [135, 206] width 122 height 17
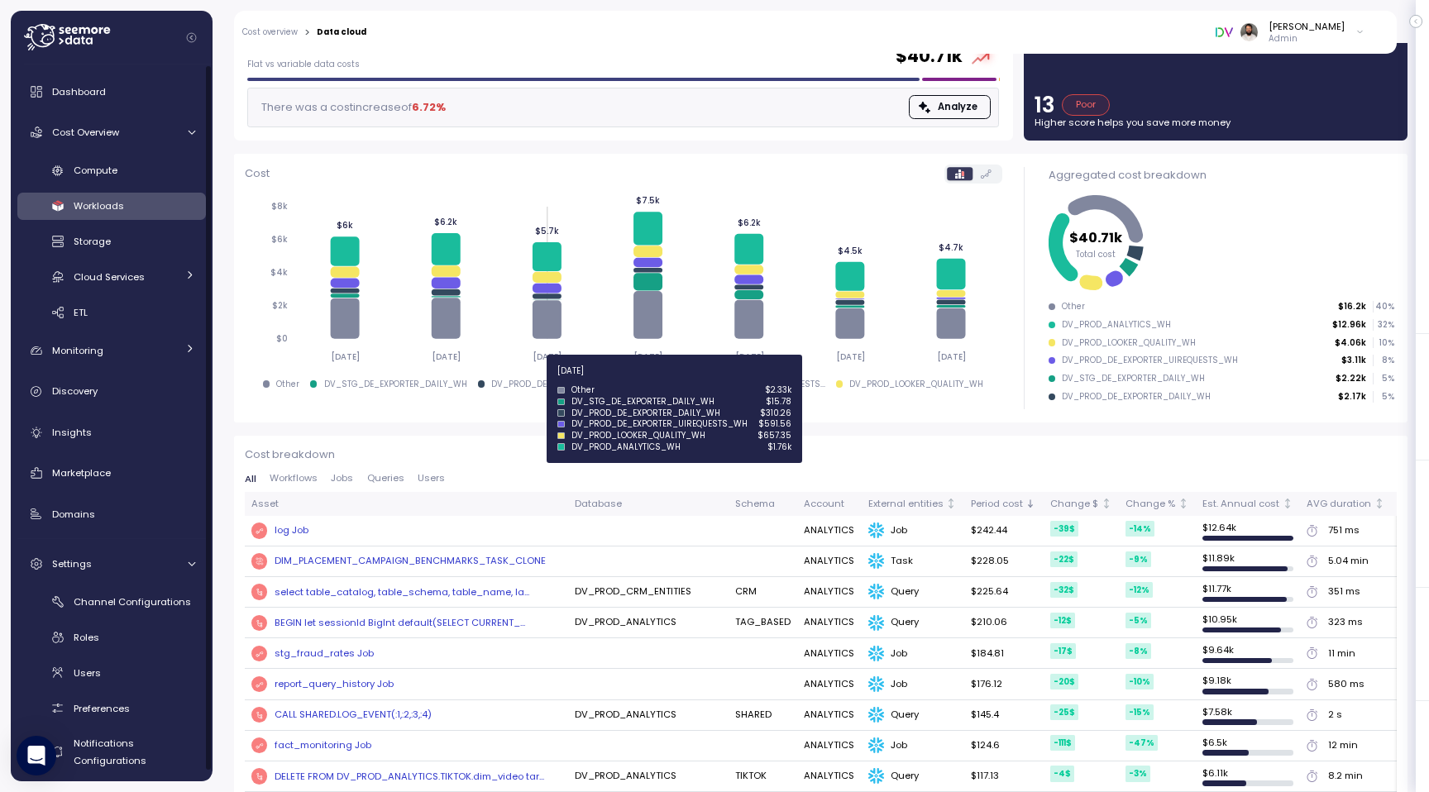
scroll to position [118, 0]
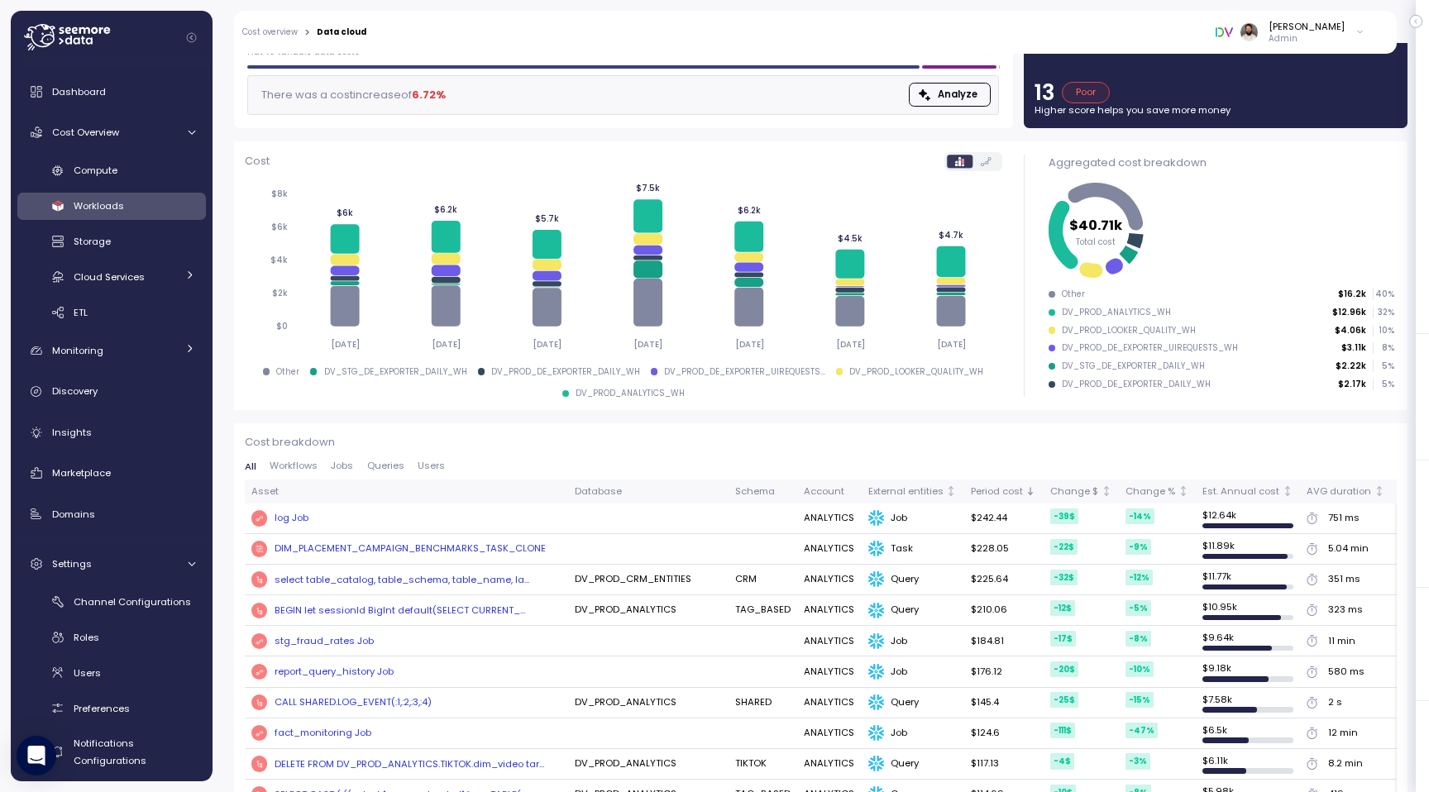
click at [310, 469] on span "Workflows" at bounding box center [294, 465] width 48 height 9
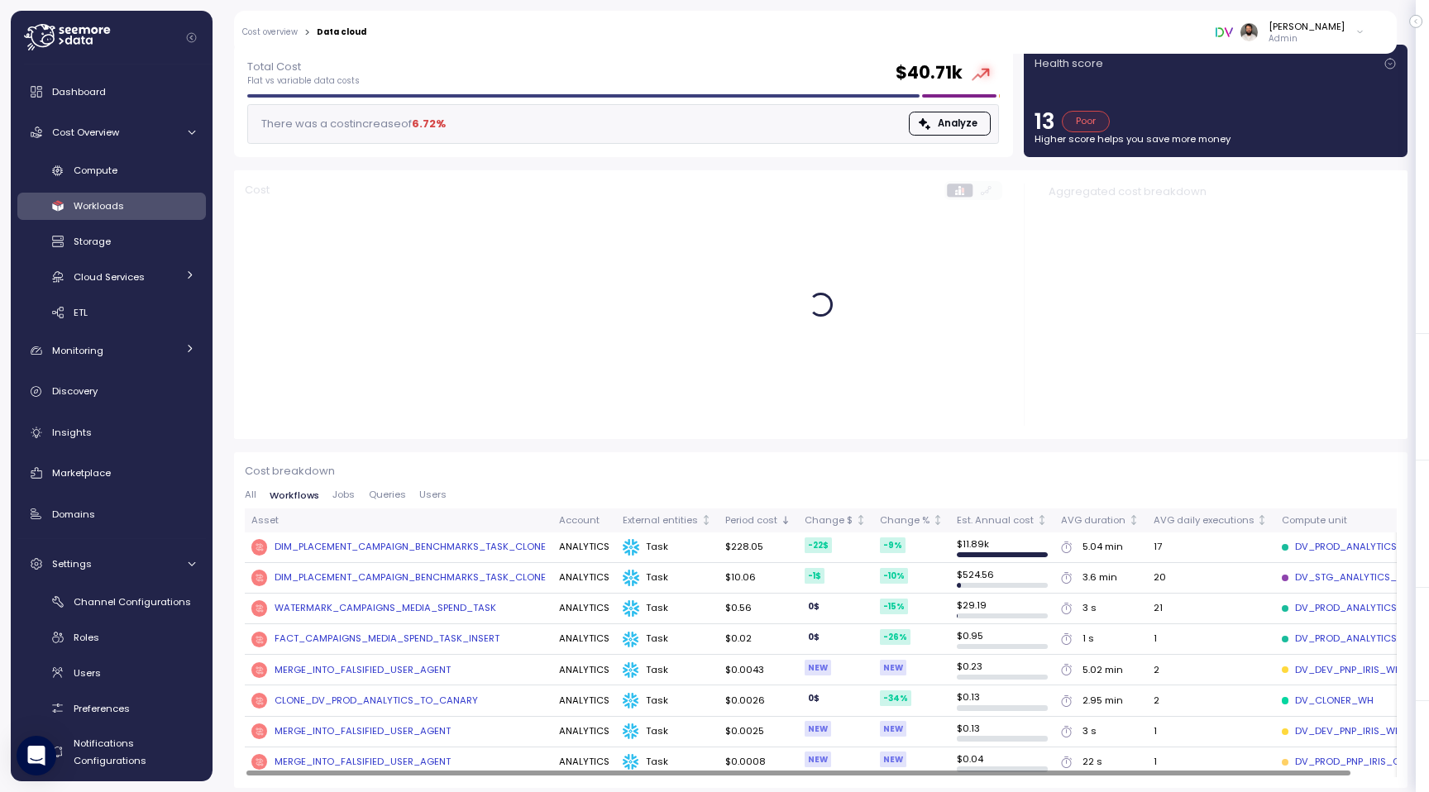
scroll to position [0, 0]
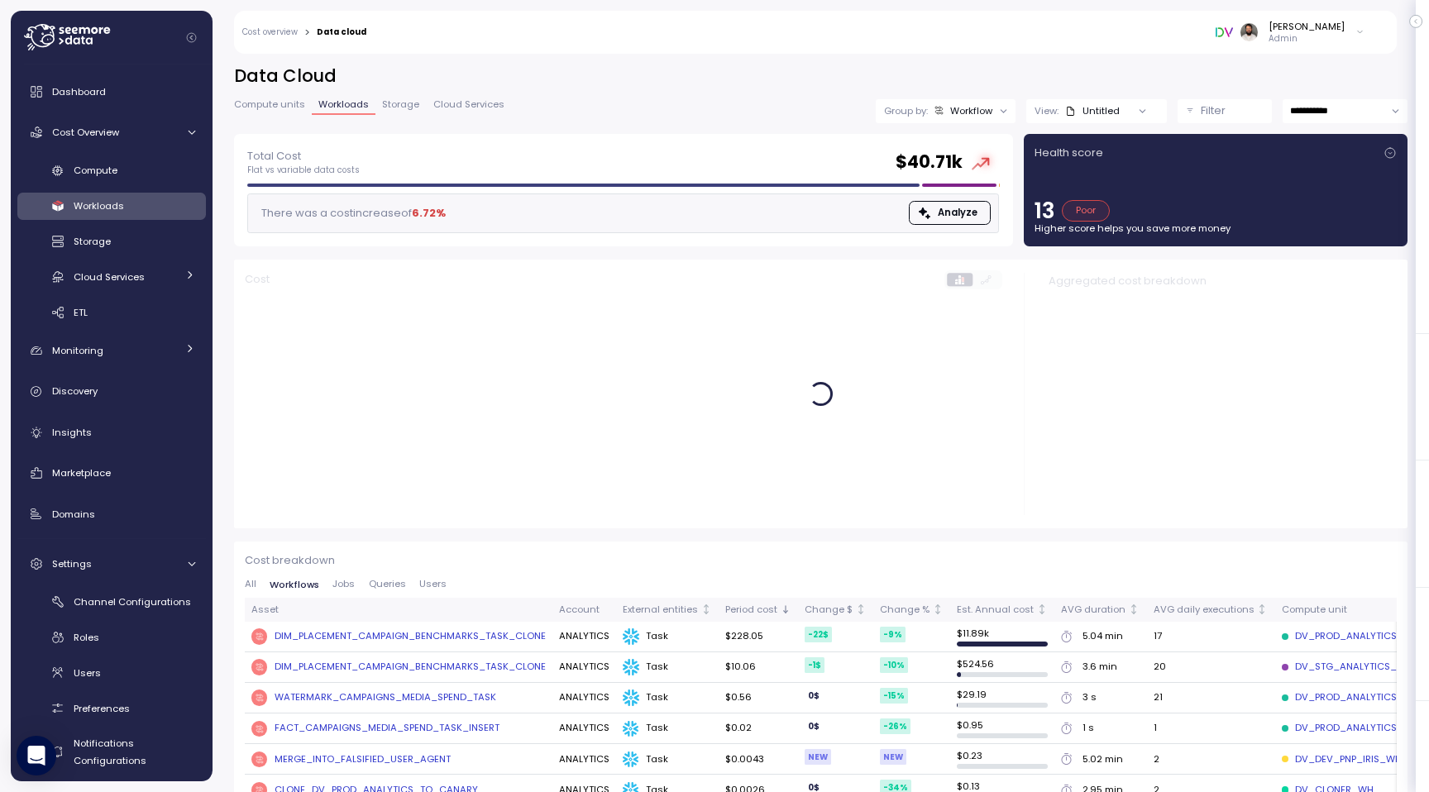
click at [958, 120] on div "Group by: Workflow" at bounding box center [946, 111] width 140 height 24
click at [971, 113] on div "Workflow" at bounding box center [971, 110] width 42 height 13
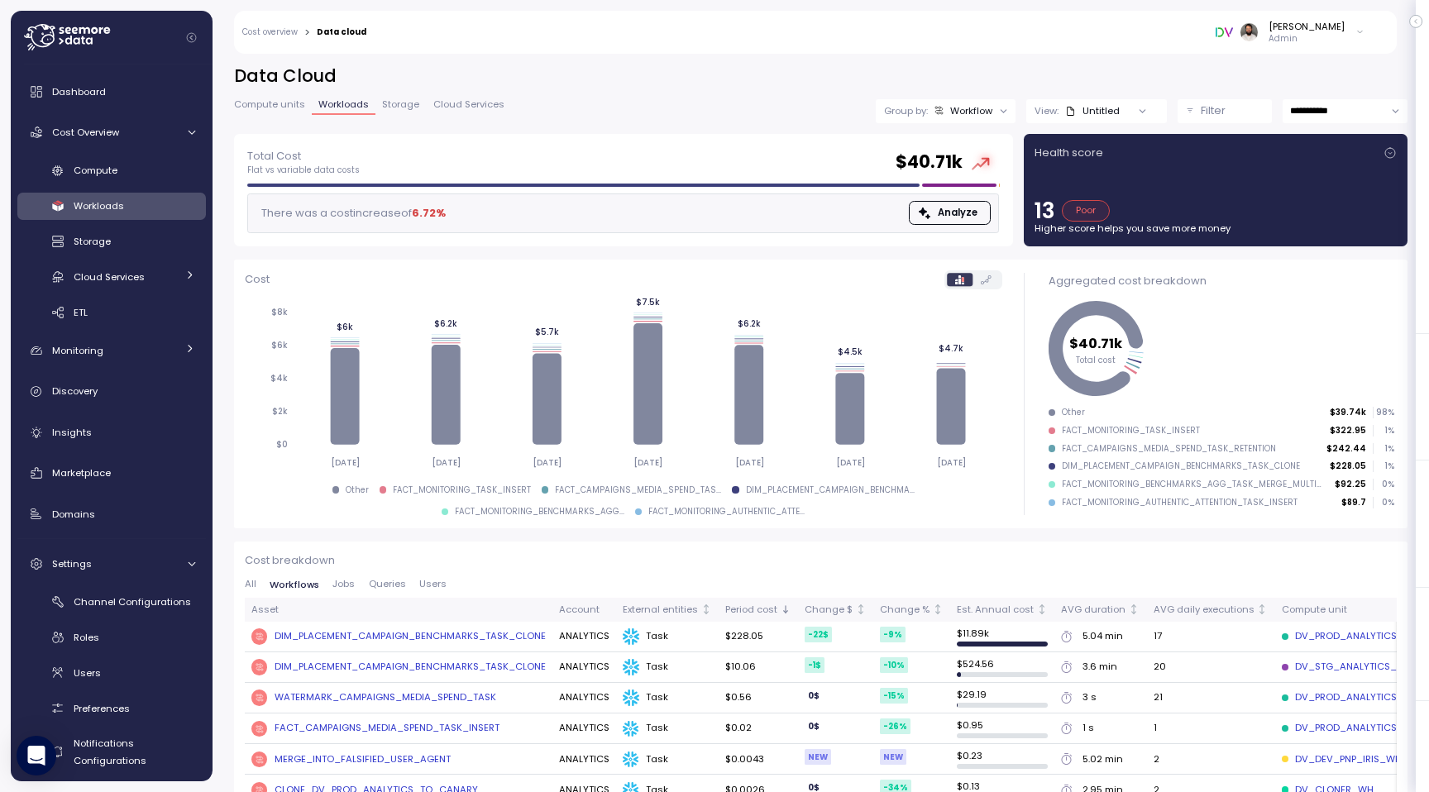
click at [394, 587] on span "Queries" at bounding box center [387, 584] width 37 height 9
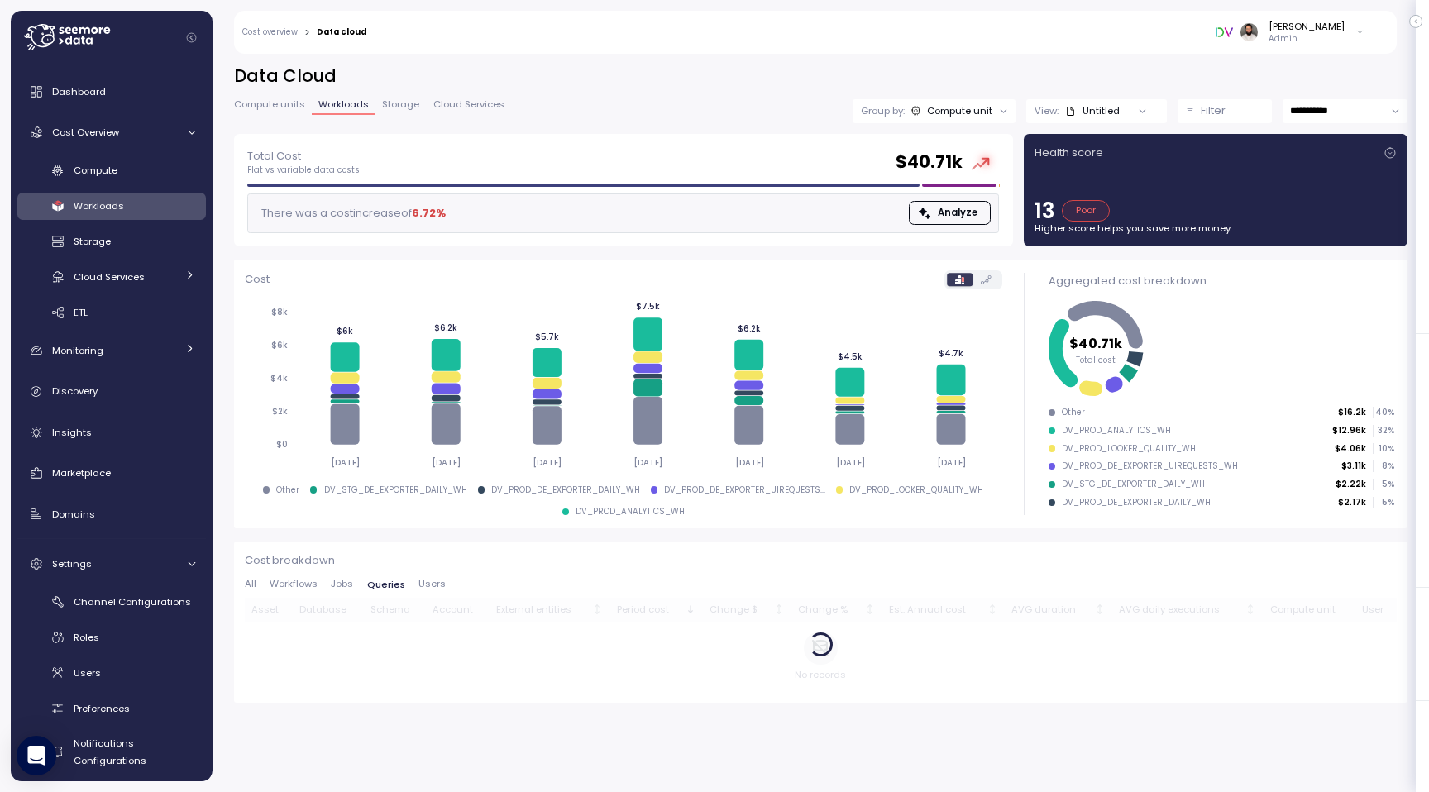
click at [1219, 104] on p "Filter" at bounding box center [1212, 111] width 25 height 17
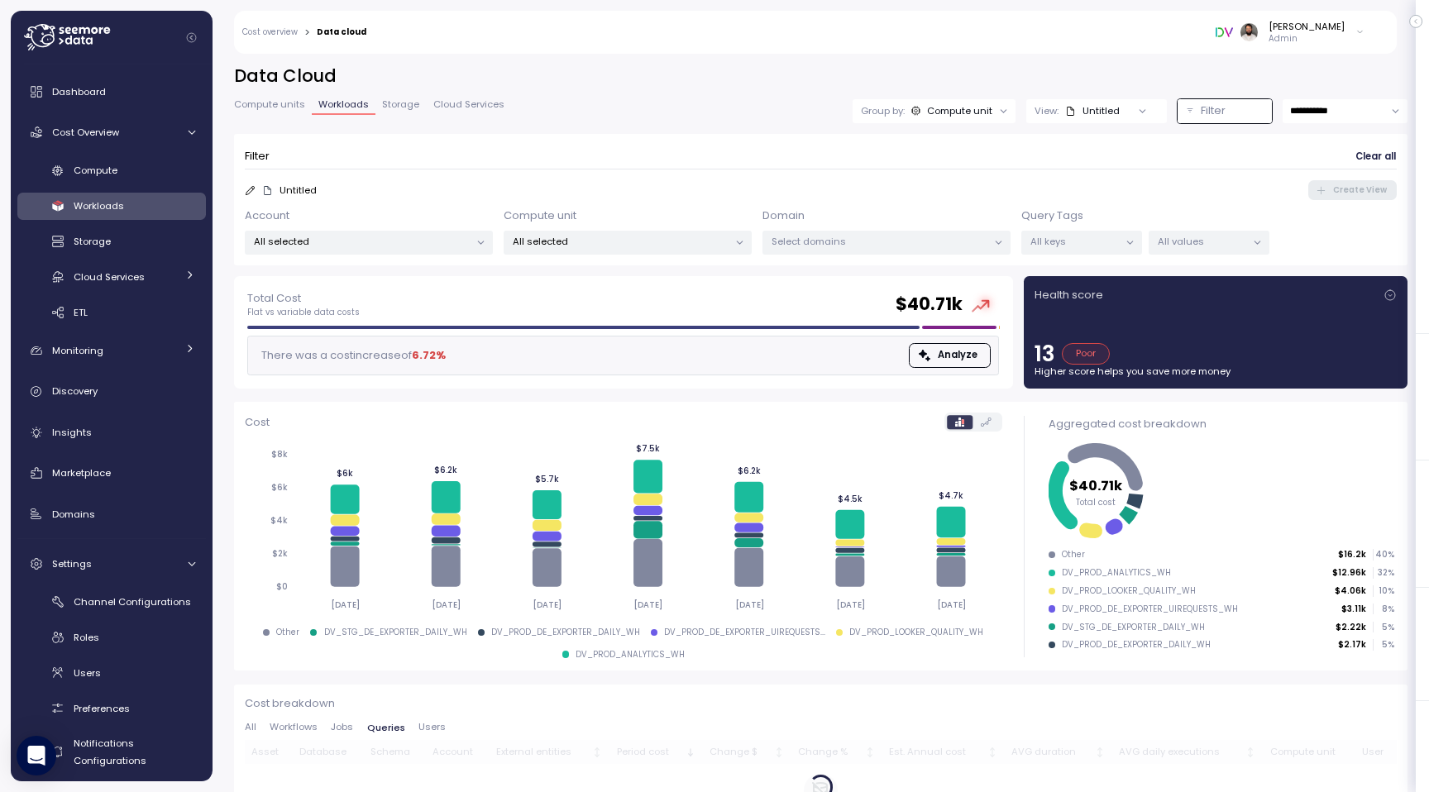
click at [1120, 242] on div at bounding box center [1129, 242] width 23 height 23
click at [1095, 241] on p "All keys" at bounding box center [1074, 241] width 88 height 13
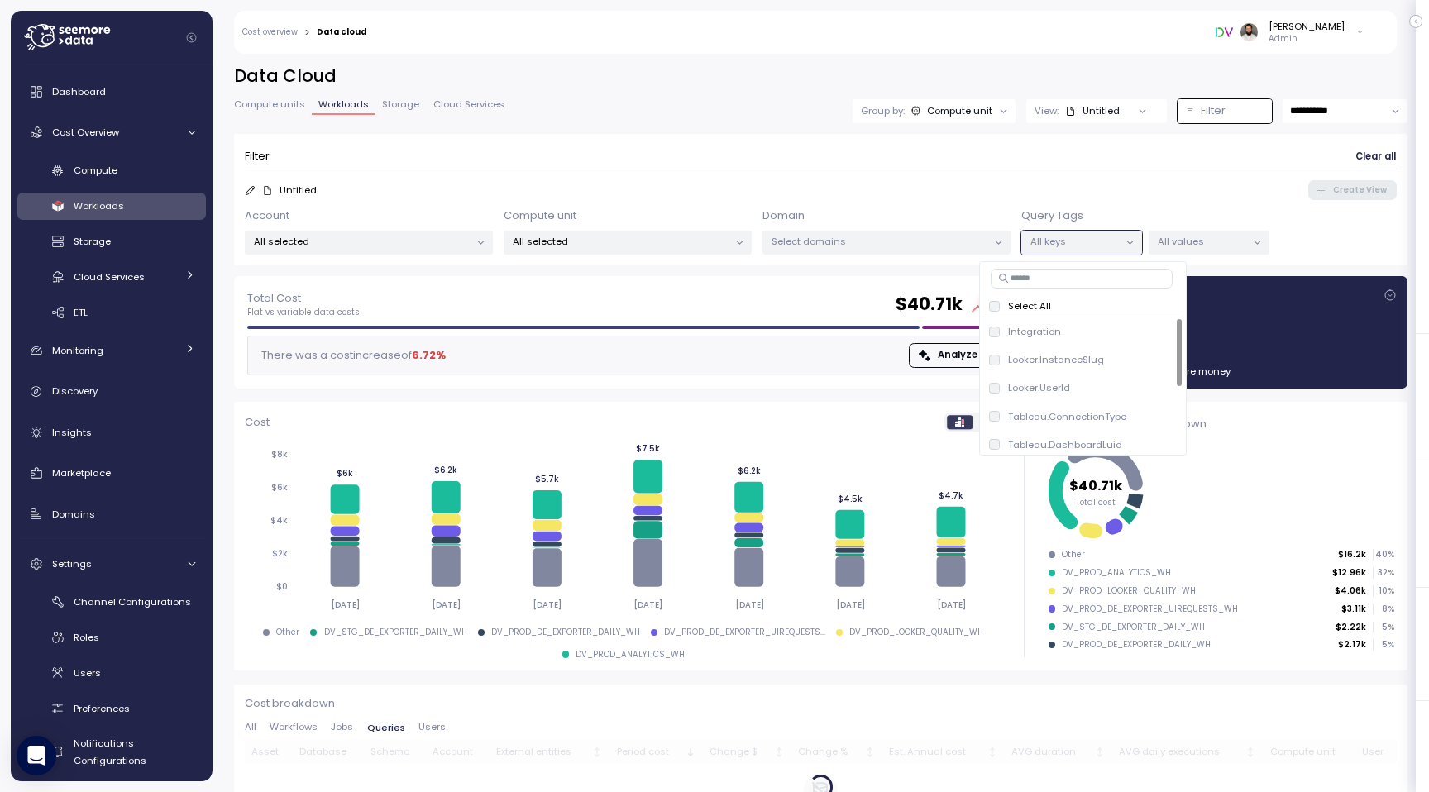
click at [1203, 250] on div "All values" at bounding box center [1208, 243] width 121 height 24
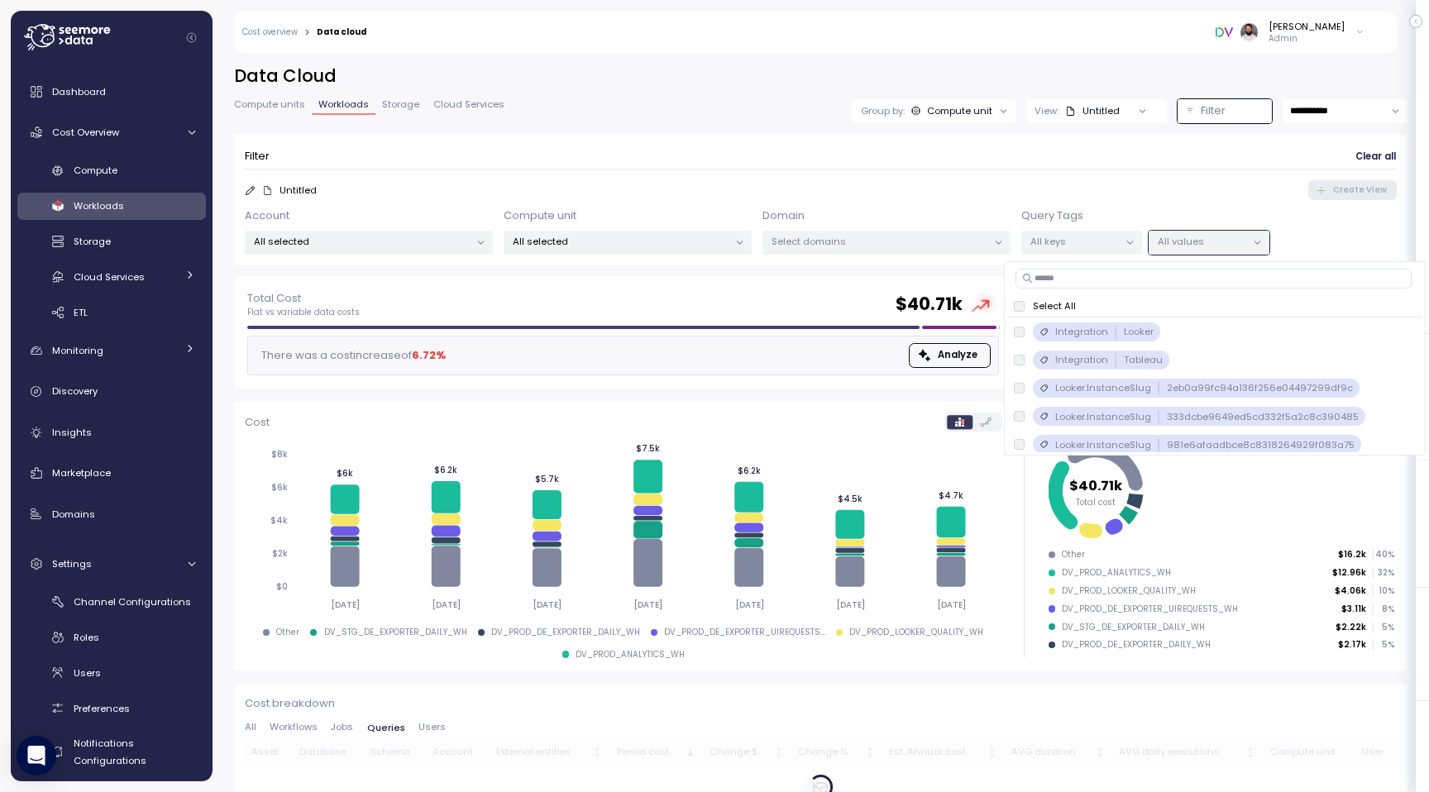
click at [1203, 242] on p "All values" at bounding box center [1201, 241] width 88 height 13
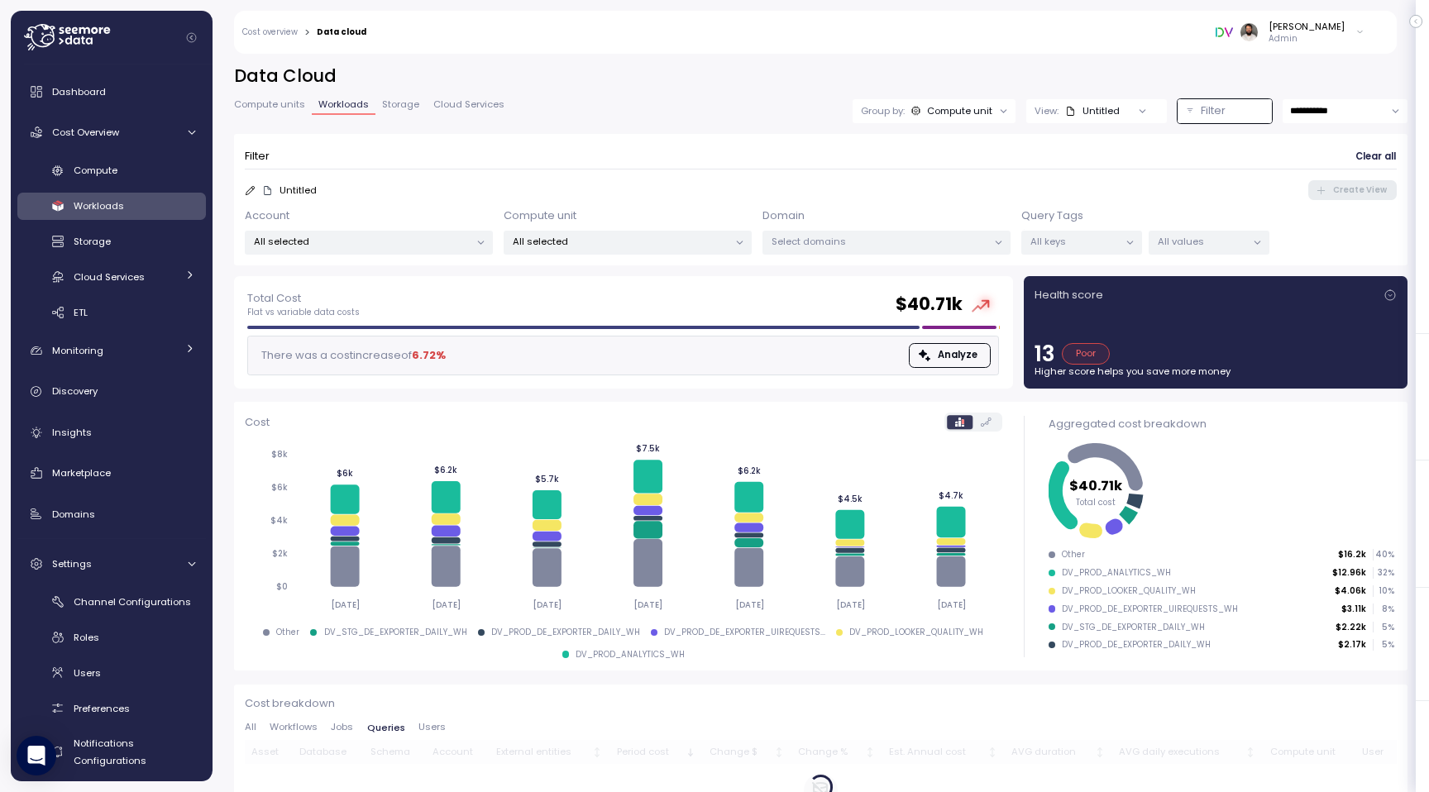
click at [1194, 240] on p "All values" at bounding box center [1201, 241] width 88 height 13
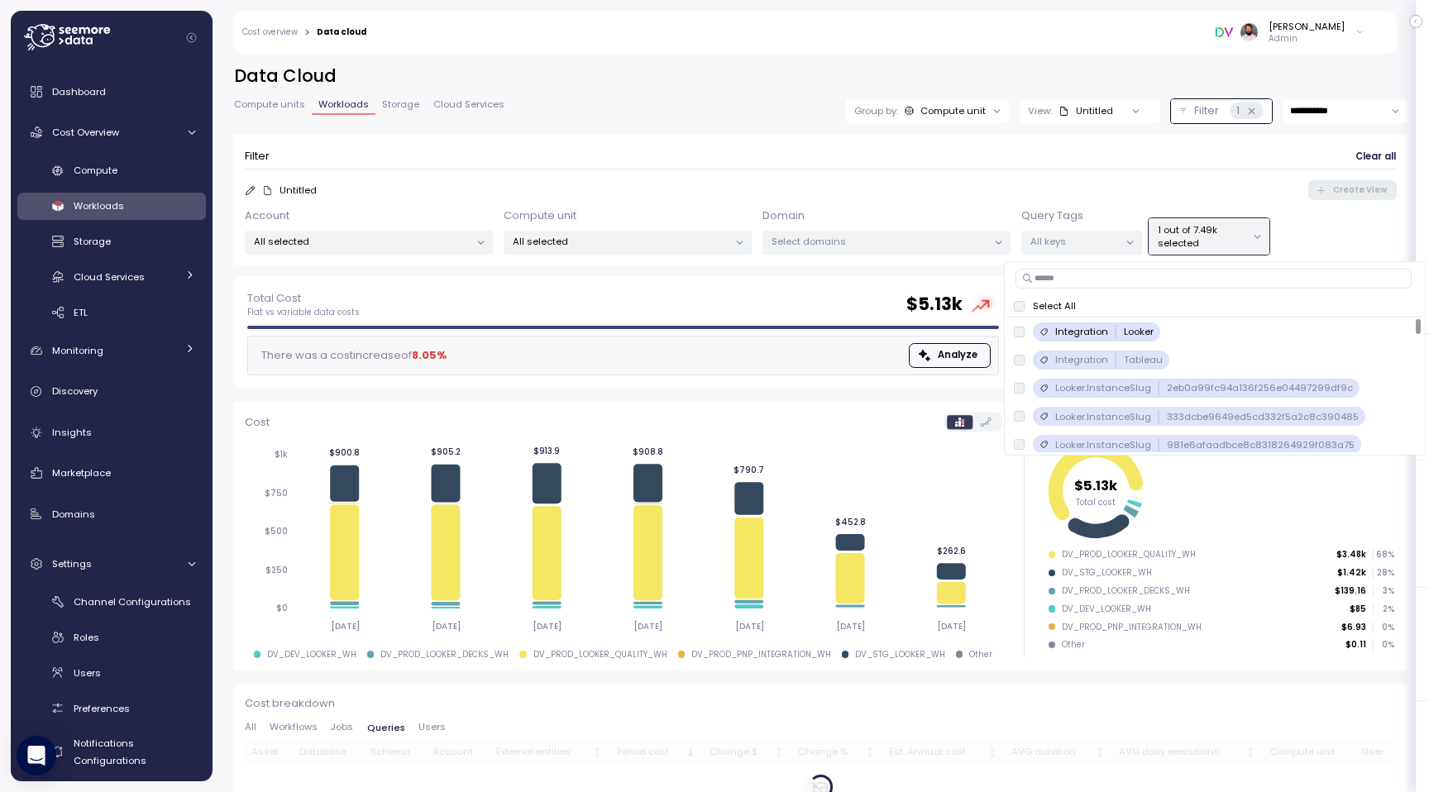
click at [1090, 174] on form "Filter Clear all Untitled Create View Account All selected Compute unit All sel…" at bounding box center [821, 200] width 1152 height 110
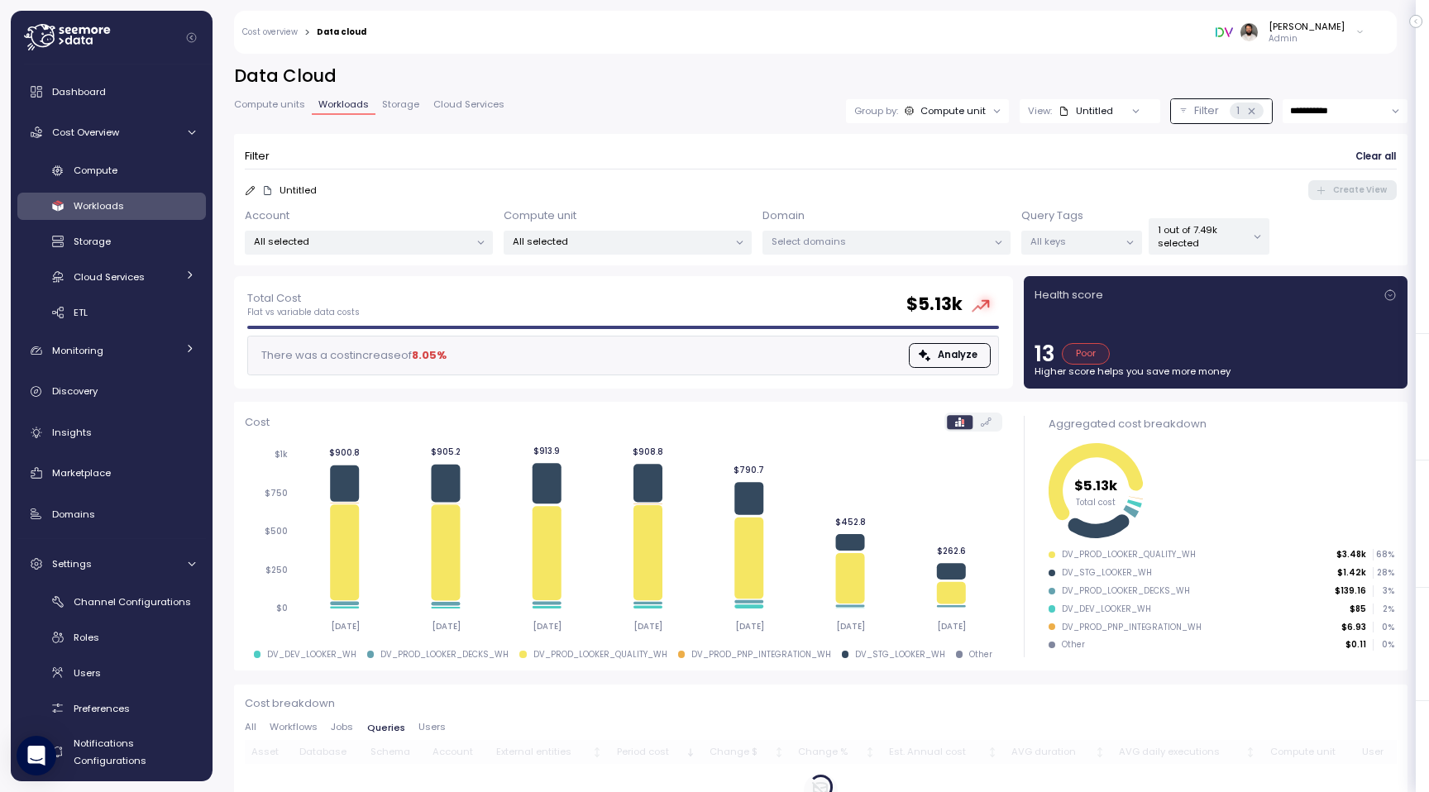
scroll to position [63, 0]
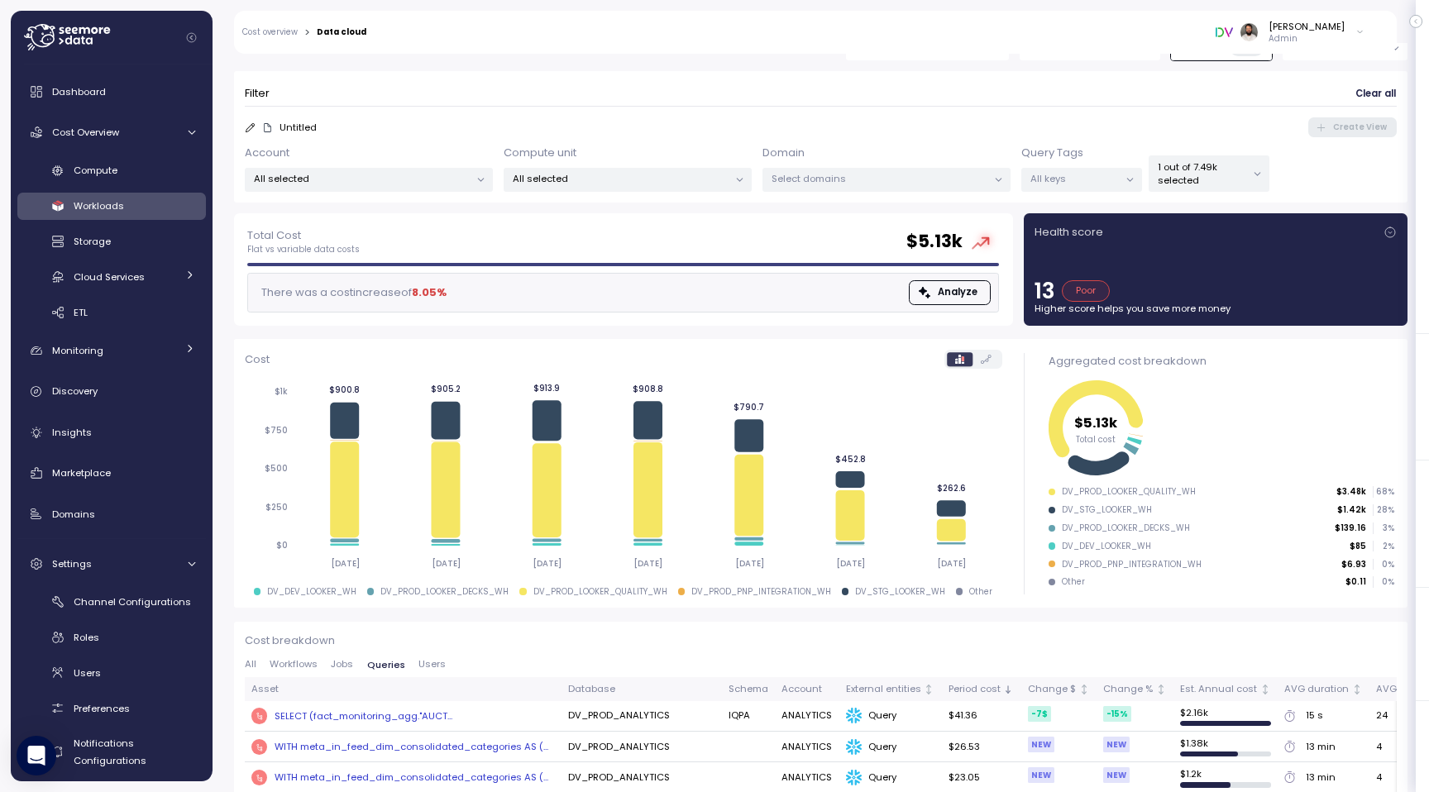
click at [435, 717] on div "SELECT (fact_monitoring_agg."AUCT..." at bounding box center [363, 715] width 178 height 13
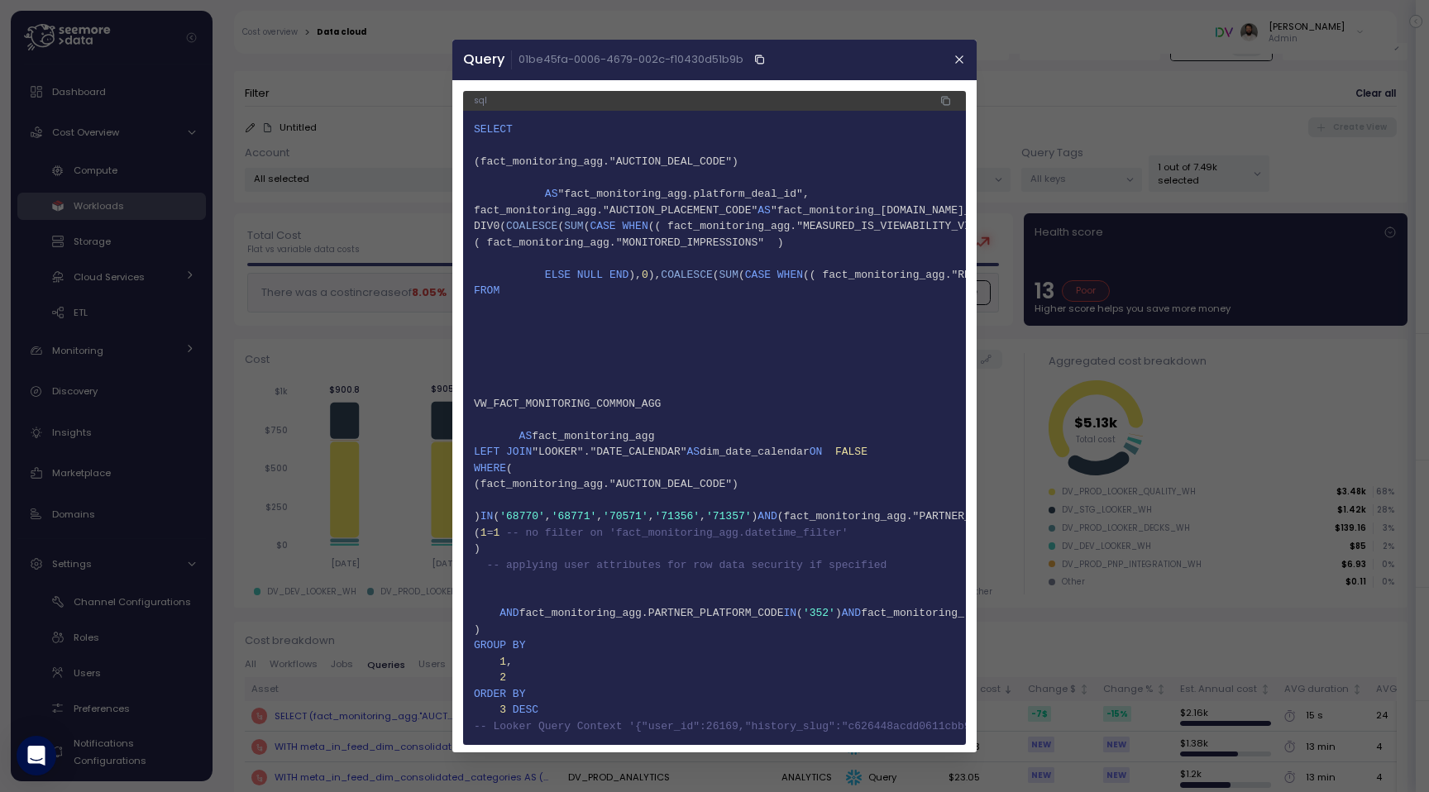
scroll to position [3, 0]
drag, startPoint x: 489, startPoint y: 726, endPoint x: 623, endPoint y: 726, distance: 133.1
click at [623, 726] on span "-- Looker Query Context '{"user_id":26169,"history_slug":"c626448acdd0611cbb9c6…" at bounding box center [938, 723] width 928 height 12
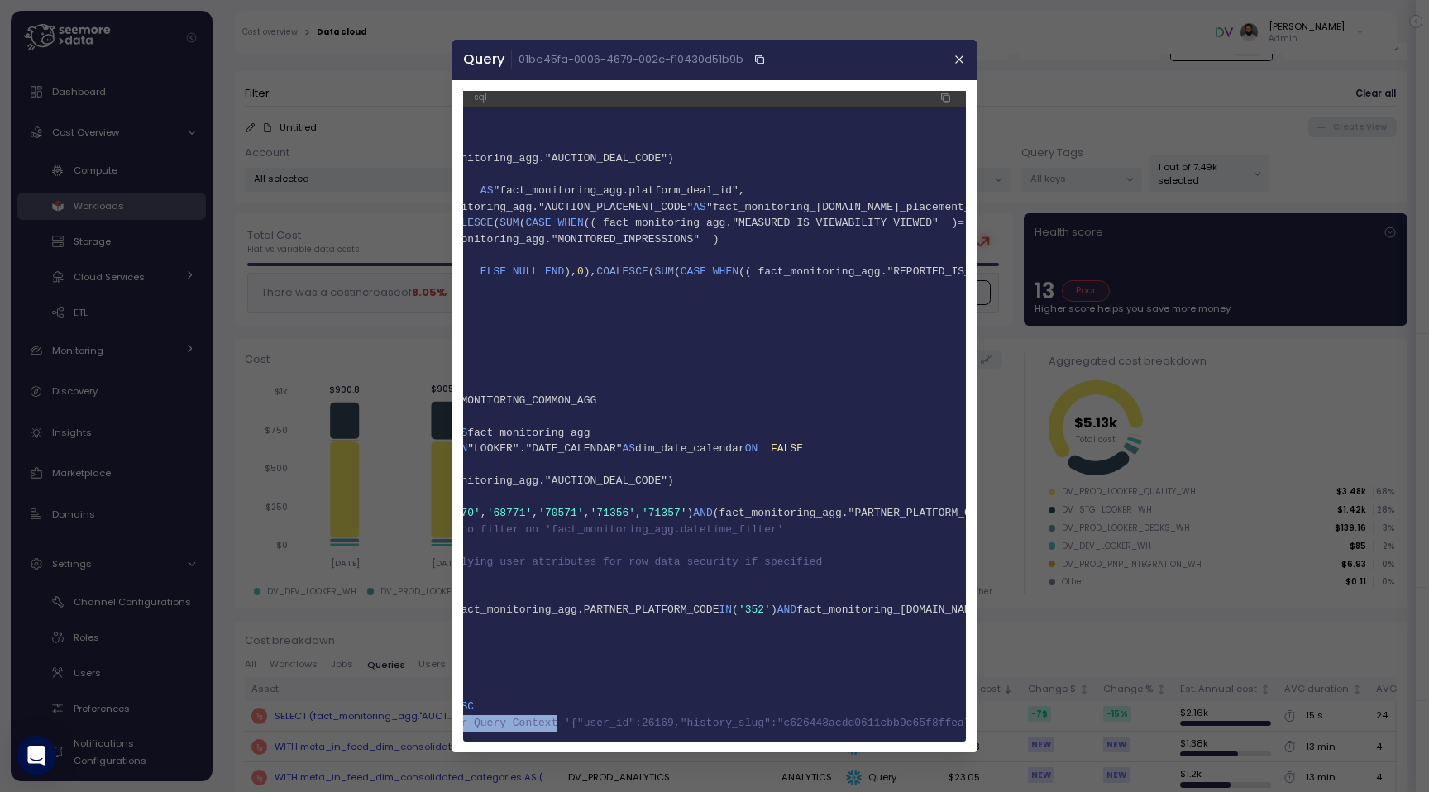
scroll to position [0, 69]
click at [597, 723] on span "-- Looker Query Context '{"user_id":26169,"history_slug":"c626448acdd0611cbb9c6…" at bounding box center [868, 723] width 928 height 12
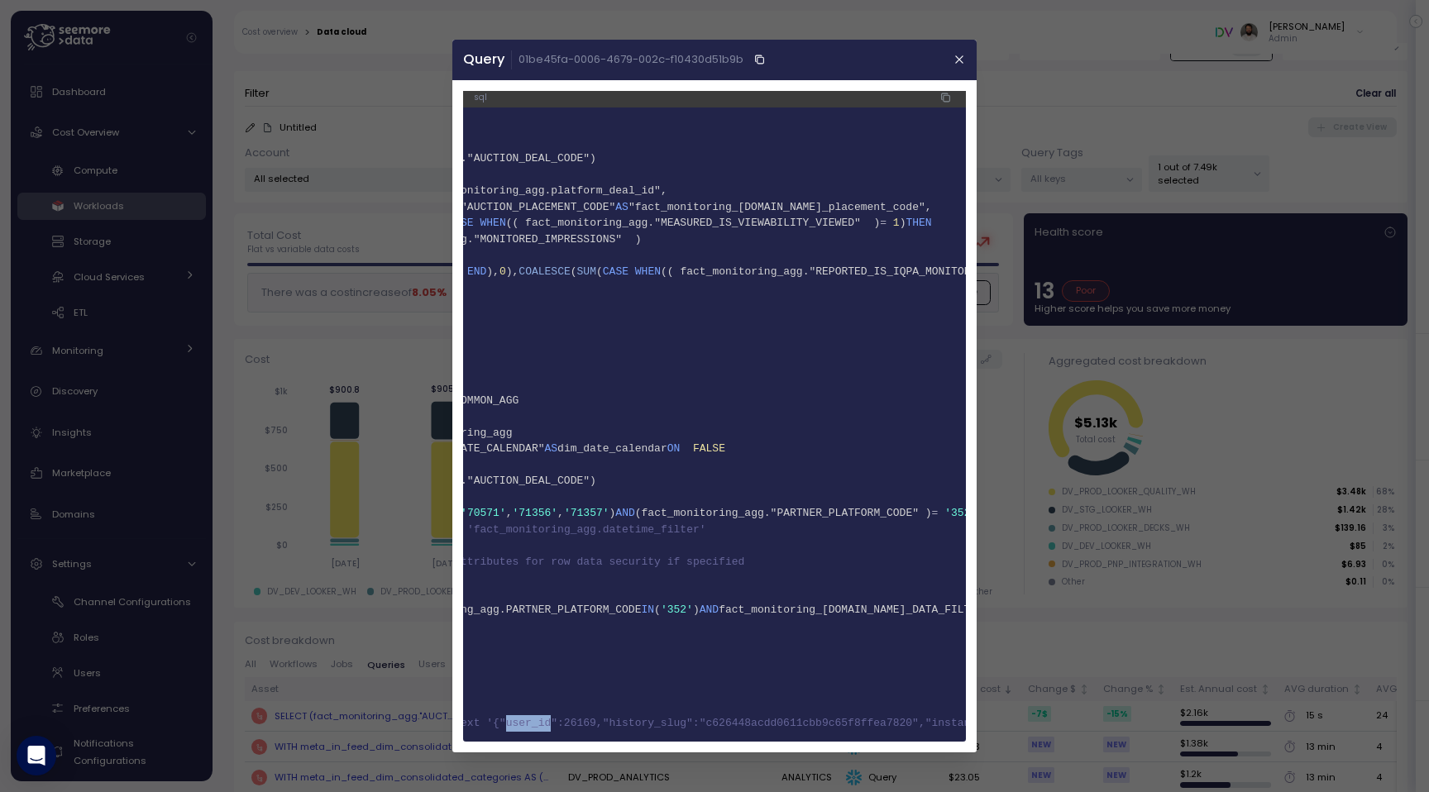
scroll to position [0, 149]
click at [605, 722] on span "-- Looker Query Context '{"user_id":26169,"history_slug":"c626448acdd0611cbb9c6…" at bounding box center [789, 723] width 928 height 12
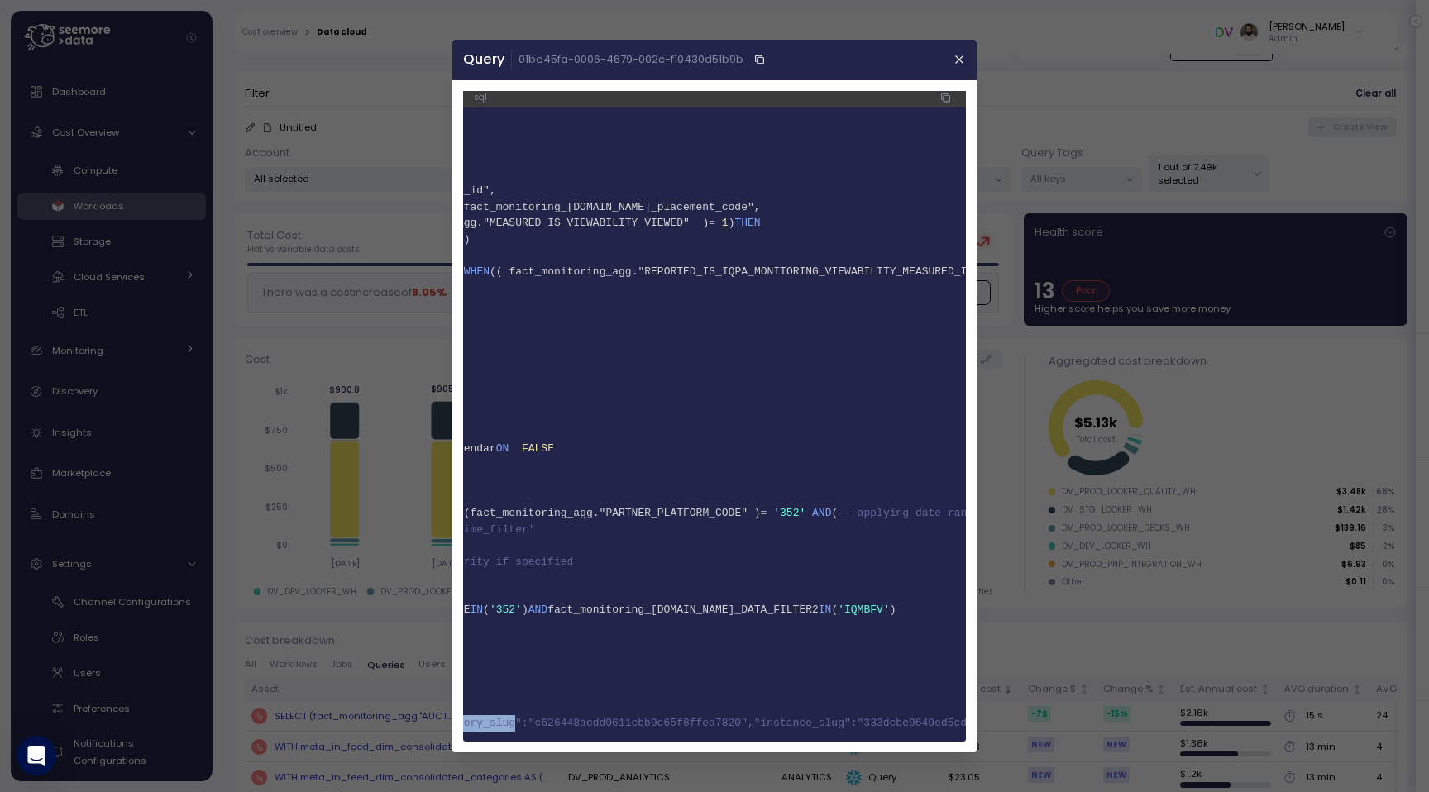
scroll to position [0, 353]
click at [728, 719] on span "-- Looker Query Context '{"user_id":26169,"history_slug":"c626448acdd0611cbb9c6…" at bounding box center [585, 723] width 928 height 12
click at [732, 721] on span "-- Looker Query Context '{"user_id":26169,"history_slug":"c626448acdd0611cbb9c6…" at bounding box center [585, 723] width 928 height 12
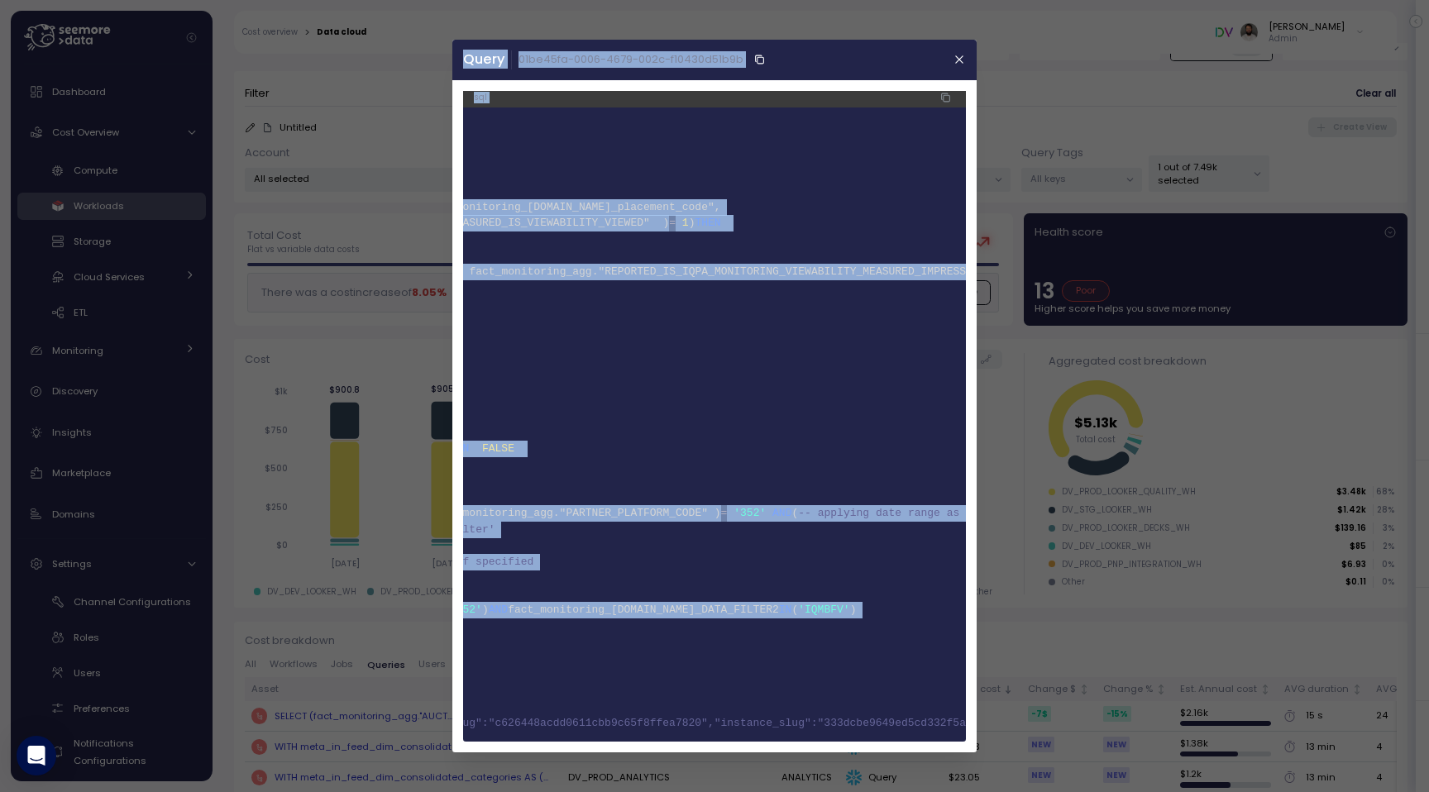
click at [732, 721] on span "-- Looker Query Context '{"user_id":26169,"history_slug":"c626448acdd0611cbb9c6…" at bounding box center [585, 723] width 928 height 12
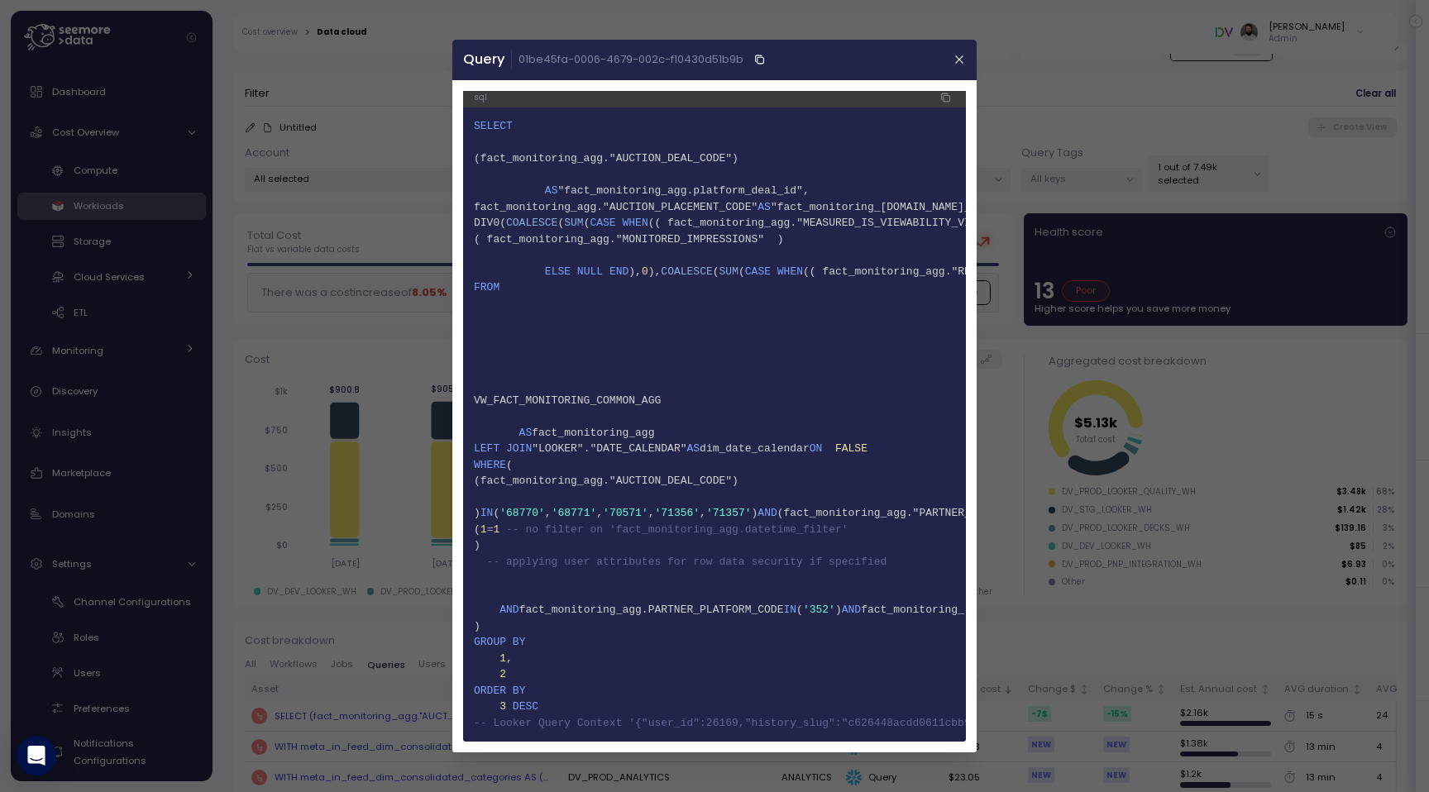
click at [602, 706] on span "37 3 DESC" at bounding box center [714, 707] width 481 height 17
click at [1010, 647] on div at bounding box center [714, 396] width 1429 height 792
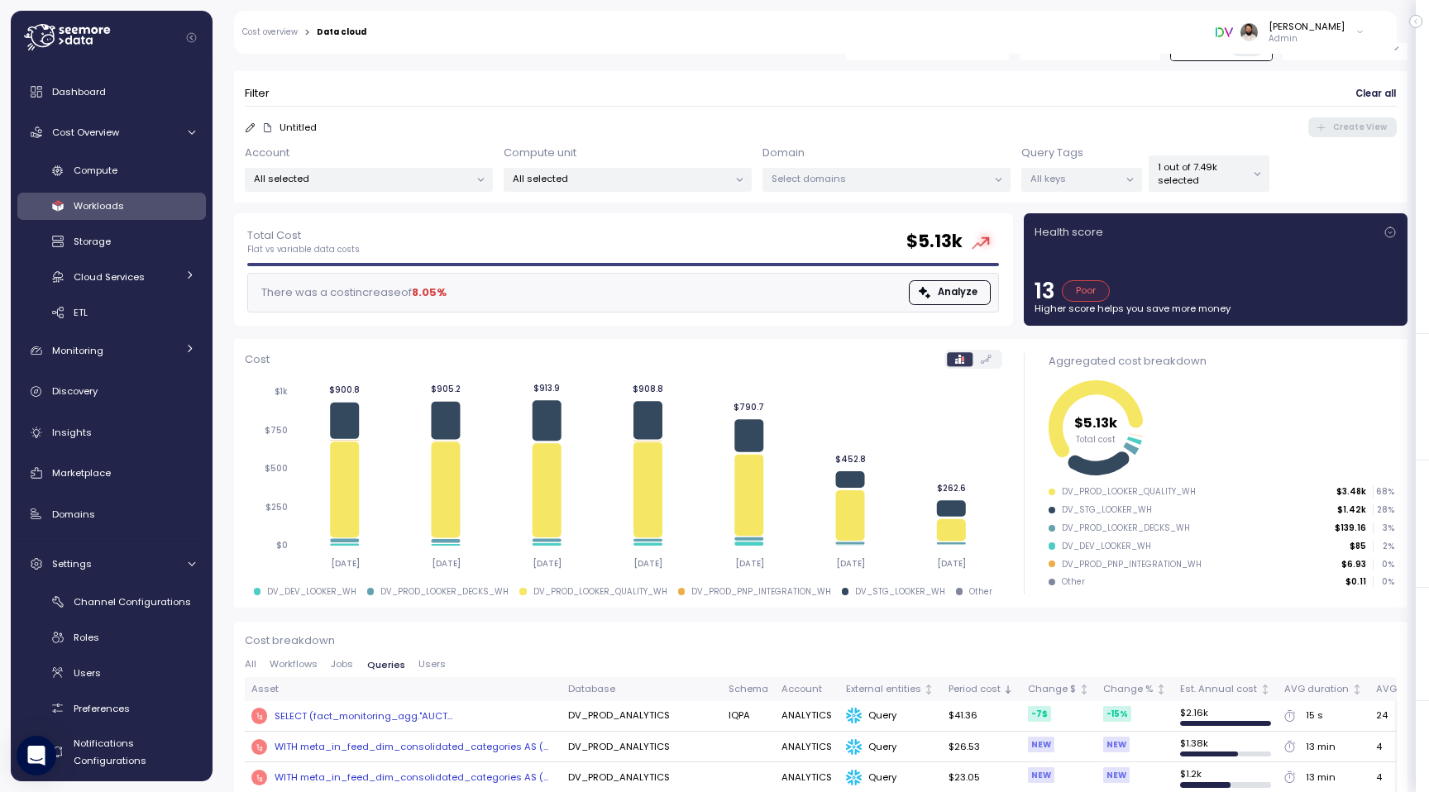
click at [1195, 170] on p "1 out of 7.49k selected" at bounding box center [1201, 173] width 88 height 27
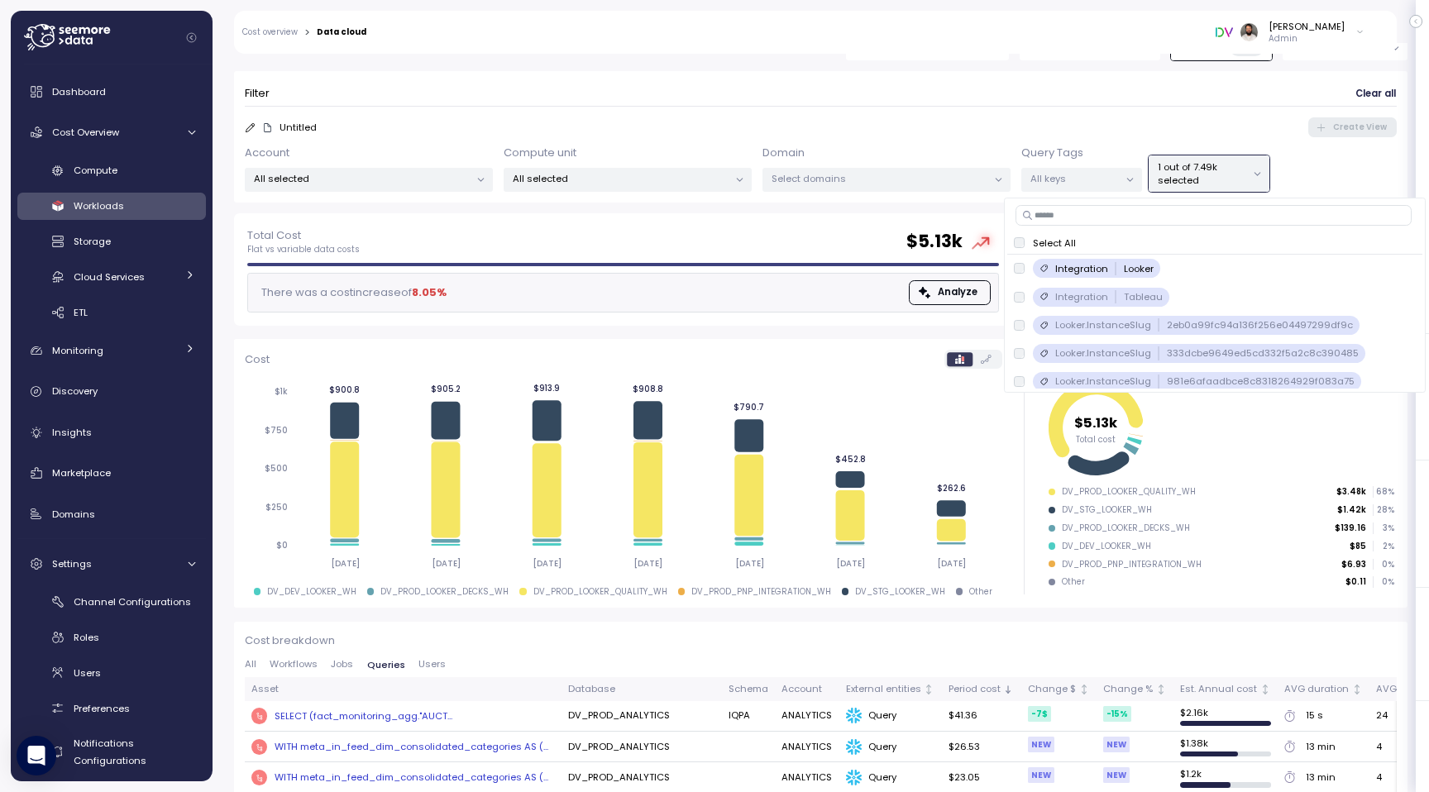
click at [1198, 174] on p "1 out of 7.49k selected" at bounding box center [1201, 173] width 88 height 27
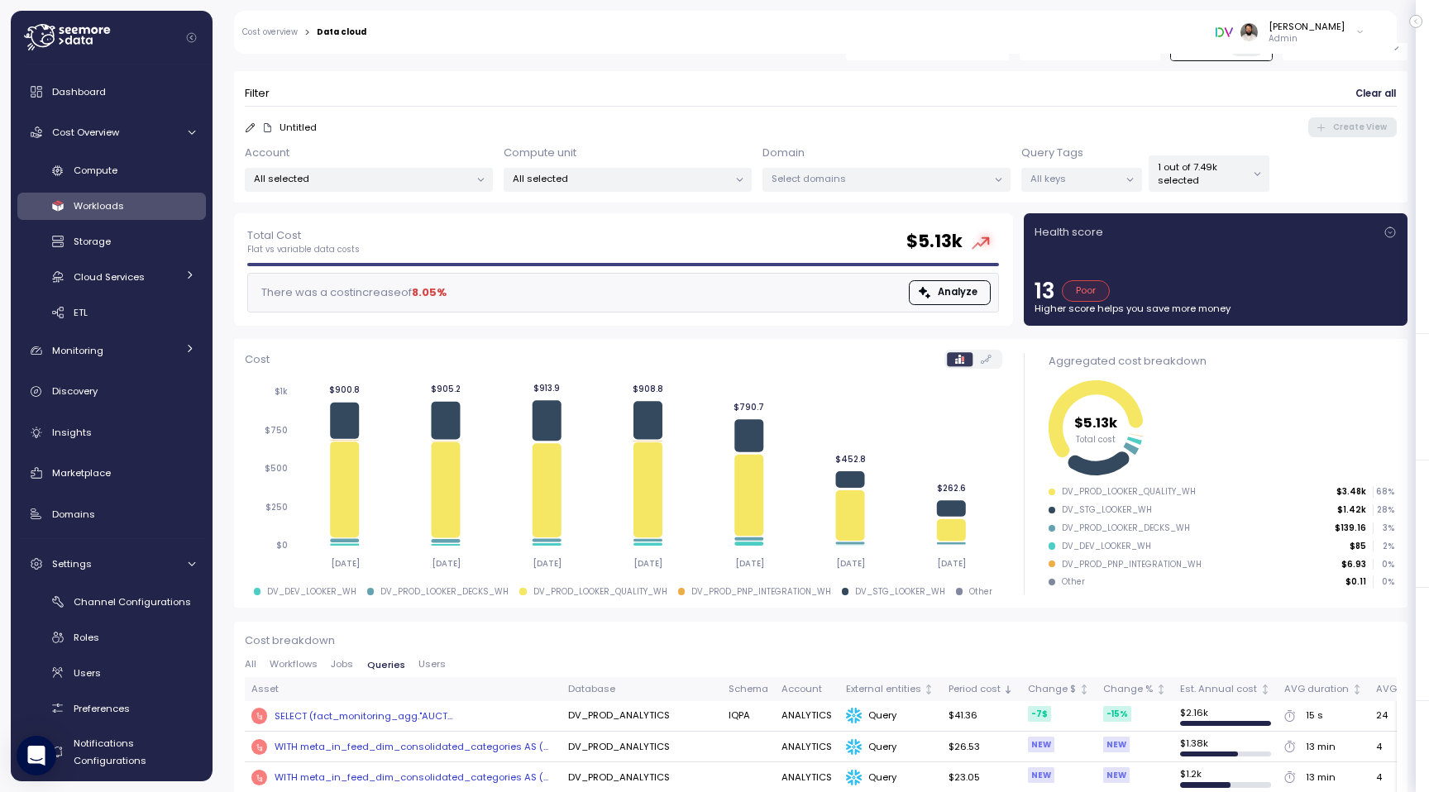
click at [1198, 174] on p "1 out of 7.49k selected" at bounding box center [1201, 173] width 88 height 27
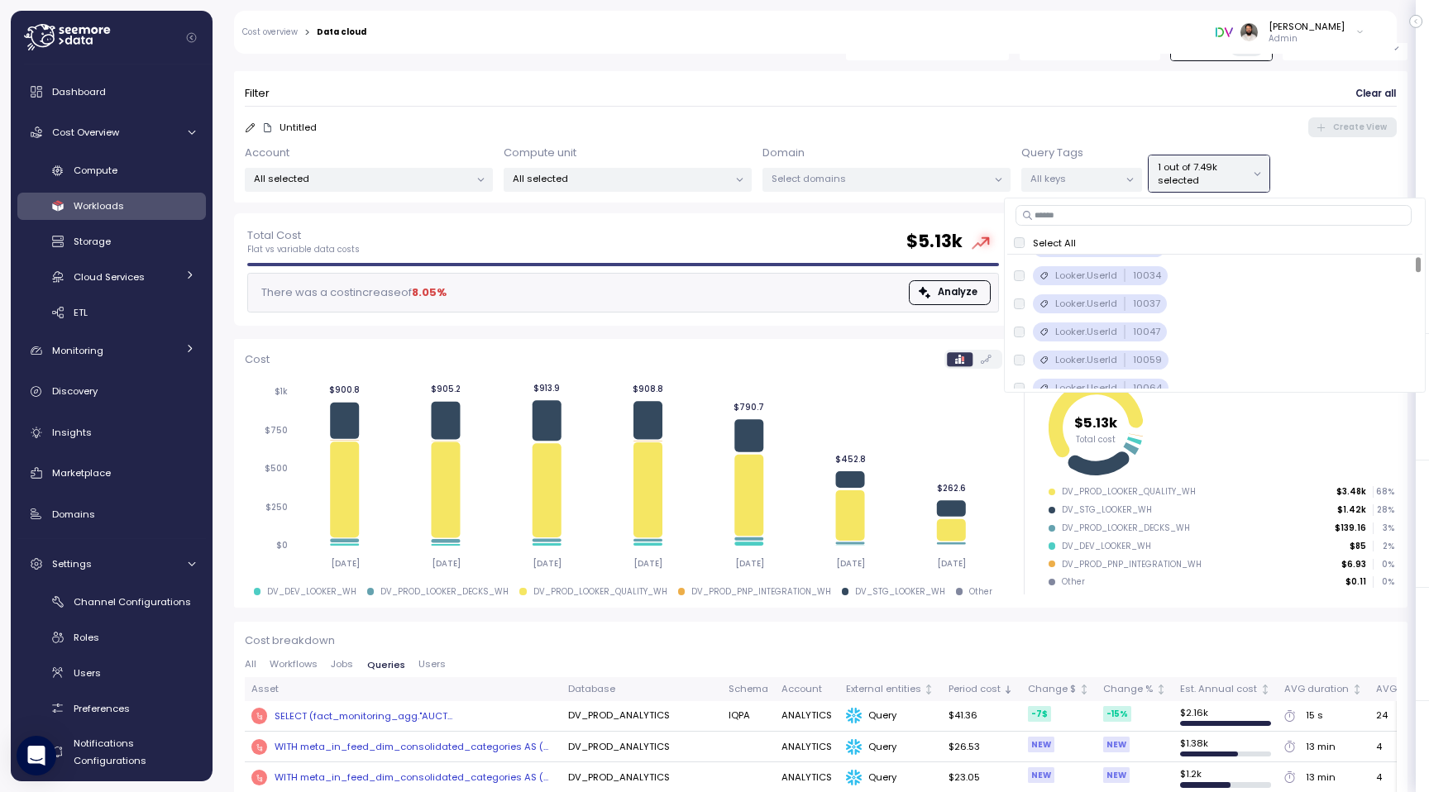
scroll to position [293, 0]
click at [1144, 132] on div "Untitled Create View" at bounding box center [821, 127] width 1152 height 20
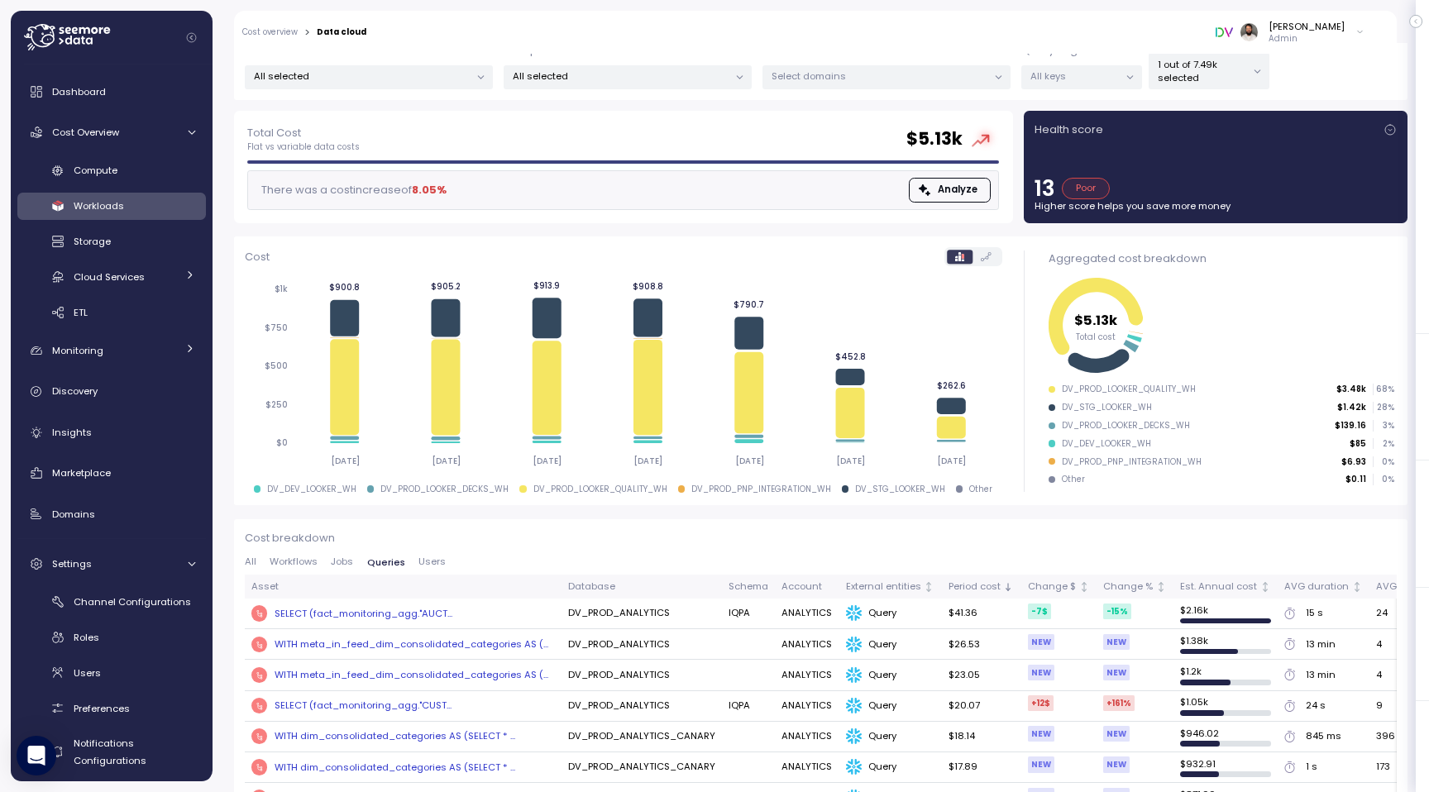
scroll to position [0, 0]
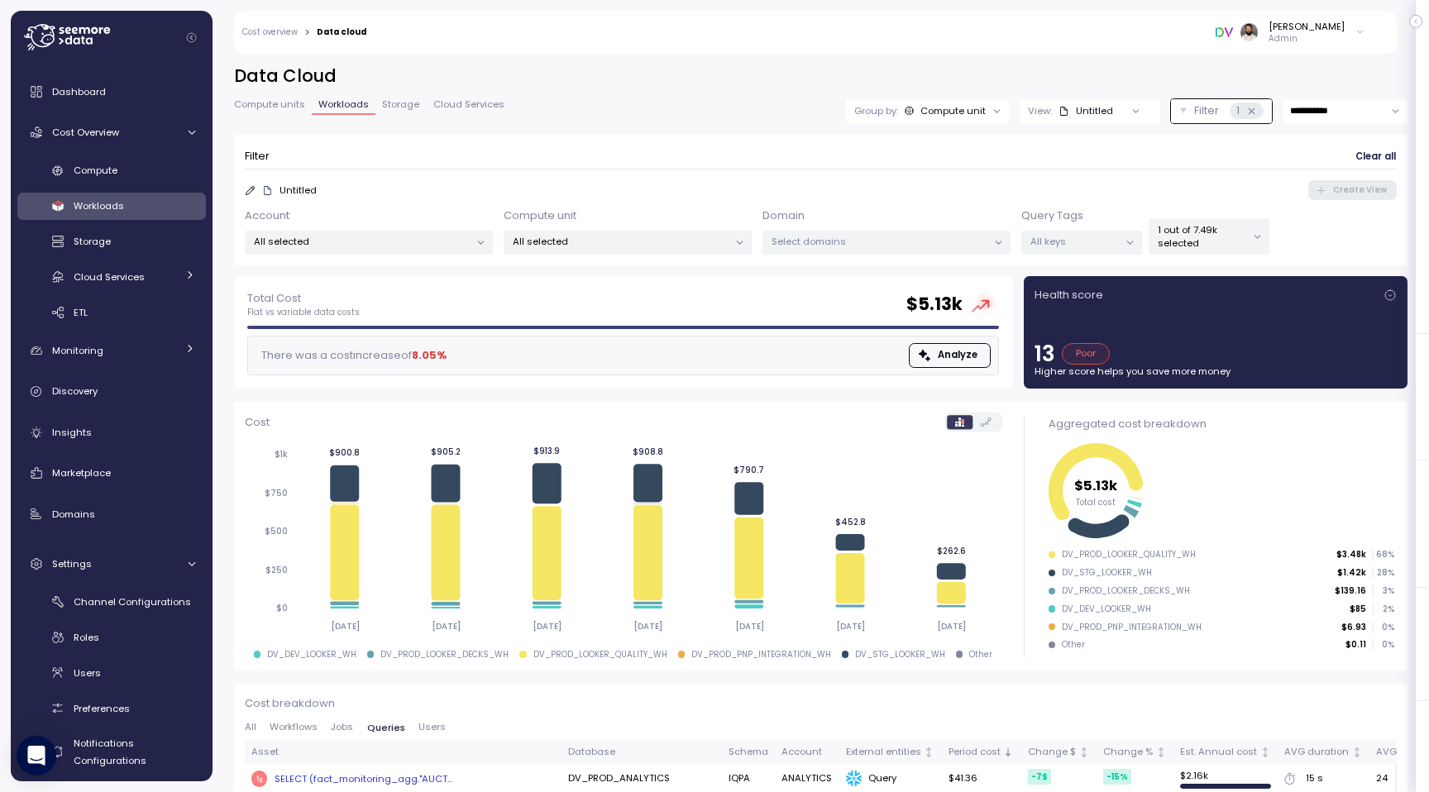
click at [1253, 109] on icon at bounding box center [1251, 111] width 11 height 11
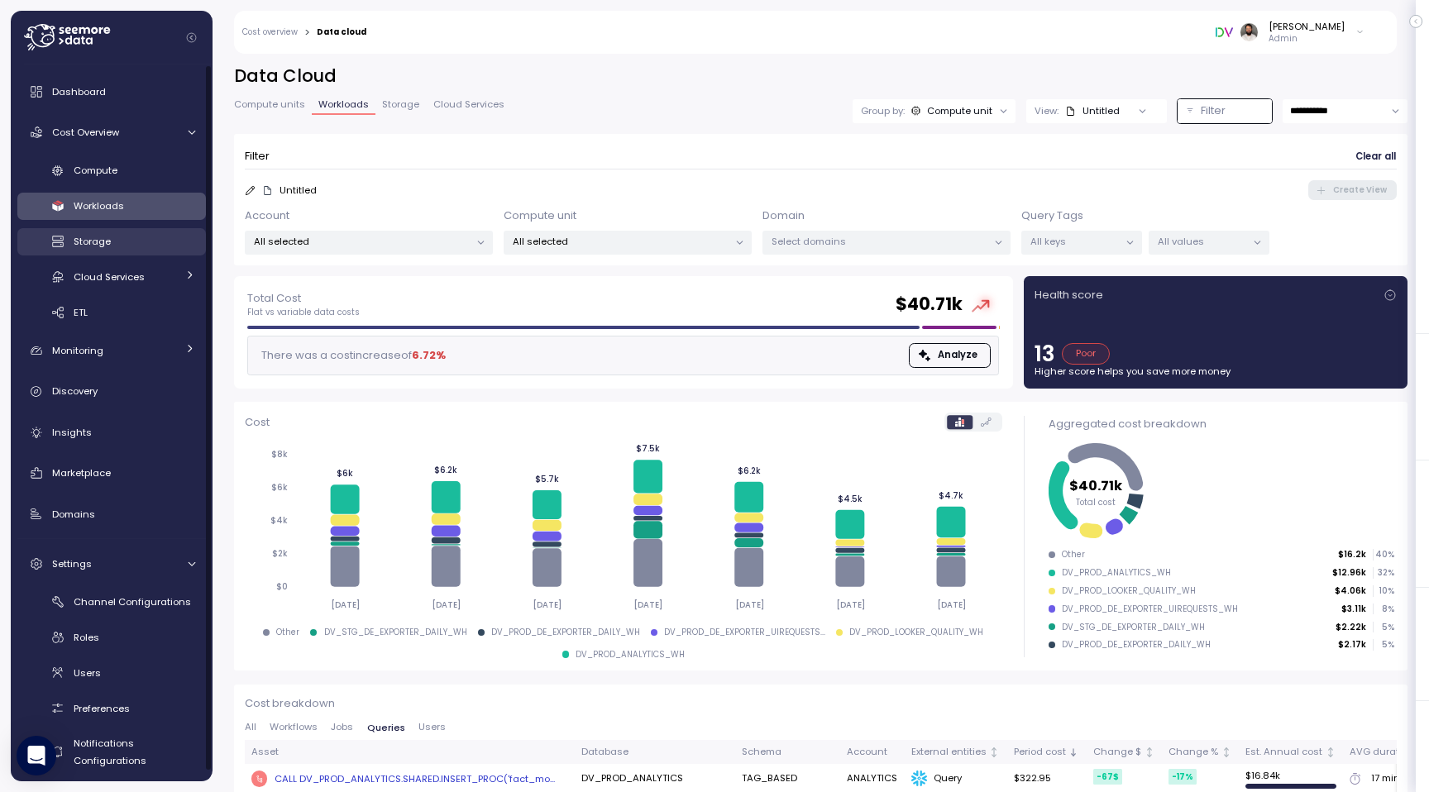
click at [160, 245] on div "Storage" at bounding box center [135, 241] width 122 height 17
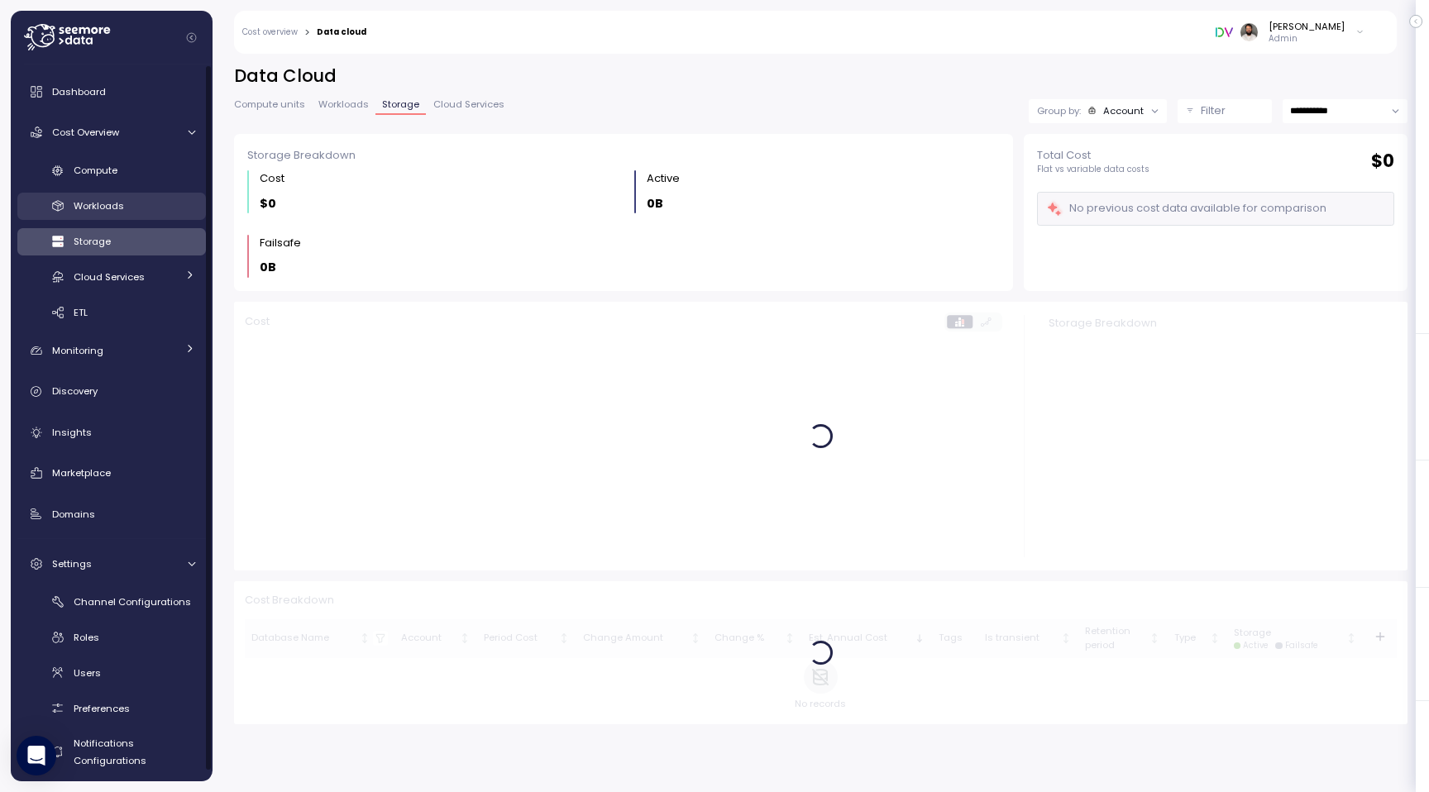
click at [132, 207] on div "Workloads" at bounding box center [135, 206] width 122 height 17
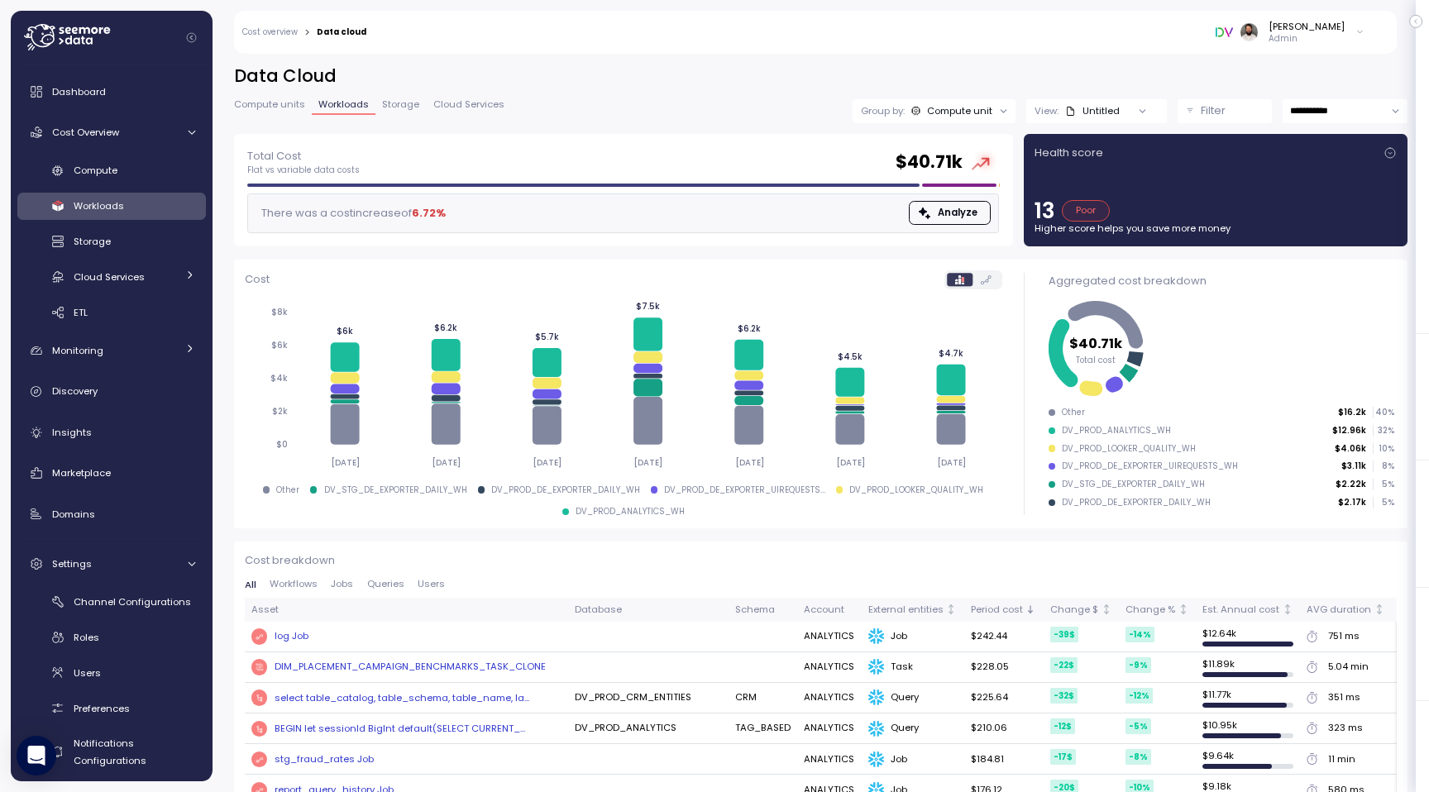
click at [1210, 112] on p "Filter" at bounding box center [1212, 111] width 25 height 17
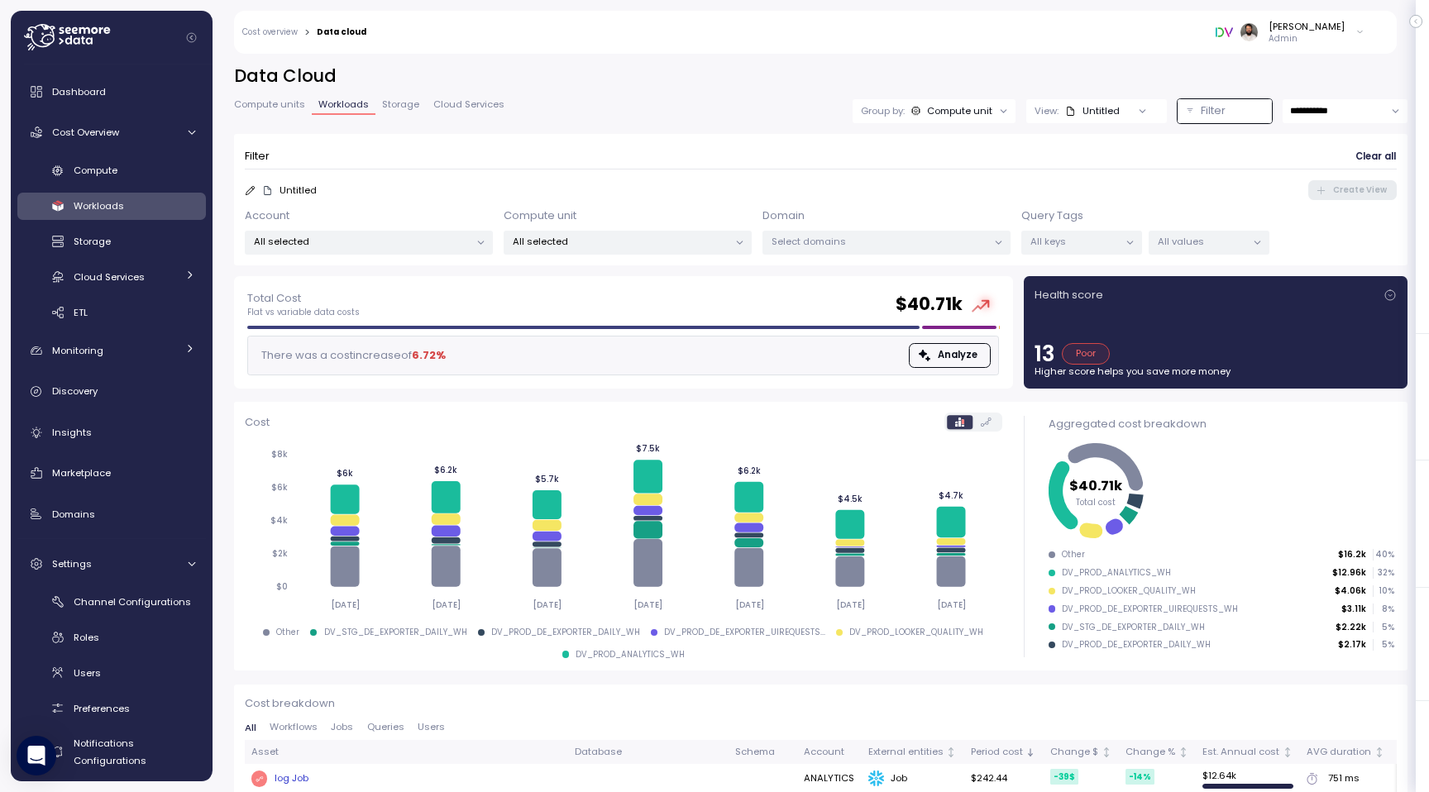
click at [985, 76] on h2 "Data Cloud" at bounding box center [820, 76] width 1173 height 24
click at [411, 103] on span "Storage" at bounding box center [400, 104] width 37 height 9
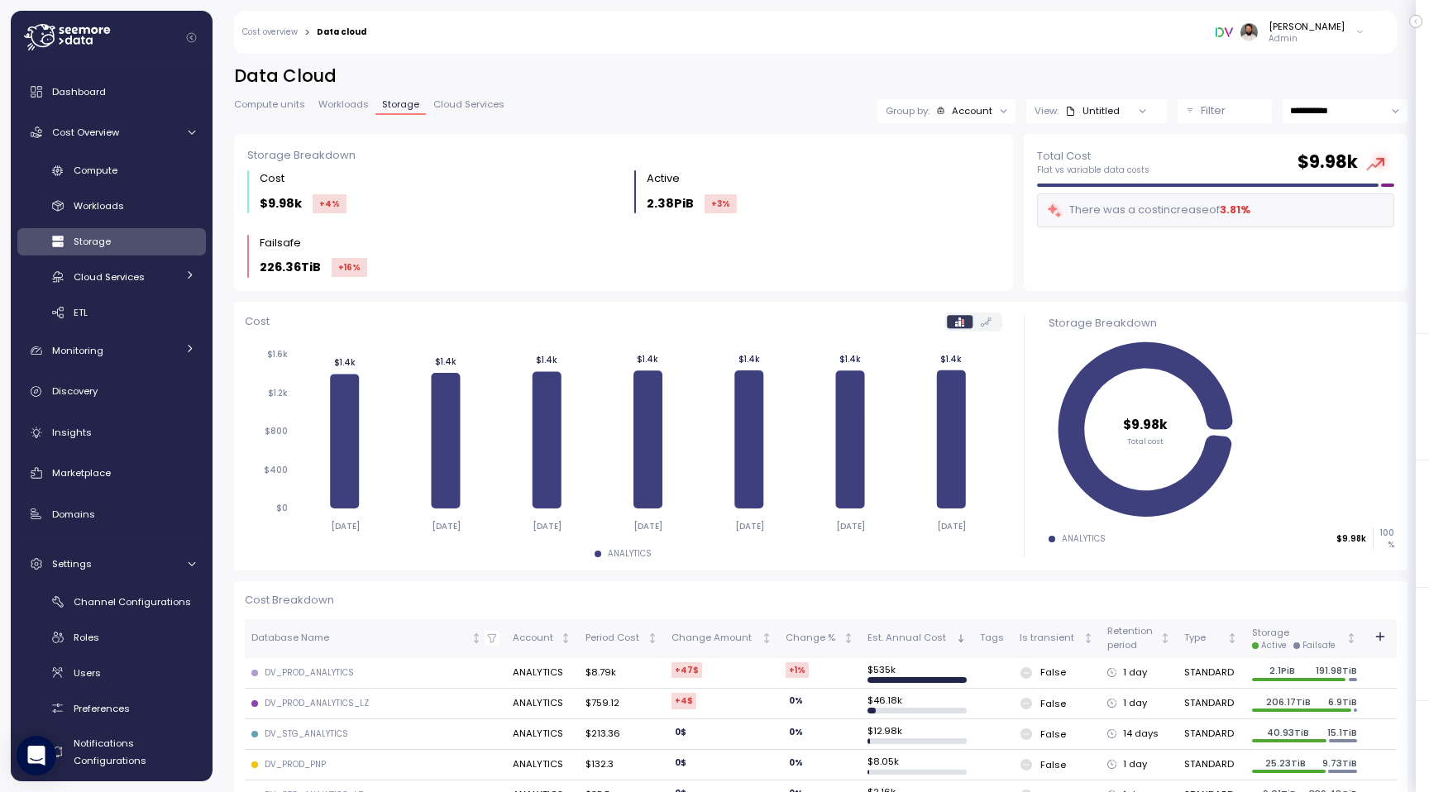
click at [358, 109] on span "Workloads" at bounding box center [343, 104] width 50 height 9
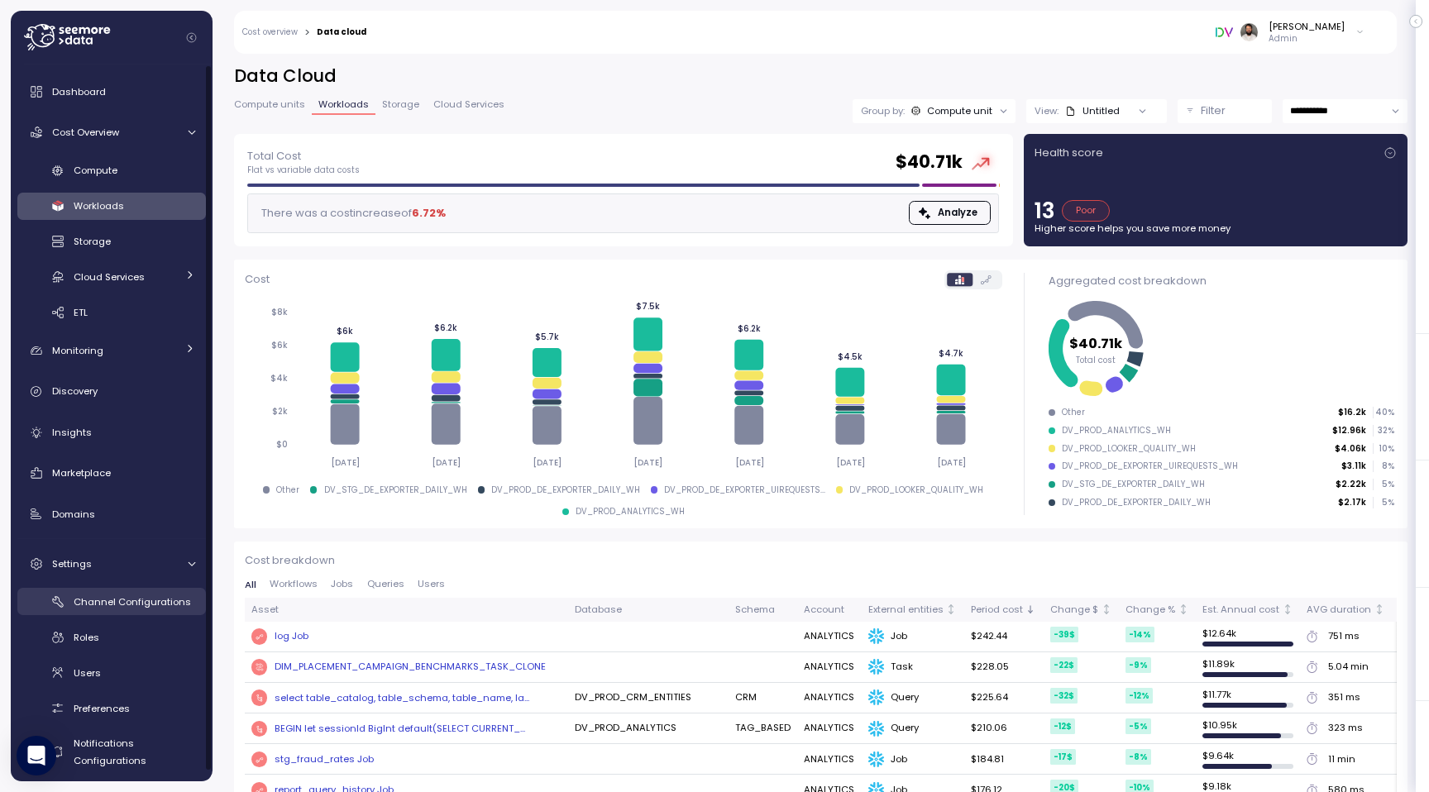
click at [147, 603] on span "Channel Configurations" at bounding box center [132, 601] width 117 height 13
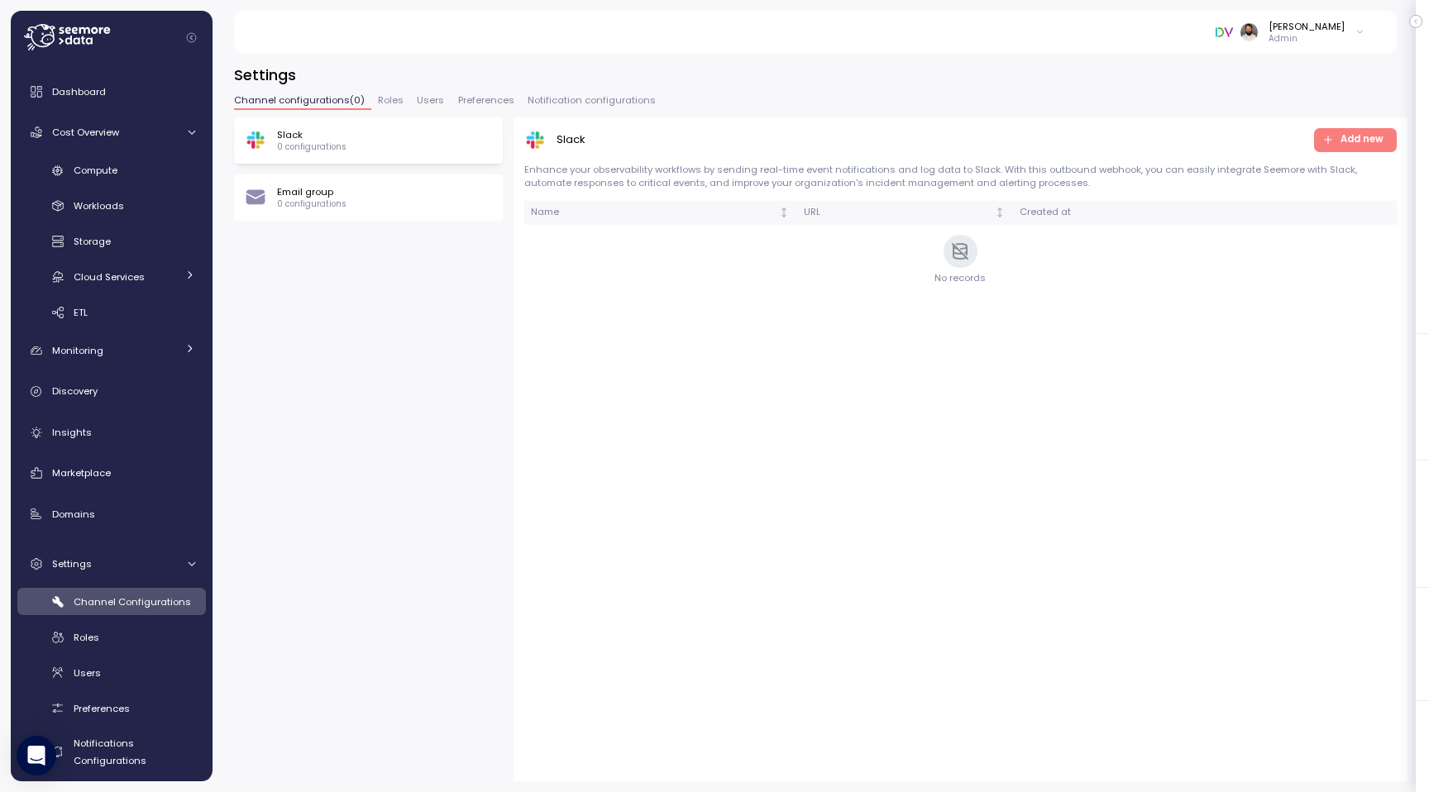
click at [558, 104] on span "Notification configurations" at bounding box center [591, 100] width 128 height 9
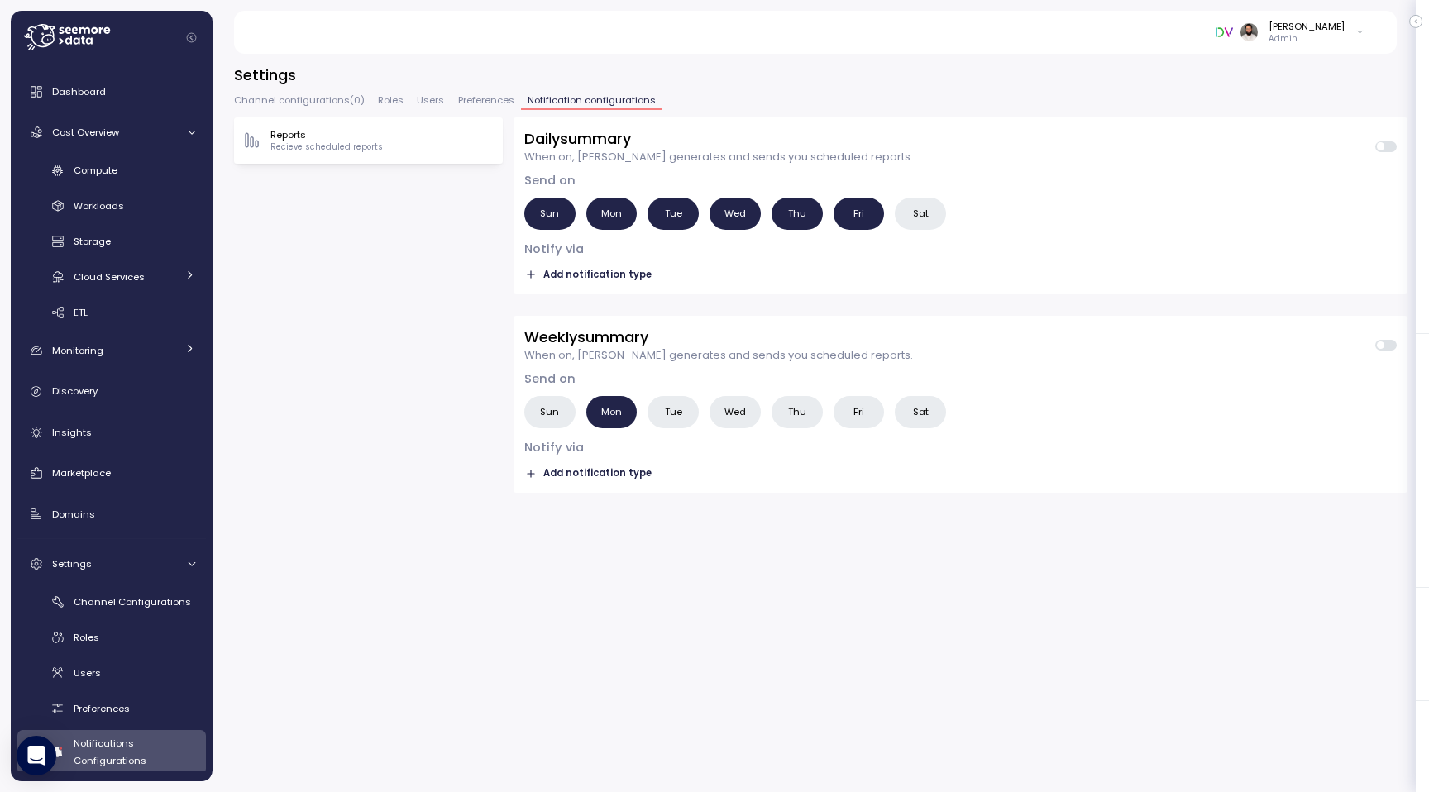
click at [581, 279] on span "Add notification type" at bounding box center [597, 275] width 108 height 16
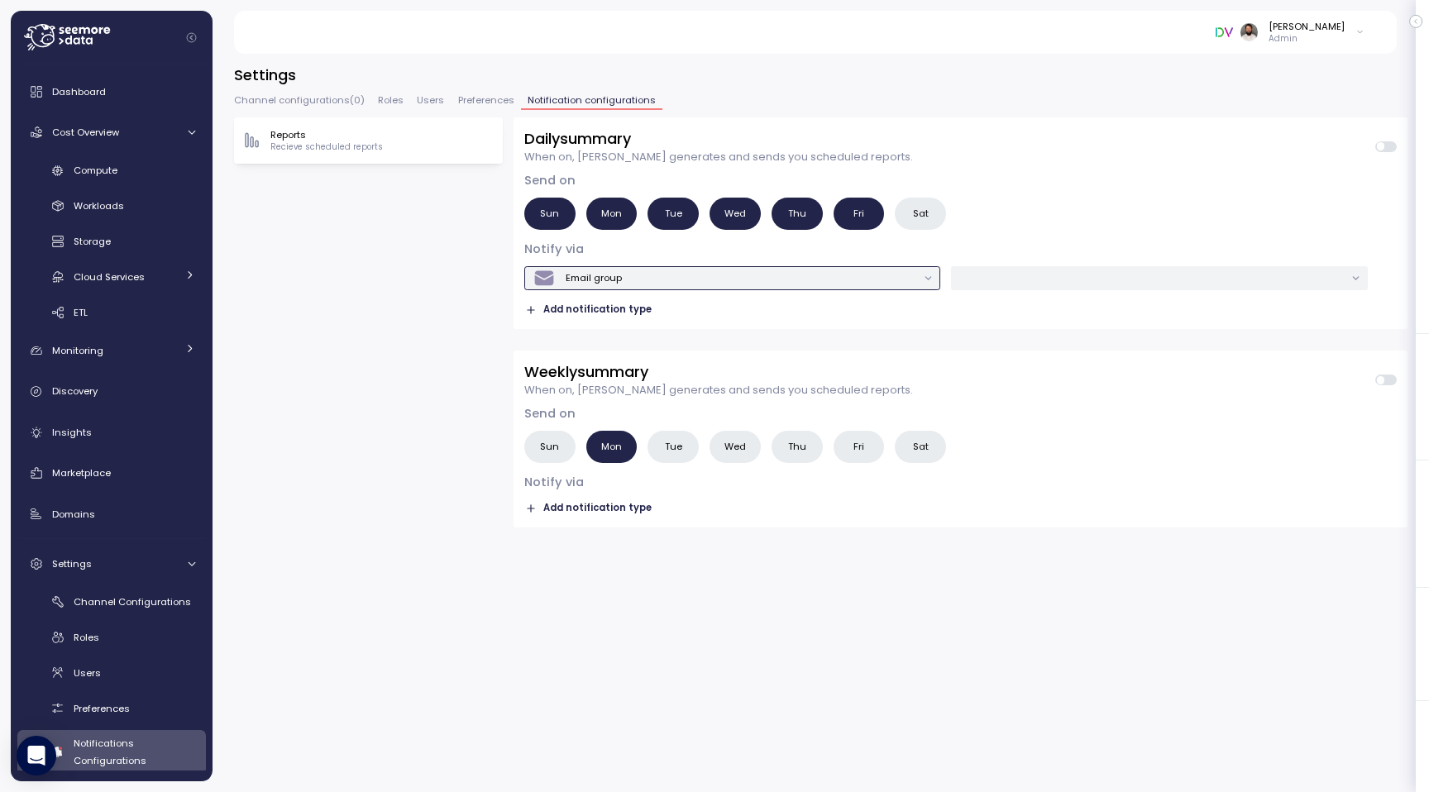
click at [605, 271] on div "Email group" at bounding box center [593, 277] width 56 height 13
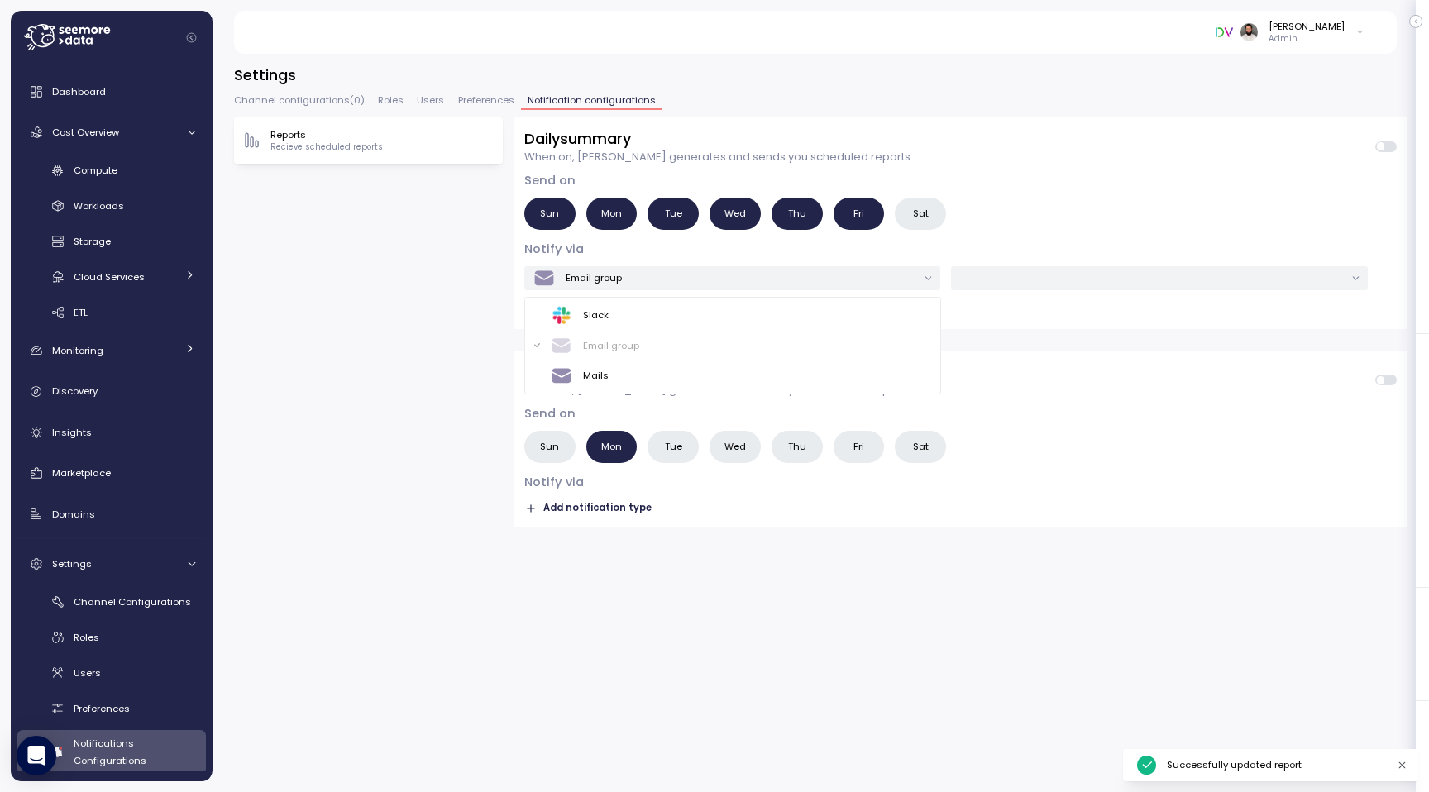
click at [451, 303] on div "Reports Recieve scheduled reports Daily summary When on, [PERSON_NAME] generate…" at bounding box center [820, 449] width 1173 height 664
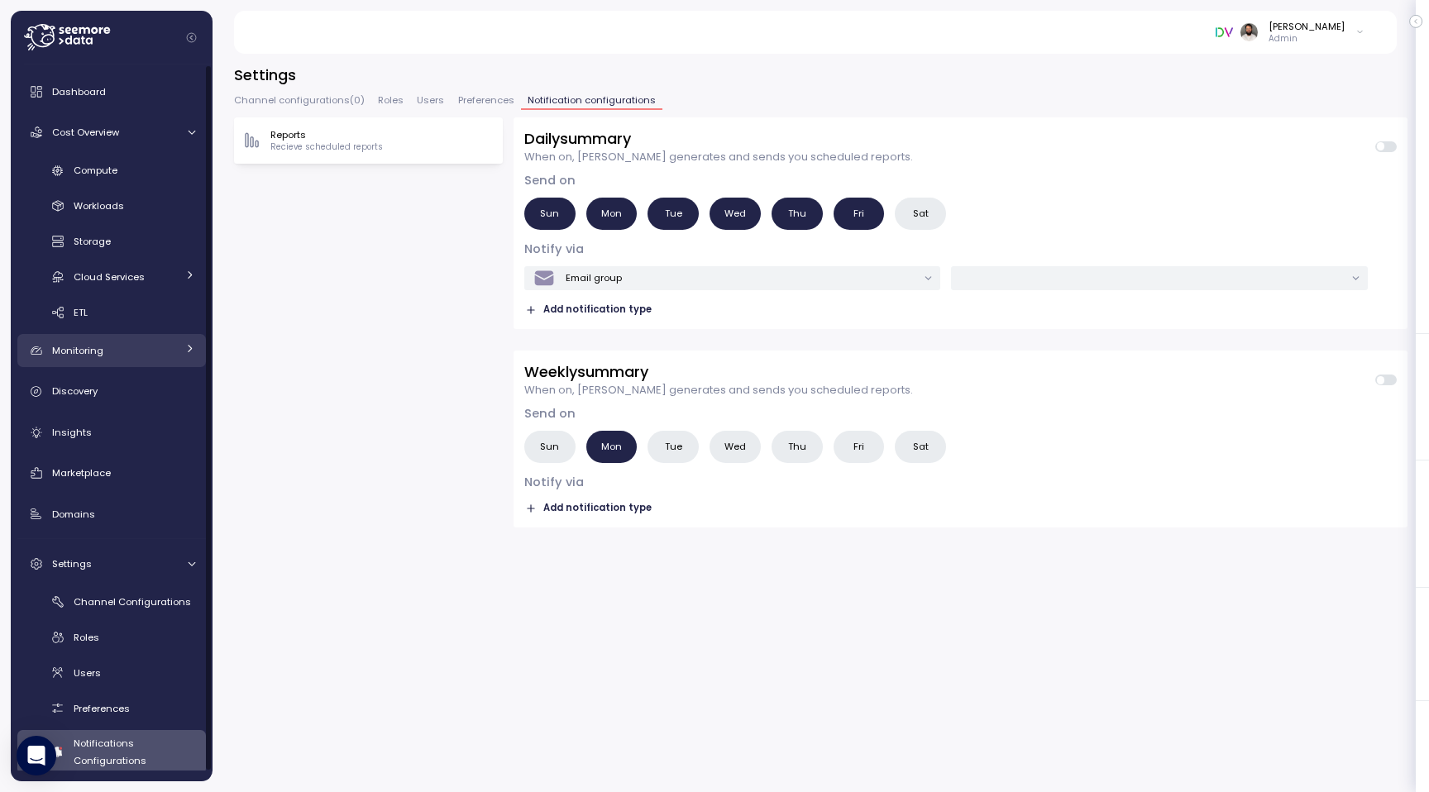
click at [165, 355] on div "Monitoring" at bounding box center [114, 350] width 124 height 17
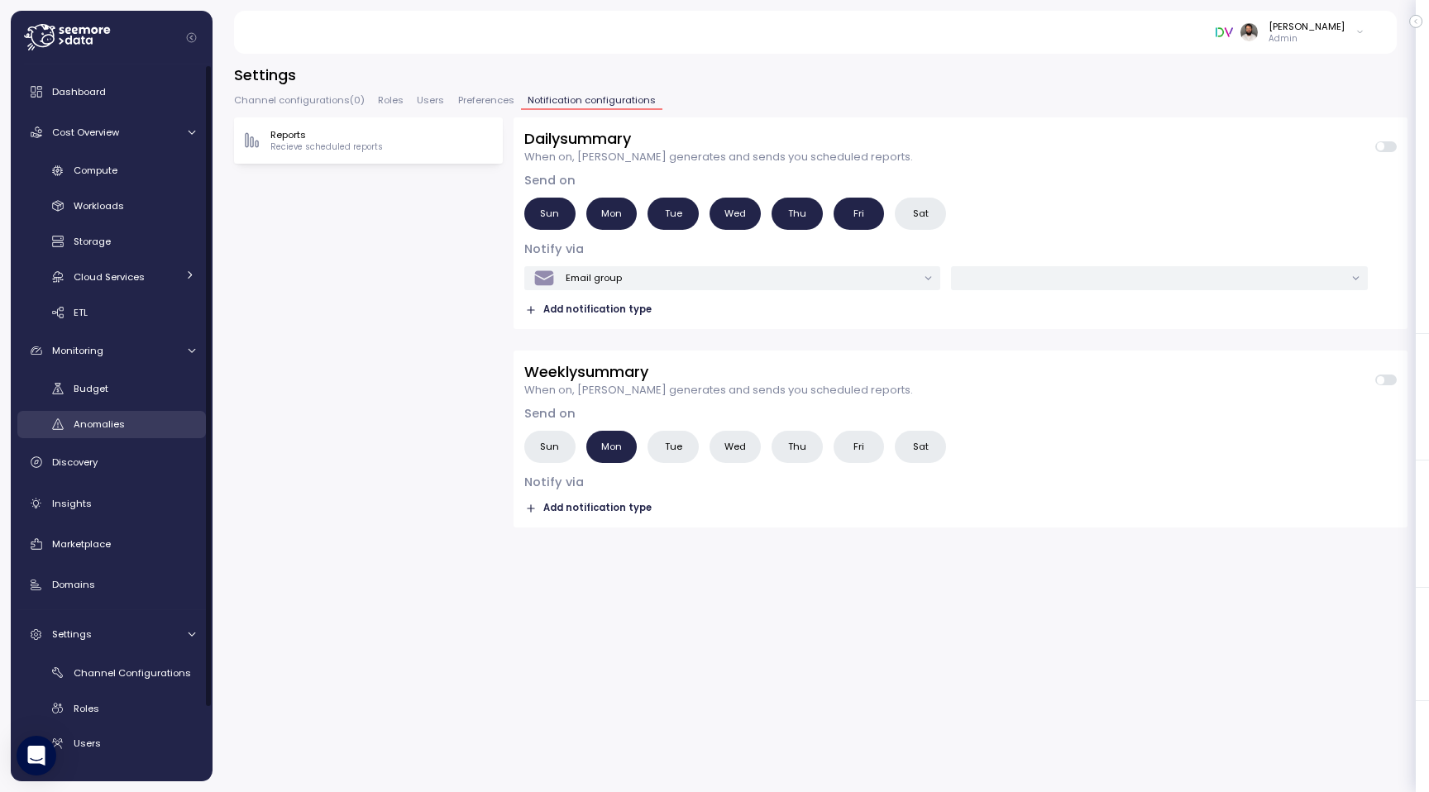
click at [148, 422] on div "Anomalies" at bounding box center [135, 424] width 122 height 17
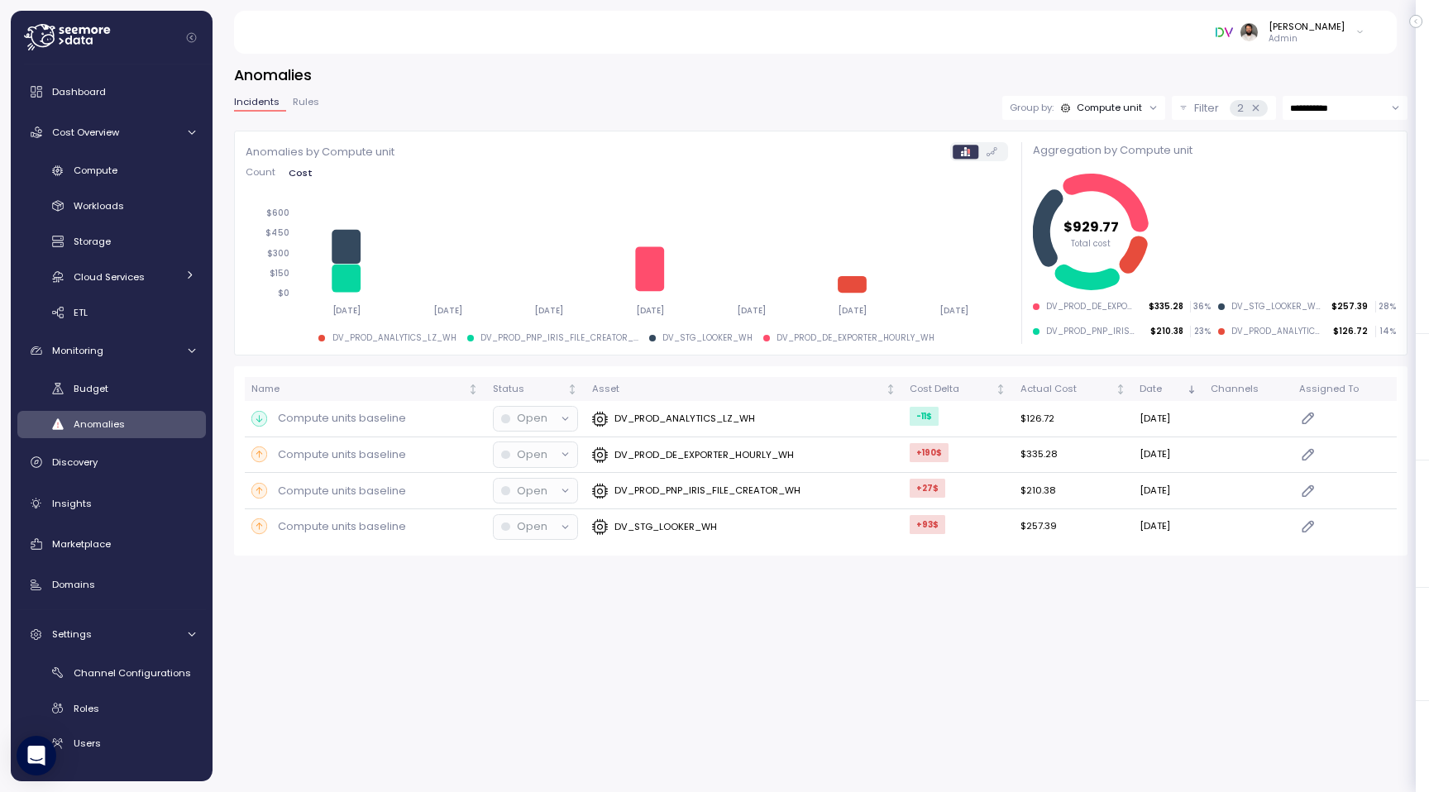
click at [294, 93] on div "**********" at bounding box center [820, 309] width 1173 height 491
click at [294, 94] on div "**********" at bounding box center [820, 309] width 1173 height 491
click at [294, 100] on span "Rules" at bounding box center [306, 102] width 26 height 9
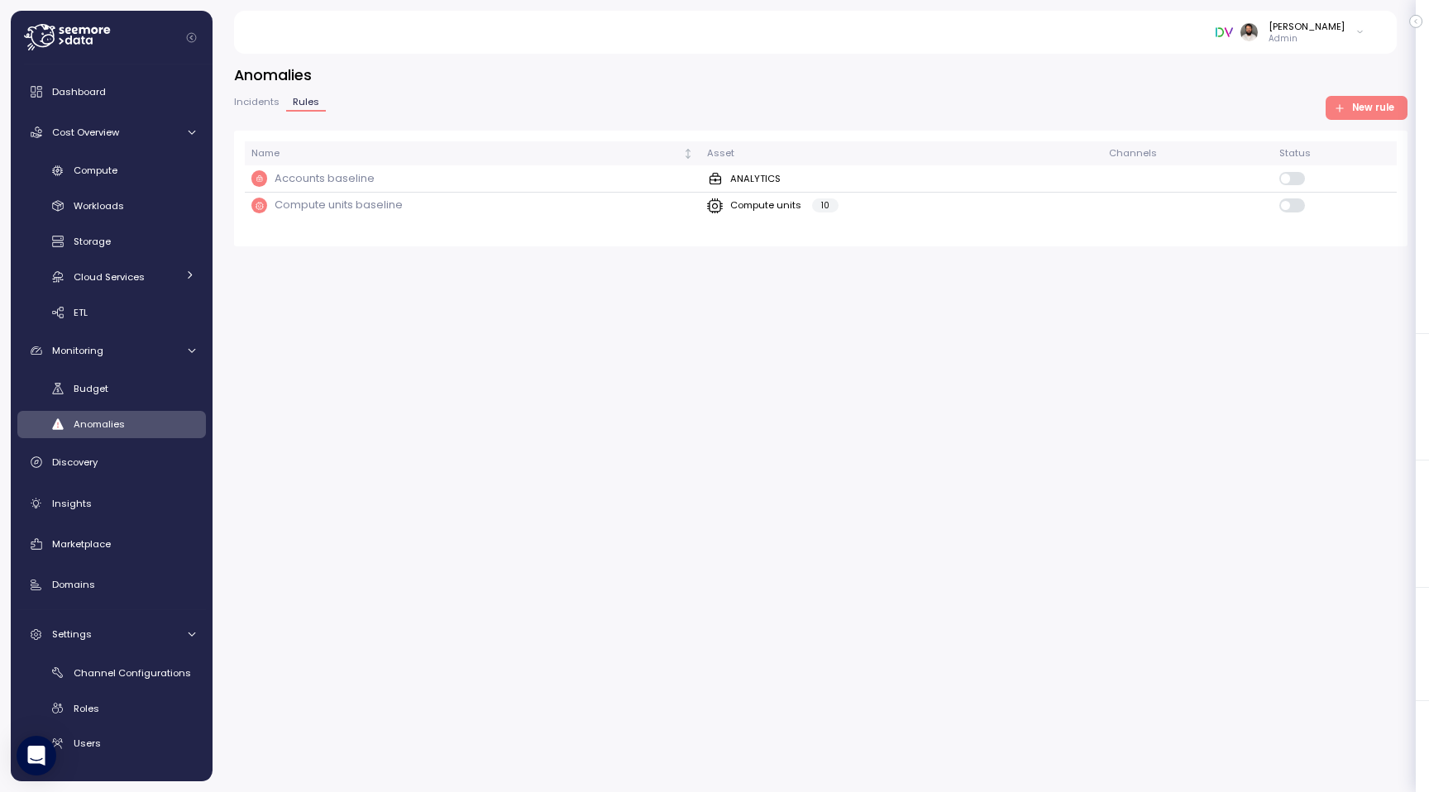
click at [1381, 109] on span "New rule" at bounding box center [1373, 108] width 42 height 22
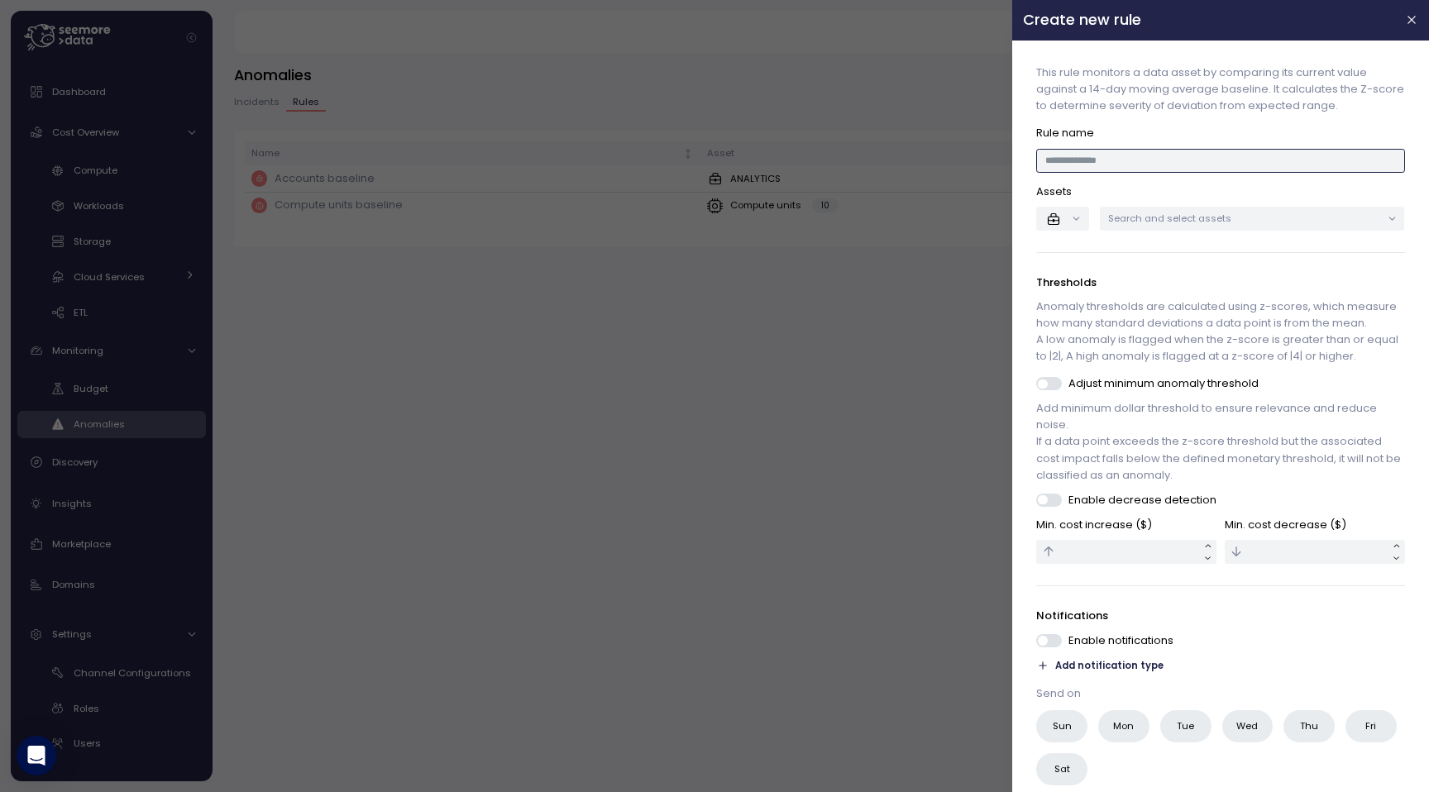
click at [1293, 161] on input at bounding box center [1221, 161] width 368 height 24
click at [1176, 227] on div "Search and select assets" at bounding box center [1252, 219] width 305 height 24
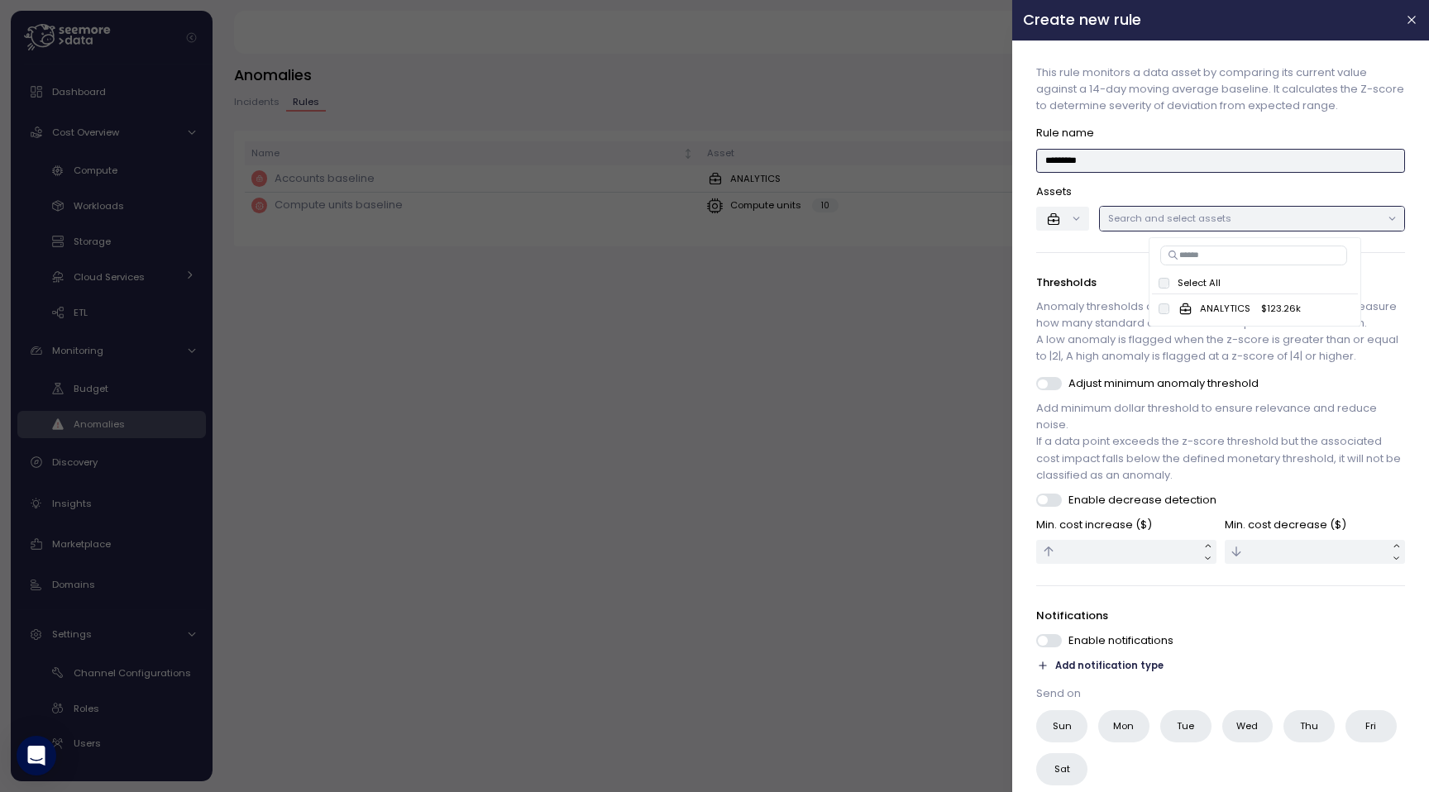
type input "*********"
click at [1075, 217] on button "button" at bounding box center [1063, 219] width 52 height 24
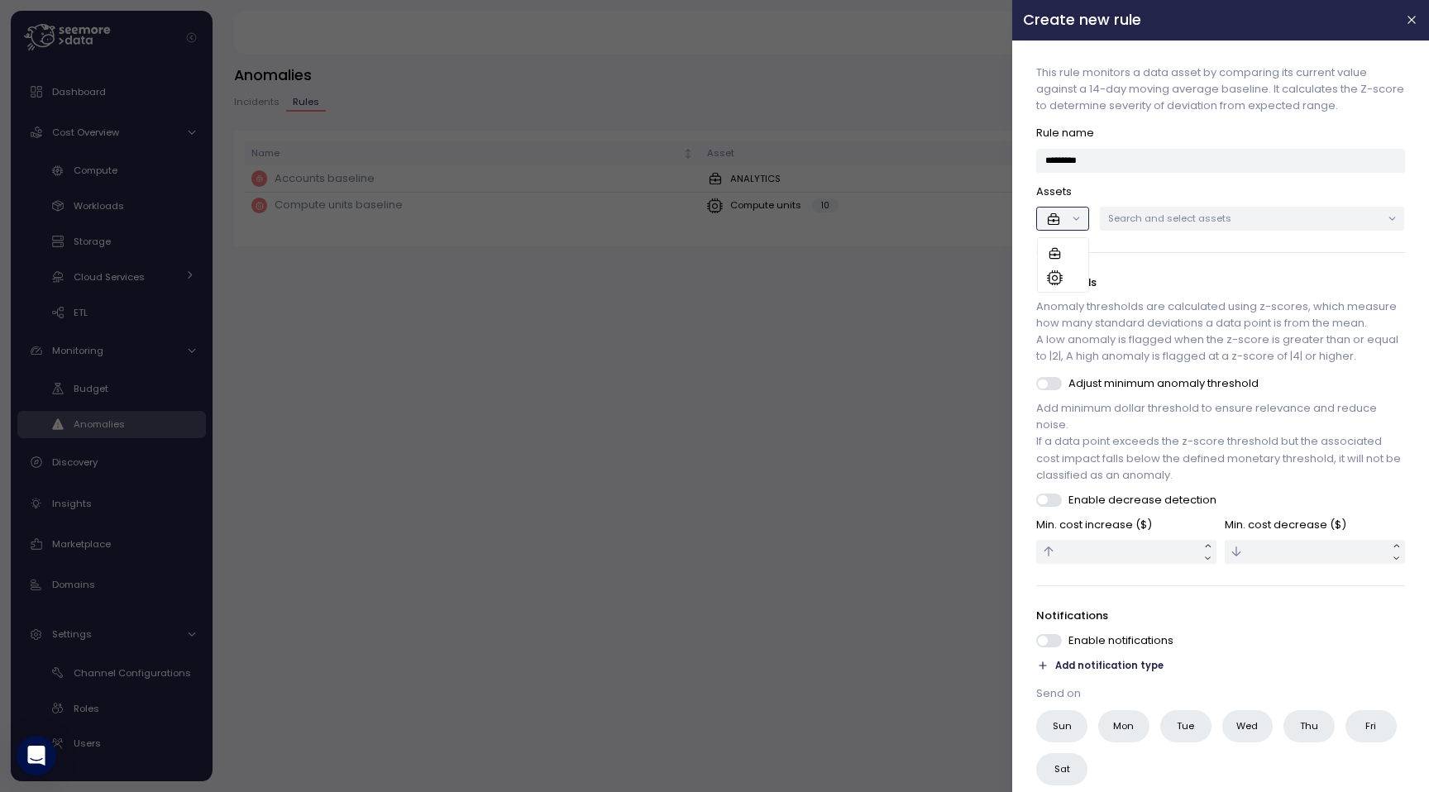
click at [1077, 274] on div at bounding box center [1063, 278] width 32 height 17
click at [1168, 218] on p "Search and select assets" at bounding box center [1245, 218] width 273 height 13
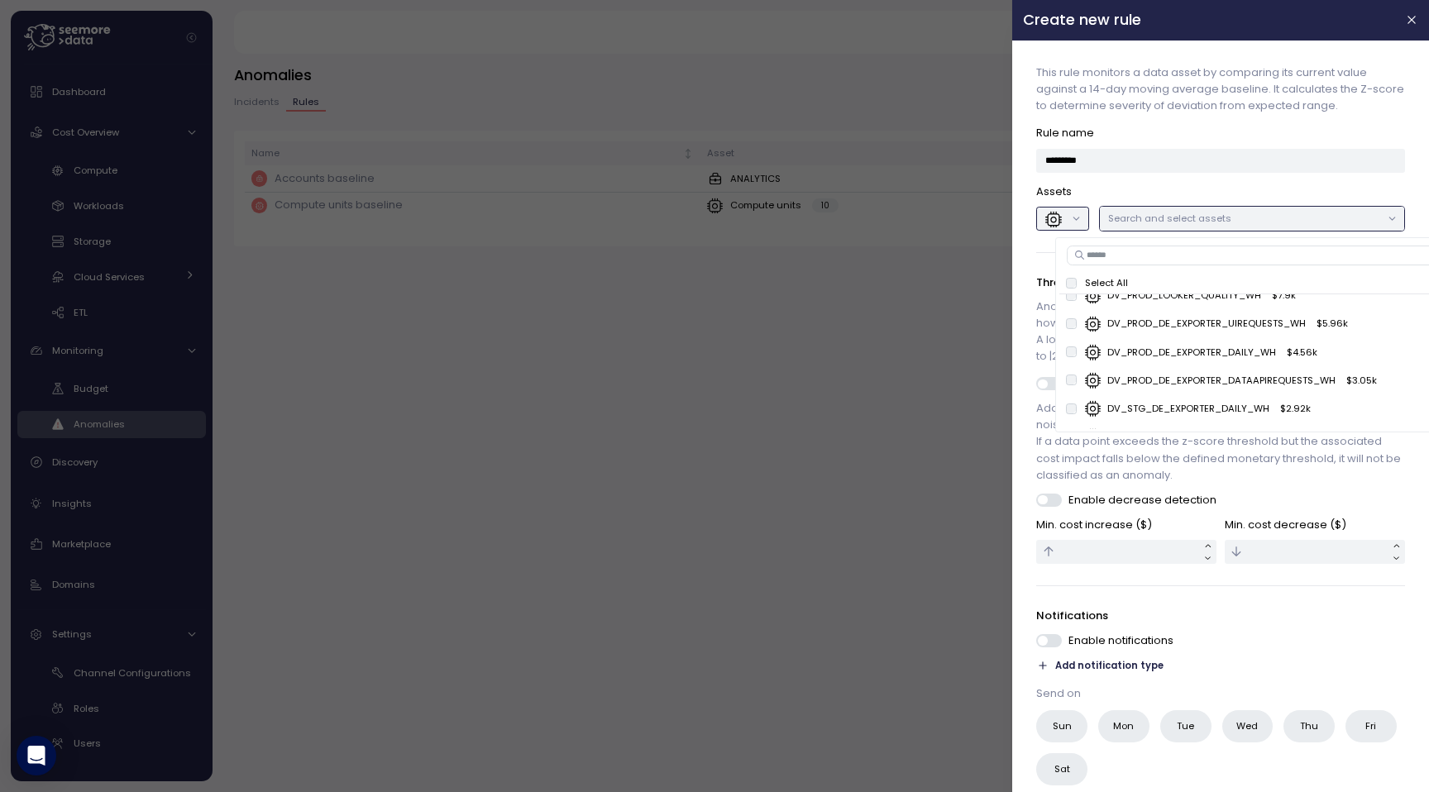
scroll to position [9, 0]
click at [1175, 253] on input at bounding box center [1253, 256] width 372 height 20
type input "*******"
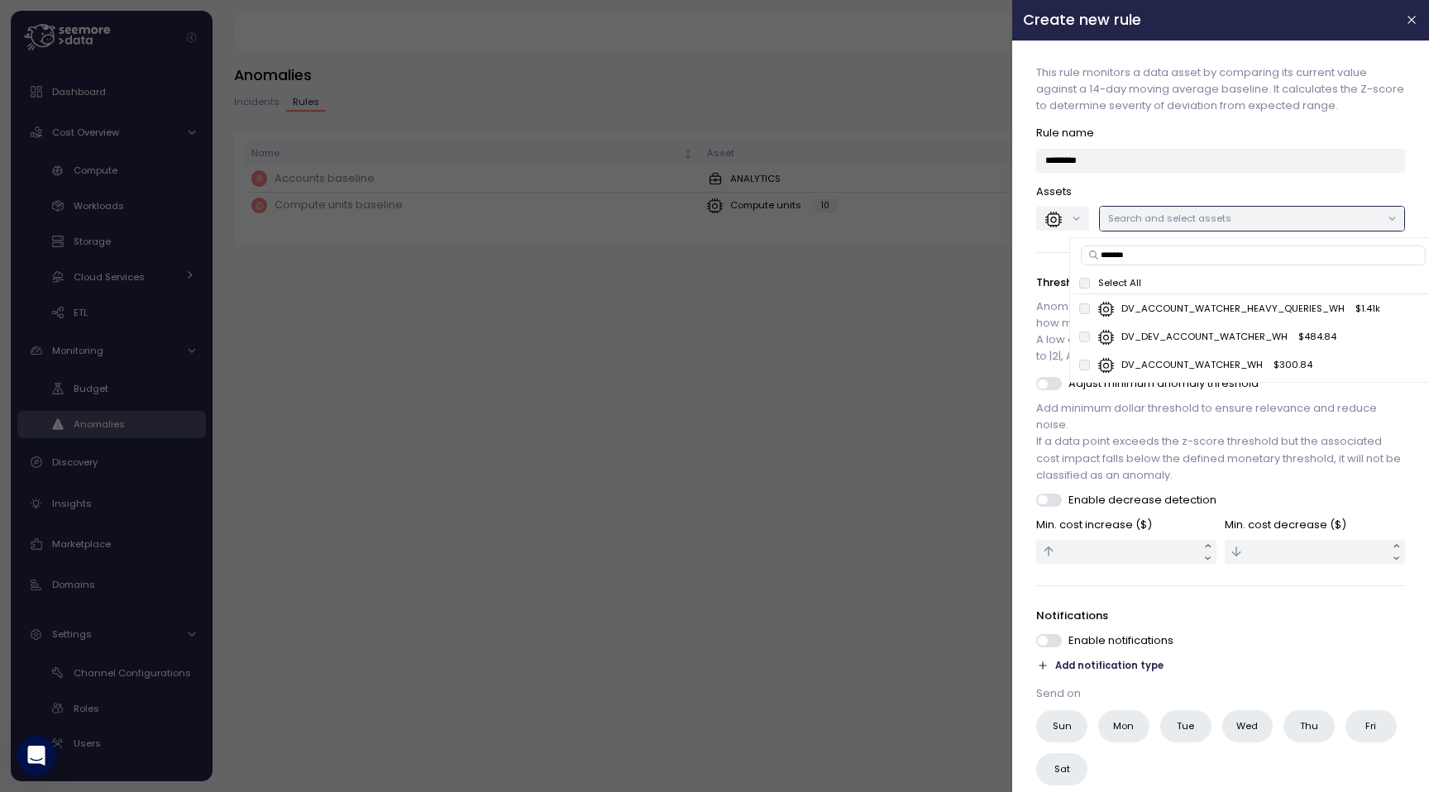
scroll to position [0, 0]
click at [1084, 330] on div "DV_DEV_ACCOUNT_WATCHER_WH $ 484.84" at bounding box center [1207, 337] width 256 height 17
click at [1267, 181] on div "This rule monitors a data asset by comparing its current value against a 14-day…" at bounding box center [1221, 147] width 368 height 166
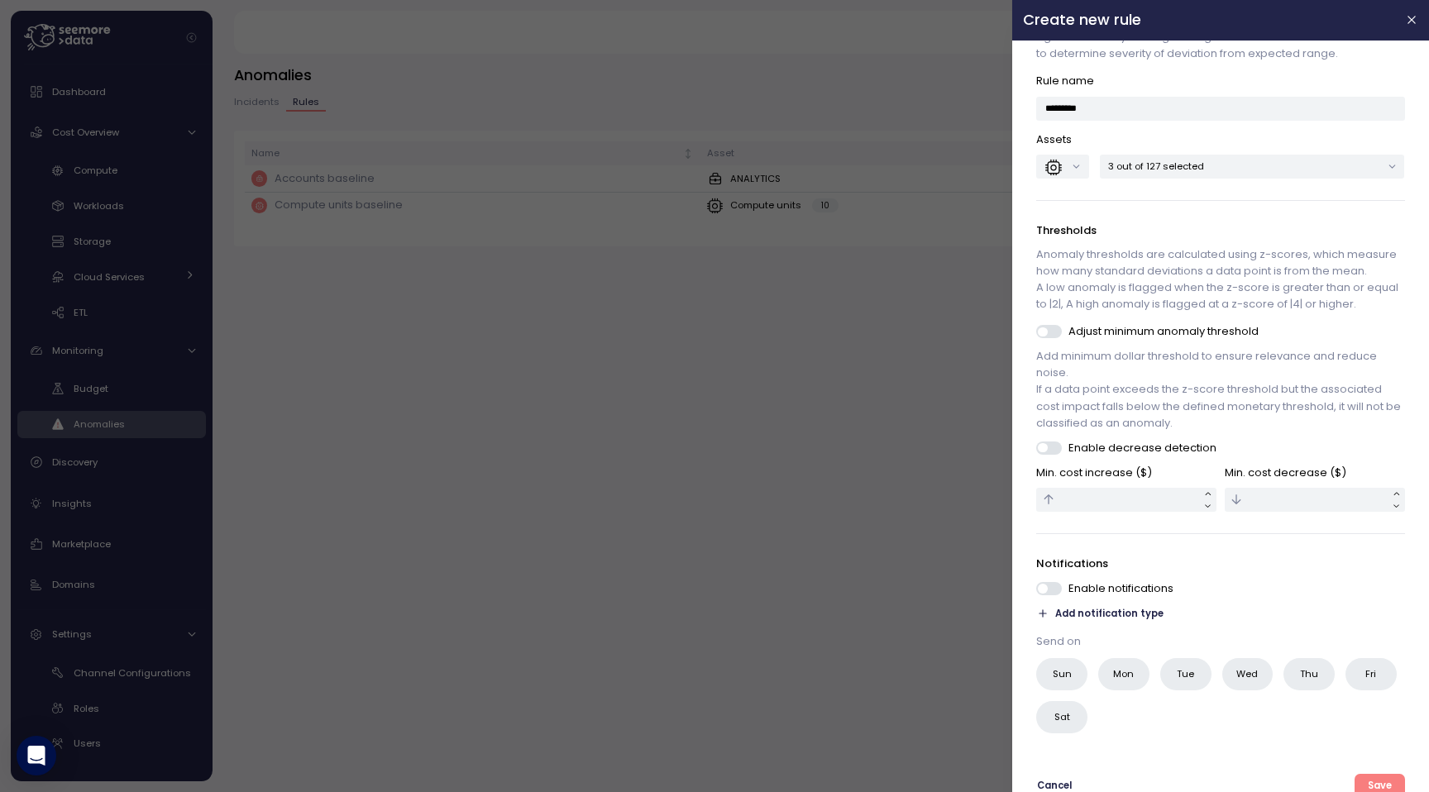
scroll to position [70, 0]
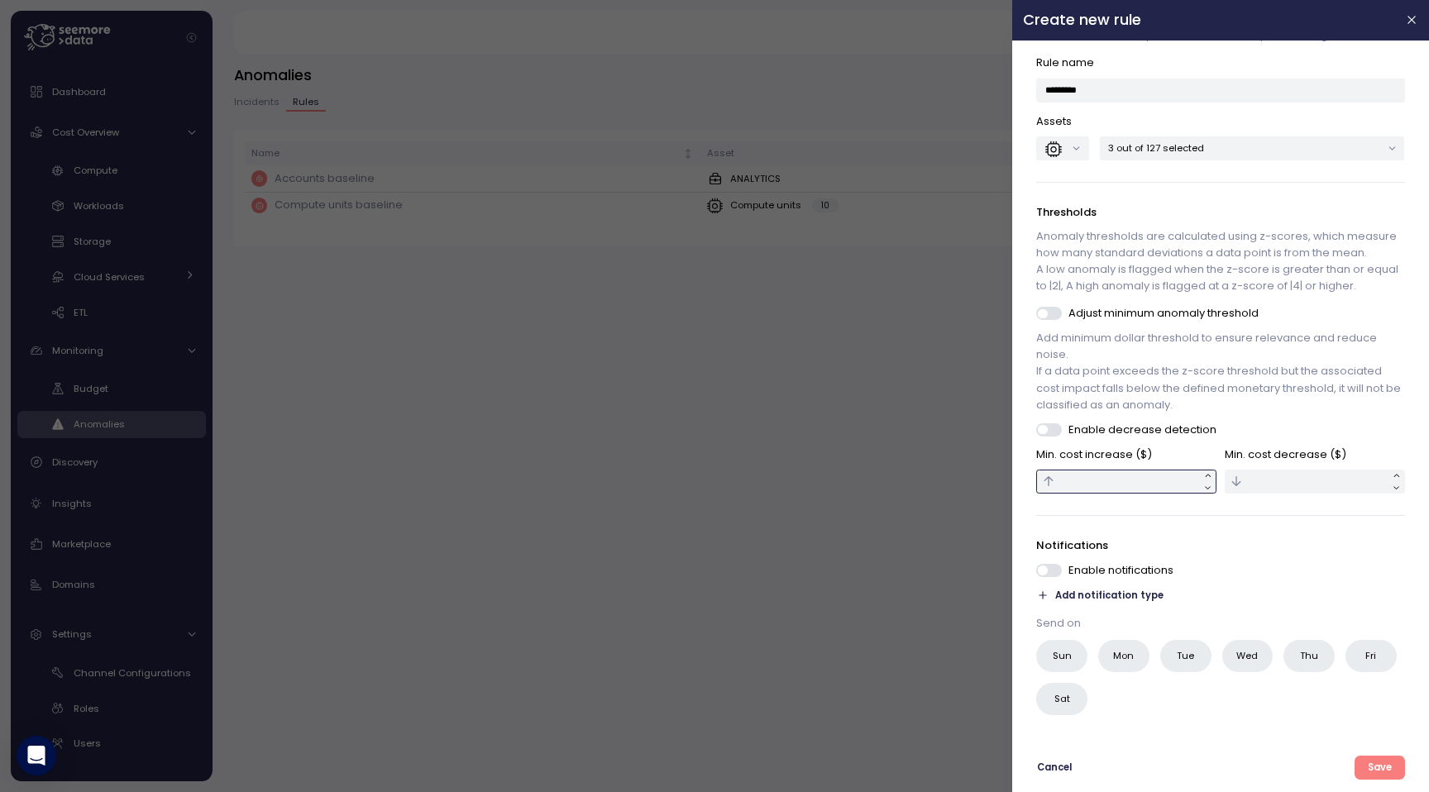
click at [1087, 475] on input "text" at bounding box center [1127, 482] width 180 height 24
click at [1047, 429] on span at bounding box center [1055, 429] width 17 height 13
click at [1112, 599] on span "Add notification type" at bounding box center [1110, 596] width 108 height 16
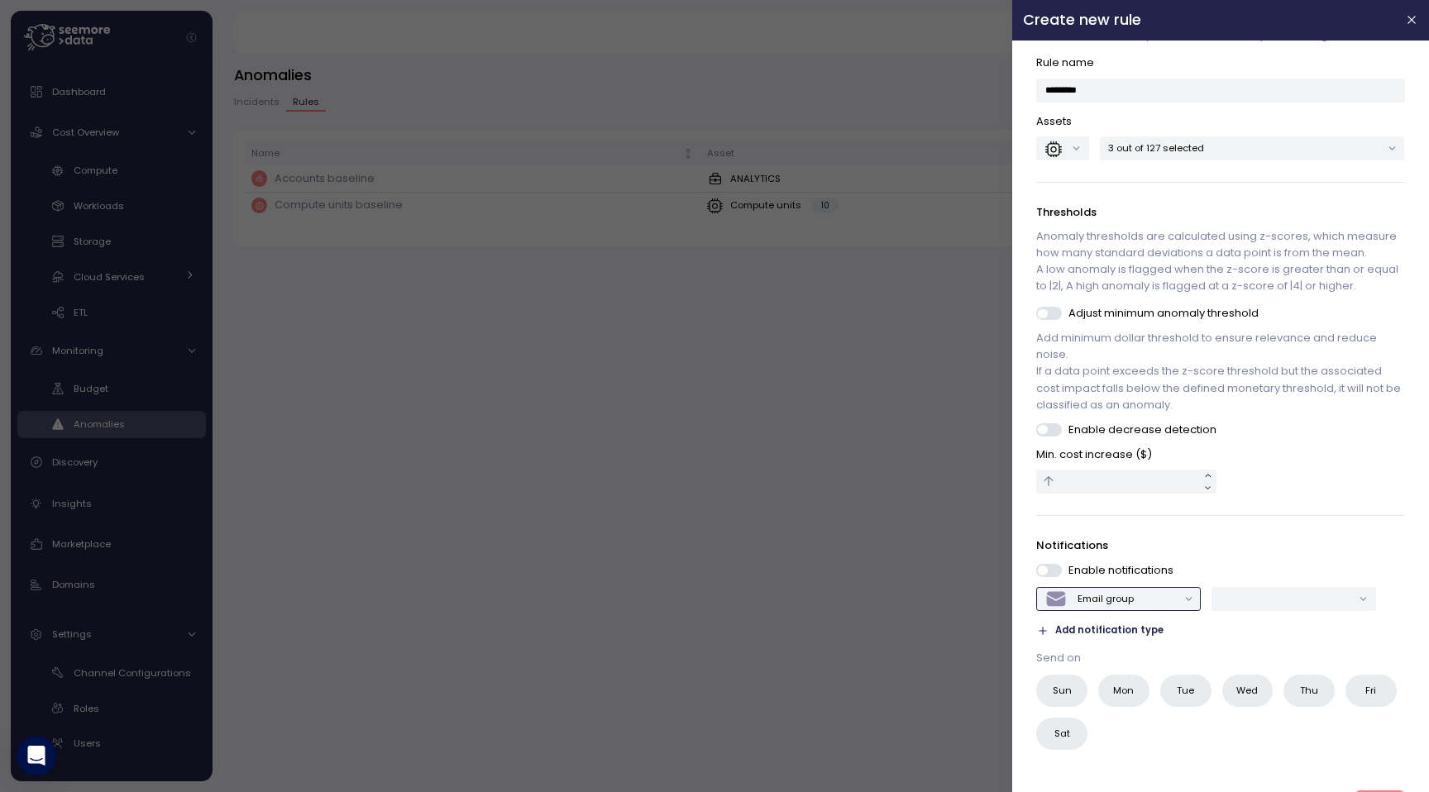
click at [1112, 599] on div "Email group" at bounding box center [1105, 598] width 56 height 13
click at [1234, 550] on p "Notifications" at bounding box center [1221, 545] width 368 height 17
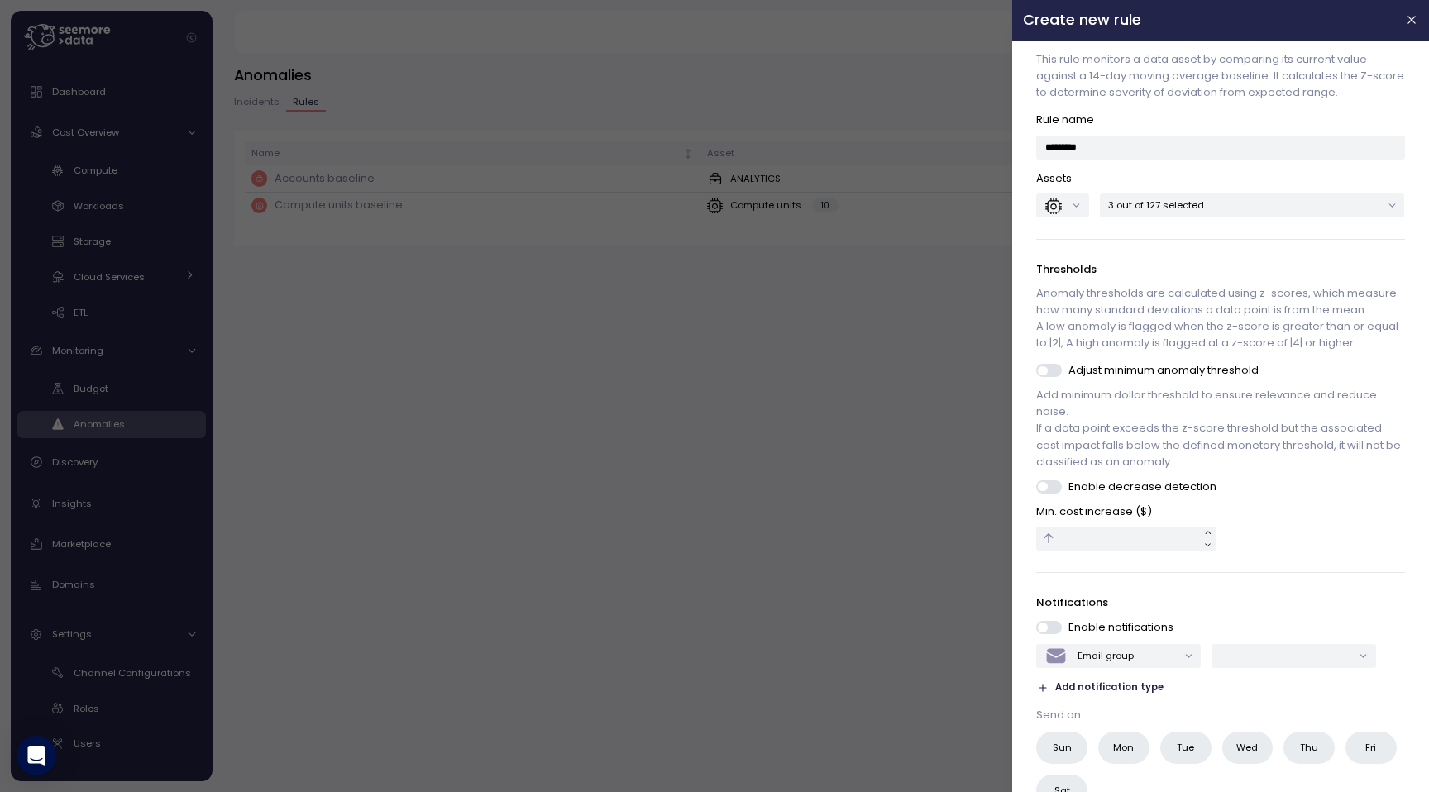
scroll to position [0, 0]
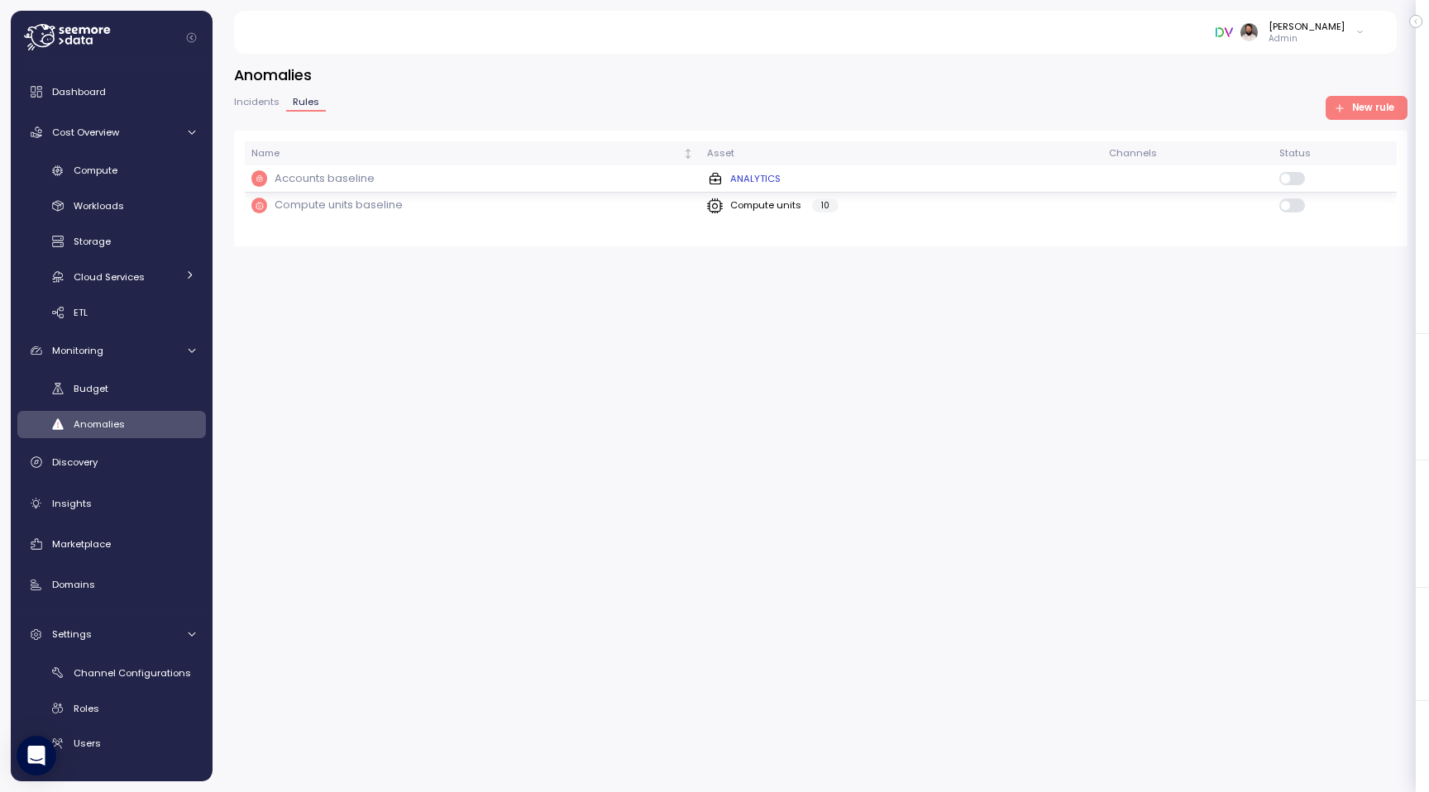
click at [647, 175] on div "Accounts baseline" at bounding box center [472, 178] width 442 height 17
click at [644, 216] on td "Compute units baseline" at bounding box center [473, 206] width 456 height 26
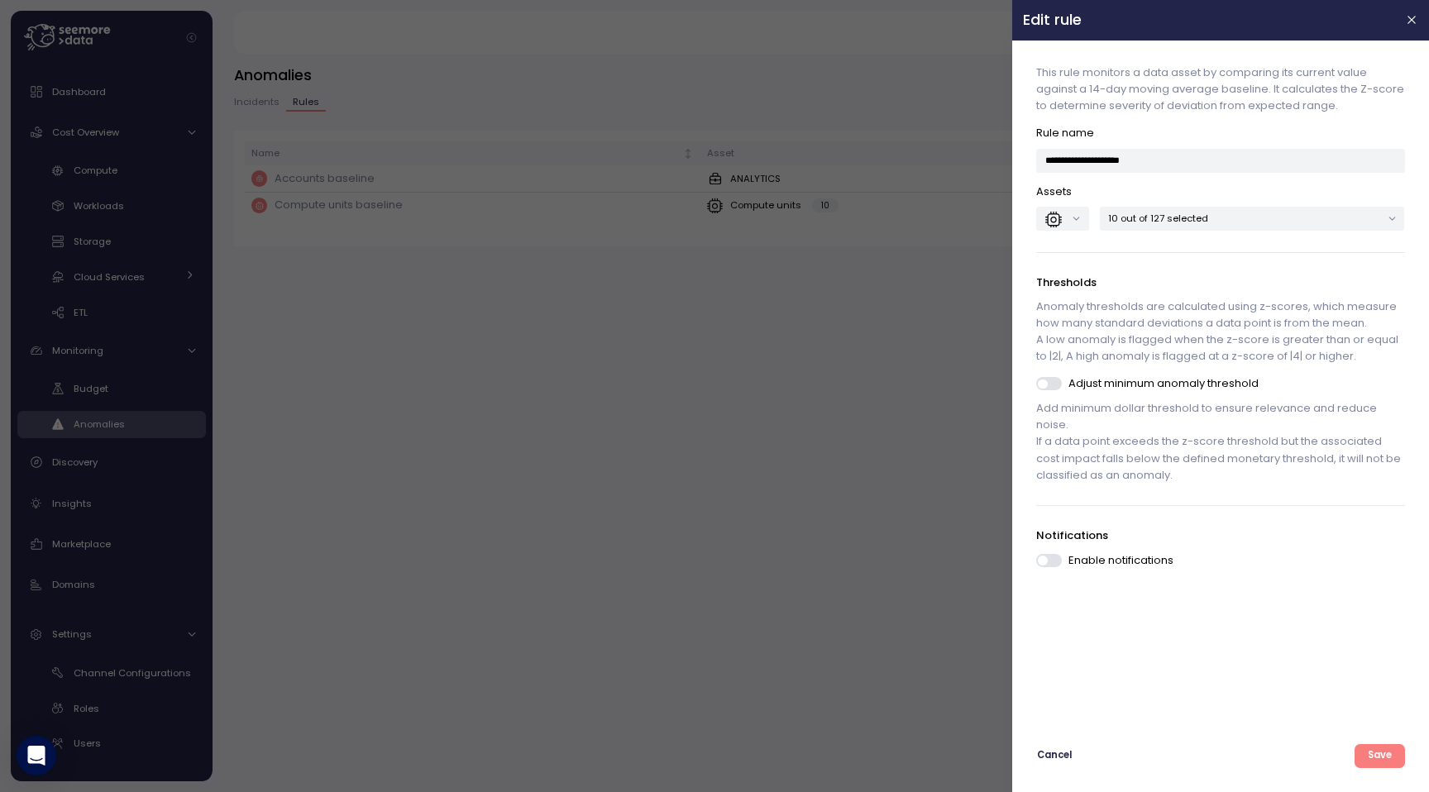
click at [1200, 220] on p "10 out of 127 selected" at bounding box center [1245, 218] width 273 height 13
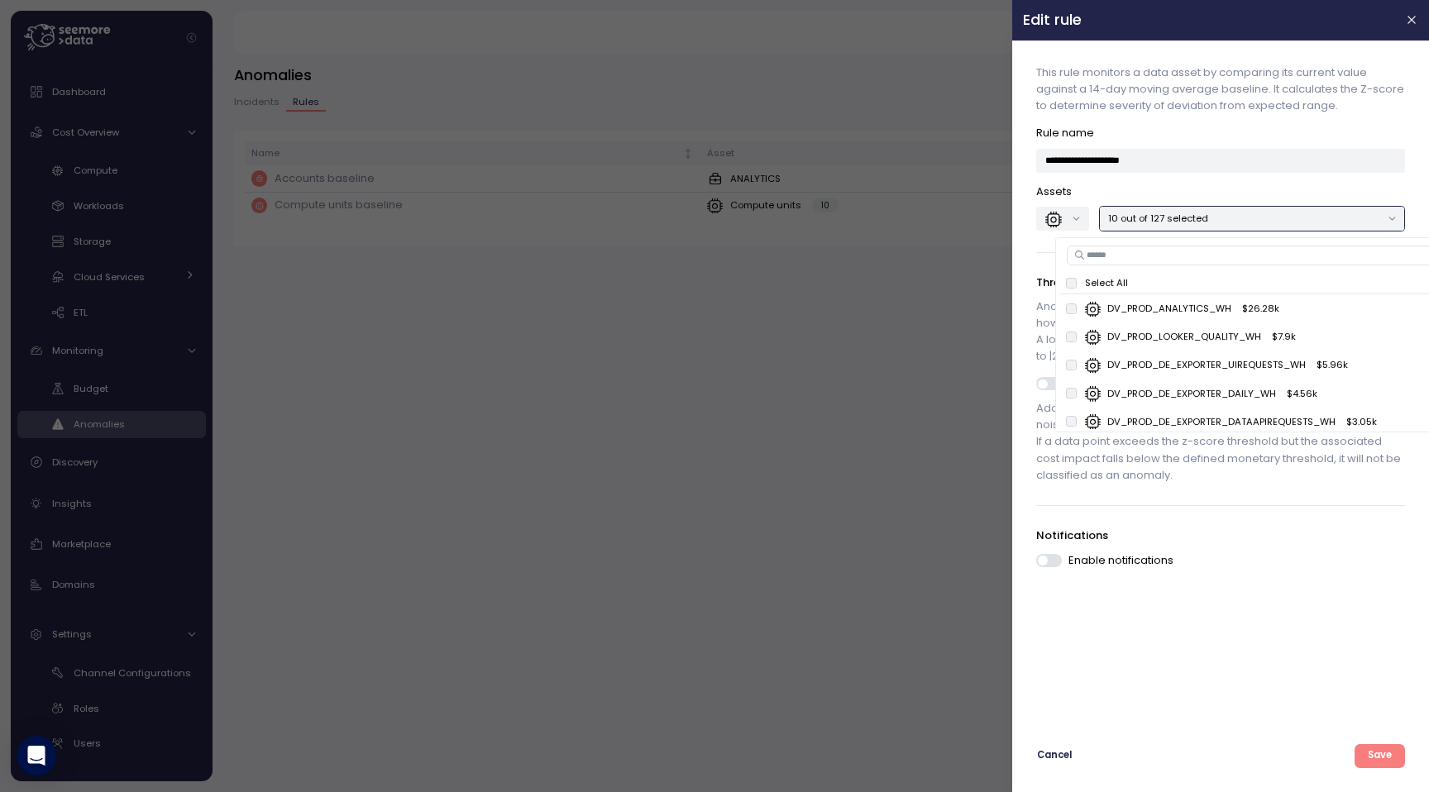
click at [904, 354] on div at bounding box center [714, 396] width 1429 height 792
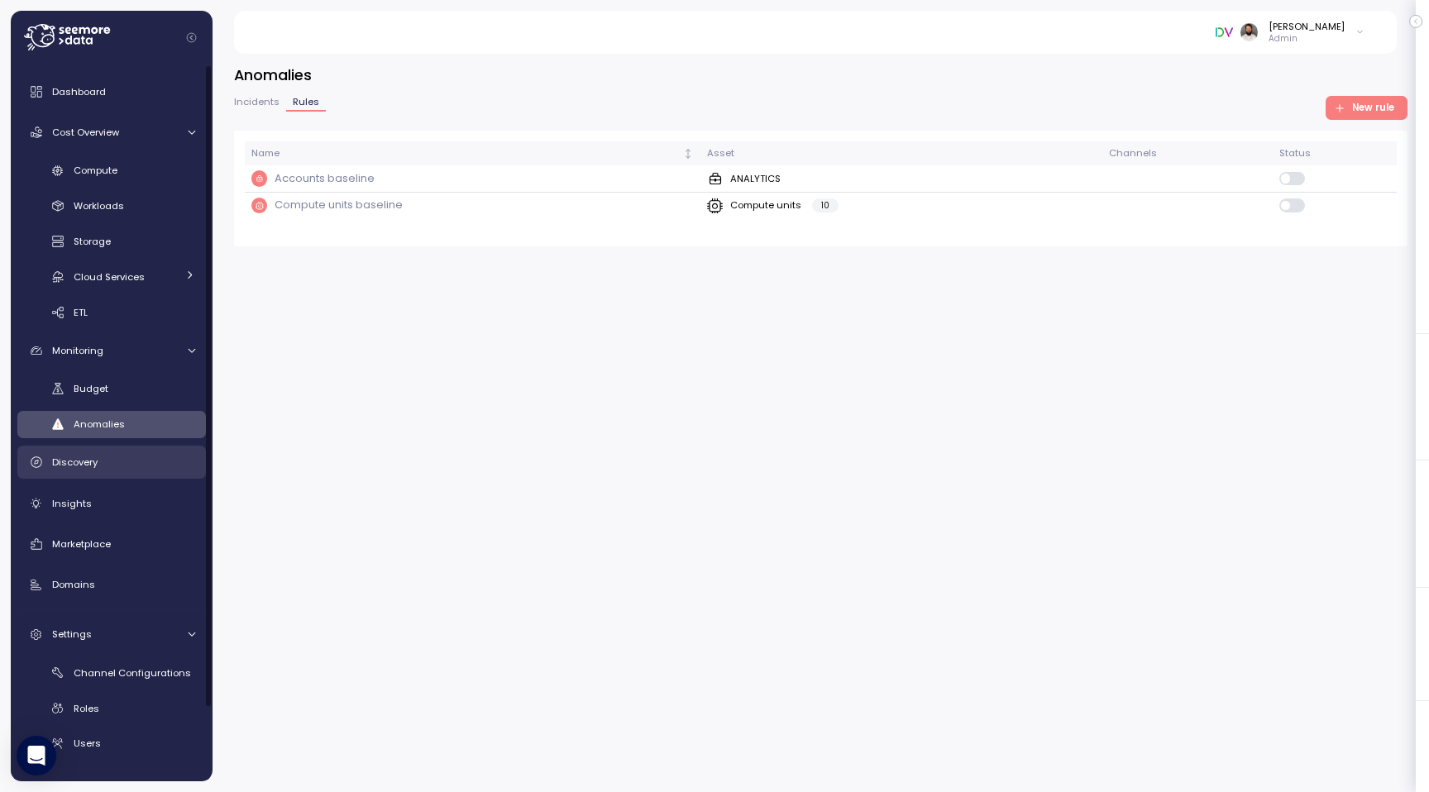
click at [122, 465] on div "Discovery" at bounding box center [123, 462] width 143 height 17
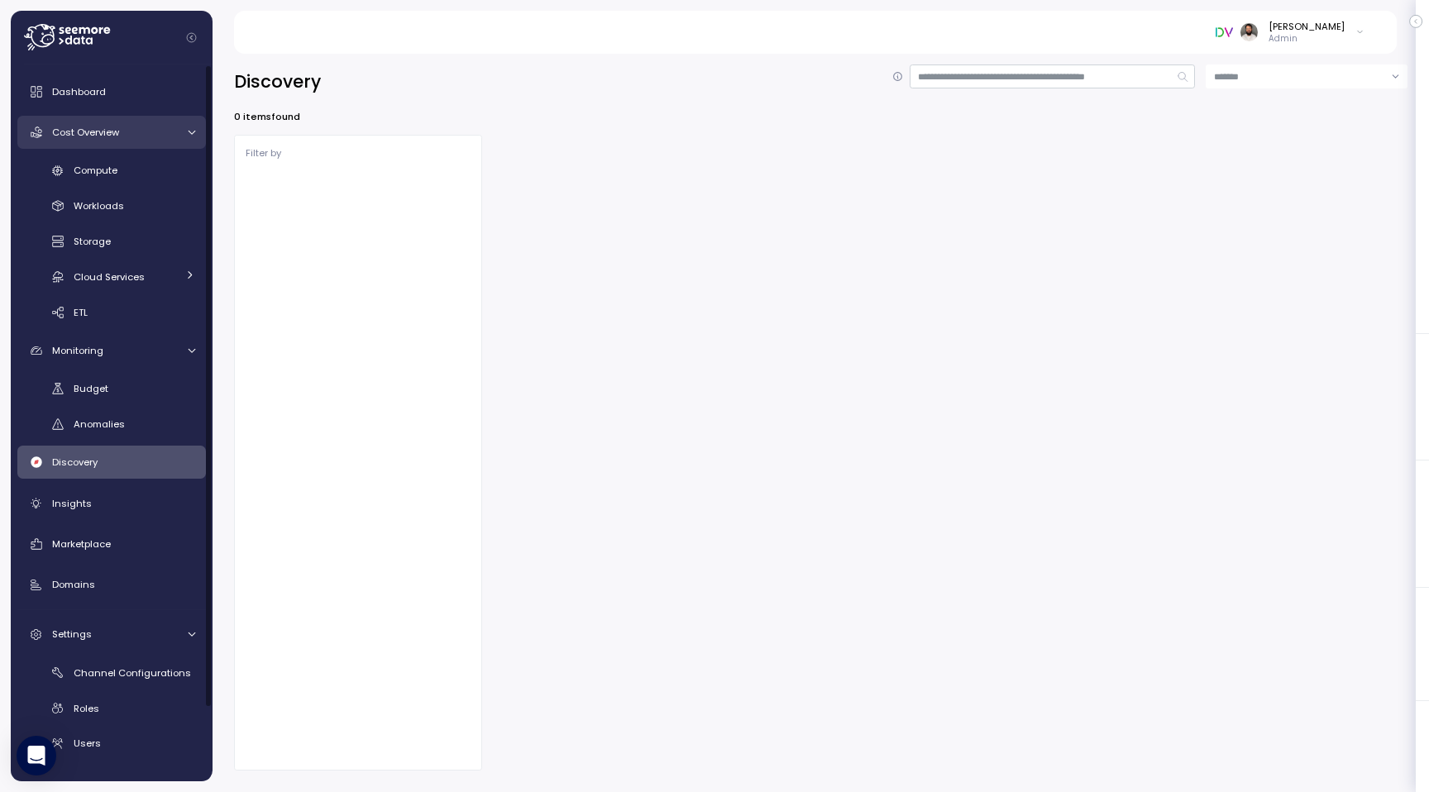
click at [150, 125] on div "Cost Overview" at bounding box center [114, 132] width 124 height 17
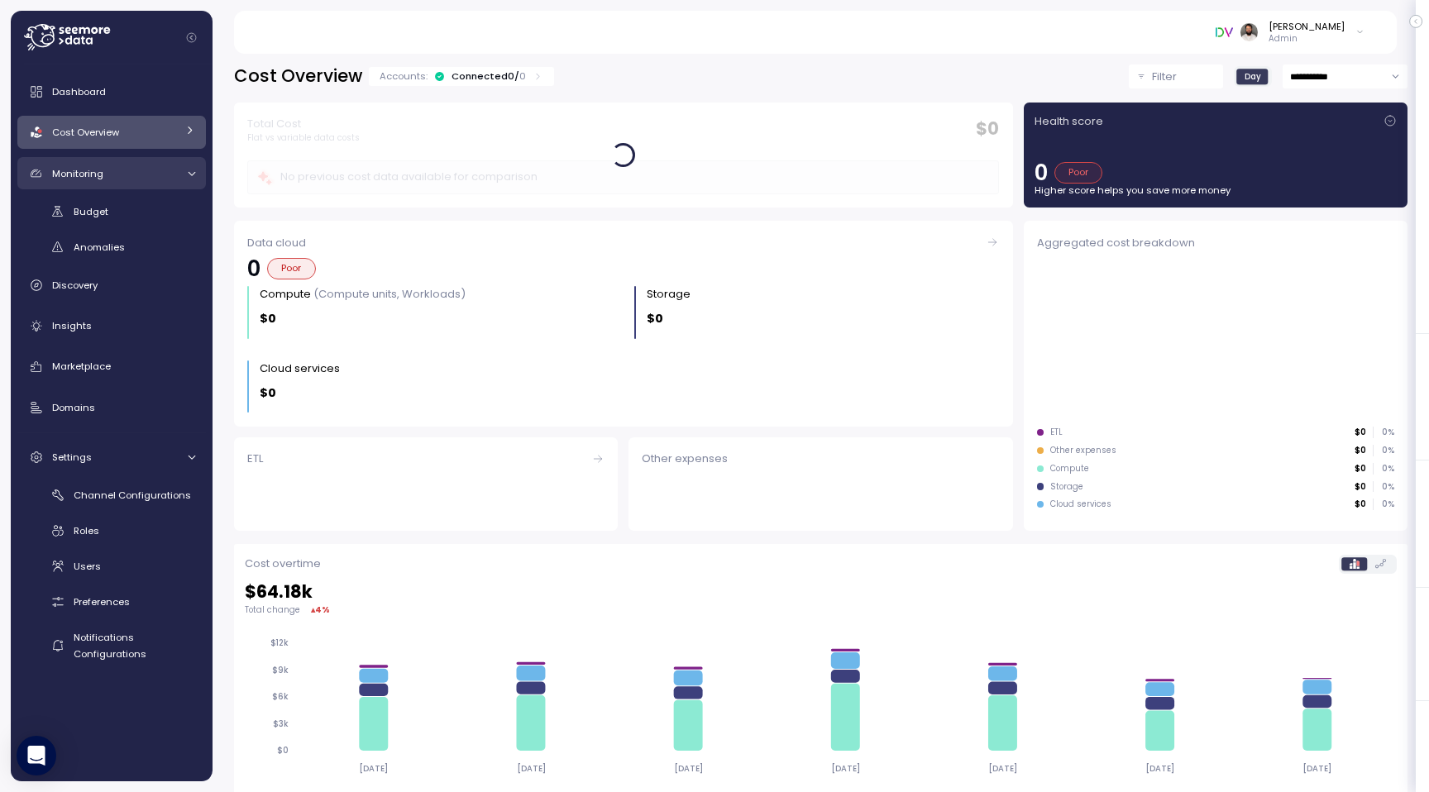
click at [142, 172] on div "Monitoring" at bounding box center [114, 173] width 124 height 17
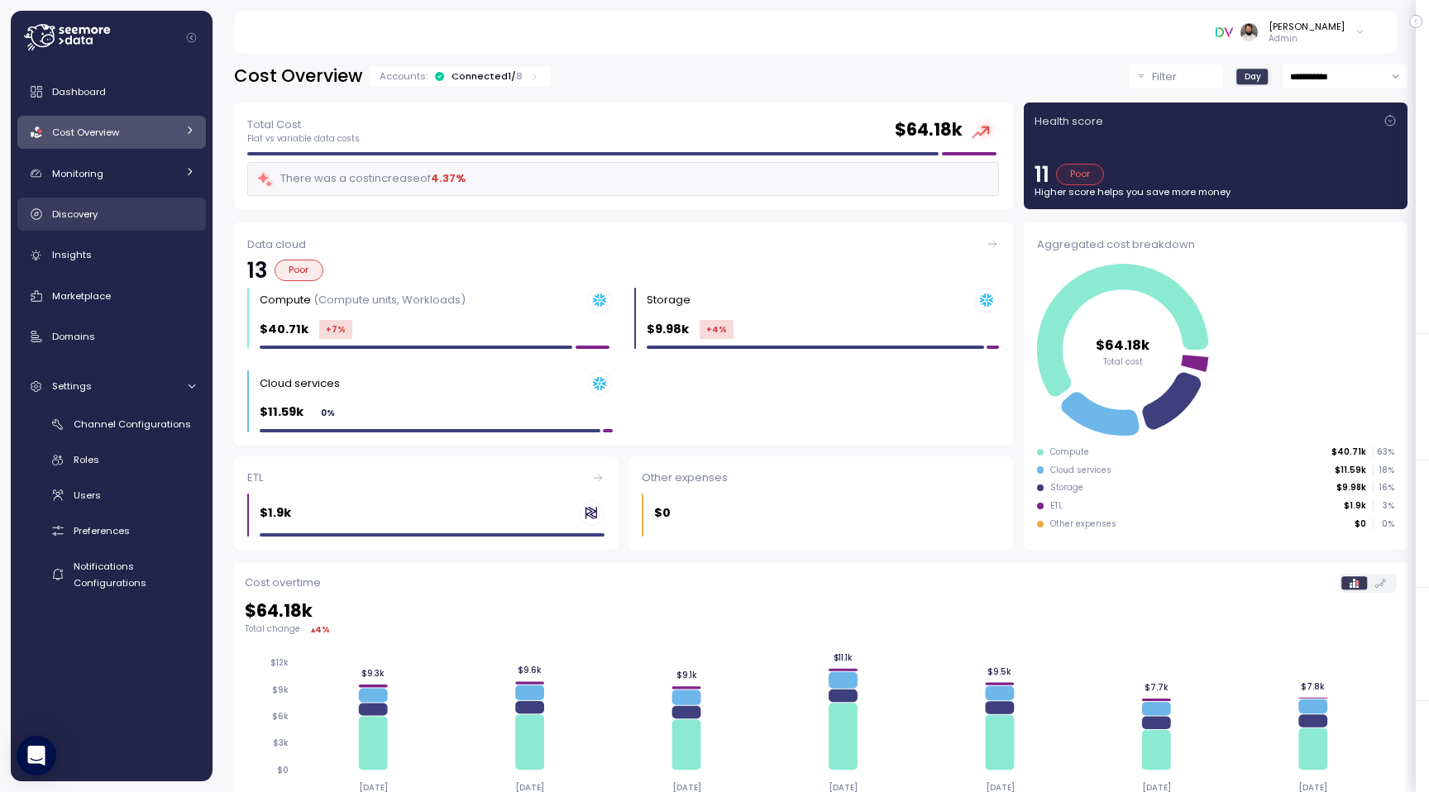
click at [122, 227] on link "Discovery" at bounding box center [111, 214] width 188 height 33
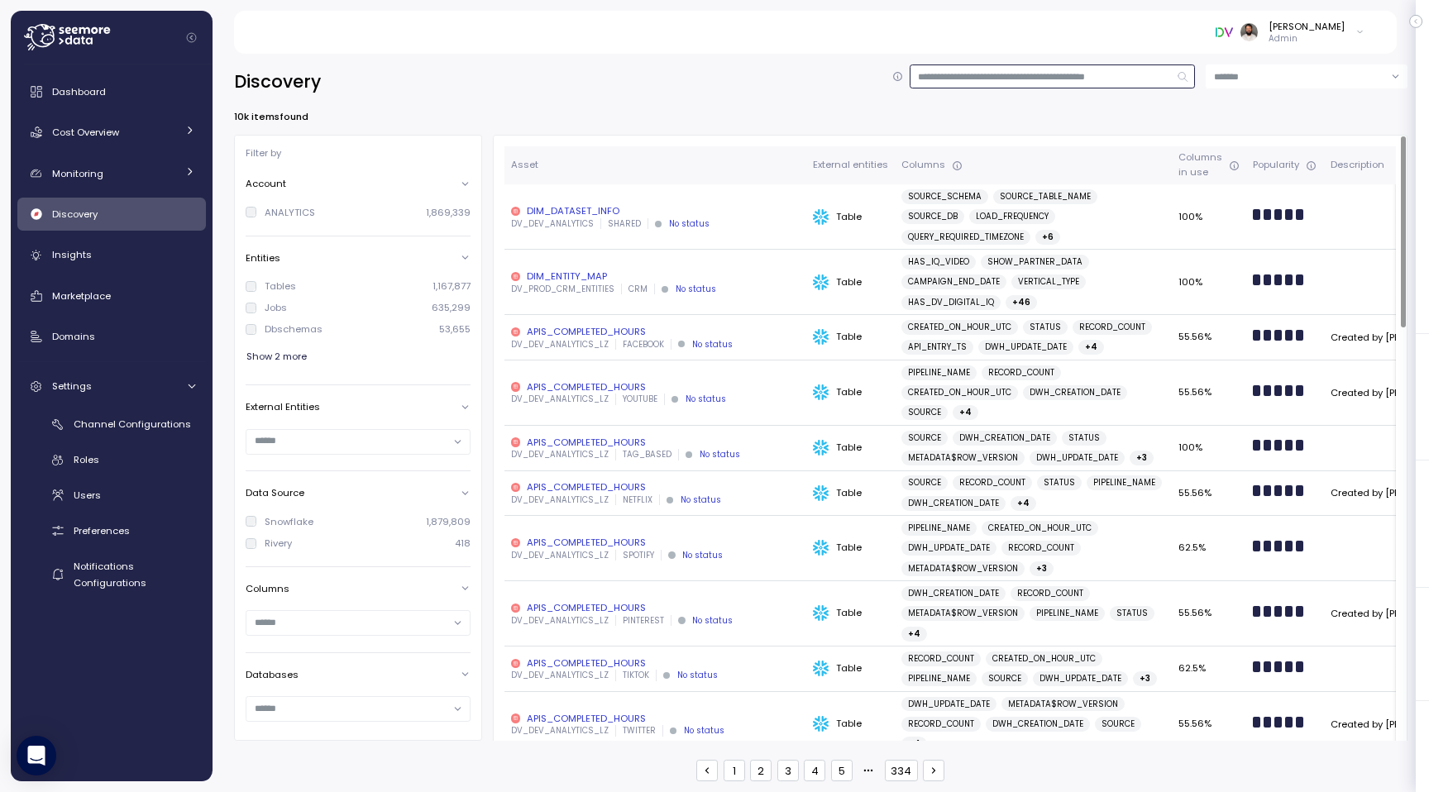
click at [1039, 79] on input at bounding box center [1052, 76] width 286 height 24
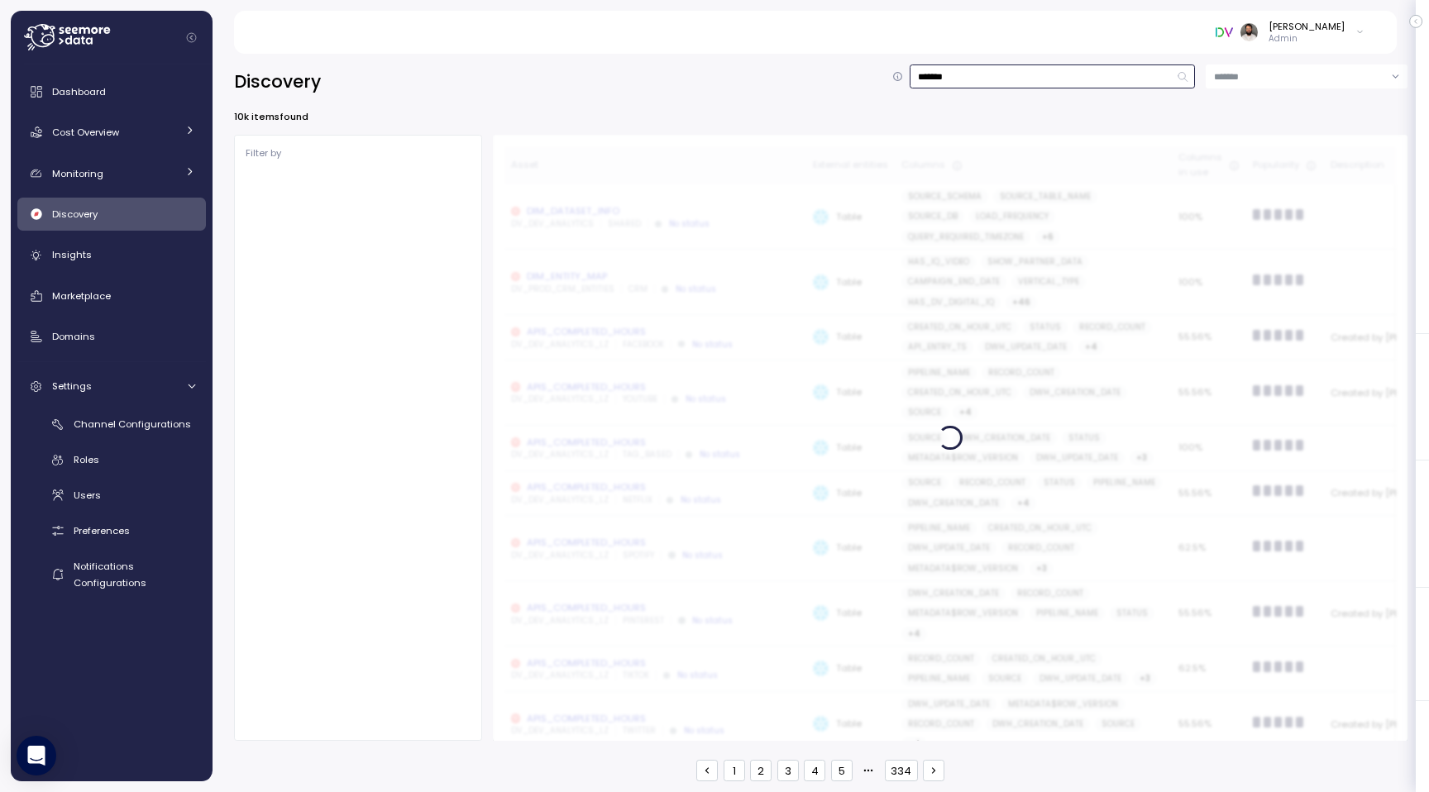
type input "********"
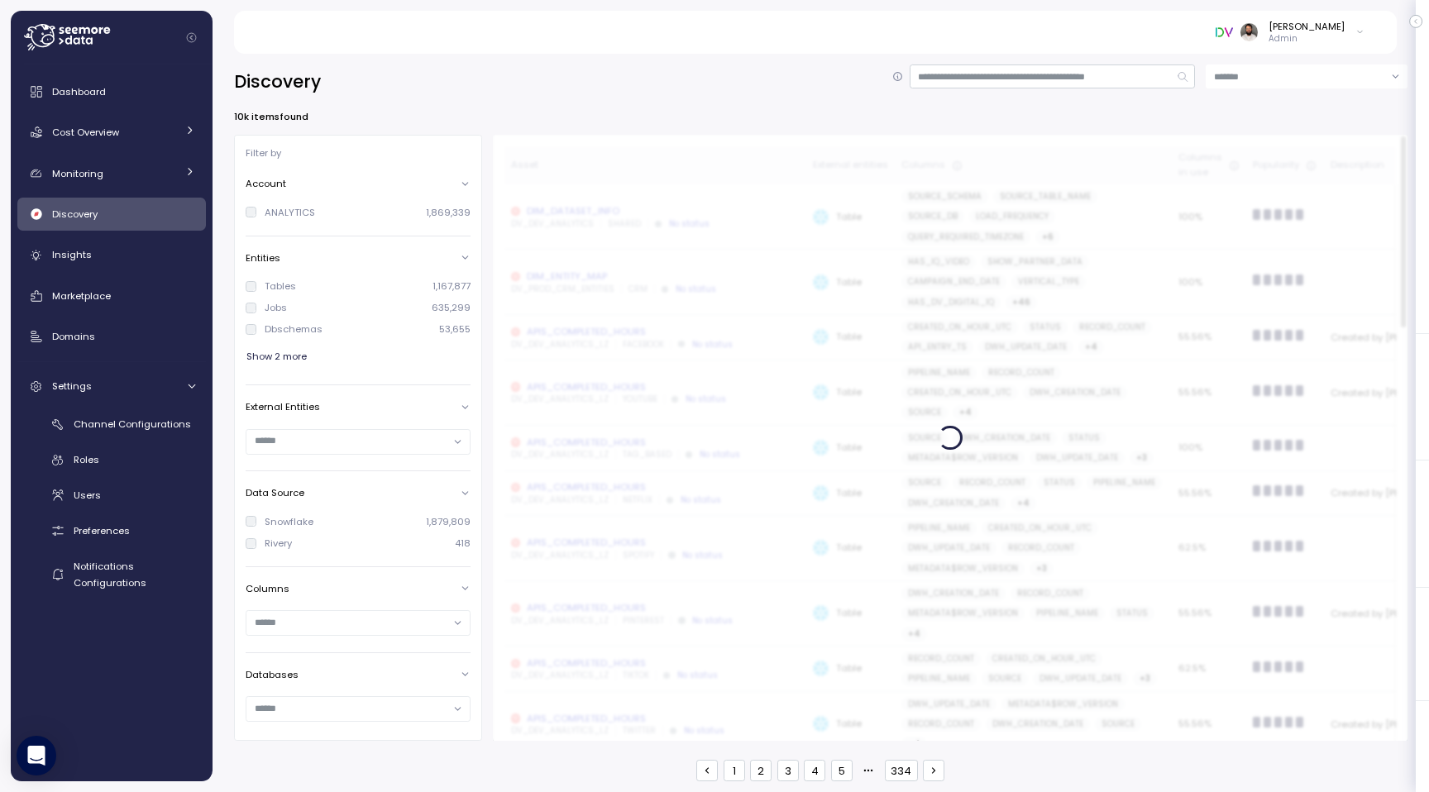
click at [1305, 75] on input at bounding box center [1306, 76] width 202 height 24
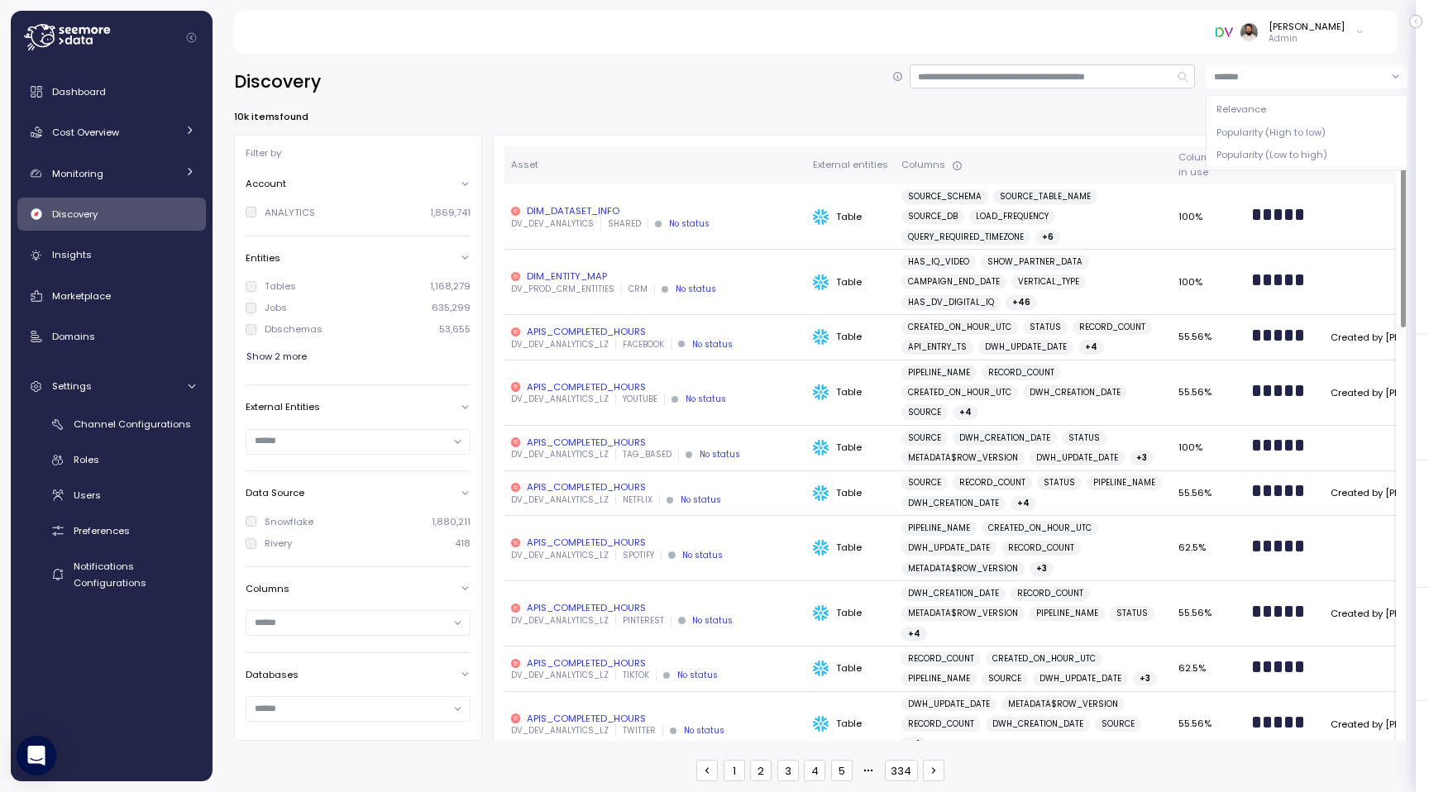
click at [1091, 110] on div "10k items found" at bounding box center [820, 116] width 1173 height 13
click at [307, 449] on div at bounding box center [357, 442] width 223 height 24
click at [351, 470] on div "Table 1,146,409" at bounding box center [366, 473] width 185 height 12
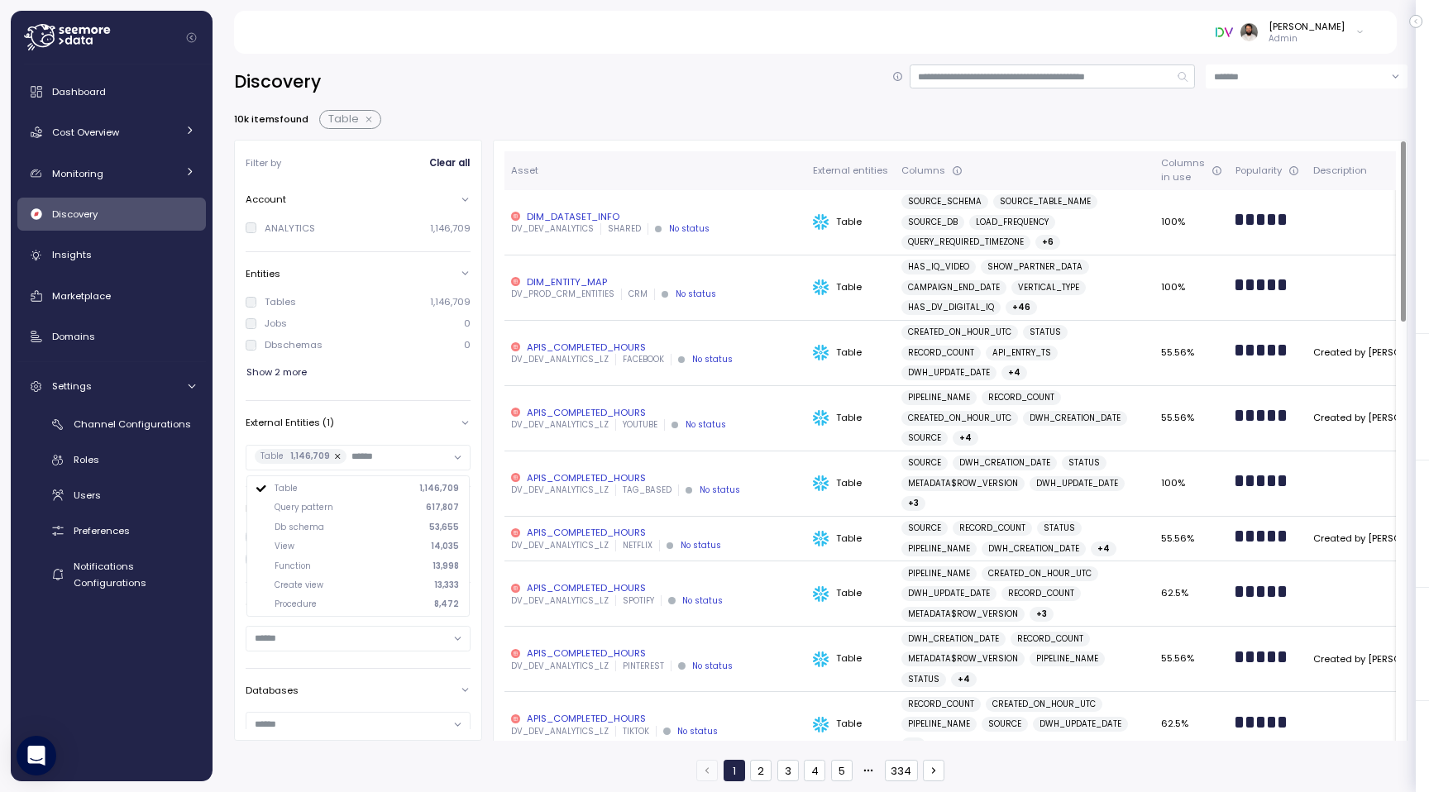
click at [739, 349] on div "APIS_COMPLETED_HOURS" at bounding box center [655, 347] width 289 height 13
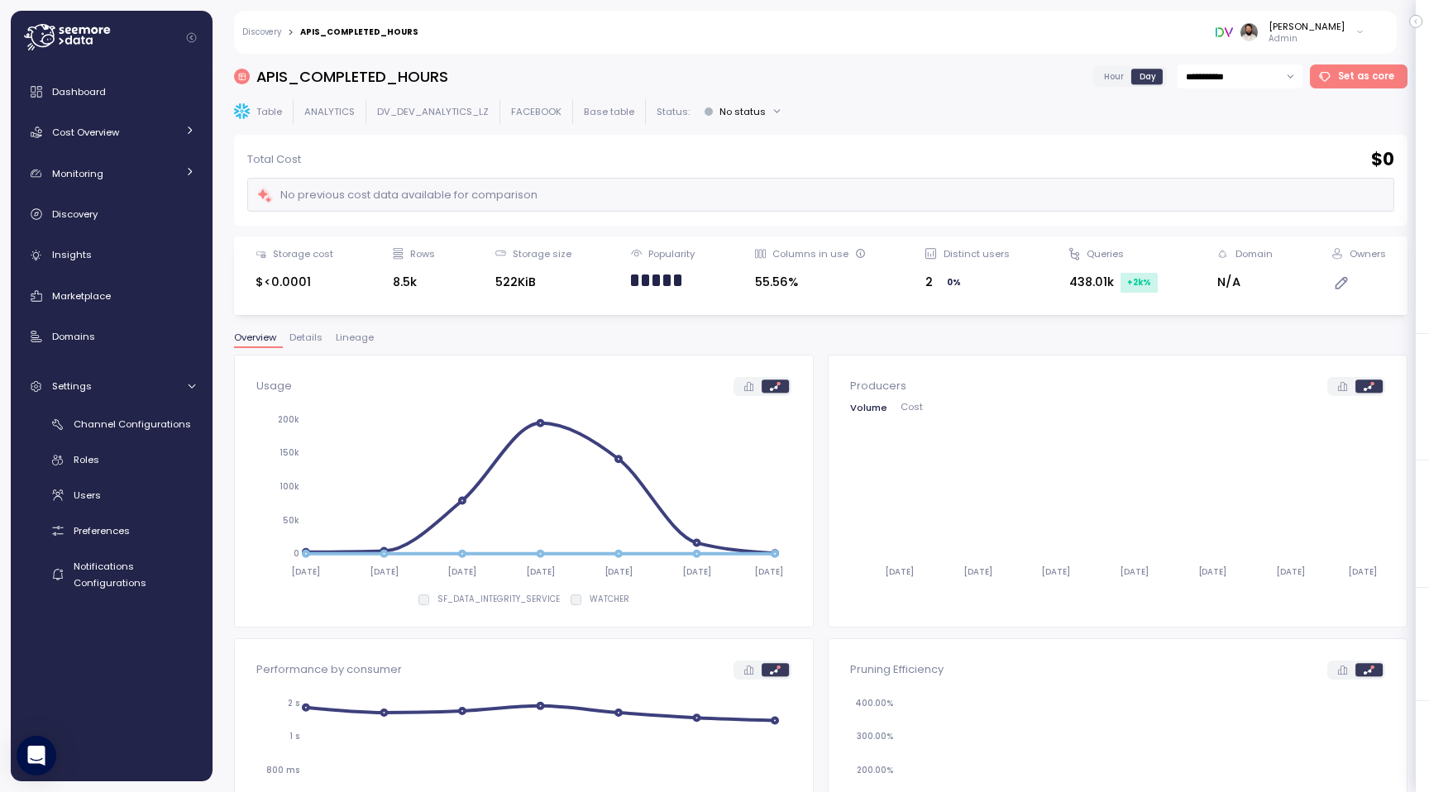
click at [349, 341] on span "Lineage" at bounding box center [355, 337] width 38 height 9
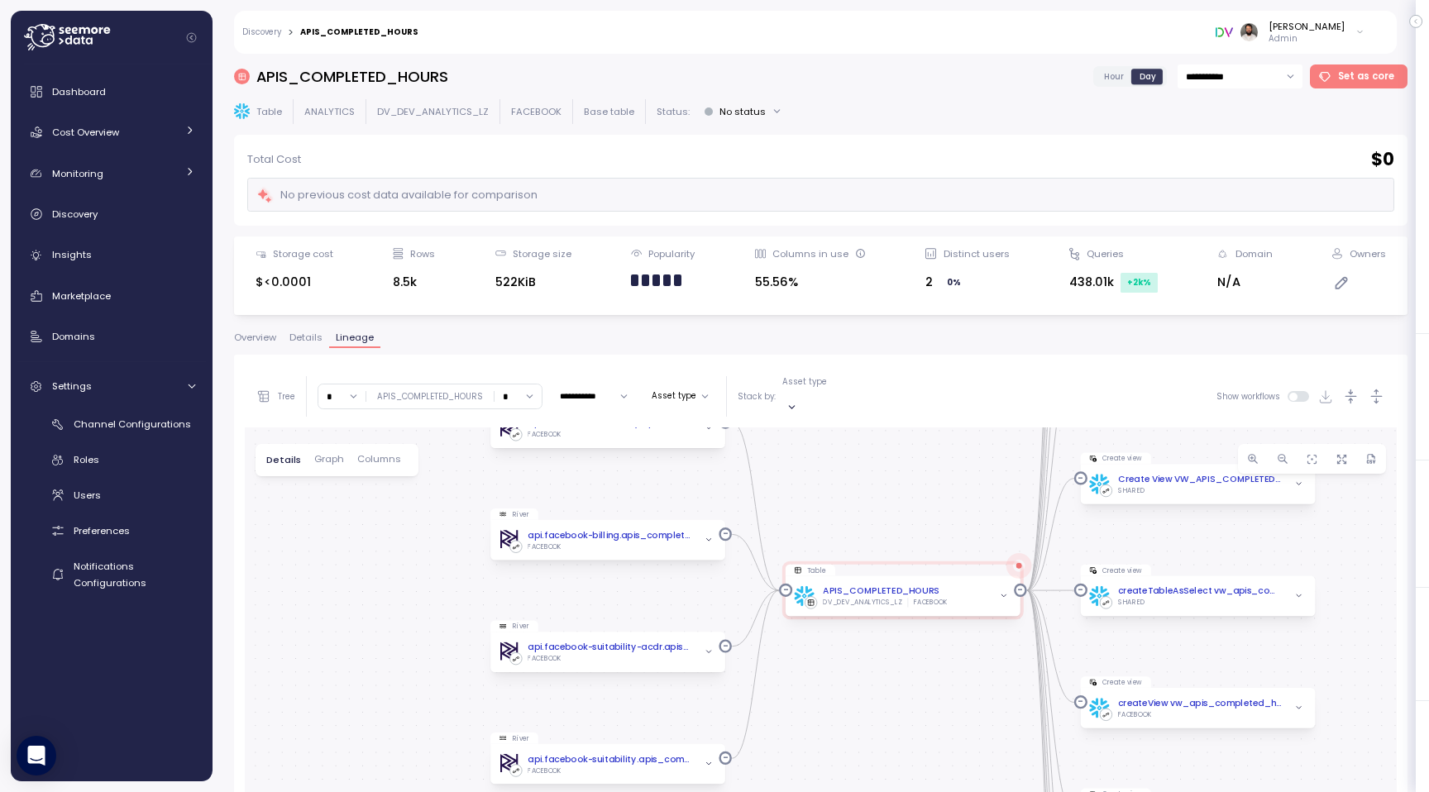
drag, startPoint x: 809, startPoint y: 680, endPoint x: 863, endPoint y: 496, distance: 191.5
click at [863, 496] on div "0 0 0 0 0 0 0 0 0 0 0 0 0 0 0 0 0 0 0 River api.facebook-viewability.apis_compl…" at bounding box center [821, 760] width 1152 height 666
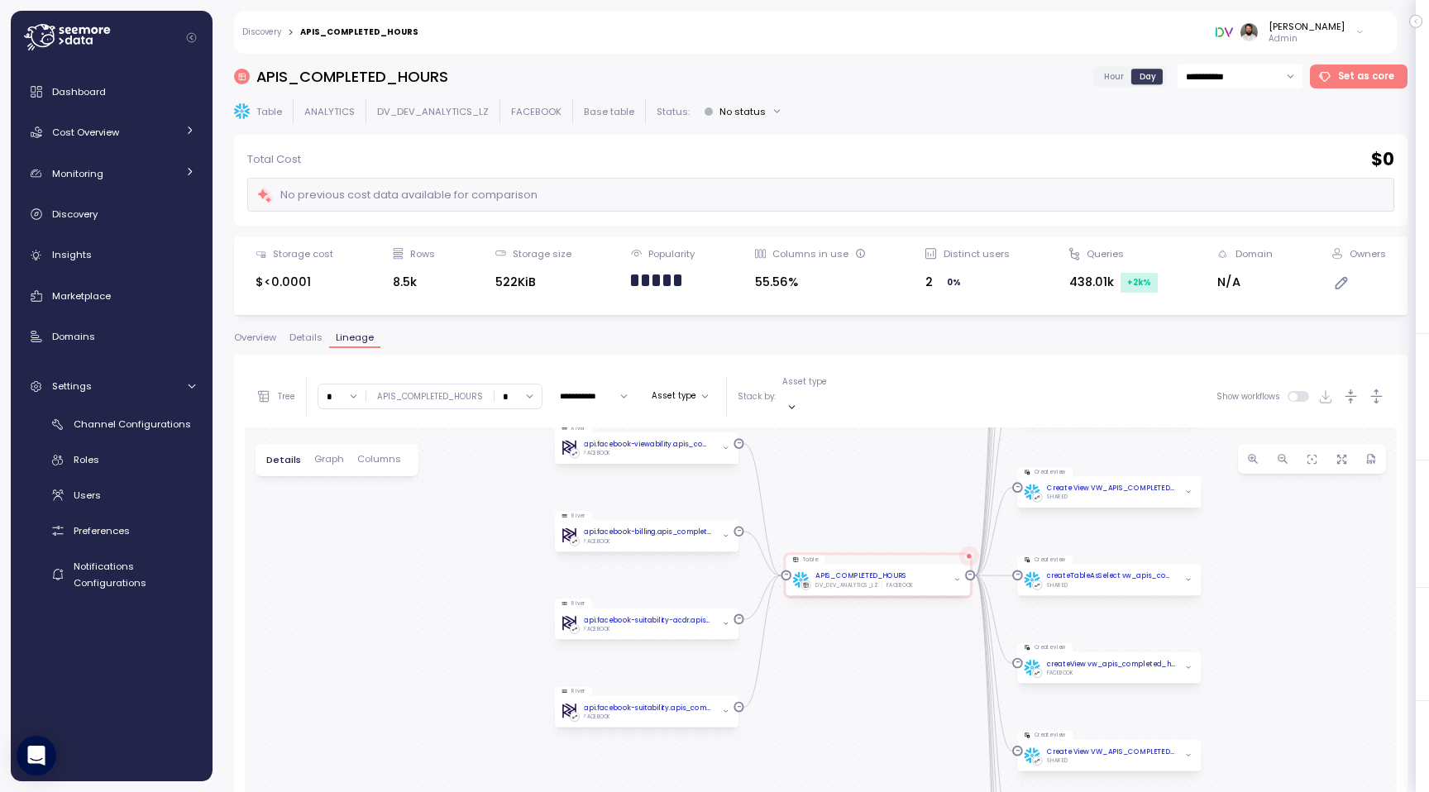
drag, startPoint x: 632, startPoint y: 565, endPoint x: 663, endPoint y: 603, distance: 48.7
click at [663, 603] on div "0 0 0 0 0 0 0 0 0 0 0 0 0 0 0 0 0 0 0 River api.facebook-viewability.apis_compl…" at bounding box center [821, 760] width 1152 height 666
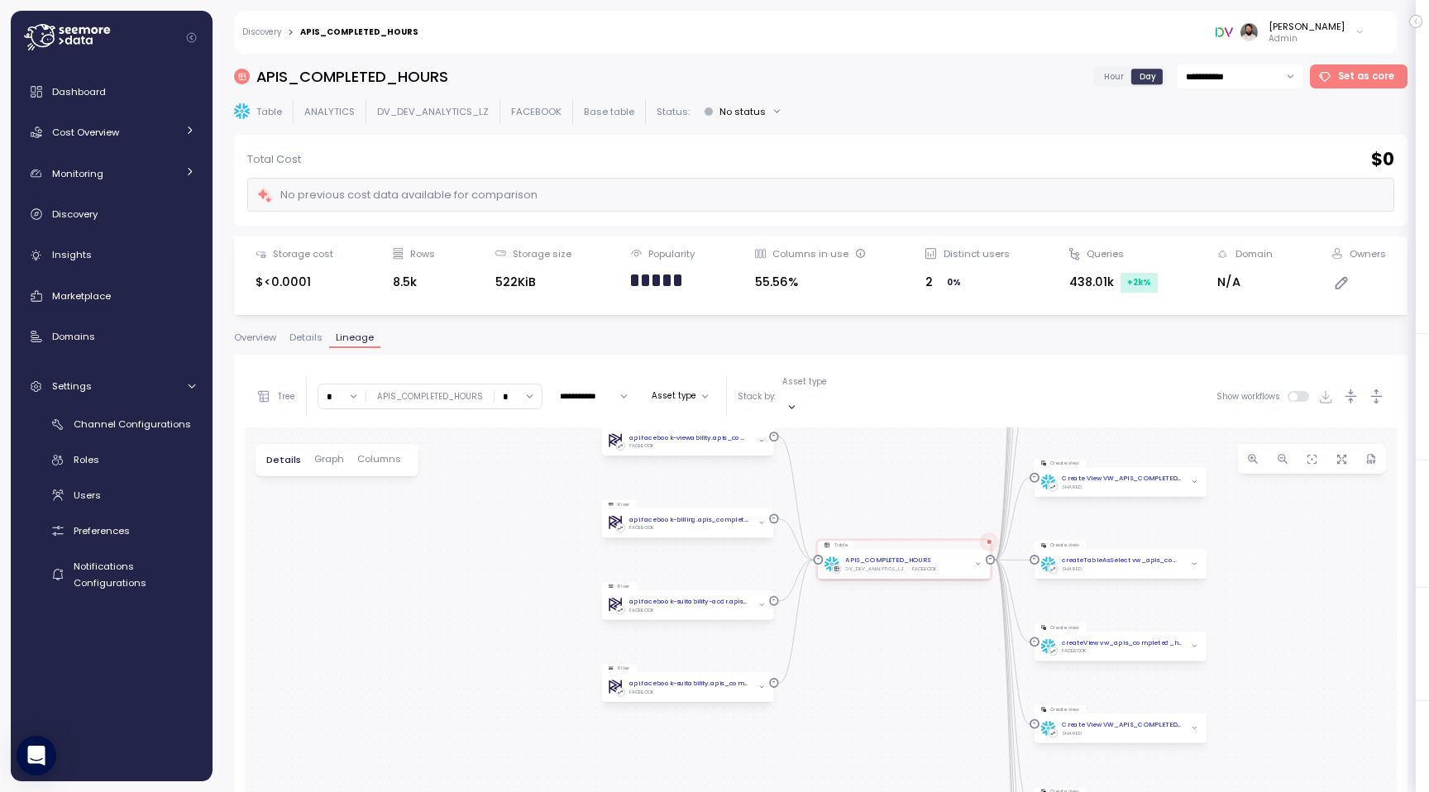
click at [308, 341] on span "Details" at bounding box center [305, 337] width 33 height 9
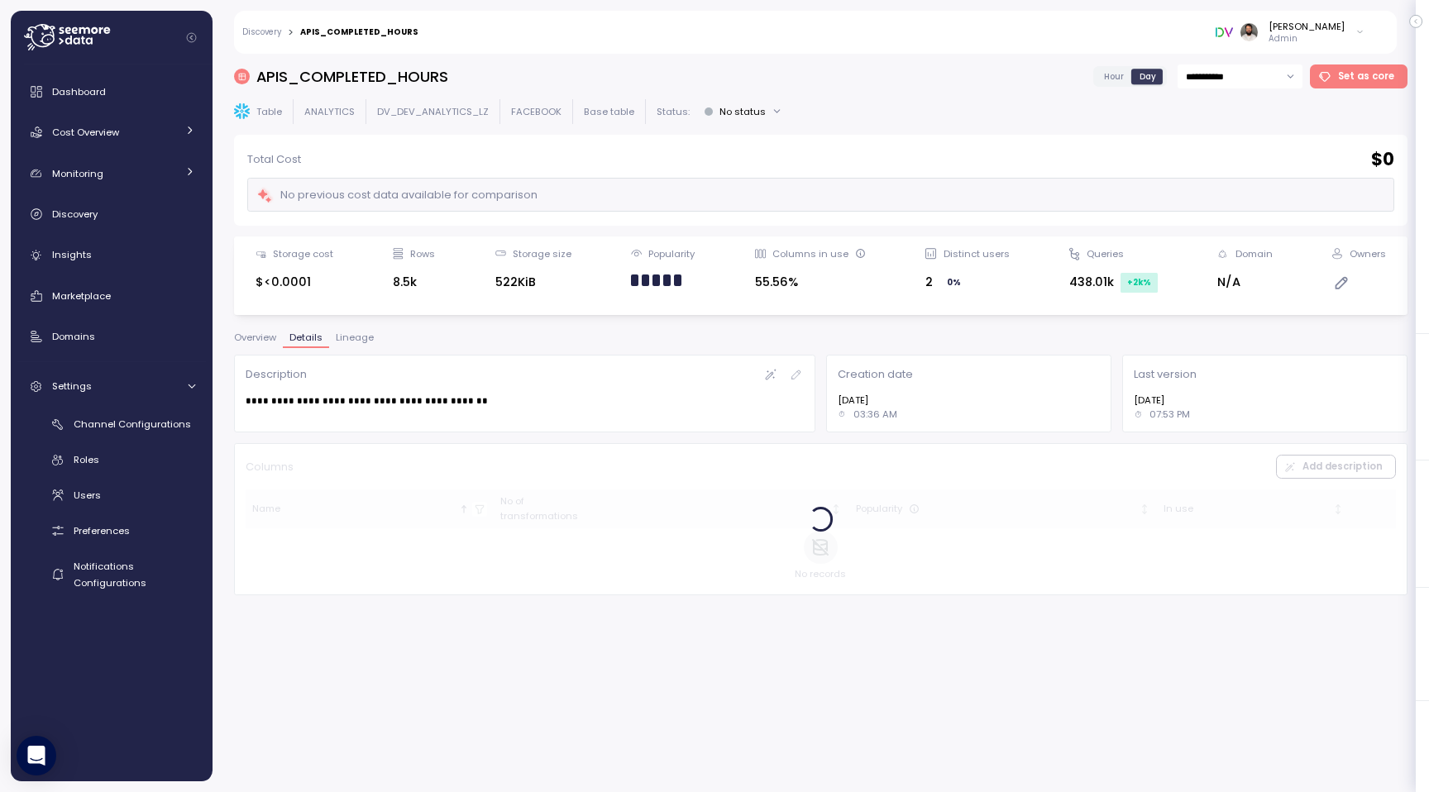
click at [321, 413] on div "**********" at bounding box center [524, 394] width 581 height 78
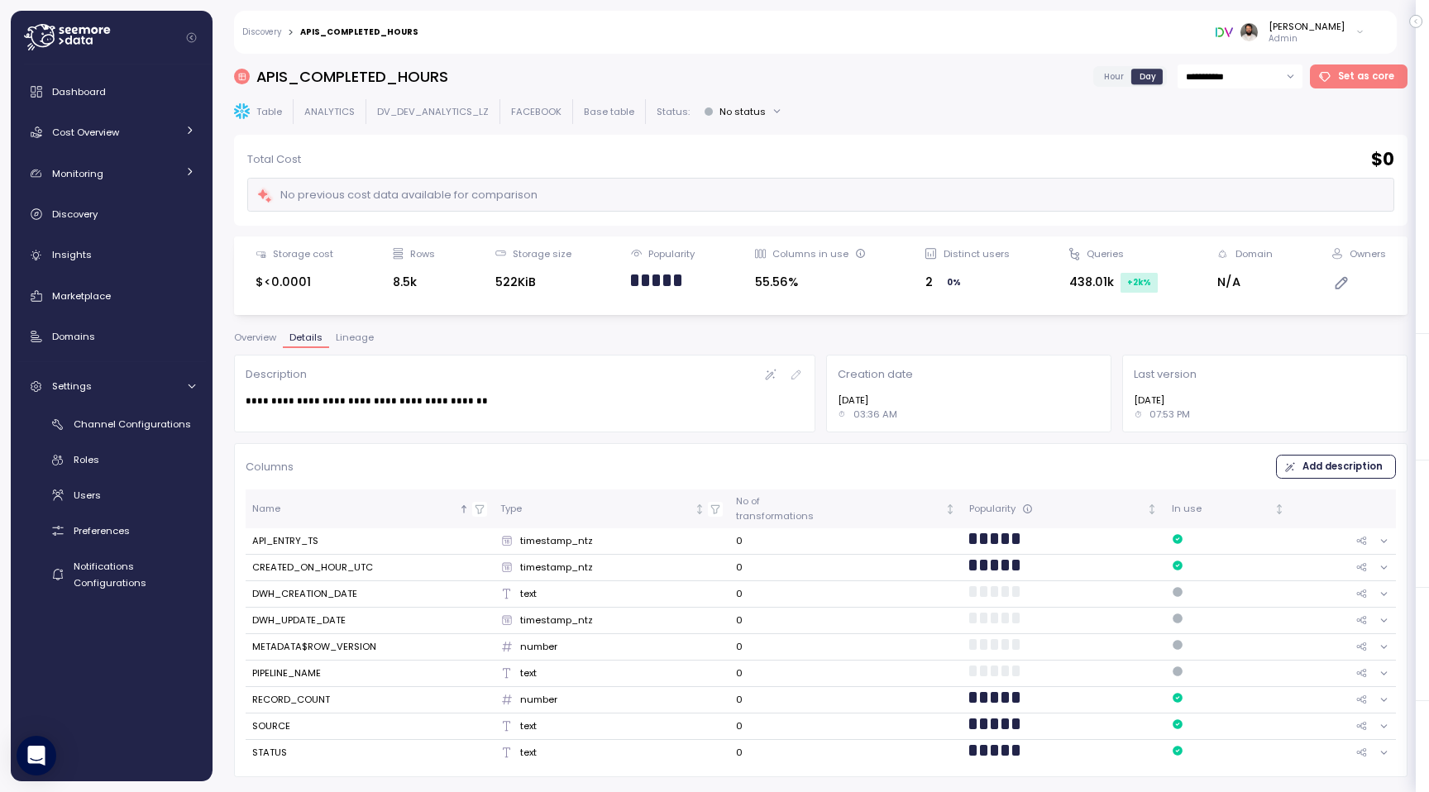
click at [321, 413] on div "**********" at bounding box center [524, 394] width 581 height 78
click at [145, 215] on div "Discovery" at bounding box center [123, 214] width 143 height 17
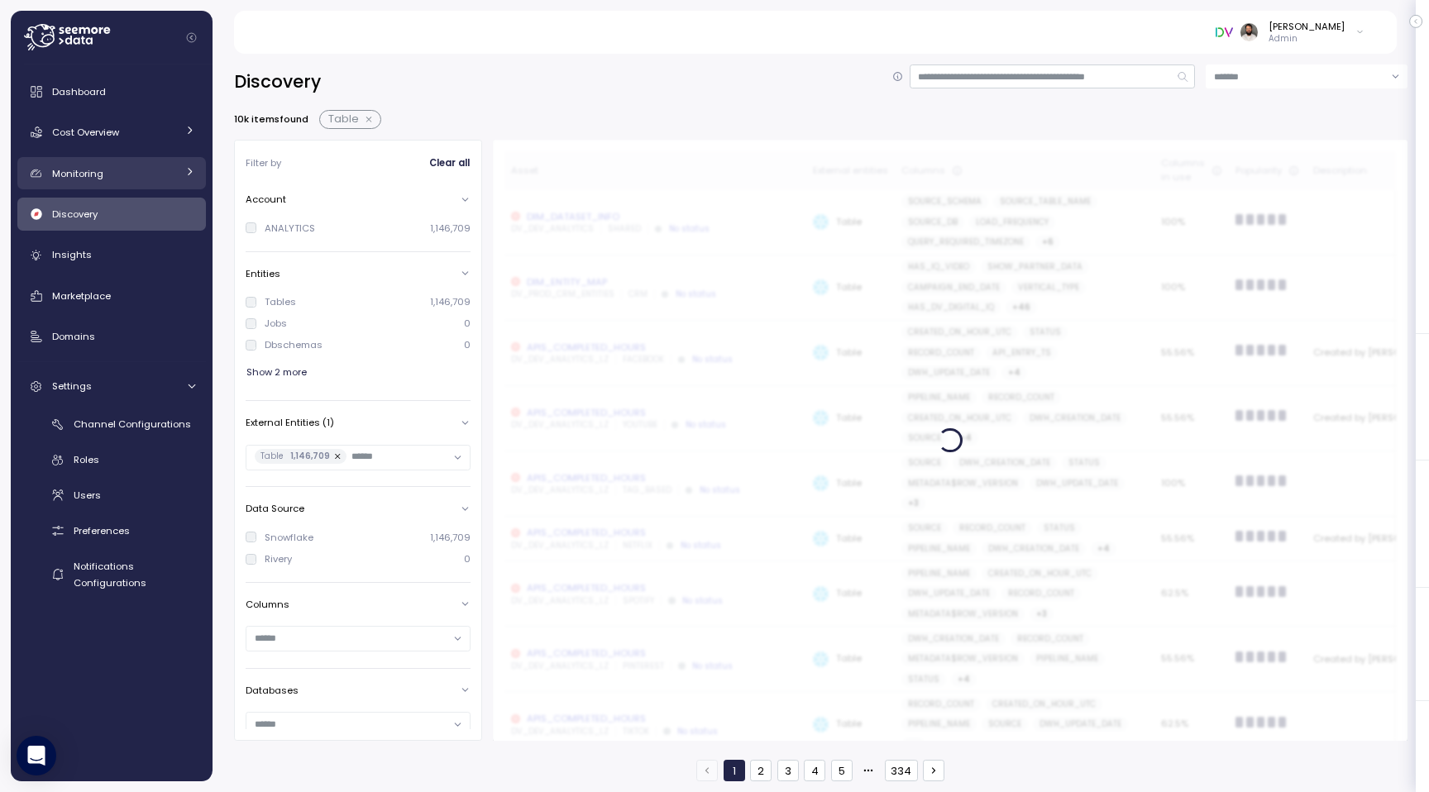
click at [150, 179] on div "Monitoring" at bounding box center [114, 173] width 124 height 17
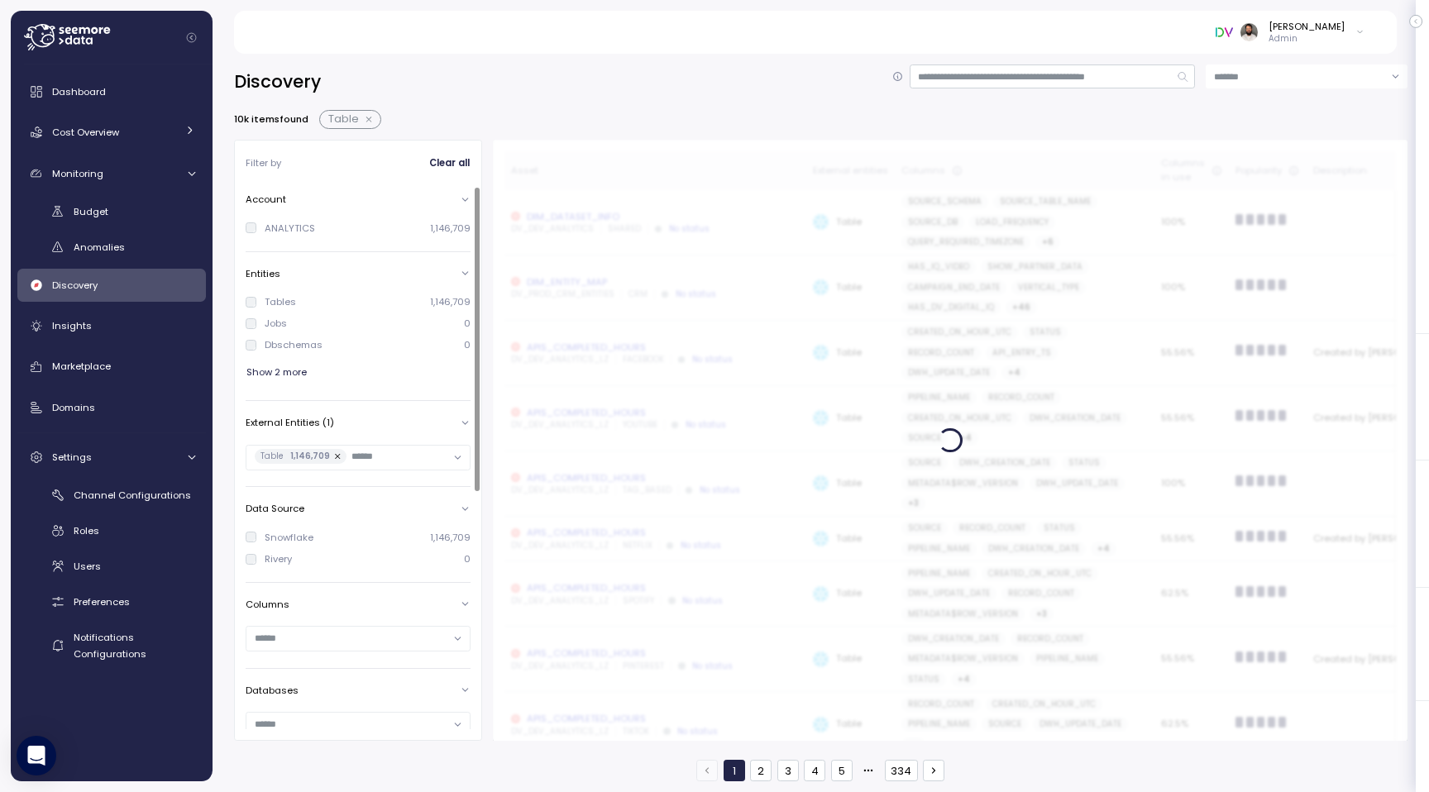
click at [364, 122] on button "button" at bounding box center [369, 119] width 21 height 13
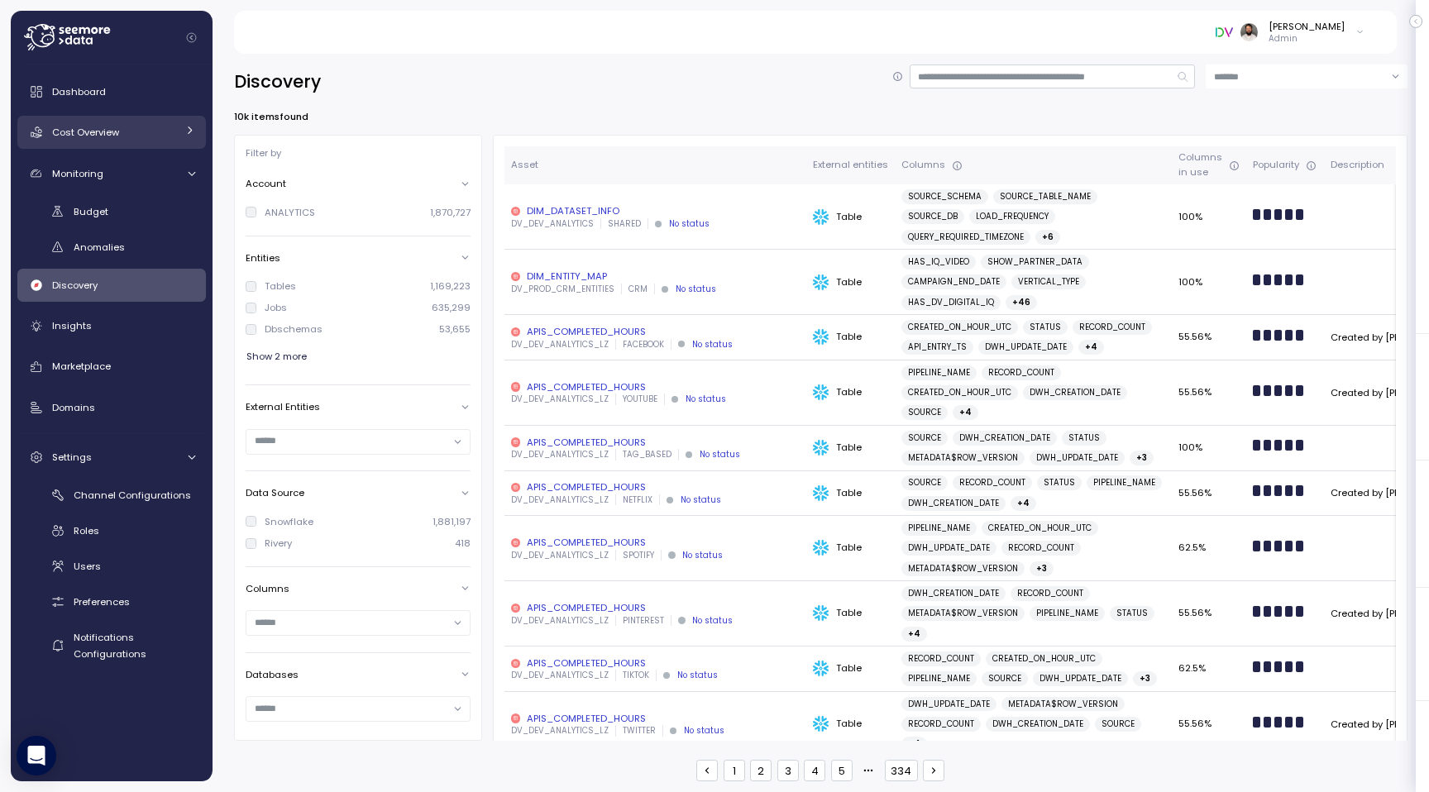
click at [148, 140] on div "Cost Overview" at bounding box center [114, 132] width 124 height 17
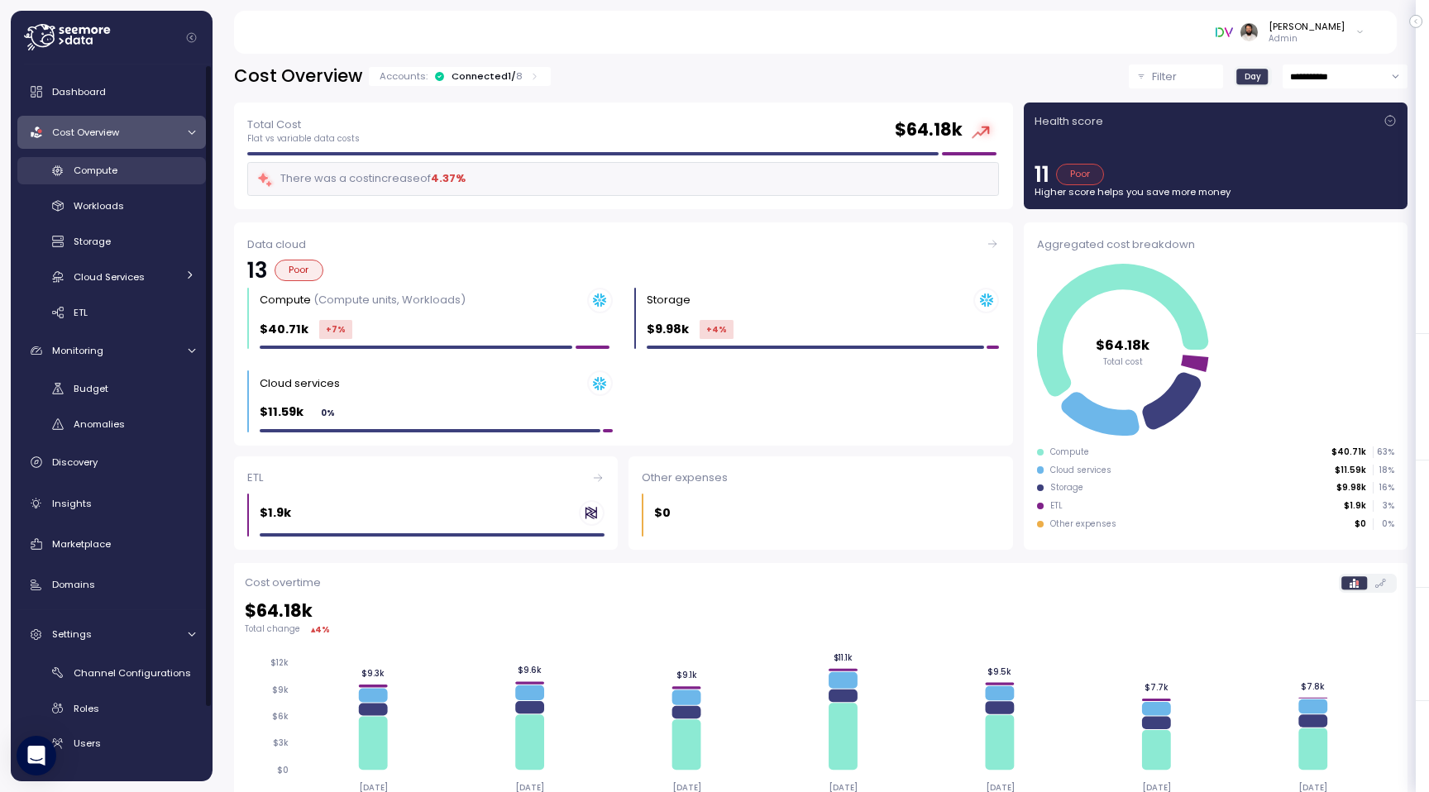
click at [142, 169] on div "Compute" at bounding box center [135, 170] width 122 height 17
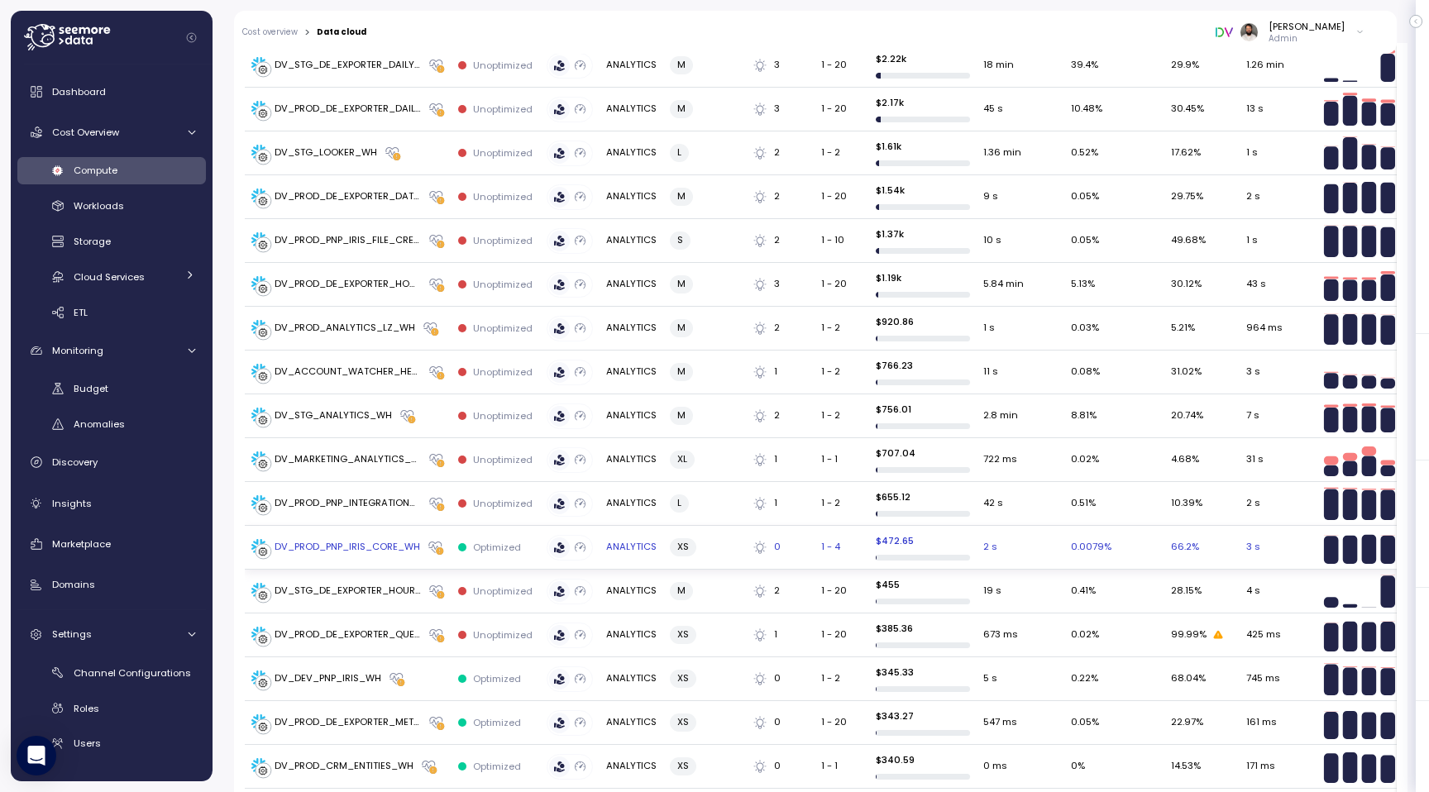
scroll to position [694, 0]
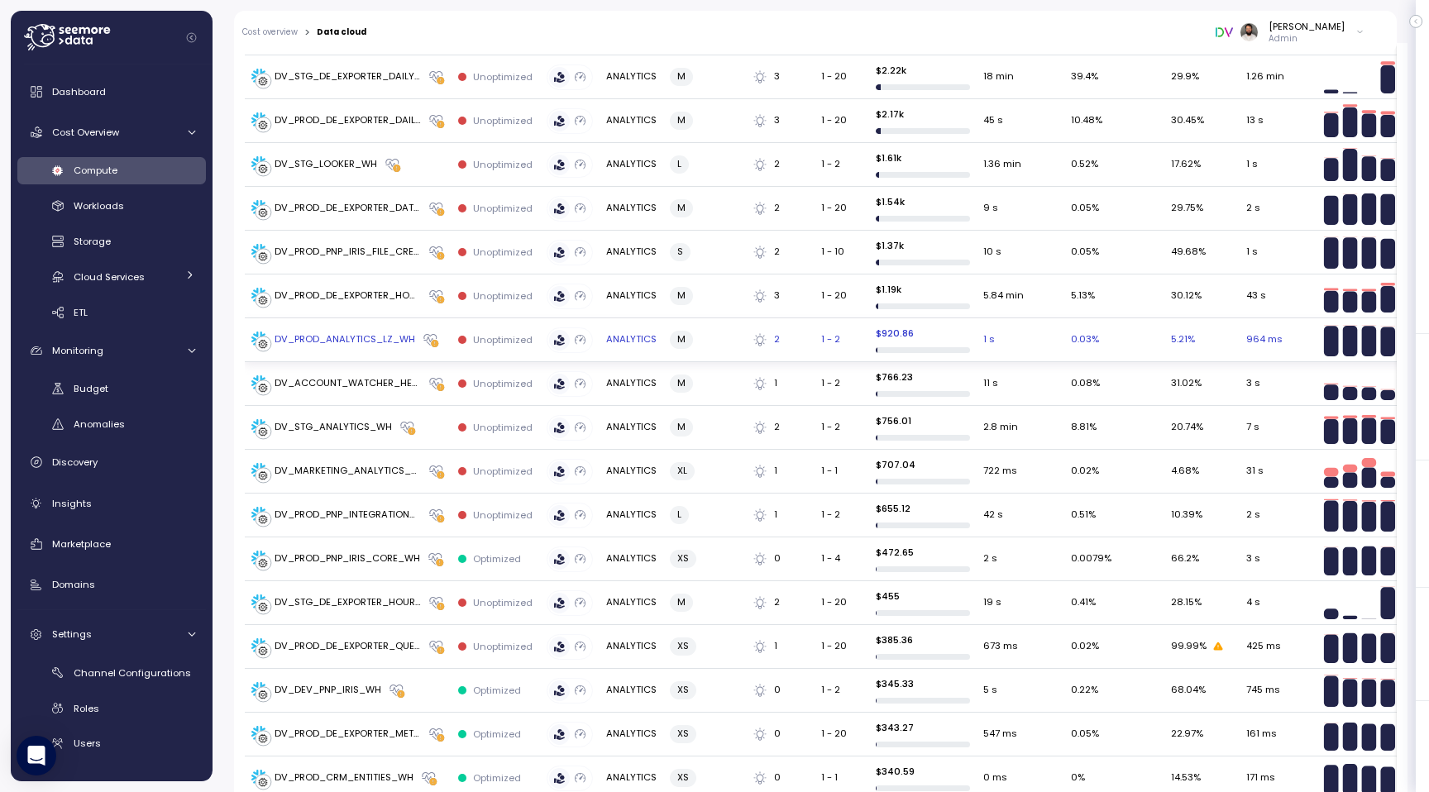
click at [384, 343] on div "DV_PROD_ANALYTICS_LZ_WH" at bounding box center [333, 340] width 164 height 17
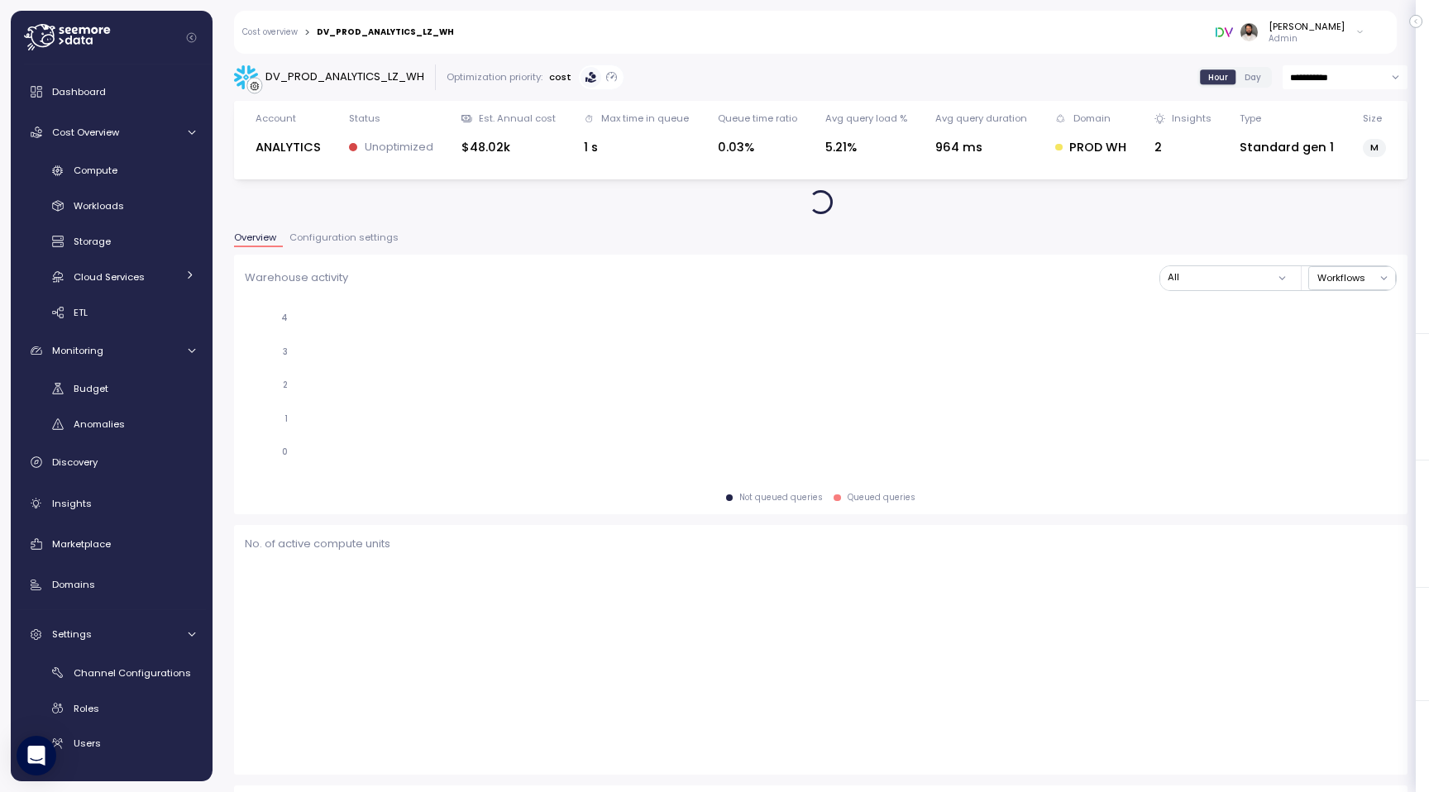
click at [365, 241] on span "Configuration settings" at bounding box center [343, 237] width 109 height 9
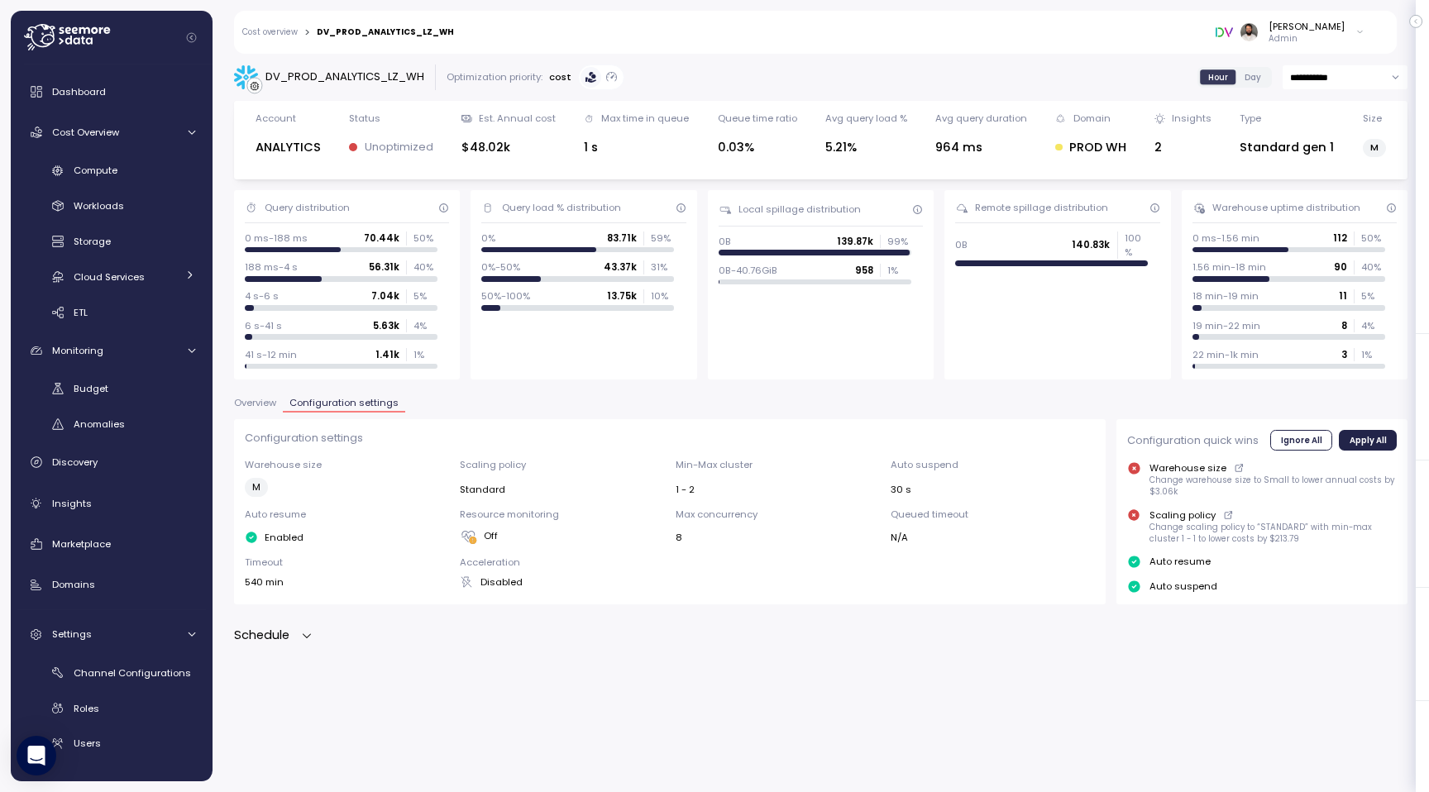
click at [315, 631] on div "Schedule" at bounding box center [820, 635] width 1173 height 19
click at [312, 632] on icon "button" at bounding box center [306, 635] width 13 height 13
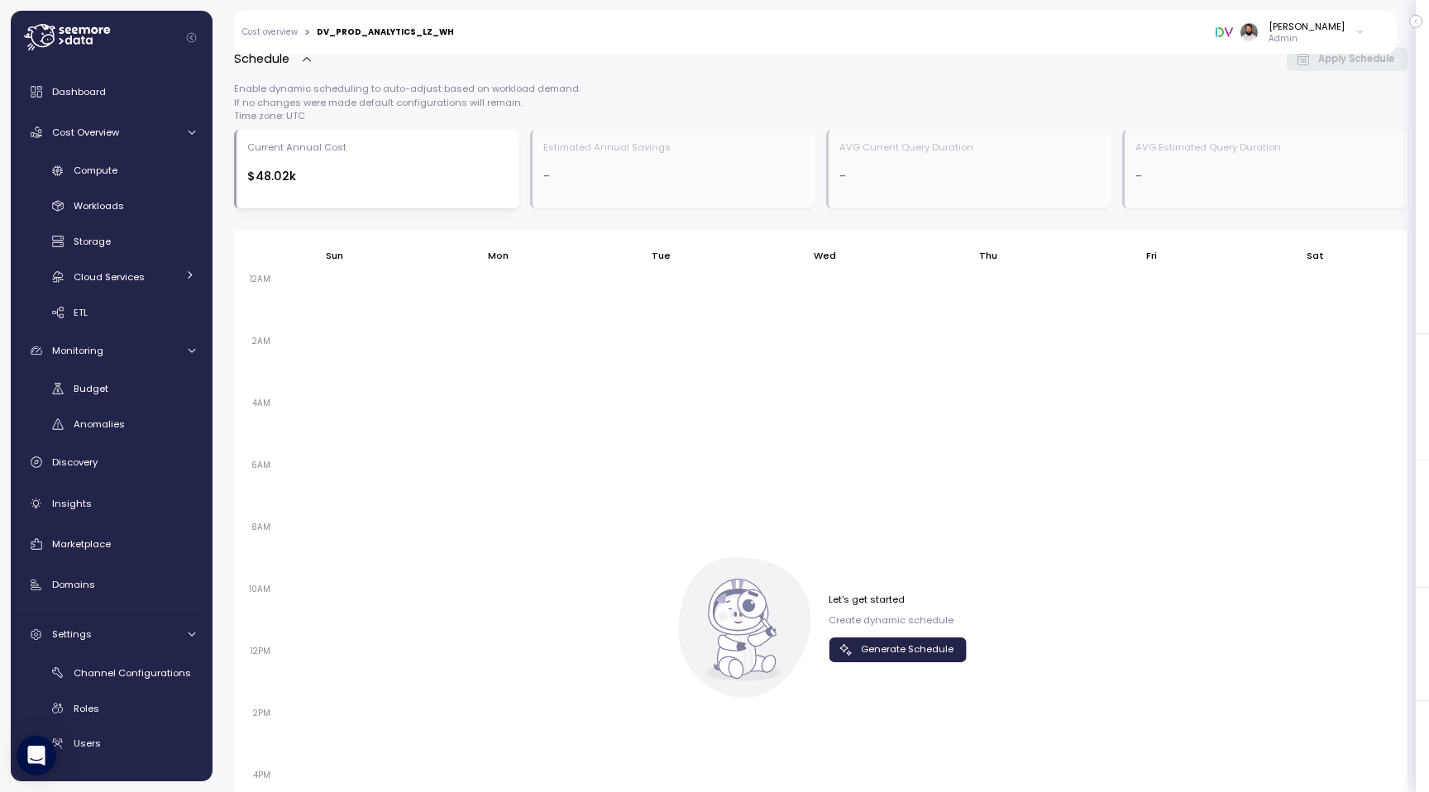
scroll to position [571, 0]
click at [905, 661] on span "Generate Schedule" at bounding box center [907, 657] width 93 height 22
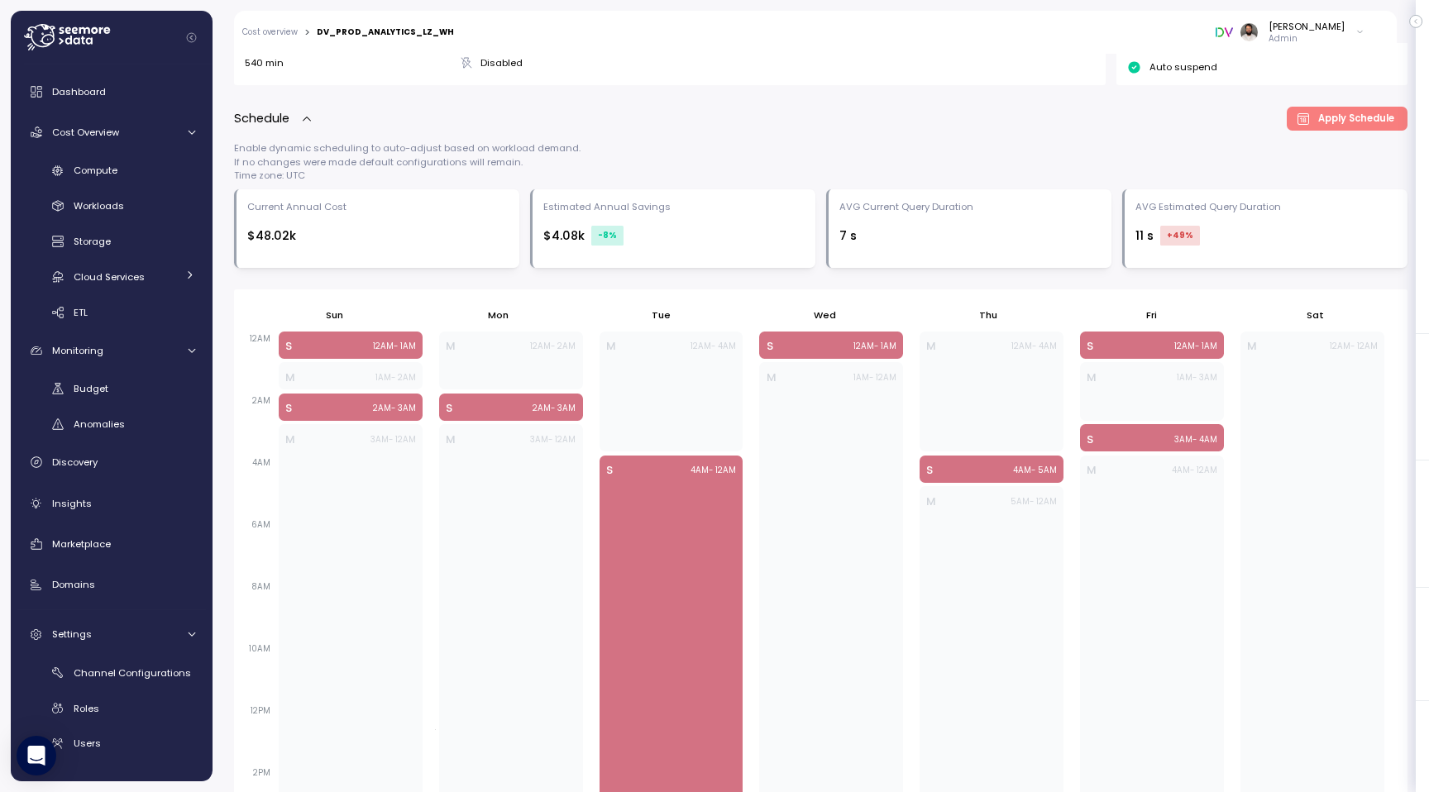
scroll to position [518, 0]
click at [737, 225] on div "$4.08k -8 %" at bounding box center [673, 236] width 261 height 23
drag, startPoint x: 643, startPoint y: 246, endPoint x: 535, endPoint y: 213, distance: 113.0
click at [536, 213] on div "Estimated Annual Savings $4.08k -8 %" at bounding box center [672, 229] width 285 height 79
click at [161, 169] on div "Compute" at bounding box center [135, 170] width 122 height 17
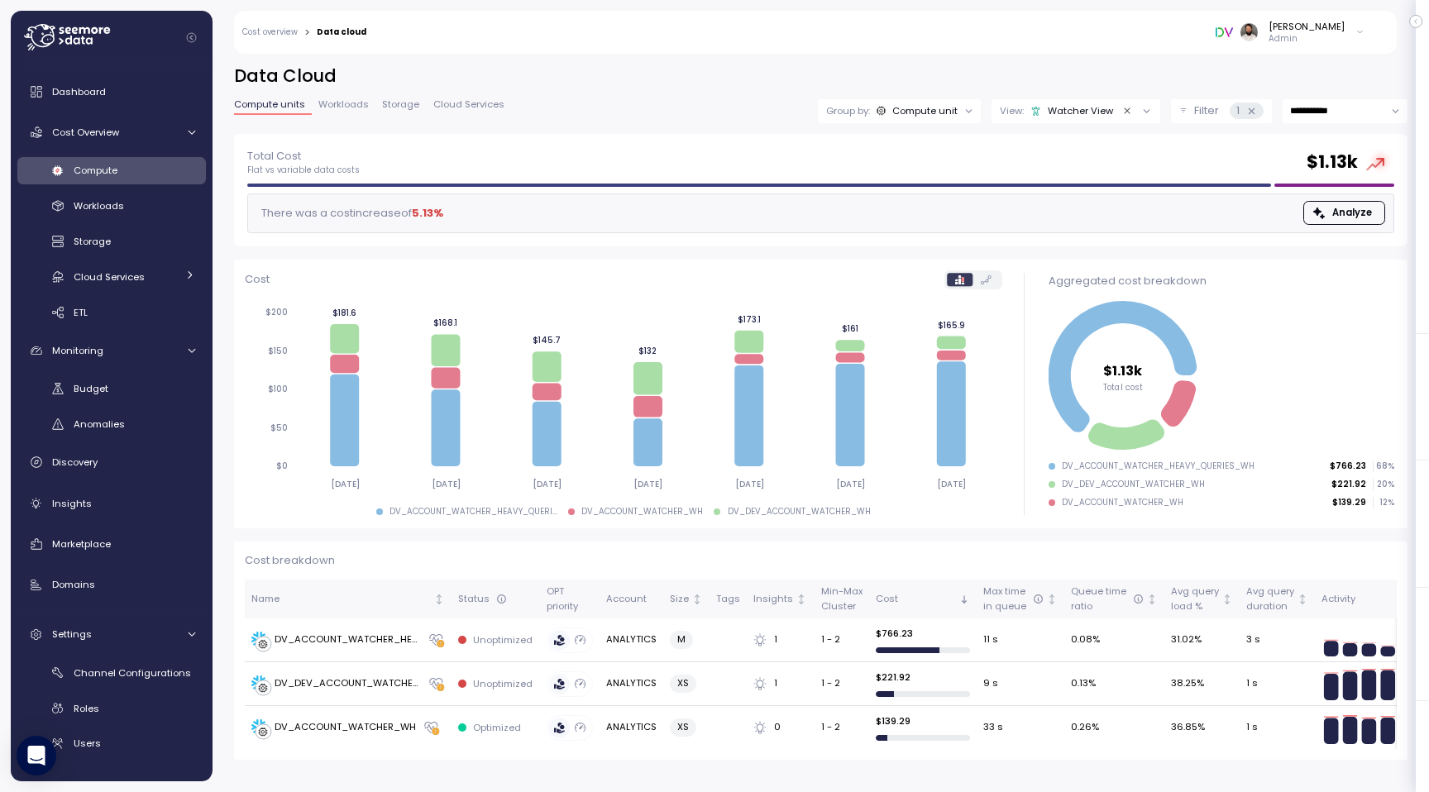
click at [1124, 110] on icon "Clear value" at bounding box center [1127, 111] width 11 height 11
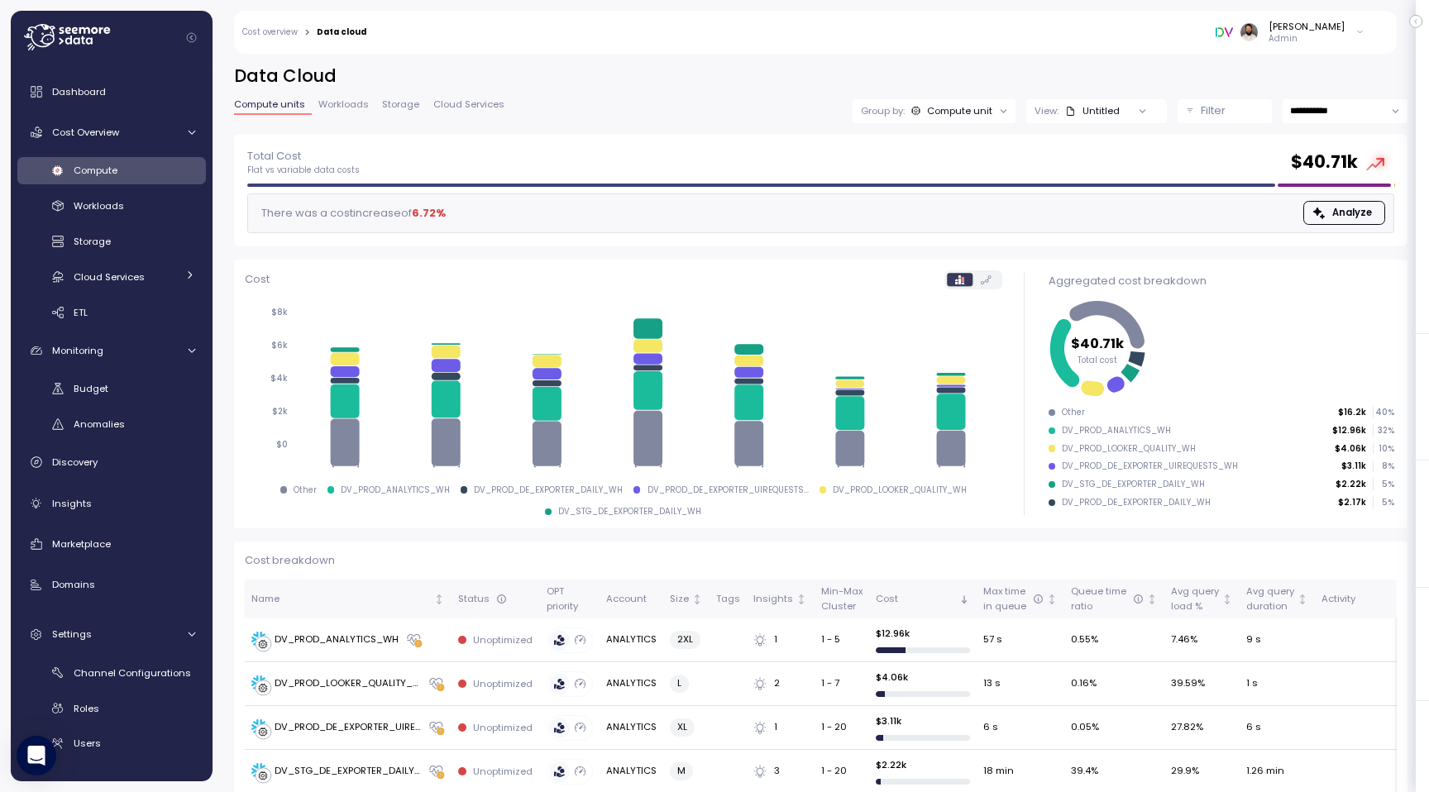
click at [1120, 110] on div at bounding box center [1142, 110] width 47 height 23
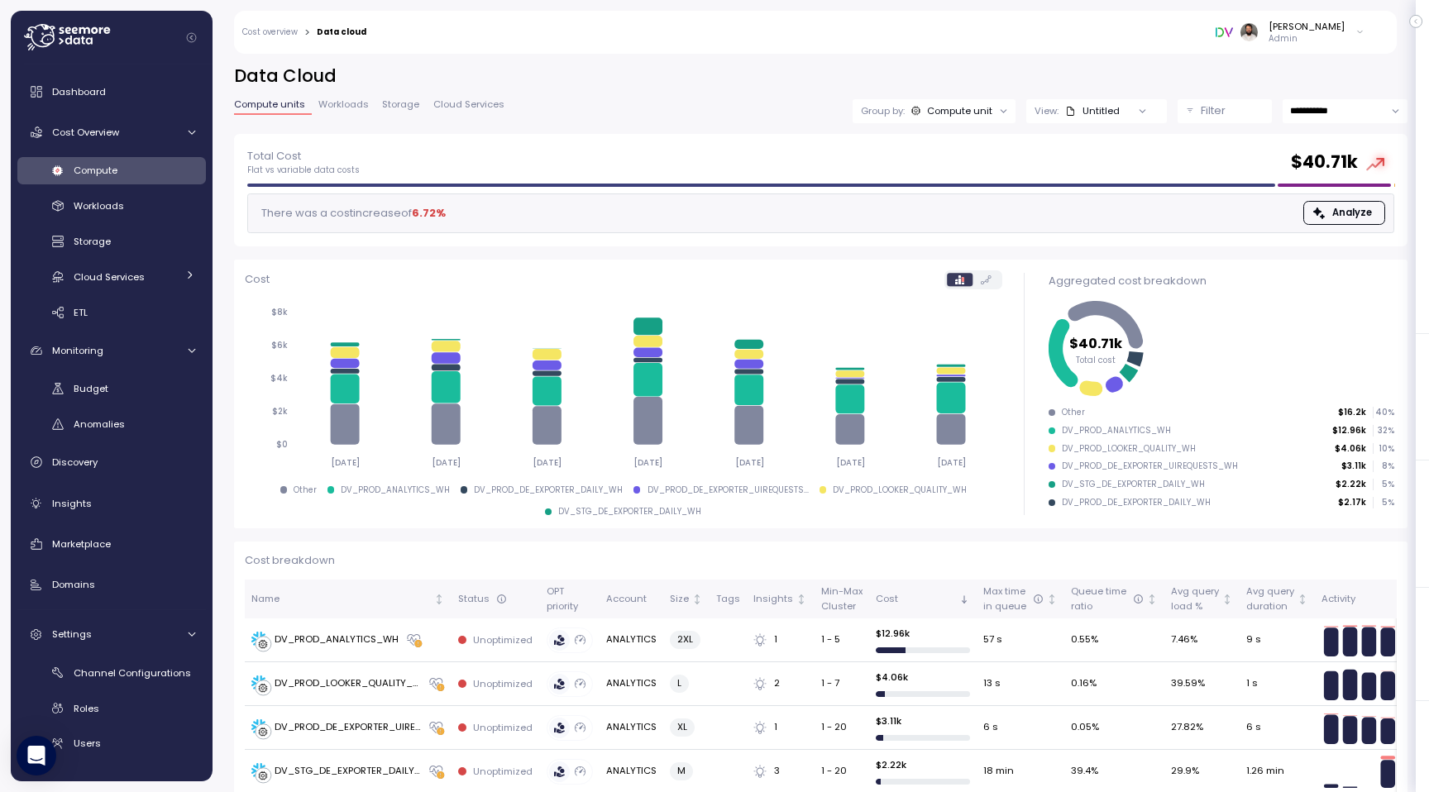
click at [1105, 110] on div "Untitled" at bounding box center [1092, 110] width 55 height 13
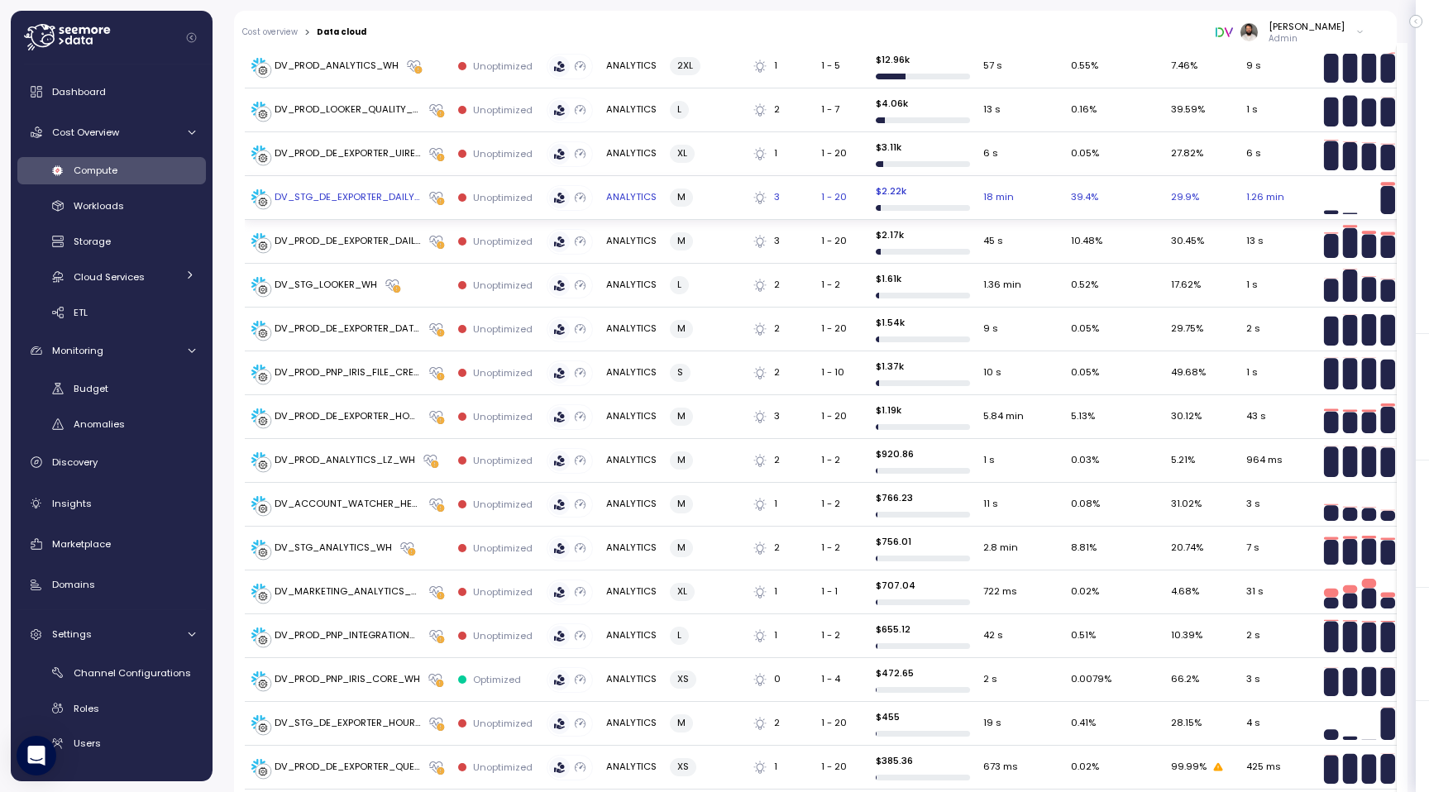
scroll to position [548, 0]
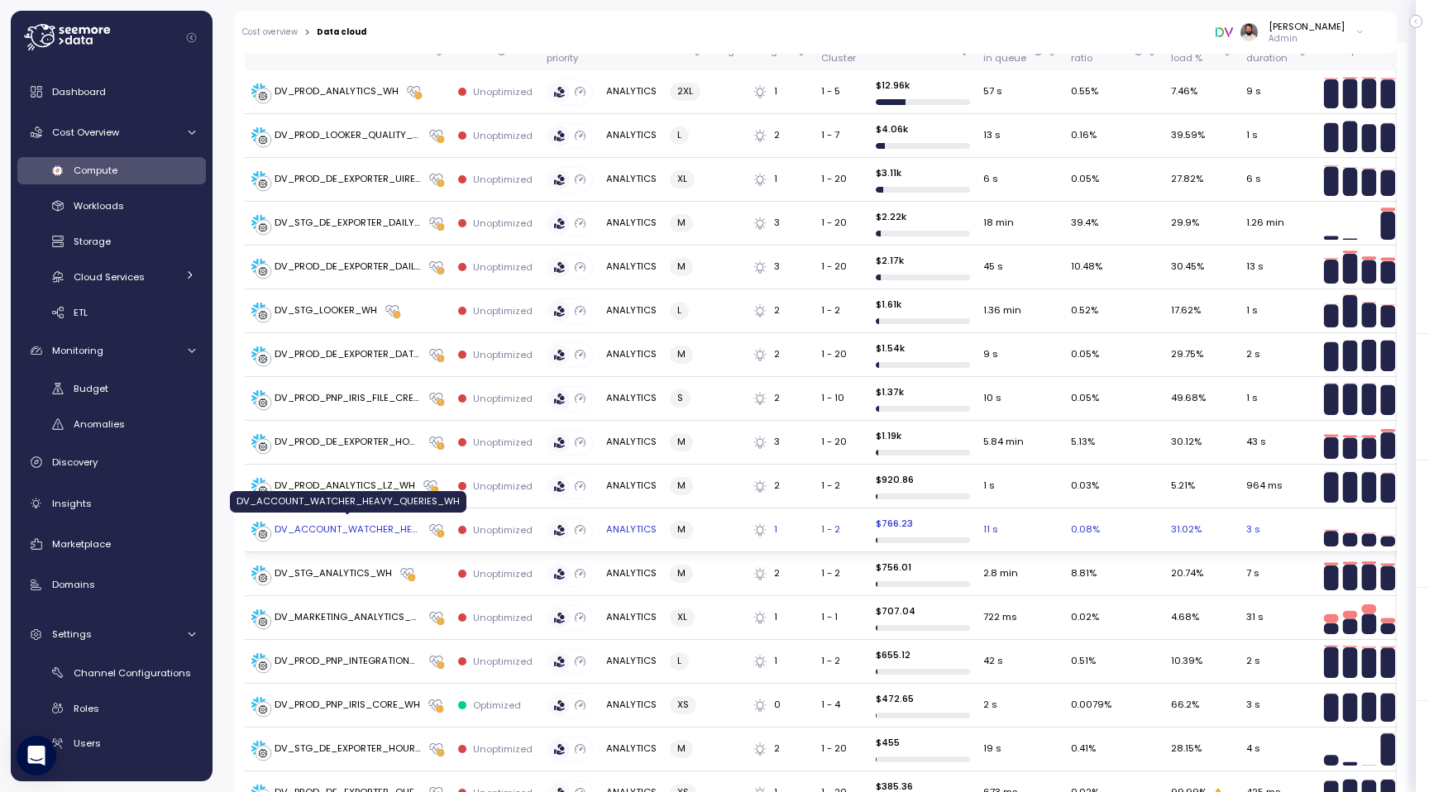
click at [370, 523] on div "DV_ACCOUNT_WATCHER_HEAVY_QUERIES_WH" at bounding box center [347, 530] width 146 height 15
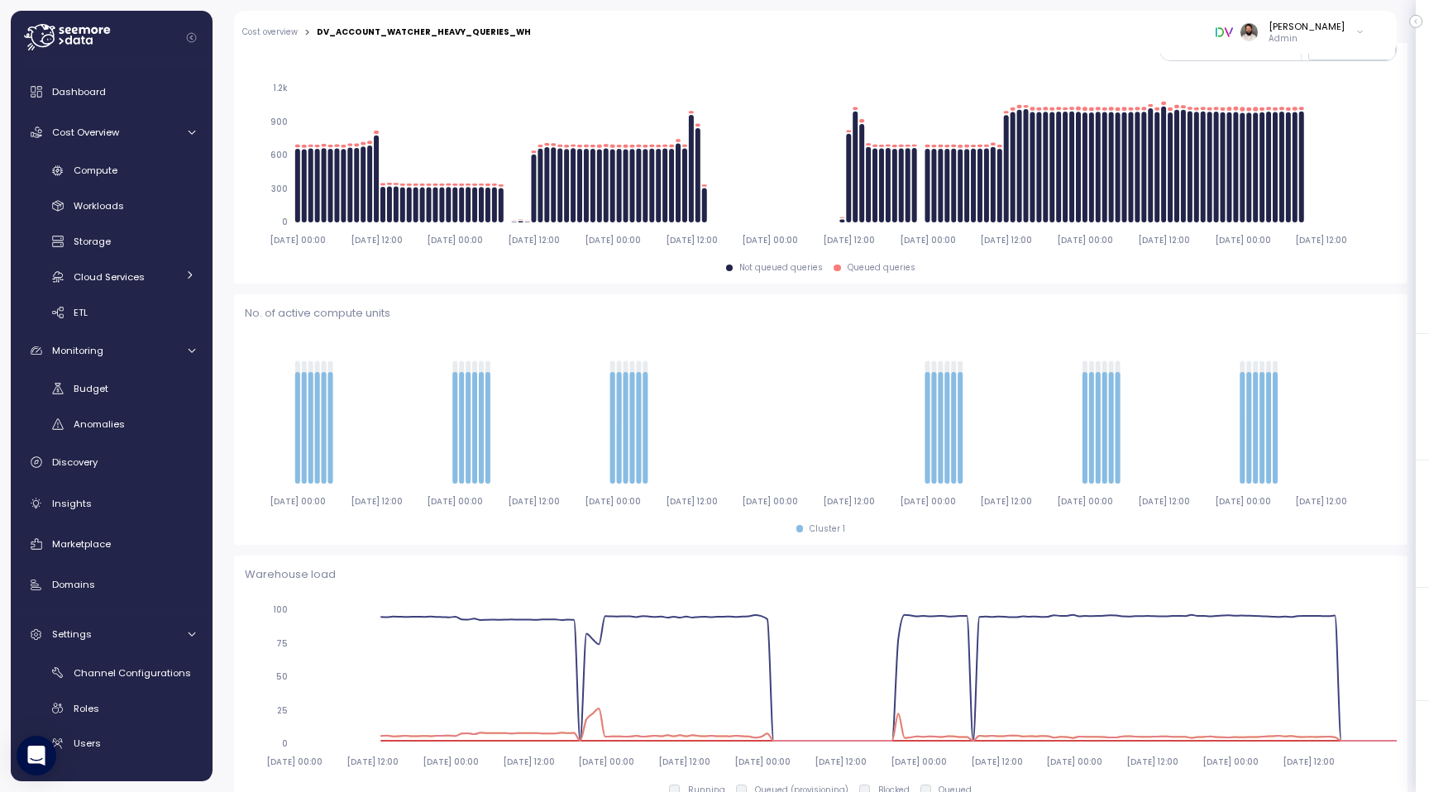
scroll to position [279, 0]
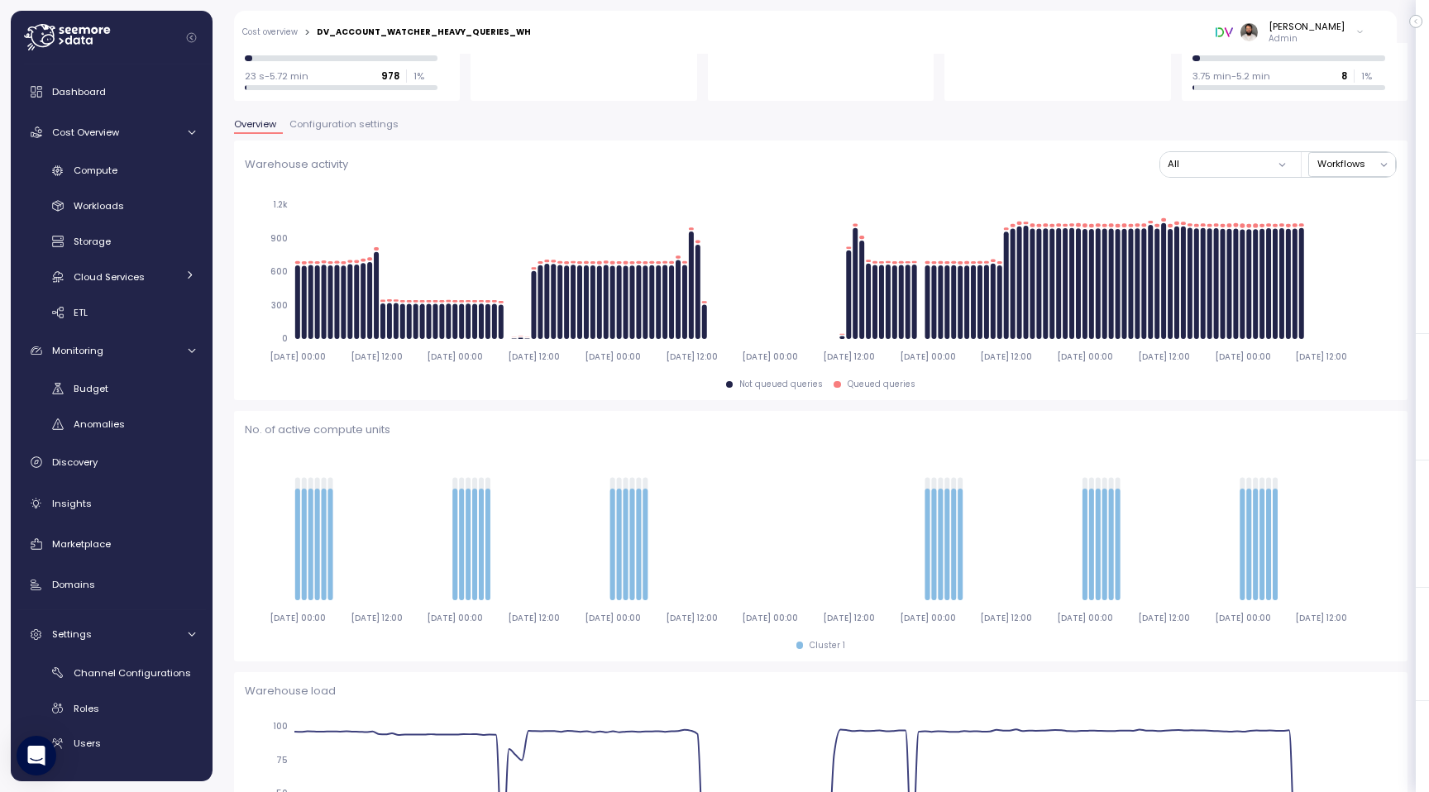
click at [342, 120] on span "Configuration settings" at bounding box center [343, 124] width 109 height 9
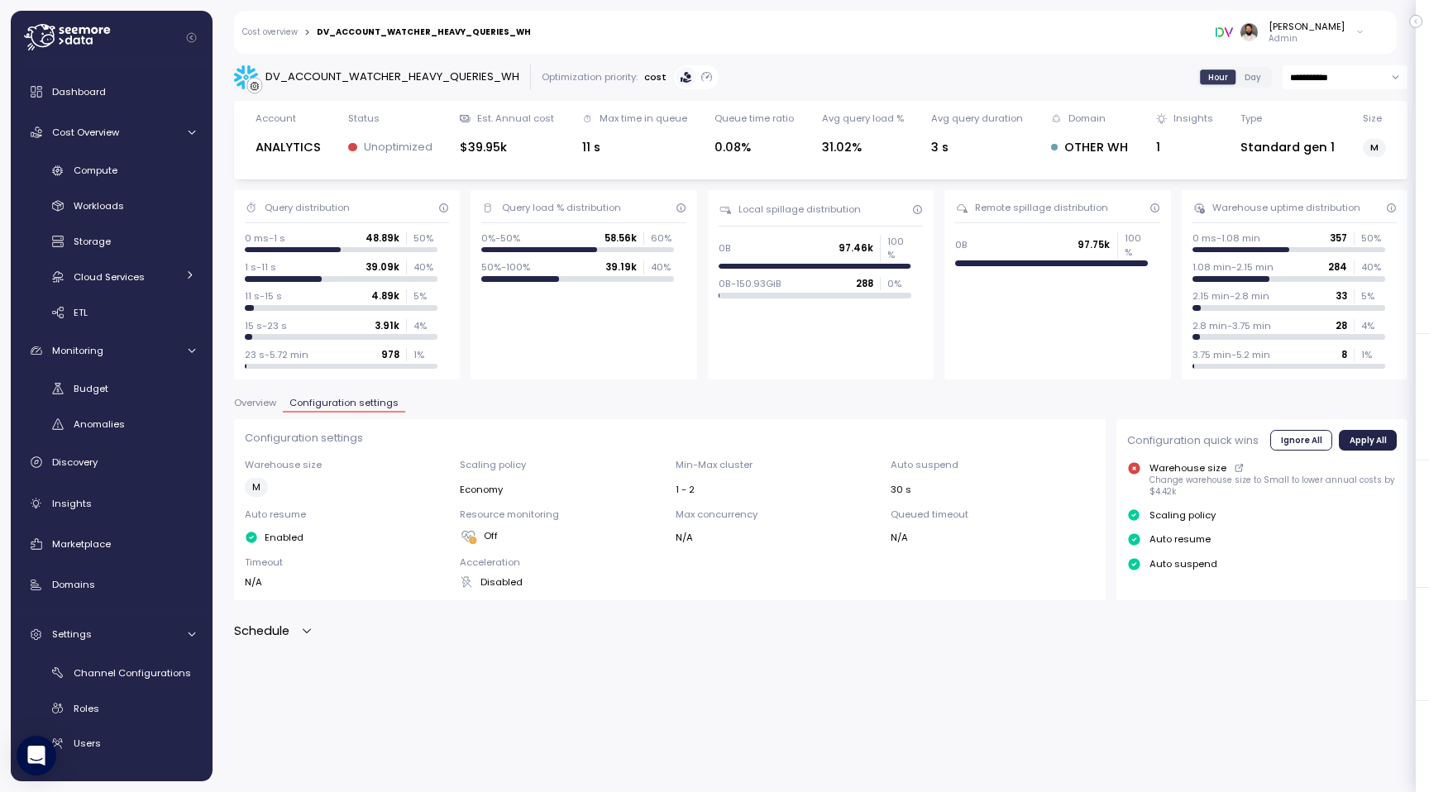
click at [265, 645] on div "**********" at bounding box center [820, 417] width 1216 height 749
click at [267, 633] on p "Schedule" at bounding box center [261, 631] width 55 height 19
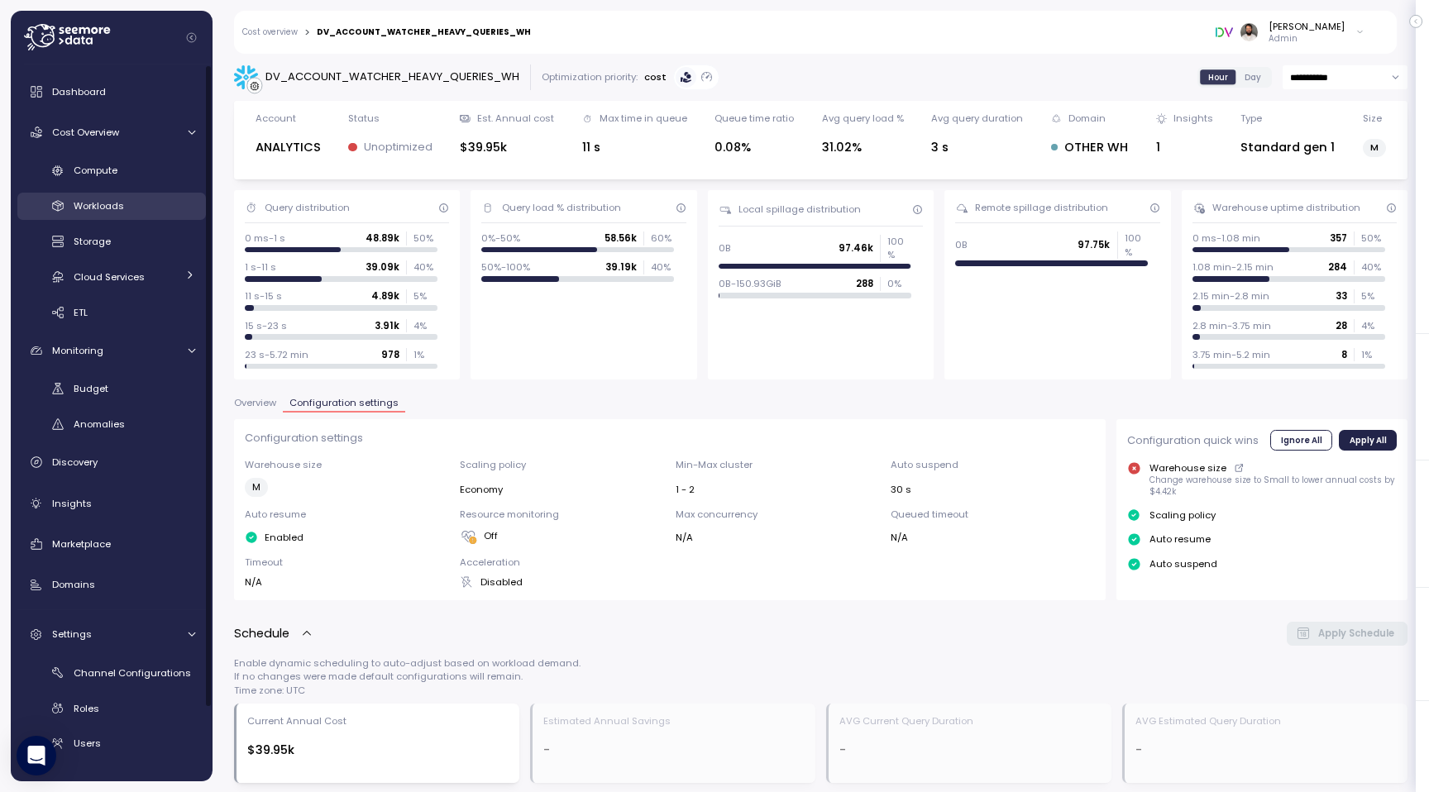
click at [147, 212] on div "Workloads" at bounding box center [135, 206] width 122 height 17
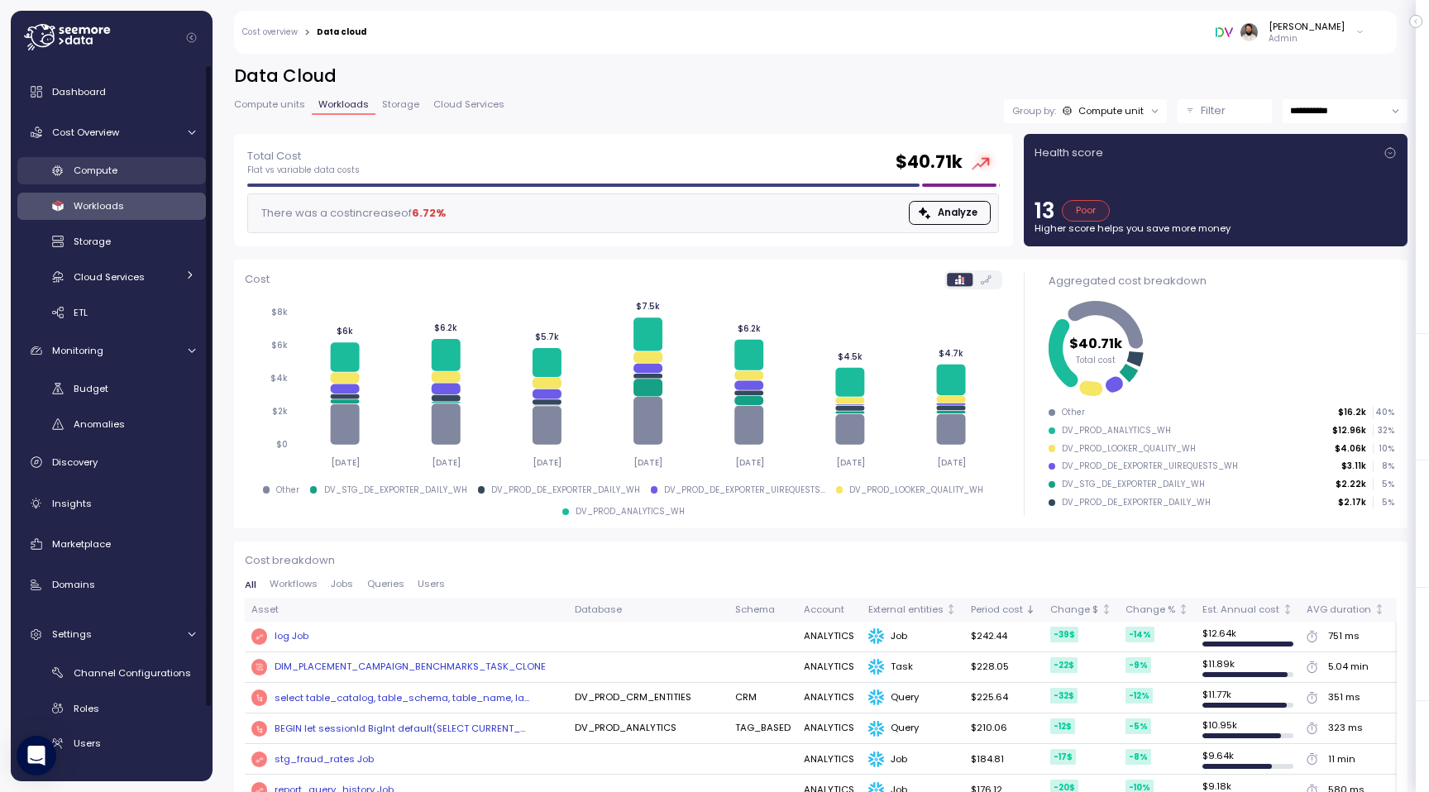
click at [149, 183] on link "Compute" at bounding box center [111, 170] width 188 height 27
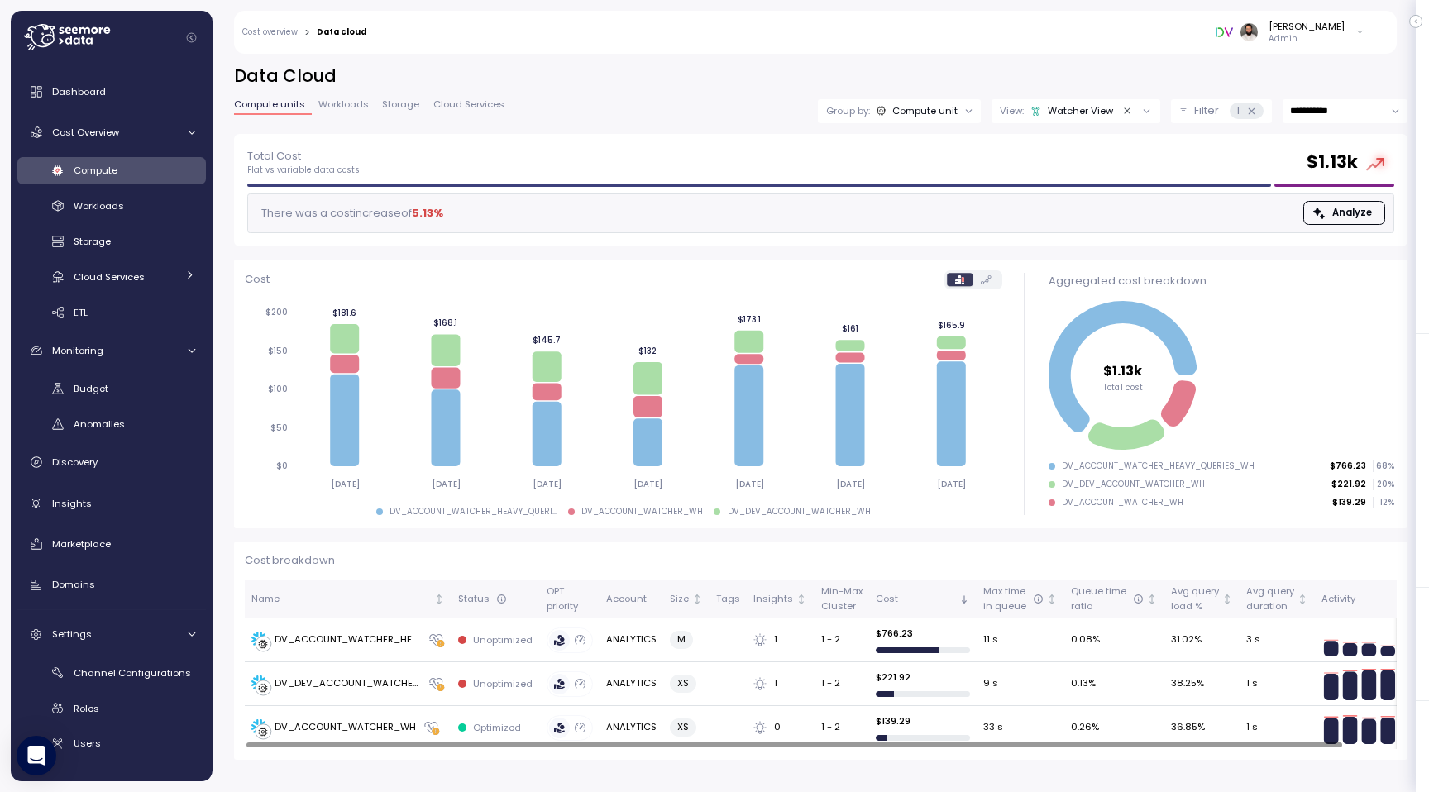
click at [1126, 116] on icon "Clear value" at bounding box center [1127, 111] width 11 height 11
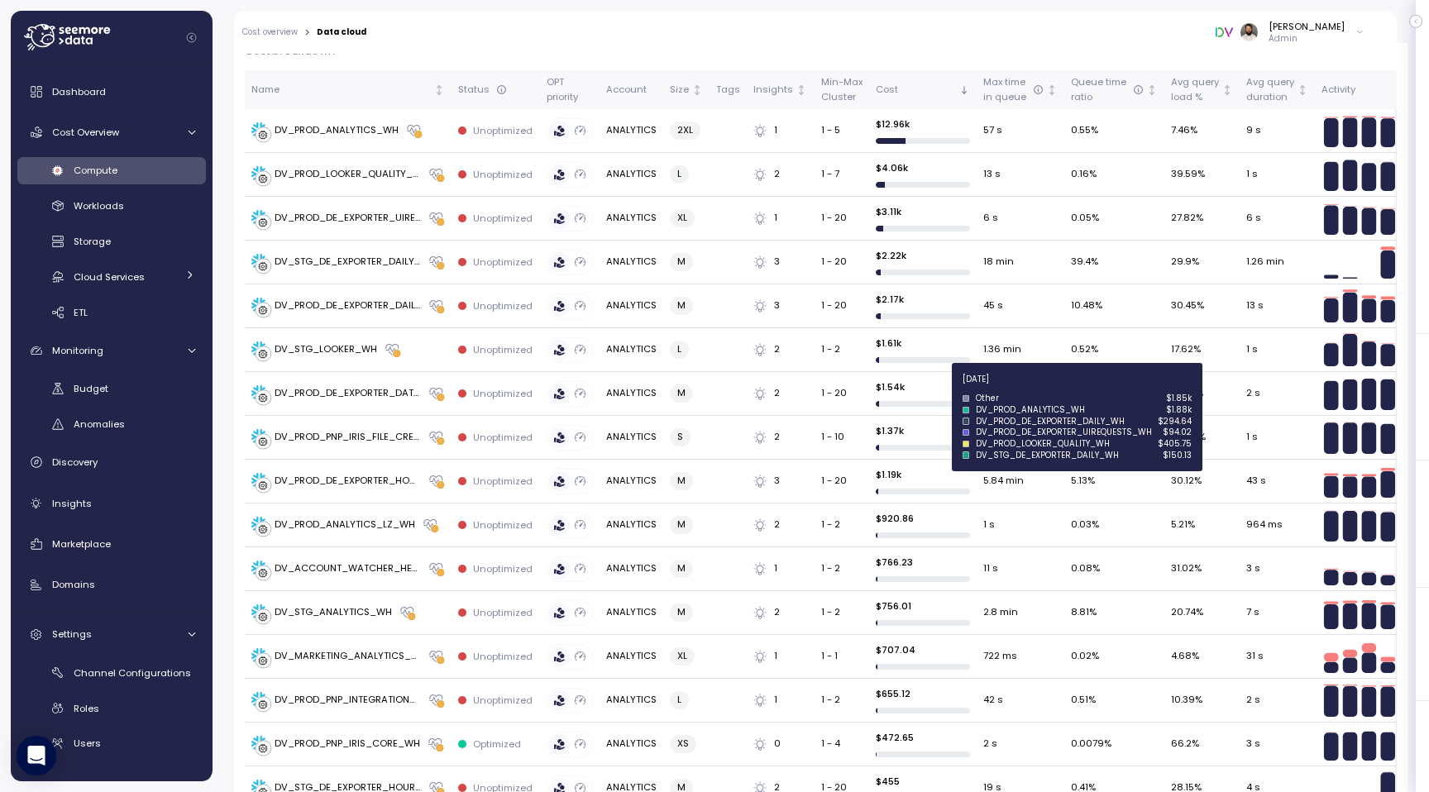
scroll to position [447, 0]
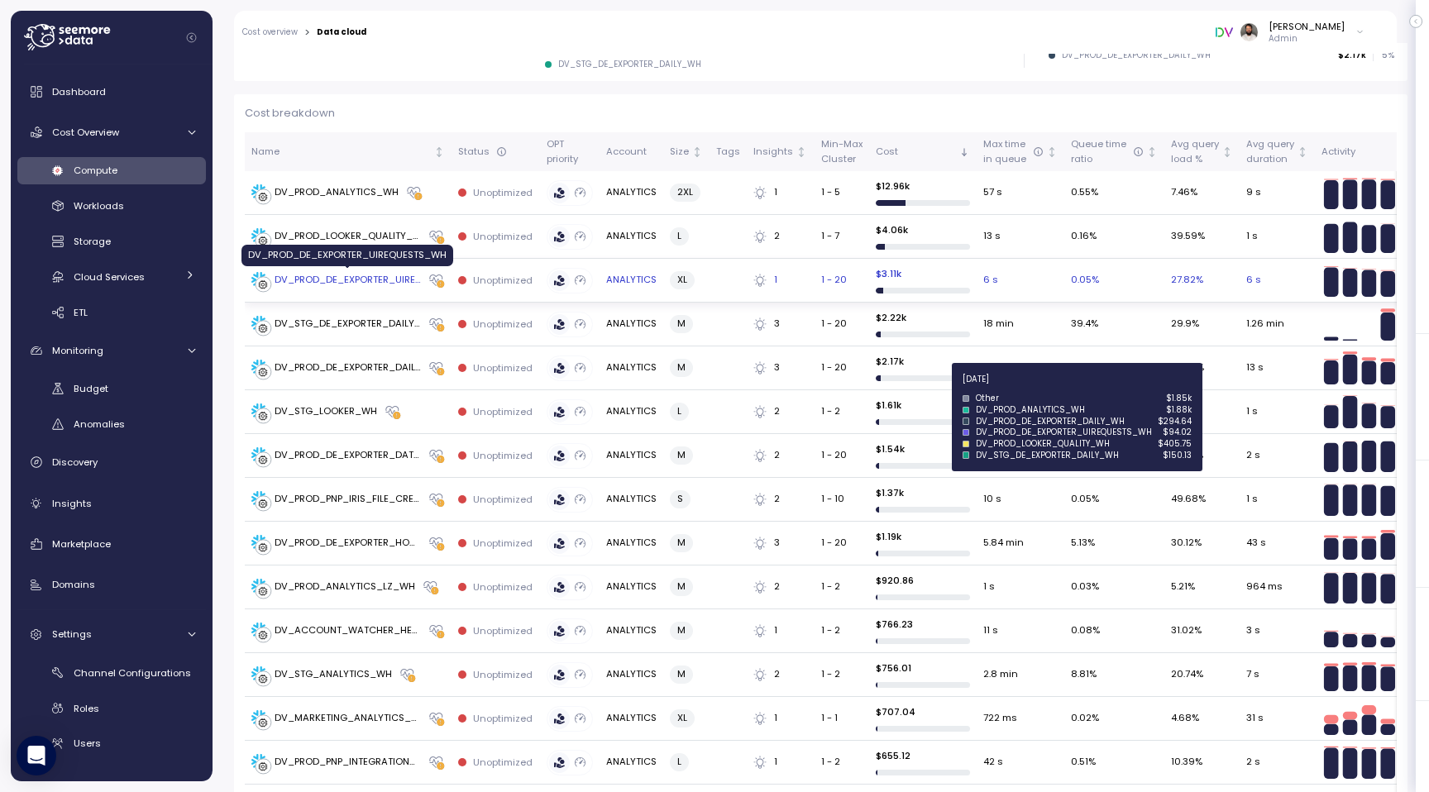
click at [394, 273] on div "DV_PROD_DE_EXPORTER_UIREQUESTS_WH" at bounding box center [347, 280] width 146 height 15
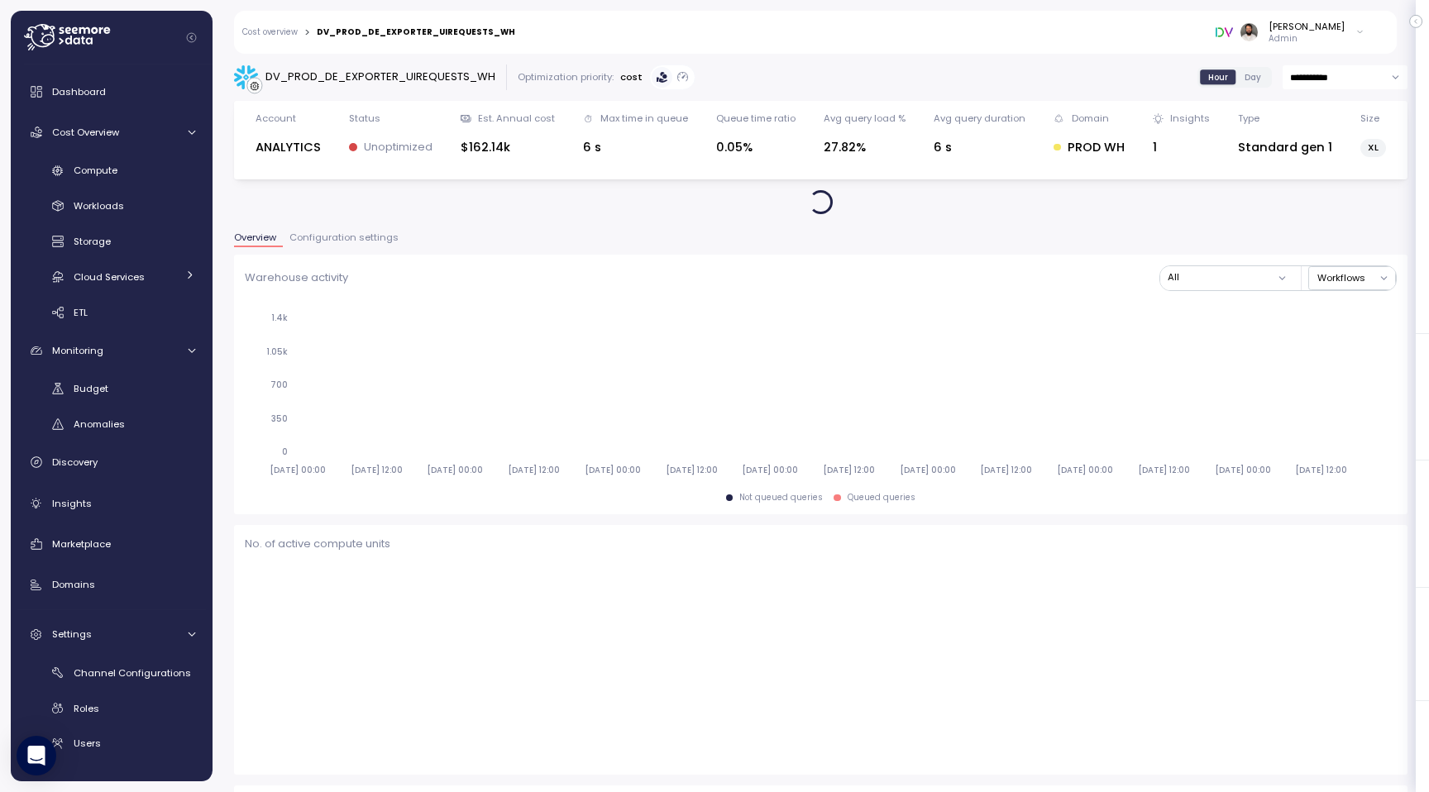
click at [370, 249] on div "Overview Configuration settings" at bounding box center [820, 243] width 1173 height 21
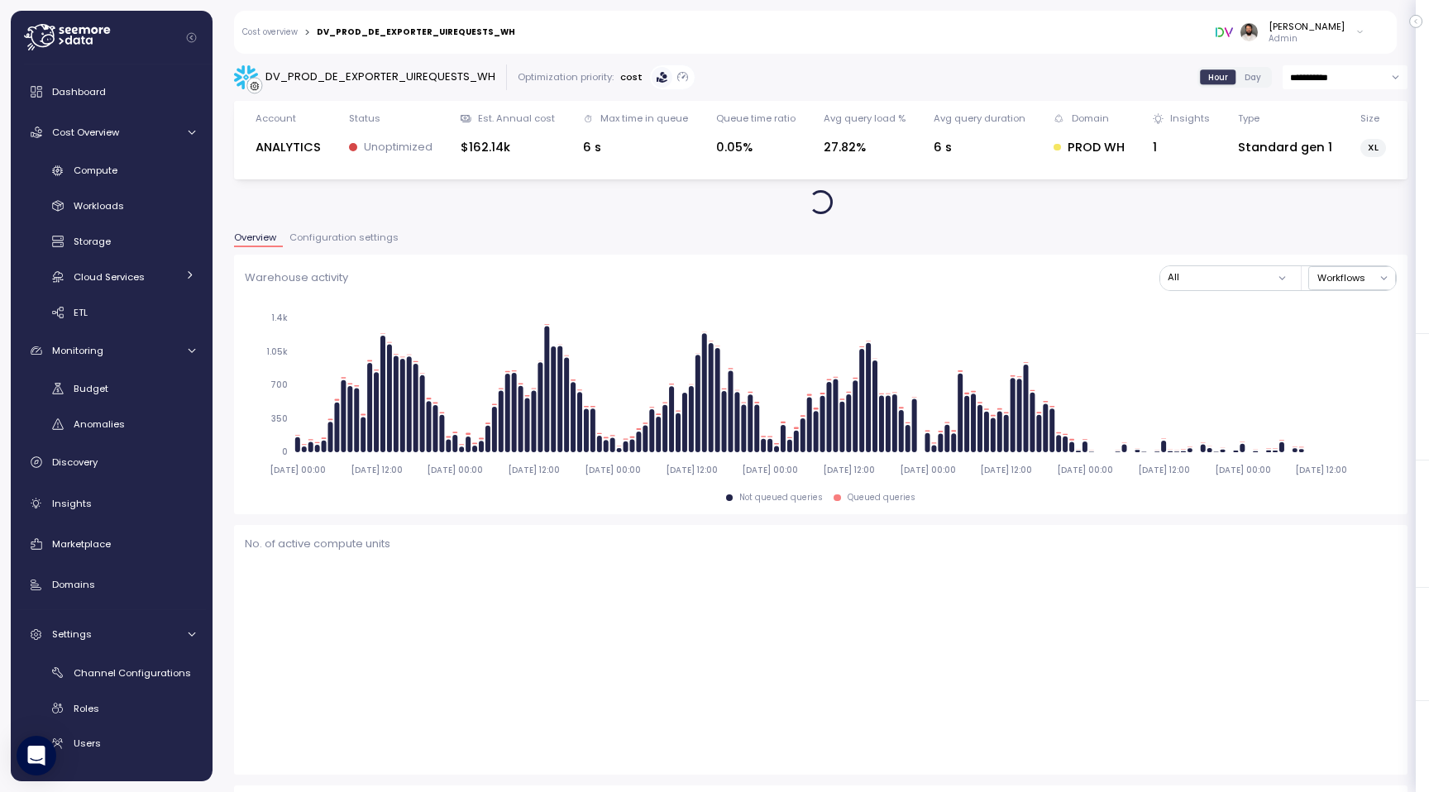
click at [370, 236] on span "Configuration settings" at bounding box center [343, 237] width 109 height 9
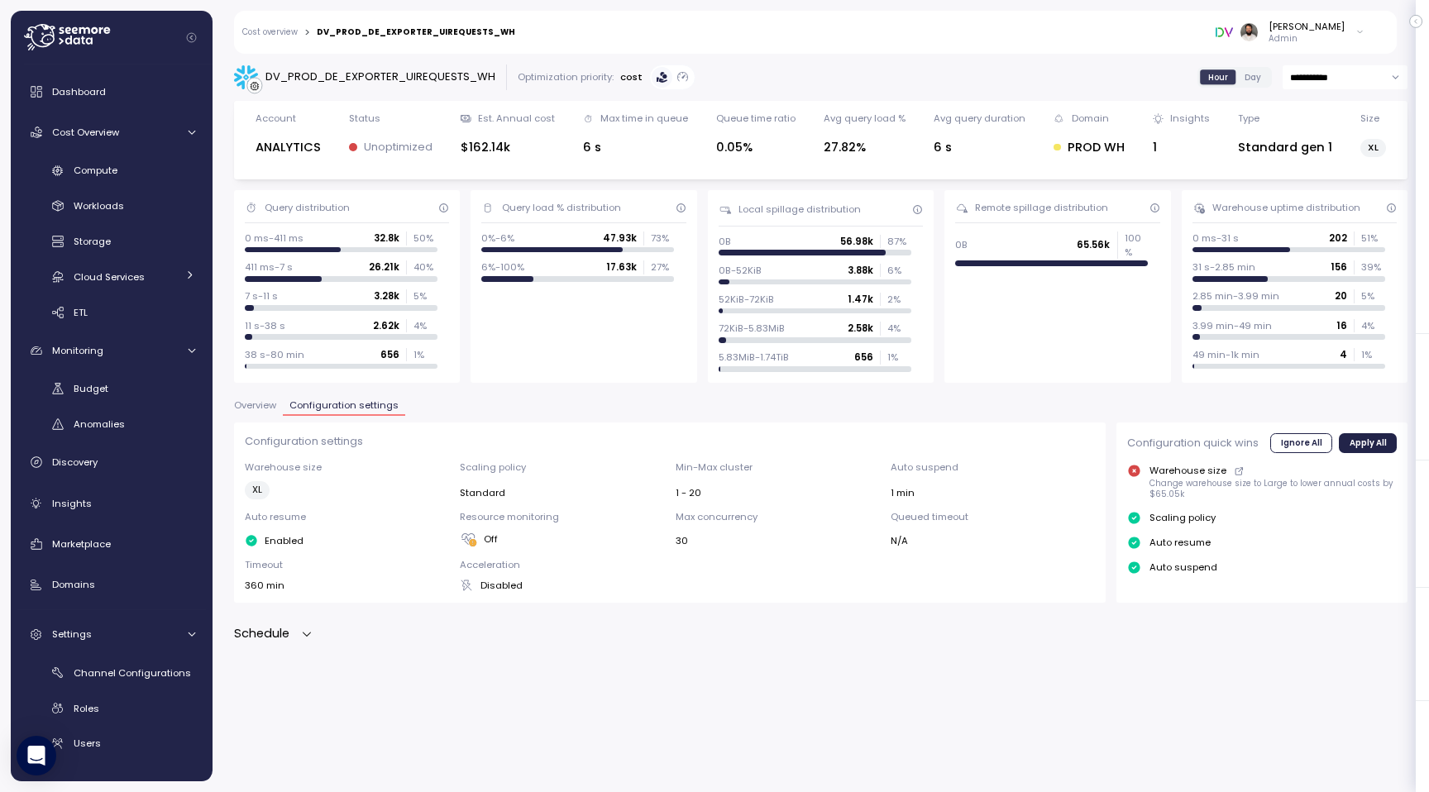
click at [298, 642] on div "Schedule" at bounding box center [273, 633] width 79 height 19
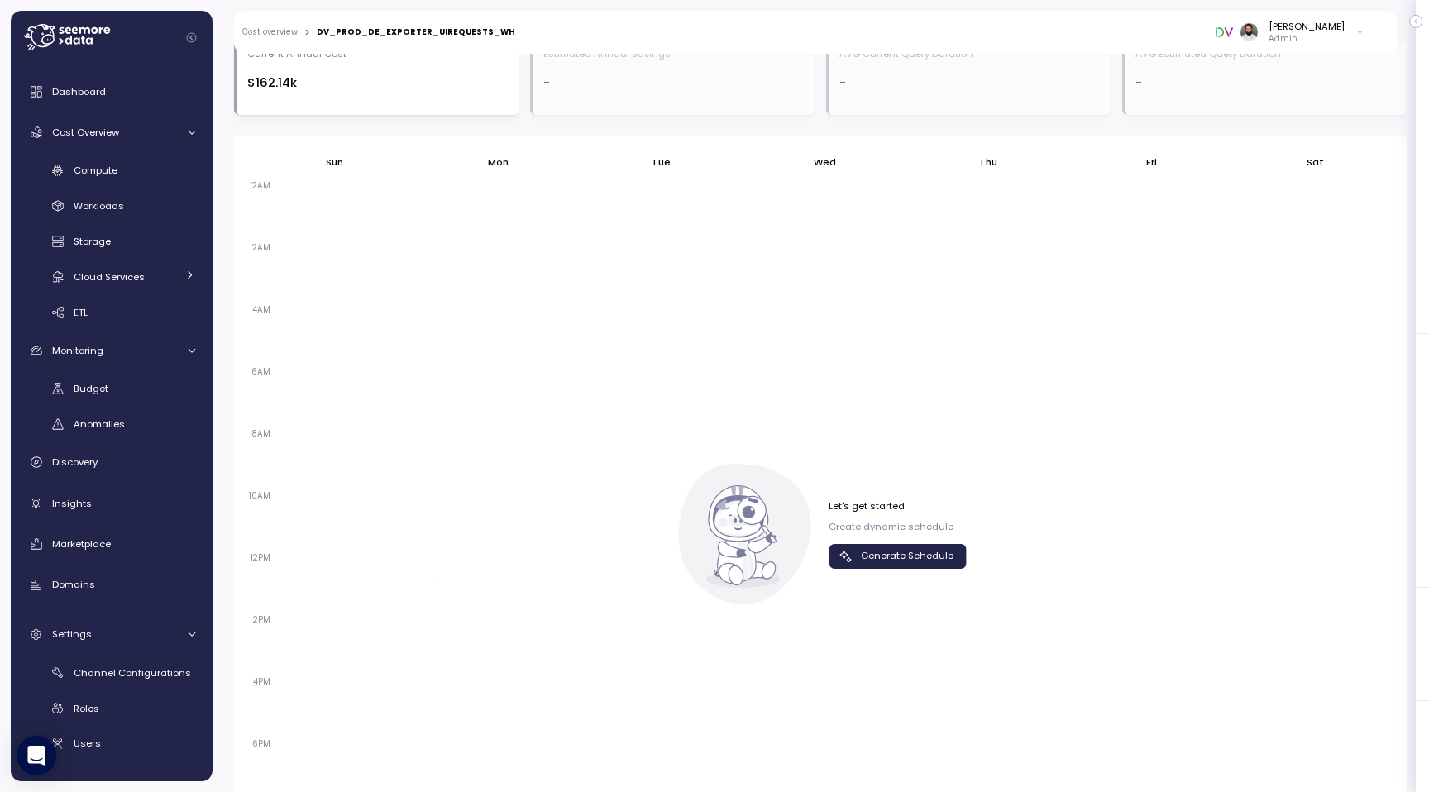
scroll to position [820, 0]
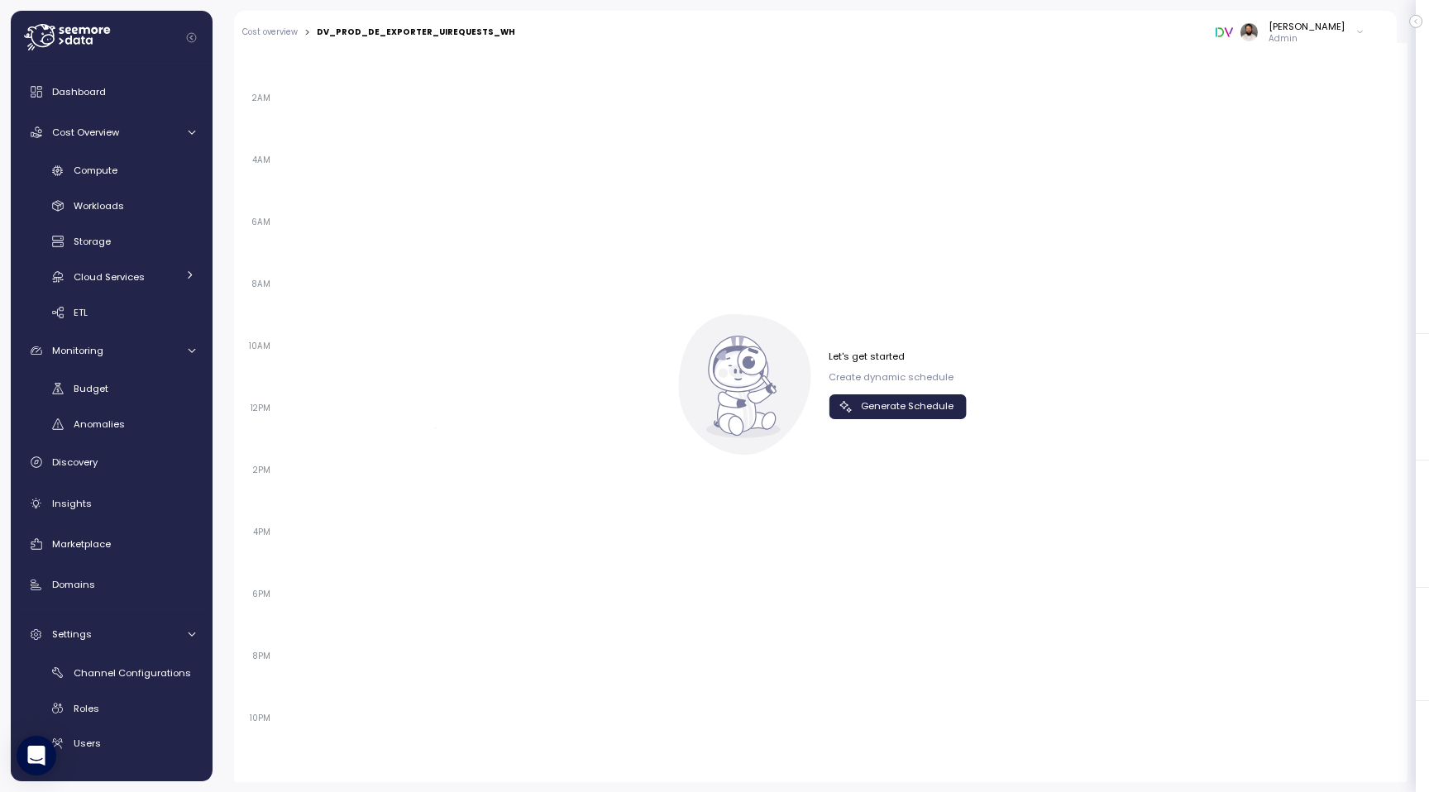
click at [892, 399] on span "Generate Schedule" at bounding box center [907, 406] width 93 height 22
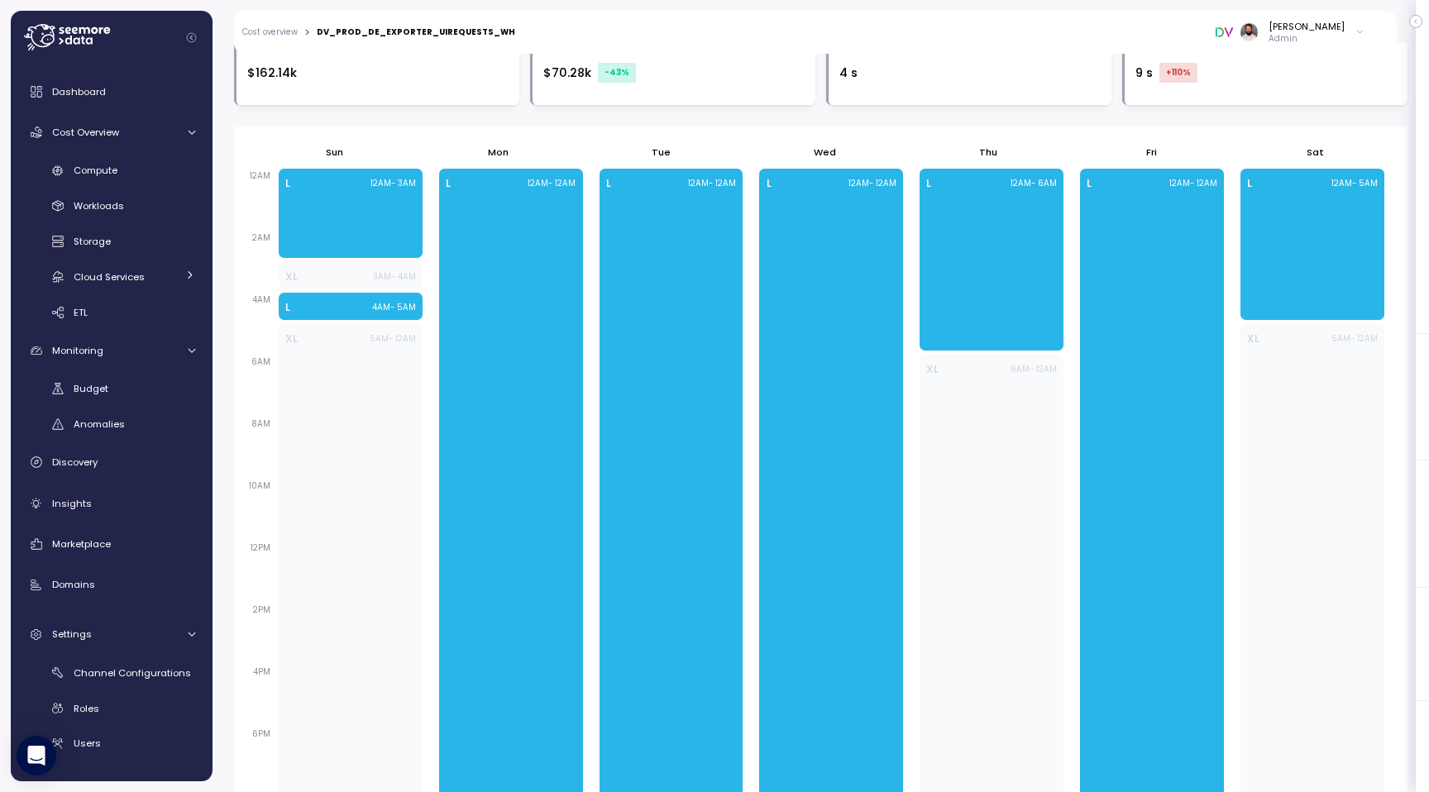
scroll to position [644, 0]
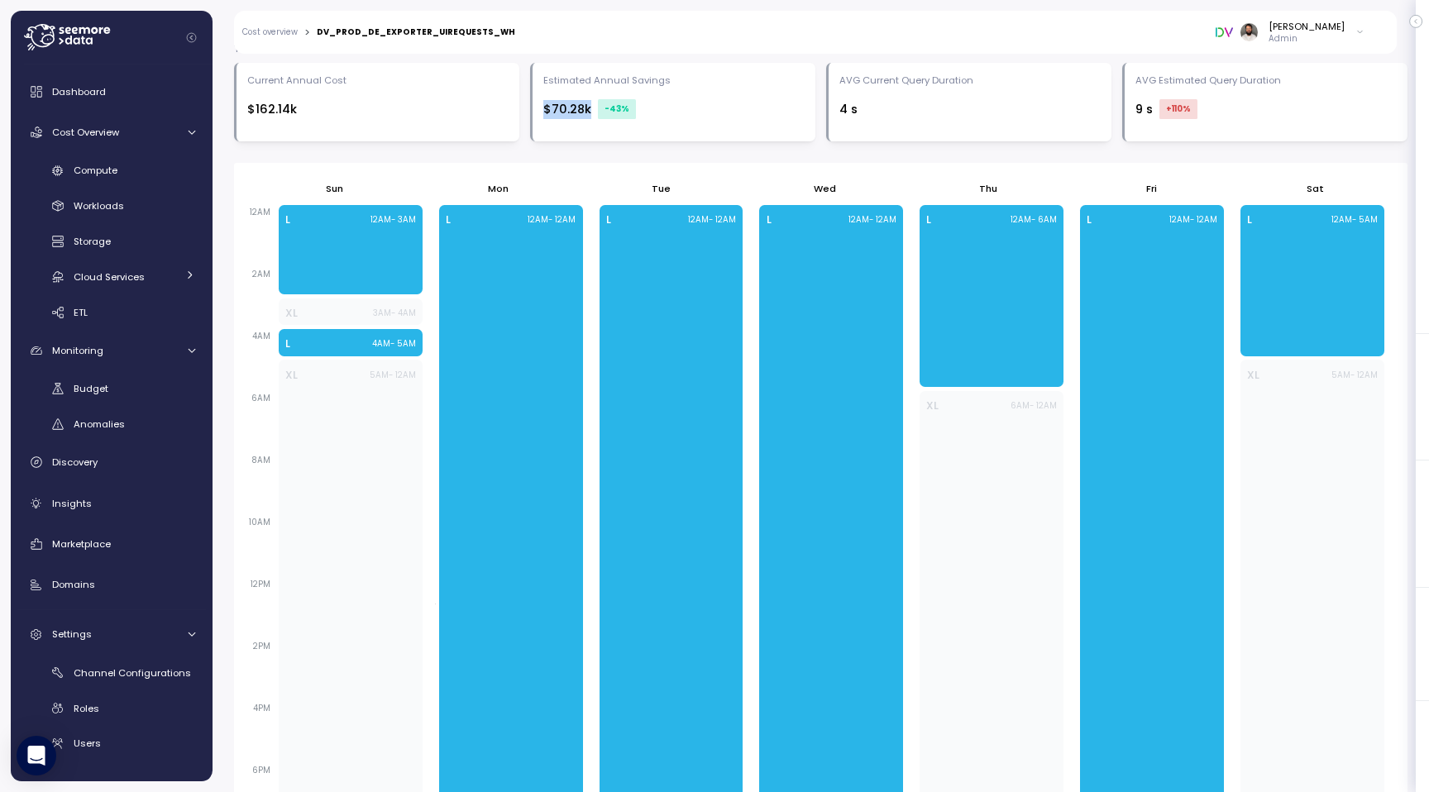
drag, startPoint x: 537, startPoint y: 116, endPoint x: 661, endPoint y: 116, distance: 124.0
click at [661, 116] on div "Estimated Annual Savings $70.28k -43 %" at bounding box center [672, 102] width 285 height 79
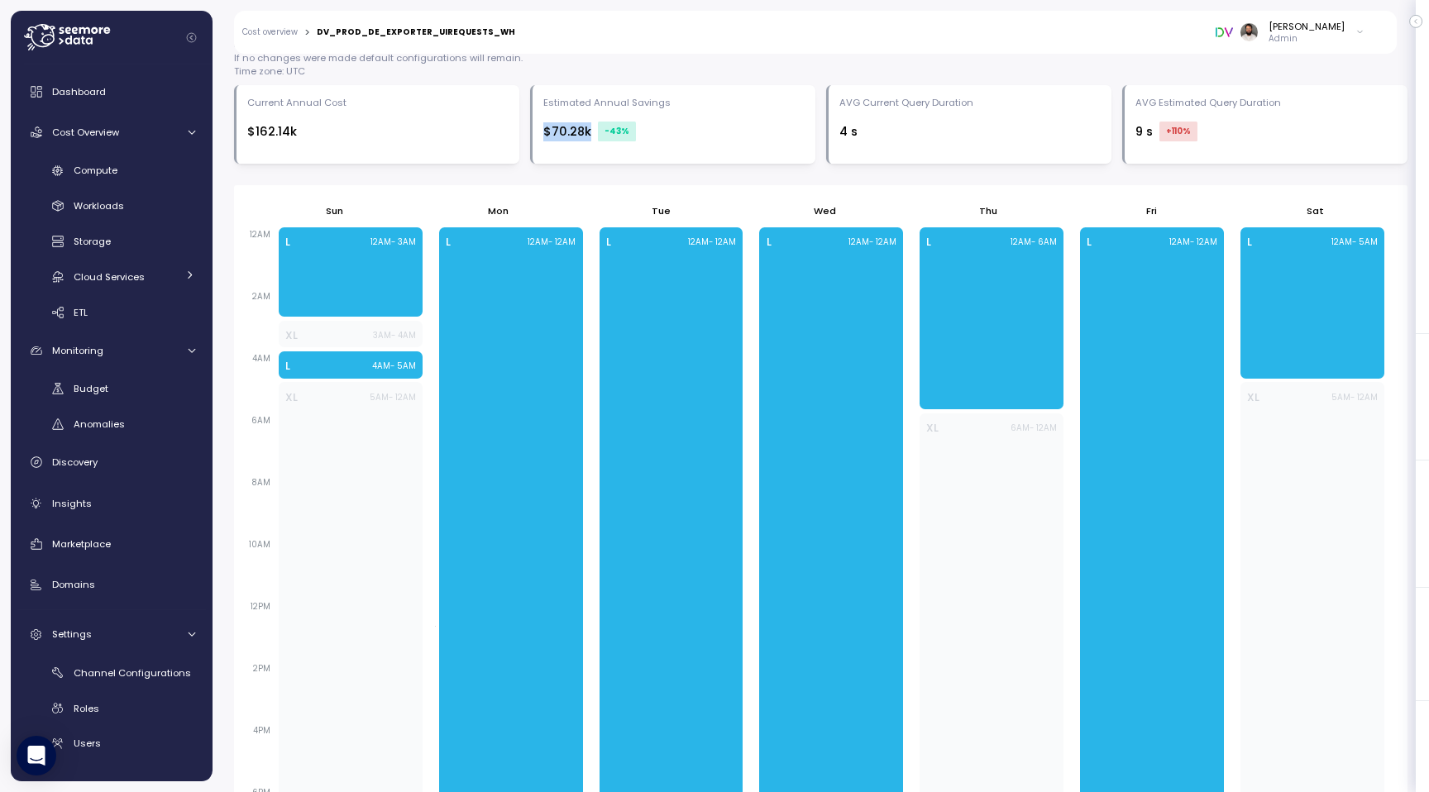
scroll to position [683, 0]
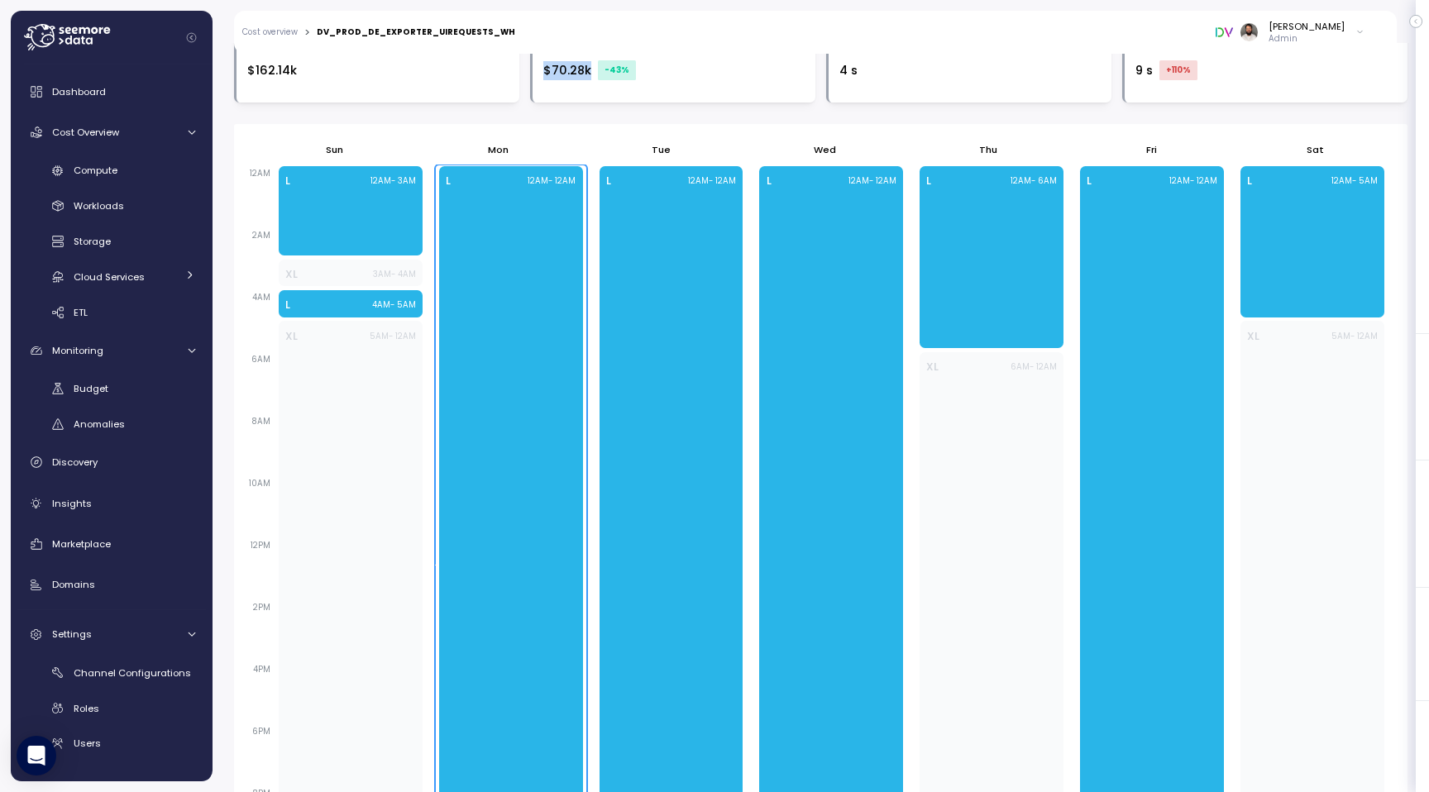
click at [559, 400] on div "L 12AM - 12AM" at bounding box center [511, 536] width 144 height 740
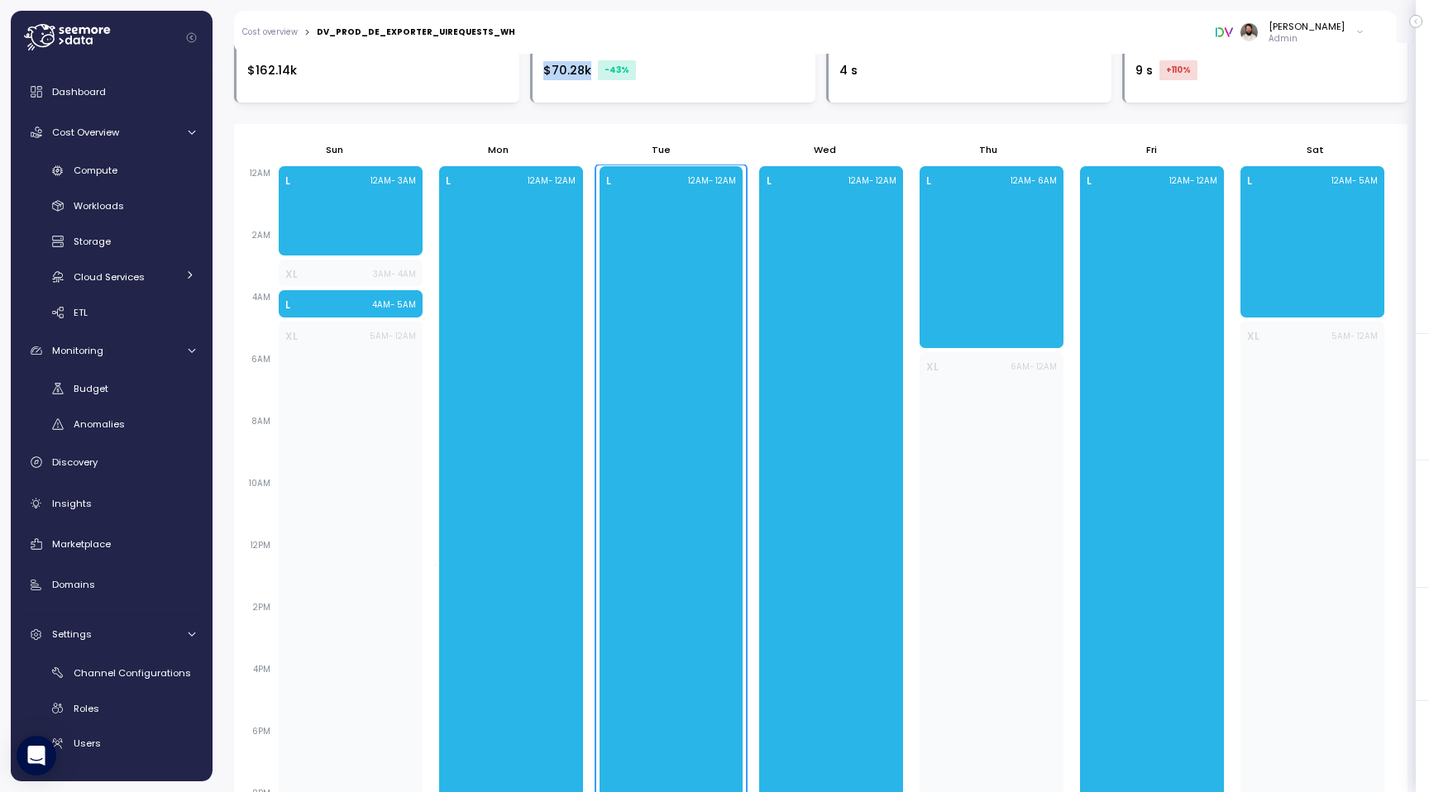
click at [679, 370] on div "L 12AM - 12AM" at bounding box center [671, 536] width 144 height 740
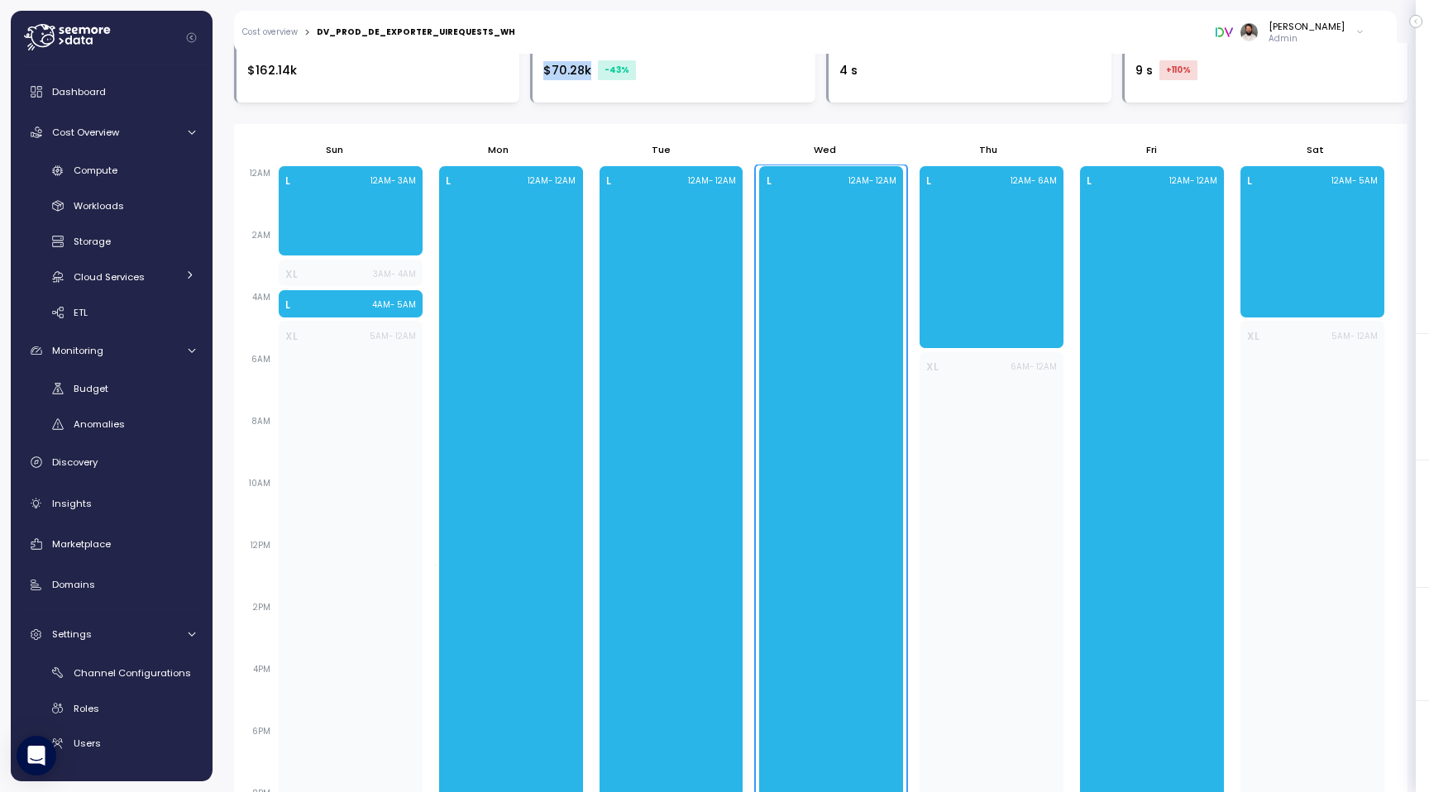
click at [856, 424] on div "L 12AM - 12AM" at bounding box center [831, 536] width 144 height 740
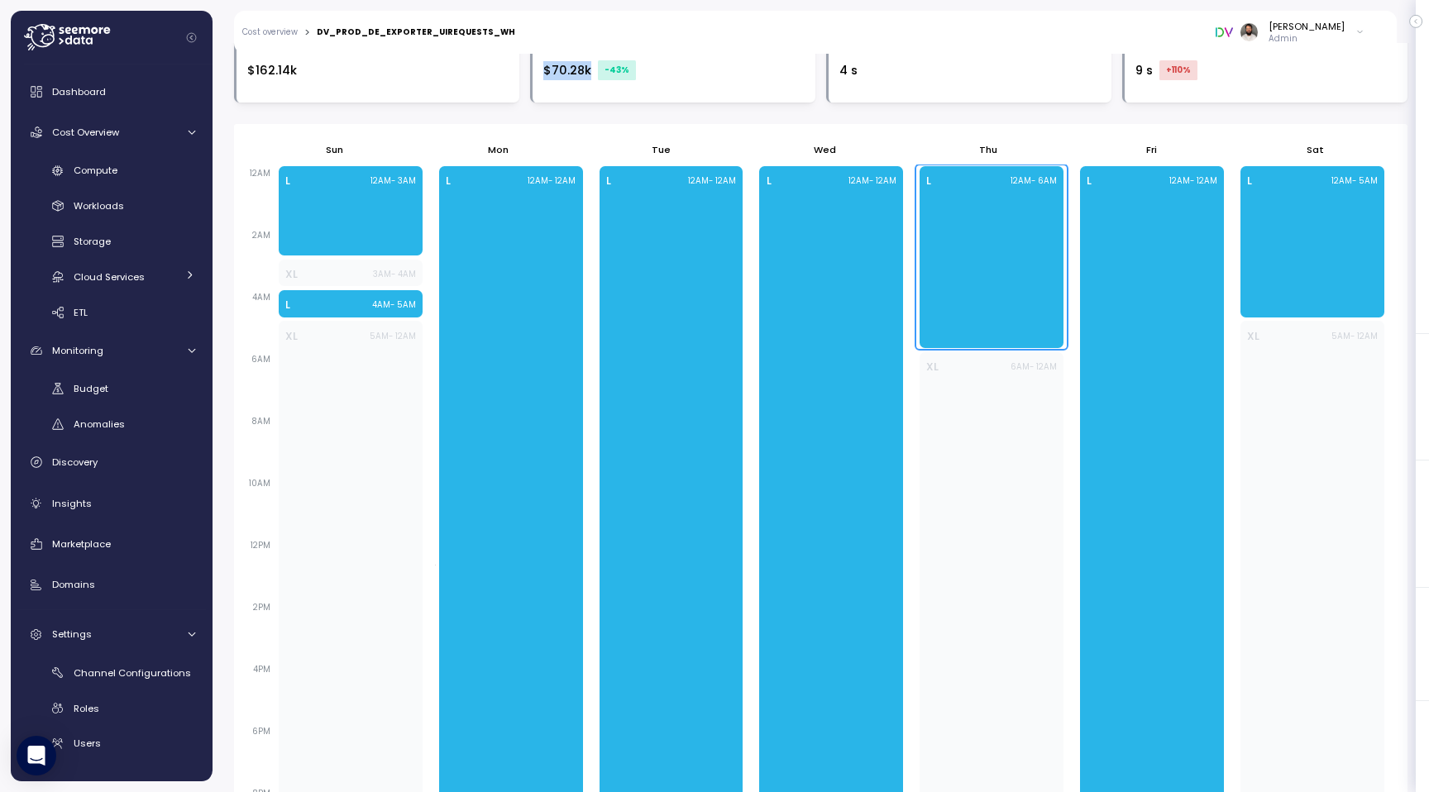
click at [1014, 311] on div "L 12AM - 6AM" at bounding box center [991, 257] width 144 height 182
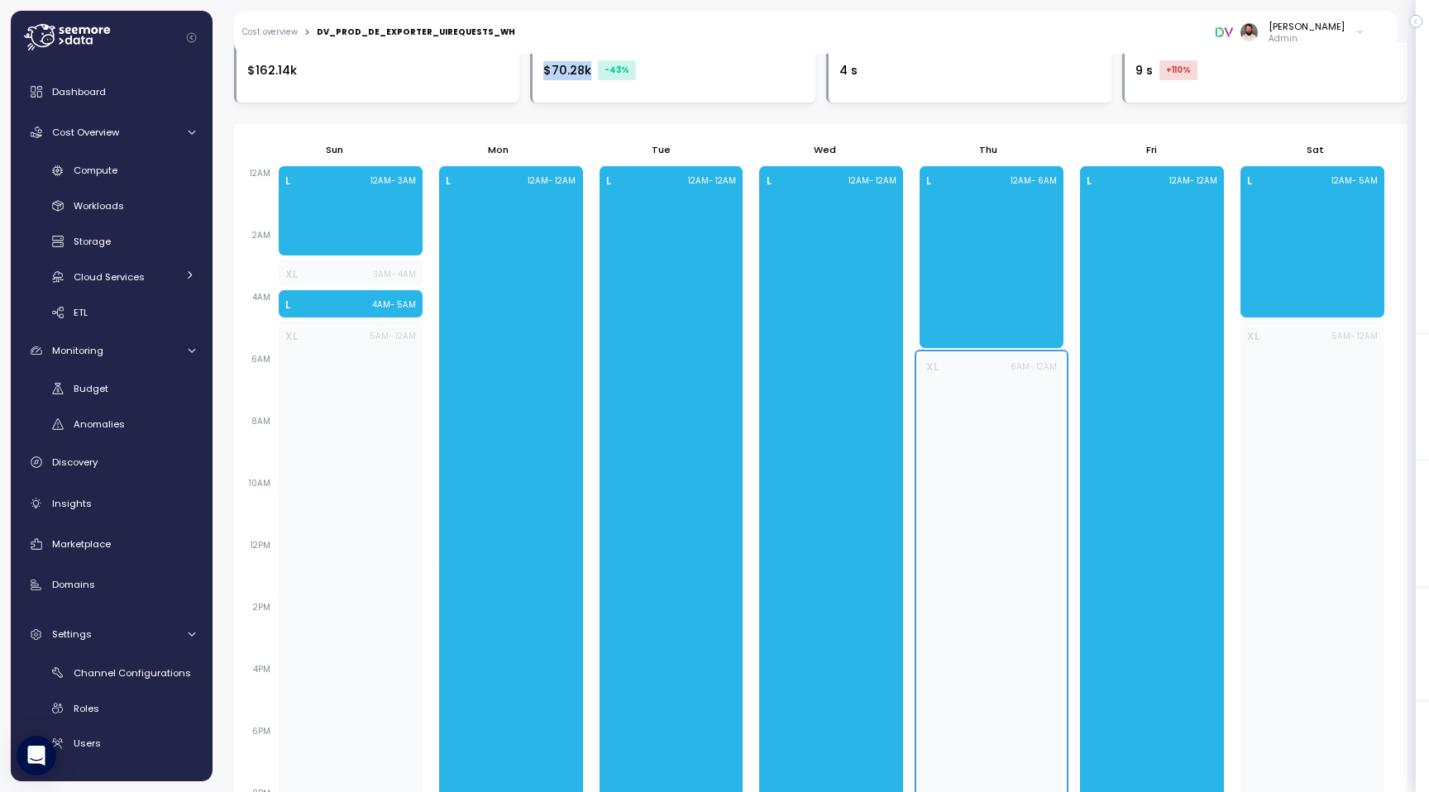
click at [1028, 423] on div "XL 6AM - 12AM" at bounding box center [991, 629] width 144 height 554
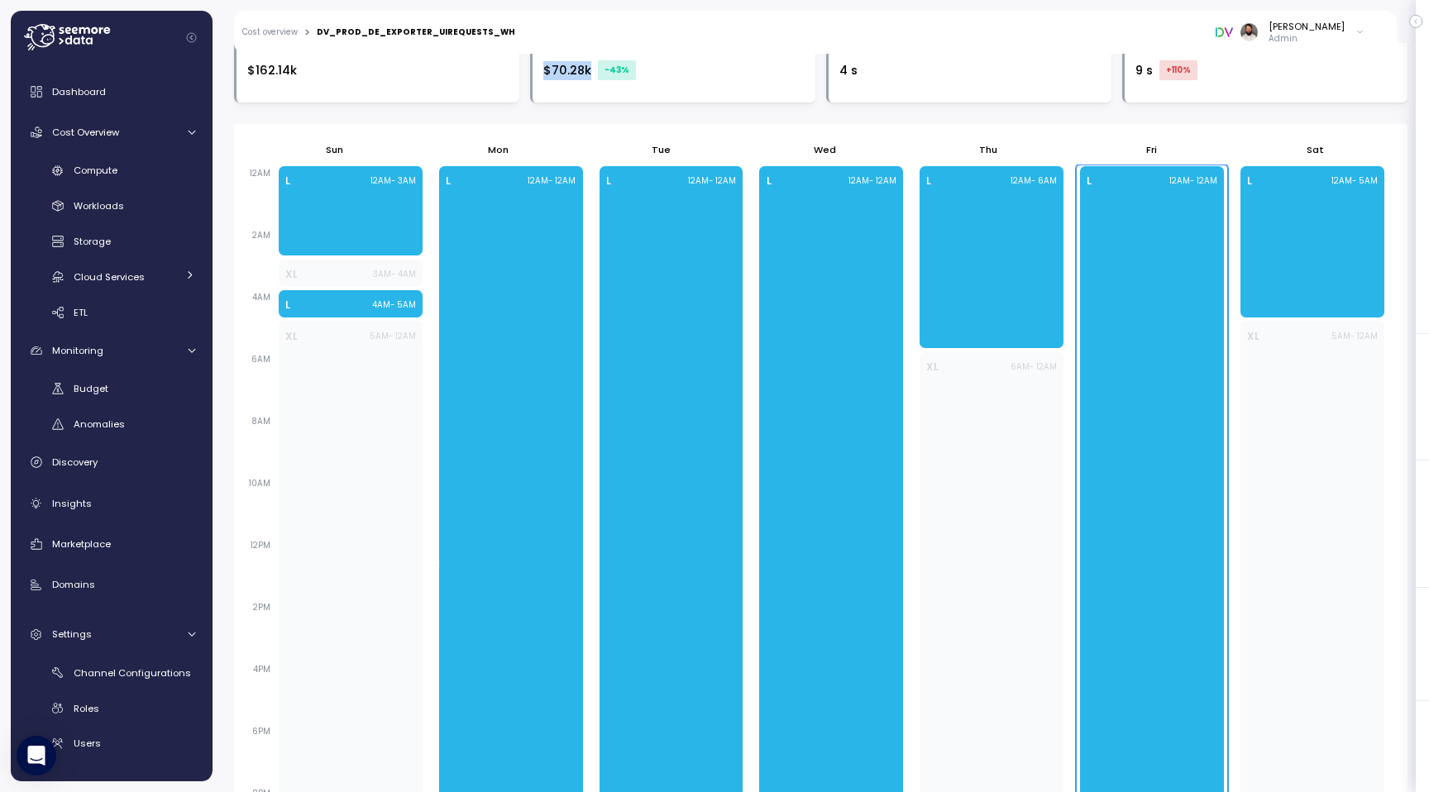
click at [1141, 376] on div "L 12AM - 12AM" at bounding box center [1152, 536] width 144 height 740
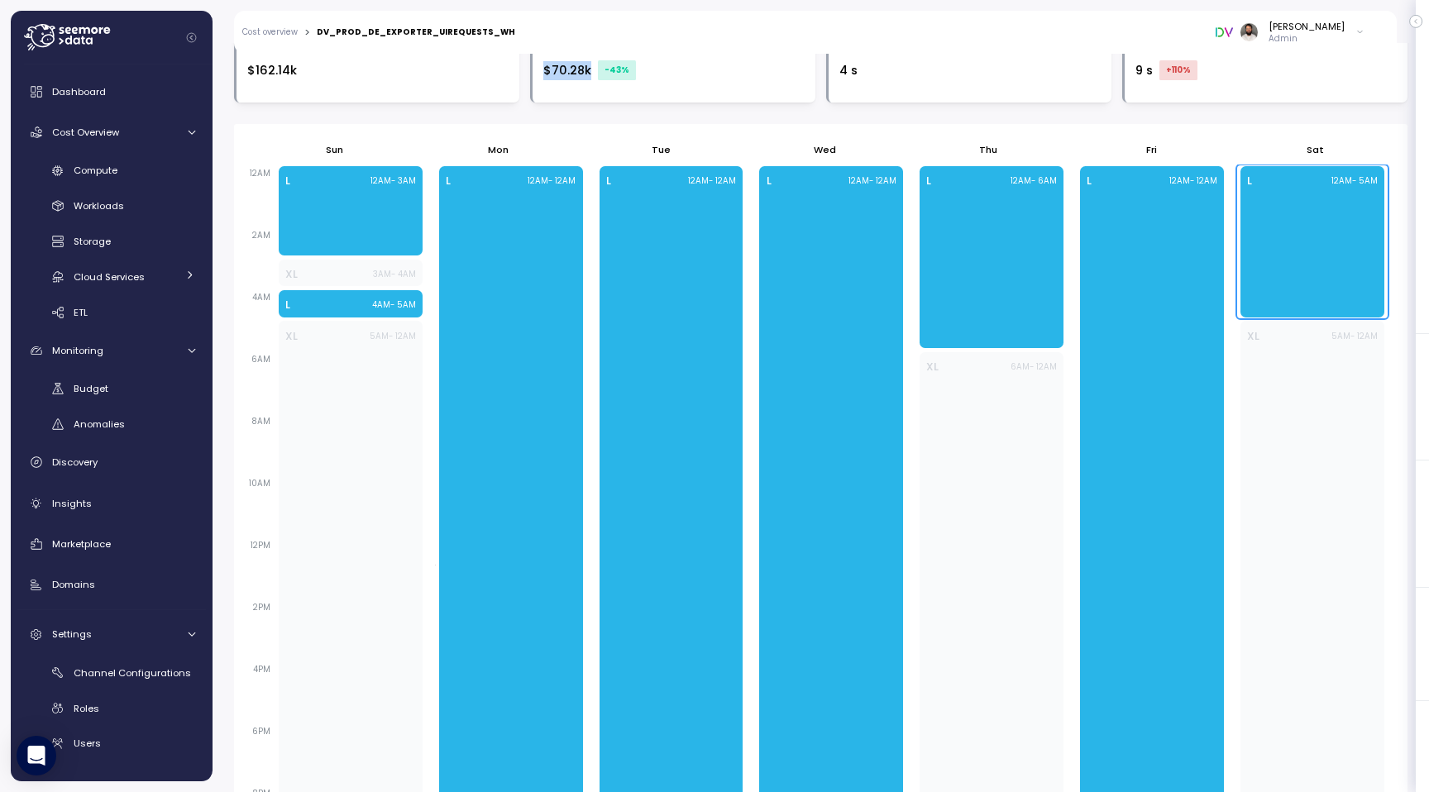
click at [1286, 287] on div "L 12AM - 5AM" at bounding box center [1312, 241] width 144 height 151
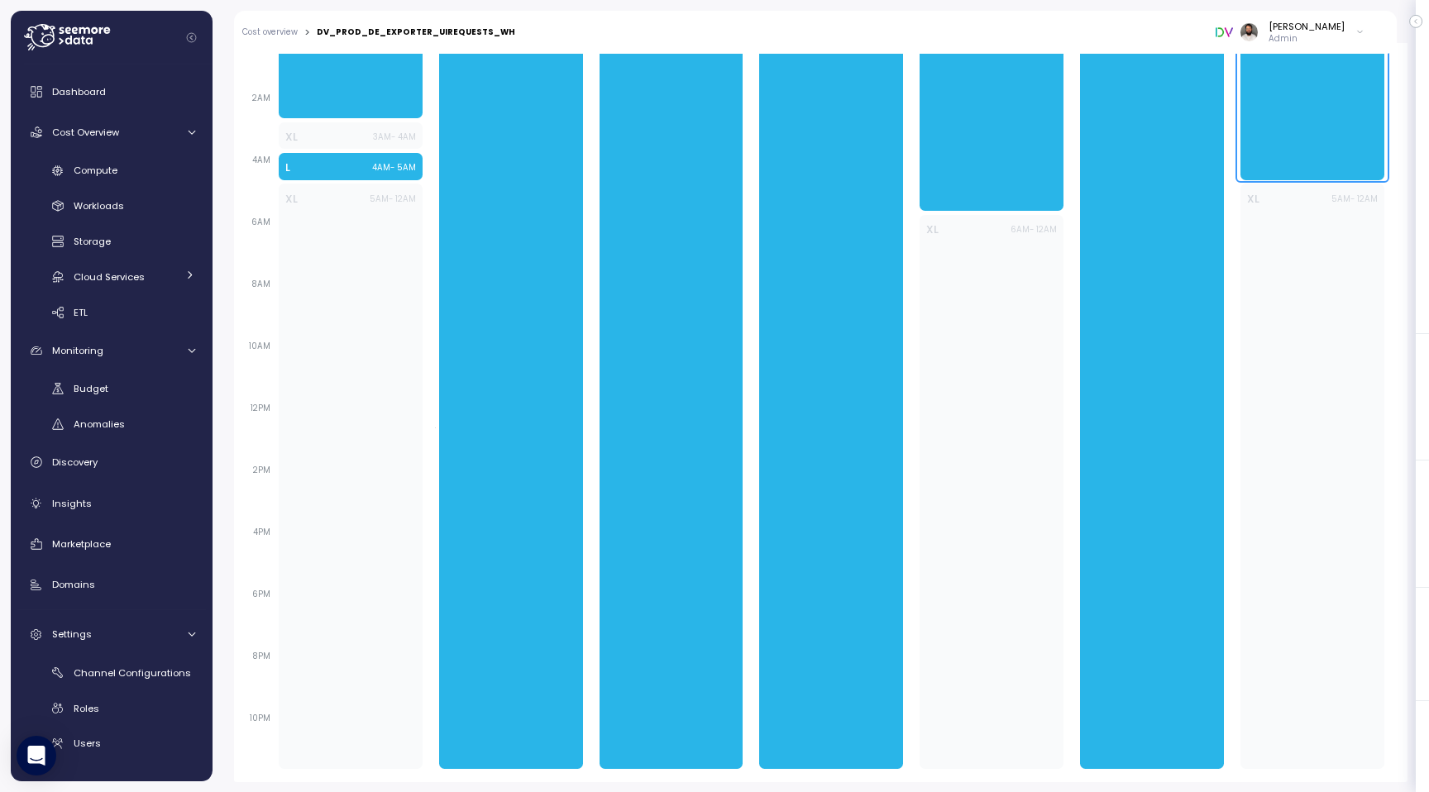
scroll to position [737, 0]
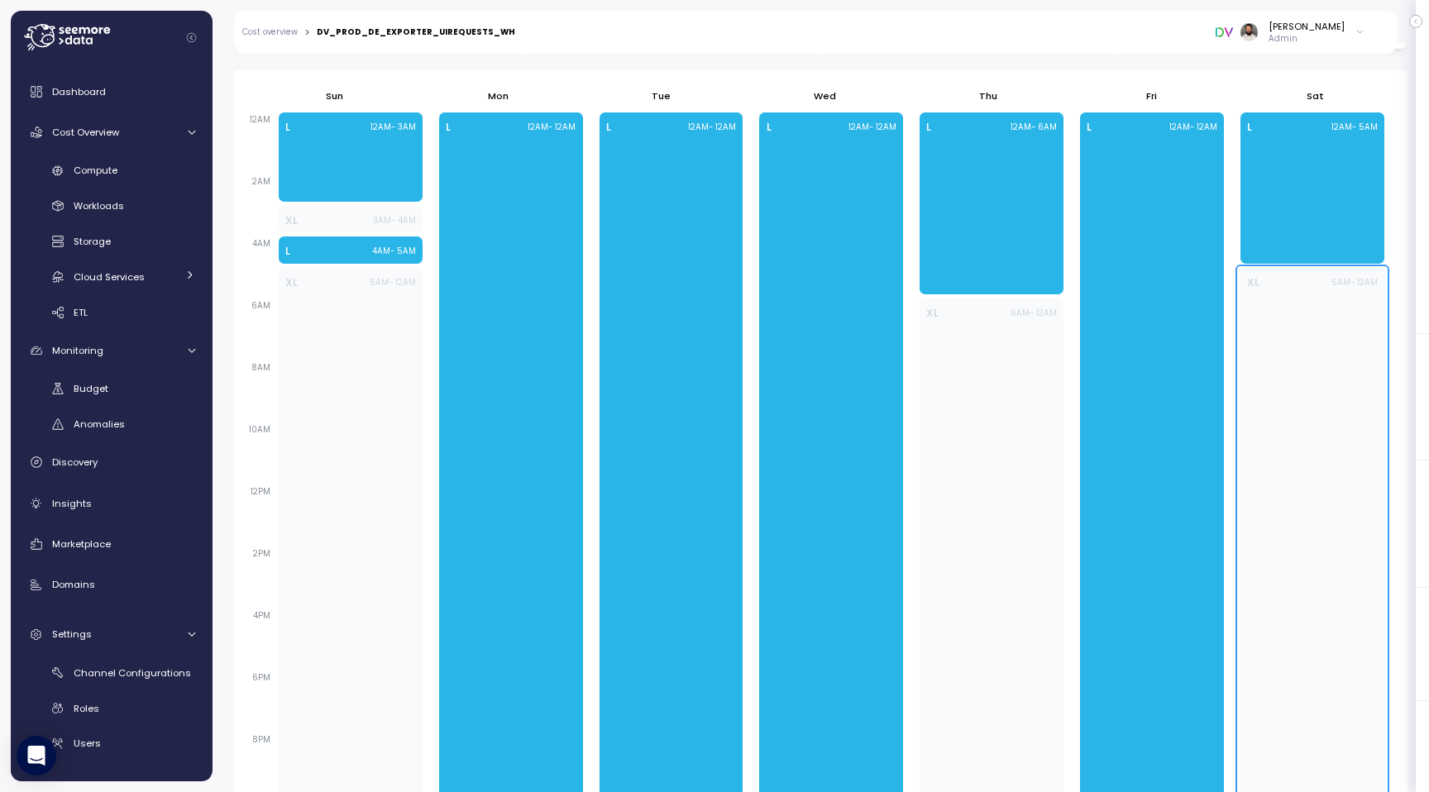
click at [1277, 530] on div "XL 5AM - 12AM" at bounding box center [1312, 559] width 144 height 585
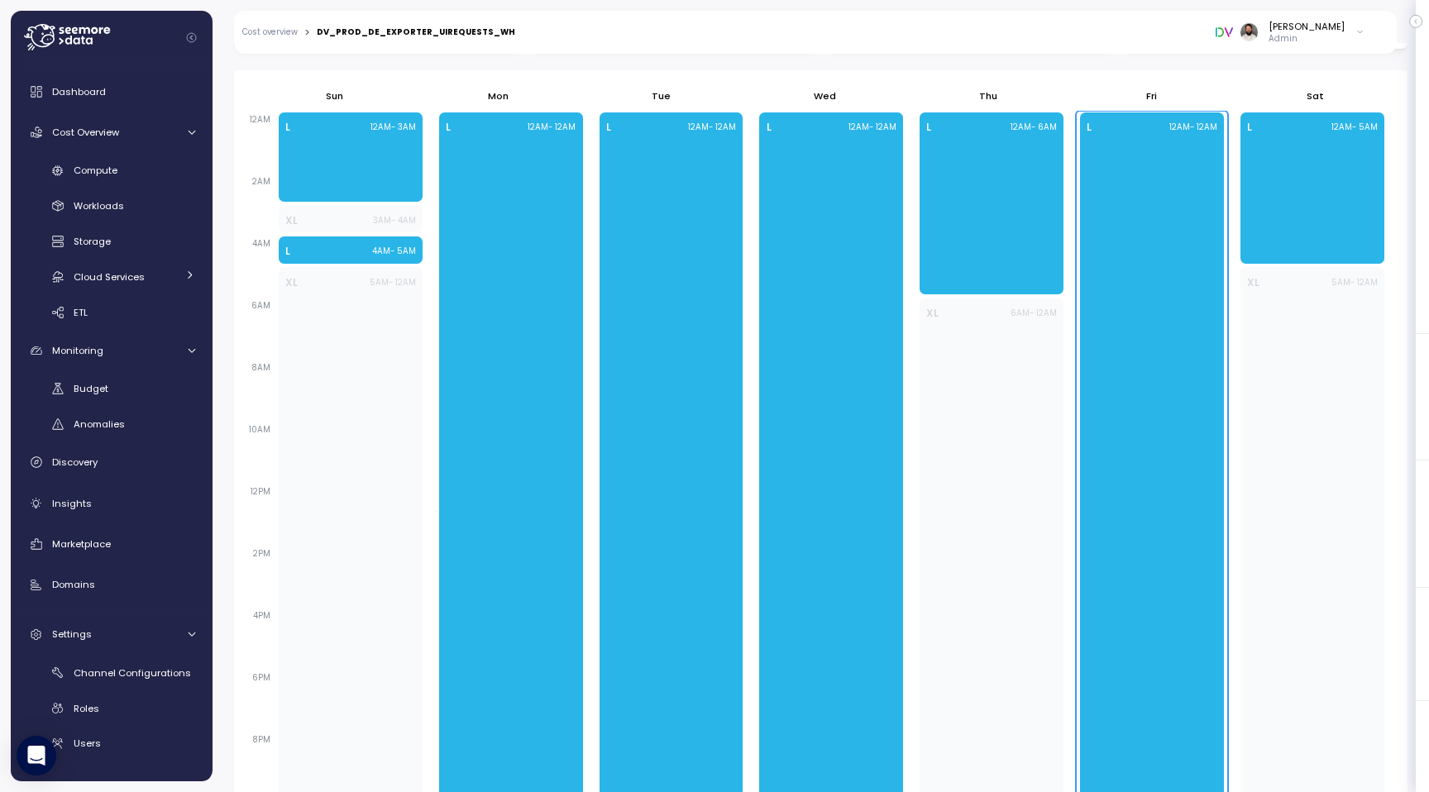
click at [1119, 550] on div "L 12AM - 12AM" at bounding box center [1152, 482] width 144 height 740
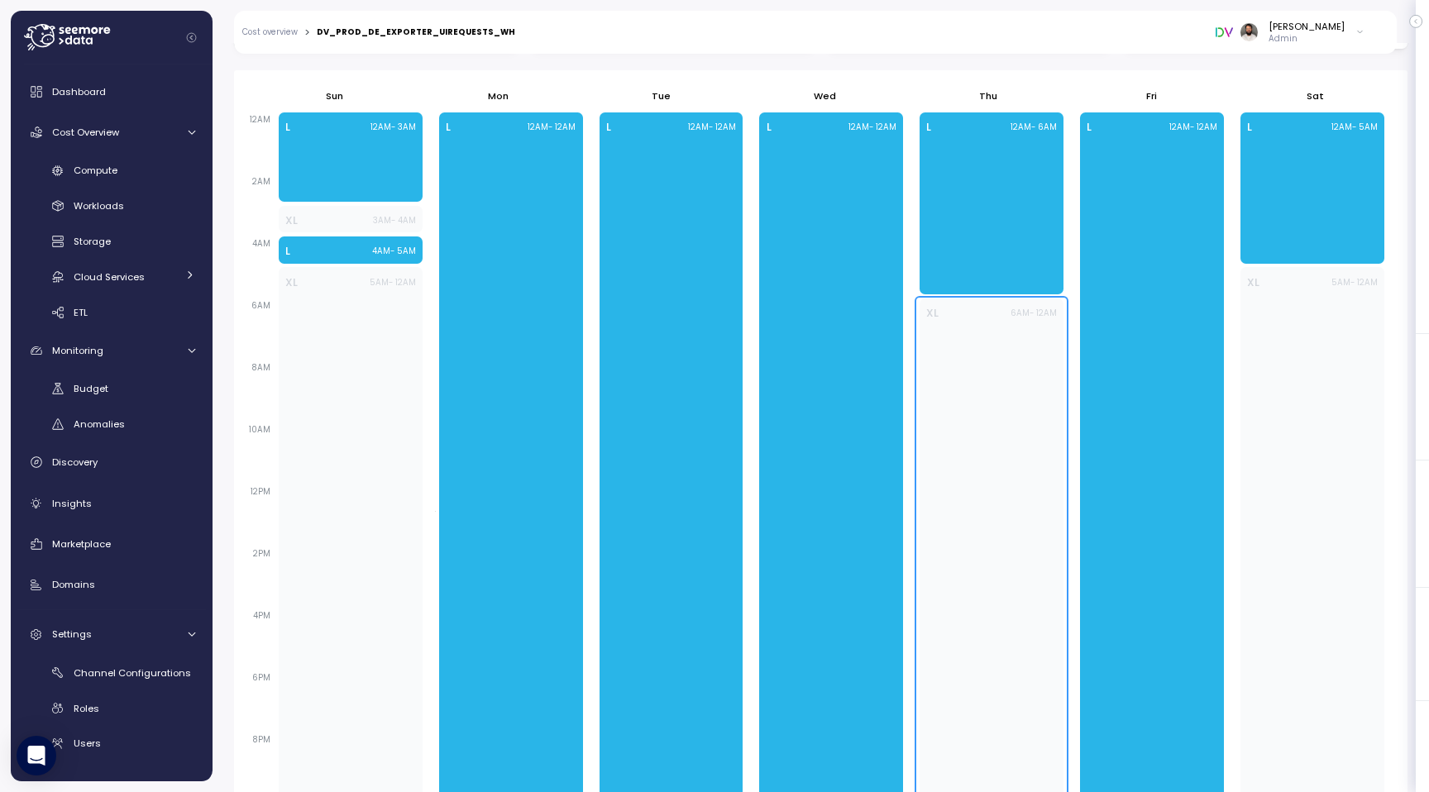
click at [1029, 550] on div "XL 6AM - 12AM" at bounding box center [991, 575] width 144 height 554
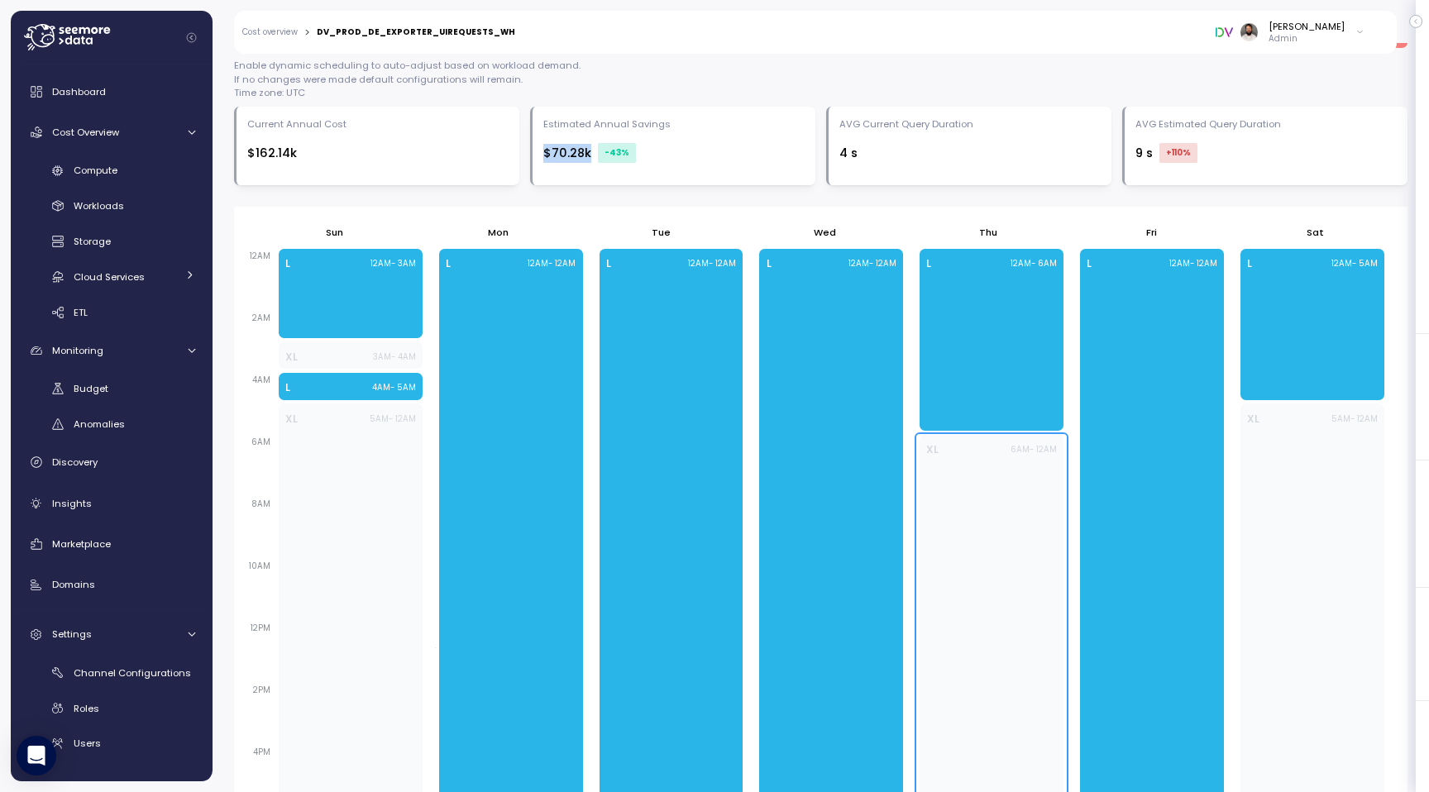
scroll to position [605, 0]
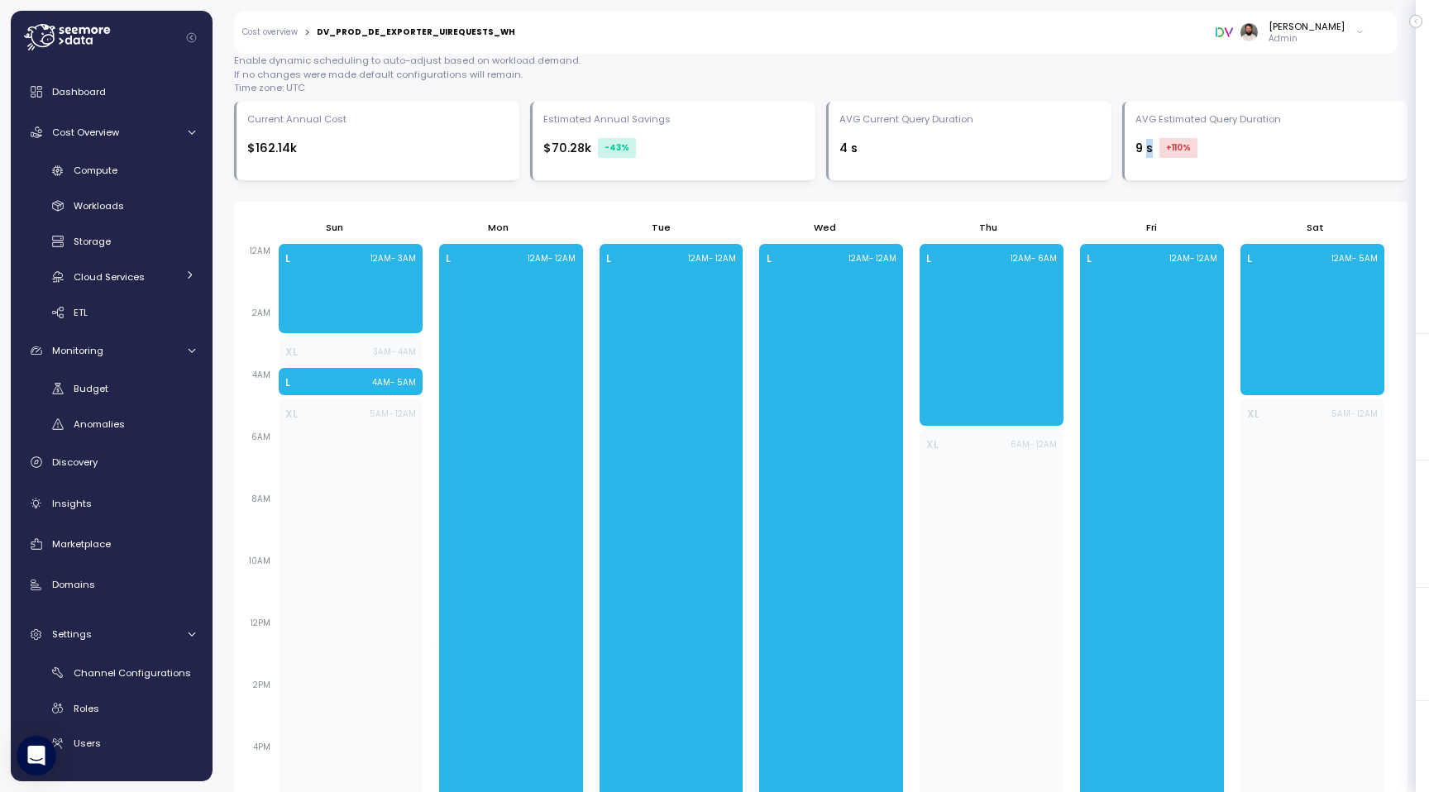
drag, startPoint x: 1144, startPoint y: 152, endPoint x: 1271, endPoint y: 152, distance: 126.5
click at [1270, 152] on div "9 s +110 %" at bounding box center [1265, 148] width 261 height 20
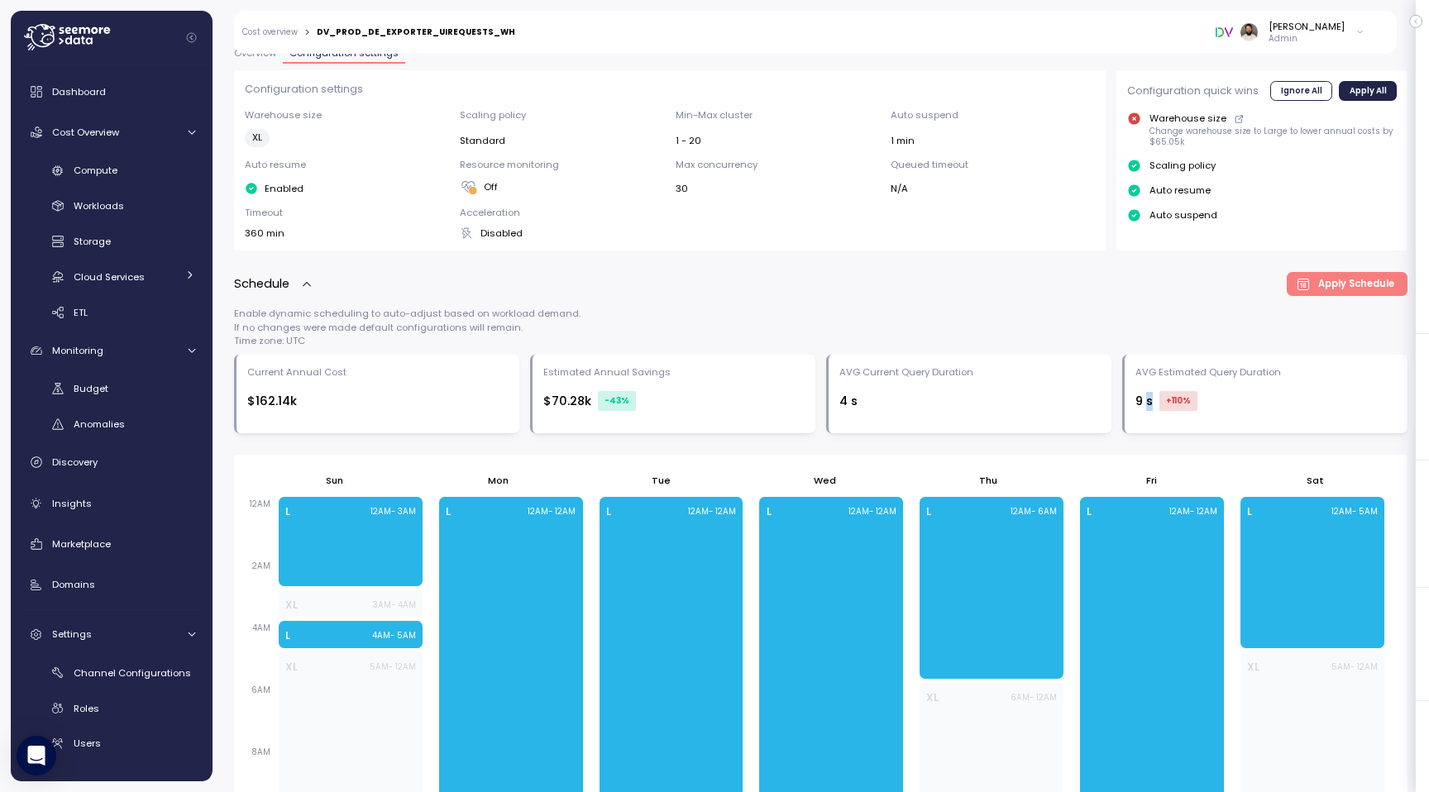
scroll to position [408, 0]
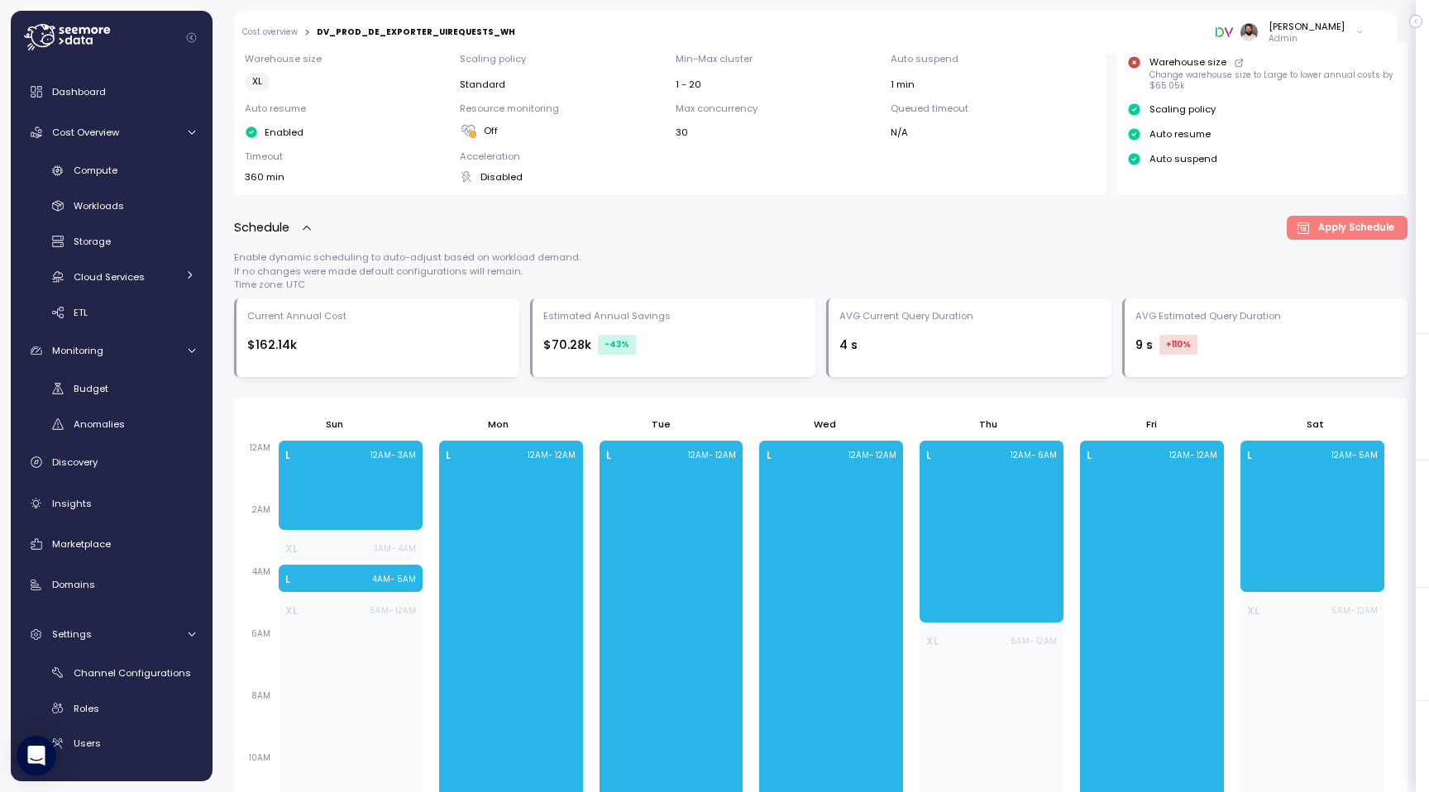
click at [1133, 229] on div "Schedule Apply Schedule" at bounding box center [820, 228] width 1173 height 24
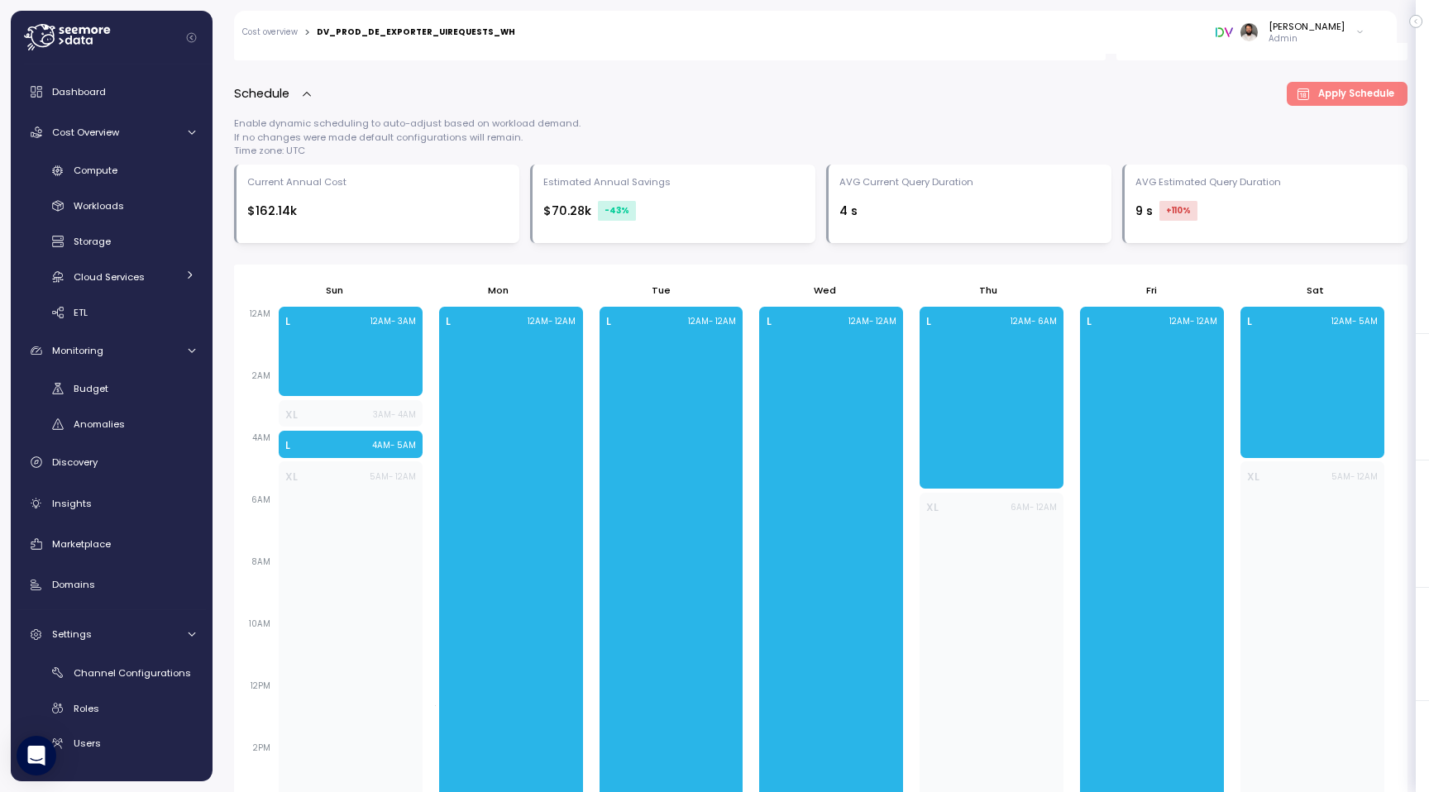
scroll to position [544, 0]
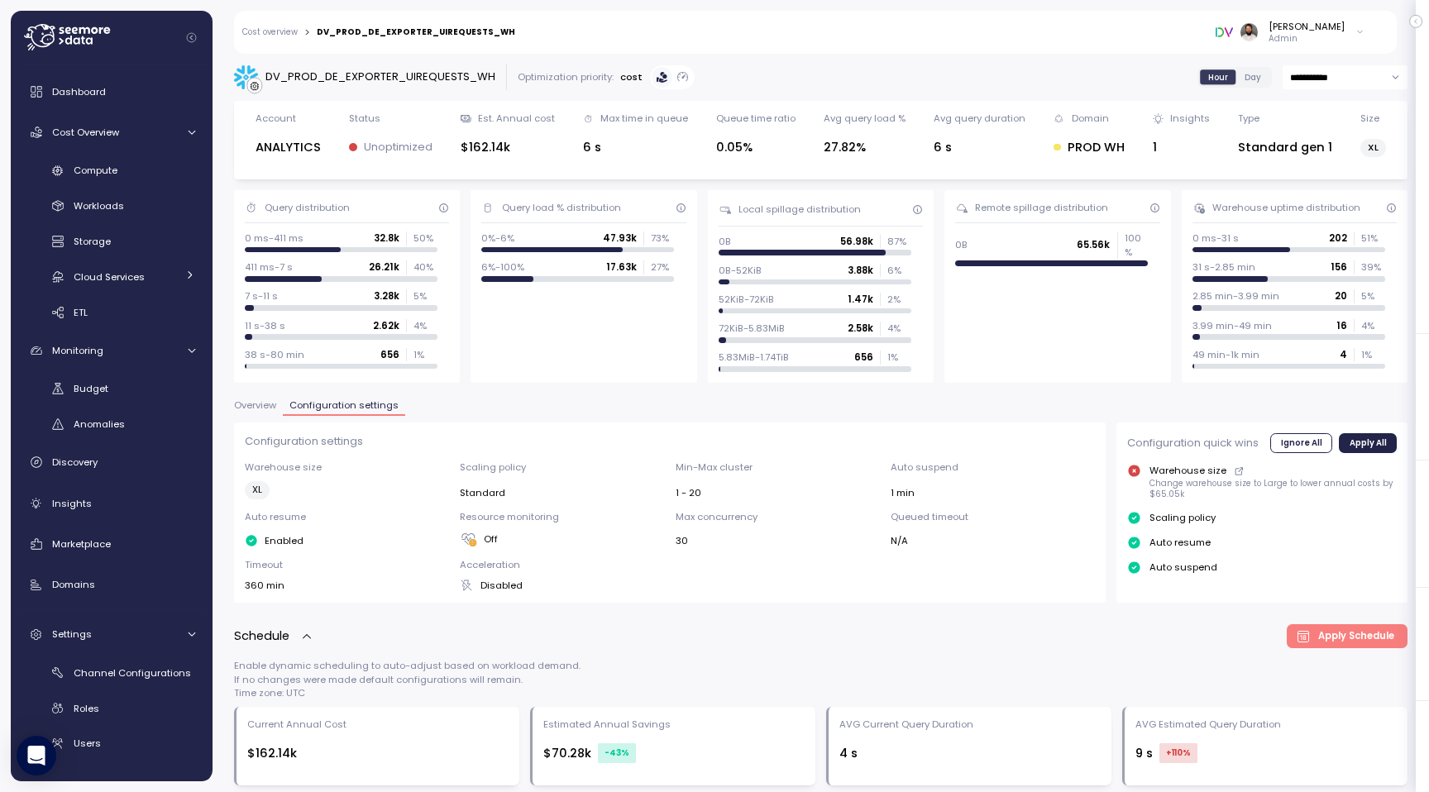
scroll to position [544, 0]
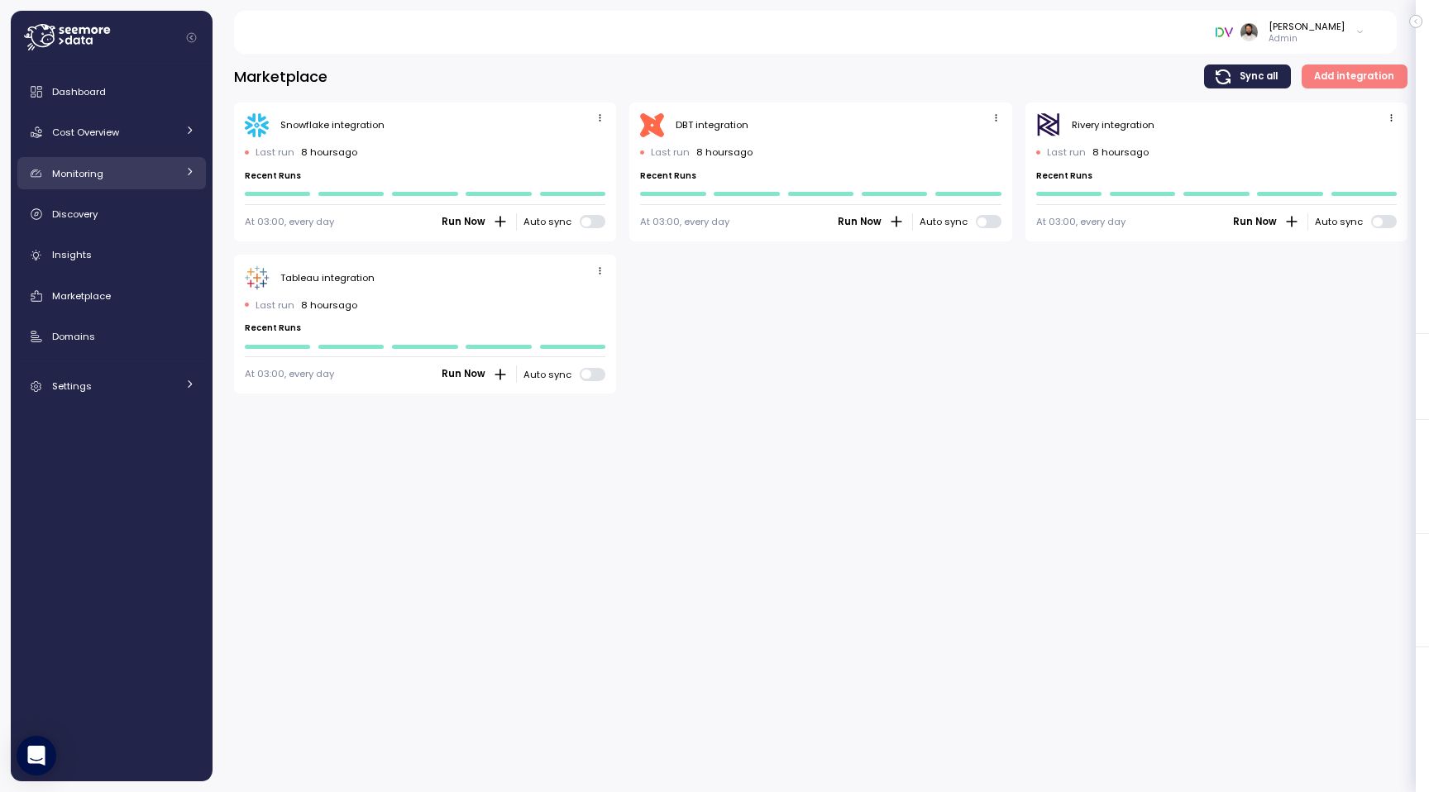
click at [119, 178] on div "Monitoring" at bounding box center [114, 173] width 124 height 17
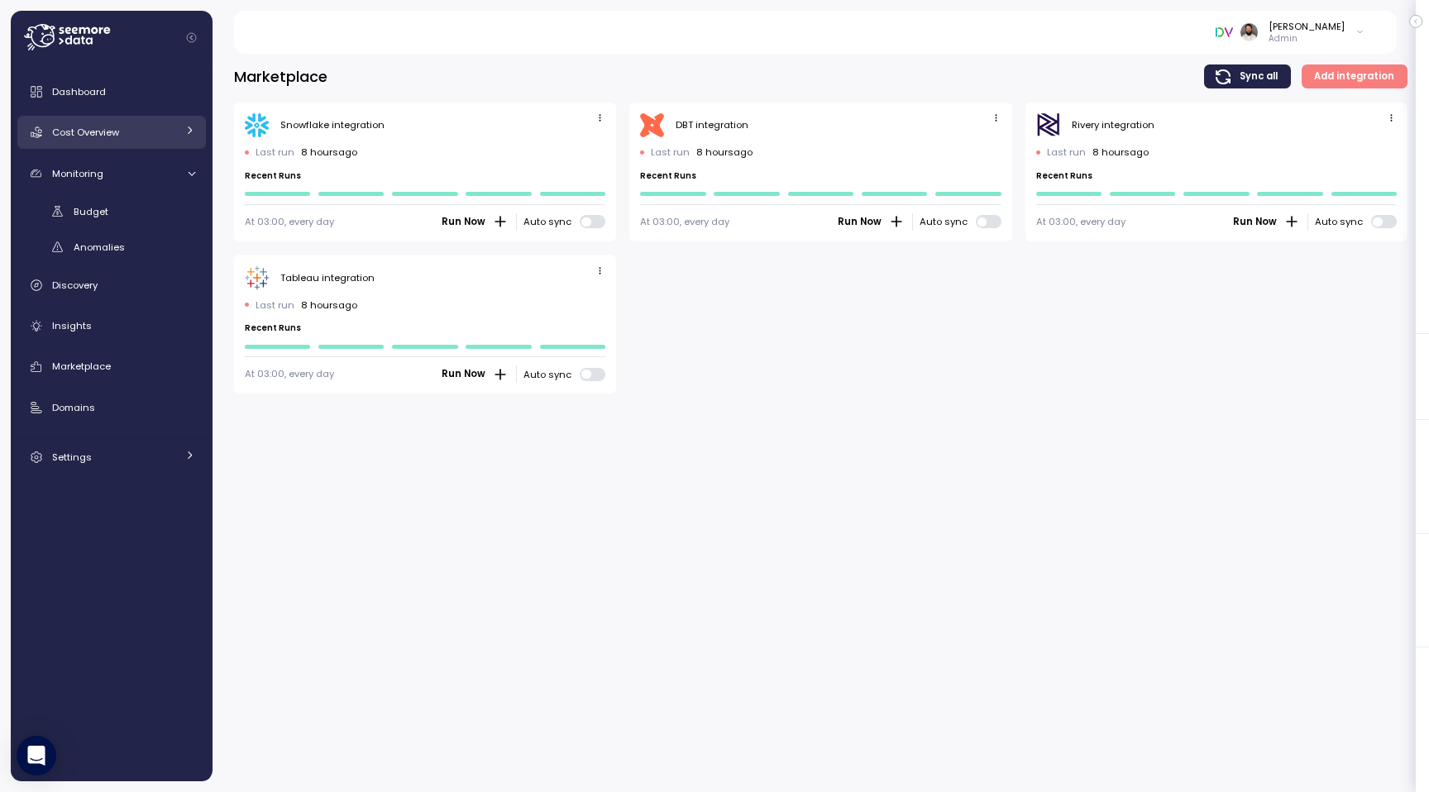
click at [151, 134] on div "Cost Overview" at bounding box center [114, 132] width 124 height 17
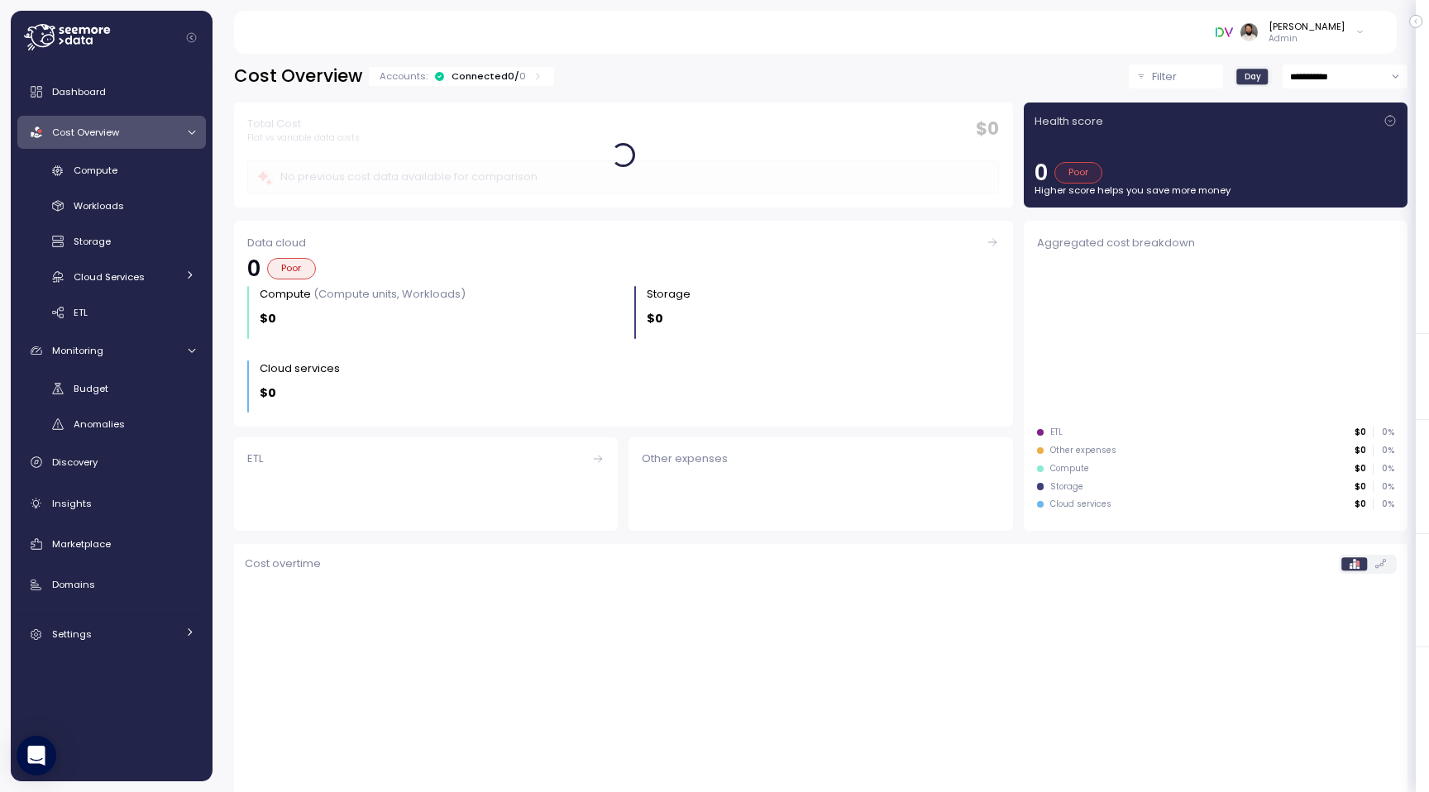
click at [155, 136] on div "Cost Overview" at bounding box center [114, 132] width 124 height 17
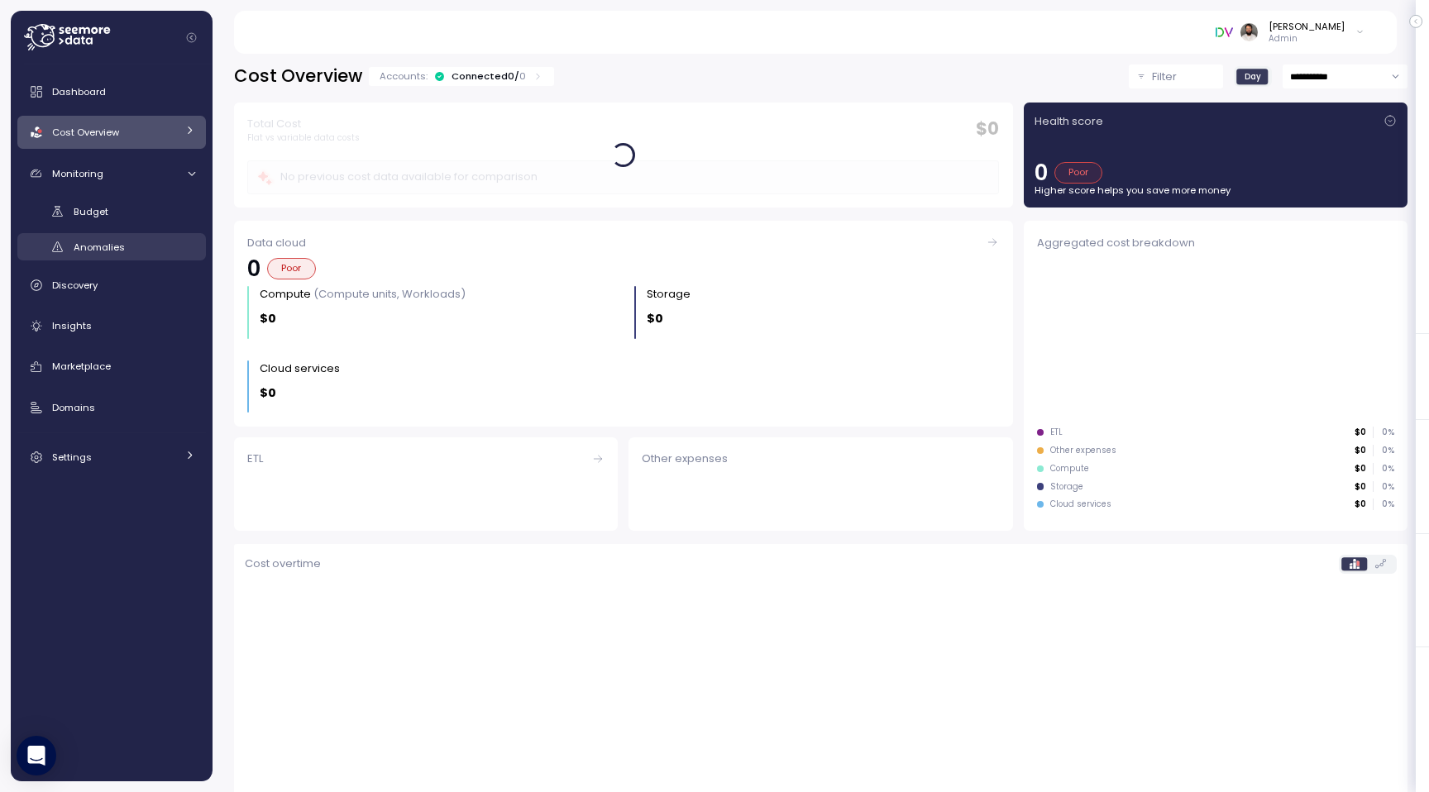
click at [150, 242] on div "Anomalies" at bounding box center [135, 247] width 122 height 17
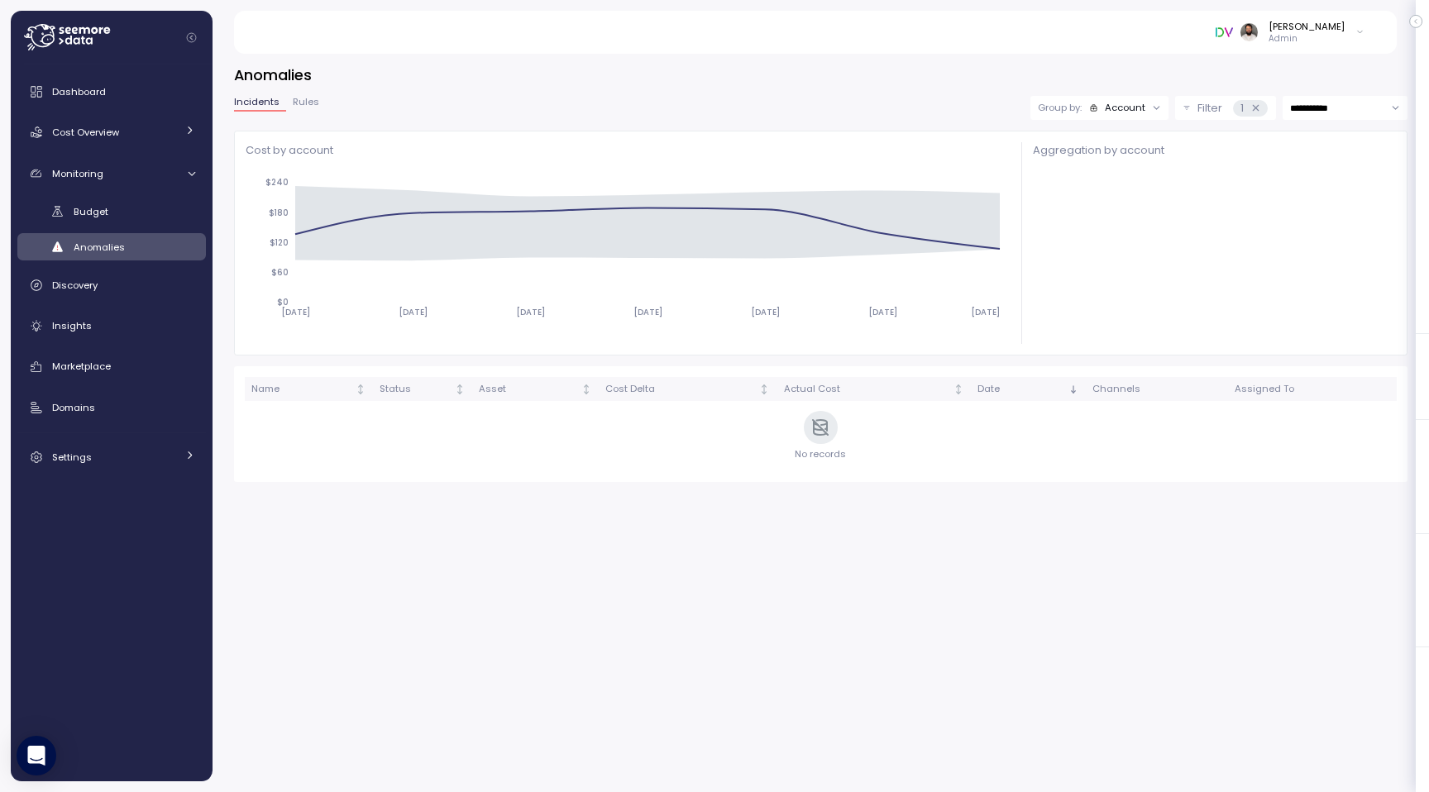
click at [1144, 112] on div at bounding box center [1155, 108] width 23 height 23
click at [1133, 103] on div "Account" at bounding box center [1125, 107] width 41 height 13
click at [1111, 175] on p "Compute unit" at bounding box center [1113, 171] width 65 height 13
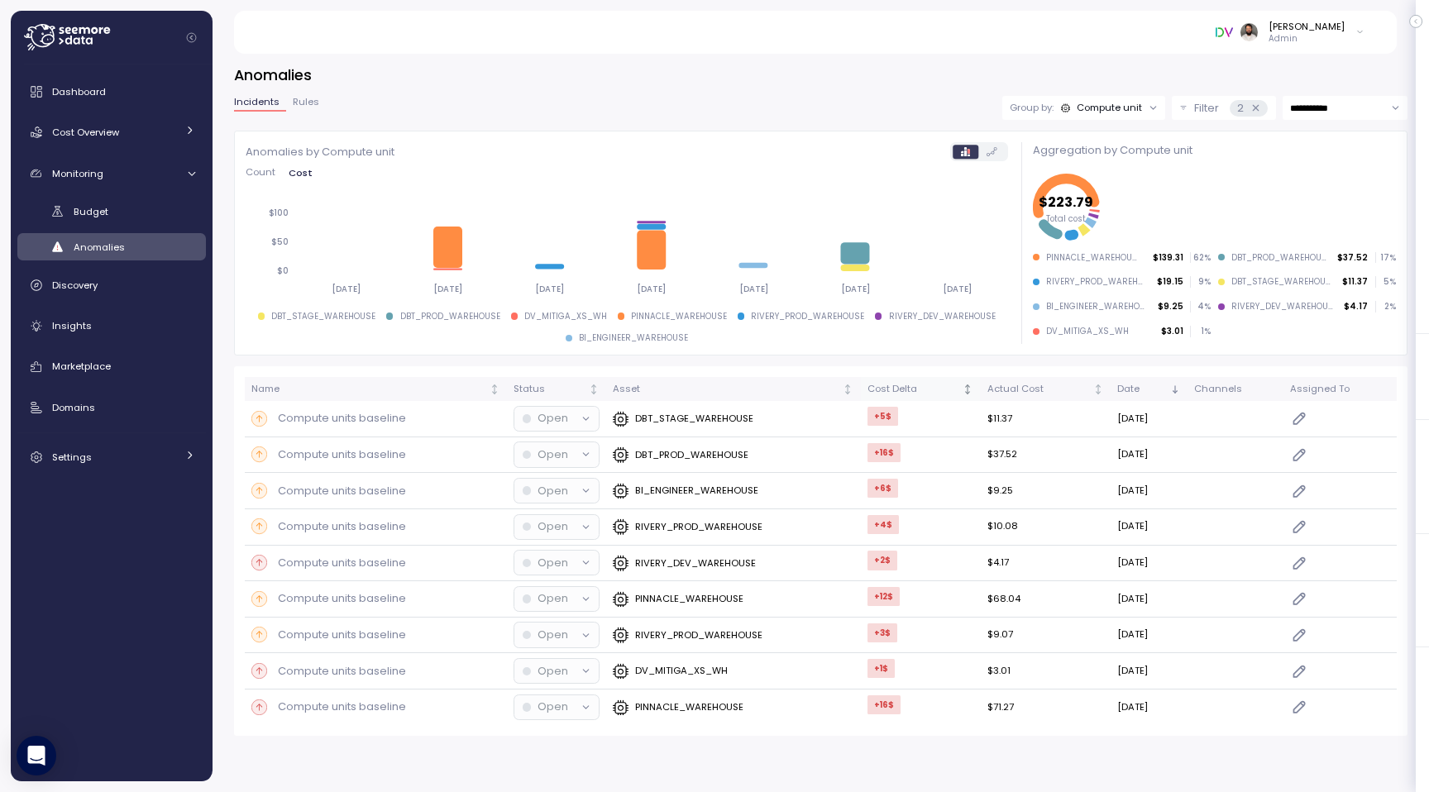
click at [916, 386] on div "Cost Delta" at bounding box center [913, 389] width 93 height 15
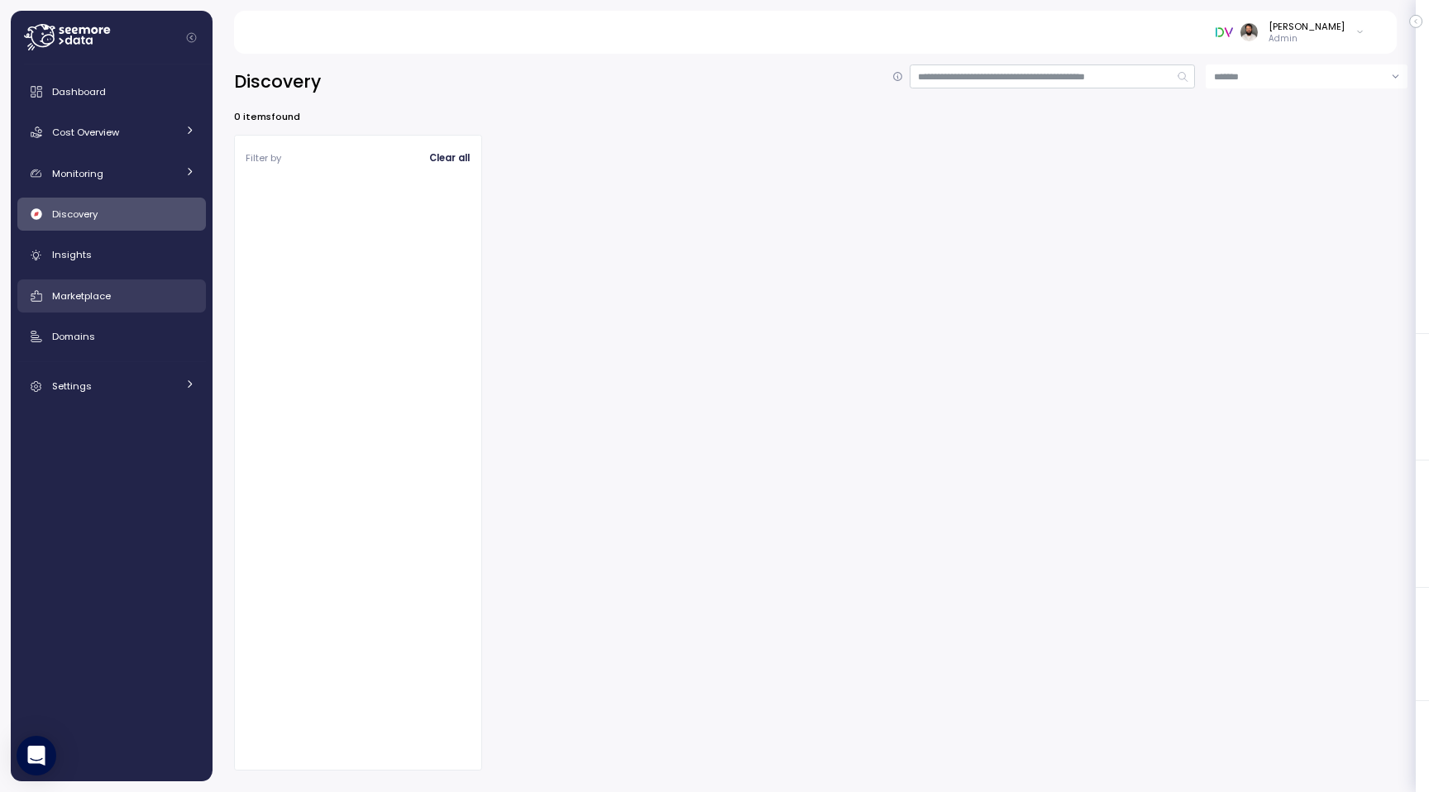
click at [84, 292] on span "Marketplace" at bounding box center [81, 295] width 59 height 13
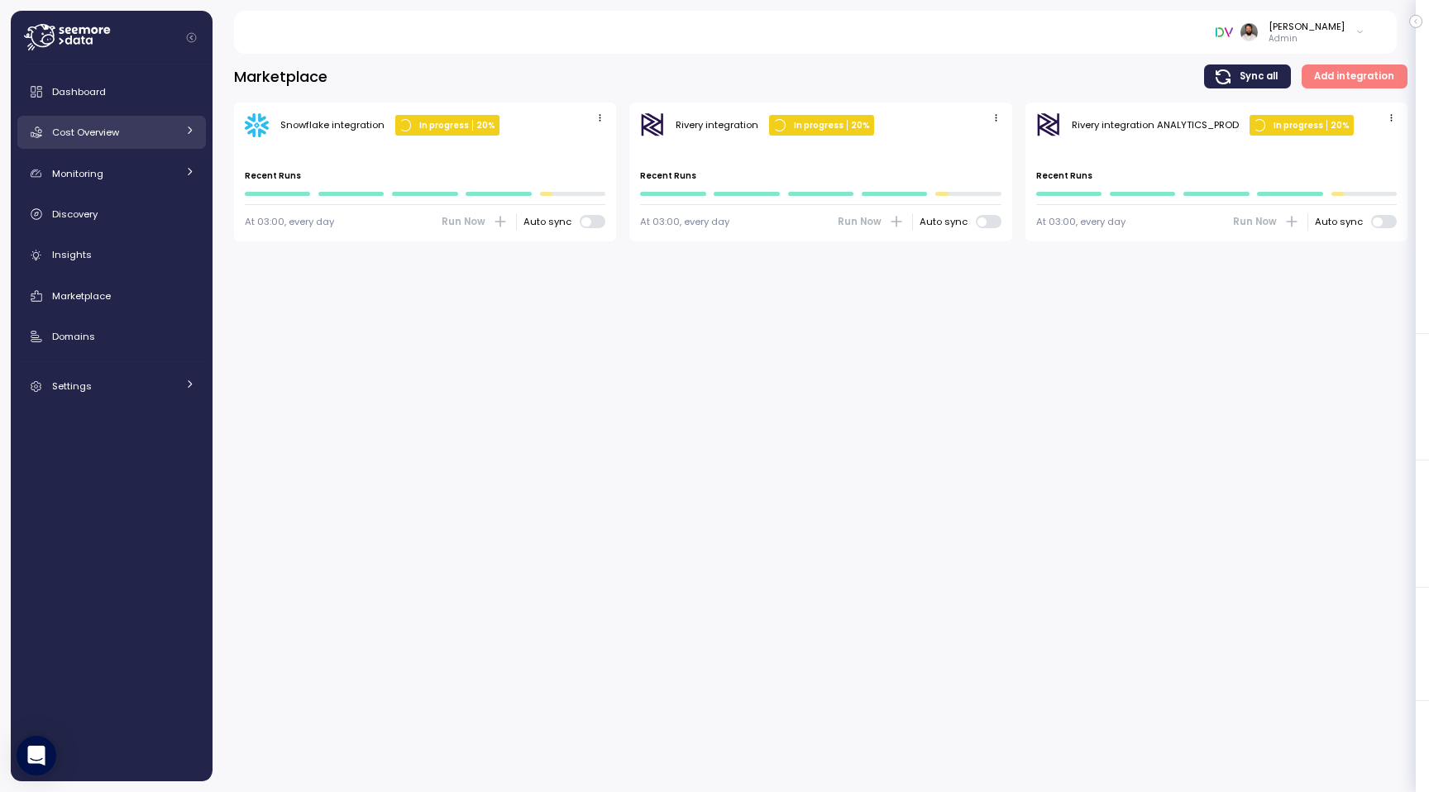
click at [151, 140] on div "Cost Overview" at bounding box center [114, 132] width 124 height 17
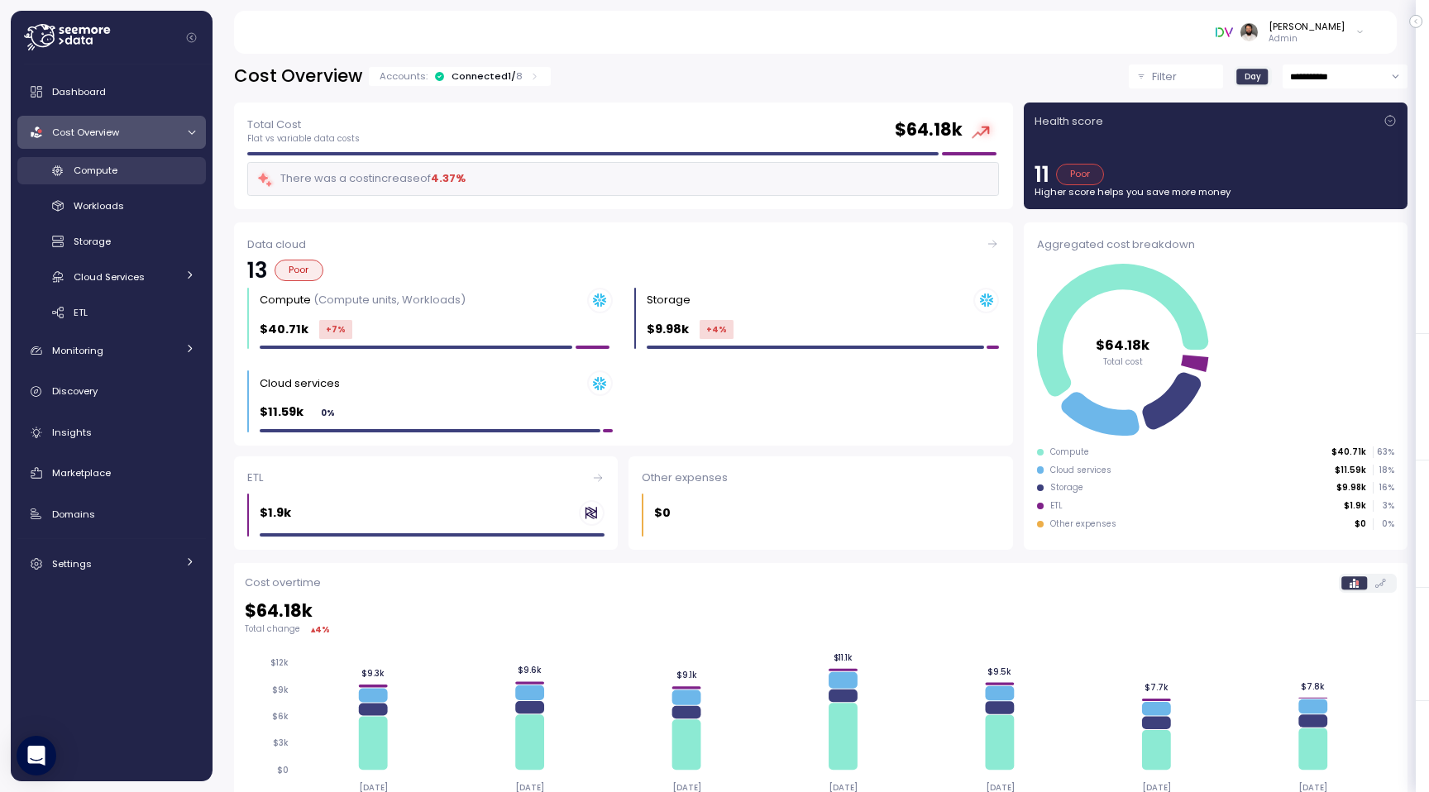
click at [142, 171] on div "Compute" at bounding box center [135, 170] width 122 height 17
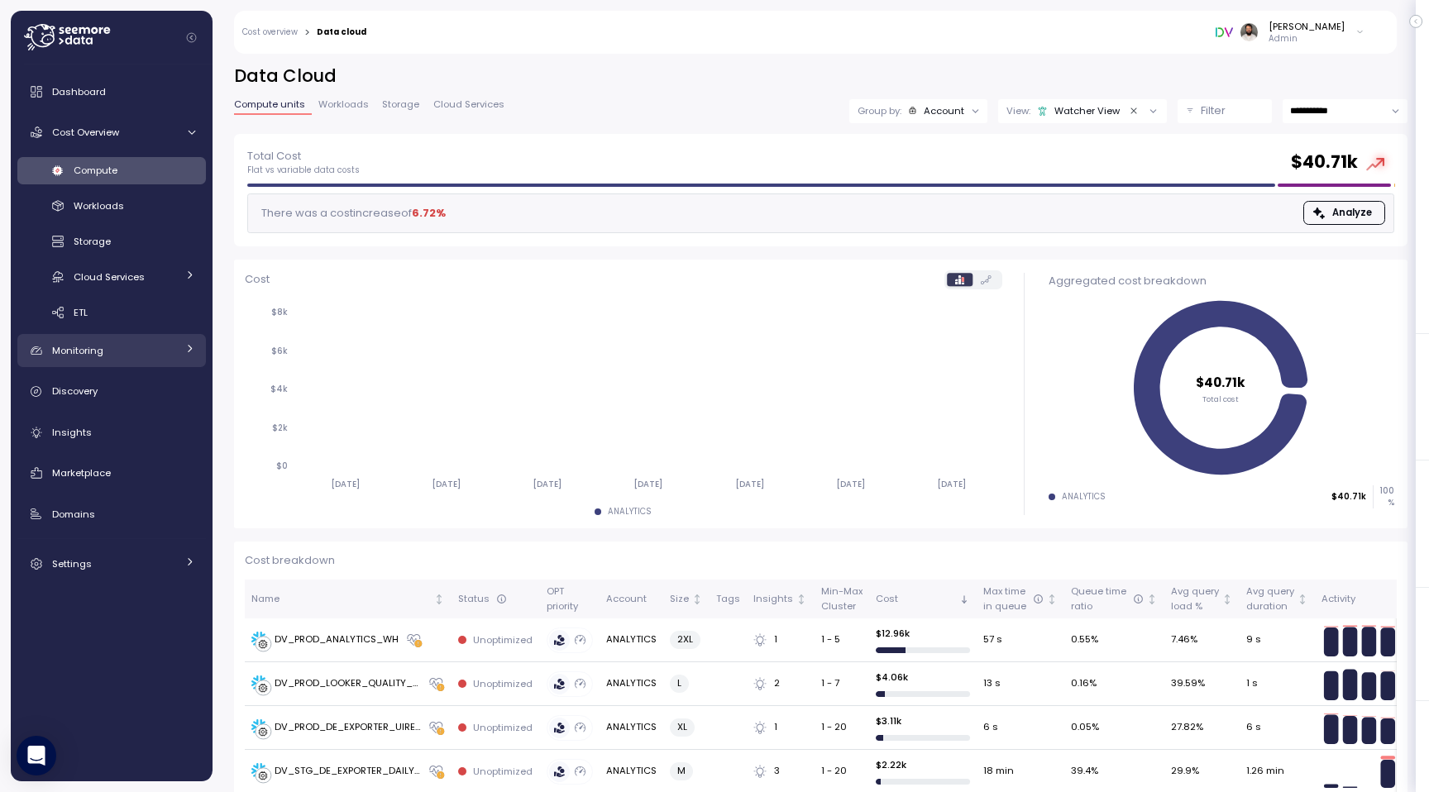
click at [169, 356] on div "Monitoring" at bounding box center [114, 350] width 124 height 17
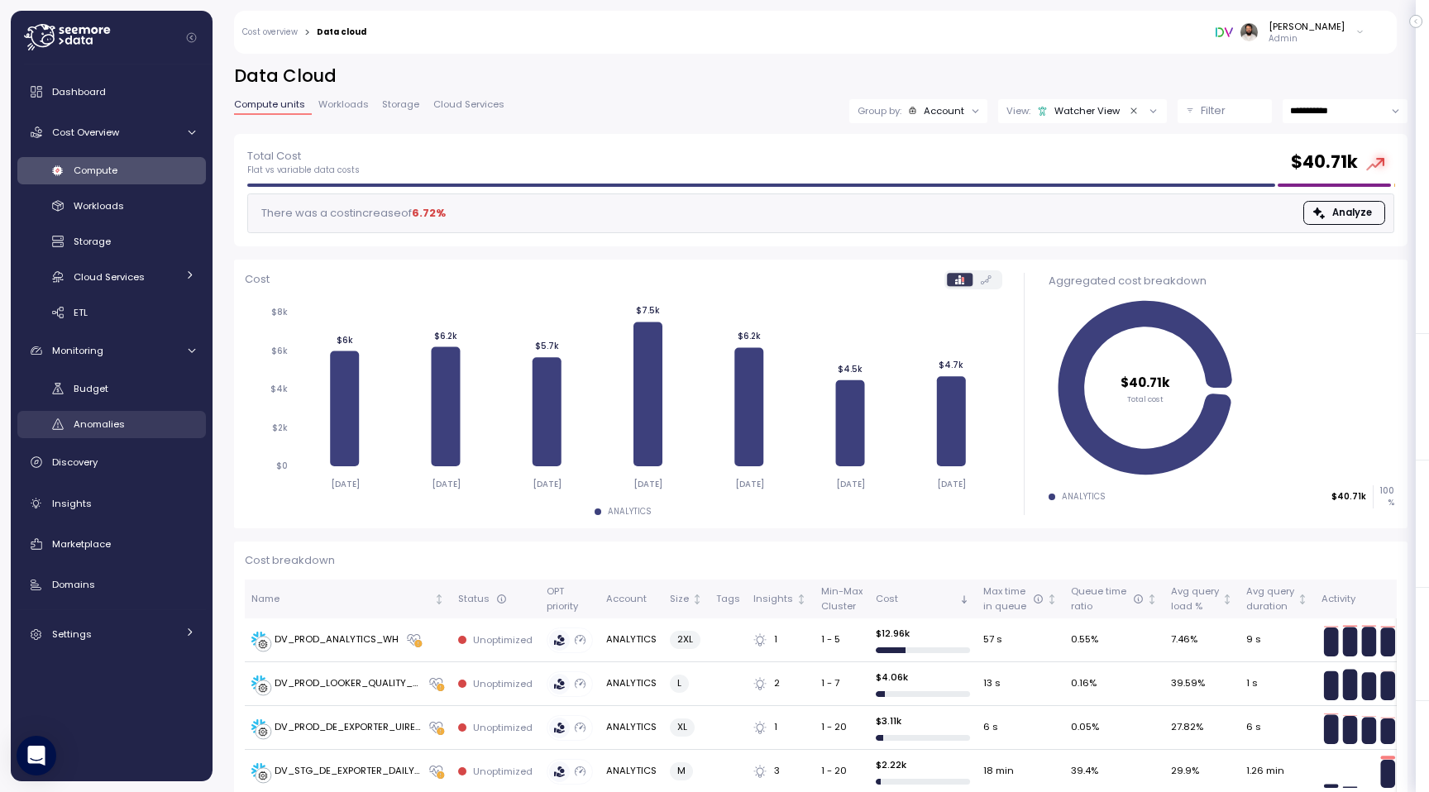
click at [154, 416] on div "Anomalies" at bounding box center [135, 424] width 122 height 17
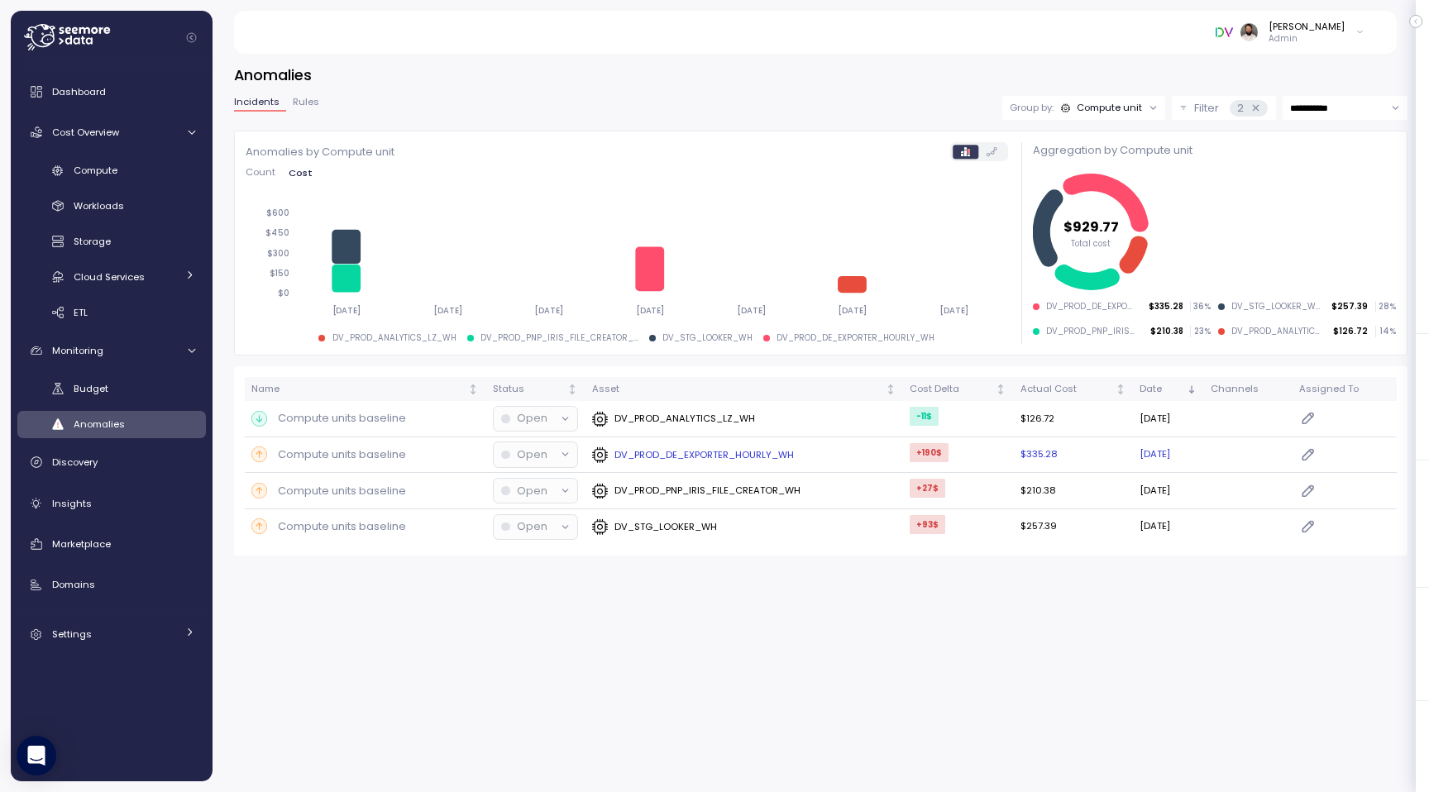
click at [841, 456] on div "DV_PROD_DE_EXPORTER_HOURLY_WH" at bounding box center [744, 454] width 305 height 17
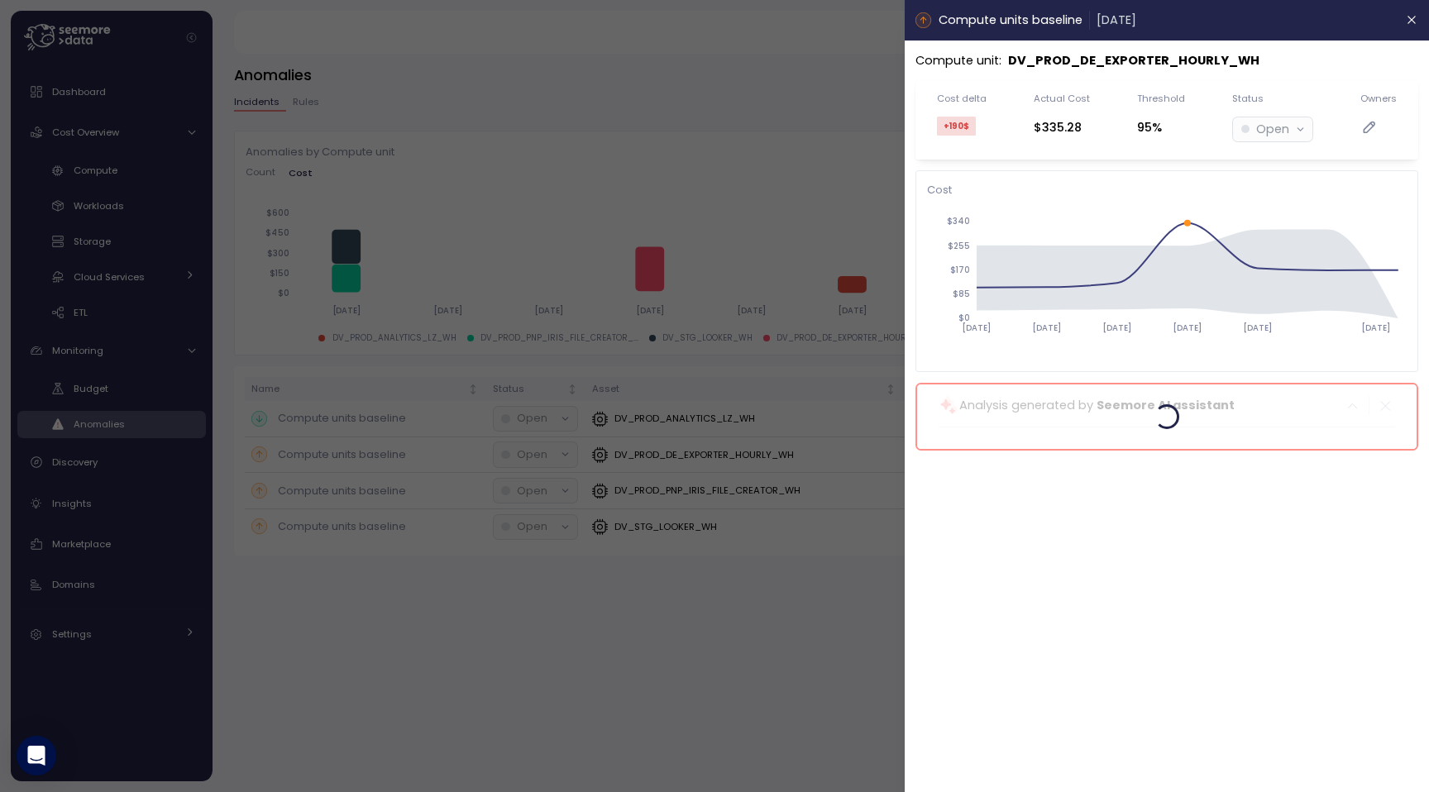
click at [1286, 126] on p "Open" at bounding box center [1272, 129] width 33 height 19
click at [819, 141] on div at bounding box center [714, 396] width 1429 height 792
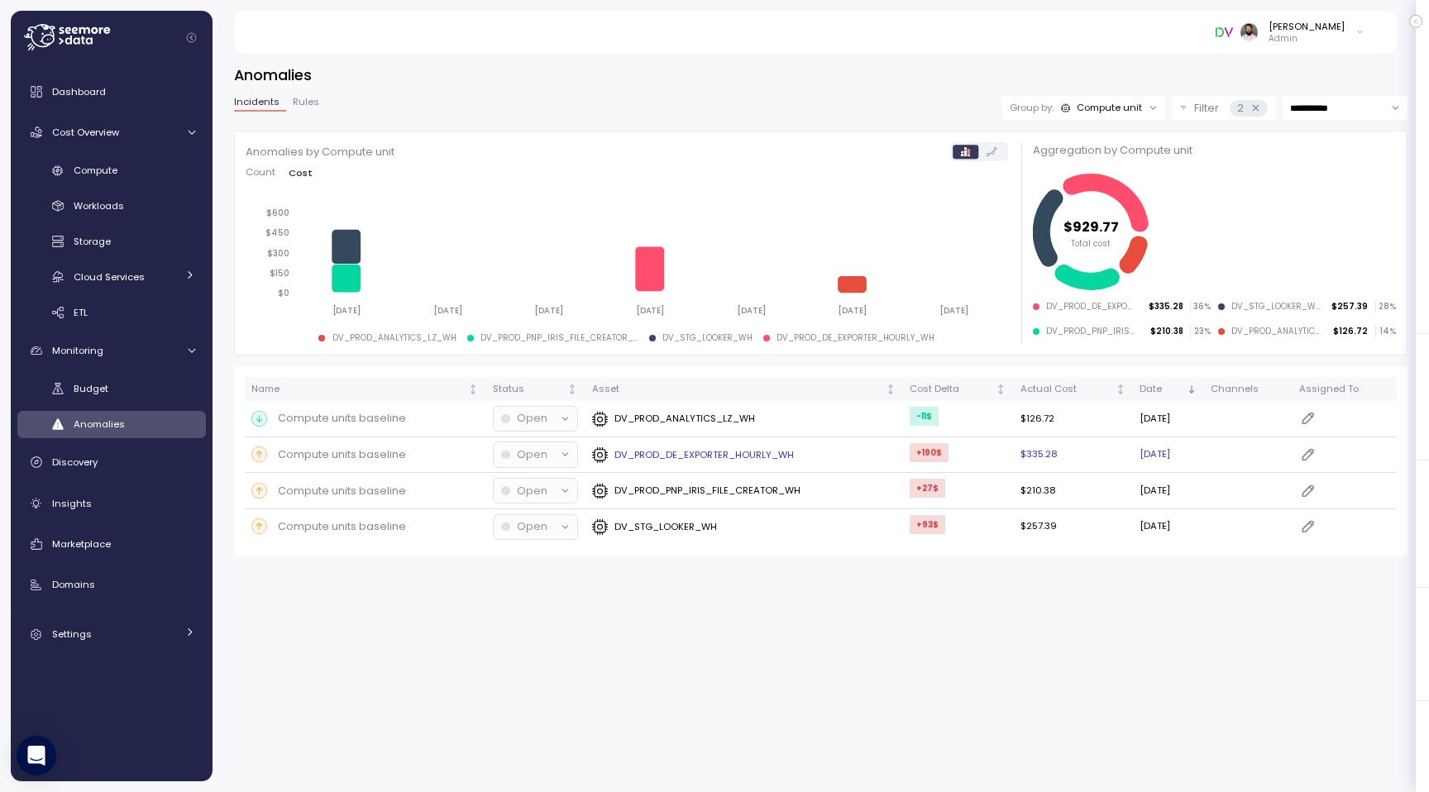
click at [446, 456] on div "Compute units baseline" at bounding box center [364, 454] width 227 height 17
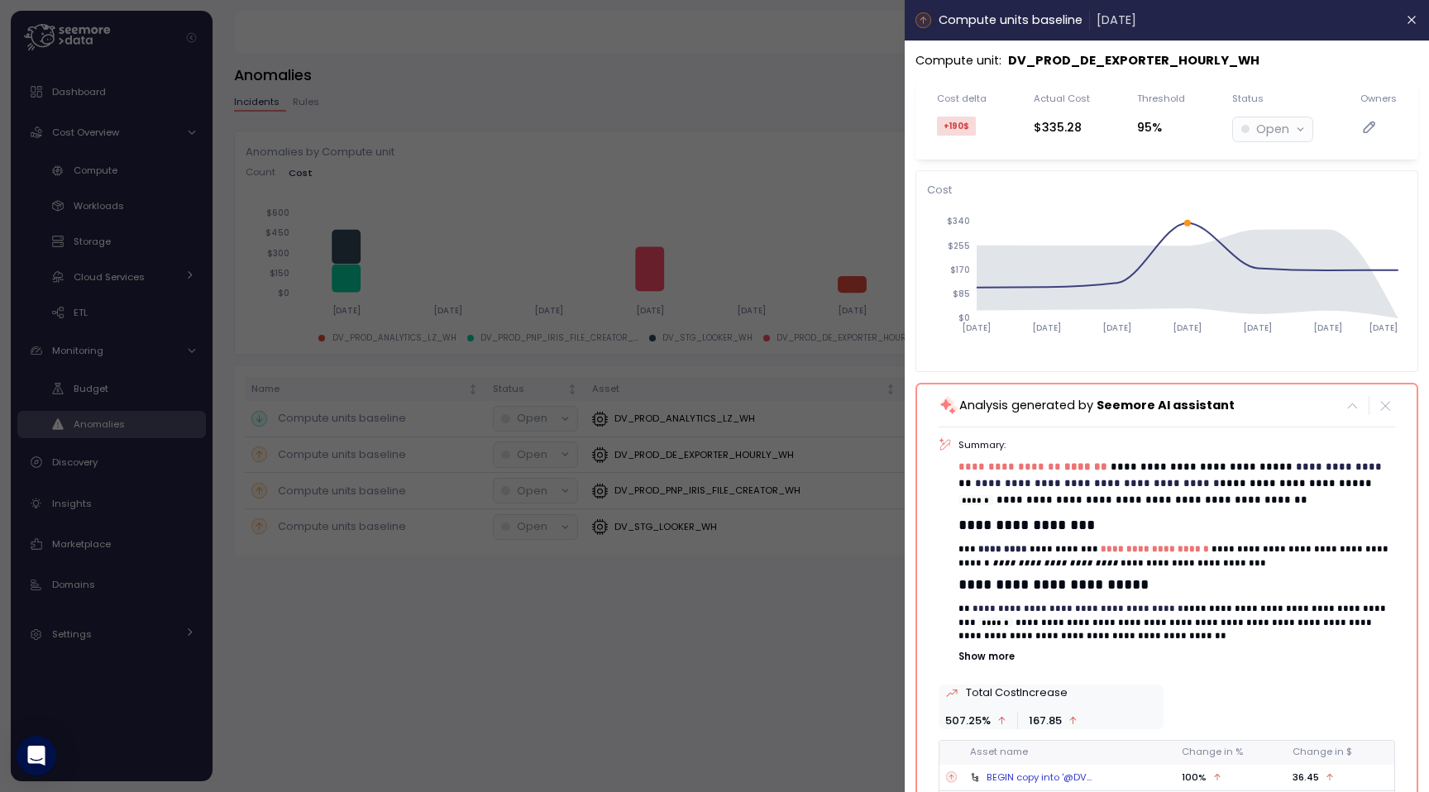
scroll to position [177, 0]
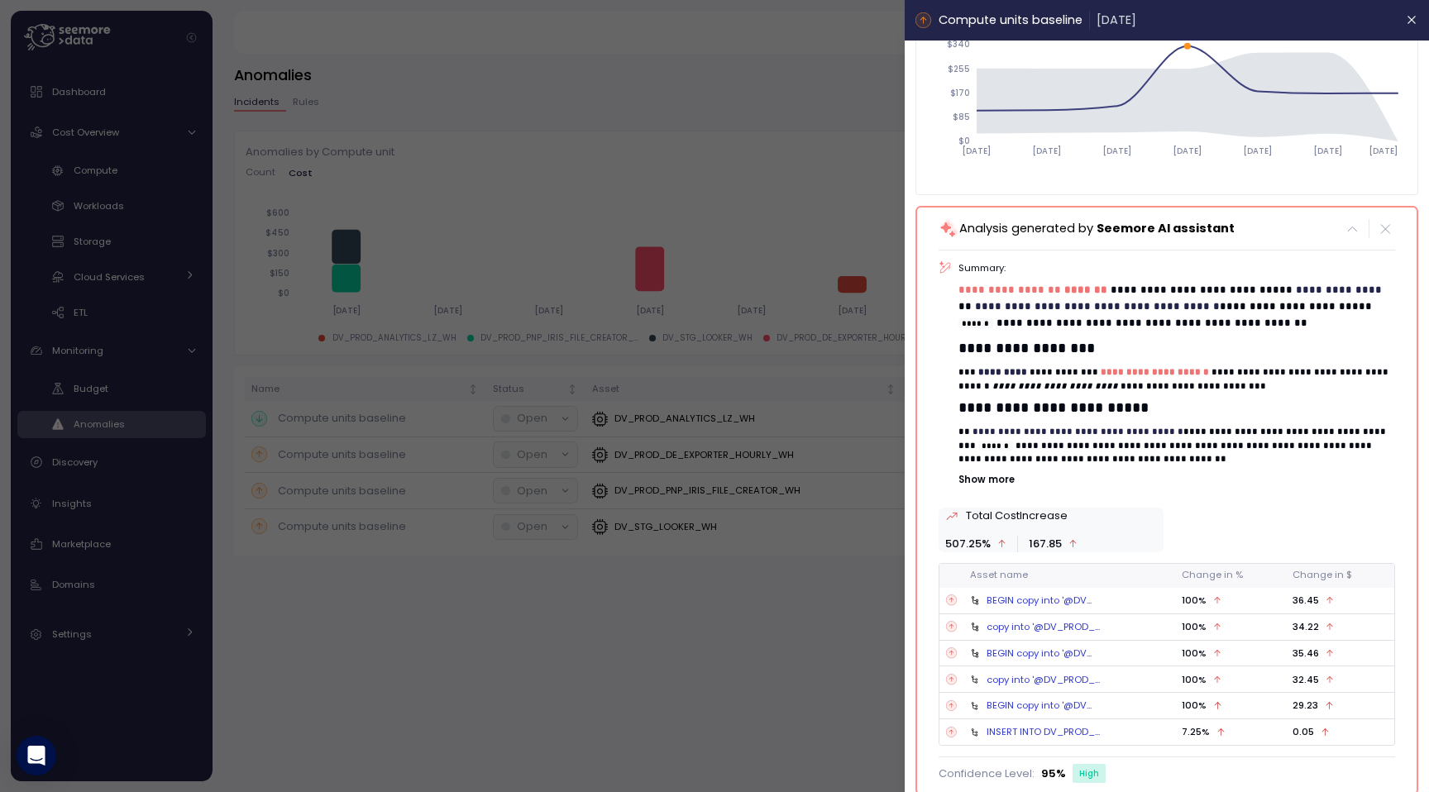
click at [826, 169] on div at bounding box center [714, 396] width 1429 height 792
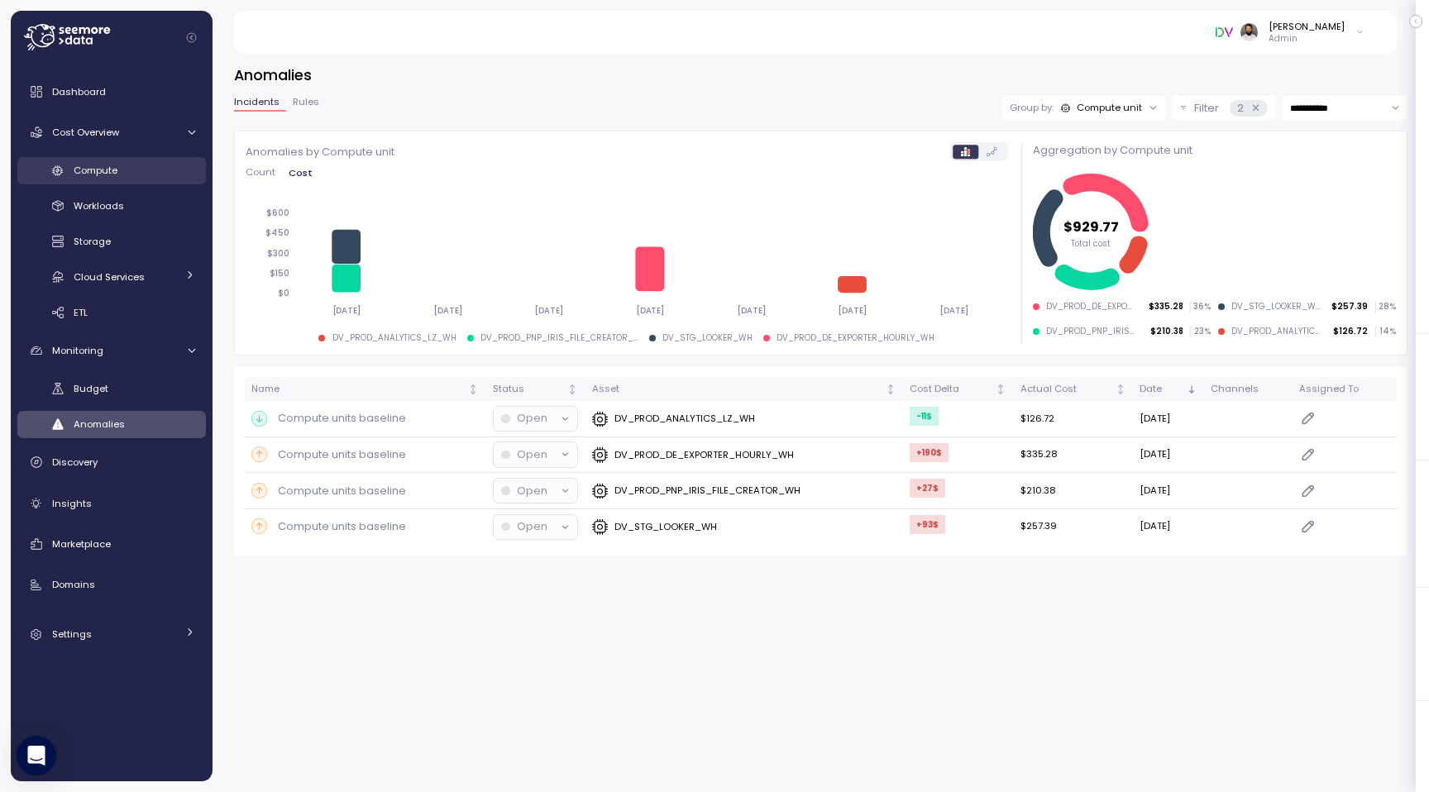
click at [154, 174] on div "Compute" at bounding box center [135, 170] width 122 height 17
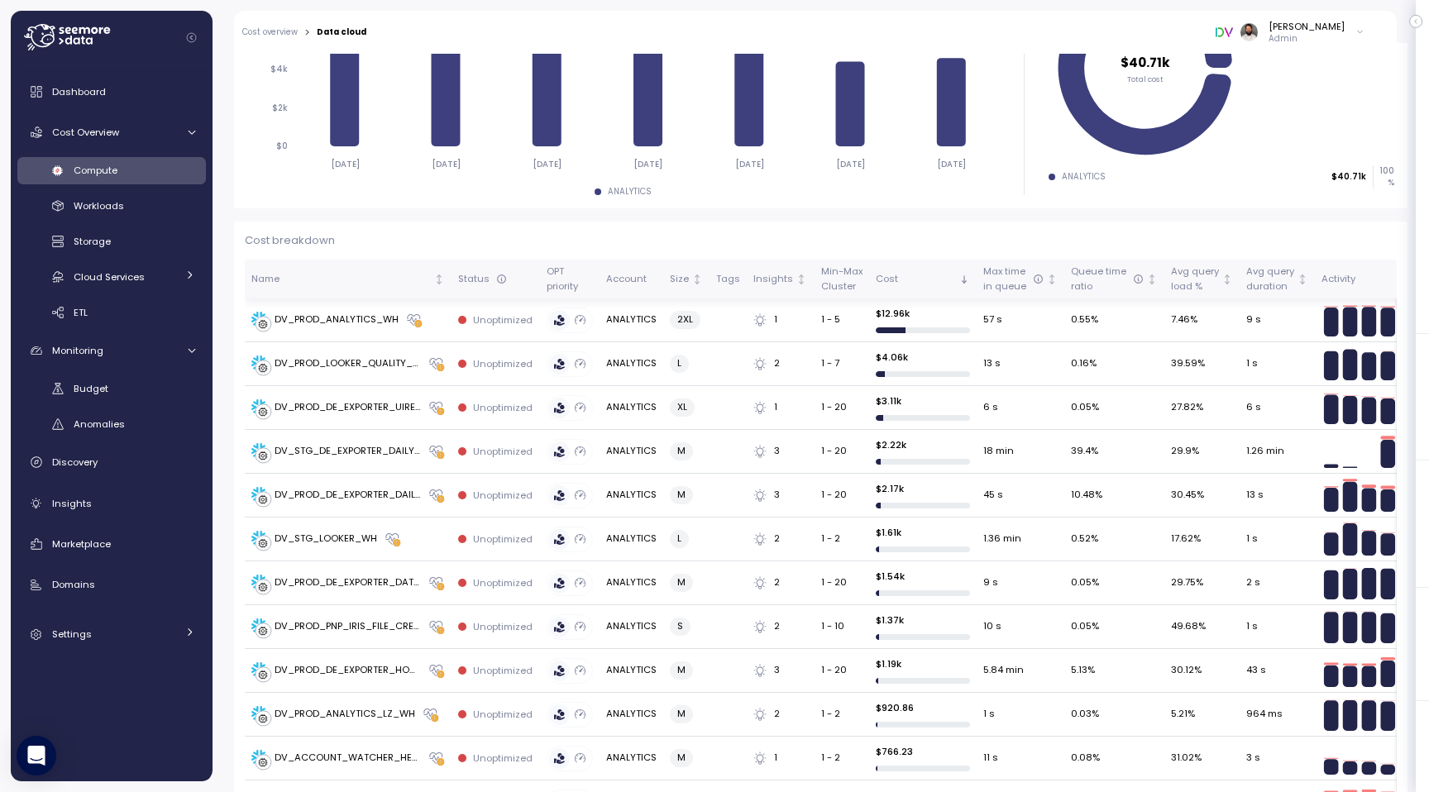
scroll to position [348, 0]
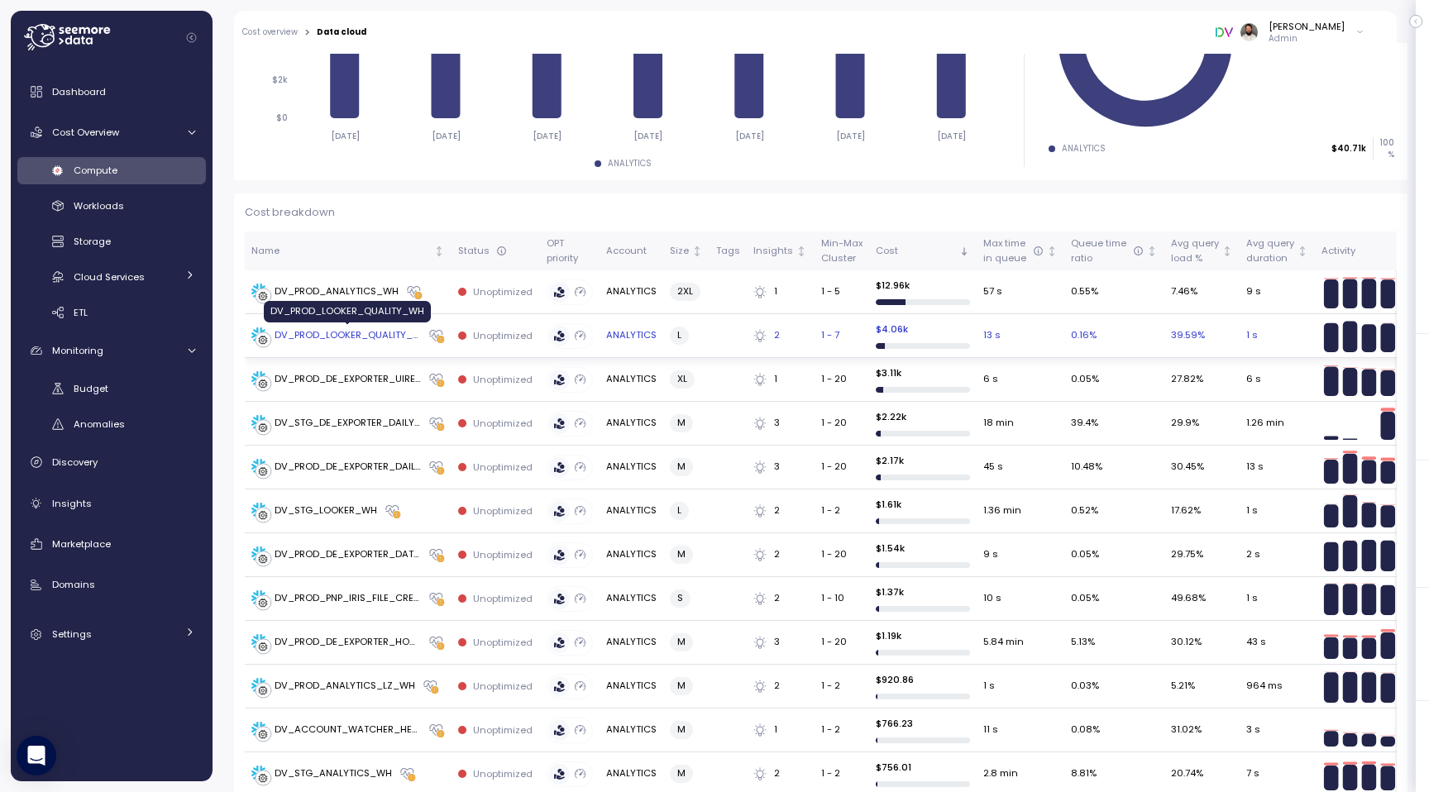
click at [385, 334] on div "DV_PROD_LOOKER_QUALITY_WH" at bounding box center [347, 335] width 146 height 15
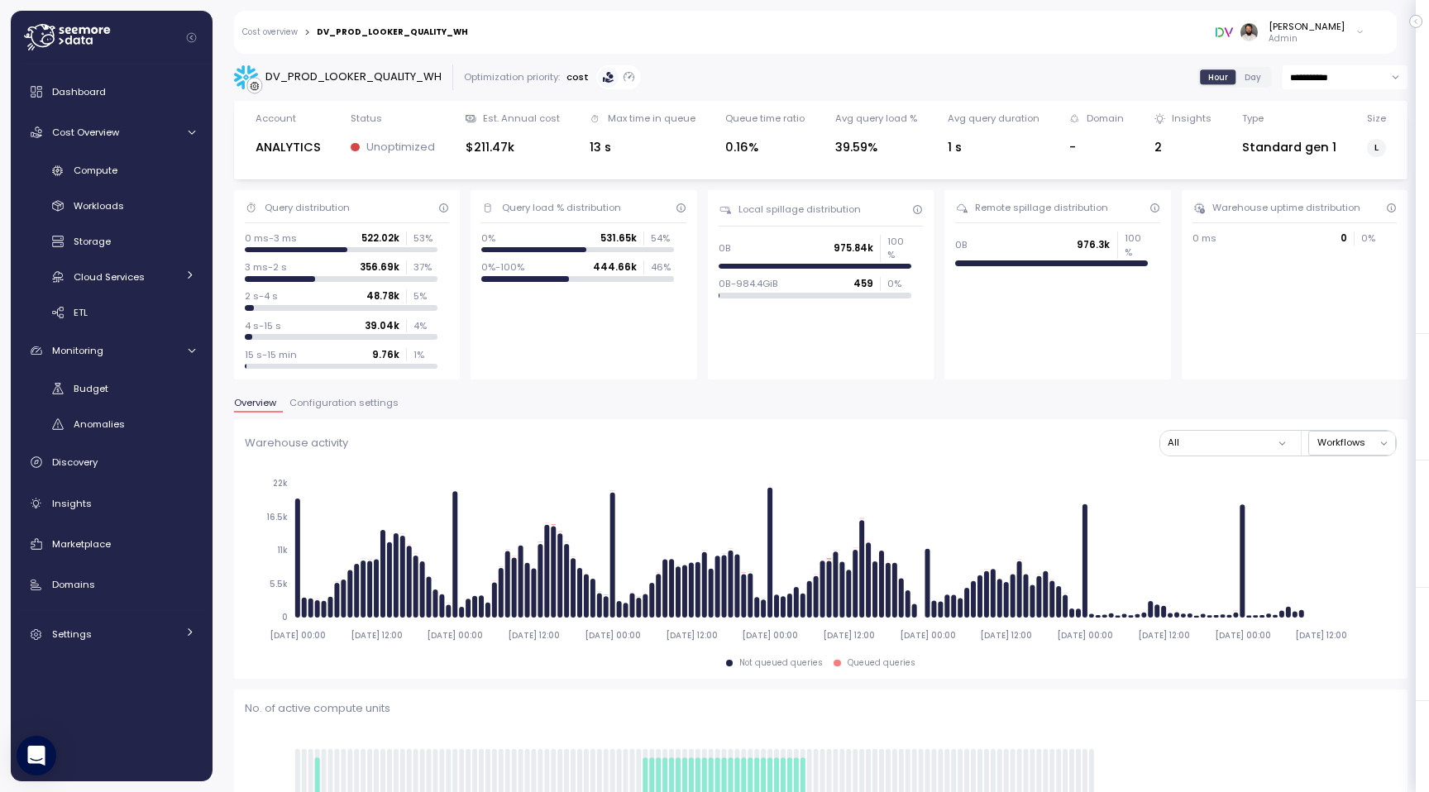
click at [351, 398] on span "Configuration settings" at bounding box center [343, 402] width 109 height 9
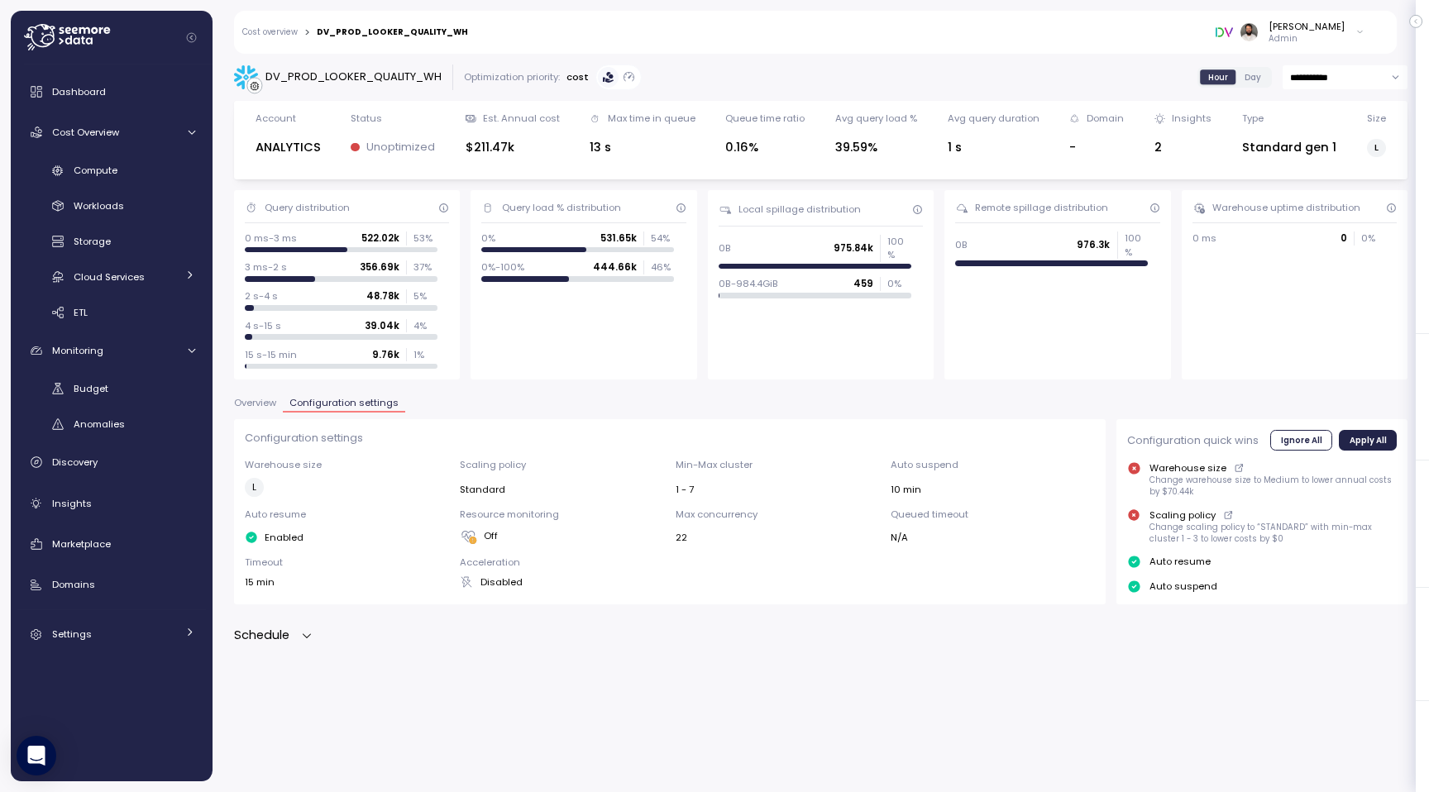
click at [259, 398] on span "Overview" at bounding box center [255, 402] width 42 height 9
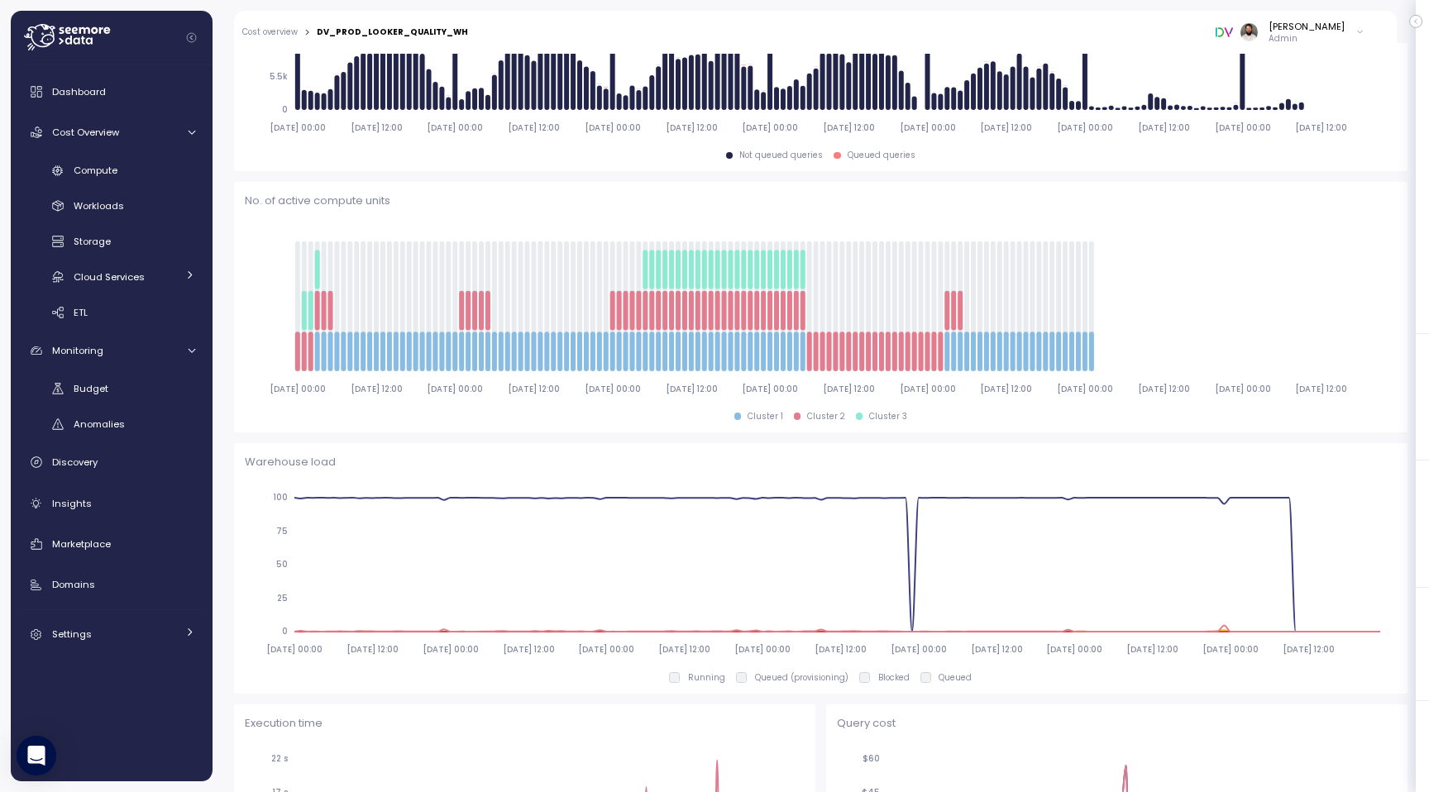
scroll to position [169, 0]
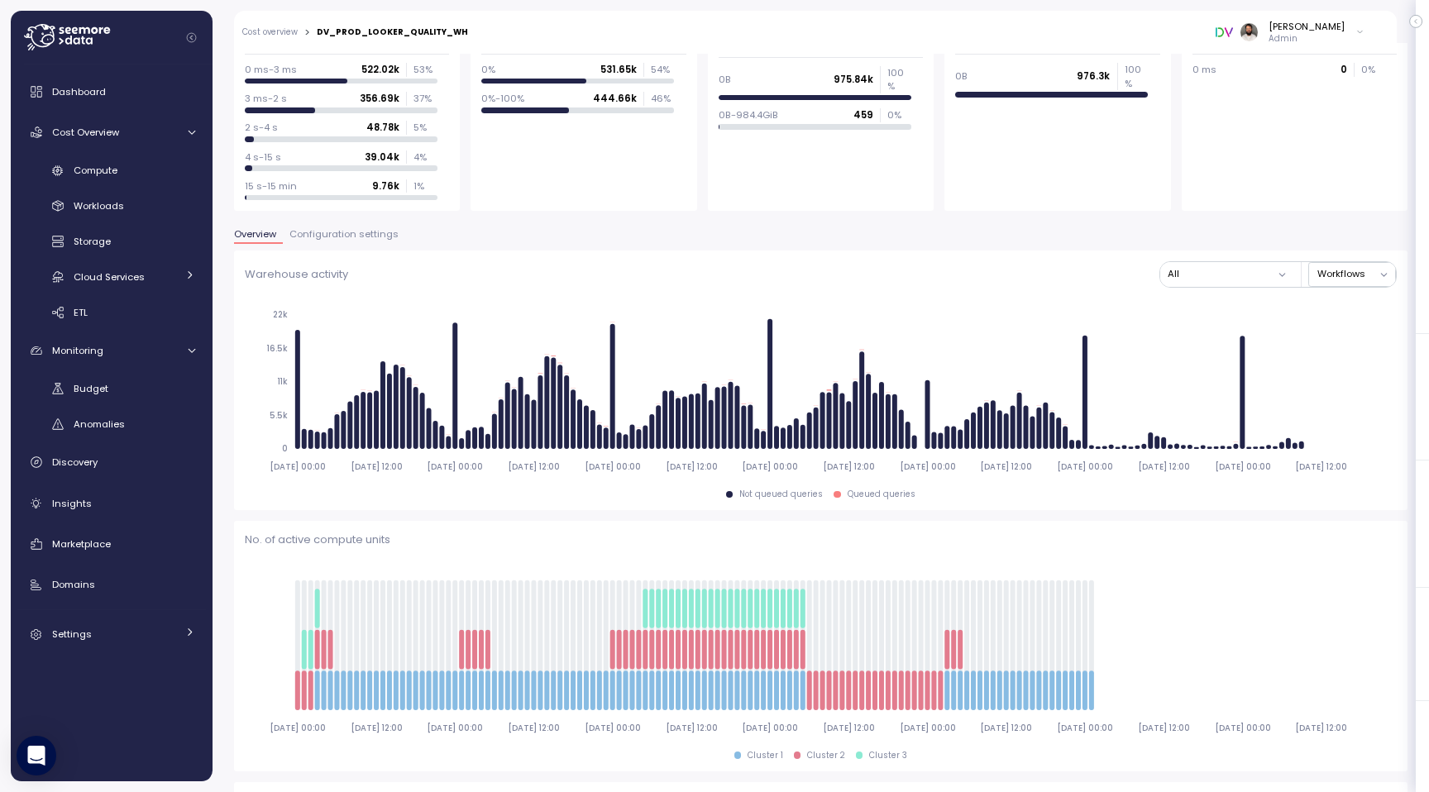
click at [345, 236] on span "Configuration settings" at bounding box center [343, 234] width 109 height 9
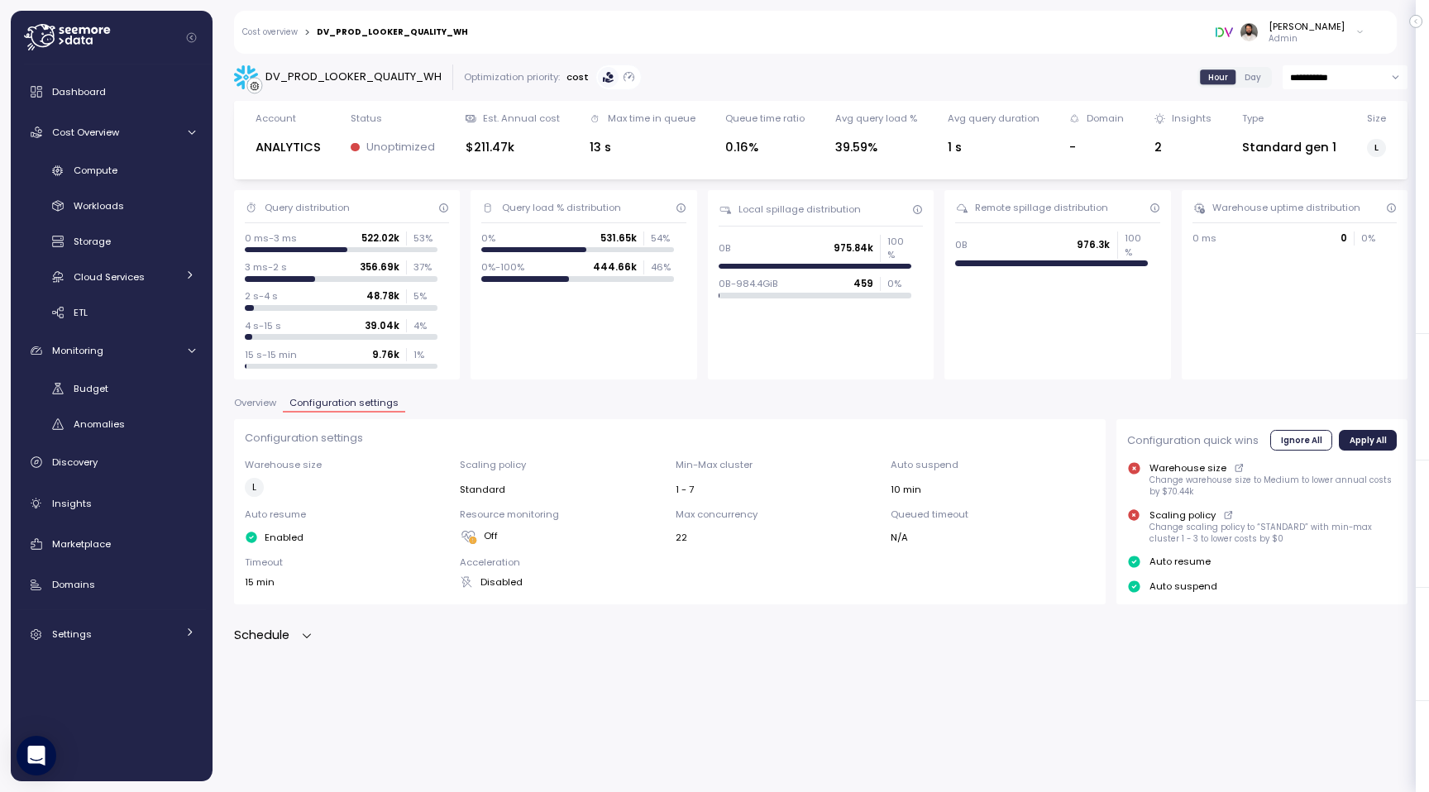
click at [302, 637] on icon "button" at bounding box center [306, 635] width 13 height 13
click at [287, 34] on link "Cost overview" at bounding box center [269, 32] width 55 height 8
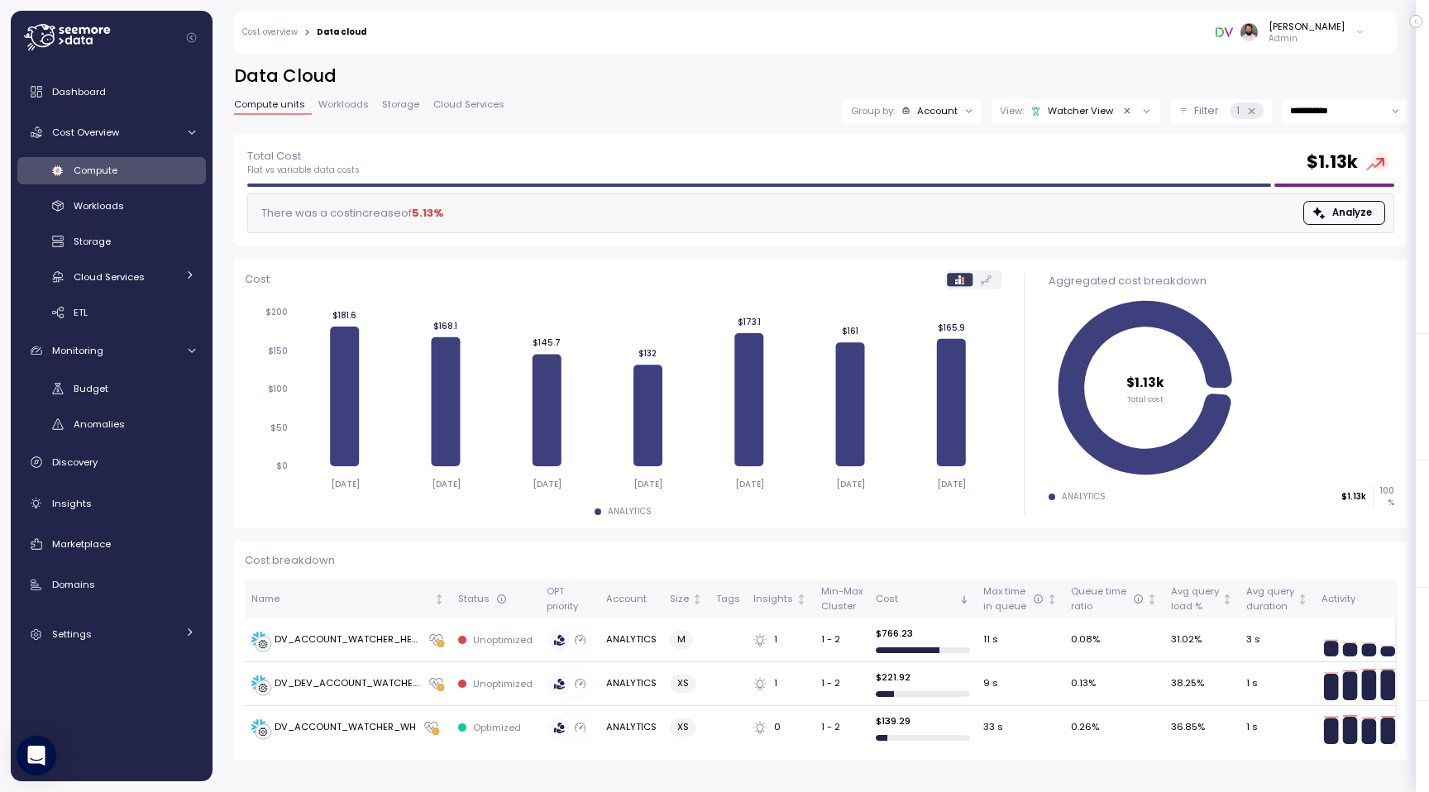
click at [1248, 109] on icon at bounding box center [1251, 111] width 6 height 6
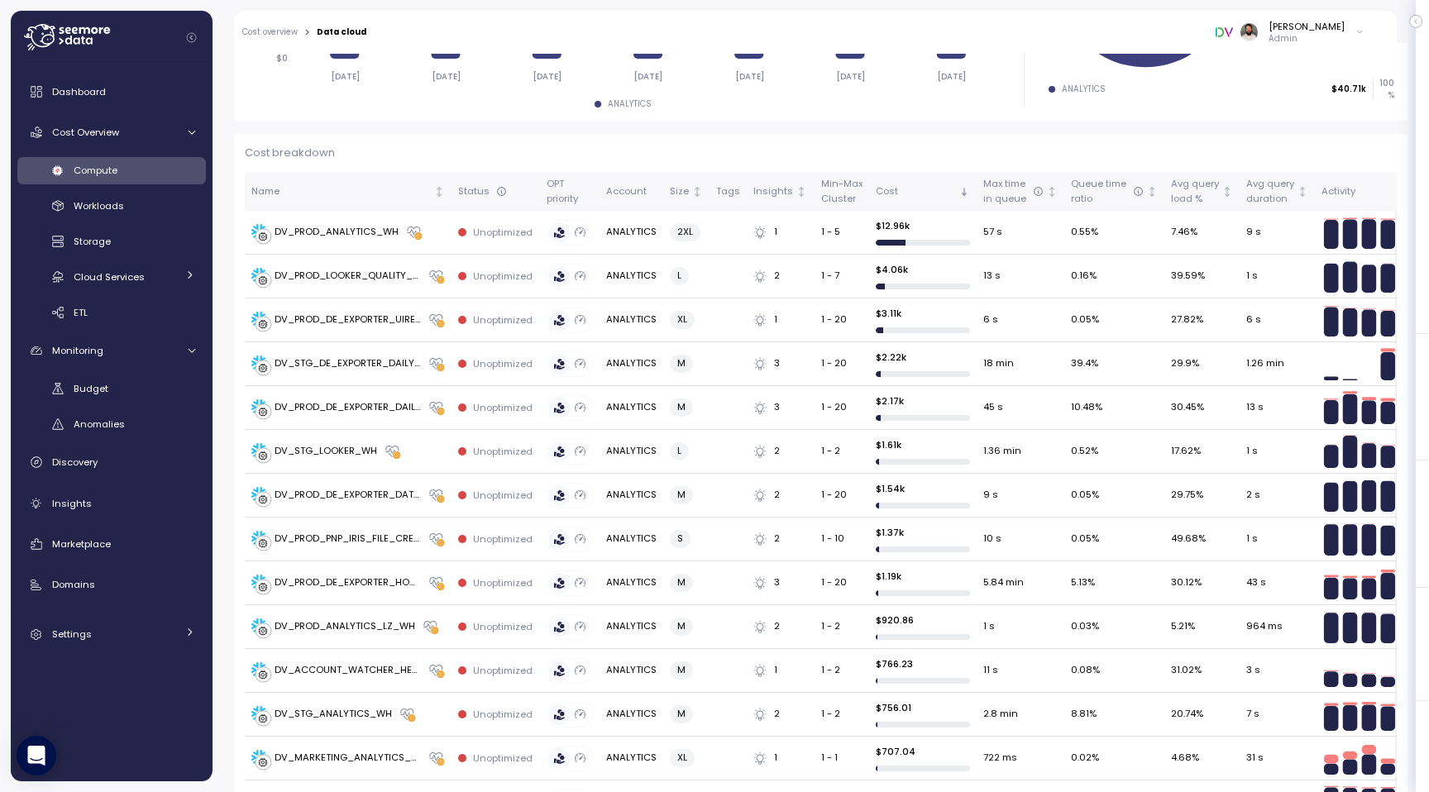
scroll to position [361, 0]
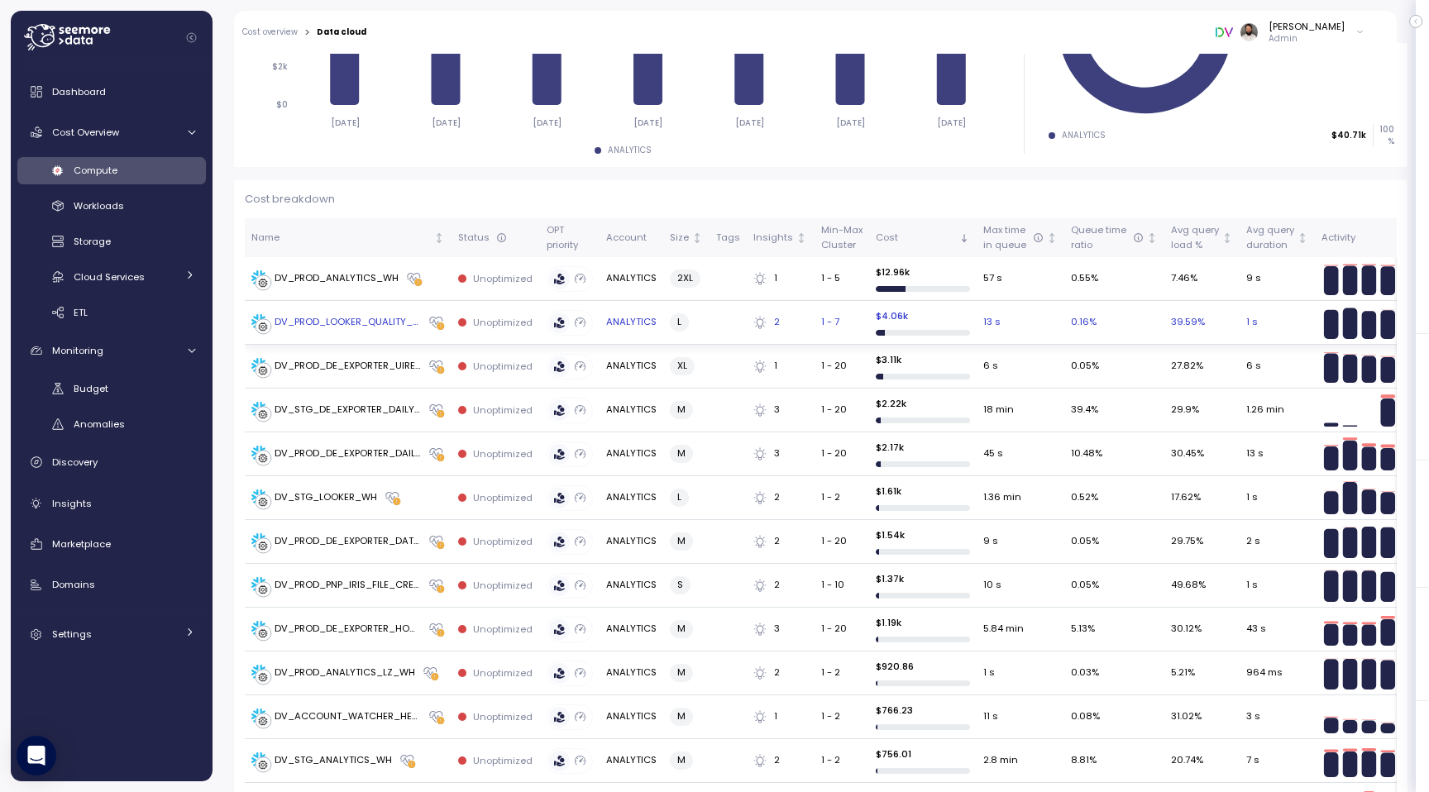
click at [372, 328] on div "DV_PROD_LOOKER_QUALITY_WH" at bounding box center [347, 322] width 146 height 15
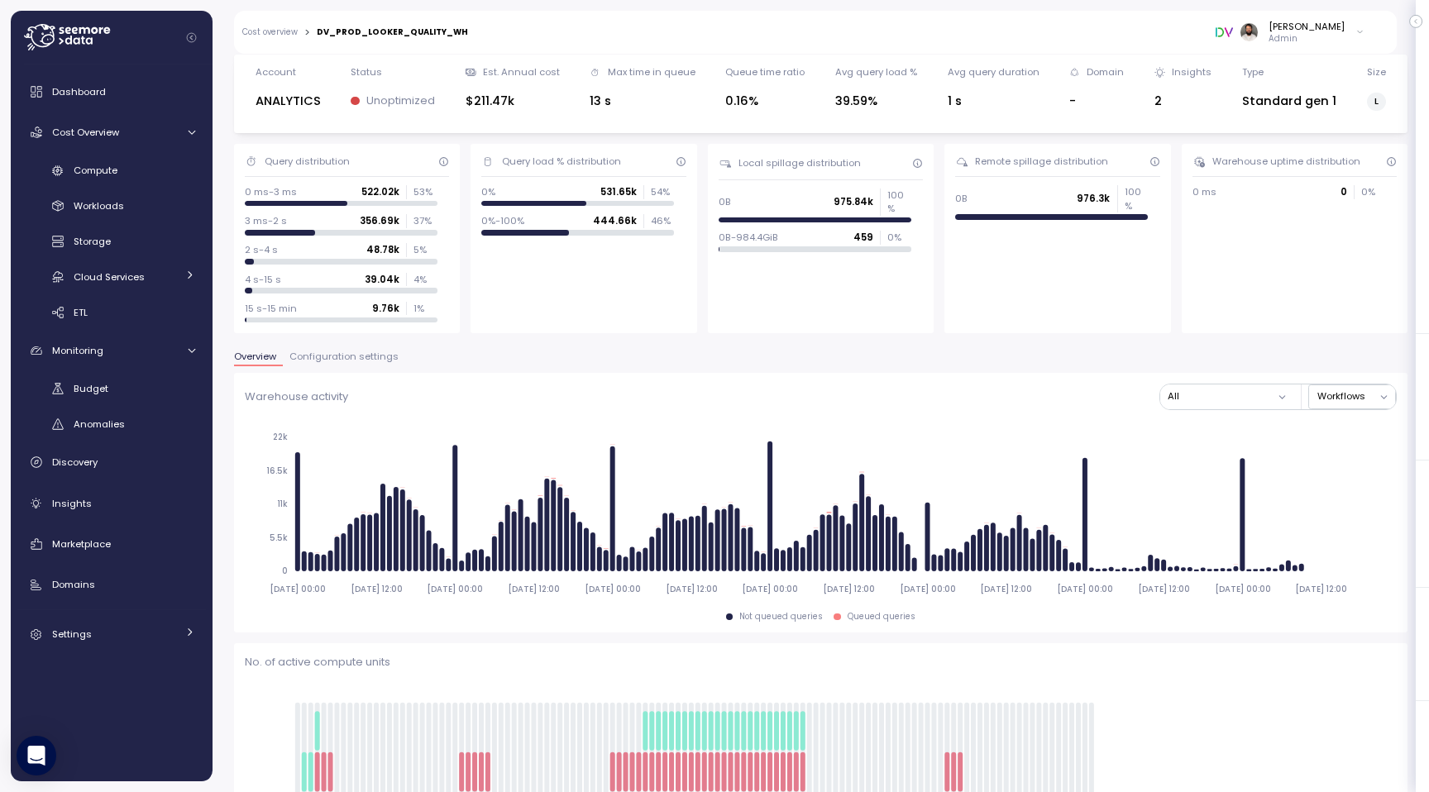
scroll to position [35, 0]
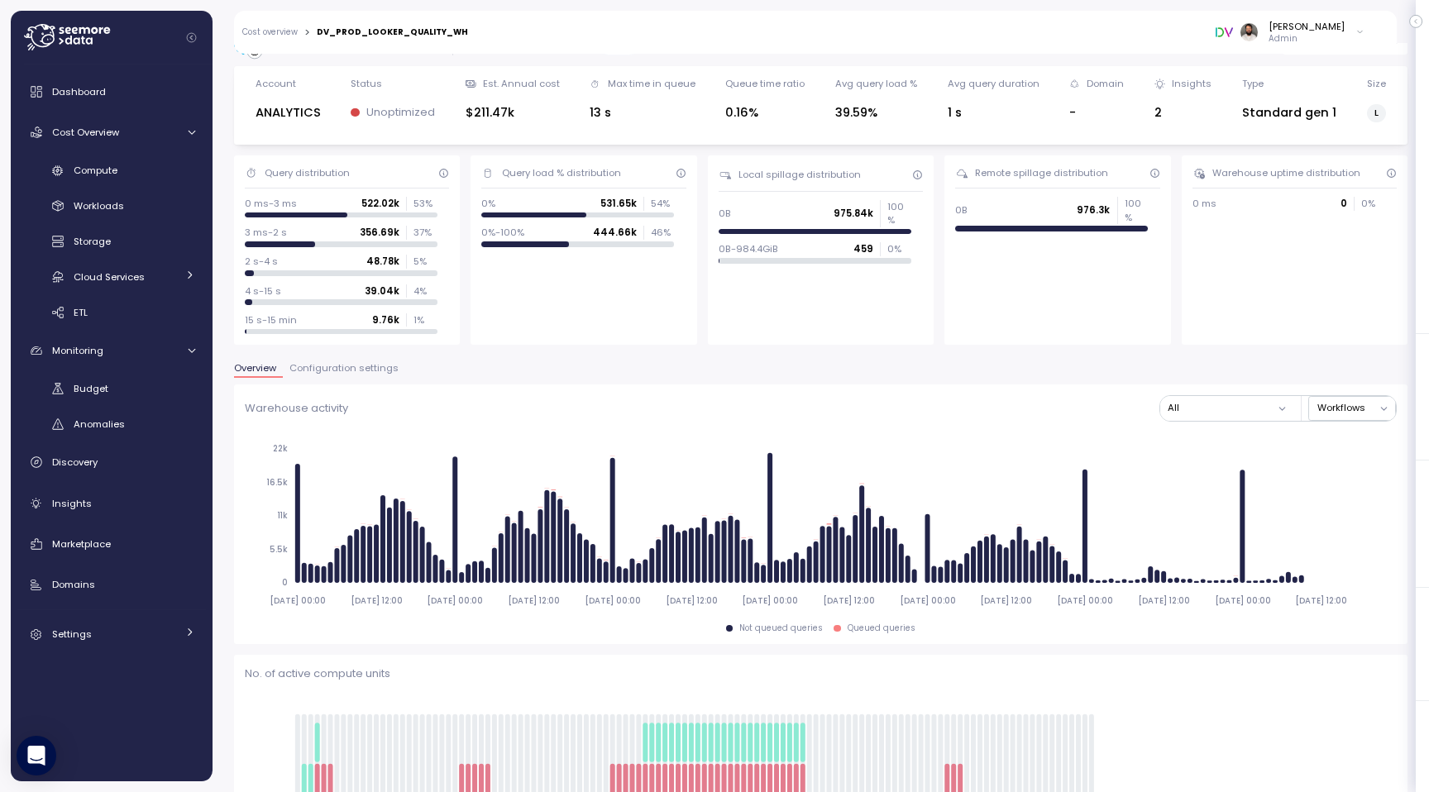
click at [326, 368] on span "Configuration settings" at bounding box center [343, 368] width 109 height 9
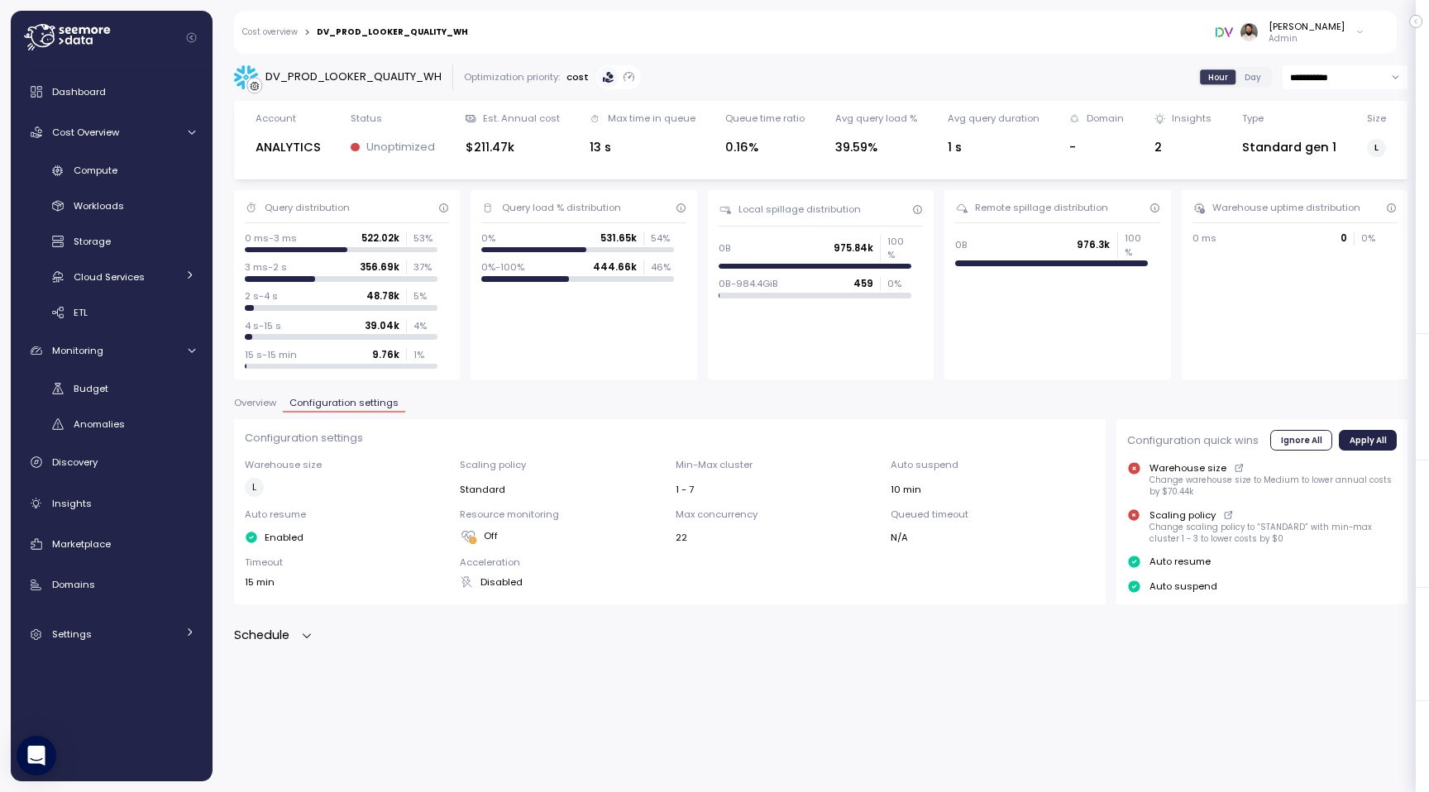
click at [306, 637] on icon "button" at bounding box center [307, 635] width 8 height 4
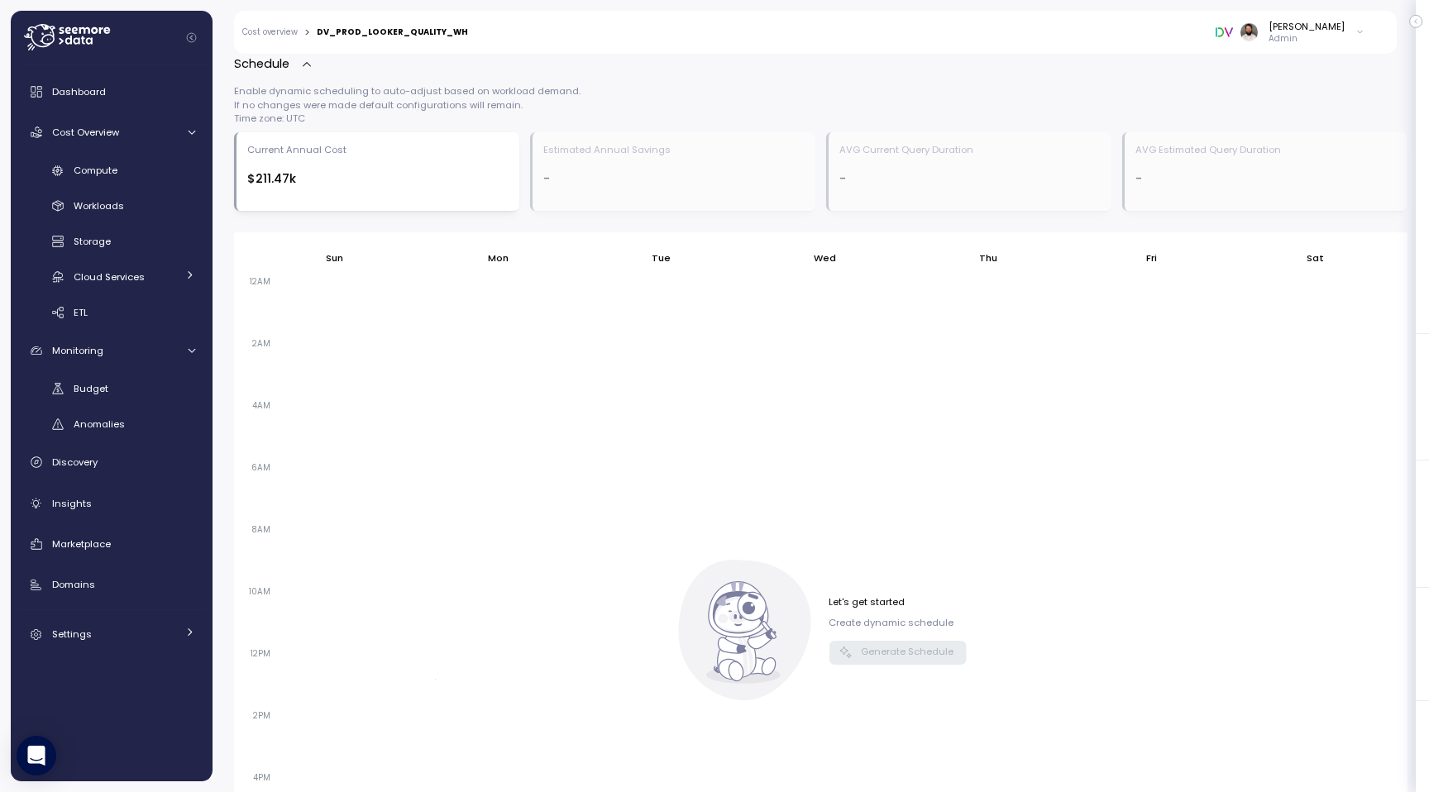
scroll to position [570, 0]
click at [616, 188] on div "-" at bounding box center [673, 179] width 261 height 19
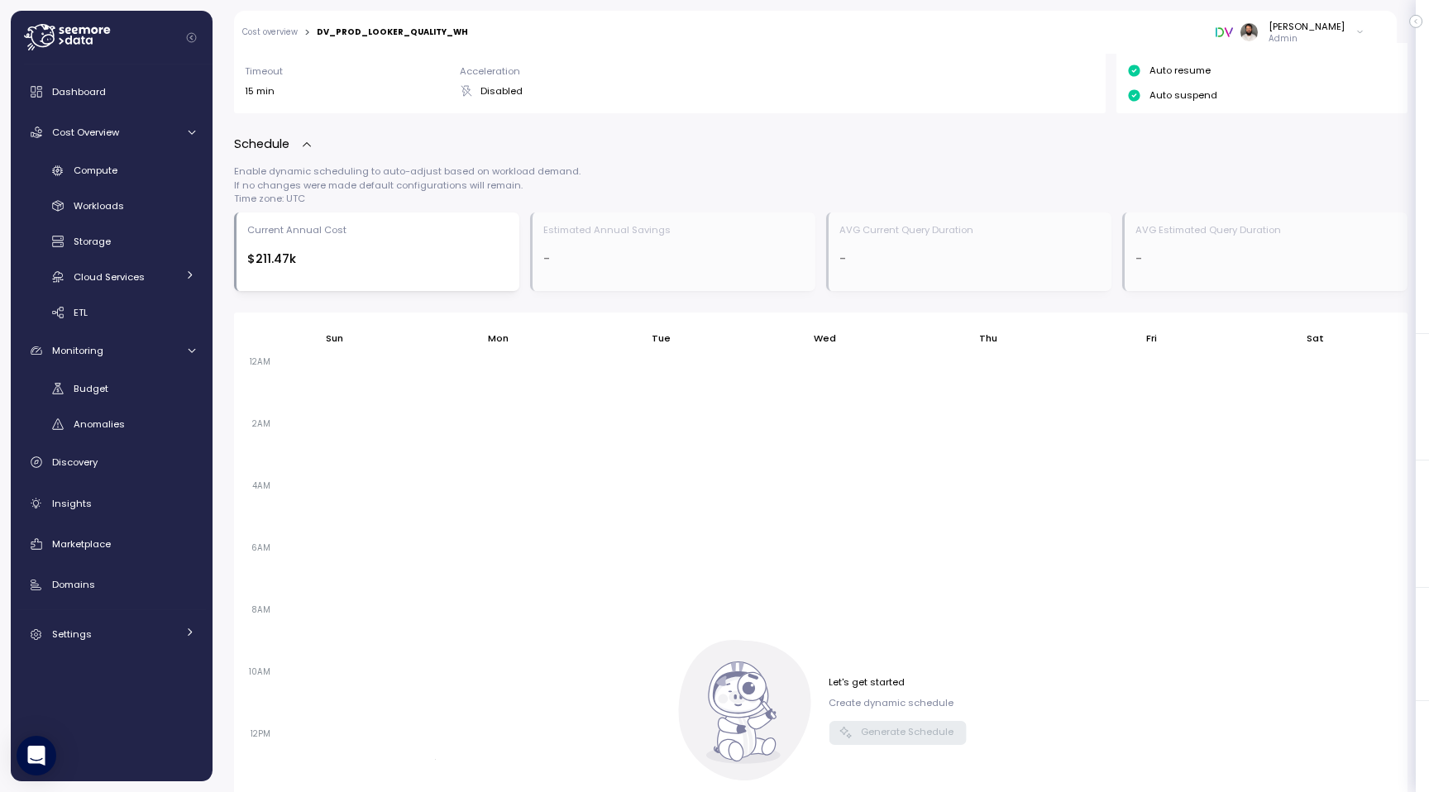
scroll to position [476, 0]
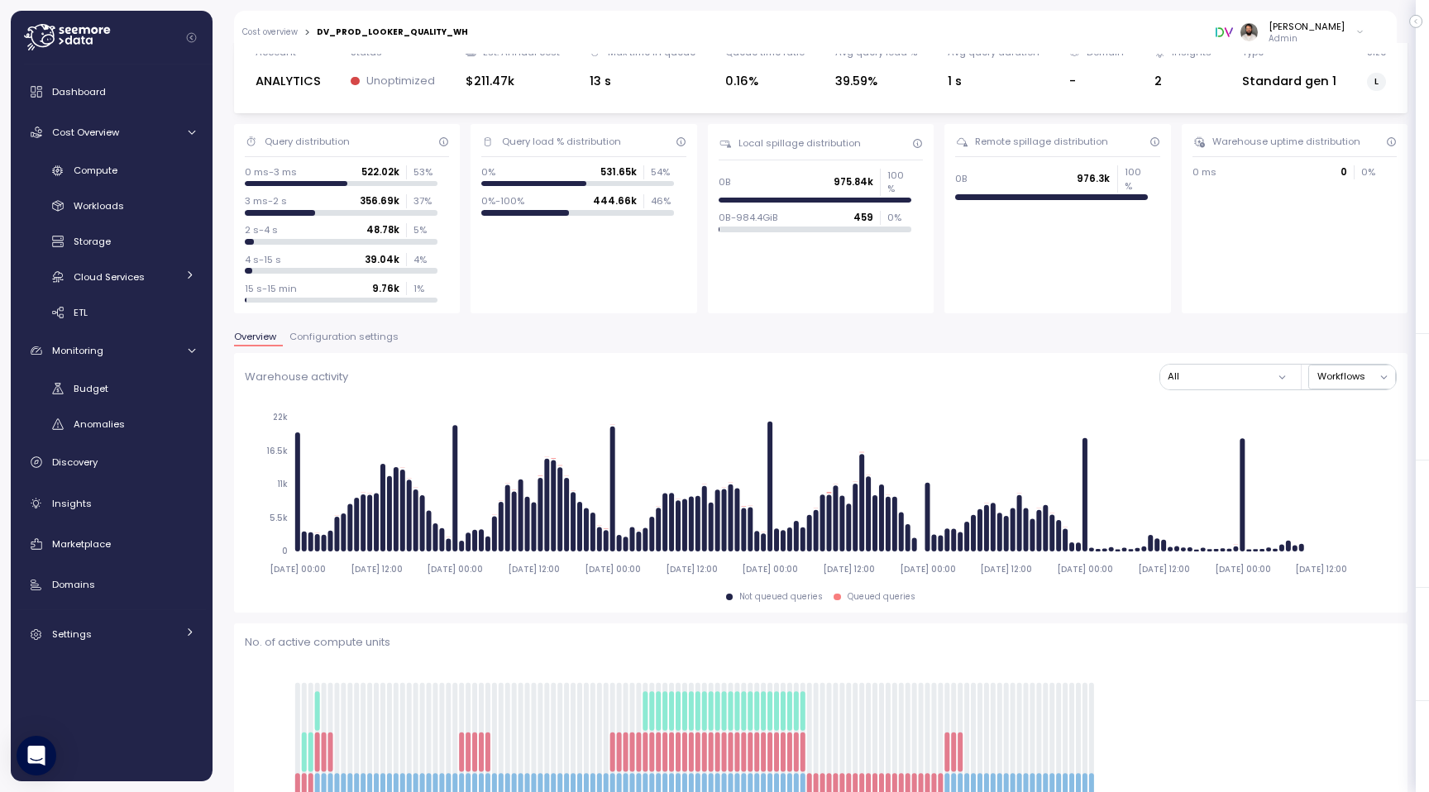
scroll to position [24, 0]
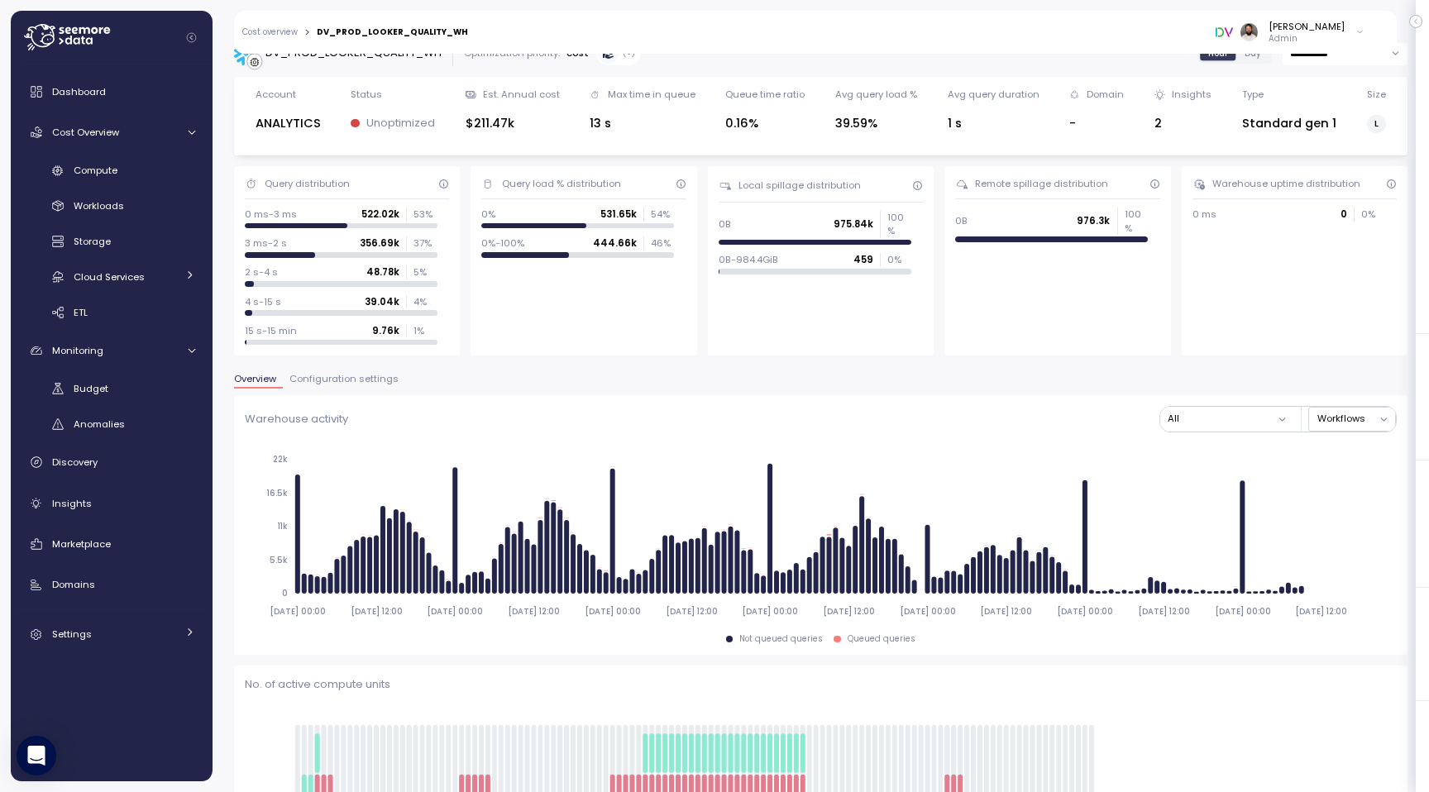
click at [384, 388] on button "Configuration settings" at bounding box center [344, 382] width 122 height 14
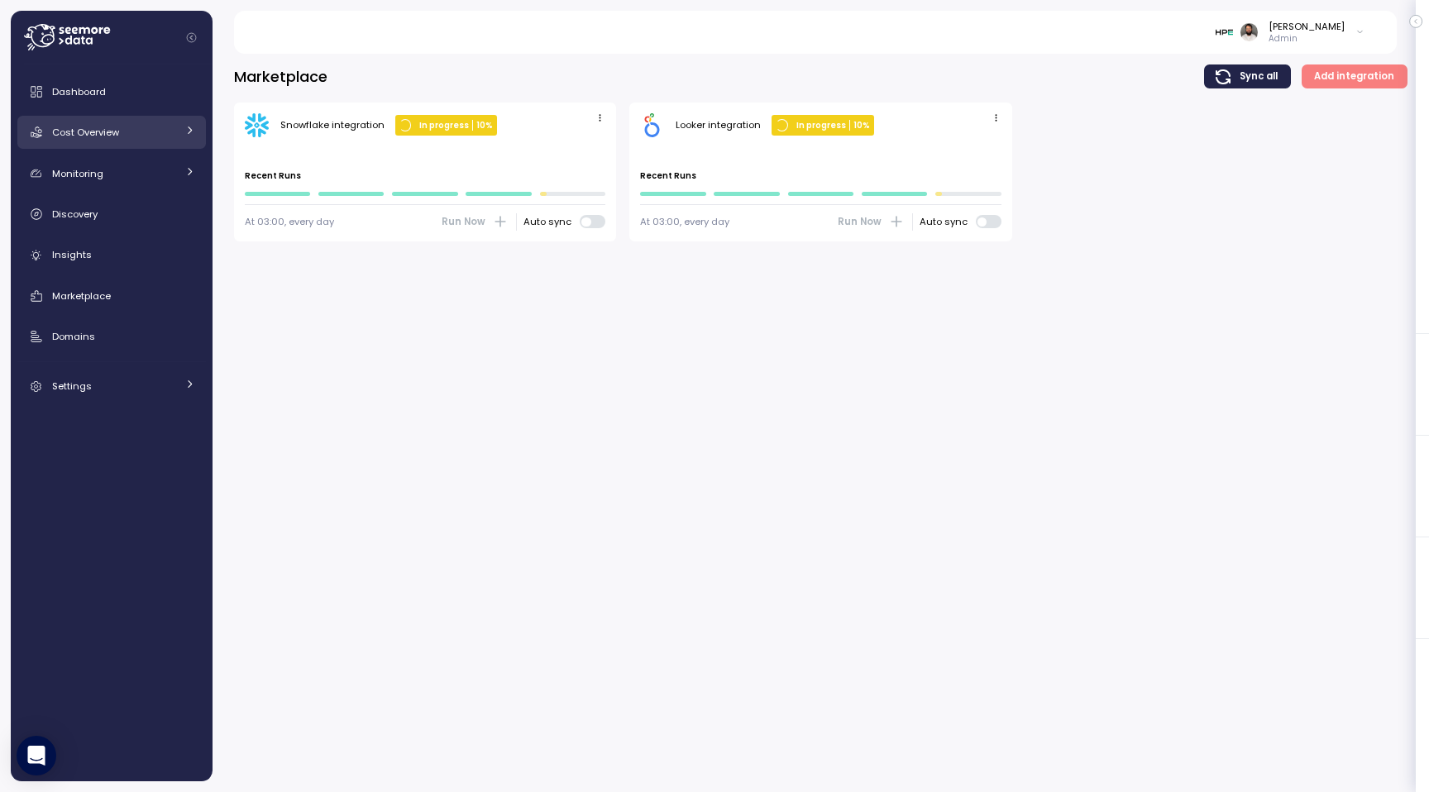
click at [150, 133] on div "Cost Overview" at bounding box center [114, 132] width 124 height 17
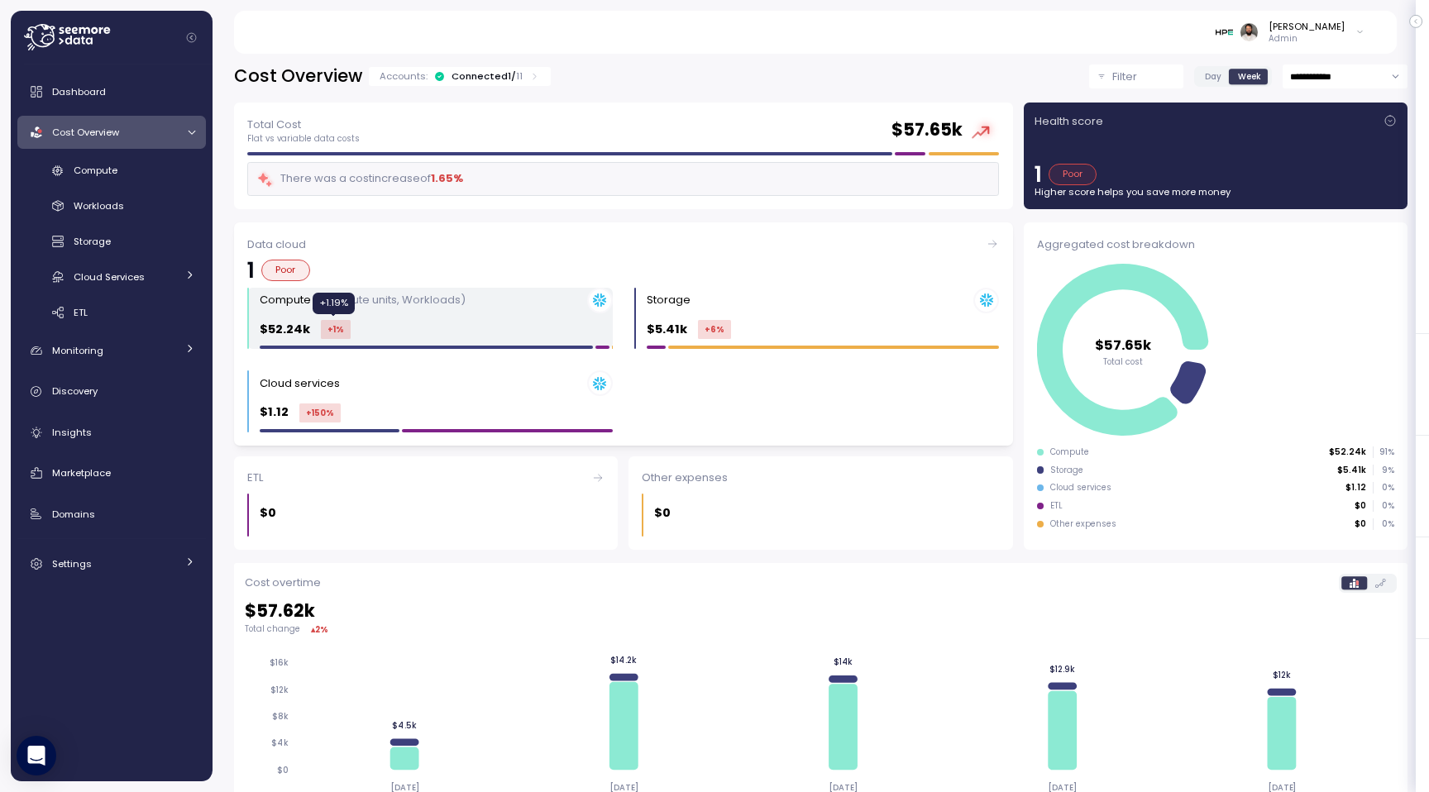
click at [336, 333] on div "+1 %" at bounding box center [336, 329] width 30 height 19
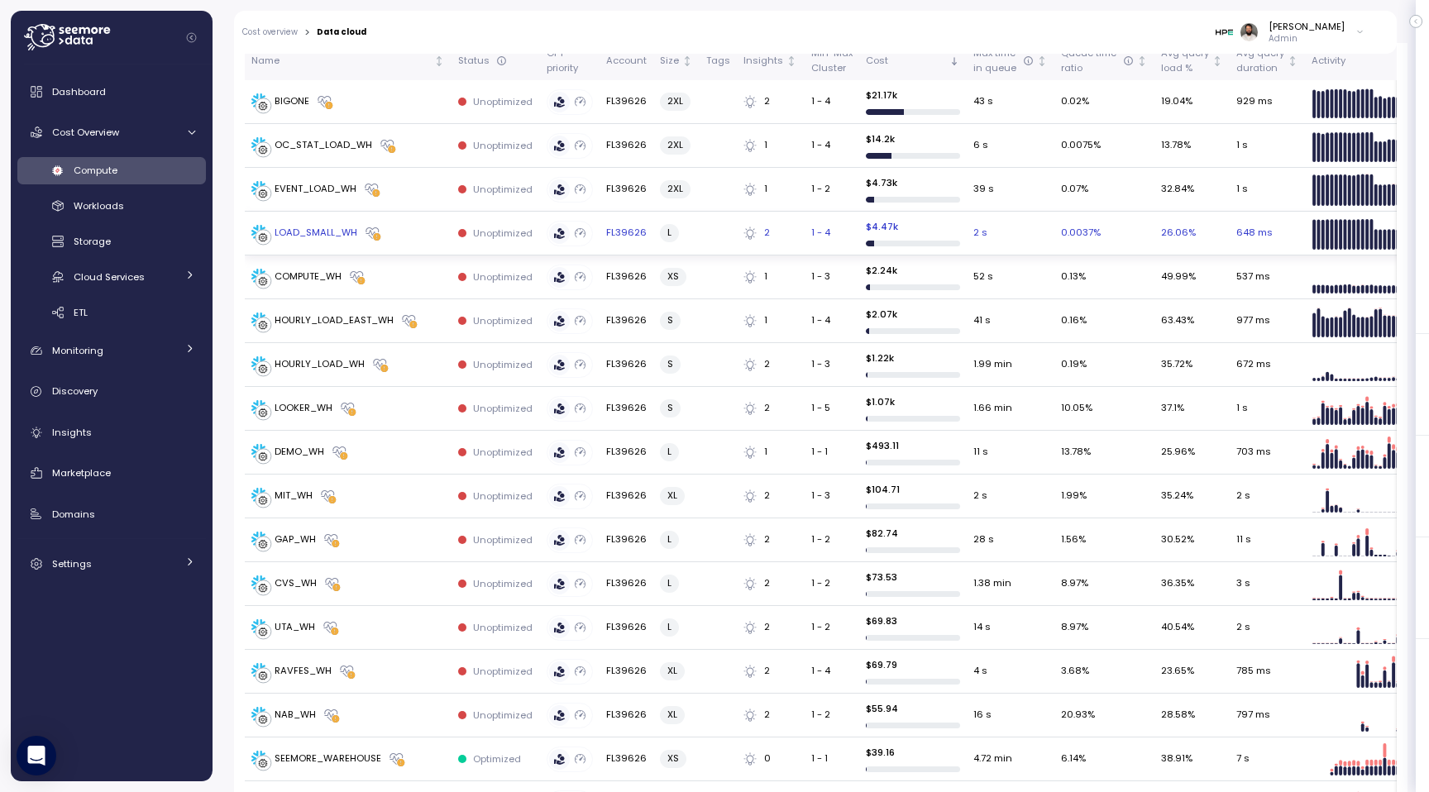
click at [421, 231] on div "LOAD_SMALL_WH" at bounding box center [347, 233] width 193 height 17
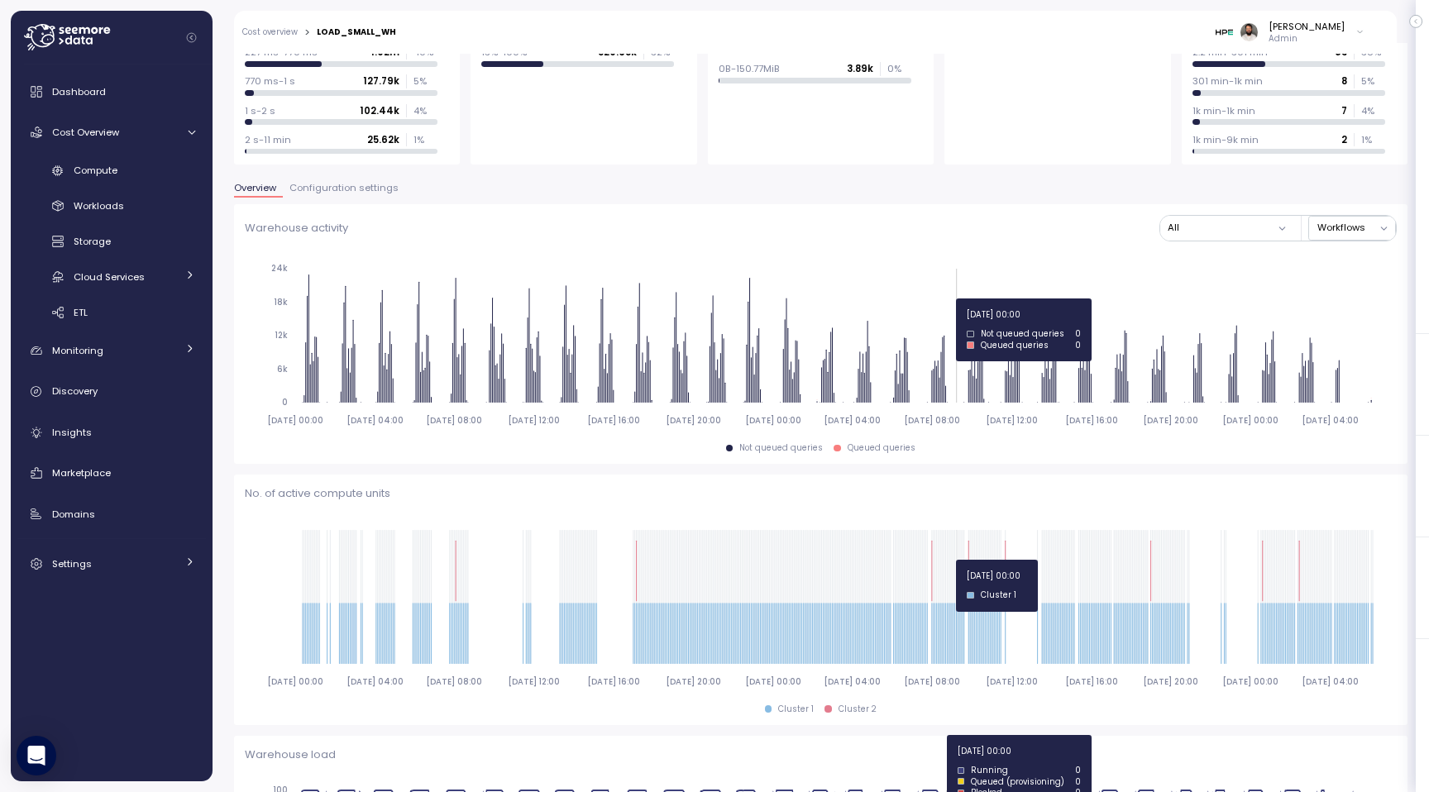
scroll to position [212, 0]
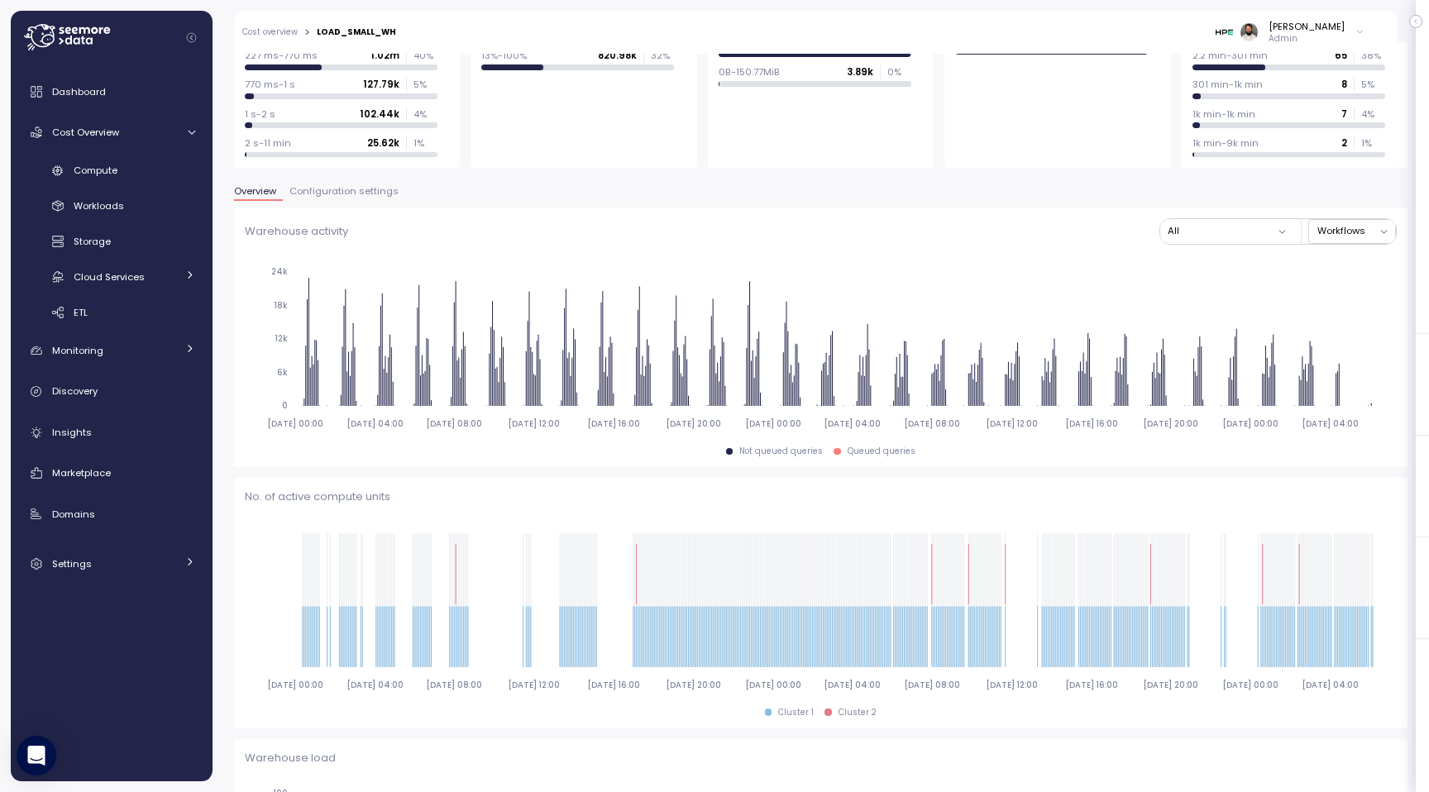
click at [353, 192] on span "Configuration settings" at bounding box center [343, 191] width 109 height 9
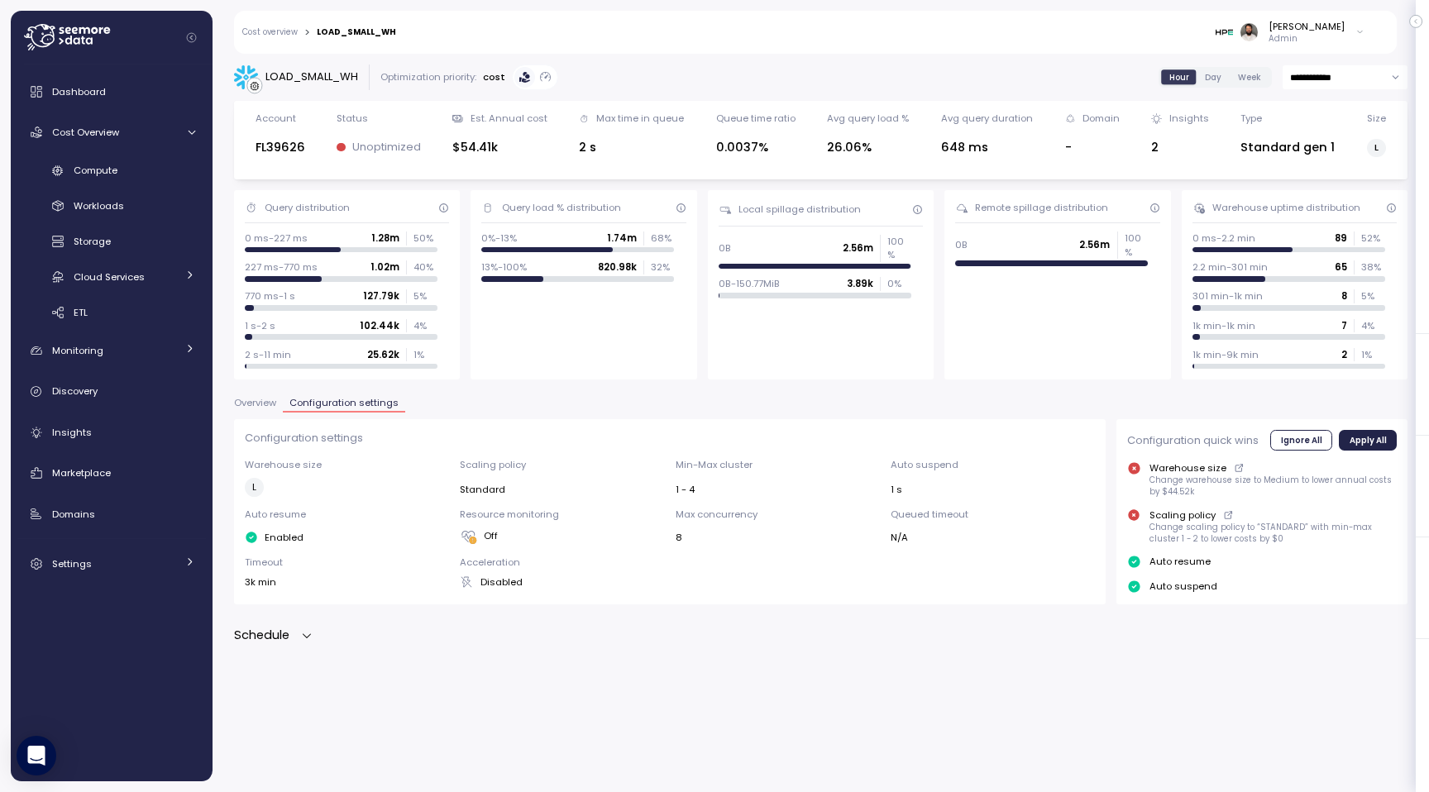
click at [276, 636] on p "Schedule" at bounding box center [261, 635] width 55 height 19
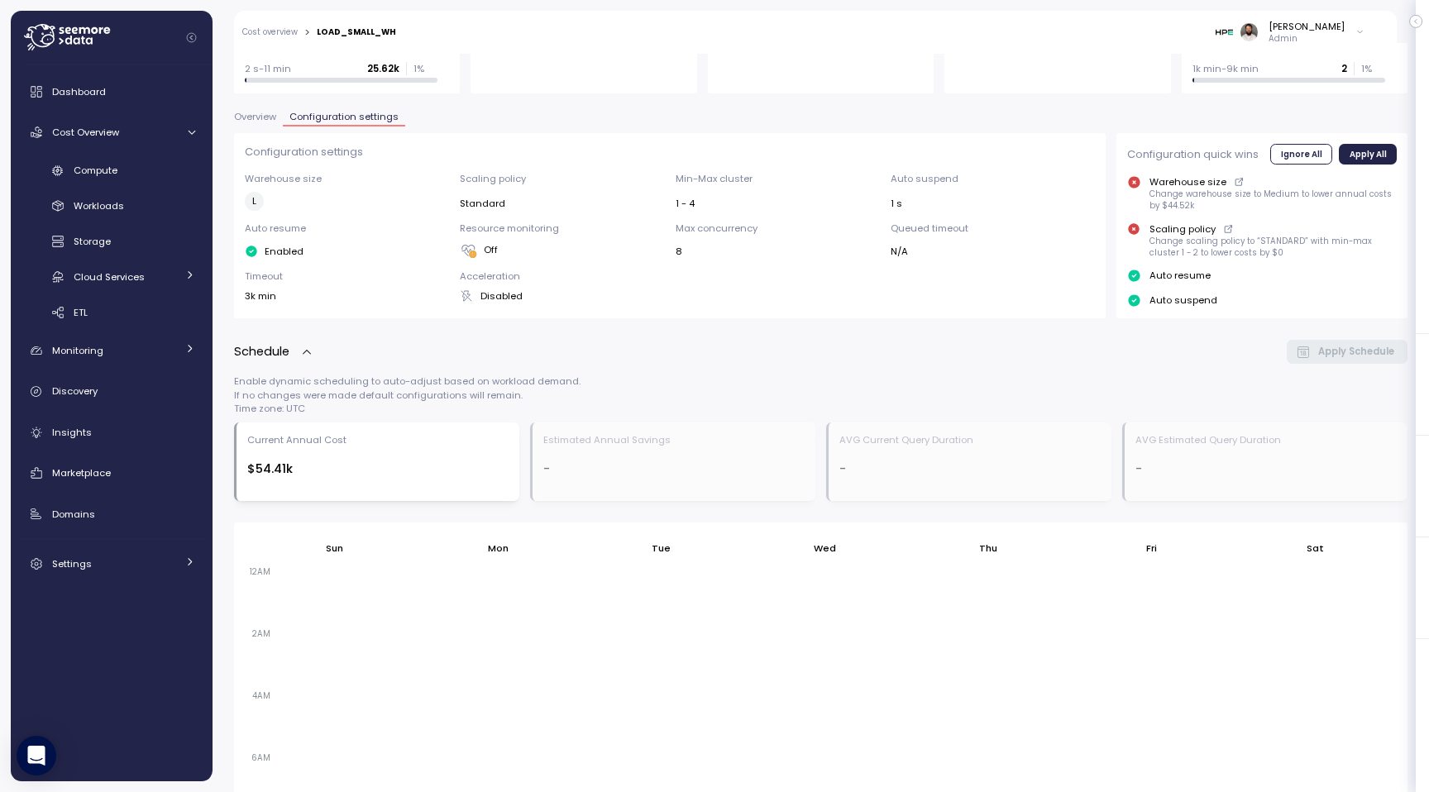
scroll to position [708, 0]
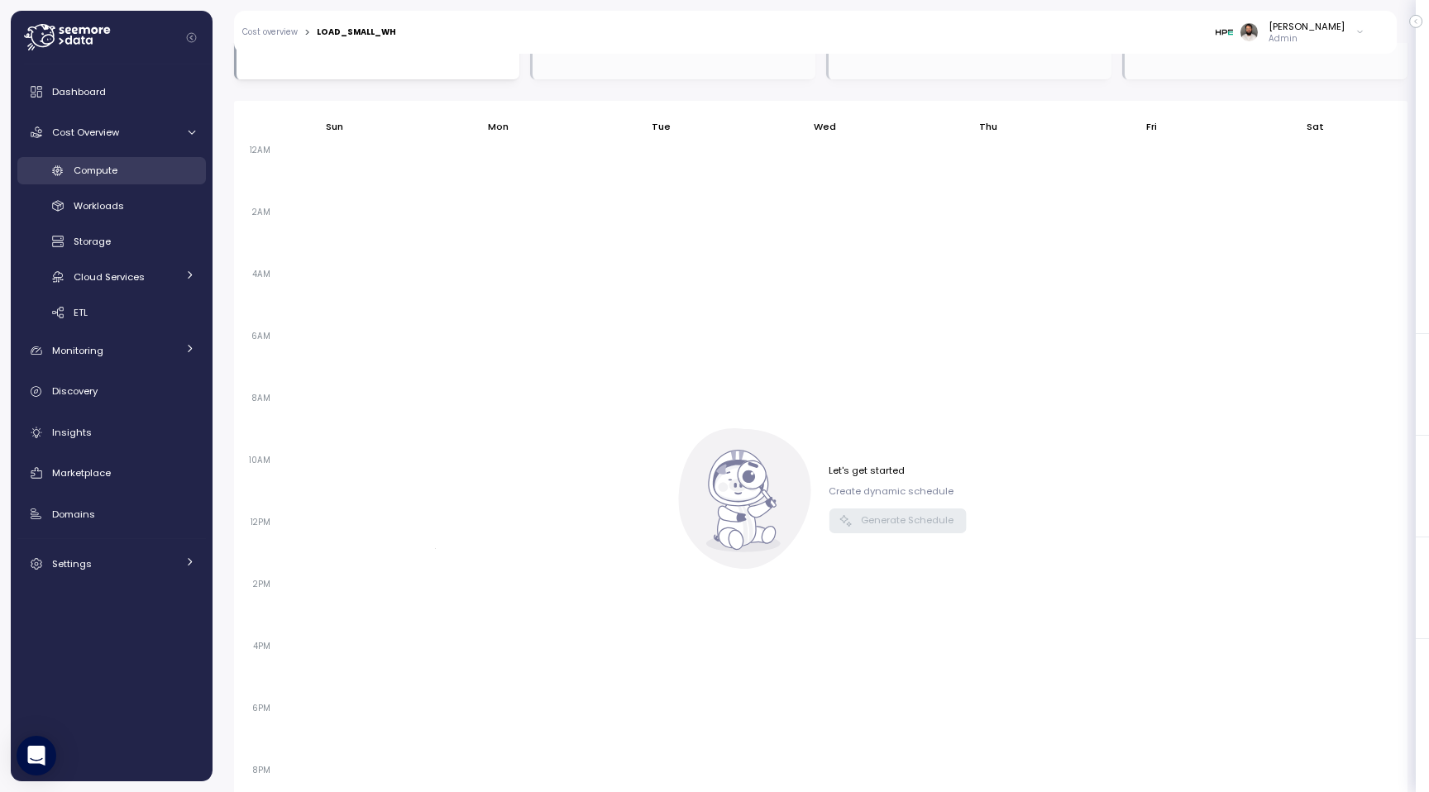
click at [161, 169] on div "Compute" at bounding box center [135, 170] width 122 height 17
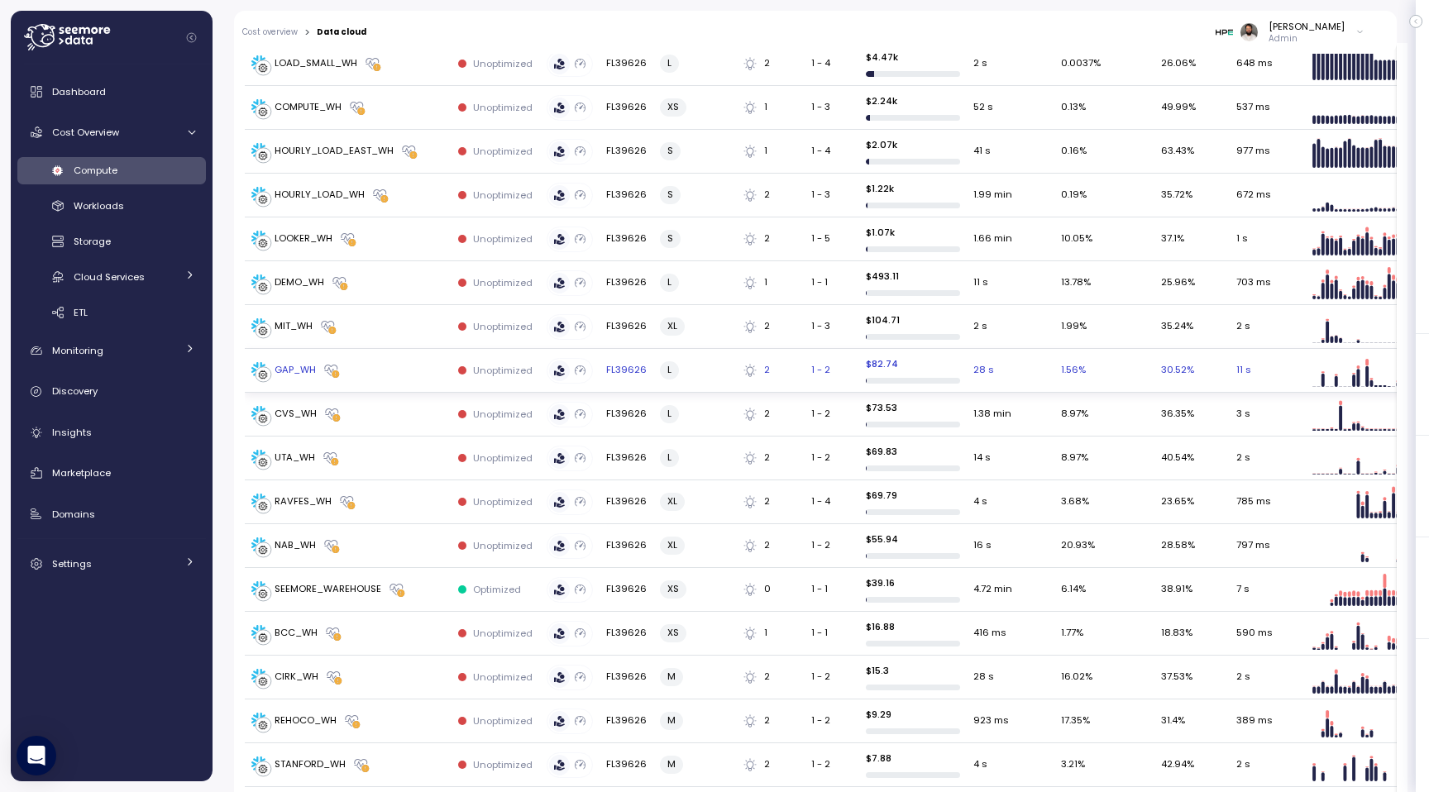
scroll to position [424, 0]
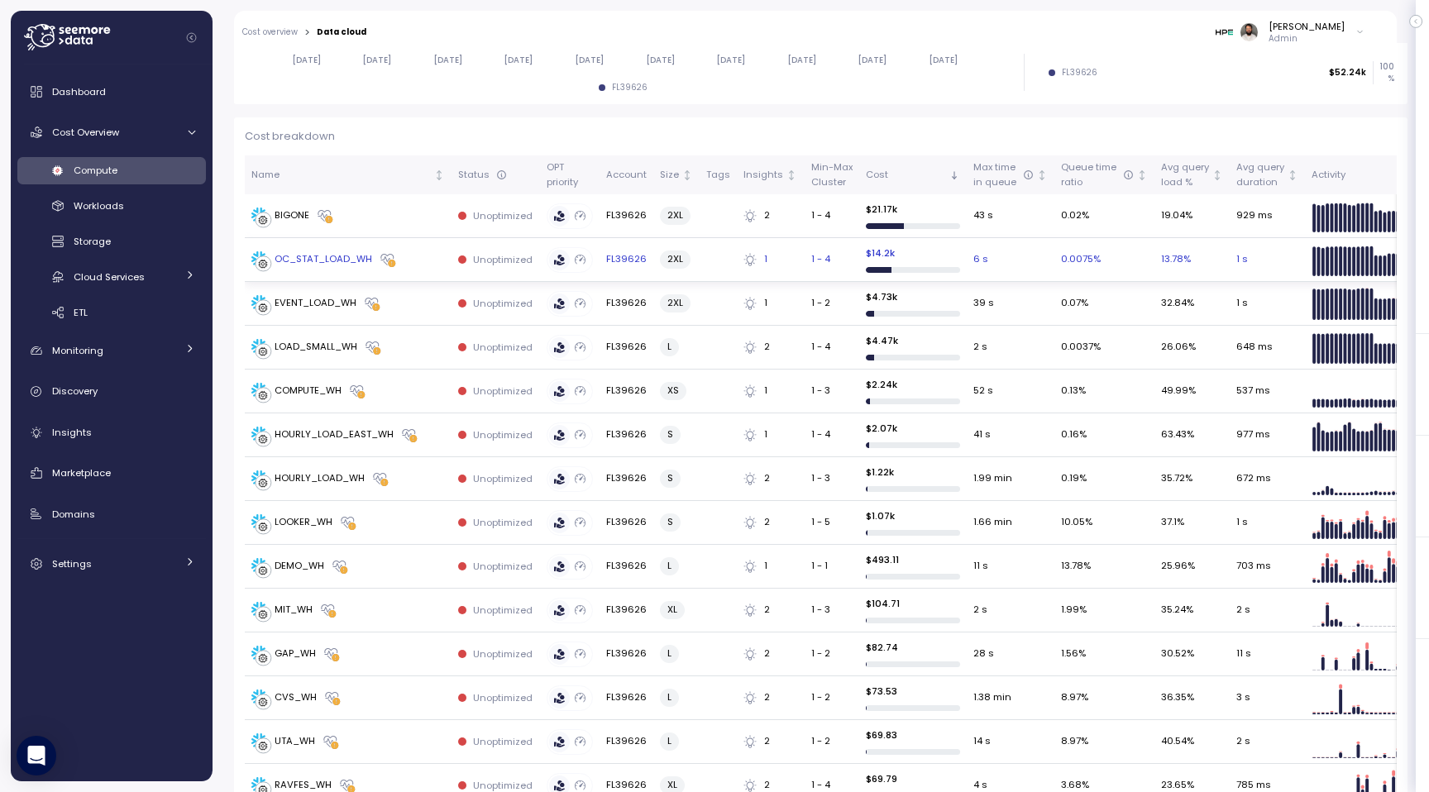
click at [422, 261] on div "OC_STAT_LOAD_WH" at bounding box center [347, 259] width 193 height 17
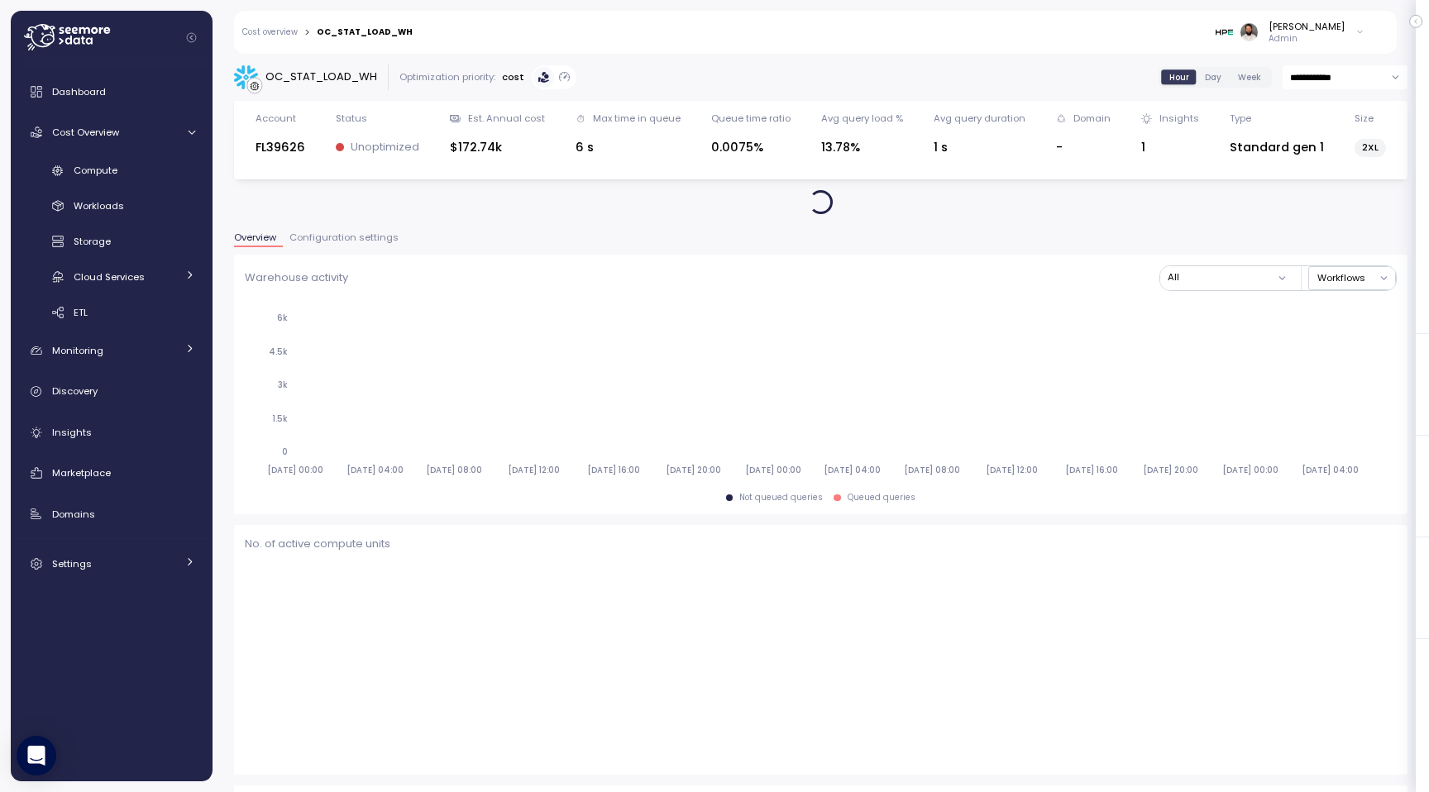
click at [360, 238] on span "Configuration settings" at bounding box center [343, 237] width 109 height 9
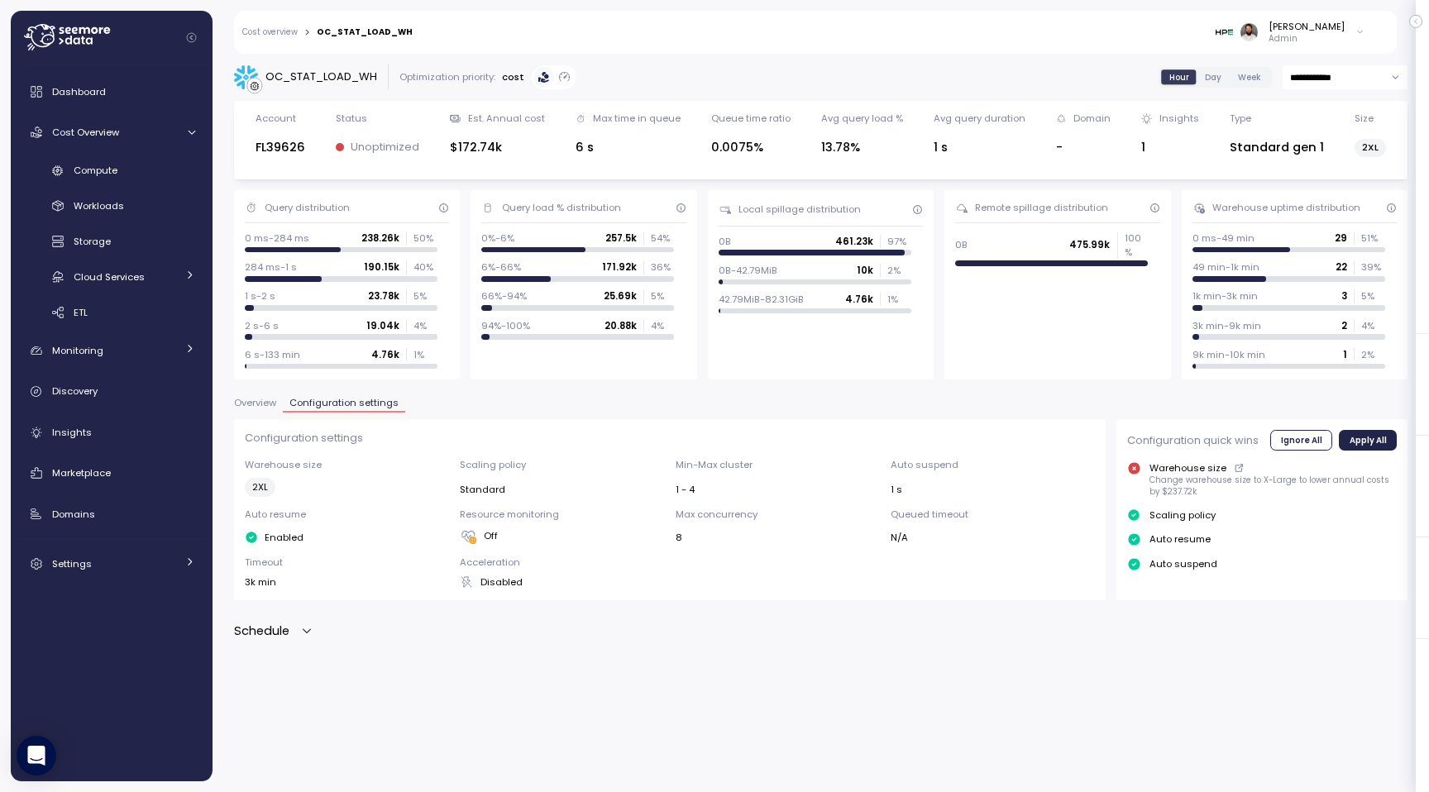
click at [306, 626] on icon "button" at bounding box center [306, 630] width 13 height 13
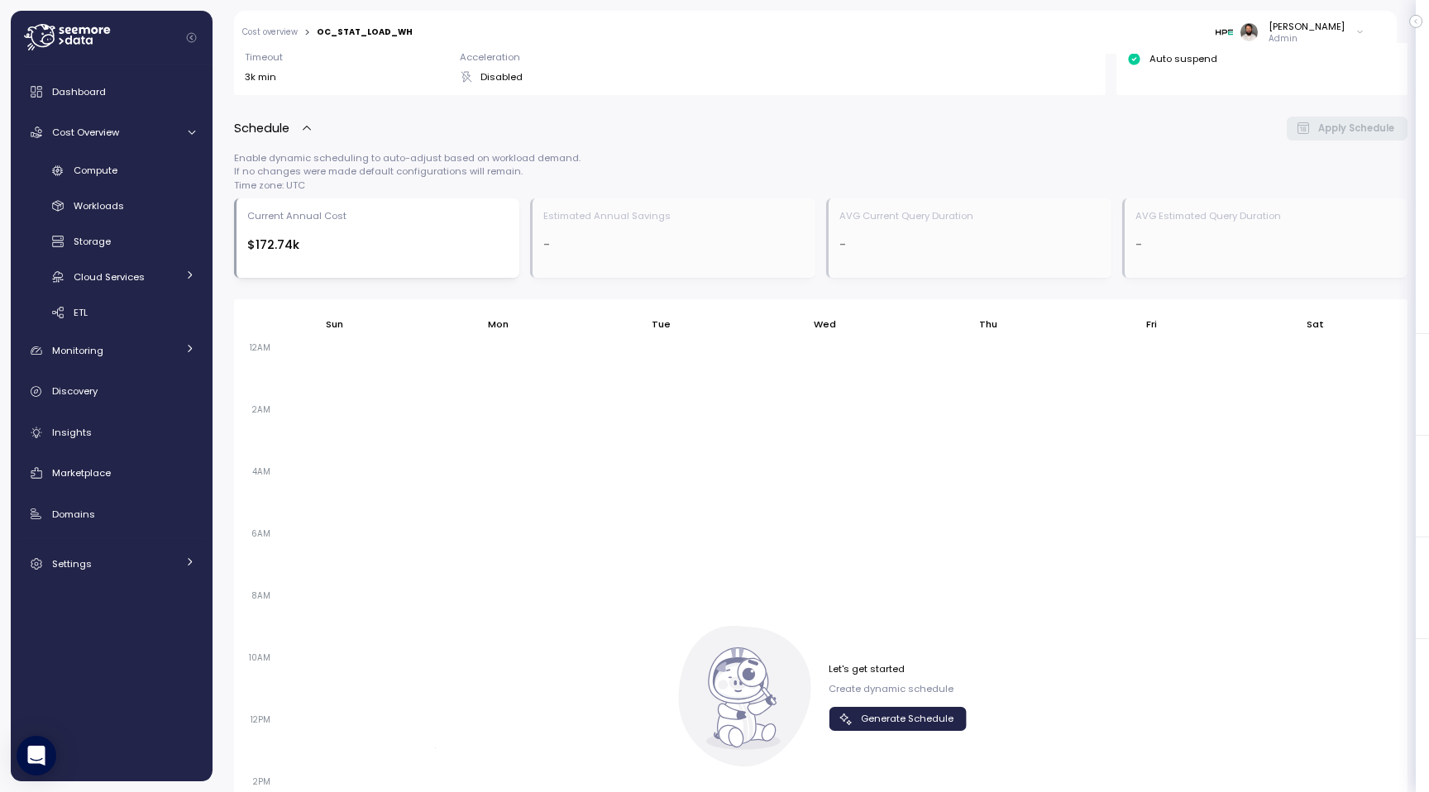
scroll to position [818, 0]
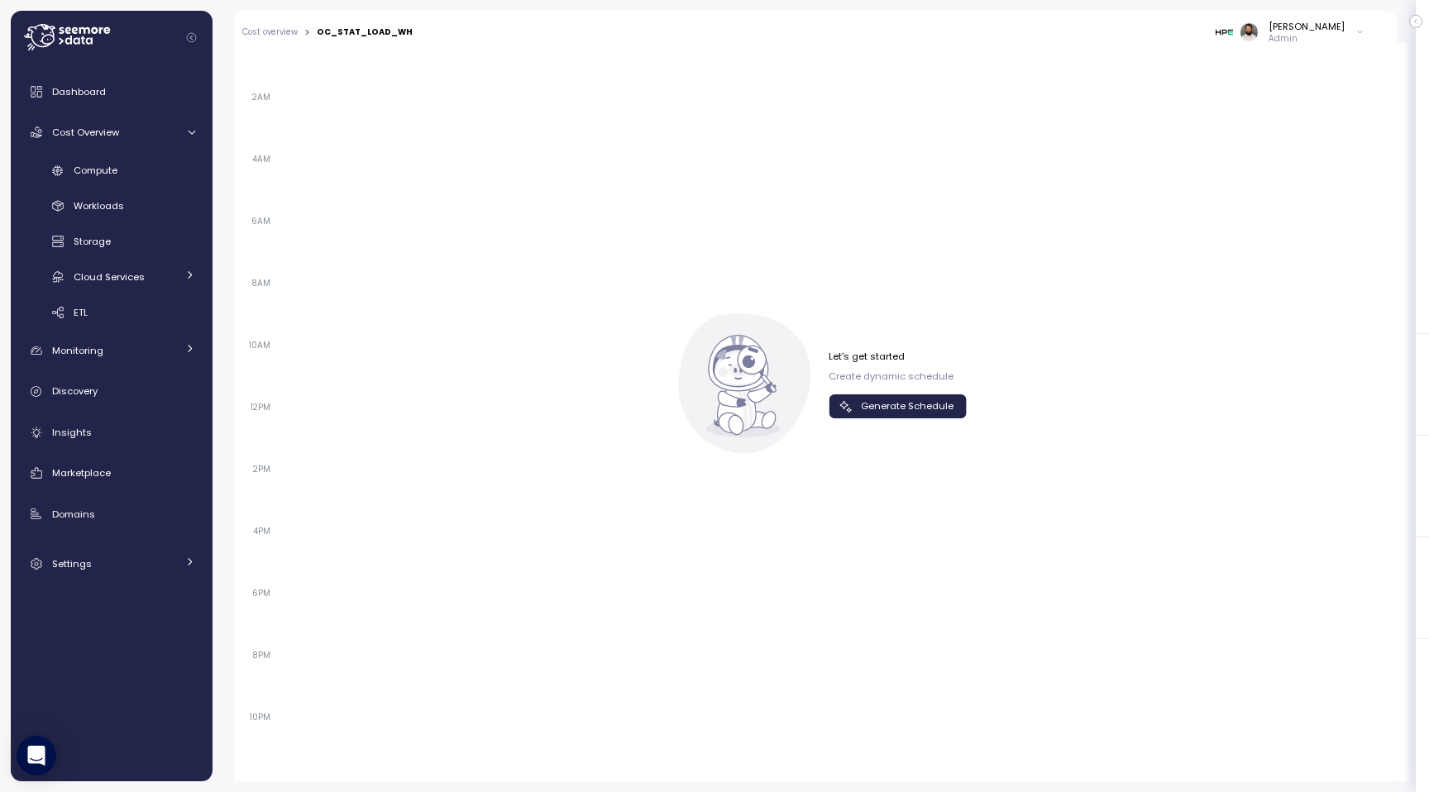
click at [901, 410] on span "Generate Schedule" at bounding box center [907, 406] width 93 height 22
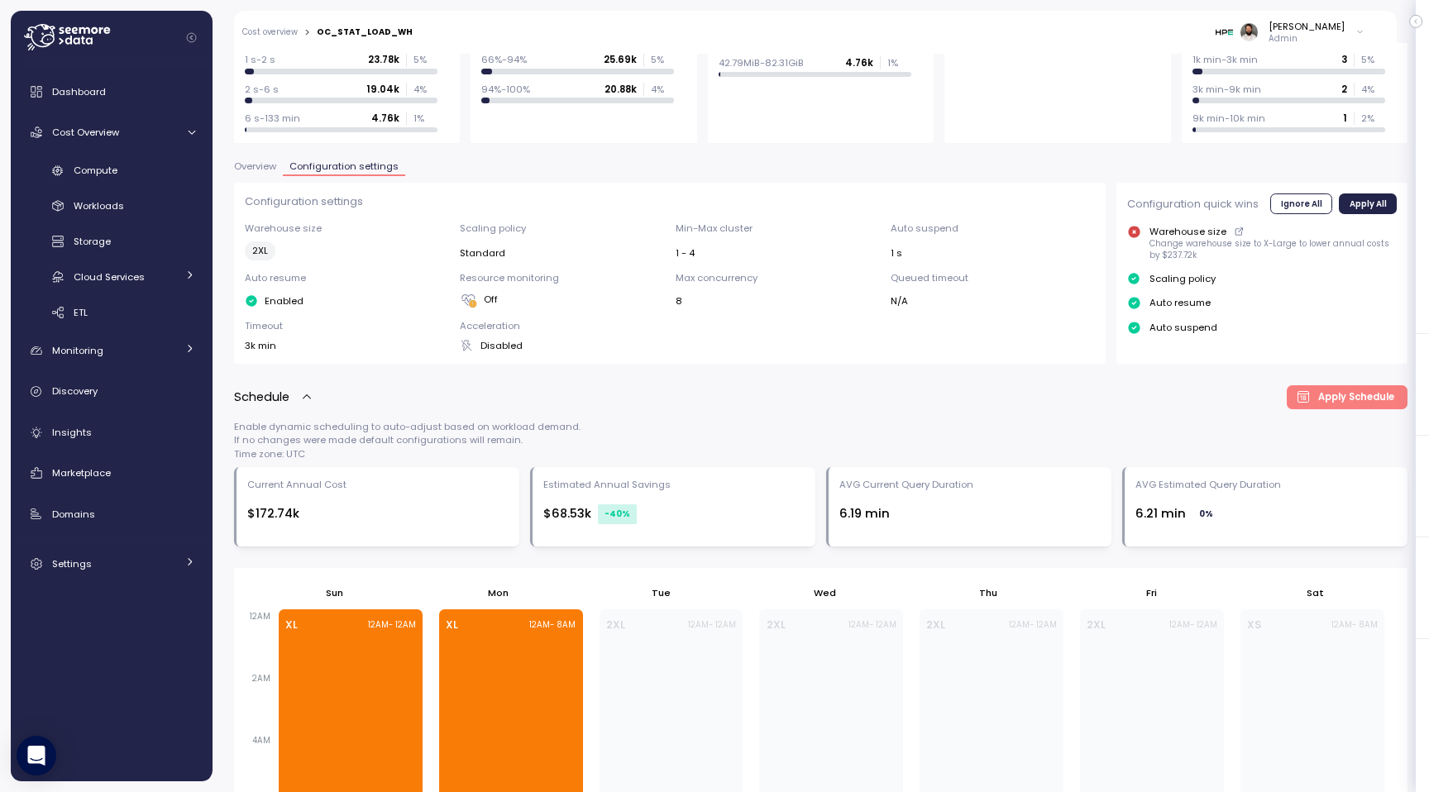
scroll to position [246, 0]
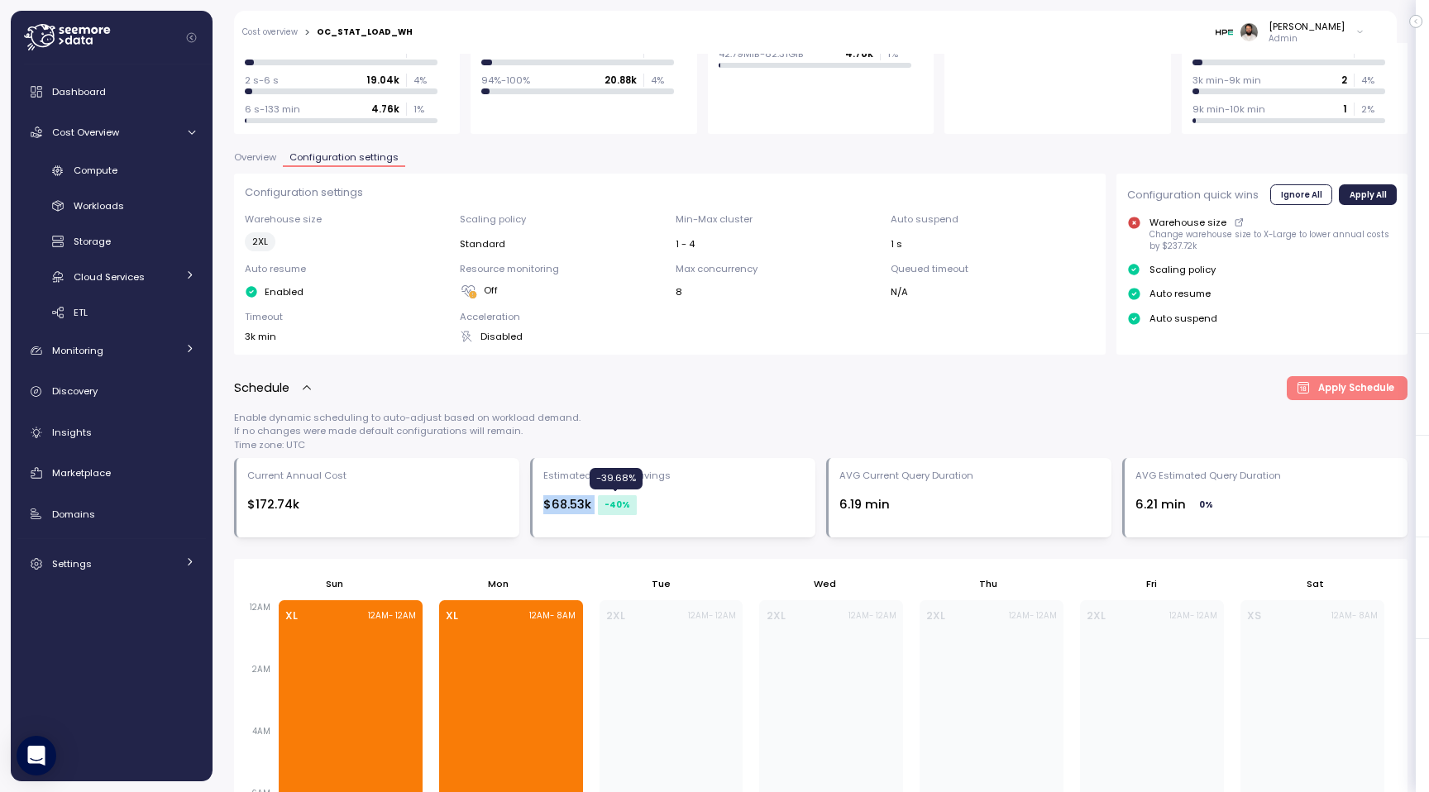
drag, startPoint x: 524, startPoint y: 503, endPoint x: 623, endPoint y: 503, distance: 99.2
click at [624, 503] on div "Current Annual Cost $172.74k Estimated Annual Savings $68.53k -40 % AVG Current…" at bounding box center [820, 497] width 1173 height 79
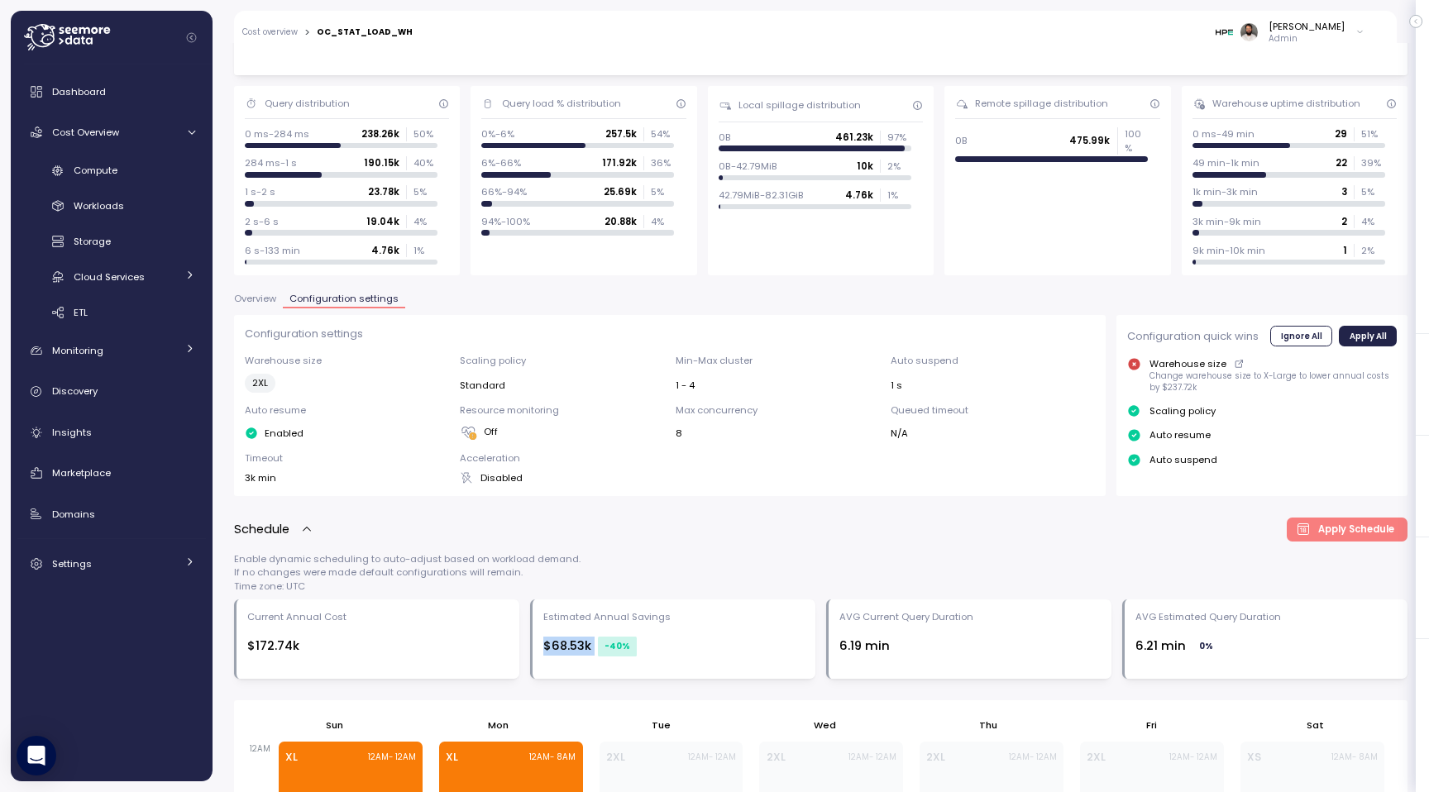
scroll to position [103, 0]
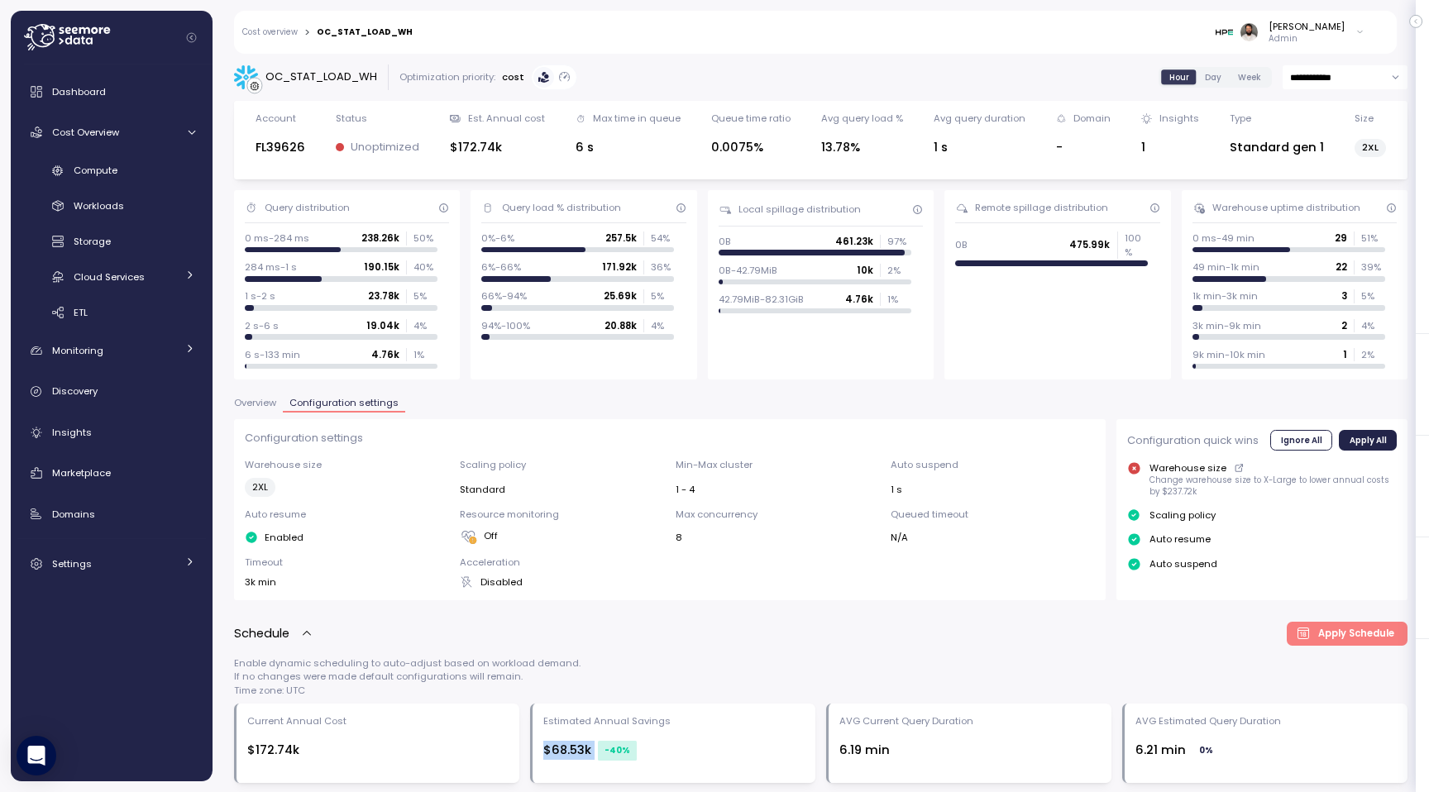
click at [265, 403] on span "Overview" at bounding box center [255, 402] width 42 height 9
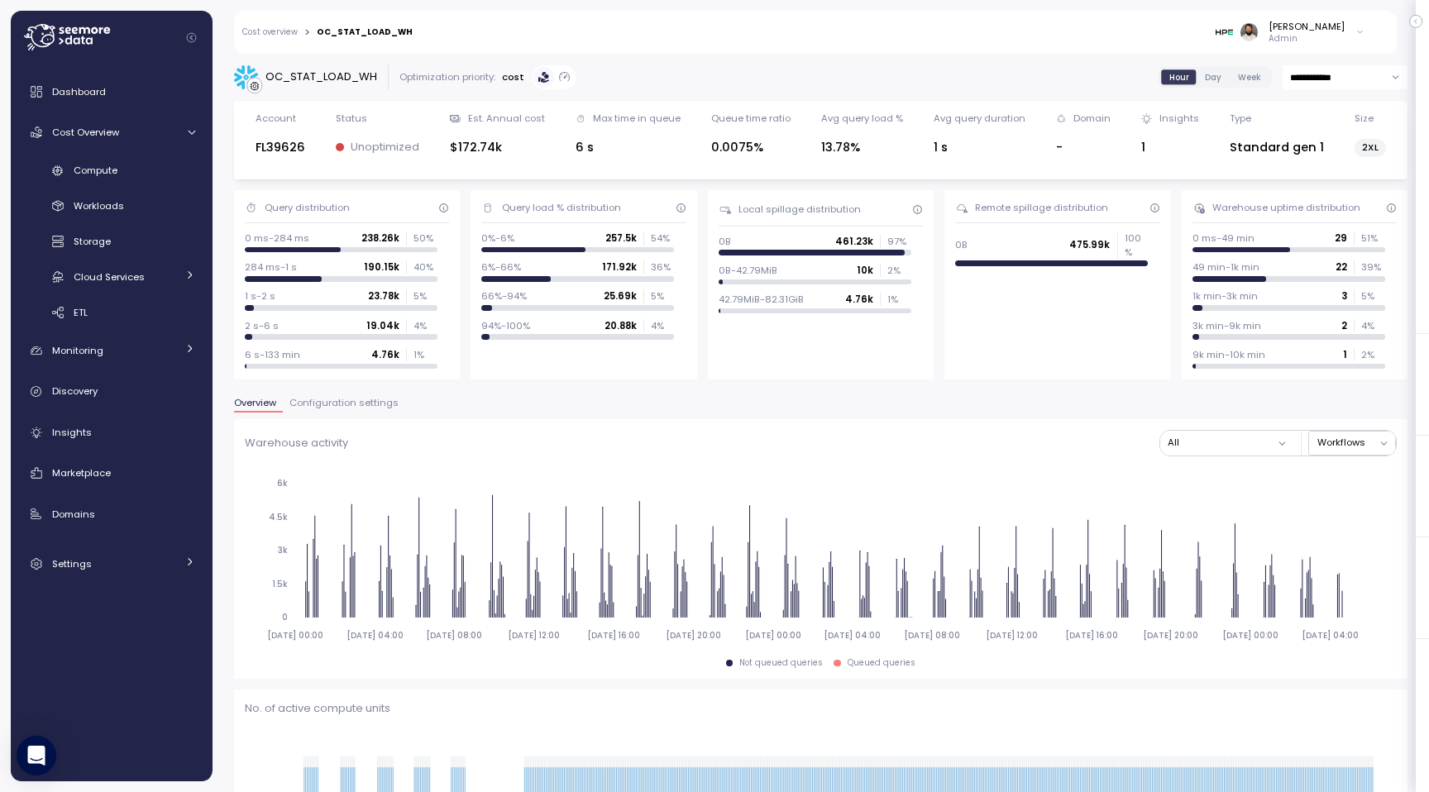
click at [287, 35] on link "Cost overview" at bounding box center [269, 32] width 55 height 8
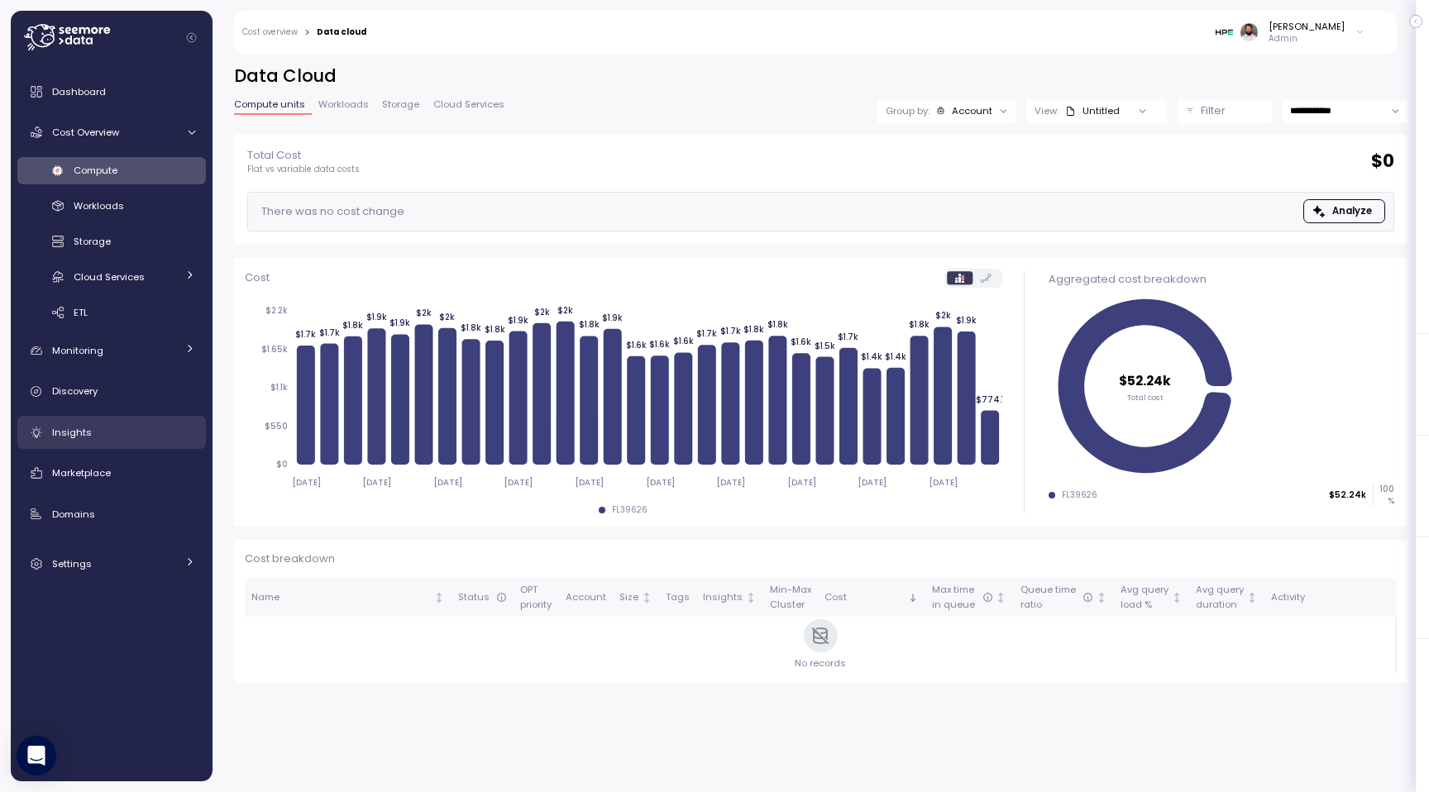
click at [136, 428] on div "Insights" at bounding box center [123, 432] width 143 height 17
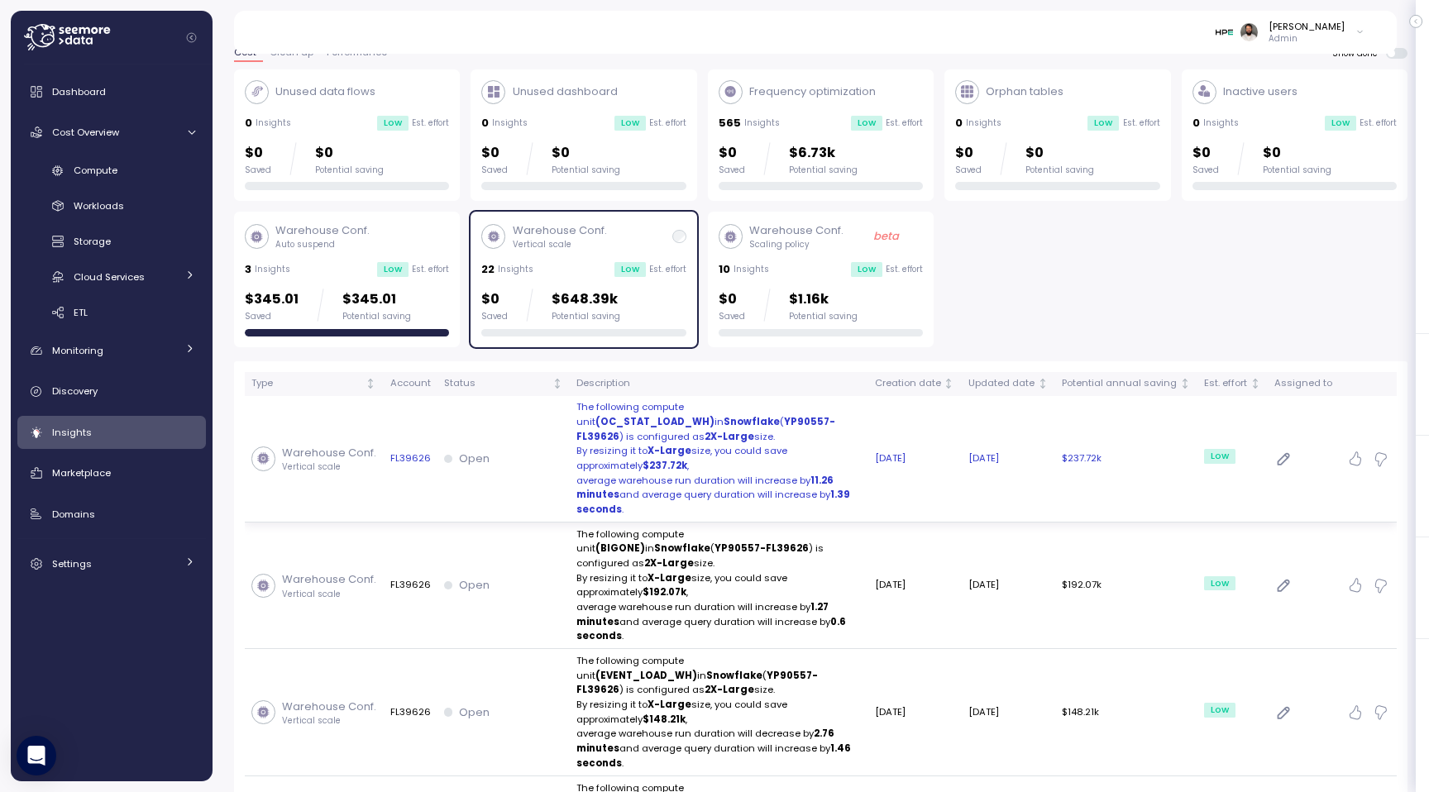
scroll to position [63, 0]
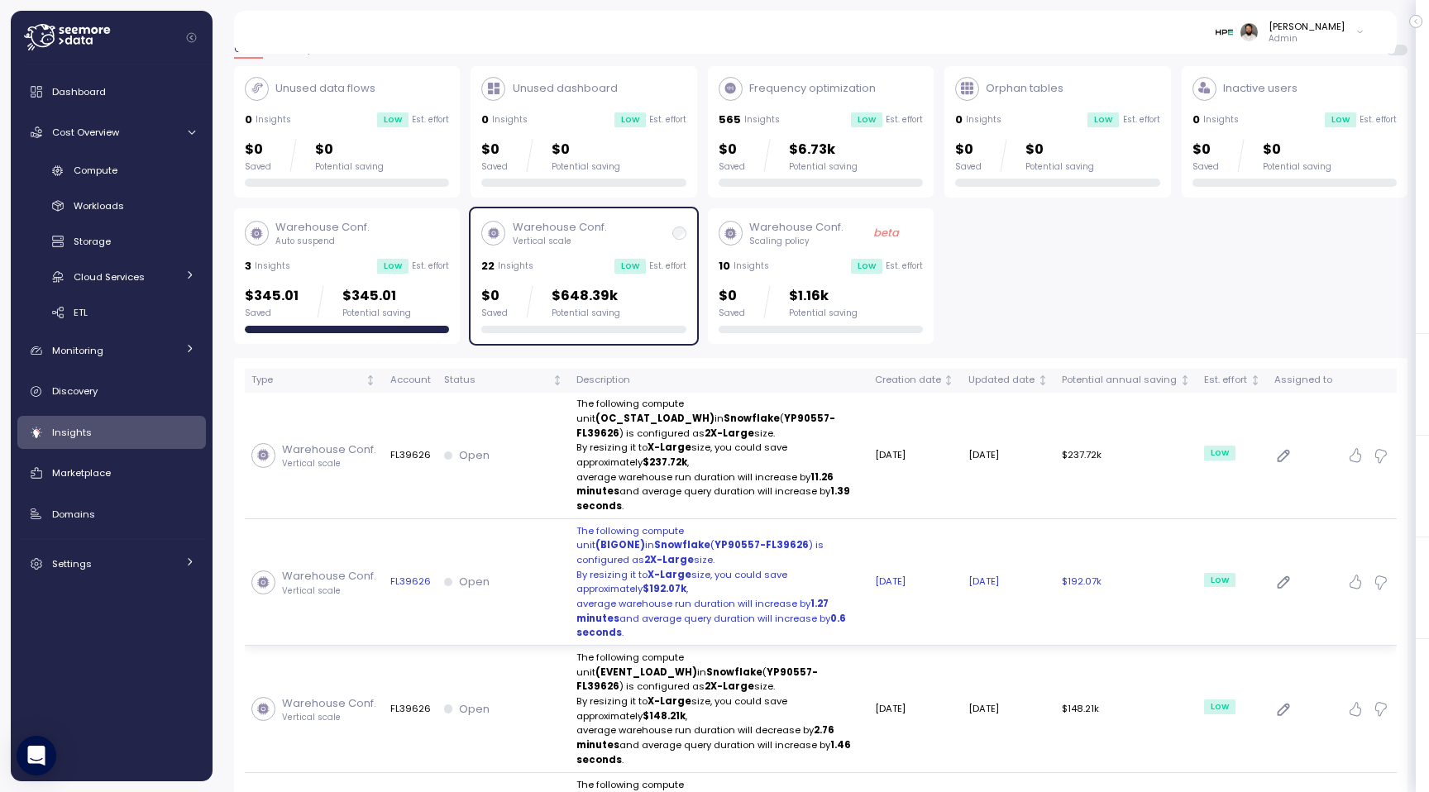
click at [523, 574] on div "Open" at bounding box center [503, 582] width 119 height 17
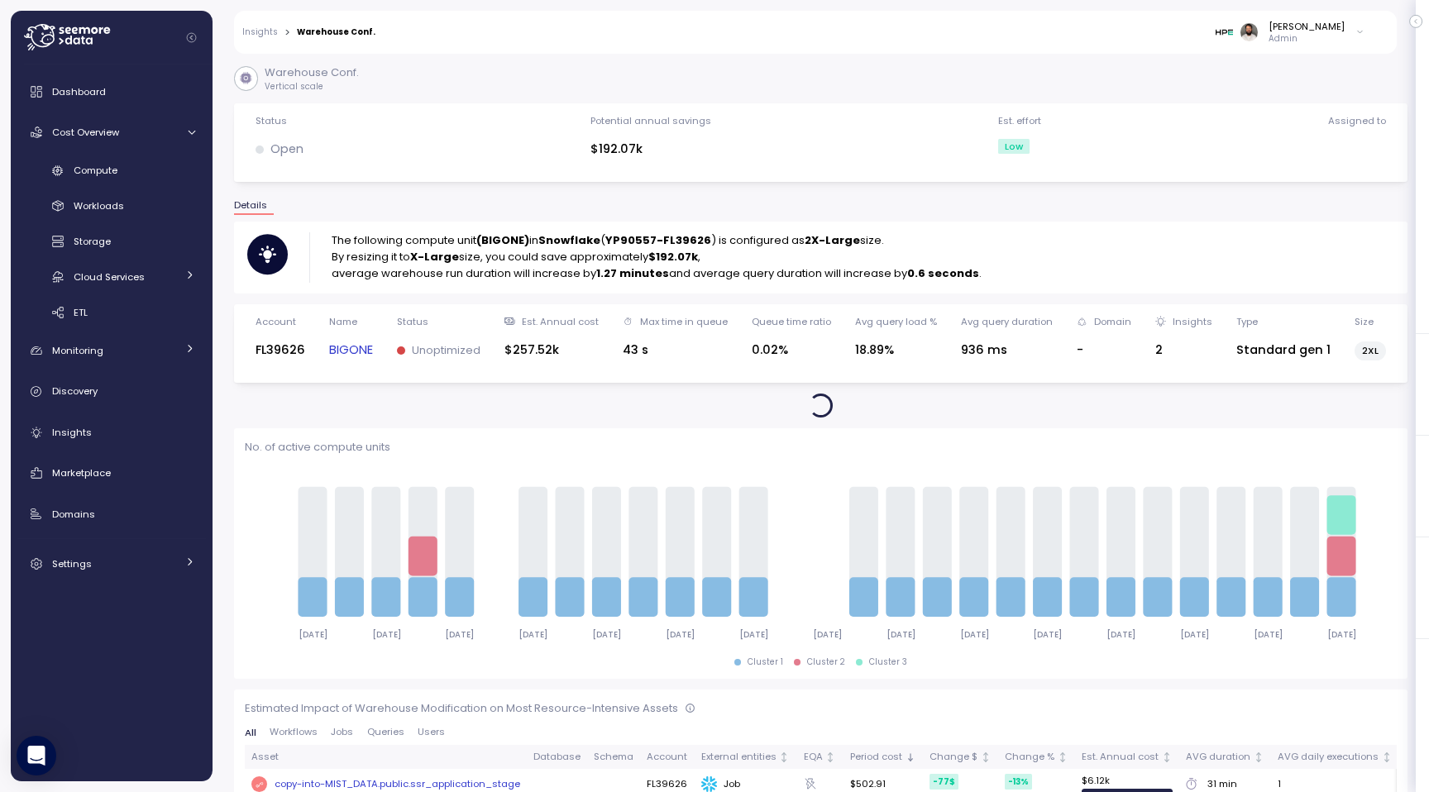
click at [351, 351] on link "BIGONE" at bounding box center [351, 350] width 44 height 19
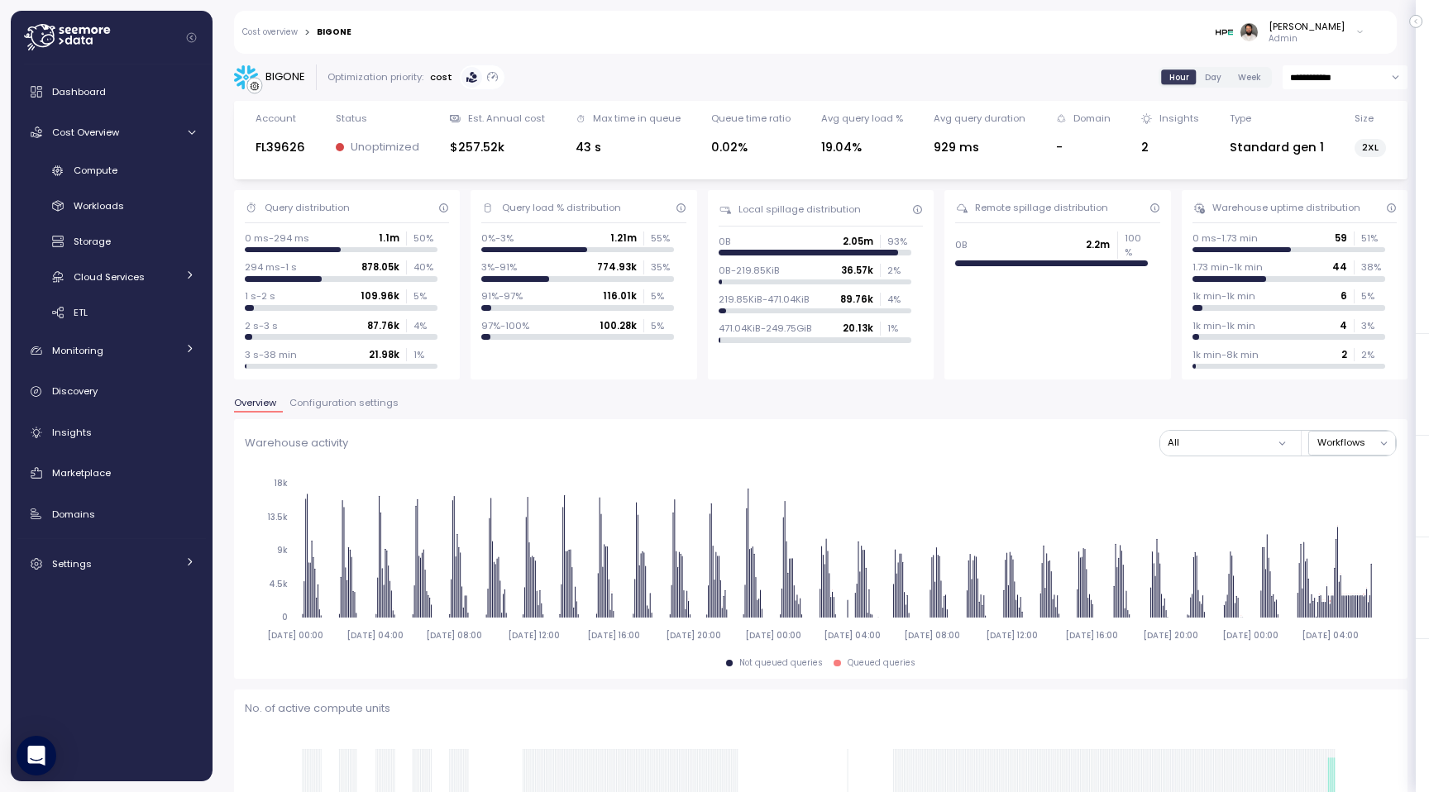
click at [1342, 84] on input "**********" at bounding box center [1344, 77] width 125 height 24
click at [1339, 115] on div "Yesterday" at bounding box center [1343, 110] width 120 height 22
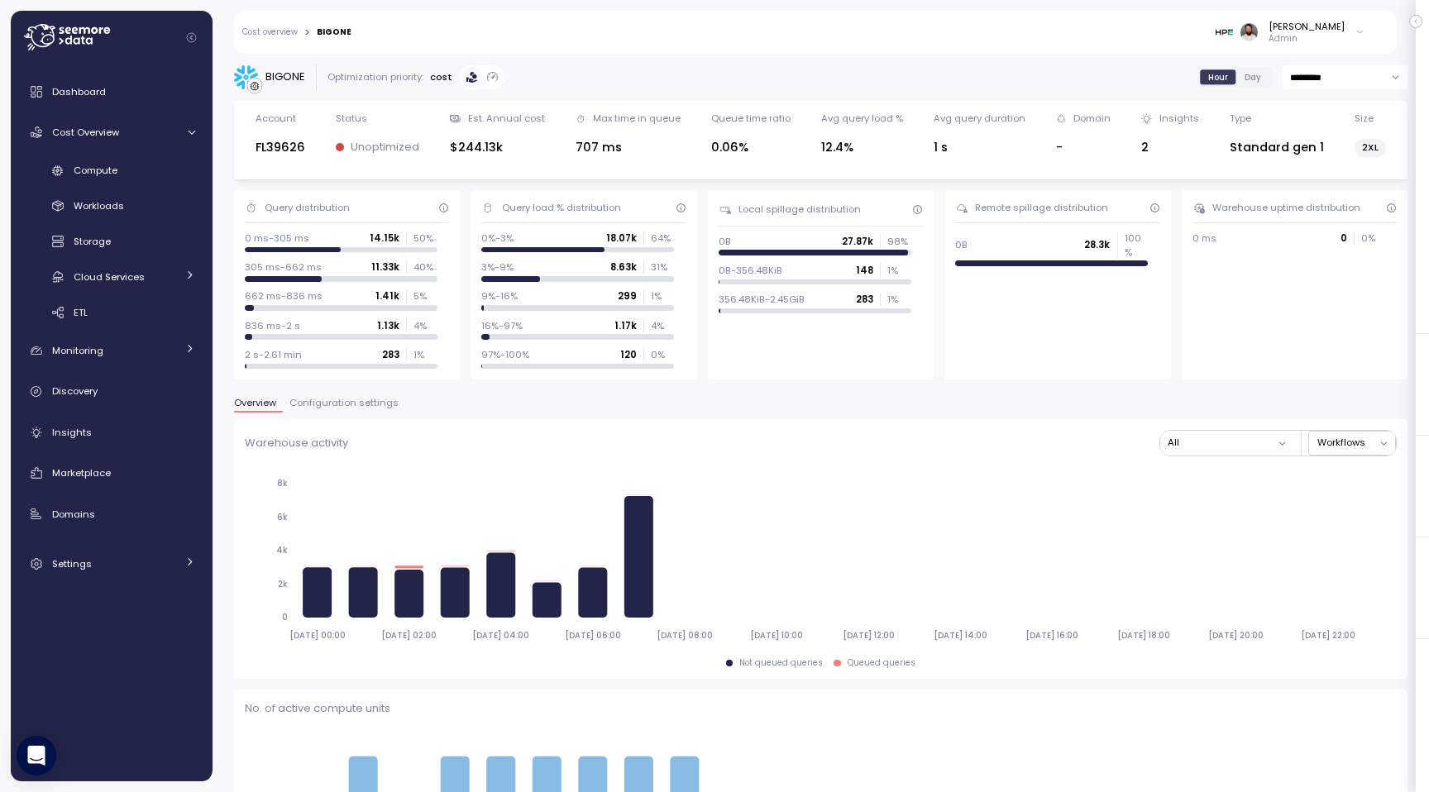
click at [1380, 79] on input "*********" at bounding box center [1344, 77] width 125 height 24
click at [1364, 131] on div "Last 3 days" at bounding box center [1343, 133] width 120 height 22
type input "**********"
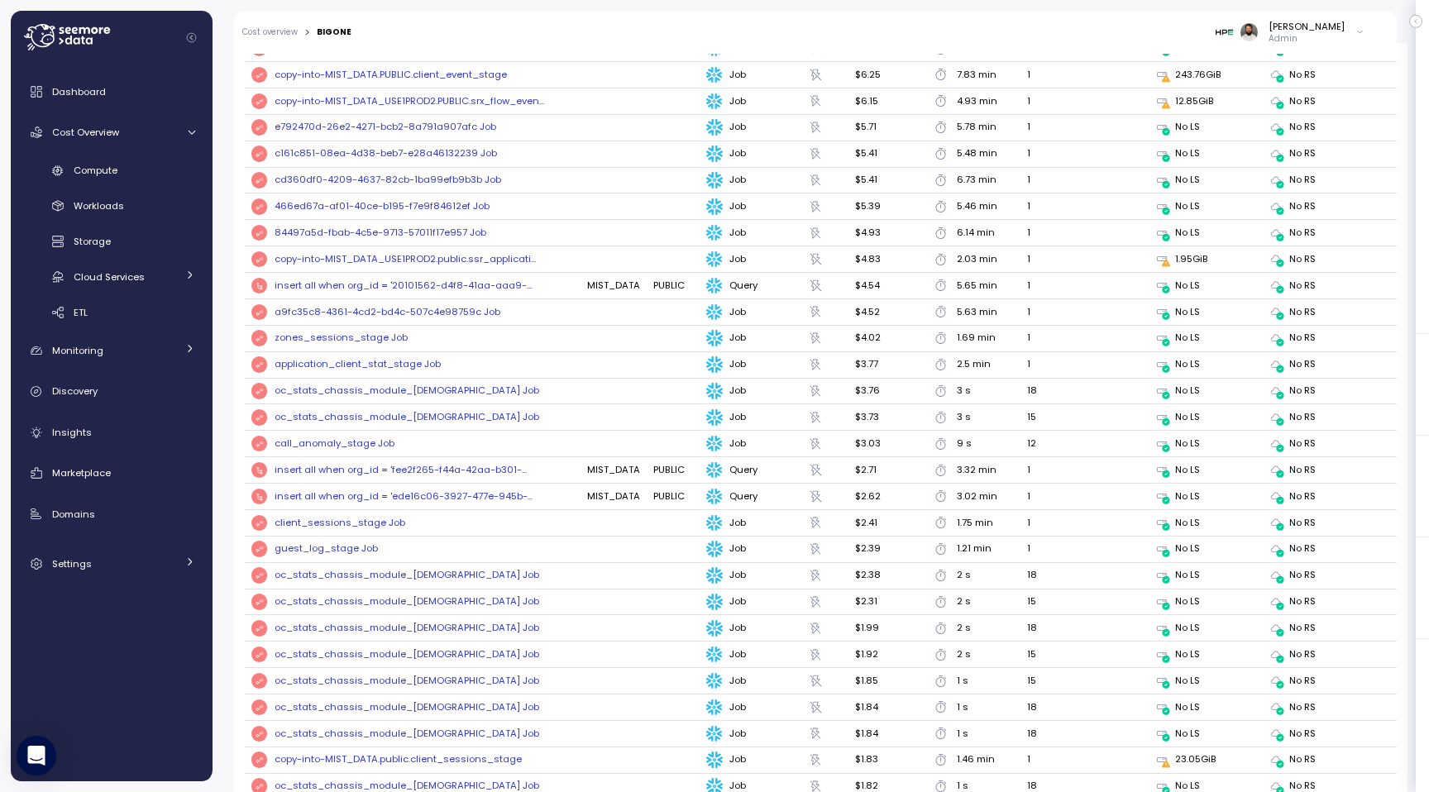
scroll to position [1844, 0]
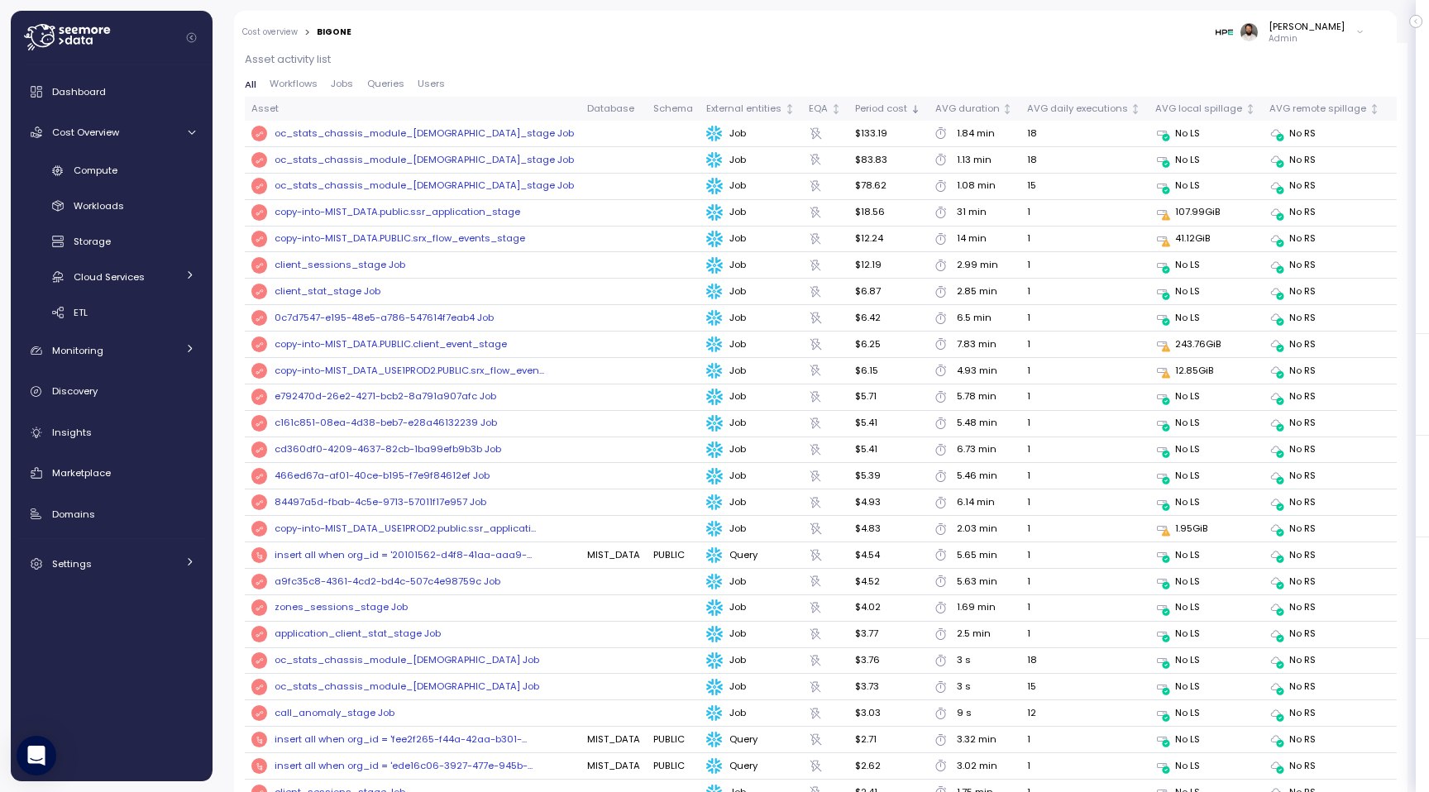
click at [459, 135] on div "oc_stats_chassis_module_hourly_stage Job" at bounding box center [423, 133] width 299 height 15
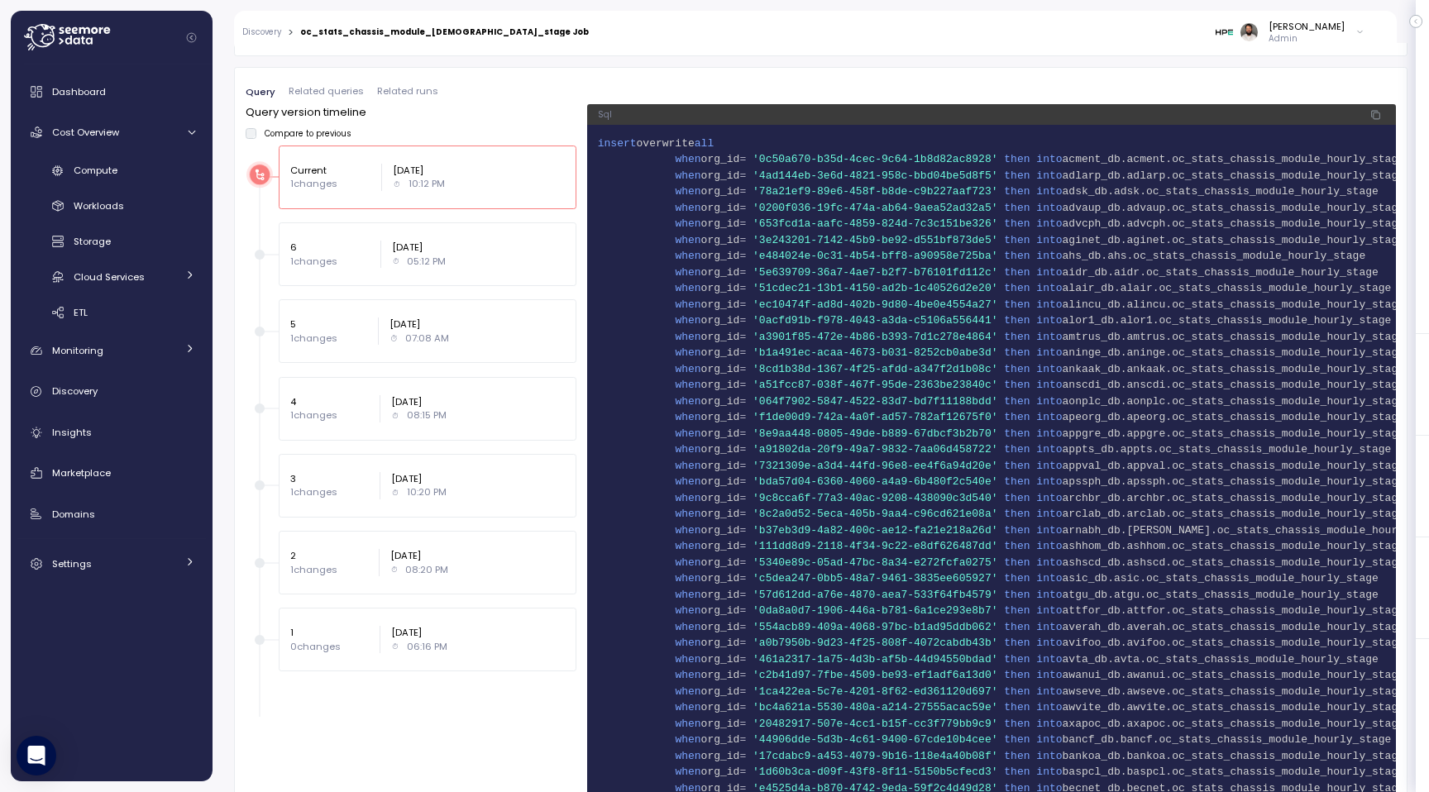
scroll to position [1154, 0]
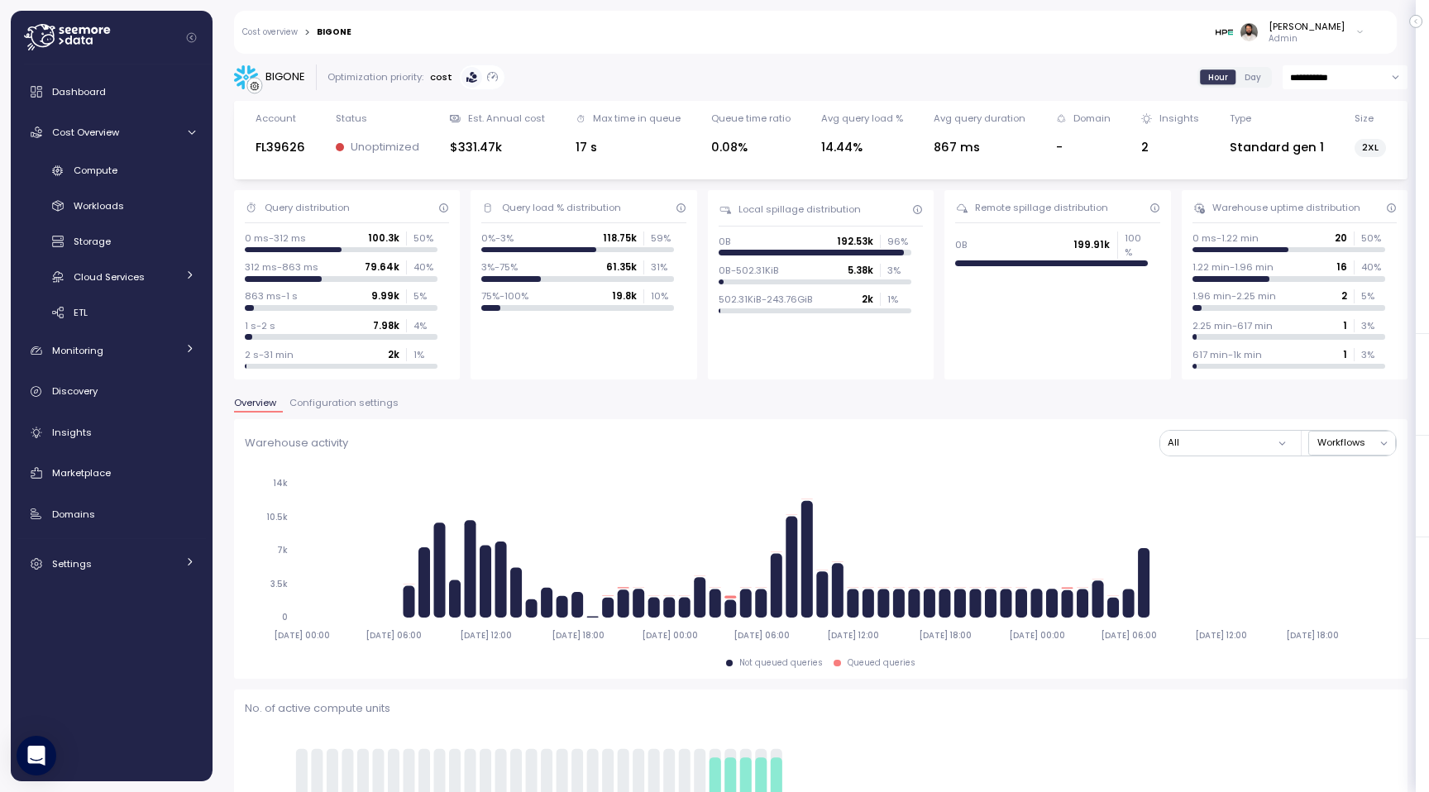
click at [1335, 84] on input "**********" at bounding box center [1344, 77] width 125 height 24
click at [1335, 152] on span "Last 7 days" at bounding box center [1317, 156] width 54 height 15
type input "**********"
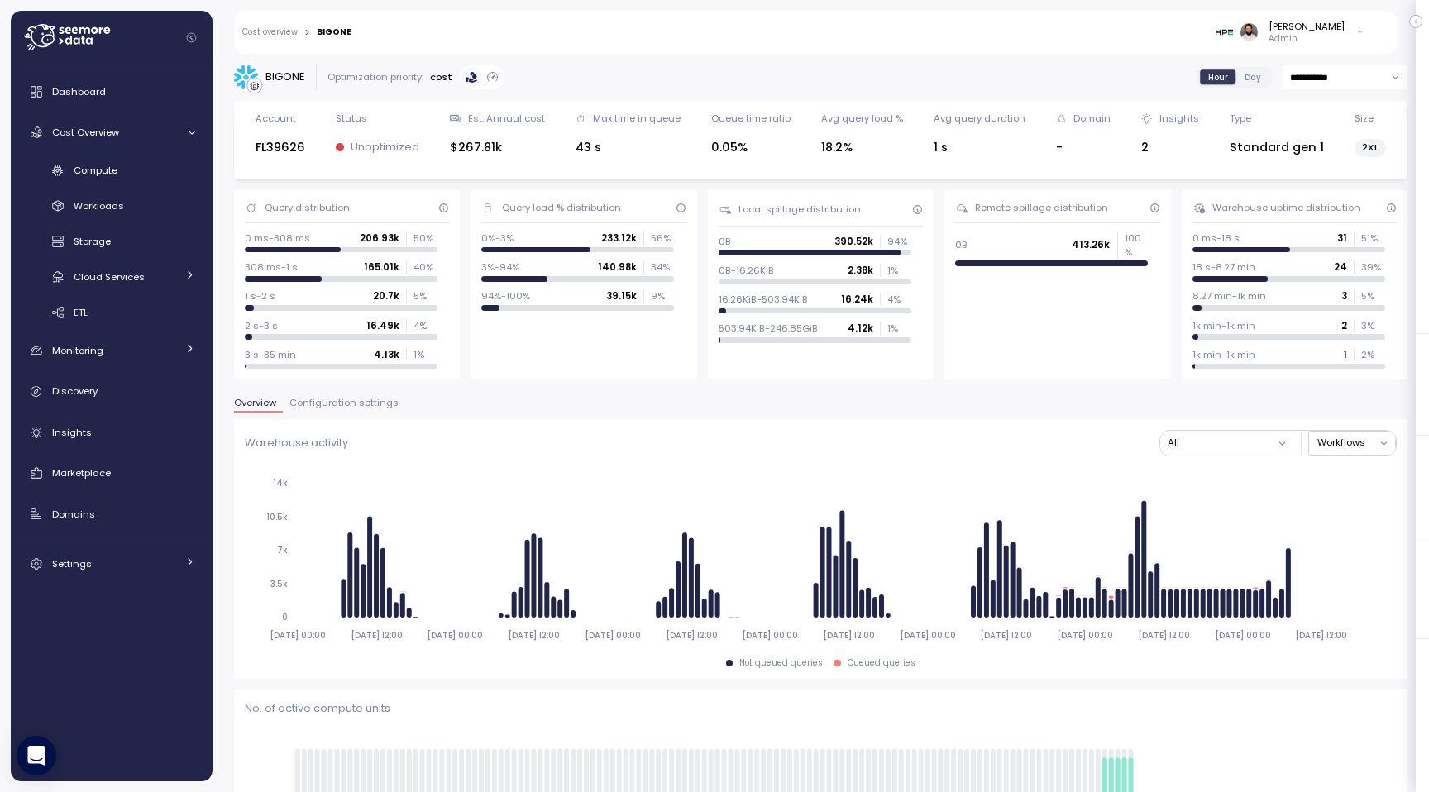
click at [346, 398] on span "Configuration settings" at bounding box center [343, 402] width 109 height 9
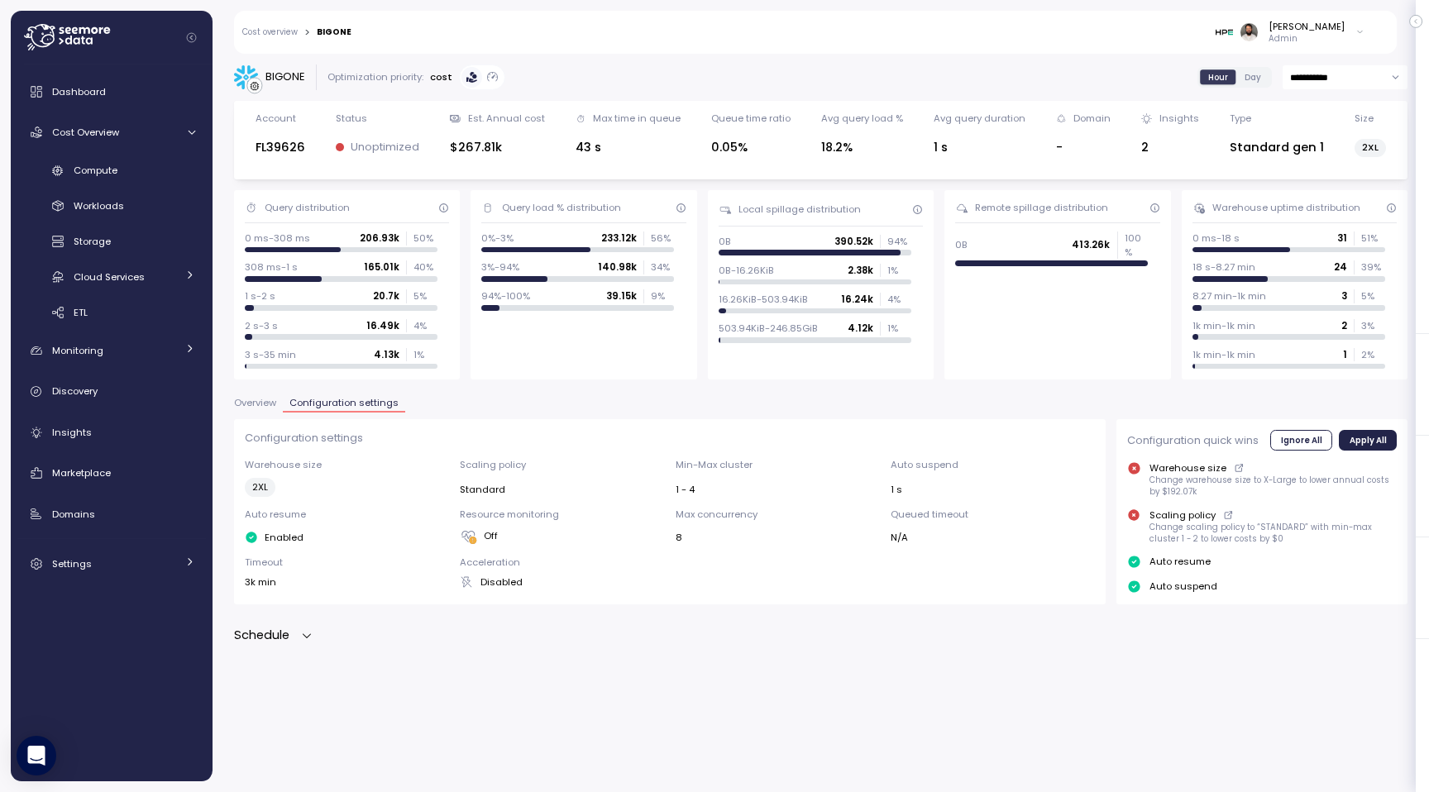
click at [298, 632] on div "Schedule" at bounding box center [273, 635] width 79 height 19
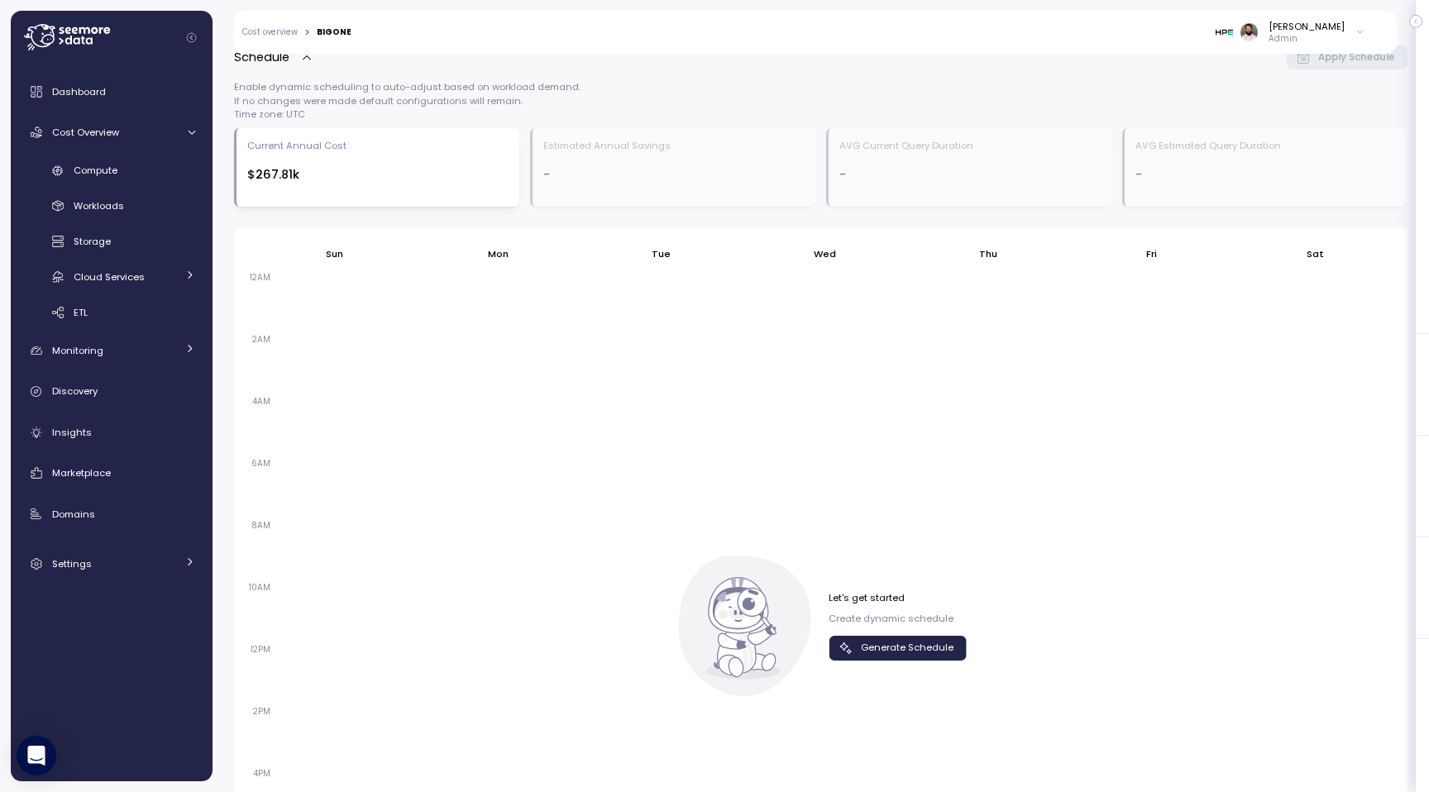
scroll to position [582, 0]
click at [890, 647] on span "Generate Schedule" at bounding box center [907, 646] width 93 height 22
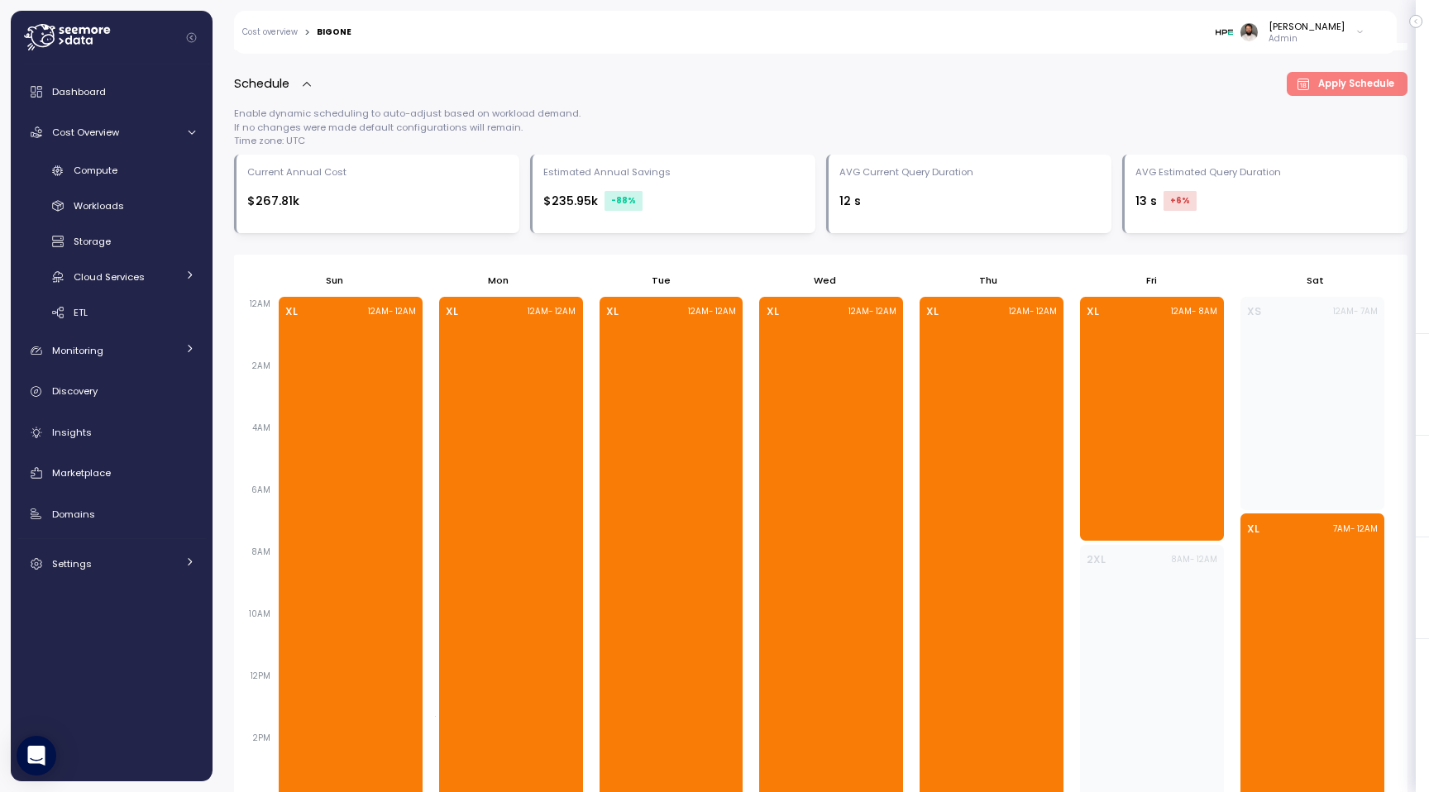
scroll to position [541, 0]
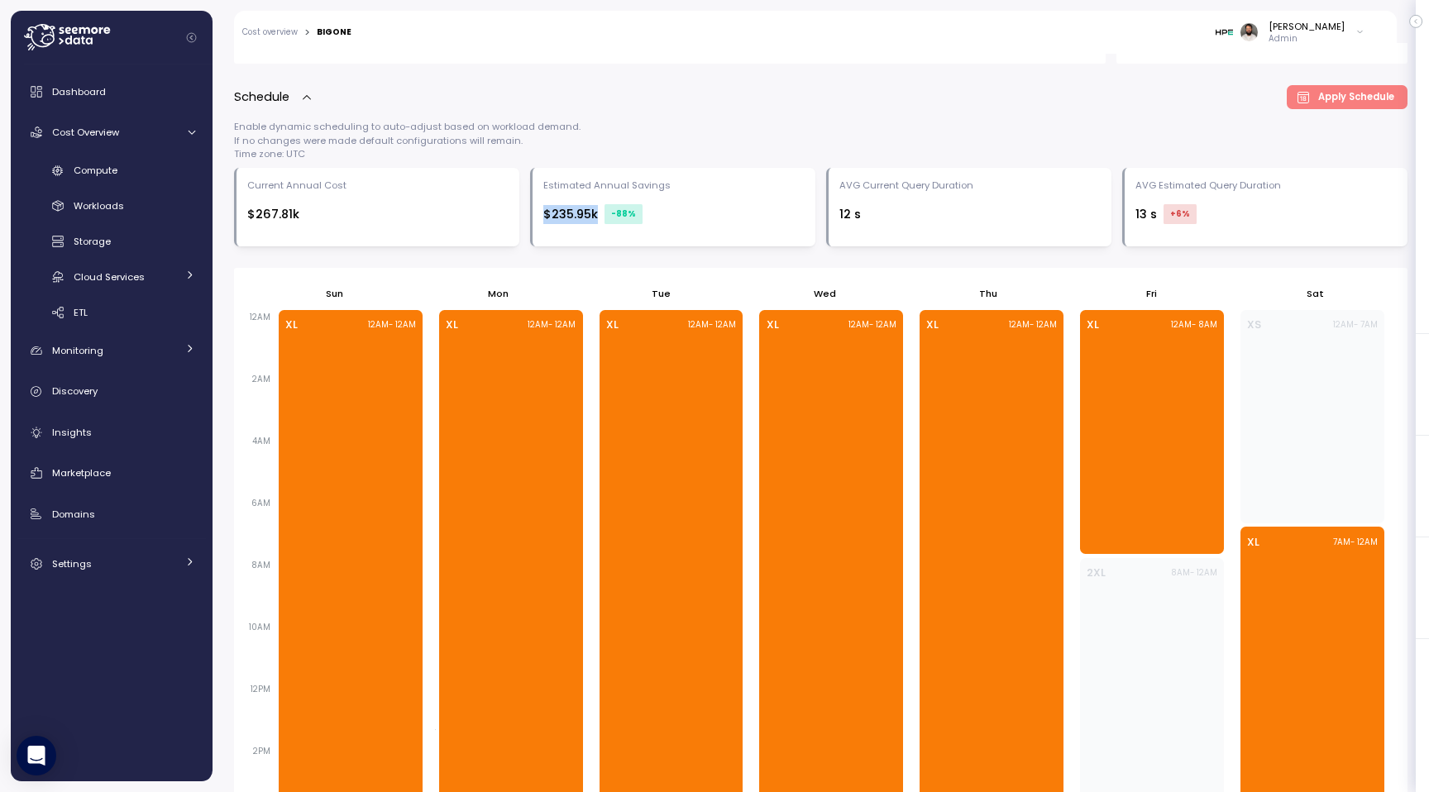
drag, startPoint x: 543, startPoint y: 217, endPoint x: 654, endPoint y: 221, distance: 110.8
click at [654, 221] on div "$235.95k -88 %" at bounding box center [673, 214] width 261 height 20
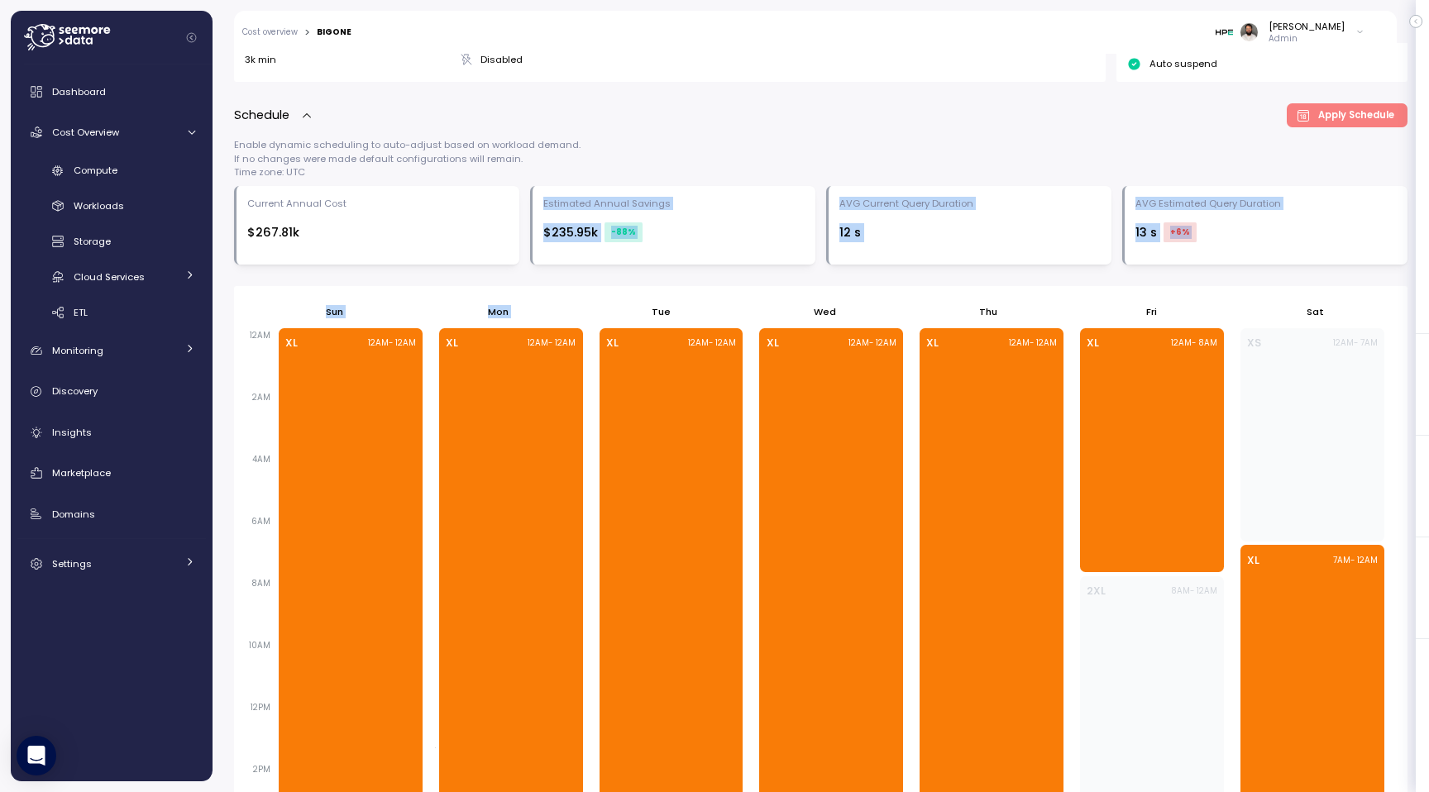
drag, startPoint x: 540, startPoint y: 199, endPoint x: 654, endPoint y: 278, distance: 138.5
click at [654, 278] on div "Enable dynamic scheduling to auto-adjust based on workload demand. If no change…" at bounding box center [820, 609] width 1173 height 943
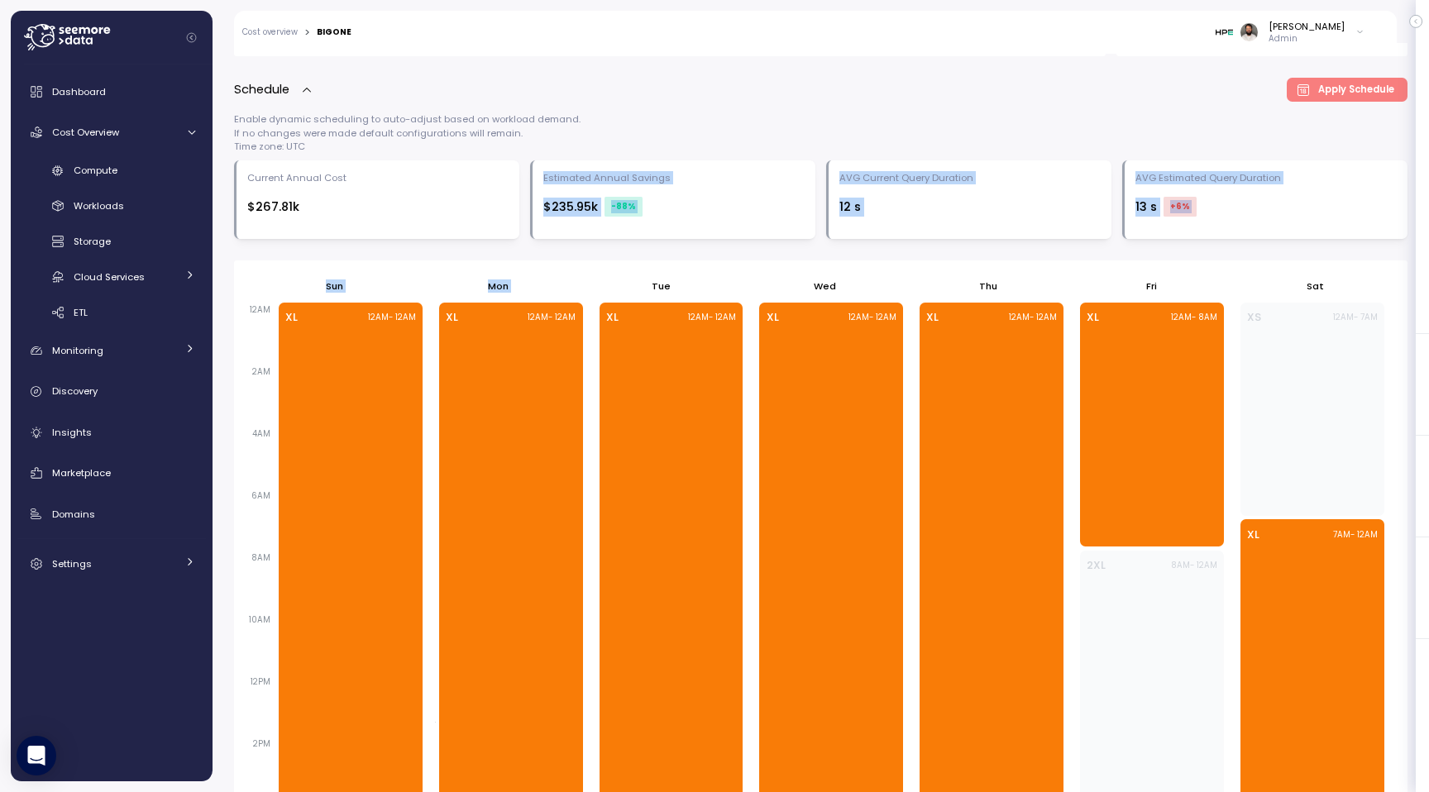
scroll to position [513, 0]
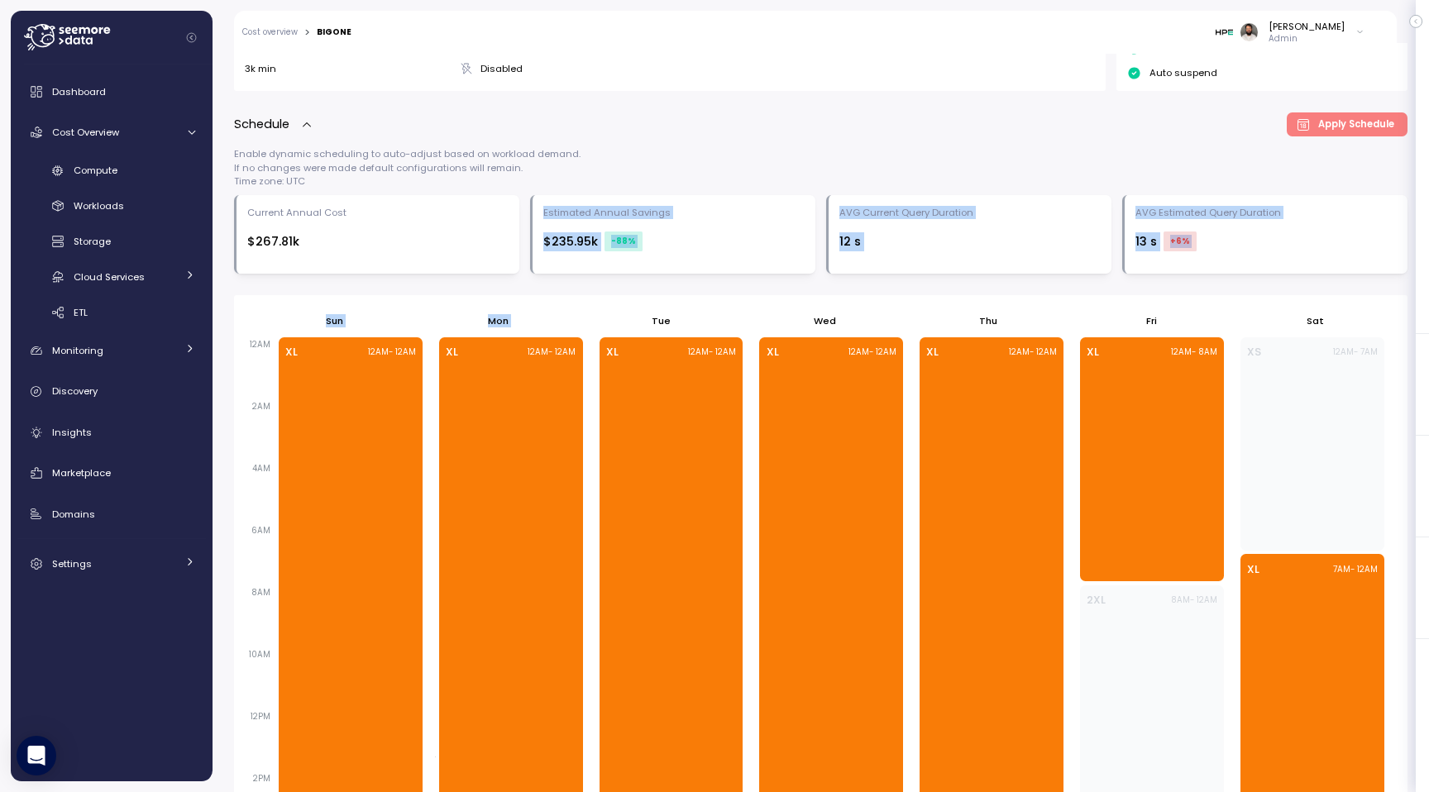
click at [615, 235] on div "-88 %" at bounding box center [623, 241] width 38 height 20
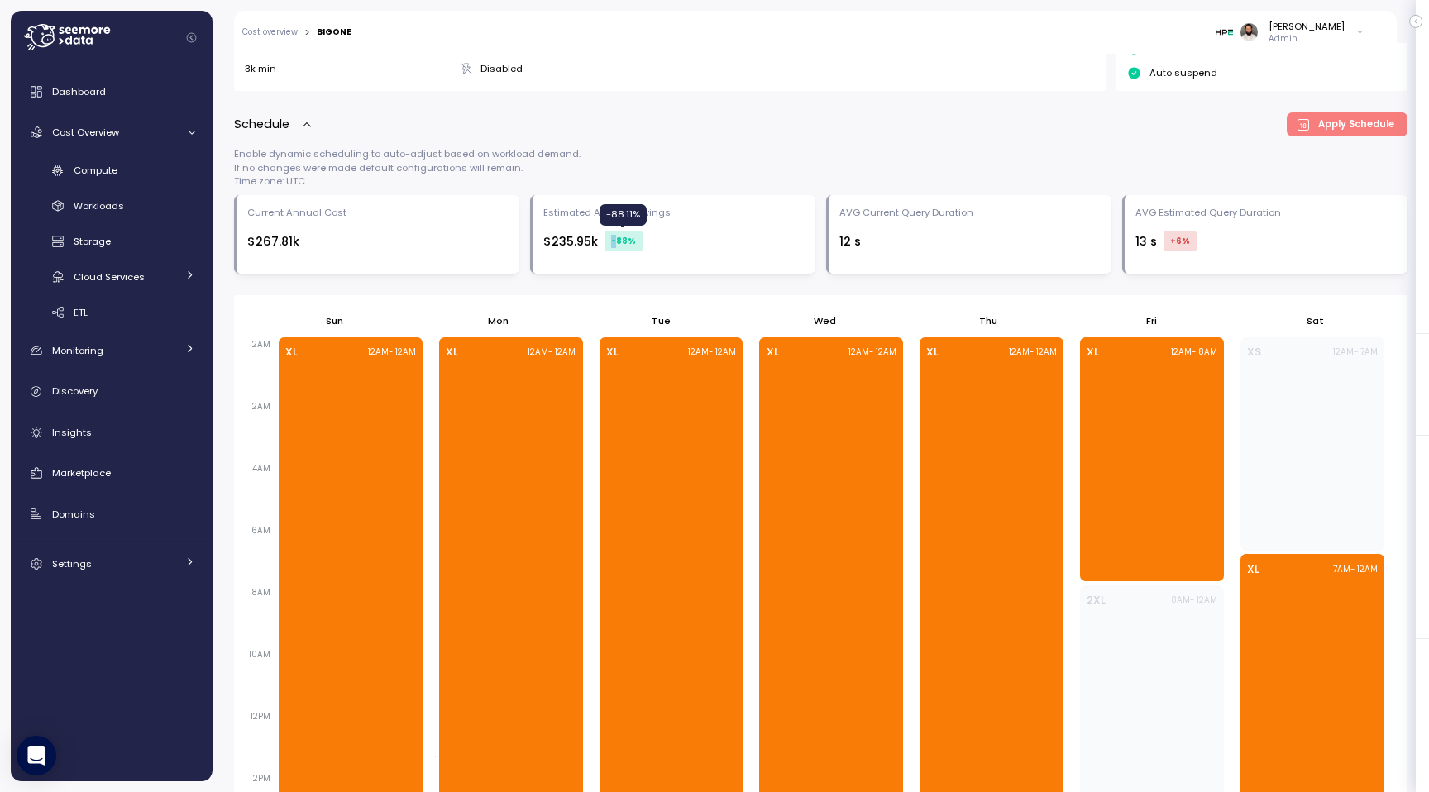
click at [615, 235] on div "-88 %" at bounding box center [623, 241] width 38 height 20
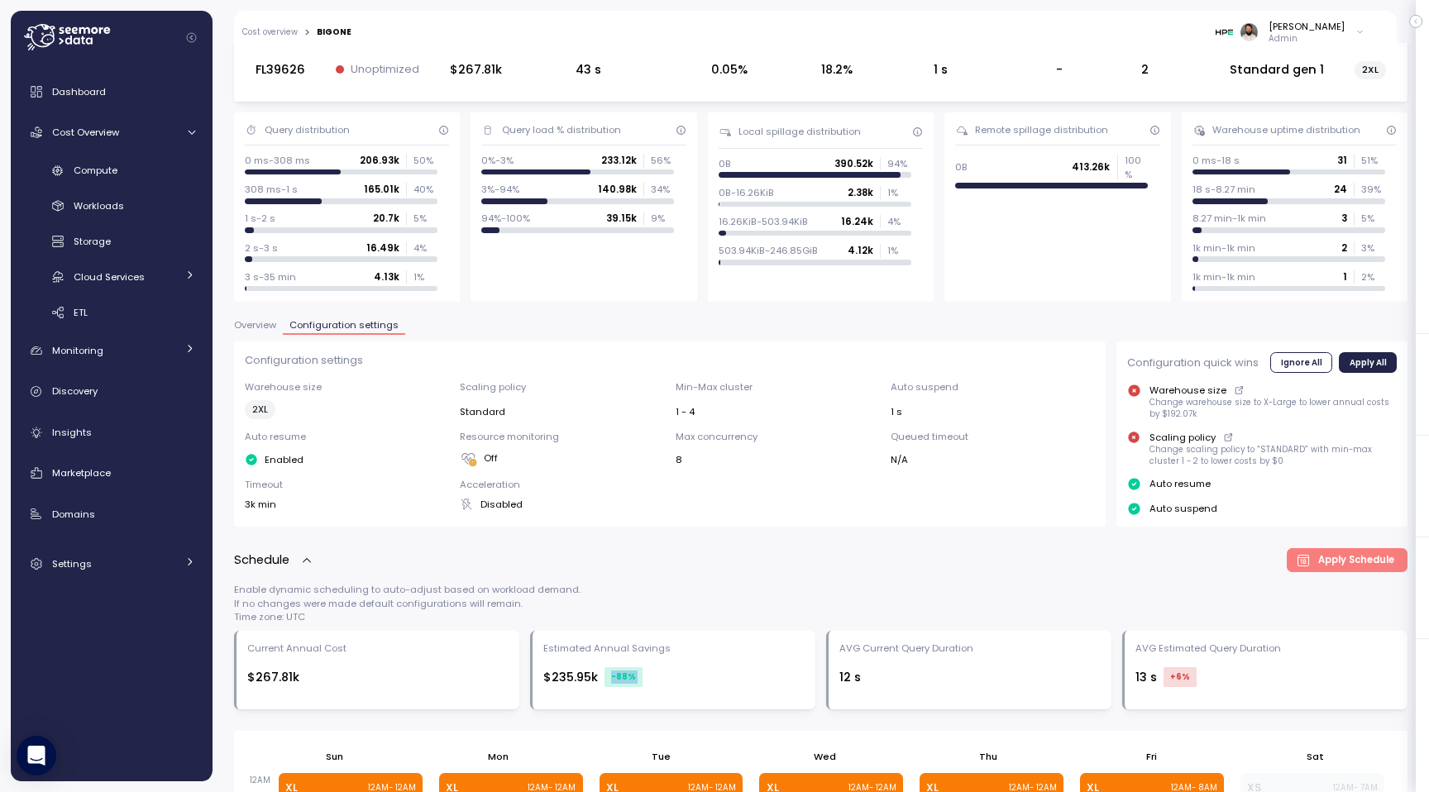
scroll to position [0, 0]
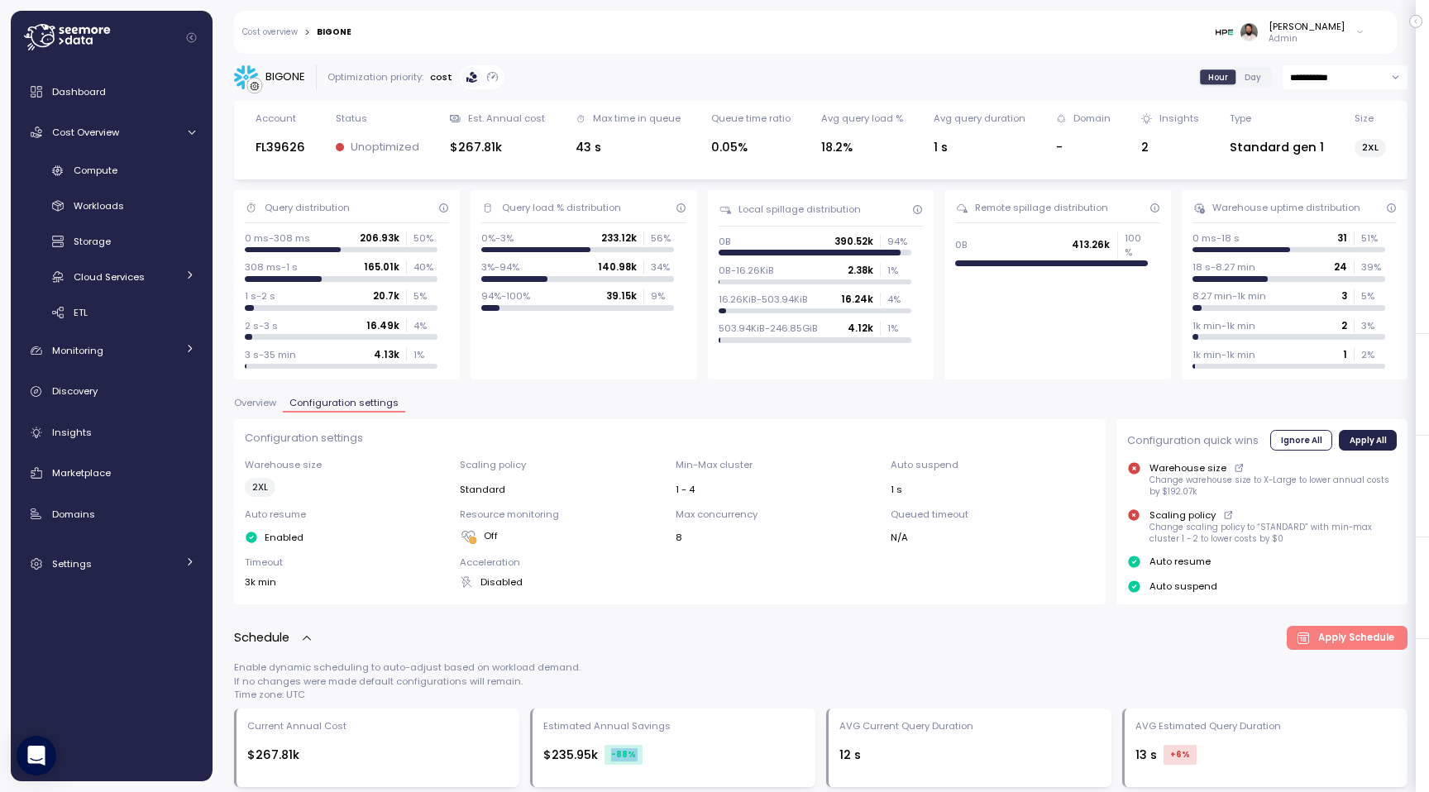
click at [303, 637] on icon "button" at bounding box center [306, 638] width 13 height 13
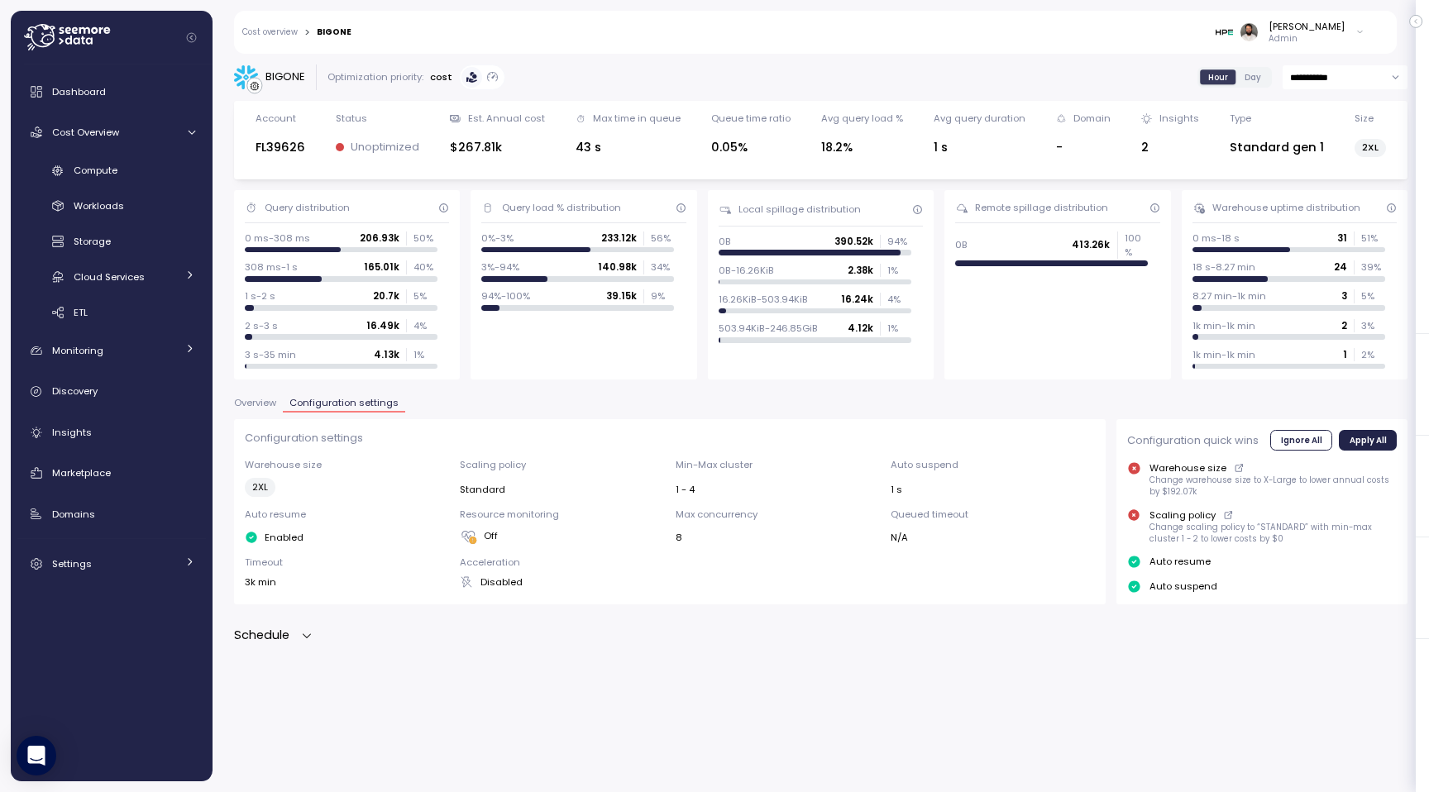
click at [303, 637] on icon "button" at bounding box center [306, 635] width 13 height 13
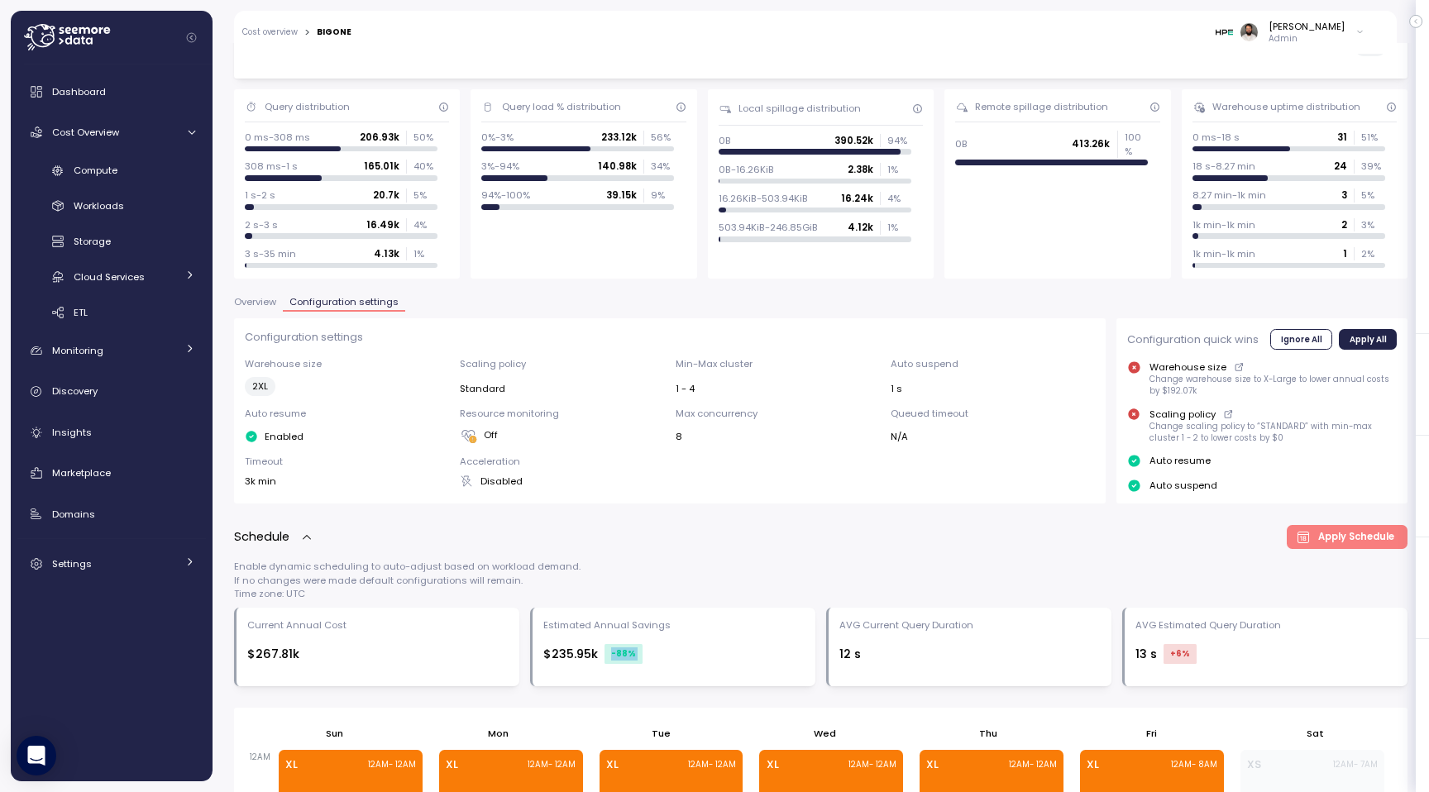
scroll to position [104, 0]
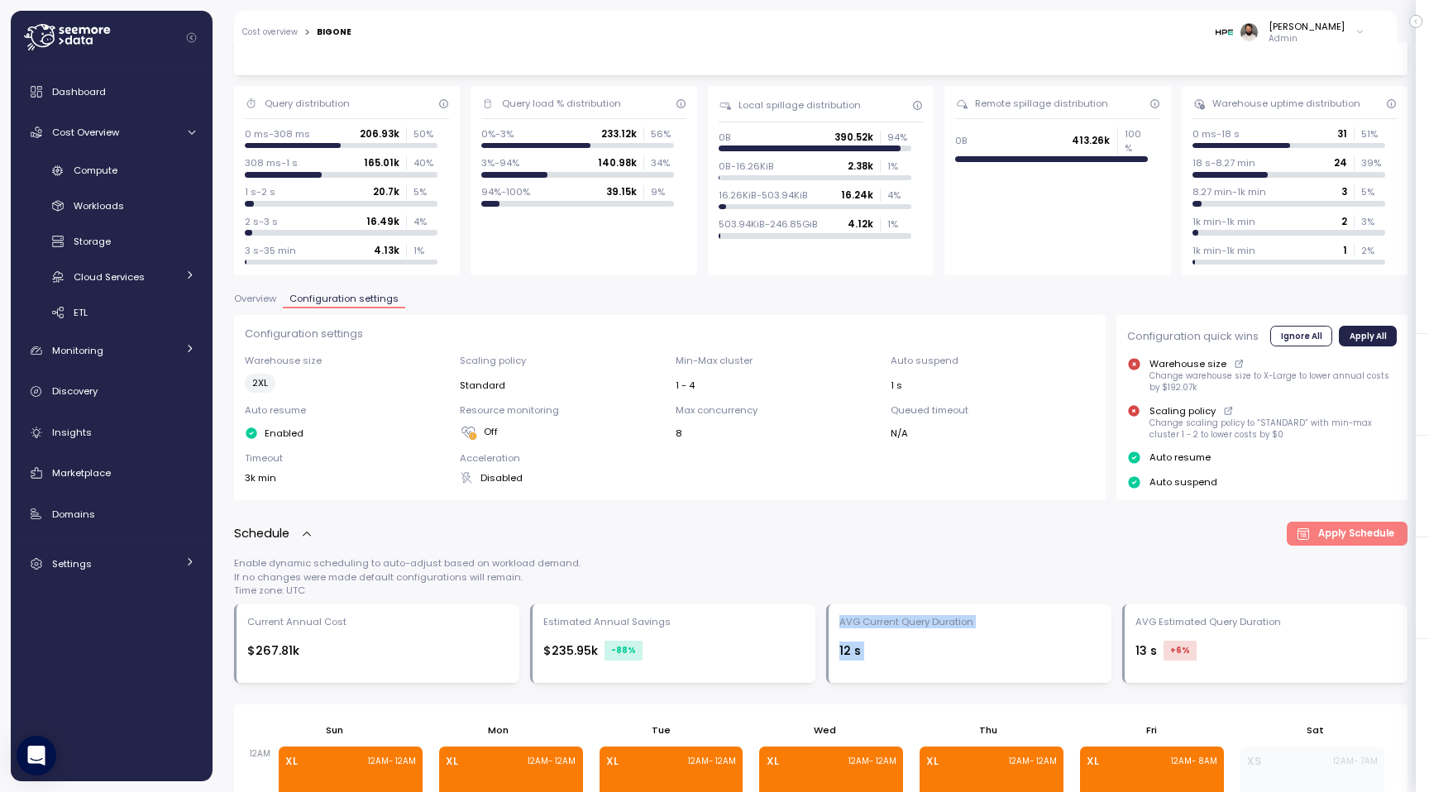
drag, startPoint x: 917, startPoint y: 651, endPoint x: 979, endPoint y: 674, distance: 65.9
click at [979, 675] on div "AVG Current Query Duration 12 s" at bounding box center [968, 643] width 285 height 79
click at [979, 674] on div "AVG Current Query Duration 12 s" at bounding box center [968, 643] width 285 height 79
drag, startPoint x: 659, startPoint y: 651, endPoint x: 358, endPoint y: 631, distance: 301.6
click at [356, 631] on div "Current Annual Cost $267.81k Estimated Annual Savings $235.95k -88 % AVG Curren…" at bounding box center [820, 643] width 1173 height 79
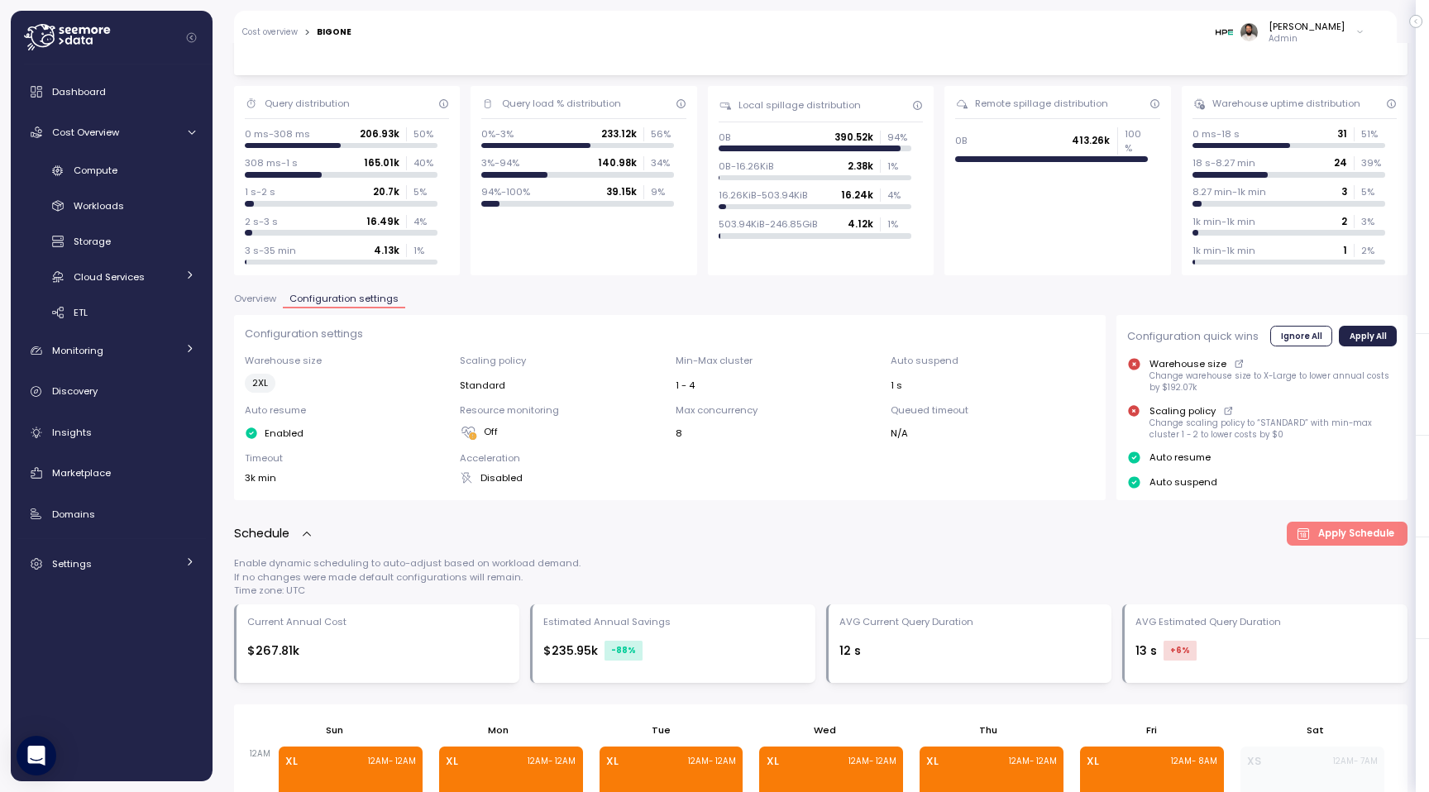
click at [312, 542] on div "Schedule" at bounding box center [273, 533] width 79 height 19
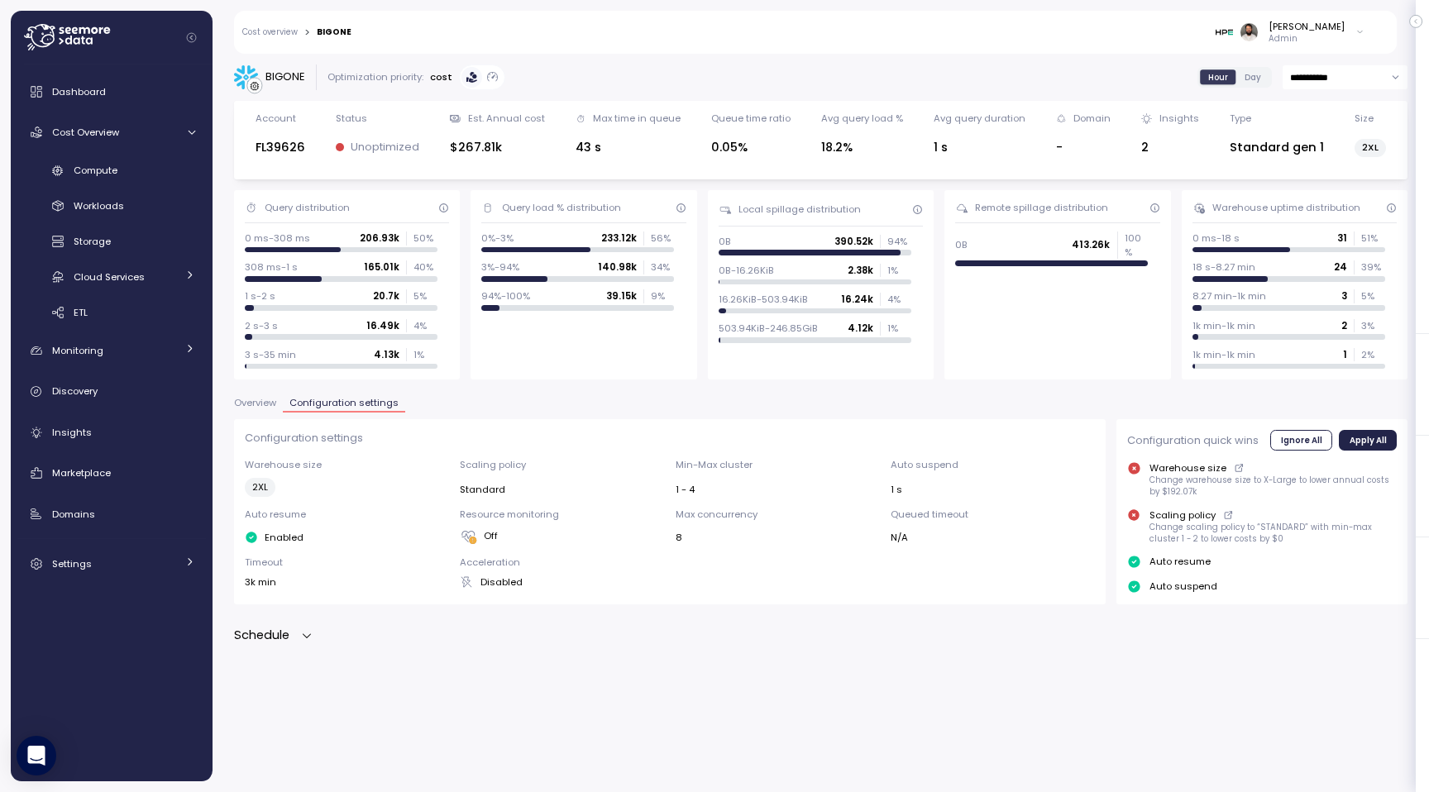
scroll to position [0, 0]
click at [308, 532] on div "Enabled" at bounding box center [347, 537] width 204 height 13
click at [298, 639] on div "Schedule" at bounding box center [273, 635] width 79 height 19
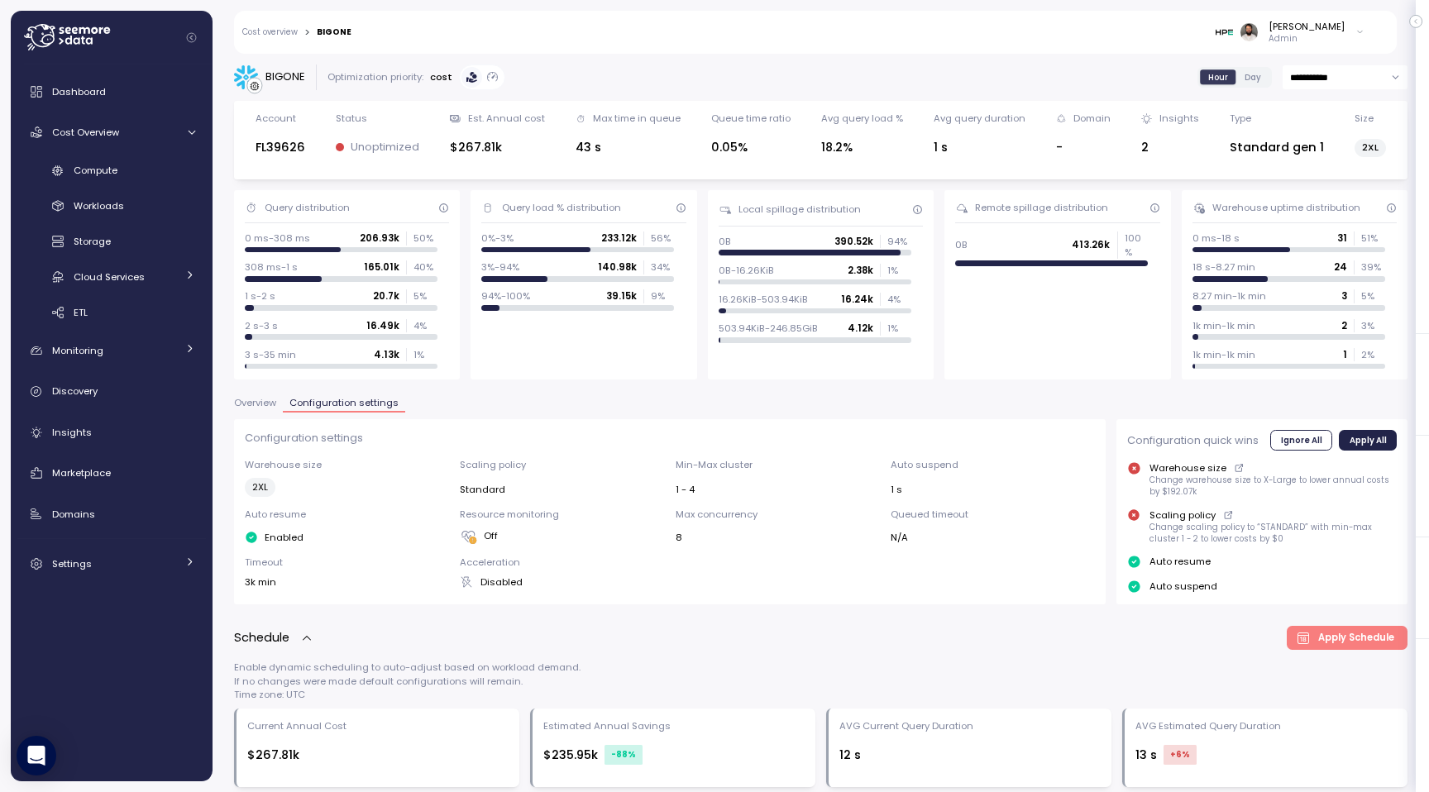
click at [255, 413] on div "Overview Configuration settings" at bounding box center [820, 408] width 1173 height 21
click at [256, 402] on span "Overview" at bounding box center [255, 402] width 42 height 9
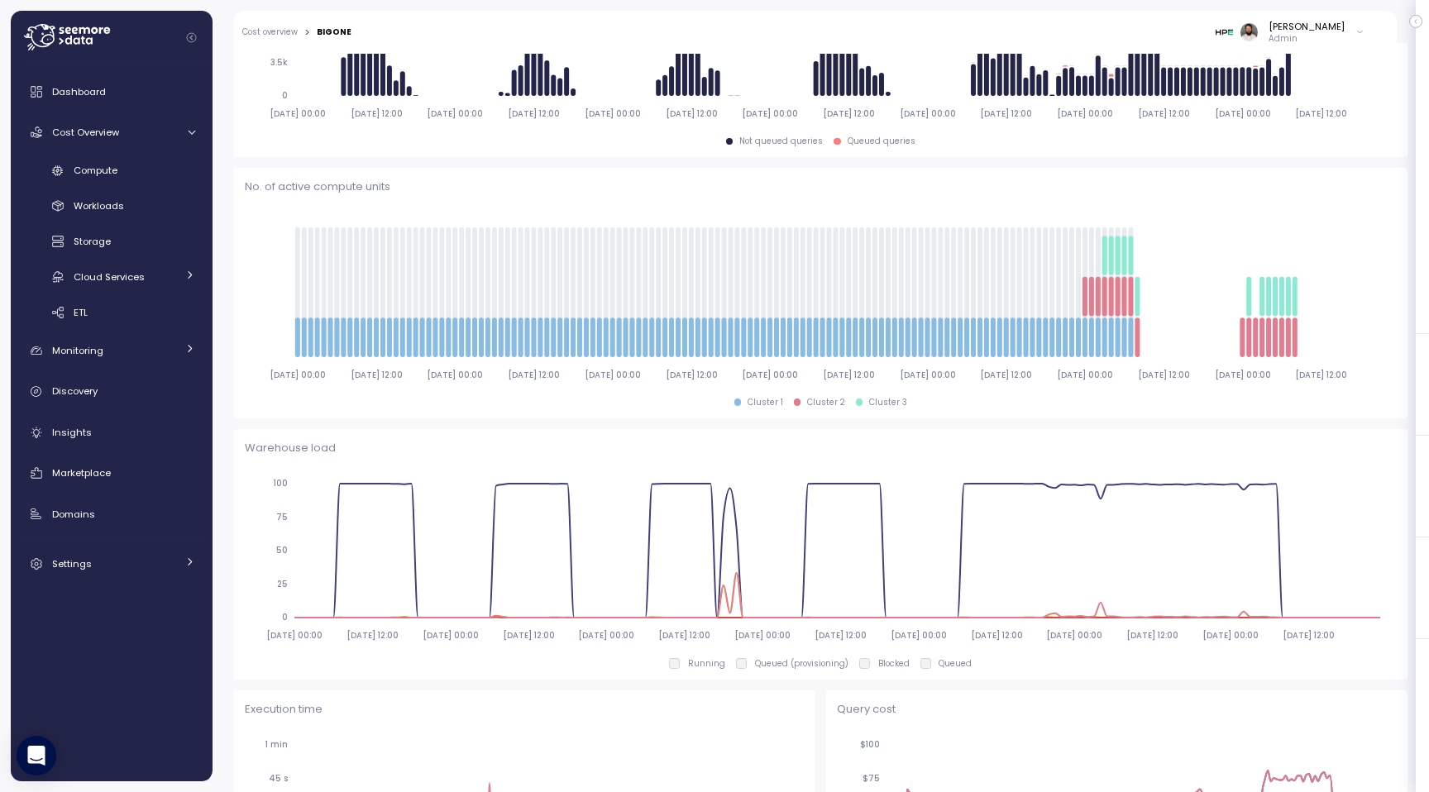
scroll to position [508, 0]
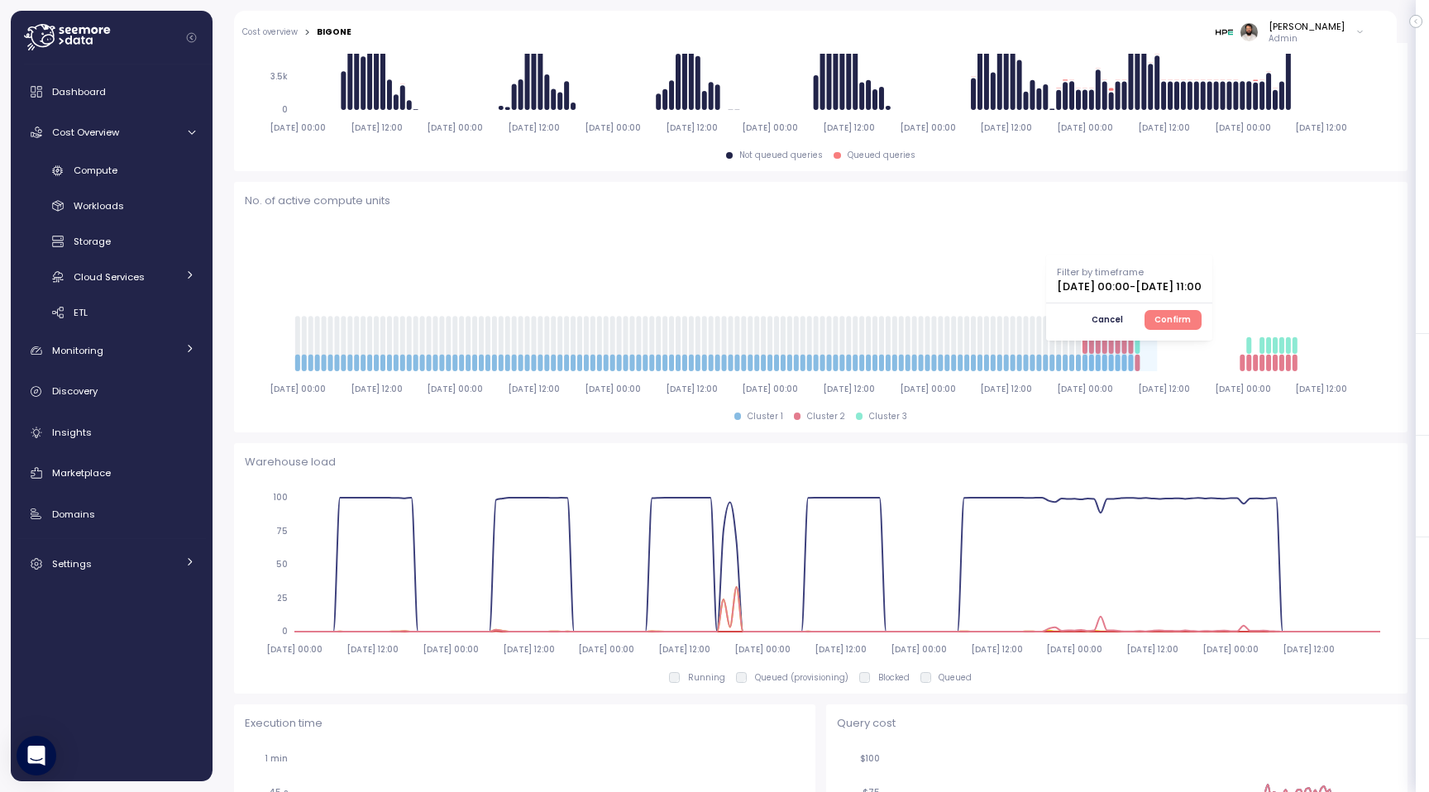
click at [1123, 317] on span "Cancel" at bounding box center [1106, 320] width 31 height 18
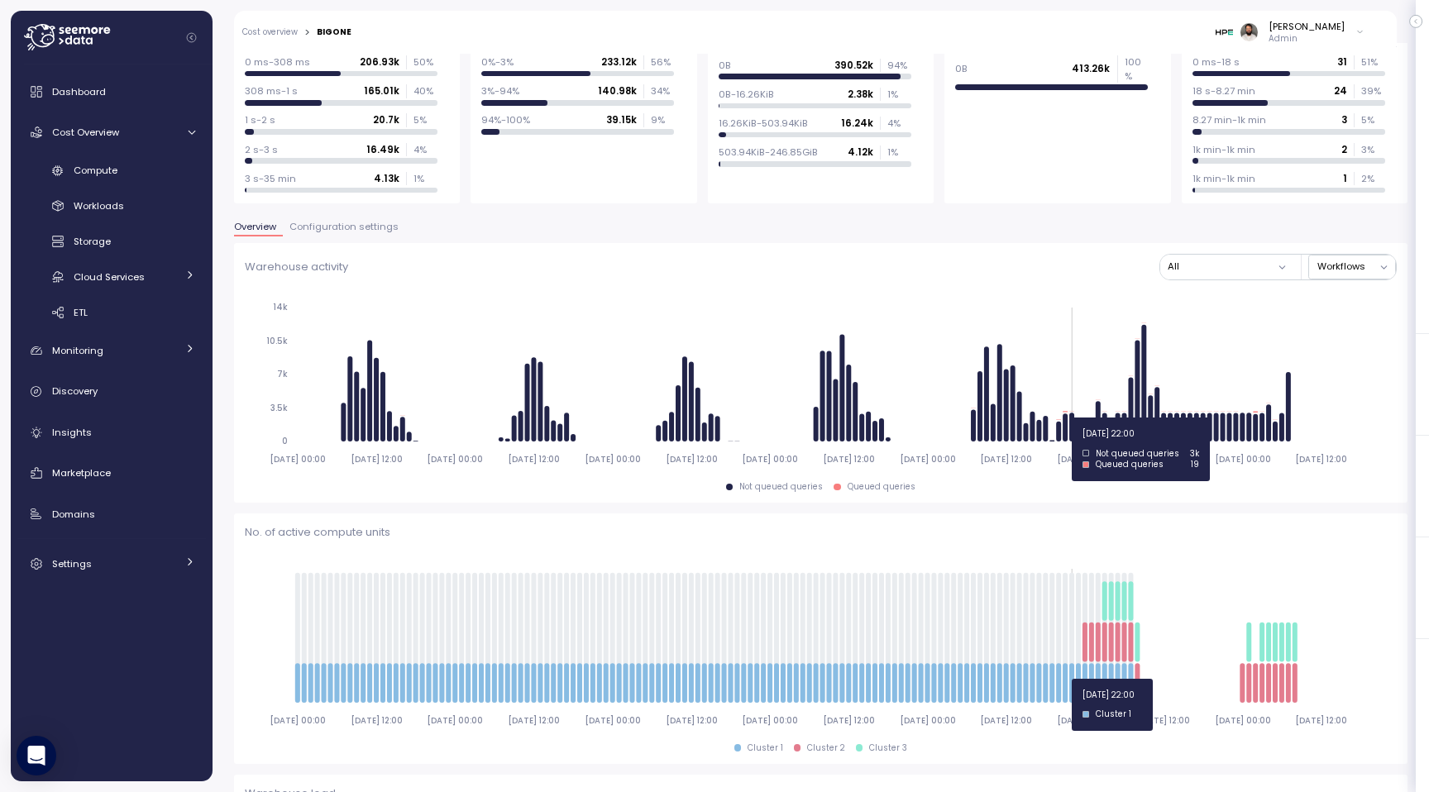
scroll to position [118, 0]
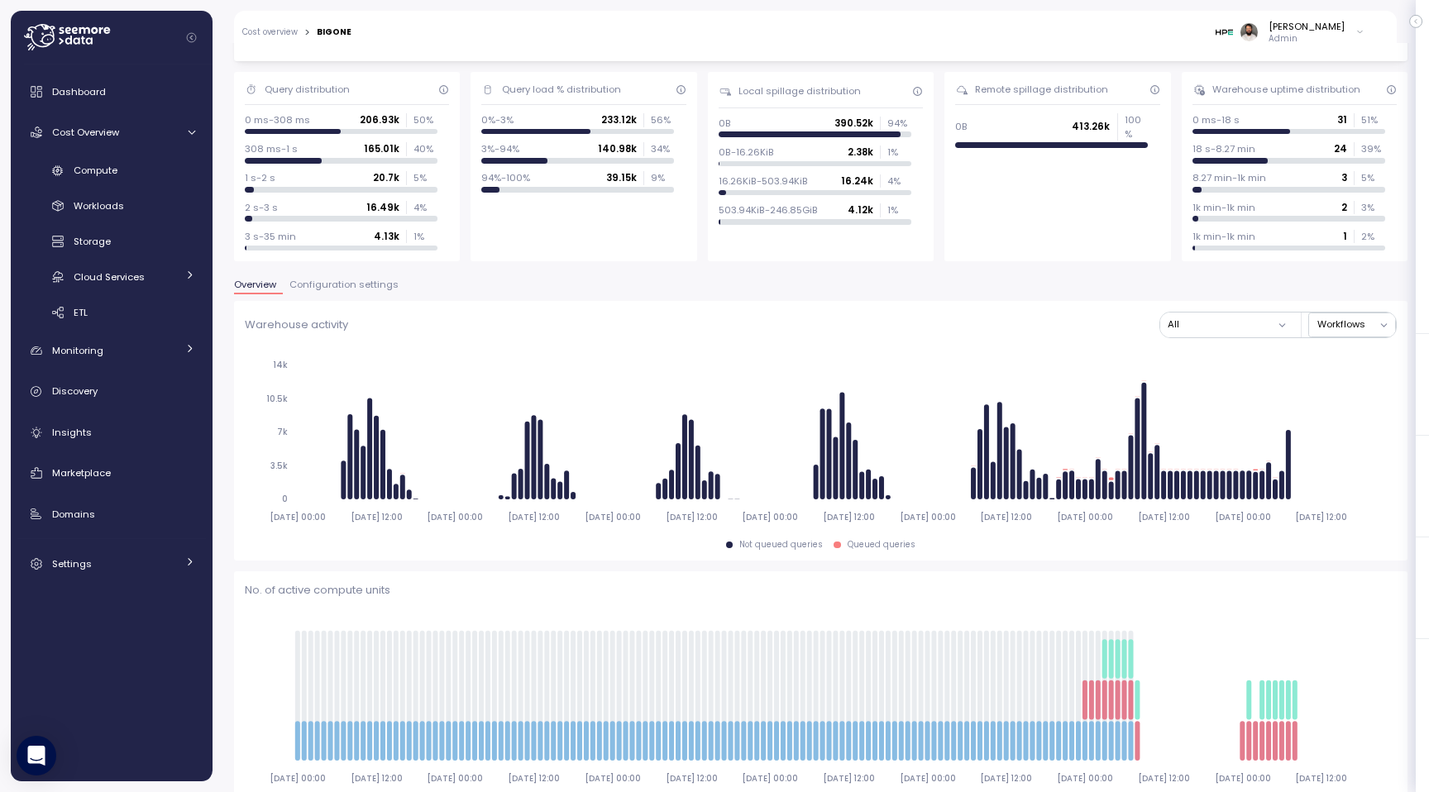
click at [327, 282] on span "Configuration settings" at bounding box center [343, 284] width 109 height 9
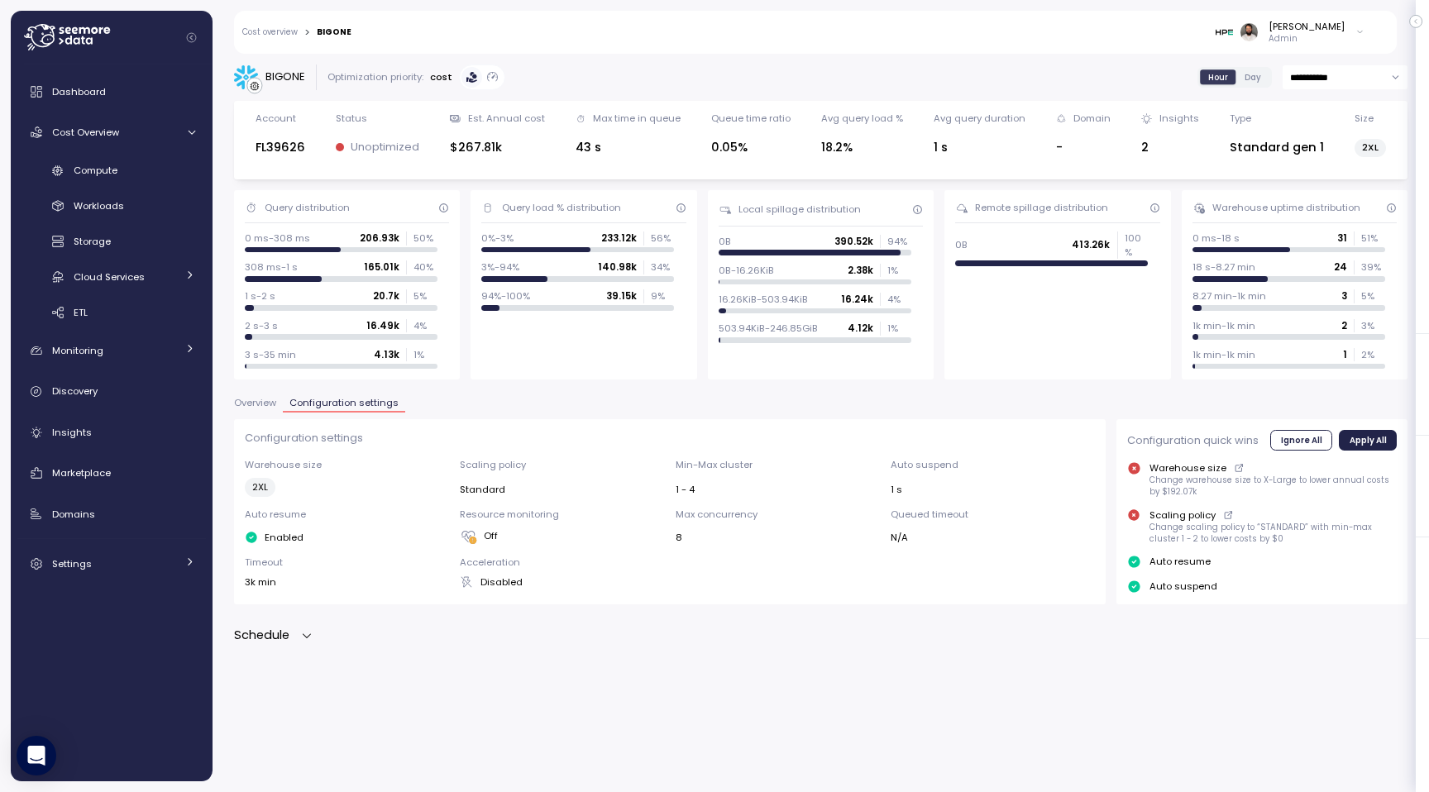
click at [269, 626] on p "Schedule" at bounding box center [261, 635] width 55 height 19
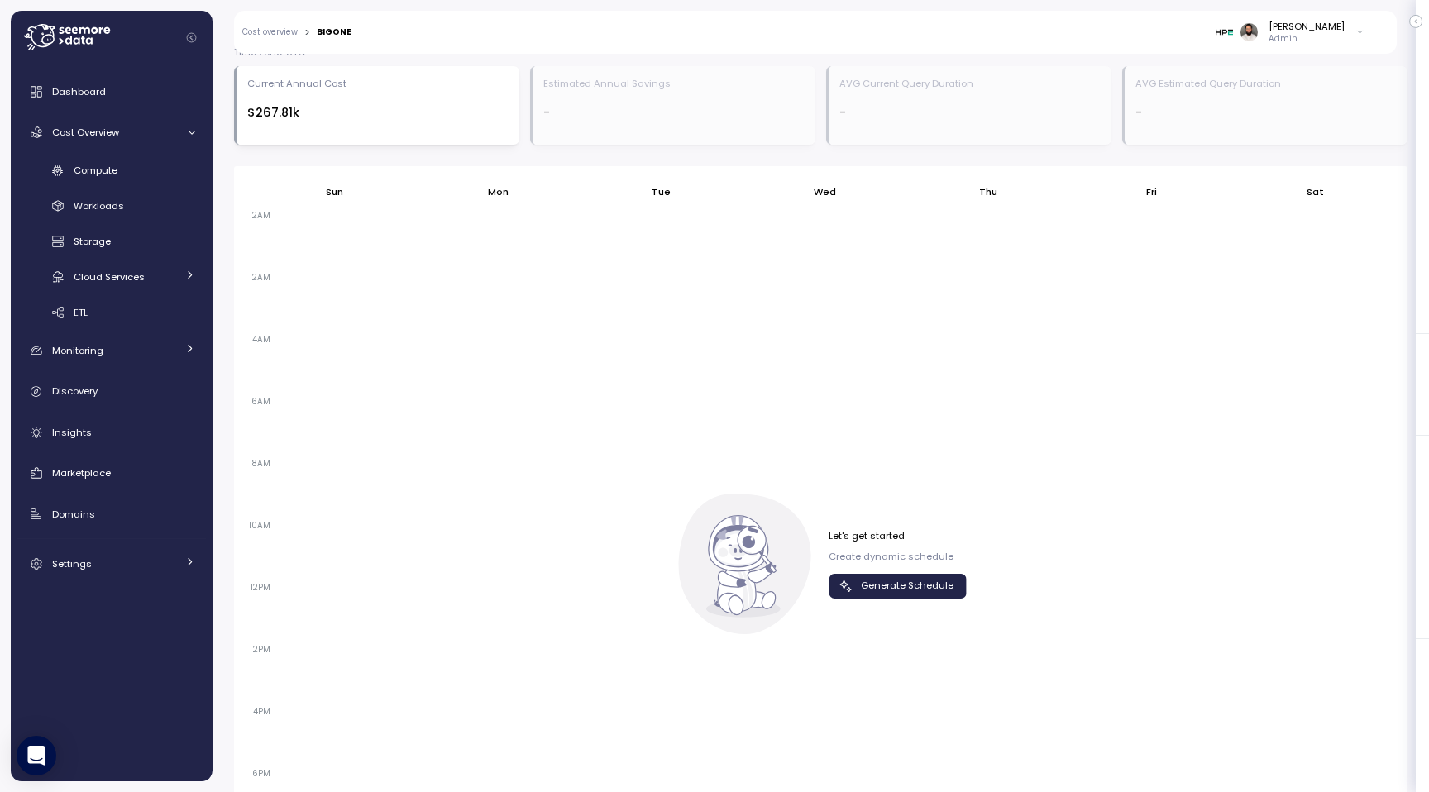
scroll to position [822, 0]
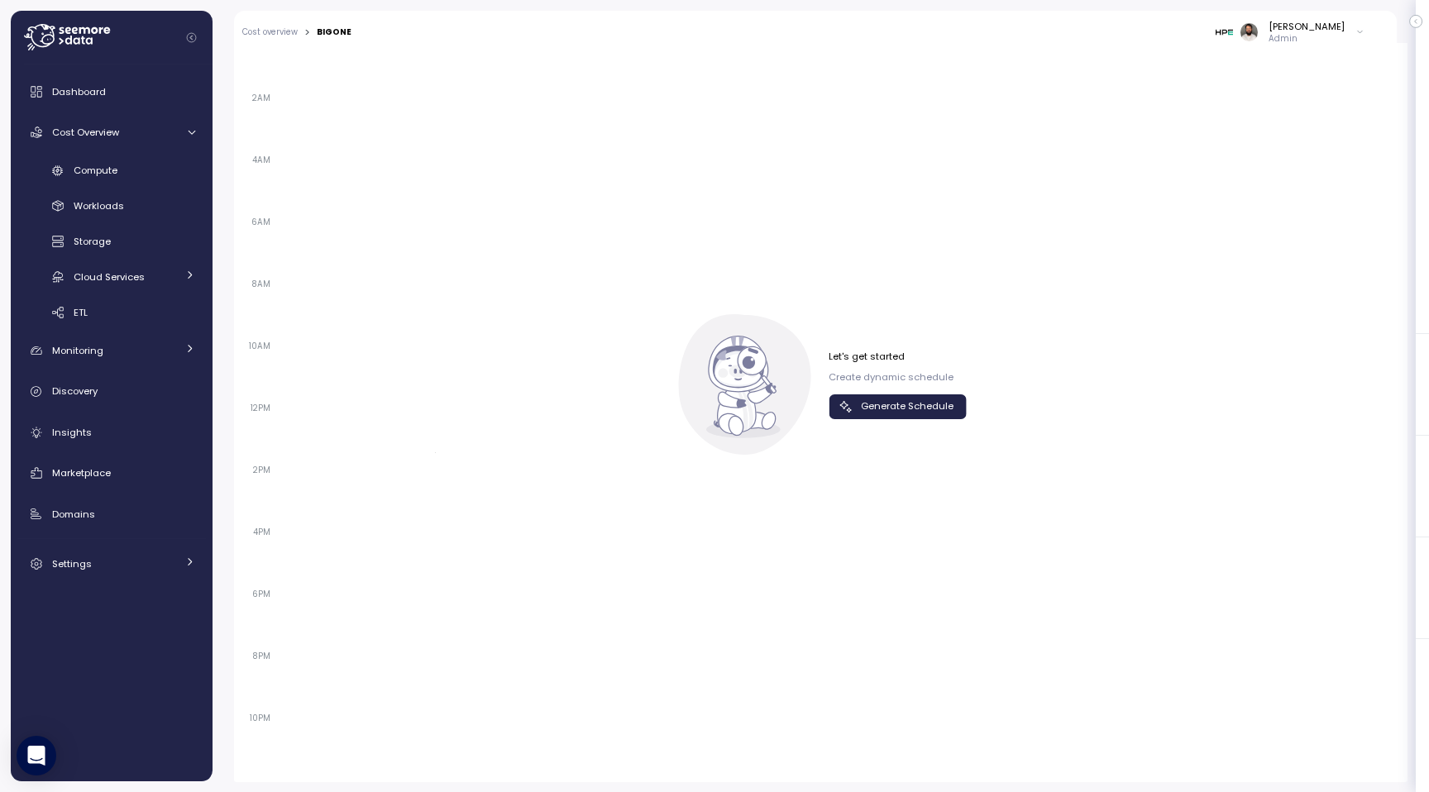
click at [879, 413] on span "Generate Schedule" at bounding box center [907, 406] width 93 height 22
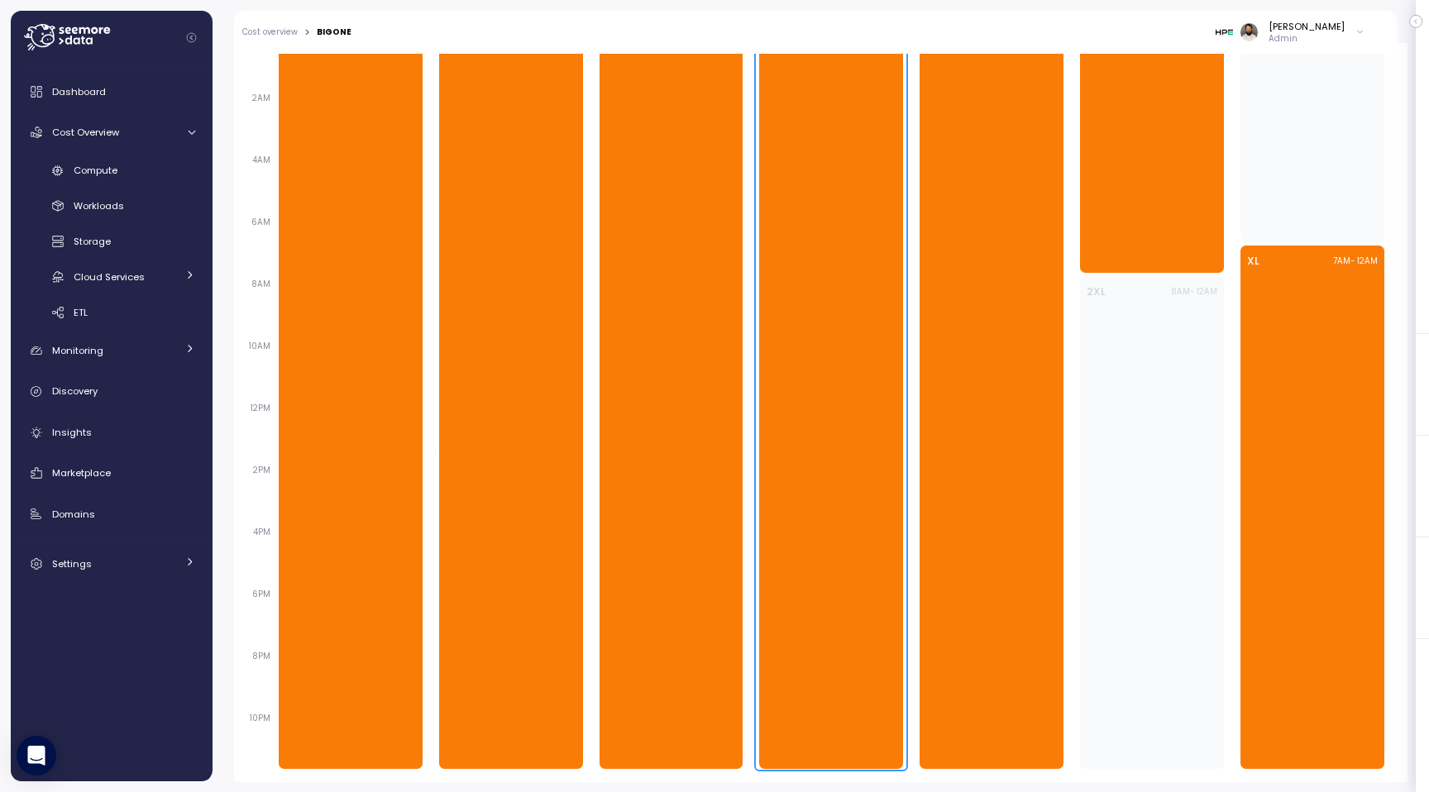
click at [887, 327] on div "XL 12AM - 12AM" at bounding box center [831, 399] width 144 height 740
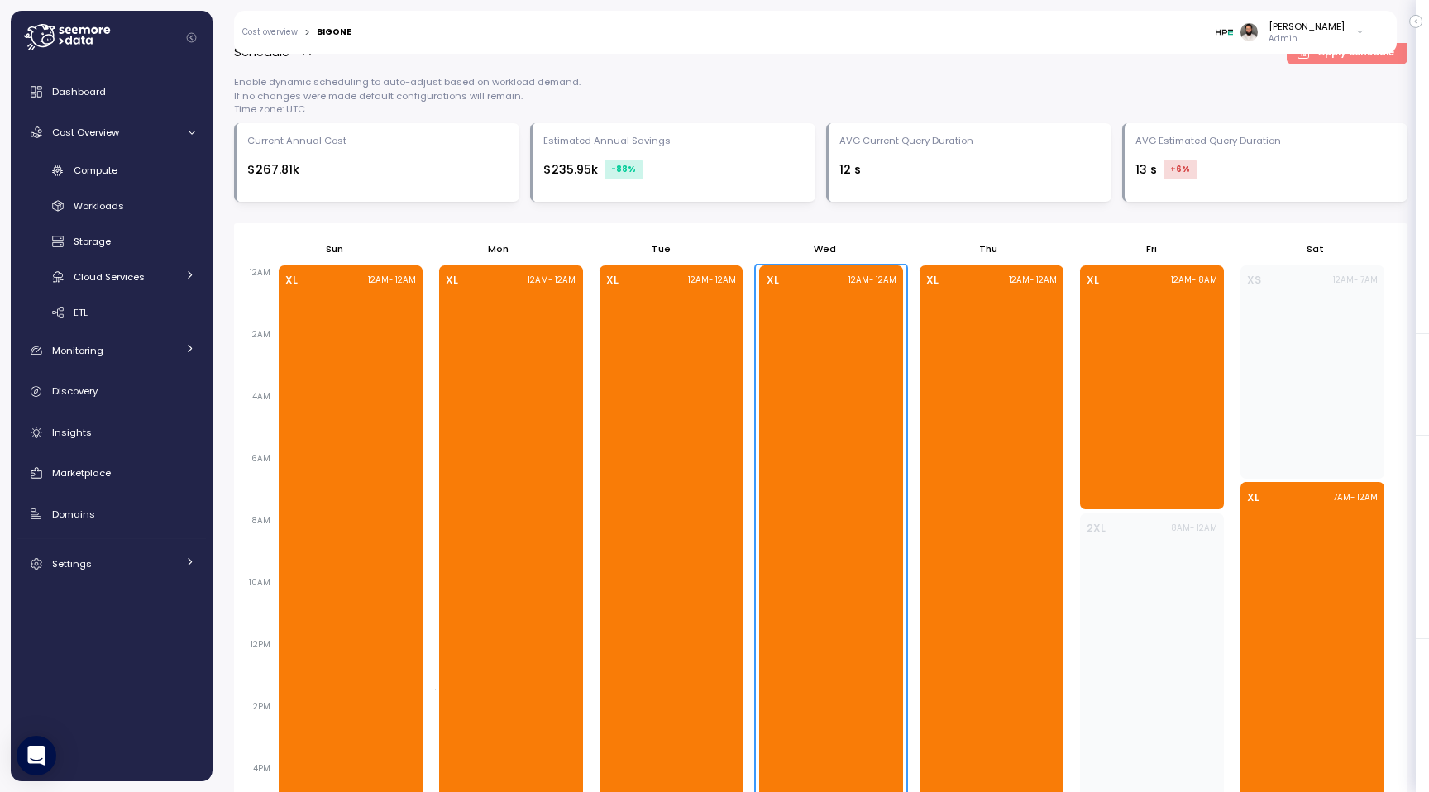
scroll to position [422, 0]
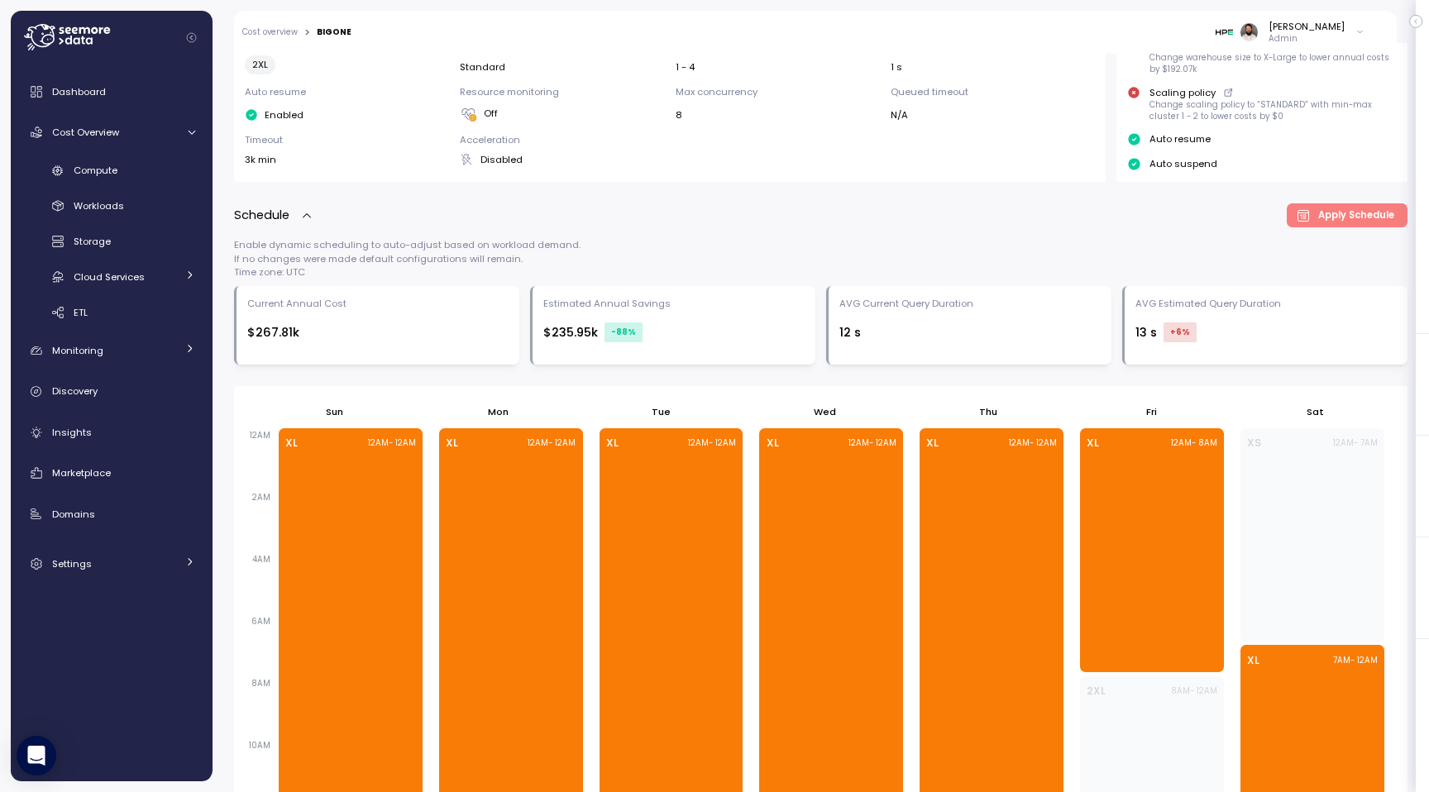
click at [302, 220] on icon "button" at bounding box center [306, 215] width 13 height 13
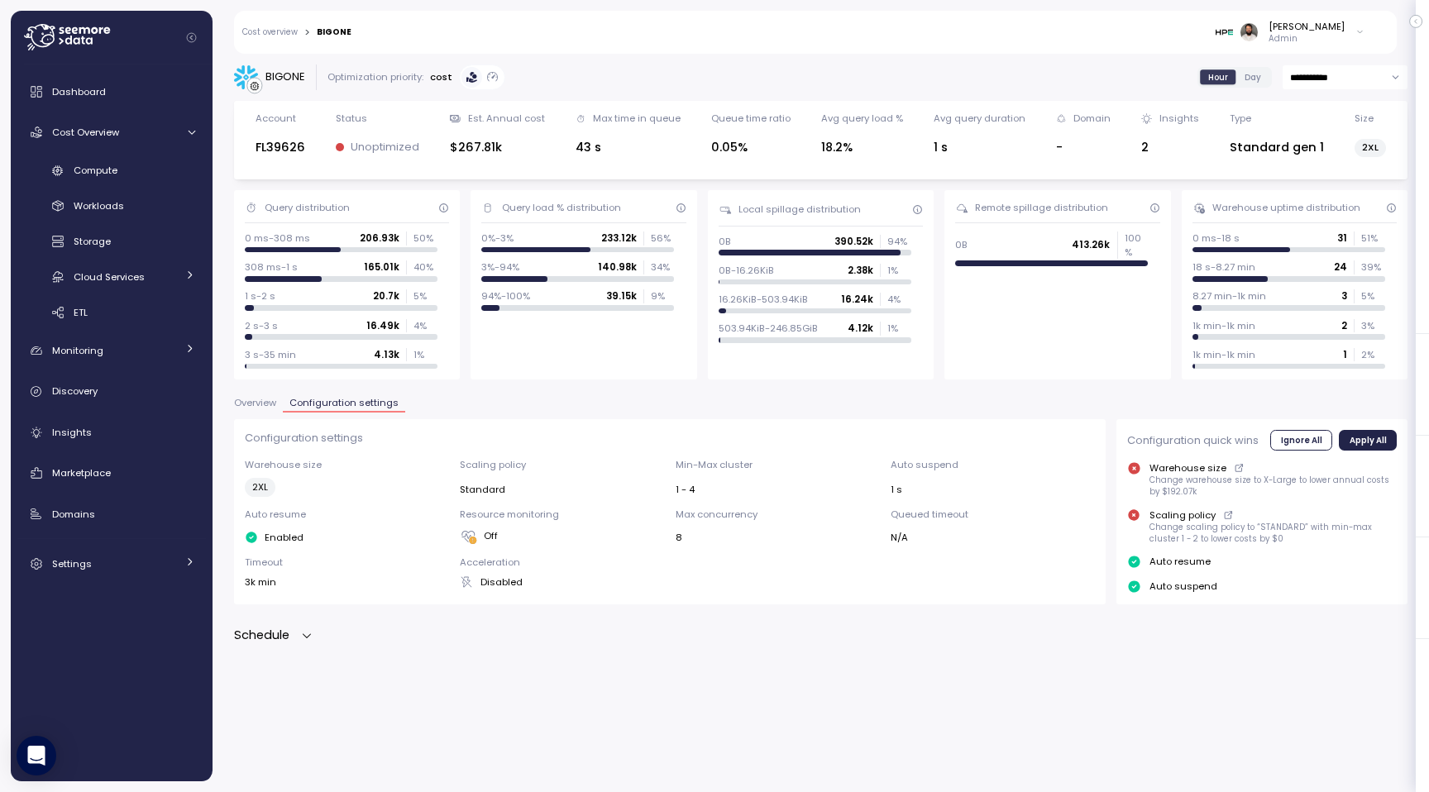
click at [302, 220] on div "Query distribution 0 ms-308 ms 206.93k 50 % 308 ms-1 s 165.01k 40 % 1 s-2 s 20.…" at bounding box center [347, 284] width 226 height 189
click at [303, 642] on div "Schedule" at bounding box center [273, 635] width 79 height 19
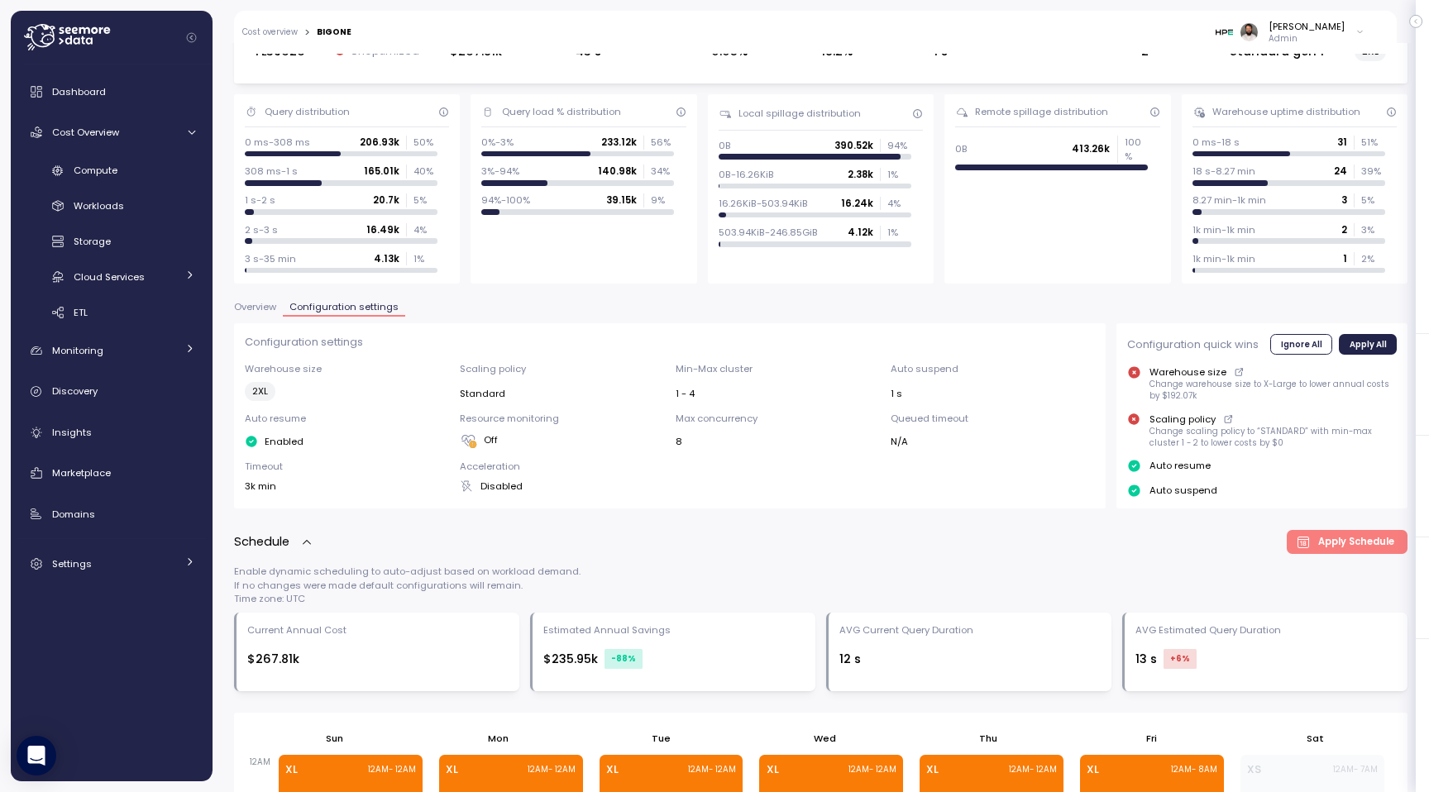
scroll to position [8, 0]
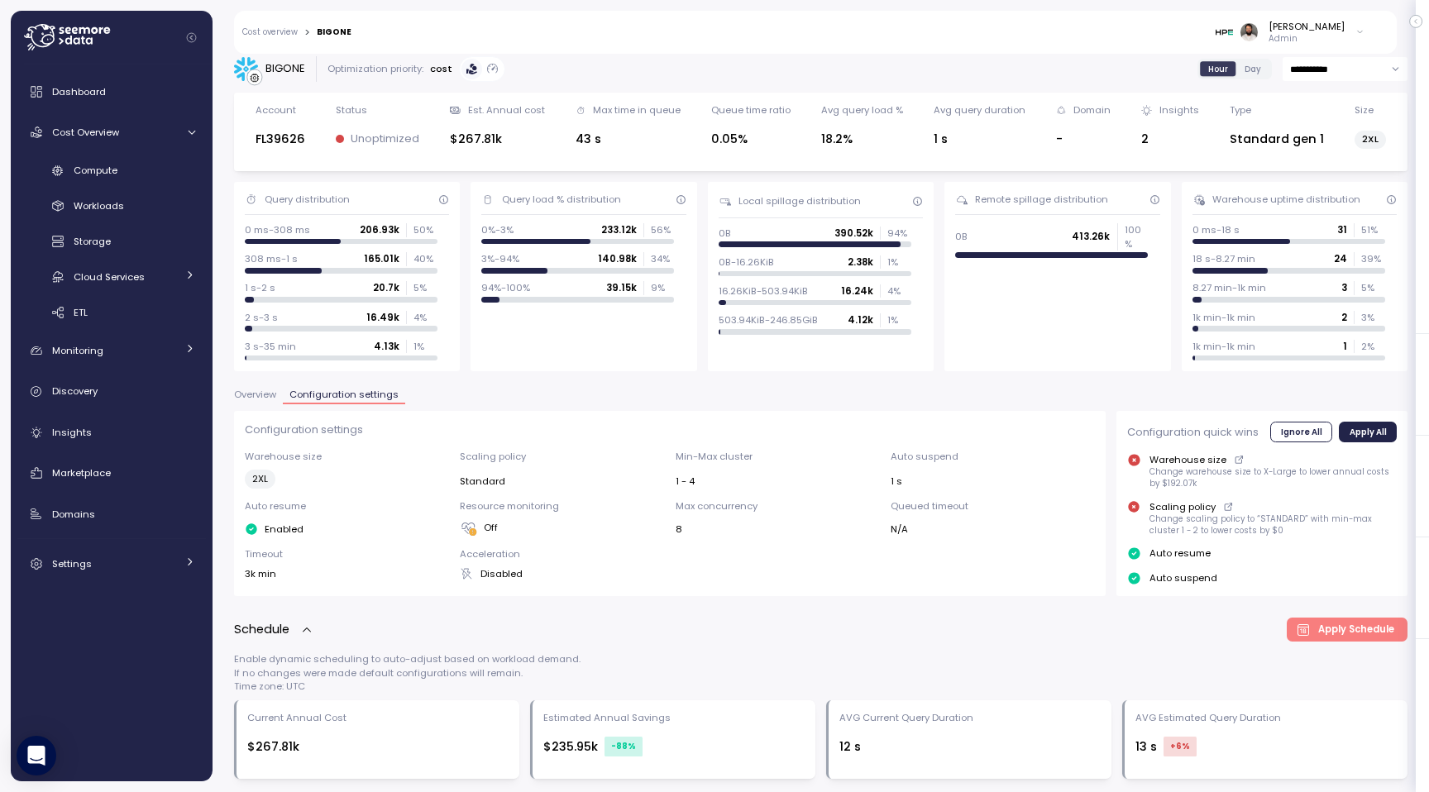
click at [265, 398] on span "Overview" at bounding box center [255, 394] width 42 height 9
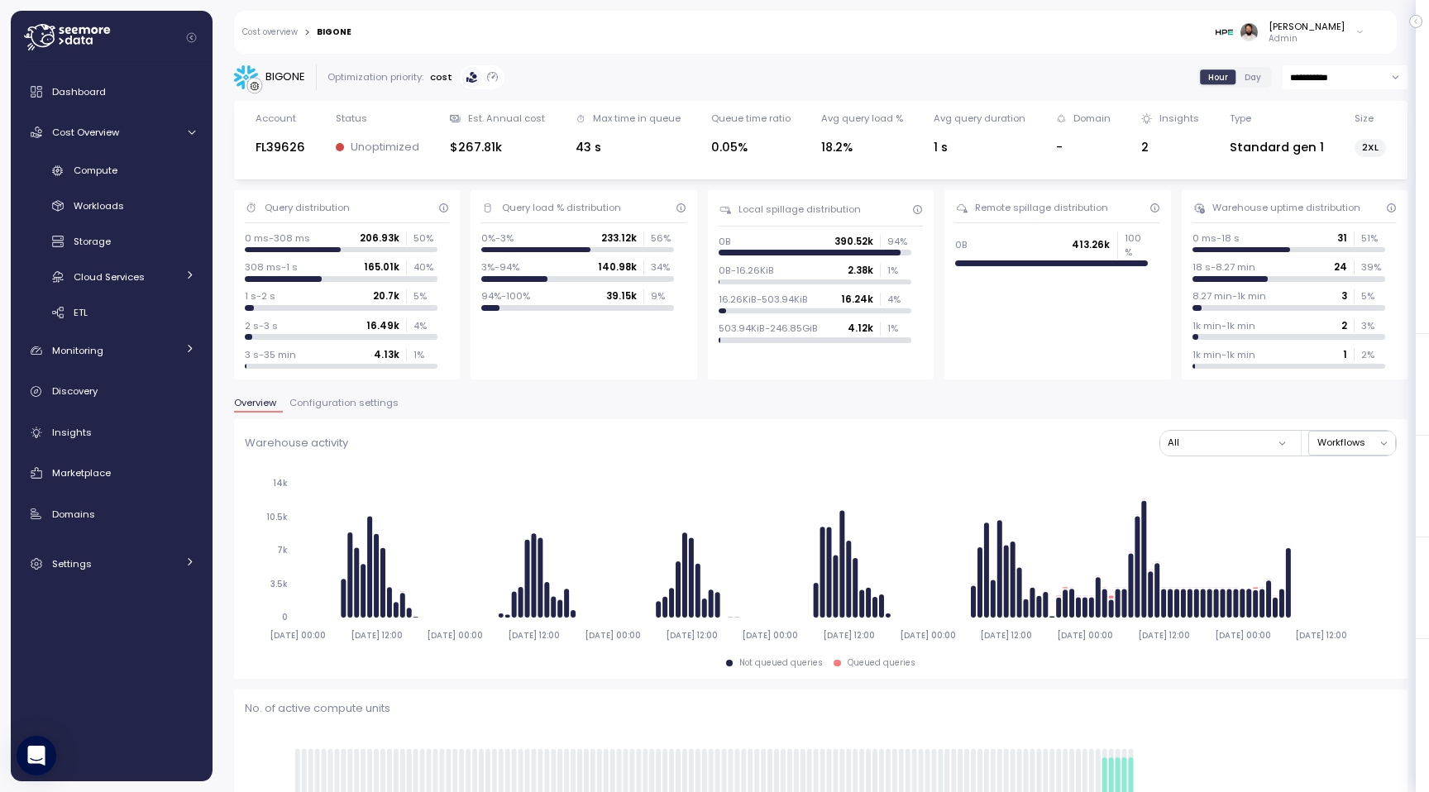
click at [370, 407] on span "Configuration settings" at bounding box center [343, 402] width 109 height 9
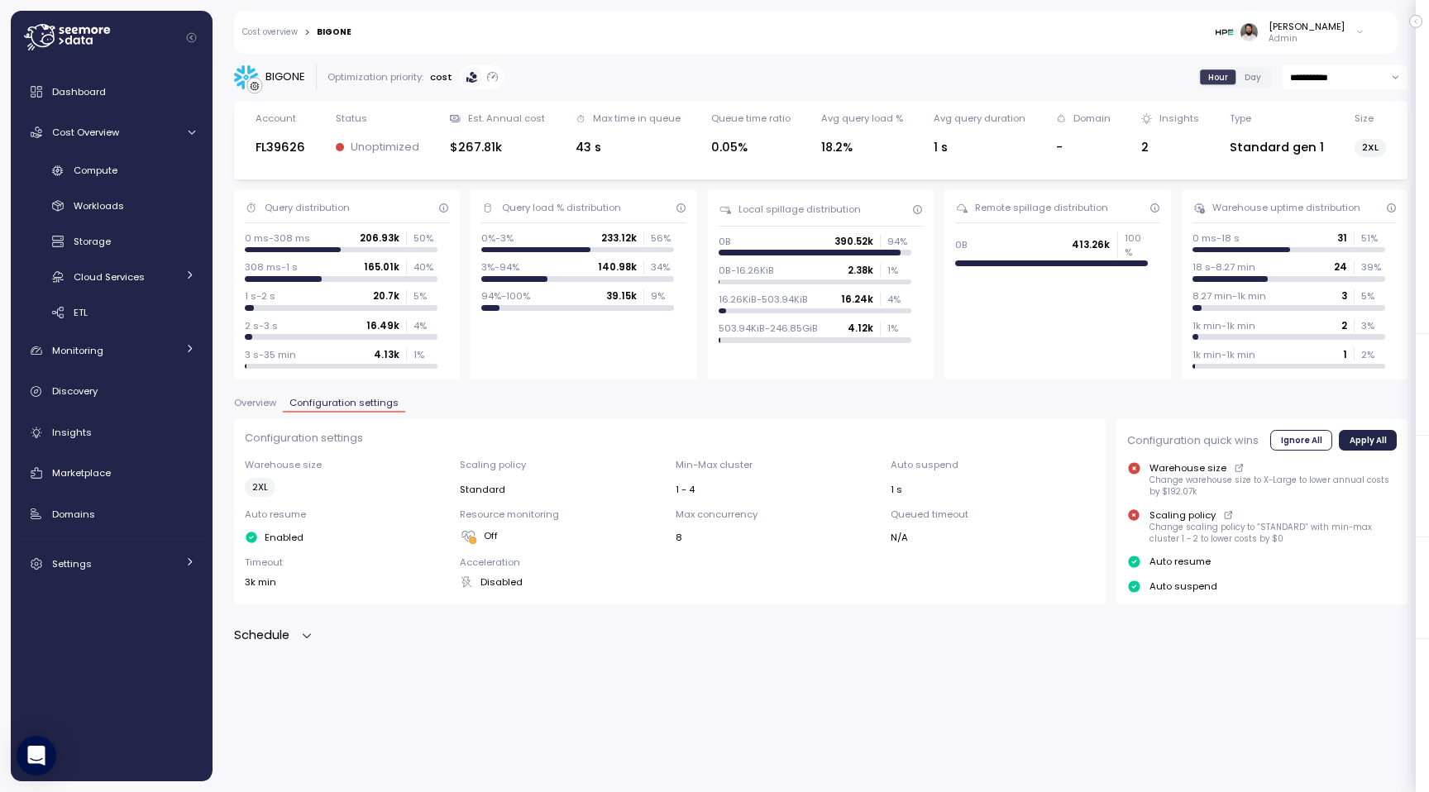
click at [244, 405] on span "Overview" at bounding box center [255, 402] width 42 height 9
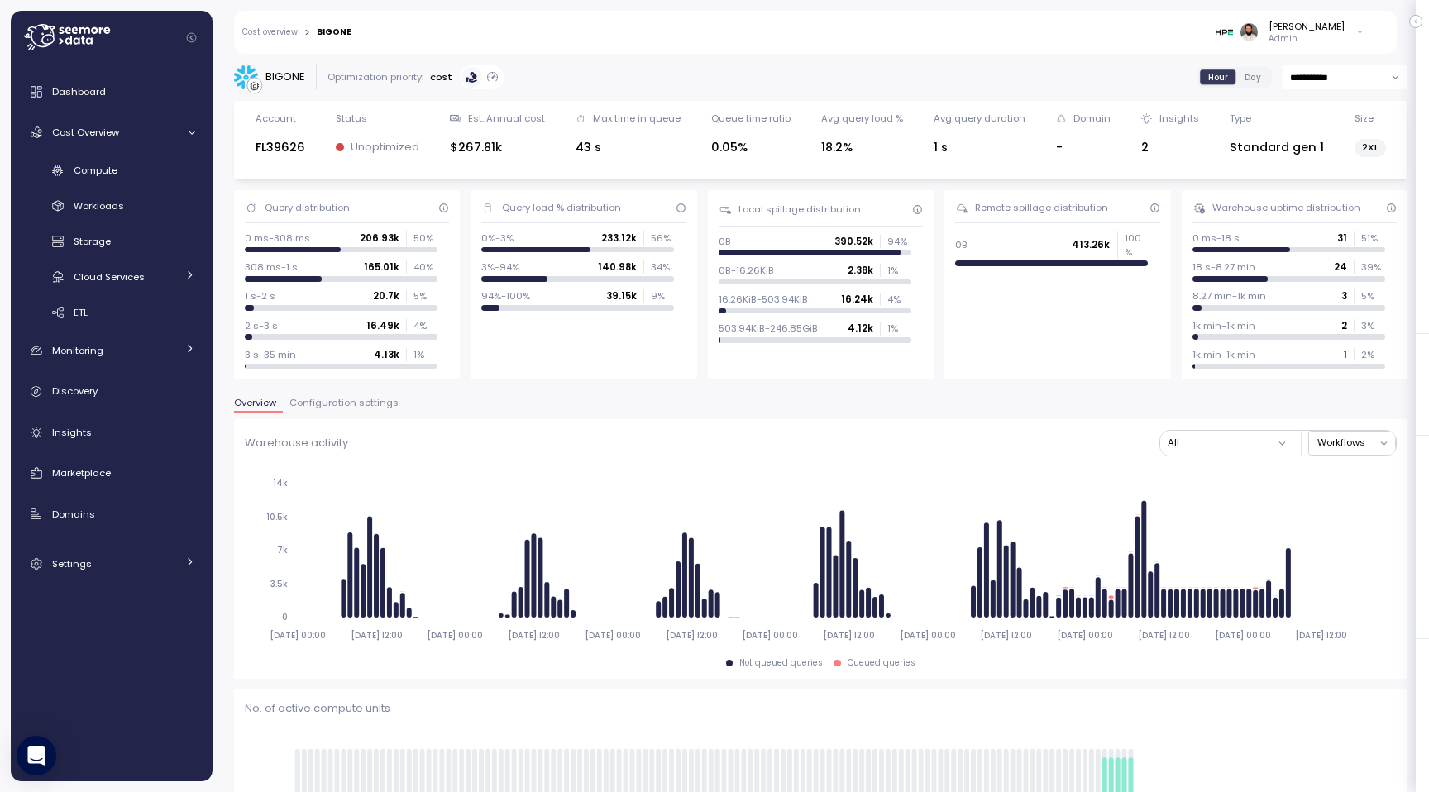
click at [1374, 82] on input "**********" at bounding box center [1344, 77] width 125 height 24
click at [1352, 197] on div "Last 30 days" at bounding box center [1343, 201] width 120 height 22
type input "**********"
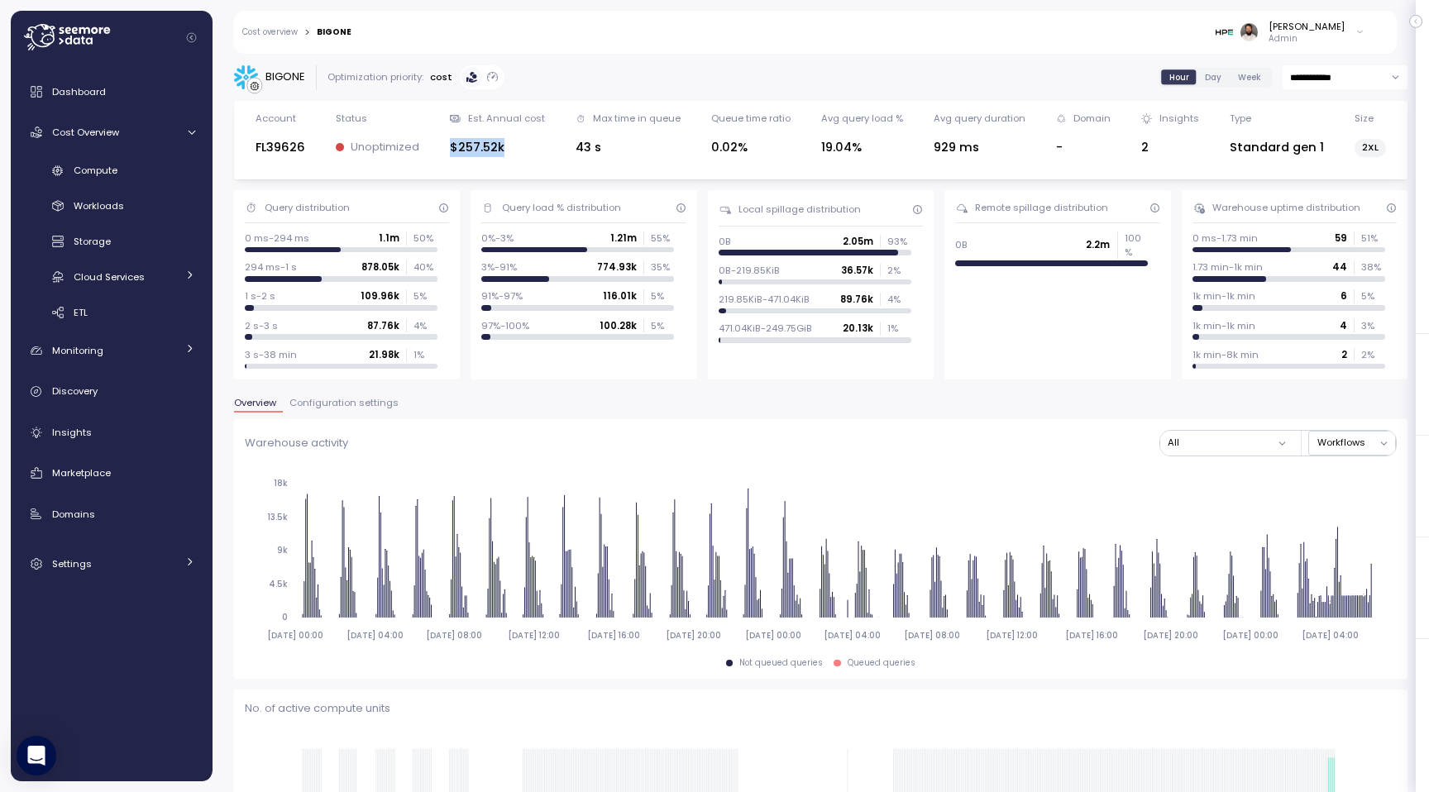
drag, startPoint x: 449, startPoint y: 150, endPoint x: 555, endPoint y: 150, distance: 105.8
click at [556, 150] on div "Account FL39626 Status Unoptimized Est. Annual cost $257.52k Max time in queue …" at bounding box center [821, 140] width 1152 height 57
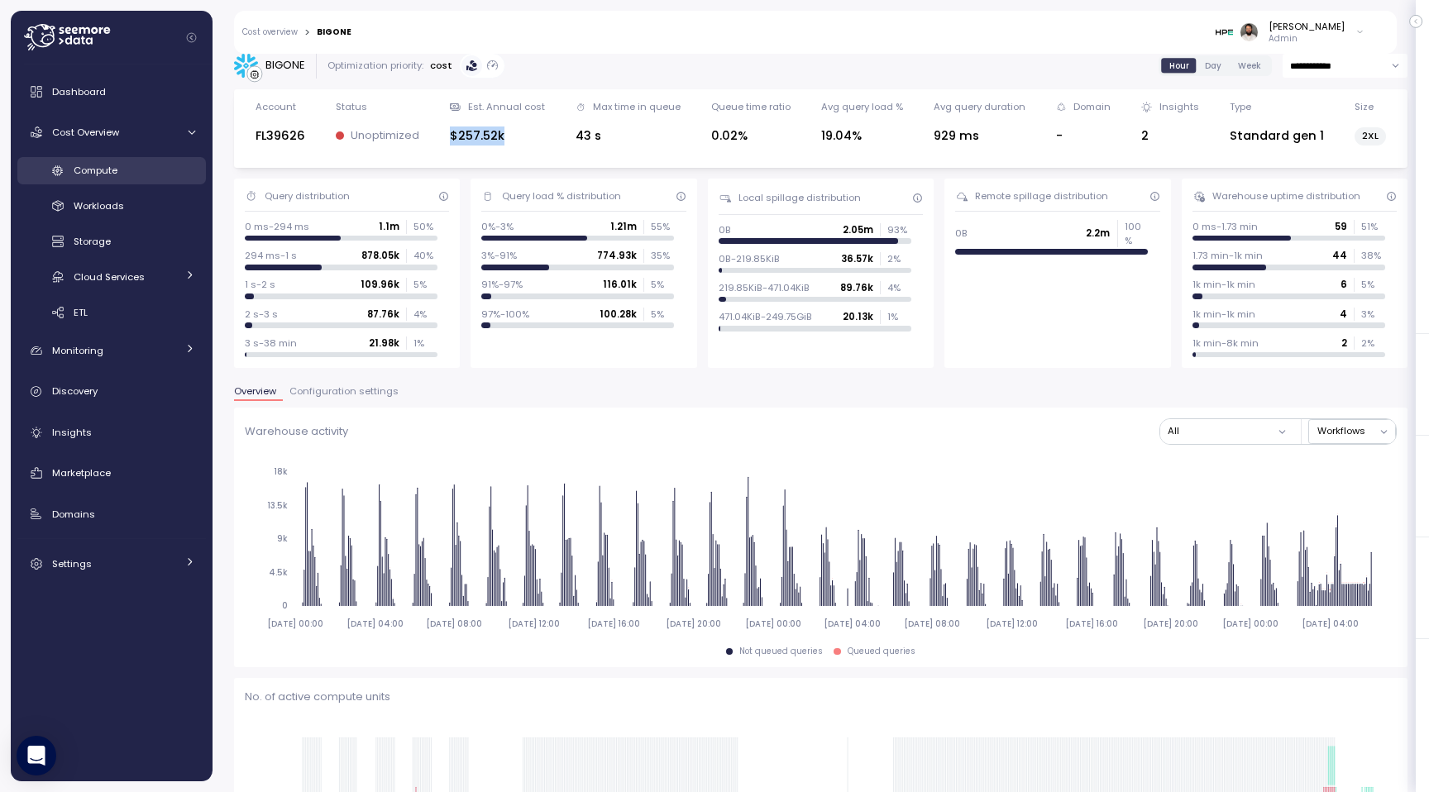
click at [141, 174] on div "Compute" at bounding box center [135, 170] width 122 height 17
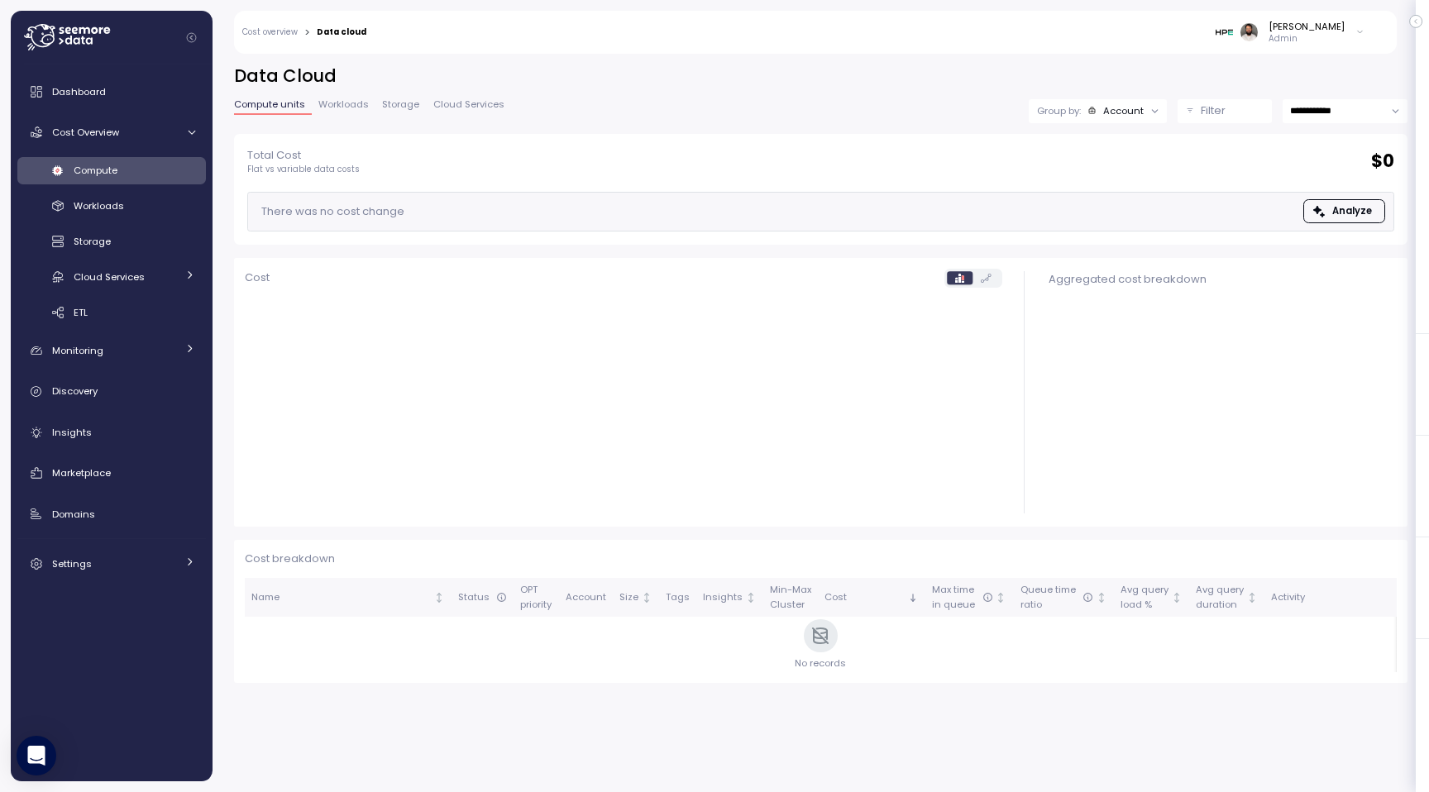
click at [1200, 112] on p "Filter" at bounding box center [1212, 111] width 25 height 17
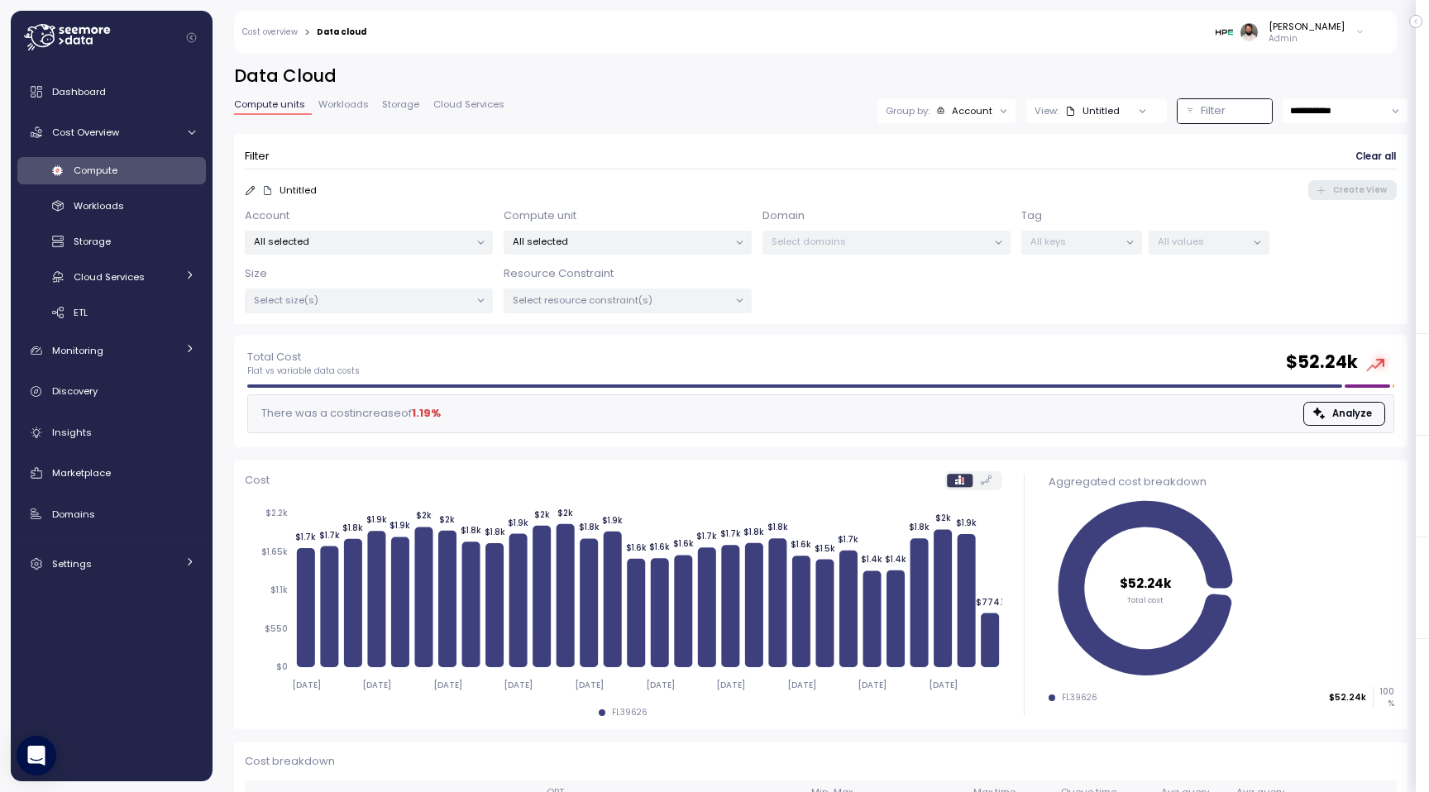
click at [980, 117] on div "Group by: Account" at bounding box center [946, 111] width 138 height 24
click at [968, 204] on p "Compute unit" at bounding box center [961, 202] width 65 height 13
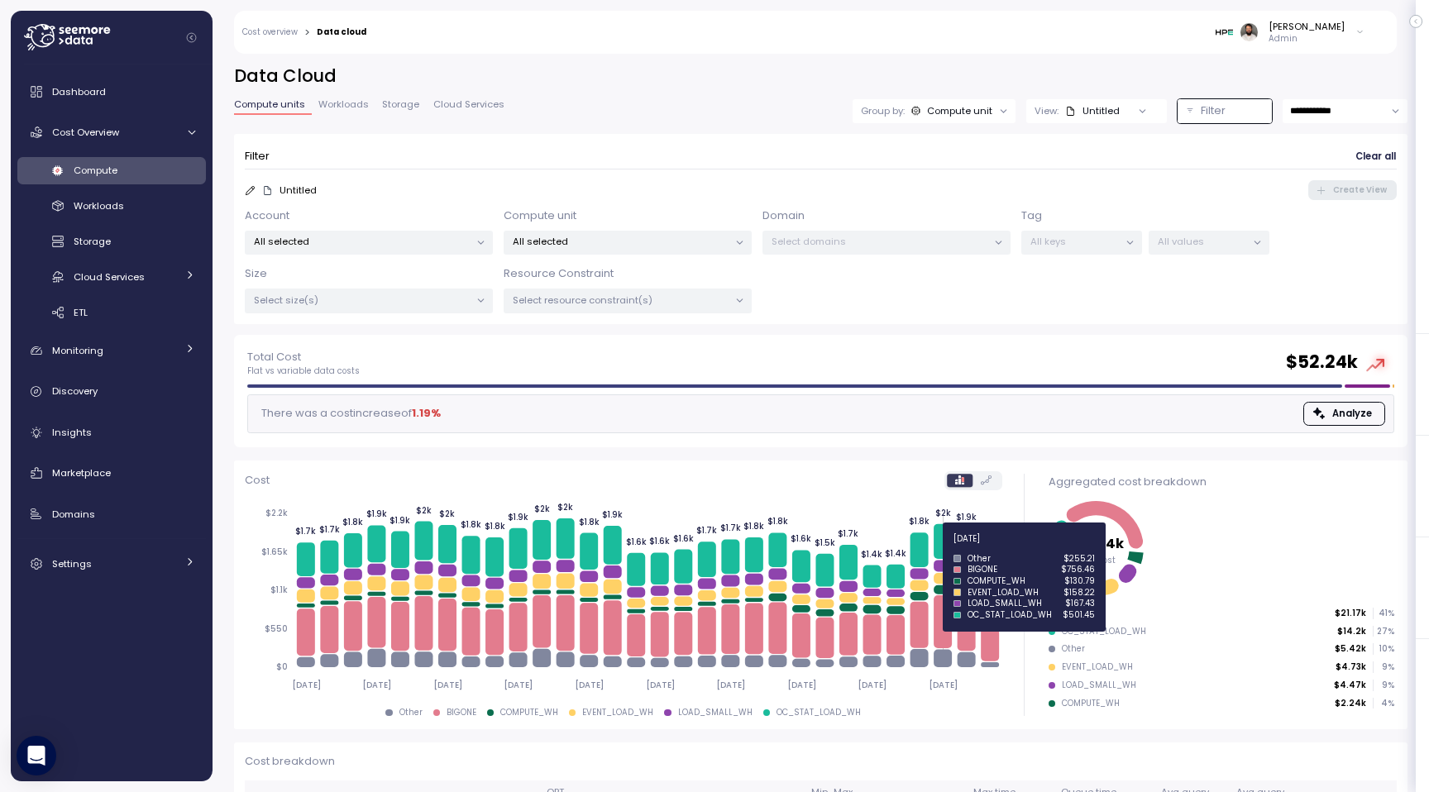
click at [947, 547] on icon at bounding box center [942, 540] width 18 height 35
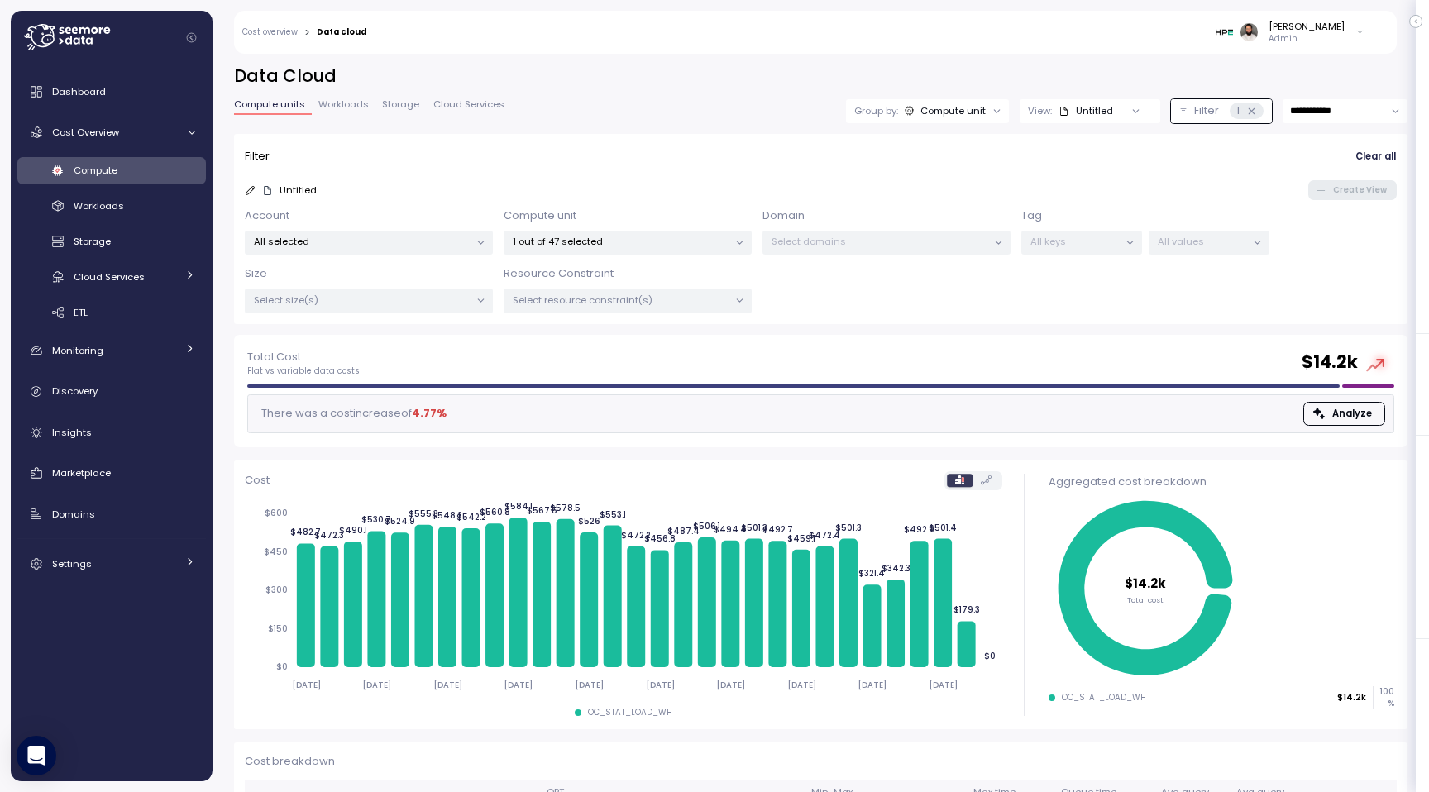
click at [662, 249] on div "1 out of 47 selected" at bounding box center [627, 243] width 248 height 24
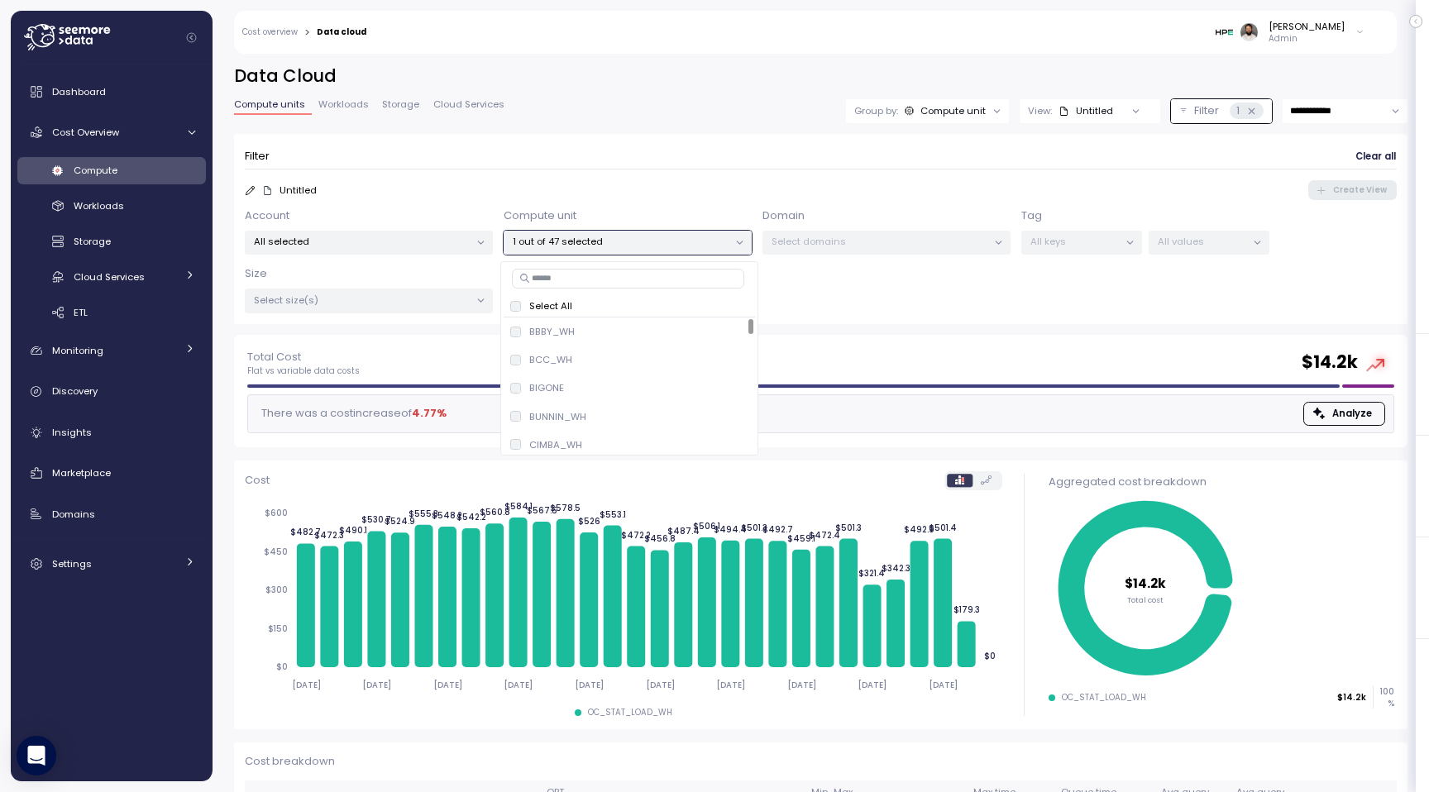
click at [478, 298] on icon at bounding box center [480, 300] width 11 height 11
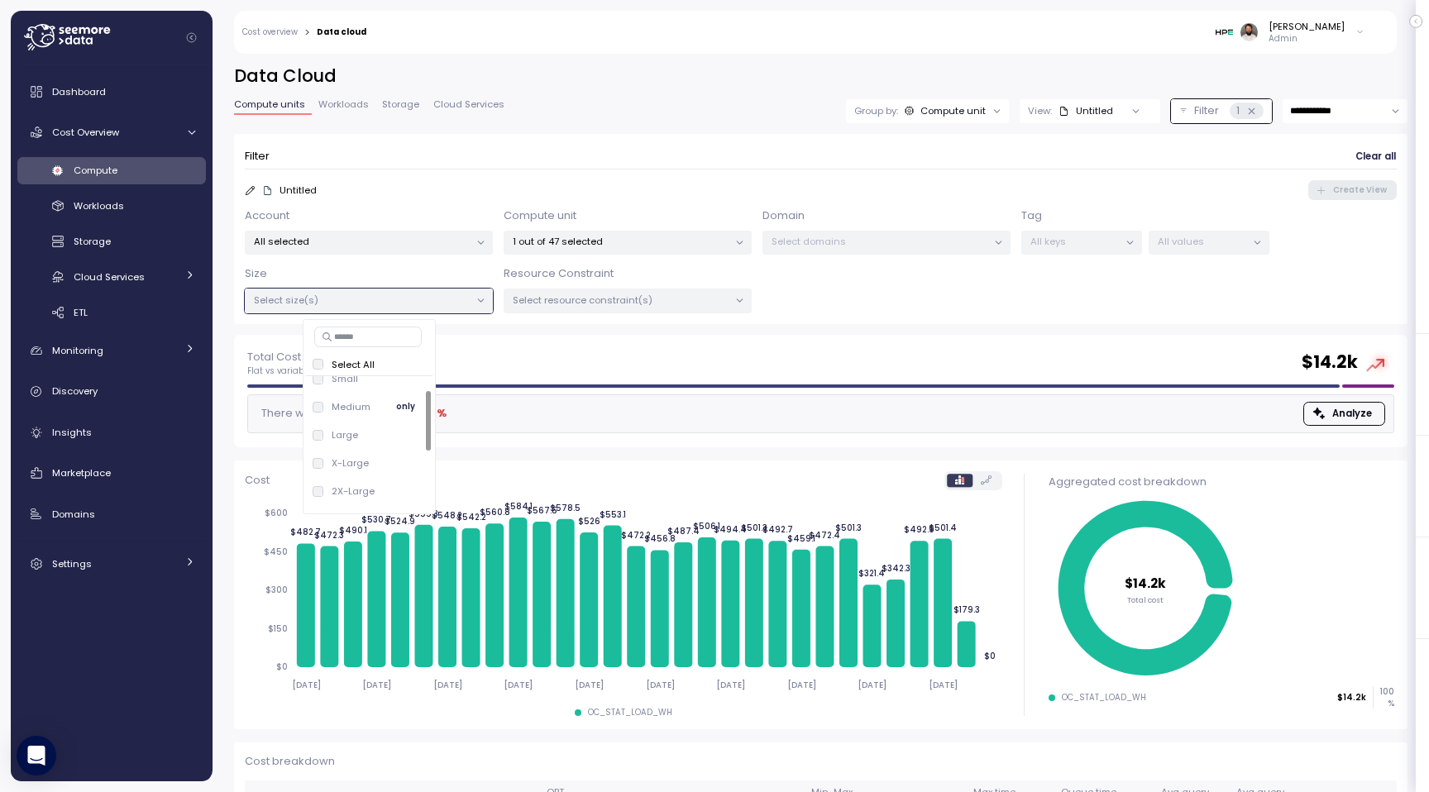
scroll to position [66, 0]
click at [373, 464] on p "2X-Large" at bounding box center [353, 464] width 43 height 13
click at [1315, 107] on input "**********" at bounding box center [1344, 111] width 125 height 24
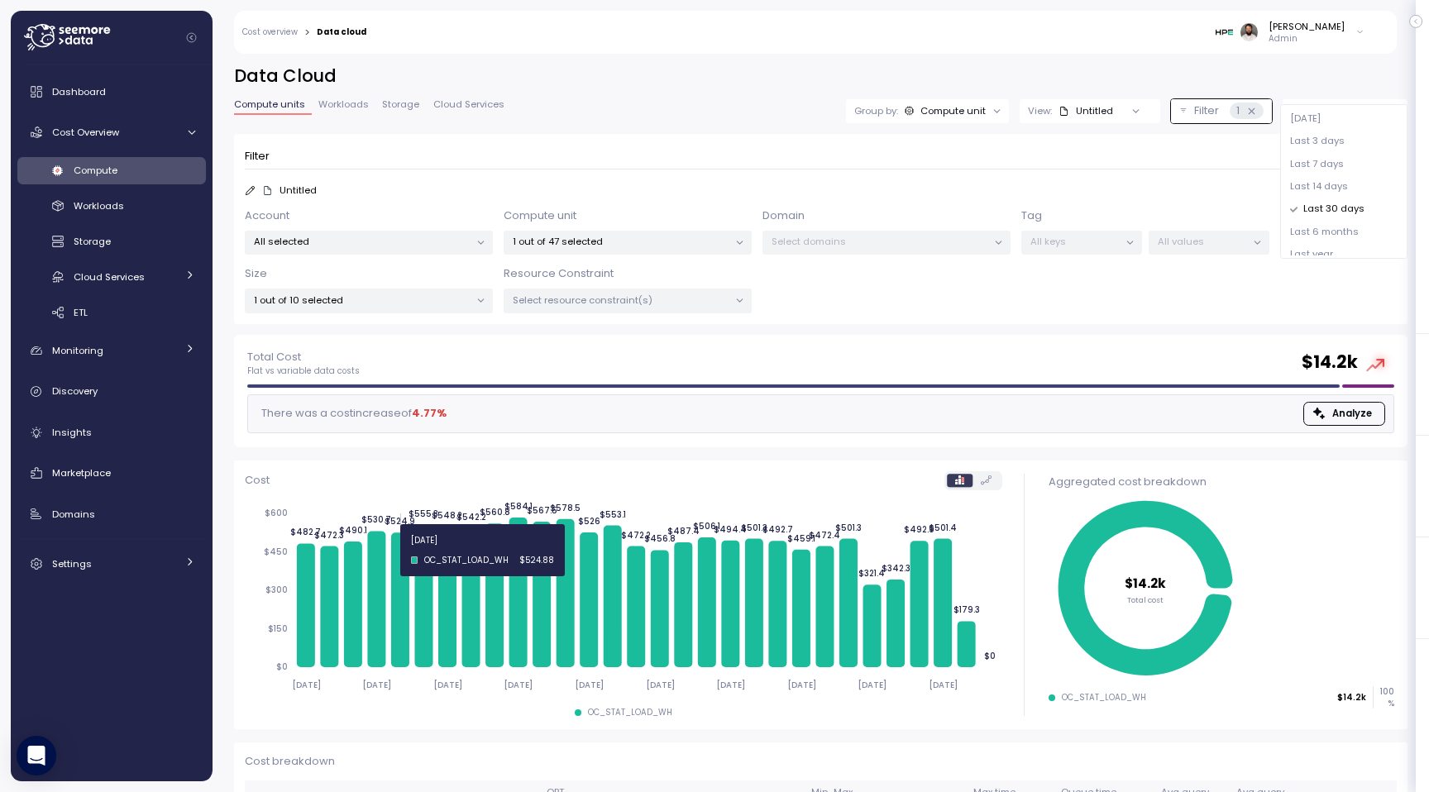
scroll to position [103, 0]
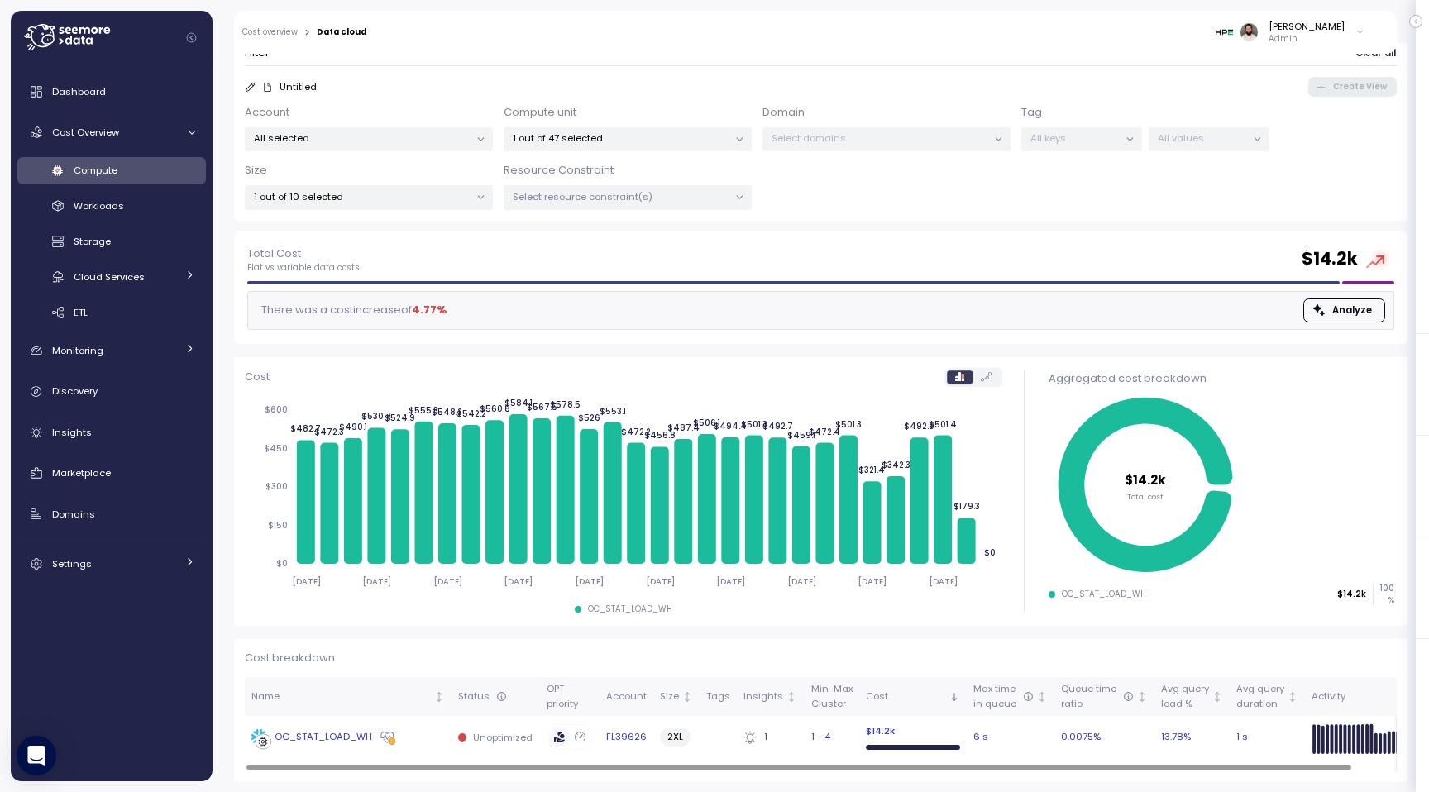
click at [326, 739] on div "OC_STAT_LOAD_WH" at bounding box center [323, 737] width 98 height 15
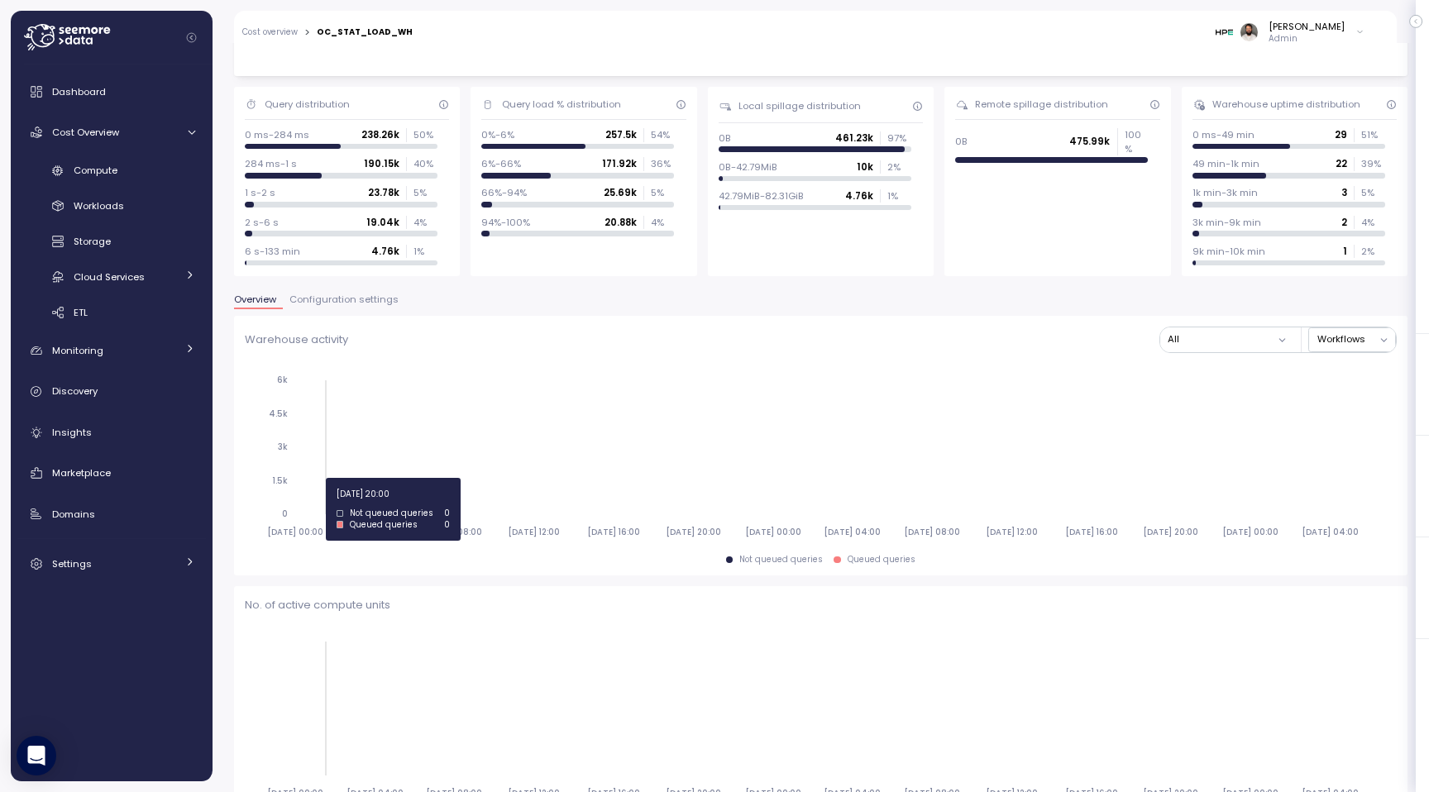
scroll to position [105, 0]
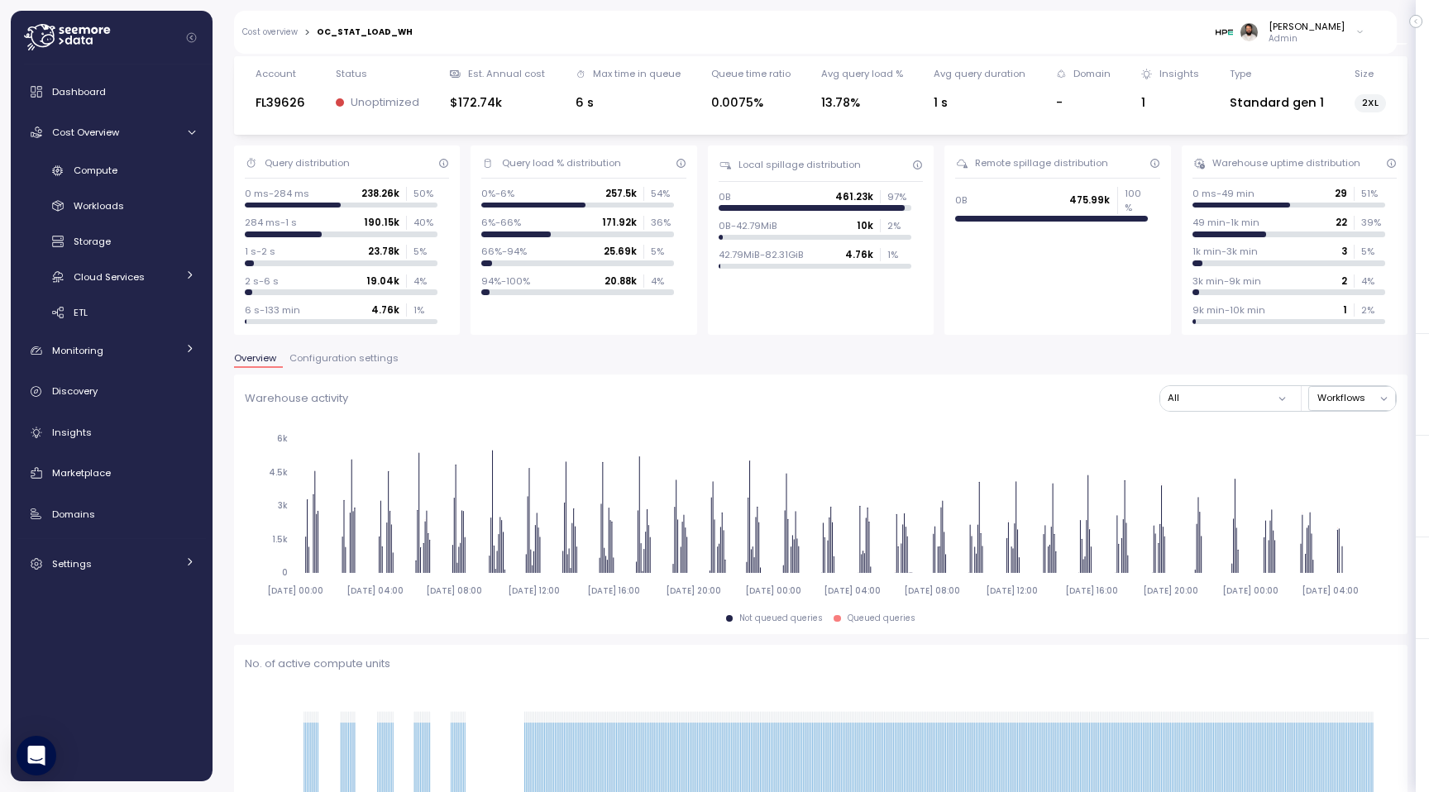
scroll to position [46, 0]
click at [360, 358] on span "Configuration settings" at bounding box center [343, 356] width 109 height 9
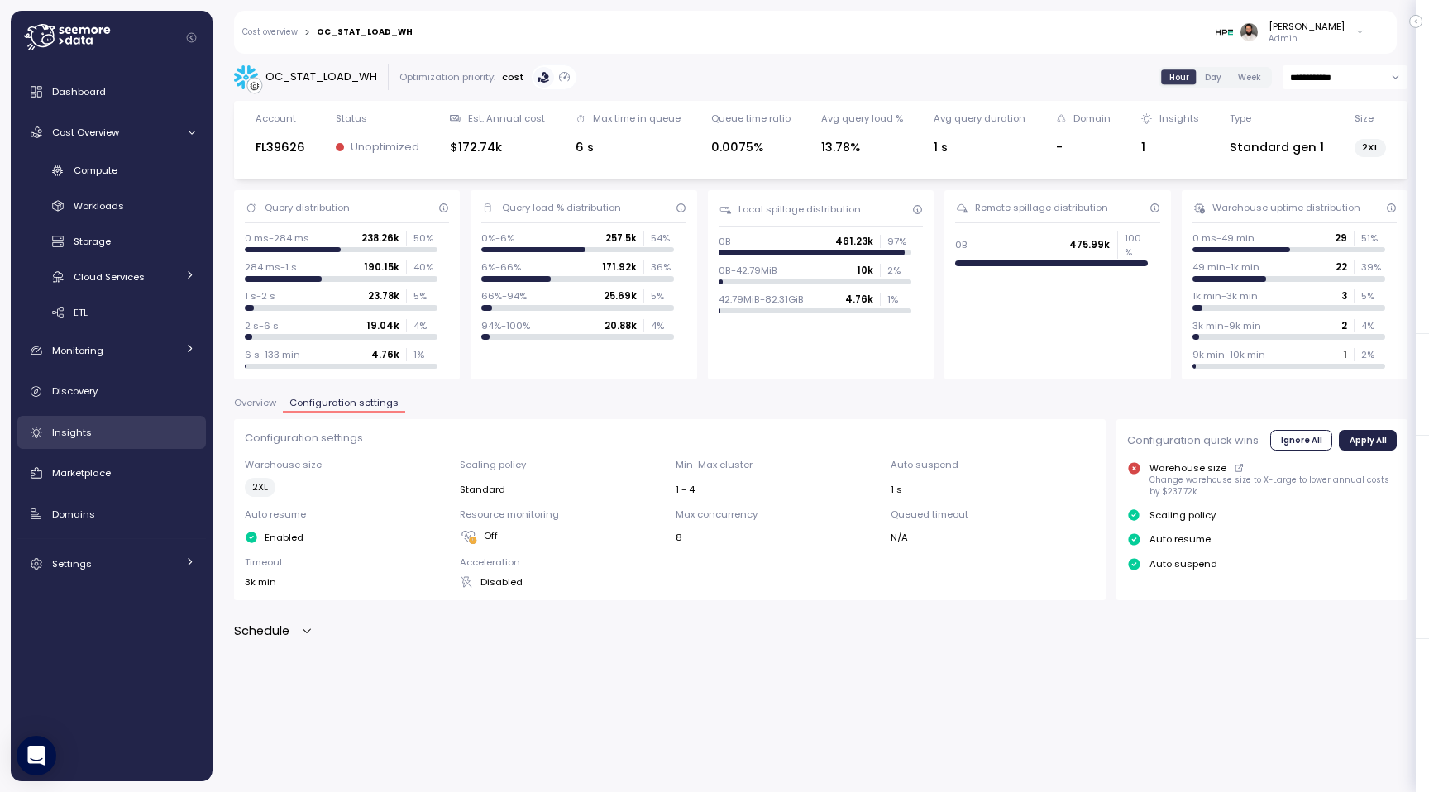
click at [138, 432] on div "Insights" at bounding box center [123, 432] width 143 height 17
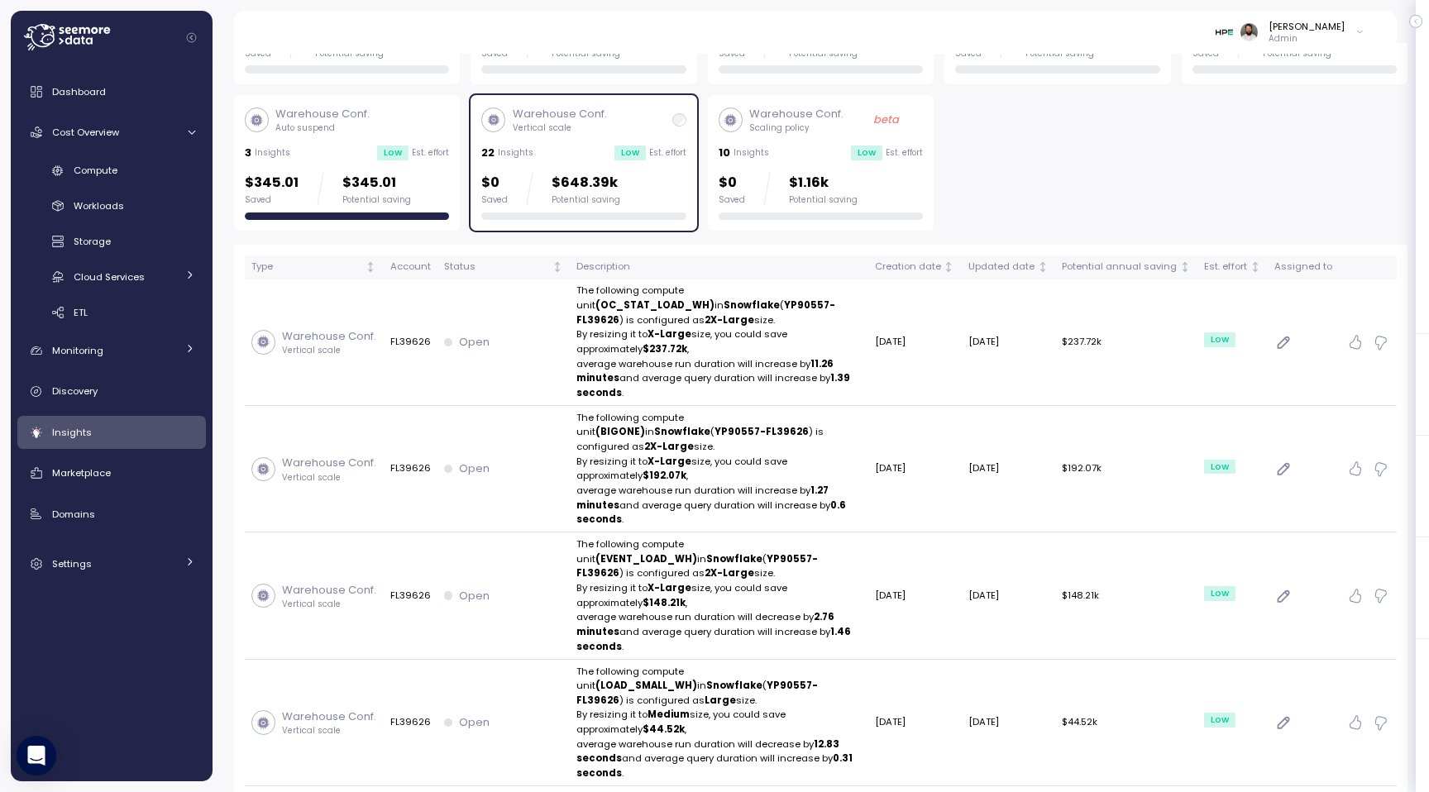
scroll to position [186, 0]
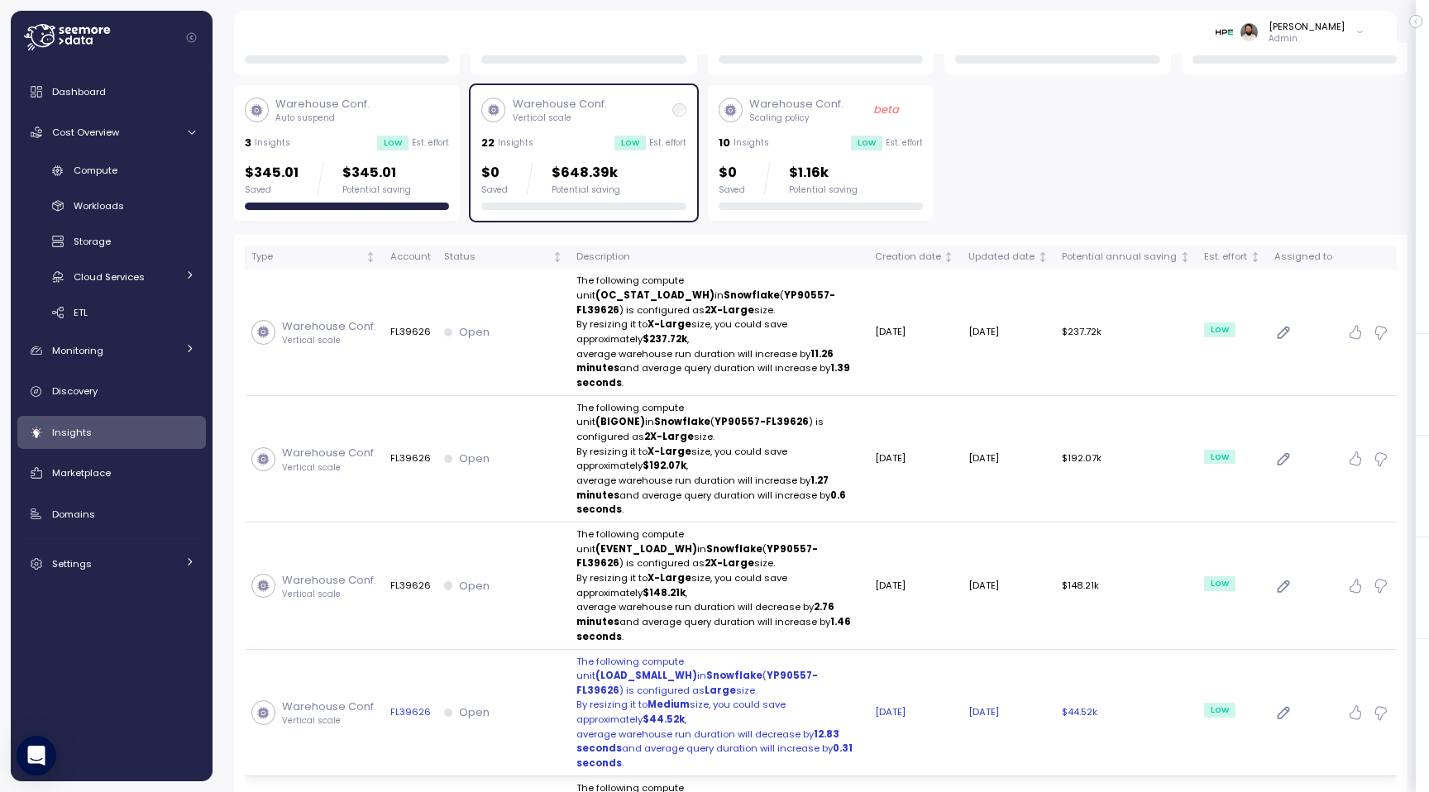
click at [516, 704] on div "Open" at bounding box center [503, 712] width 119 height 17
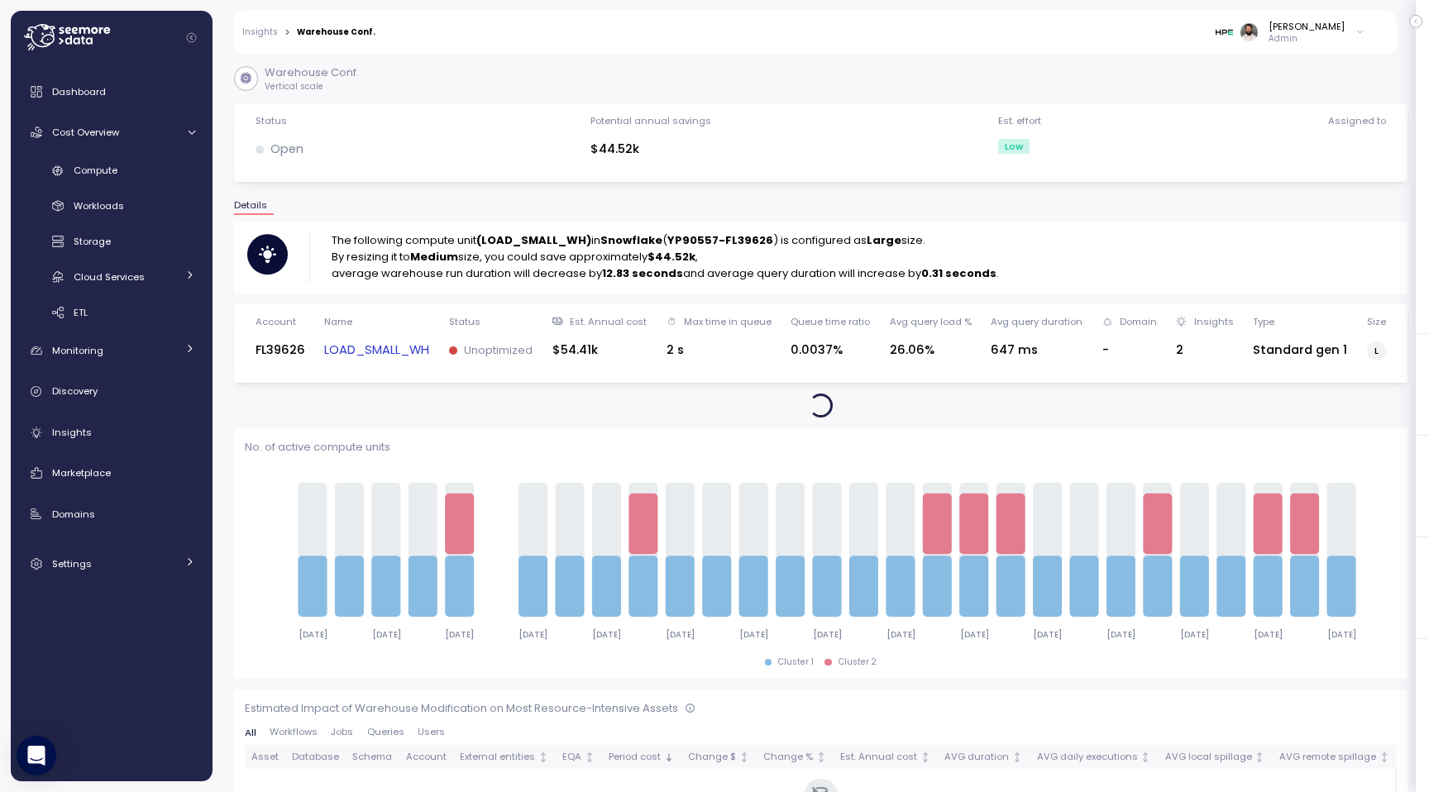
click at [385, 356] on link "LOAD_SMALL_WH" at bounding box center [376, 350] width 105 height 19
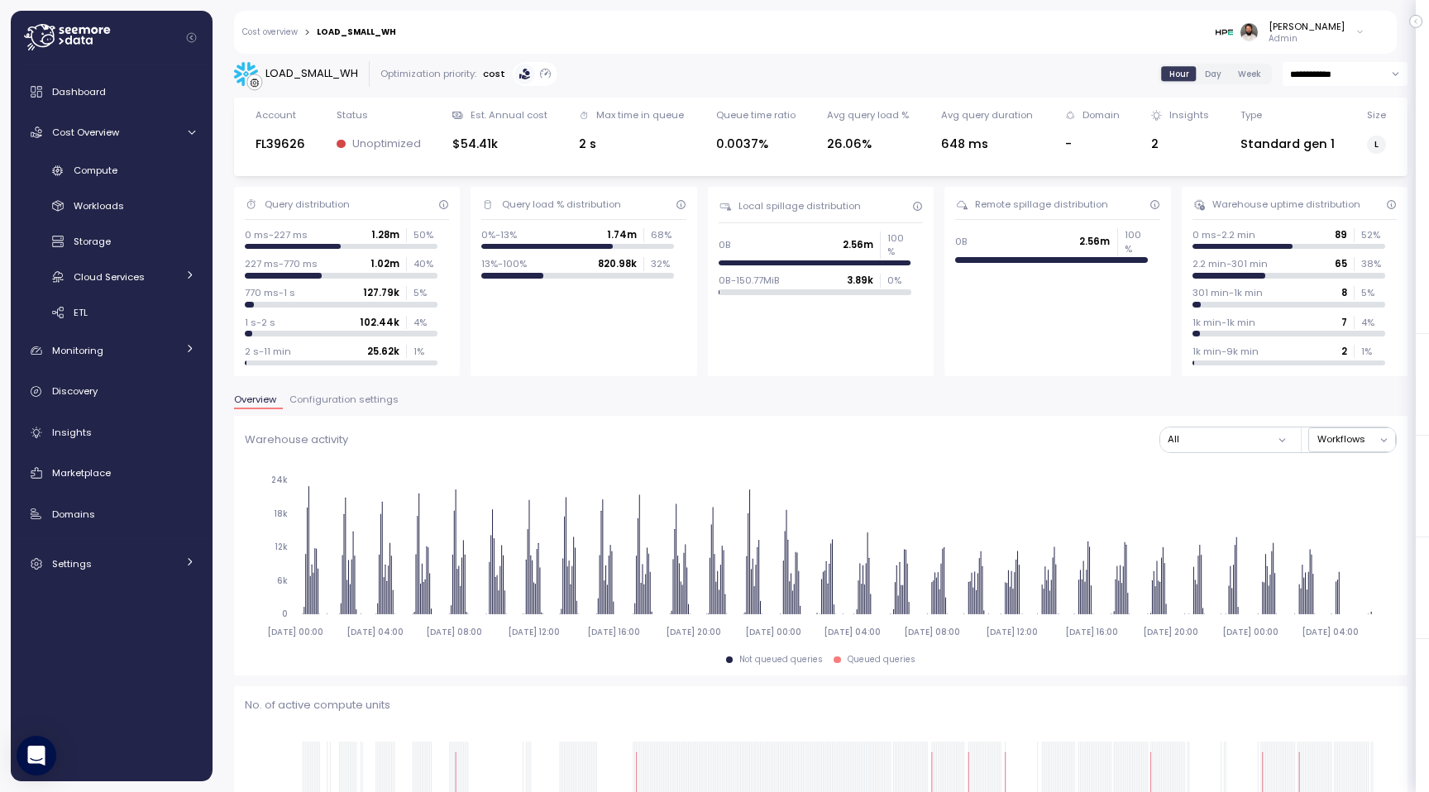
scroll to position [2, 0]
click at [356, 413] on div "Overview Configuration settings" at bounding box center [820, 407] width 1173 height 21
click at [356, 404] on span "Configuration settings" at bounding box center [343, 401] width 109 height 9
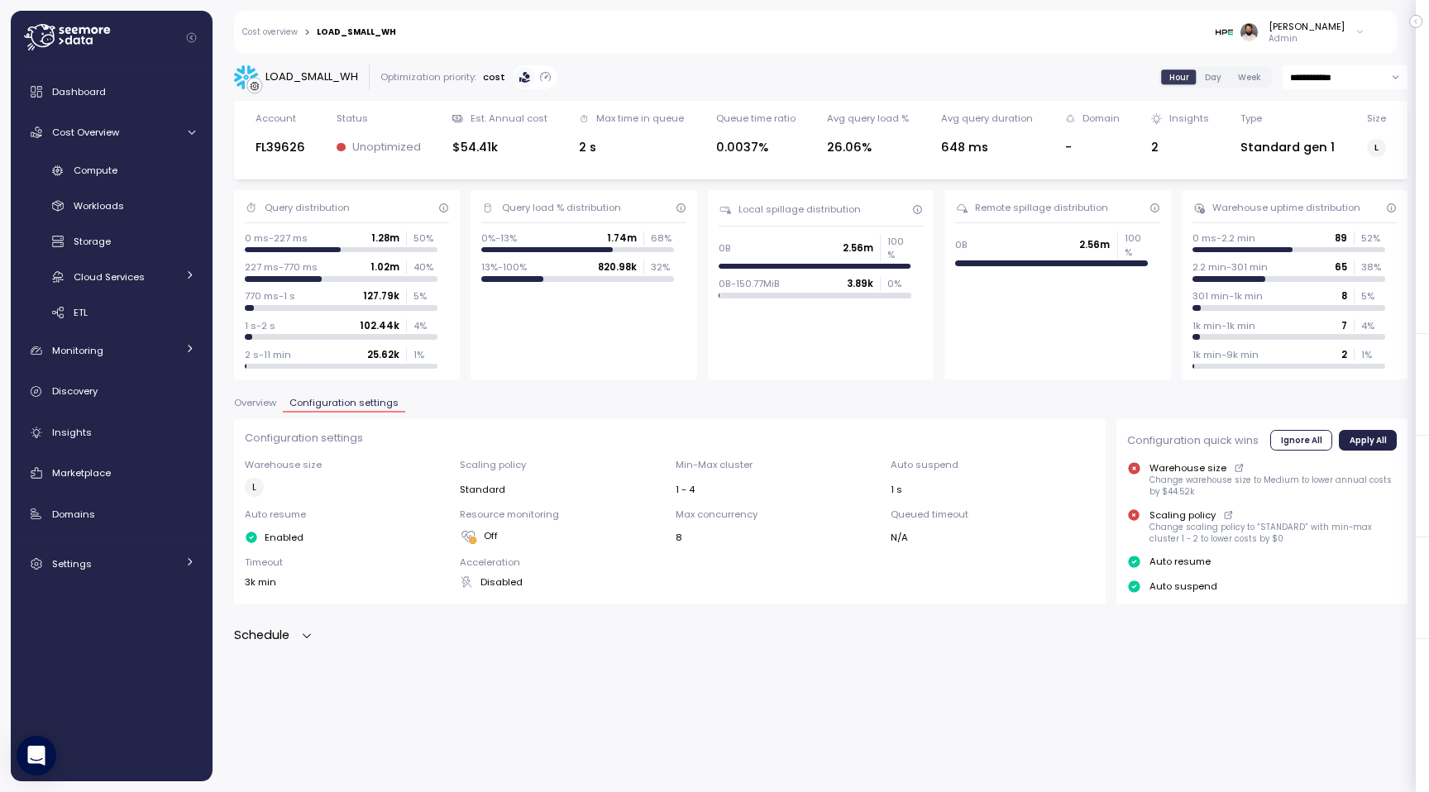
click at [262, 403] on span "Overview" at bounding box center [255, 402] width 42 height 9
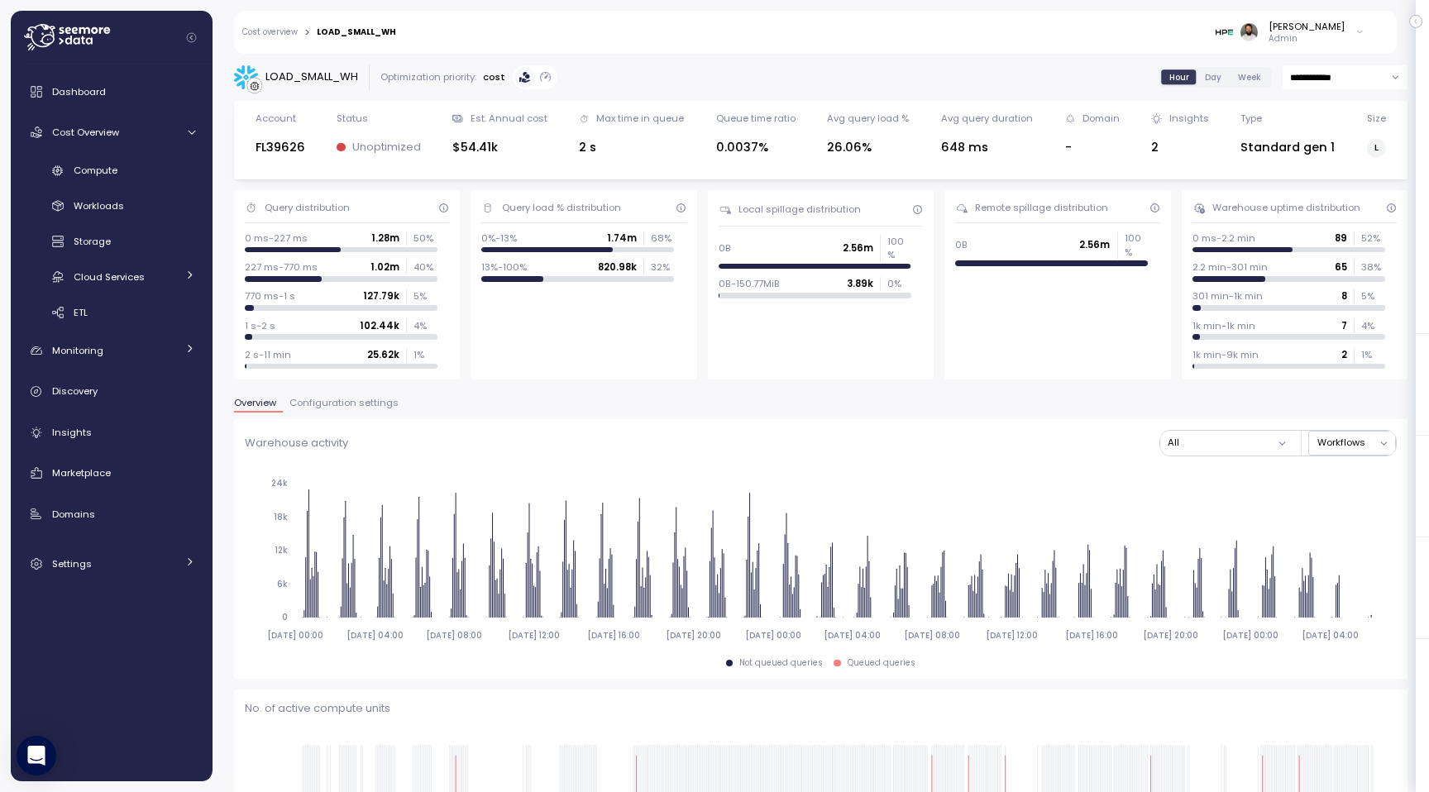
click at [311, 404] on span "Configuration settings" at bounding box center [343, 402] width 109 height 9
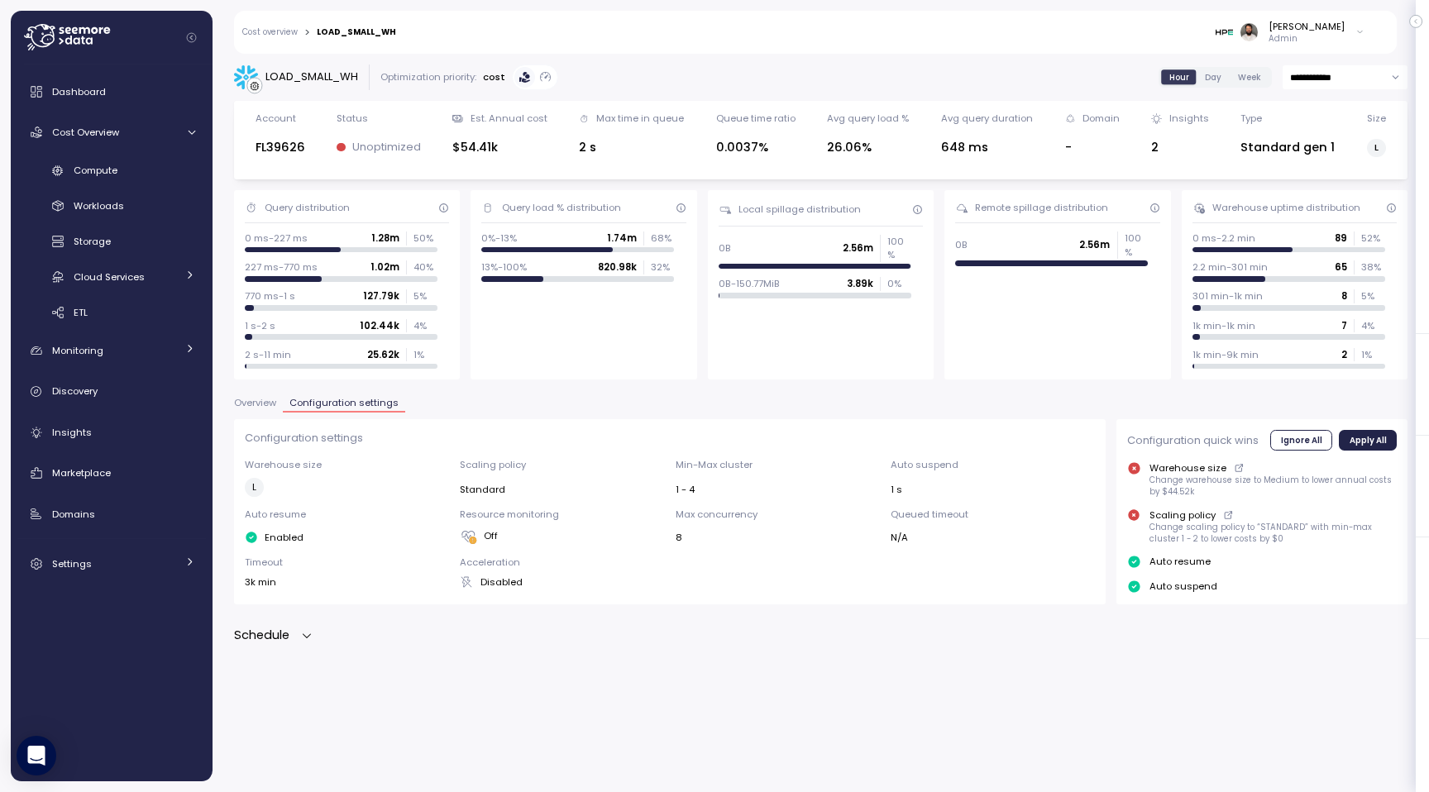
click at [295, 637] on div "Schedule" at bounding box center [273, 635] width 79 height 19
click at [280, 36] on link "Cost overview" at bounding box center [269, 32] width 55 height 8
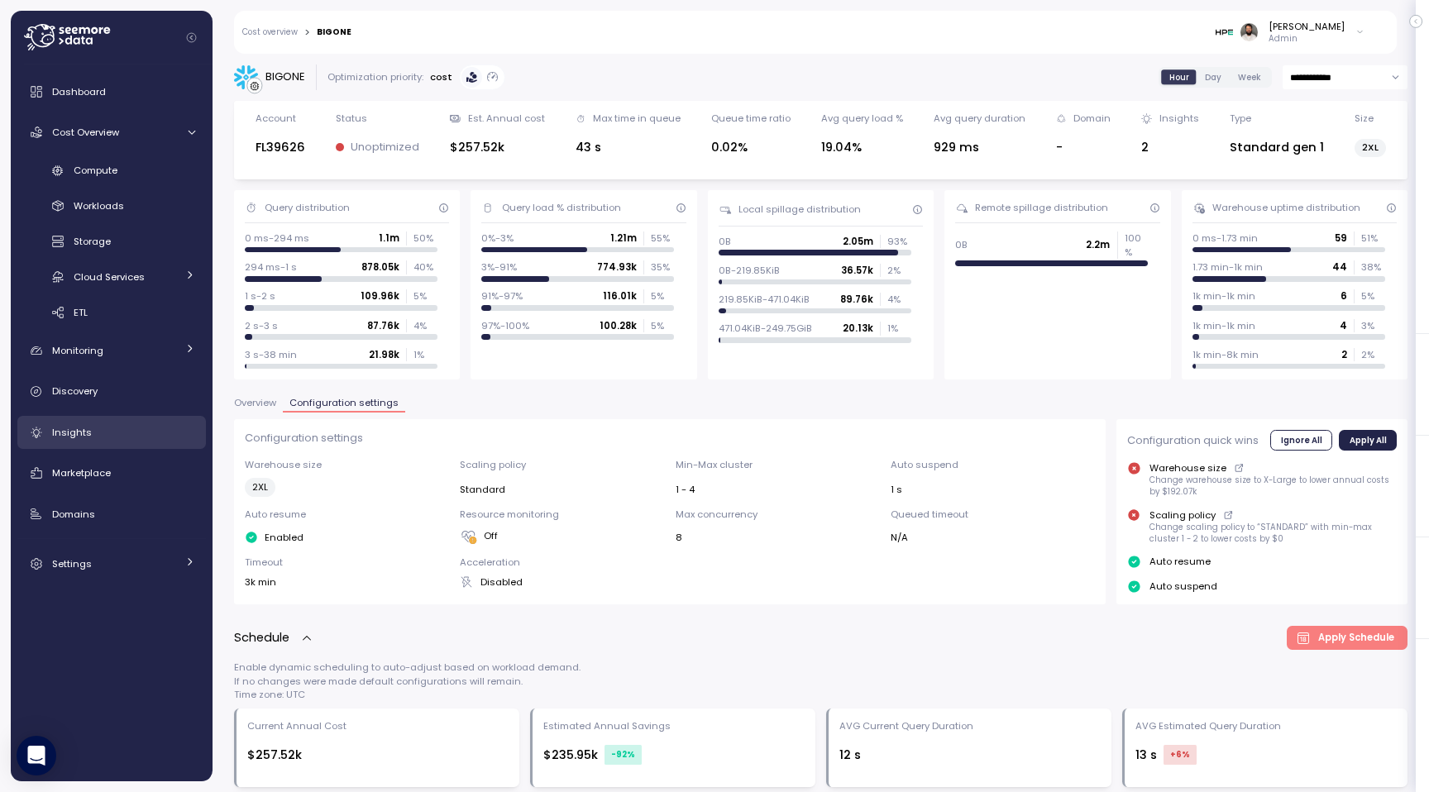
click at [112, 432] on div "Insights" at bounding box center [123, 432] width 143 height 17
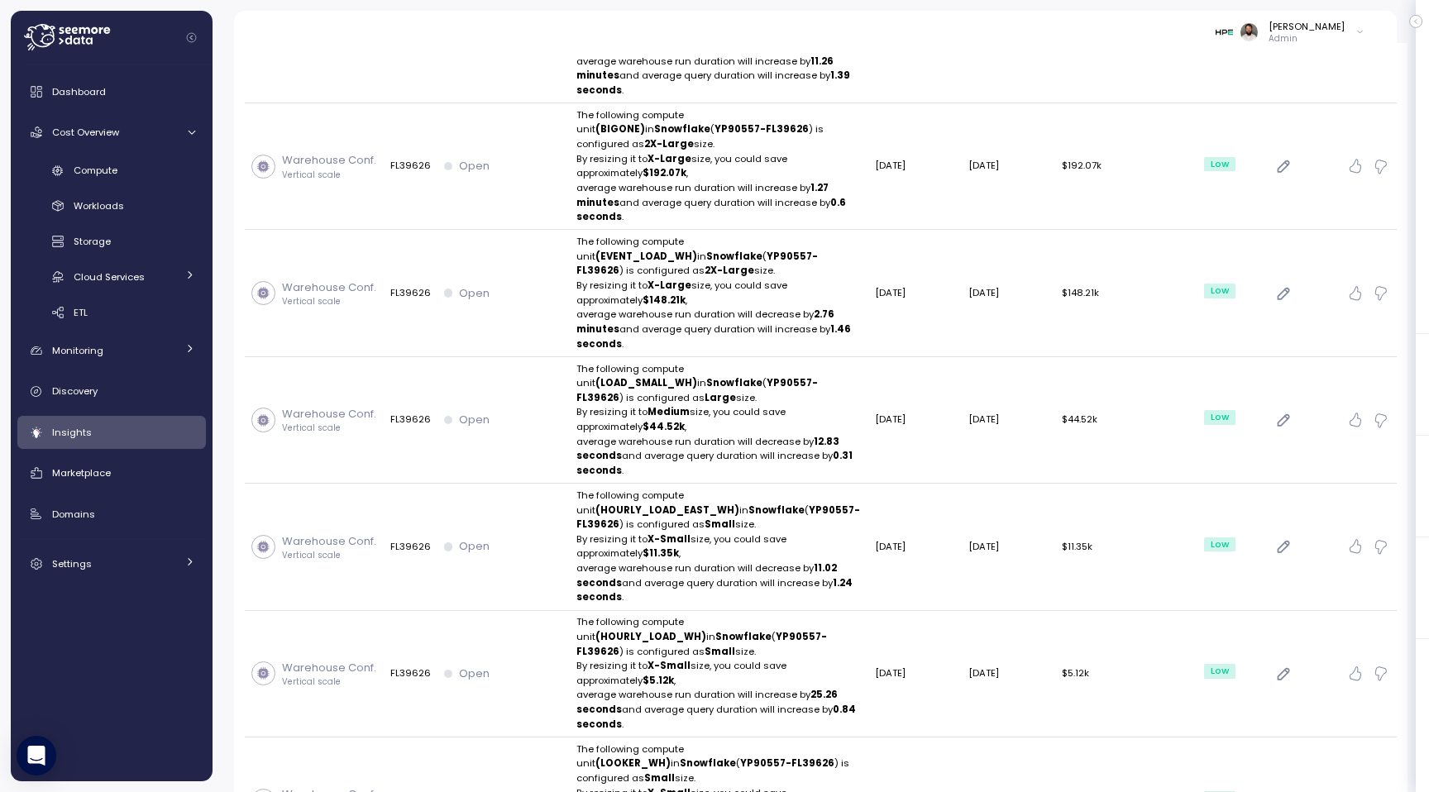
scroll to position [477, 0]
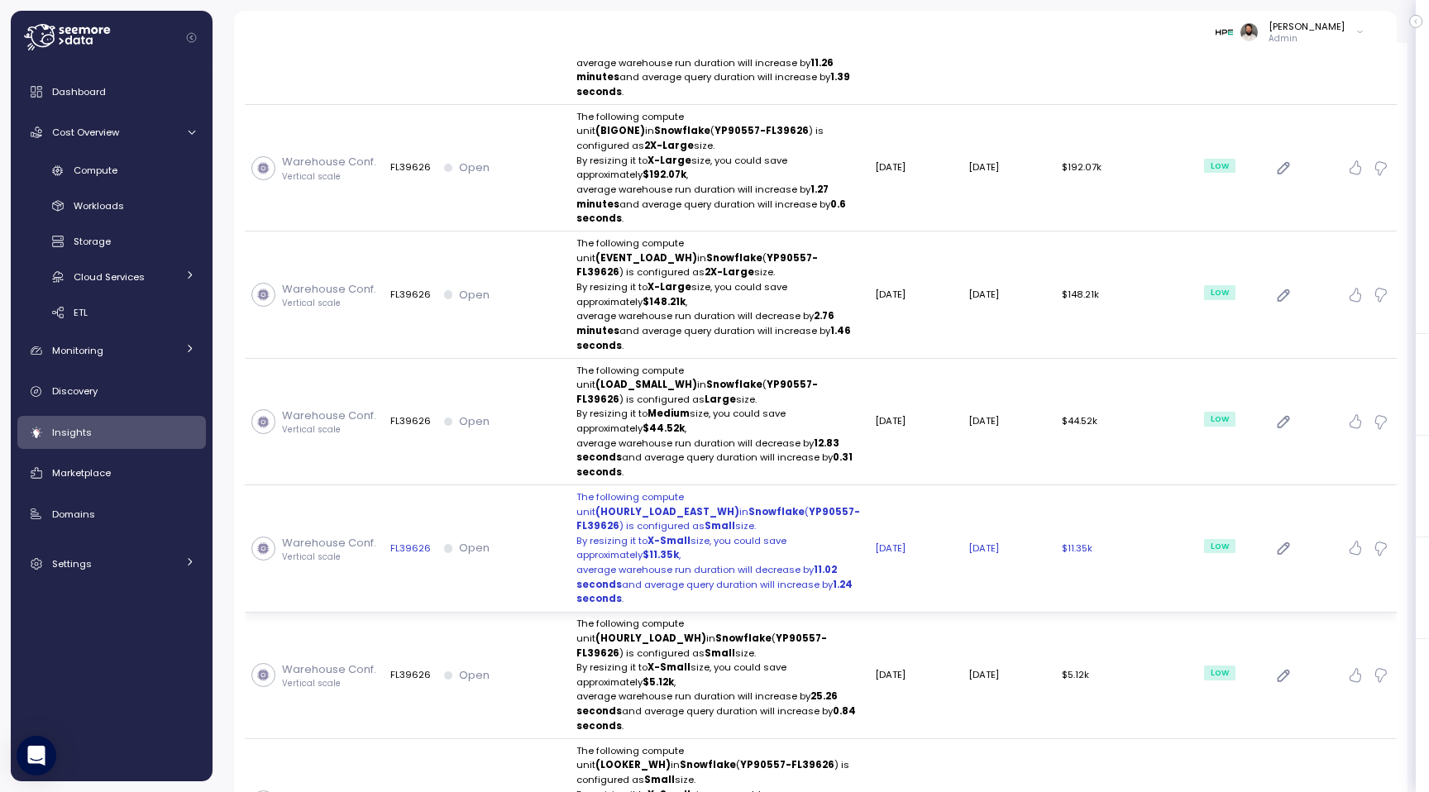
click at [718, 563] on p "average warehouse run duration will decrease by 11.02 seconds and average query…" at bounding box center [718, 585] width 285 height 44
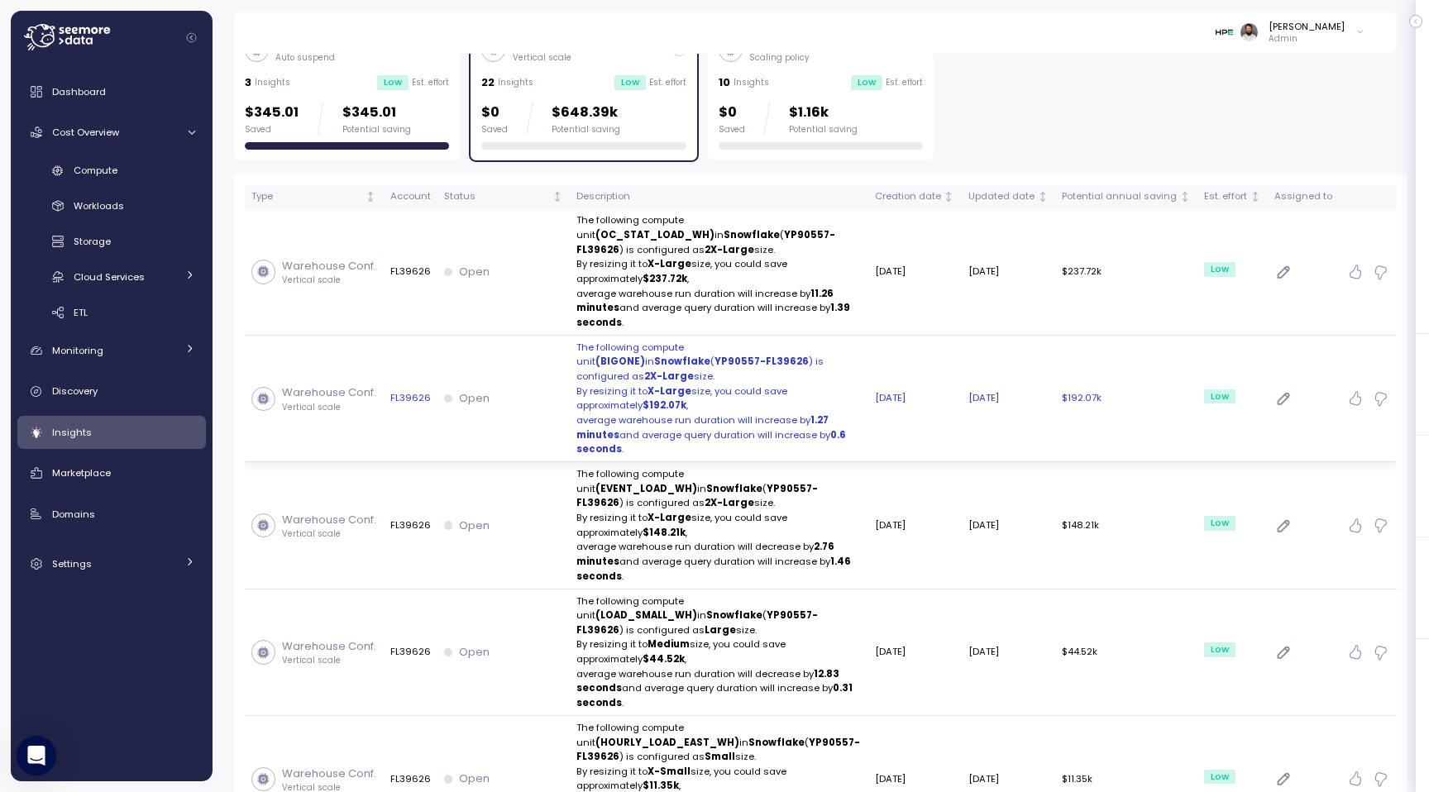
scroll to position [294, 0]
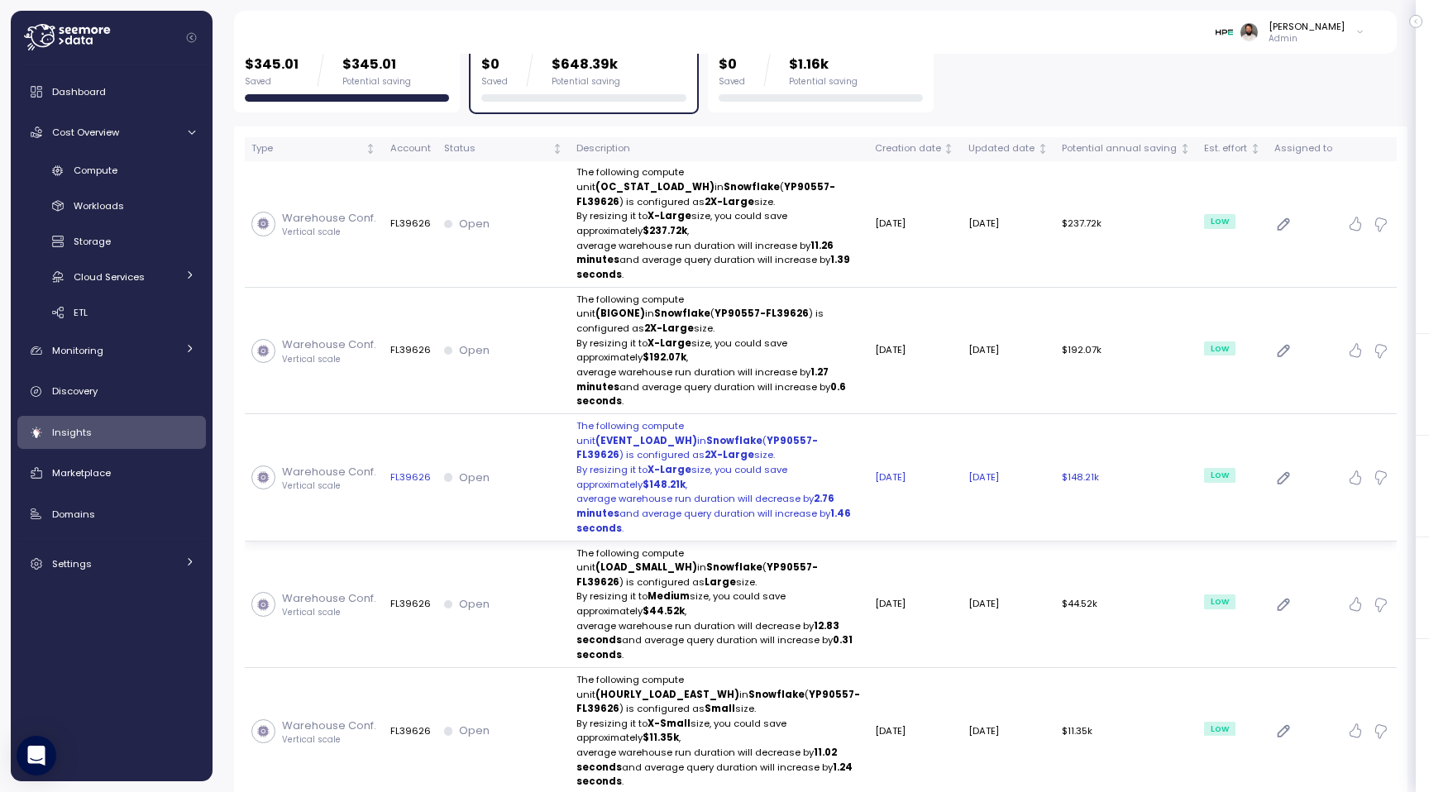
click at [483, 470] on p "Open" at bounding box center [474, 478] width 31 height 17
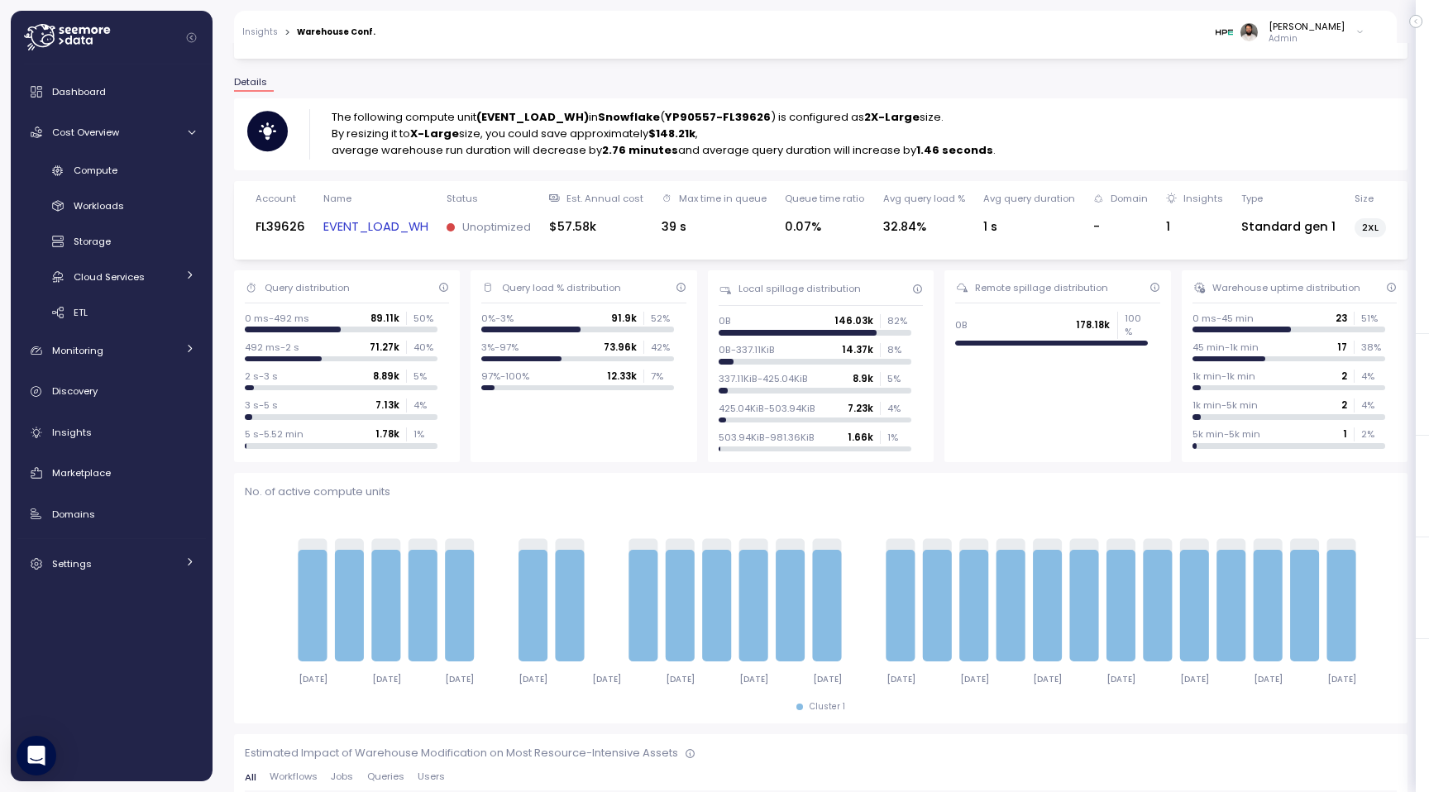
scroll to position [117, 0]
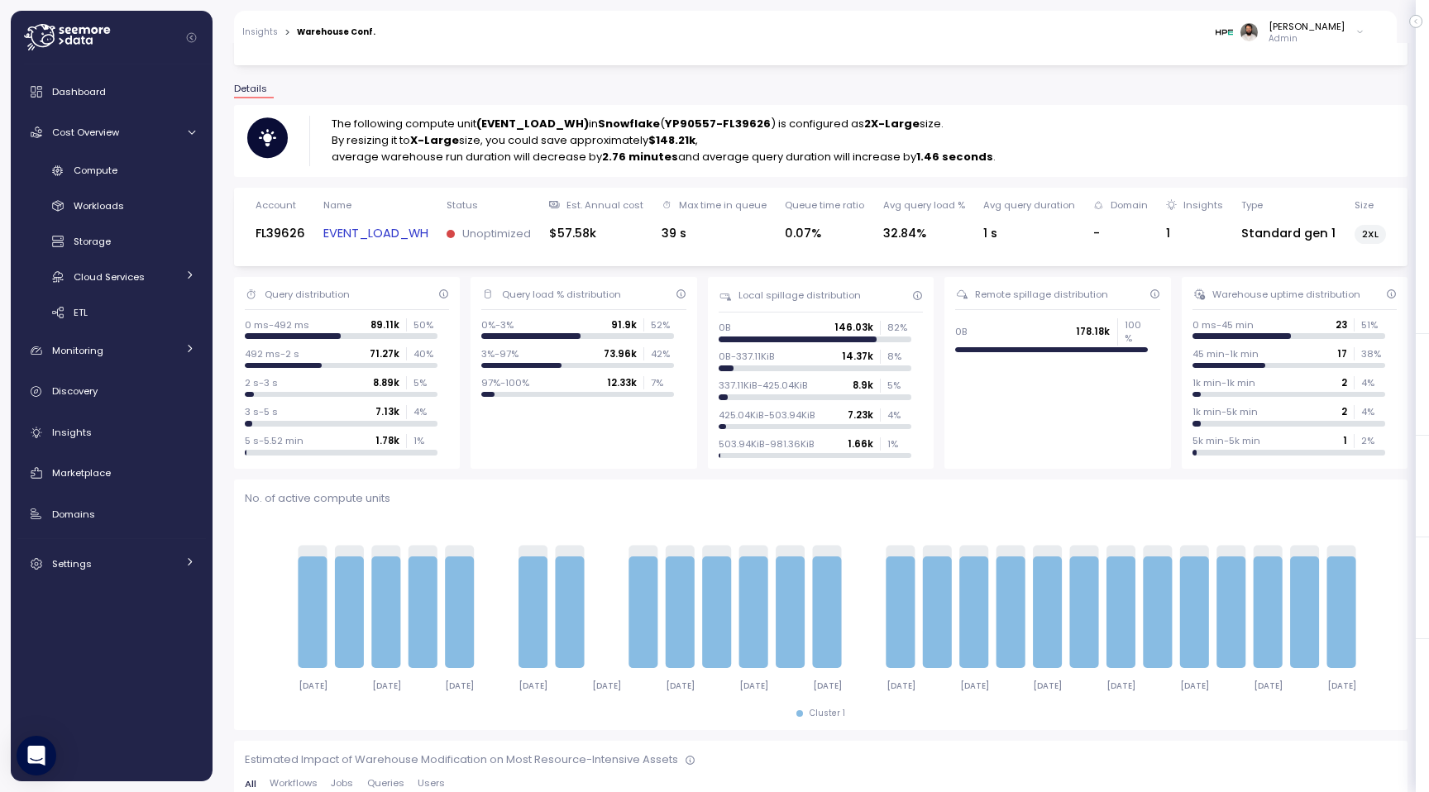
click at [391, 240] on link "EVENT_LOAD_WH" at bounding box center [375, 233] width 105 height 19
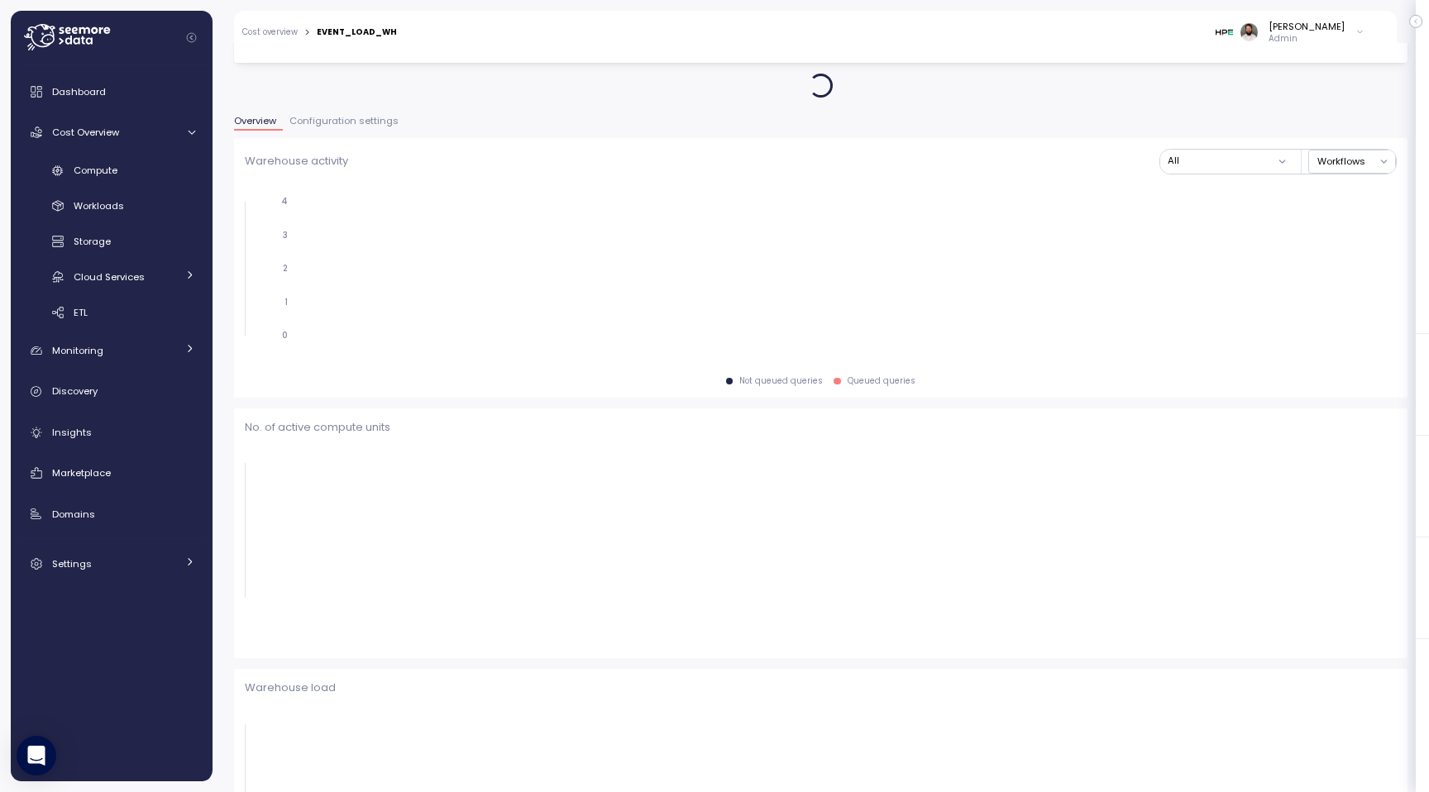
scroll to position [117, 0]
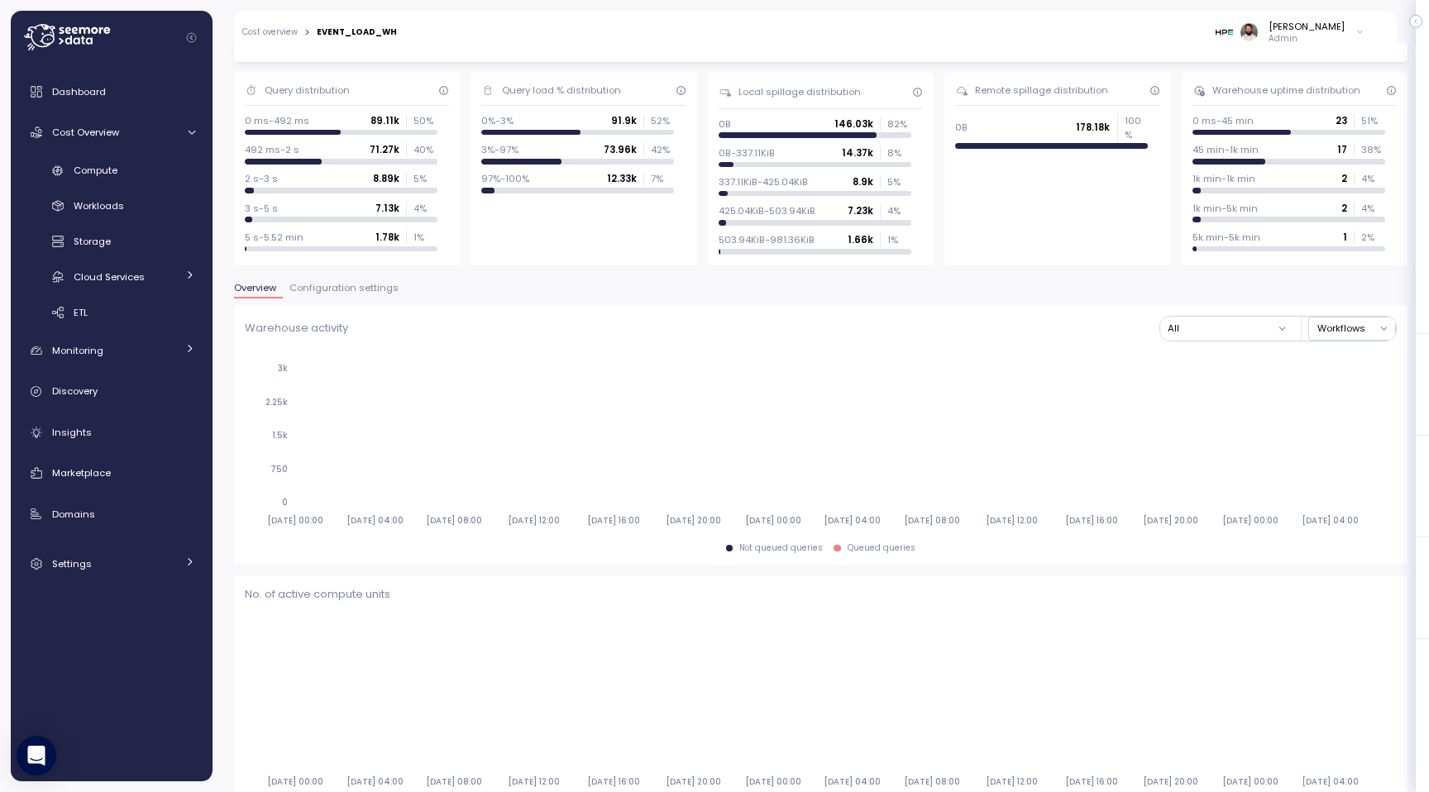
type input "*********"
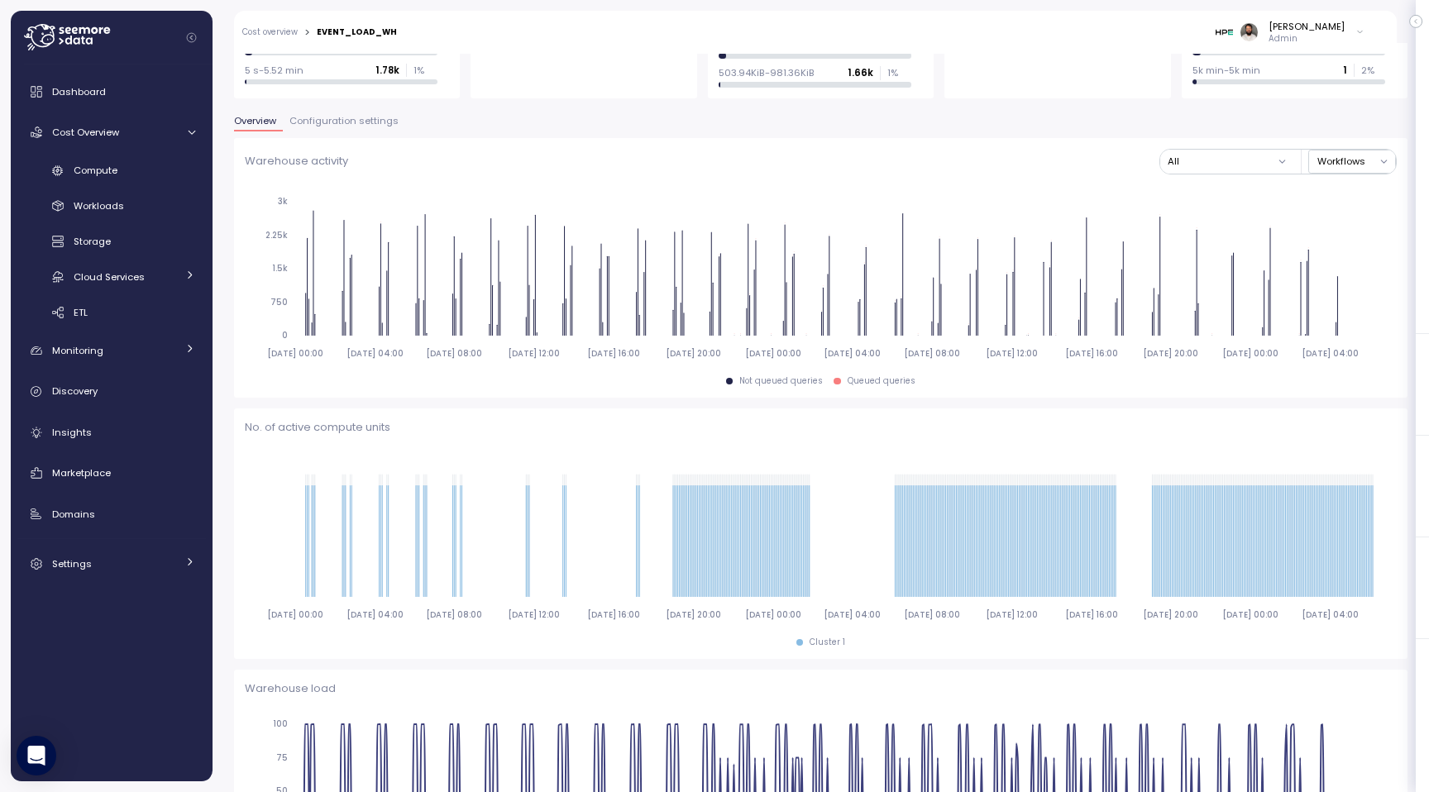
scroll to position [0, 0]
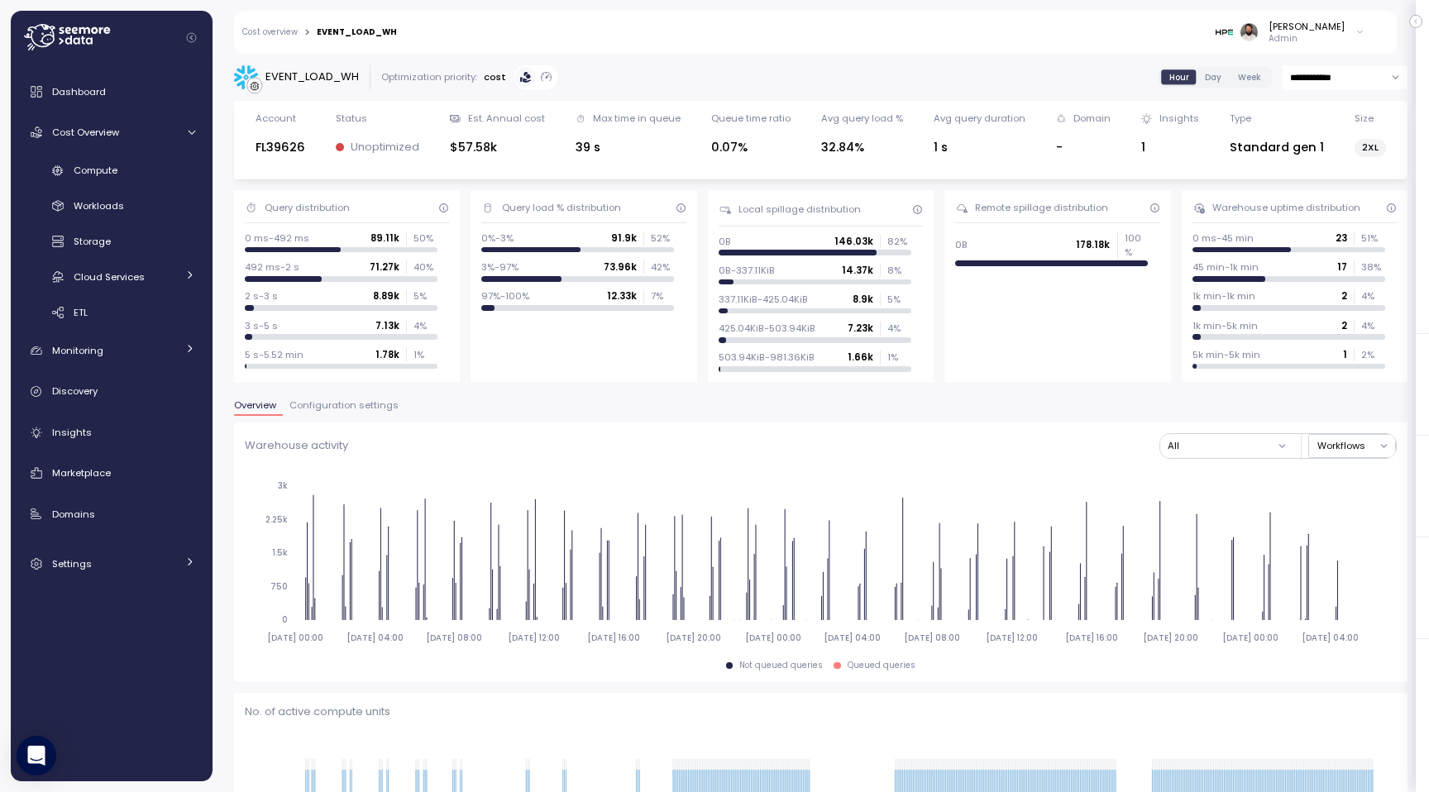
click at [347, 410] on span "Configuration settings" at bounding box center [343, 405] width 109 height 9
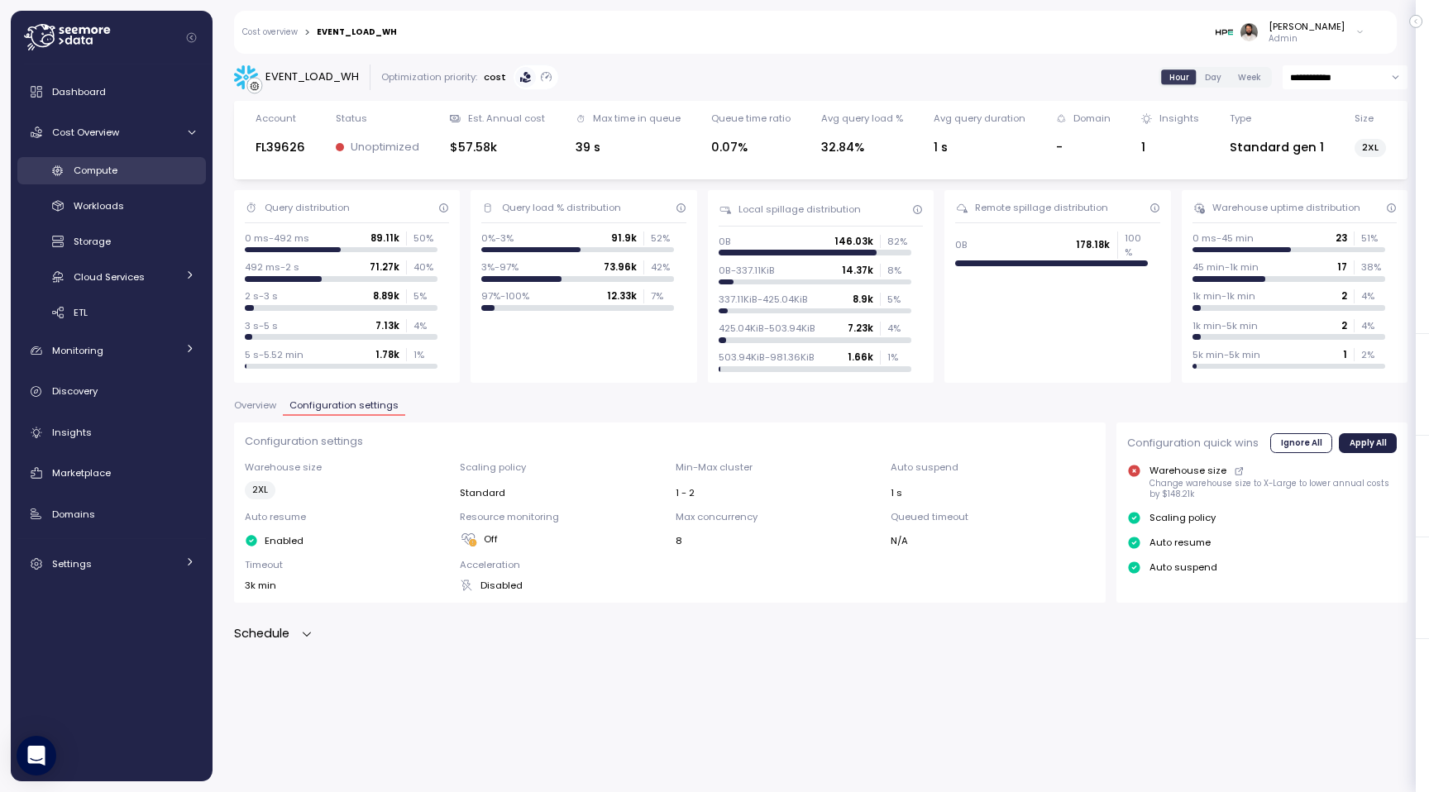
click at [155, 169] on div "Compute" at bounding box center [135, 170] width 122 height 17
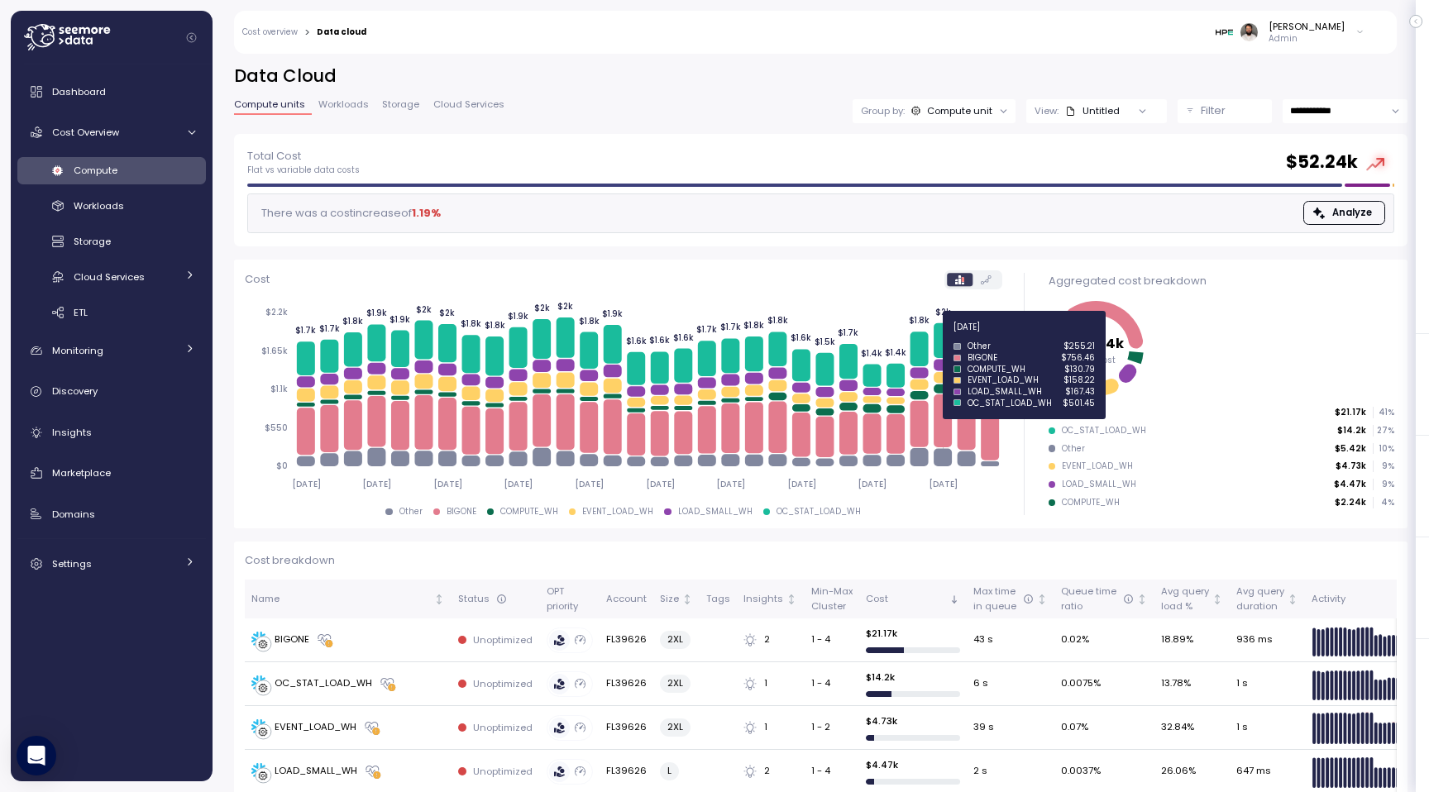
click at [938, 336] on icon at bounding box center [942, 340] width 18 height 35
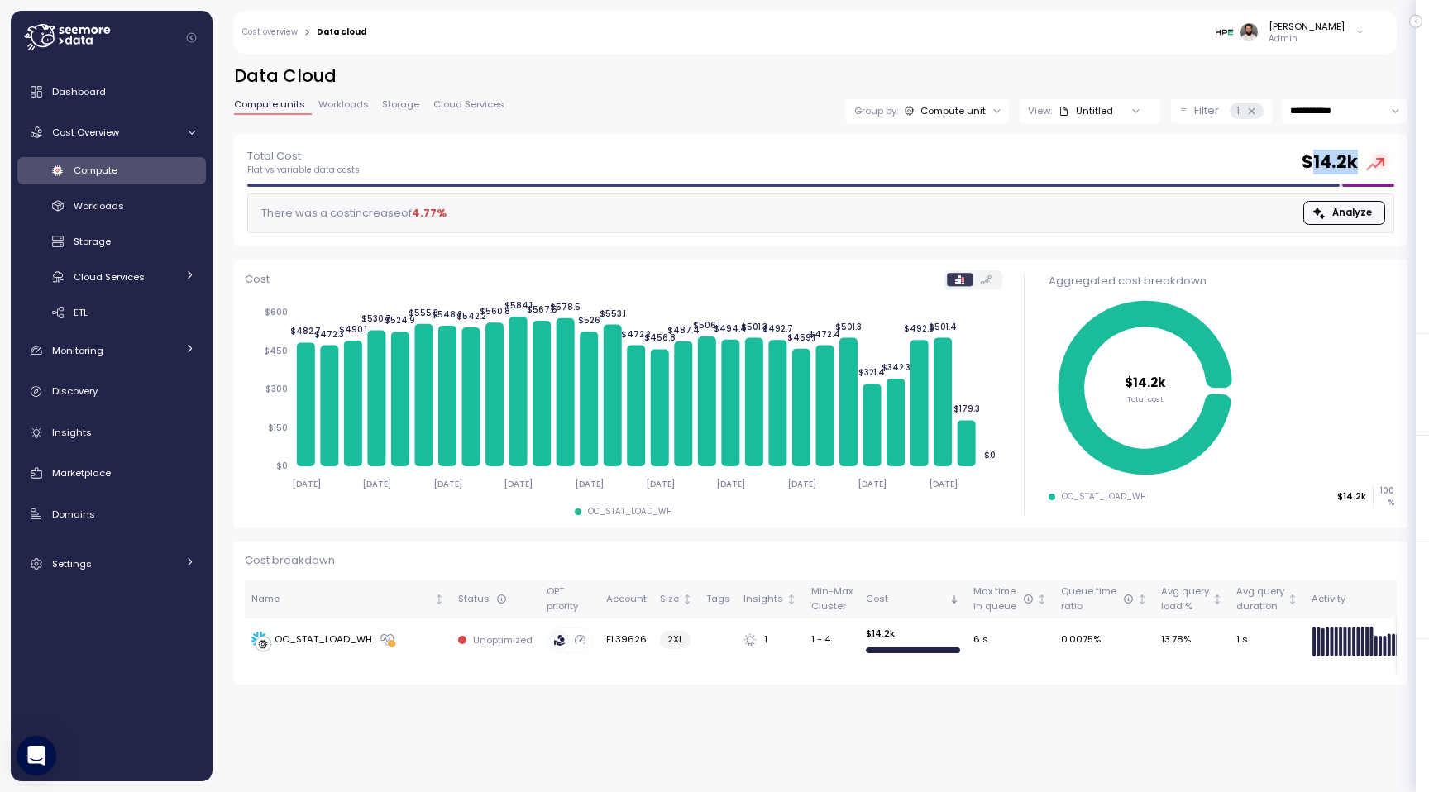
drag, startPoint x: 1308, startPoint y: 155, endPoint x: 1352, endPoint y: 155, distance: 43.8
click at [1352, 155] on h2 "$ 14.2k" at bounding box center [1329, 162] width 56 height 24
click at [1334, 114] on input "**********" at bounding box center [1344, 111] width 125 height 24
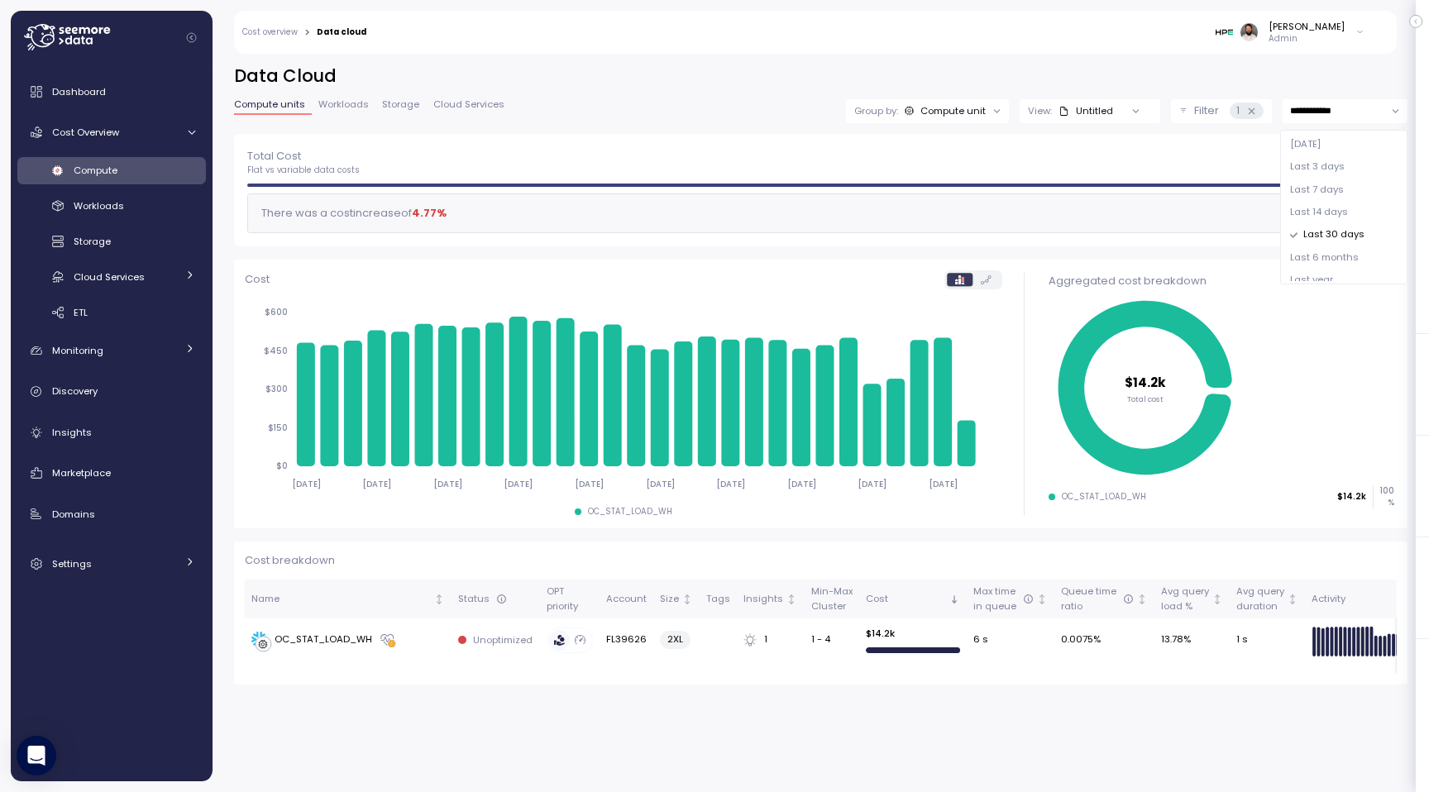
click at [1338, 256] on span "Last 6 months" at bounding box center [1324, 258] width 69 height 15
type input "**********"
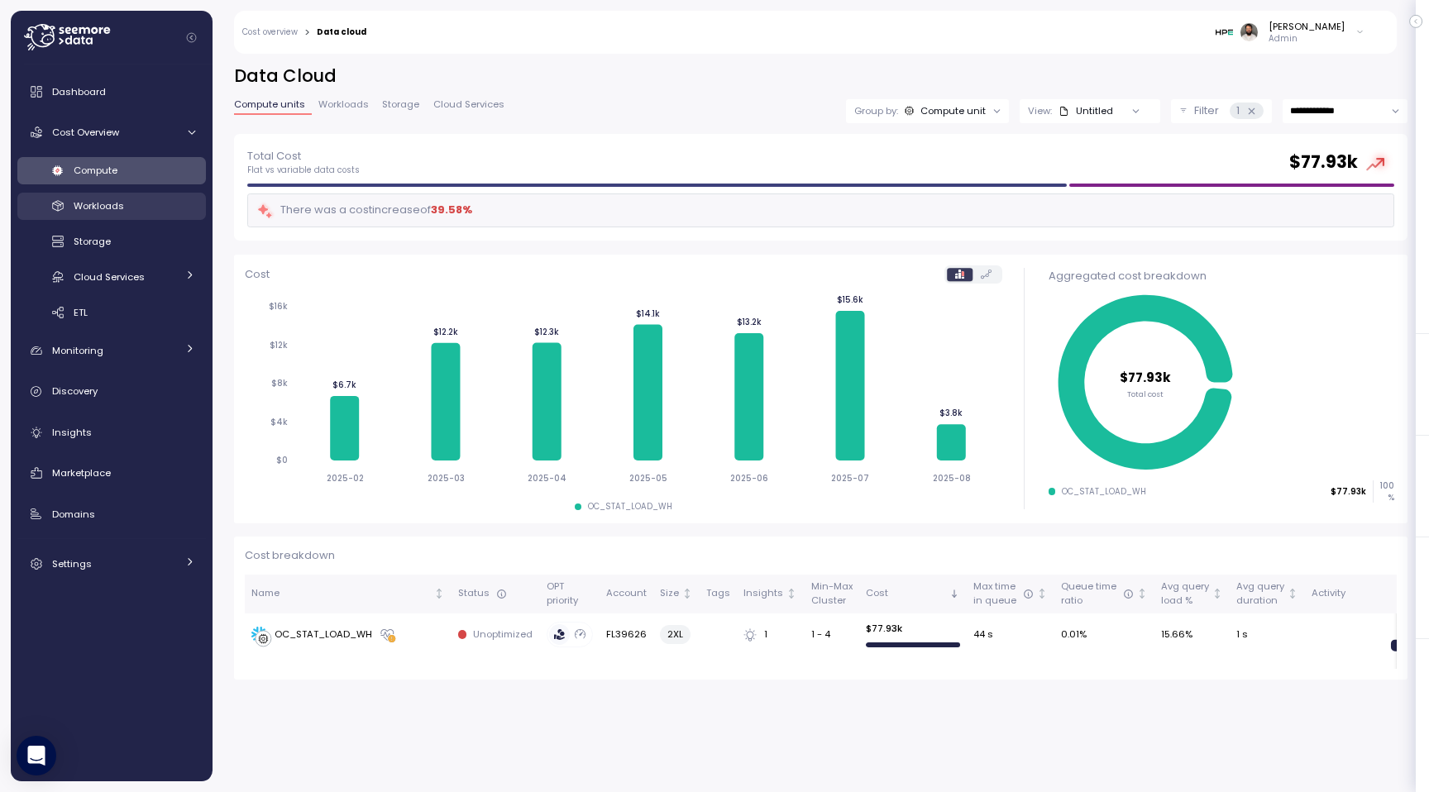
click at [165, 207] on div "Workloads" at bounding box center [135, 206] width 122 height 17
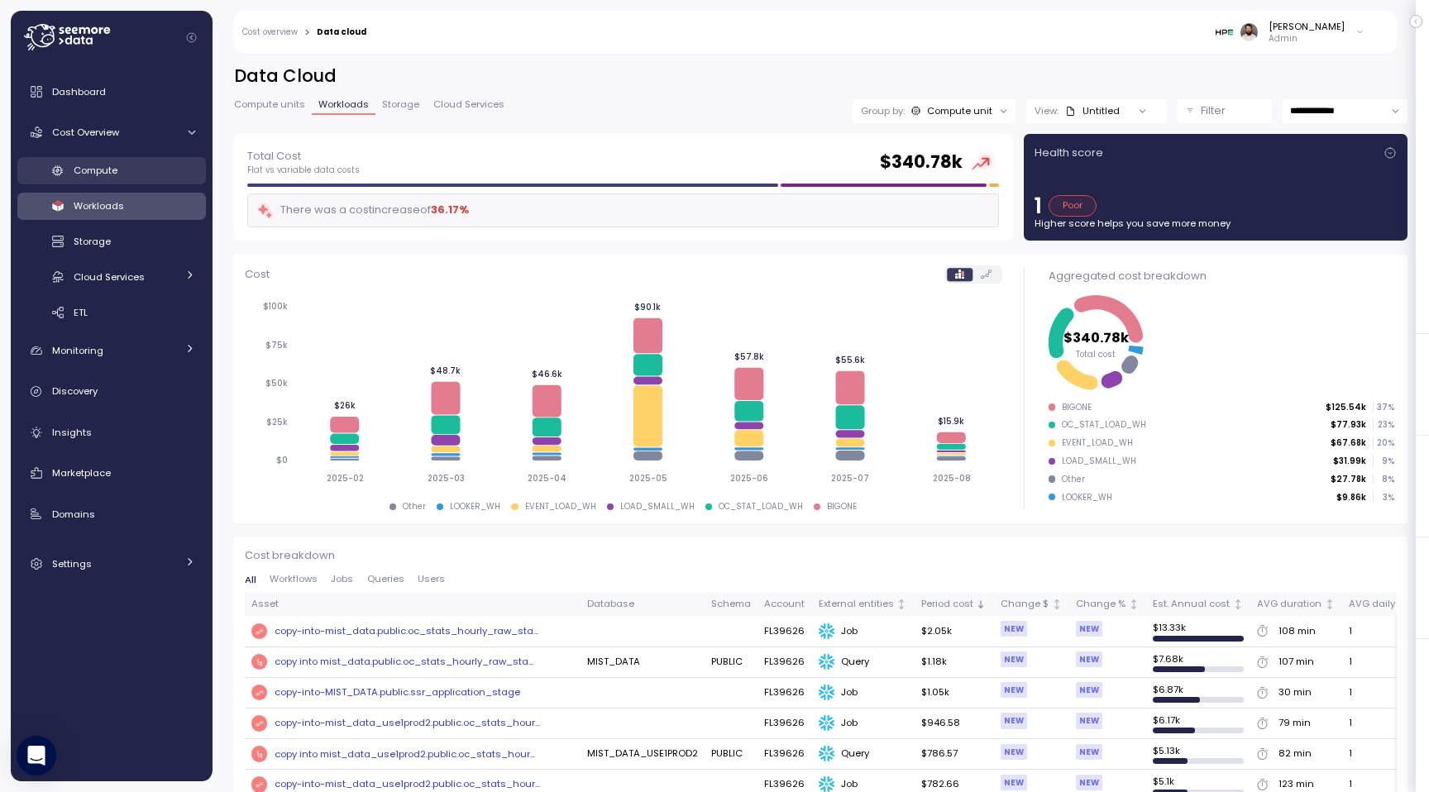
click at [111, 172] on span "Compute" at bounding box center [96, 170] width 44 height 13
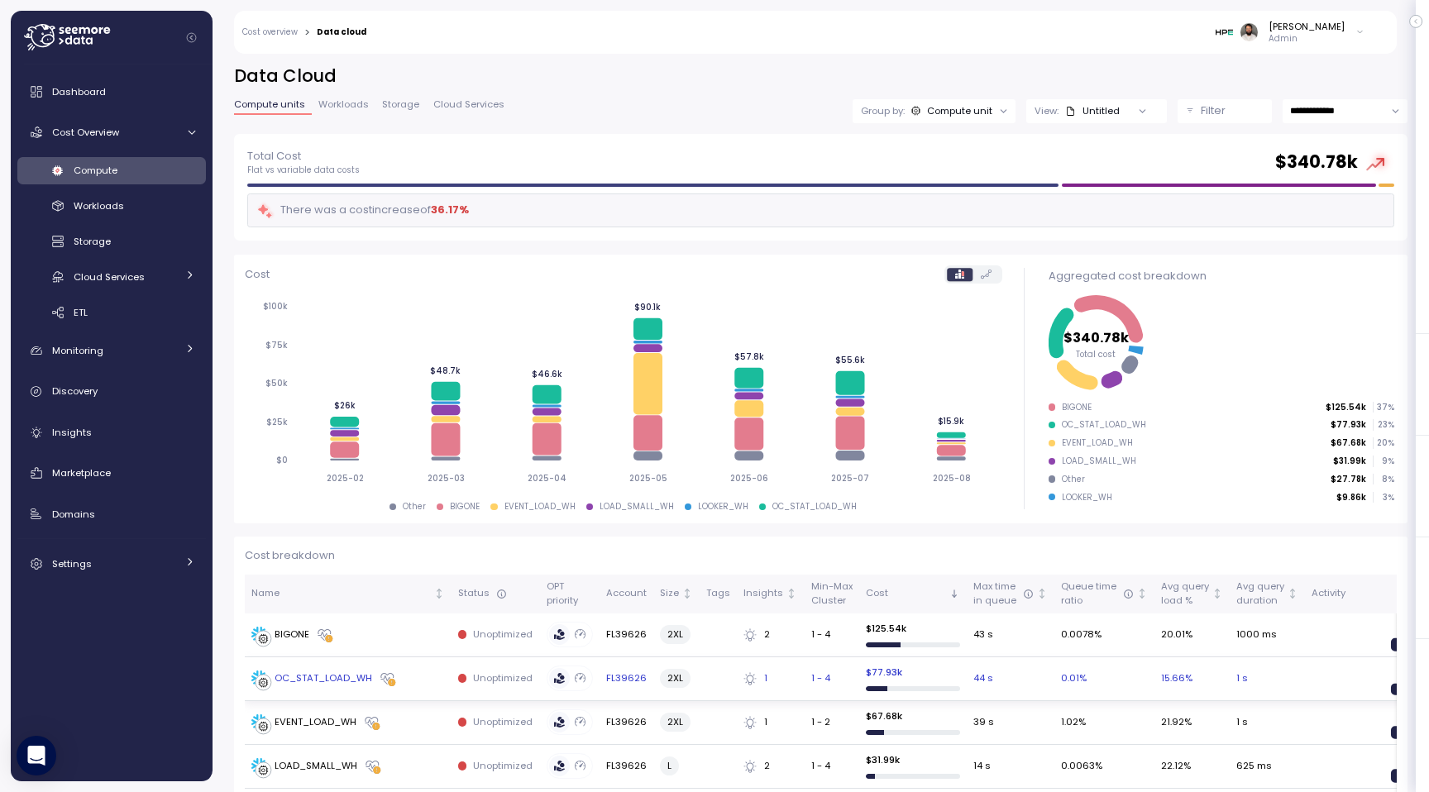
click at [410, 681] on div "OC_STAT_LOAD_WH" at bounding box center [347, 678] width 193 height 17
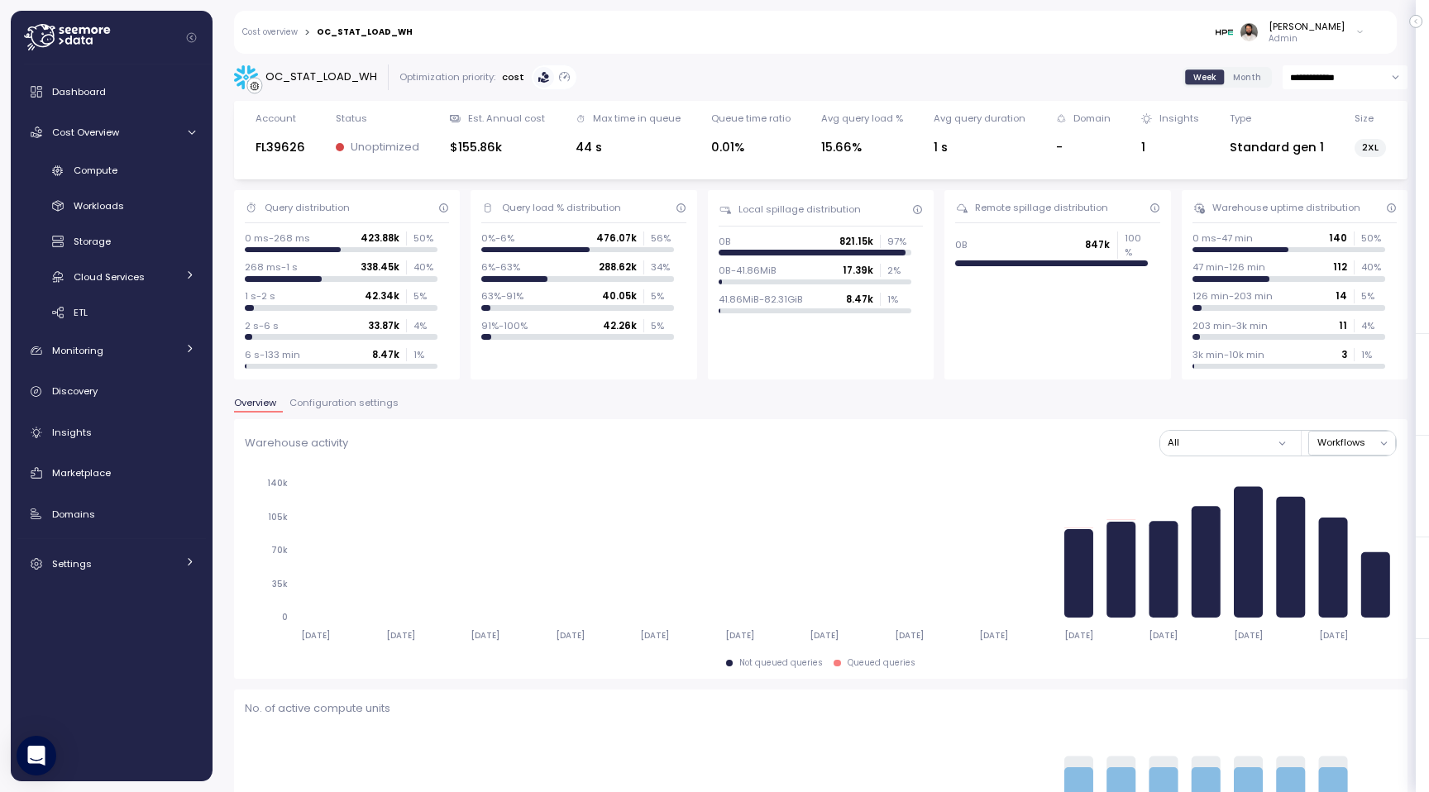
click at [1346, 71] on input "**********" at bounding box center [1344, 77] width 125 height 24
click at [1335, 161] on span "Last 7 days" at bounding box center [1317, 156] width 54 height 15
type input "**********"
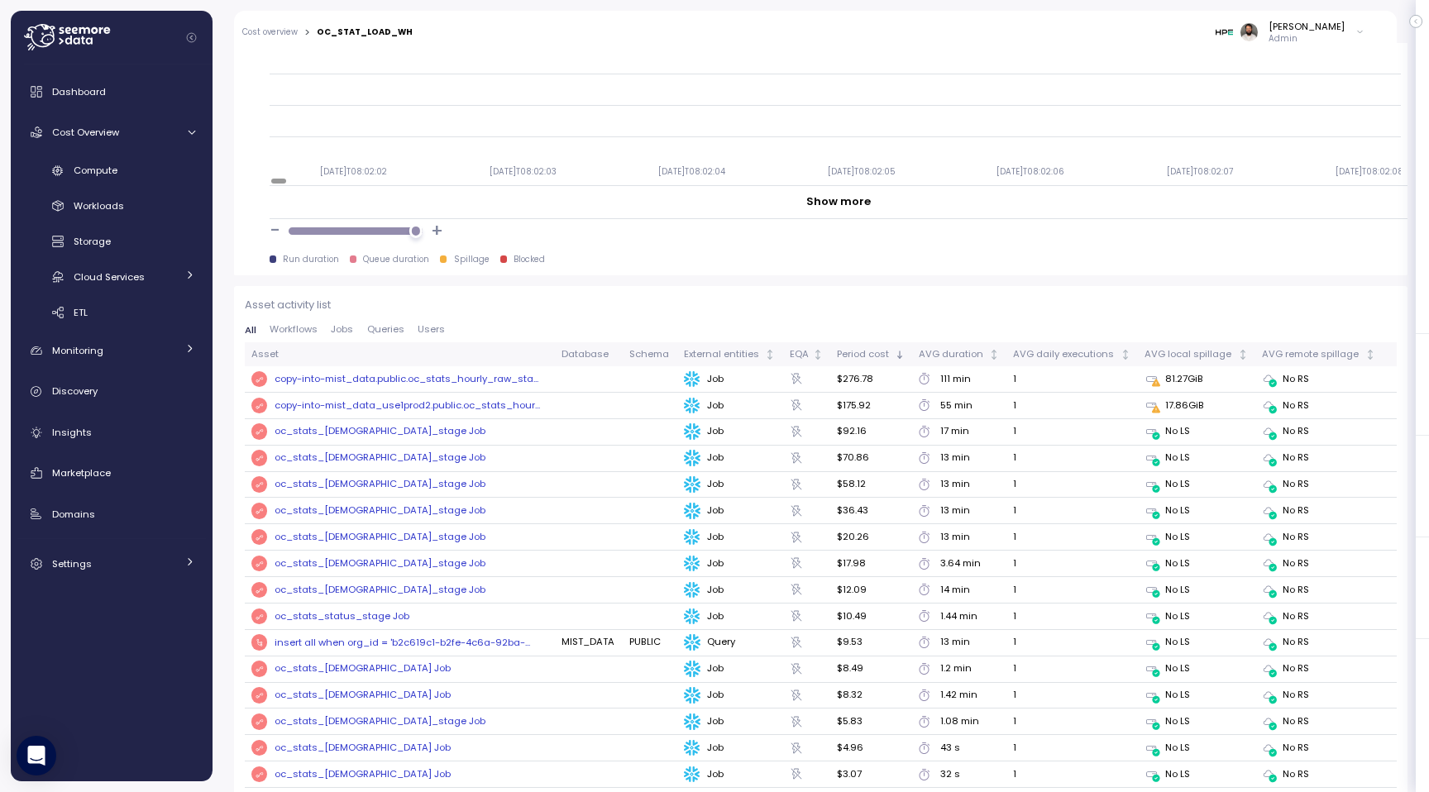
scroll to position [1618, 0]
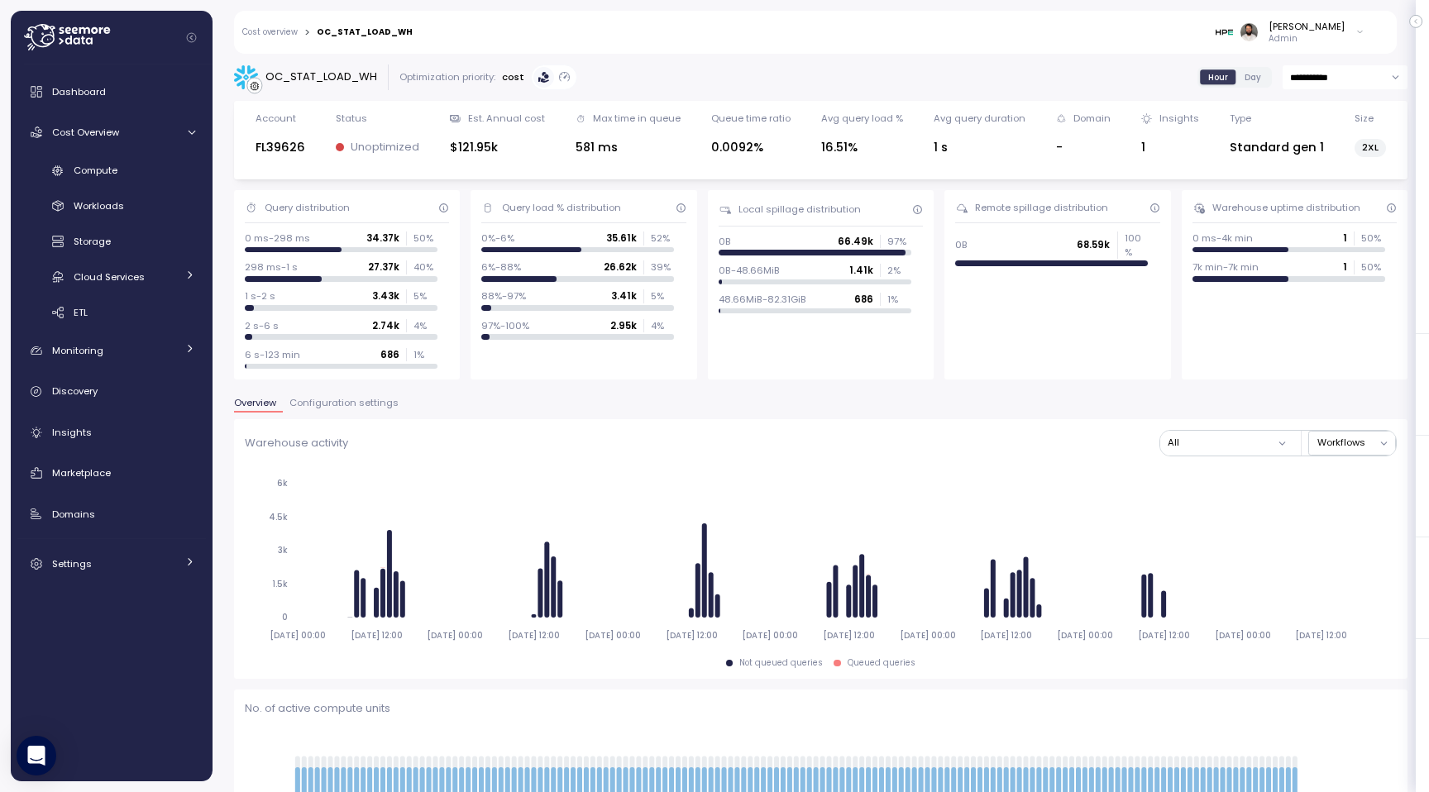
click at [339, 399] on span "Configuration settings" at bounding box center [343, 402] width 109 height 9
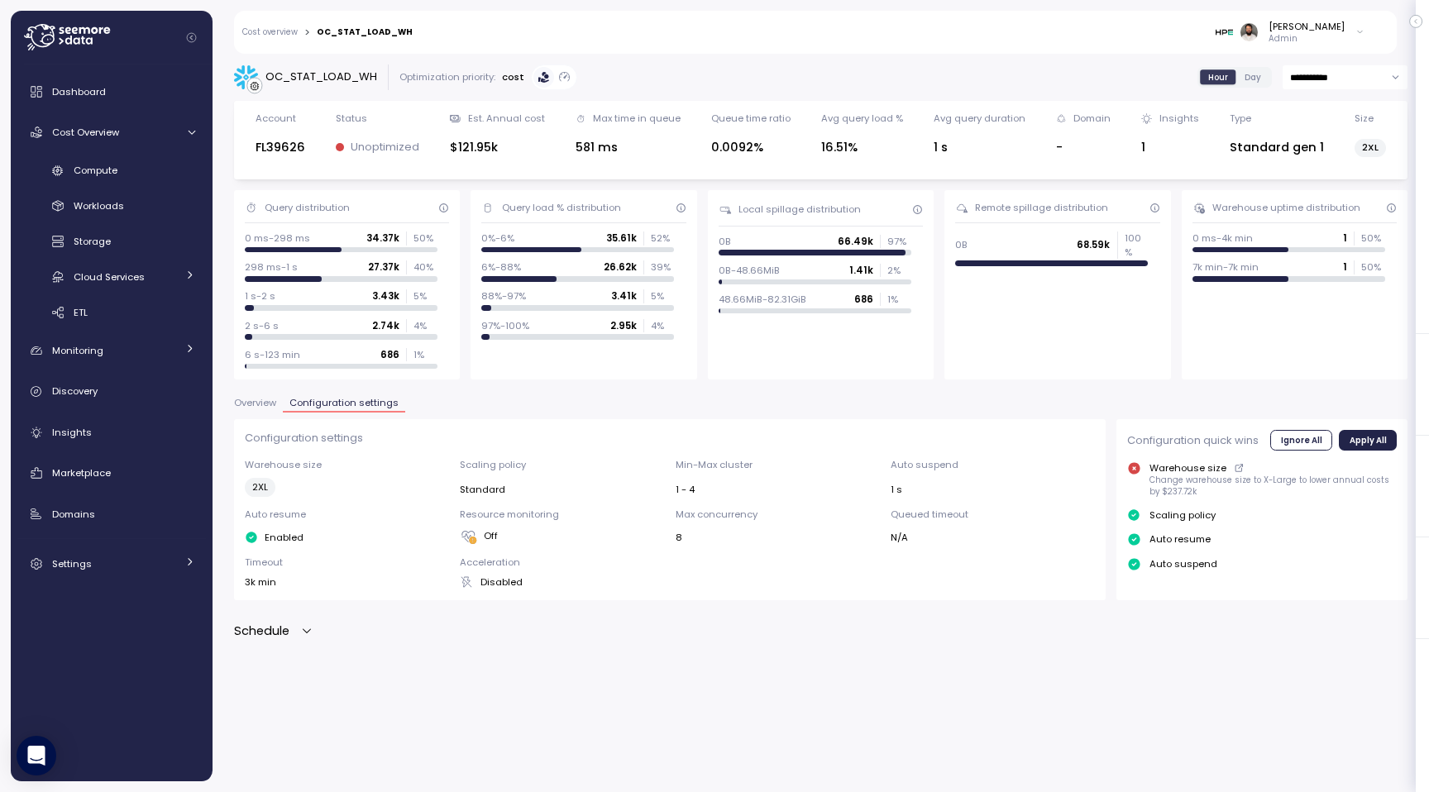
click at [275, 401] on span "Overview" at bounding box center [255, 402] width 42 height 9
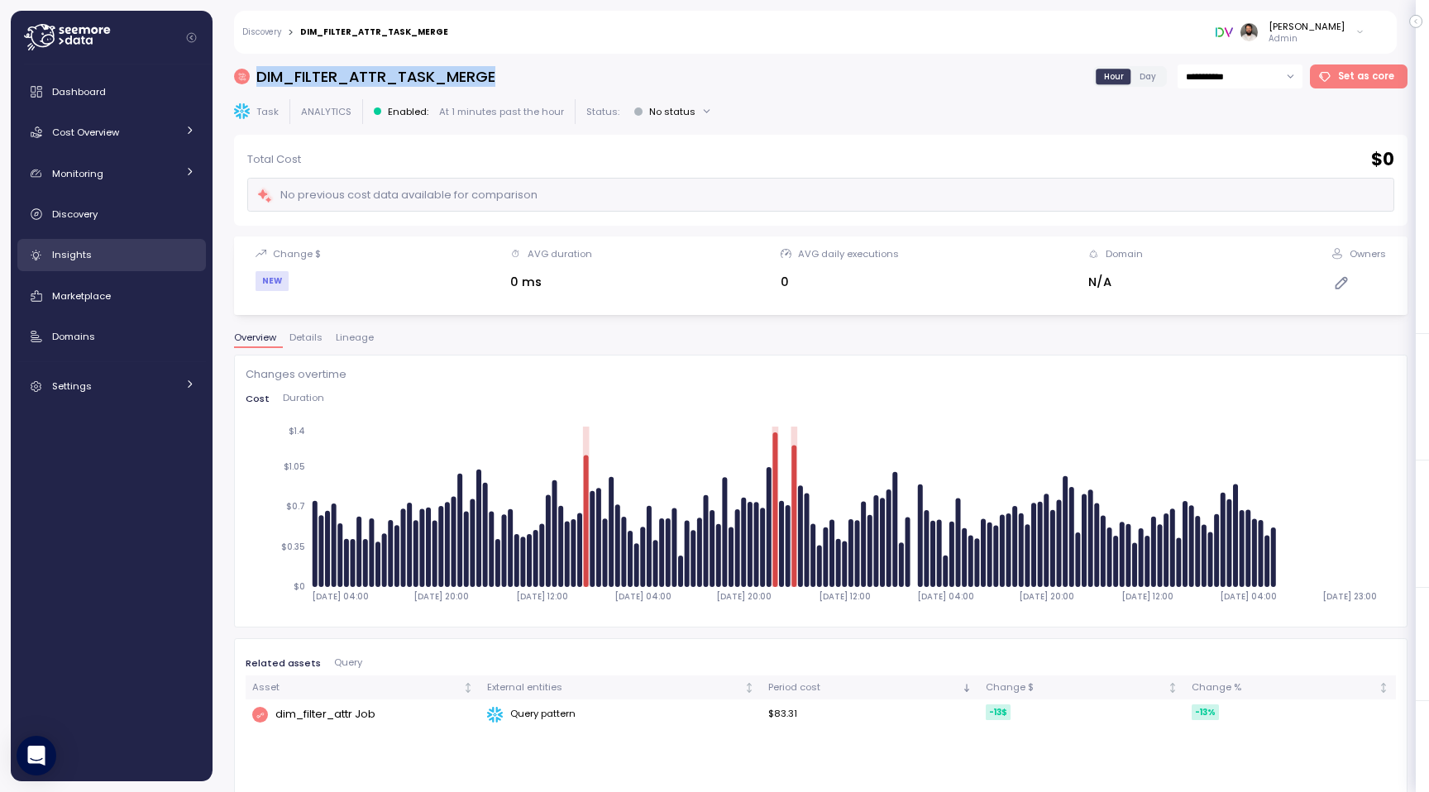
click at [129, 247] on div "Insights" at bounding box center [123, 254] width 143 height 17
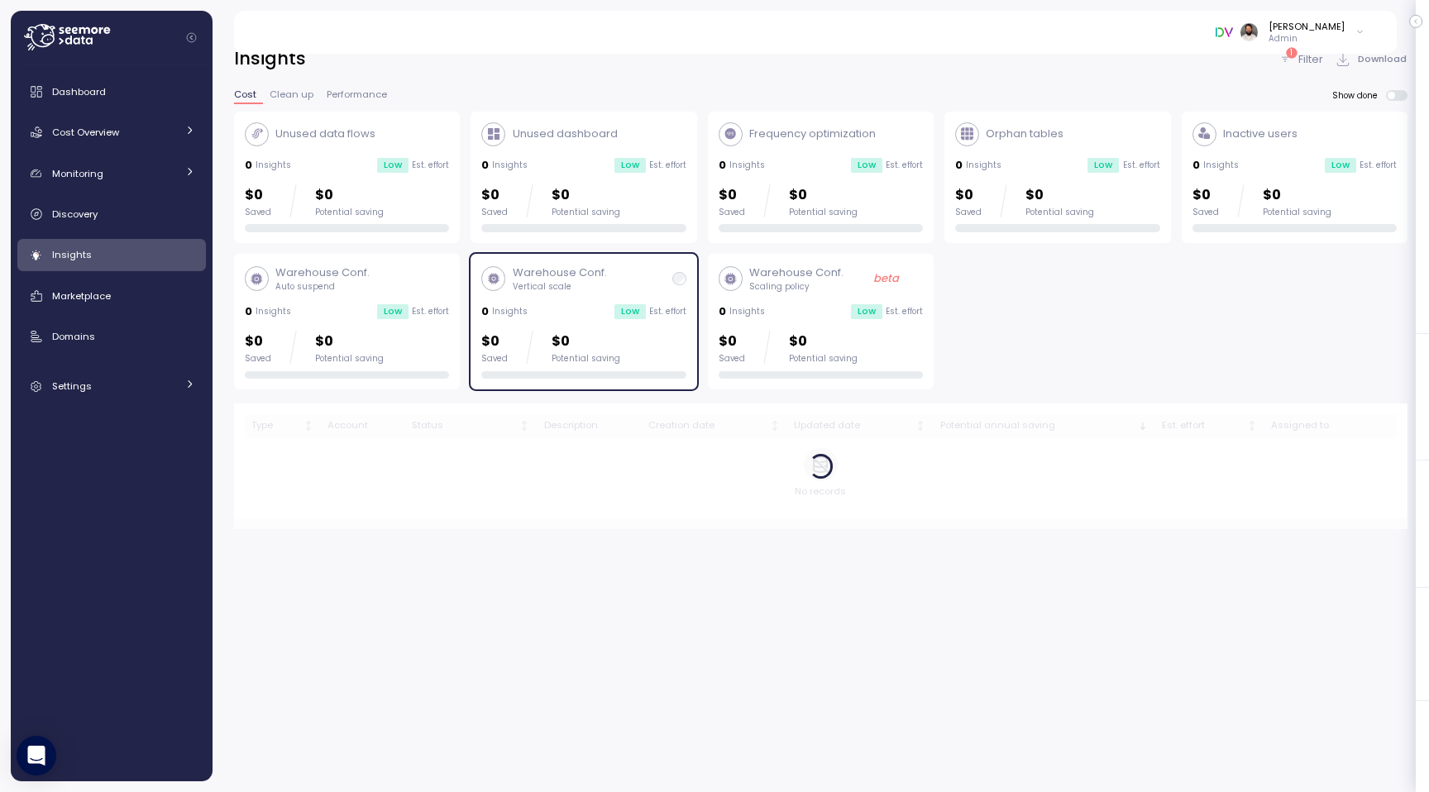
scroll to position [18, 0]
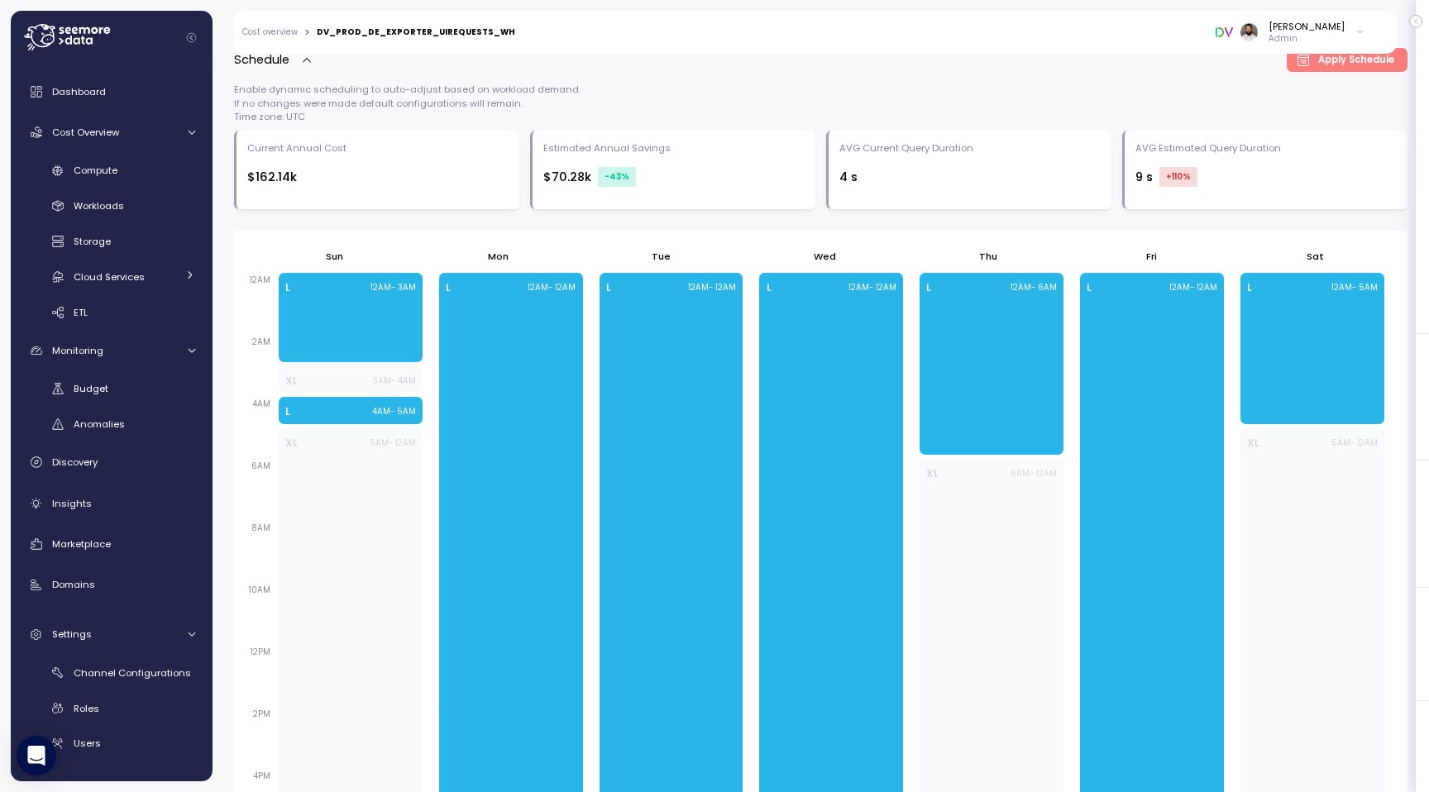
scroll to position [556, 0]
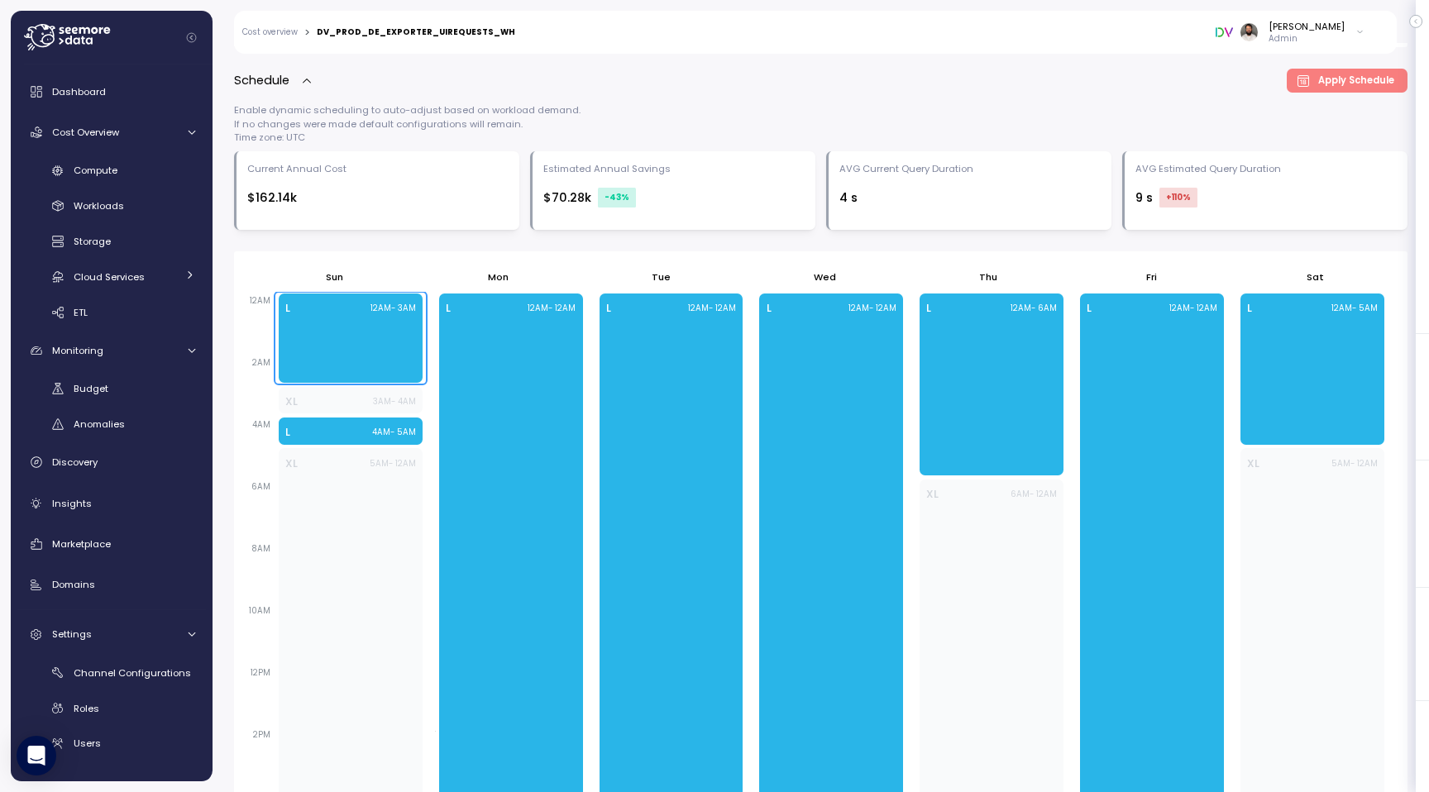
click at [367, 359] on div "L 12AM - 3AM" at bounding box center [351, 337] width 144 height 89
click at [362, 418] on div "L 4AM - 5AM" at bounding box center [351, 431] width 144 height 27
click at [364, 397] on div "XL 3AM - 4AM" at bounding box center [350, 402] width 131 height 17
click at [392, 360] on div "L 12AM - 3AM" at bounding box center [351, 337] width 144 height 89
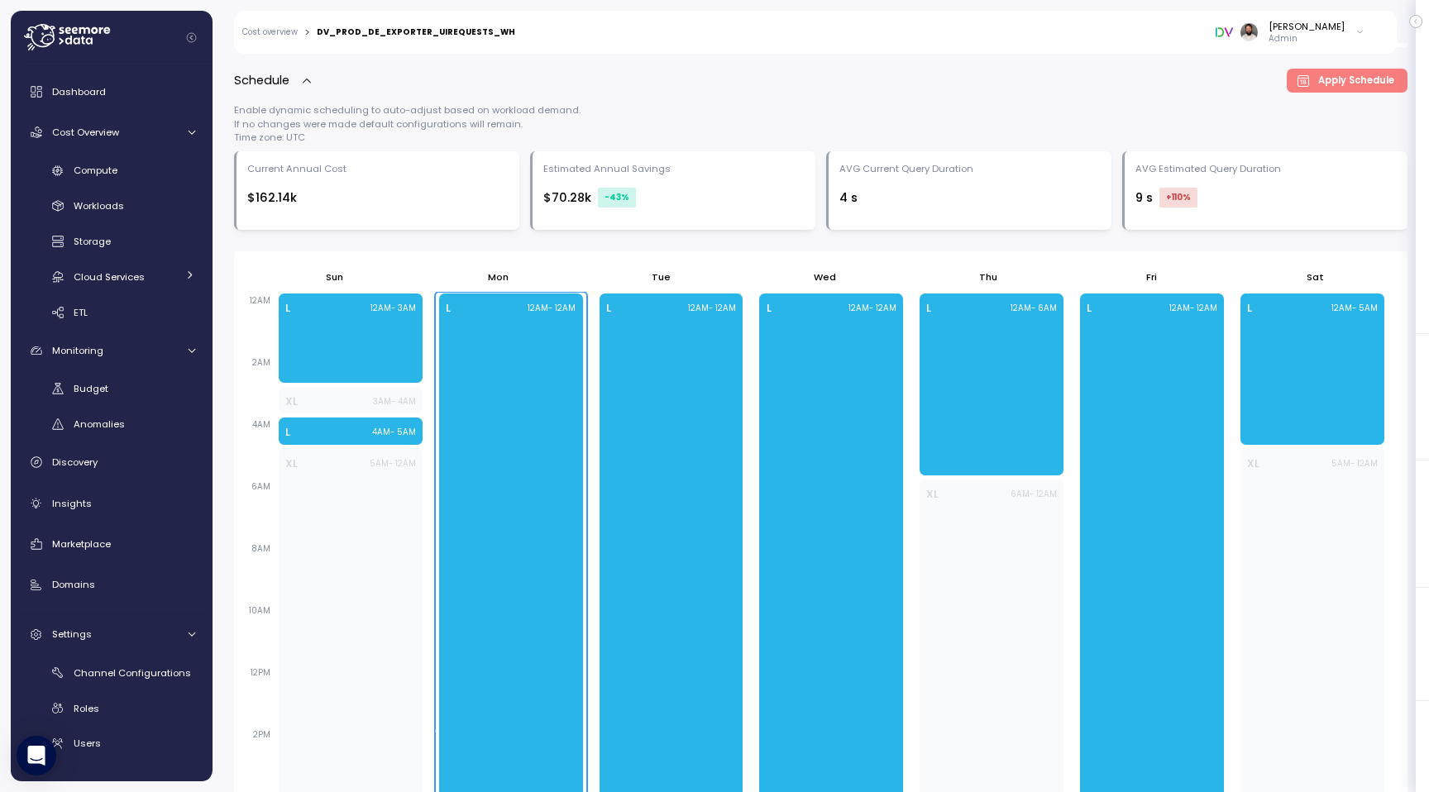
click at [481, 365] on div "L 12AM - 12AM" at bounding box center [511, 663] width 144 height 740
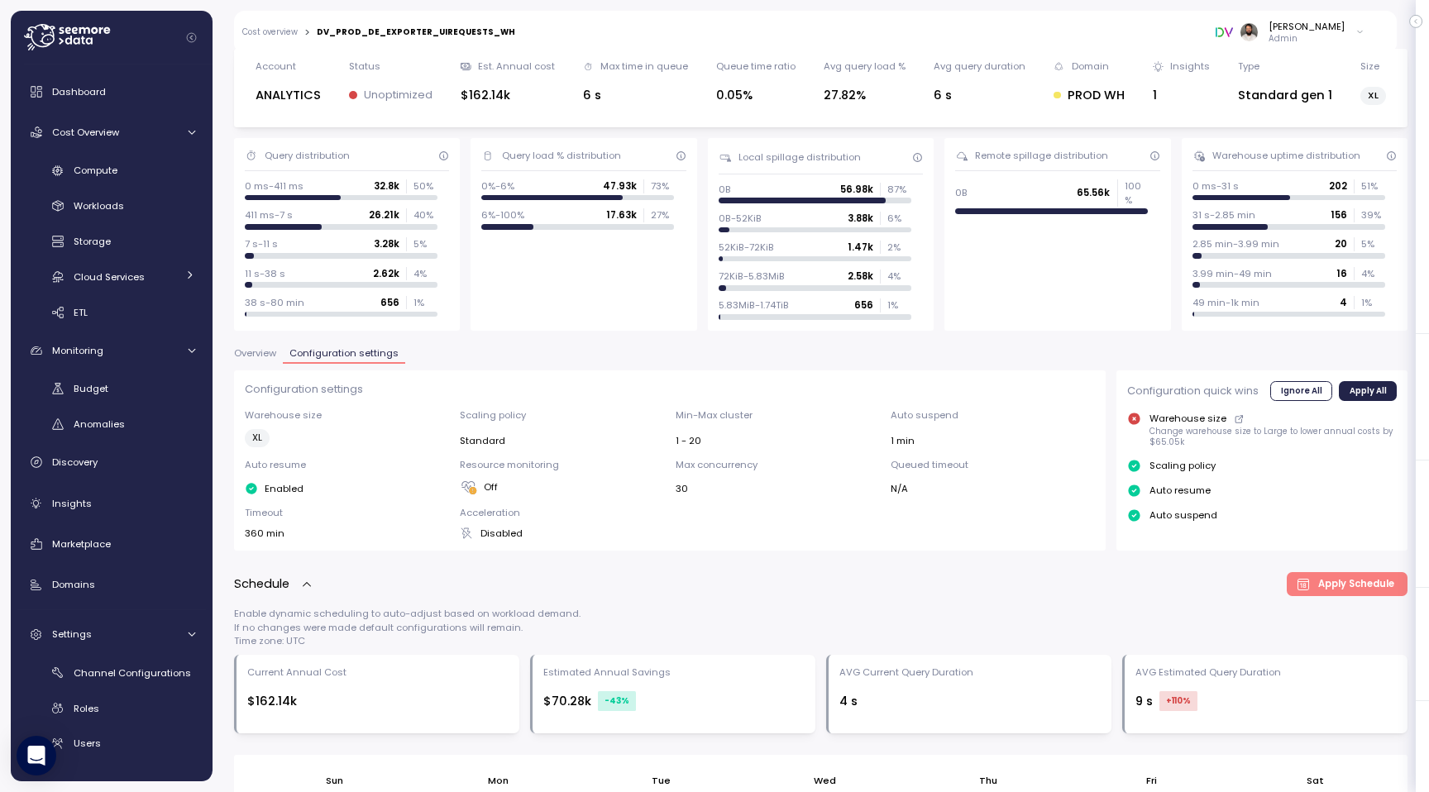
scroll to position [0, 0]
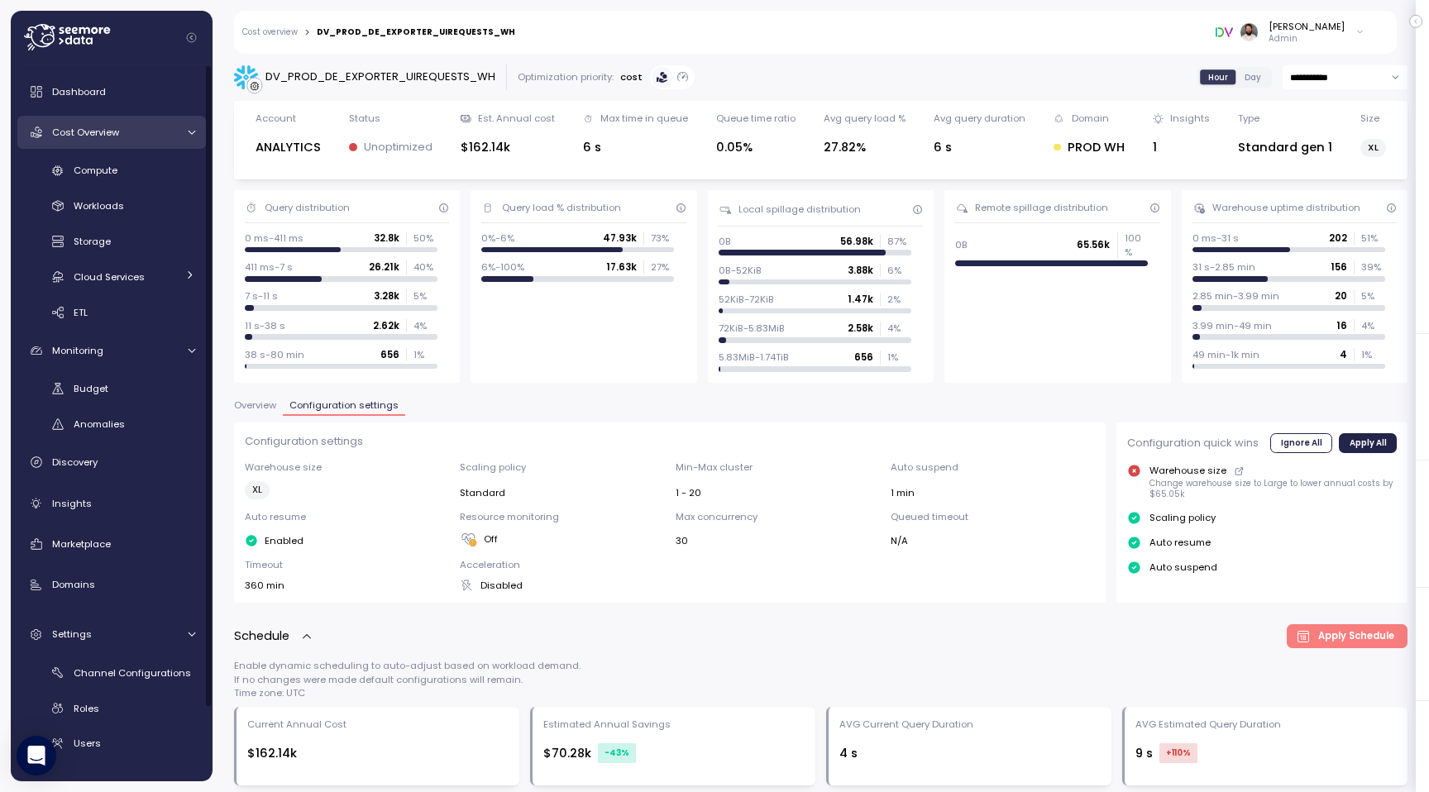
click at [142, 146] on link "Cost Overview" at bounding box center [111, 132] width 188 height 33
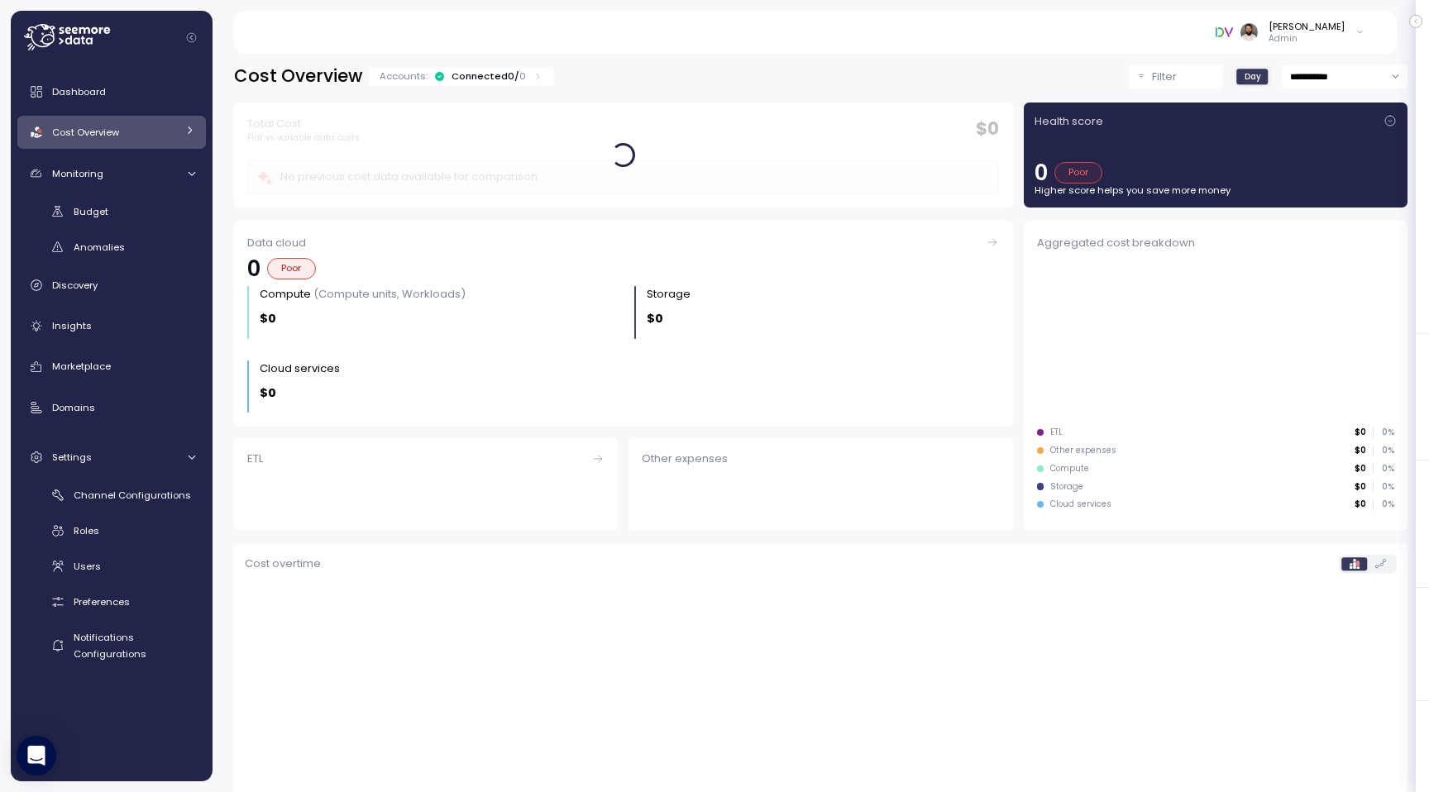
click at [471, 85] on div "Accounts: Connected 0 / 0" at bounding box center [461, 76] width 185 height 19
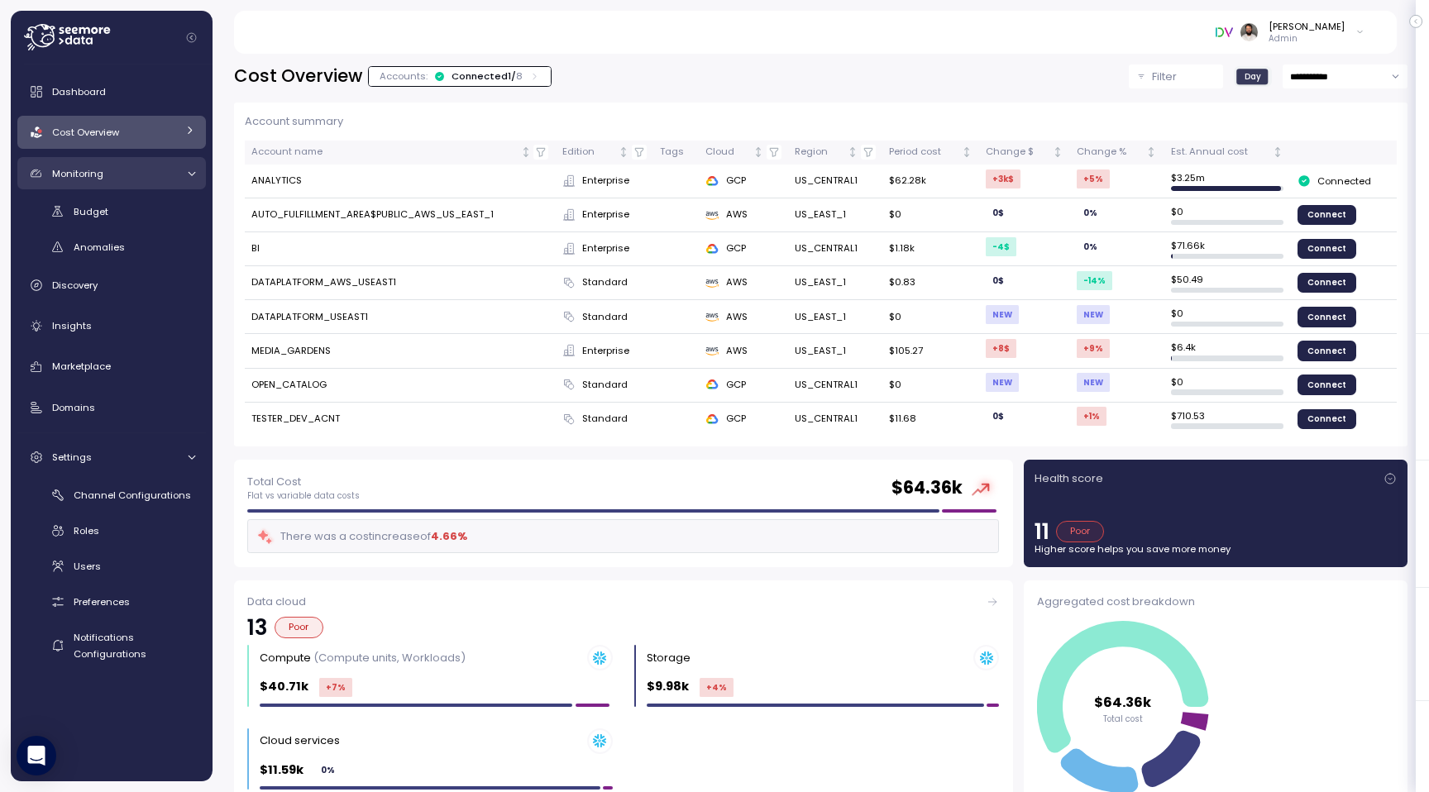
click at [169, 180] on div "Monitoring" at bounding box center [114, 173] width 124 height 17
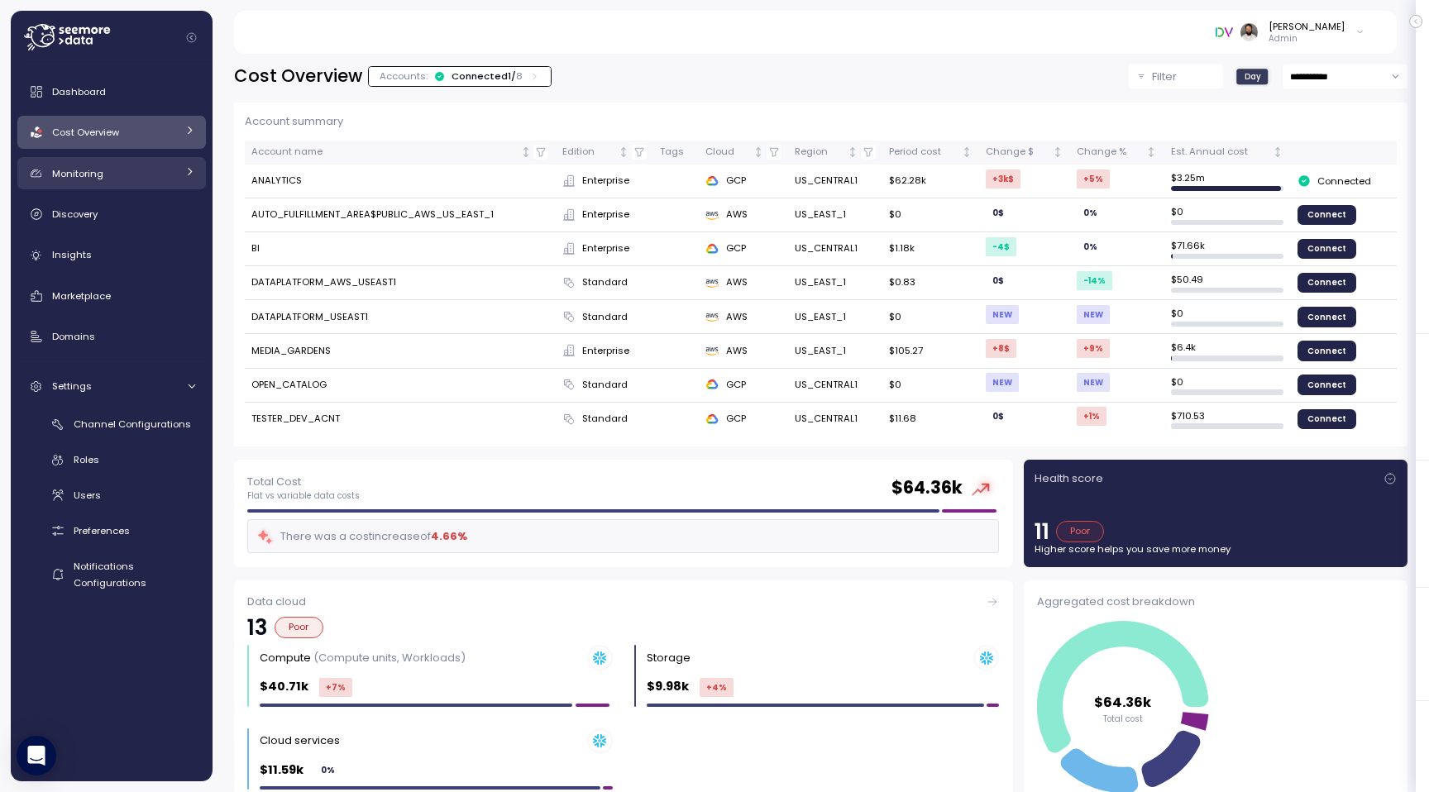
click at [169, 180] on div "Monitoring" at bounding box center [114, 173] width 124 height 17
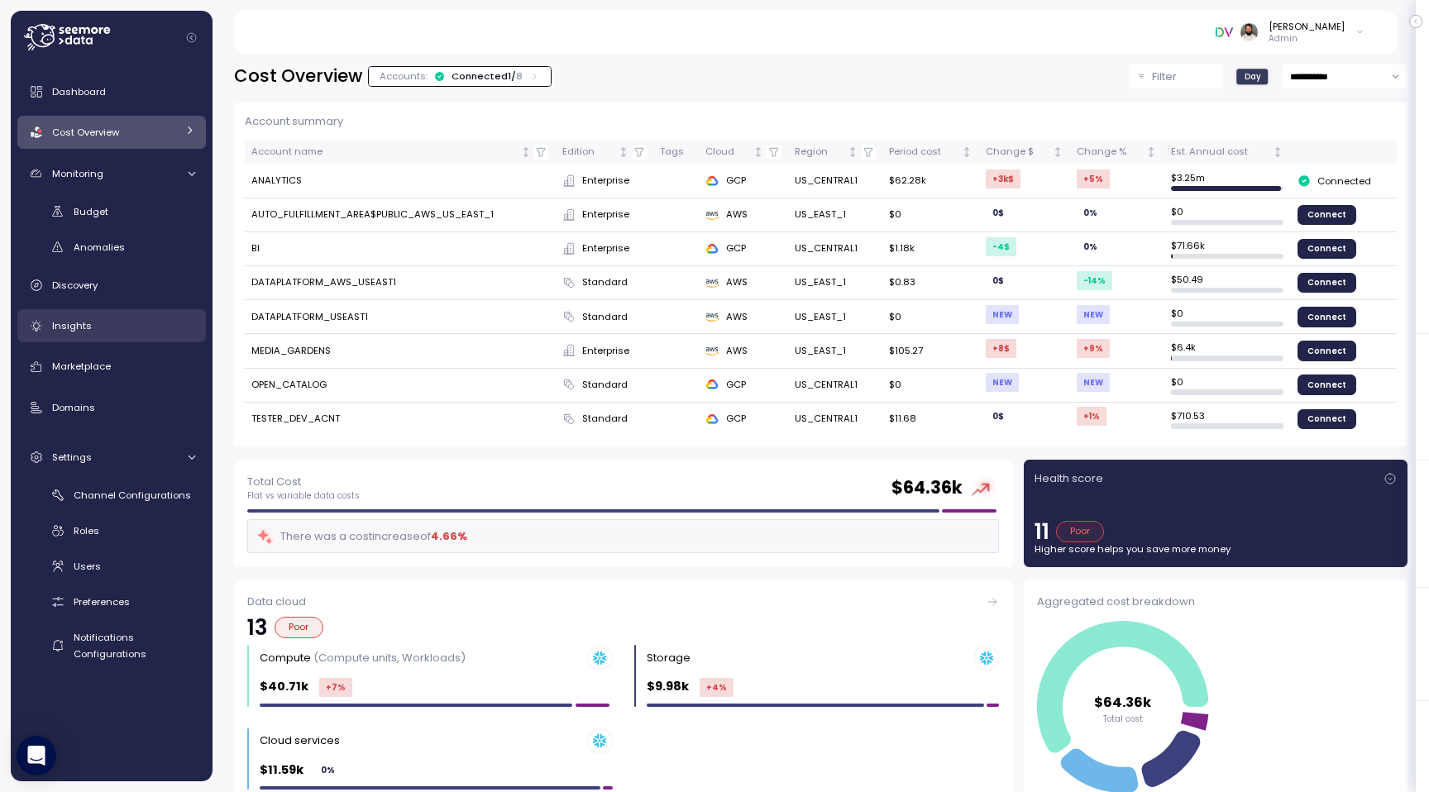
click at [172, 330] on div "Insights" at bounding box center [123, 325] width 143 height 17
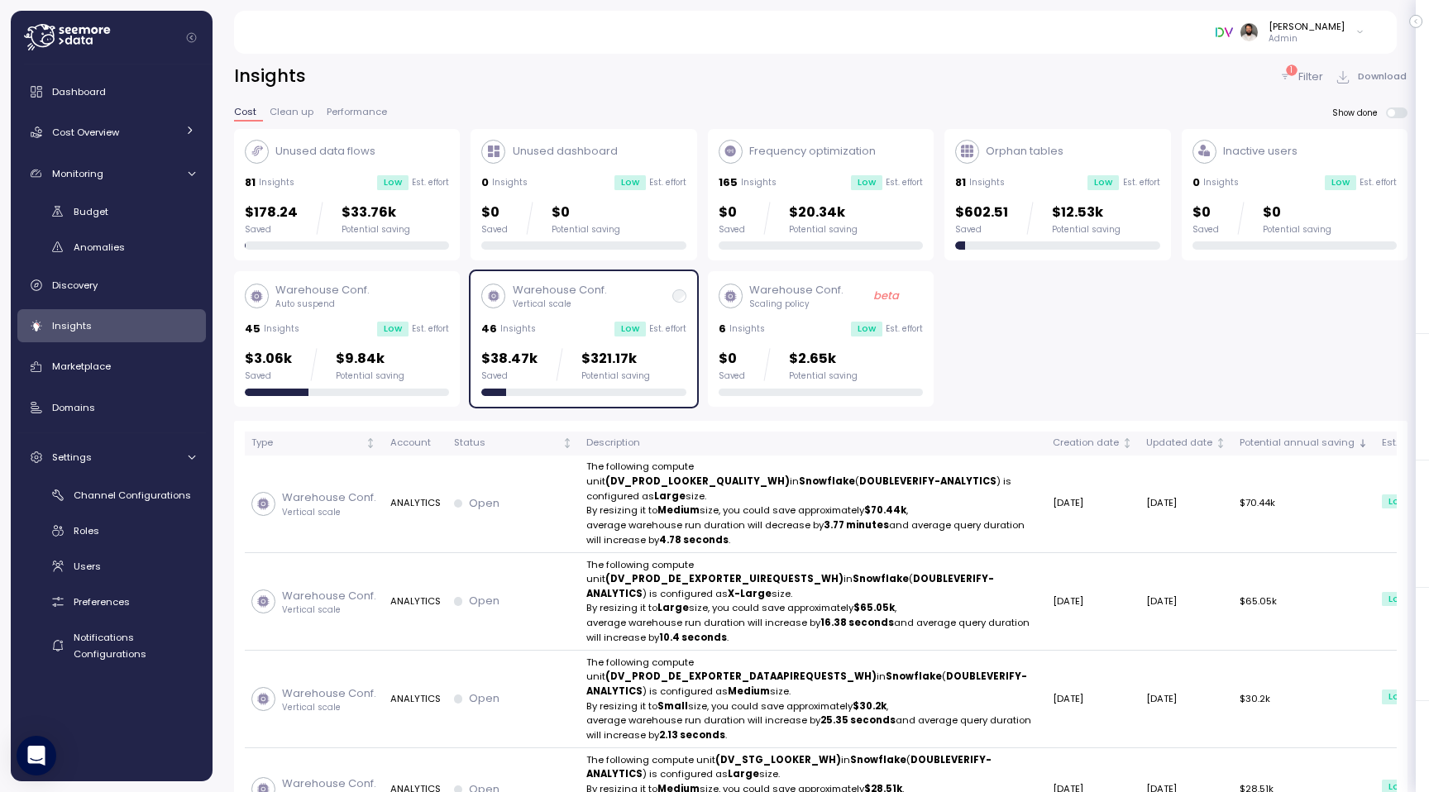
click at [571, 320] on div "Warehouse Conf. Vertical scale 46 Insights Low Est. effort $38.47k Saved $321.1…" at bounding box center [583, 339] width 204 height 114
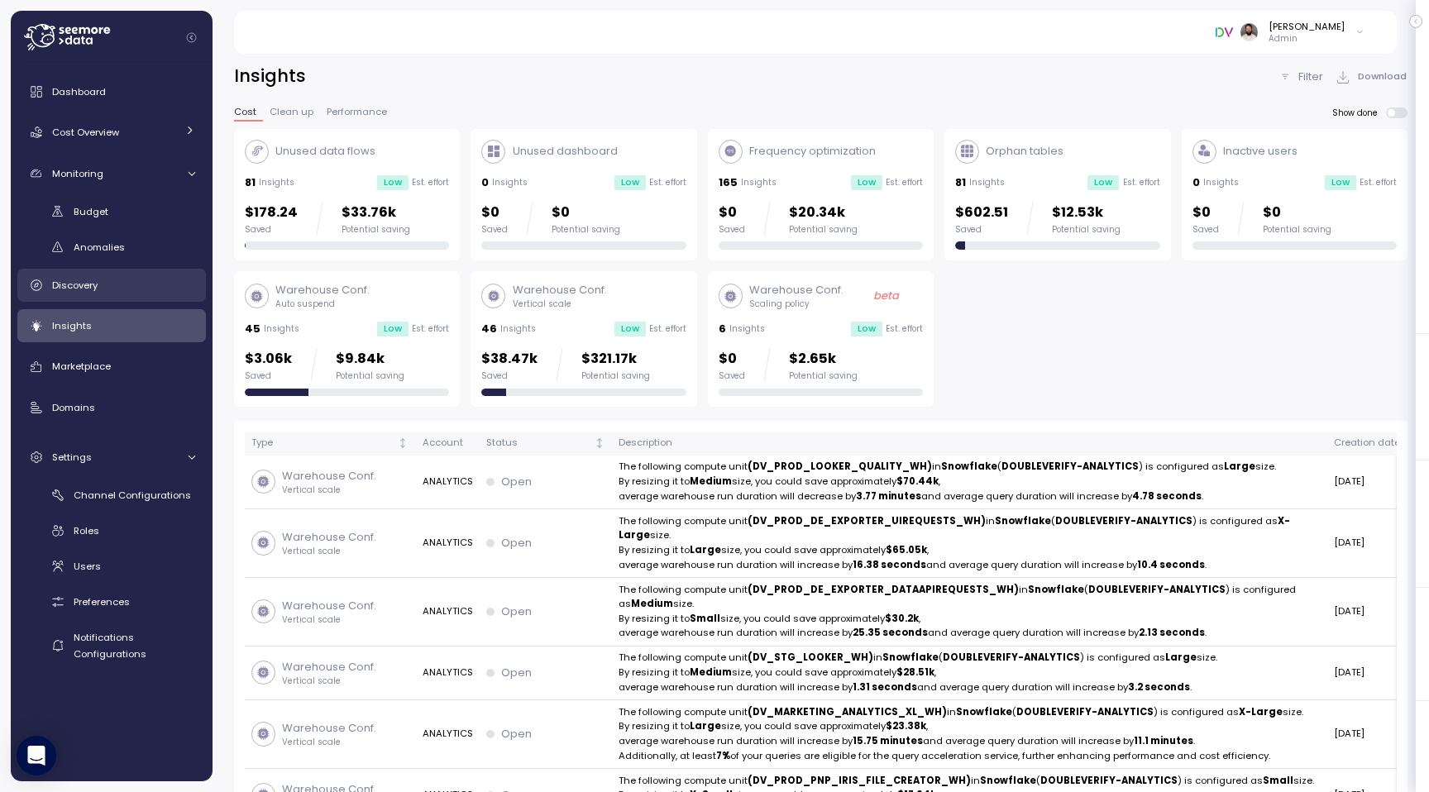
click at [161, 286] on div "Discovery" at bounding box center [123, 285] width 143 height 17
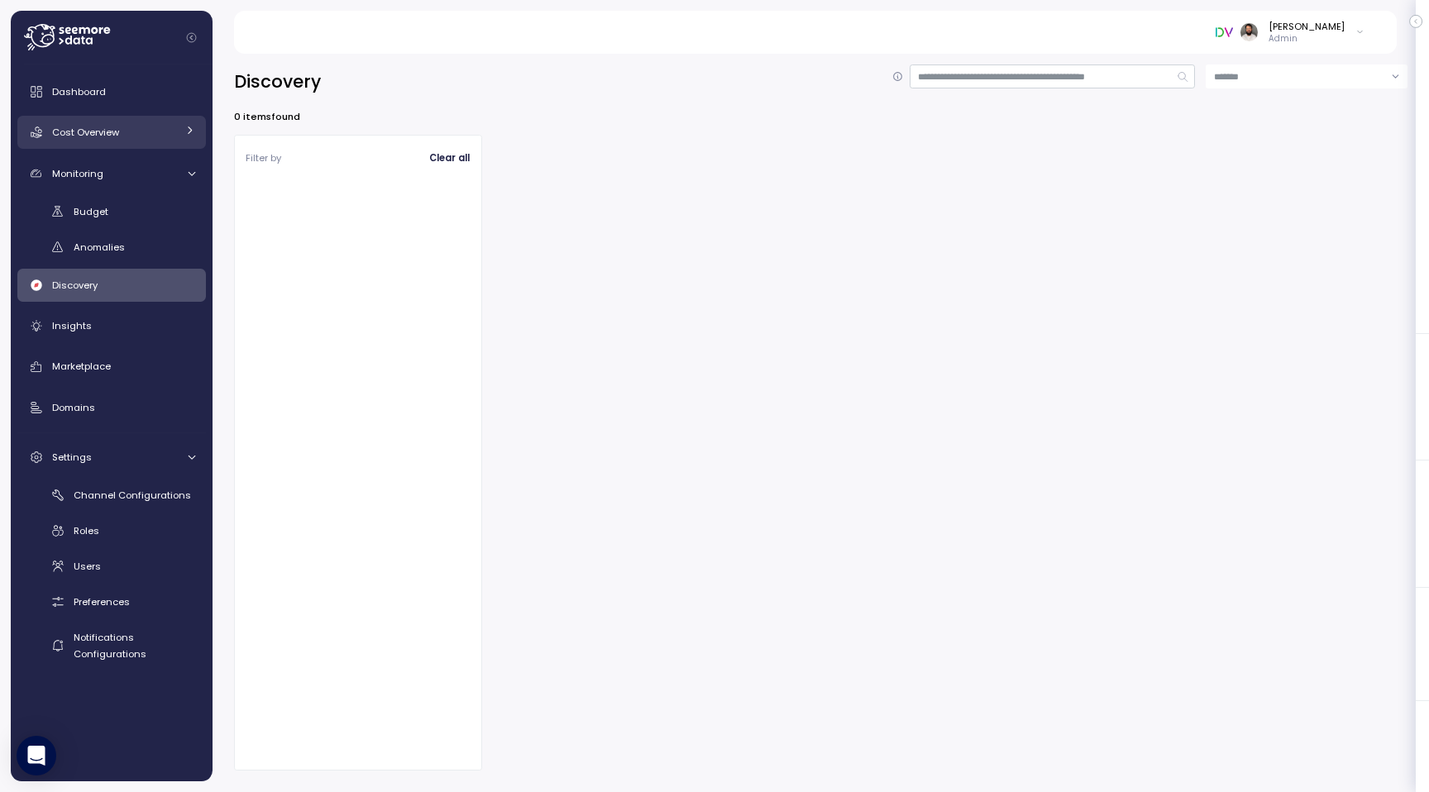
click at [155, 136] on div "Cost Overview" at bounding box center [114, 132] width 124 height 17
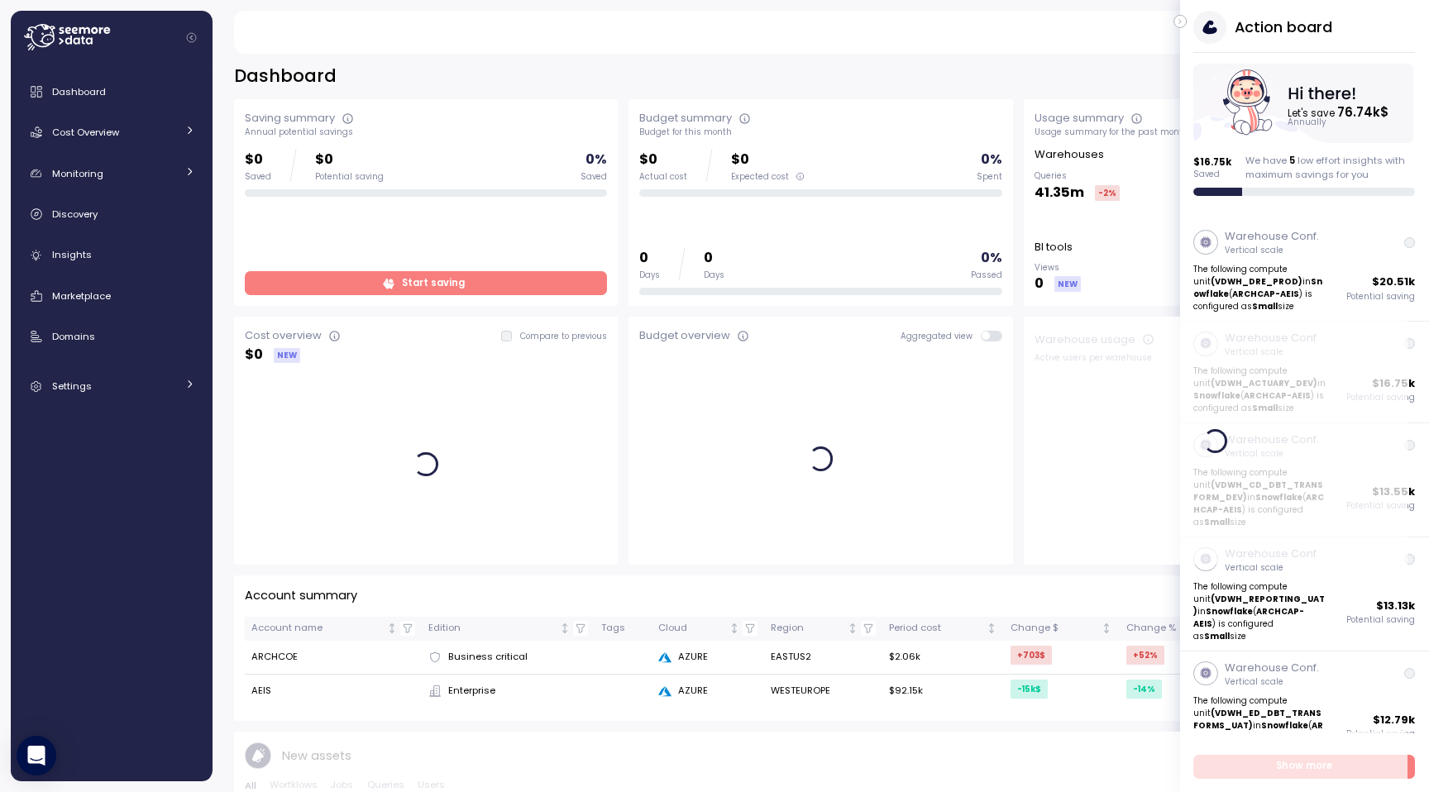
click at [1185, 25] on button "button" at bounding box center [1179, 21] width 13 height 13
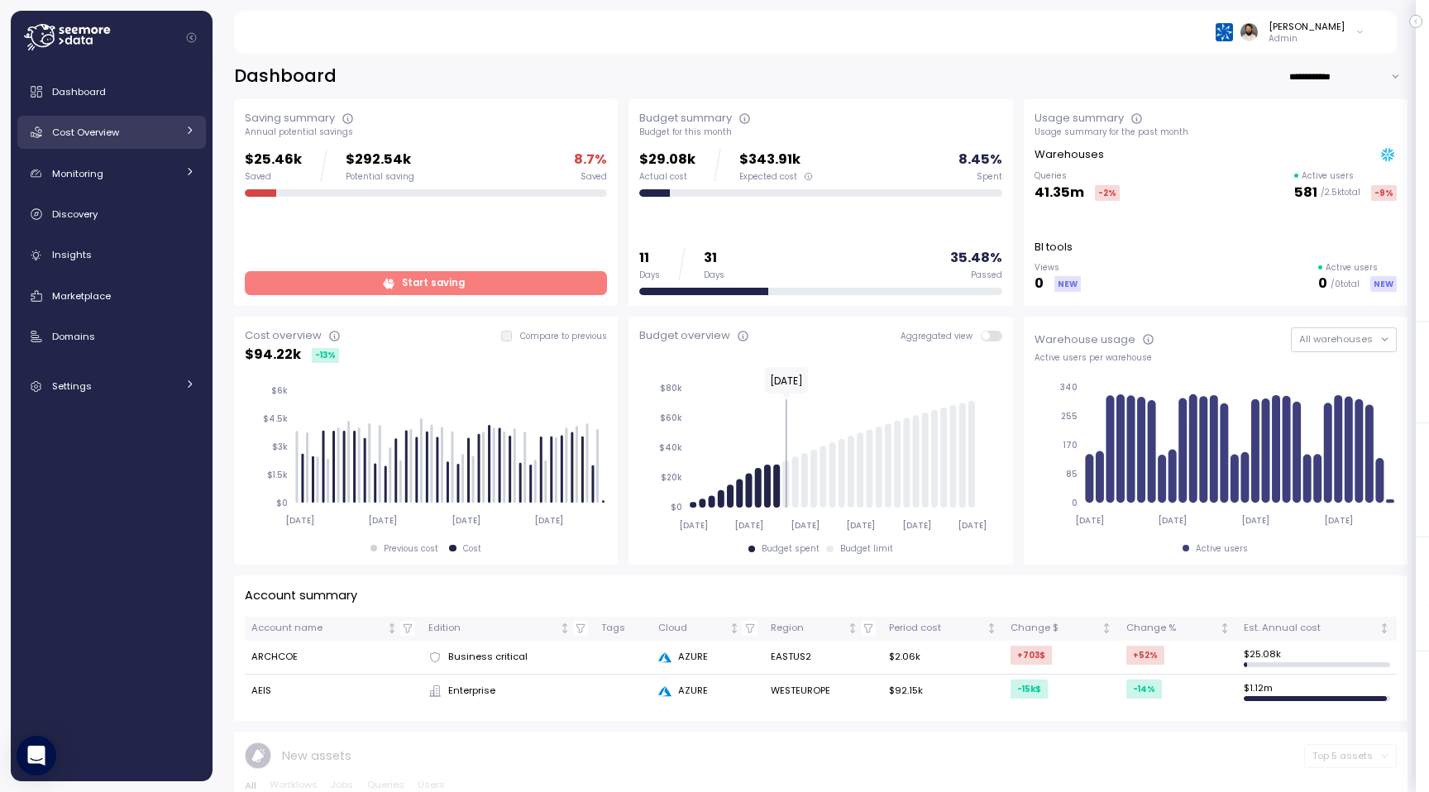
click at [156, 138] on div "Cost Overview" at bounding box center [114, 132] width 124 height 17
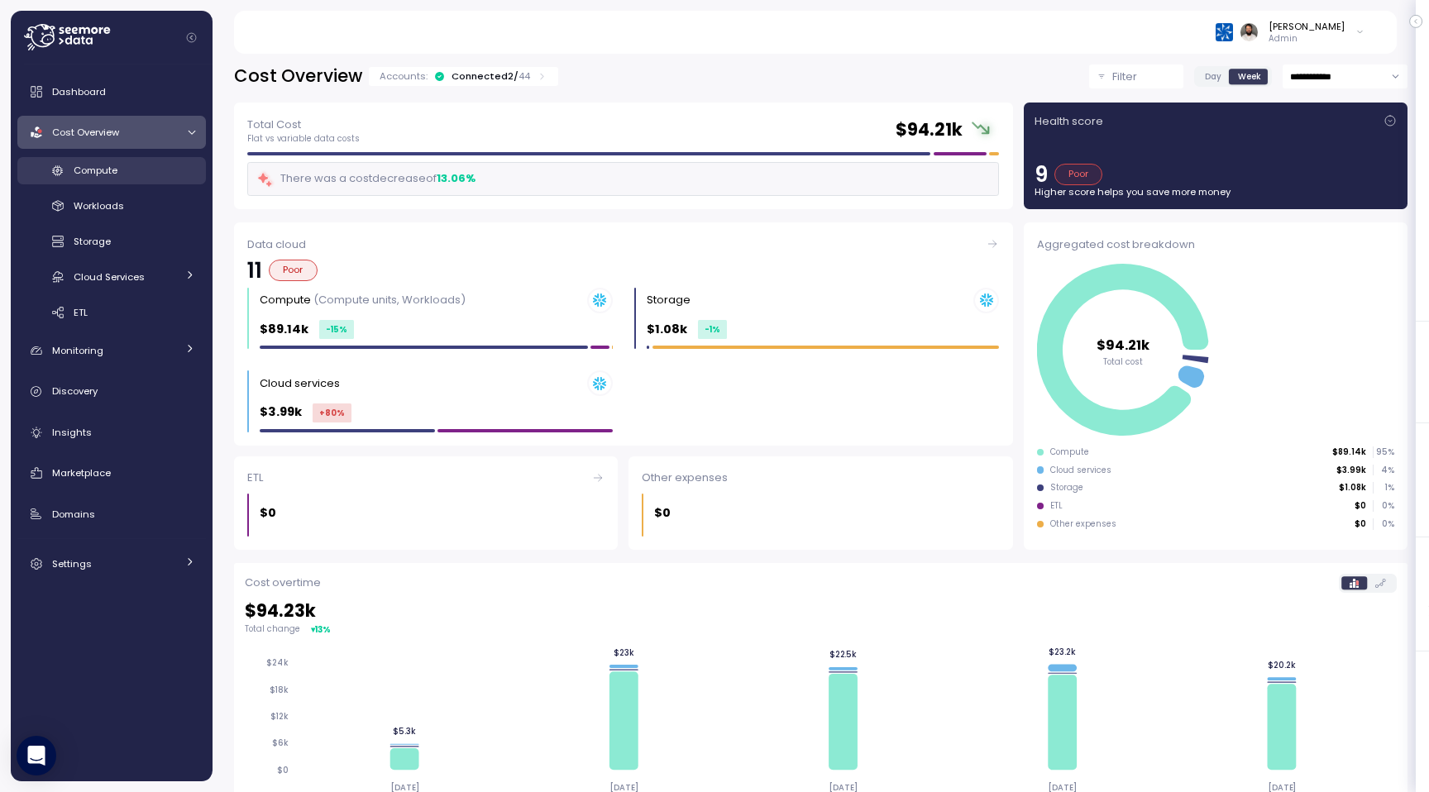
click at [145, 170] on div "Compute" at bounding box center [135, 170] width 122 height 17
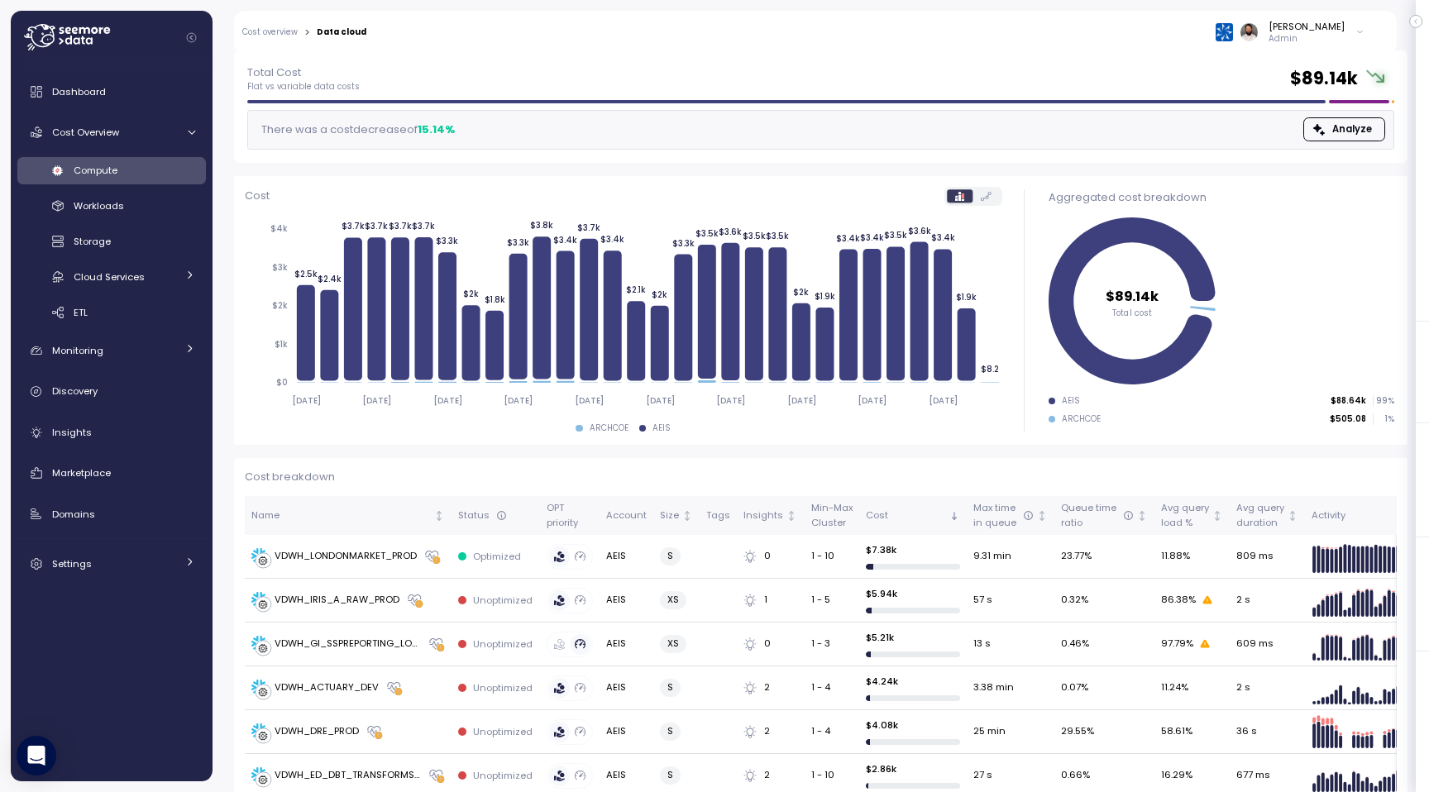
scroll to position [101, 0]
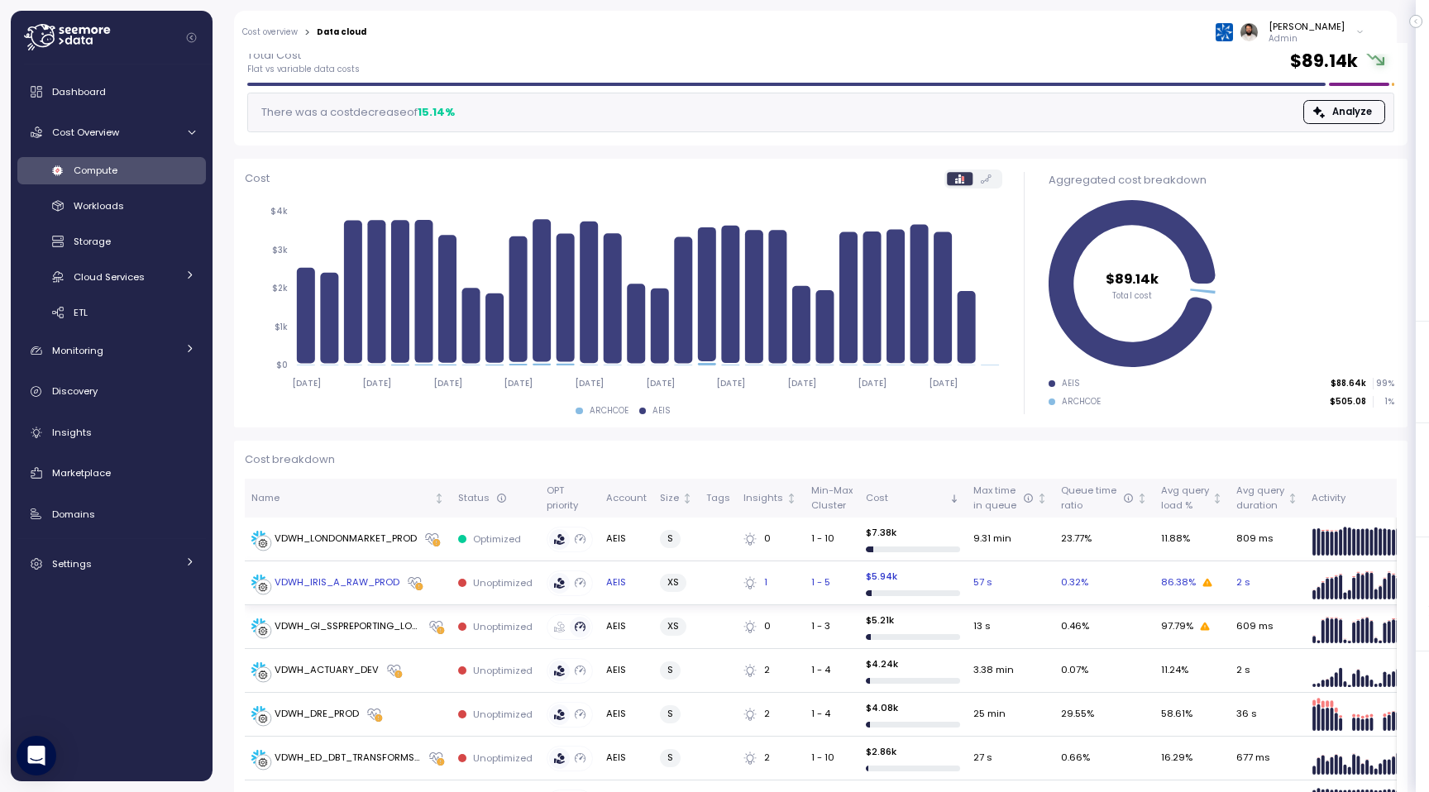
click at [349, 579] on div "VDWH_IRIS_A_RAW_PROD" at bounding box center [336, 582] width 125 height 15
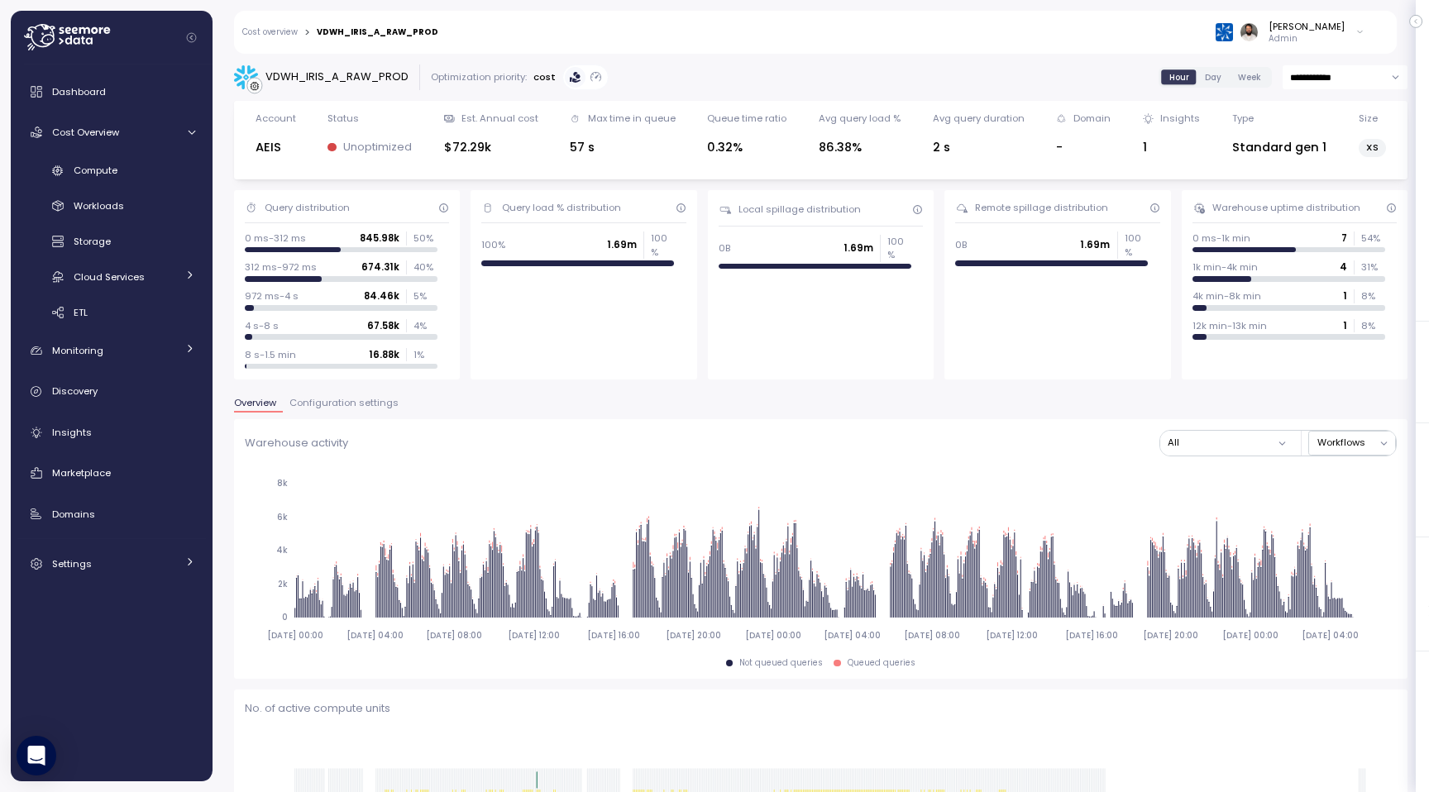
click at [349, 234] on div "0 ms-312 ms 845.98k 50 %" at bounding box center [341, 237] width 193 height 13
click at [339, 398] on span "Configuration settings" at bounding box center [343, 402] width 109 height 9
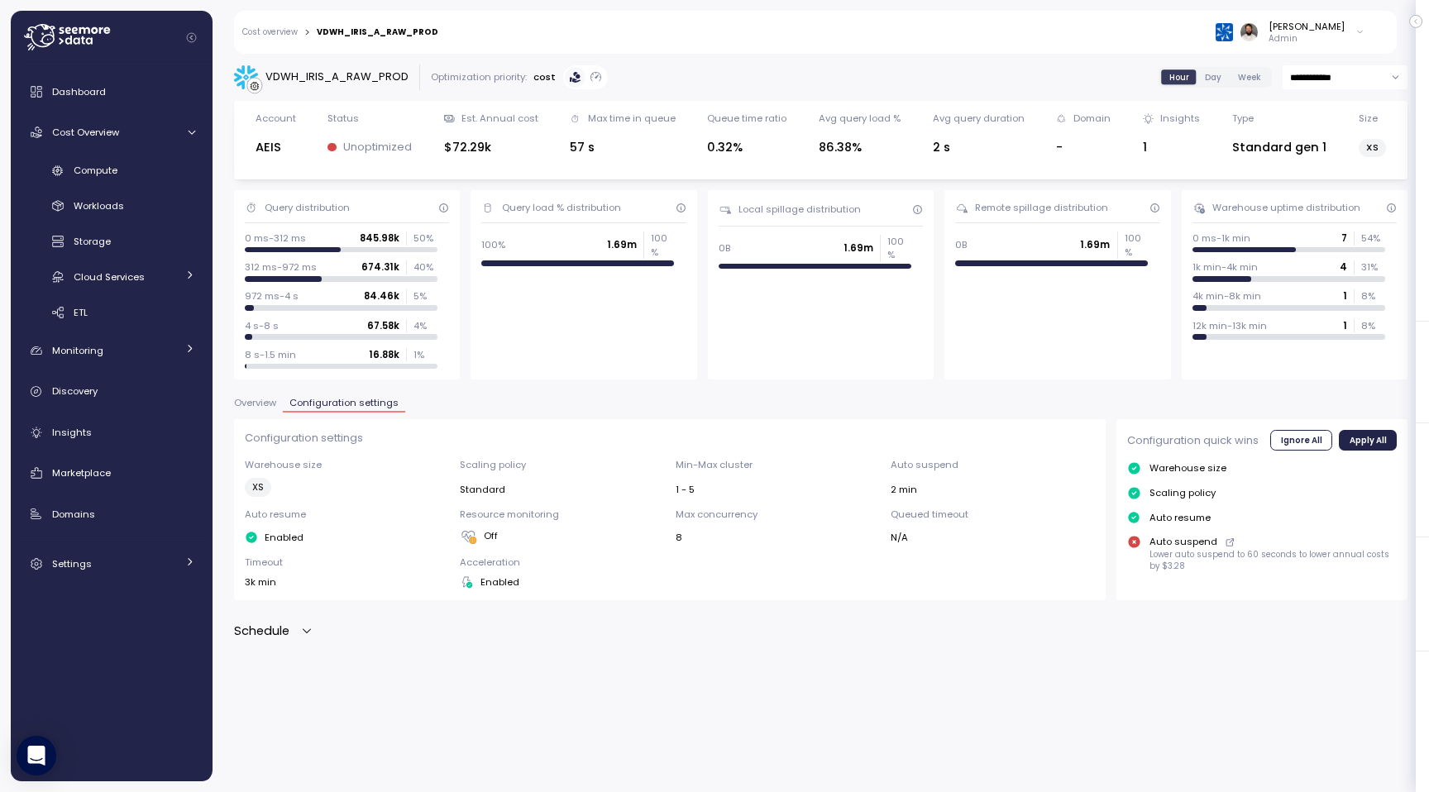
click at [306, 620] on div "Configuration settings Warehouse size XS Scaling policy Standard Min-Max cluste…" at bounding box center [820, 530] width 1173 height 222
click at [306, 630] on icon "button" at bounding box center [306, 630] width 13 height 13
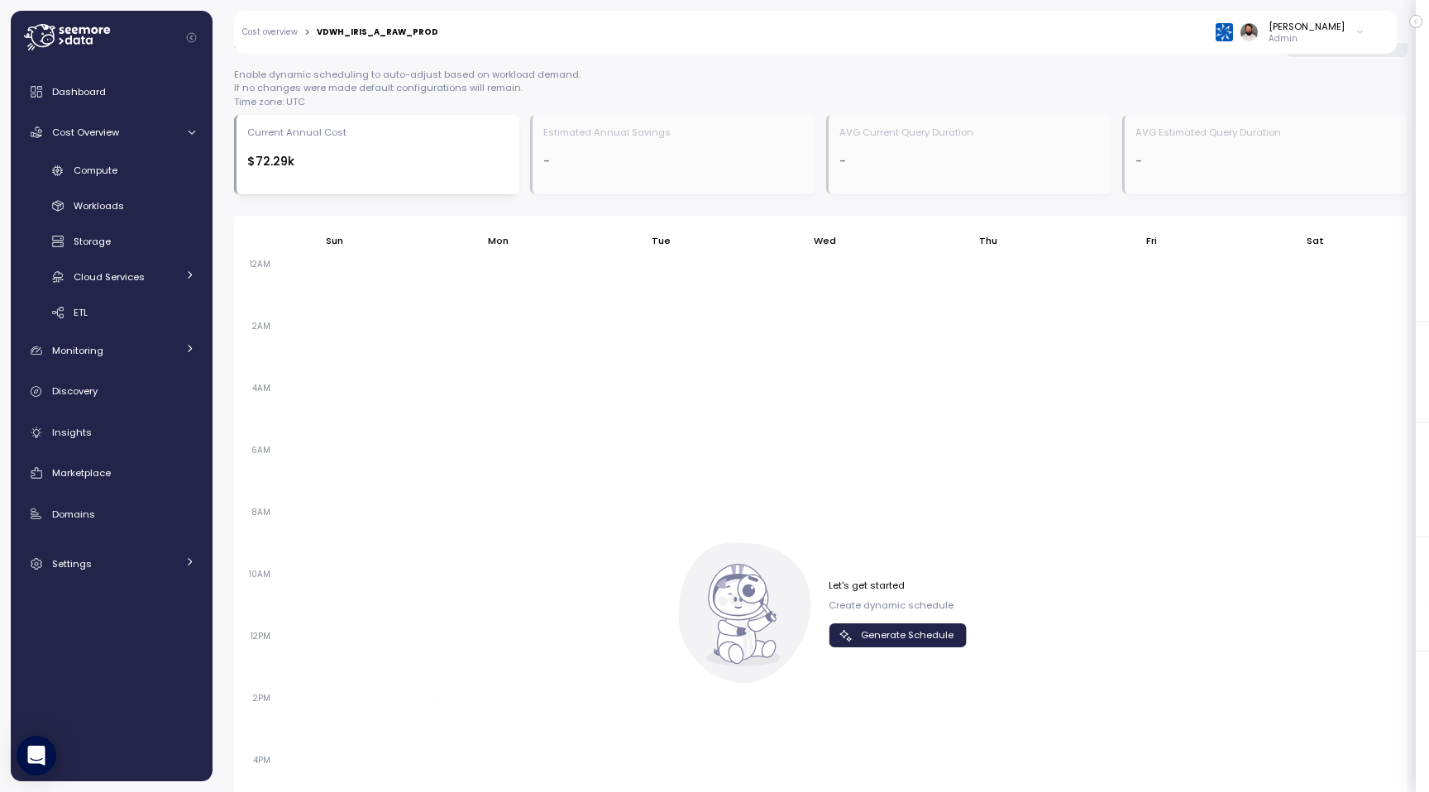
scroll to position [818, 0]
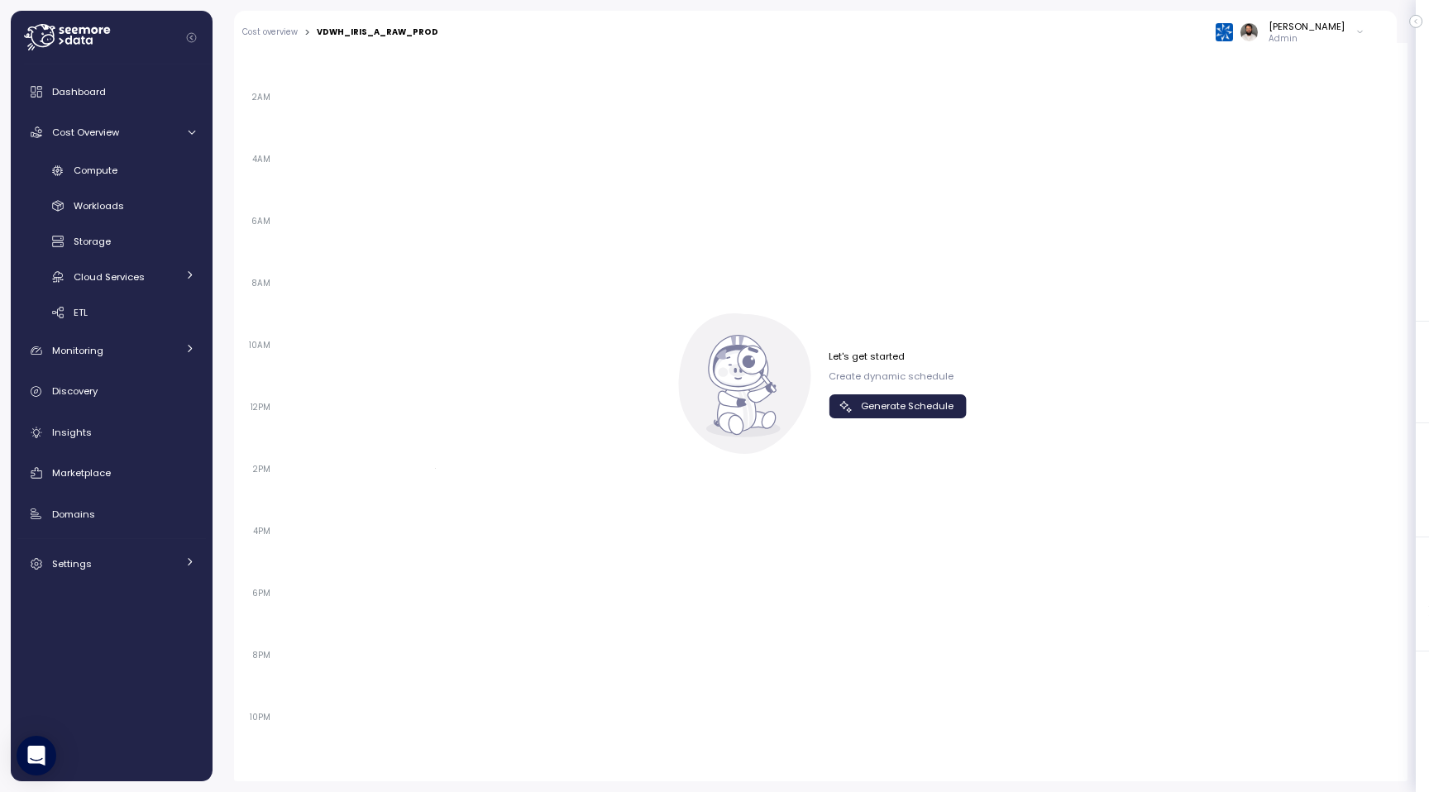
click at [941, 413] on span "Generate Schedule" at bounding box center [907, 406] width 93 height 22
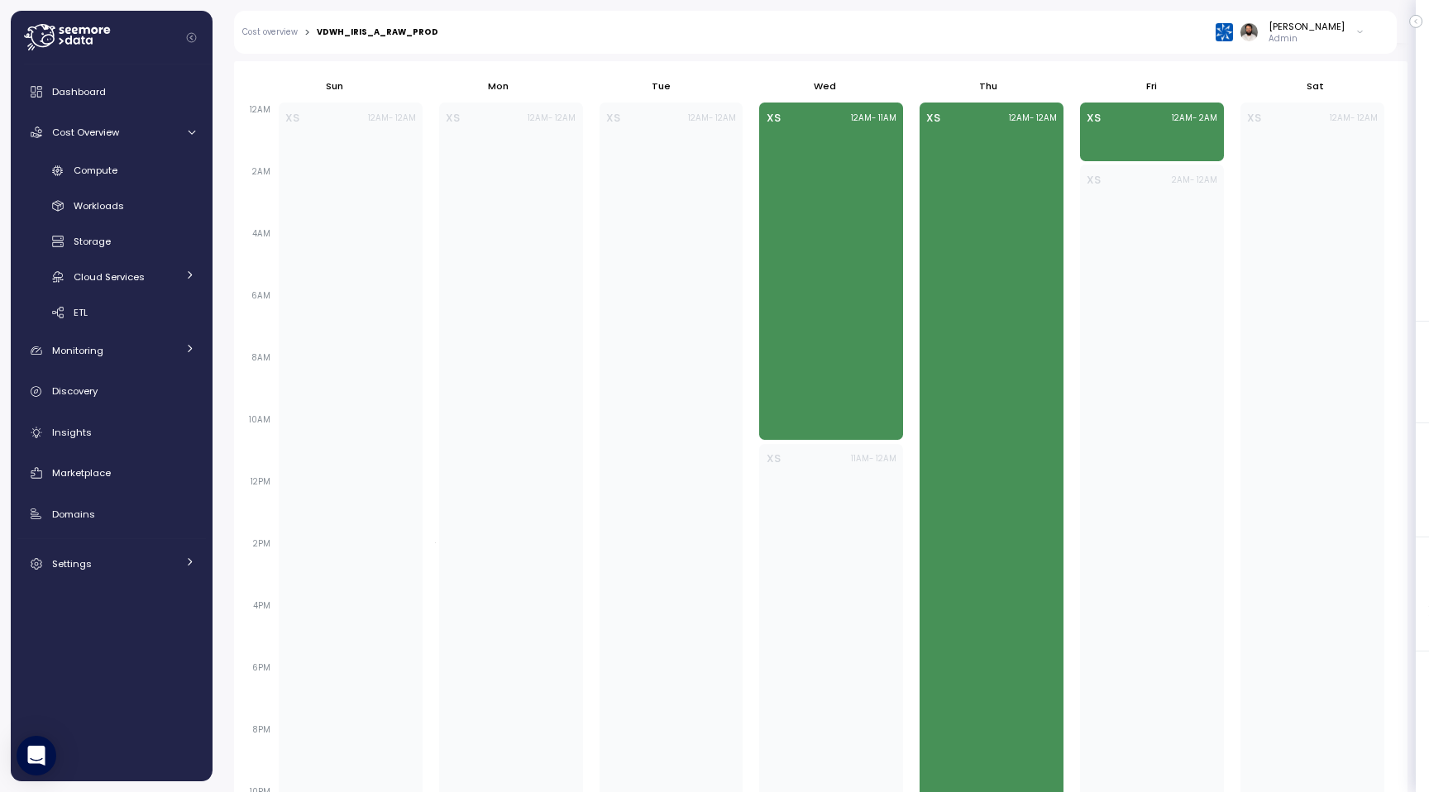
scroll to position [775, 0]
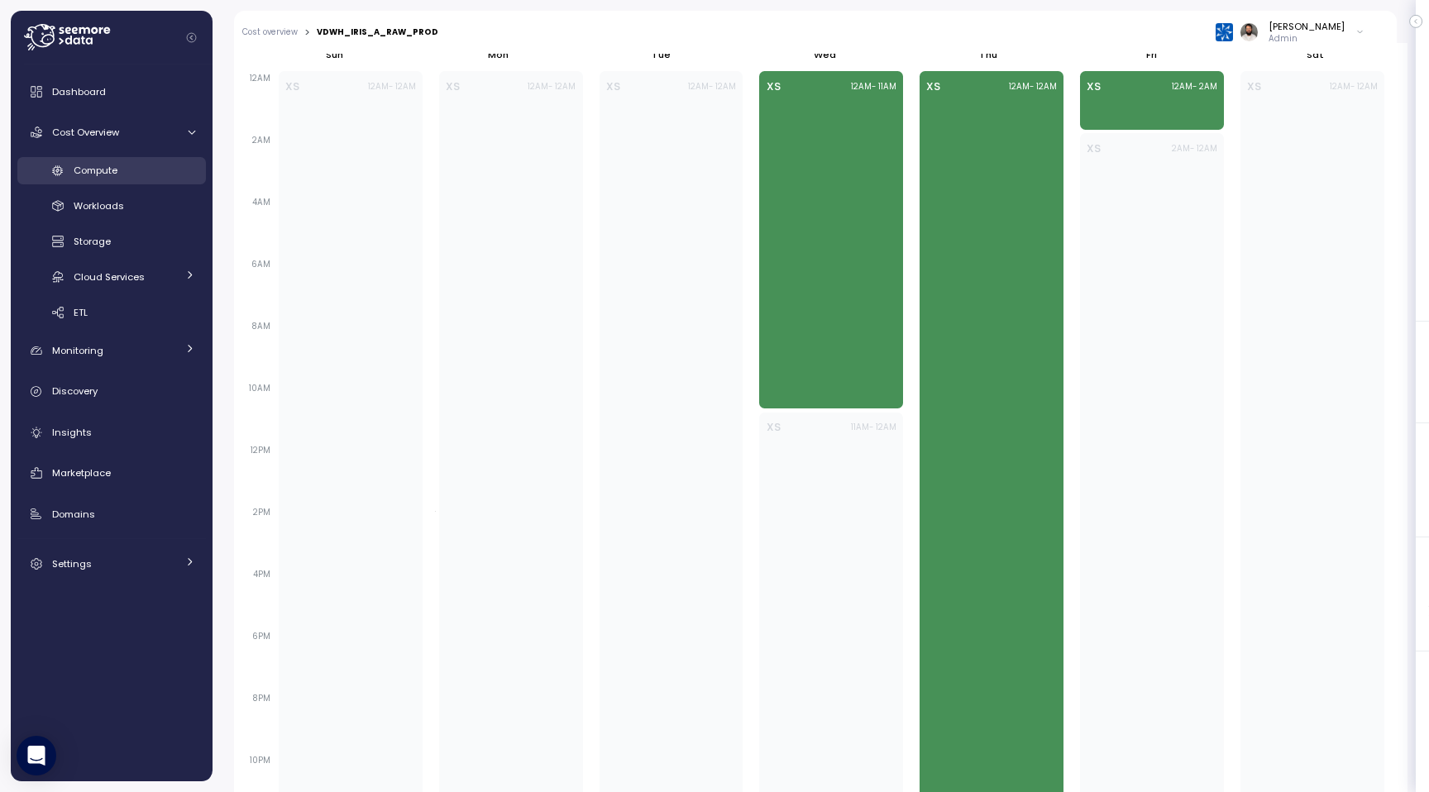
click at [110, 165] on span "Compute" at bounding box center [96, 170] width 44 height 13
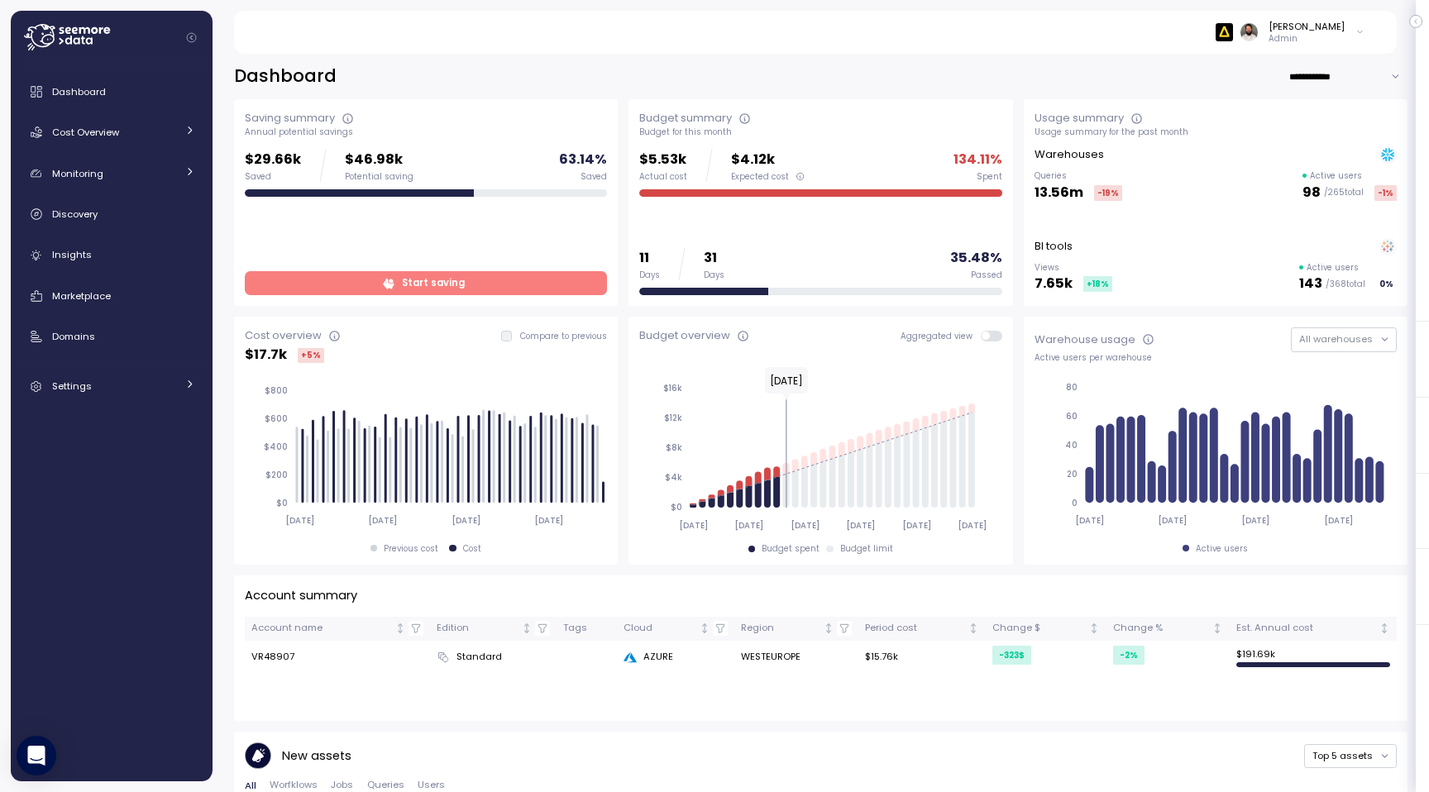
click at [1321, 30] on div "[PERSON_NAME]" at bounding box center [1306, 26] width 76 height 13
click at [1285, 246] on button "Log out" at bounding box center [1288, 257] width 148 height 23
click at [148, 179] on div "Monitoring" at bounding box center [114, 173] width 124 height 17
click at [172, 142] on link "Cost Overview" at bounding box center [111, 132] width 188 height 33
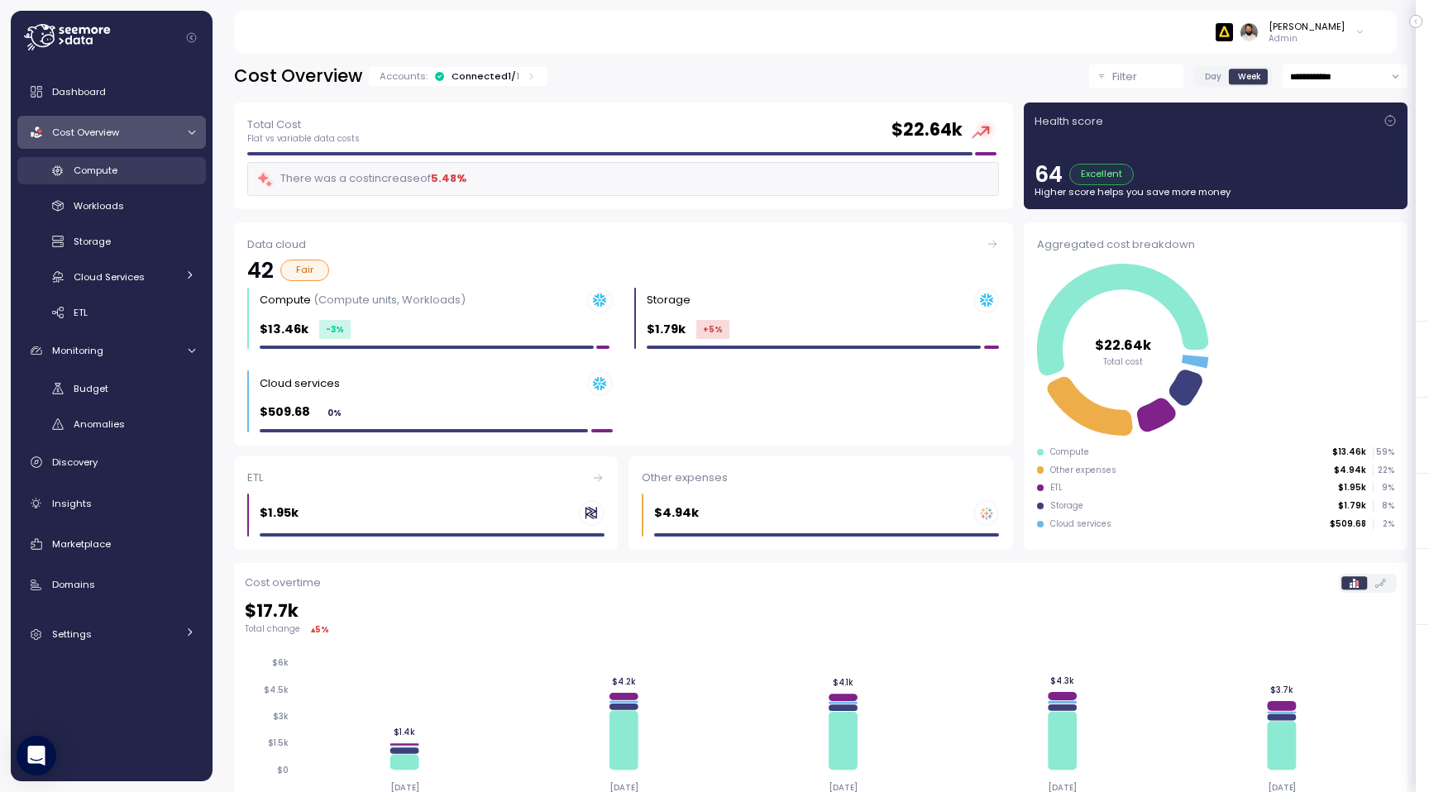
click at [148, 183] on link "Compute" at bounding box center [111, 170] width 188 height 27
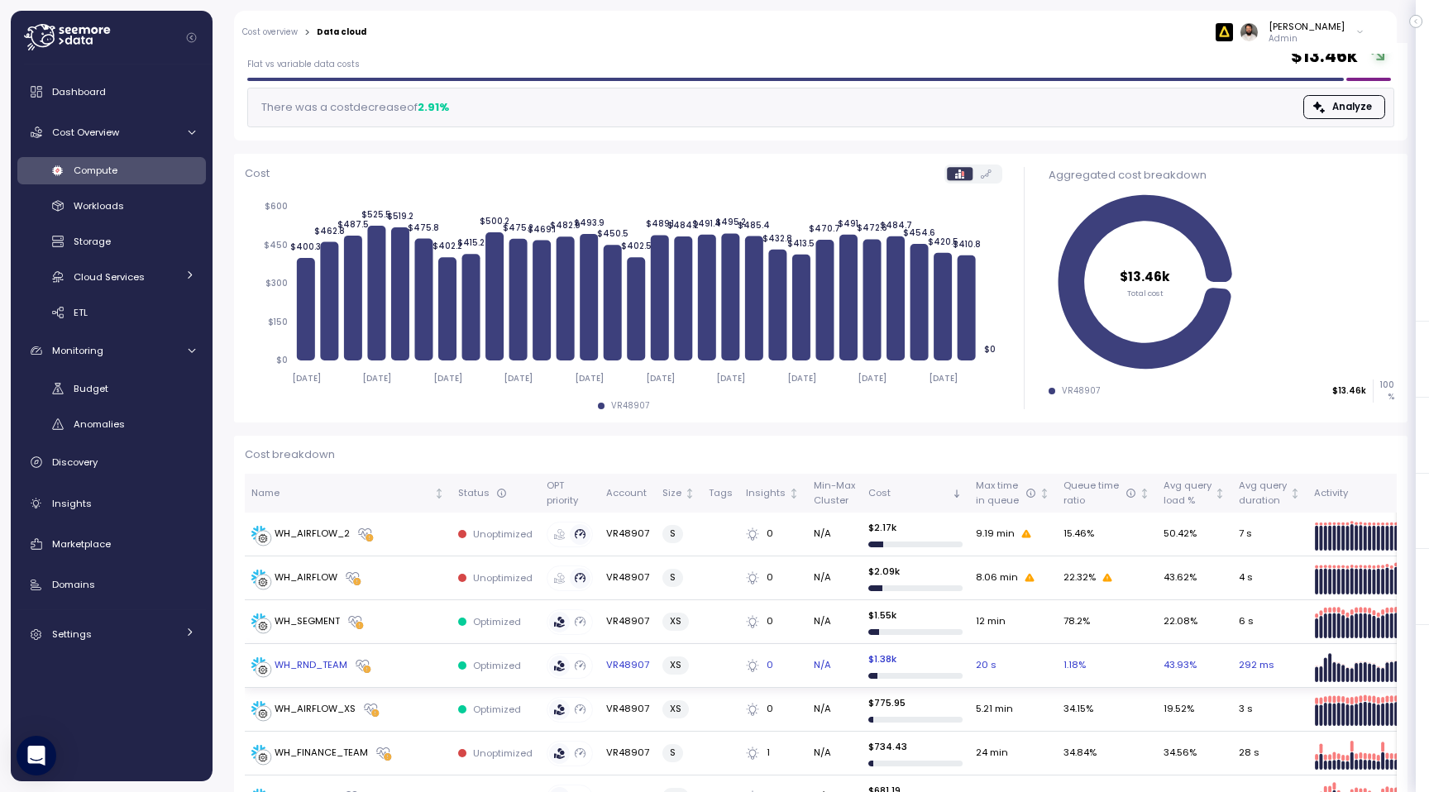
scroll to position [165, 0]
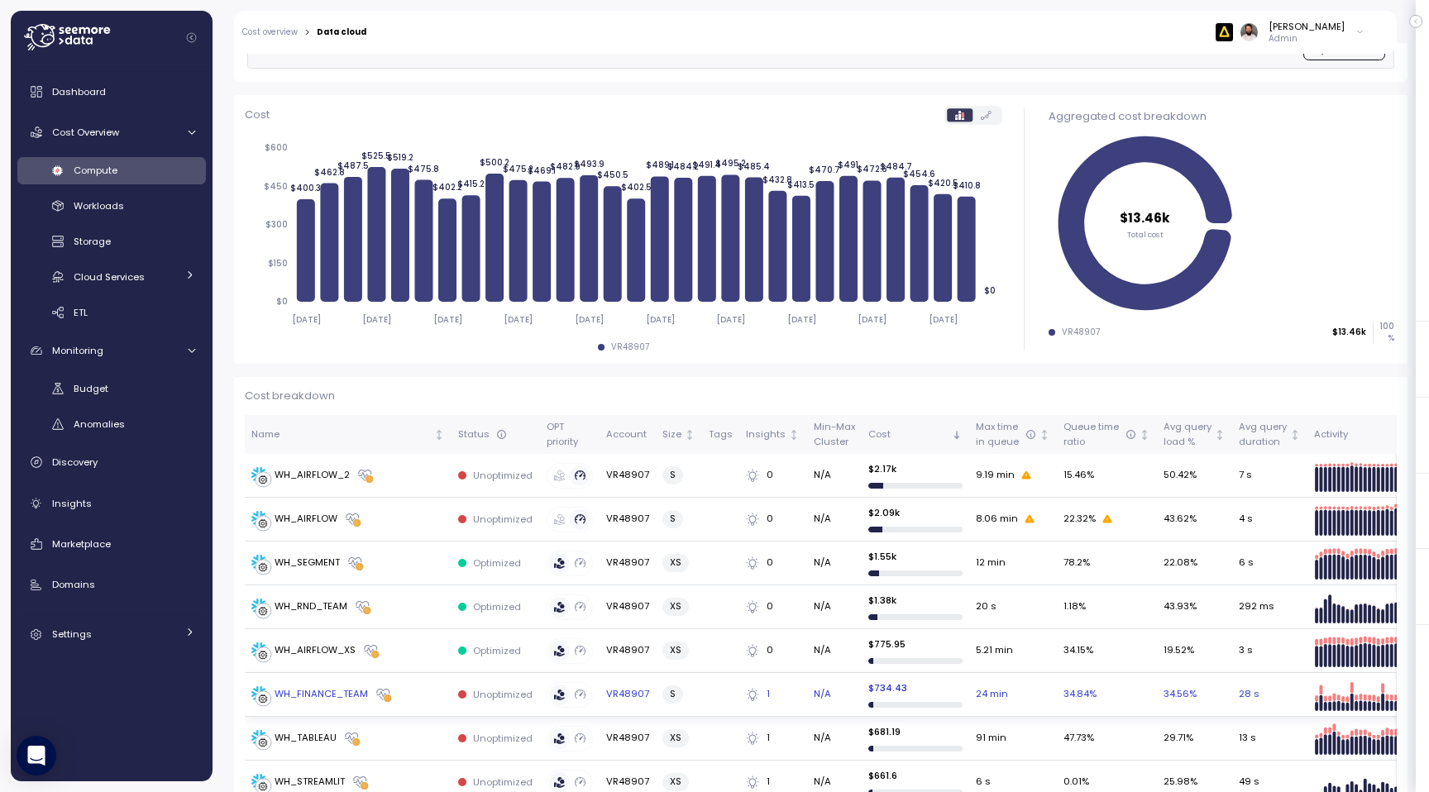
click at [427, 694] on div "WH_FINANCE_TEAM" at bounding box center [347, 694] width 193 height 17
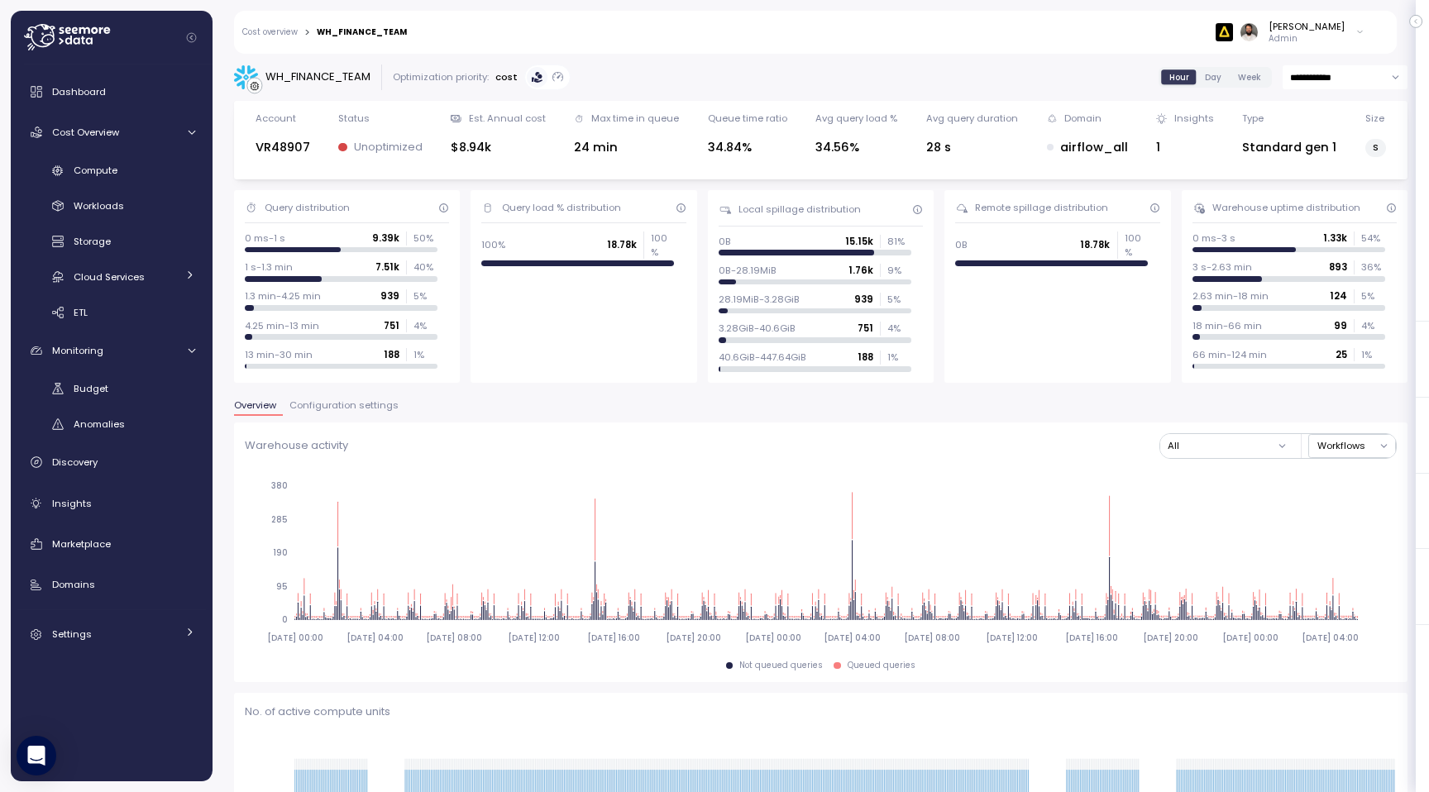
click at [342, 409] on span "Configuration settings" at bounding box center [343, 405] width 109 height 9
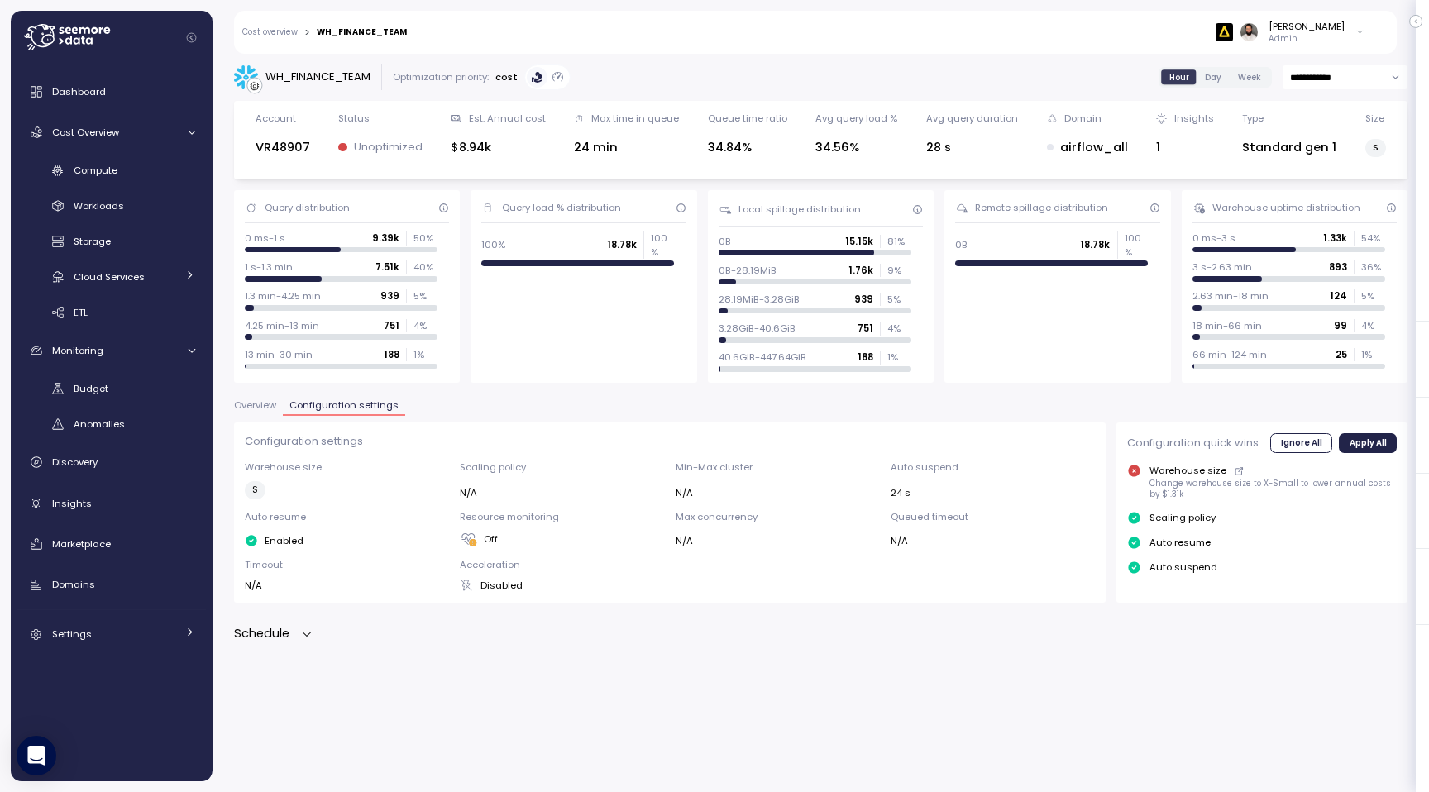
click at [298, 622] on div "Configuration settings Warehouse size S Scaling policy N/A Min-Max cluster N/A …" at bounding box center [820, 533] width 1173 height 222
click at [298, 641] on div "Schedule" at bounding box center [273, 633] width 79 height 19
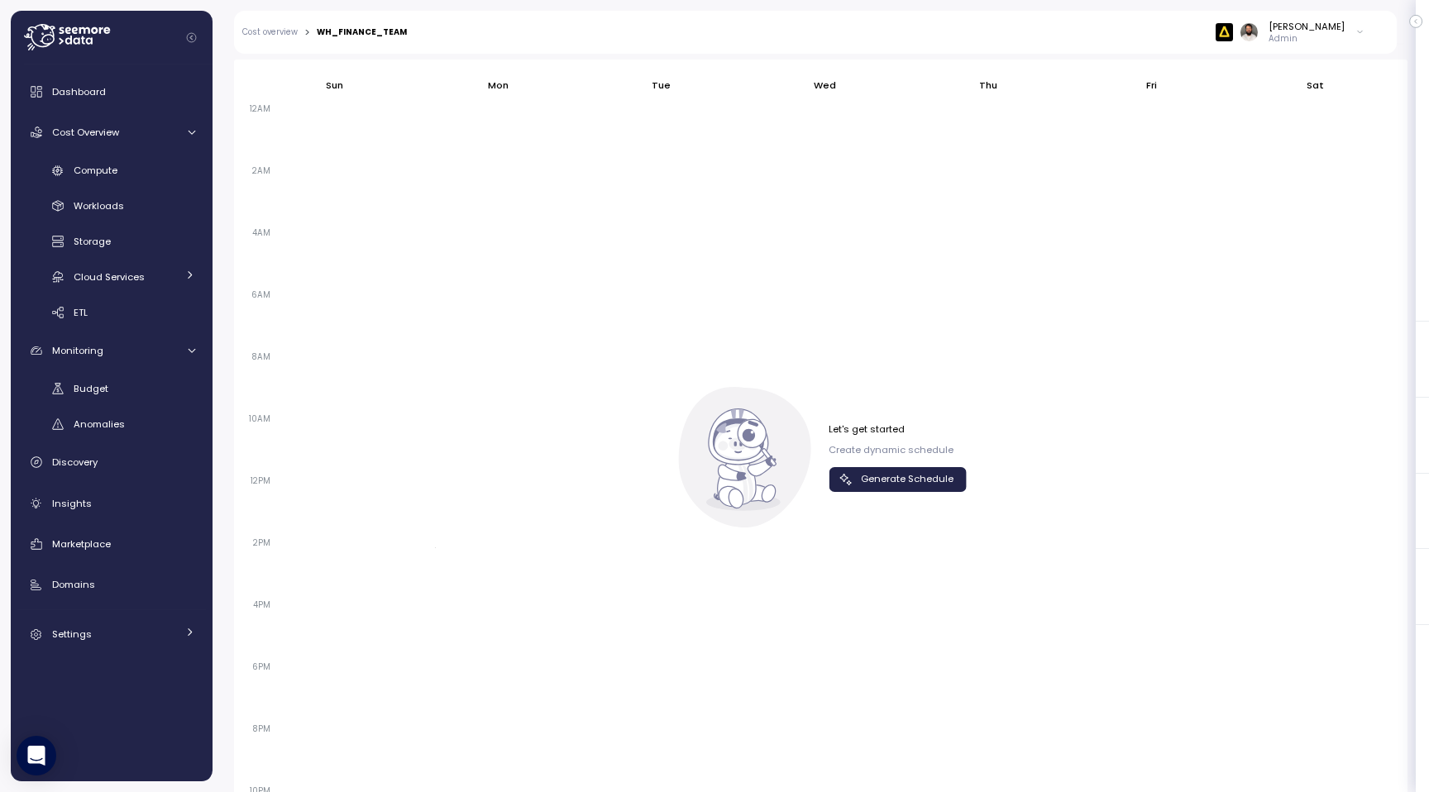
scroll to position [806, 0]
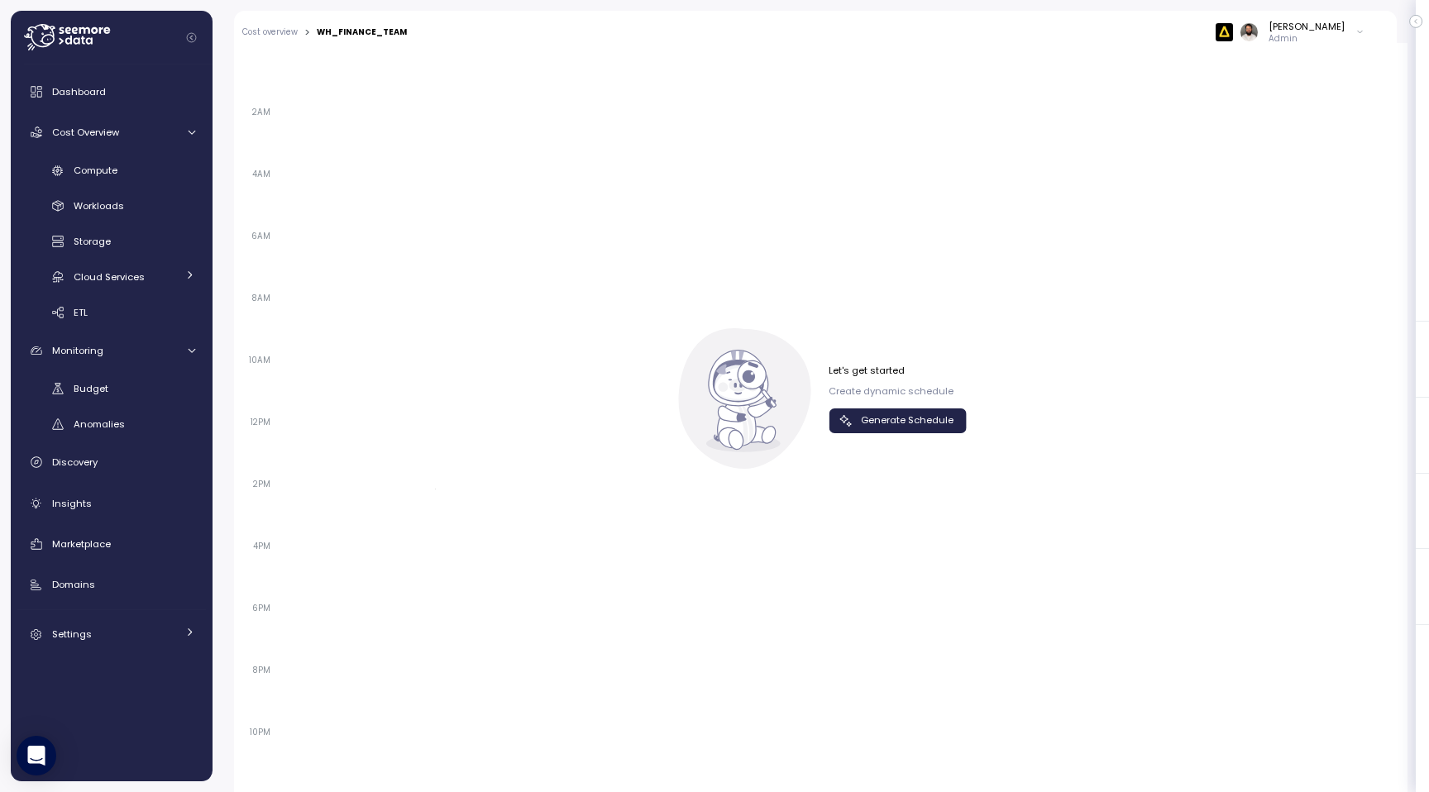
click at [908, 444] on div "Let's get started Create dynamic schedule Generate Schedule" at bounding box center [821, 398] width 292 height 141
click at [905, 419] on span "Generate Schedule" at bounding box center [907, 420] width 93 height 22
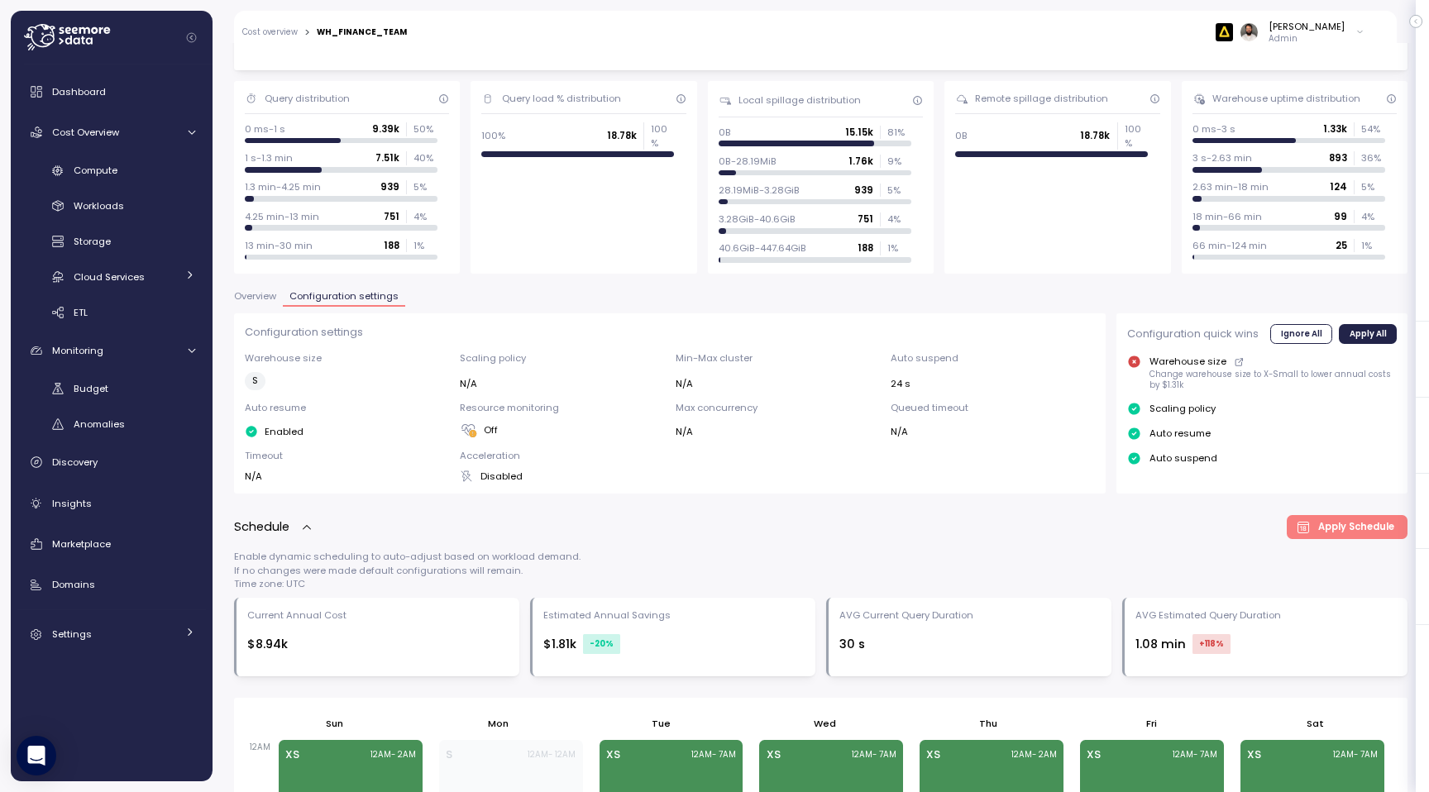
scroll to position [97, 0]
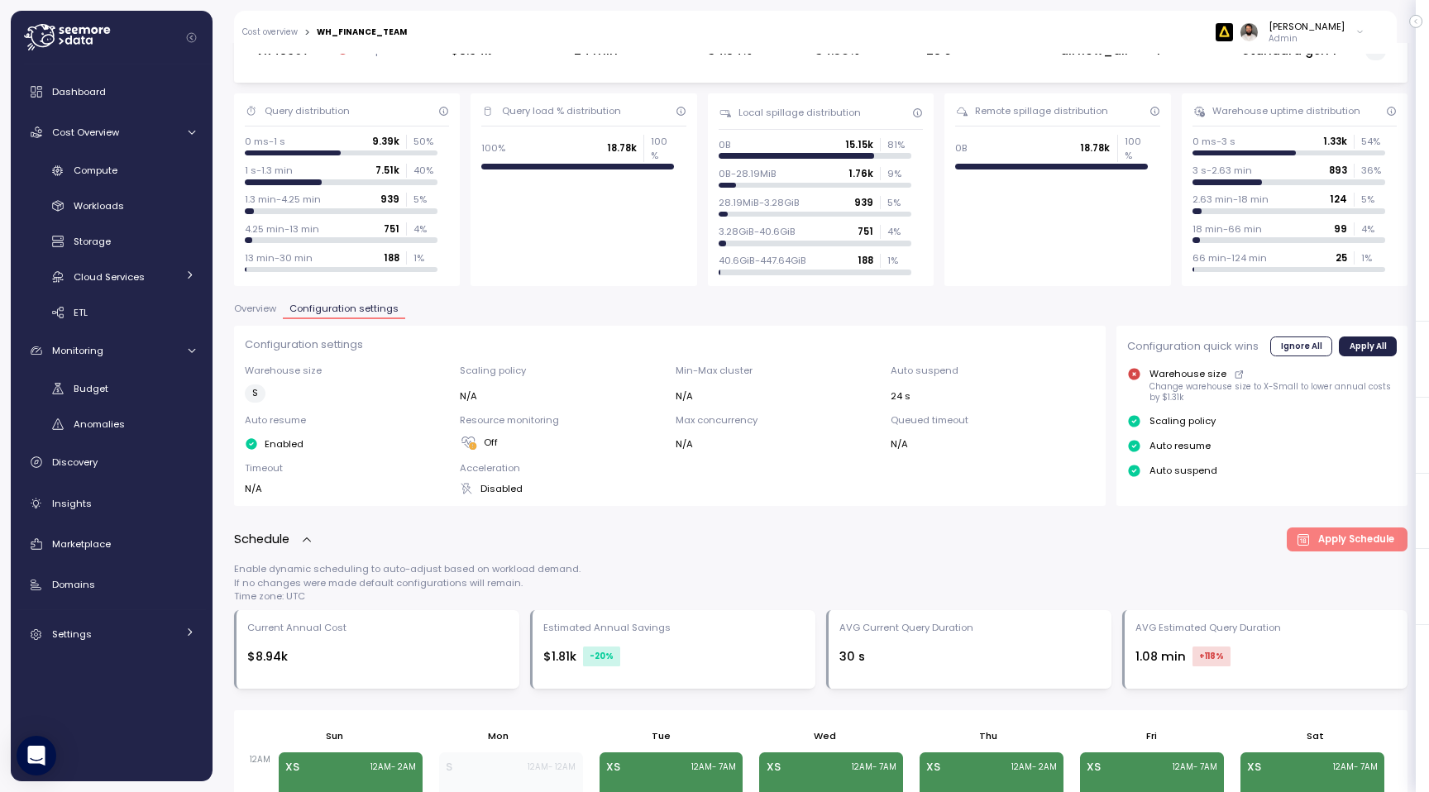
click at [265, 310] on span "Overview" at bounding box center [255, 308] width 42 height 9
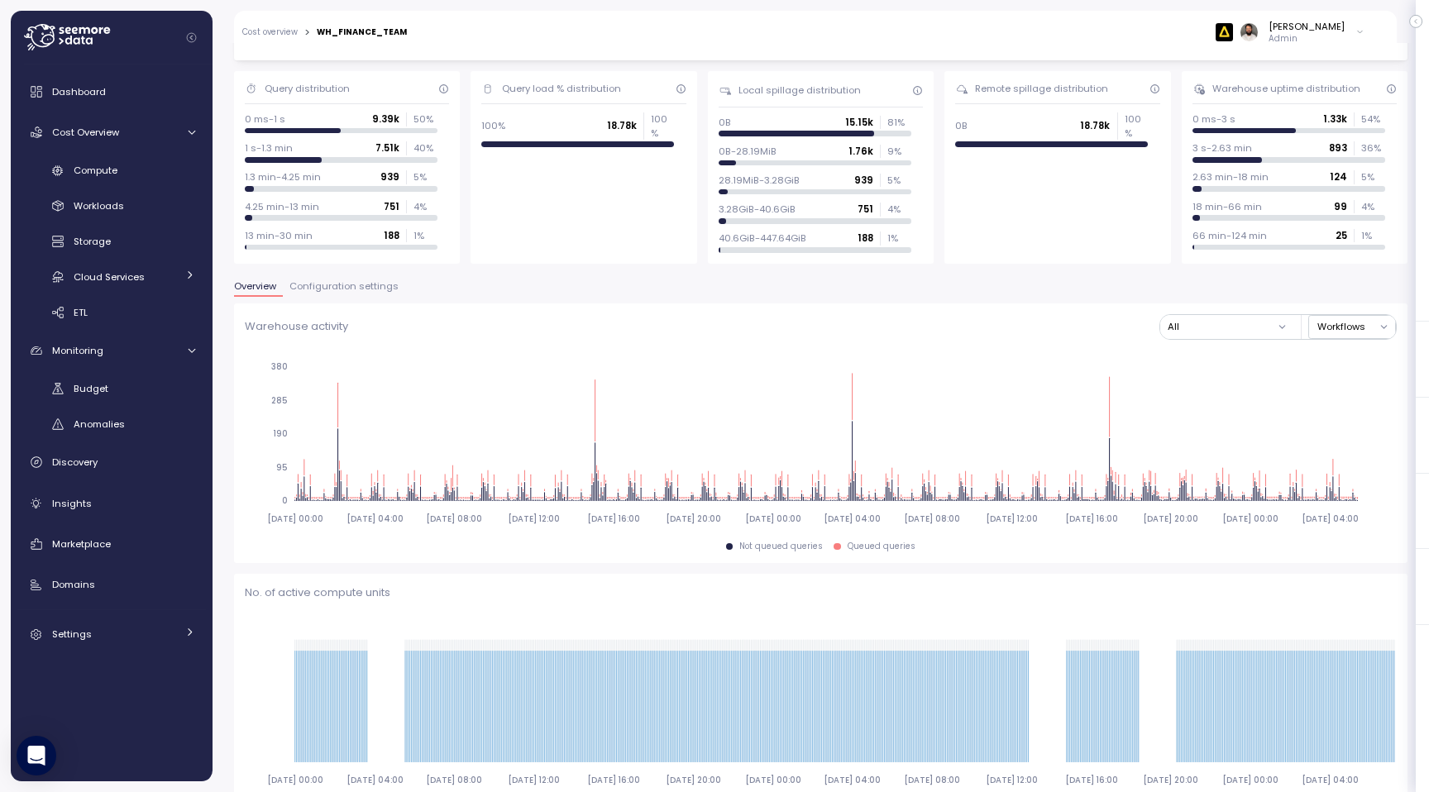
scroll to position [112, 0]
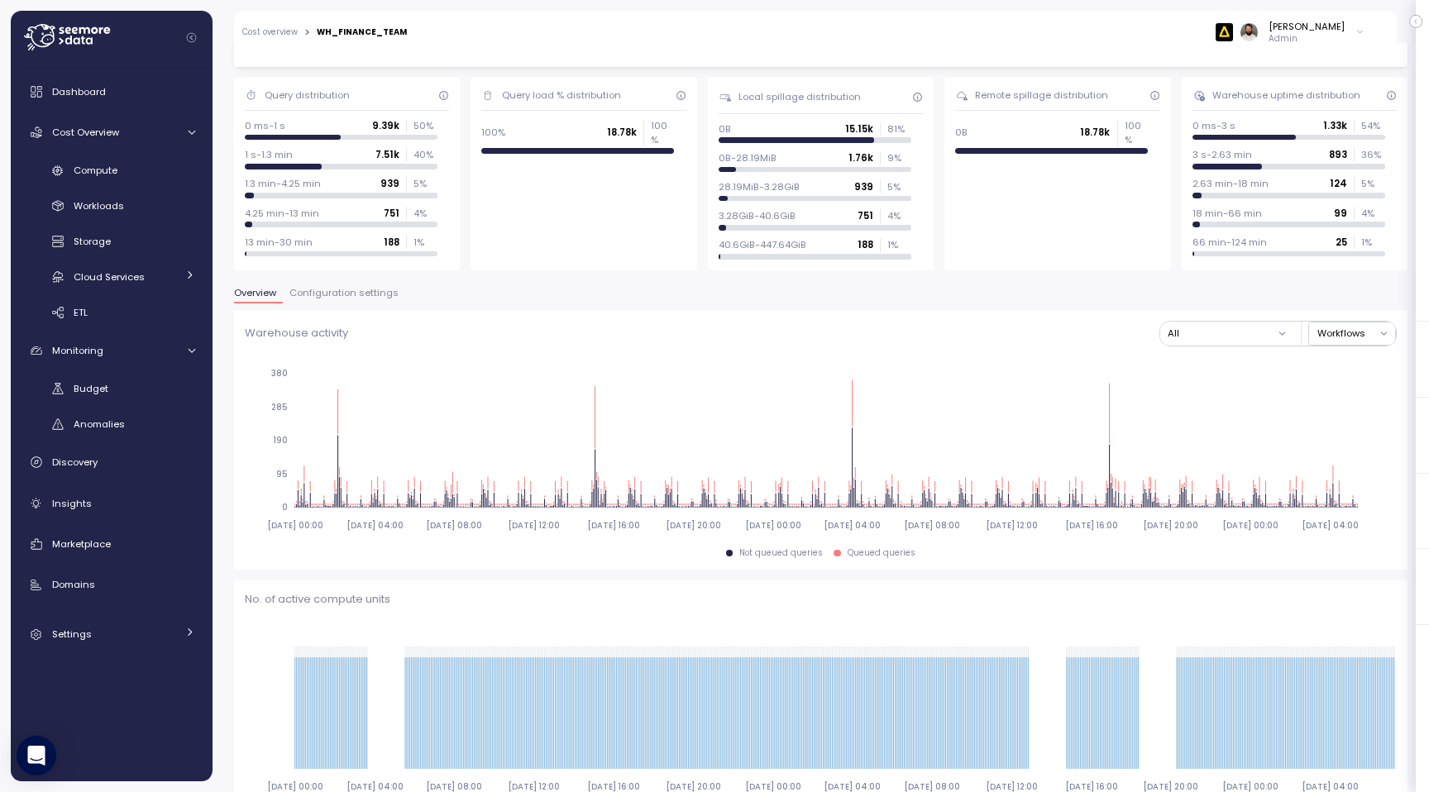
click at [370, 290] on span "Configuration settings" at bounding box center [343, 293] width 109 height 9
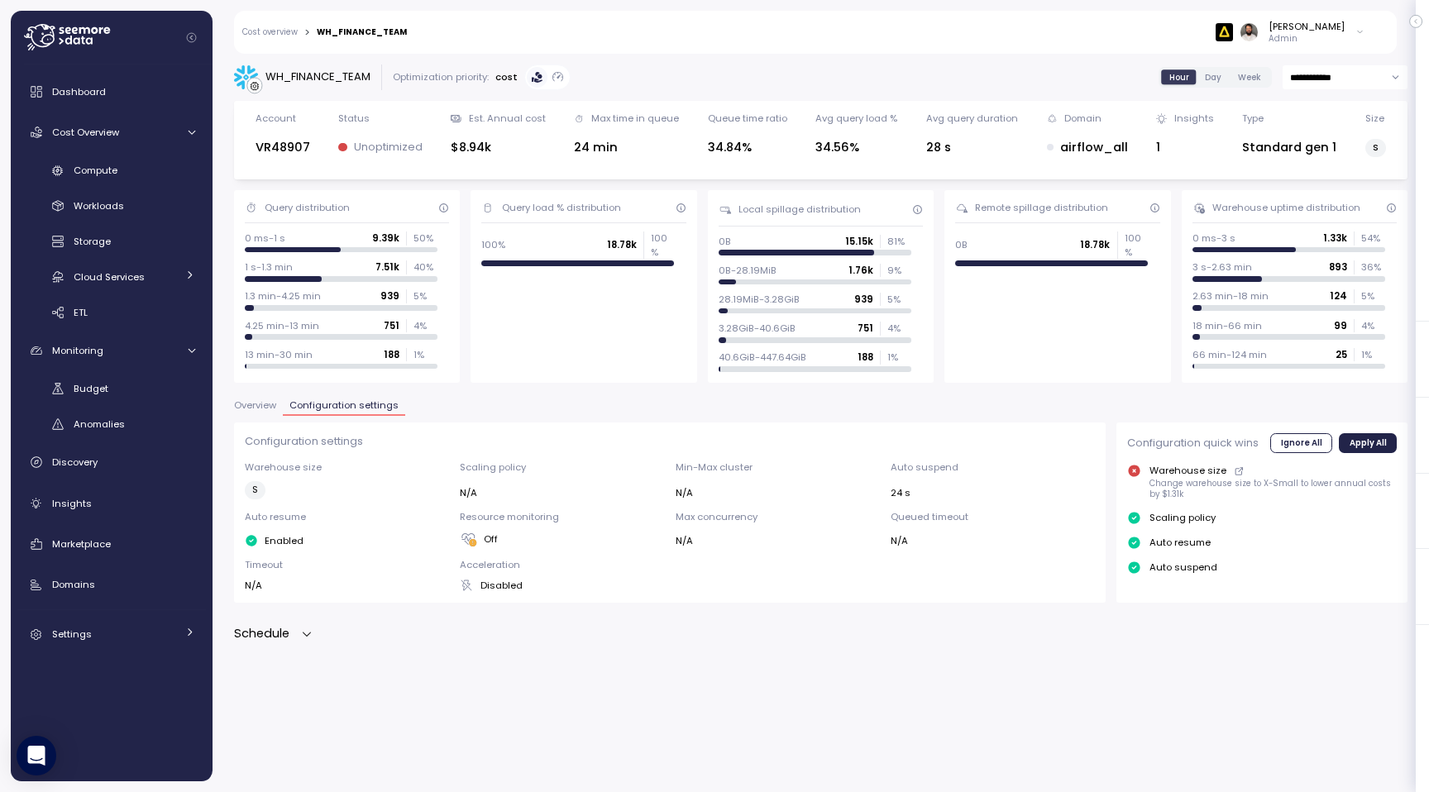
click at [307, 630] on icon "button" at bounding box center [306, 634] width 13 height 13
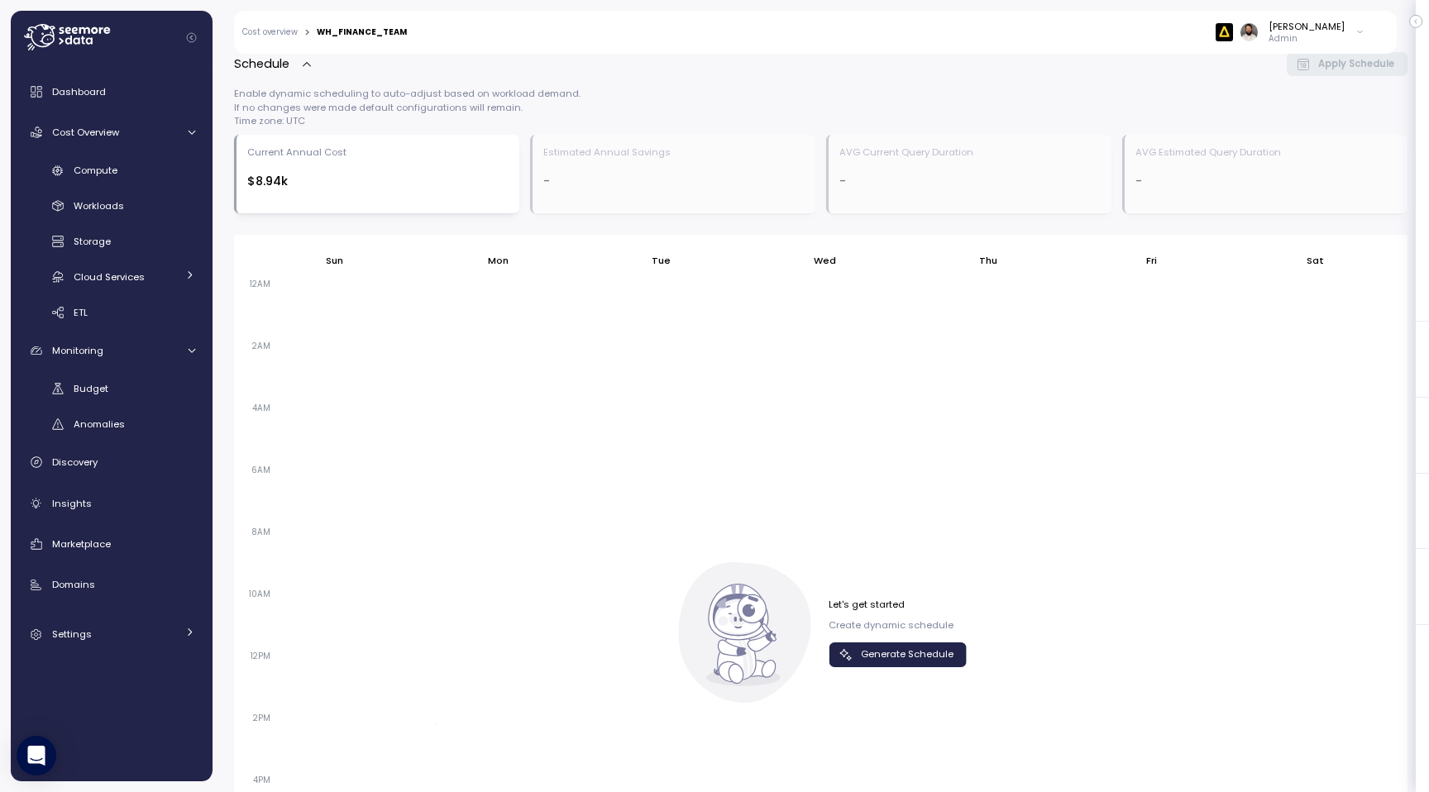
scroll to position [542, 0]
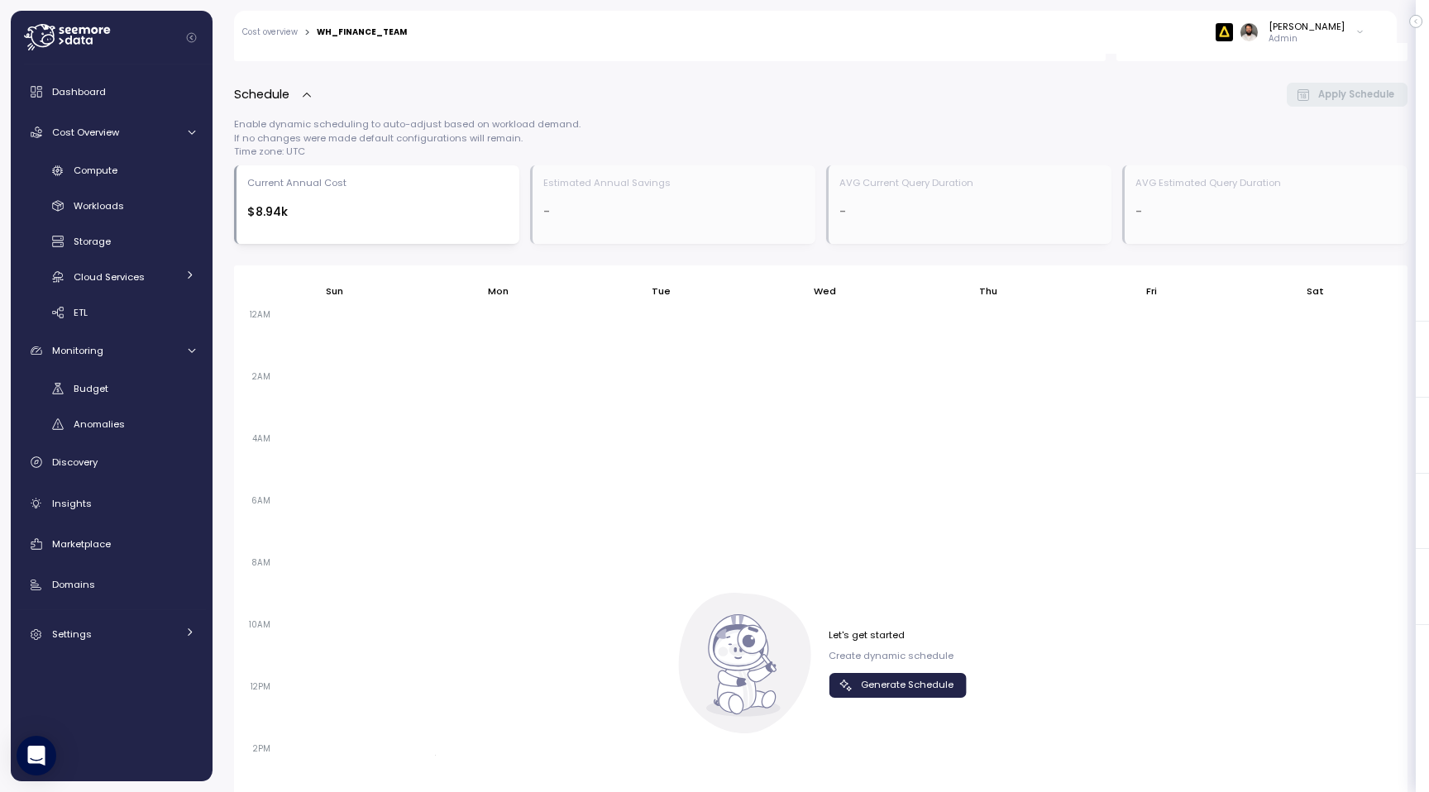
click at [927, 684] on span "Generate Schedule" at bounding box center [907, 685] width 93 height 22
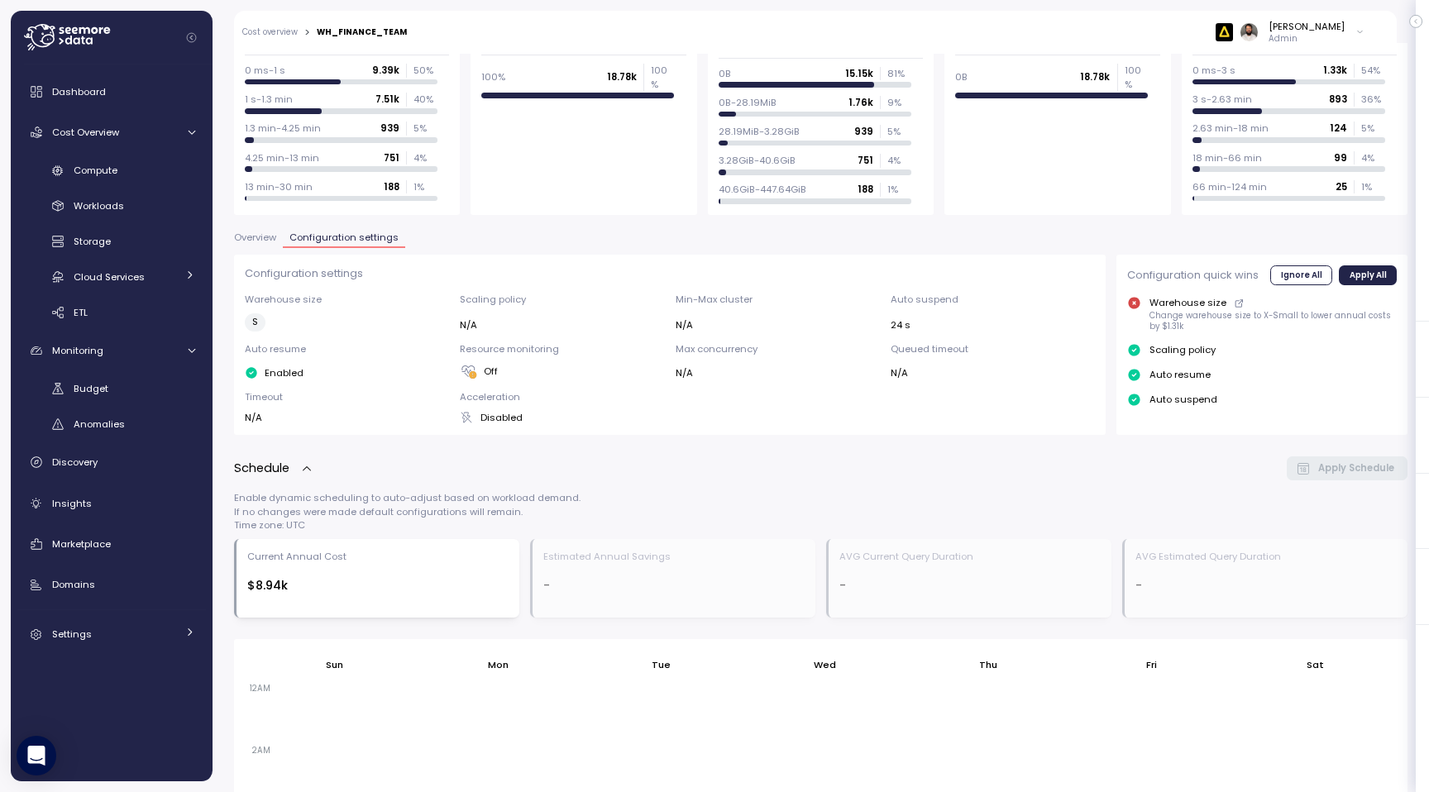
scroll to position [0, 0]
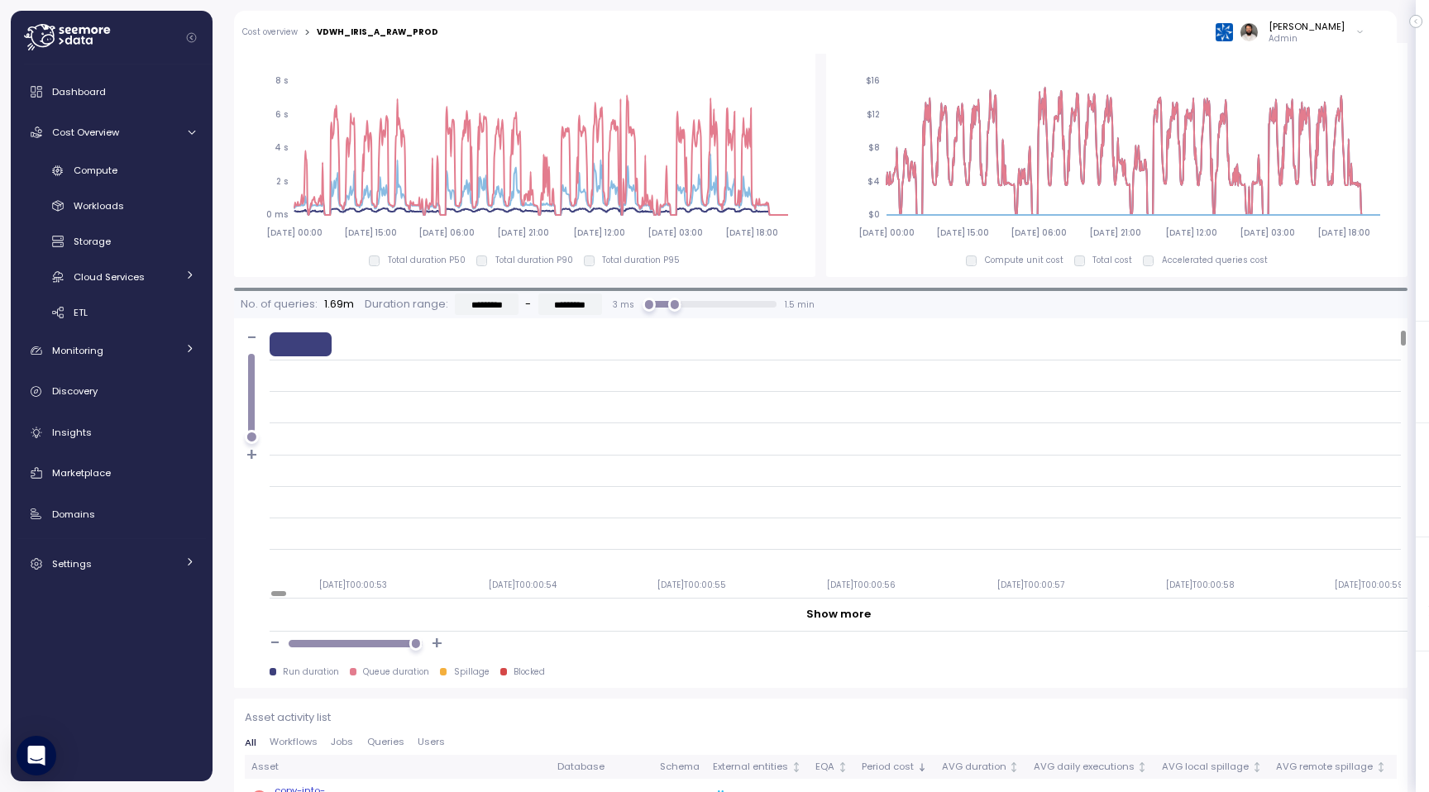
scroll to position [1196, 0]
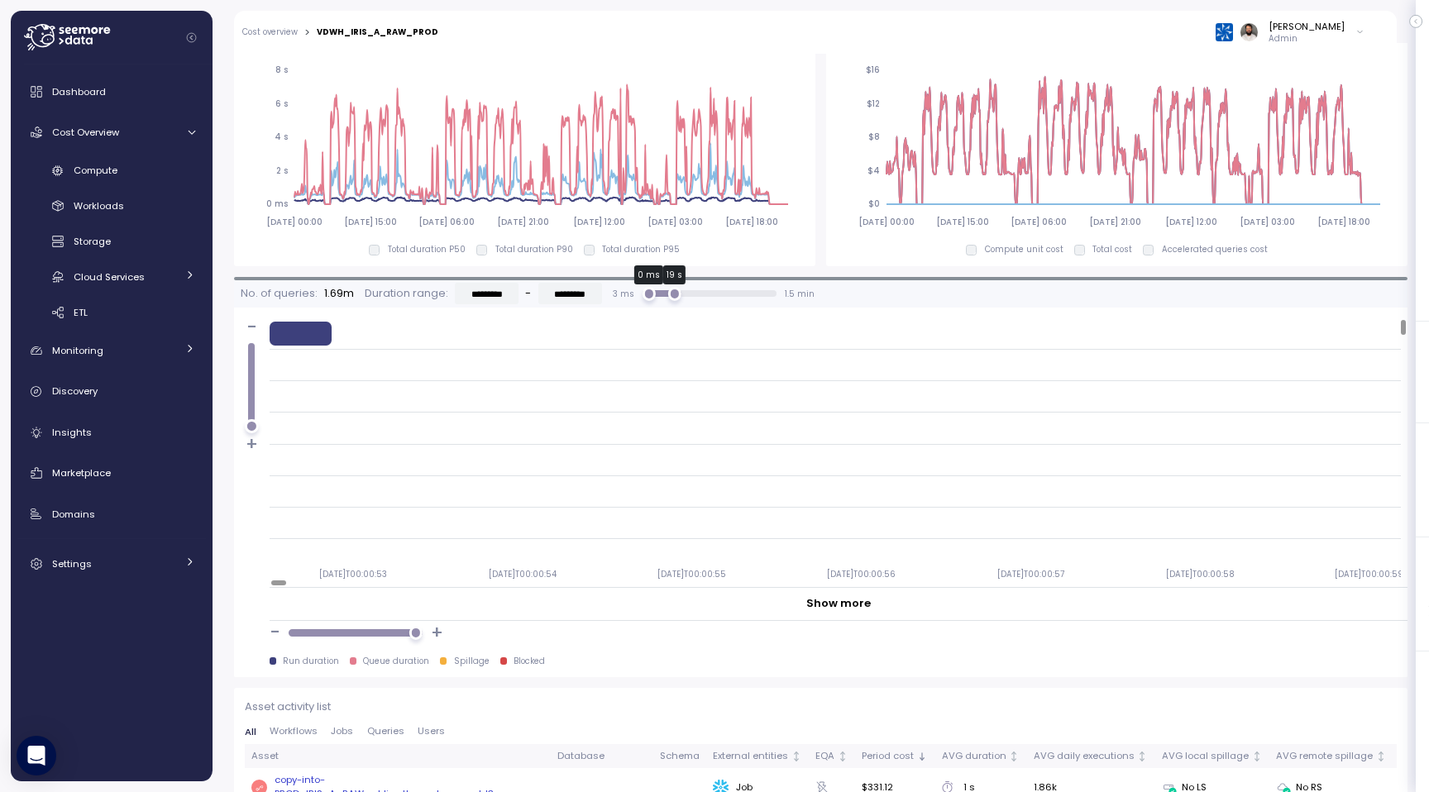
drag, startPoint x: 674, startPoint y: 295, endPoint x: 686, endPoint y: 303, distance: 14.9
click at [880, 295] on div "No. of queries: 1.69m Duration range: ********* - ********* 3 ms 0 ms 19 s 1.5 …" at bounding box center [820, 293] width 1173 height 27
type input "*********"
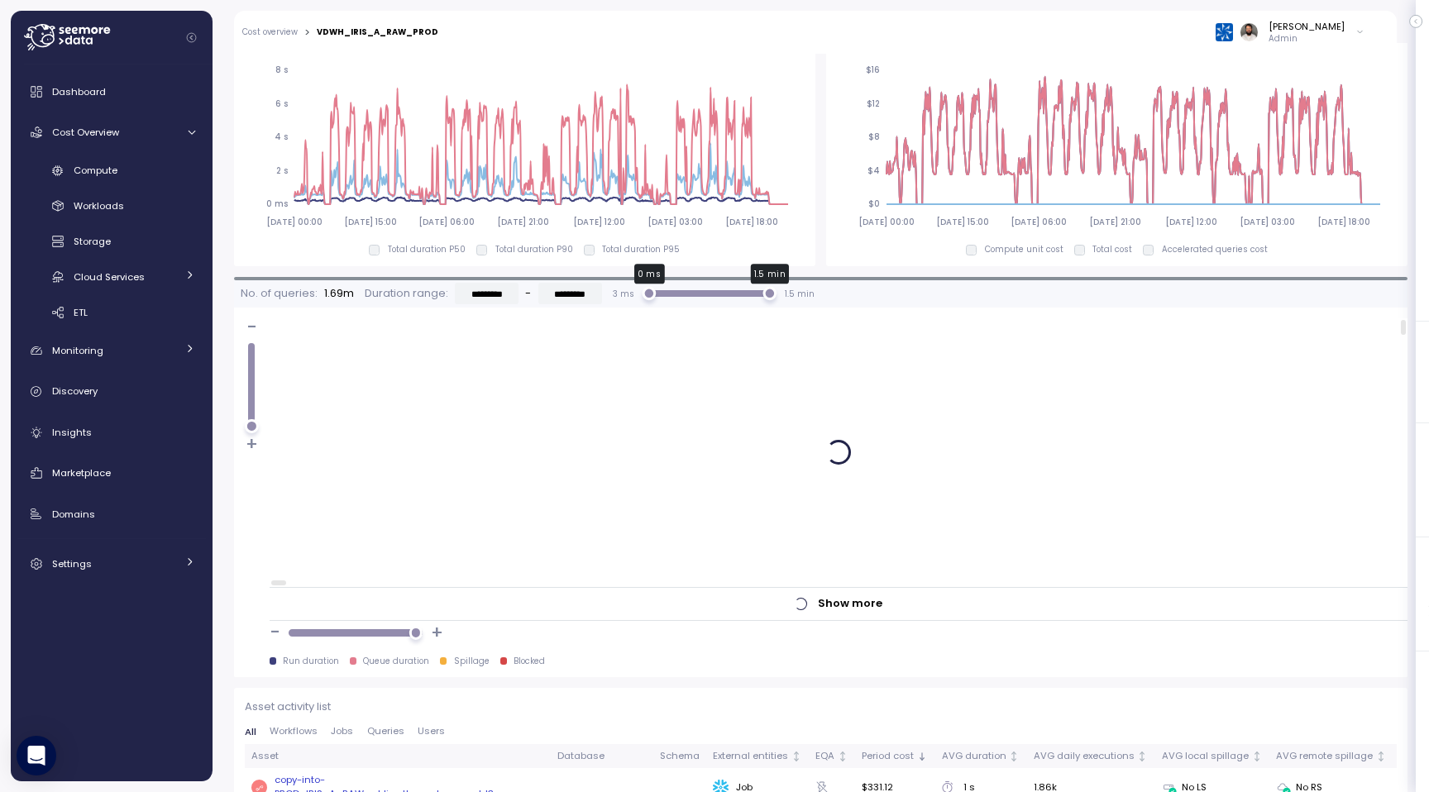
drag, startPoint x: 694, startPoint y: 293, endPoint x: 707, endPoint y: 293, distance: 12.4
click at [707, 293] on div at bounding box center [709, 293] width 135 height 7
type input "*********"
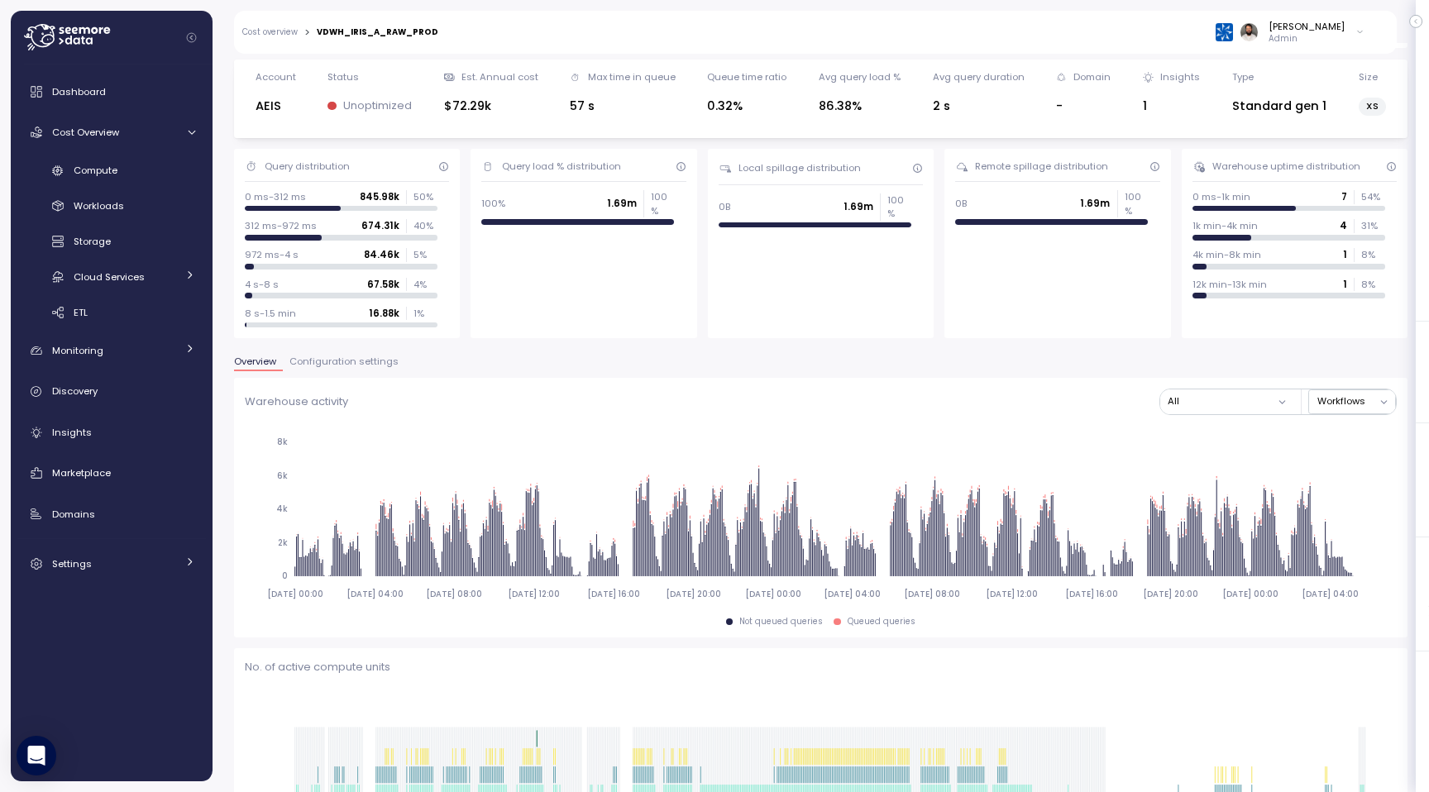
scroll to position [40, 0]
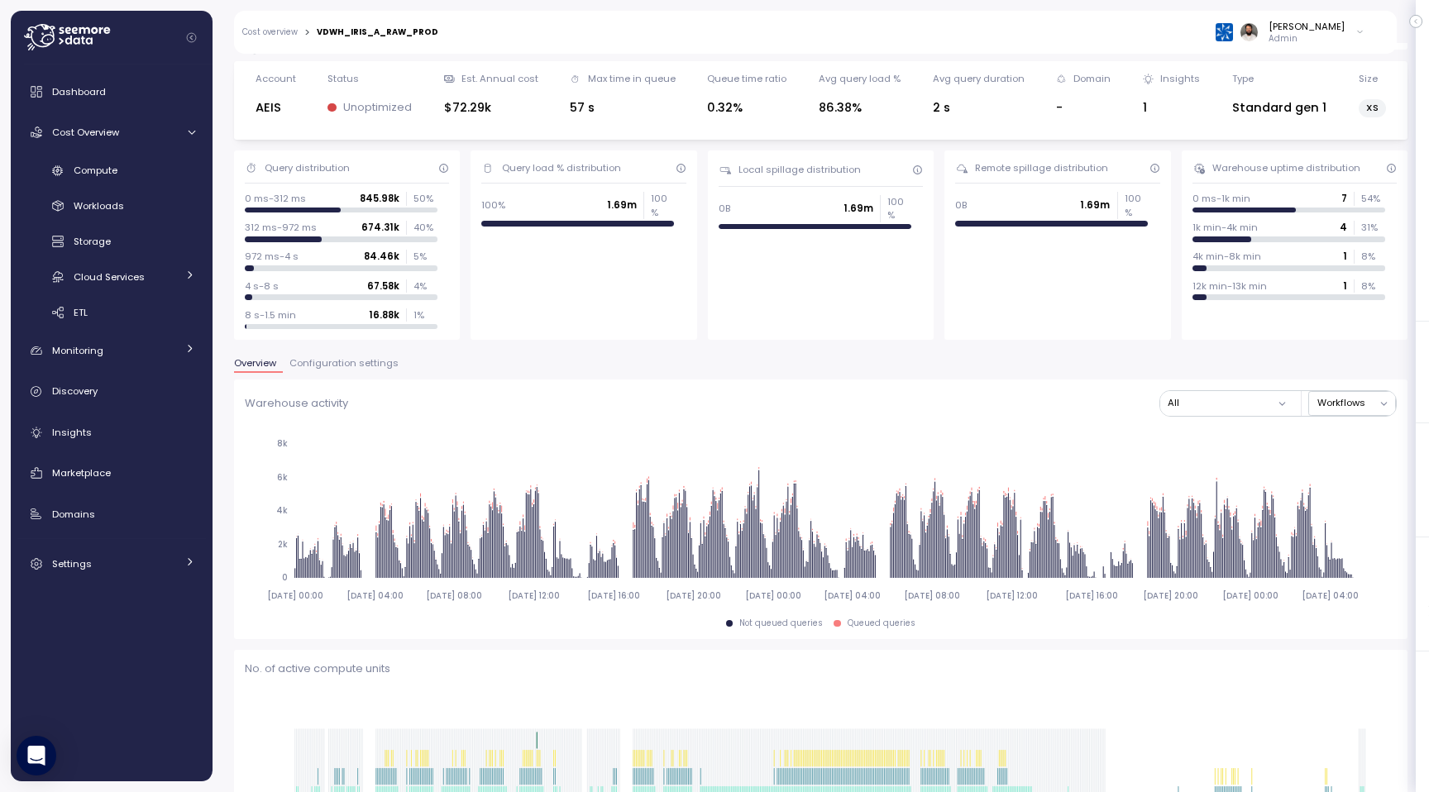
click at [346, 359] on span "Configuration settings" at bounding box center [343, 363] width 109 height 9
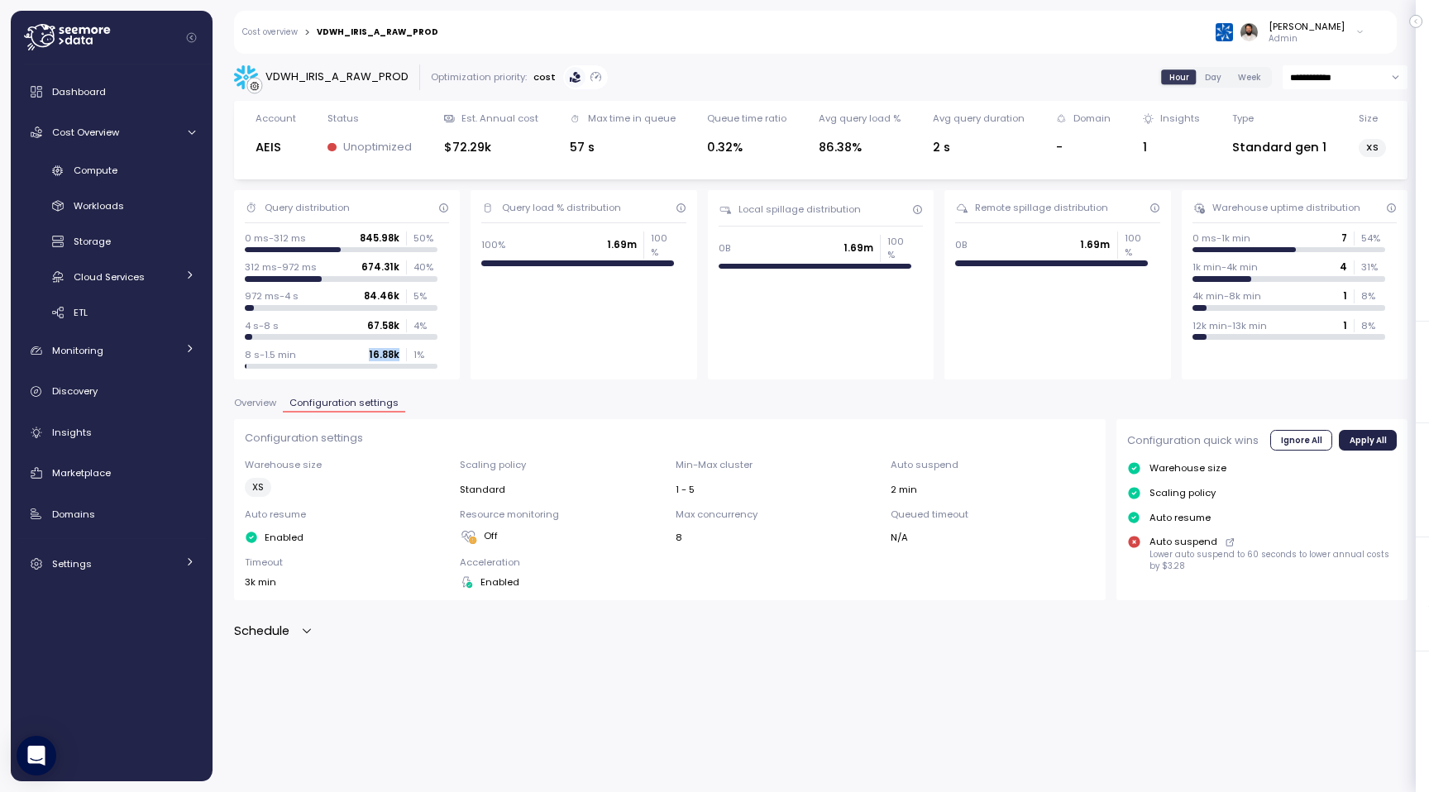
click at [346, 356] on div "8 s-1.5 min 16.88k 1 %" at bounding box center [341, 354] width 193 height 13
click at [267, 405] on span "Overview" at bounding box center [255, 402] width 42 height 9
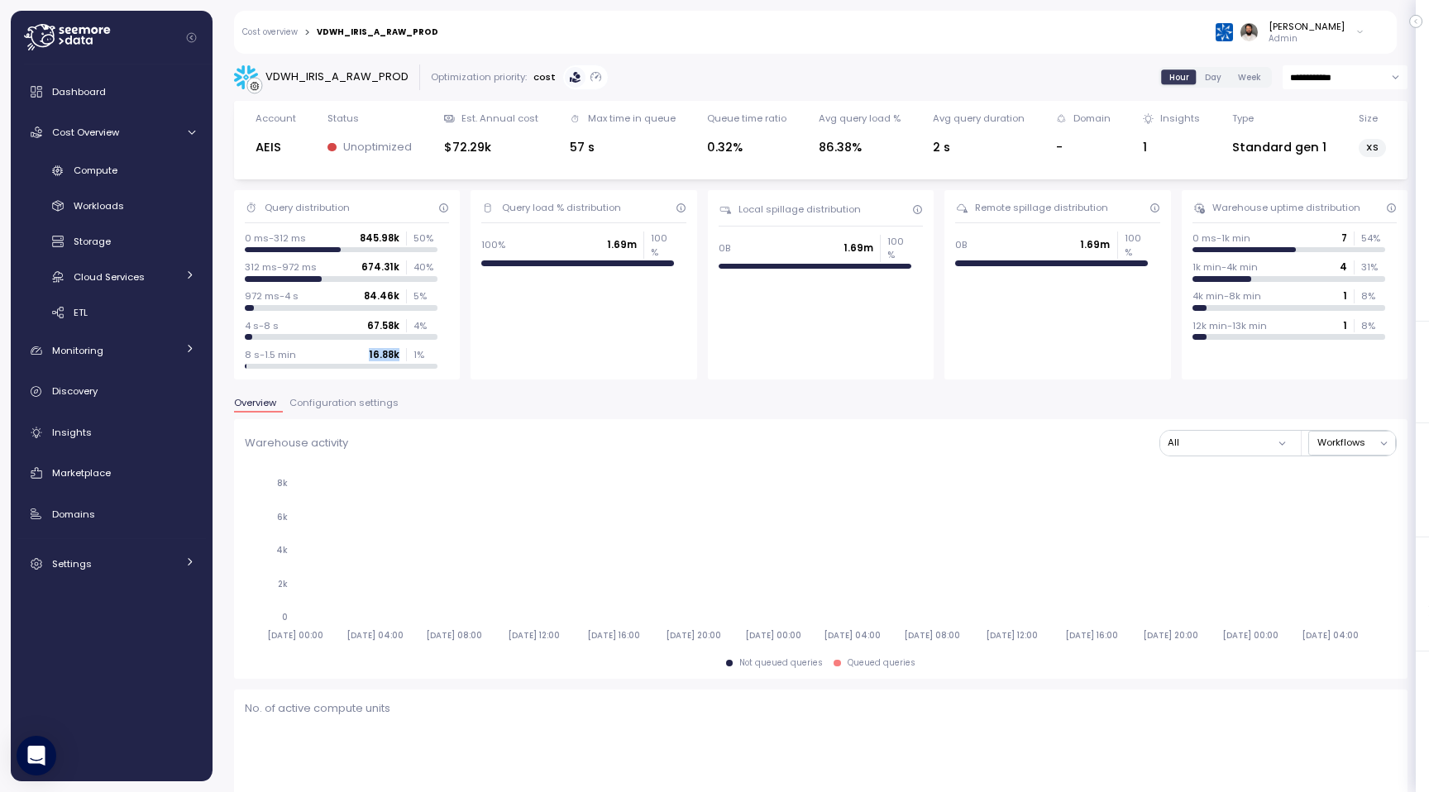
click at [289, 30] on link "Cost overview" at bounding box center [269, 32] width 55 height 8
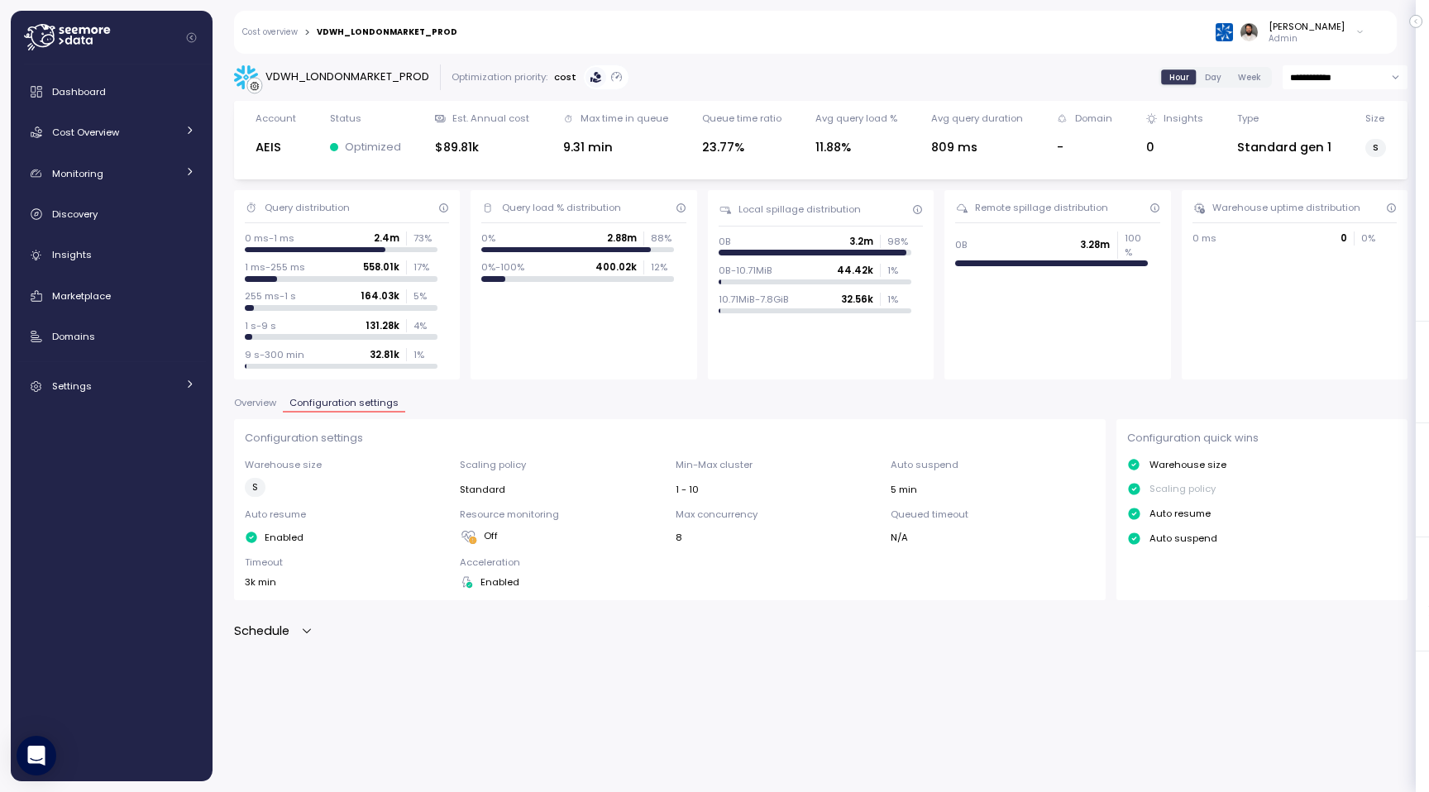
click at [300, 628] on div "Schedule" at bounding box center [273, 631] width 79 height 19
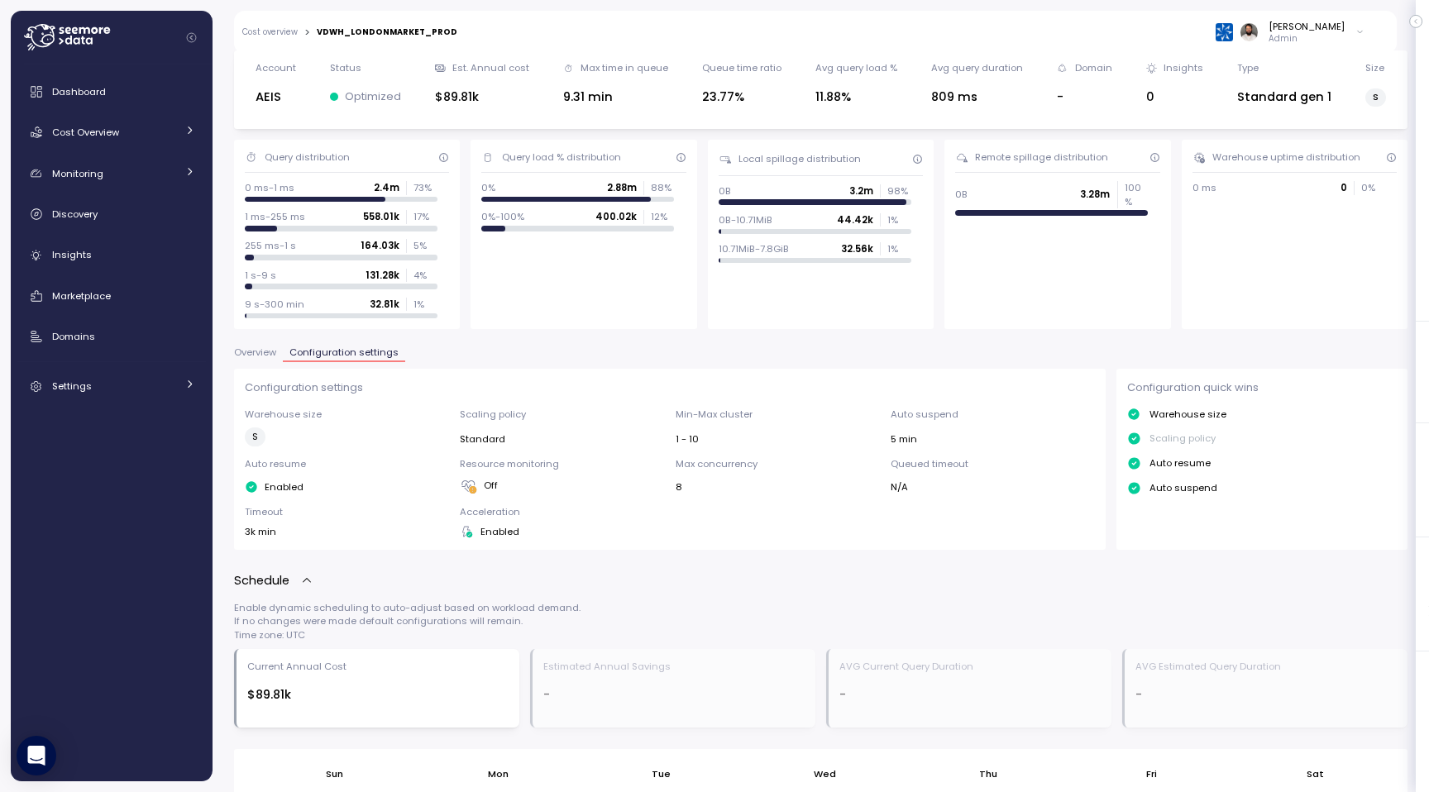
scroll to position [52, 0]
click at [270, 352] on span "Overview" at bounding box center [255, 350] width 42 height 9
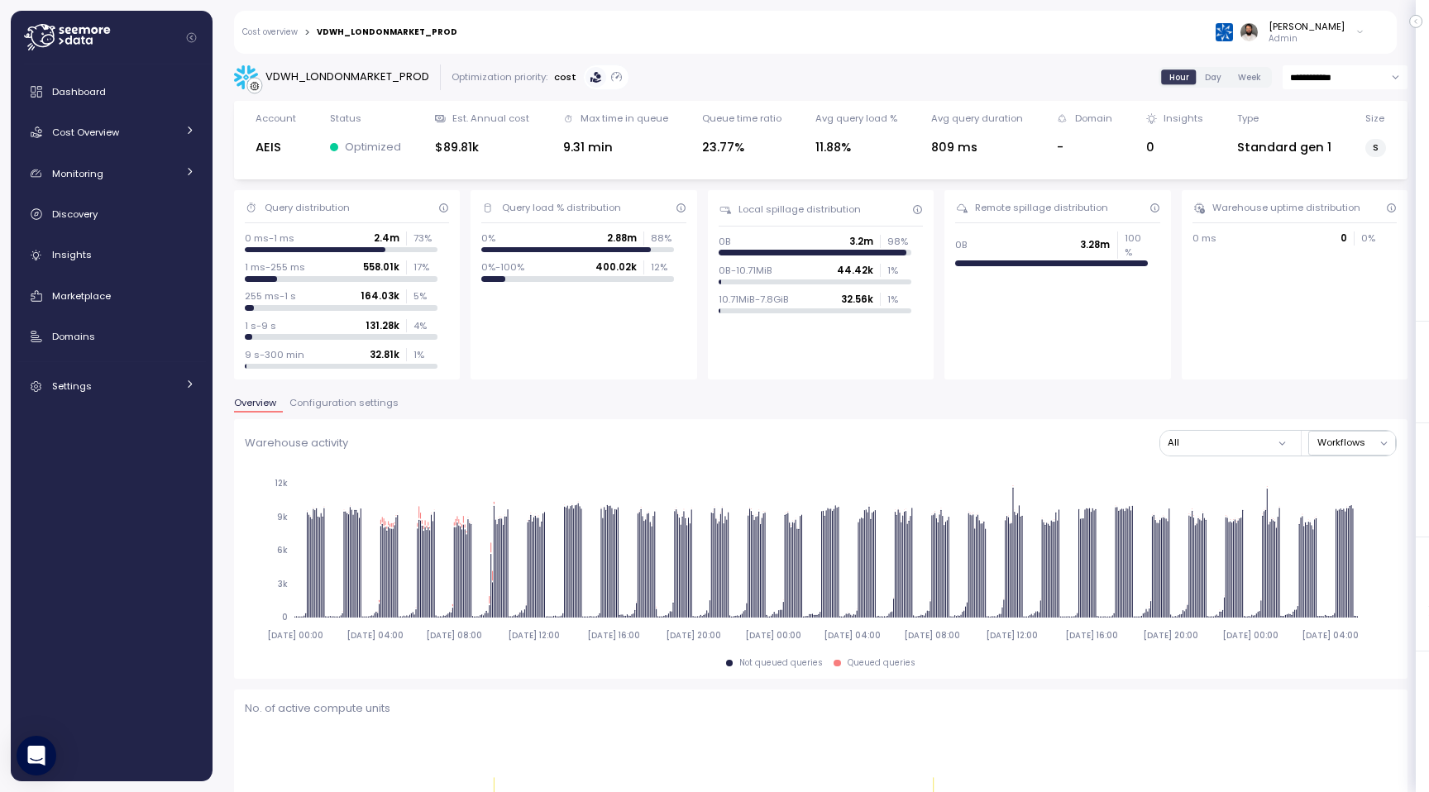
click at [354, 401] on span "Configuration settings" at bounding box center [343, 402] width 109 height 9
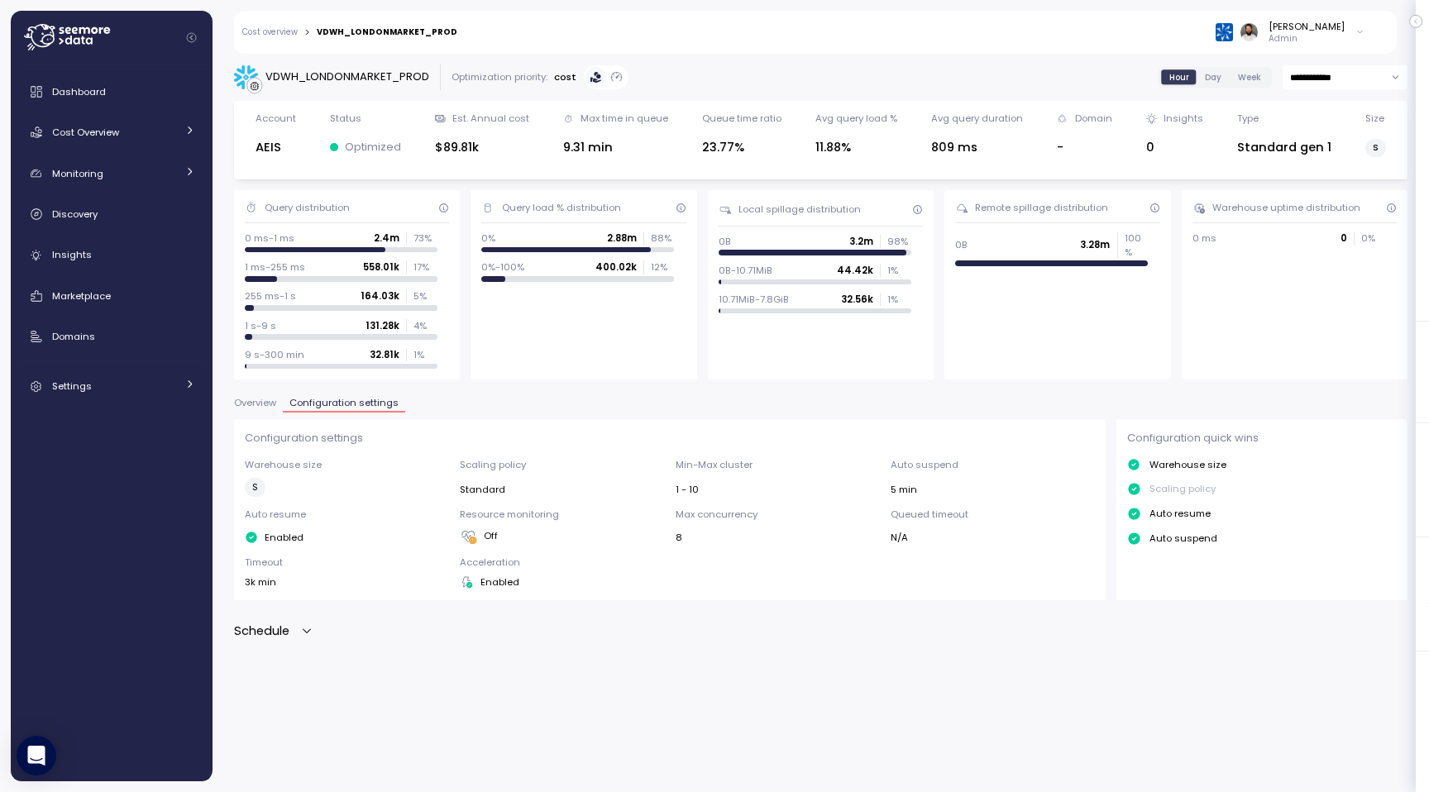
click at [268, 404] on span "Overview" at bounding box center [255, 402] width 42 height 9
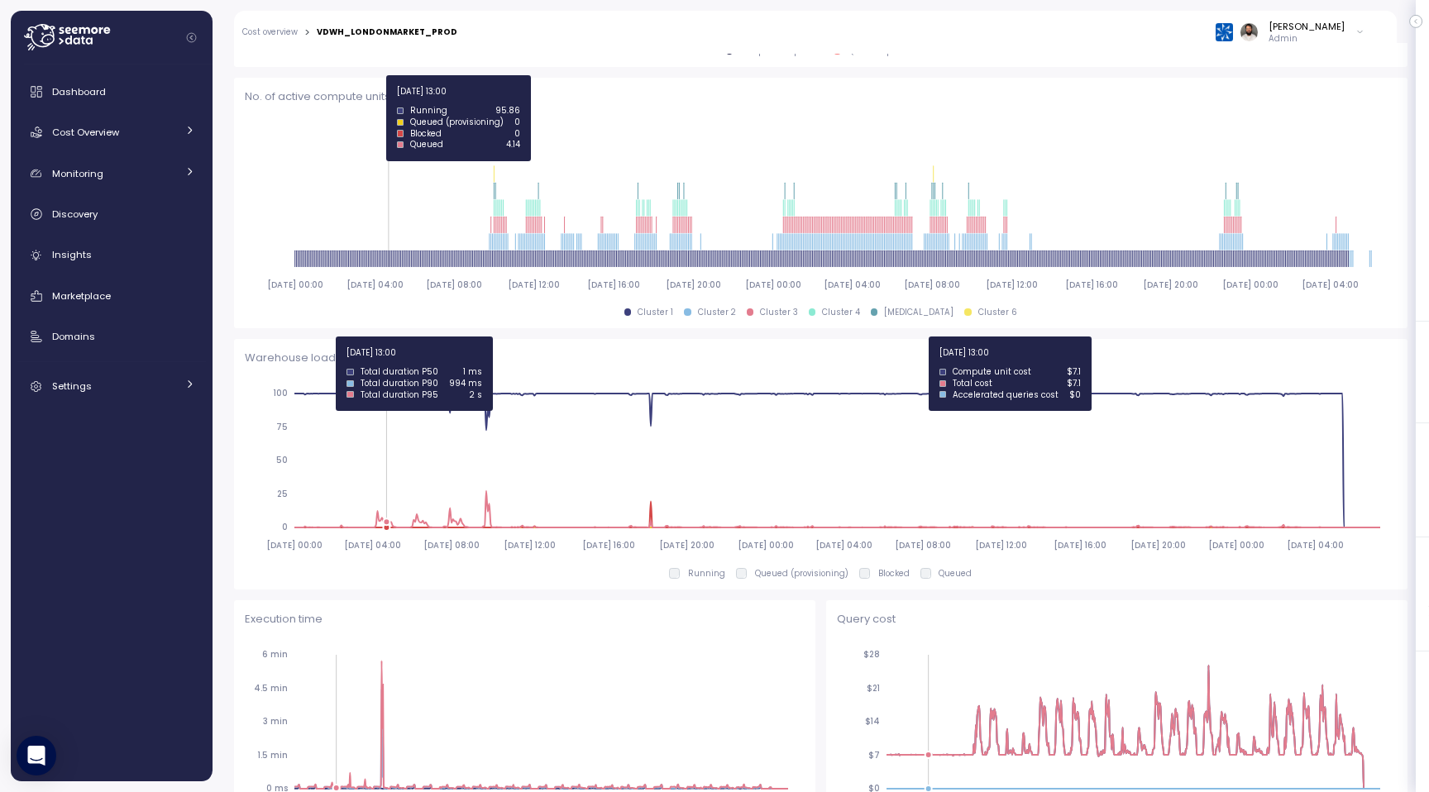
scroll to position [298, 0]
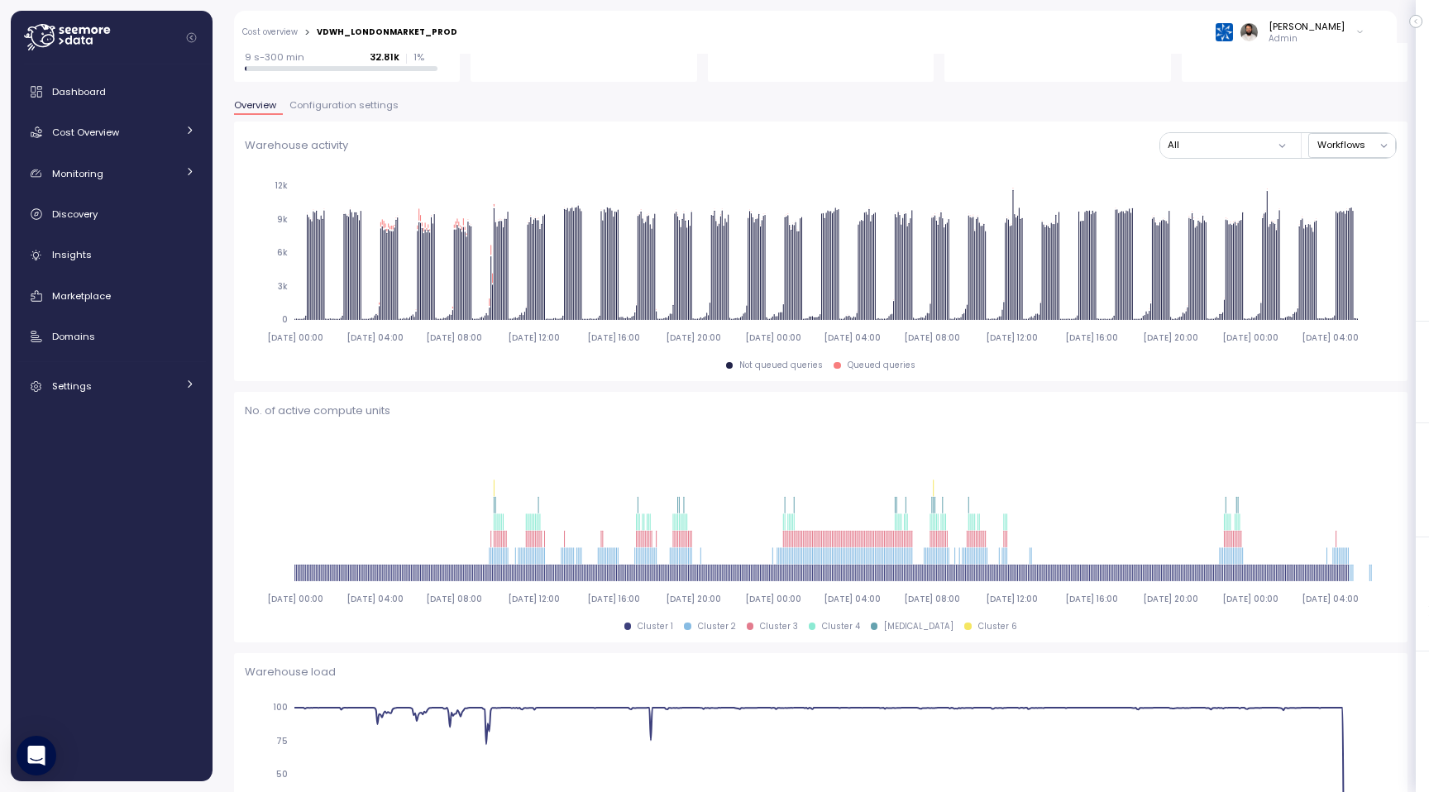
click at [319, 103] on span "Configuration settings" at bounding box center [343, 105] width 109 height 9
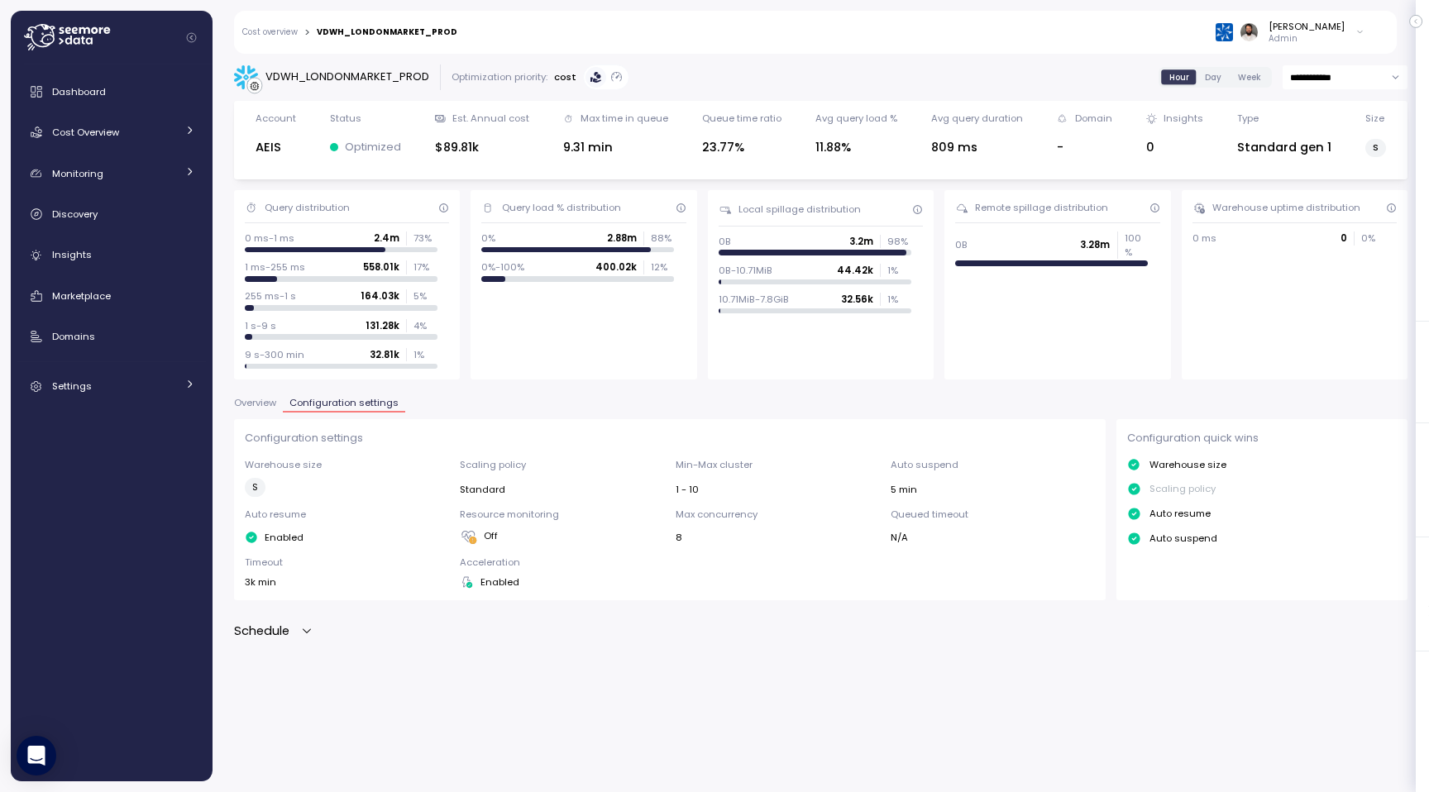
click at [274, 403] on span "Overview" at bounding box center [255, 402] width 42 height 9
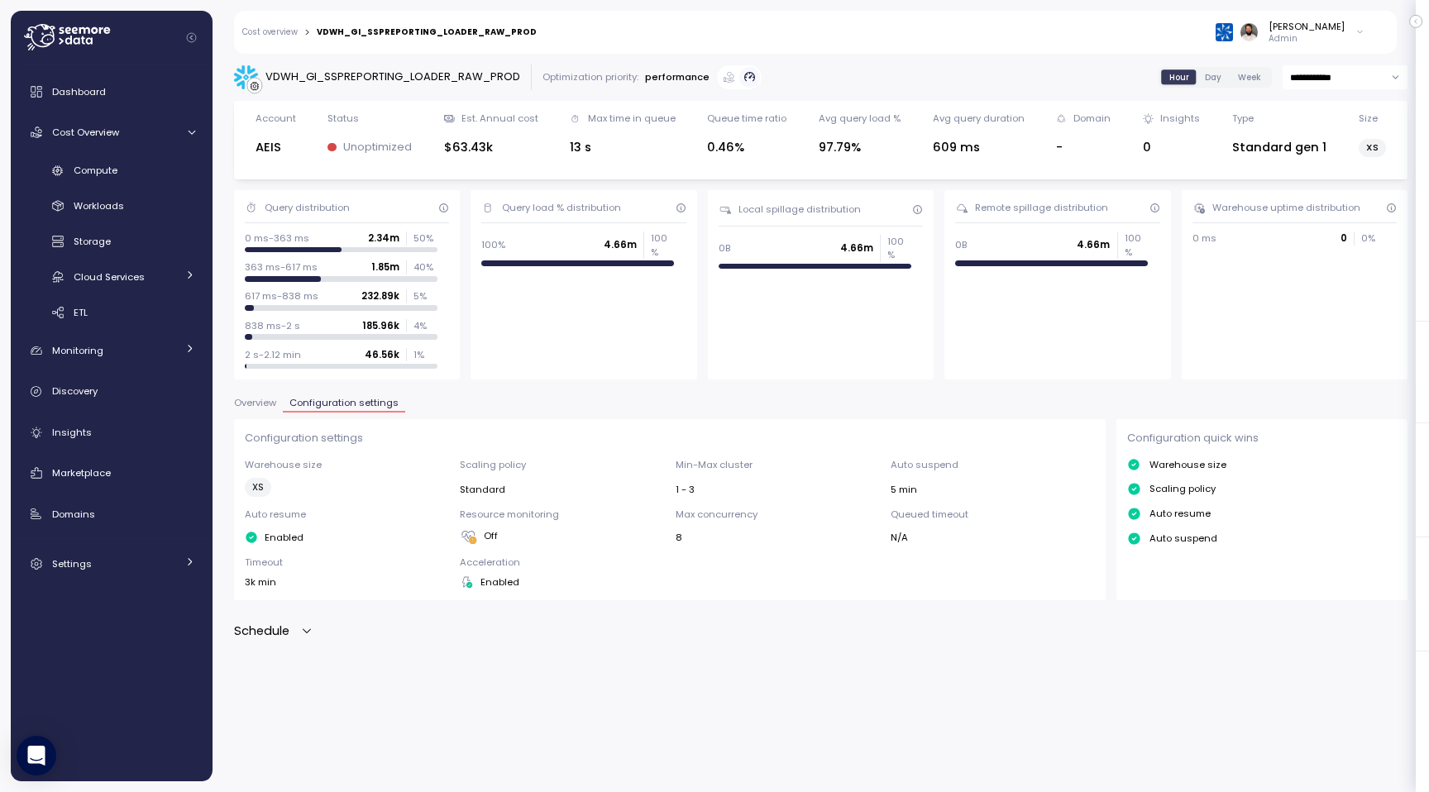
click at [303, 627] on icon "button" at bounding box center [306, 630] width 13 height 13
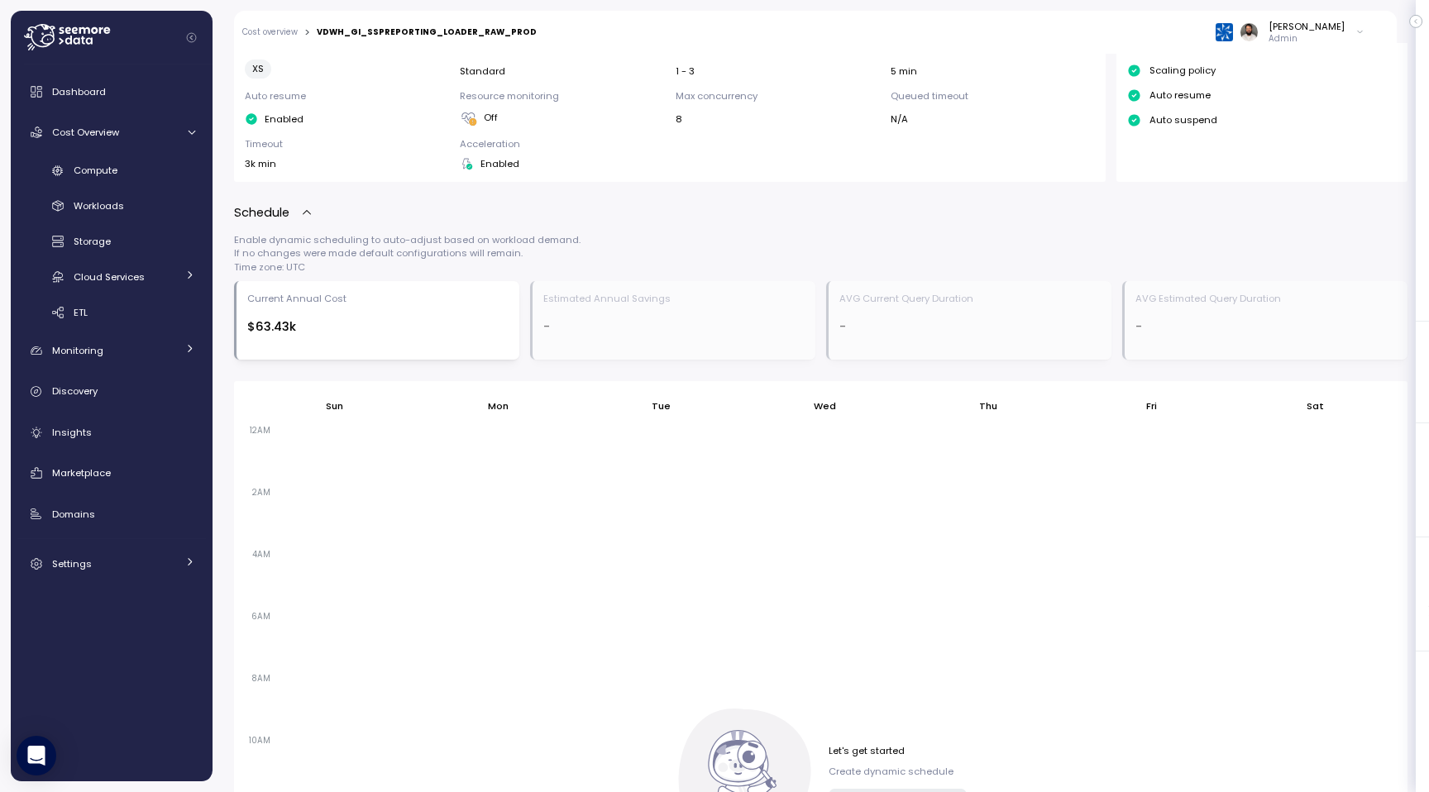
scroll to position [403, 0]
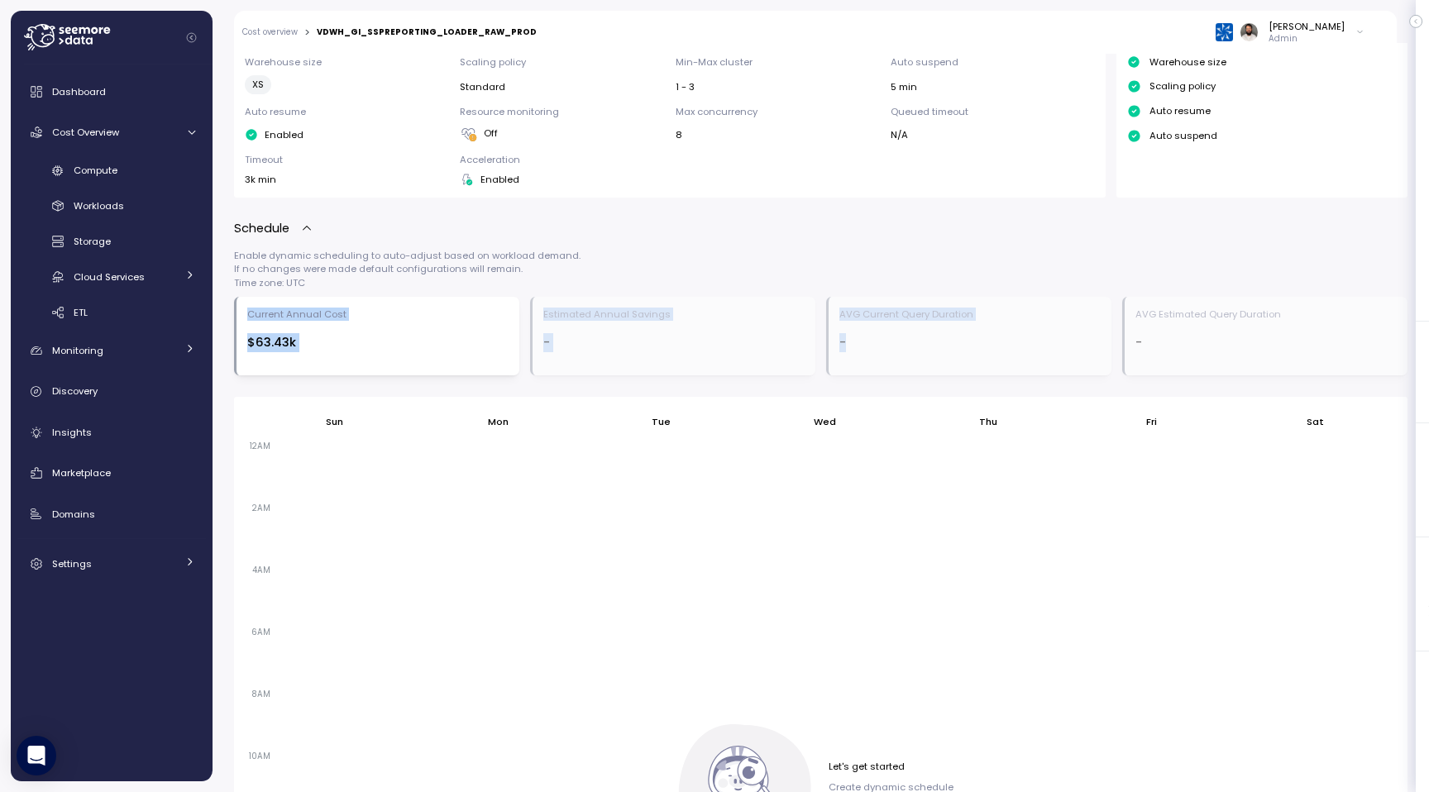
drag, startPoint x: 244, startPoint y: 313, endPoint x: 1037, endPoint y: 359, distance: 794.2
click at [1037, 359] on div "Current Annual Cost $63.43k Estimated Annual Savings - AVG Current Query Durati…" at bounding box center [820, 336] width 1173 height 79
click at [394, 298] on div "Current Annual Cost $63.43k" at bounding box center [376, 336] width 285 height 79
click at [259, 227] on p "Schedule" at bounding box center [261, 228] width 55 height 19
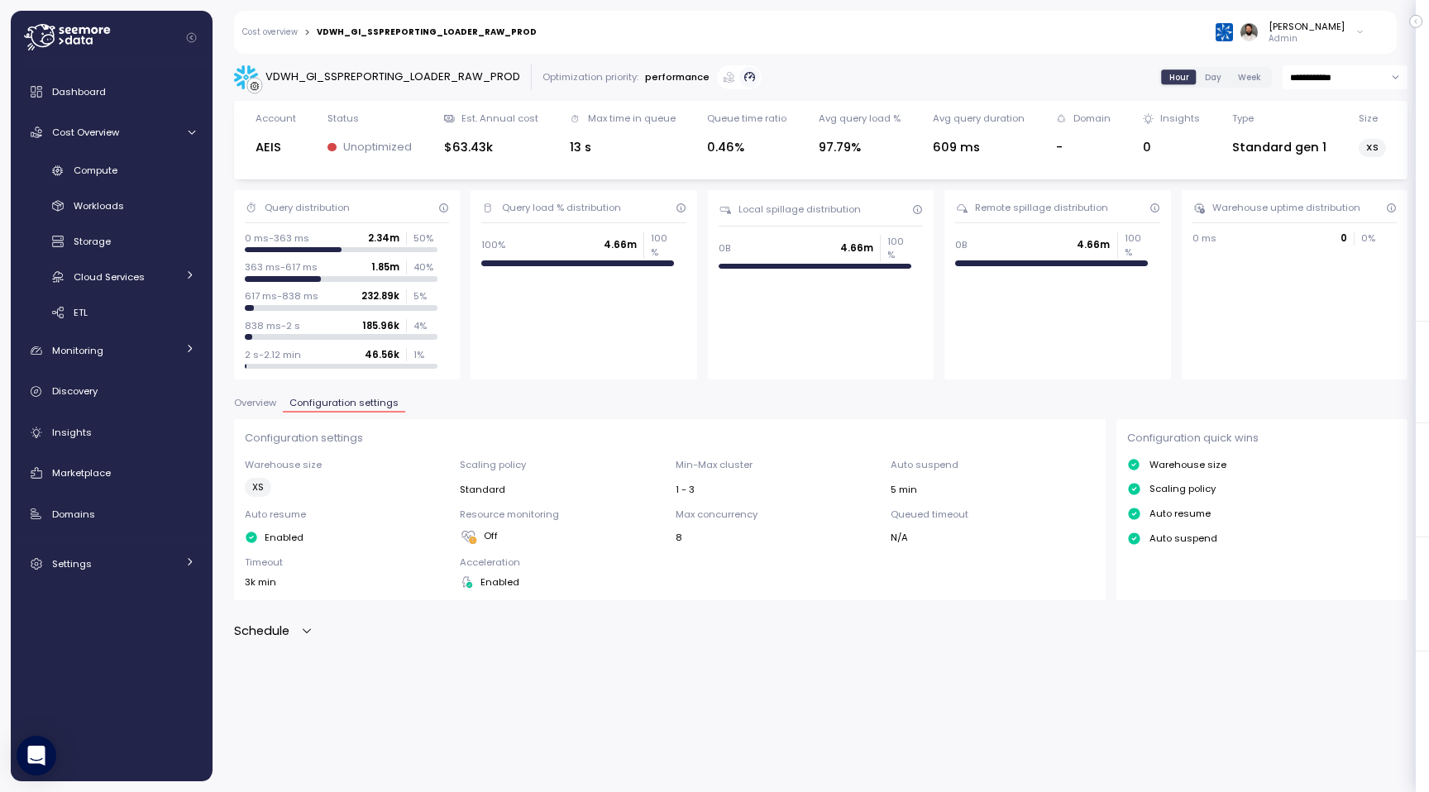
click at [259, 227] on div "Query distribution 0 ms-363 ms 2.34m 50 % 363 ms-617 ms 1.85m 40 % 617 ms-838 m…" at bounding box center [347, 284] width 226 height 189
click at [295, 634] on div "Schedule" at bounding box center [273, 631] width 79 height 19
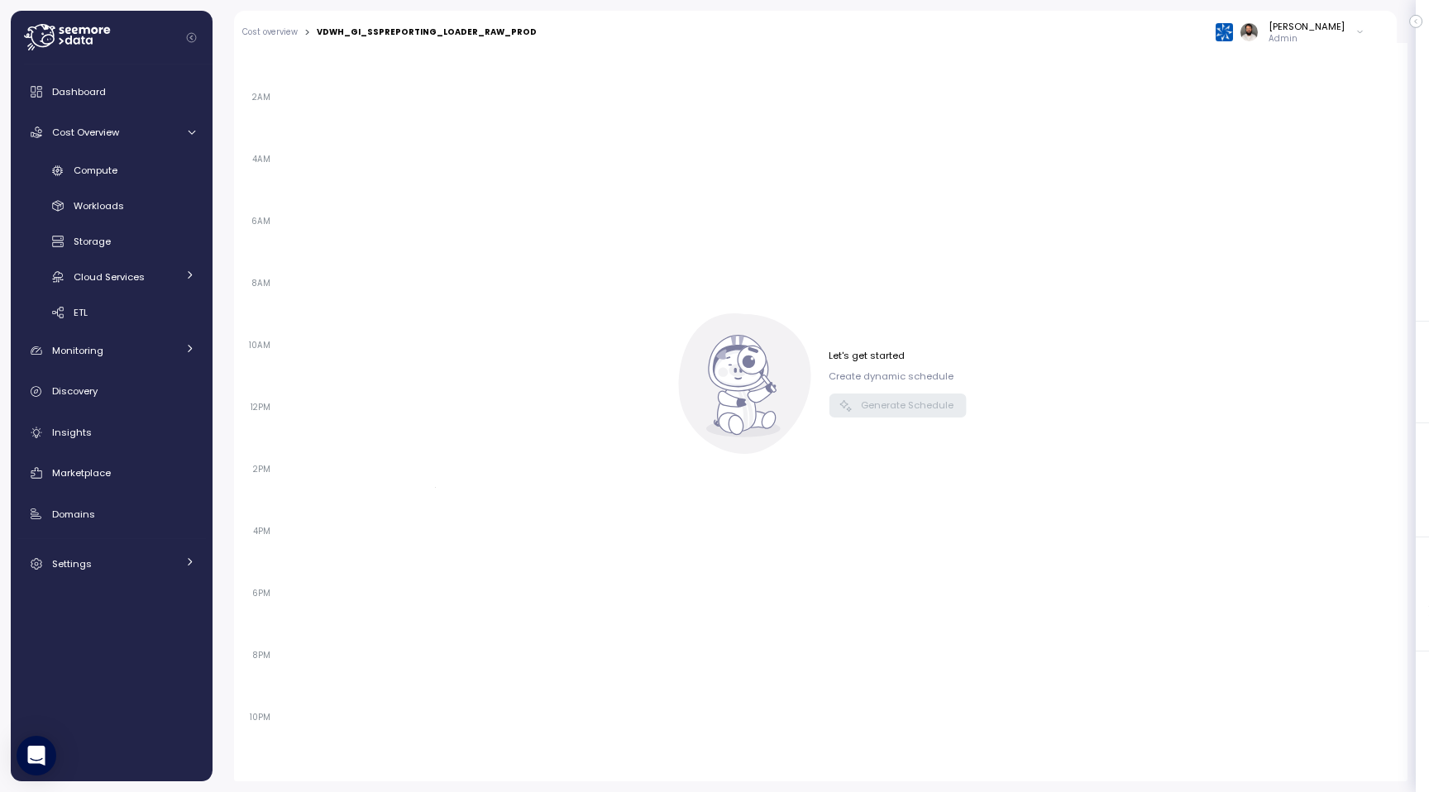
scroll to position [813, 0]
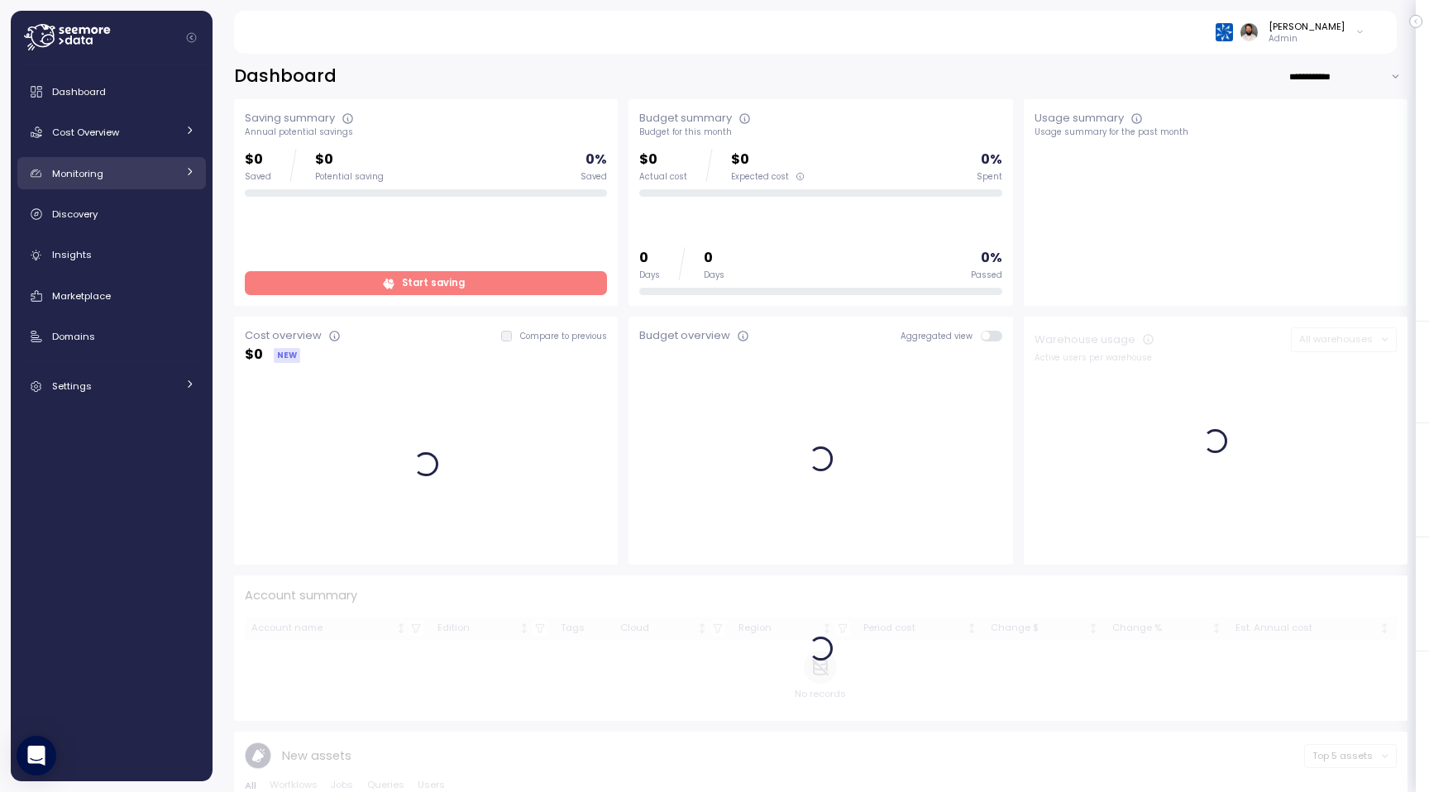
click at [174, 184] on link "Monitoring" at bounding box center [111, 173] width 188 height 33
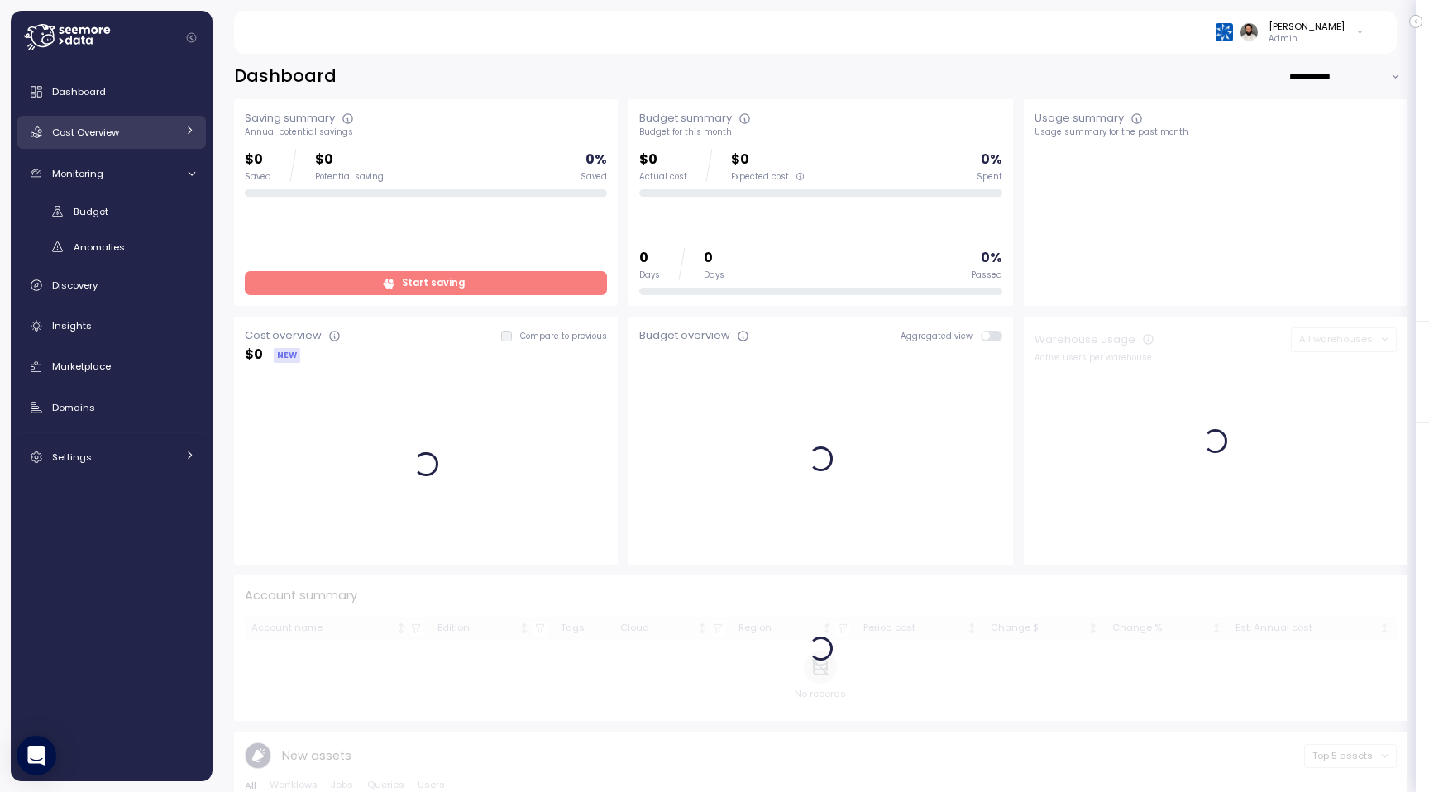
click at [171, 145] on link "Cost Overview" at bounding box center [111, 132] width 188 height 33
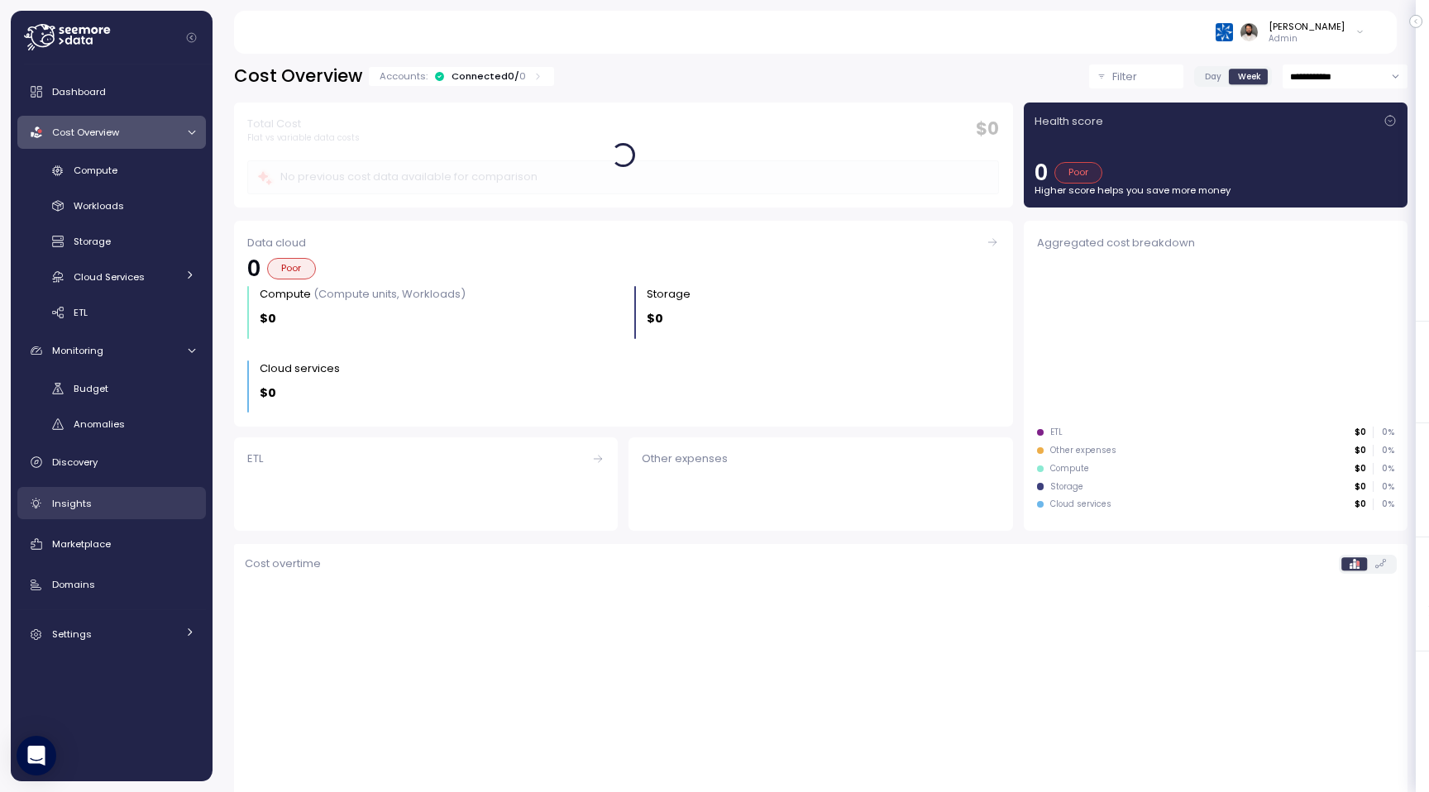
click at [154, 495] on div "Insights" at bounding box center [123, 503] width 143 height 17
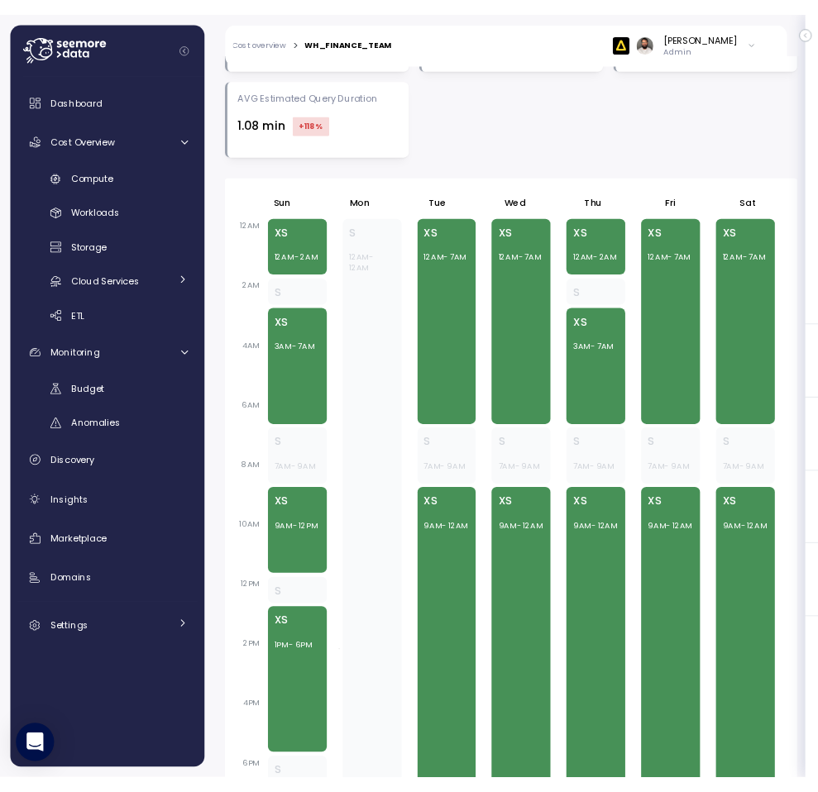
scroll to position [1313, 0]
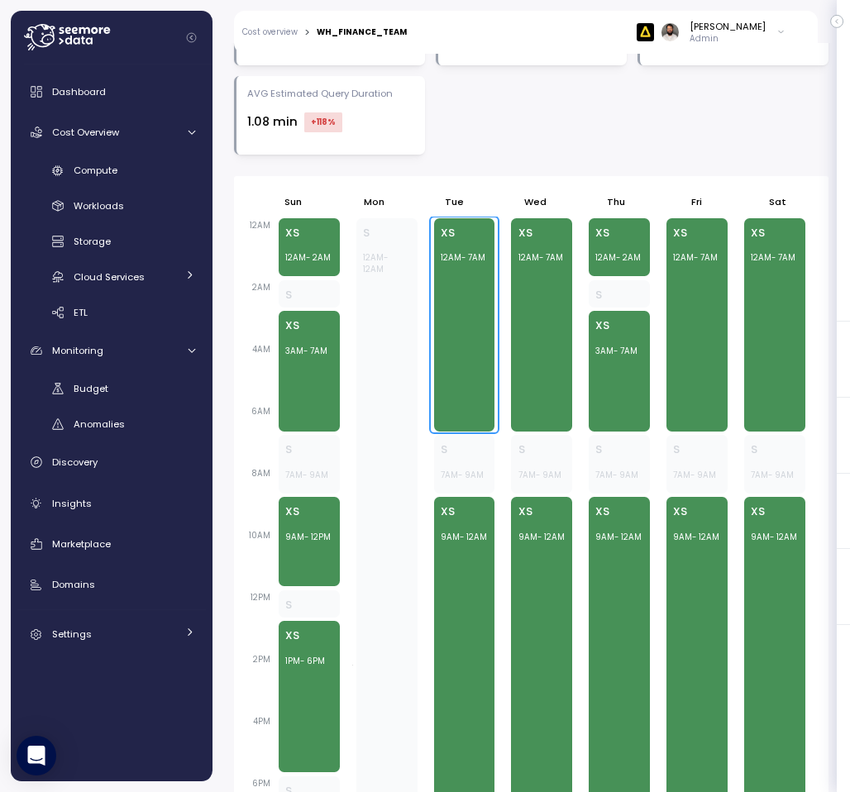
click at [462, 289] on div "XS 12AM - 7AM" at bounding box center [464, 324] width 61 height 213
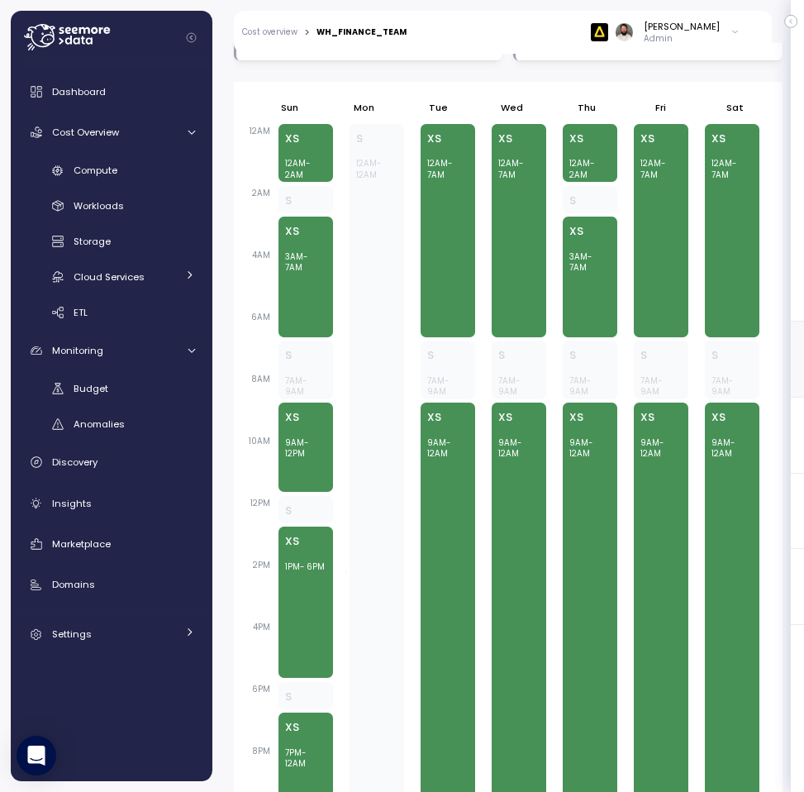
scroll to position [1619, 0]
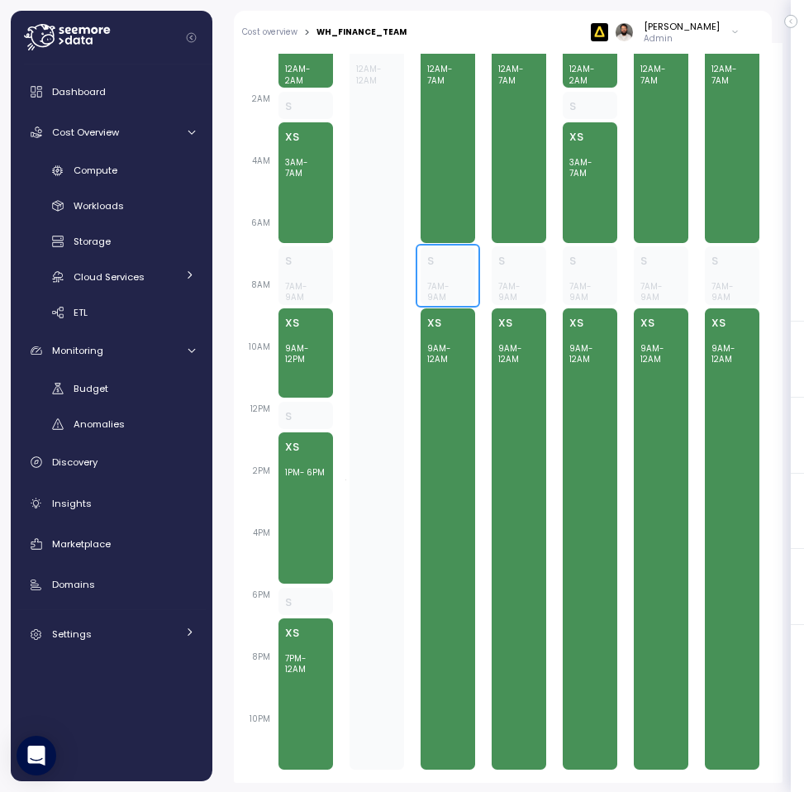
click at [456, 284] on p "7AM - 9AM" at bounding box center [447, 292] width 41 height 22
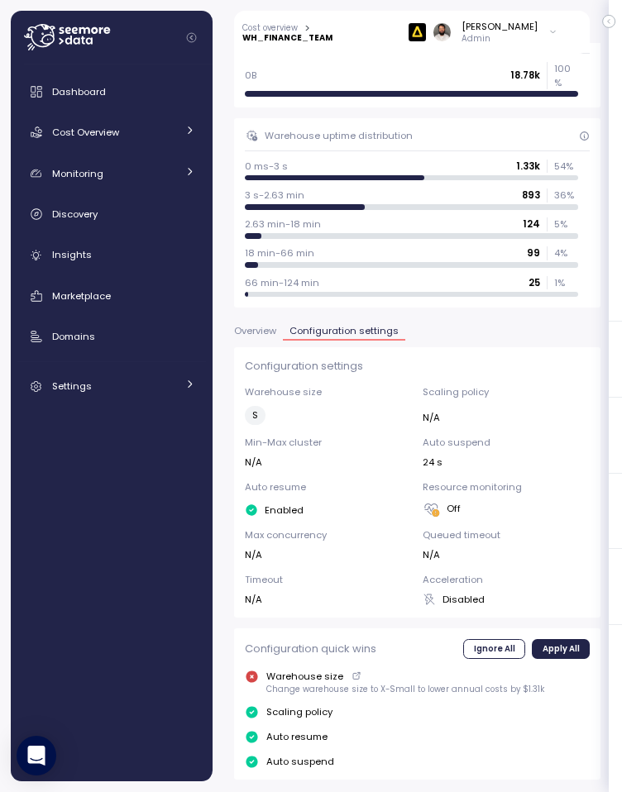
scroll to position [919, 0]
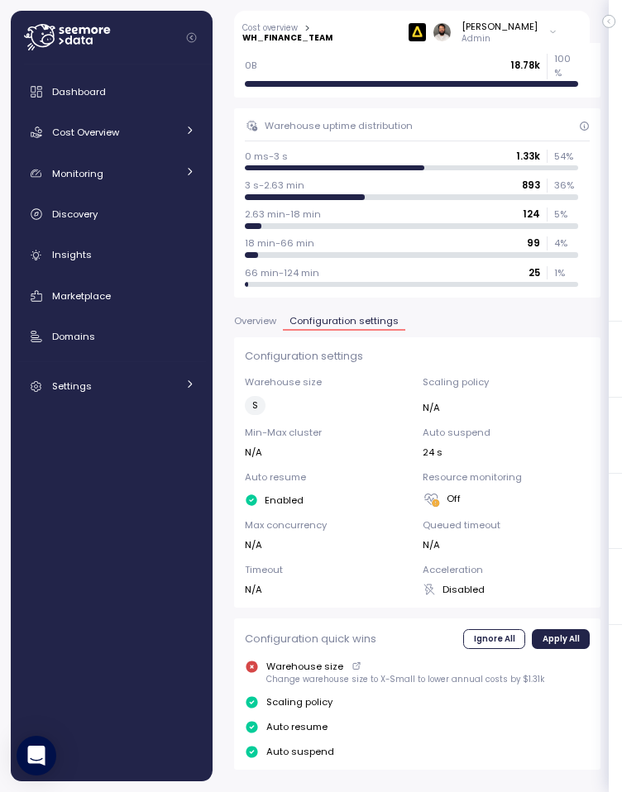
click at [263, 317] on span "Overview" at bounding box center [255, 321] width 42 height 9
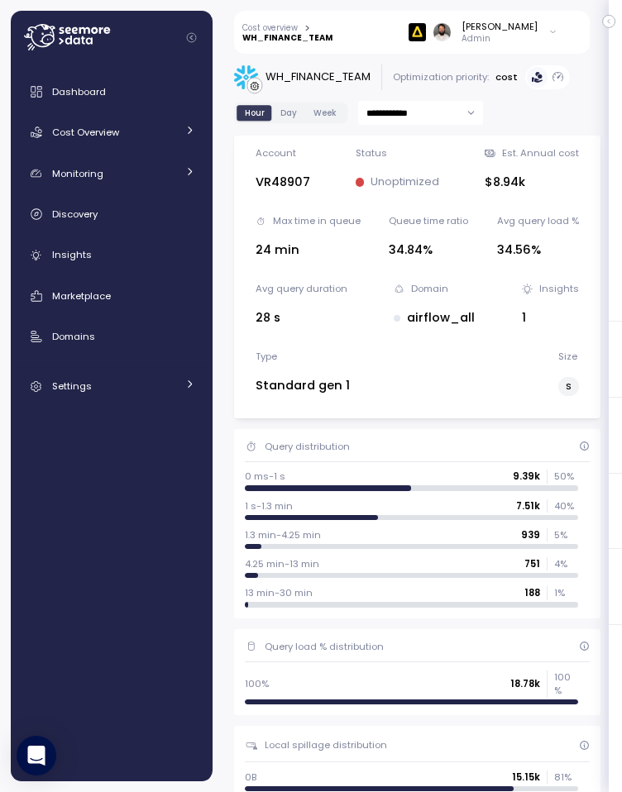
click at [436, 117] on input "**********" at bounding box center [420, 113] width 125 height 24
click at [424, 208] on div "Last 14 days" at bounding box center [420, 214] width 120 height 22
type input "**********"
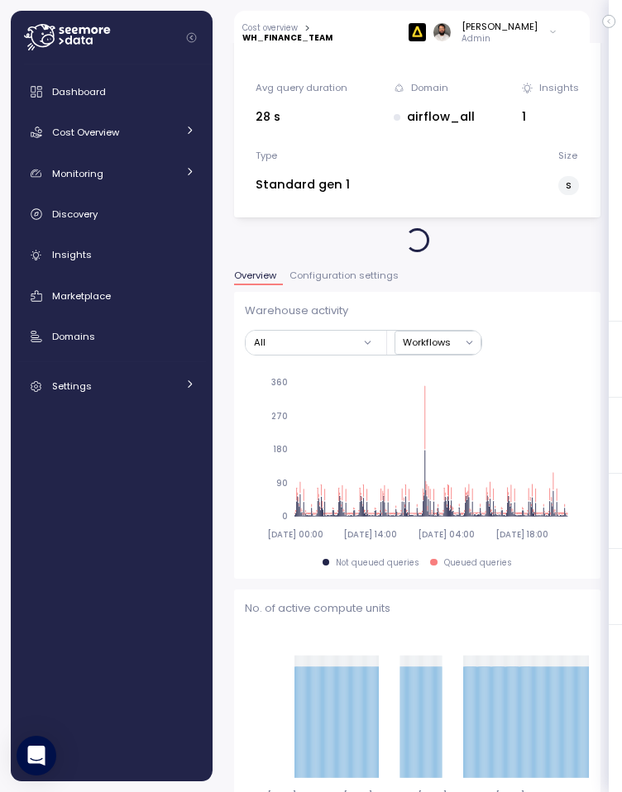
scroll to position [242, 0]
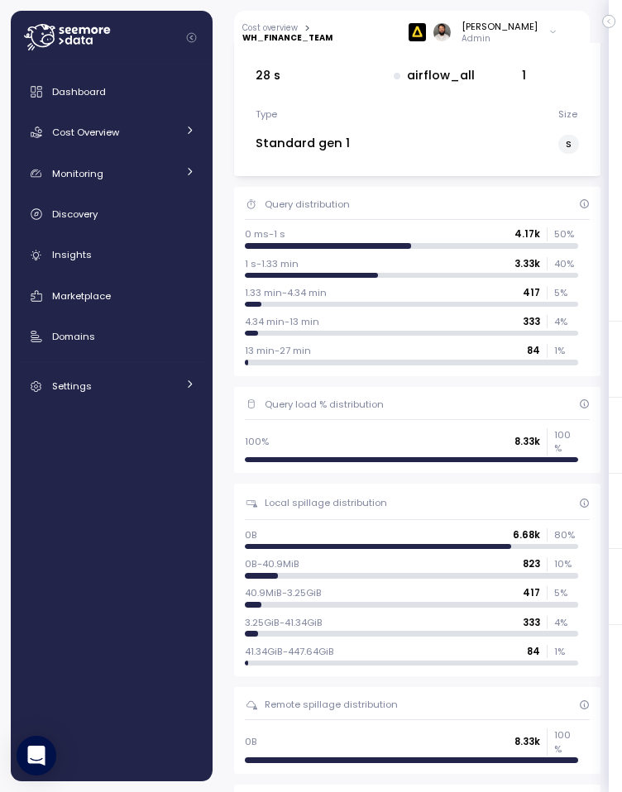
click at [191, 37] on icon "Collapse navigation" at bounding box center [191, 37] width 9 height 9
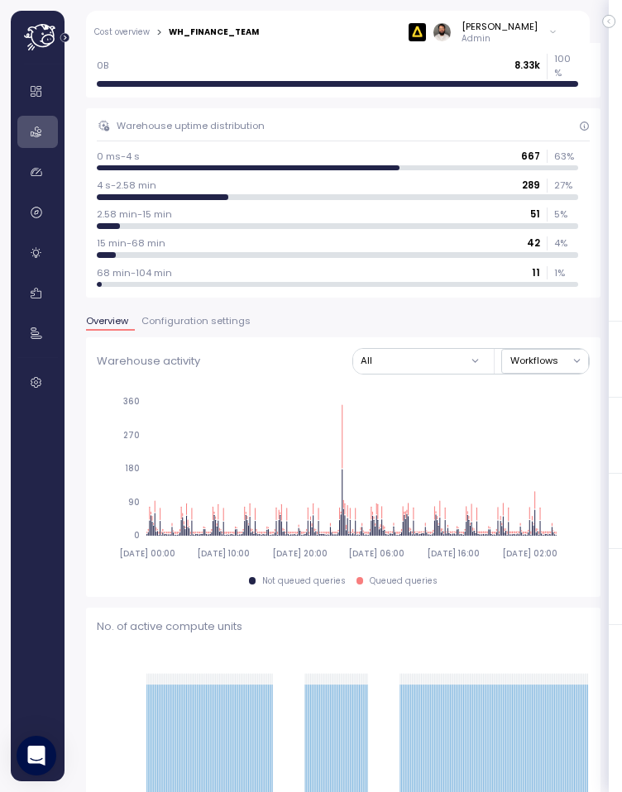
scroll to position [863, 0]
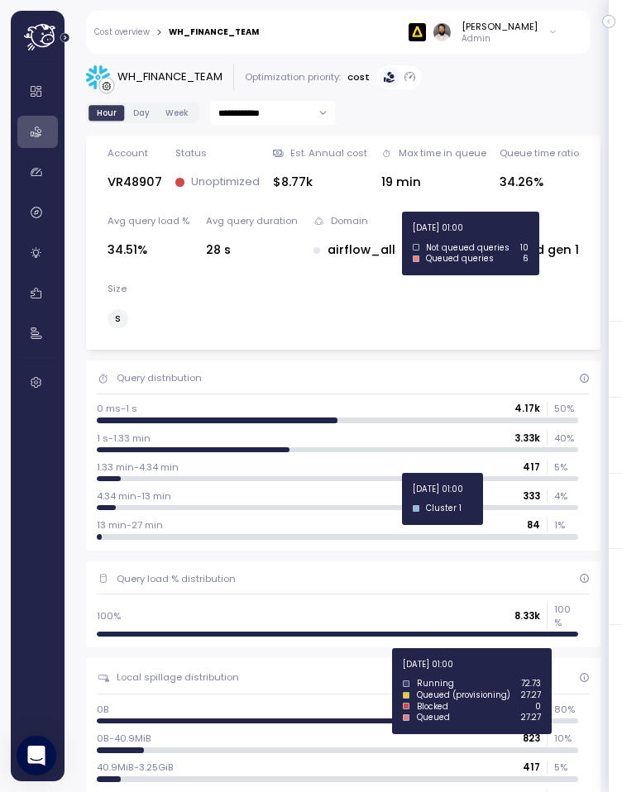
scroll to position [1072, 0]
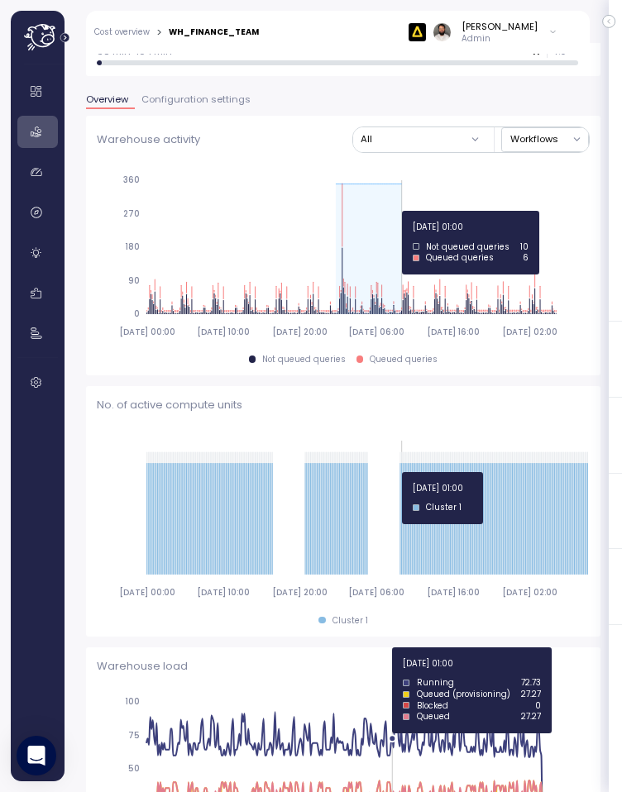
click at [401, 212] on icon "[DATE] 00:00 [DATE] 10:00 [DATE] 20:00 [DATE] 06:00 [DATE] 16:00 [DATE] 02:00 0…" at bounding box center [343, 256] width 493 height 184
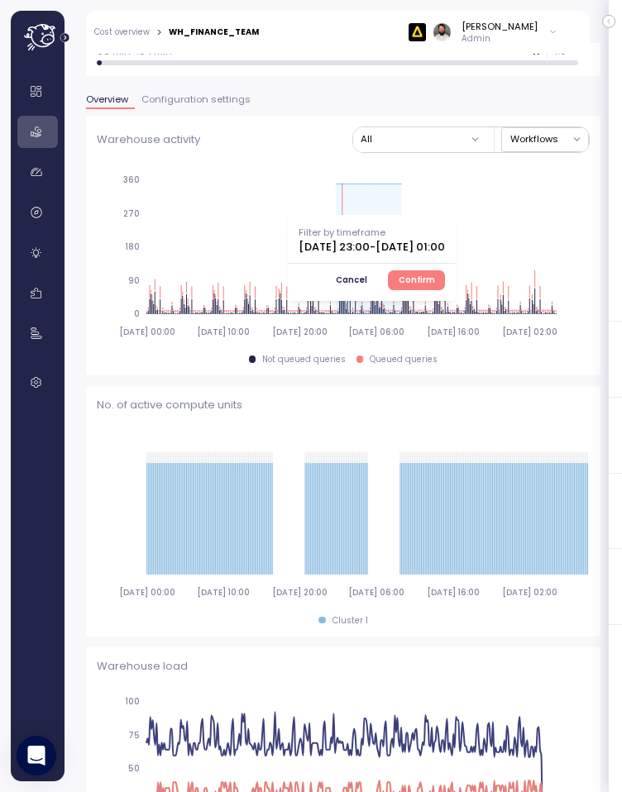
click at [445, 270] on button "Confirm" at bounding box center [416, 280] width 57 height 20
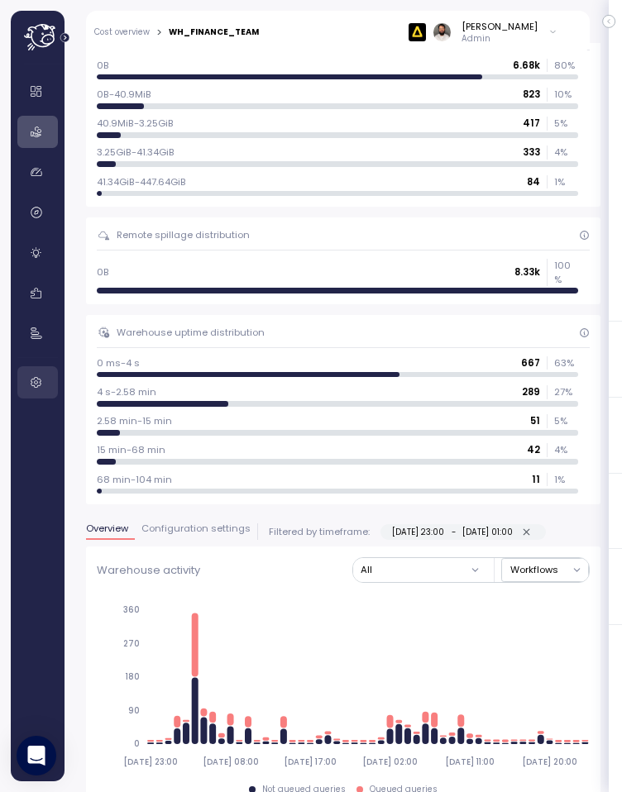
scroll to position [625, 0]
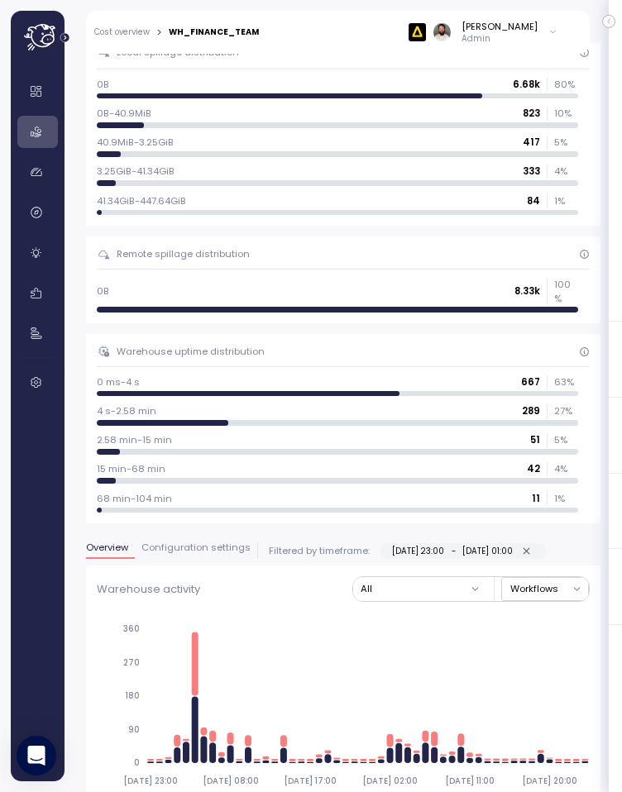
click at [199, 543] on span "Configuration settings" at bounding box center [195, 547] width 109 height 9
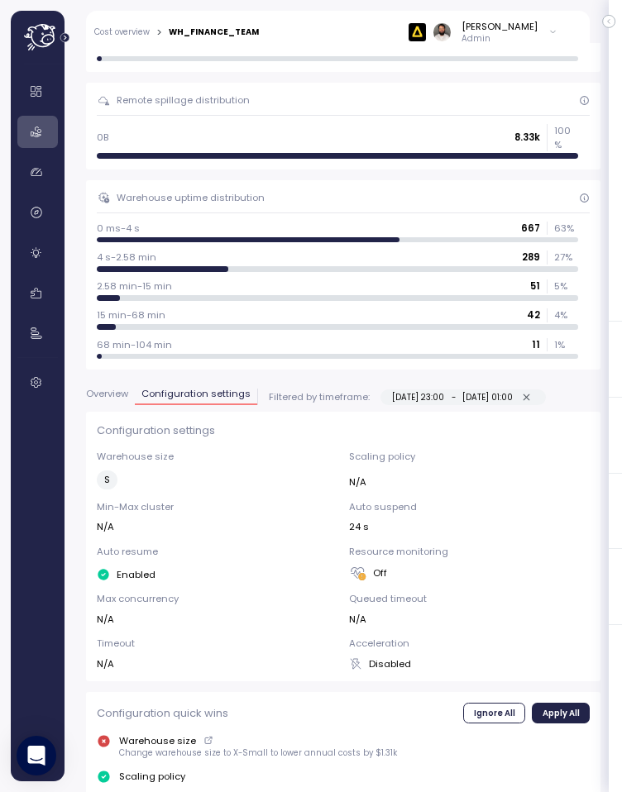
scroll to position [785, 0]
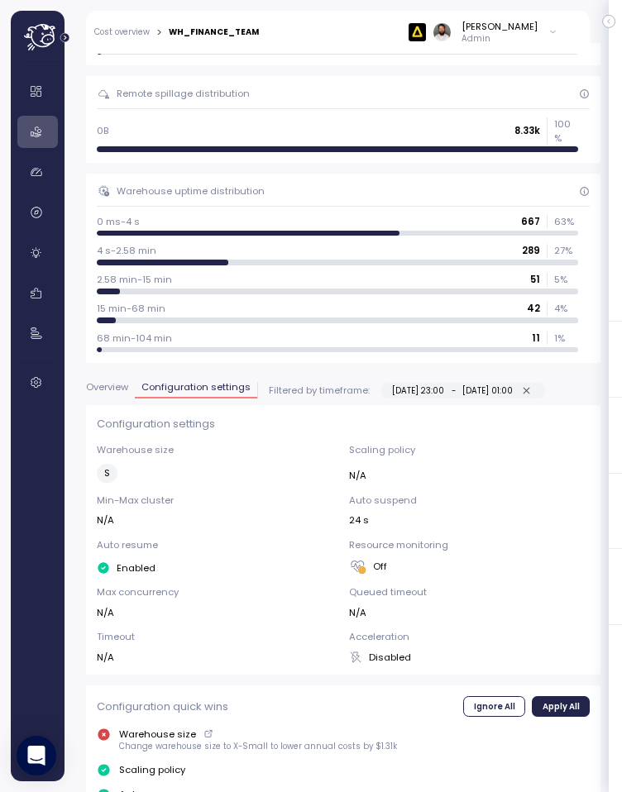
click at [106, 383] on span "Overview" at bounding box center [107, 387] width 42 height 9
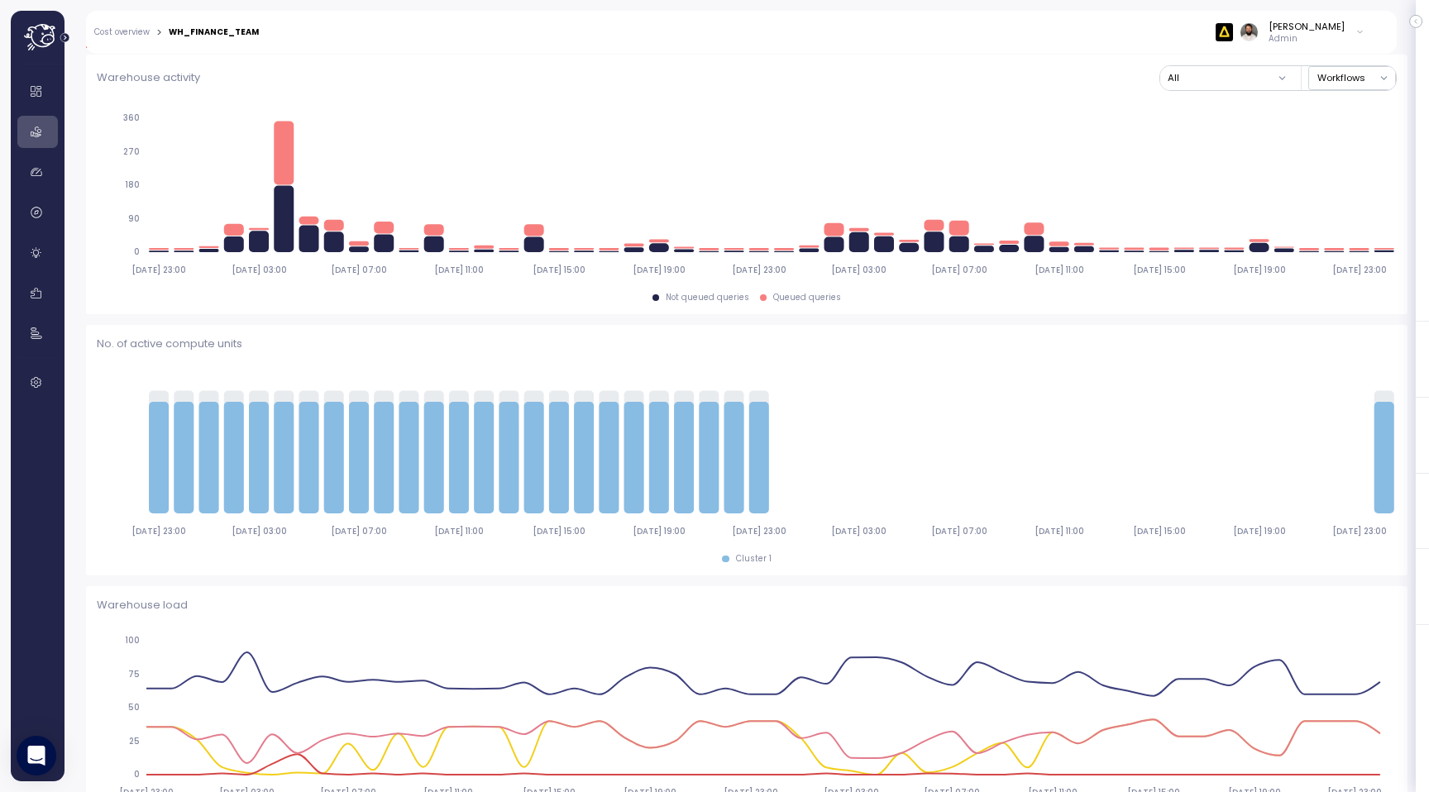
scroll to position [240, 0]
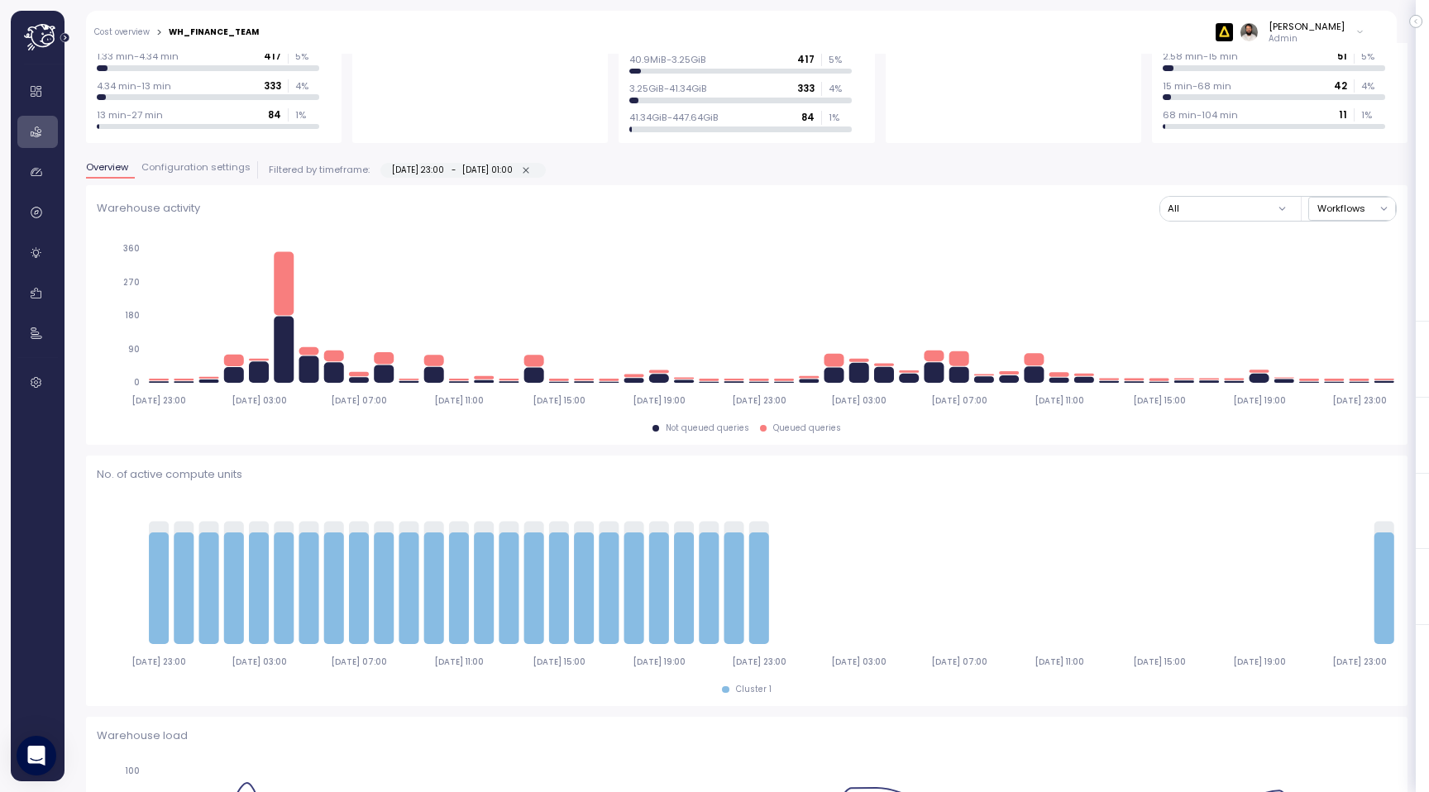
click at [63, 36] on icon "Expand navigation" at bounding box center [64, 37] width 9 height 9
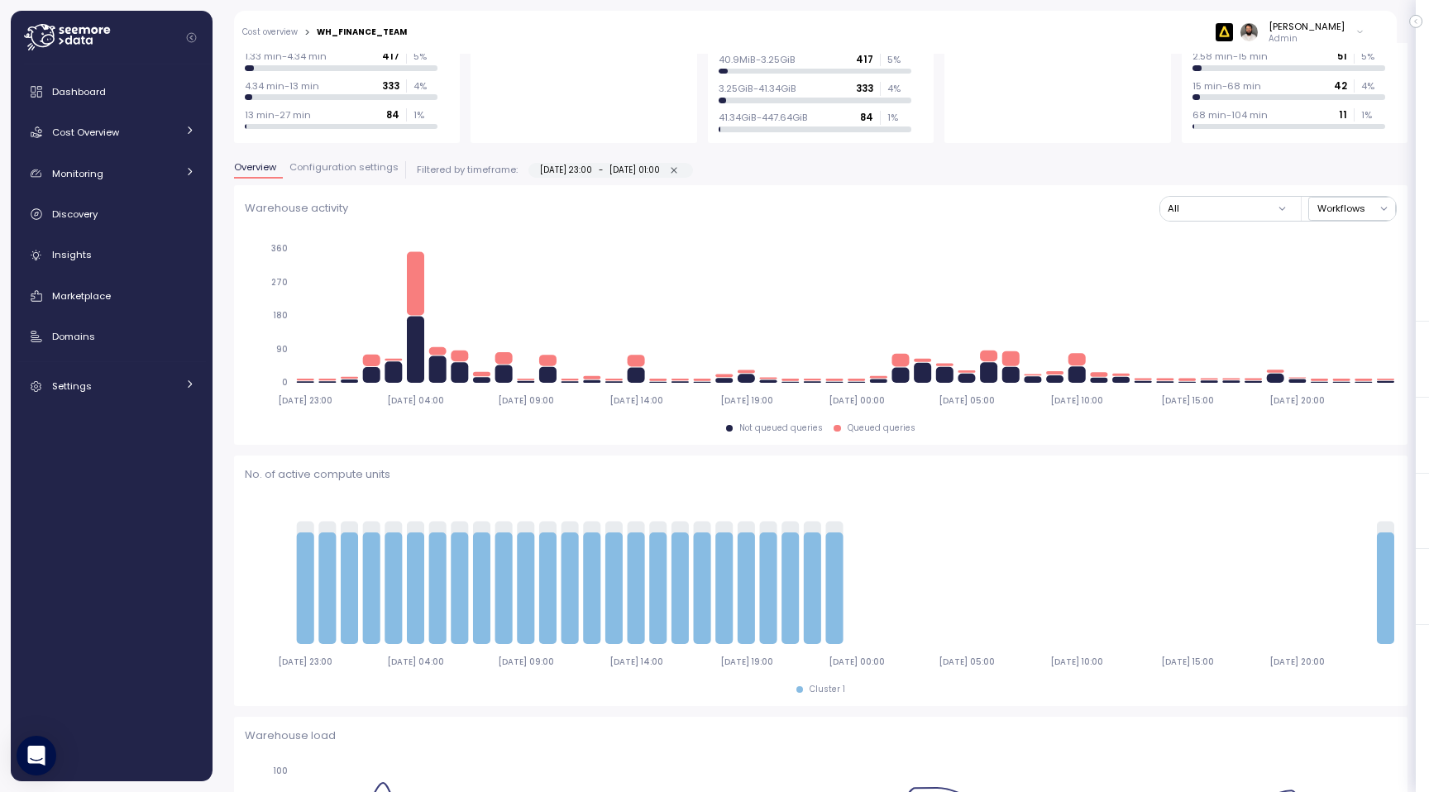
click at [191, 37] on icon "Collapse navigation" at bounding box center [191, 37] width 9 height 9
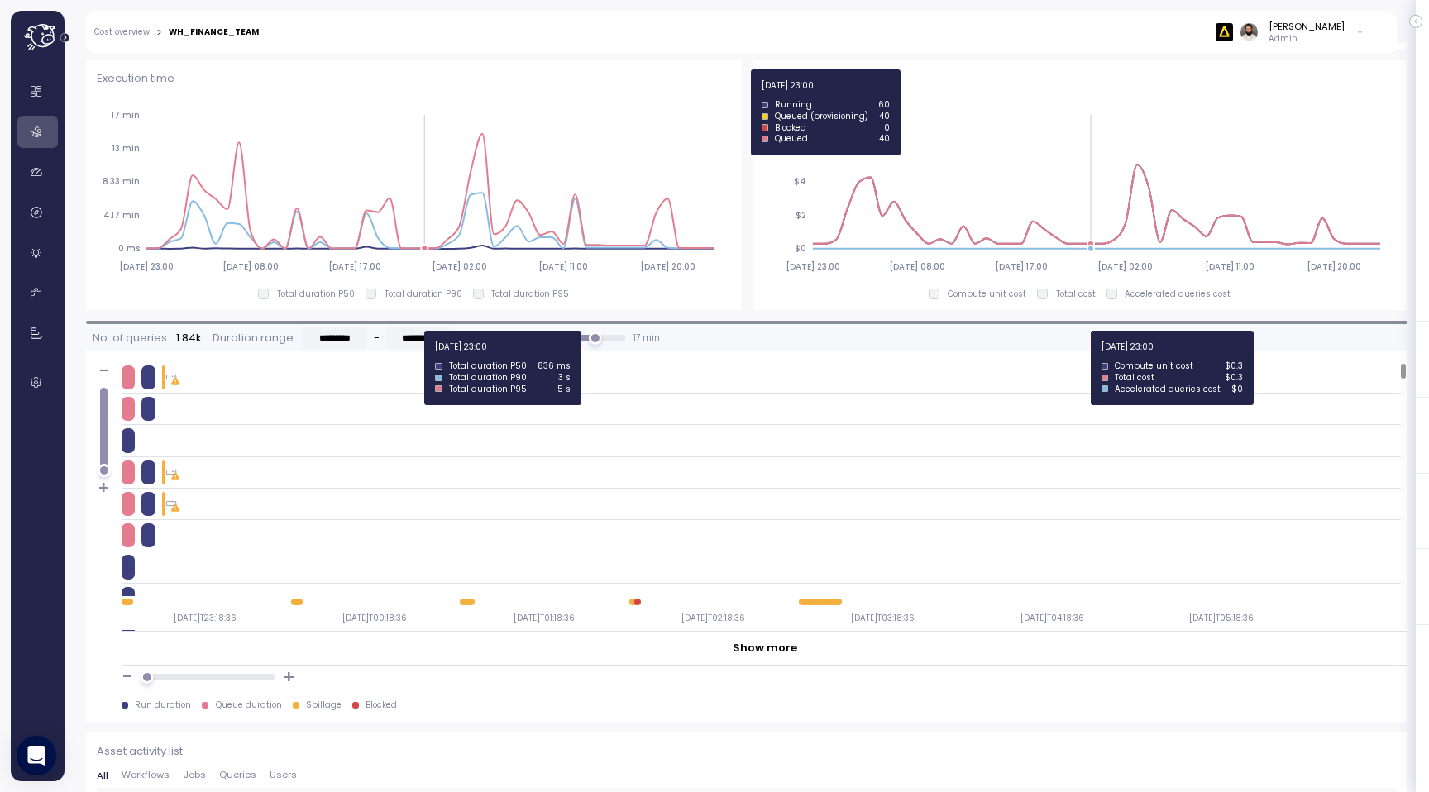
scroll to position [1159, 0]
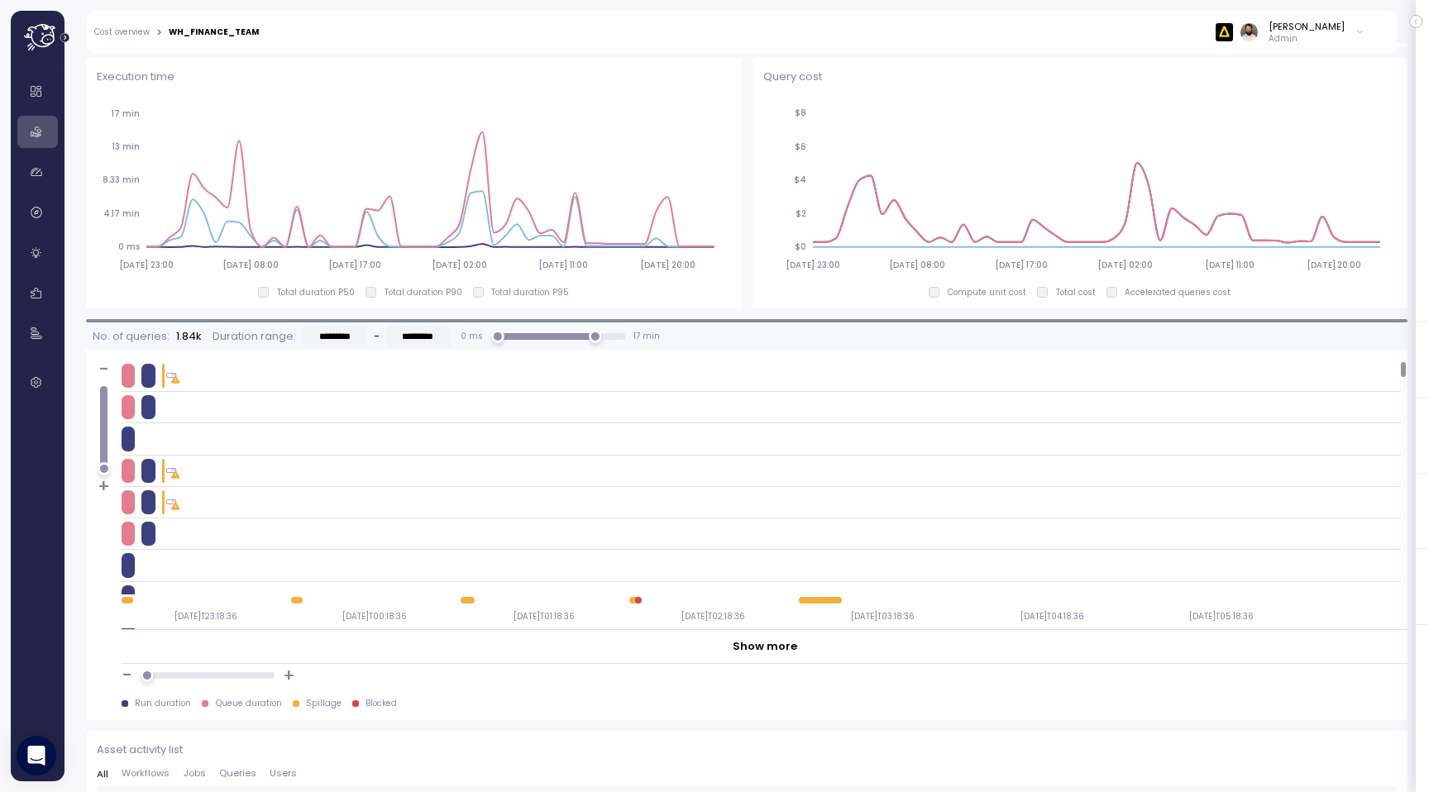
click at [69, 33] on icon "Expand navigation" at bounding box center [65, 37] width 11 height 11
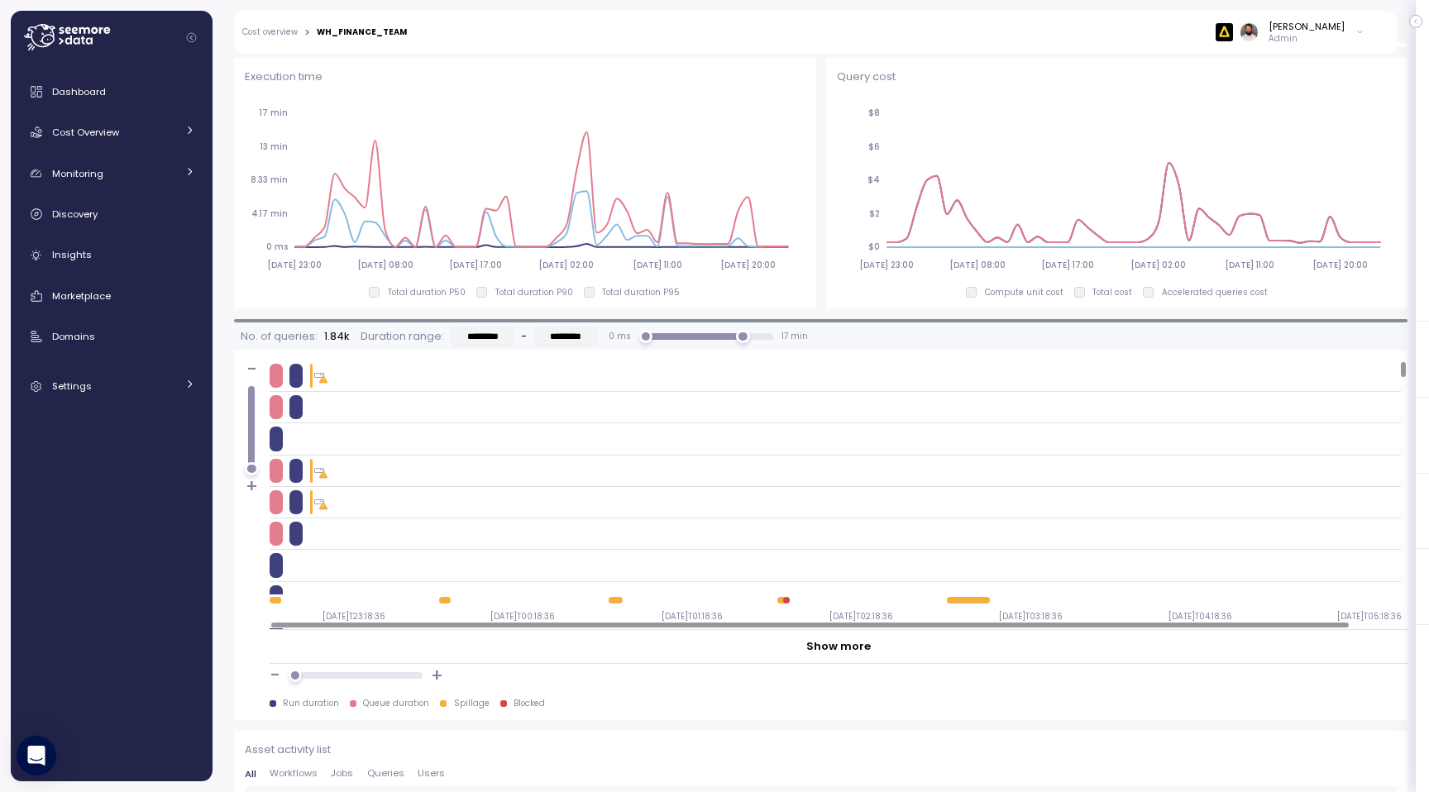
click at [190, 41] on icon "Collapse navigation" at bounding box center [191, 37] width 11 height 11
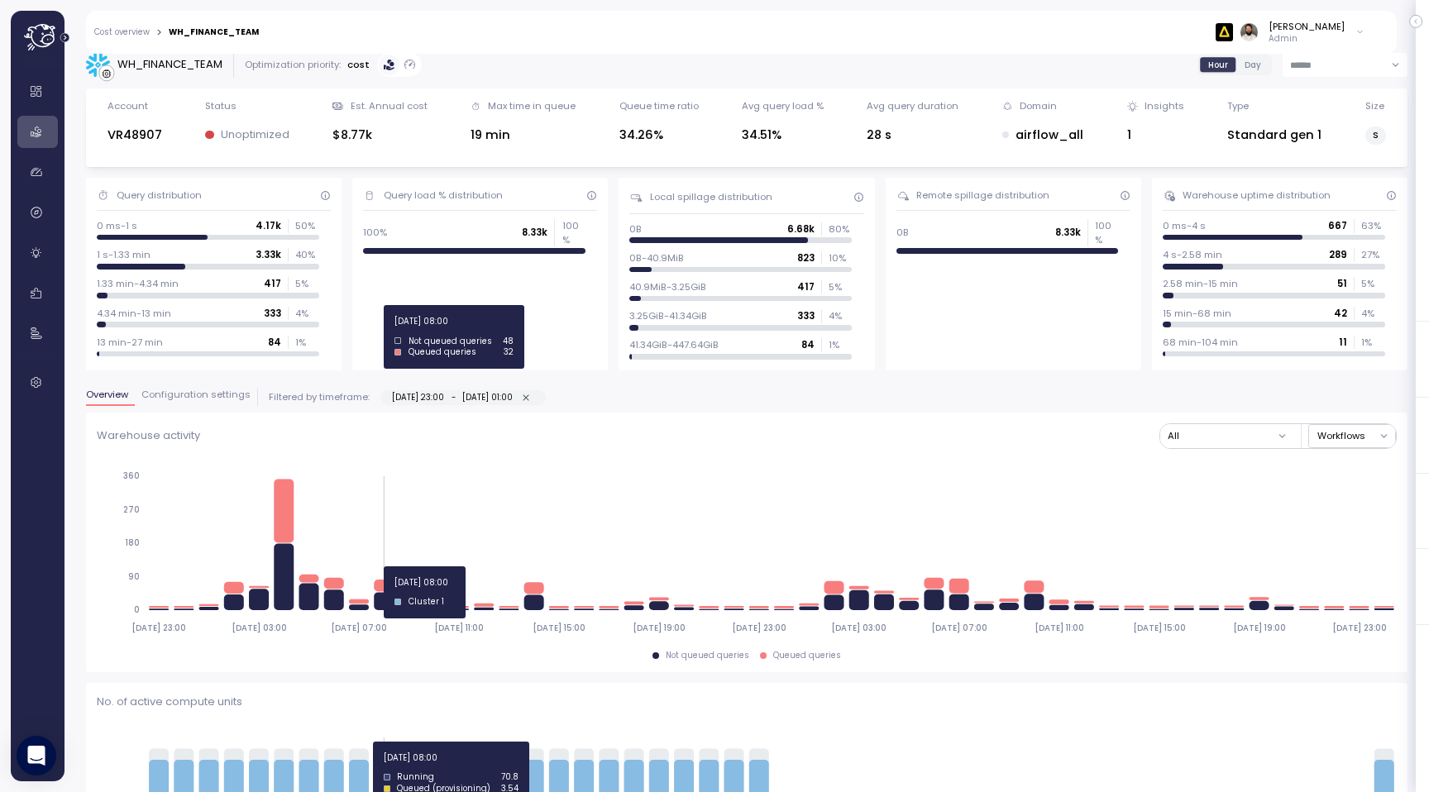
scroll to position [0, 0]
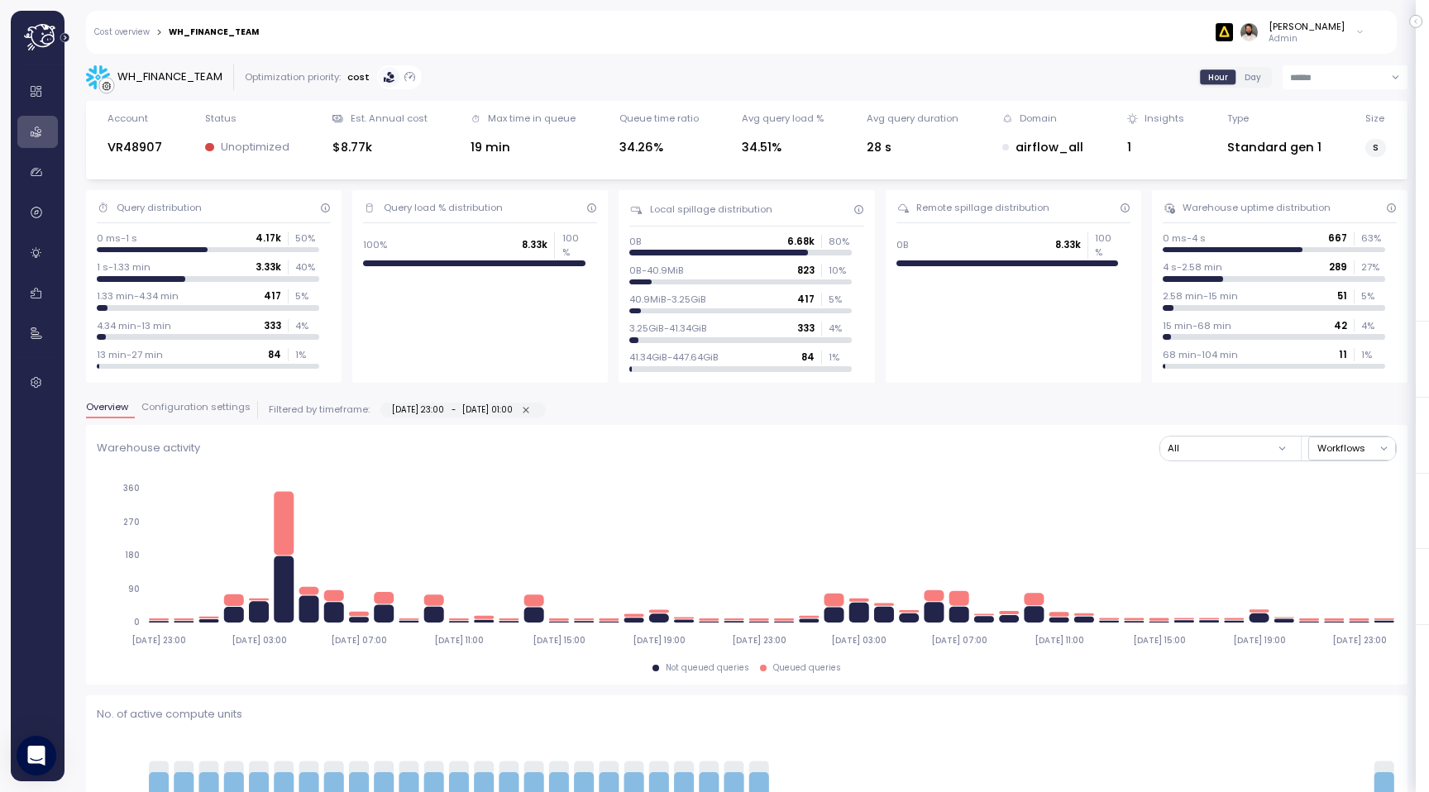
click at [532, 407] on icon "button" at bounding box center [526, 410] width 11 height 11
type input "**********"
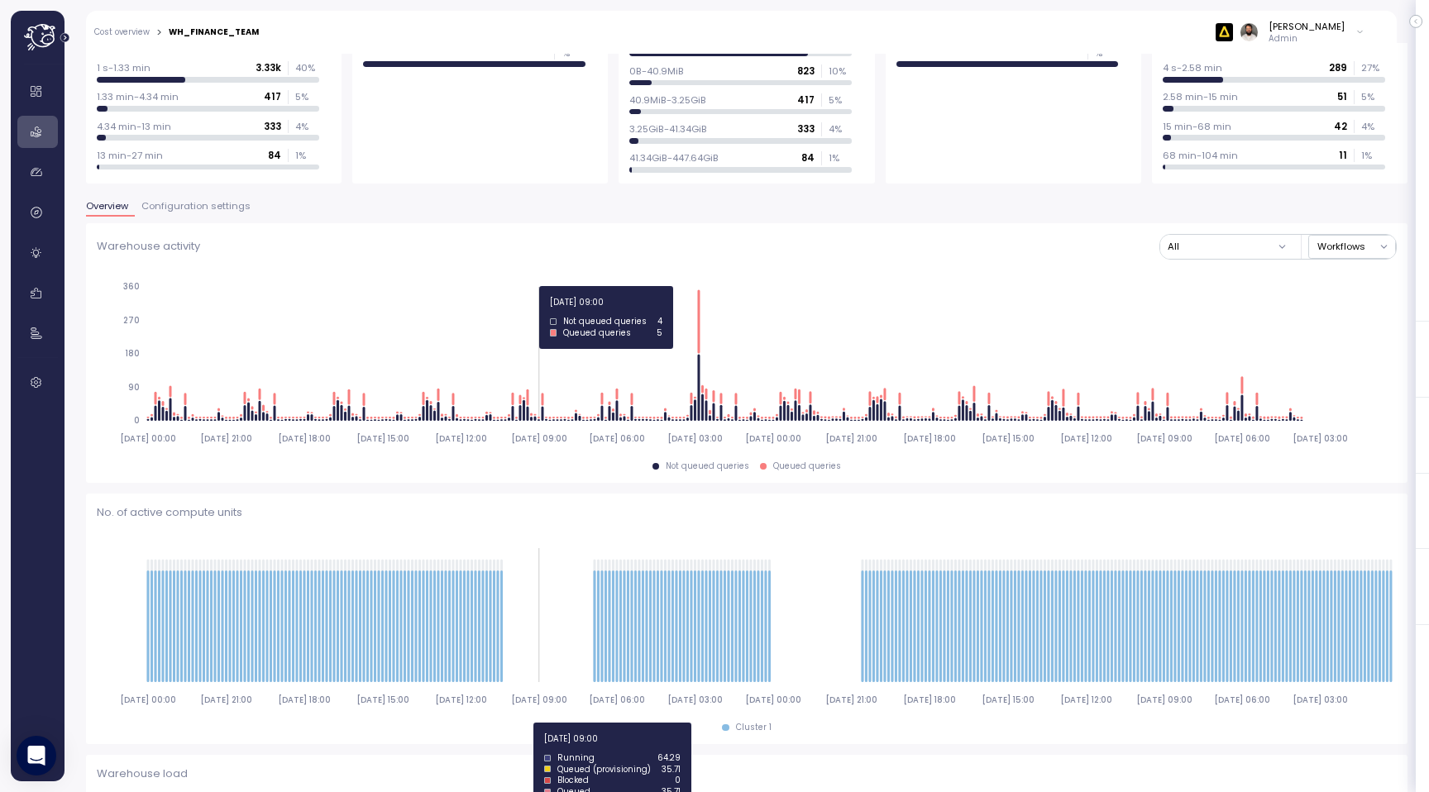
scroll to position [191, 0]
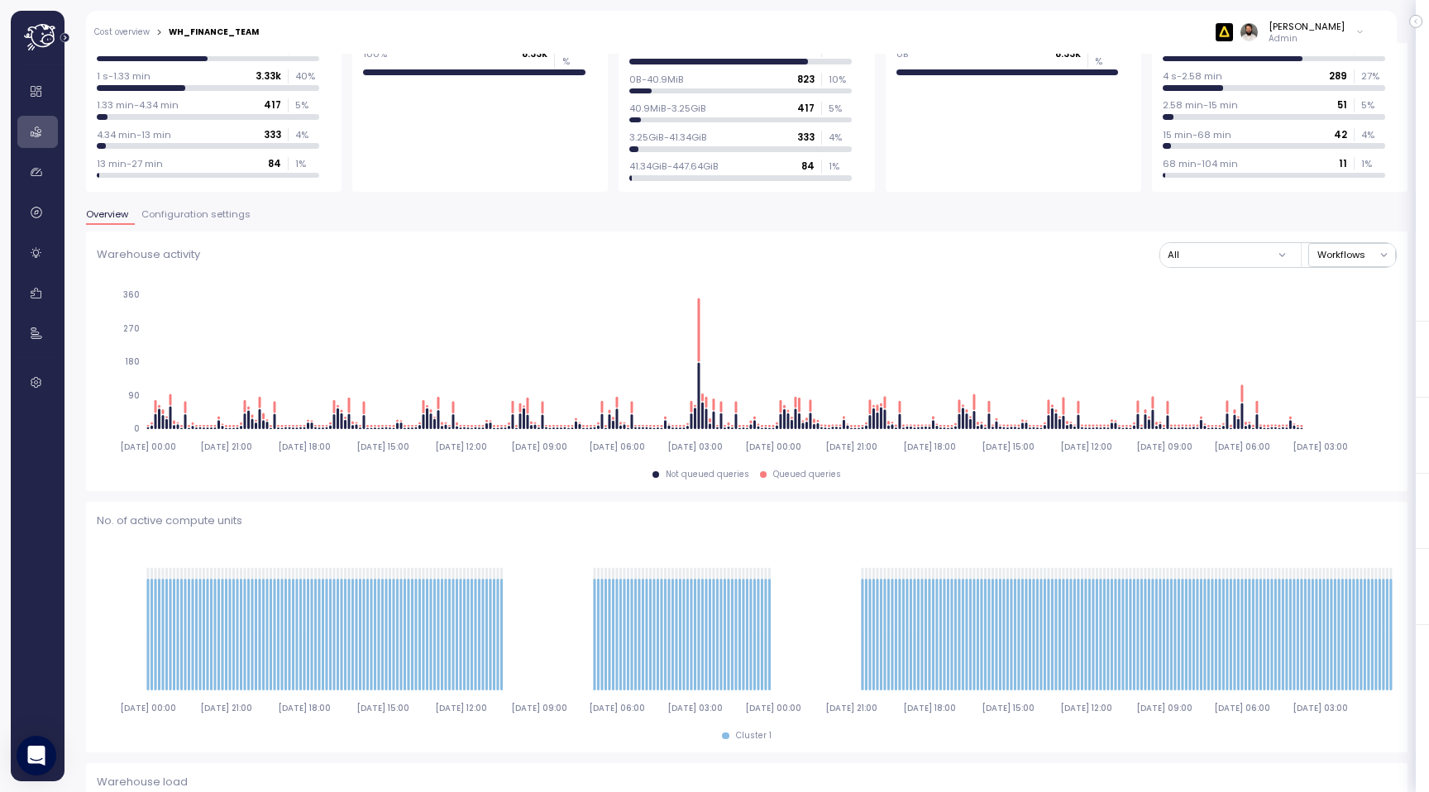
click at [223, 216] on span "Configuration settings" at bounding box center [195, 214] width 109 height 9
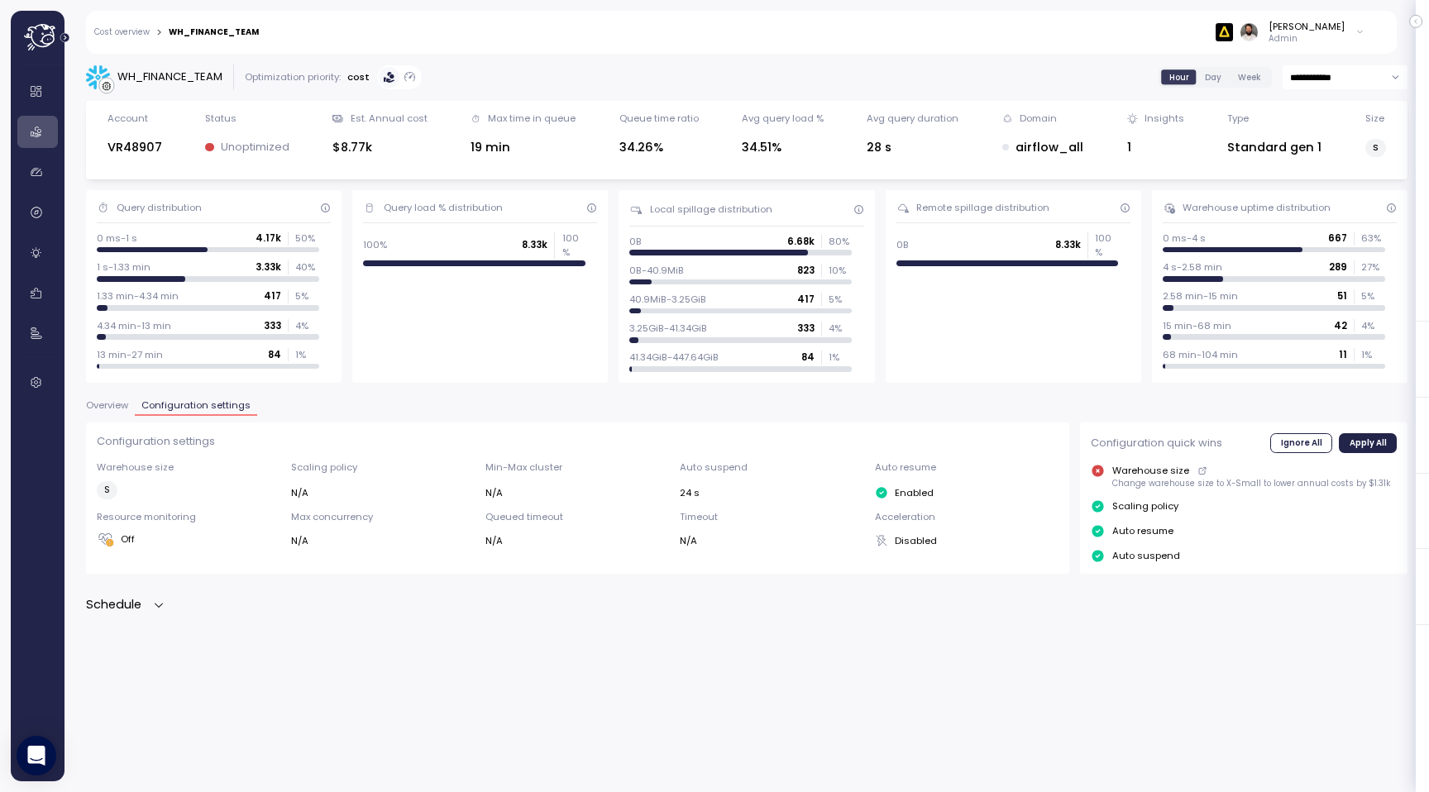
click at [165, 593] on div "Configuration settings Warehouse size S Scaling policy N/A Min-Max cluster N/A …" at bounding box center [746, 518] width 1321 height 193
click at [162, 602] on icon "button" at bounding box center [158, 605] width 13 height 13
click at [162, 602] on icon "button" at bounding box center [158, 607] width 13 height 13
click at [162, 602] on icon "button" at bounding box center [158, 605] width 13 height 13
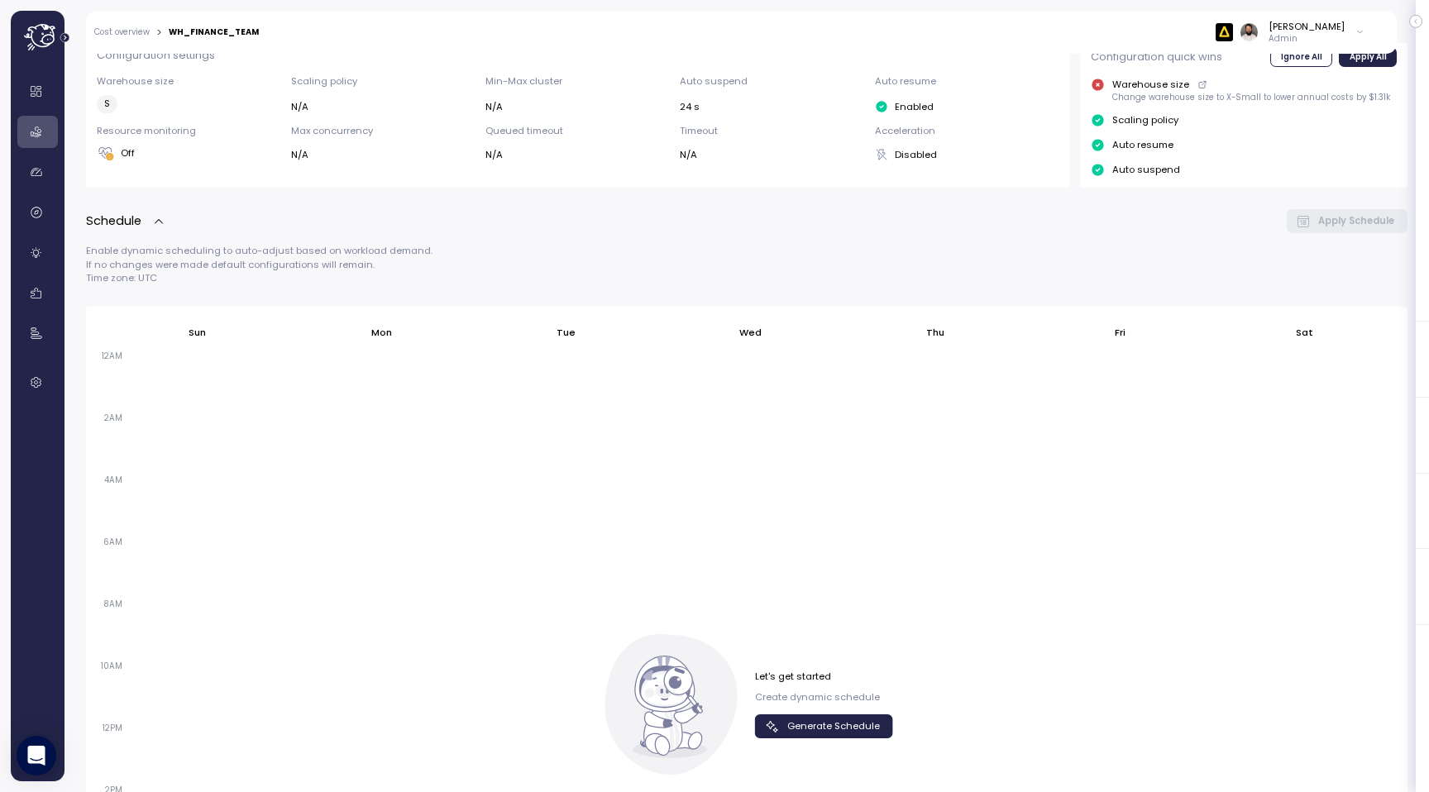
scroll to position [596, 0]
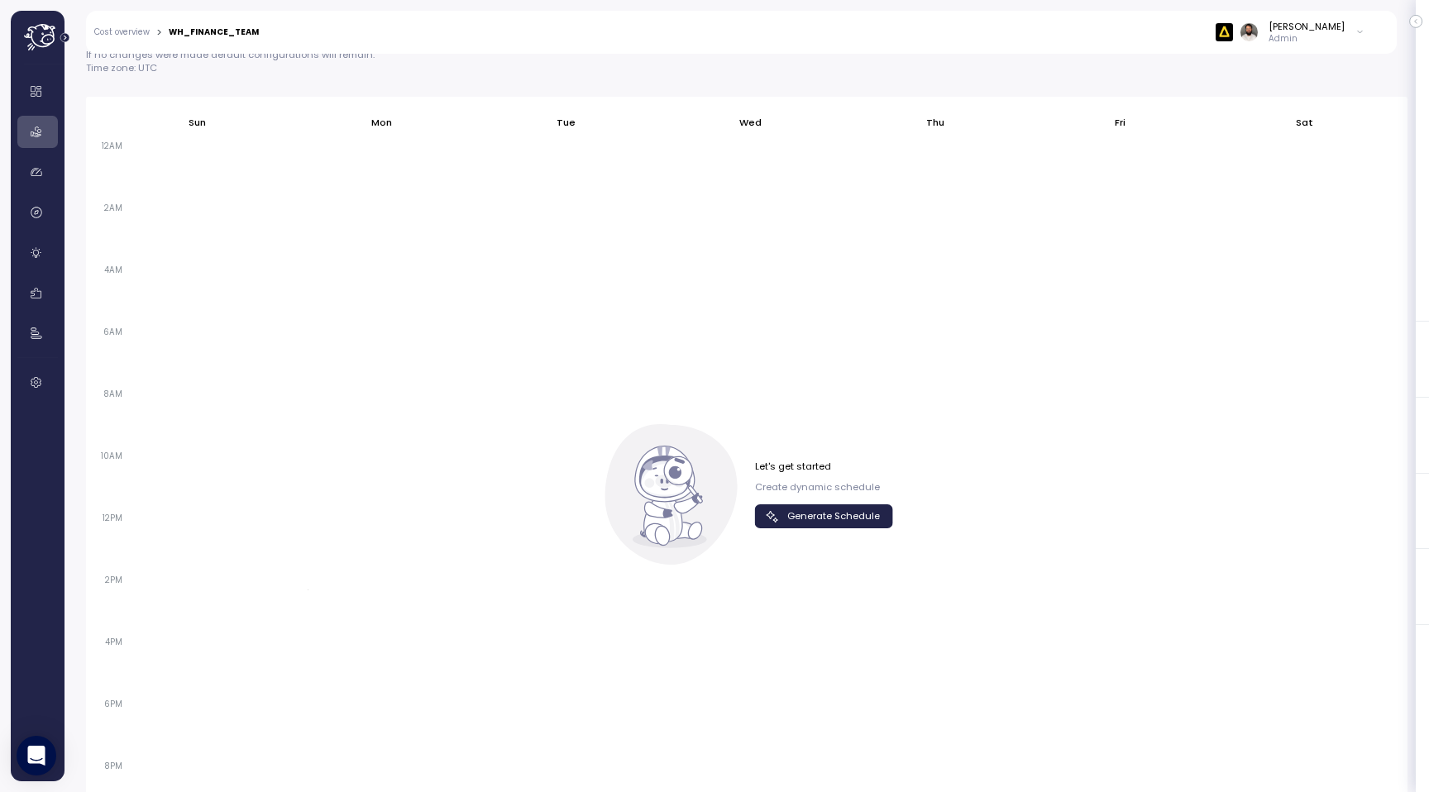
click at [621, 513] on span "Generate Schedule" at bounding box center [833, 516] width 93 height 22
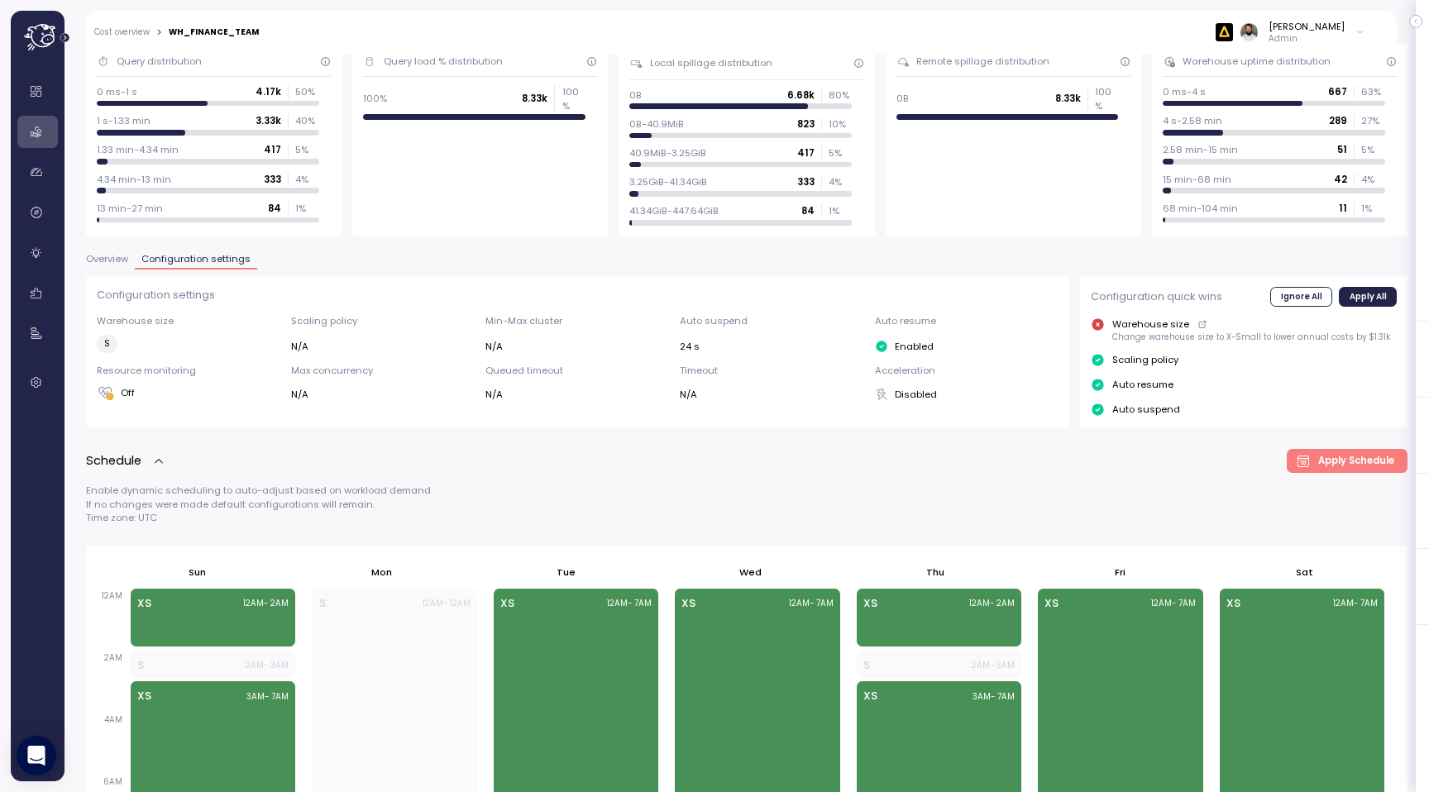
scroll to position [0, 0]
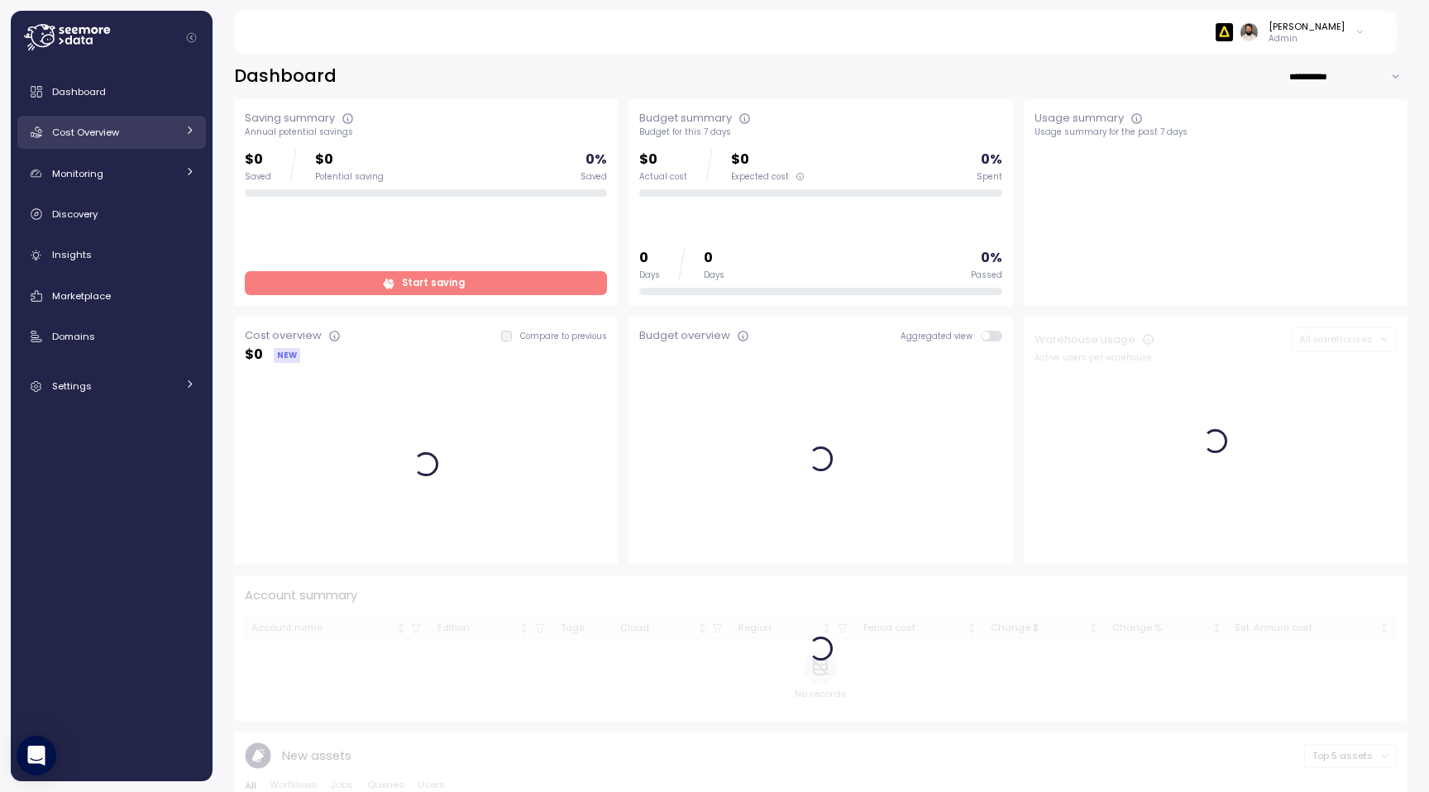
click at [172, 133] on div "Cost Overview" at bounding box center [114, 132] width 124 height 17
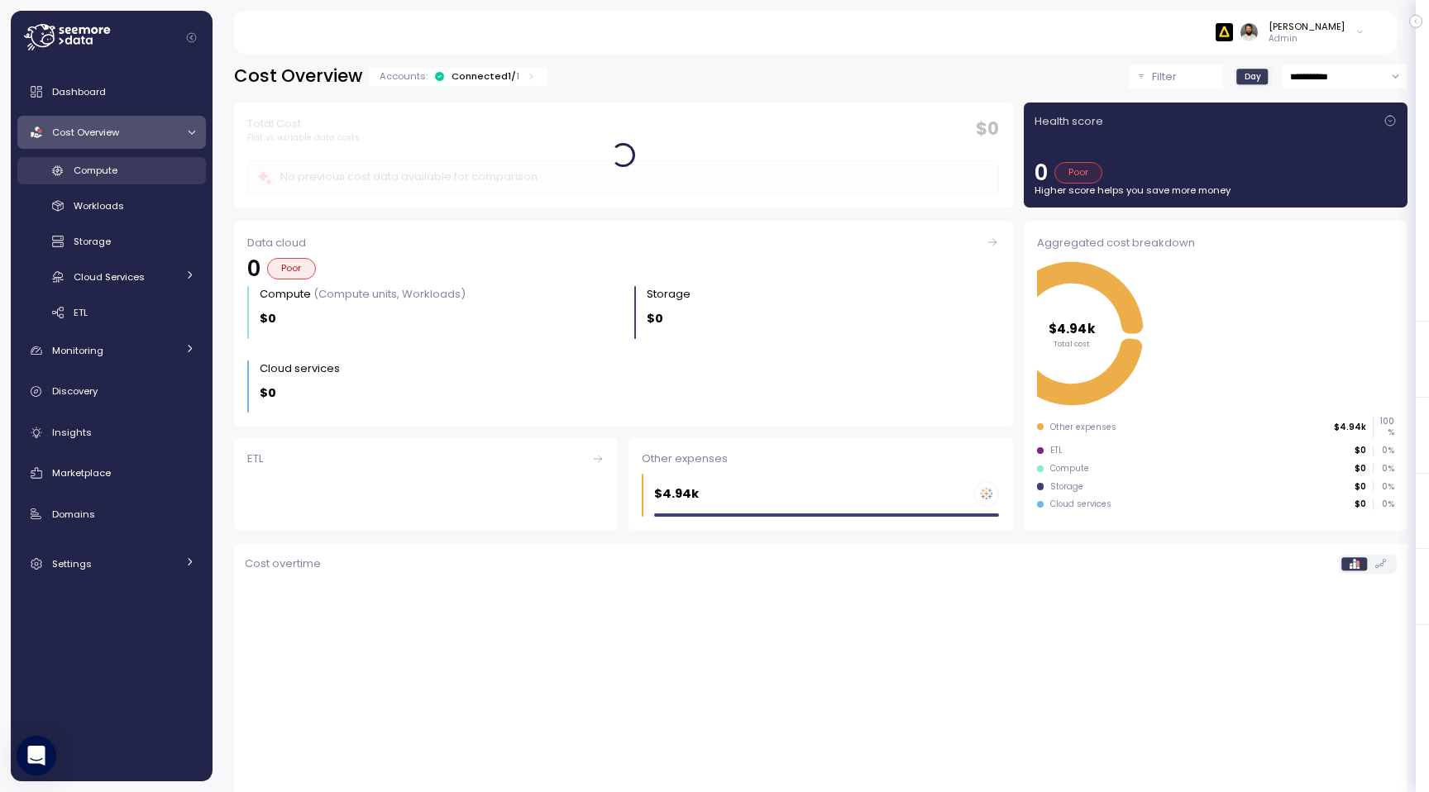
click at [183, 169] on div "Compute" at bounding box center [135, 170] width 122 height 17
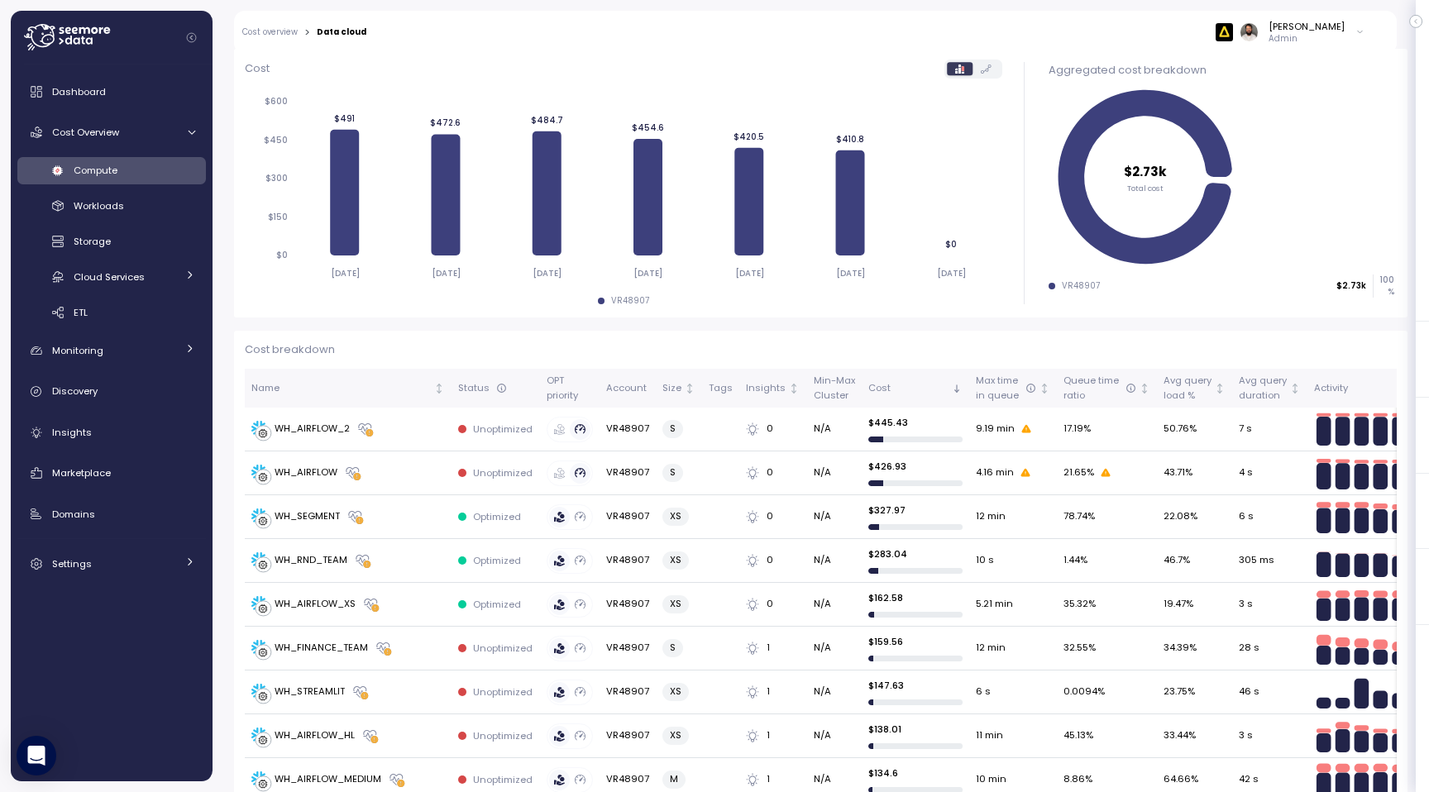
scroll to position [219, 0]
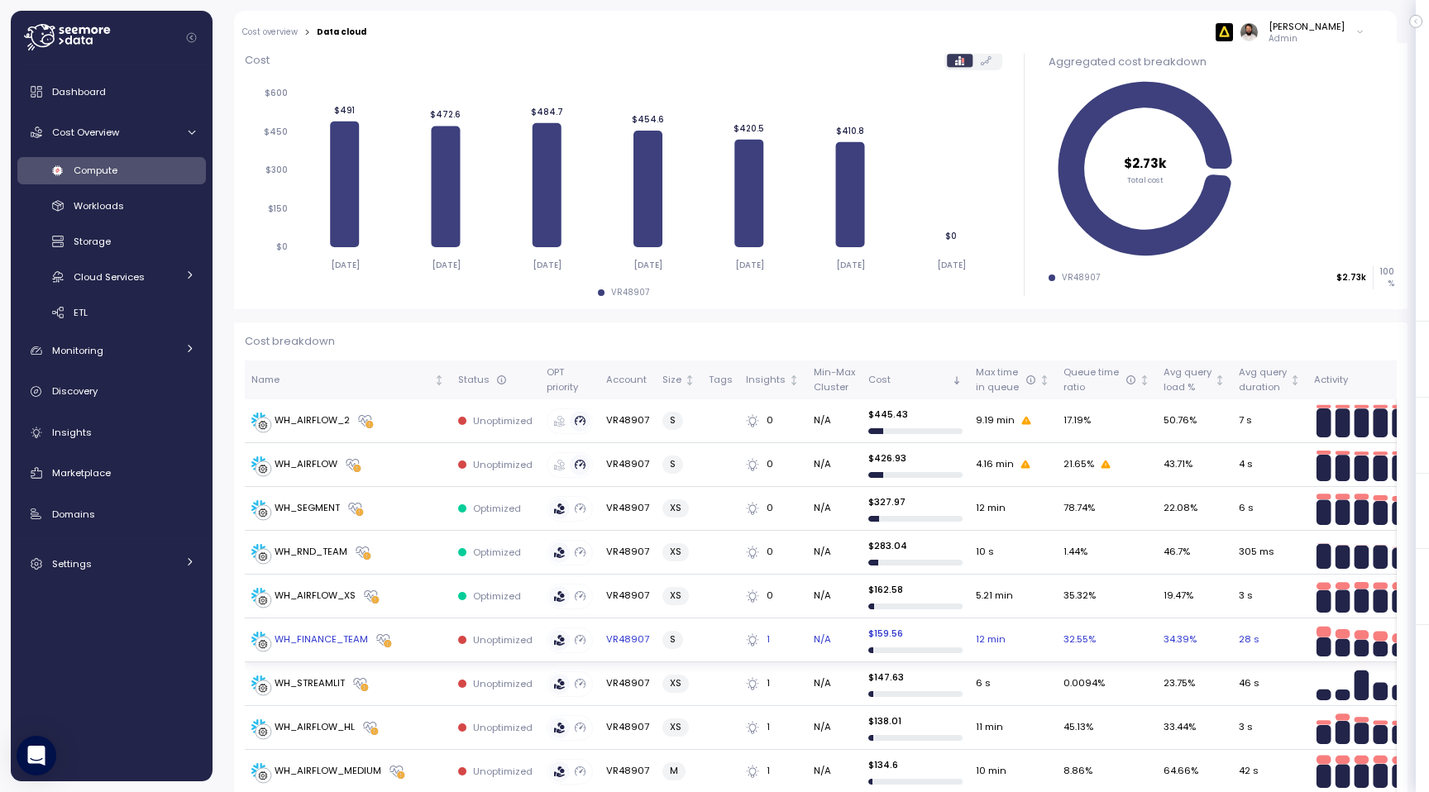
click at [418, 647] on td "WH_FINANCE_TEAM" at bounding box center [348, 640] width 207 height 44
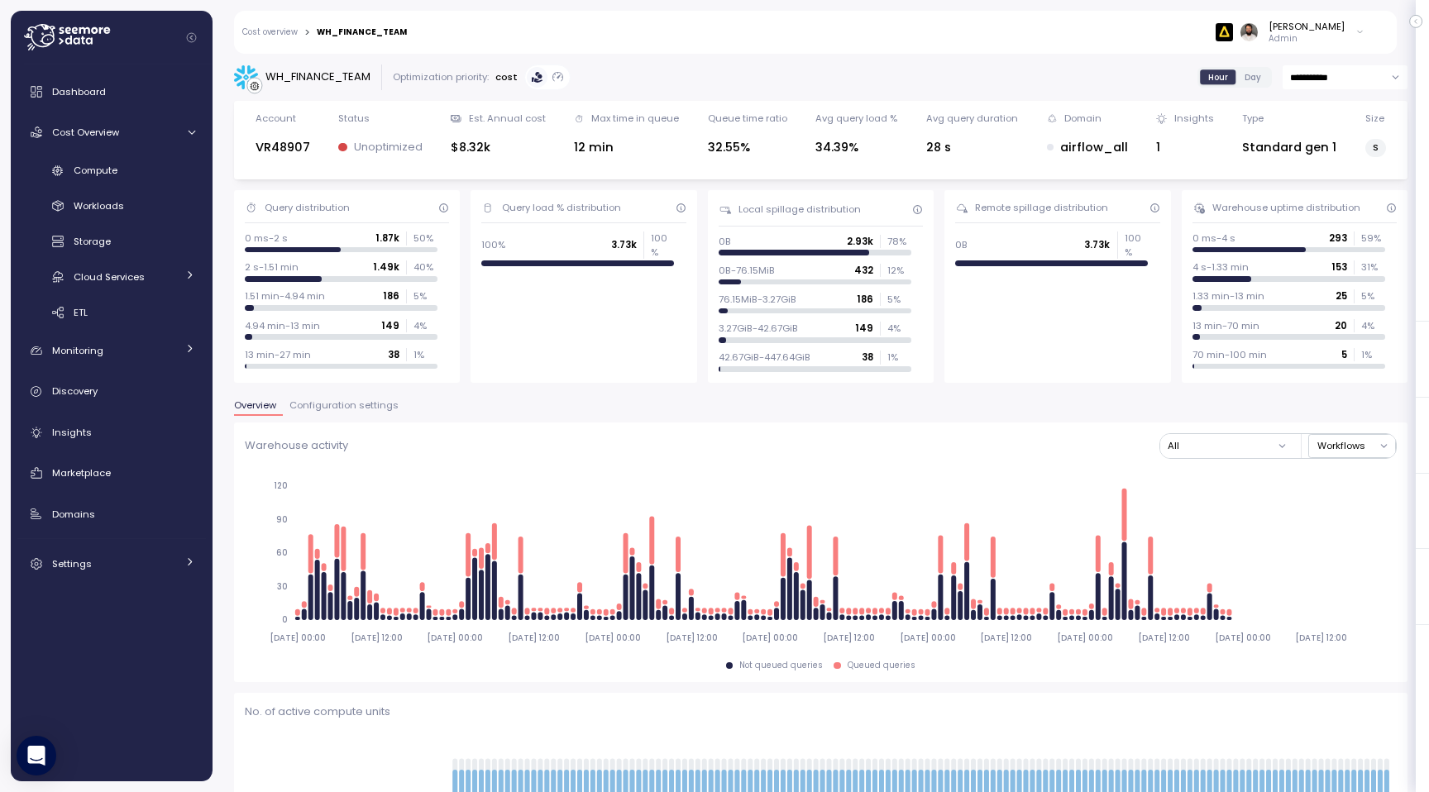
click at [1353, 85] on input "**********" at bounding box center [1344, 77] width 125 height 24
click at [1333, 188] on div "Last 14 days" at bounding box center [1343, 179] width 120 height 22
type input "**********"
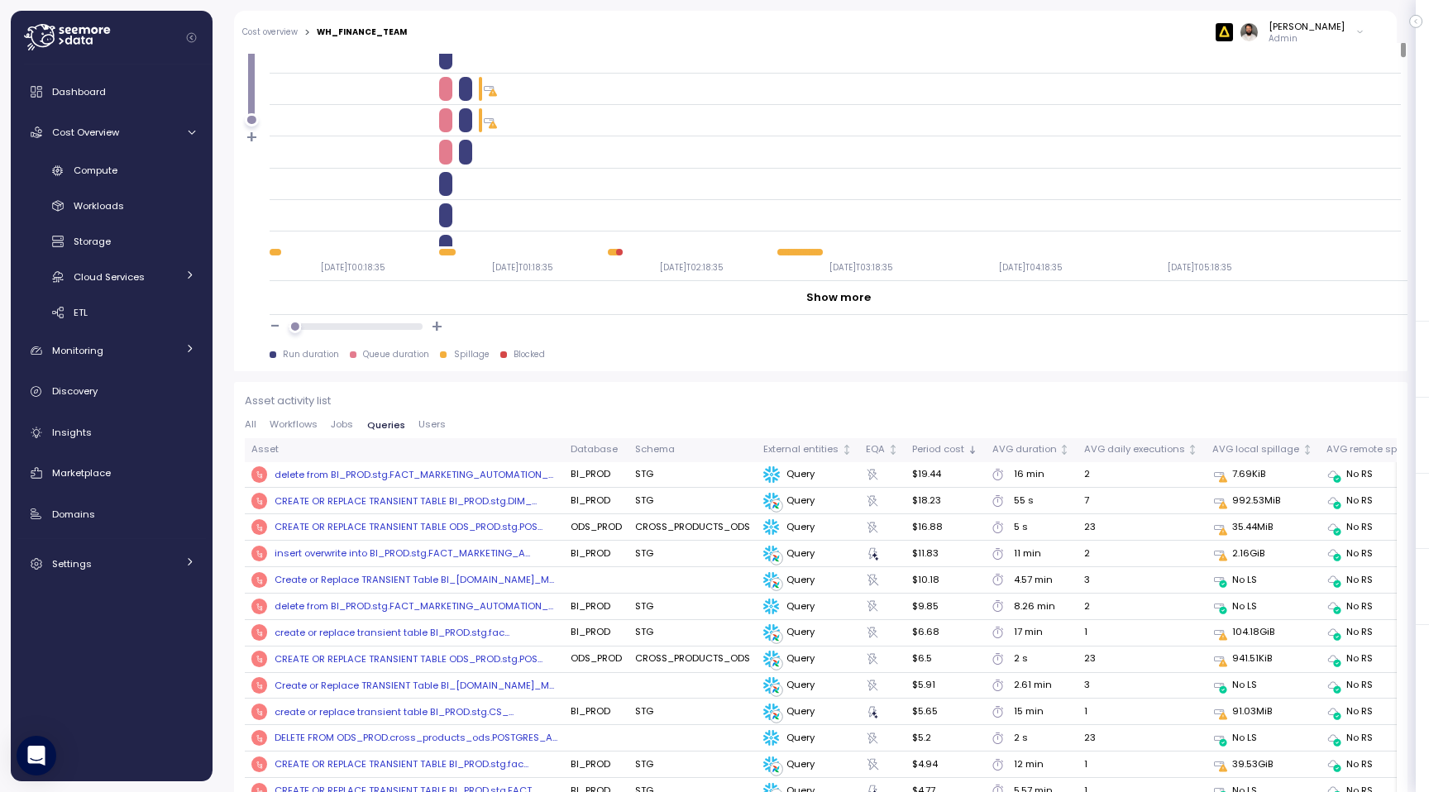
scroll to position [1267, 0]
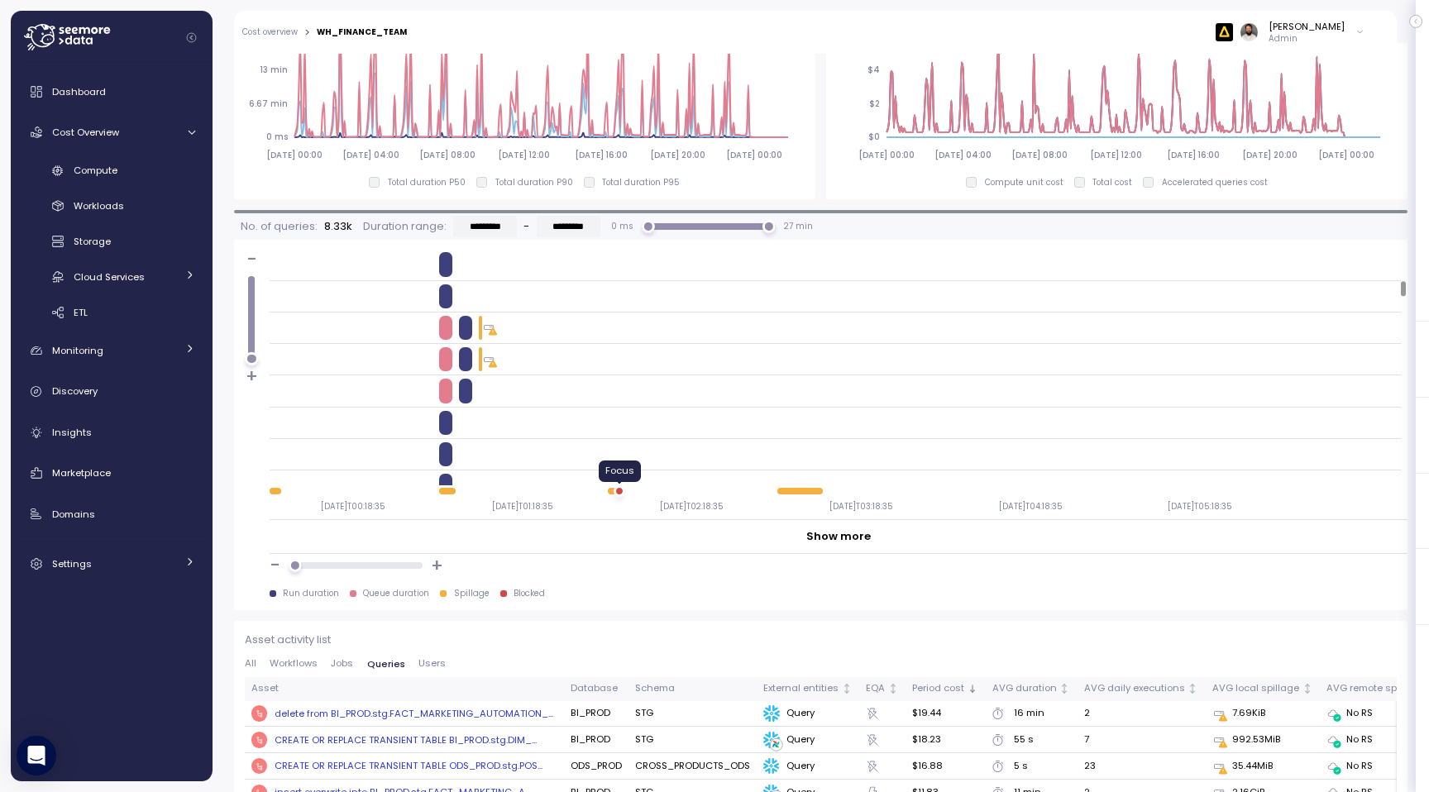
click at [618, 491] on div at bounding box center [619, 491] width 7 height 7
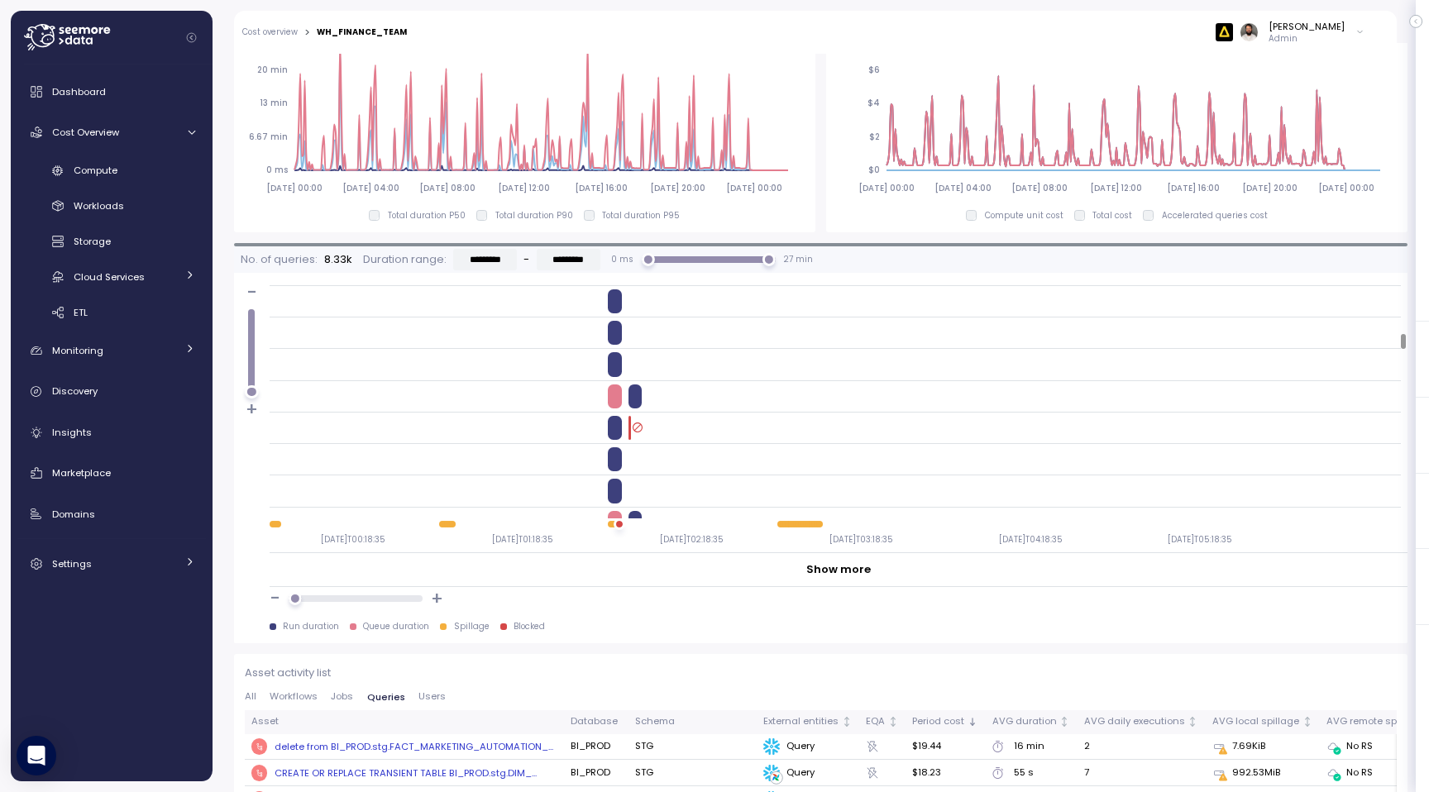
scroll to position [988, 0]
click at [623, 414] on div at bounding box center [692, 418] width 168 height 24
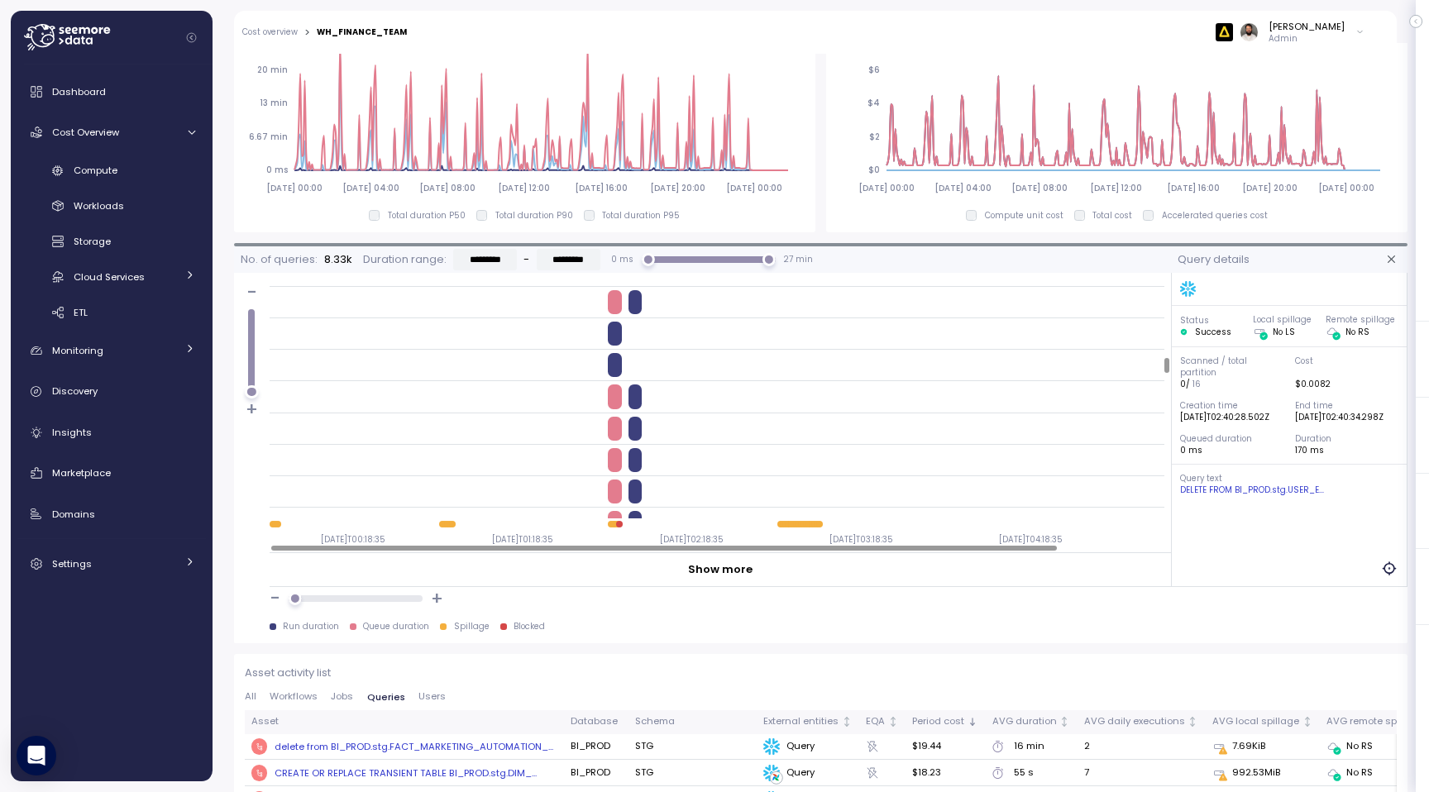
scroll to position [1363, 0]
click at [165, 165] on div "Compute" at bounding box center [135, 170] width 122 height 17
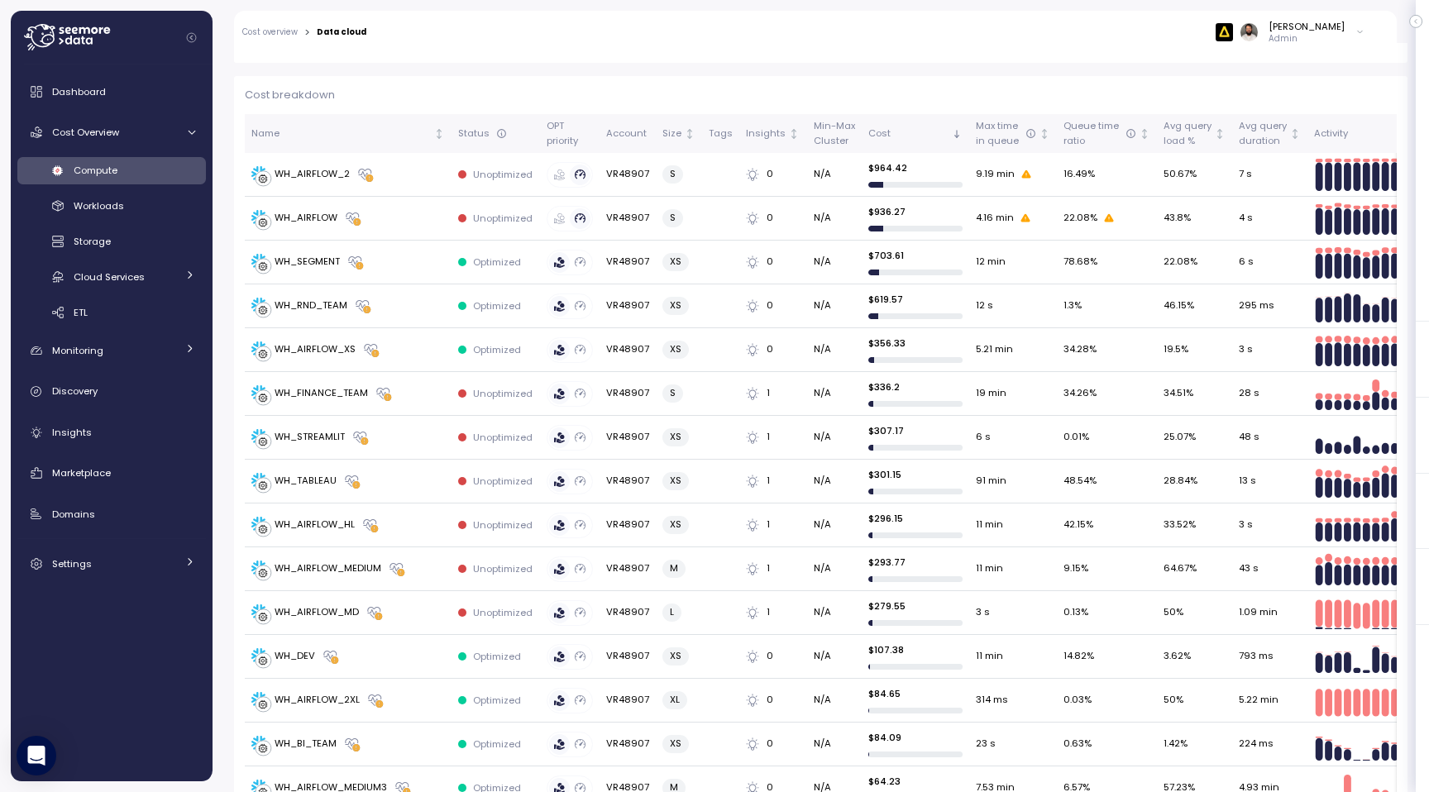
scroll to position [382, 0]
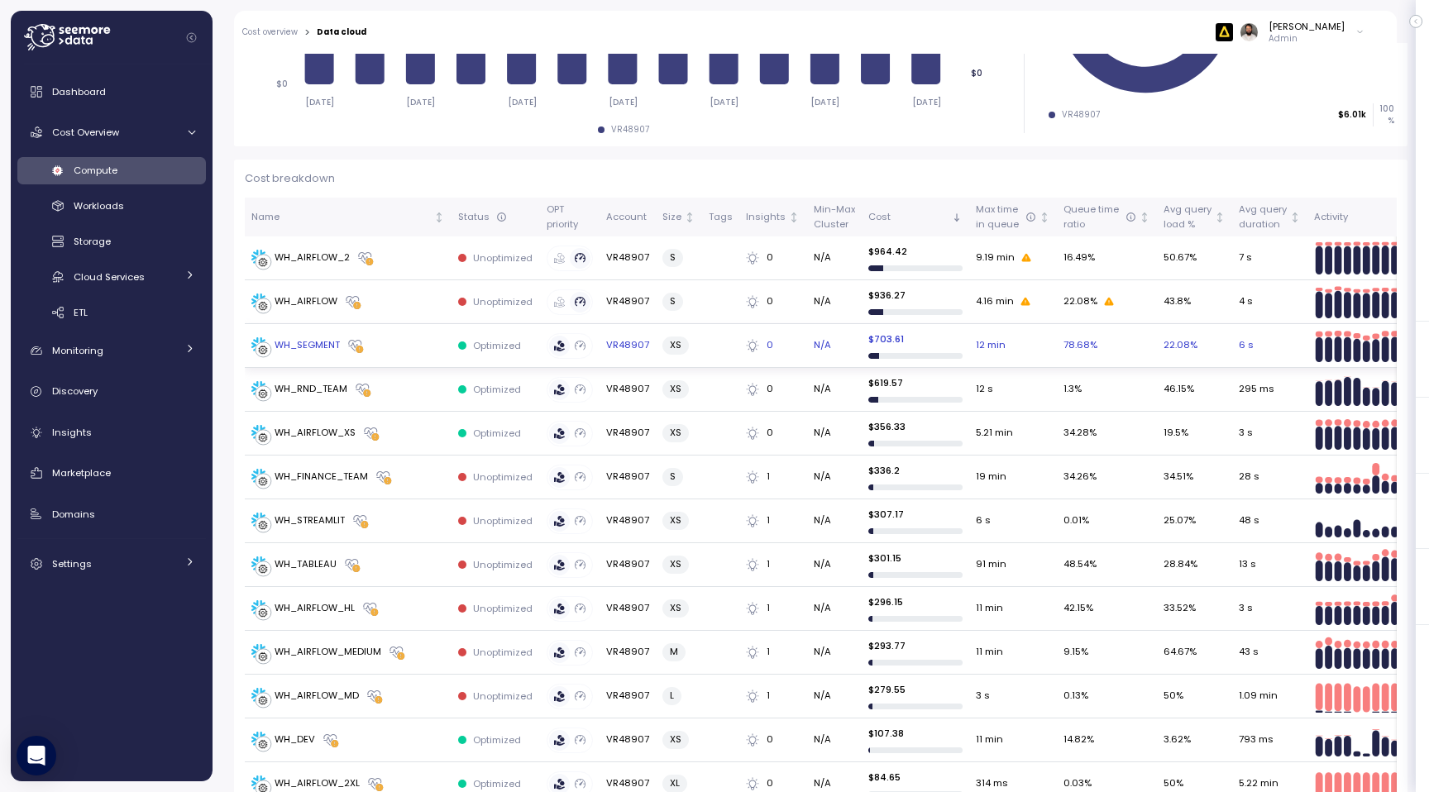
click at [392, 349] on div "WH_SEGMENT" at bounding box center [347, 345] width 193 height 17
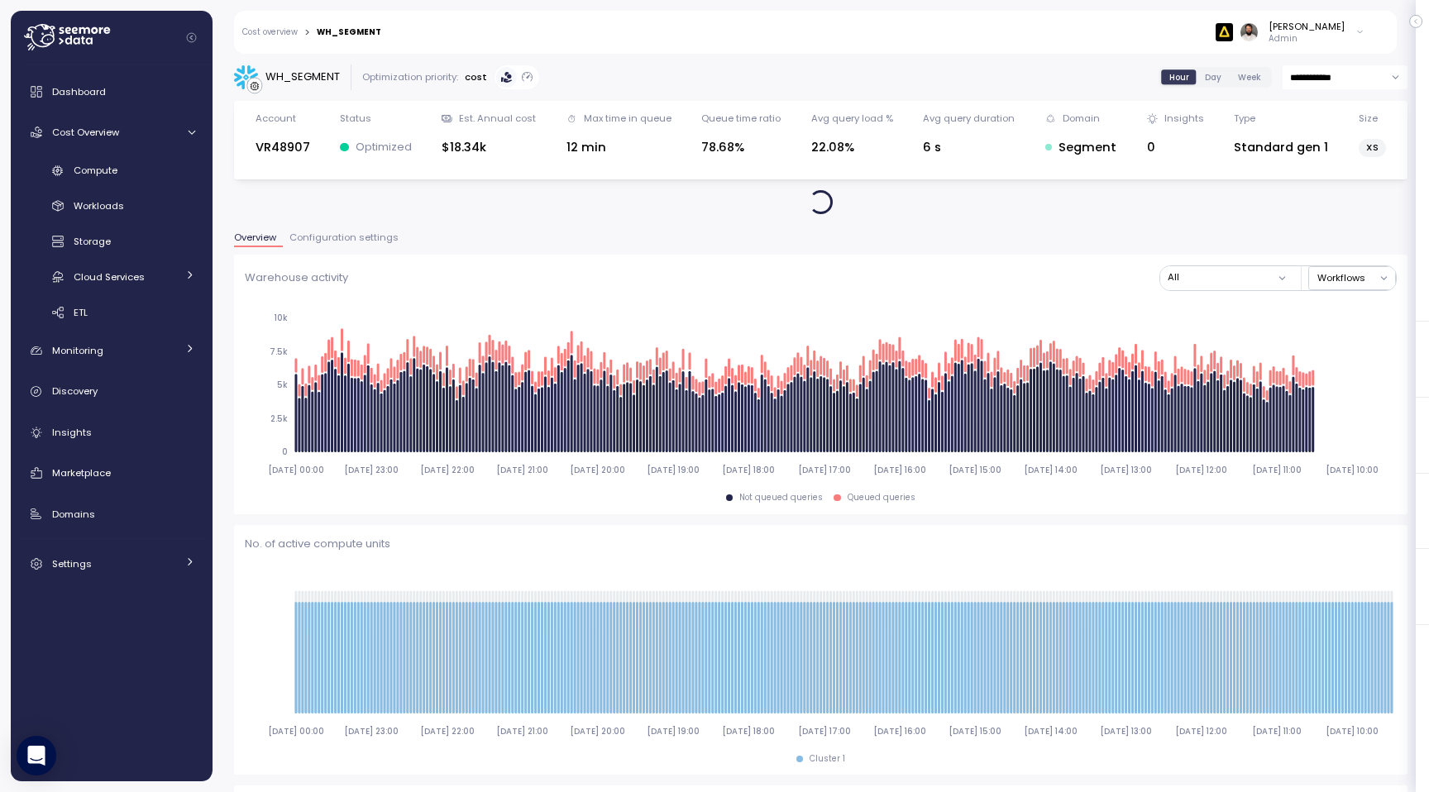
click at [329, 246] on button "Configuration settings" at bounding box center [344, 240] width 122 height 14
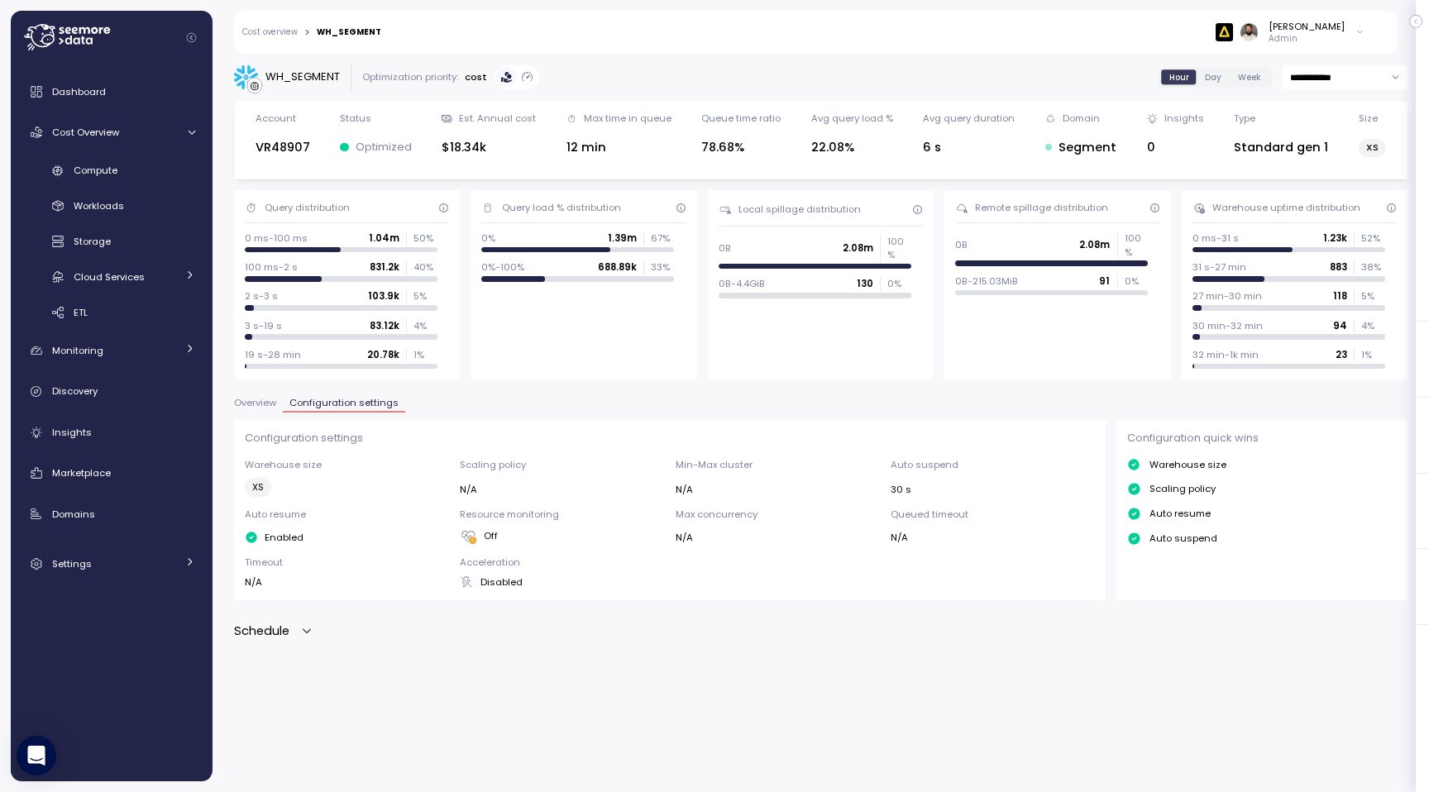
click at [304, 629] on icon "button" at bounding box center [306, 630] width 13 height 13
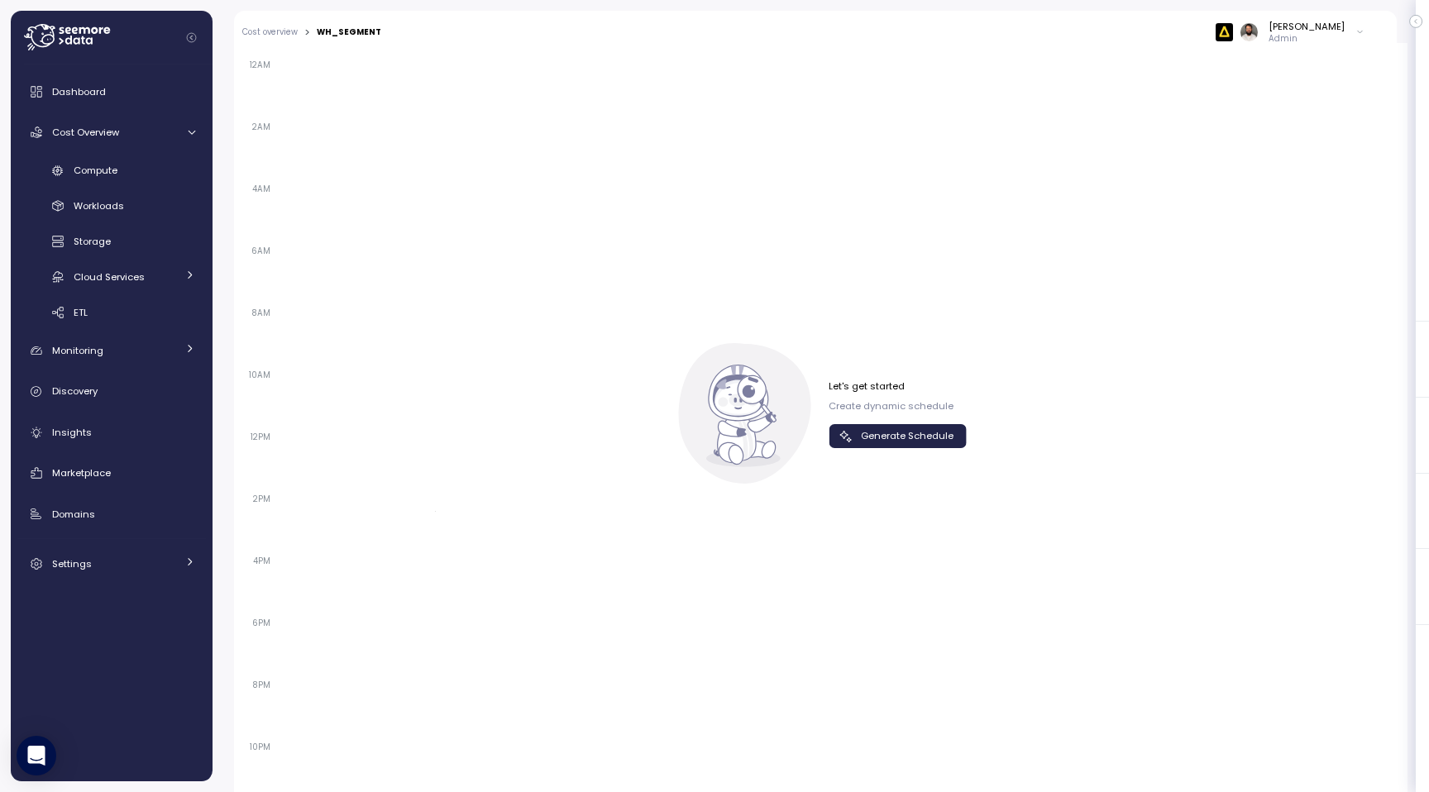
scroll to position [796, 0]
click at [871, 441] on div "Let's get started Create dynamic schedule Generate Schedule" at bounding box center [821, 405] width 292 height 141
click at [871, 435] on span "Generate Schedule" at bounding box center [907, 428] width 93 height 22
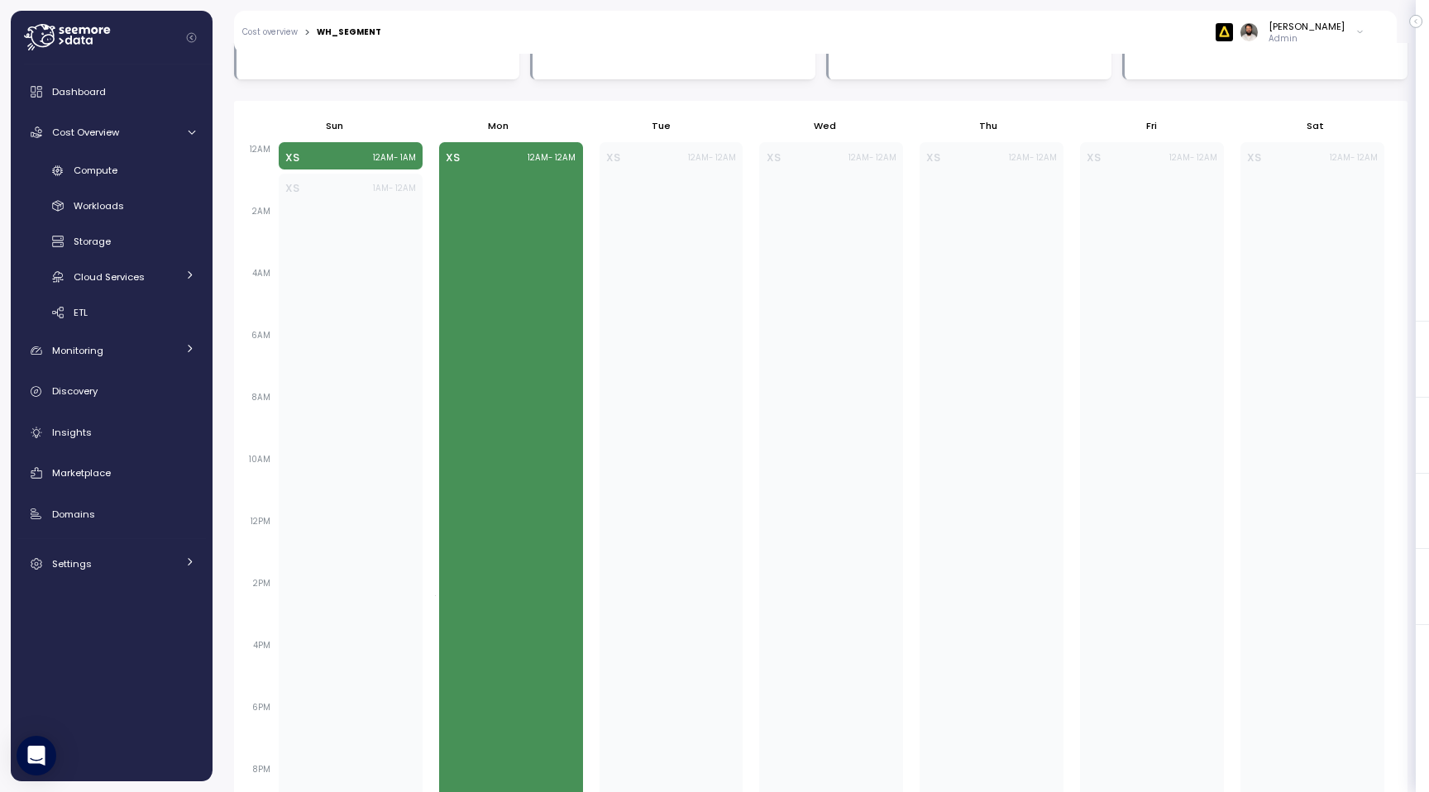
scroll to position [763, 0]
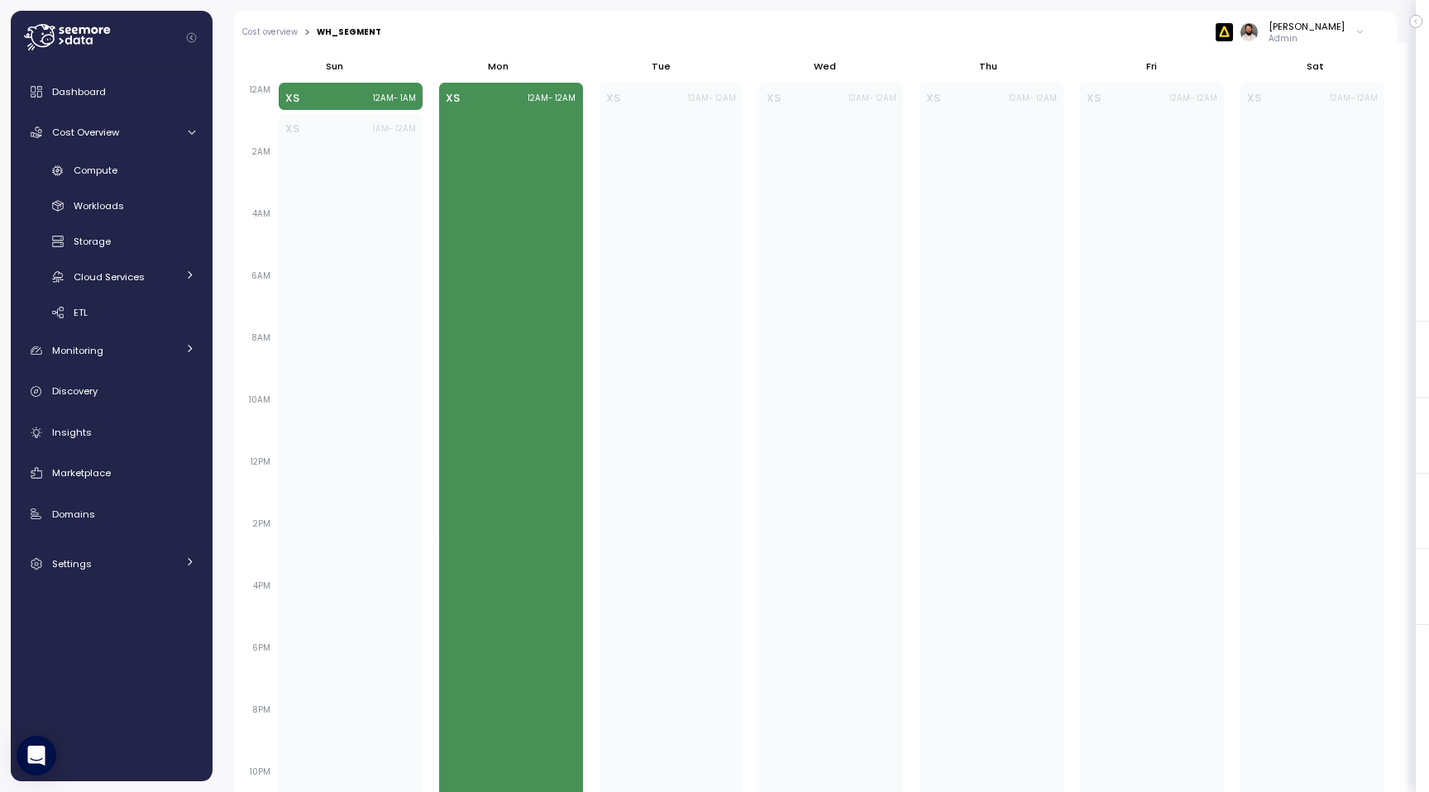
click at [590, 375] on div at bounding box center [515, 368] width 160 height 16
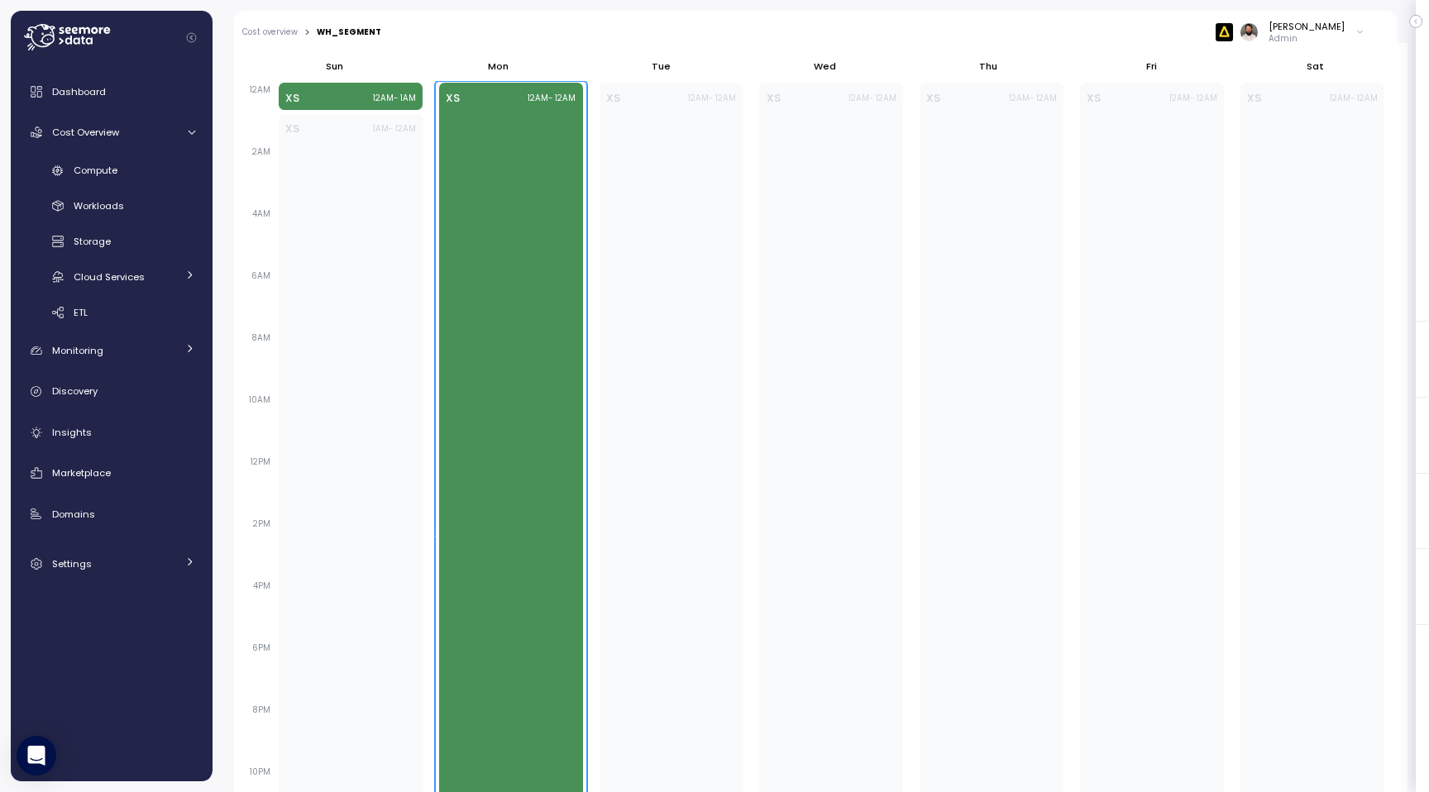
click at [561, 375] on div "XS 12AM - 12AM" at bounding box center [511, 453] width 144 height 740
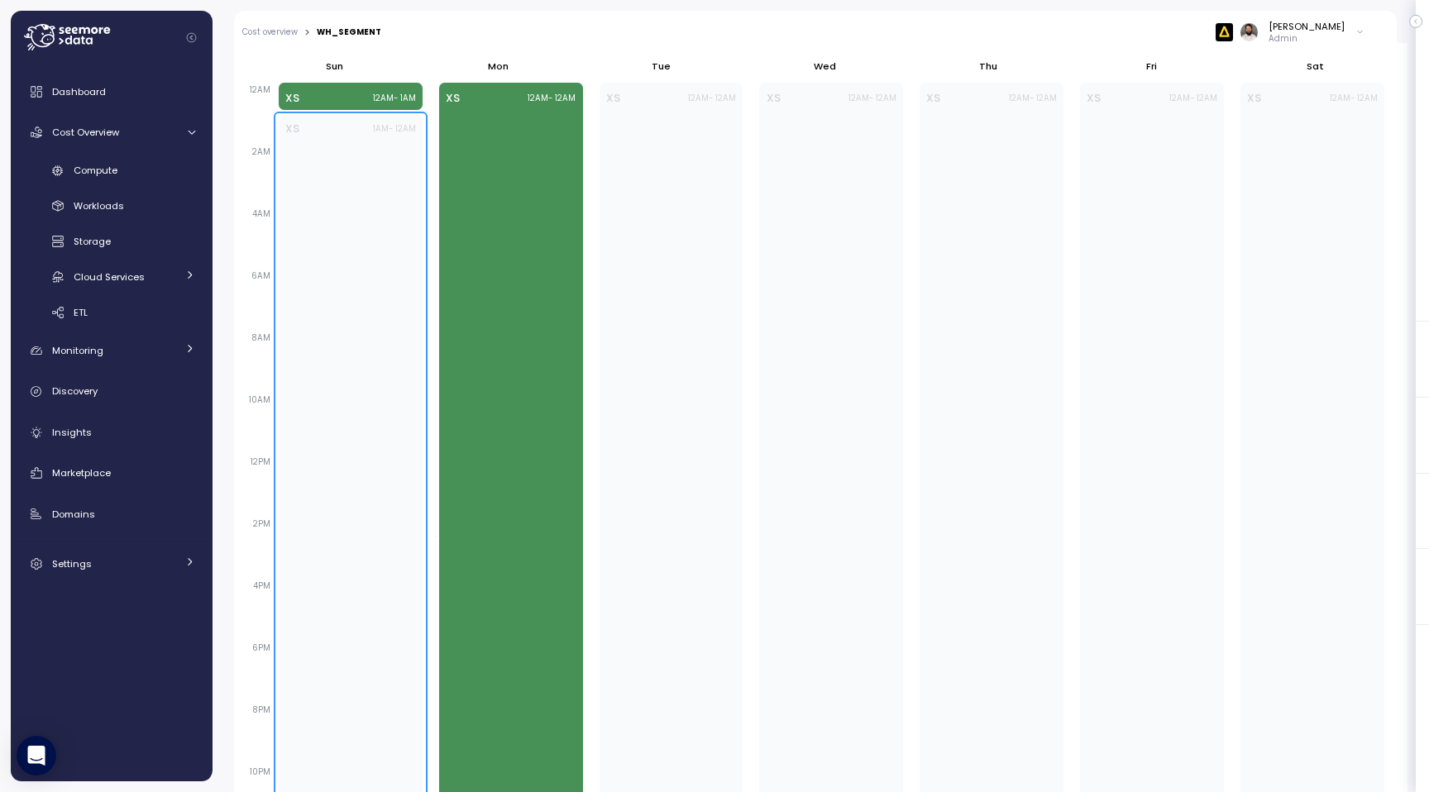
click at [359, 131] on div "XS 1AM - 12AM" at bounding box center [350, 129] width 131 height 17
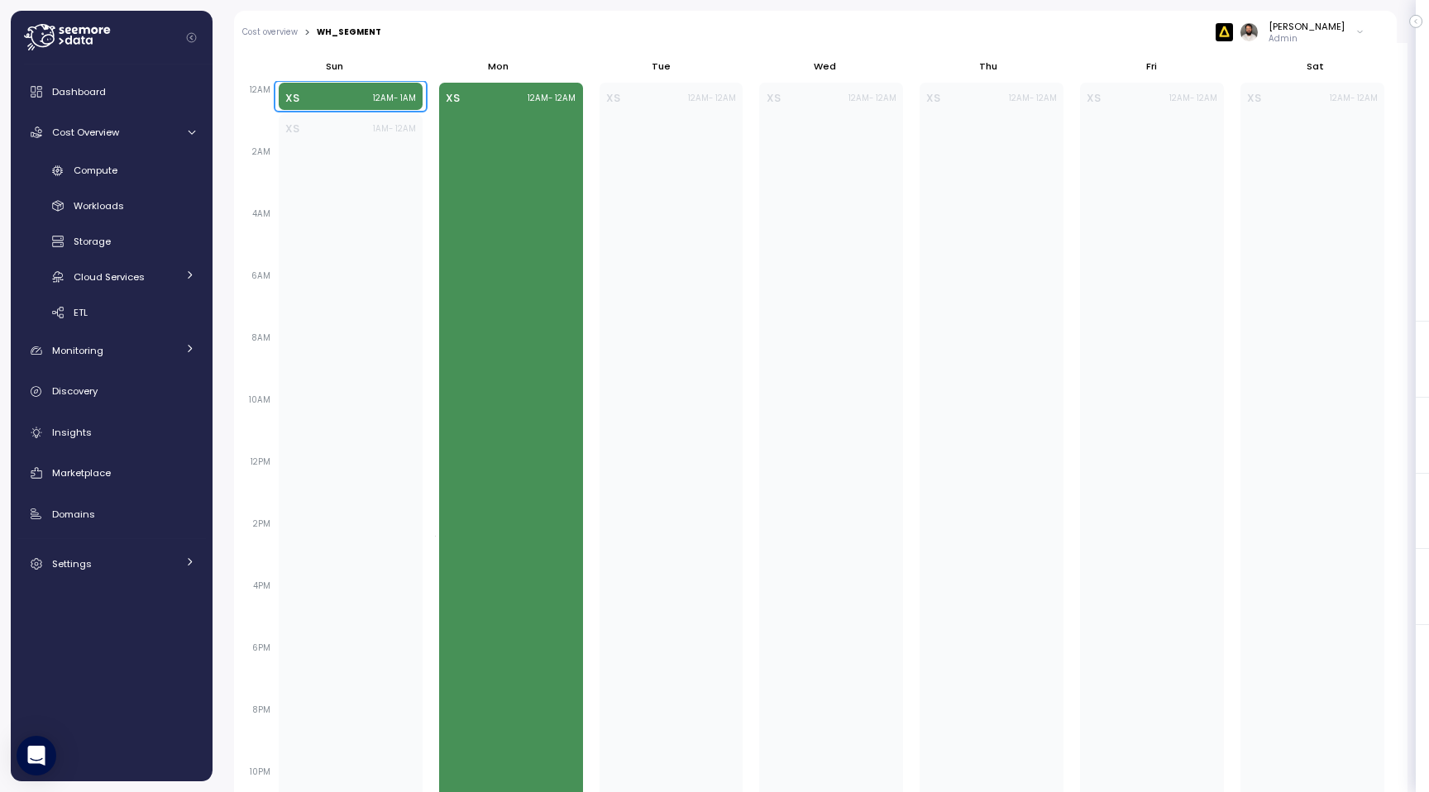
click at [362, 101] on div "XS 12AM - 1AM" at bounding box center [350, 98] width 131 height 17
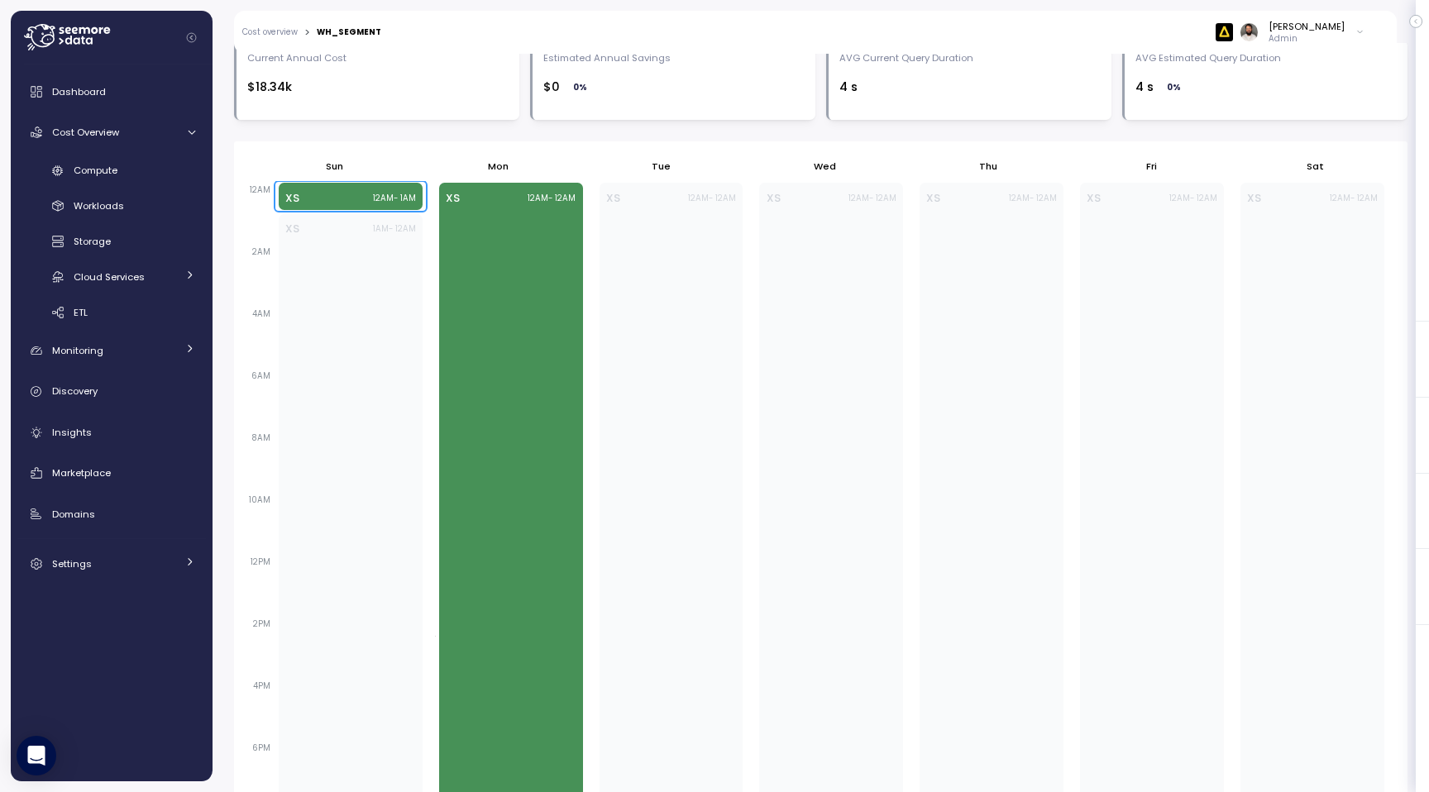
scroll to position [653, 0]
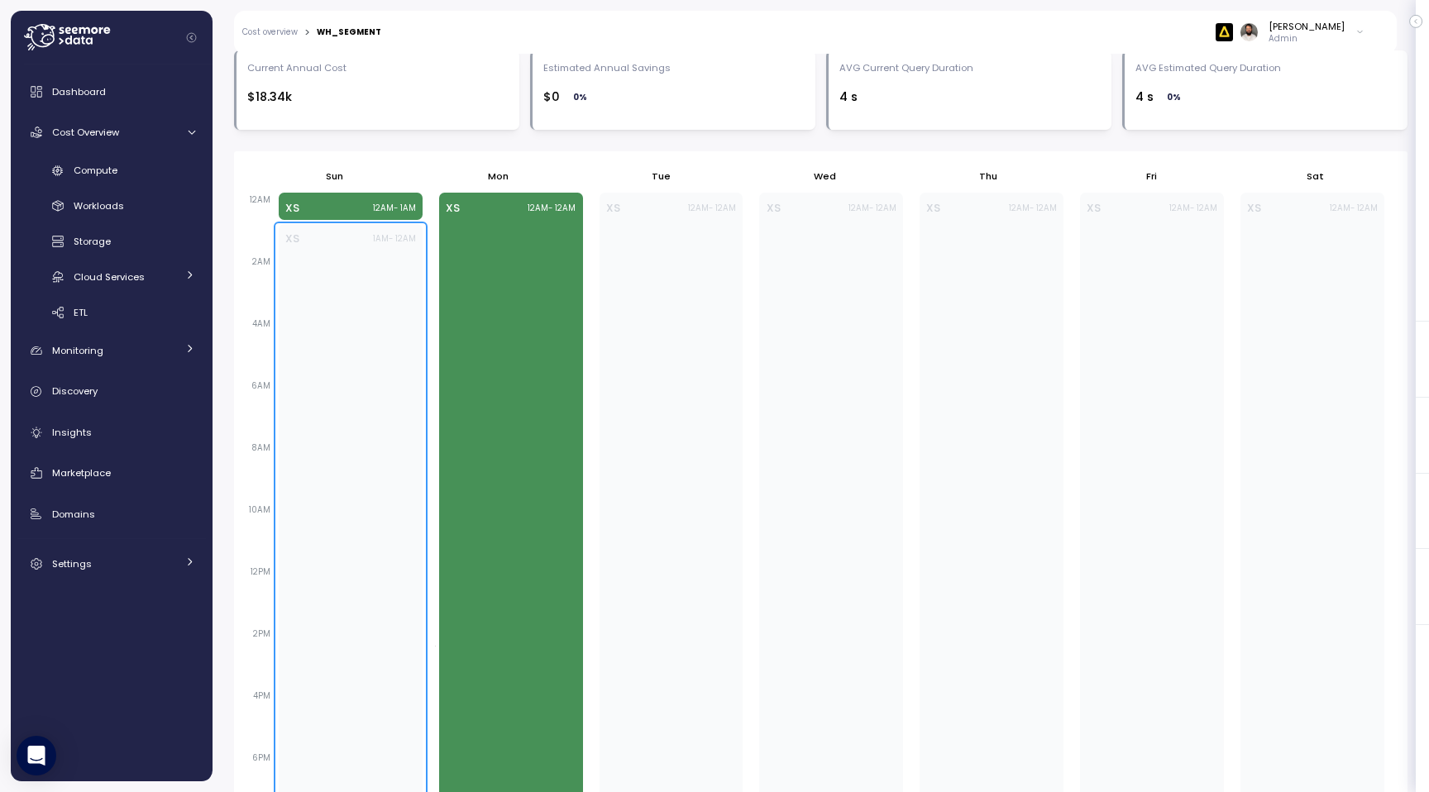
click at [341, 284] on div "XS 1AM - 12AM" at bounding box center [351, 578] width 144 height 709
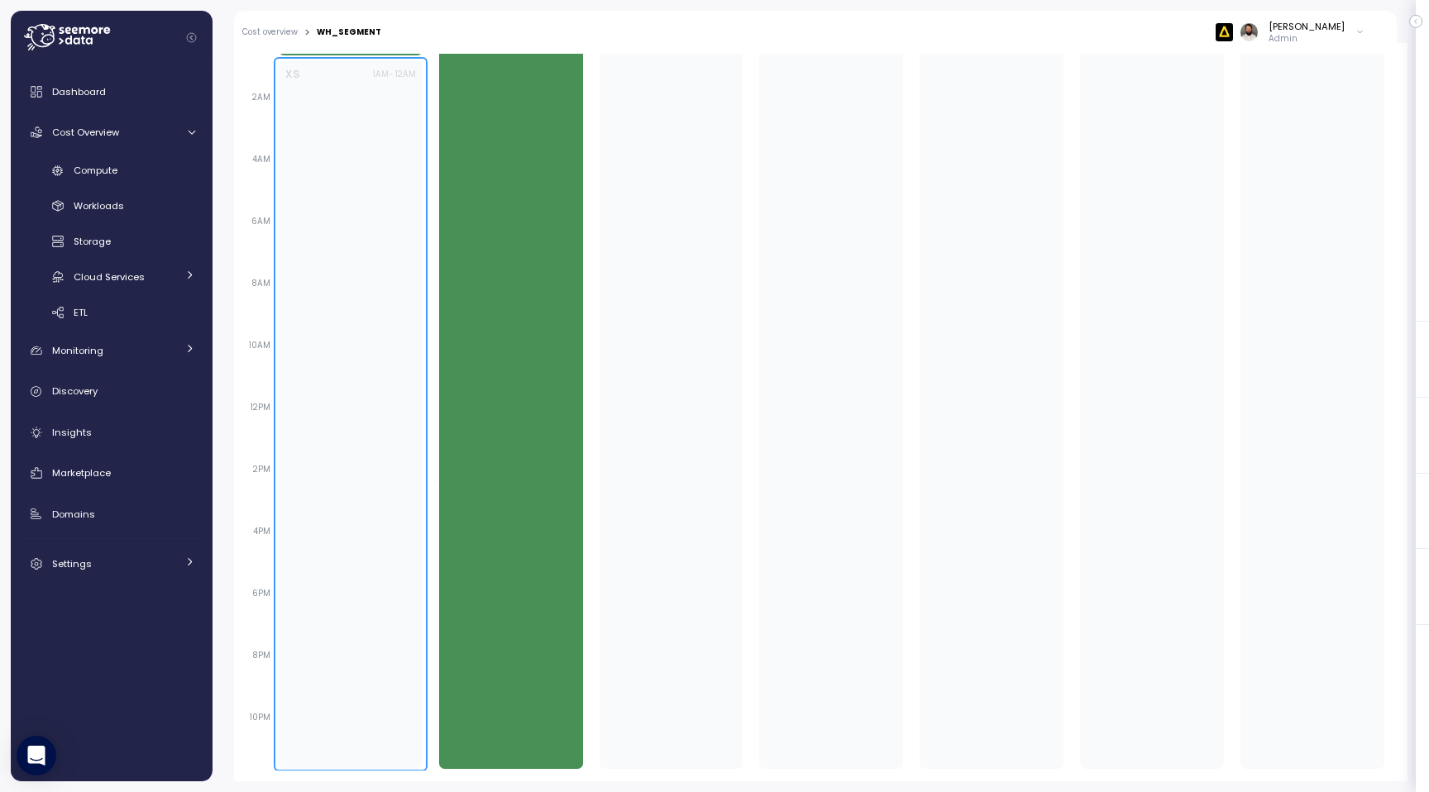
scroll to position [608, 0]
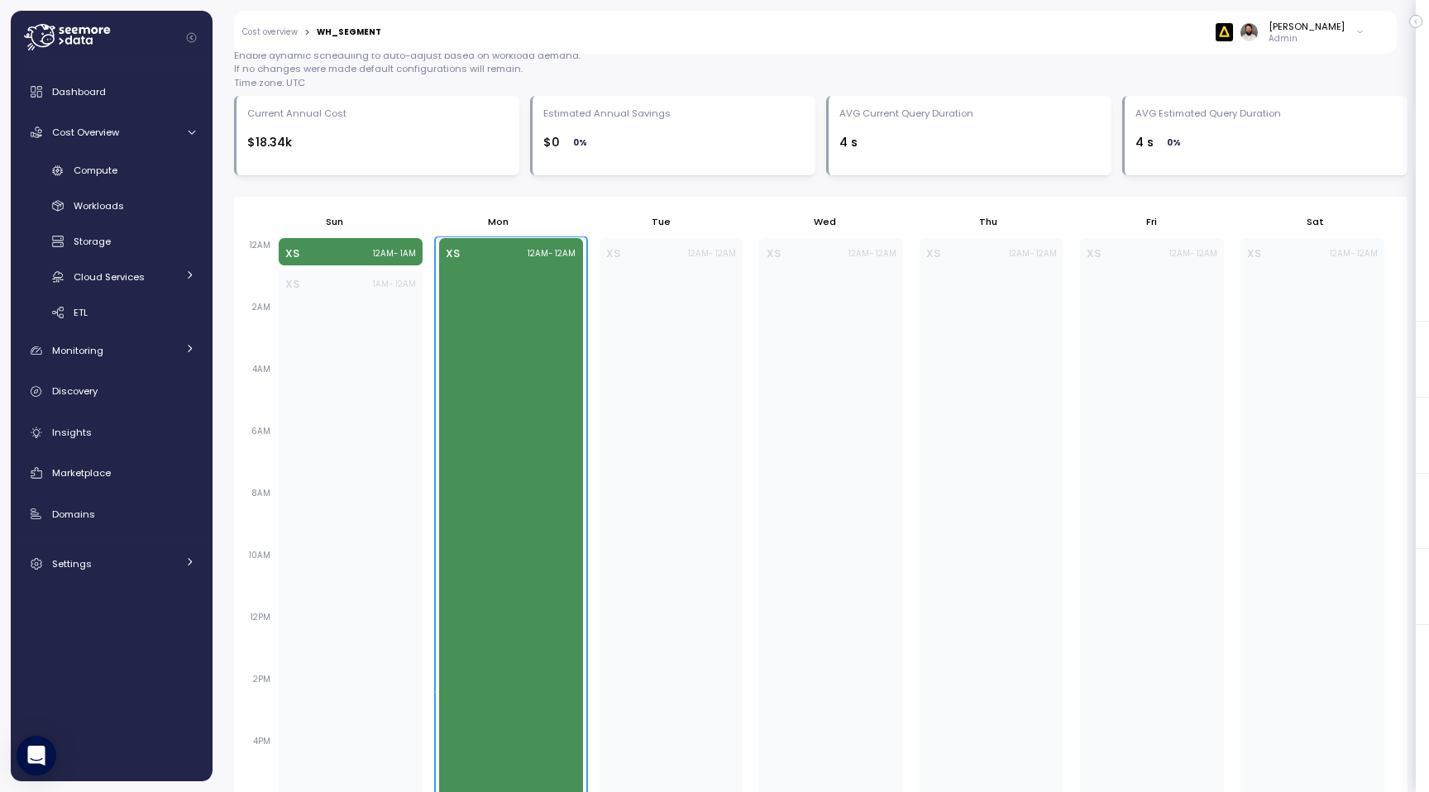
click at [528, 312] on div "XS 12AM - 12AM" at bounding box center [511, 608] width 144 height 740
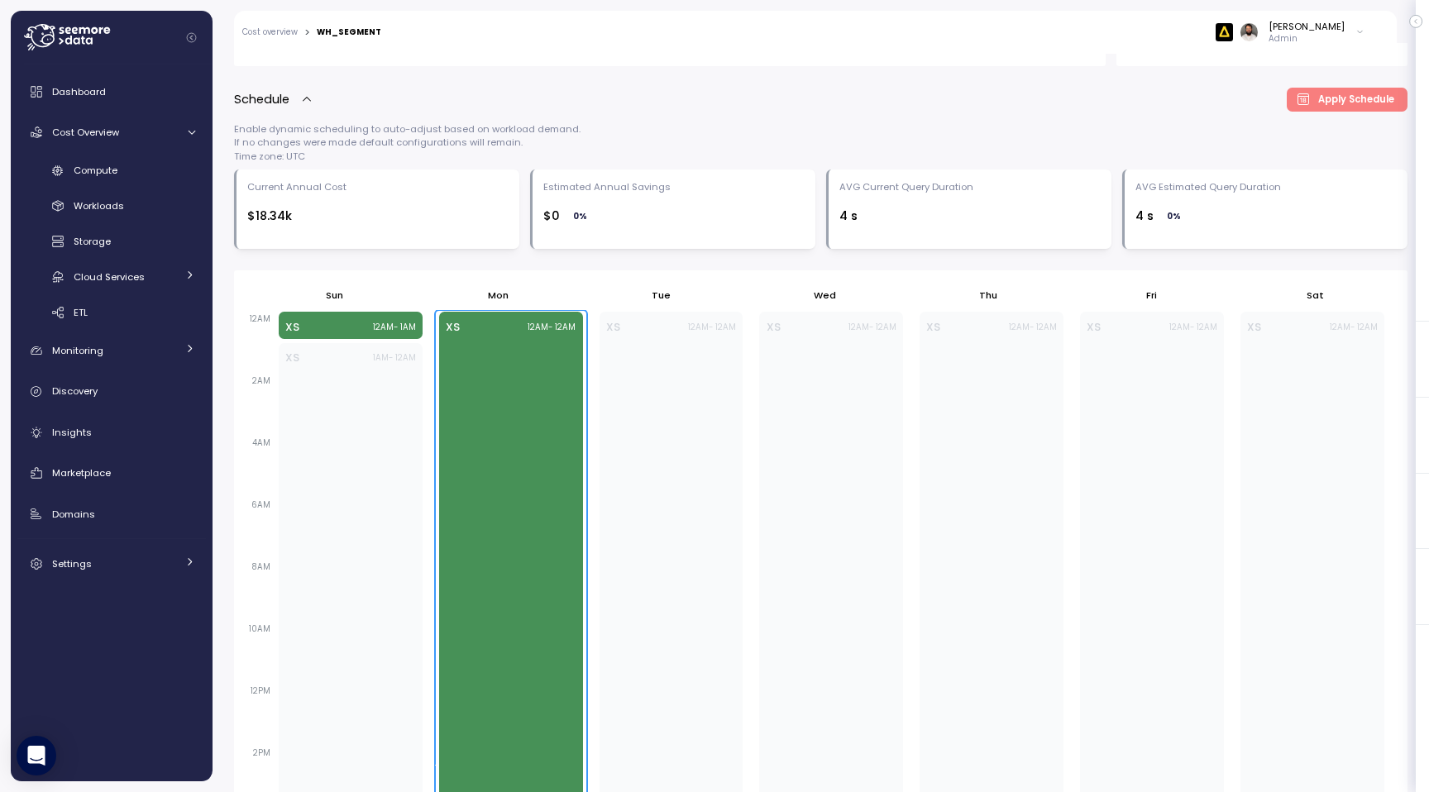
scroll to position [533, 0]
click at [508, 368] on div "XS 12AM - 12AM" at bounding box center [511, 683] width 144 height 740
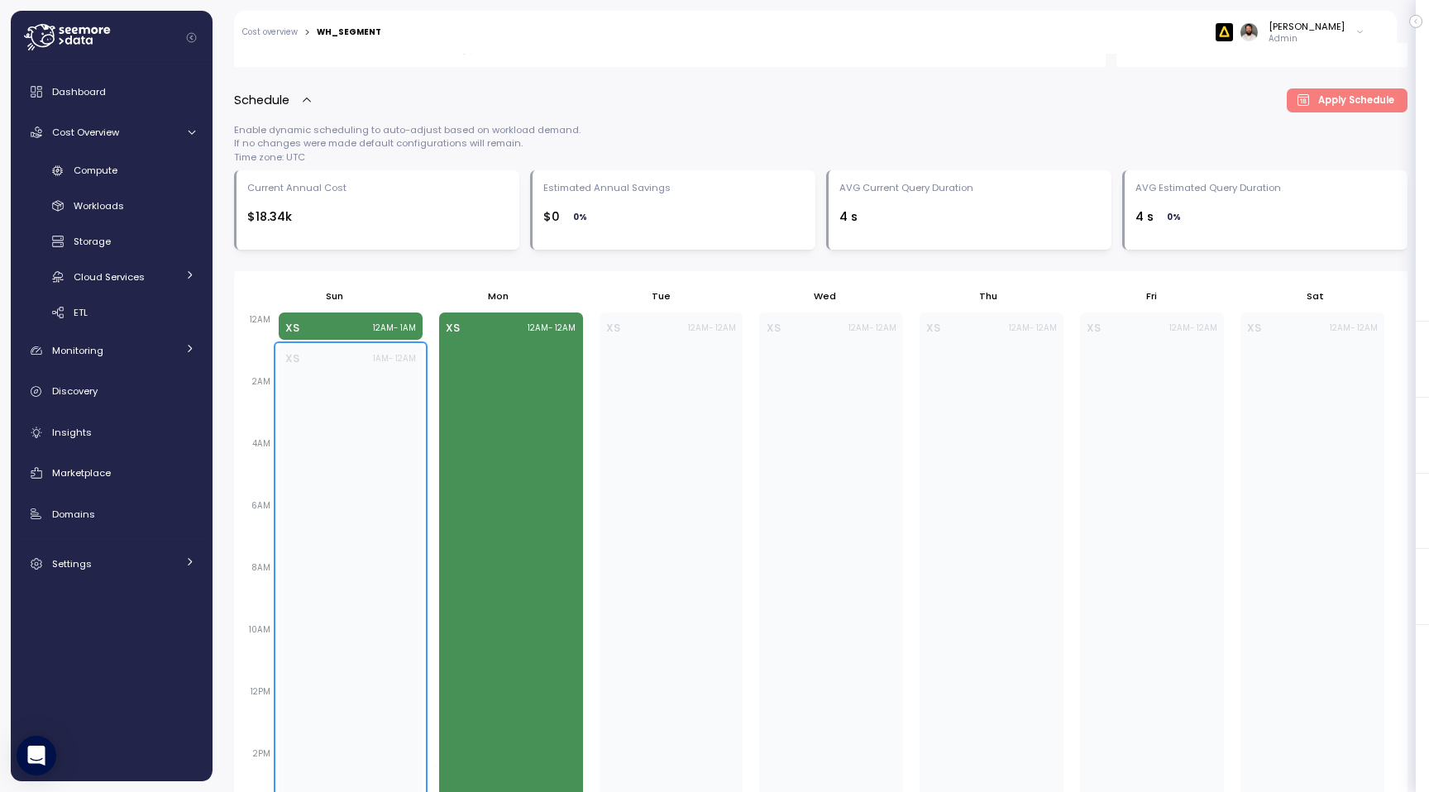
click at [422, 346] on div "1:00 AM – 11:59 PM XS 1AM - 12AM" at bounding box center [350, 698] width 152 height 713
click at [409, 336] on div "XS 12AM - 1AM" at bounding box center [351, 326] width 144 height 27
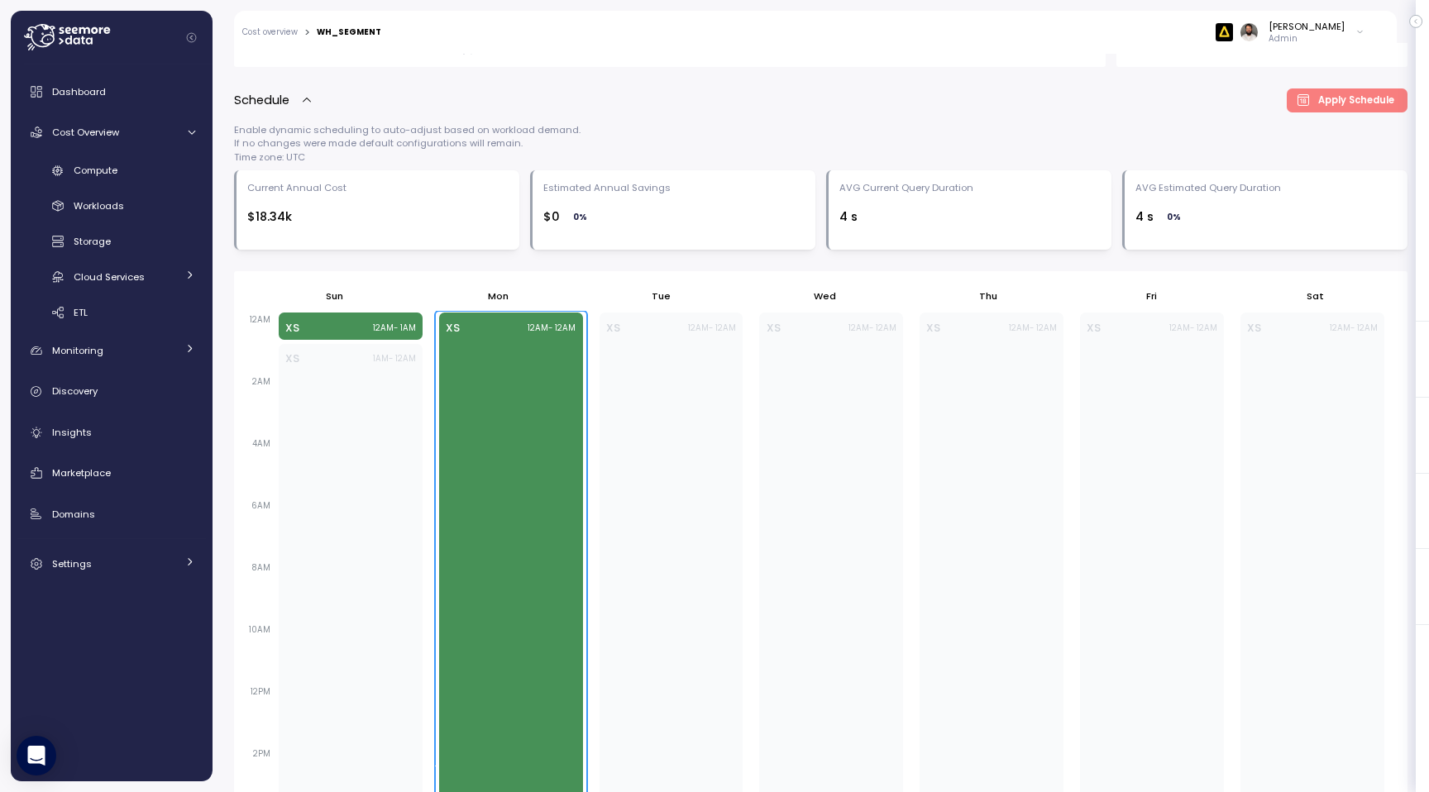
click at [515, 371] on div "XS 12AM - 12AM" at bounding box center [511, 683] width 144 height 740
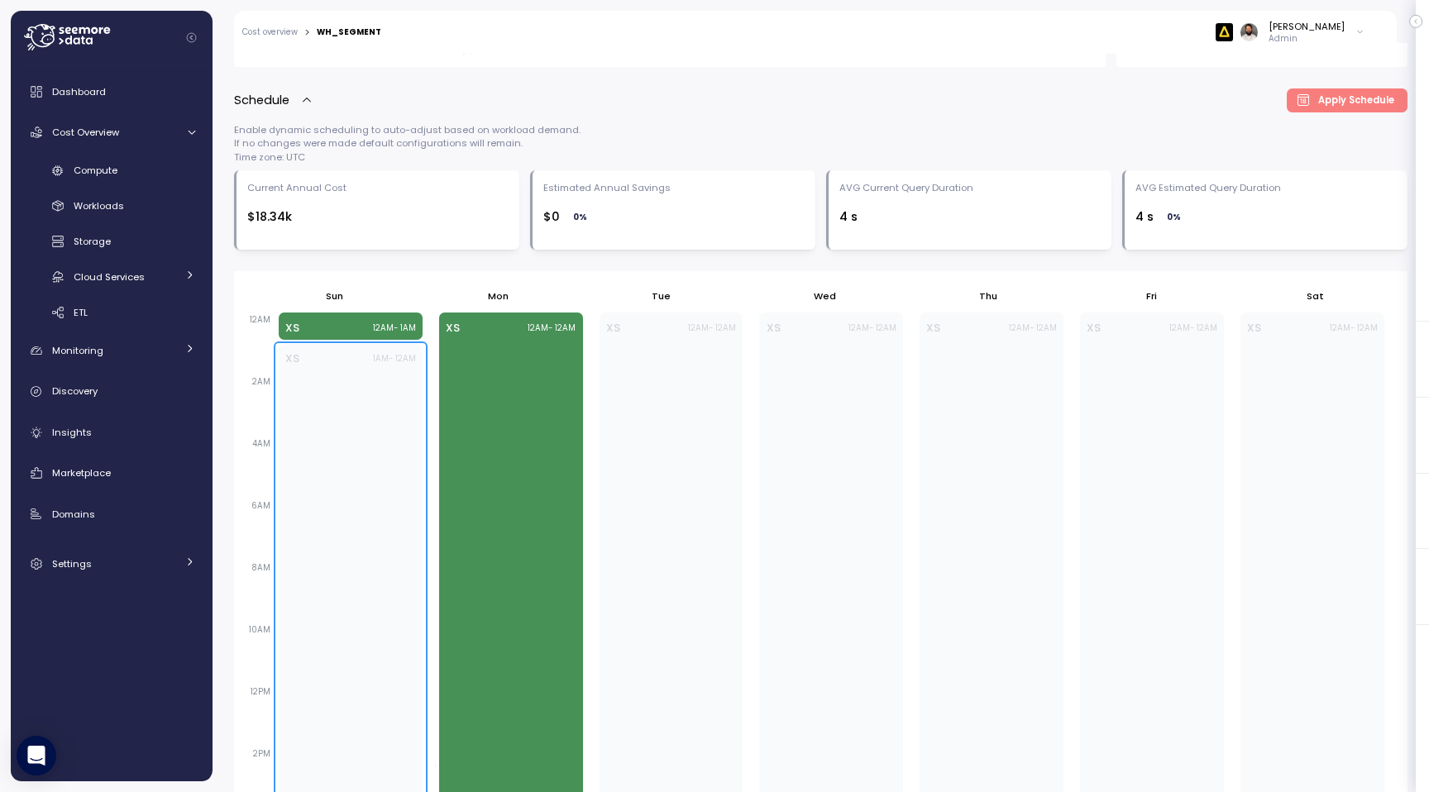
click at [360, 432] on div "XS 1AM - 12AM" at bounding box center [351, 698] width 144 height 709
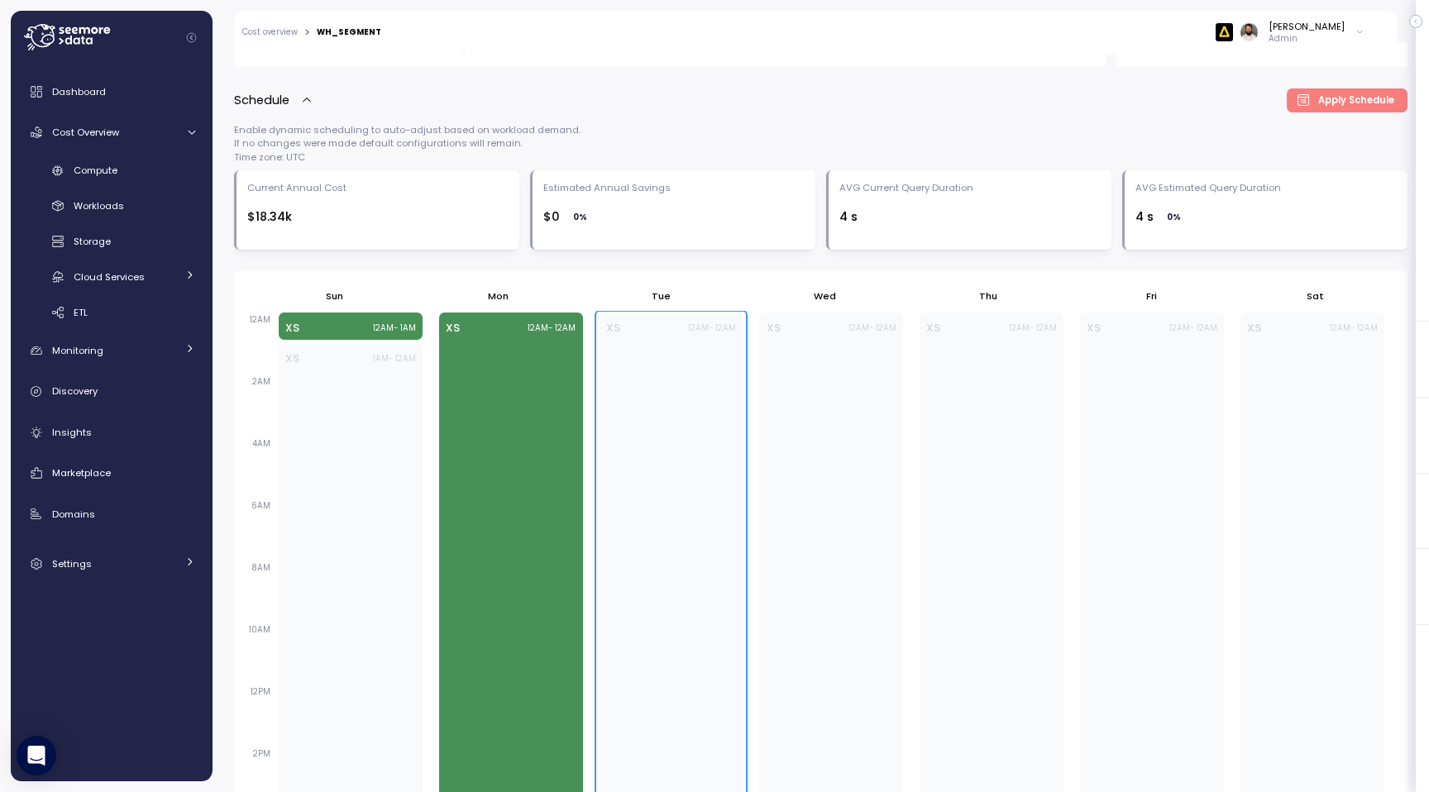
click at [696, 437] on div "XS 12AM - 12AM" at bounding box center [671, 683] width 144 height 740
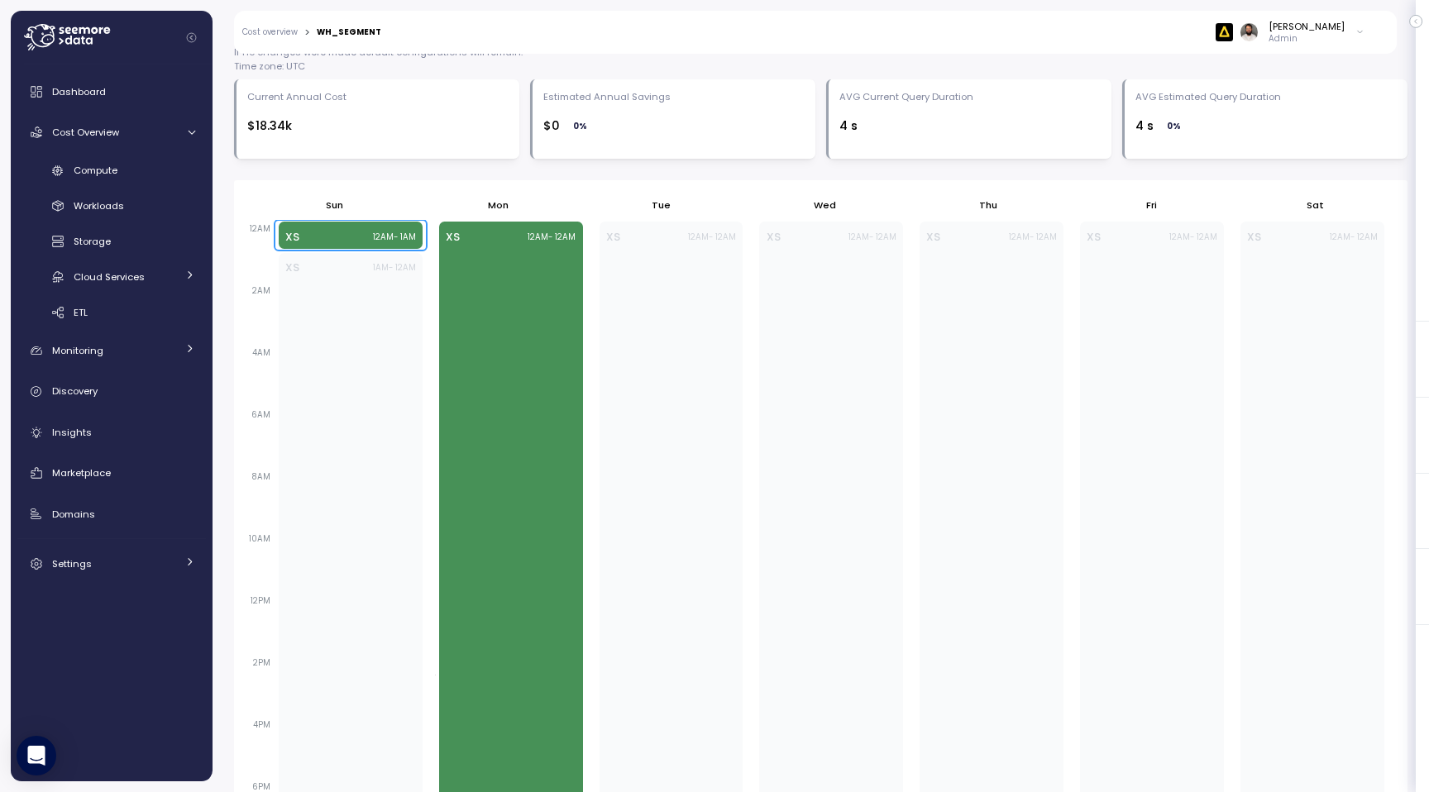
click at [311, 242] on div "XS 12AM - 1AM" at bounding box center [350, 237] width 131 height 17
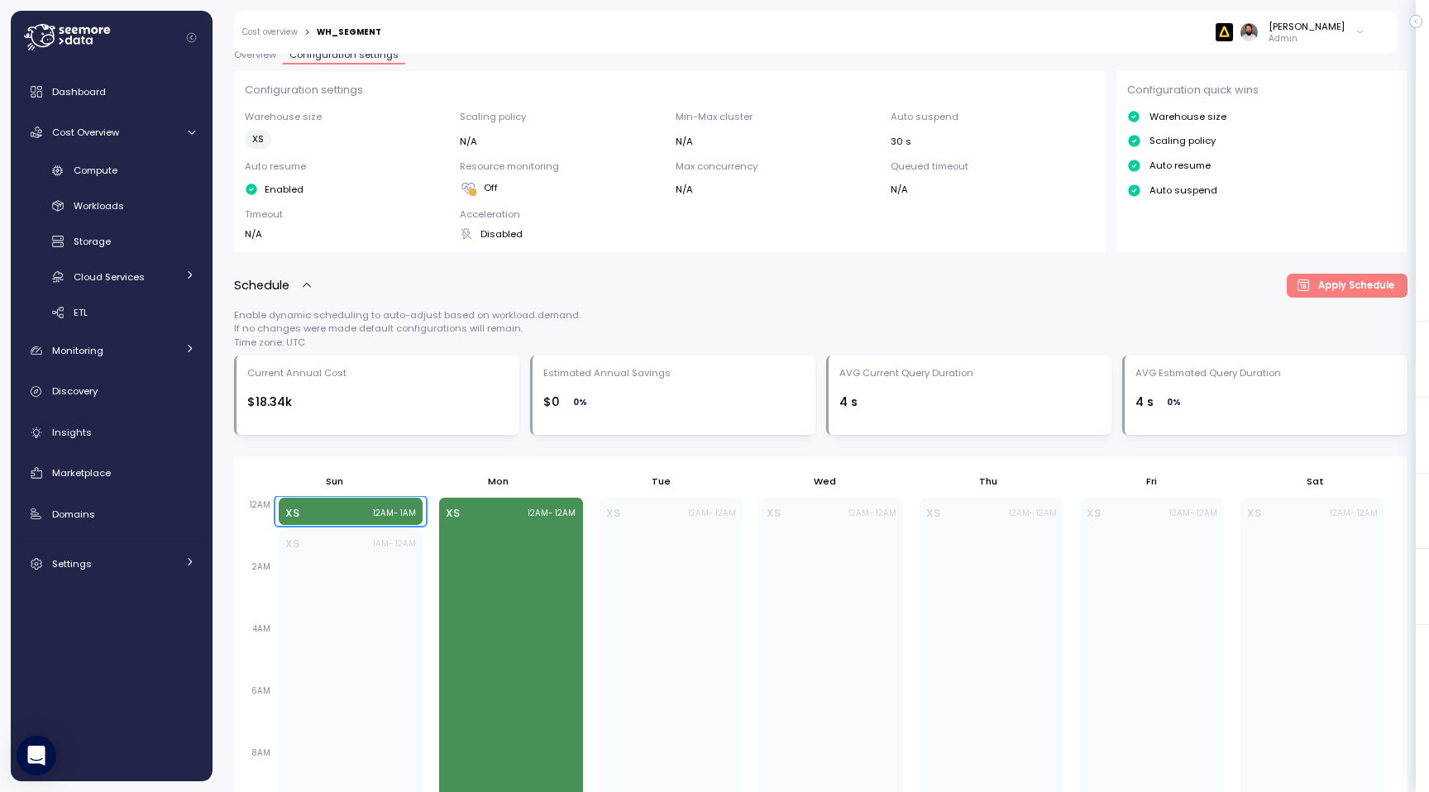
scroll to position [209, 0]
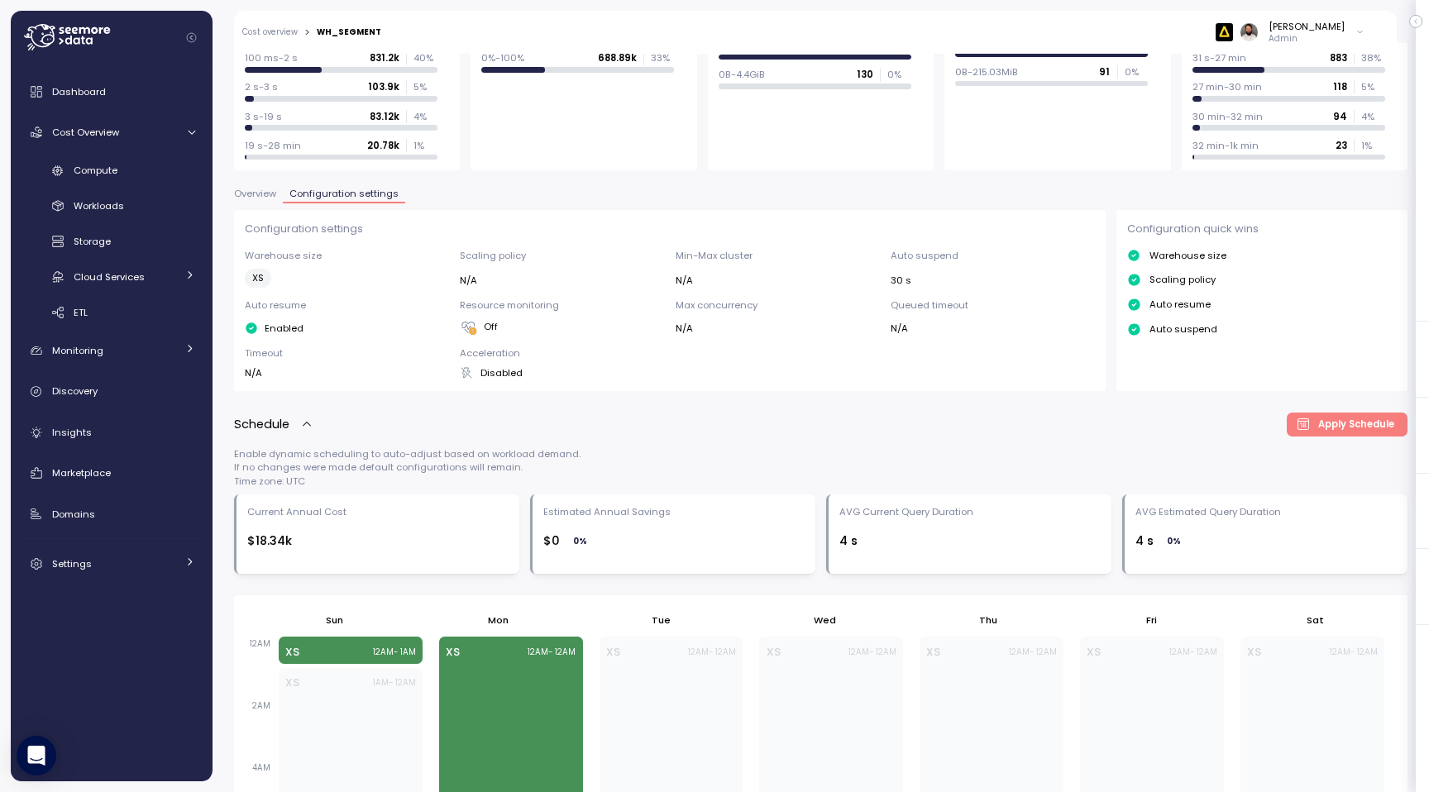
click at [272, 205] on div "Overview Configuration settings" at bounding box center [820, 199] width 1173 height 21
click at [275, 194] on span "Overview" at bounding box center [255, 193] width 42 height 9
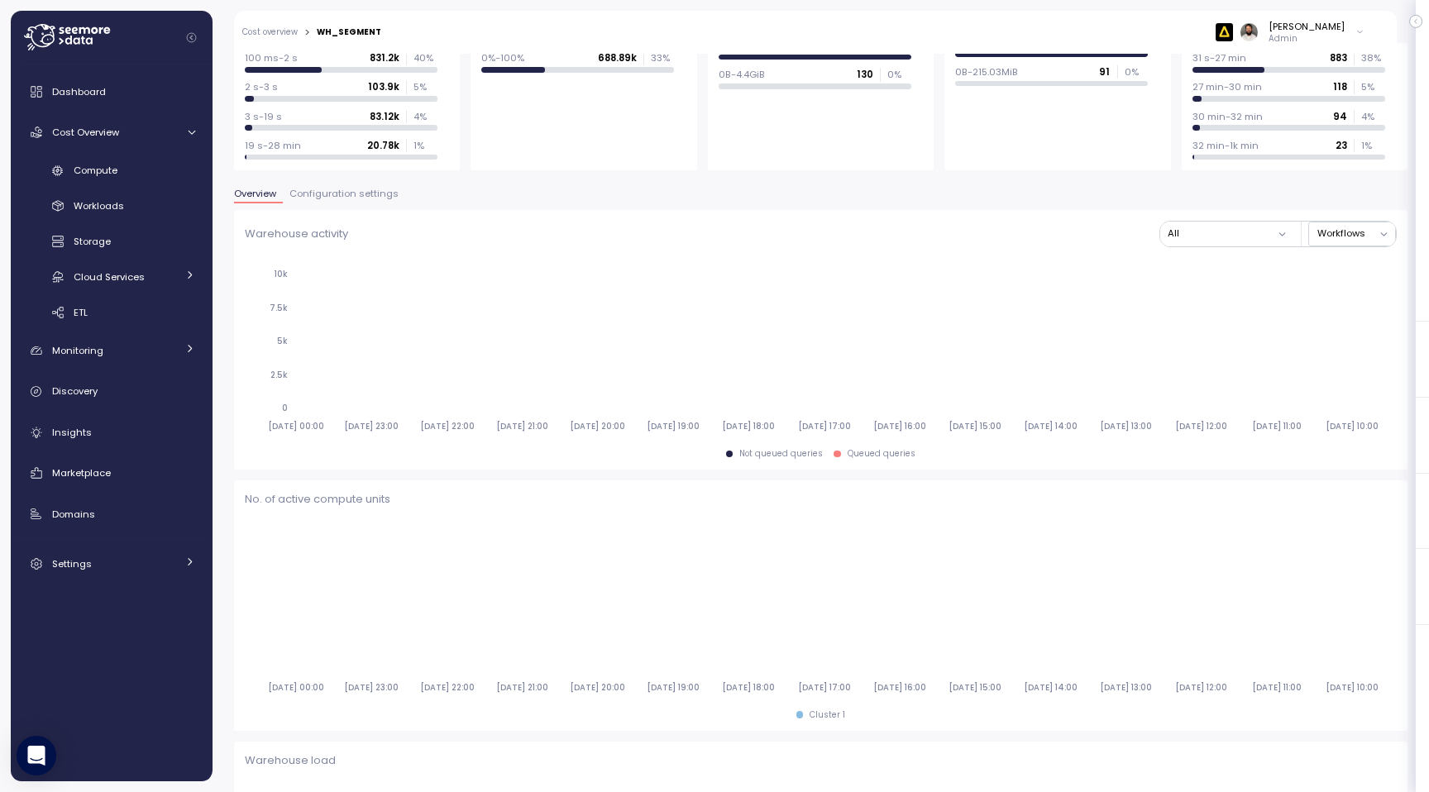
click at [275, 194] on span "Overview" at bounding box center [255, 193] width 42 height 9
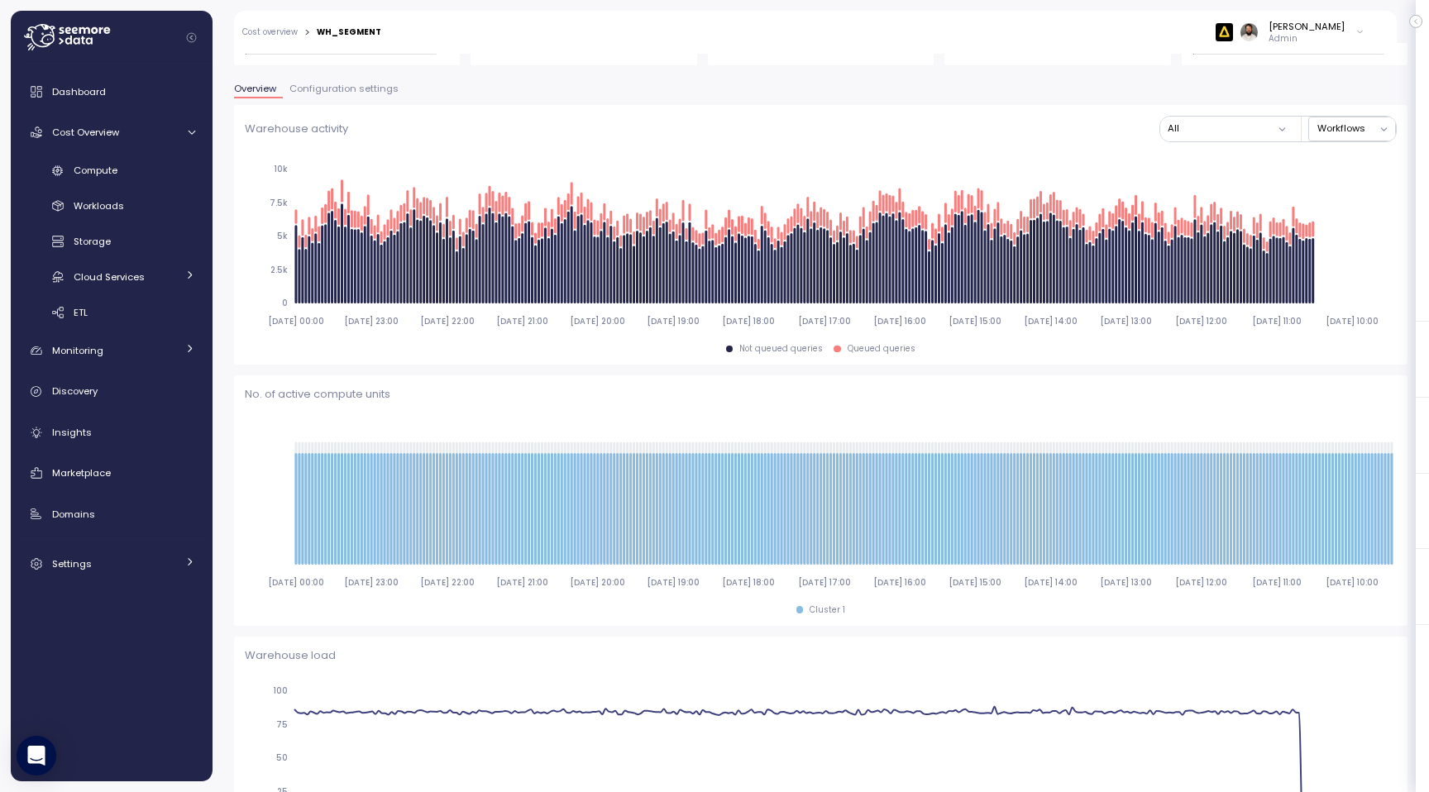
scroll to position [308, 0]
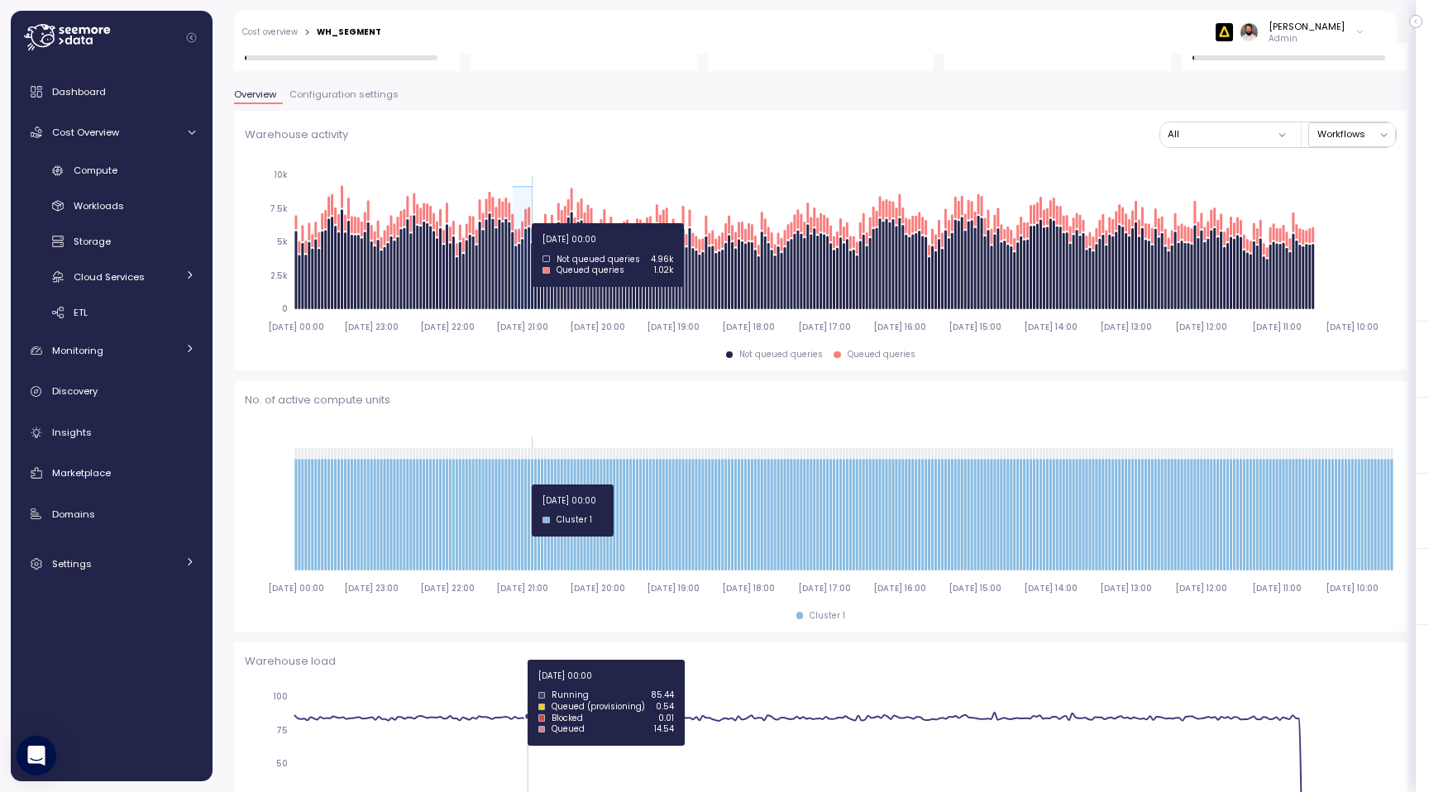
drag, startPoint x: 513, startPoint y: 223, endPoint x: 534, endPoint y: 223, distance: 21.5
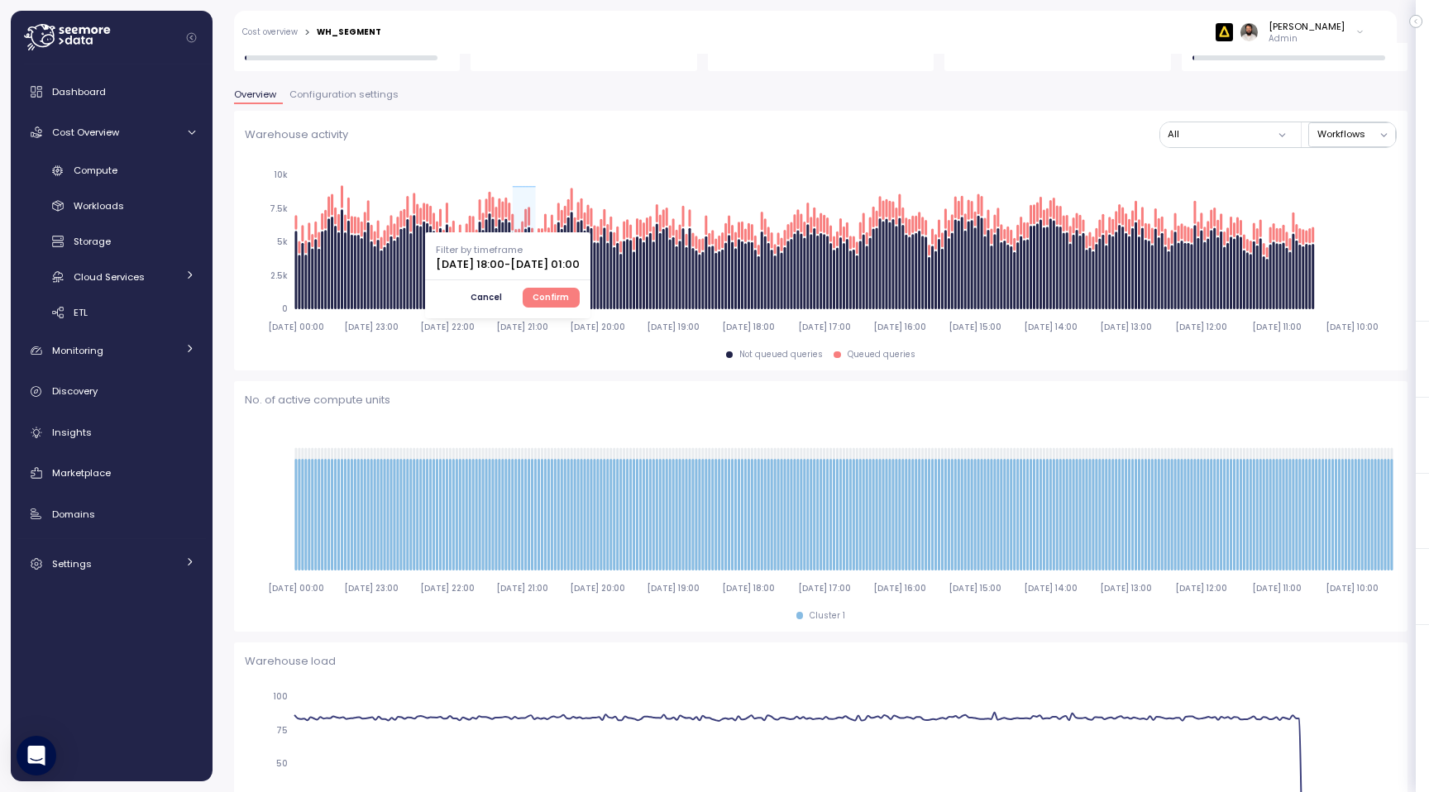
click at [569, 299] on span "Confirm" at bounding box center [550, 298] width 36 height 18
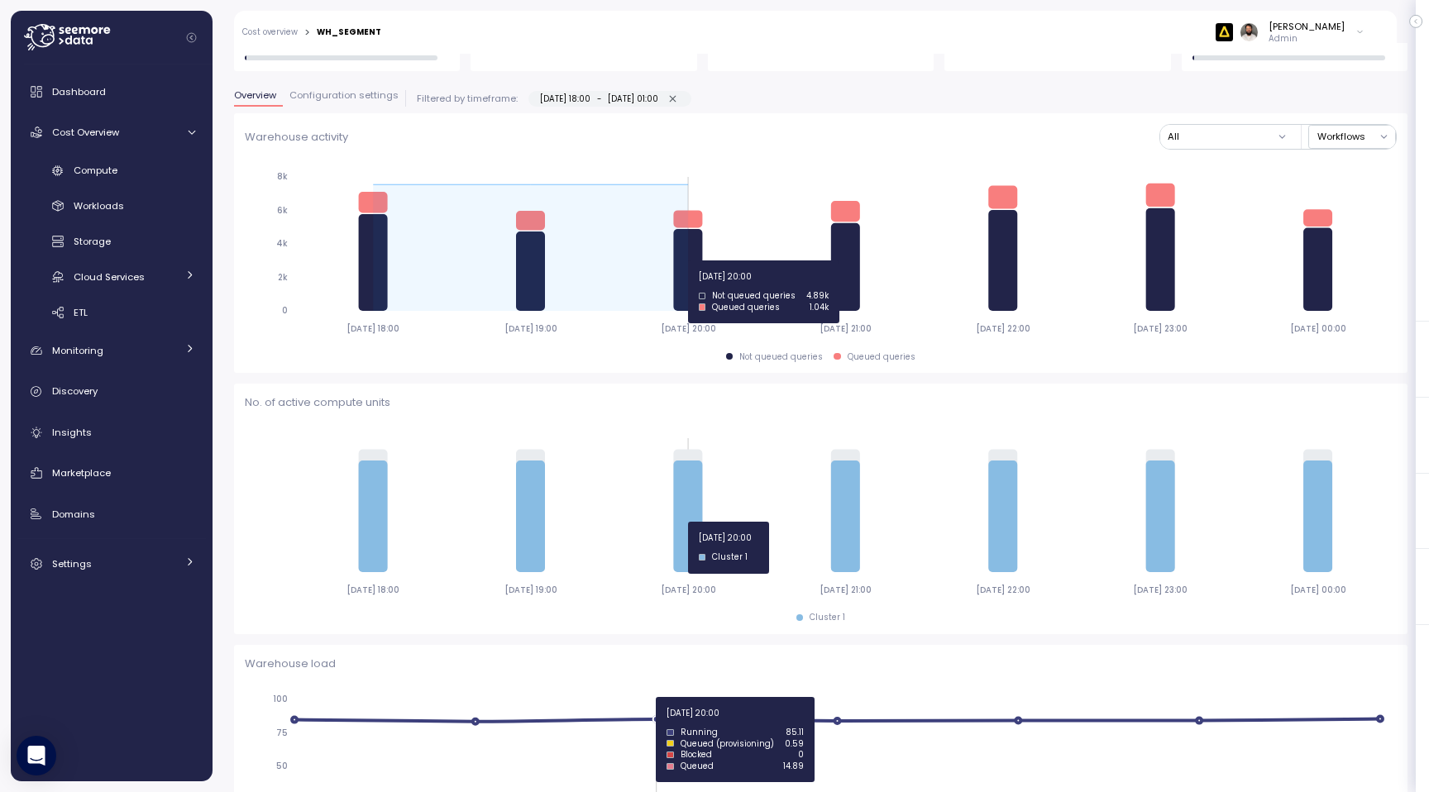
drag, startPoint x: 365, startPoint y: 260, endPoint x: 661, endPoint y: 260, distance: 296.8
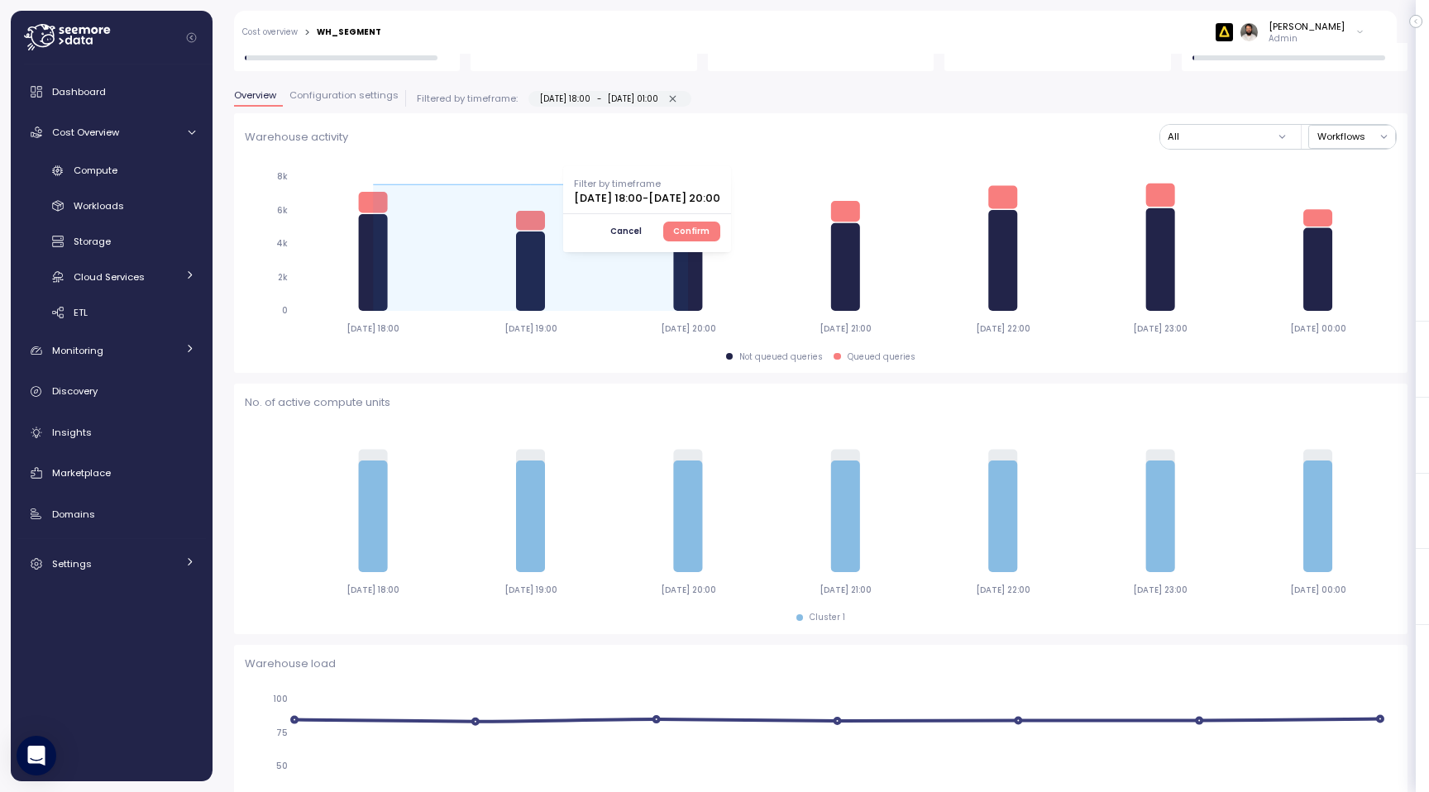
click at [720, 237] on button "Confirm" at bounding box center [691, 232] width 57 height 20
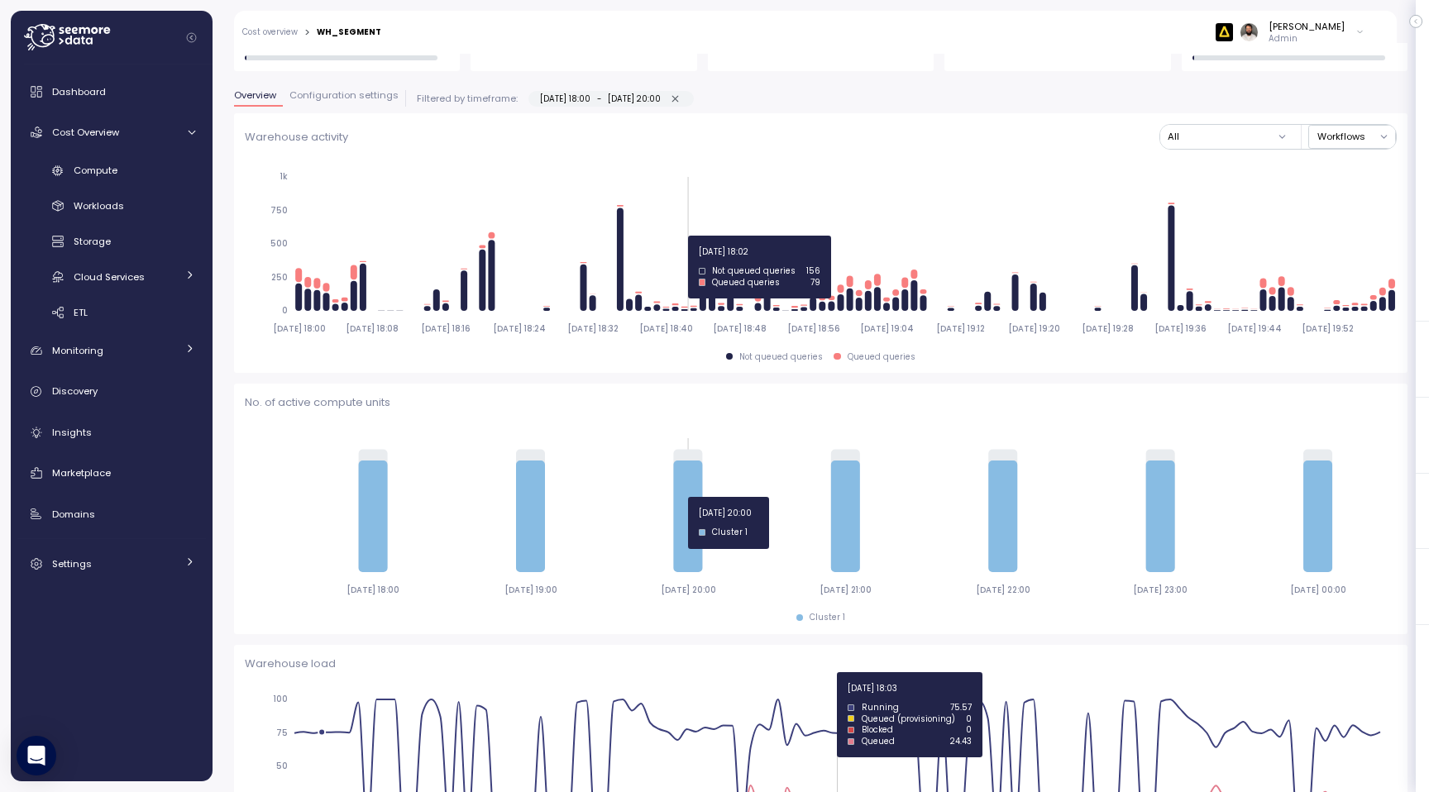
type input "*********"
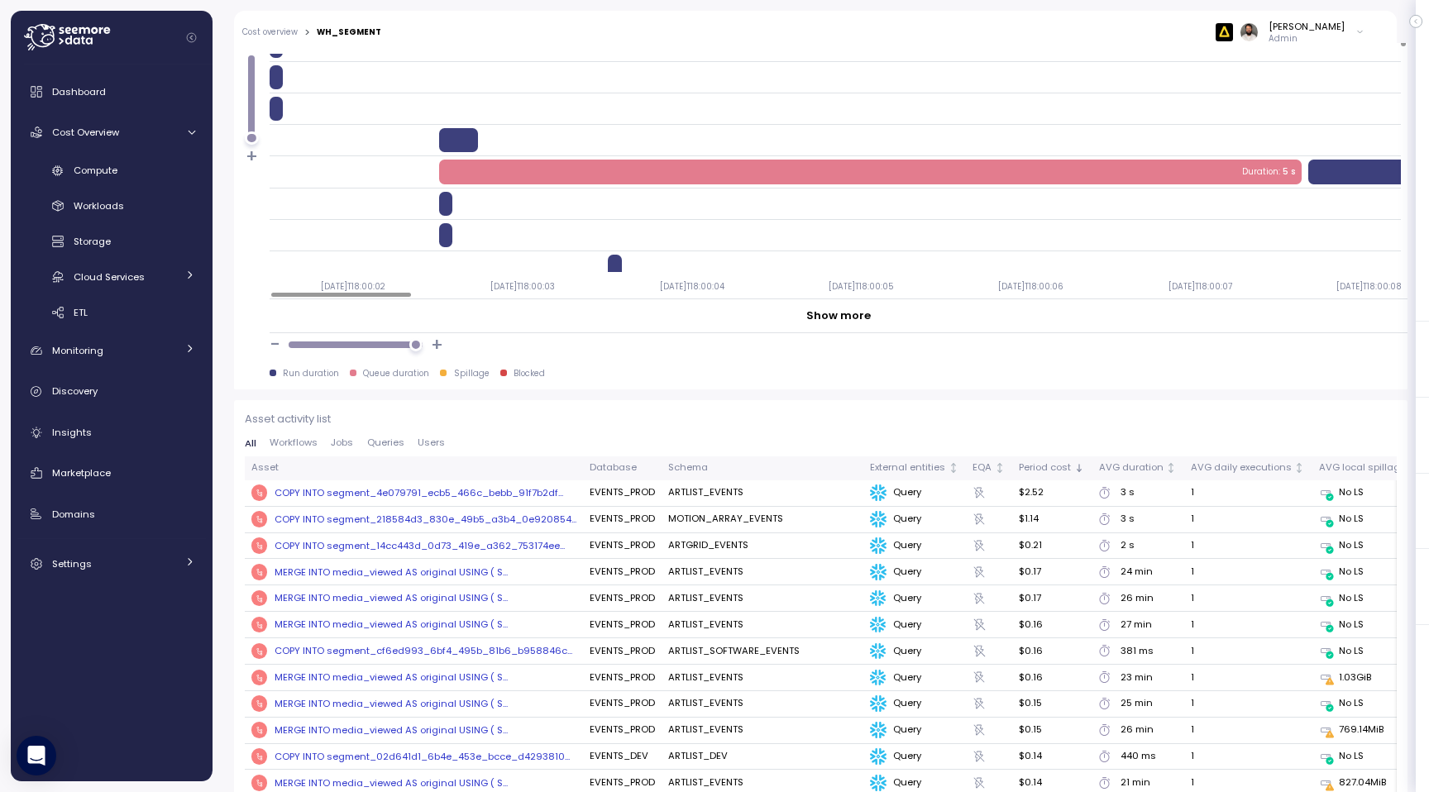
scroll to position [1484, 0]
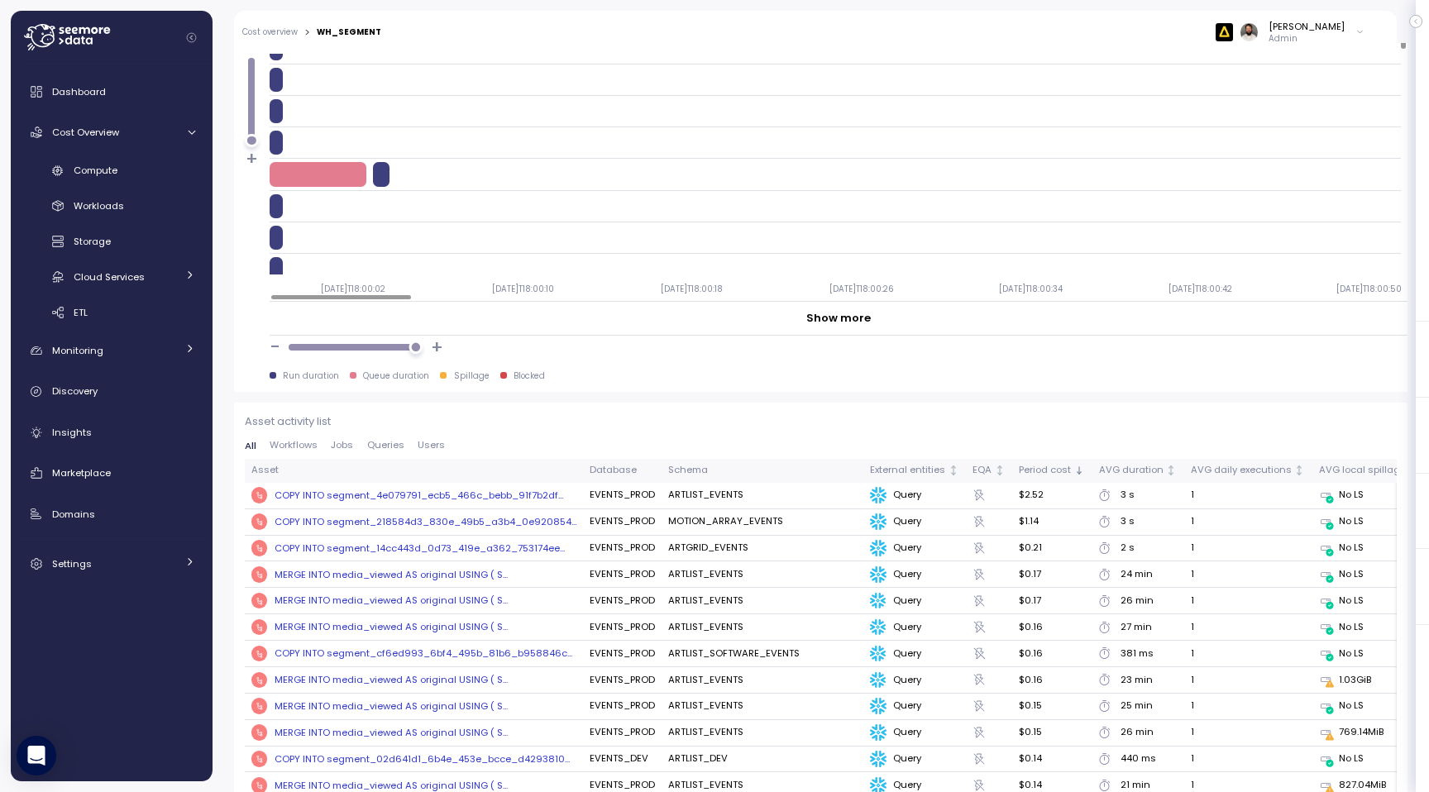
click at [415, 346] on div at bounding box center [415, 348] width 14 height 14
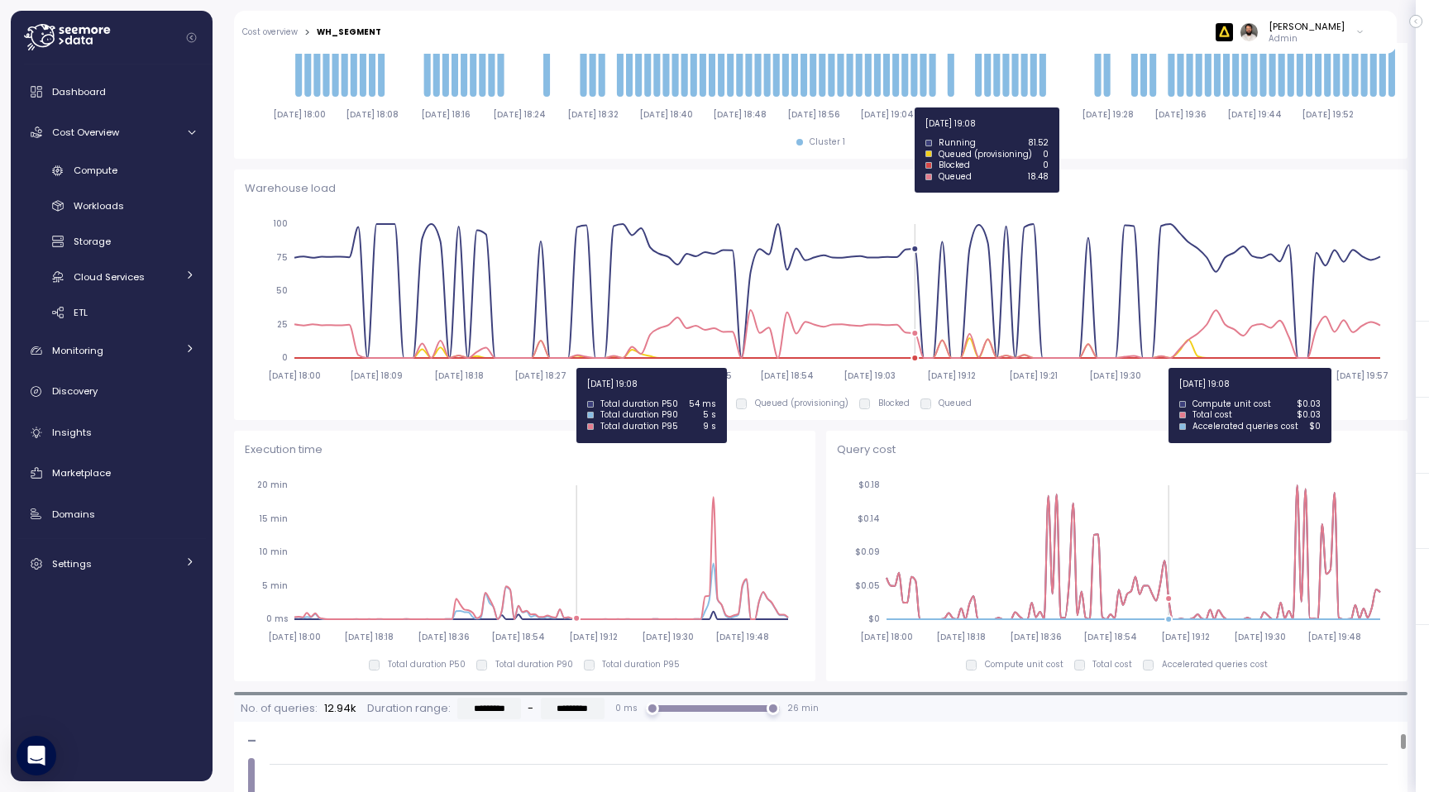
scroll to position [717, 0]
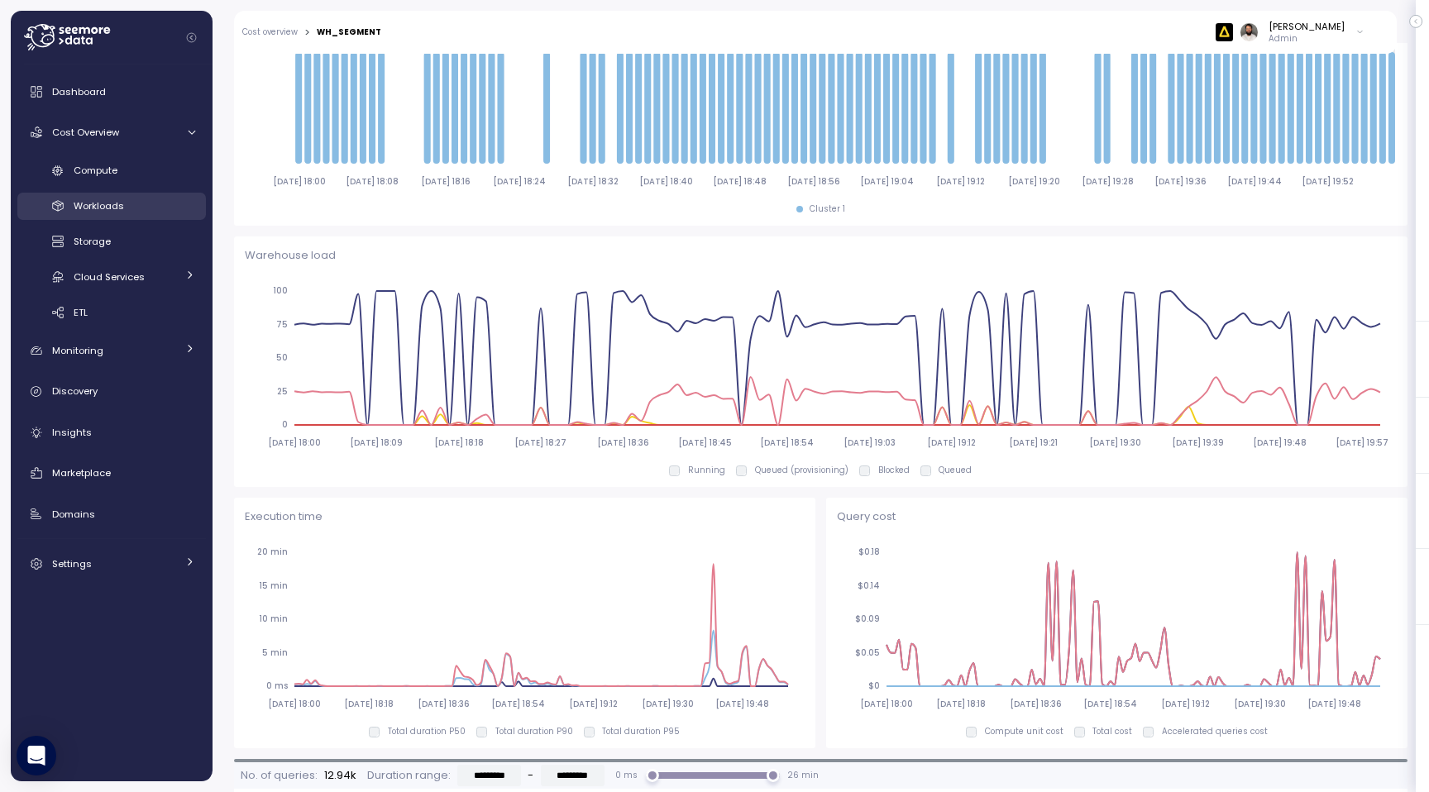
click at [151, 198] on div "Workloads" at bounding box center [135, 206] width 122 height 17
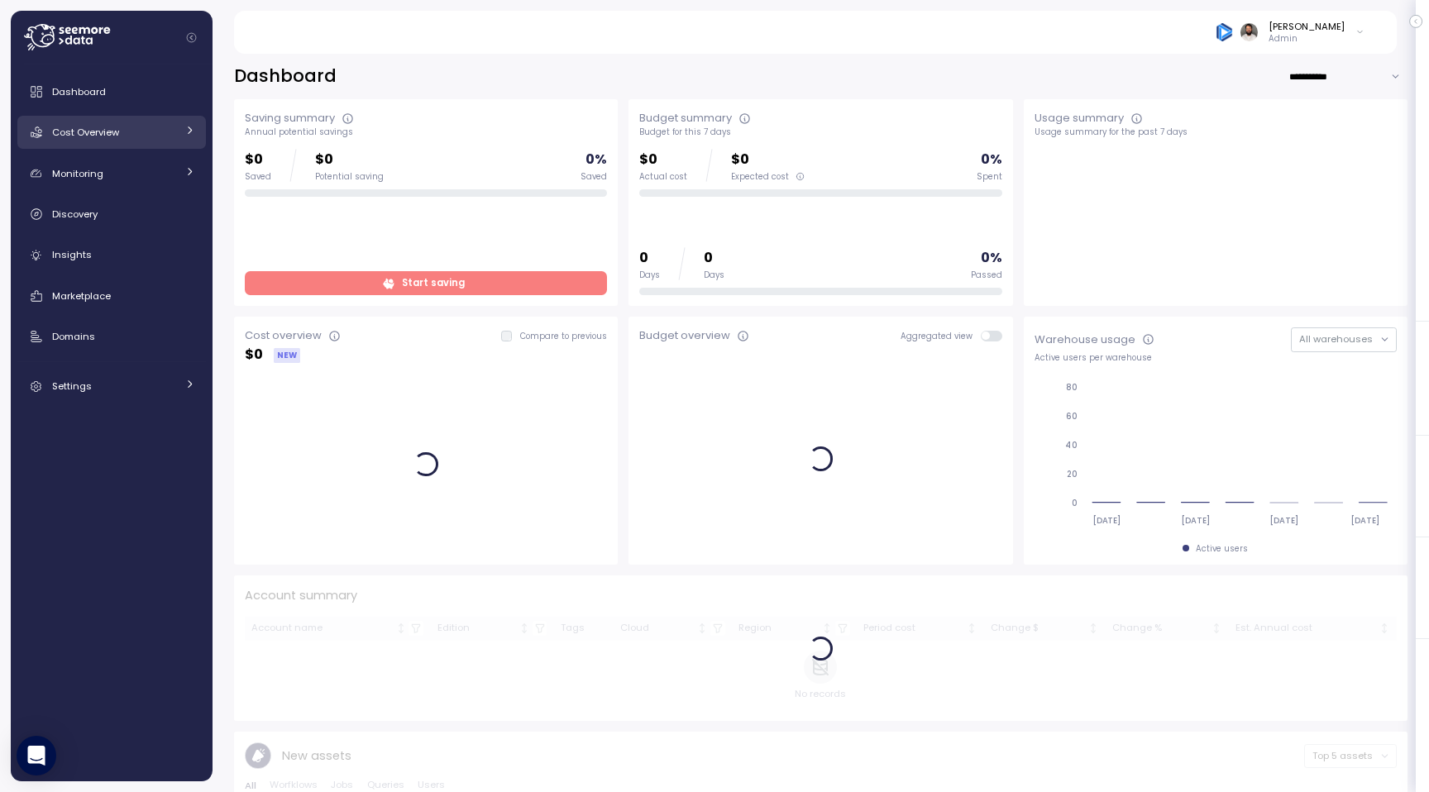
click at [156, 141] on link "Cost Overview" at bounding box center [111, 132] width 188 height 33
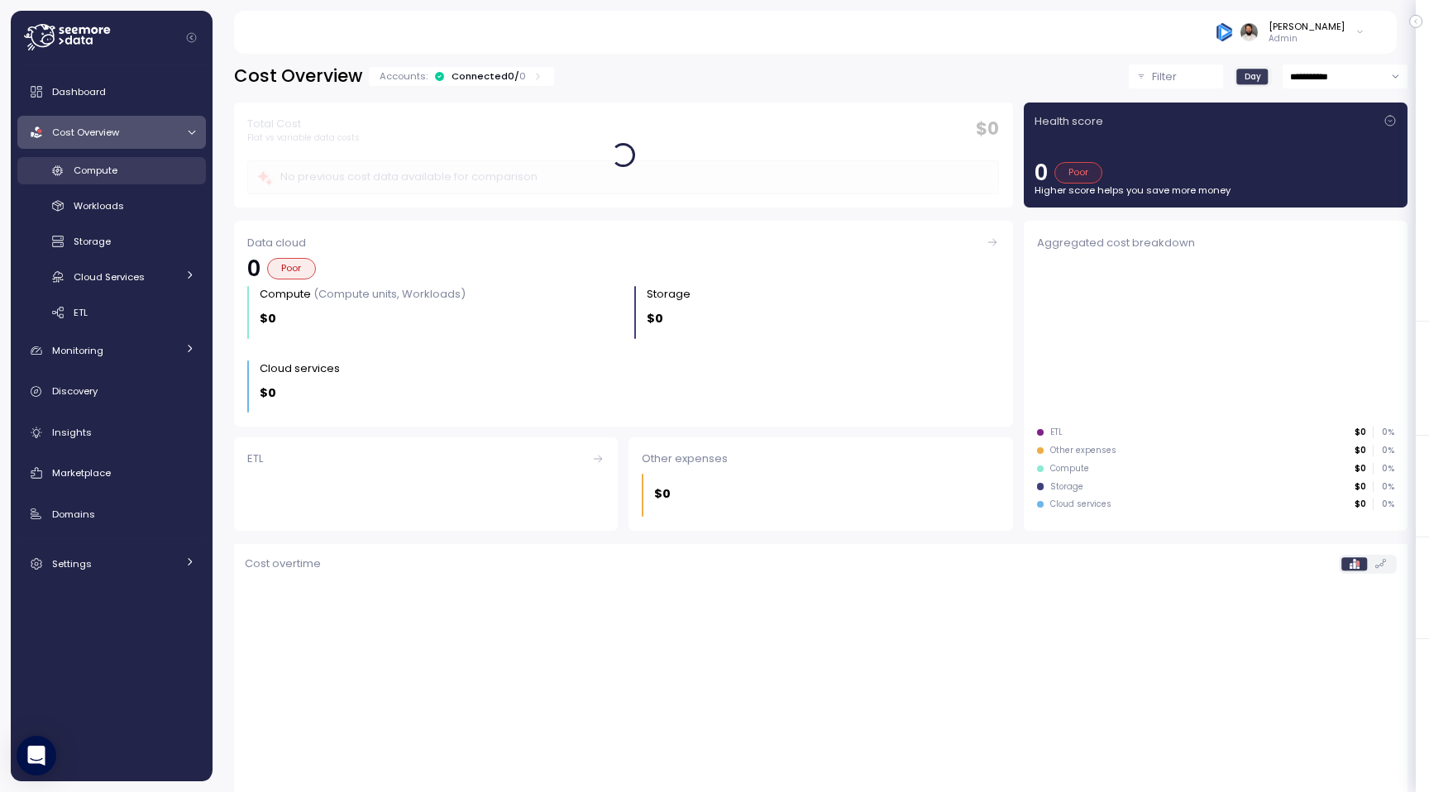
click at [143, 179] on link "Compute" at bounding box center [111, 170] width 188 height 27
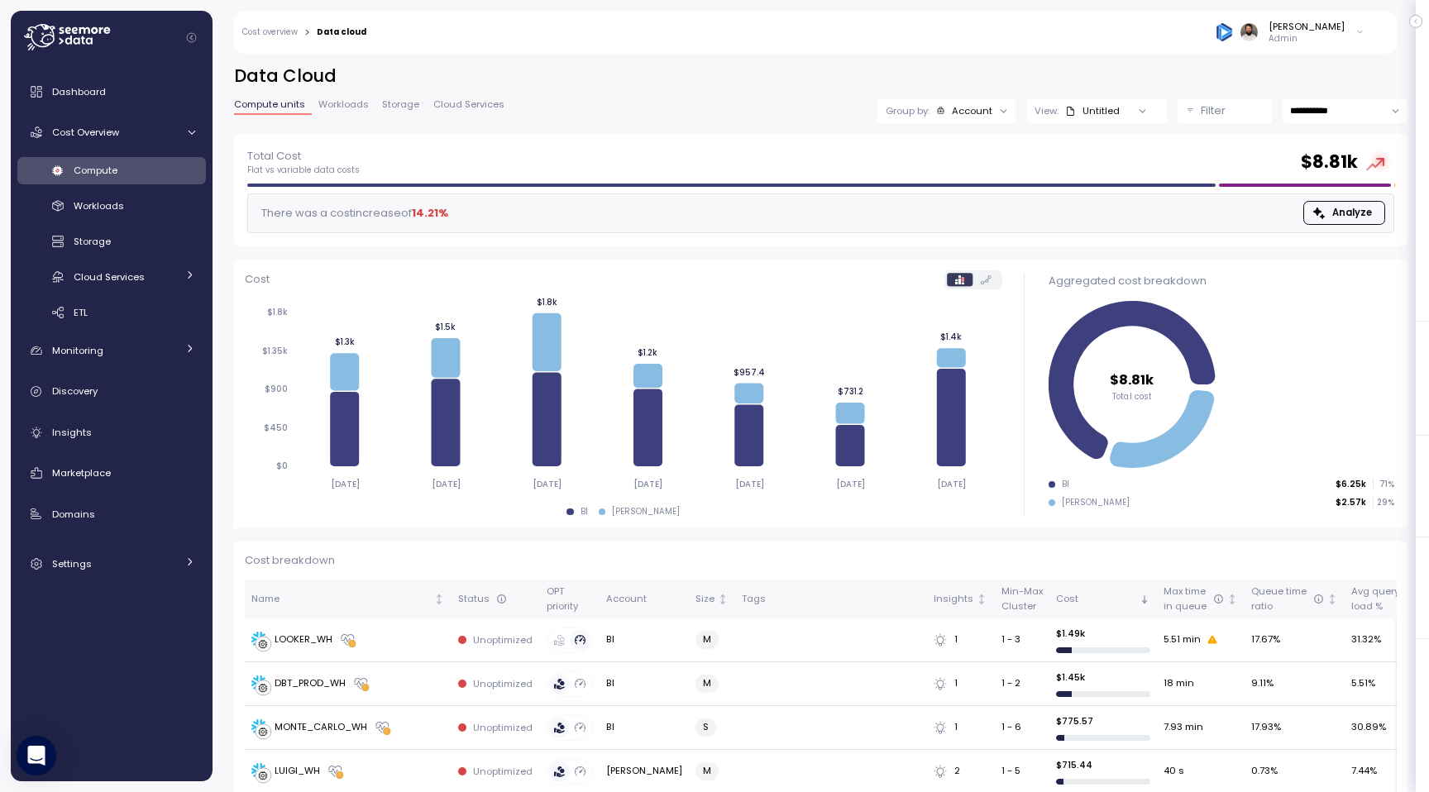
click at [346, 118] on div "Compute units Workloads Storage Cloud Services" at bounding box center [372, 110] width 277 height 21
click at [346, 104] on span "Workloads" at bounding box center [343, 104] width 50 height 9
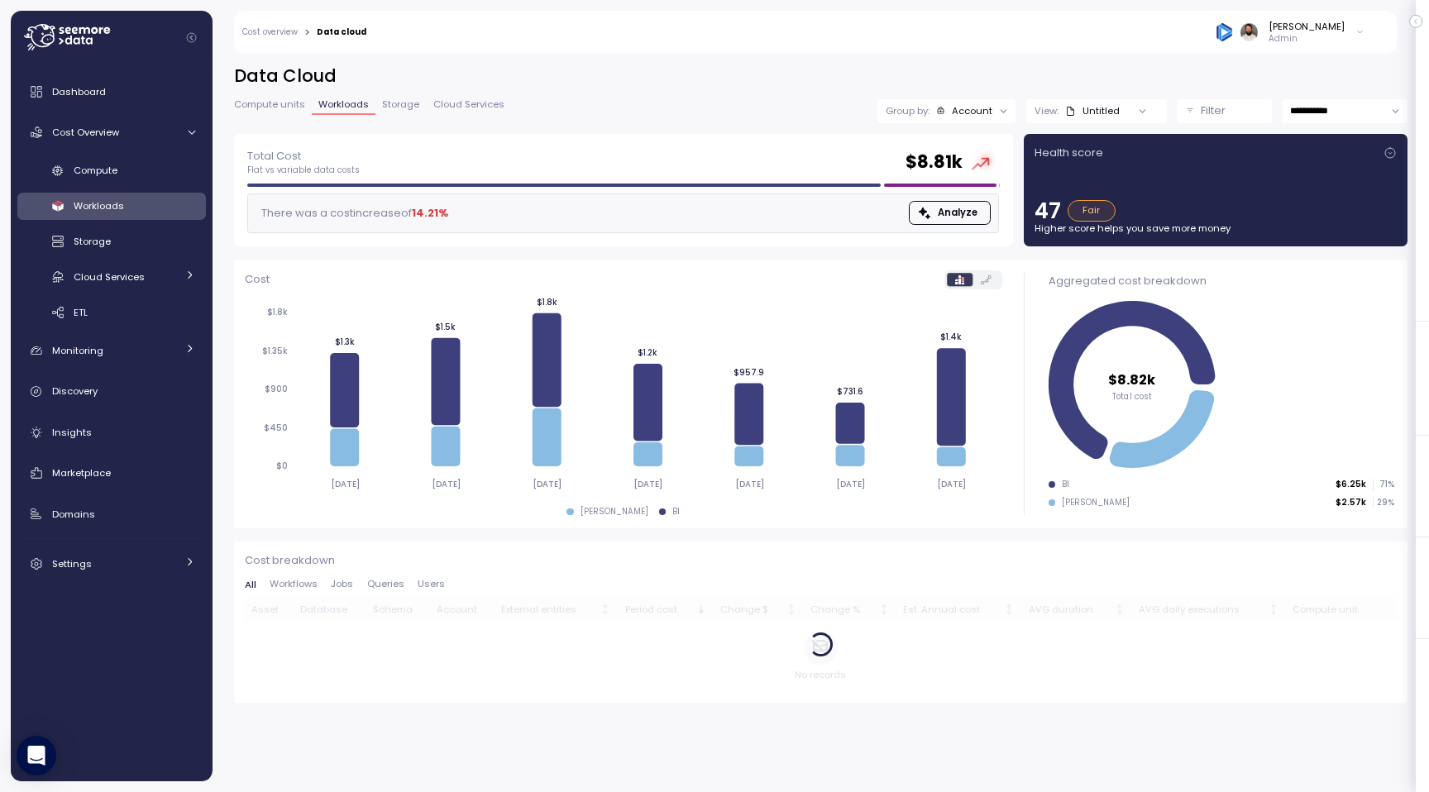
click at [284, 112] on link "Compute units" at bounding box center [273, 107] width 78 height 14
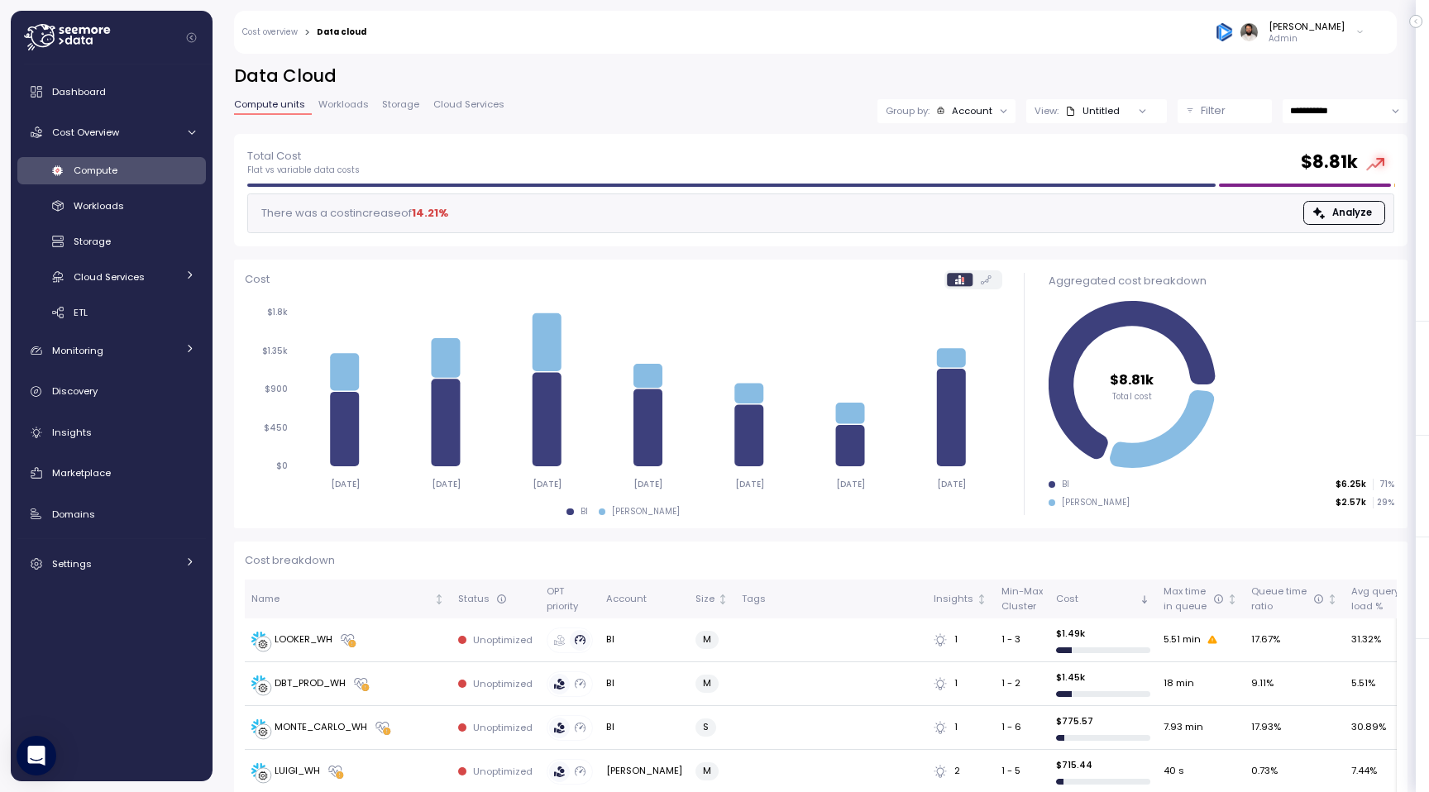
click at [994, 116] on div at bounding box center [1003, 110] width 23 height 23
click at [995, 110] on div at bounding box center [1003, 110] width 23 height 23
click at [962, 106] on div "Account" at bounding box center [972, 110] width 41 height 13
click at [1050, 115] on p "View:" at bounding box center [1046, 110] width 24 height 13
click at [1040, 79] on h2 "Data Cloud" at bounding box center [820, 76] width 1173 height 24
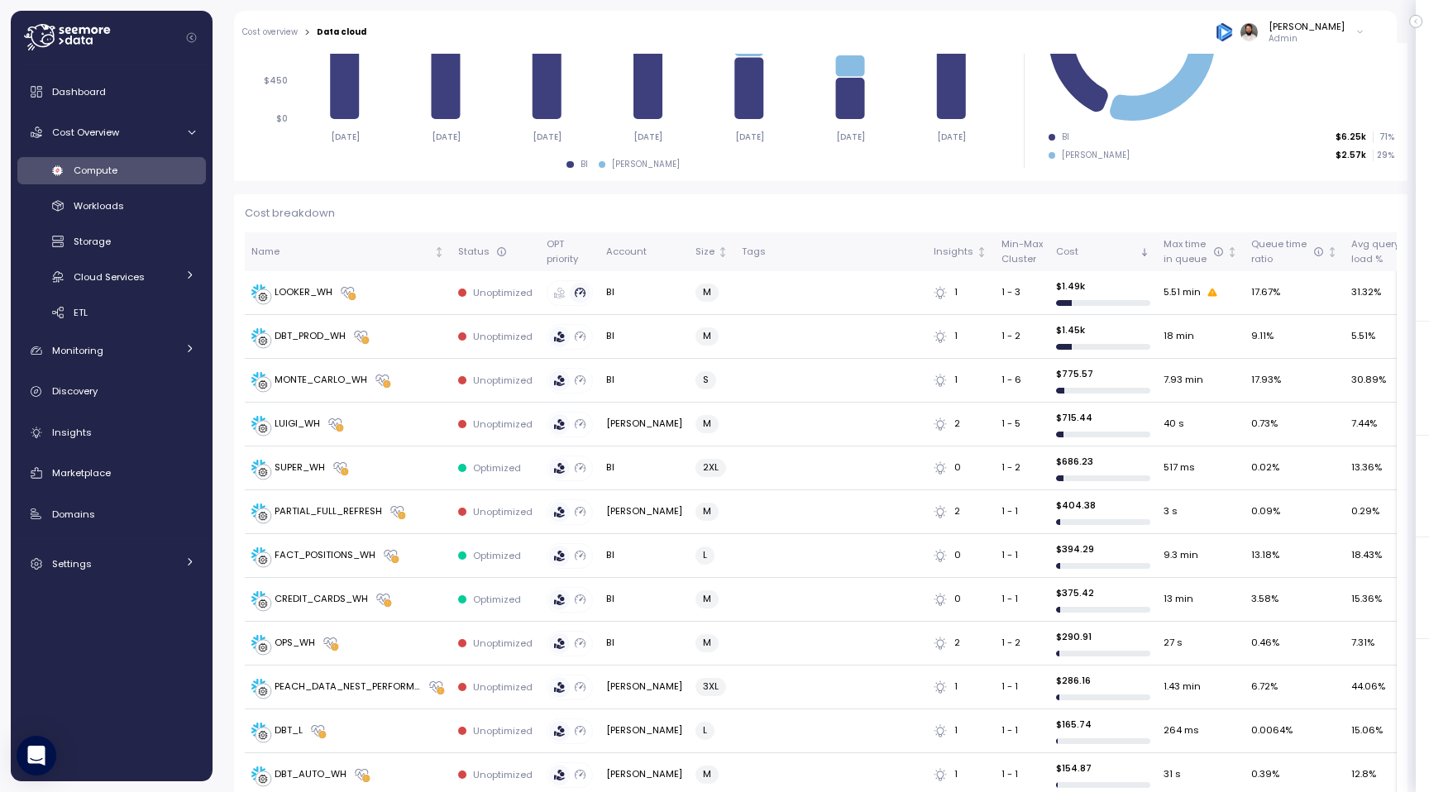
scroll to position [269, 0]
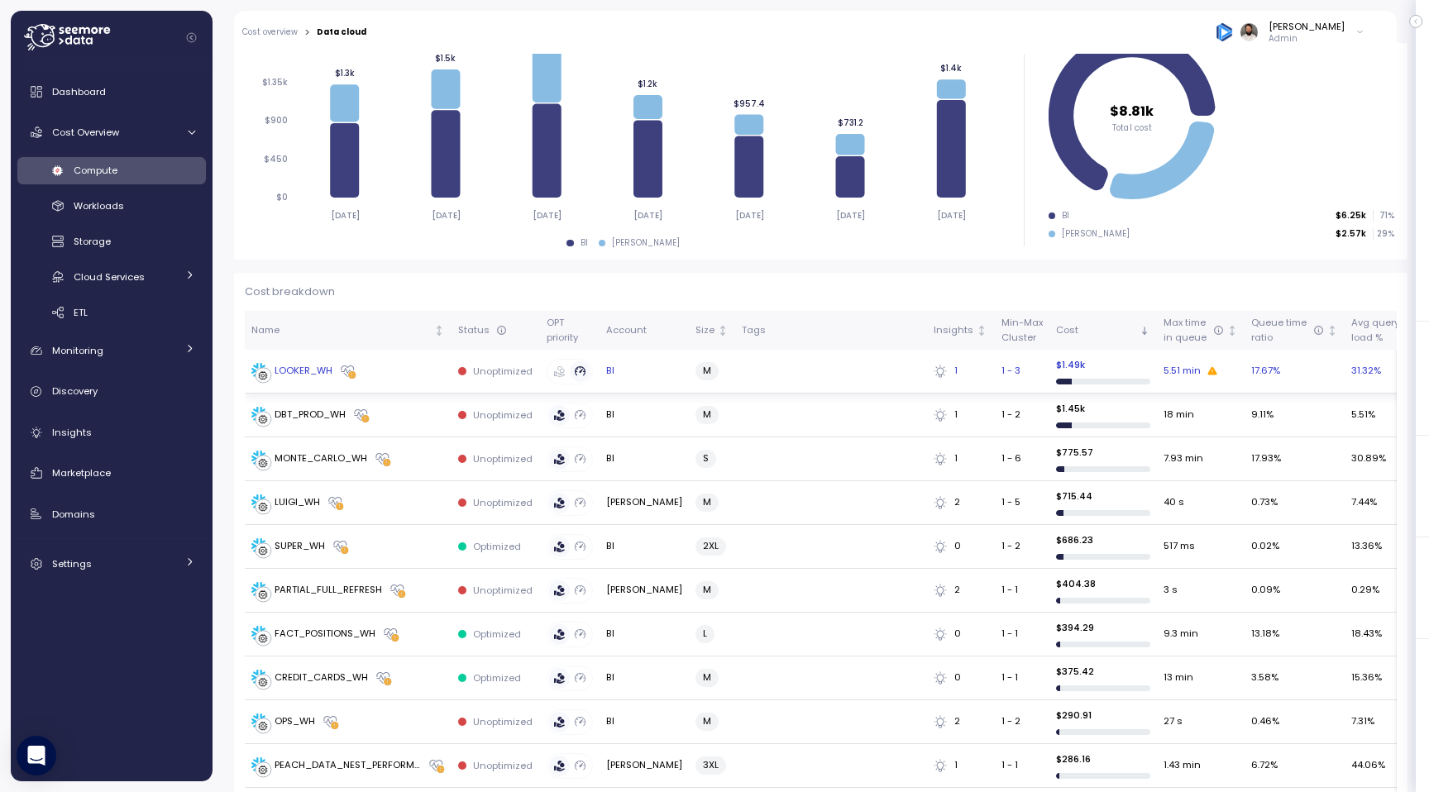
click at [394, 374] on div "LOOKER_WH" at bounding box center [347, 371] width 193 height 17
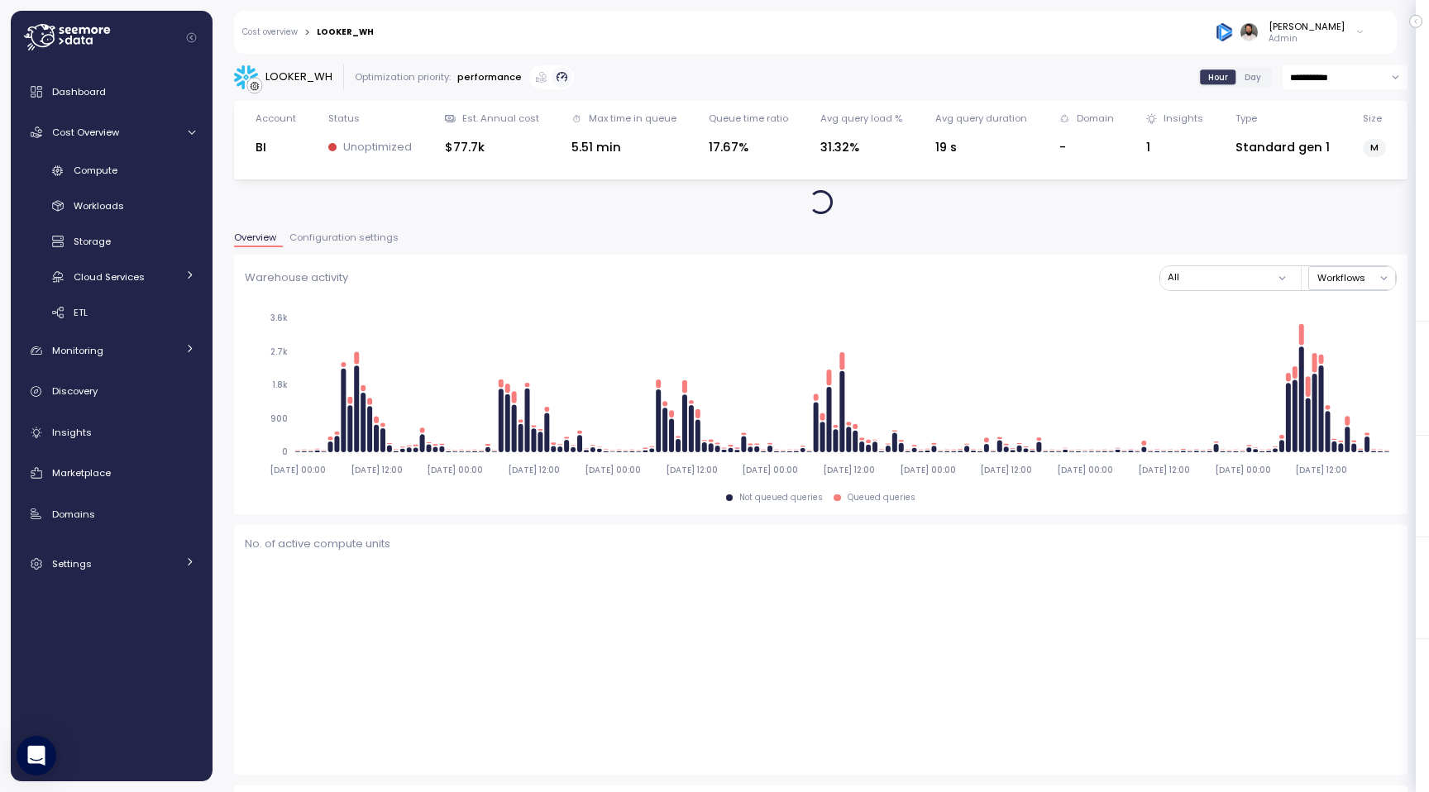
click at [354, 256] on div "Warehouse activity All Workflows 2025-08-04 00:00 2025-08-04 12:00 2025-08-05 0…" at bounding box center [820, 385] width 1173 height 260
click at [354, 241] on span "Configuration settings" at bounding box center [343, 237] width 109 height 9
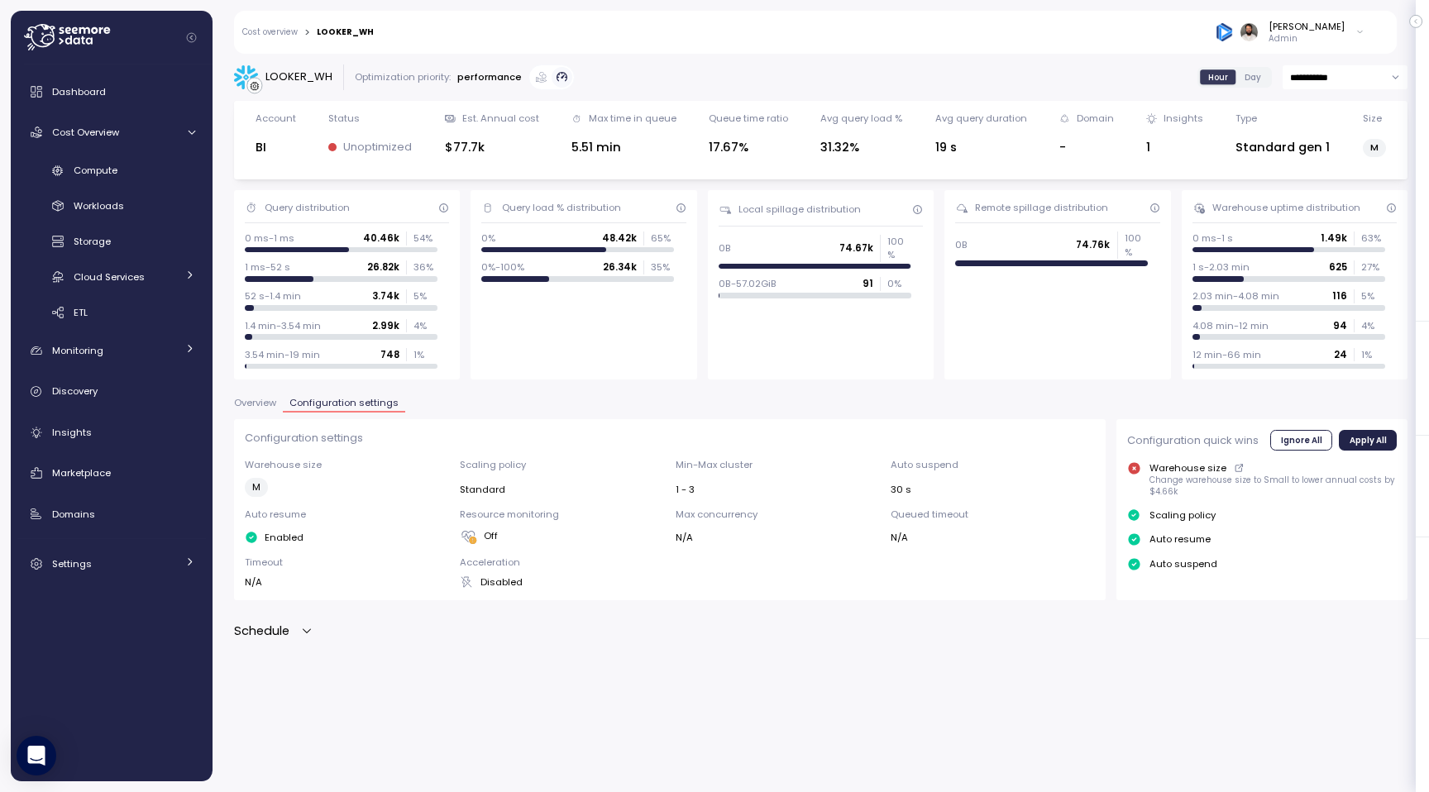
click at [293, 628] on div "Schedule" at bounding box center [273, 631] width 79 height 19
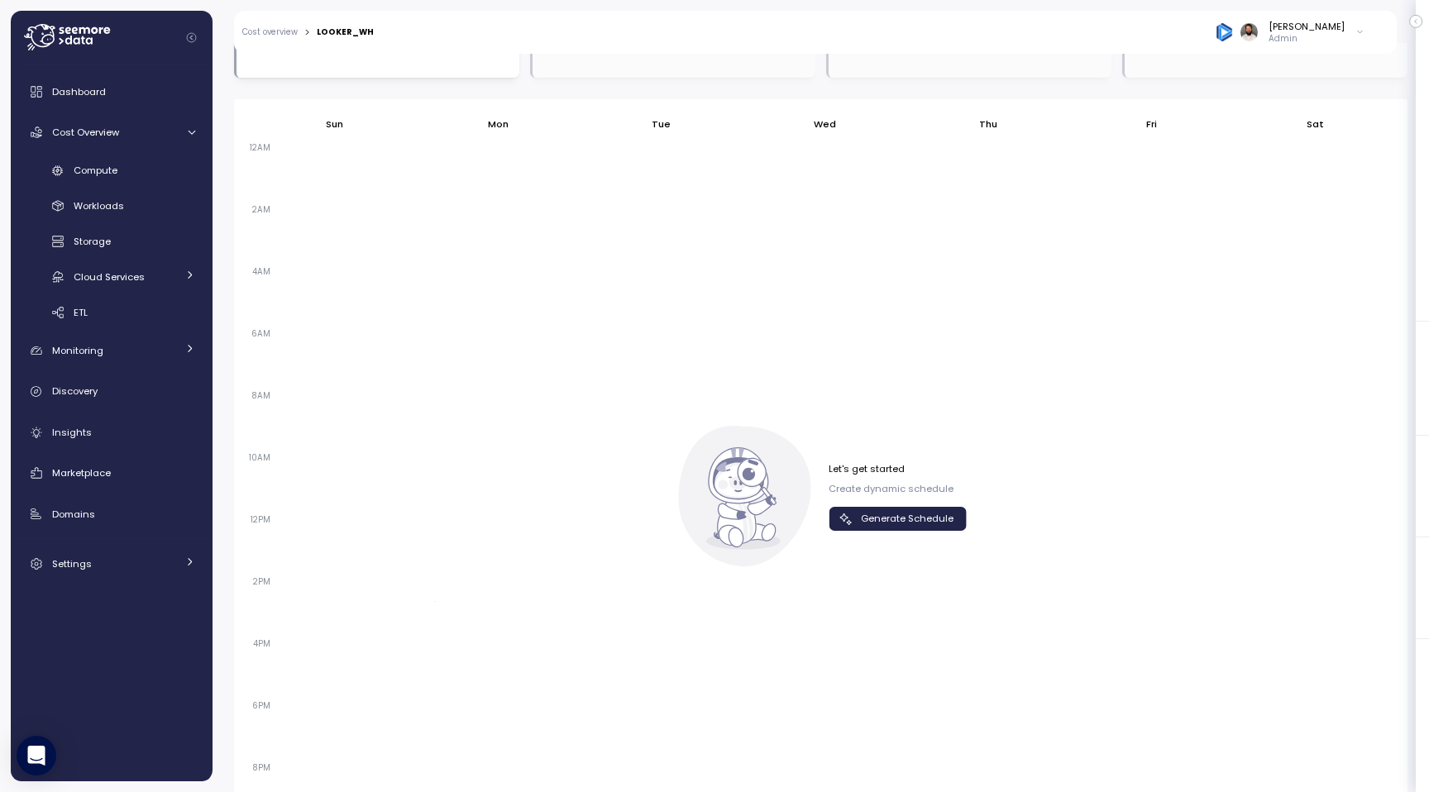
scroll to position [713, 0]
click at [942, 512] on span "Generate Schedule" at bounding box center [907, 510] width 93 height 22
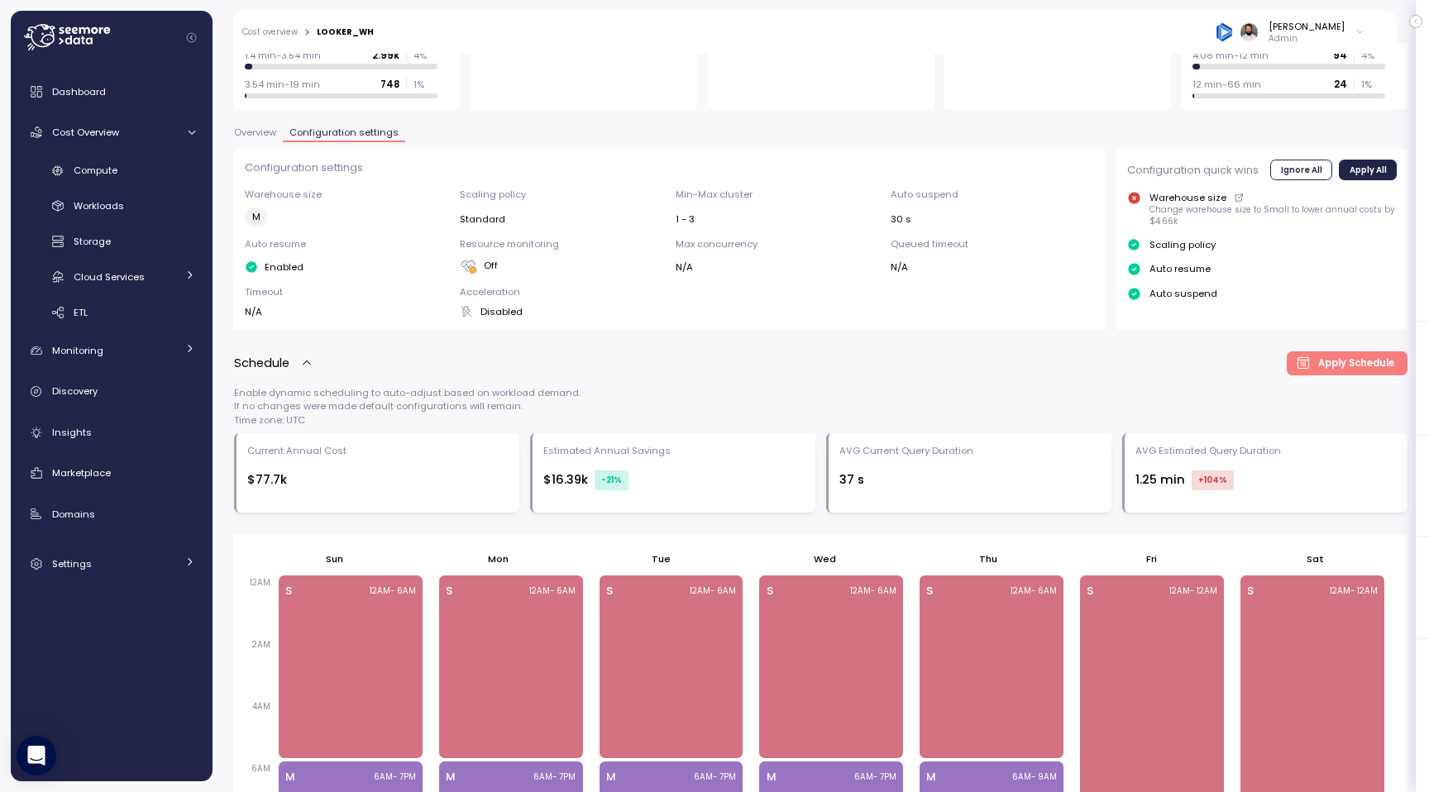
scroll to position [0, 0]
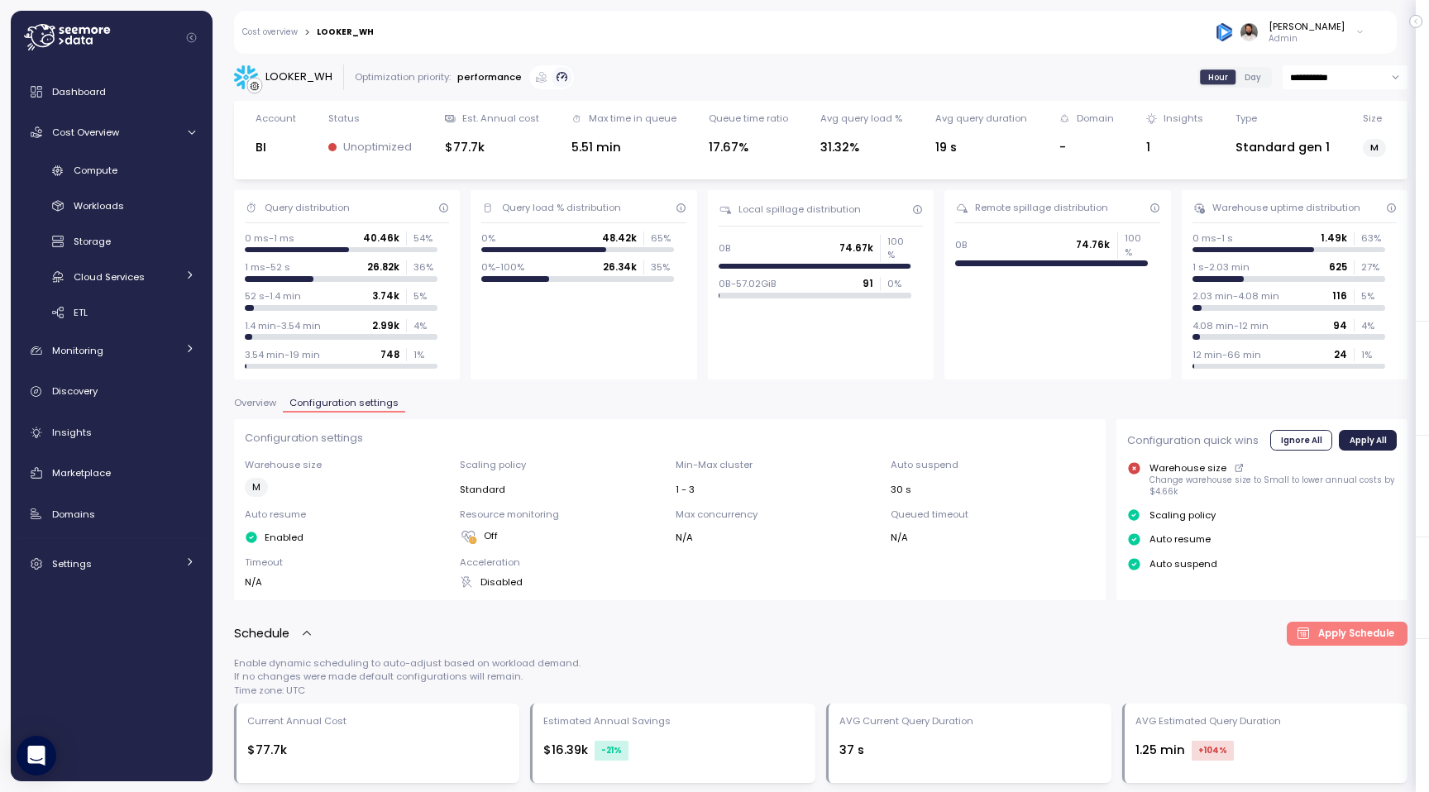
click at [268, 398] on span "Overview" at bounding box center [255, 402] width 42 height 9
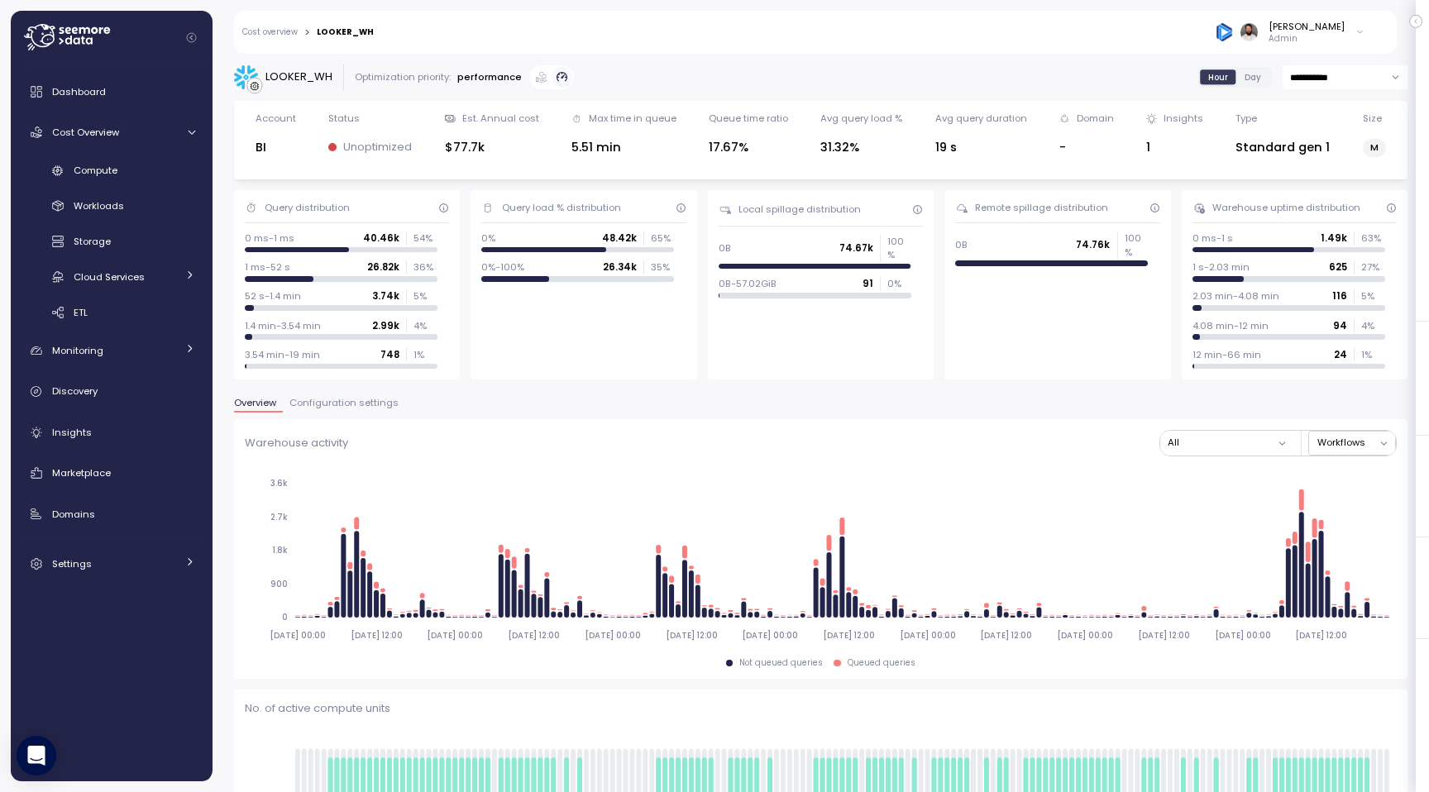
click at [294, 35] on link "Cost overview" at bounding box center [269, 32] width 55 height 8
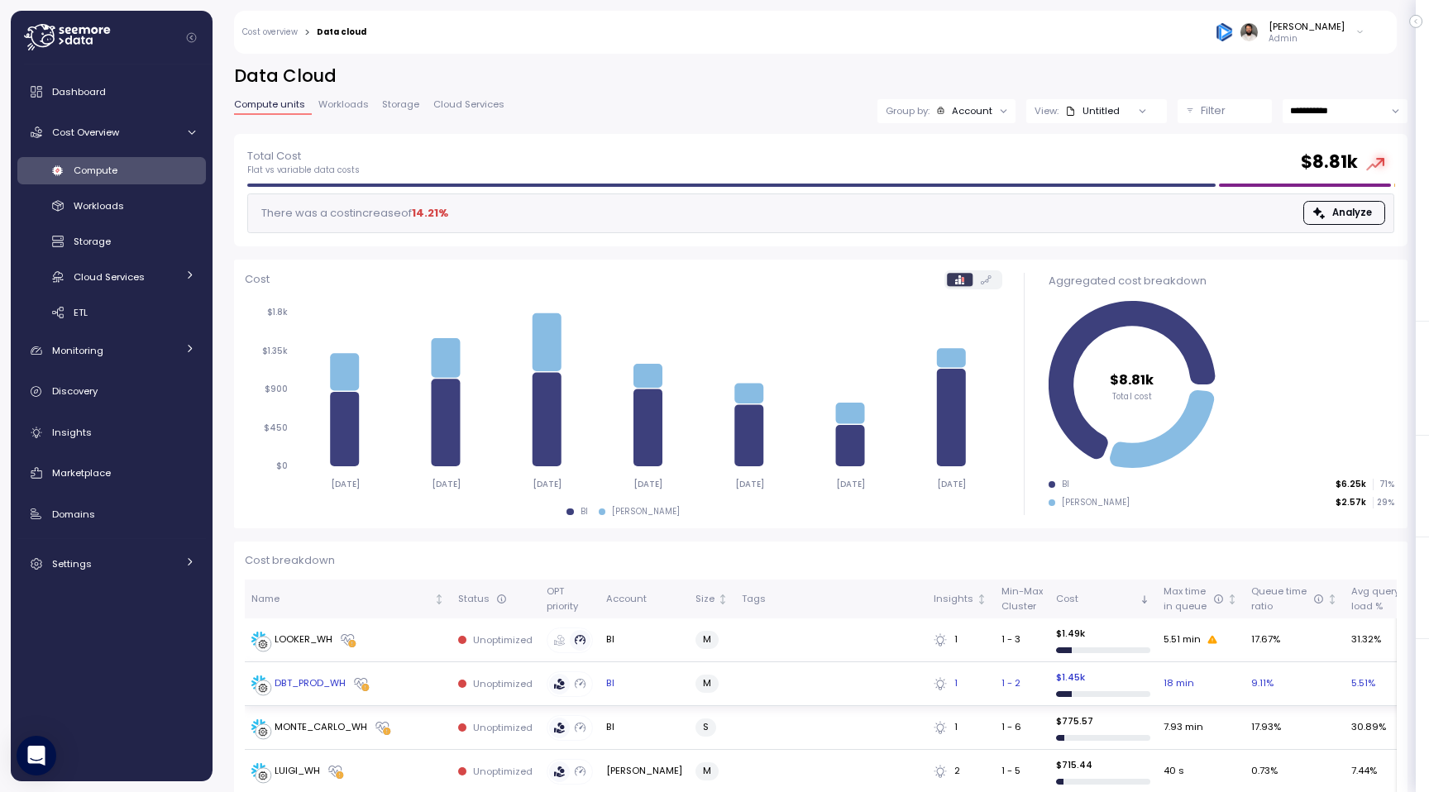
click at [393, 671] on td "DBT_PROD_WH" at bounding box center [348, 684] width 207 height 44
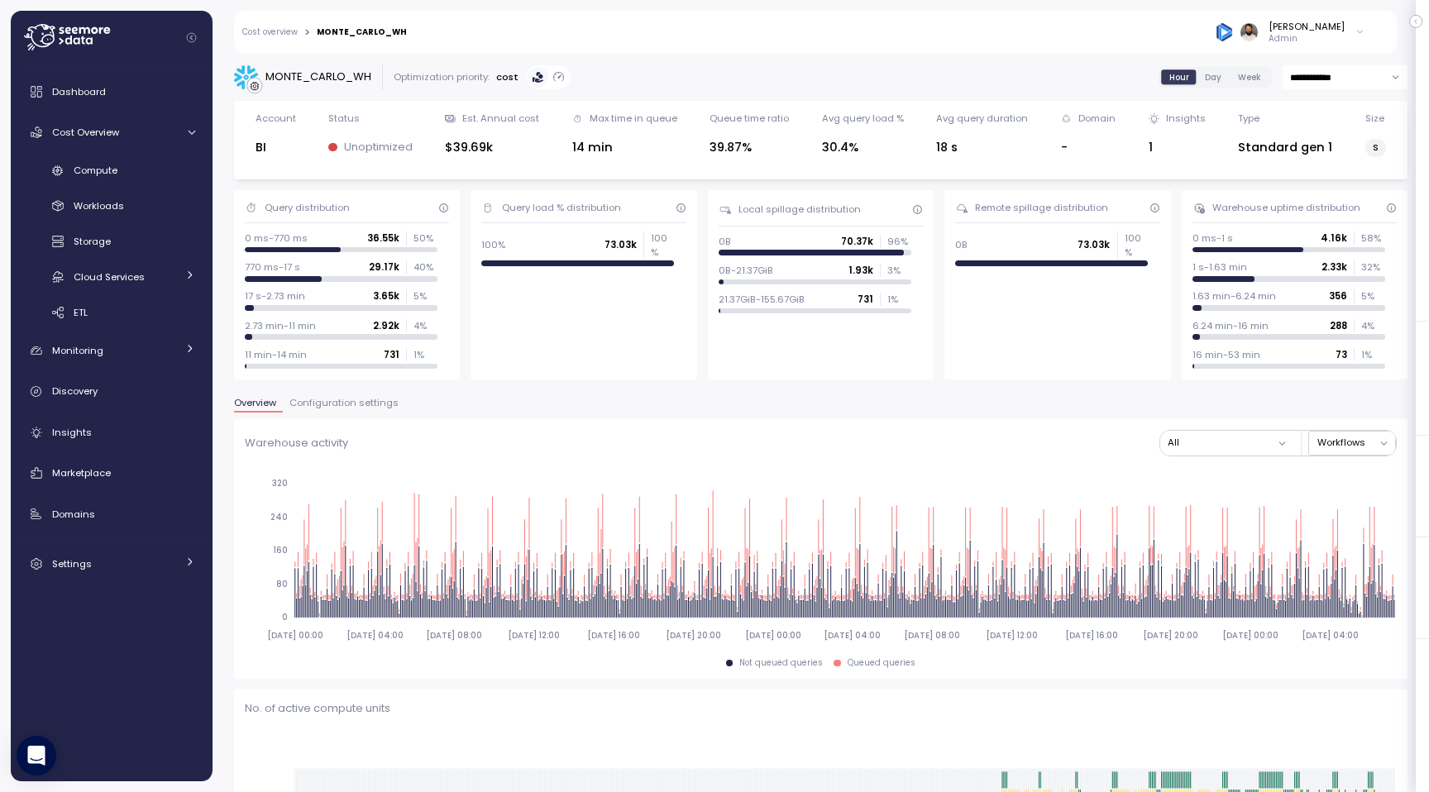
click at [362, 405] on span "Configuration settings" at bounding box center [343, 402] width 109 height 9
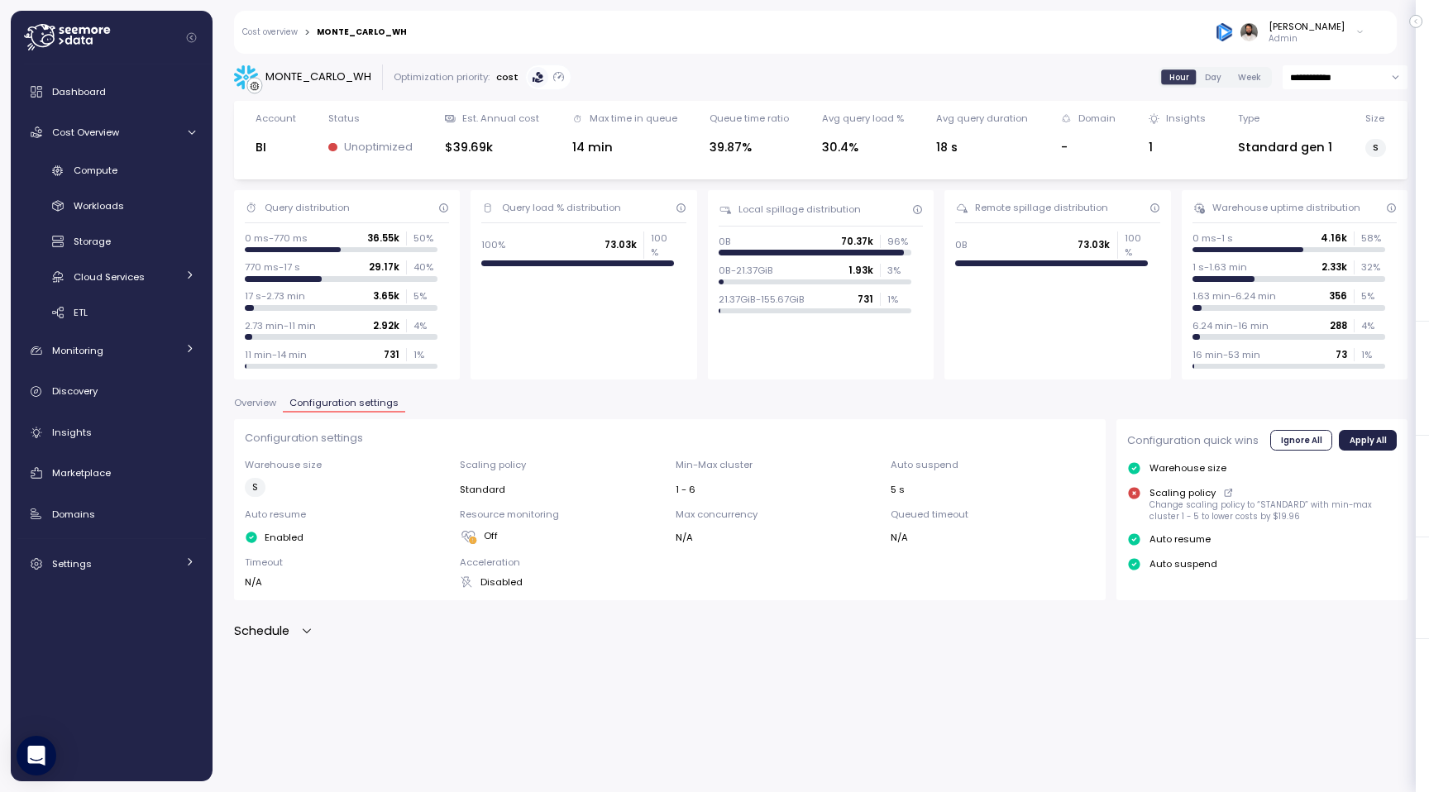
click at [271, 406] on span "Overview" at bounding box center [255, 402] width 42 height 9
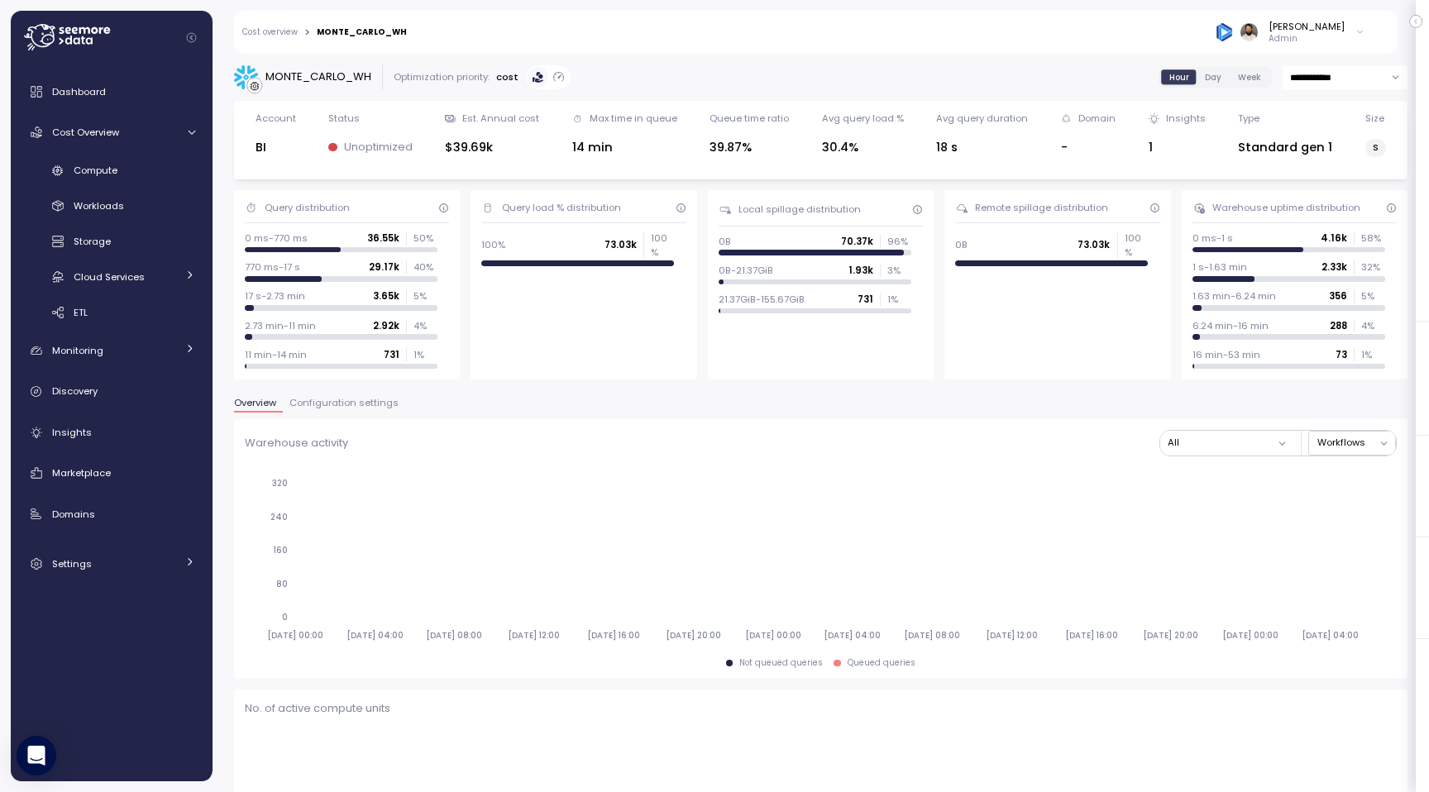
click at [305, 632] on tspan "2025-07-12 00:00" at bounding box center [295, 635] width 56 height 11
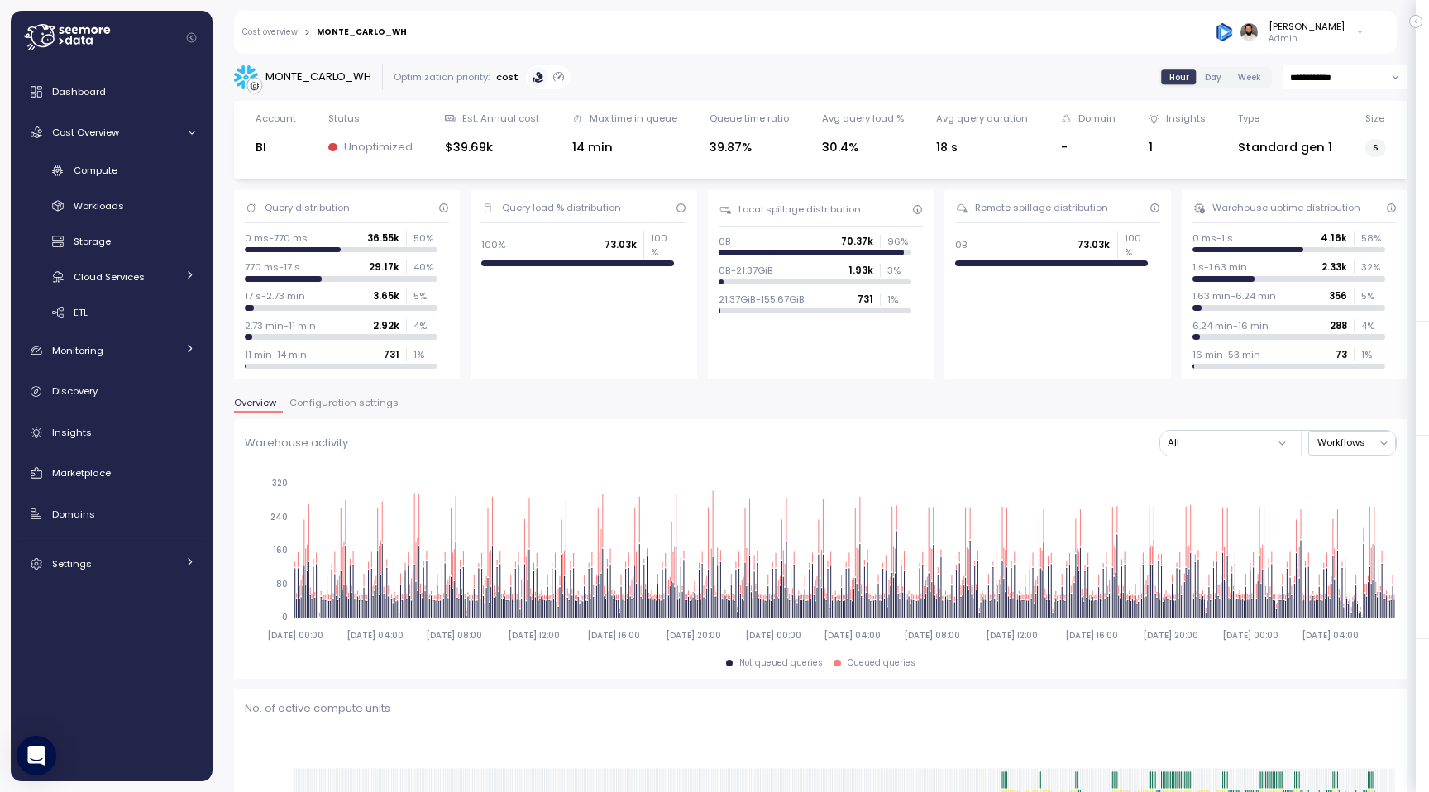
click at [284, 37] on div "Cost overview > MONTE_CARLO_WH Guy Biecher Admin" at bounding box center [804, 32] width 1141 height 43
click at [284, 32] on link "Cost overview" at bounding box center [269, 32] width 55 height 8
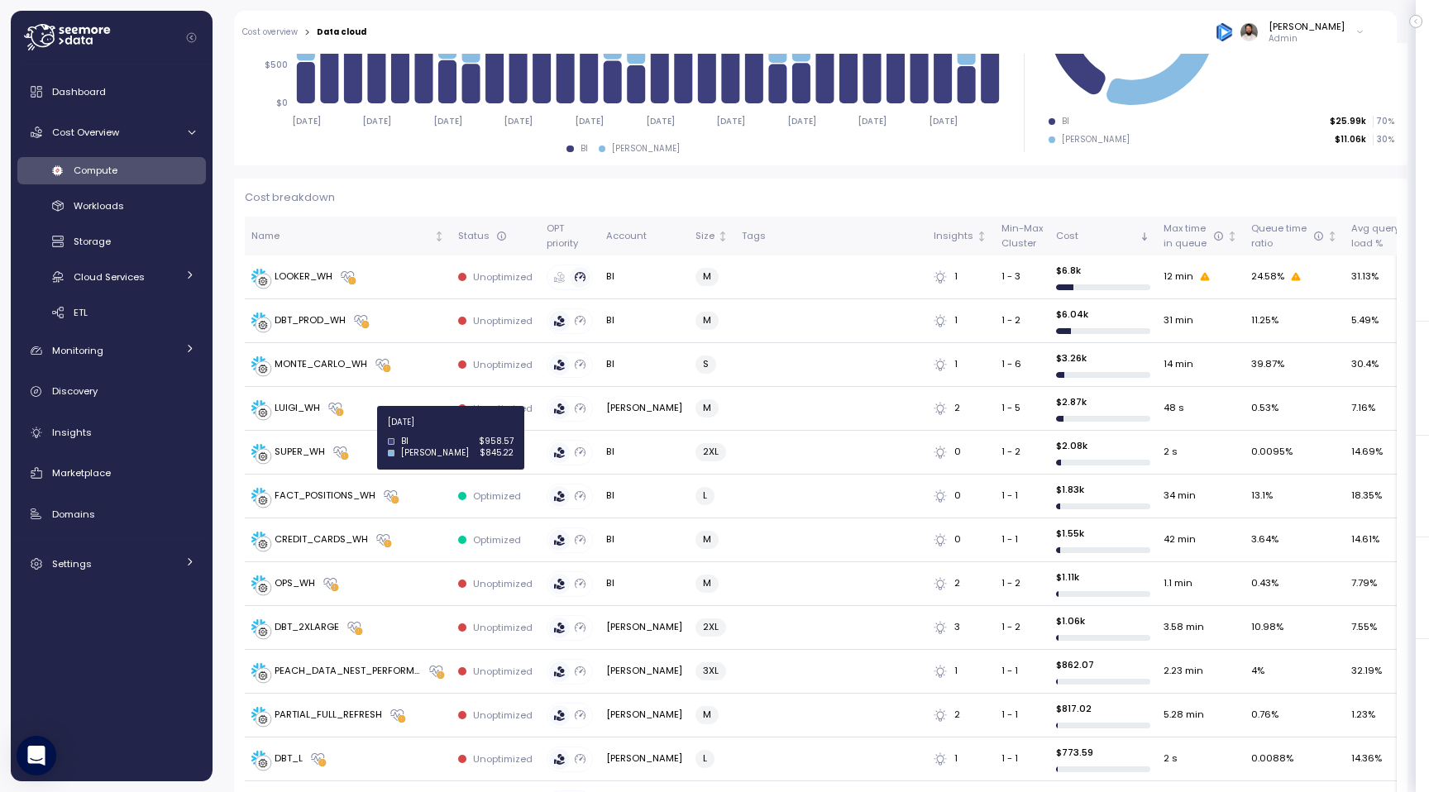
scroll to position [464, 0]
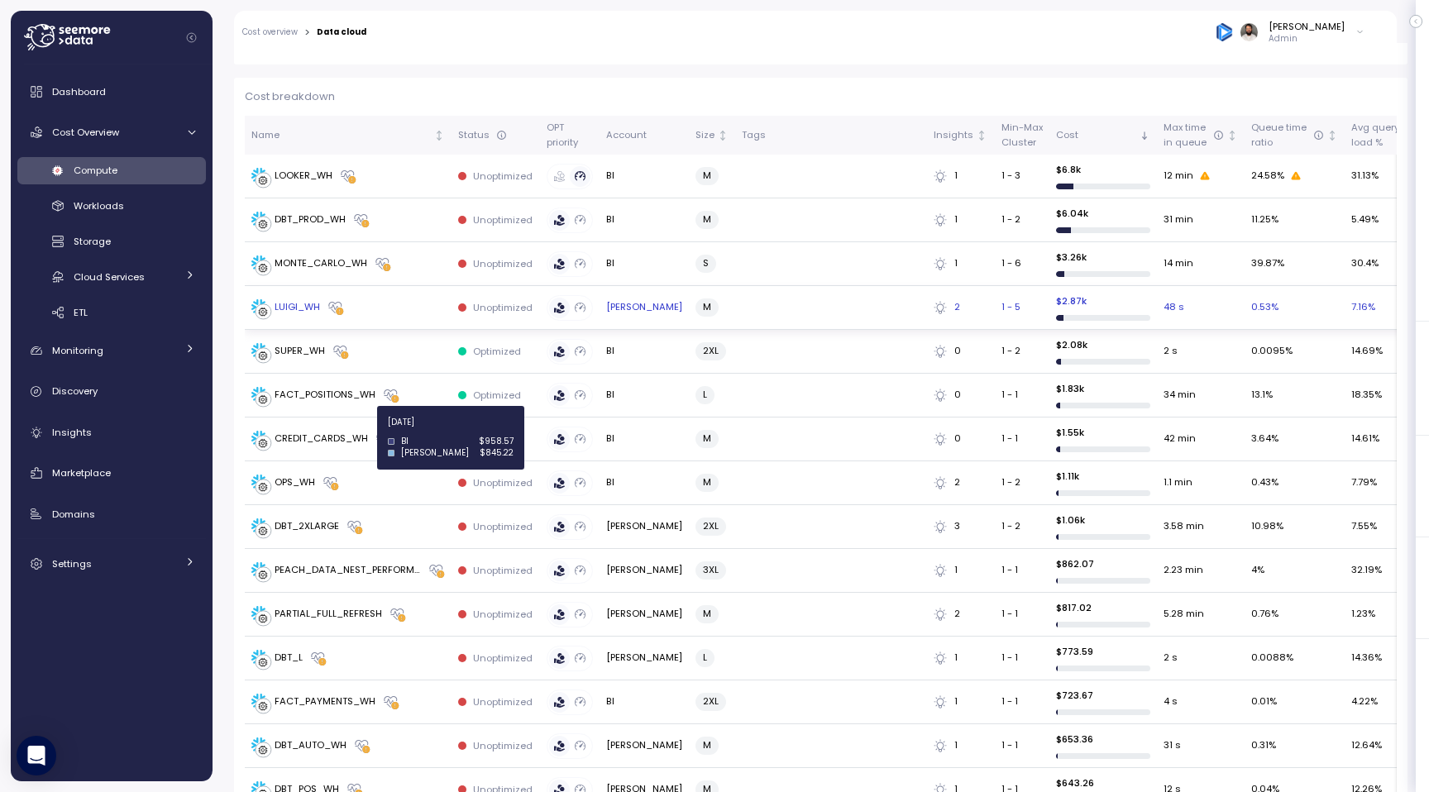
click at [379, 304] on div "LUIGI_WH" at bounding box center [347, 307] width 193 height 17
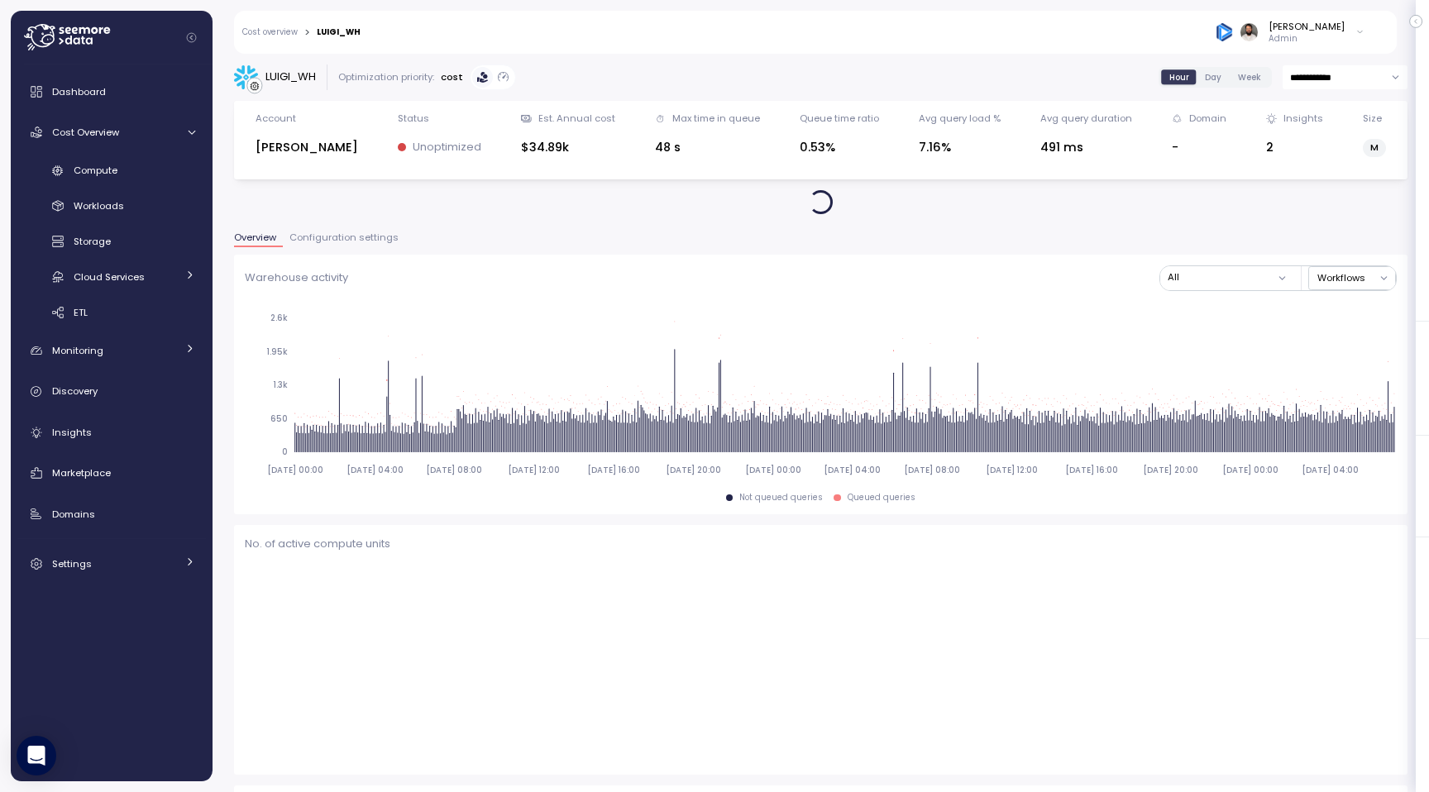
click at [349, 242] on span "Configuration settings" at bounding box center [343, 237] width 109 height 9
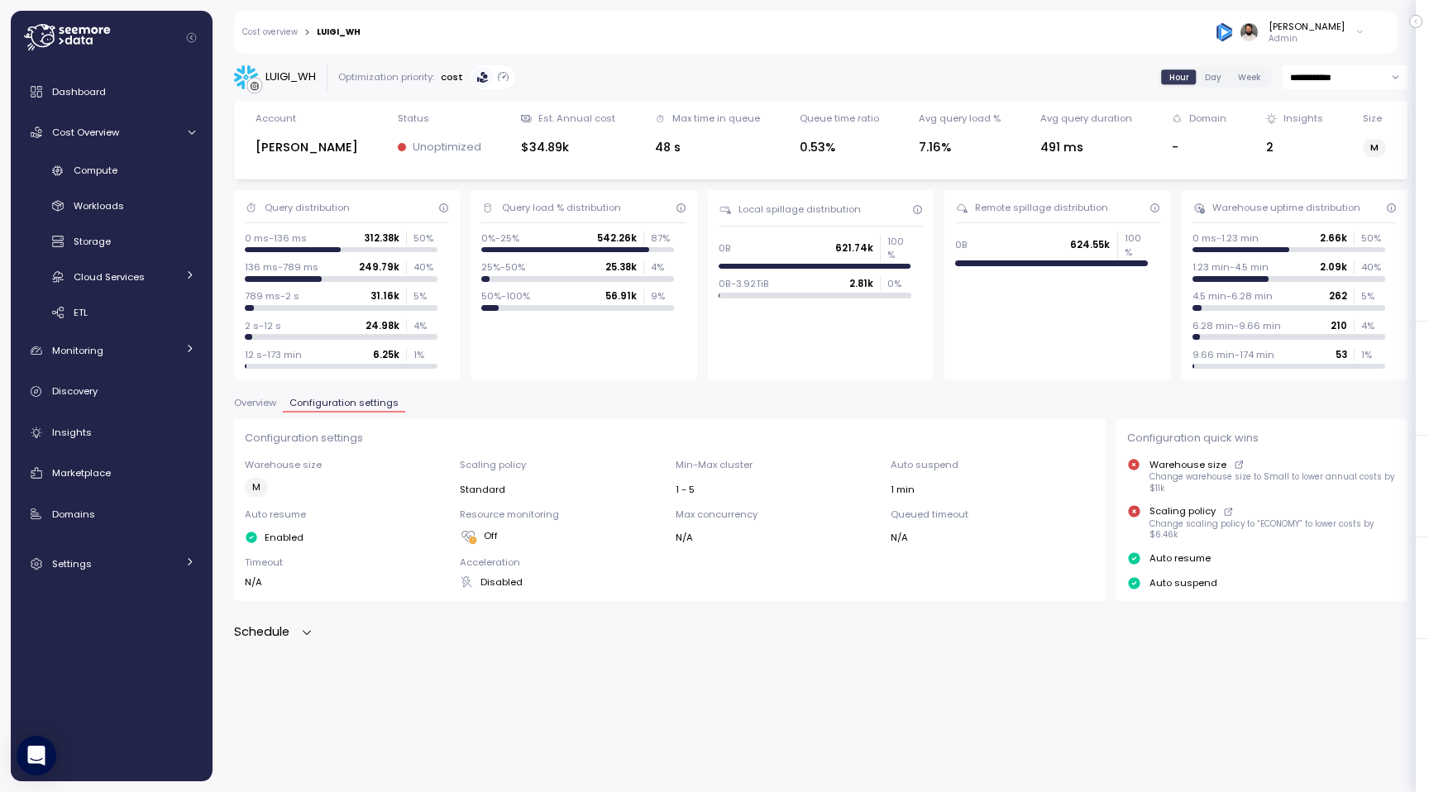
click at [280, 616] on div "Configuration settings Warehouse size M Scaling policy Standard Min-Max cluster…" at bounding box center [820, 530] width 1173 height 222
click at [280, 626] on p "Schedule" at bounding box center [261, 632] width 55 height 19
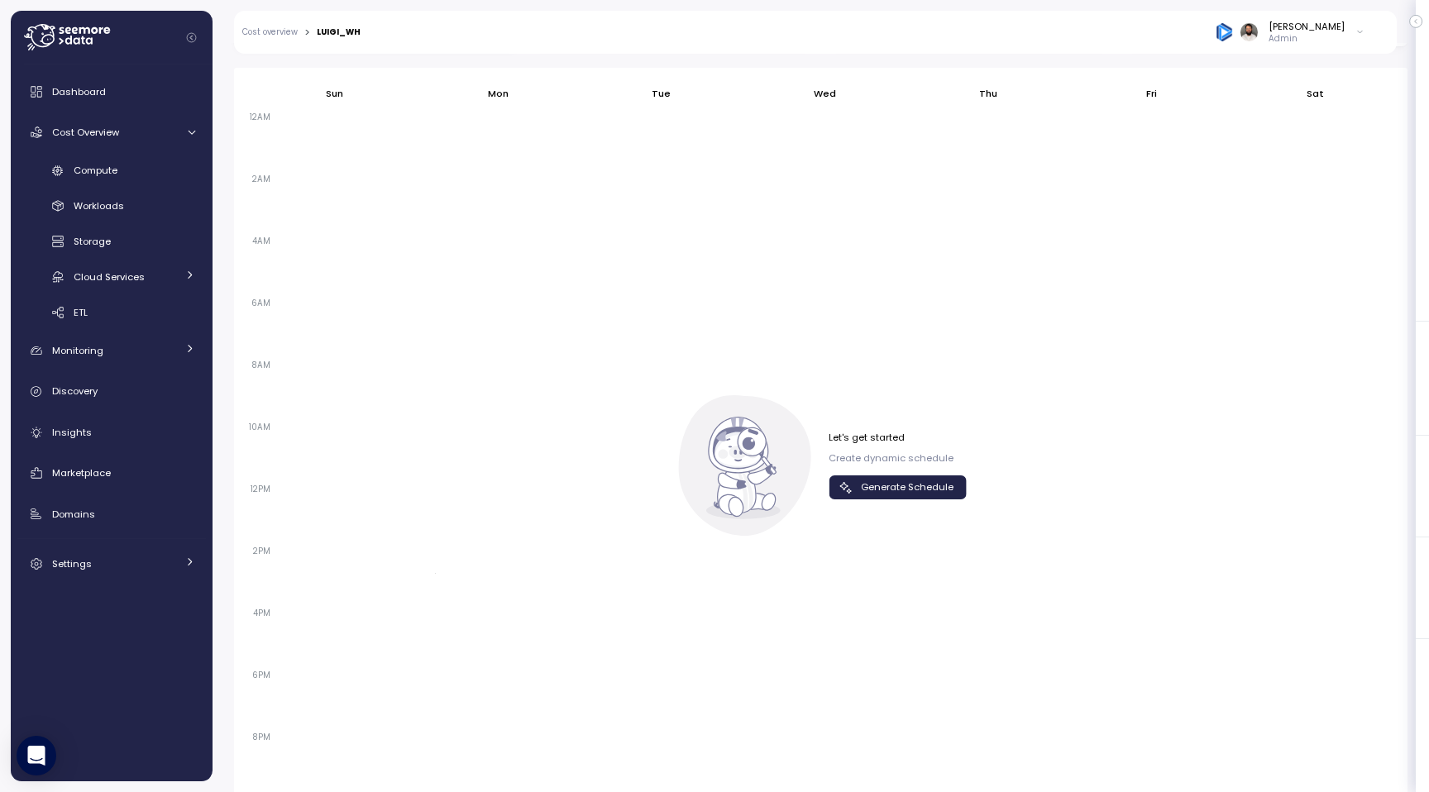
scroll to position [818, 0]
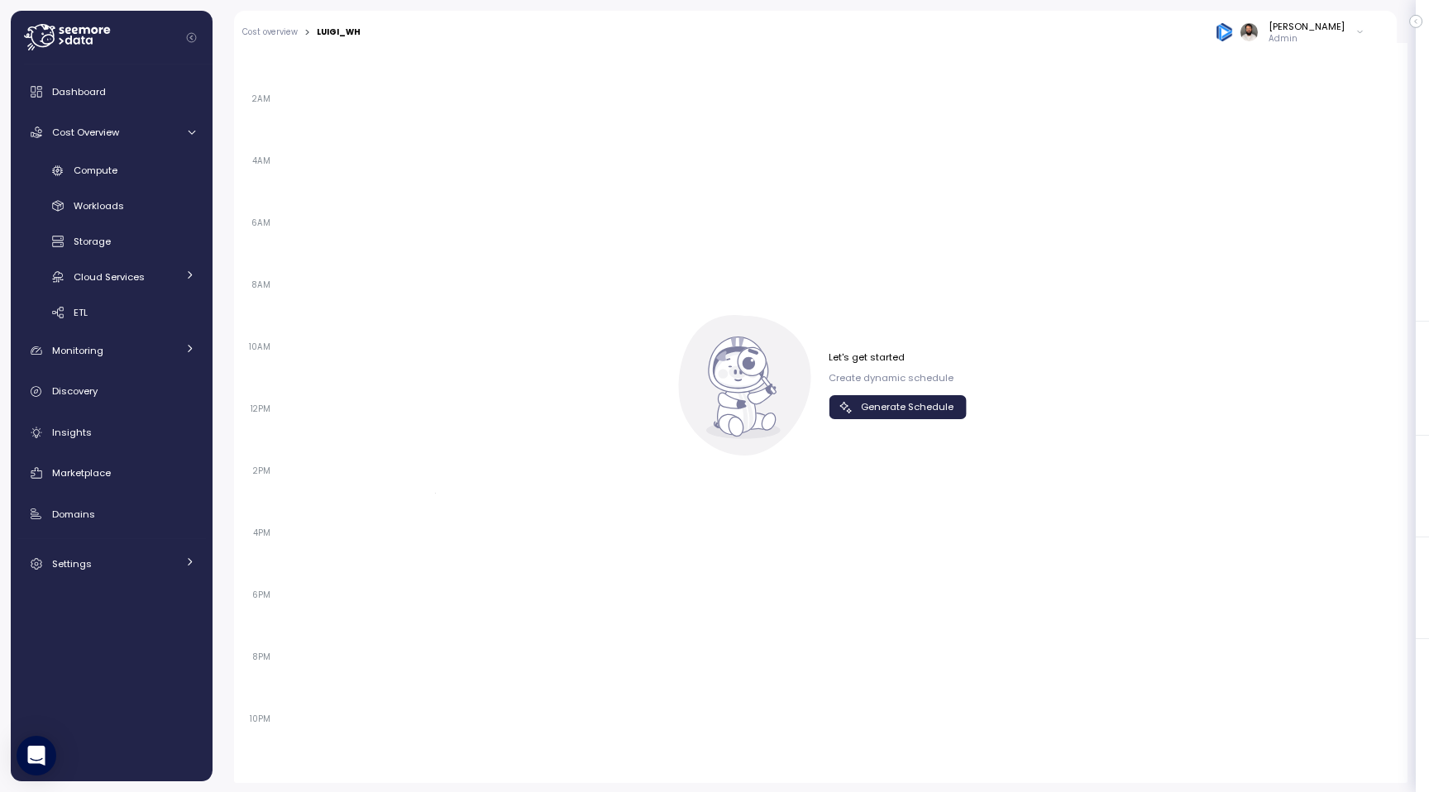
click at [902, 402] on span "Generate Schedule" at bounding box center [907, 407] width 93 height 22
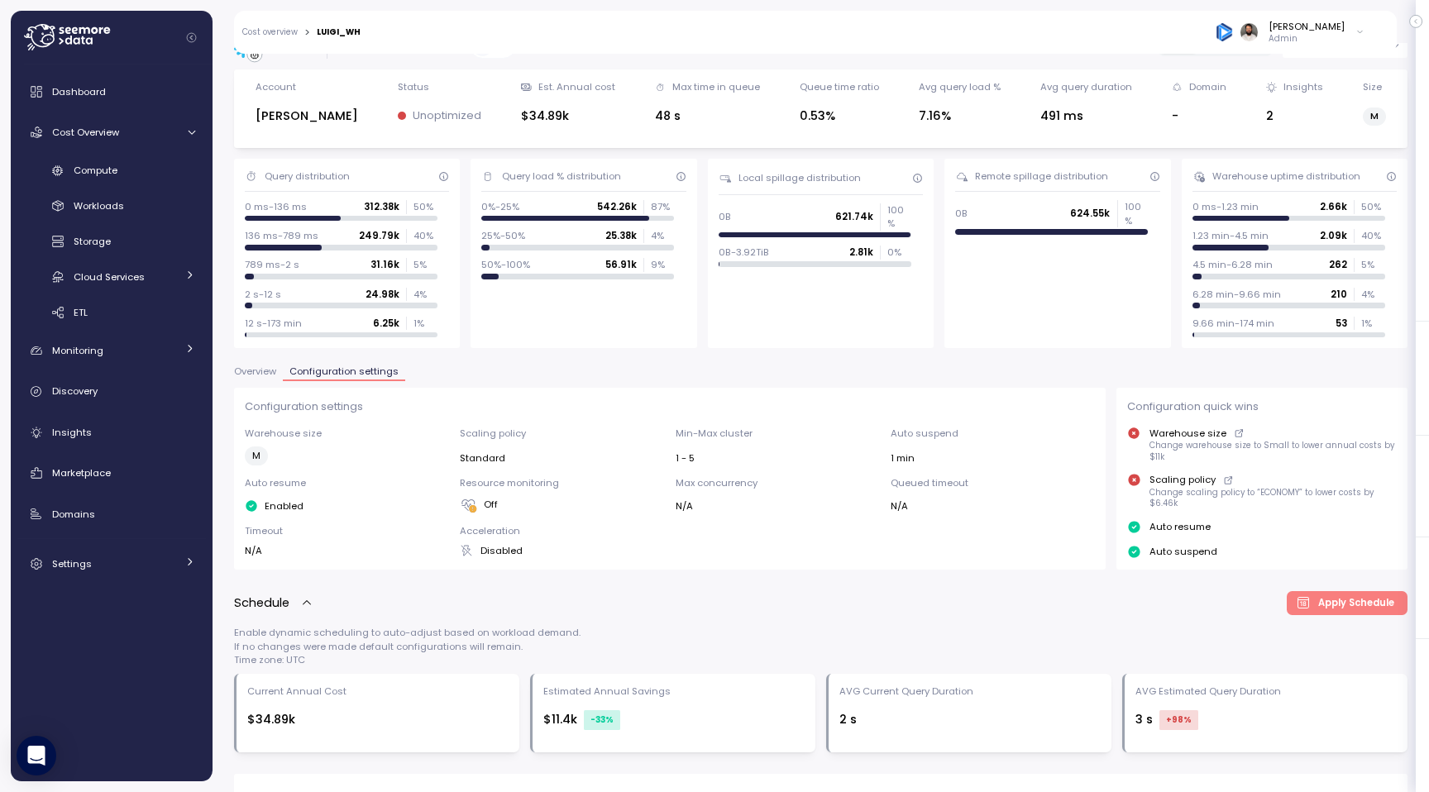
scroll to position [0, 0]
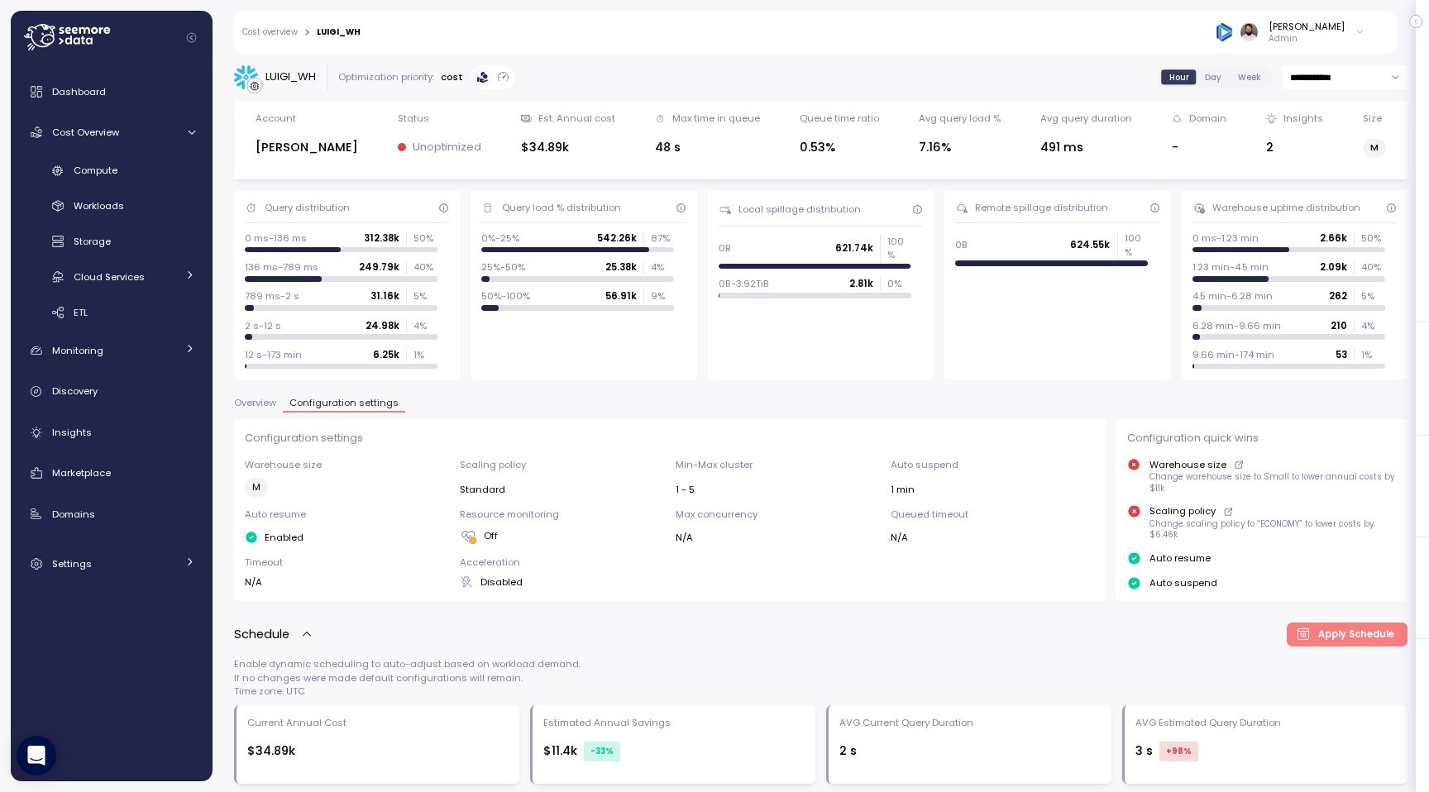
click at [256, 419] on div "Configuration settings Warehouse size M Scaling policy Standard Min-Max cluster…" at bounding box center [670, 509] width 872 height 181
click at [256, 408] on span "Overview" at bounding box center [255, 402] width 42 height 9
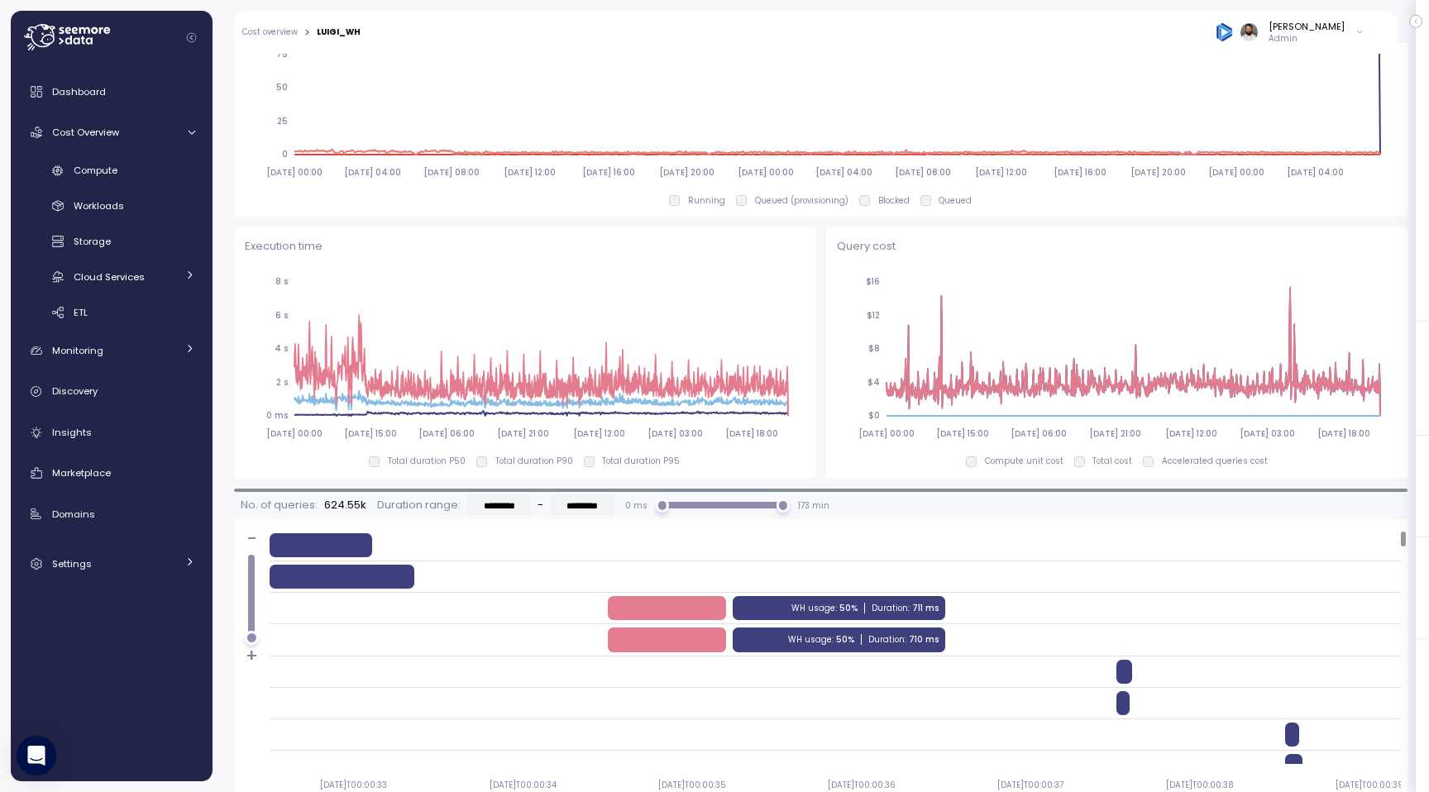
scroll to position [1039, 0]
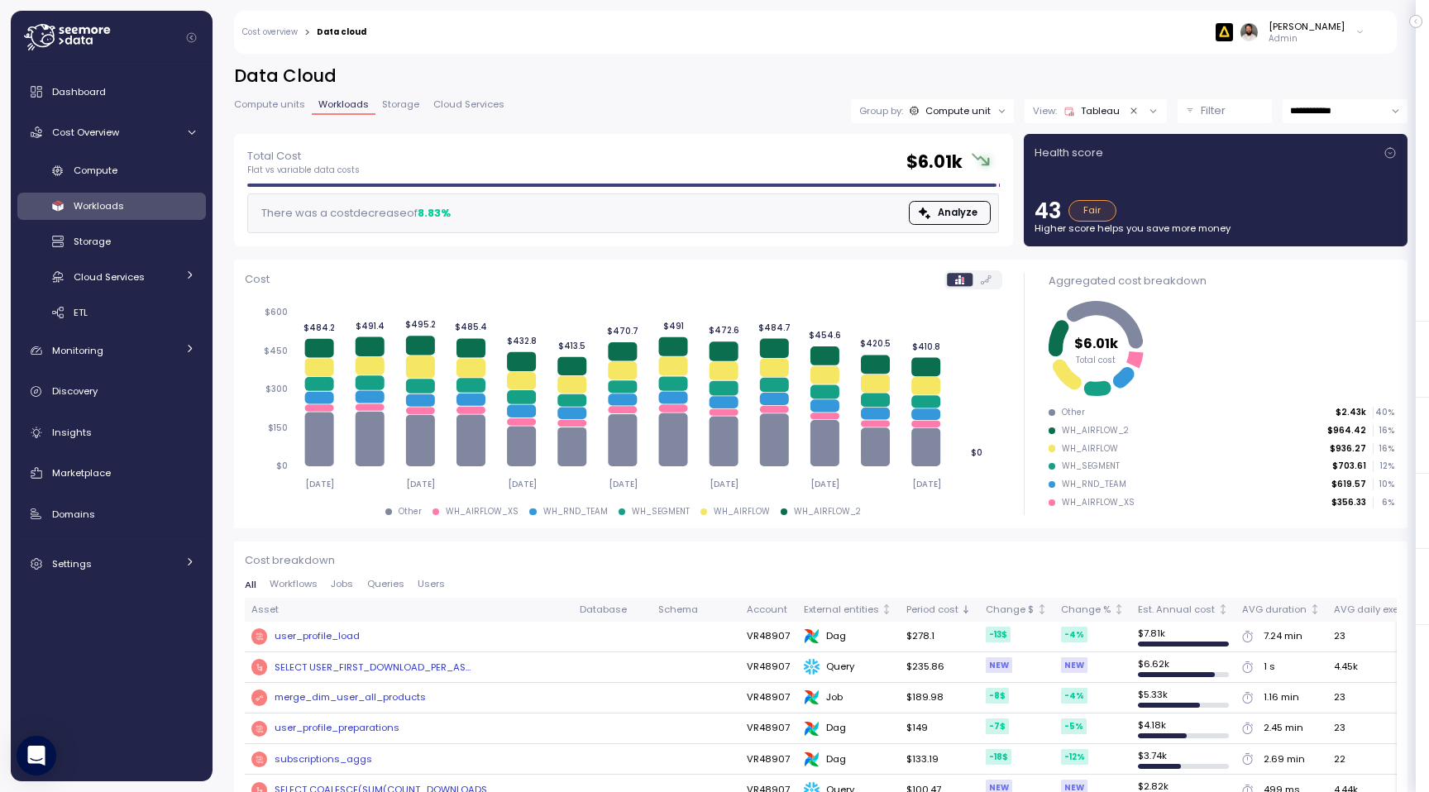
click at [1350, 114] on input "**********" at bounding box center [1344, 111] width 125 height 24
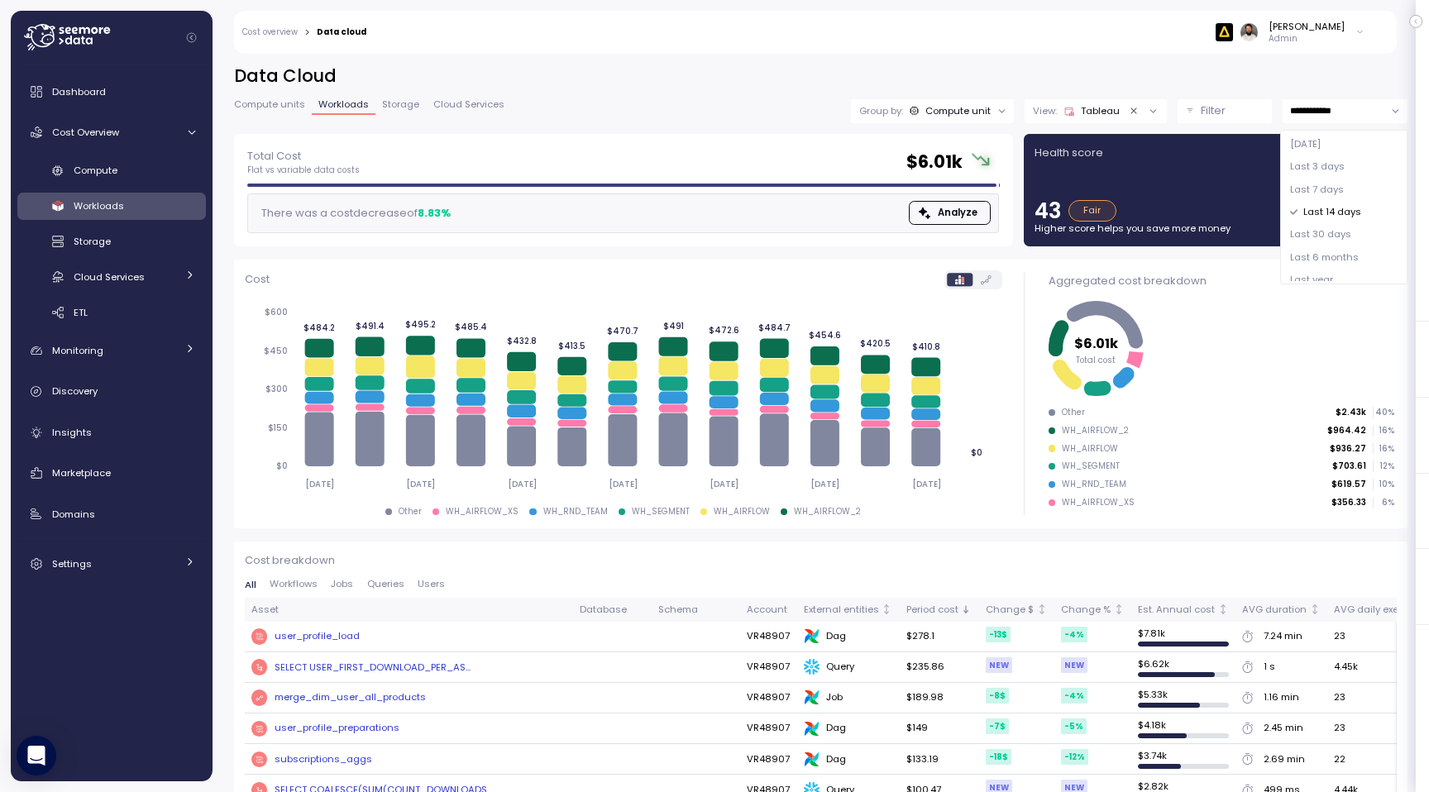
click at [1323, 227] on span "Last 30 days" at bounding box center [1320, 234] width 61 height 15
type input "**********"
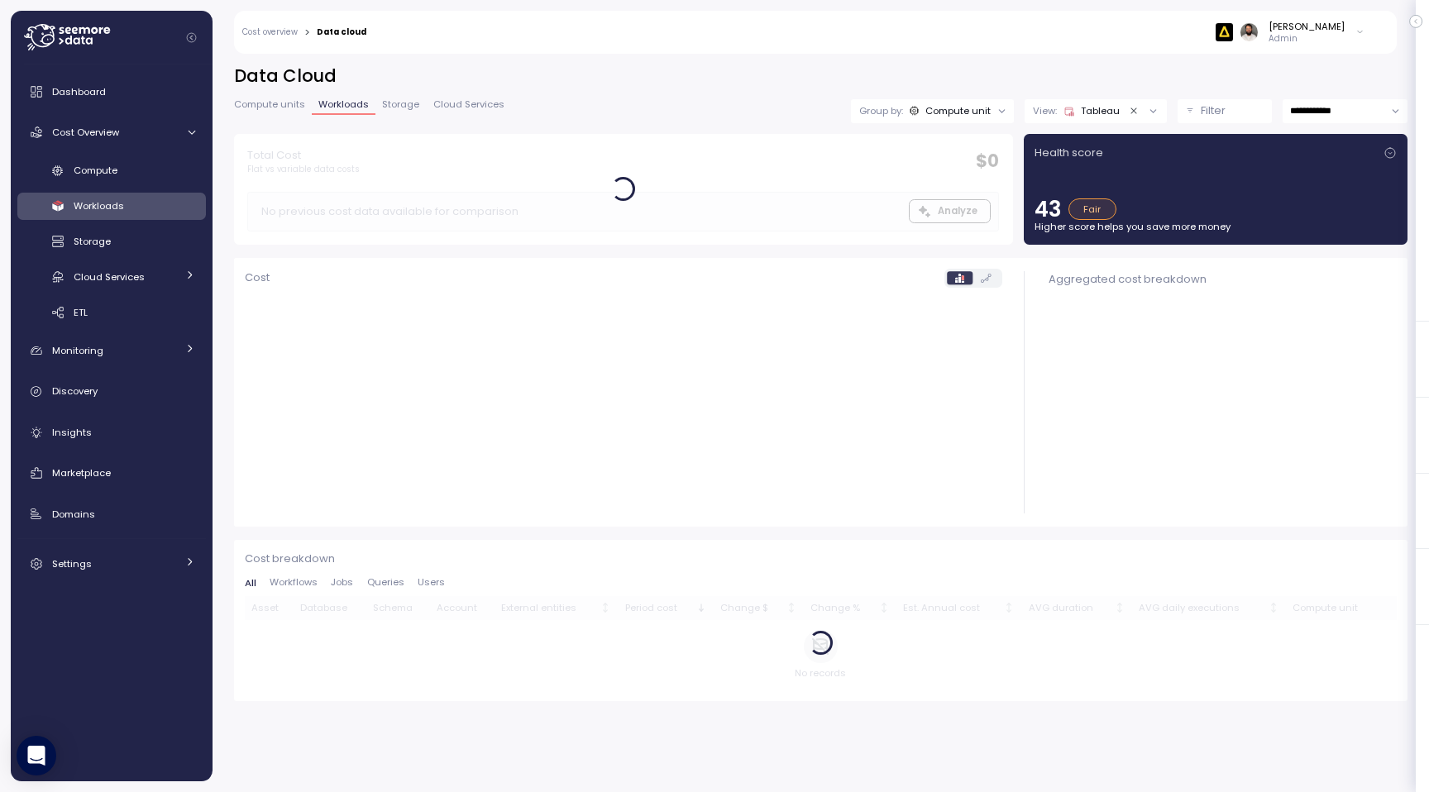
click at [195, 34] on icon "Collapse navigation" at bounding box center [191, 37] width 11 height 11
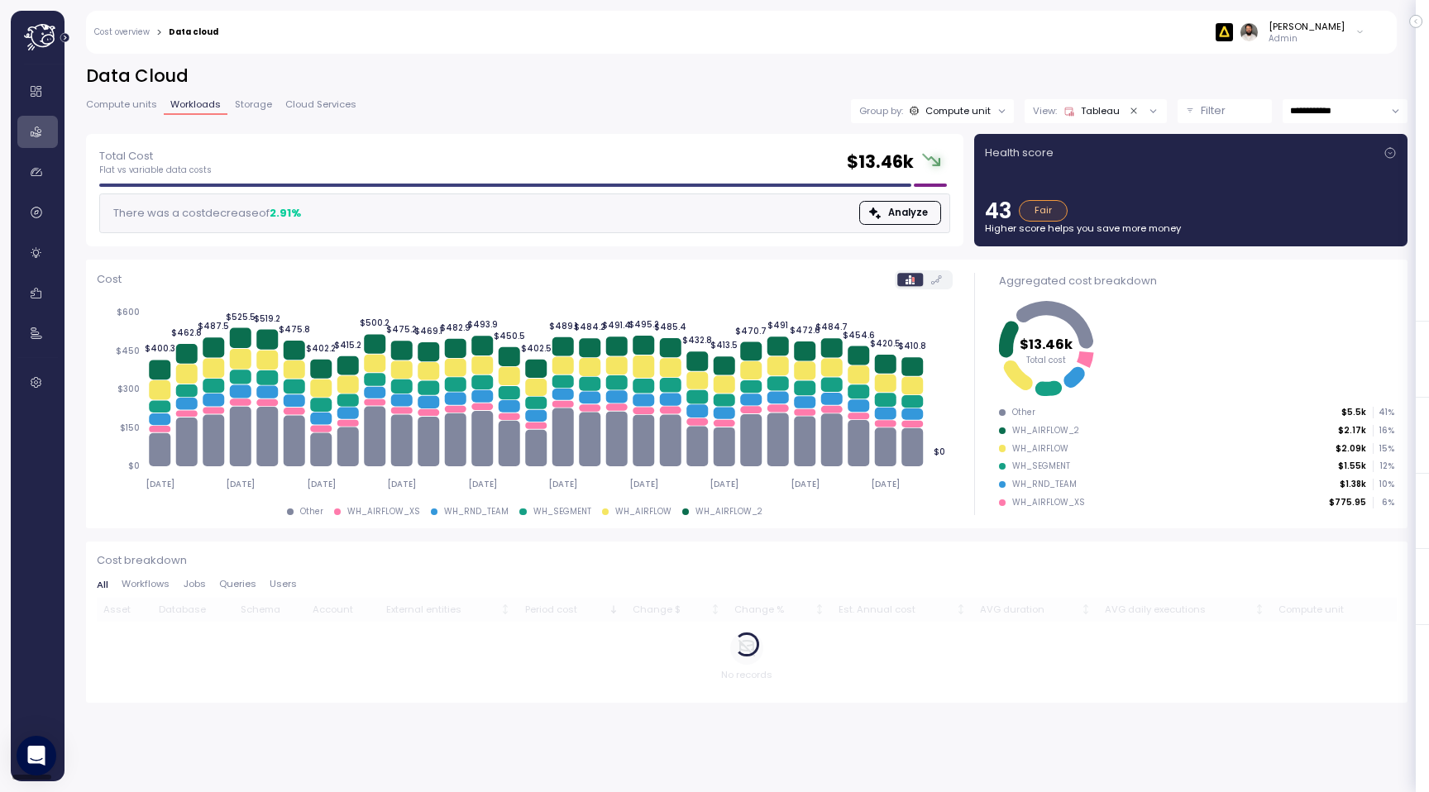
click at [64, 37] on icon "Expand navigation" at bounding box center [64, 37] width 9 height 9
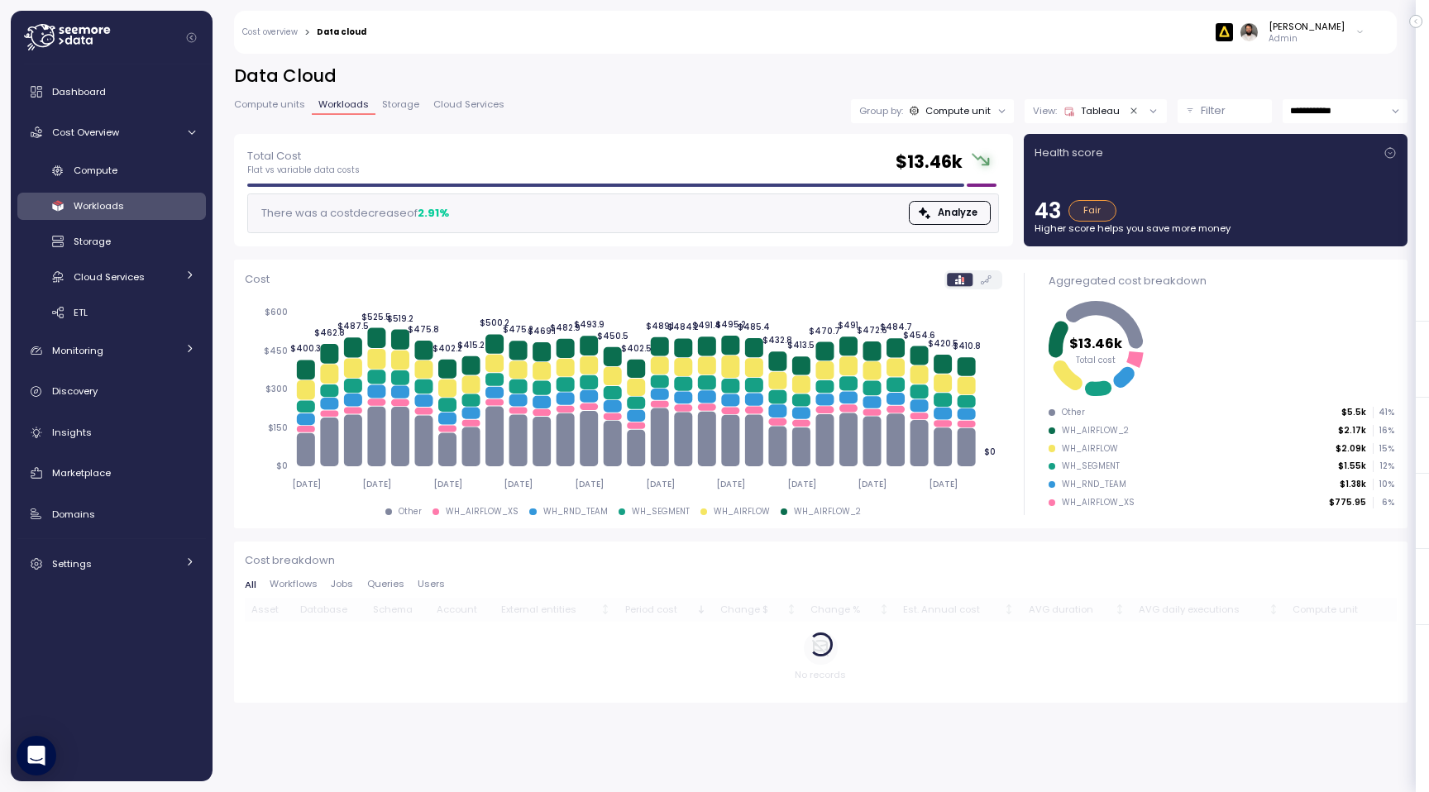
click at [196, 37] on button "Collapse navigation" at bounding box center [191, 37] width 21 height 12
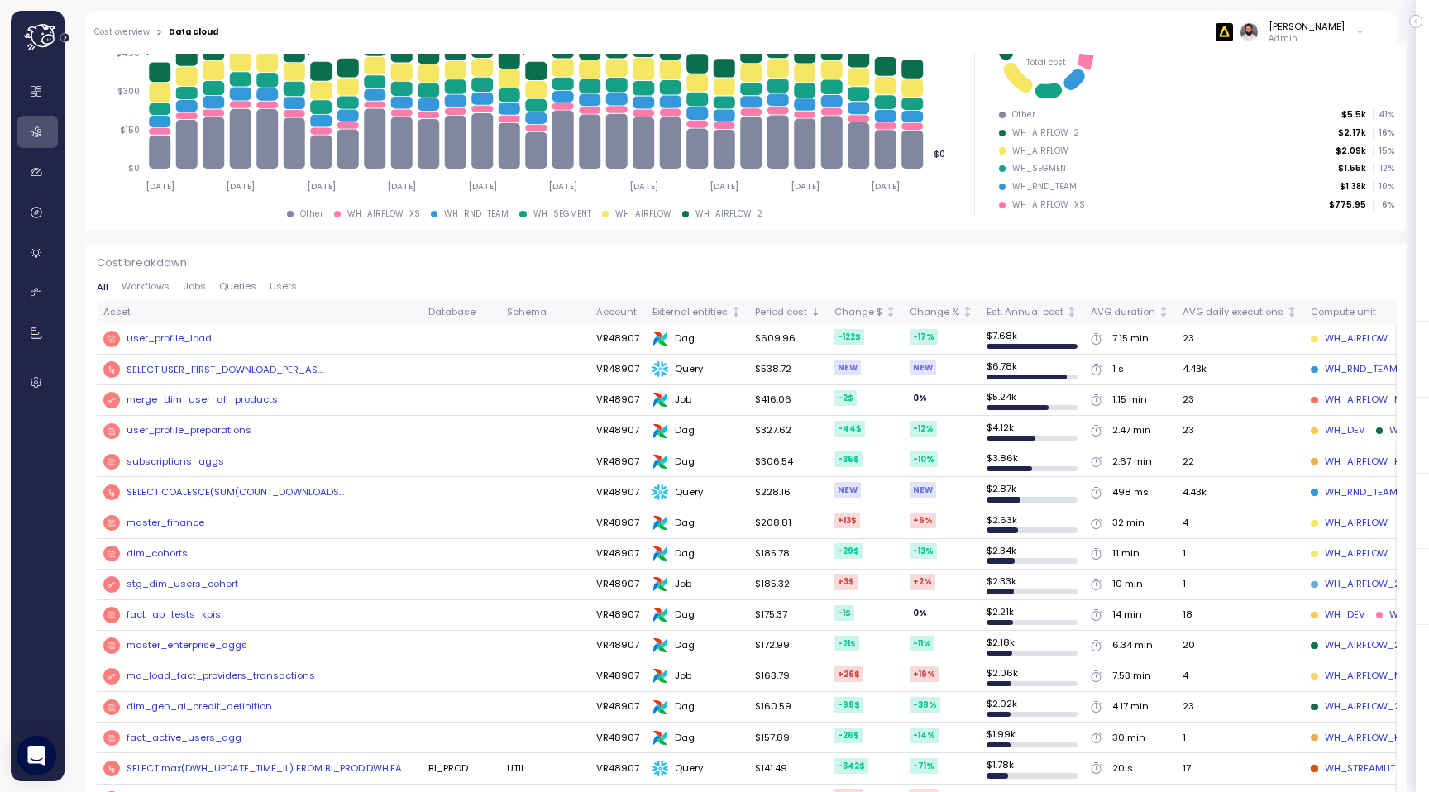
scroll to position [297, 0]
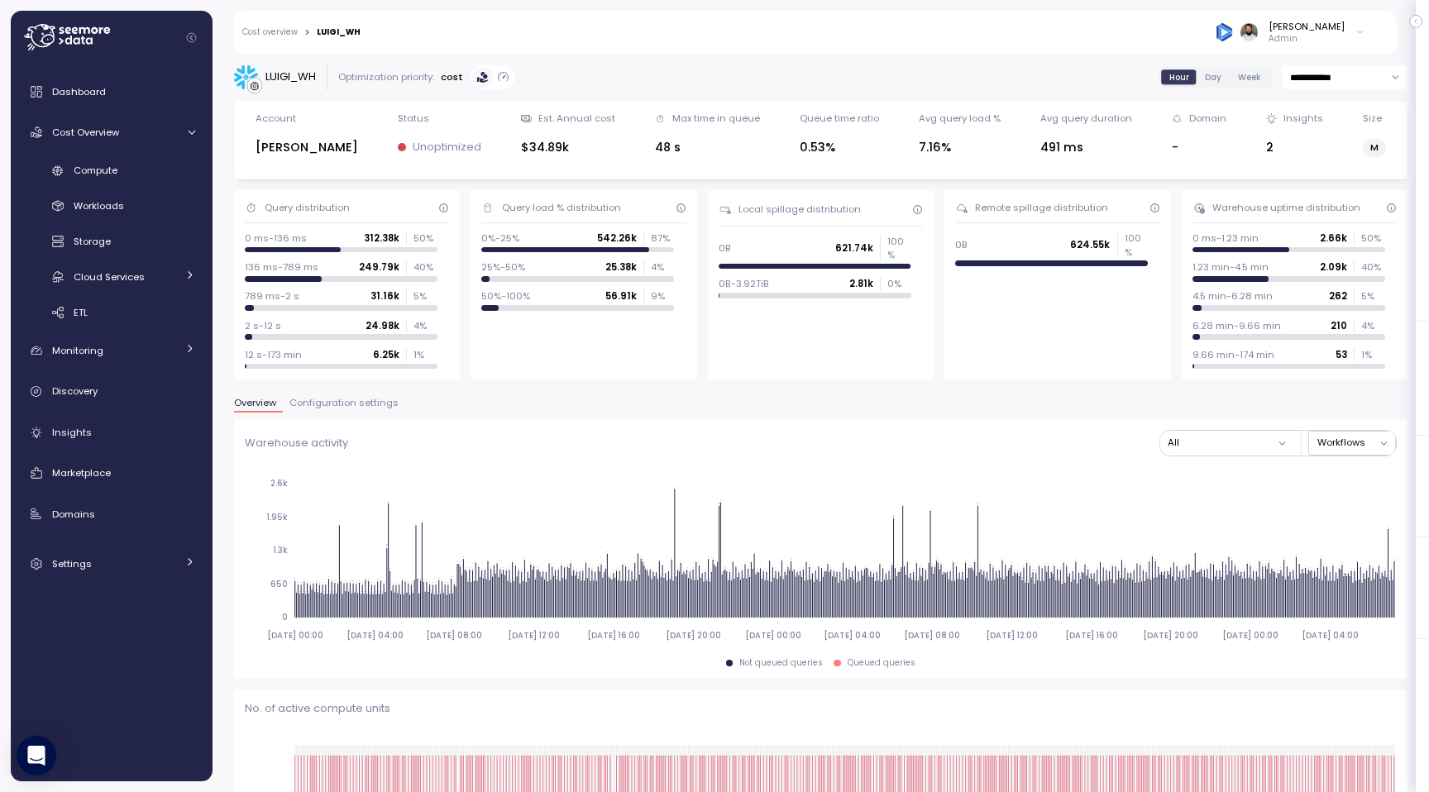
click at [338, 409] on button "Configuration settings" at bounding box center [344, 405] width 122 height 14
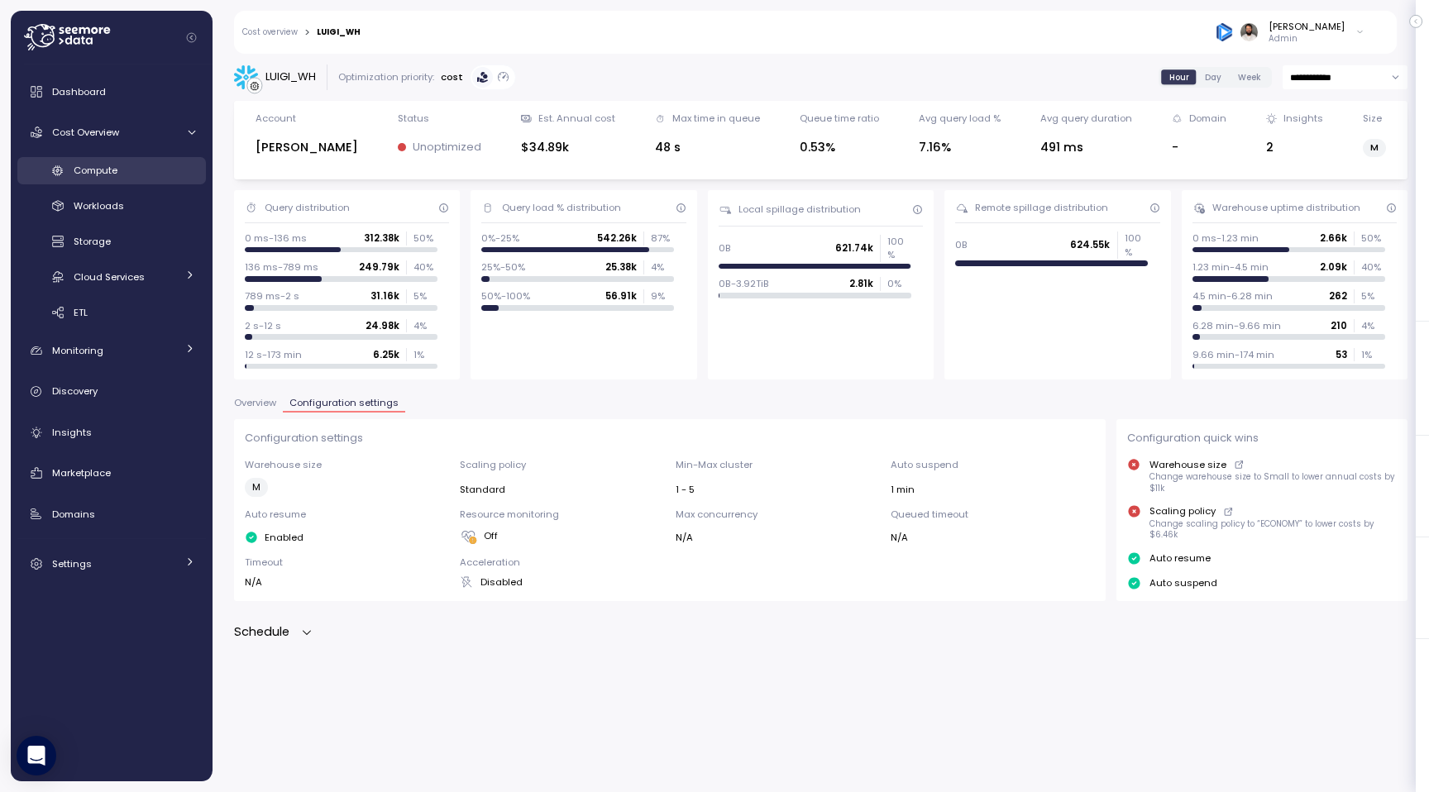
click at [151, 165] on div "Compute" at bounding box center [135, 170] width 122 height 17
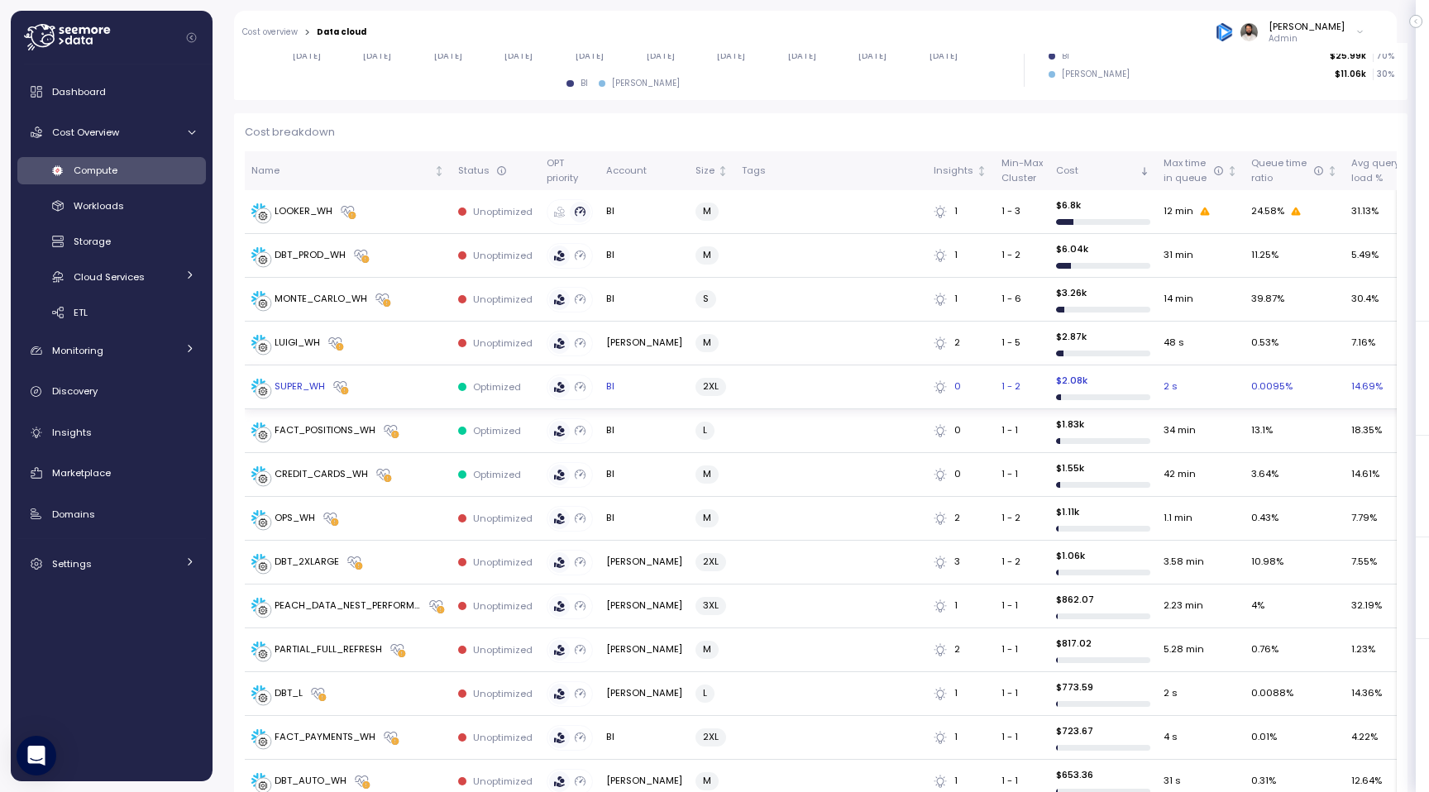
scroll to position [445, 0]
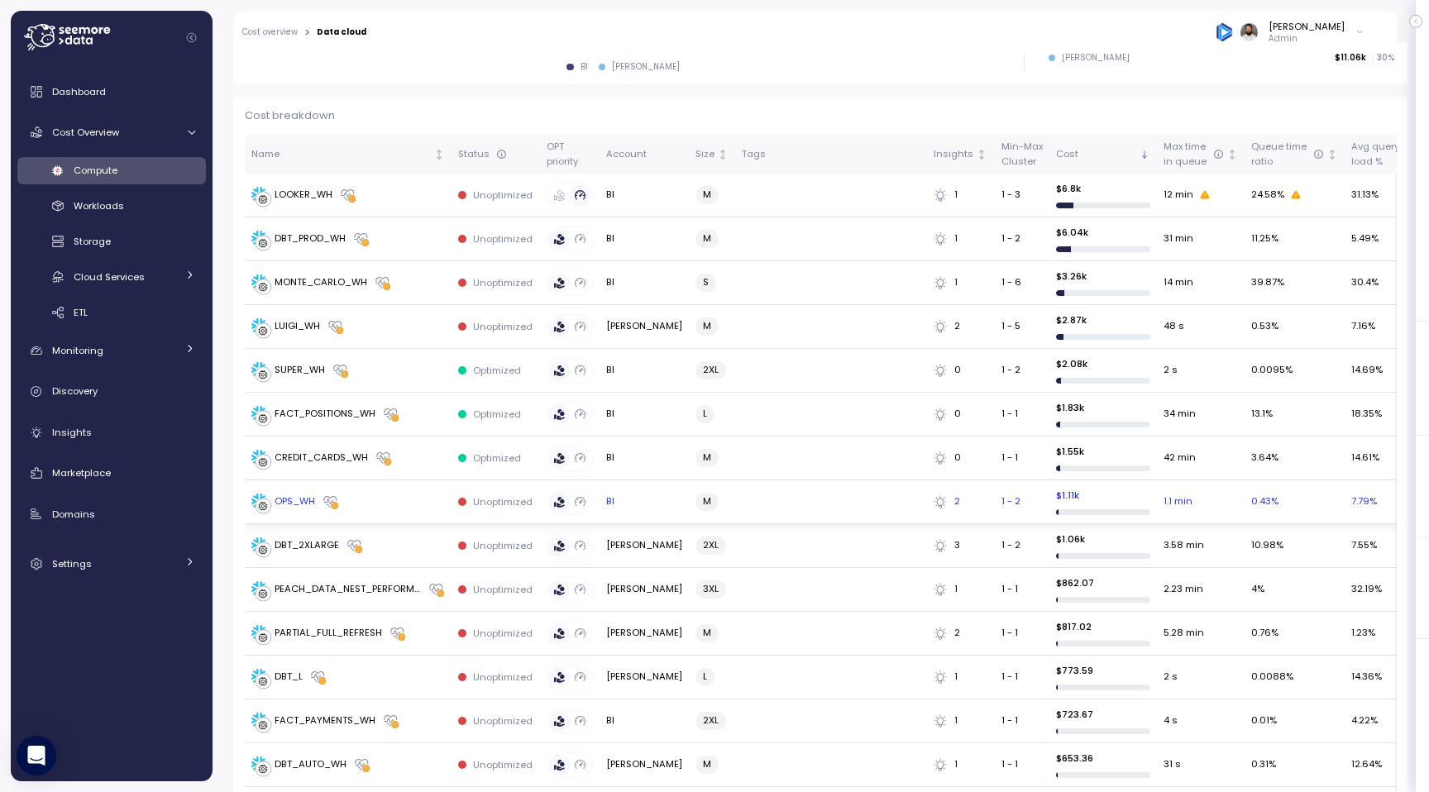
click at [422, 508] on td "OPS_WH" at bounding box center [348, 502] width 207 height 44
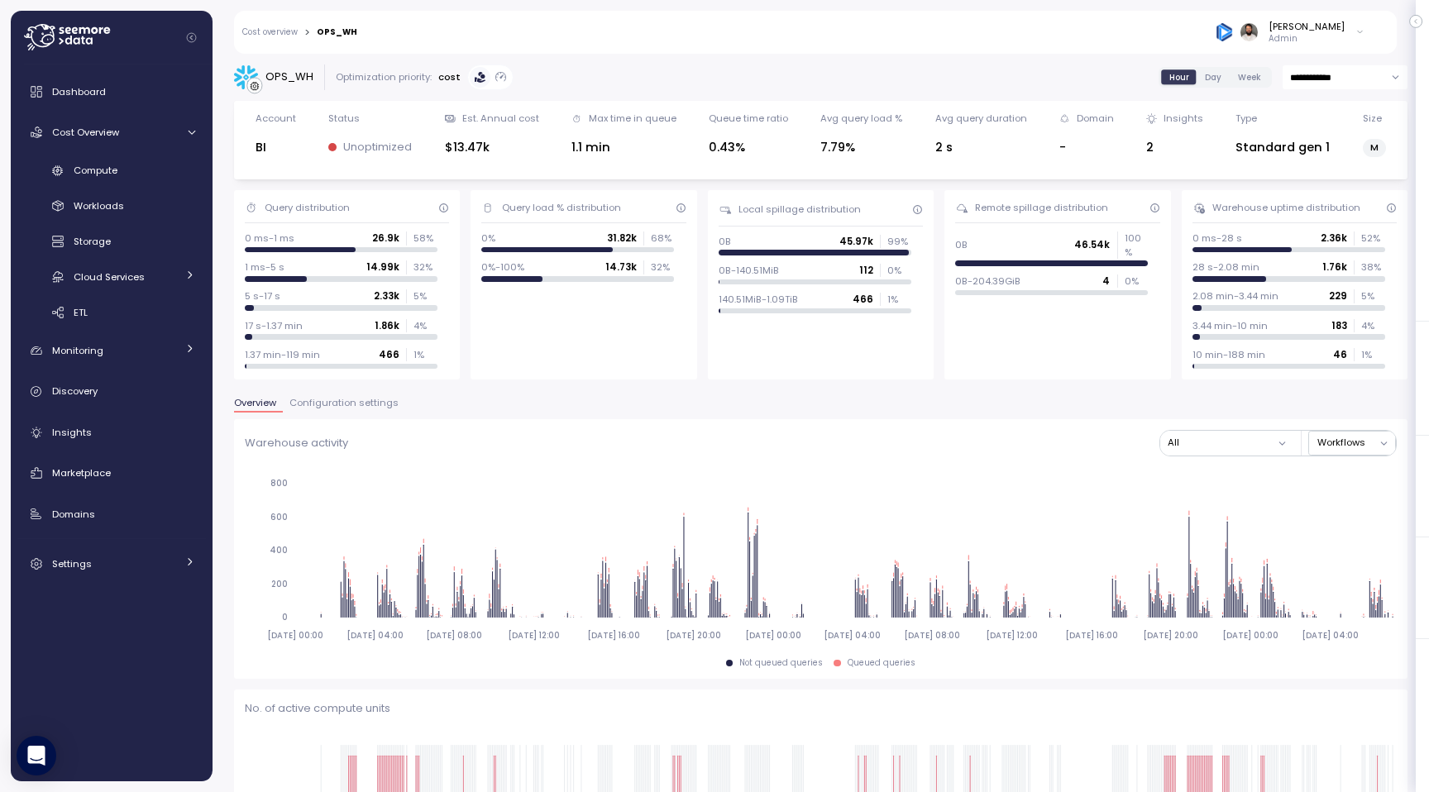
click at [373, 403] on span "Configuration settings" at bounding box center [343, 402] width 109 height 9
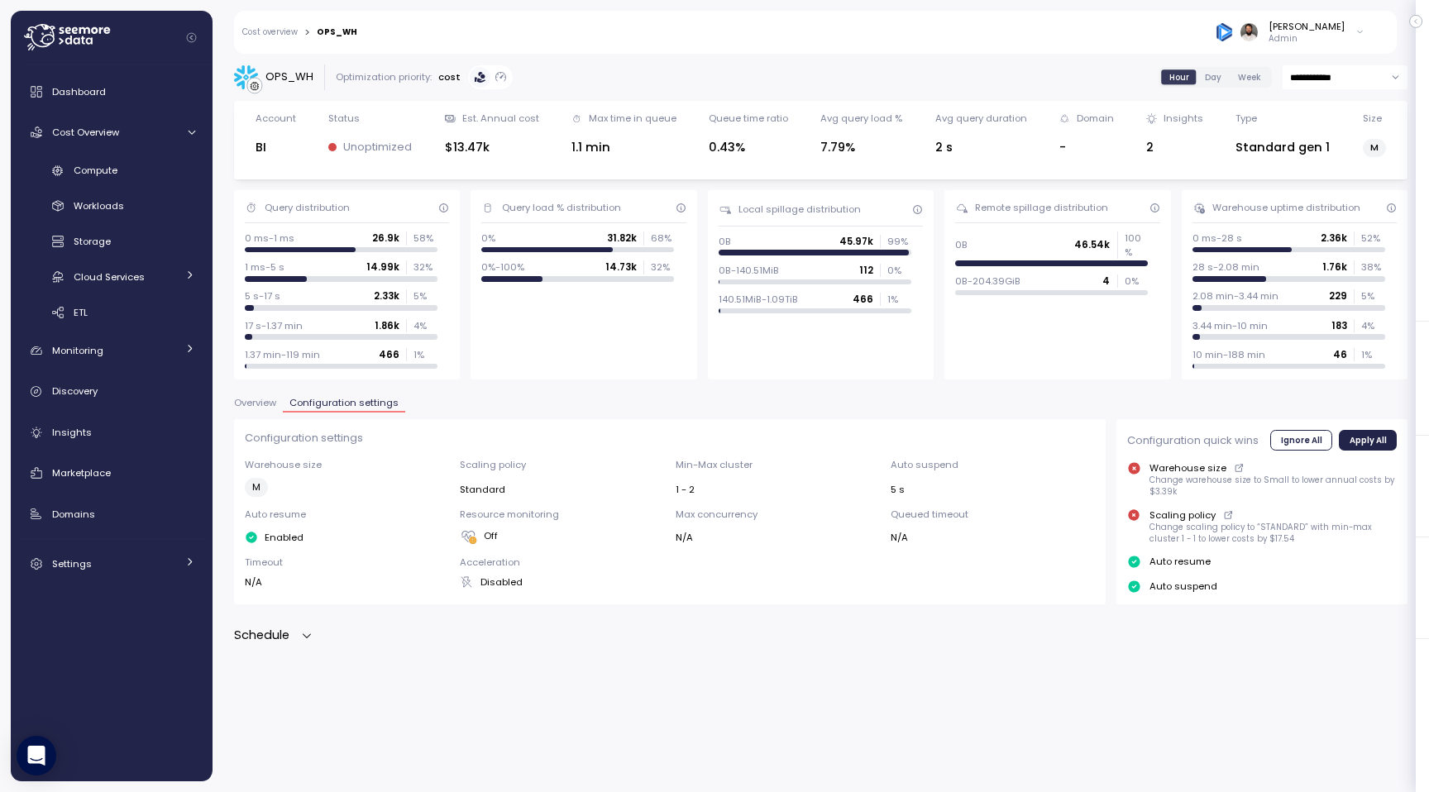
click at [303, 646] on div "**********" at bounding box center [820, 417] width 1216 height 749
click at [303, 640] on icon "button" at bounding box center [306, 635] width 13 height 13
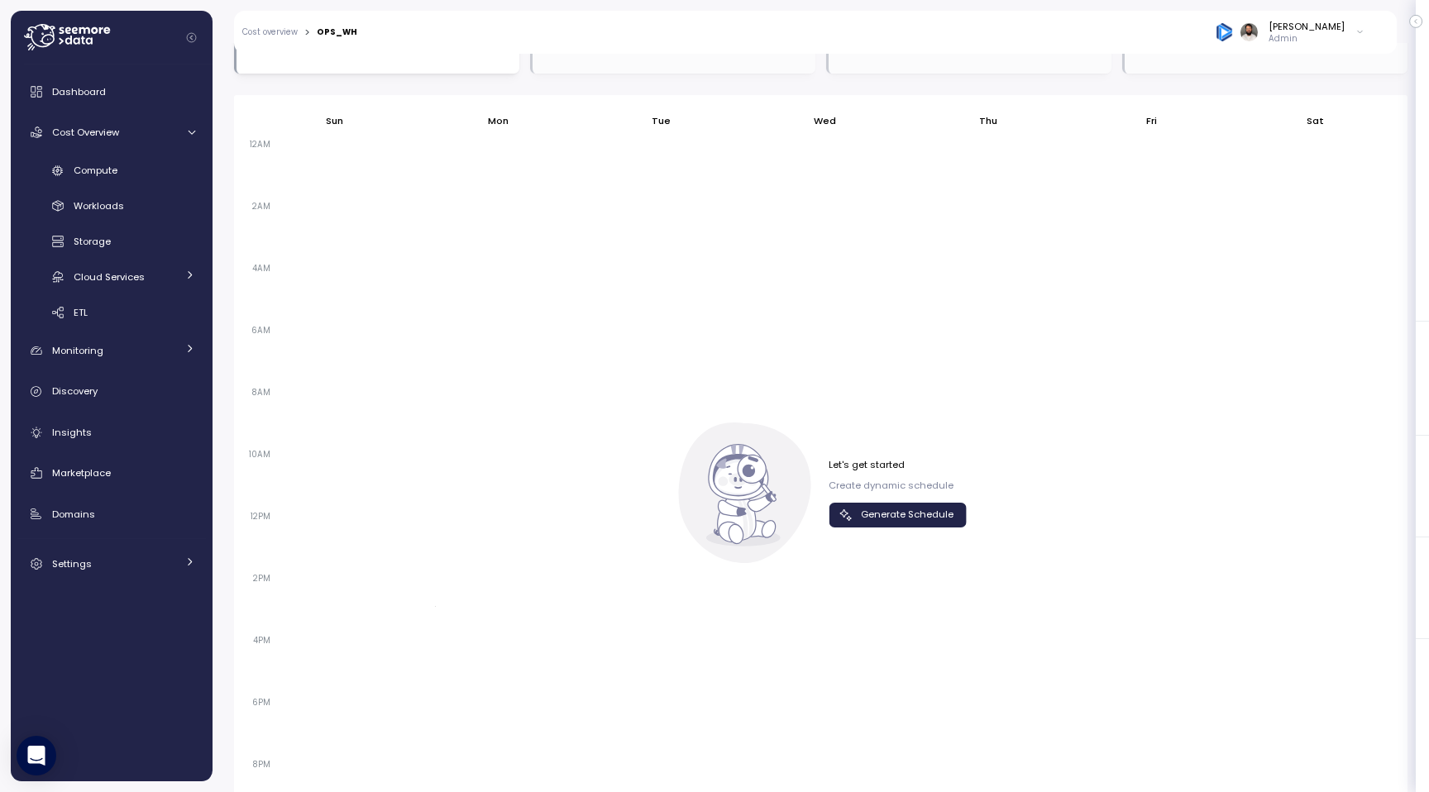
scroll to position [797, 0]
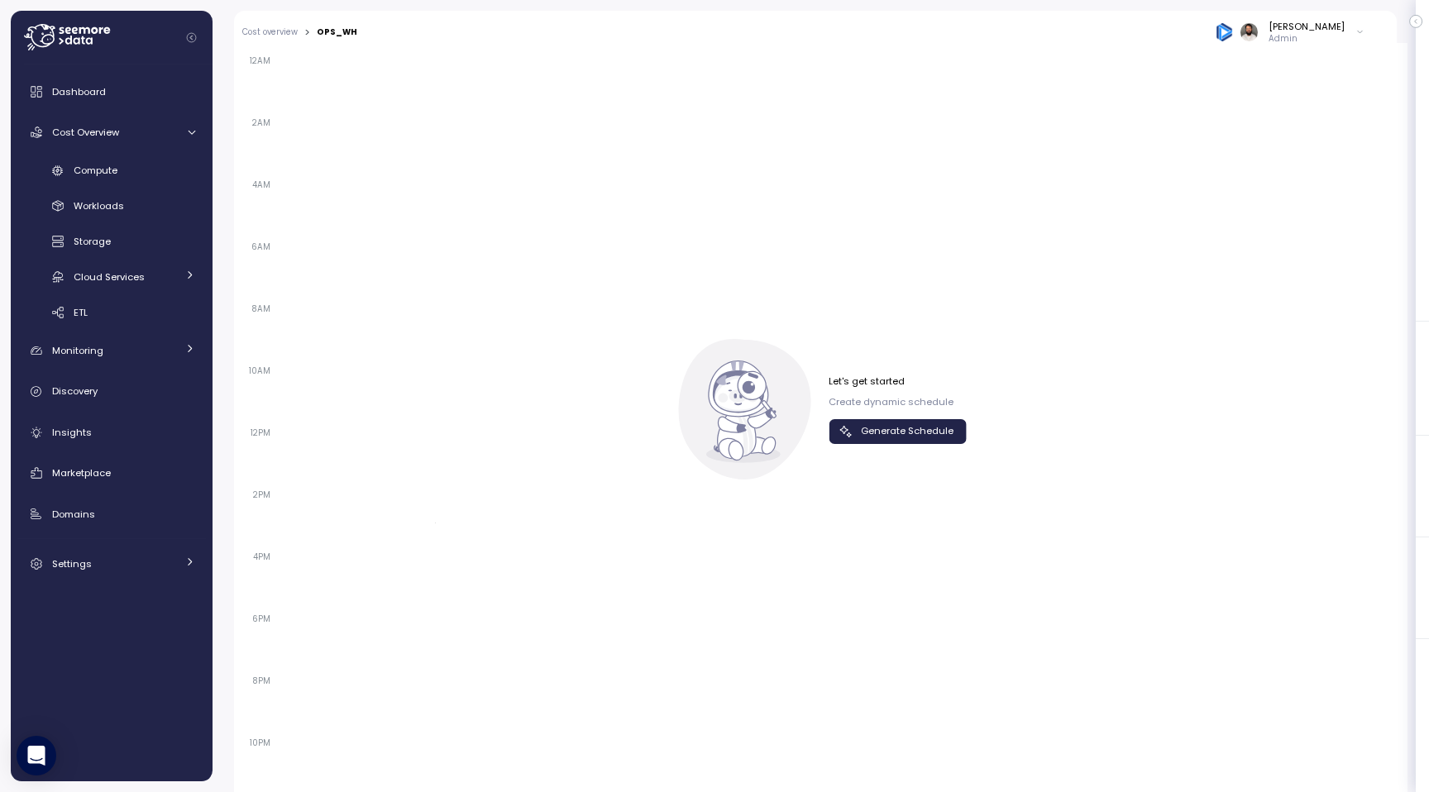
click at [867, 437] on span "Generate Schedule" at bounding box center [907, 431] width 93 height 22
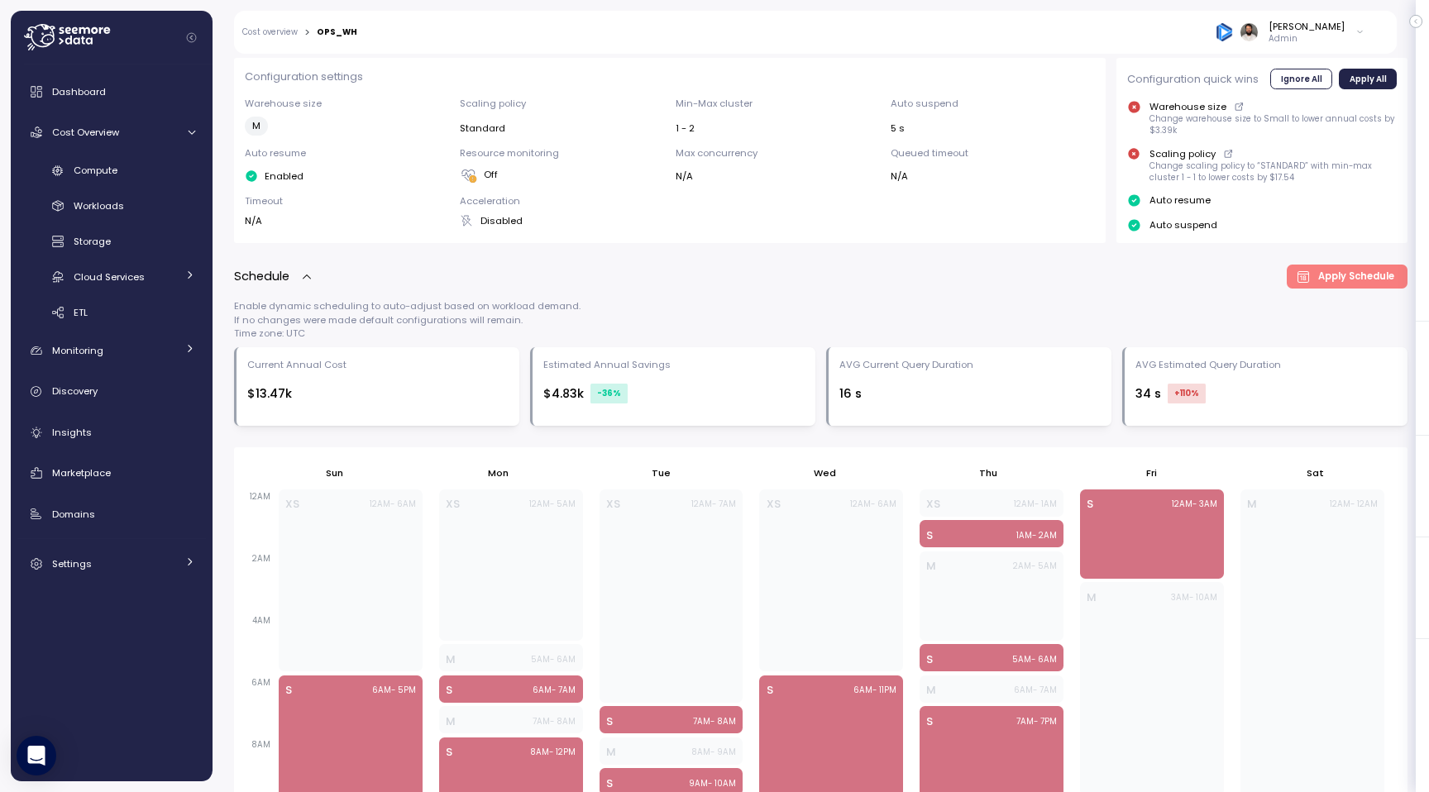
scroll to position [0, 0]
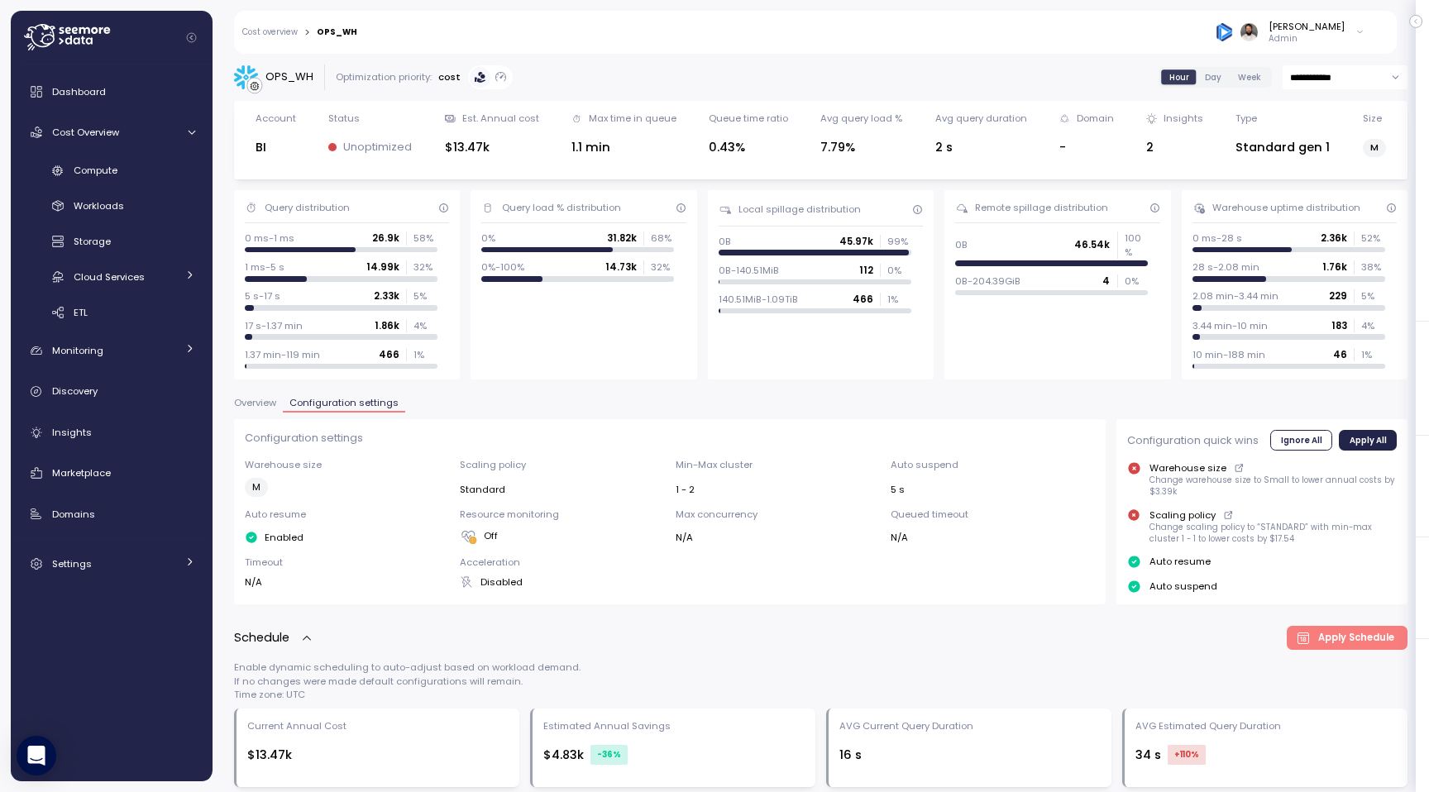
click at [262, 412] on button "Overview" at bounding box center [258, 405] width 49 height 14
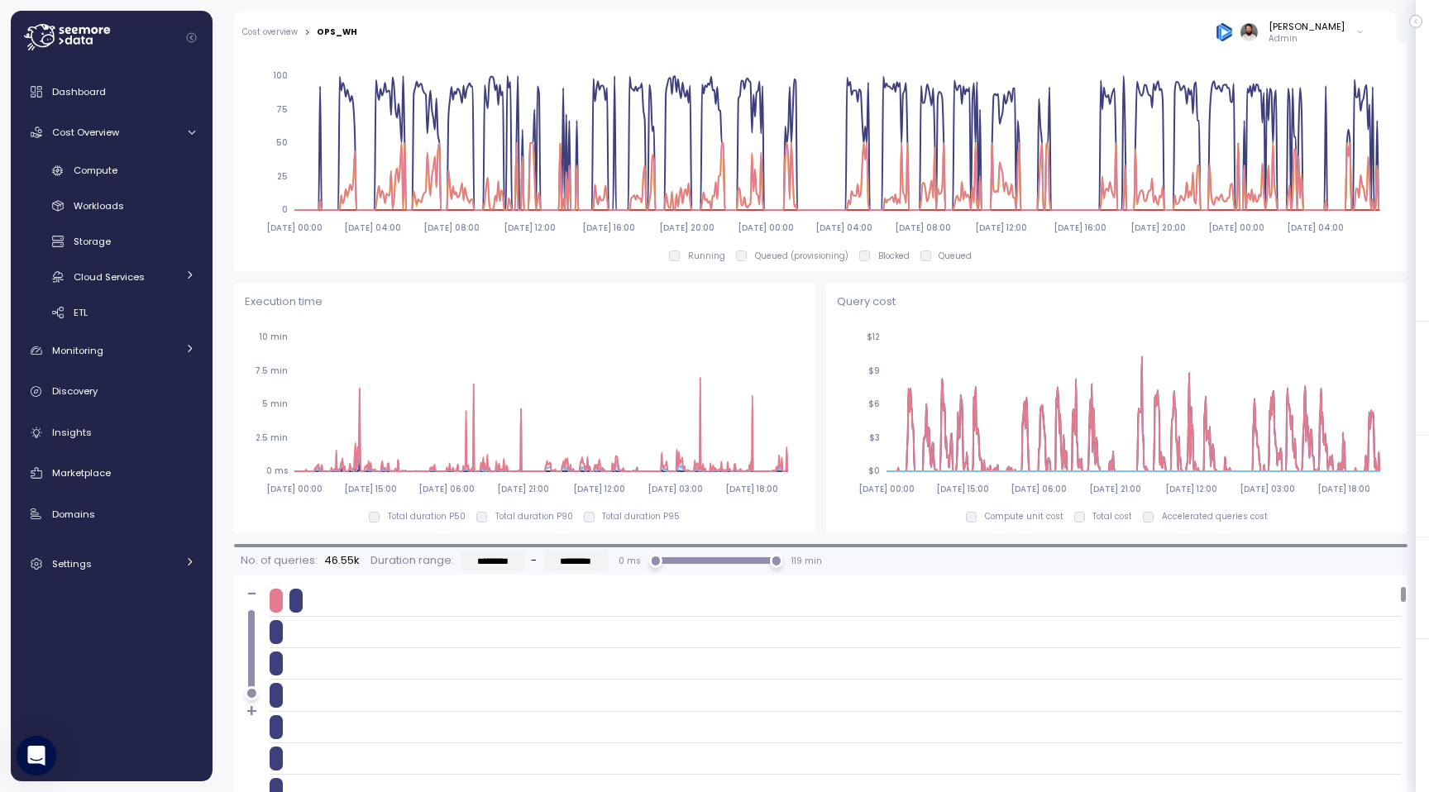
scroll to position [928, 0]
click at [130, 276] on span "Cloud Services" at bounding box center [109, 276] width 71 height 13
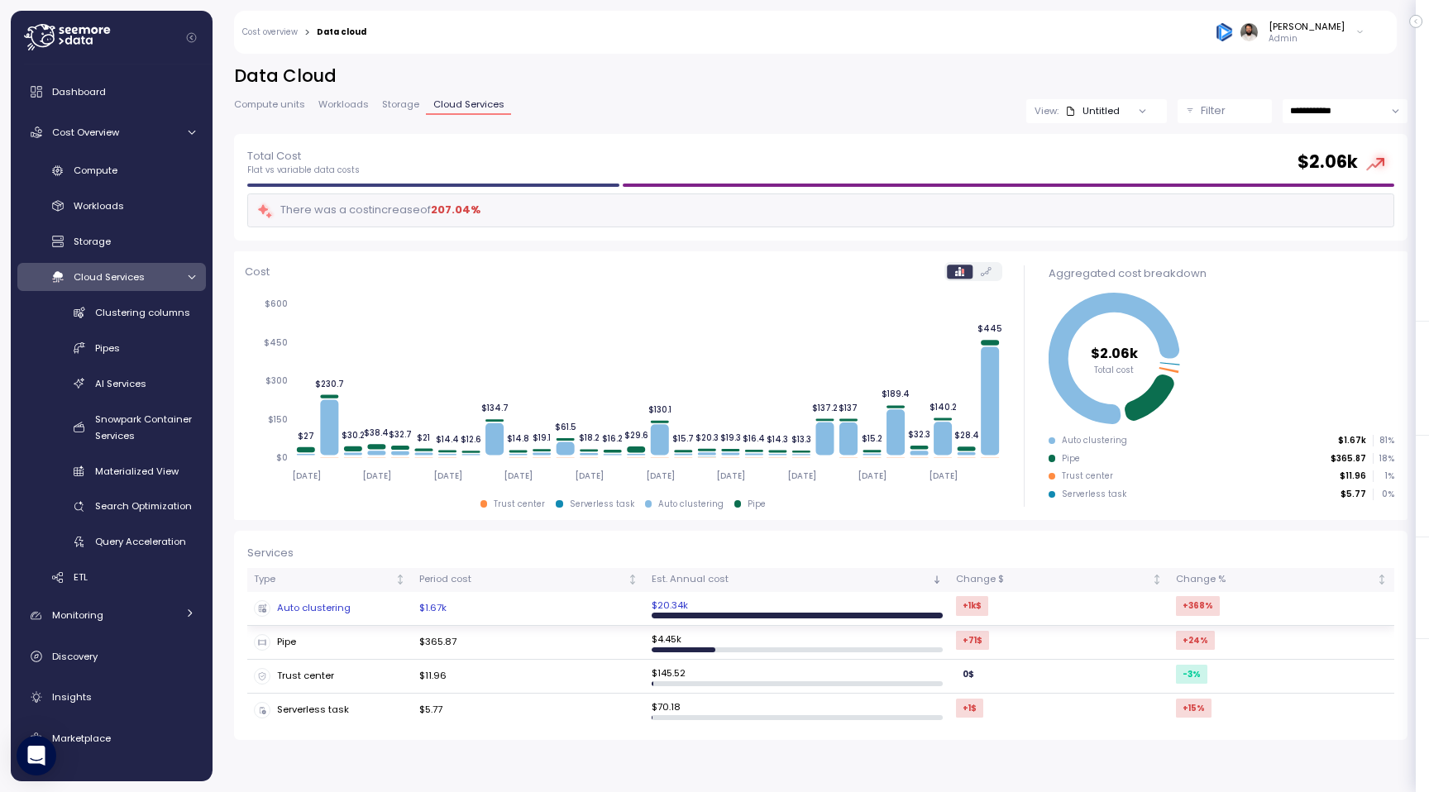
click at [394, 604] on div "Auto clustering" at bounding box center [330, 608] width 152 height 17
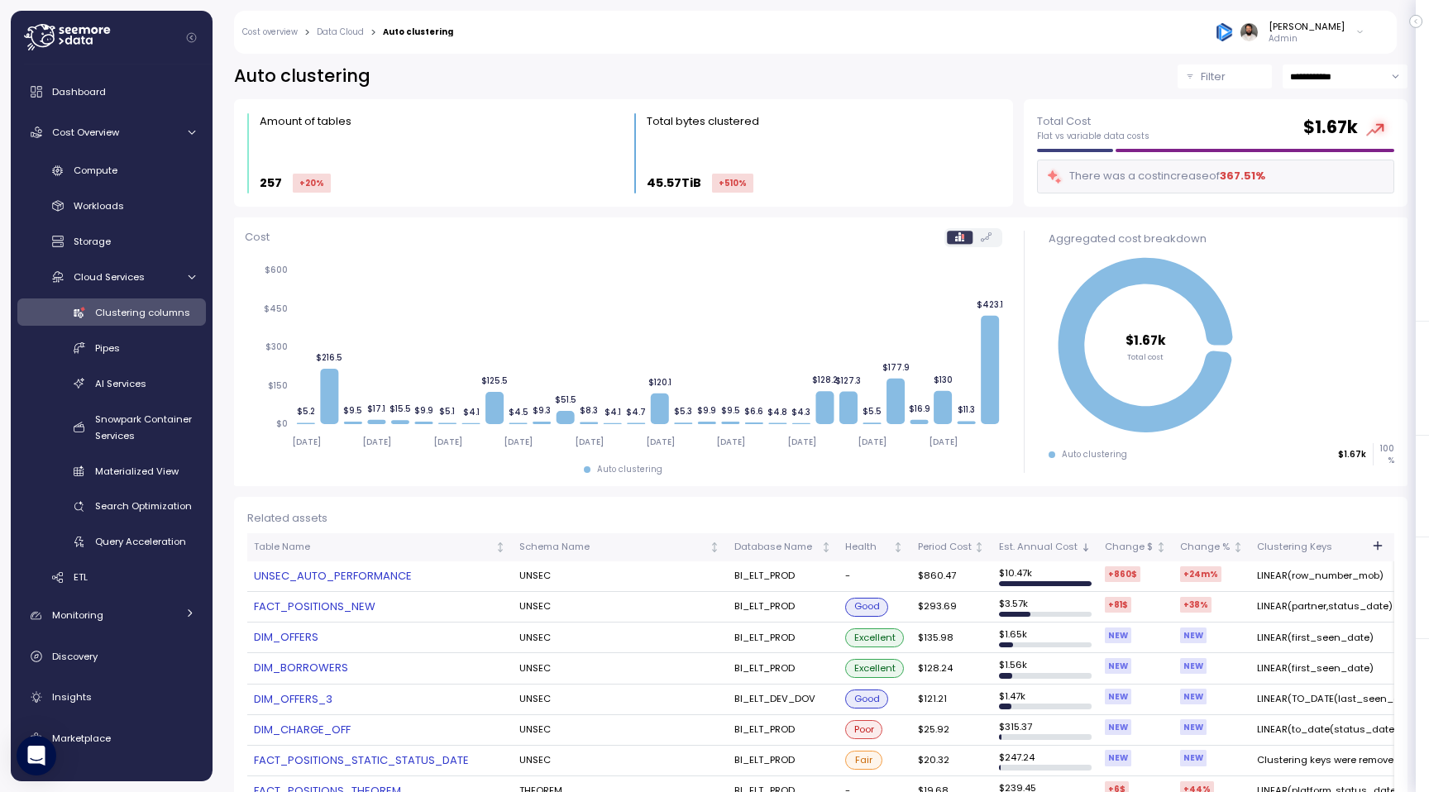
click at [371, 581] on link "UNSEC_AUTO_PERFORMANCE" at bounding box center [380, 576] width 252 height 17
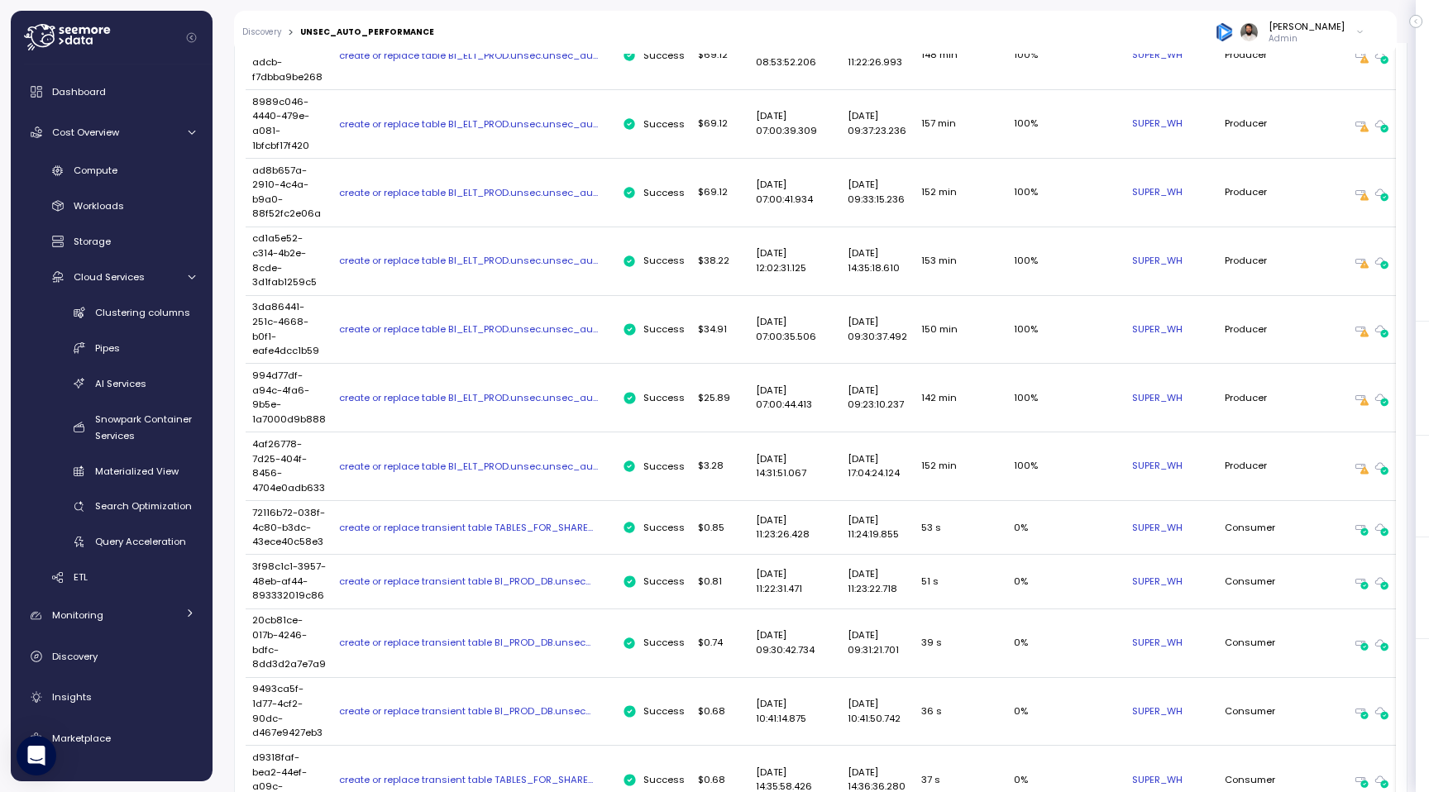
scroll to position [1269, 0]
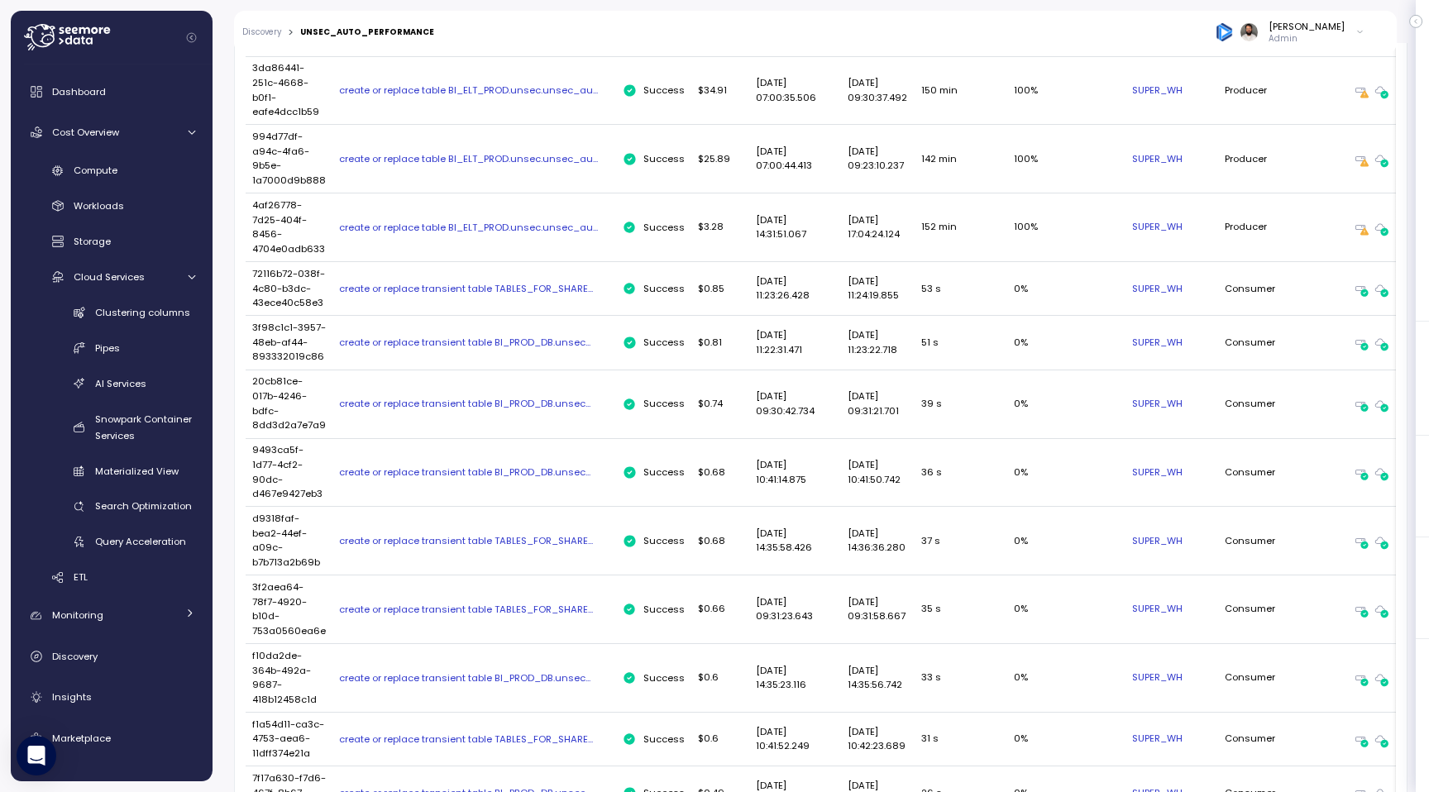
click at [544, 289] on div "create or replace transient table TABLES_FOR_SHARE..." at bounding box center [474, 288] width 270 height 13
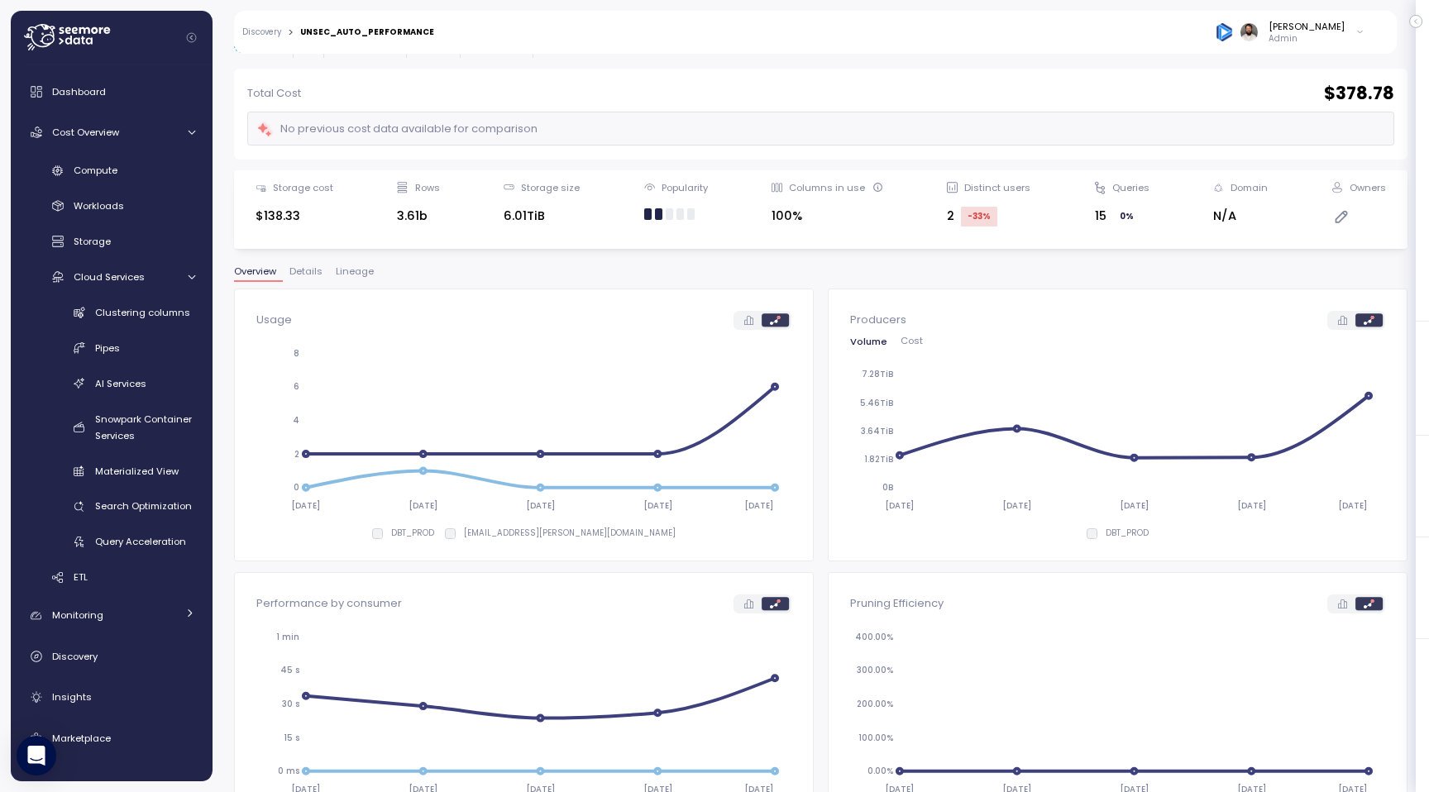
scroll to position [0, 0]
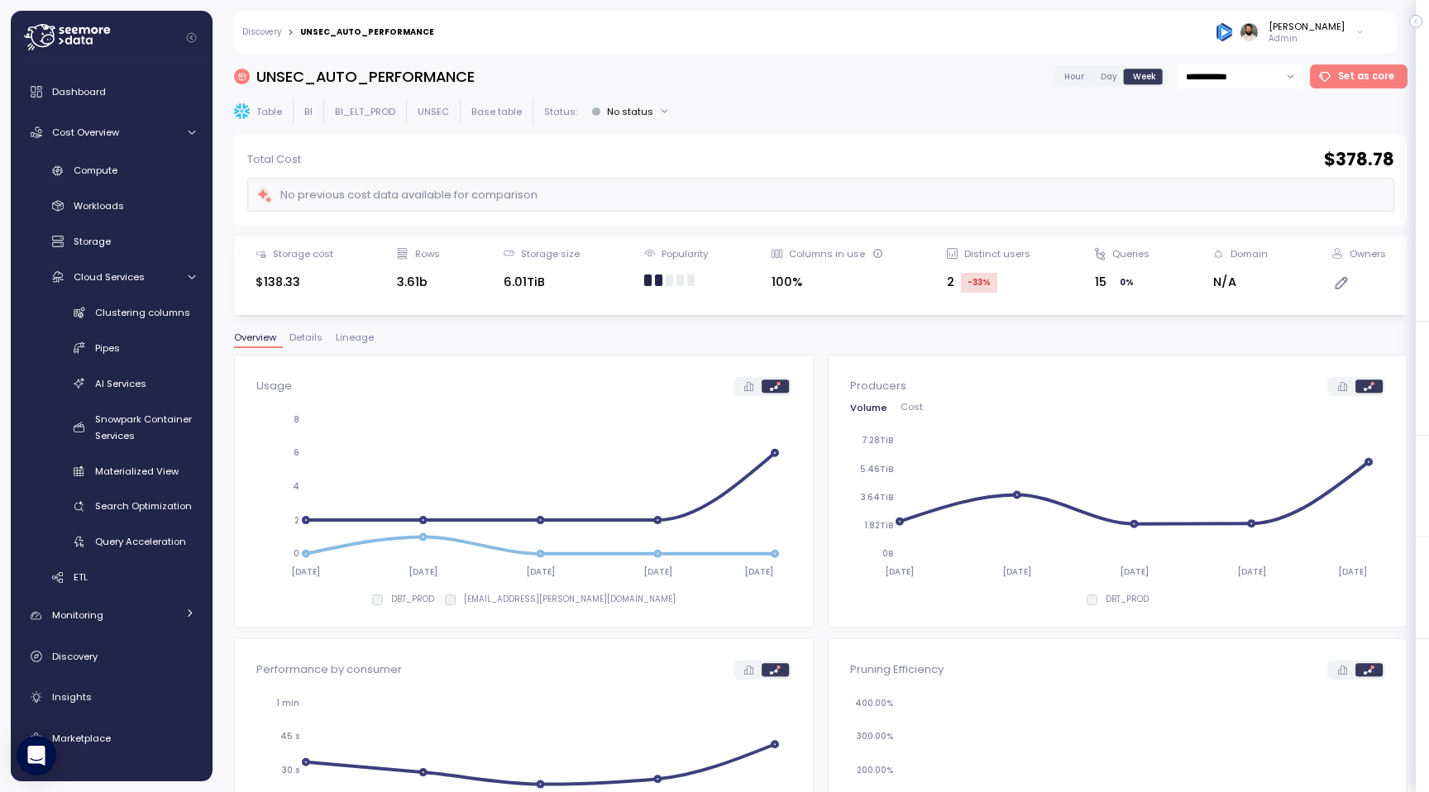
click at [355, 346] on button "Lineage" at bounding box center [354, 340] width 51 height 14
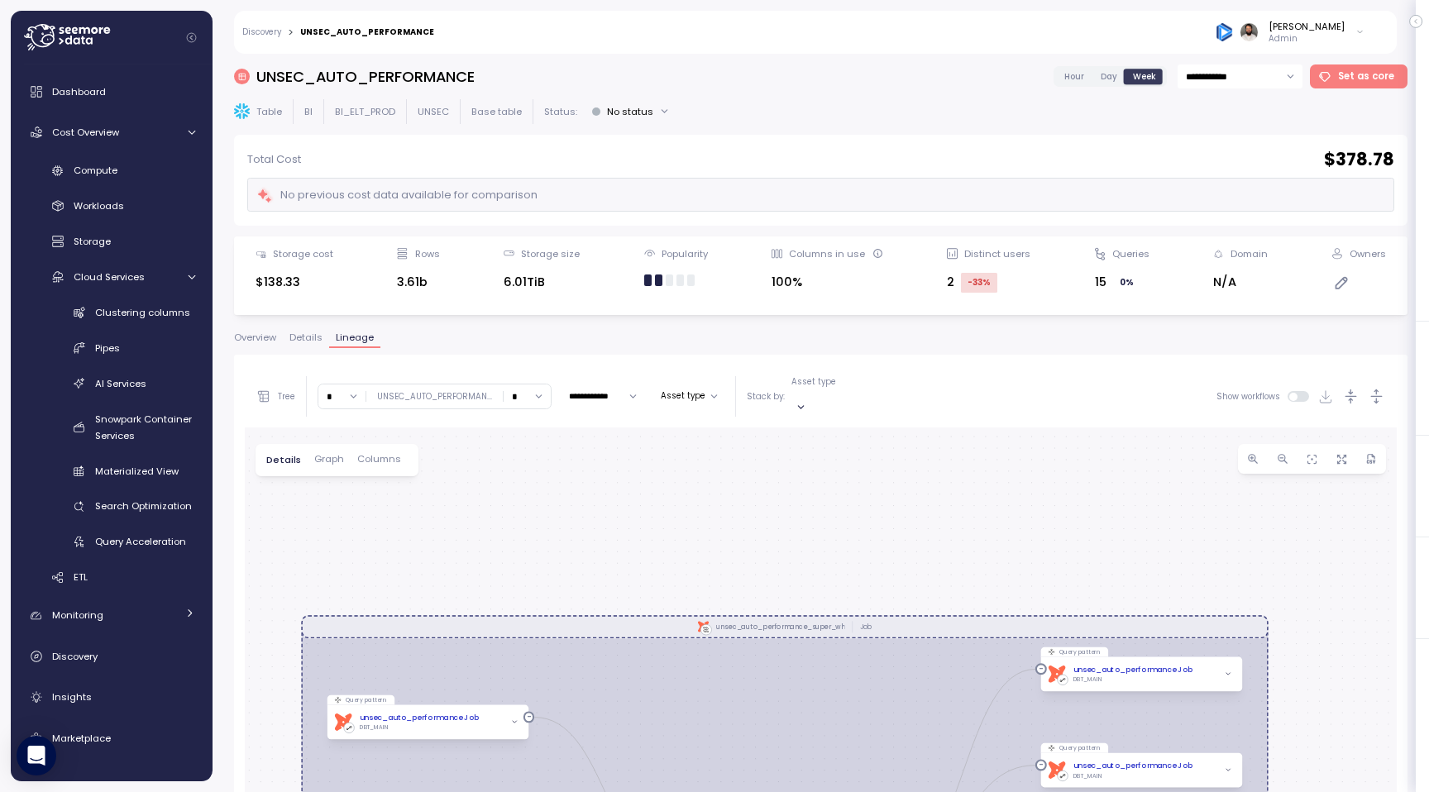
click at [529, 395] on input "*" at bounding box center [526, 396] width 47 height 24
click at [527, 500] on div "2" at bounding box center [523, 491] width 40 height 22
type input "*"
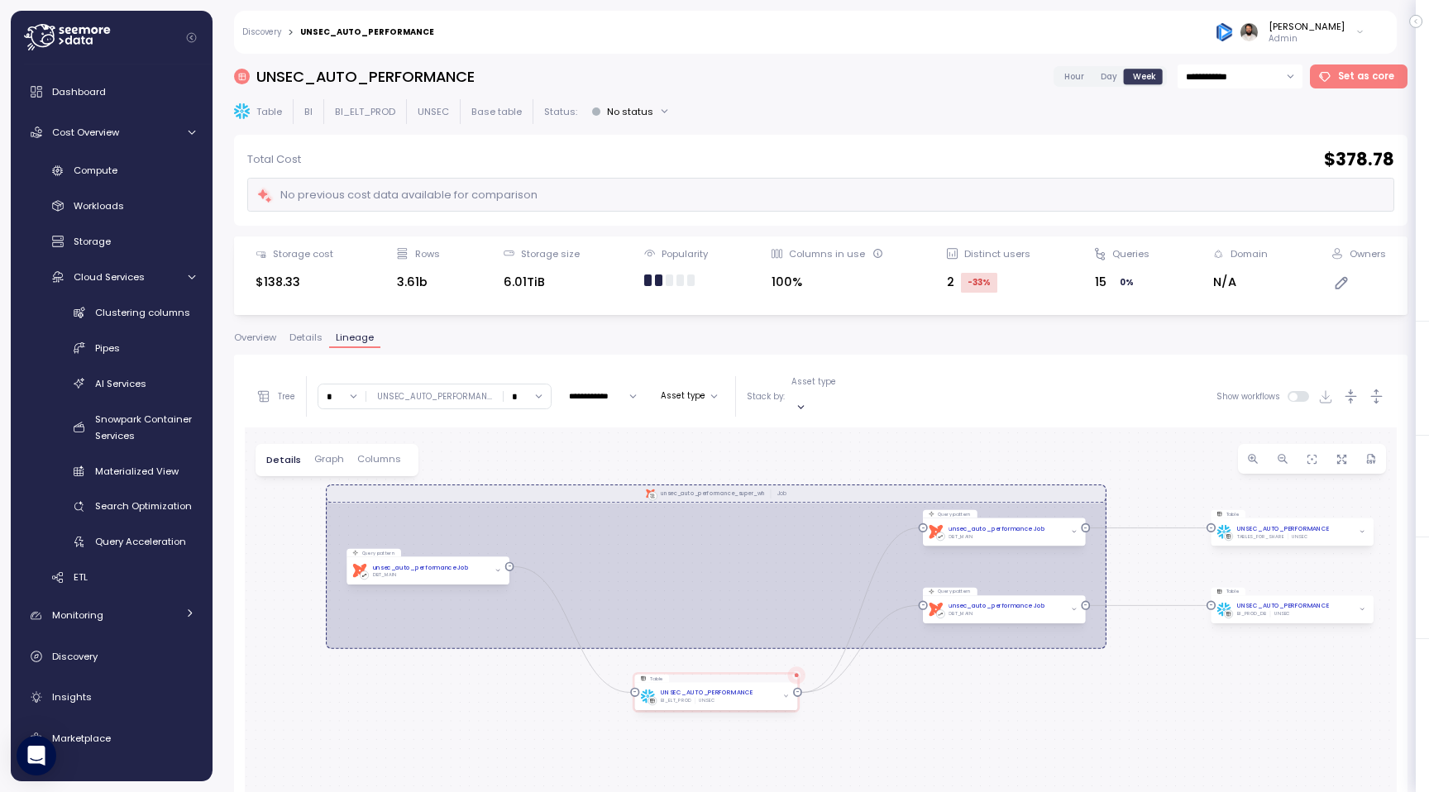
drag, startPoint x: 530, startPoint y: 526, endPoint x: 558, endPoint y: 356, distance: 172.6
click at [558, 355] on div "**********" at bounding box center [820, 729] width 1173 height 749
click at [1382, 389] on icon "button" at bounding box center [1375, 396] width 17 height 17
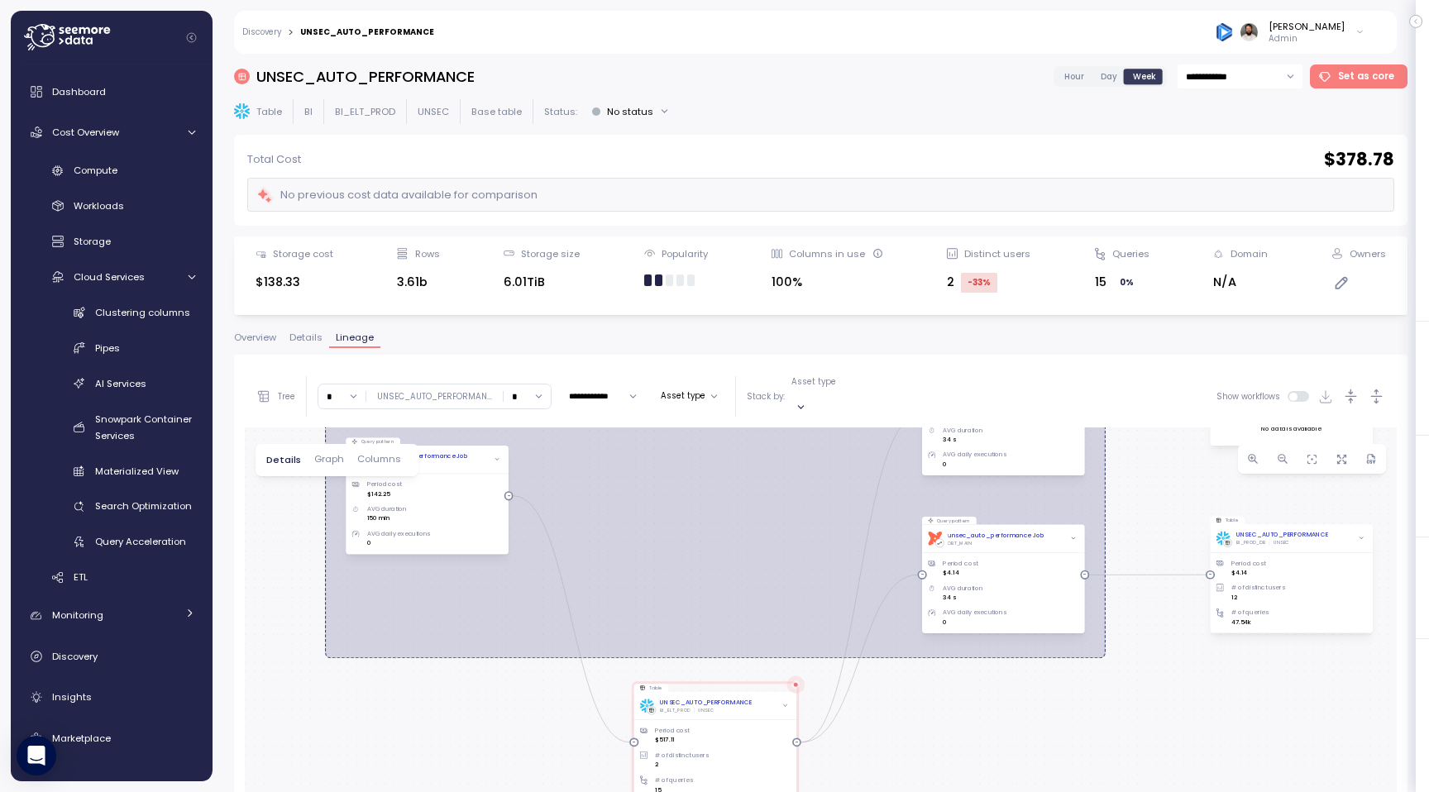
drag, startPoint x: 1319, startPoint y: 601, endPoint x: 1319, endPoint y: 467, distance: 133.9
click at [1319, 466] on div "0 0 0 0 0 dbt unsec_auto_performance_super_wh Job Query pattern dbt unsec_auto_…" at bounding box center [821, 760] width 1152 height 666
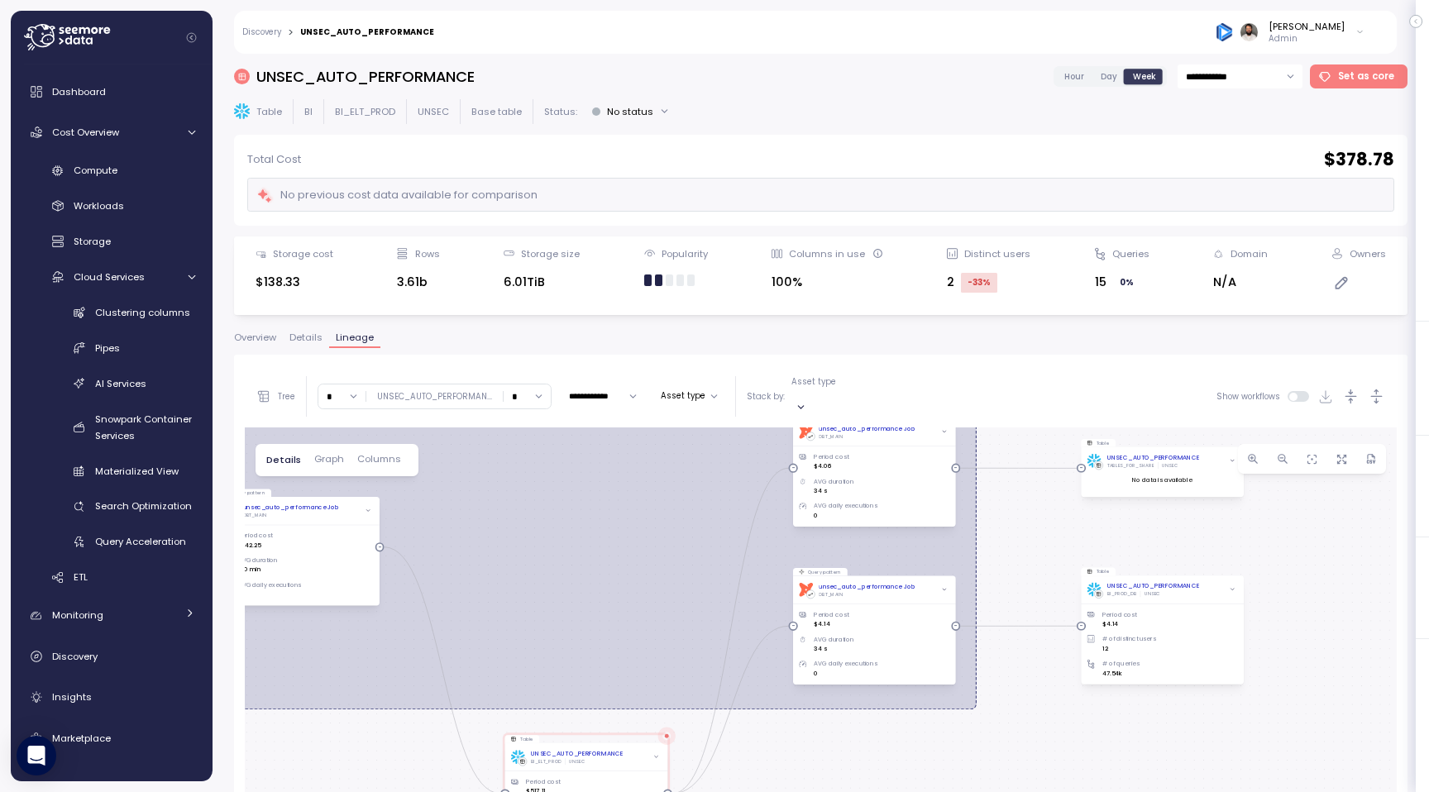
drag, startPoint x: 1322, startPoint y: 485, endPoint x: 1193, endPoint y: 536, distance: 138.5
click at [1193, 536] on div "0 0 0 0 0 dbt unsec_auto_performance_super_wh Job Query pattern dbt unsec_auto_…" at bounding box center [821, 760] width 1152 height 666
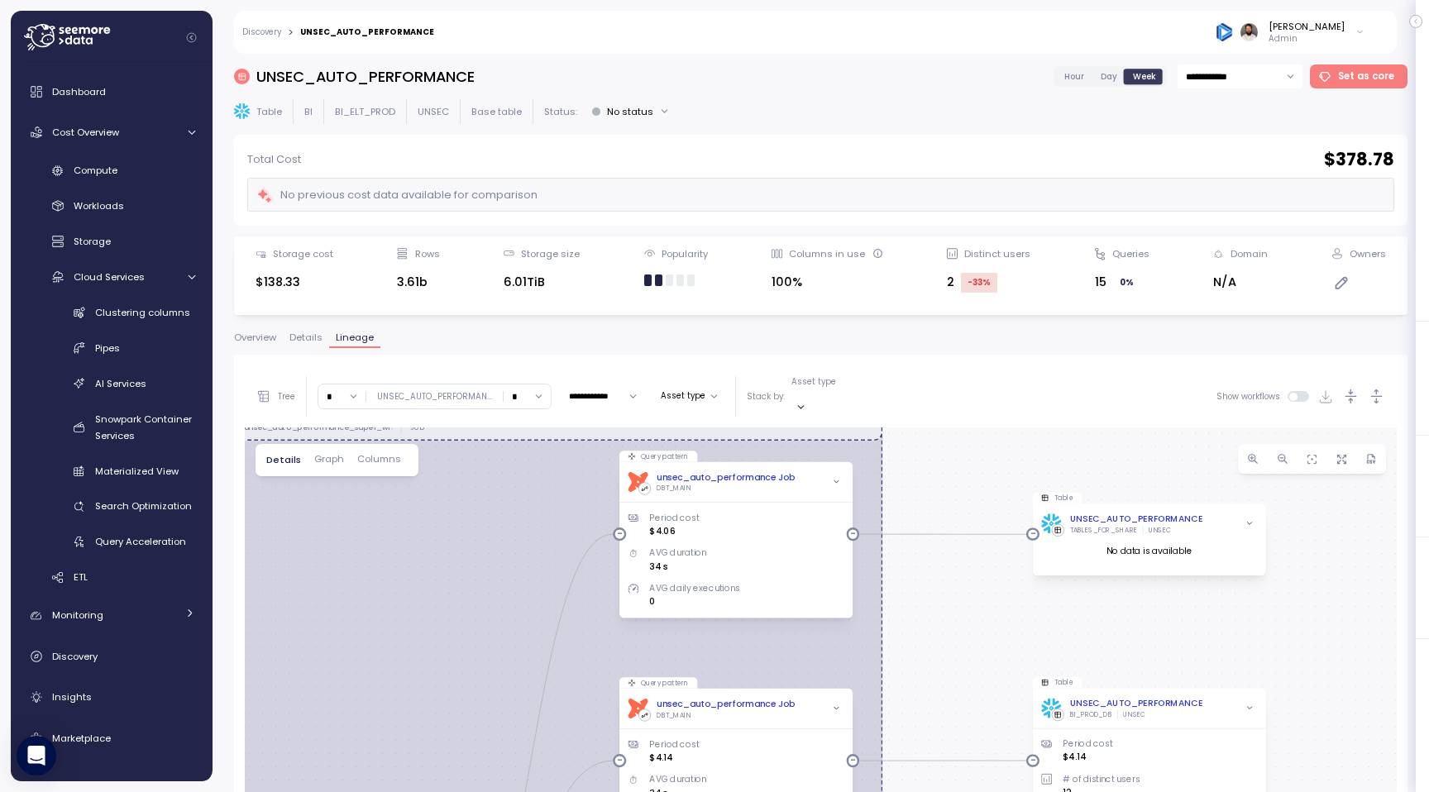
drag, startPoint x: 1025, startPoint y: 475, endPoint x: 1025, endPoint y: 615, distance: 140.5
click at [1025, 615] on div "0 0 0 0 0 dbt unsec_auto_performance_super_wh Job Query pattern dbt unsec_auto_…" at bounding box center [821, 760] width 1152 height 666
click at [735, 484] on div "DBT_MAIN" at bounding box center [725, 488] width 139 height 9
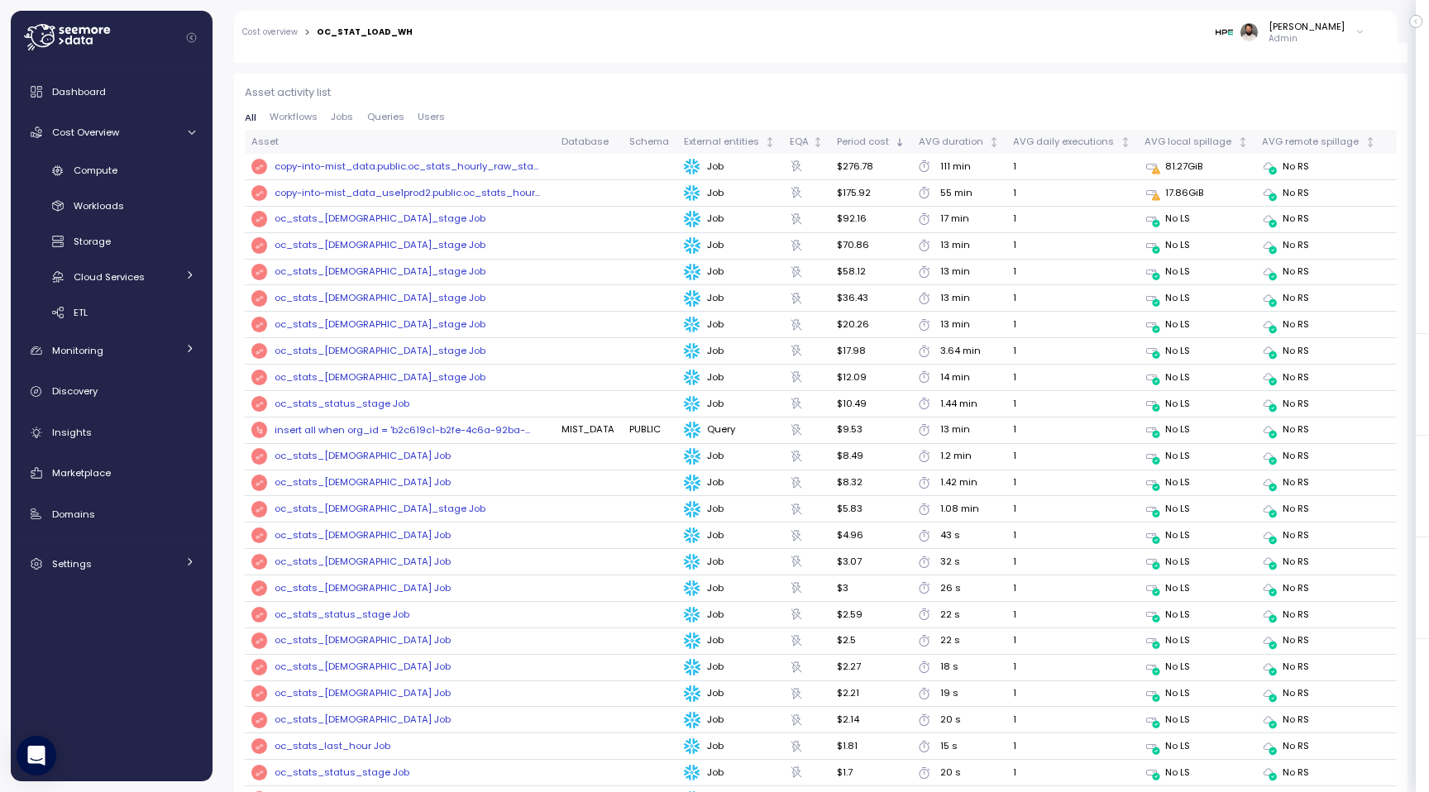
scroll to position [1797, 0]
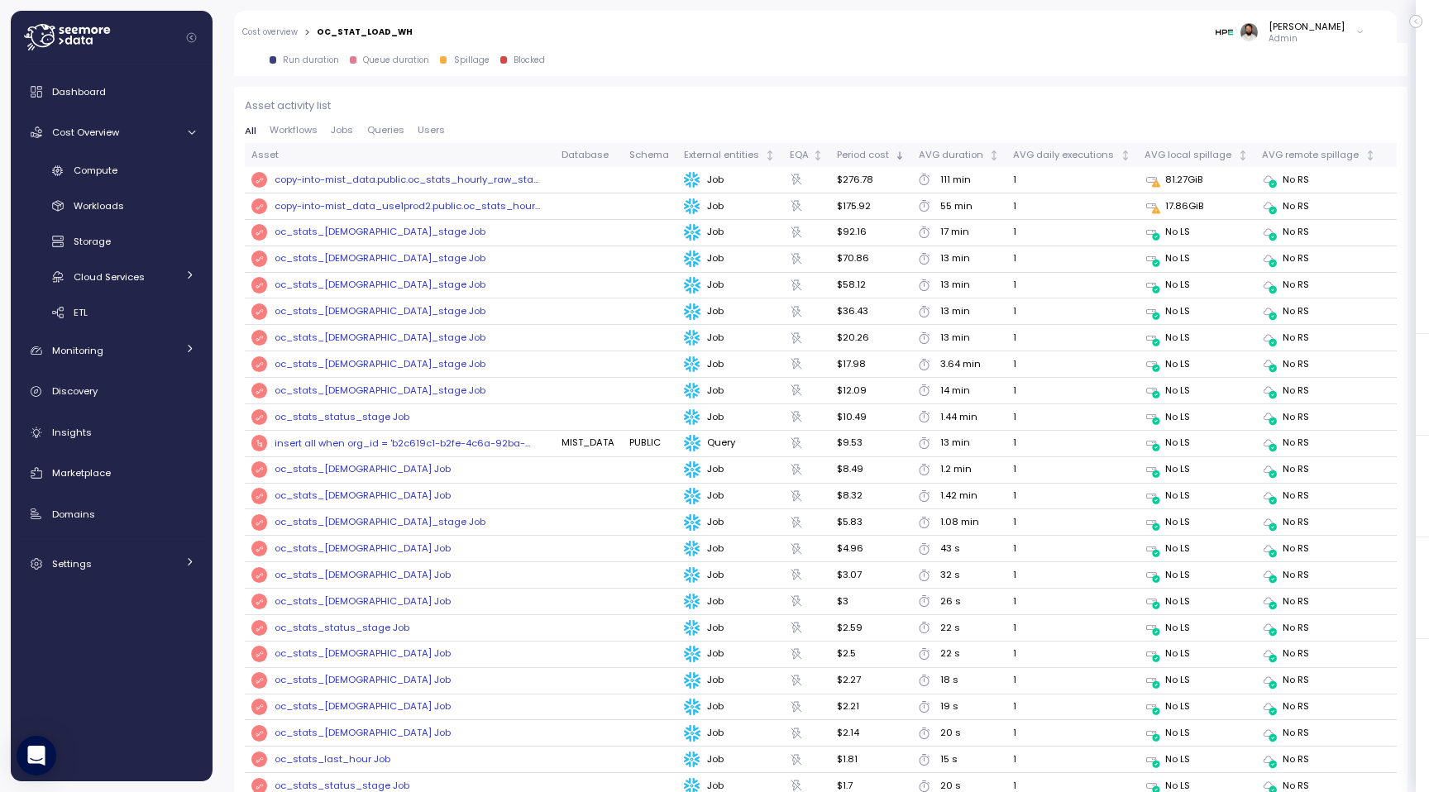
click at [372, 236] on div "oc_stats_[DEMOGRAPHIC_DATA]_stage Job" at bounding box center [379, 232] width 211 height 15
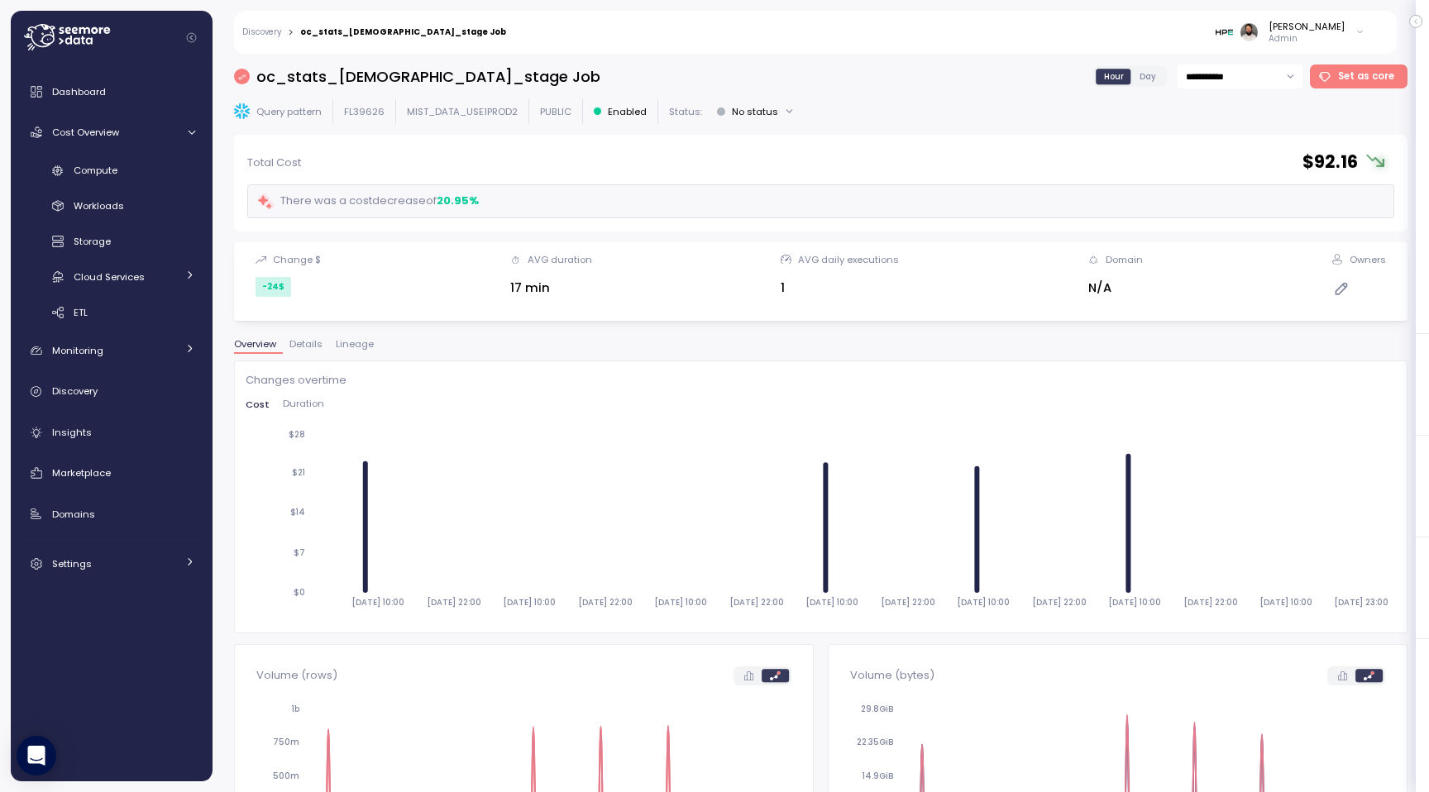
scroll to position [18, 0]
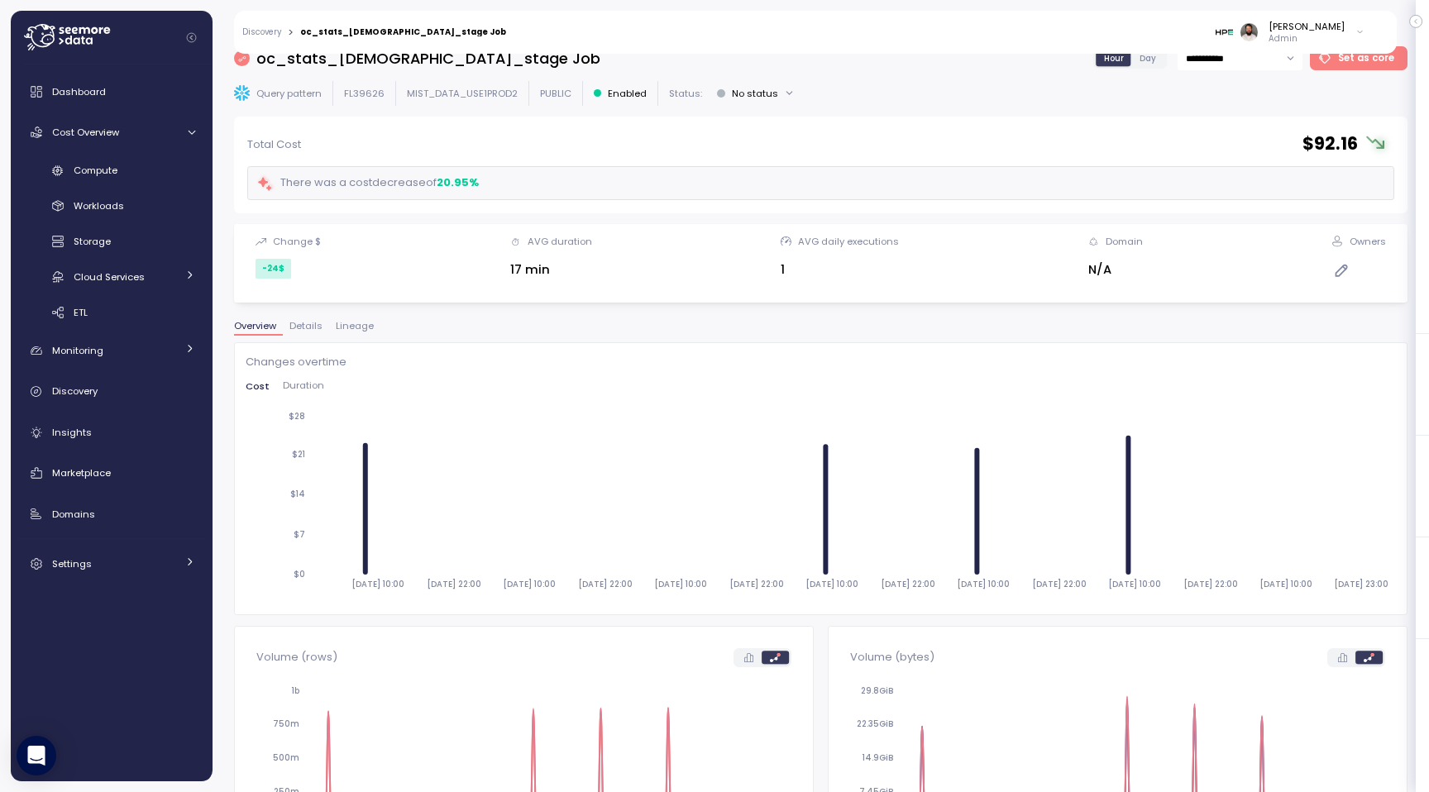
click at [355, 328] on span "Lineage" at bounding box center [355, 326] width 38 height 9
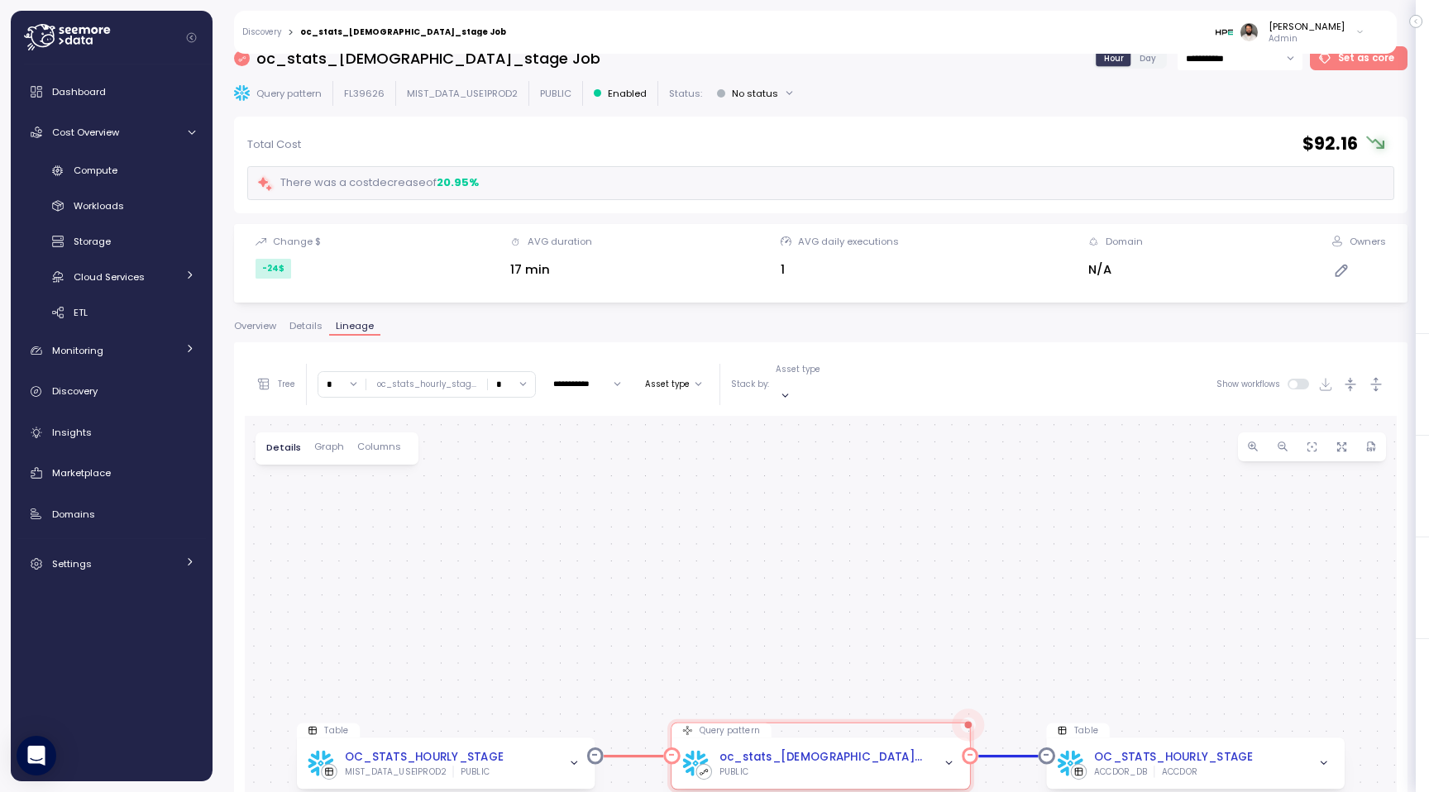
click at [914, 762] on div "oc_stats_[DEMOGRAPHIC_DATA]_stage Job PUBLIC" at bounding box center [820, 762] width 298 height 51
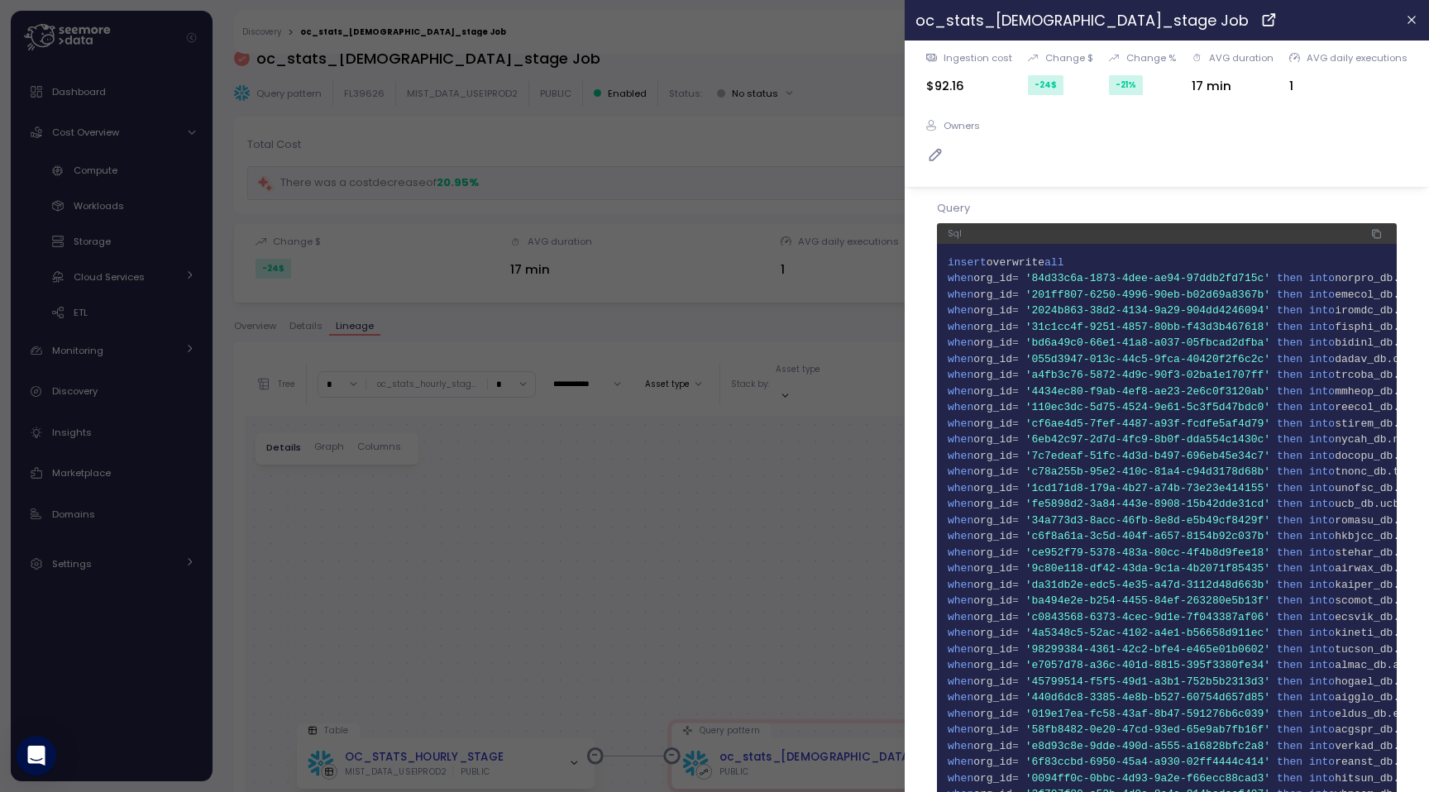
scroll to position [0, 224]
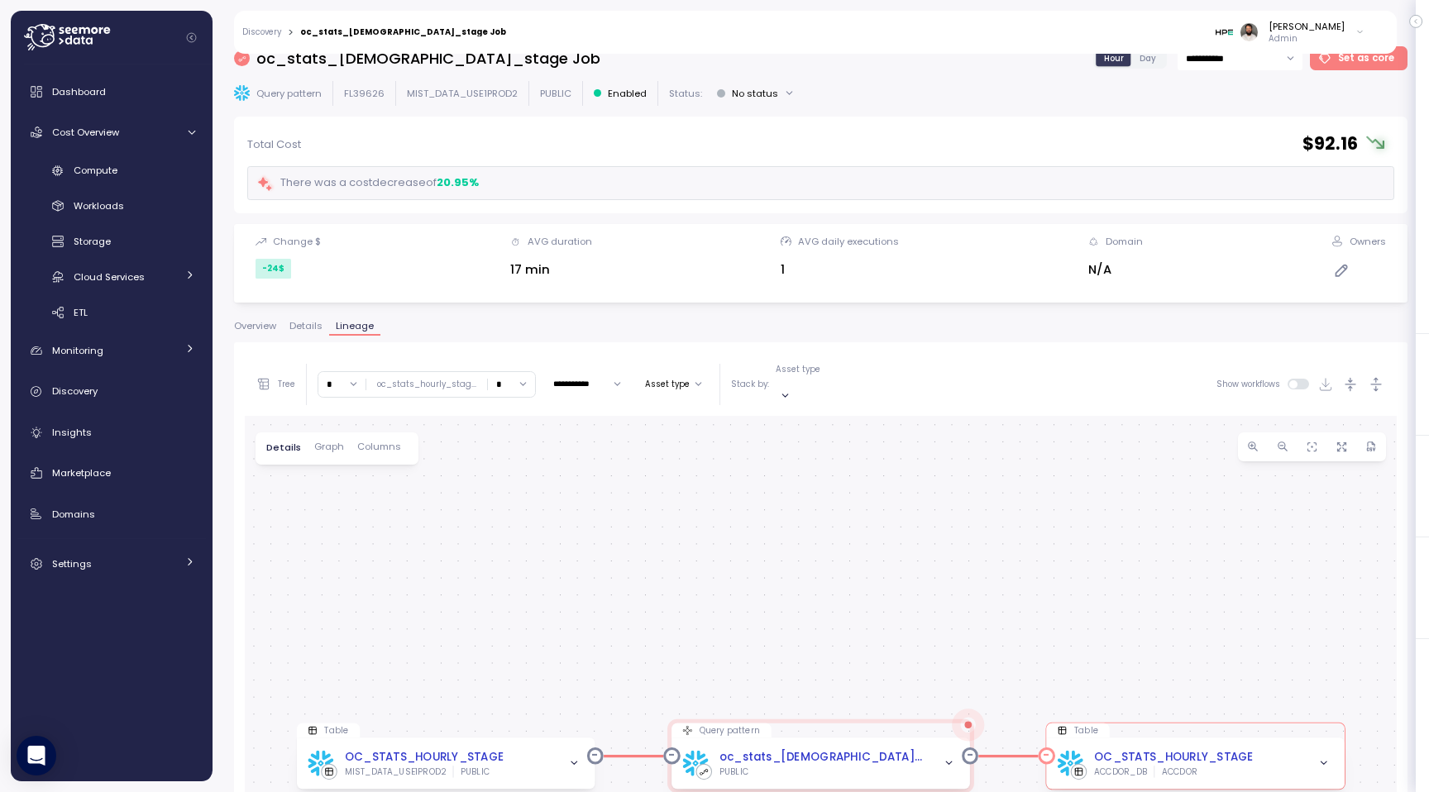
click at [1270, 753] on div "OC_STATS_HOURLY_STAGE ACCDOR_DB ACCDOR" at bounding box center [1195, 762] width 276 height 29
click at [501, 372] on input "*" at bounding box center [511, 384] width 47 height 24
click at [503, 481] on div "2" at bounding box center [508, 478] width 40 height 22
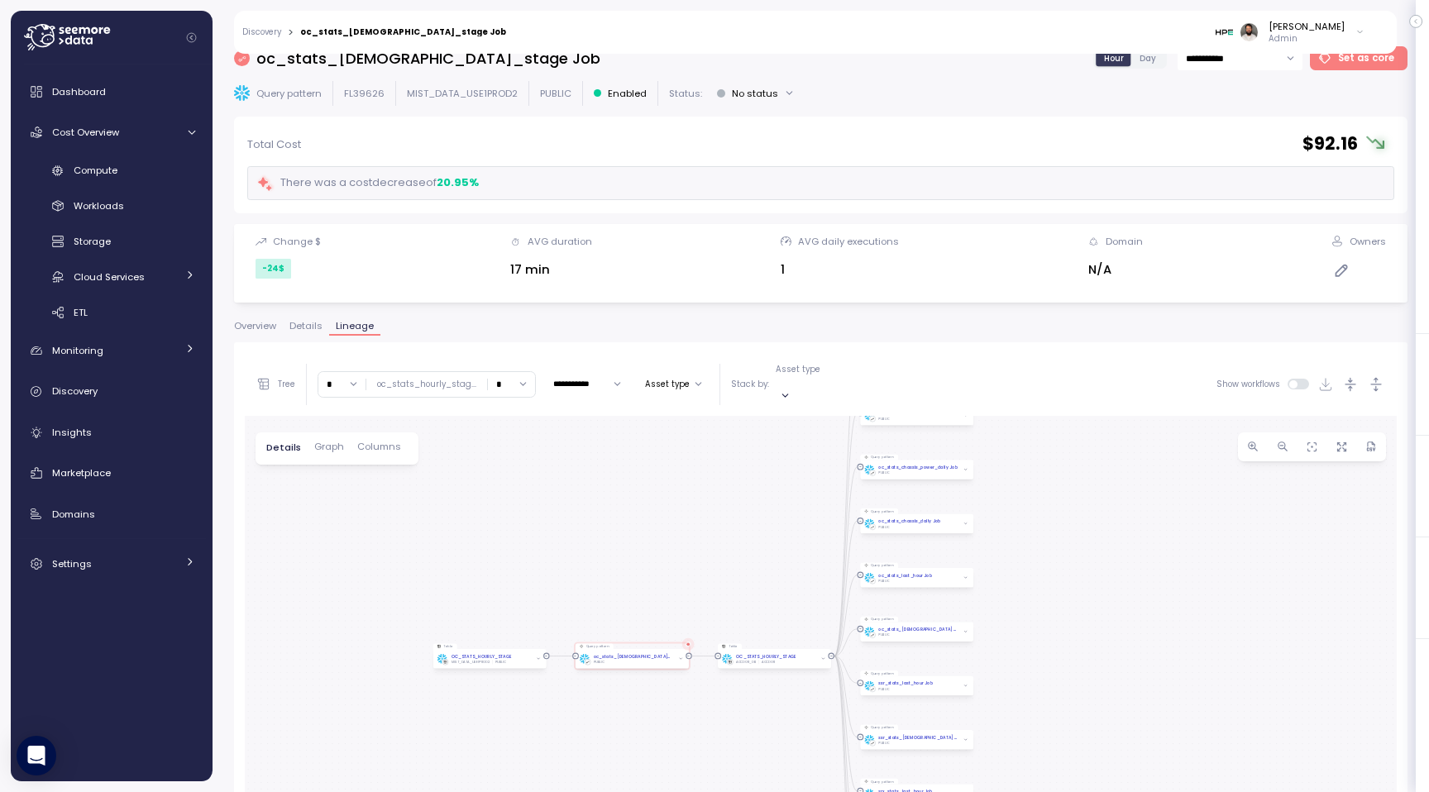
drag, startPoint x: 629, startPoint y: 582, endPoint x: 495, endPoint y: 395, distance: 229.9
click at [495, 396] on div "**********" at bounding box center [821, 717] width 1152 height 728
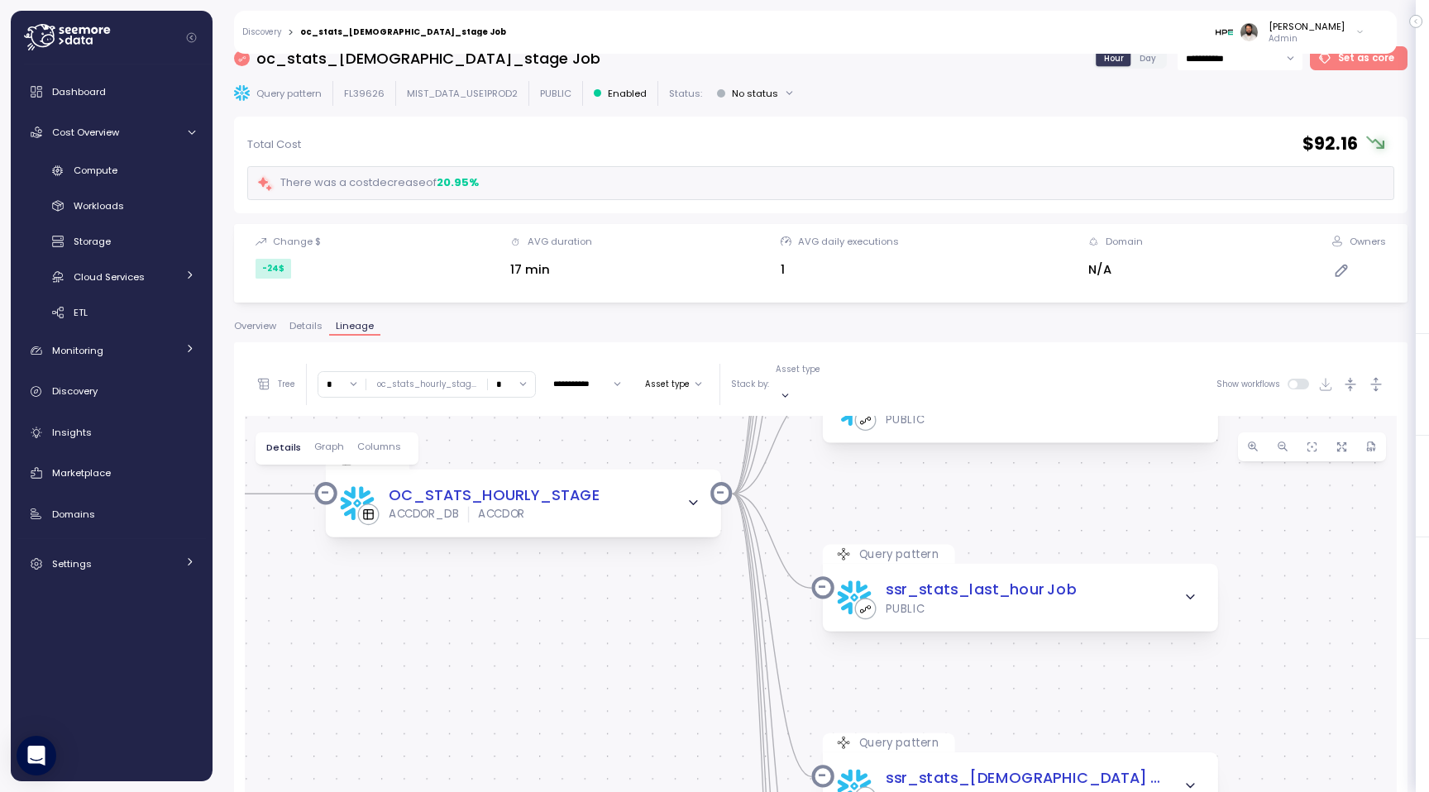
click at [512, 381] on input "*" at bounding box center [511, 384] width 47 height 24
click at [504, 508] on div "3" at bounding box center [508, 500] width 40 height 22
type input "*"
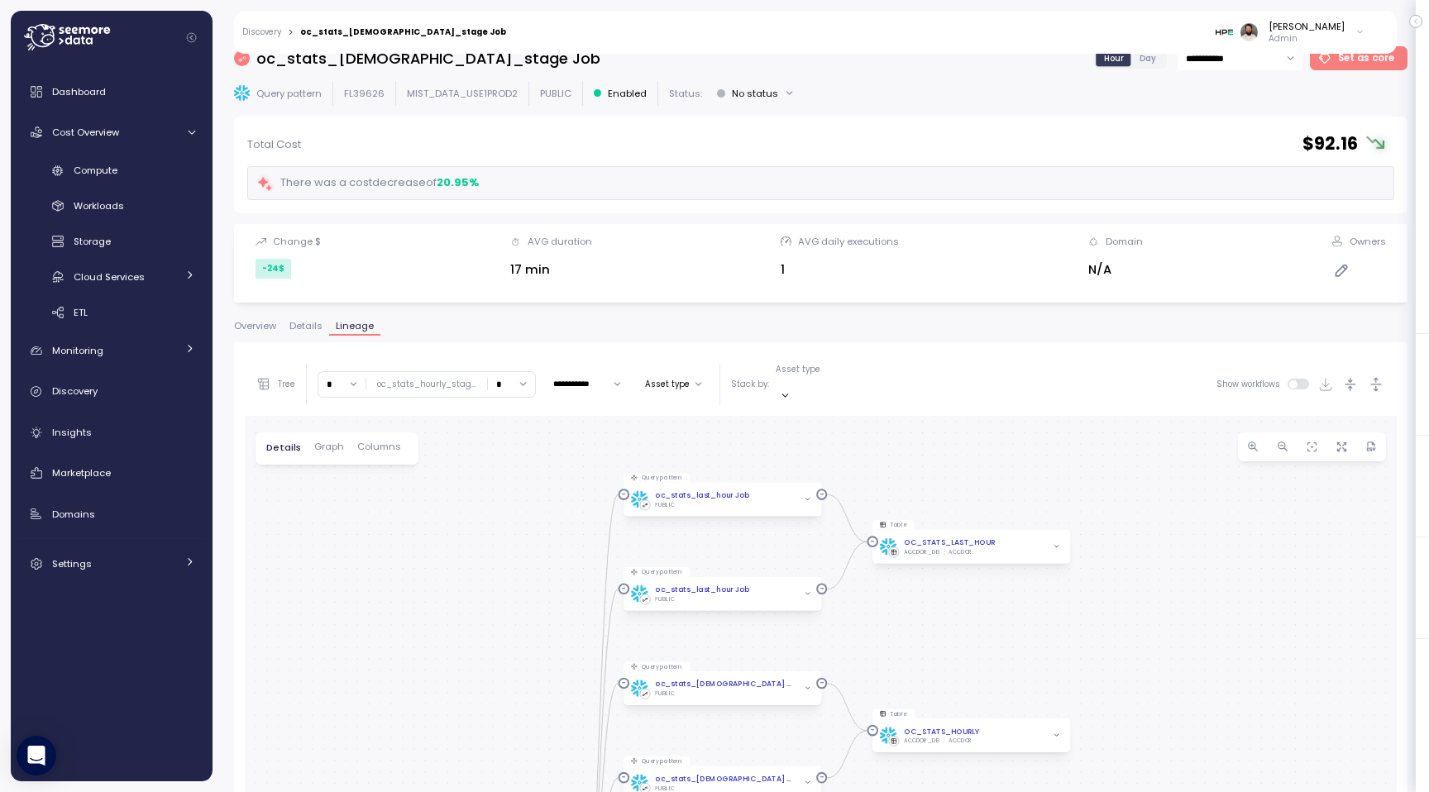
drag, startPoint x: 1032, startPoint y: 521, endPoint x: 999, endPoint y: 618, distance: 103.0
click at [999, 618] on div "0 0 0 0 0 0 0 0 0 0 0 0 0 0 0 0 0 0 0 0 0 0 0 0 0 0 Table OC_STATS_HOURLY_STAGE…" at bounding box center [821, 749] width 1152 height 666
click at [1000, 535] on div "OC_STATS_LAST_HOUR ACCDOR_DB ACCDOR" at bounding box center [972, 544] width 184 height 19
drag, startPoint x: 499, startPoint y: 503, endPoint x: 516, endPoint y: 358, distance: 145.6
click at [516, 357] on div "**********" at bounding box center [821, 717] width 1152 height 728
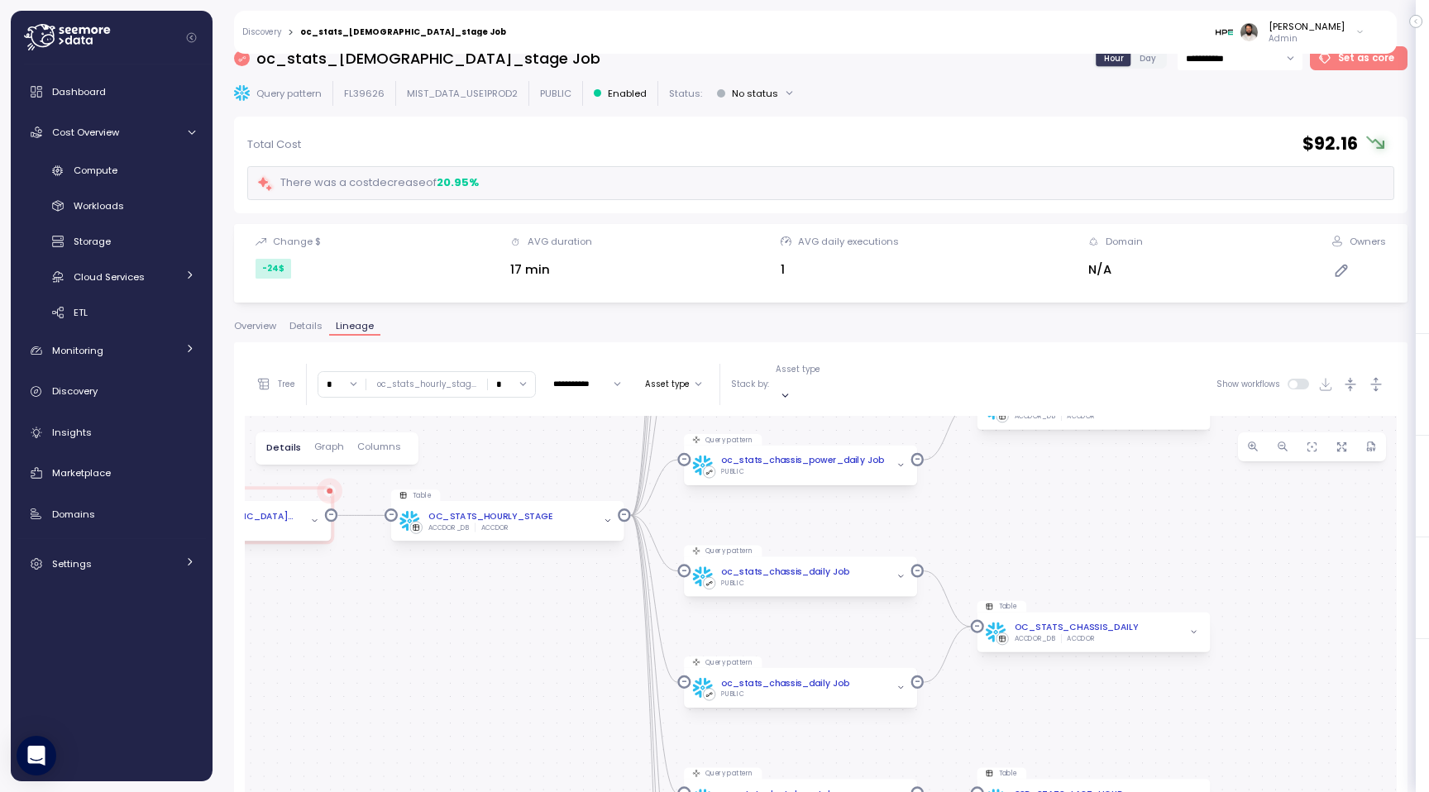
drag, startPoint x: 520, startPoint y: 519, endPoint x: 518, endPoint y: 659, distance: 139.7
click at [518, 659] on div "0 0 0 0 0 0 0 0 0 0 0 0 0 0 0 0 0 0 0 0 0 0 0 0 0 0 Table OC_STATS_HOURLY_STAGE…" at bounding box center [821, 749] width 1152 height 666
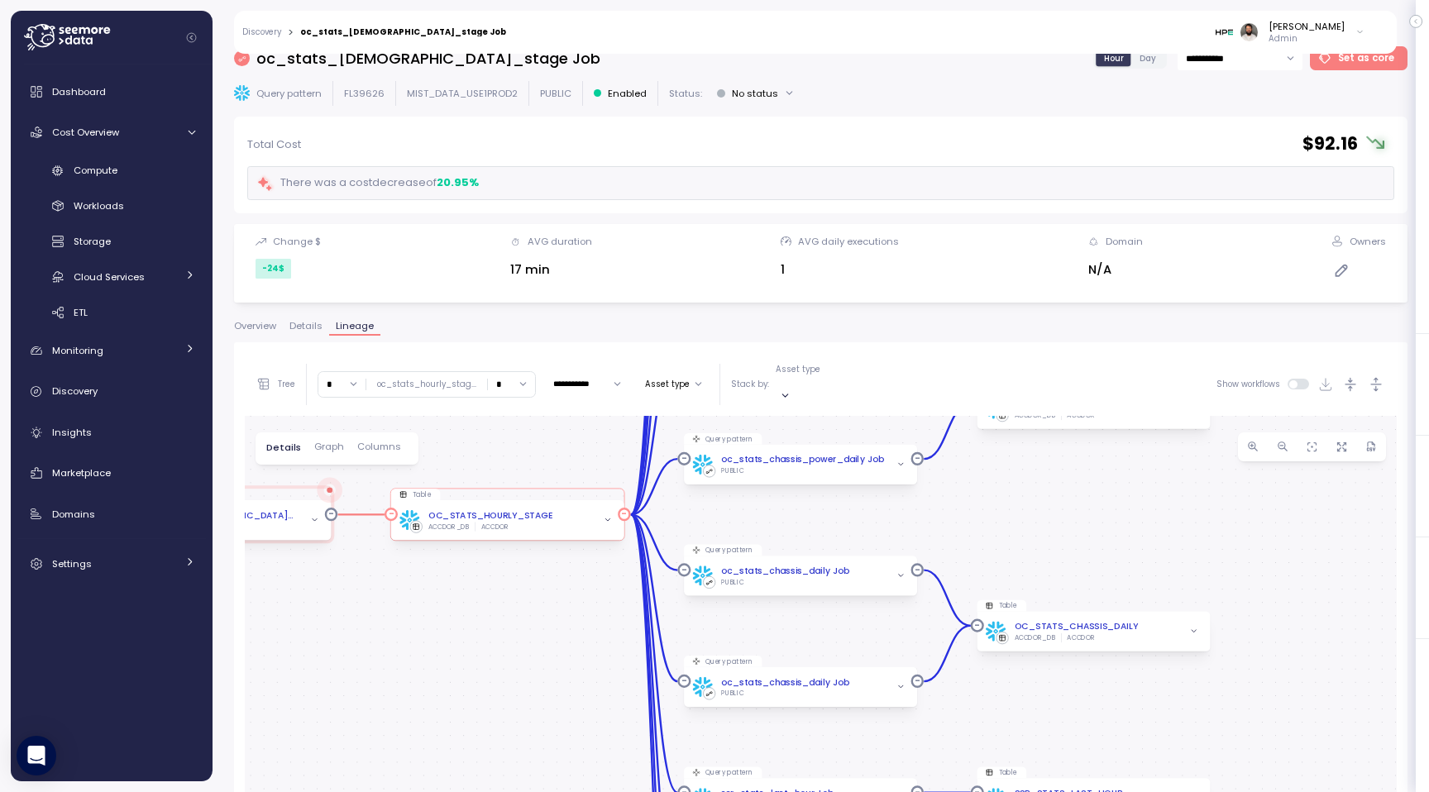
click at [609, 515] on icon "button" at bounding box center [608, 519] width 8 height 8
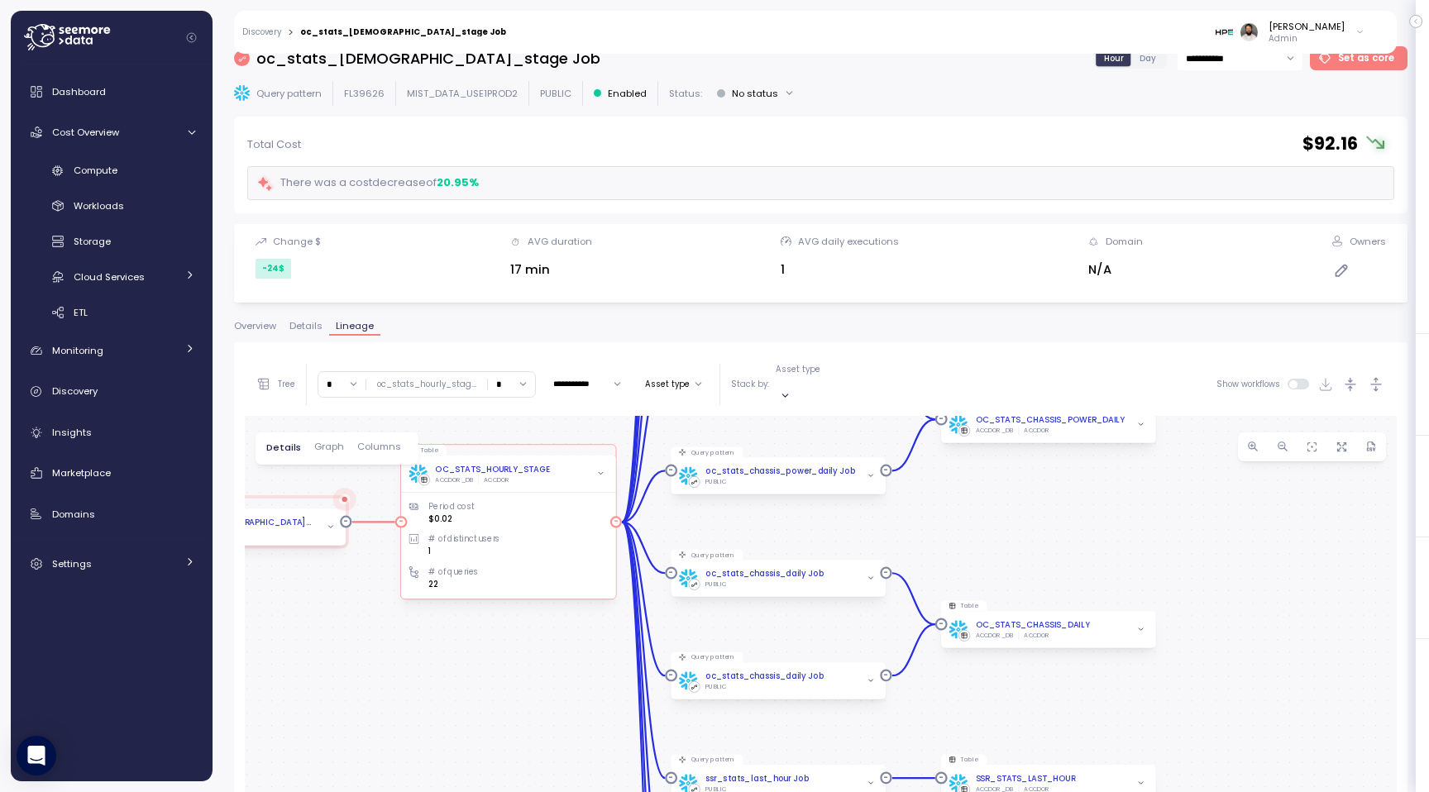
click at [566, 463] on div "OC_STATS_HOURLY_STAGE ACCDOR_DB ACCDOR" at bounding box center [507, 473] width 198 height 21
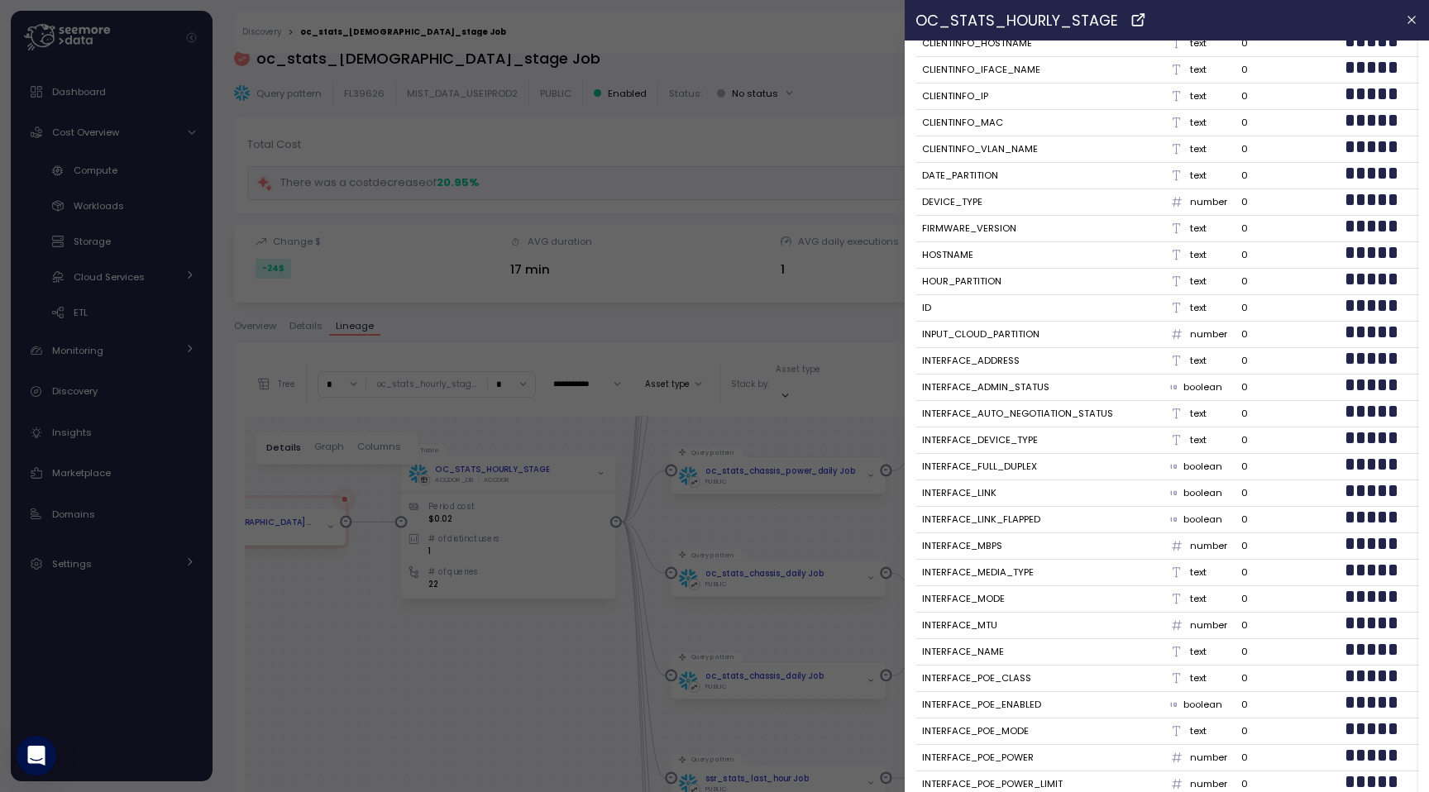
scroll to position [0, 0]
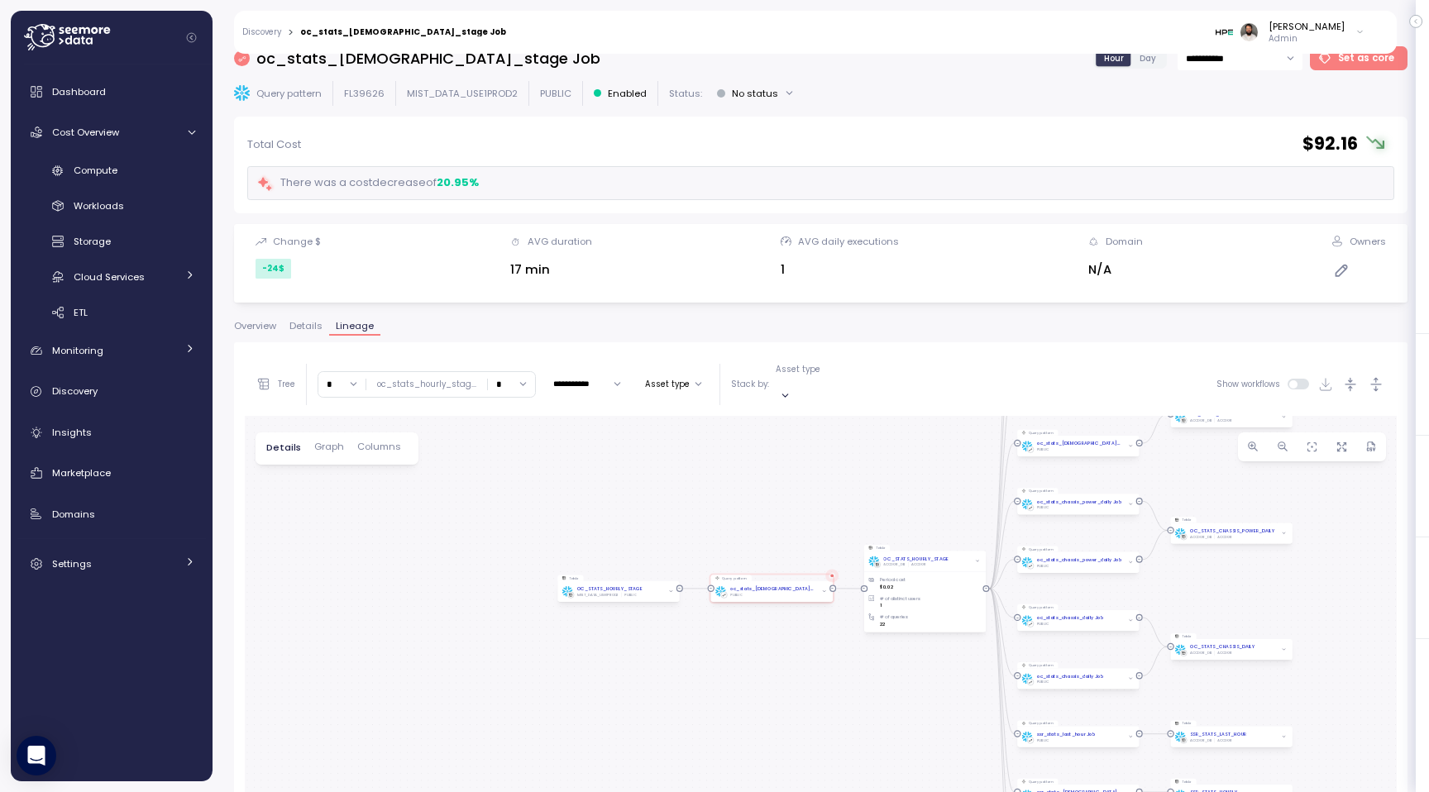
drag, startPoint x: 403, startPoint y: 661, endPoint x: 884, endPoint y: 660, distance: 481.2
click at [884, 661] on div "0 0 0 0 0 0 0 0 0 0 0 0 0 0 0 0 0 0 0 0 0 0 0 0 0 0 Table OC_STATS_HOURLY_STAGE…" at bounding box center [821, 749] width 1152 height 666
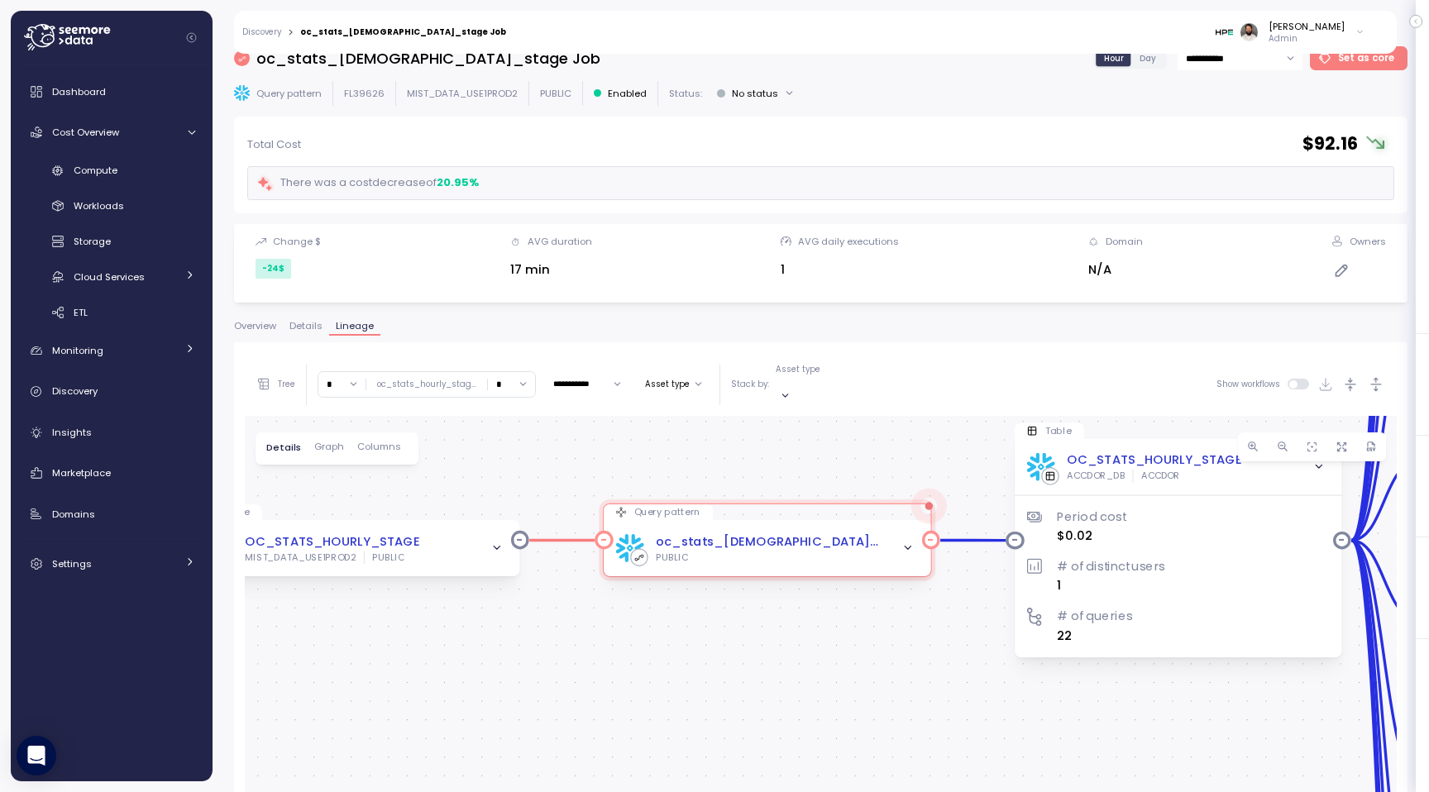
click at [909, 542] on icon "button" at bounding box center [907, 548] width 12 height 12
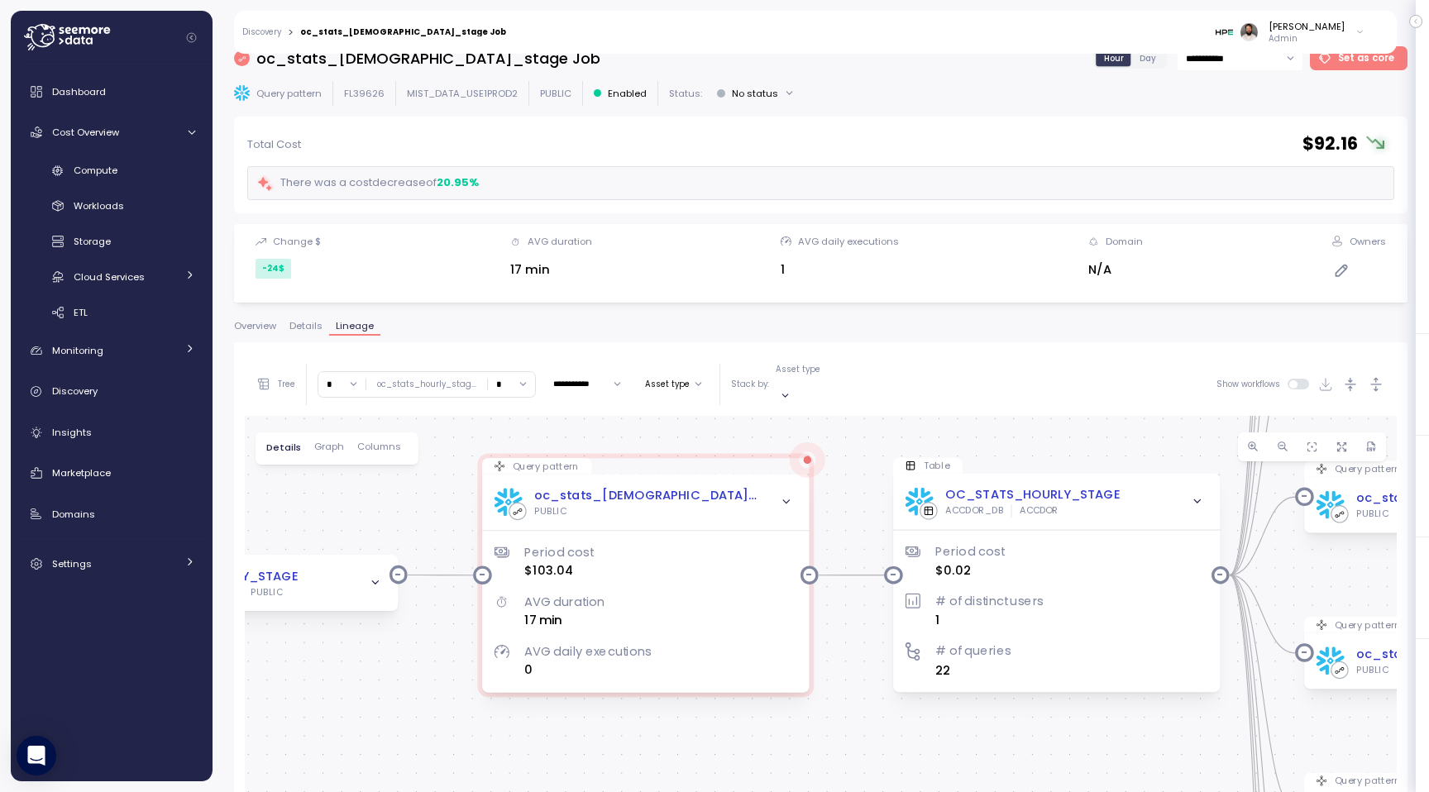
drag, startPoint x: 976, startPoint y: 451, endPoint x: 855, endPoint y: 484, distance: 126.0
click at [855, 484] on div "0 0 0 0 0 0 0 0 0 0 0 0 0 0 0 0 0 0 0 0 0 0 0 0 0 0 Table OC_STATS_HOURLY_STAGE…" at bounding box center [821, 749] width 1152 height 666
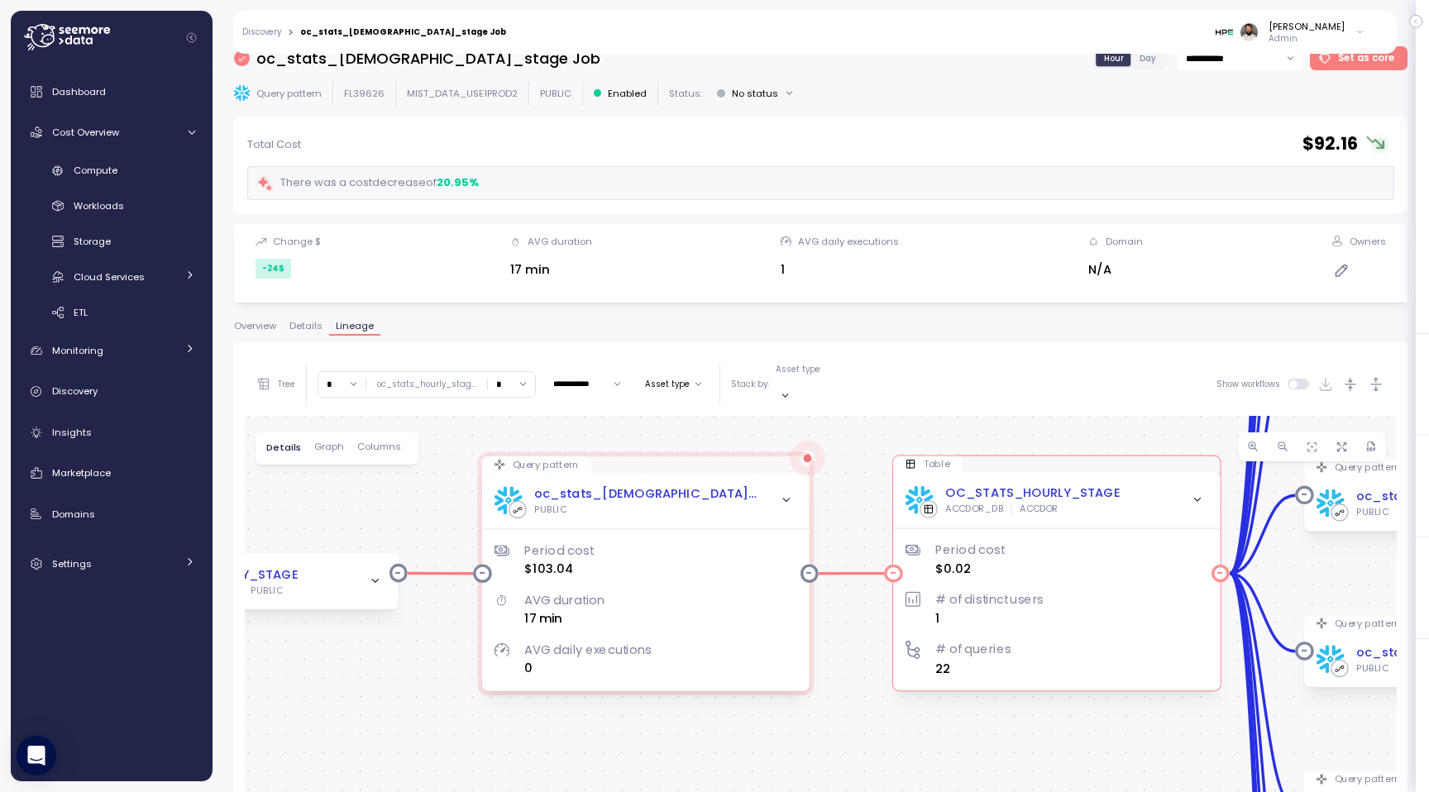
click at [1095, 485] on div "OC_STATS_HOURLY_STAGE" at bounding box center [1032, 493] width 174 height 19
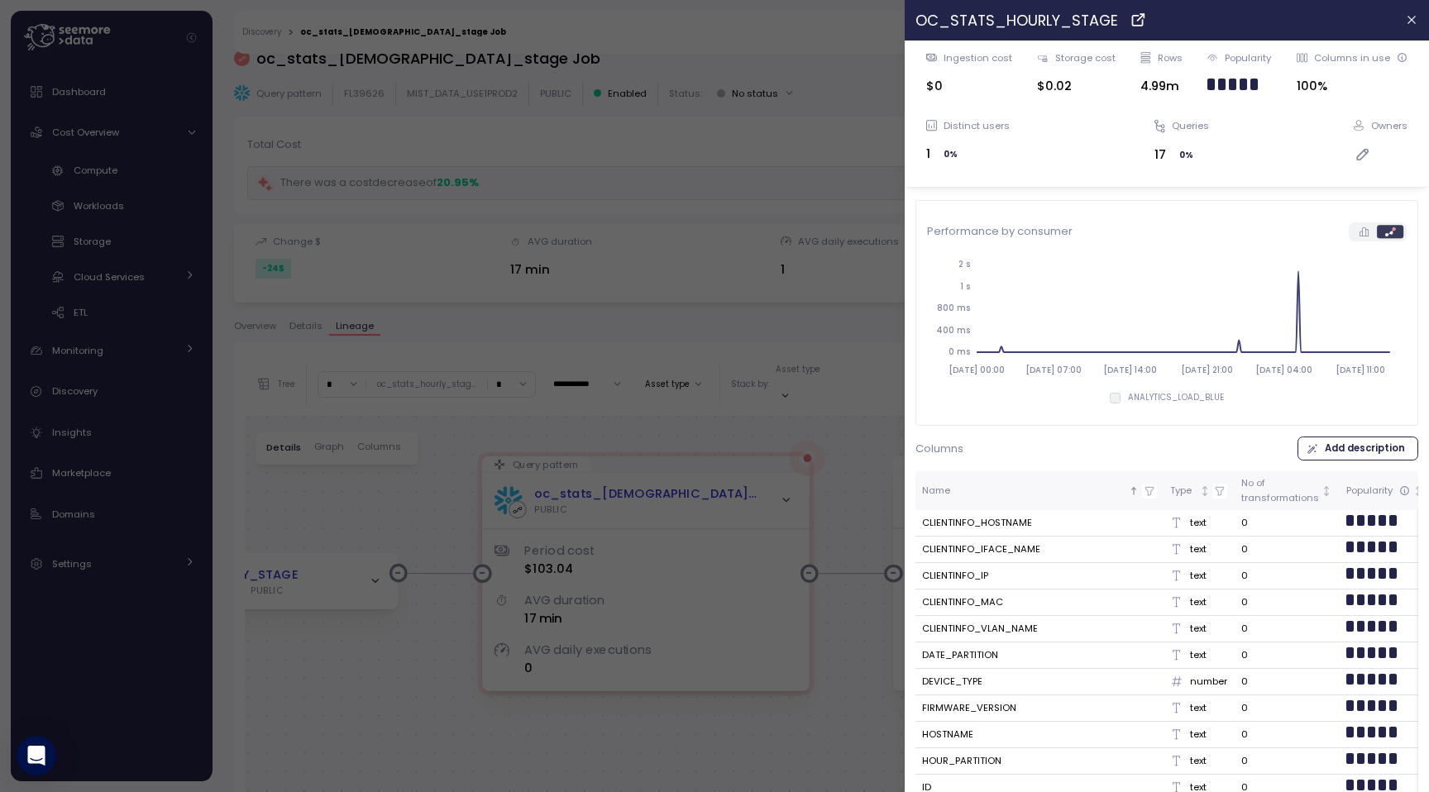
click at [1147, 27] on div "OC_STATS_HOURLY_STAGE" at bounding box center [1153, 20] width 476 height 23
click at [1135, 26] on icon at bounding box center [1137, 20] width 17 height 20
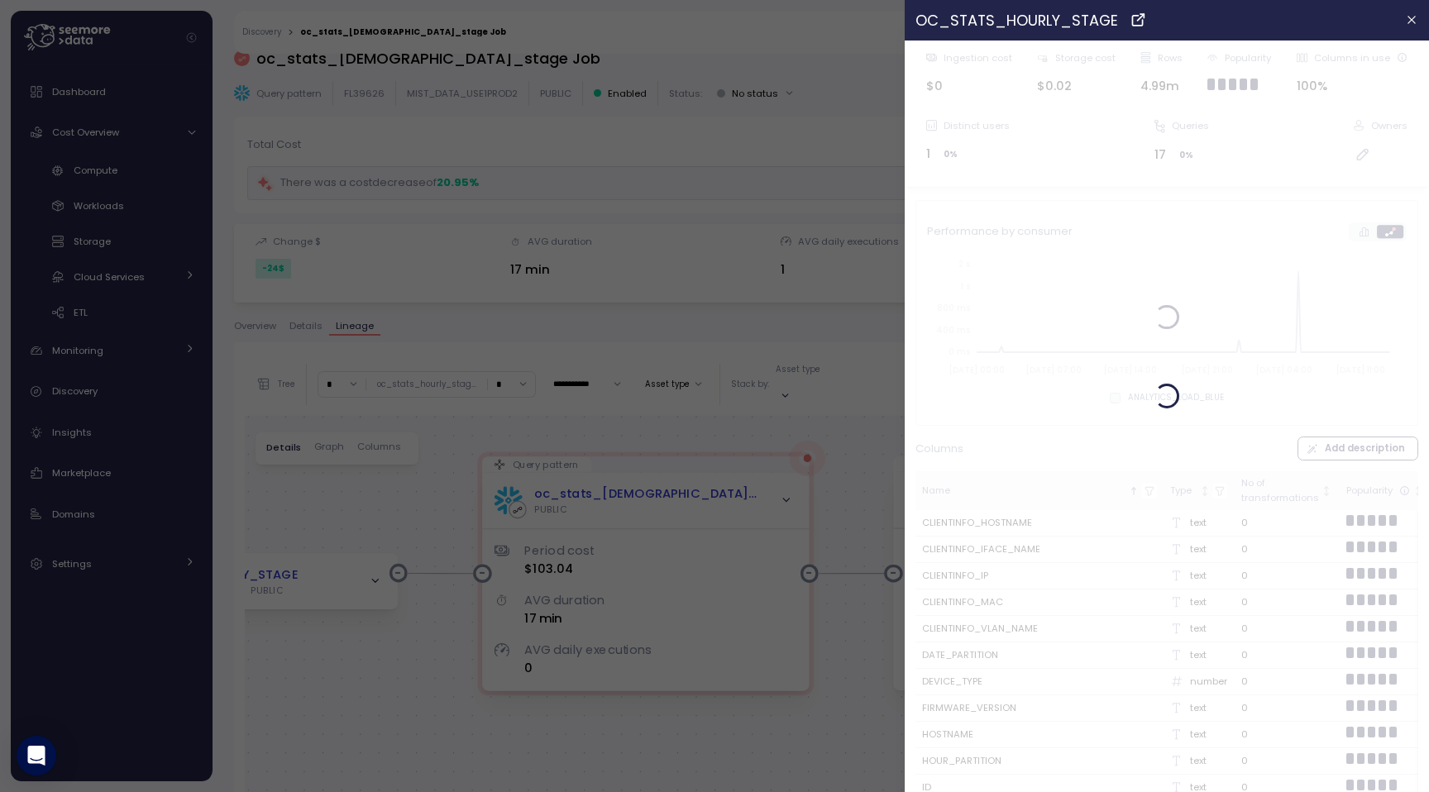
click at [832, 427] on div at bounding box center [714, 396] width 1429 height 792
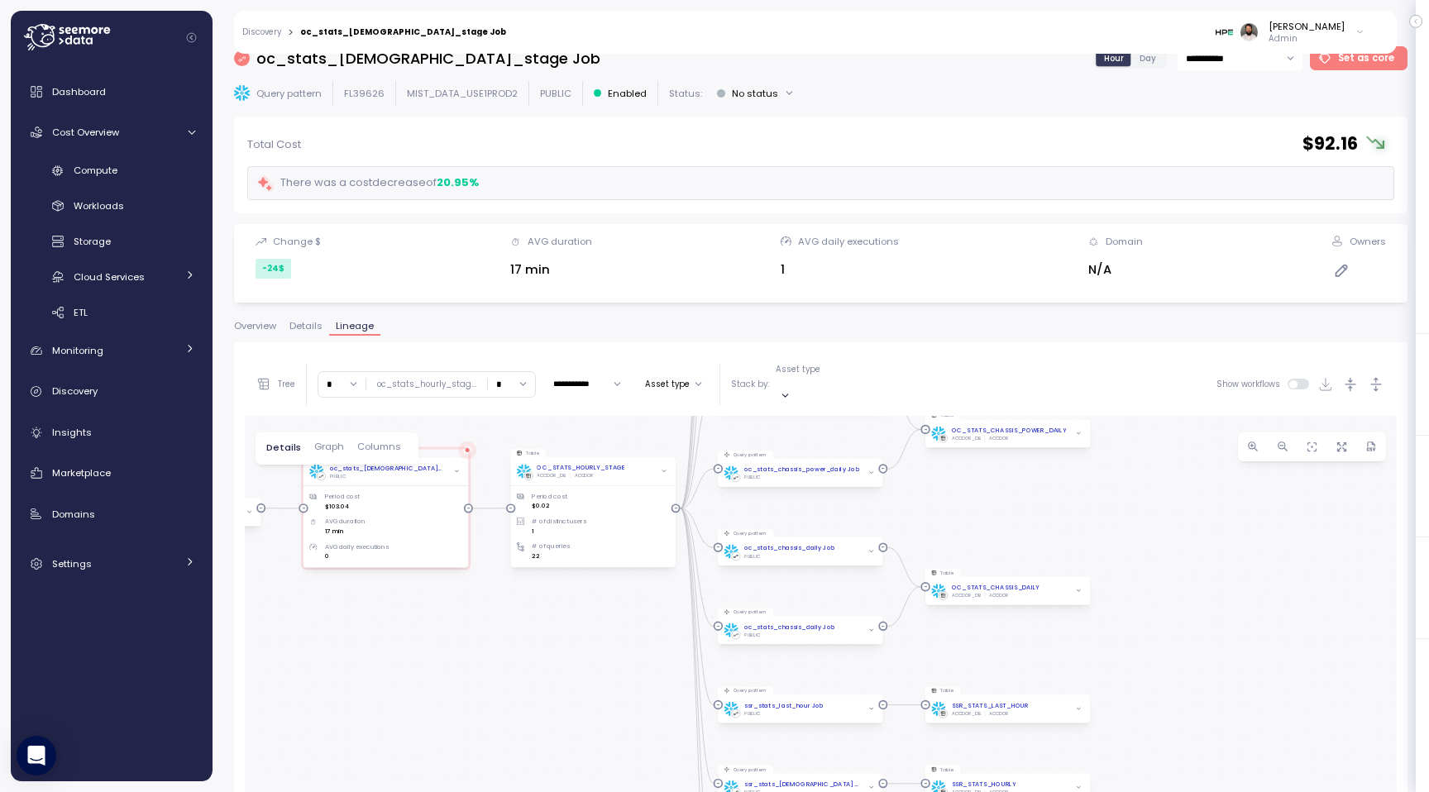
drag, startPoint x: 1217, startPoint y: 487, endPoint x: 908, endPoint y: 485, distance: 309.2
click at [908, 486] on div "0 0 0 0 0 0 0 0 0 0 0 0 0 0 0 0 0 0 0 0 0 0 0 0 0 0 Table OC_STATS_HOURLY_STAGE…" at bounding box center [821, 749] width 1152 height 666
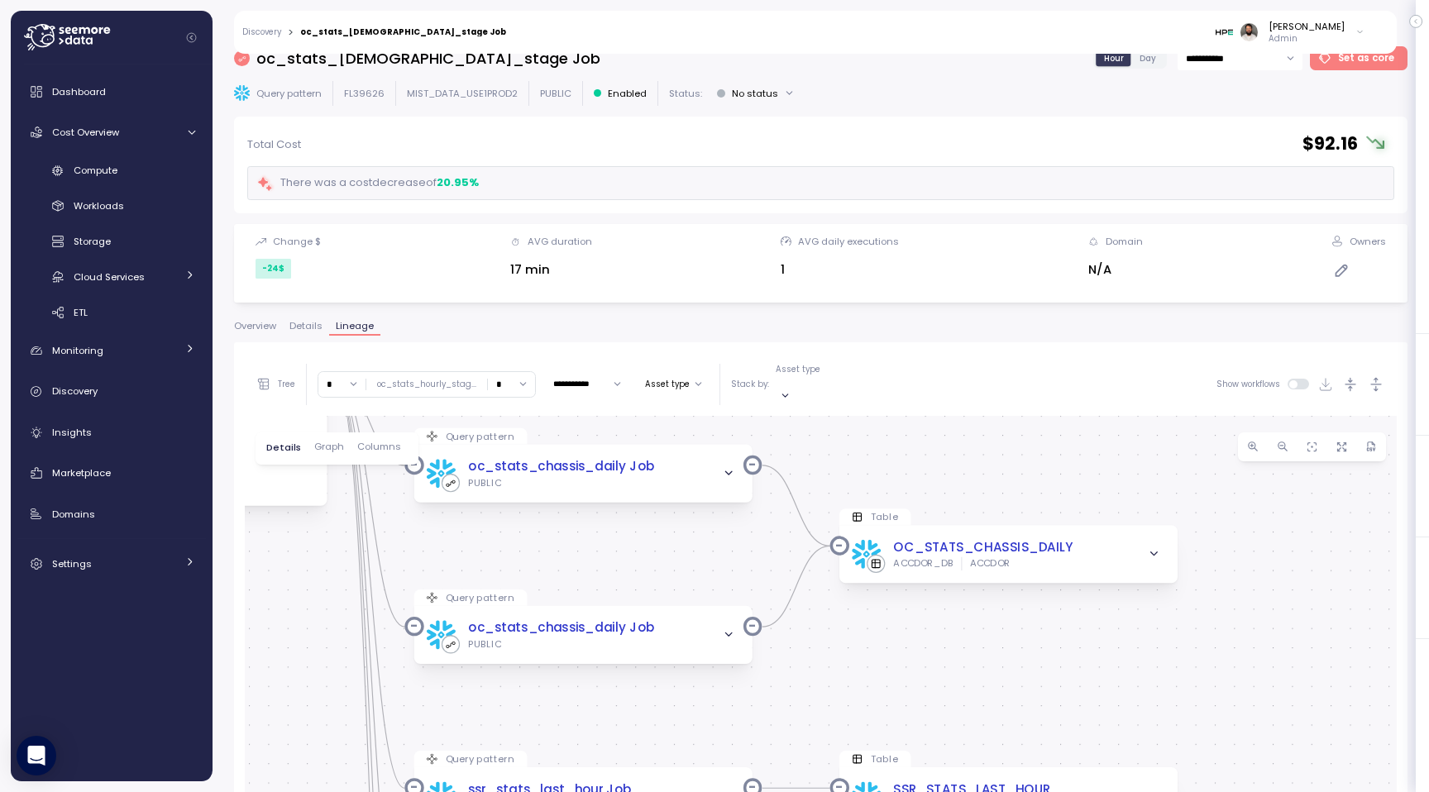
drag, startPoint x: 1045, startPoint y: 538, endPoint x: 1045, endPoint y: 473, distance: 65.3
click at [1045, 473] on div "0 0 0 0 0 0 0 0 0 0 0 0 0 0 0 0 0 0 0 0 0 0 0 0 0 0 Table OC_STATS_HOURLY_STAGE…" at bounding box center [821, 749] width 1152 height 666
click at [1151, 547] on icon "button" at bounding box center [1154, 553] width 12 height 12
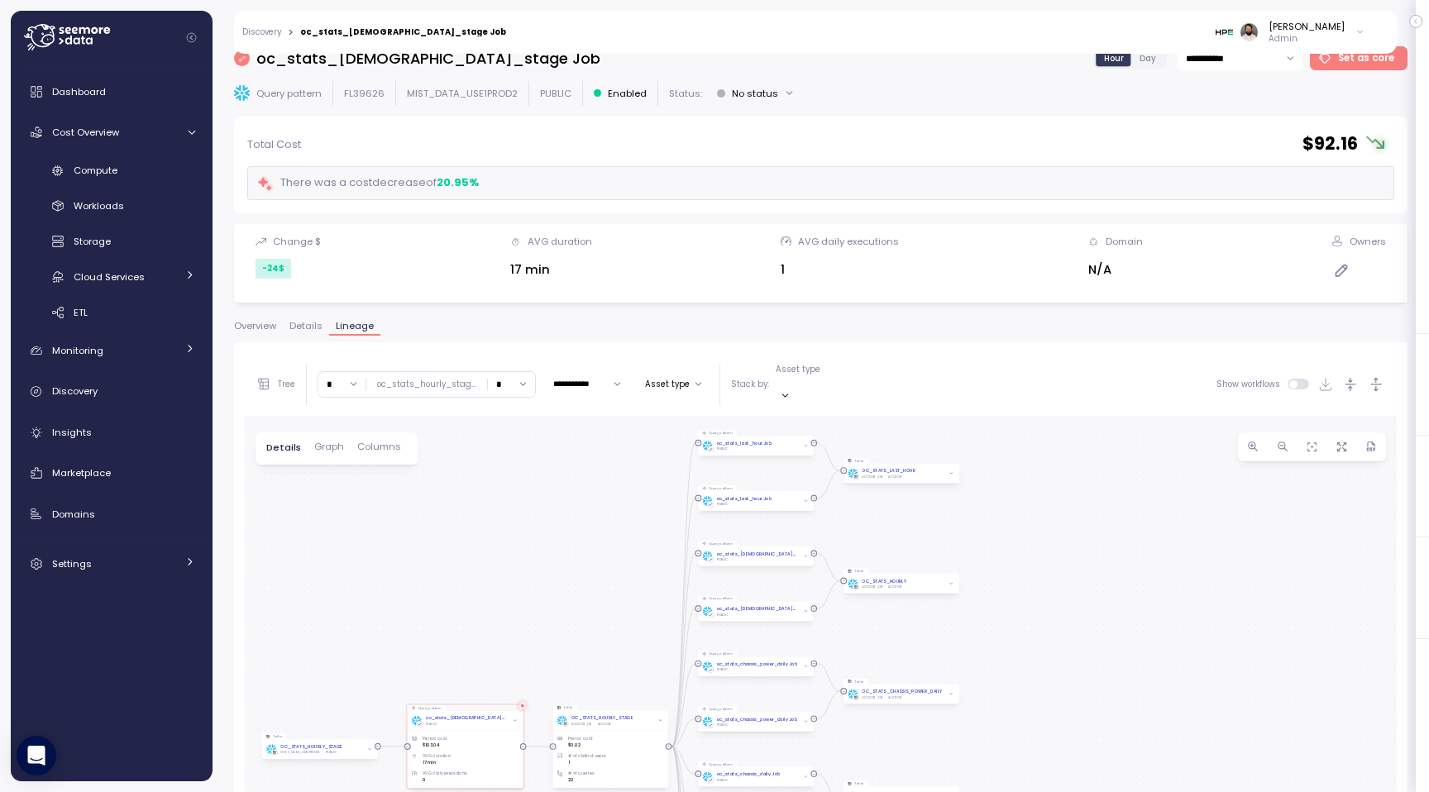
drag, startPoint x: 1149, startPoint y: 472, endPoint x: 957, endPoint y: 733, distance: 323.4
click at [957, 733] on div "0 0 0 0 0 0 0 0 0 0 0 0 0 0 0 0 0 0 0 0 0 0 0 0 0 0 Table OC_STATS_HOURLY_STAGE…" at bounding box center [821, 749] width 1152 height 666
click at [1380, 376] on icon "button" at bounding box center [1375, 384] width 17 height 17
drag, startPoint x: 991, startPoint y: 642, endPoint x: 1152, endPoint y: 313, distance: 367.2
click at [1152, 313] on div "**********" at bounding box center [820, 404] width 1173 height 717
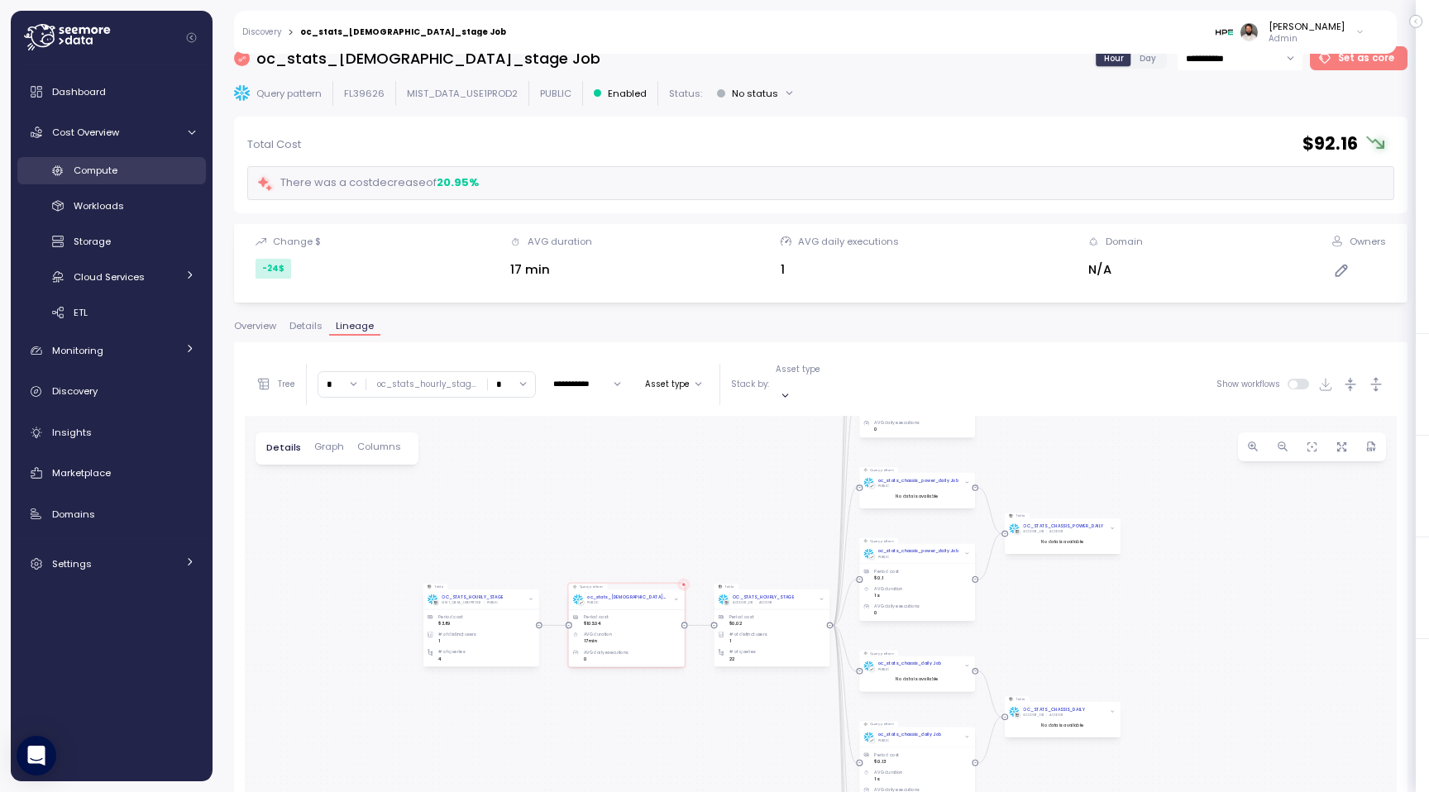
click at [141, 173] on div "Compute" at bounding box center [135, 170] width 122 height 17
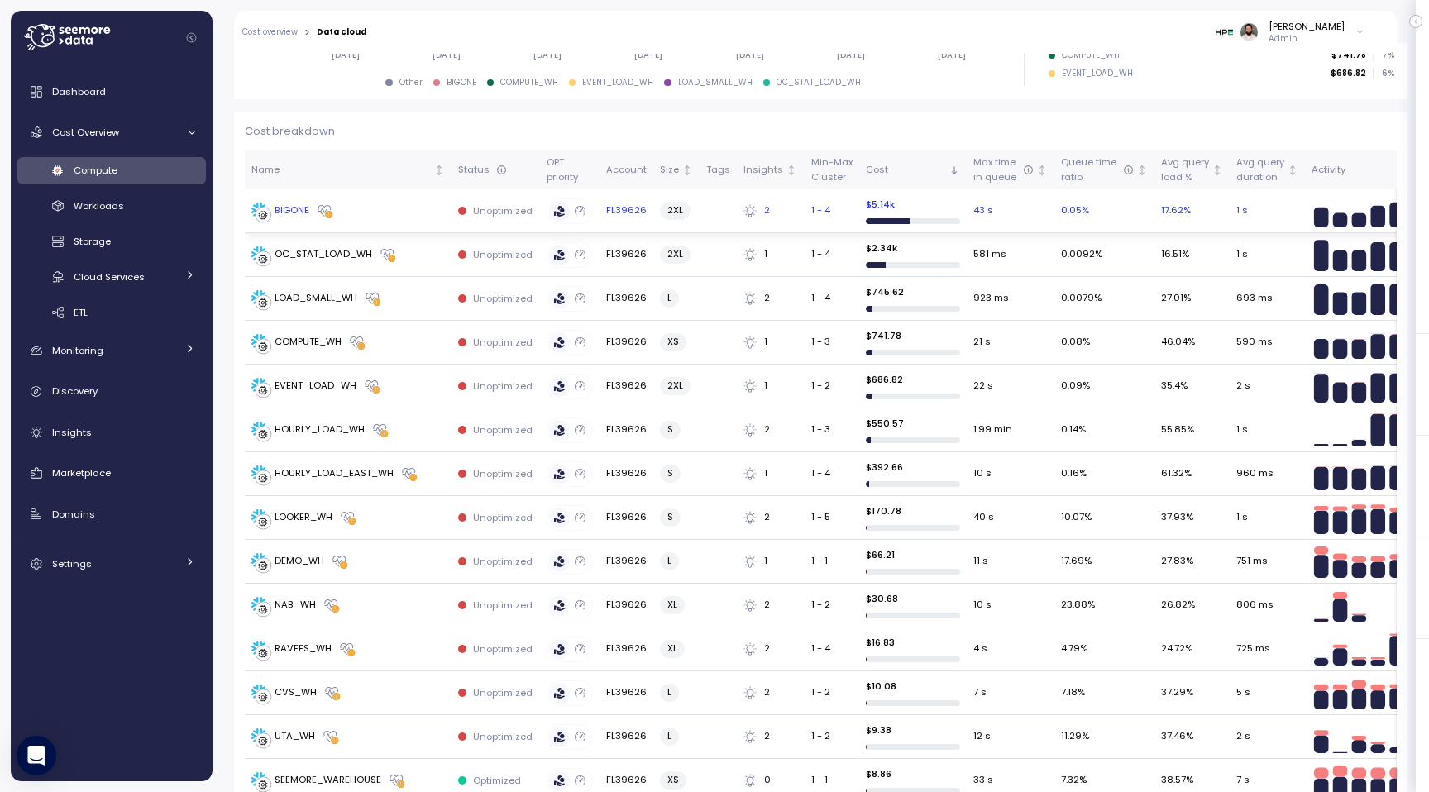
click at [294, 212] on div "BIGONE" at bounding box center [291, 210] width 35 height 15
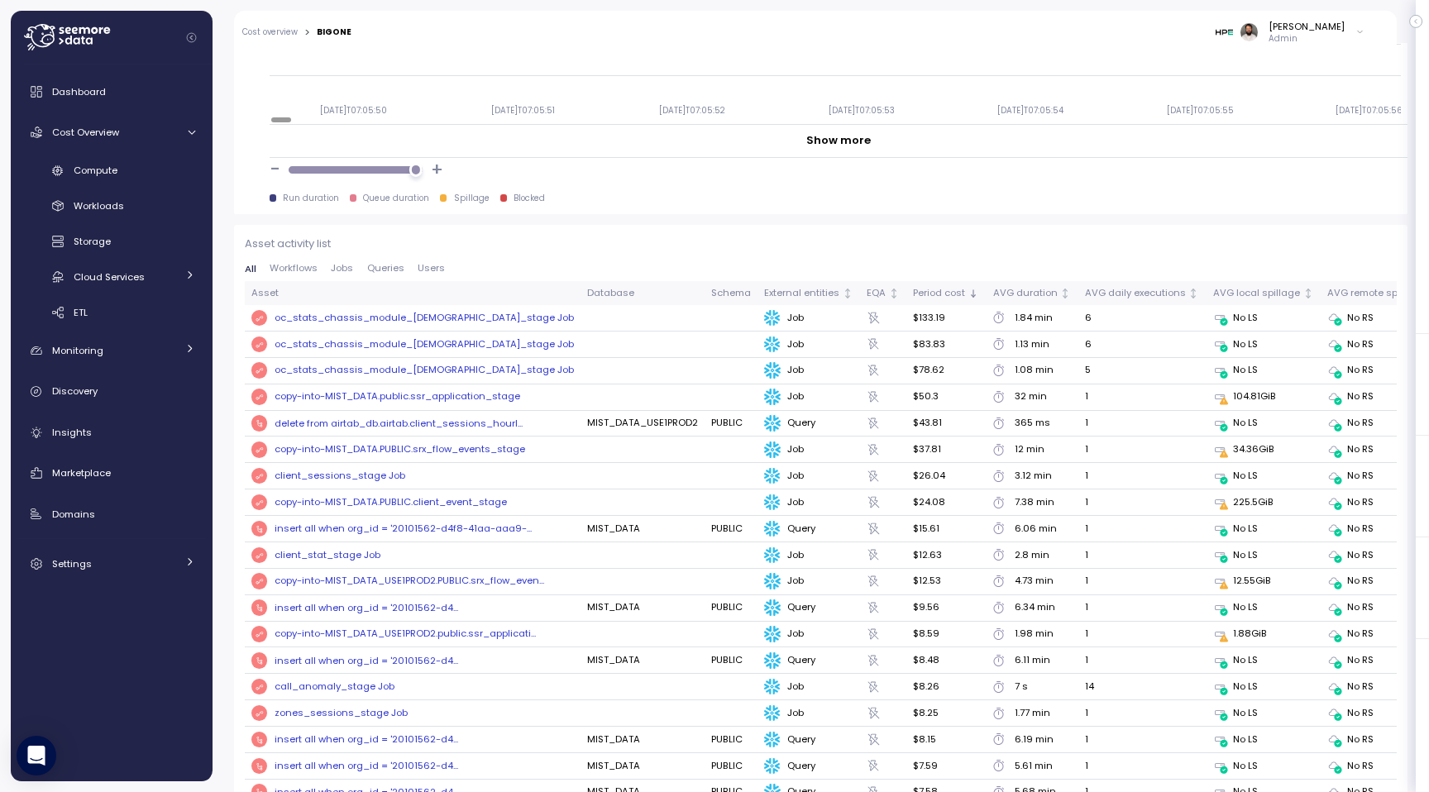
scroll to position [1649, 0]
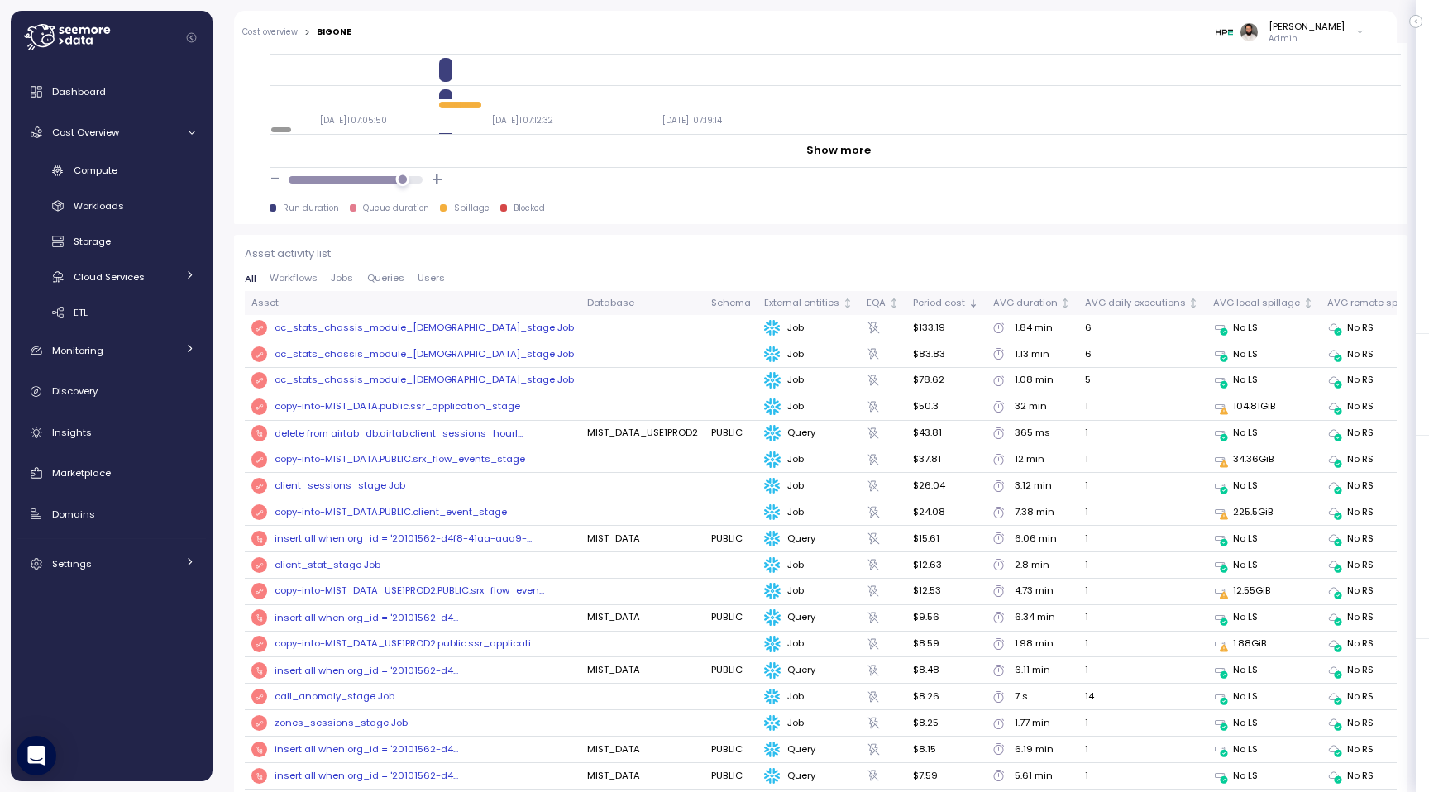
drag, startPoint x: 411, startPoint y: 180, endPoint x: 402, endPoint y: 179, distance: 9.2
click at [402, 179] on div at bounding box center [402, 180] width 14 height 14
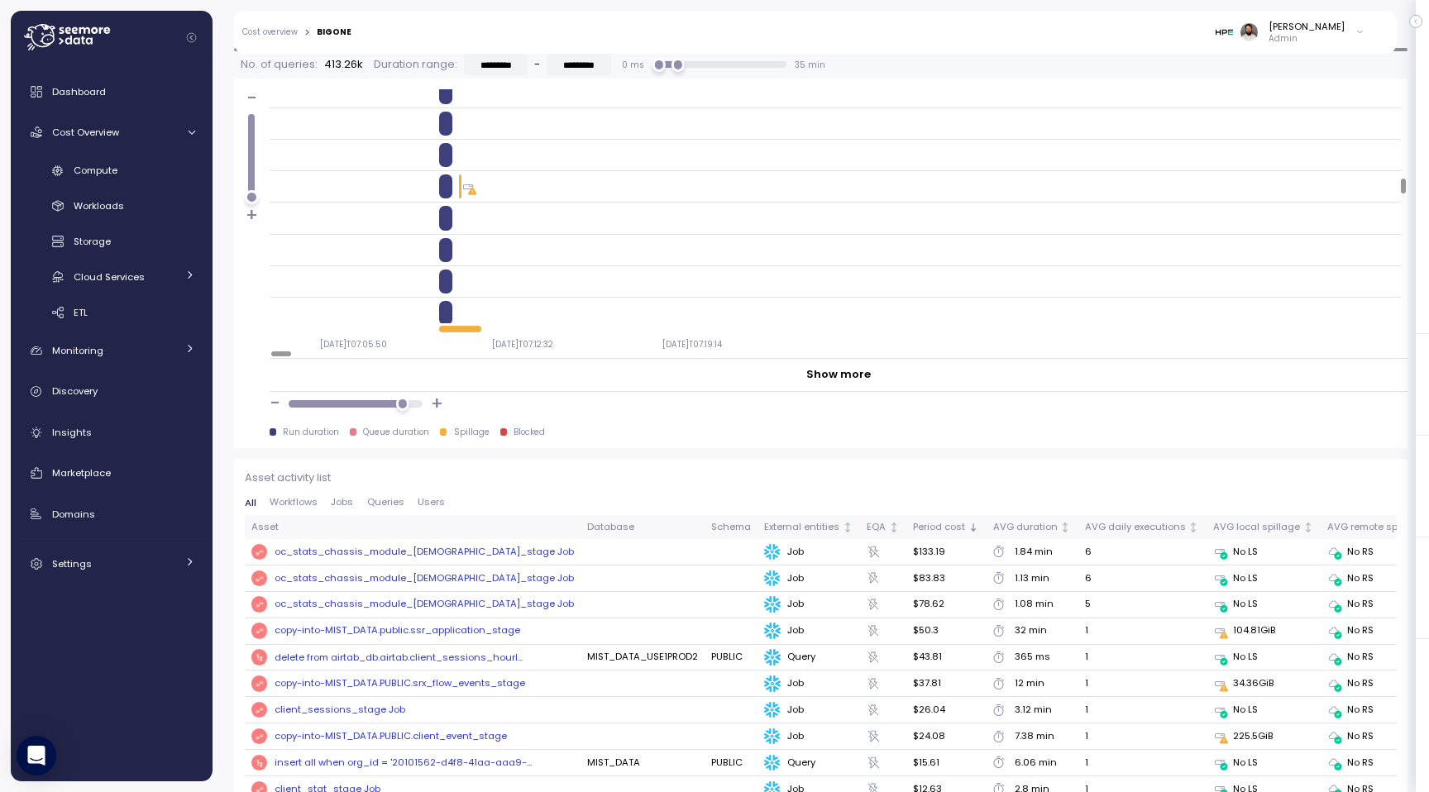
scroll to position [1626, 0]
click at [464, 329] on div at bounding box center [465, 330] width 7 height 7
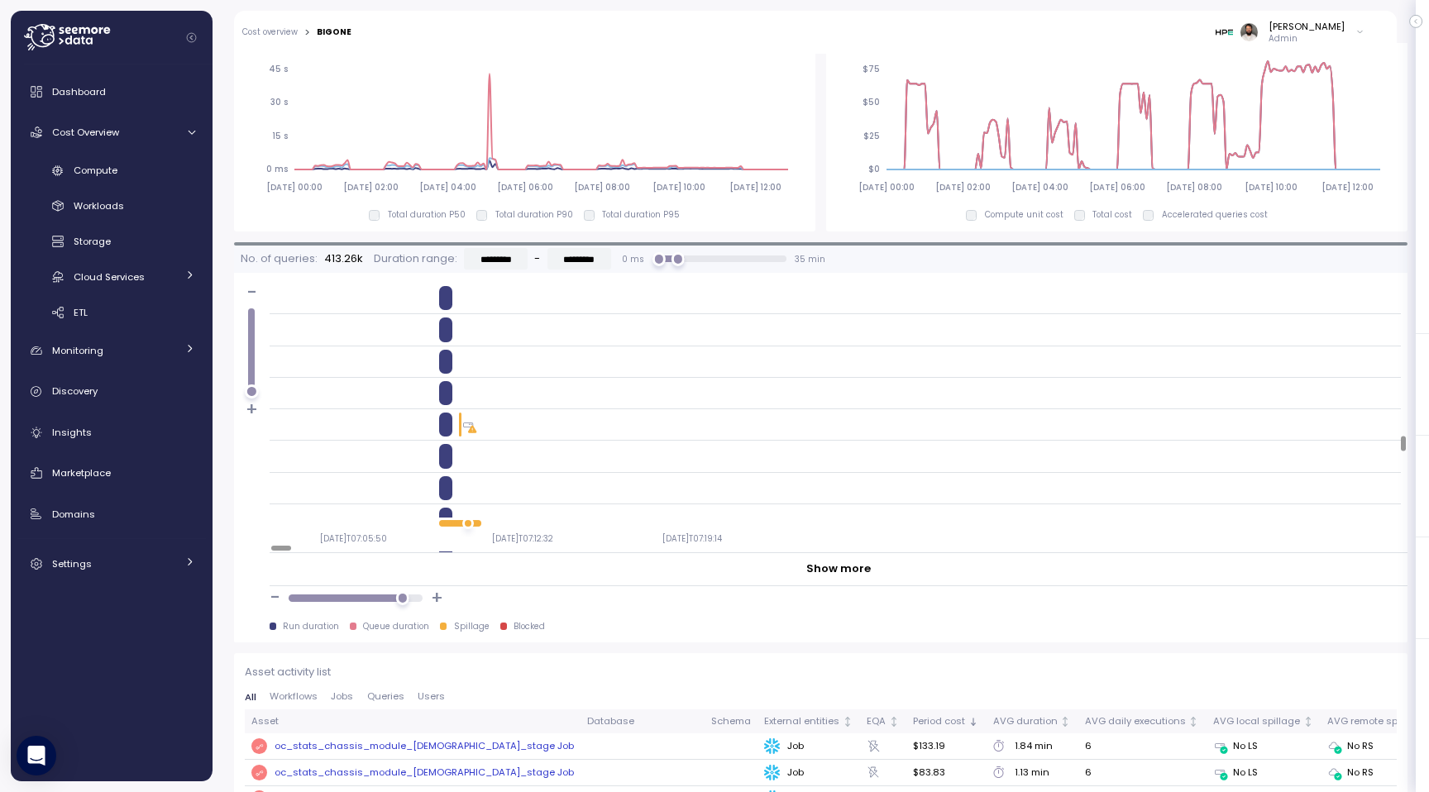
scroll to position [2853, 0]
click at [471, 527] on div "2025-08-04T07:05:50 2025-08-04T07:12:32 2025-08-04T07:19:14" at bounding box center [835, 535] width 1131 height 34
click at [471, 521] on div at bounding box center [473, 524] width 7 height 7
click at [481, 522] on div at bounding box center [478, 524] width 7 height 7
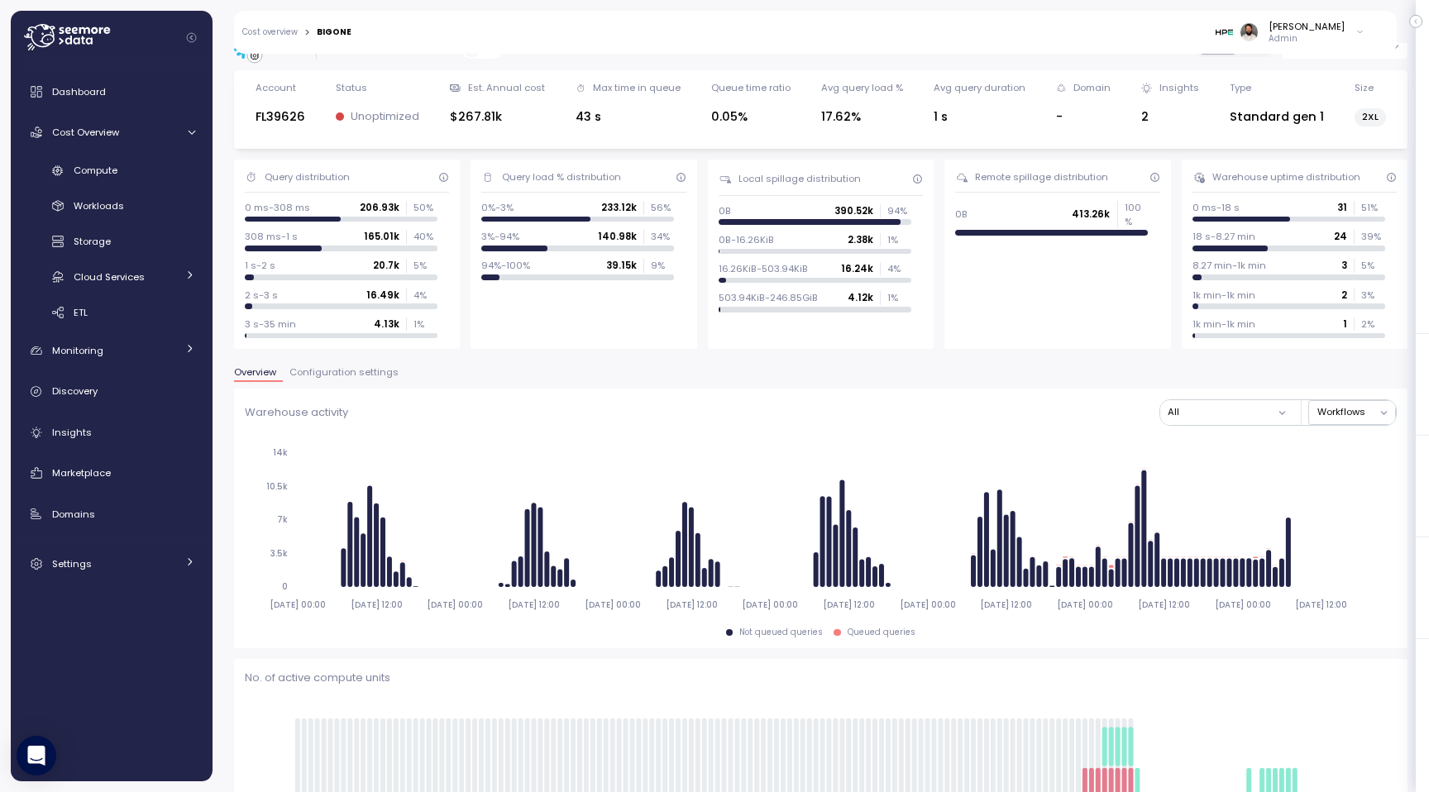
scroll to position [0, 0]
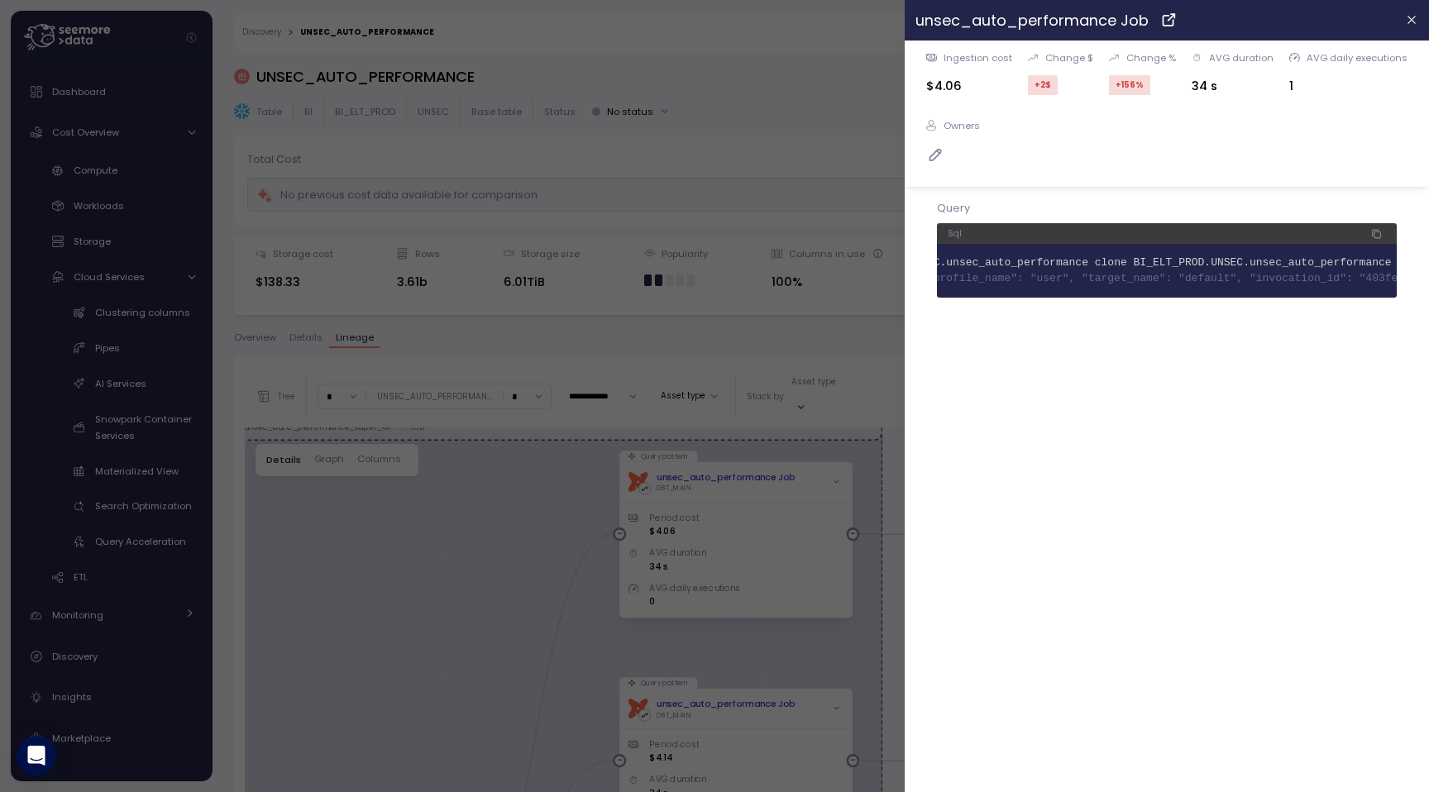
scroll to position [0, 346]
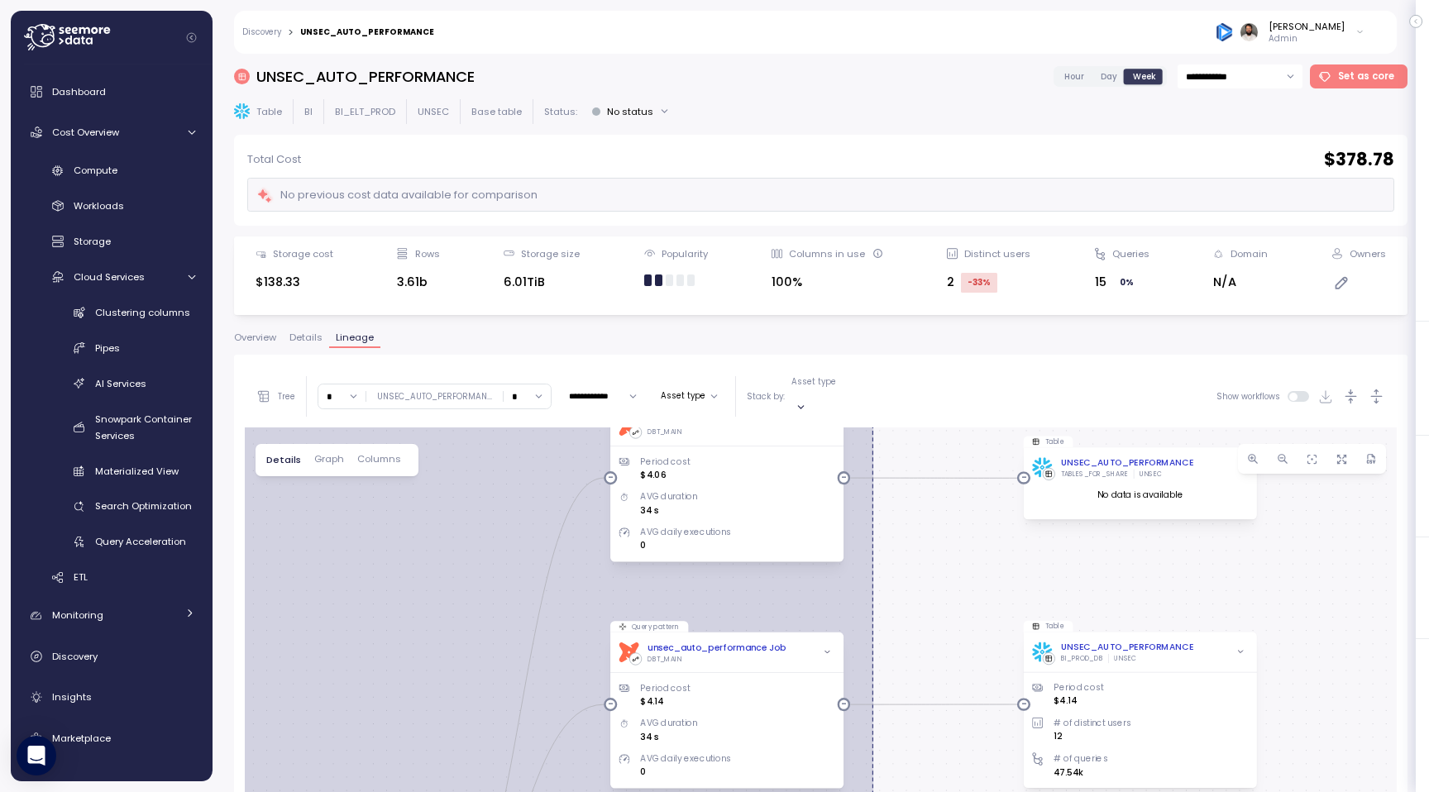
drag, startPoint x: 1191, startPoint y: 599, endPoint x: 1181, endPoint y: 543, distance: 56.9
click at [1181, 543] on div "0 0 0 0 0 dbt unsec_auto_performance_super_wh Job Query pattern dbt unsec_auto_…" at bounding box center [821, 760] width 1152 height 666
click at [1196, 456] on div "UNSEC_AUTO_PERFORMANCE TABLES_FOR_SHARE UNSEC" at bounding box center [1140, 467] width 216 height 22
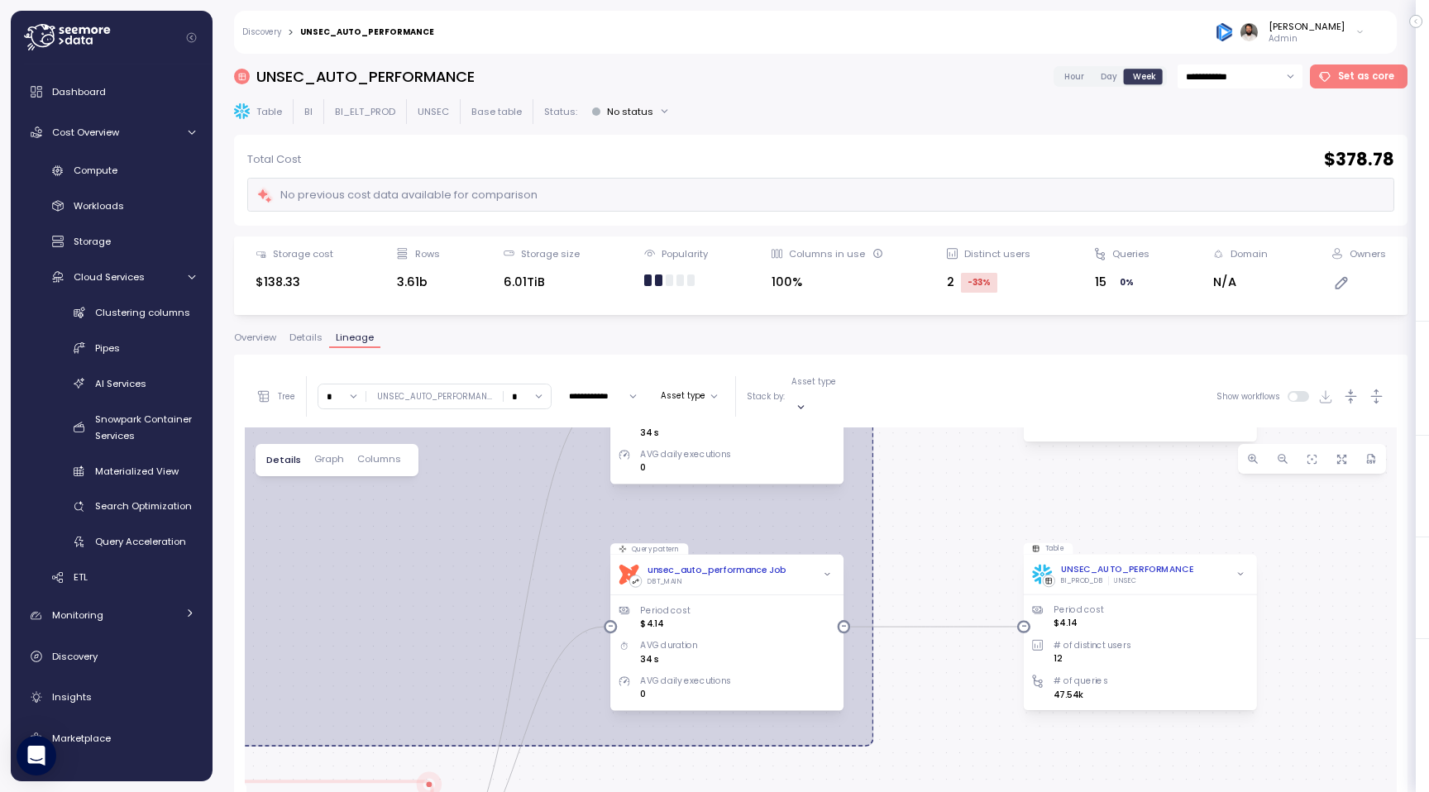
drag, startPoint x: 1121, startPoint y: 575, endPoint x: 1121, endPoint y: 494, distance: 81.0
click at [1121, 494] on div "0 0 0 0 0 dbt unsec_auto_performance_super_wh Job Query pattern dbt unsec_auto_…" at bounding box center [821, 760] width 1152 height 666
click at [1126, 560] on div "UNSEC_AUTO_PERFORMANCE" at bounding box center [1127, 566] width 133 height 13
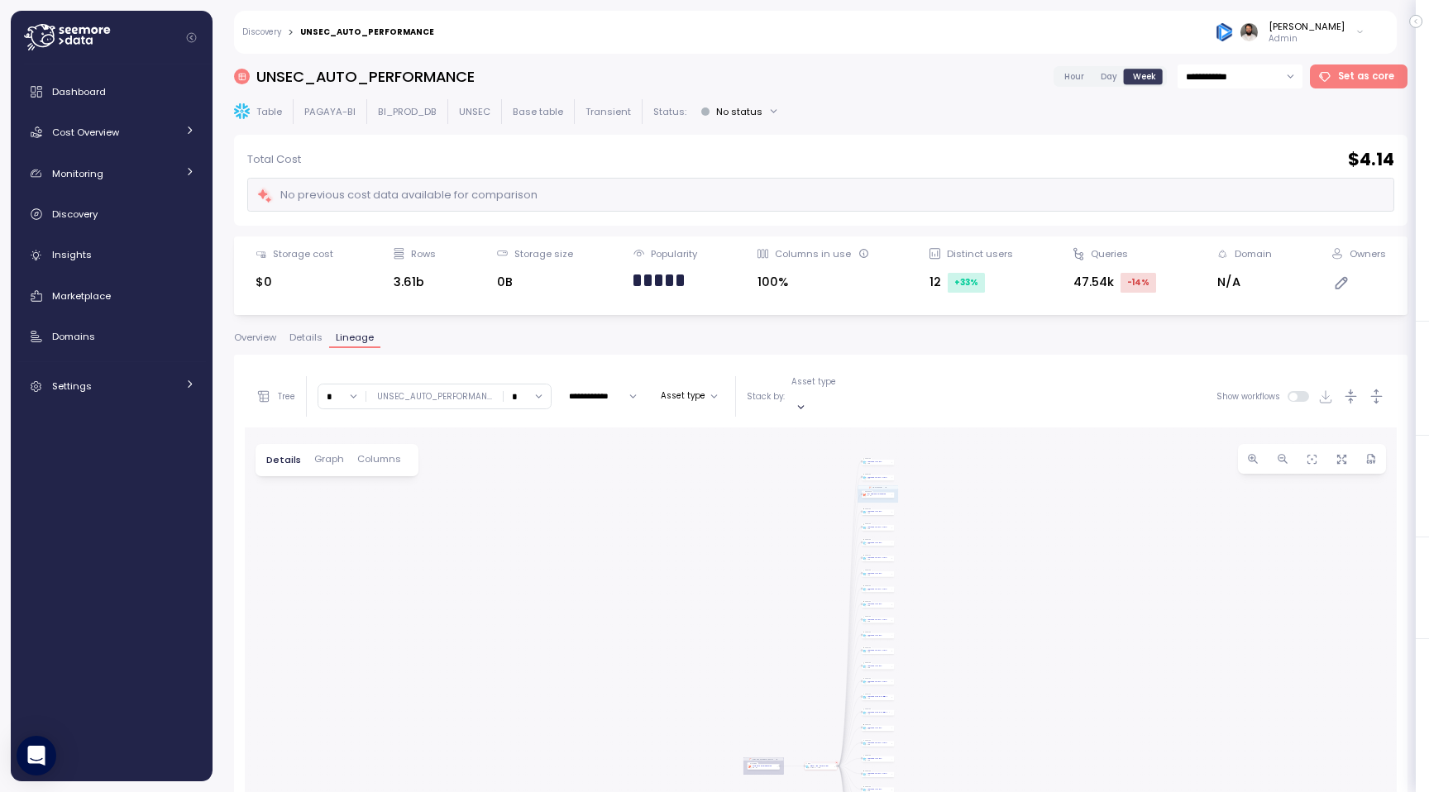
click at [261, 341] on span "Overview" at bounding box center [255, 337] width 42 height 9
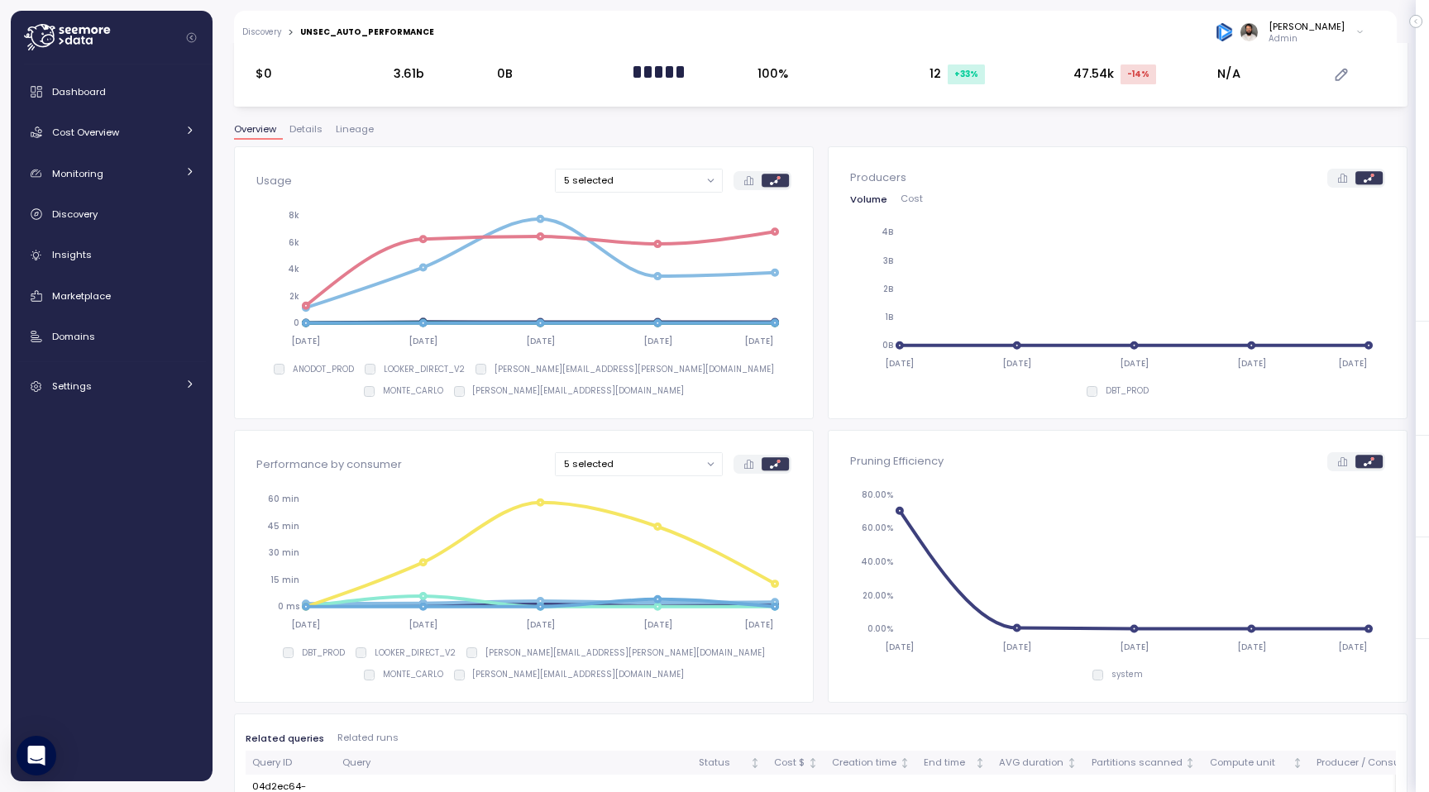
scroll to position [205, 0]
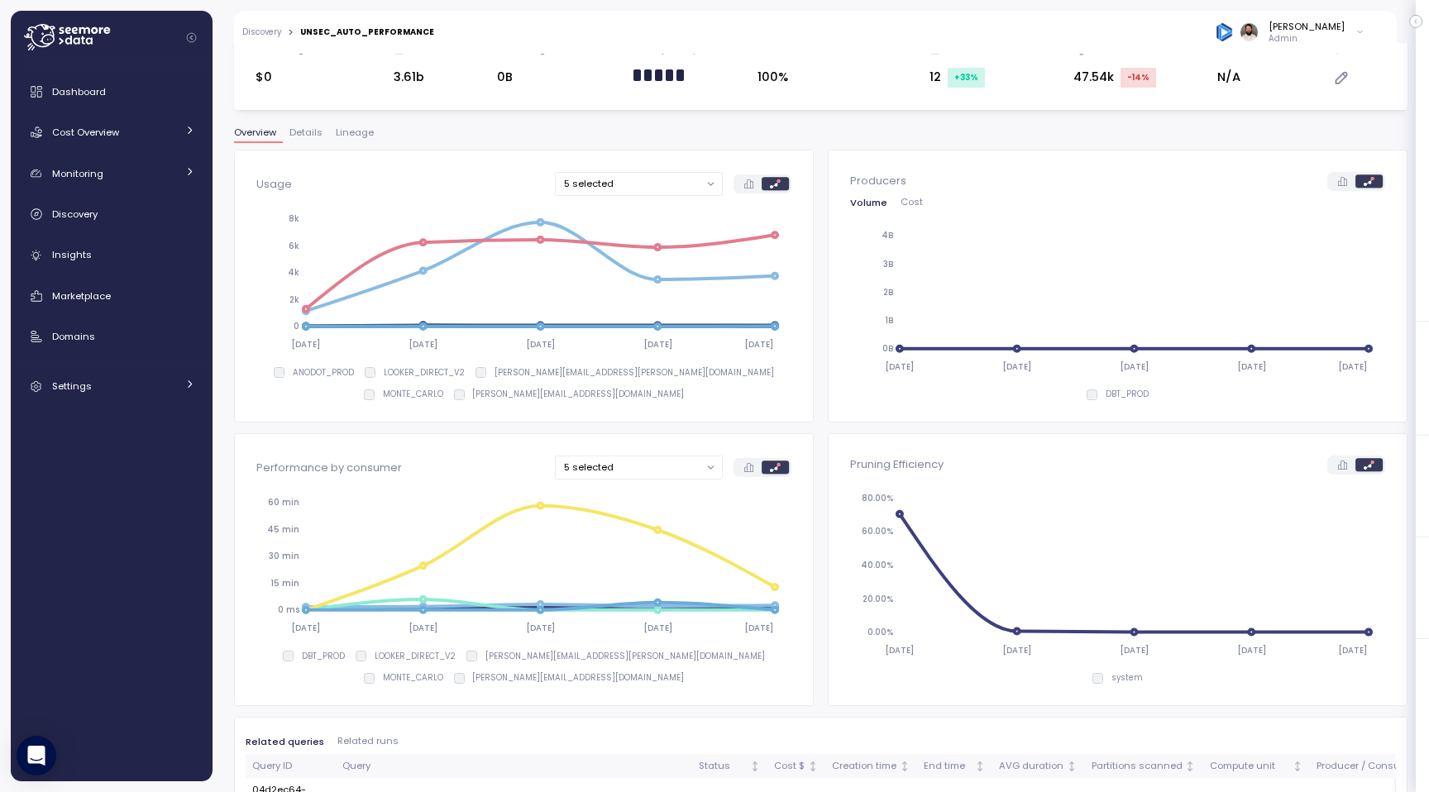
click at [355, 136] on span "Lineage" at bounding box center [355, 132] width 38 height 9
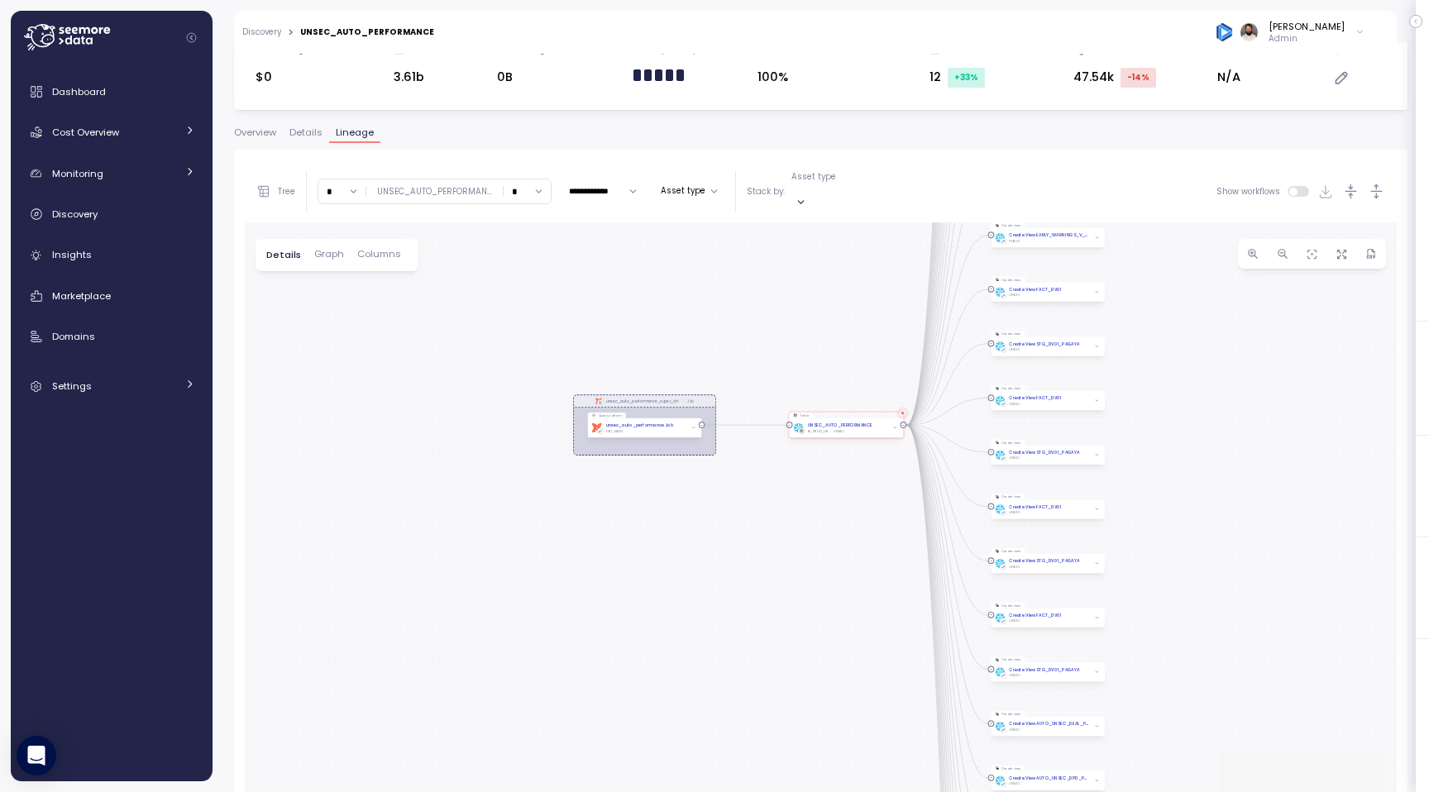
click at [329, 184] on input "*" at bounding box center [341, 191] width 47 height 24
click at [336, 307] on div "3" at bounding box center [342, 308] width 40 height 22
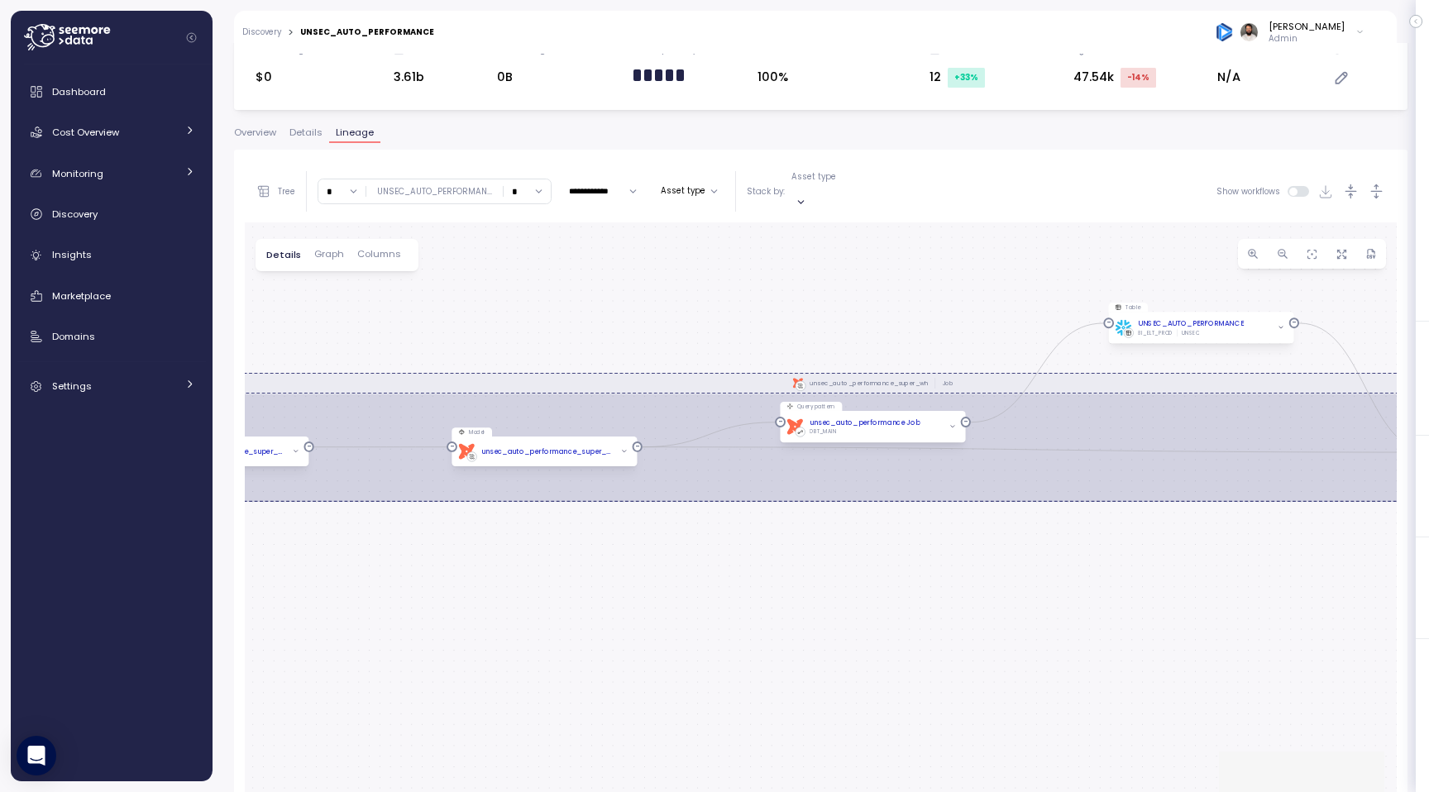
drag, startPoint x: 546, startPoint y: 358, endPoint x: 909, endPoint y: 290, distance: 370.0
click at [909, 290] on div "0 0 0 0 0 0 0 0 0 0 0 0 0 0 0 0 0 0 0 0 0 0 0 0 0 0 0 0 0 0 0 0 0 0 0 0 0 0 0 0…" at bounding box center [821, 555] width 1152 height 666
click at [347, 180] on input "*" at bounding box center [341, 191] width 47 height 24
click at [353, 310] on div "5" at bounding box center [342, 314] width 40 height 22
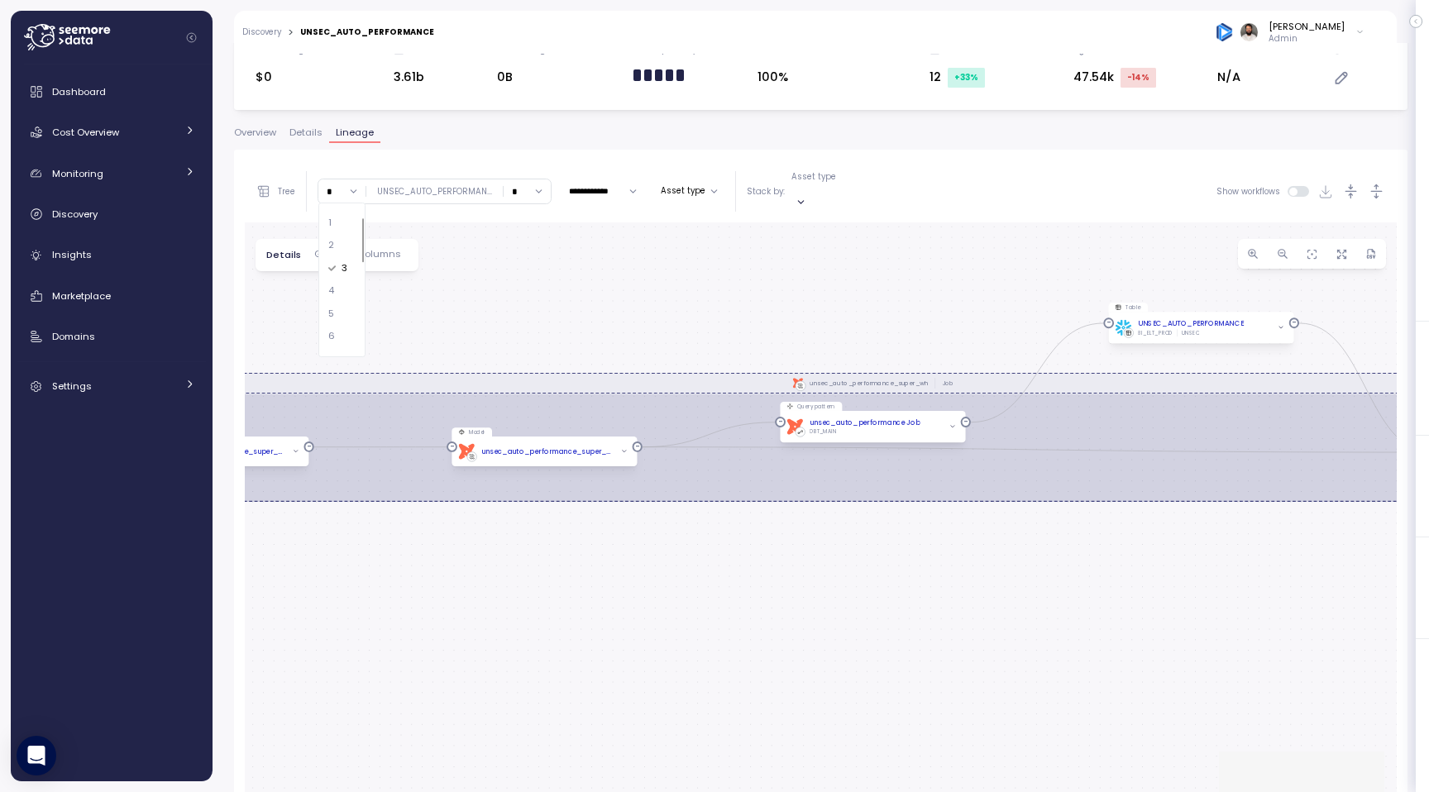
type input "*"
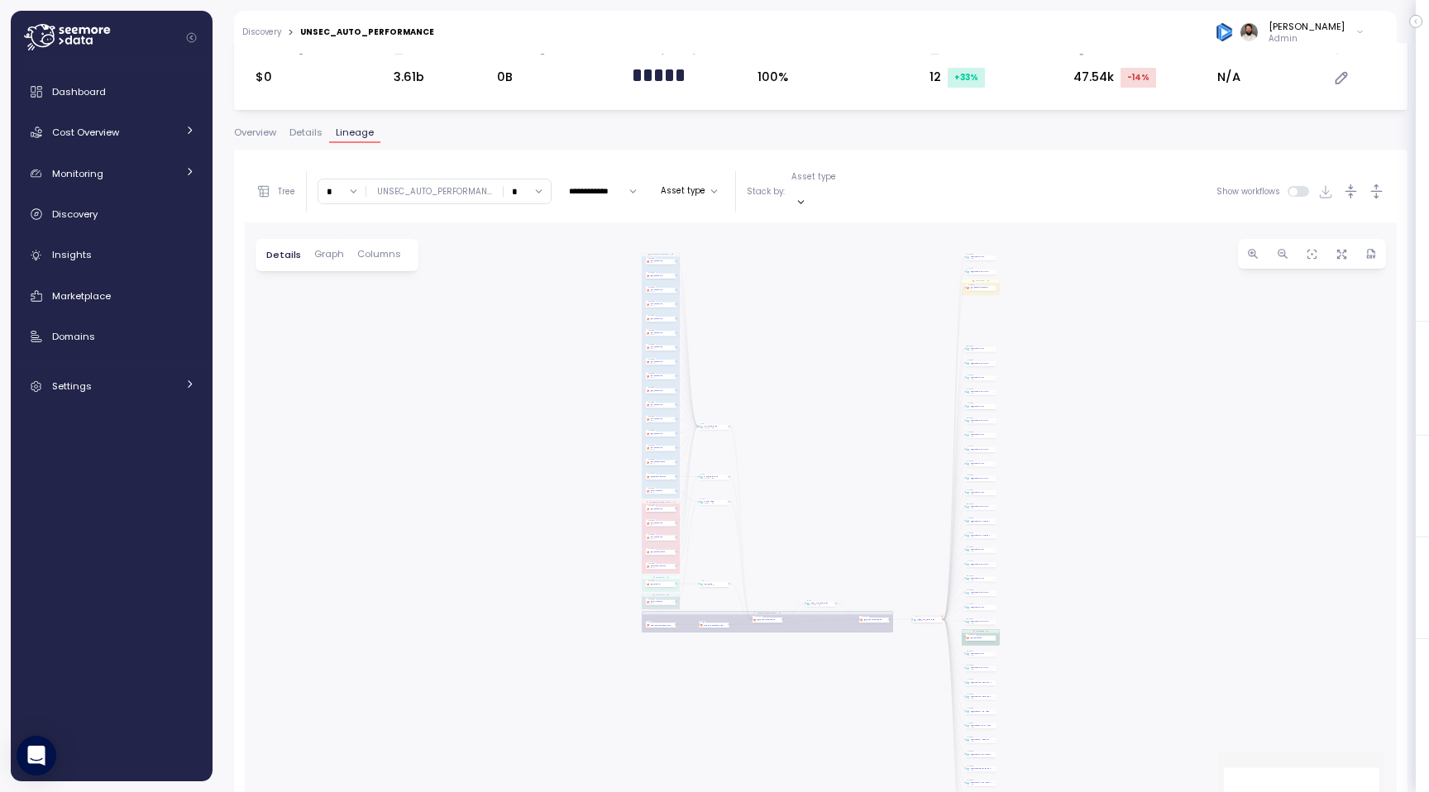
click at [1297, 186] on span at bounding box center [1303, 191] width 13 height 11
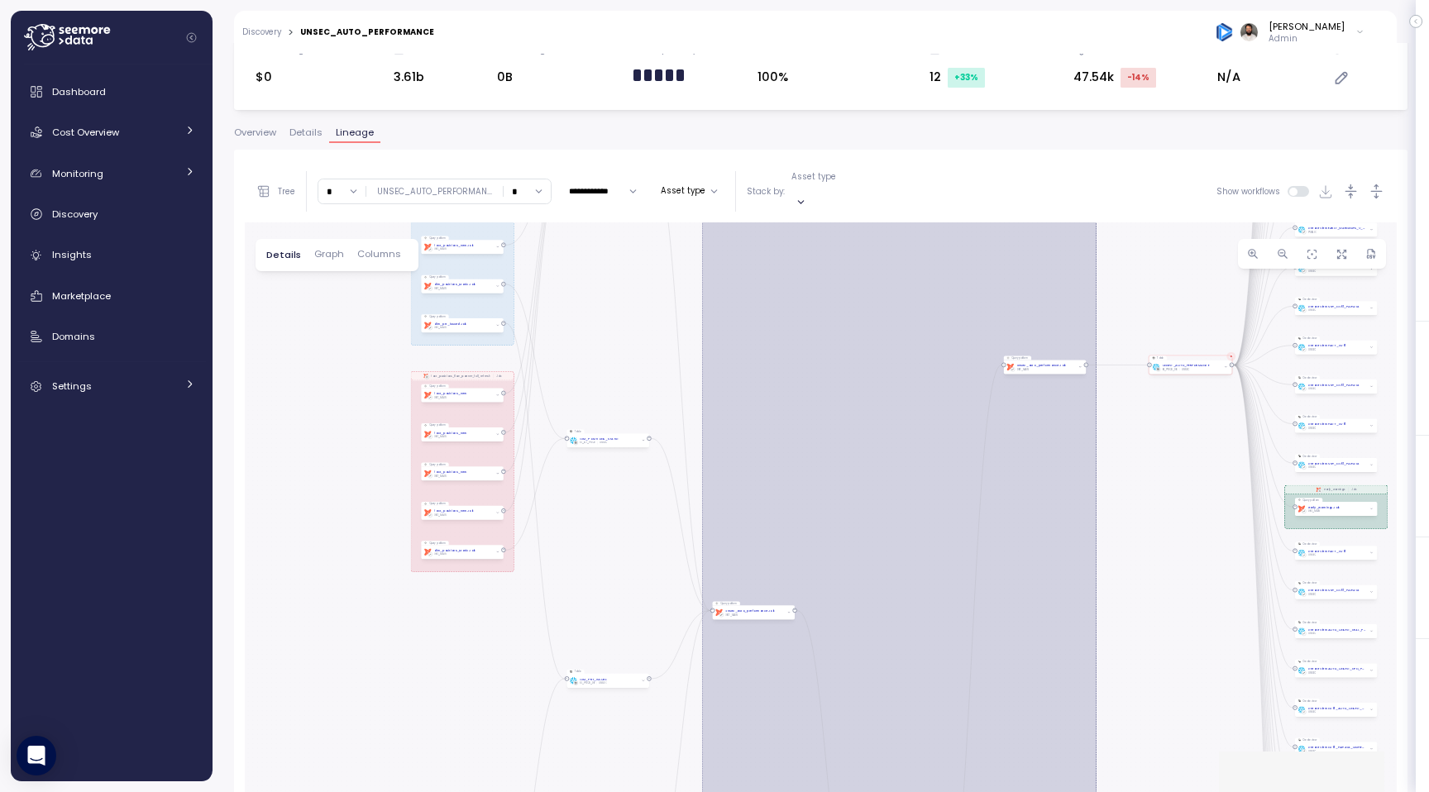
drag, startPoint x: 603, startPoint y: 686, endPoint x: 618, endPoint y: 282, distance: 404.6
click at [618, 279] on div "0 0 0 0 0 0 0 0 0 0 0 0 0 0 0 0 0 0 0 0 0 0 0 0 0 0 0 0 0 0 0 0 0 0 0 0 0 0 0 0…" at bounding box center [821, 555] width 1152 height 666
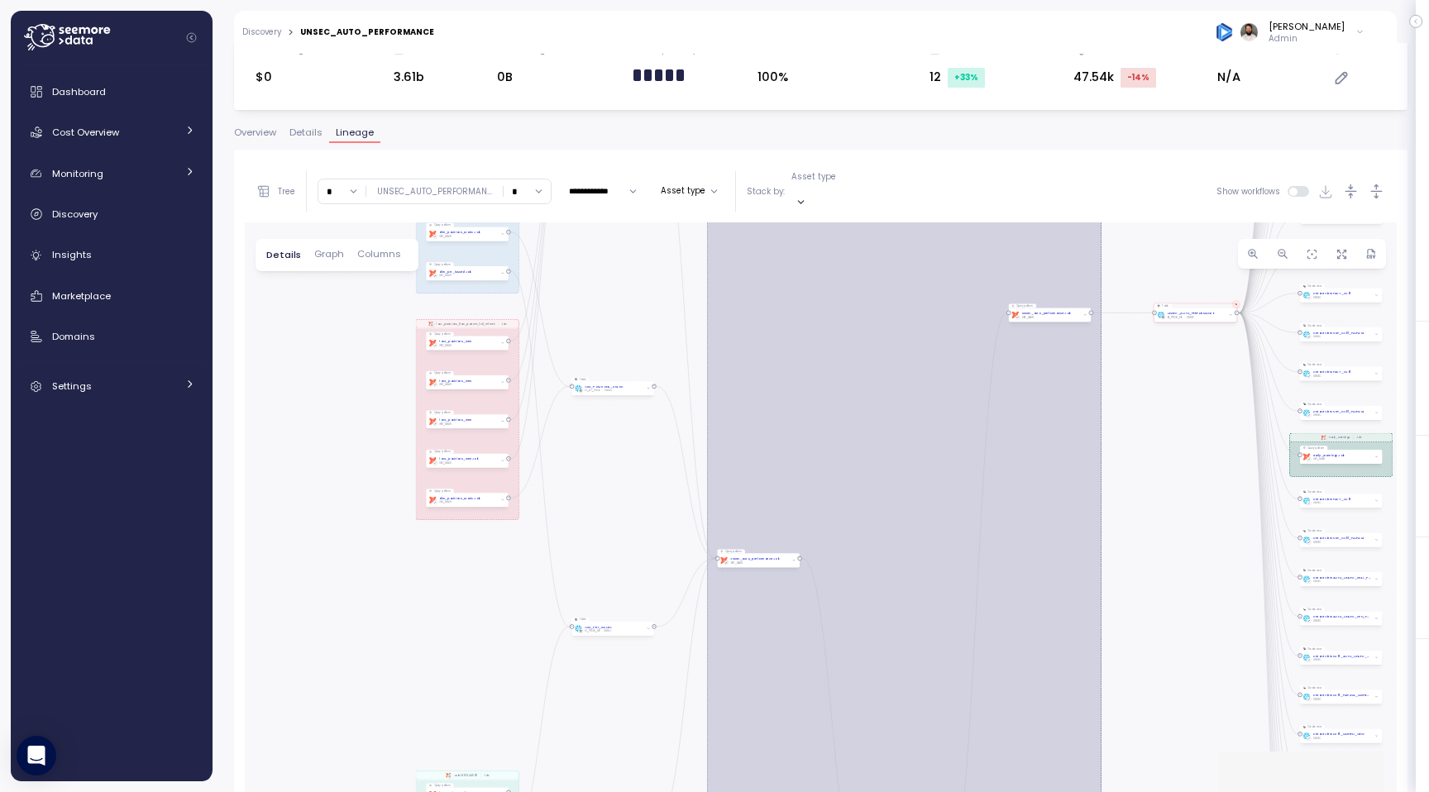
drag, startPoint x: 620, startPoint y: 322, endPoint x: 632, endPoint y: 208, distance: 113.9
click at [632, 222] on div "0 0 0 0 0 0 0 0 0 0 0 0 0 0 0 0 0 0 0 0 0 0 0 0 0 0 0 0 0 0 0 0 0 0 0 0 0 0 0 0…" at bounding box center [821, 555] width 1152 height 666
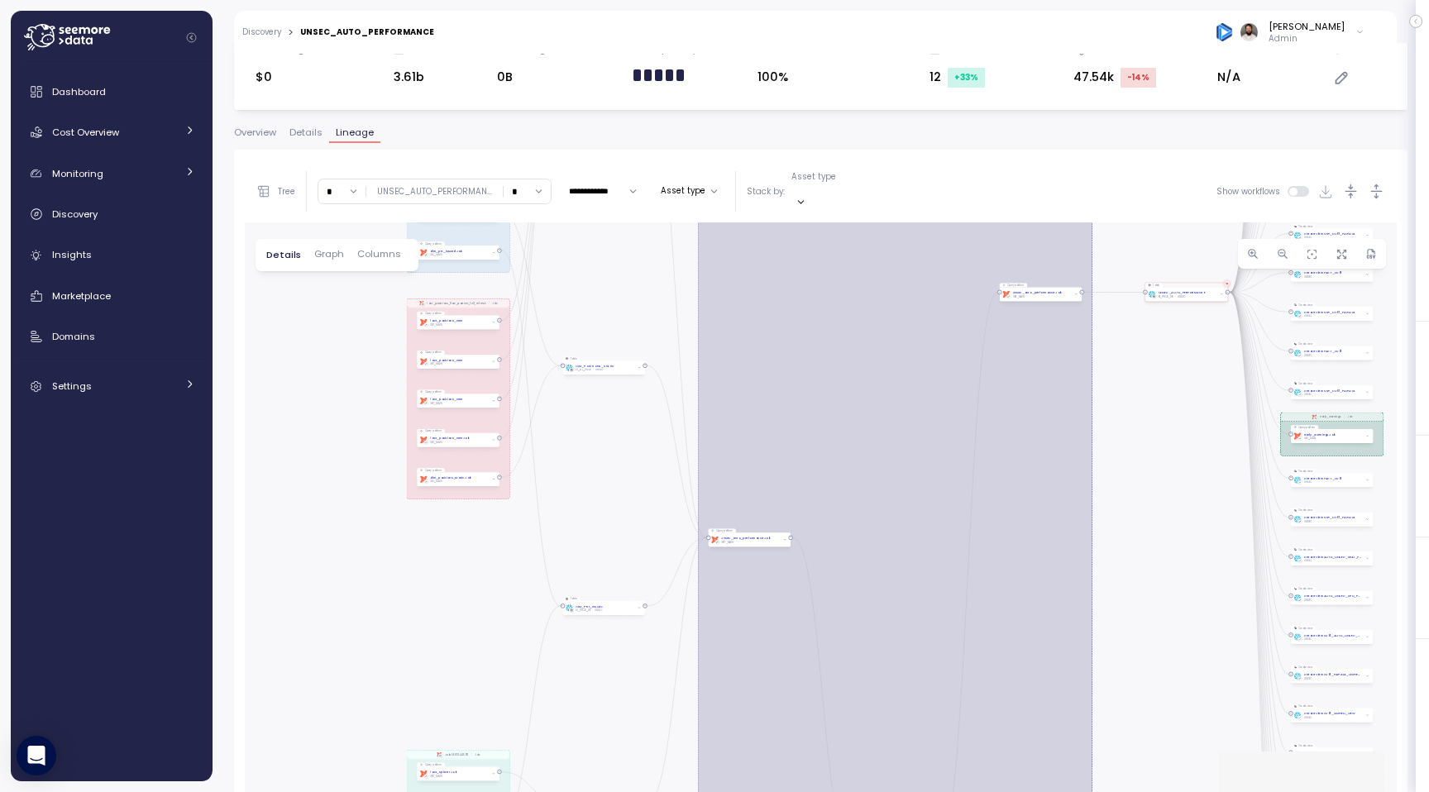
drag, startPoint x: 654, startPoint y: 527, endPoint x: 638, endPoint y: 564, distance: 40.4
click at [638, 565] on div "0 0 0 0 0 0 0 0 0 0 0 0 0 0 0 0 0 0 0 0 0 0 0 0 0 0 0 0 0 0 0 0 0 0 0 0 0 0 0 0…" at bounding box center [821, 555] width 1152 height 666
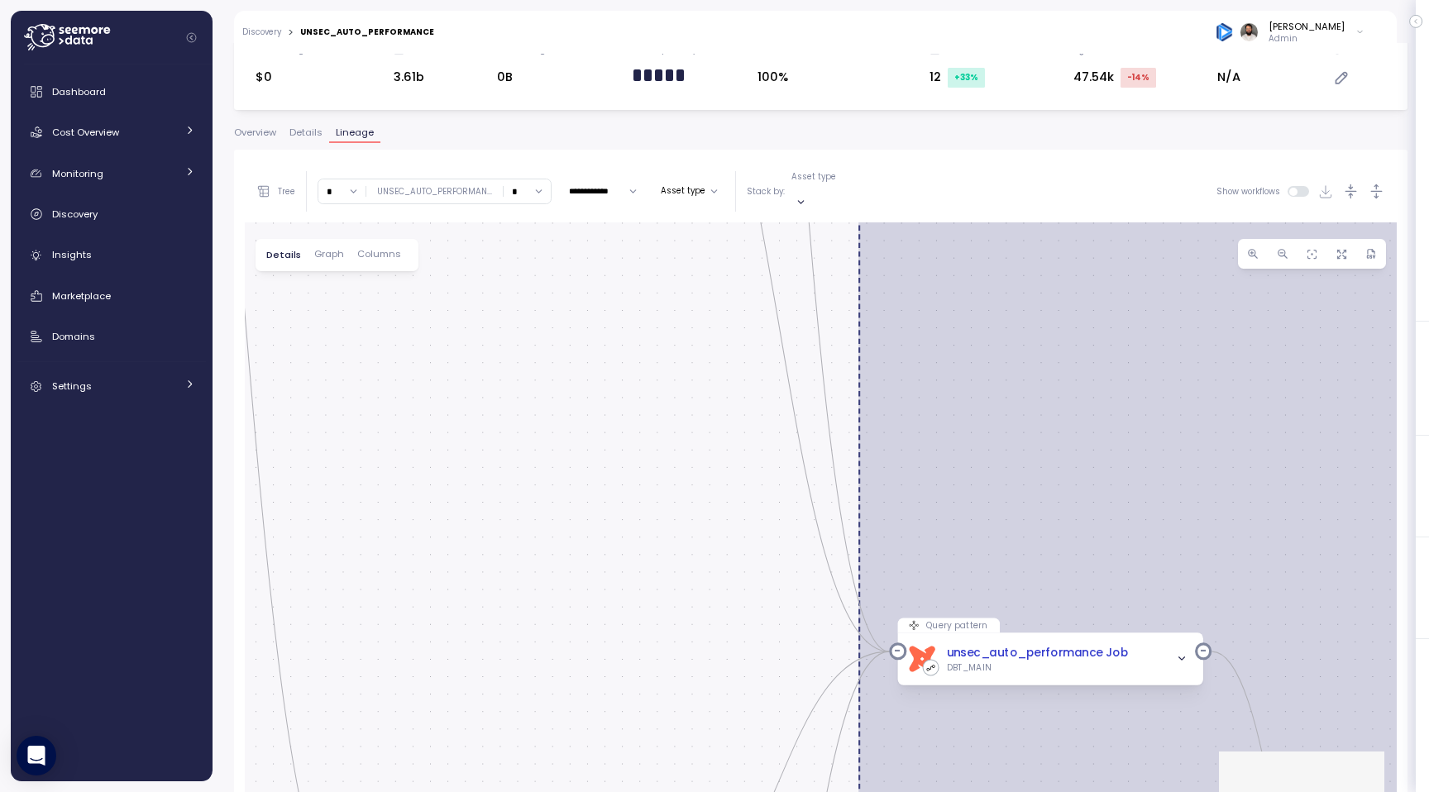
drag, startPoint x: 661, startPoint y: 325, endPoint x: 661, endPoint y: 556, distance: 230.7
click at [661, 556] on div "0 0 0 0 0 0 0 0 0 0 0 0 0 0 0 0 0 0 0 0 0 0 0 0 0 0 0 0 0 0 0 0 0 0 0 0 0 0 0 0…" at bounding box center [821, 555] width 1152 height 666
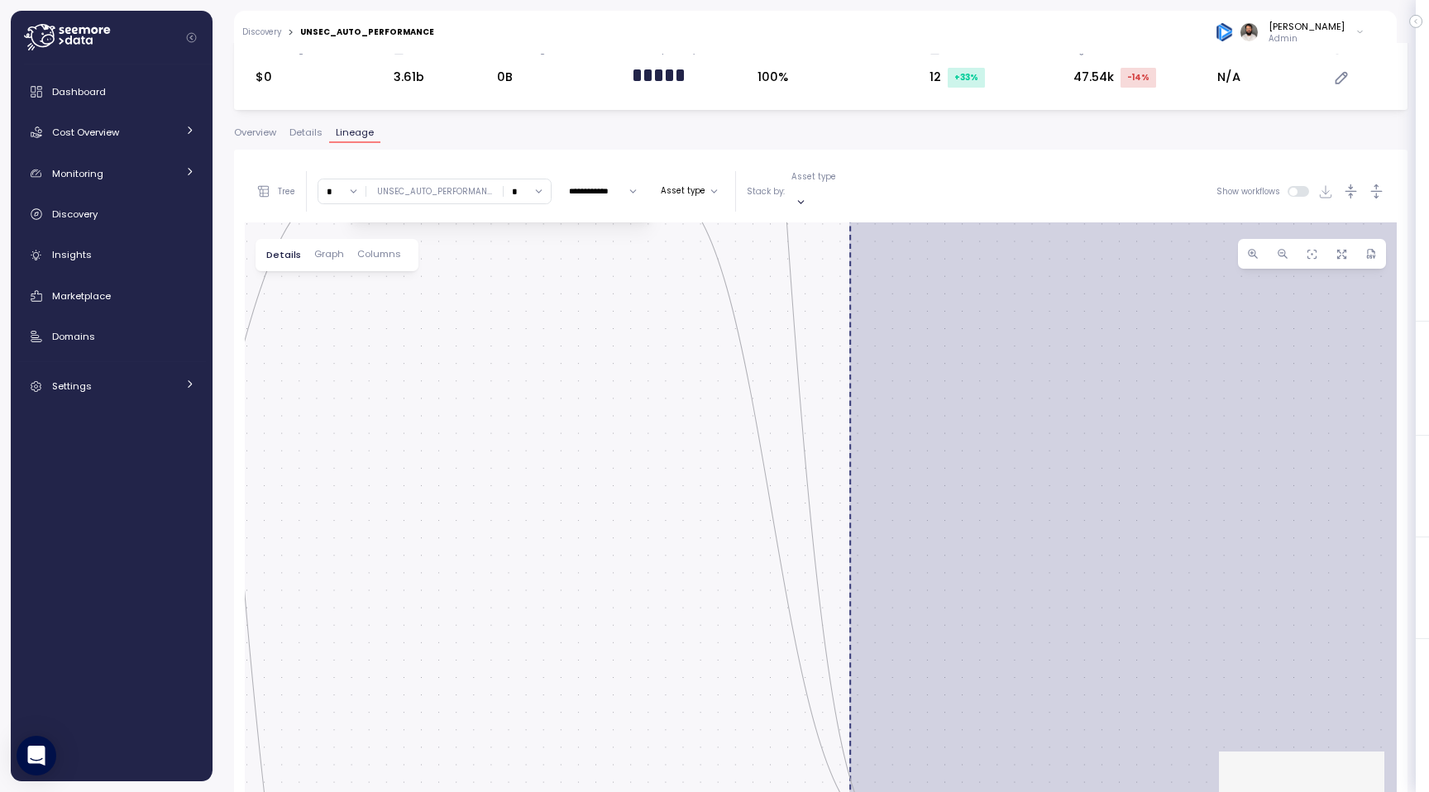
drag, startPoint x: 627, startPoint y: 508, endPoint x: 620, endPoint y: 604, distance: 95.3
click at [620, 604] on div "0 0 0 0 0 0 0 0 0 0 0 0 0 0 0 0 0 0 0 0 0 0 0 0 0 0 0 0 0 0 0 0 0 0 0 0 0 0 0 0…" at bounding box center [821, 555] width 1152 height 666
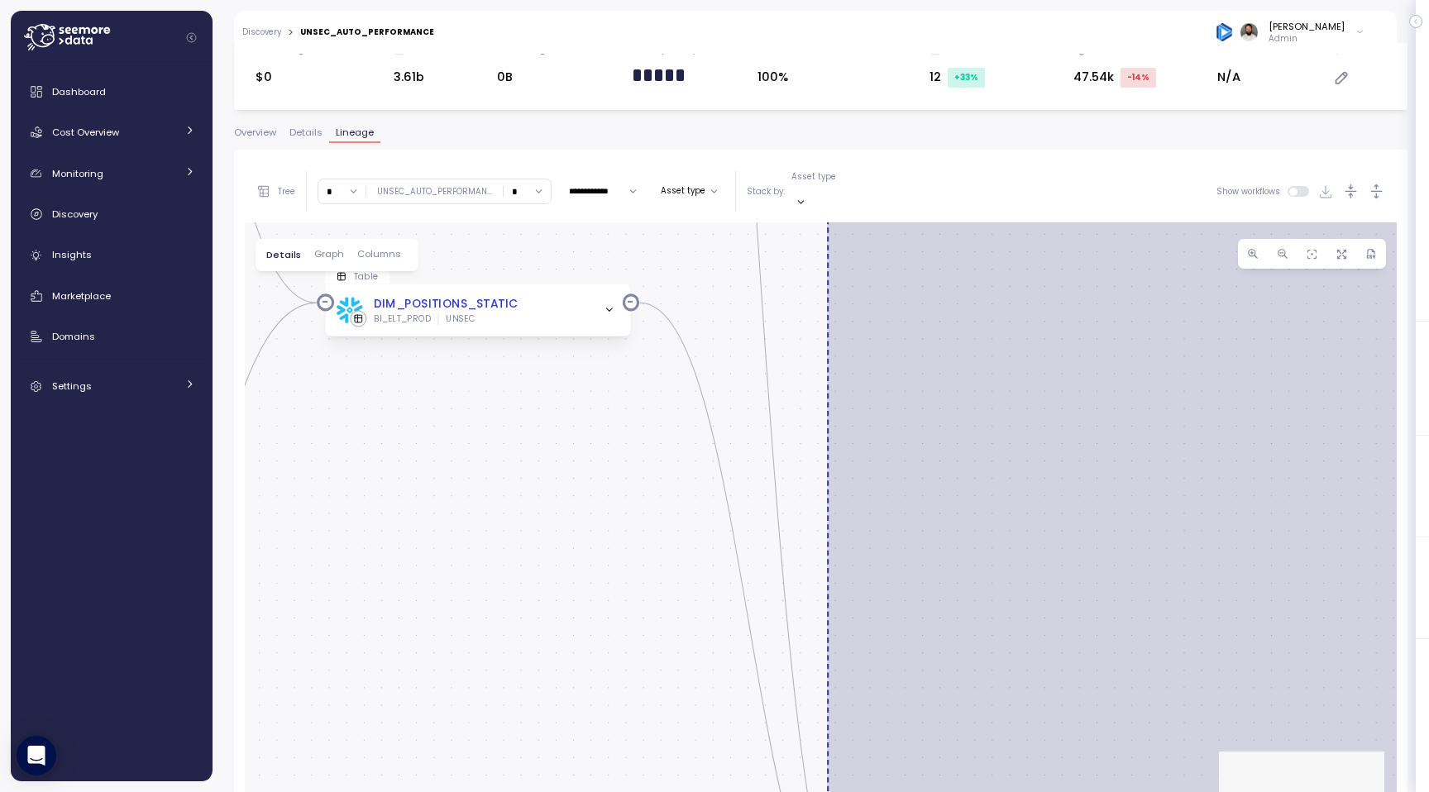
drag, startPoint x: 634, startPoint y: 482, endPoint x: 603, endPoint y: 695, distance: 215.6
click at [603, 695] on div "0 0 0 0 0 0 0 0 0 0 0 0 0 0 0 0 0 0 0 0 0 0 0 0 0 0 0 0 0 0 0 0 0 0 0 0 0 0 0 0…" at bounding box center [821, 555] width 1152 height 666
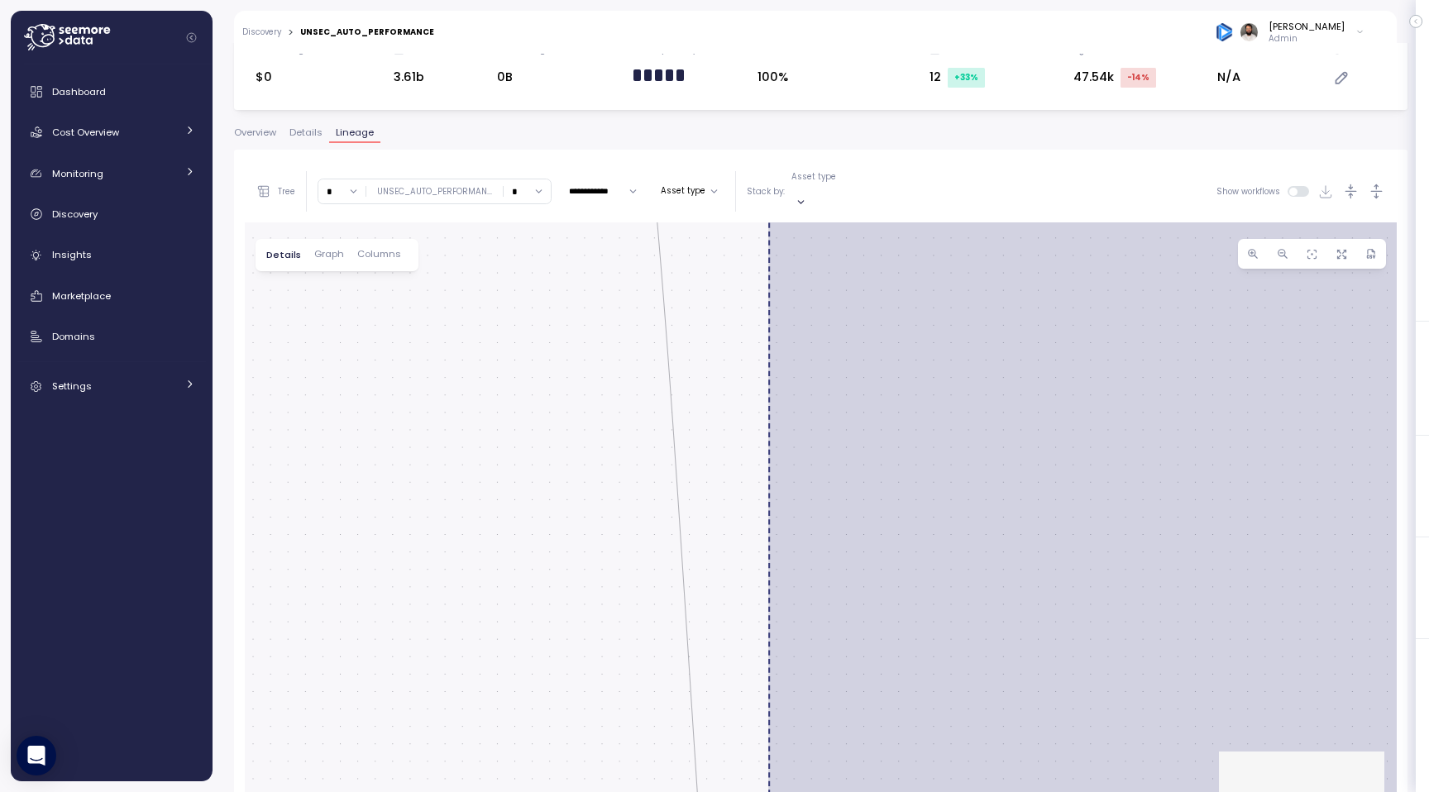
drag, startPoint x: 596, startPoint y: 312, endPoint x: 569, endPoint y: 714, distance: 403.6
click at [569, 714] on div "0 0 0 0 0 0 0 0 0 0 0 0 0 0 0 0 0 0 0 0 0 0 0 0 0 0 0 0 0 0 0 0 0 0 0 0 0 0 0 0…" at bounding box center [821, 555] width 1152 height 666
drag, startPoint x: 564, startPoint y: 507, endPoint x: 554, endPoint y: 791, distance: 284.6
click at [554, 791] on div "0 0 0 0 0 0 0 0 0 0 0 0 0 0 0 0 0 0 0 0 0 0 0 0 0 0 0 0 0 0 0 0 0 0 0 0 0 0 0 0…" at bounding box center [821, 555] width 1152 height 666
drag, startPoint x: 469, startPoint y: 290, endPoint x: 469, endPoint y: 717, distance: 426.6
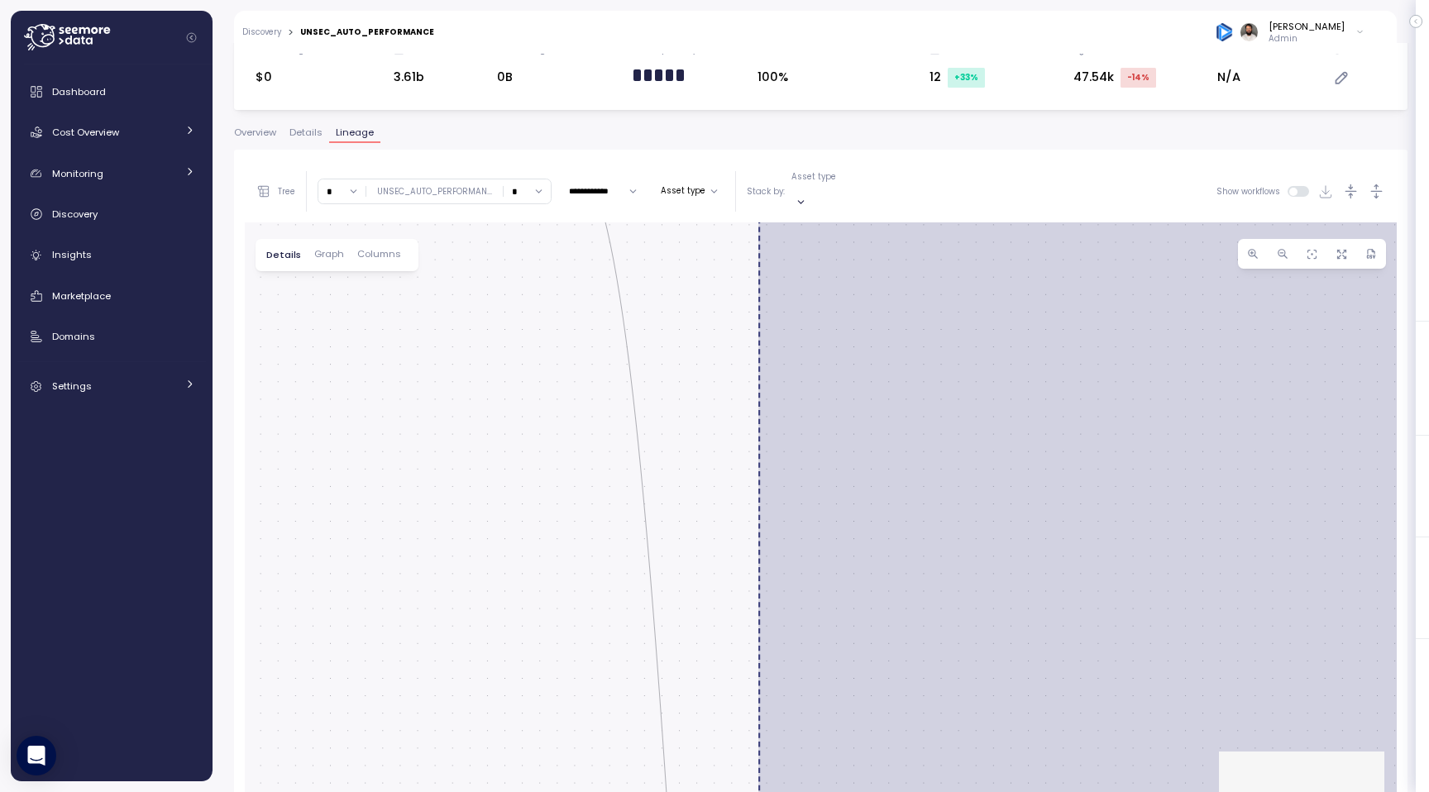
click at [469, 717] on div "0 0 0 0 0 0 0 0 0 0 0 0 0 0 0 0 0 0 0 0 0 0 0 0 0 0 0 0 0 0 0 0 0 0 0 0 0 0 0 0…" at bounding box center [821, 555] width 1152 height 666
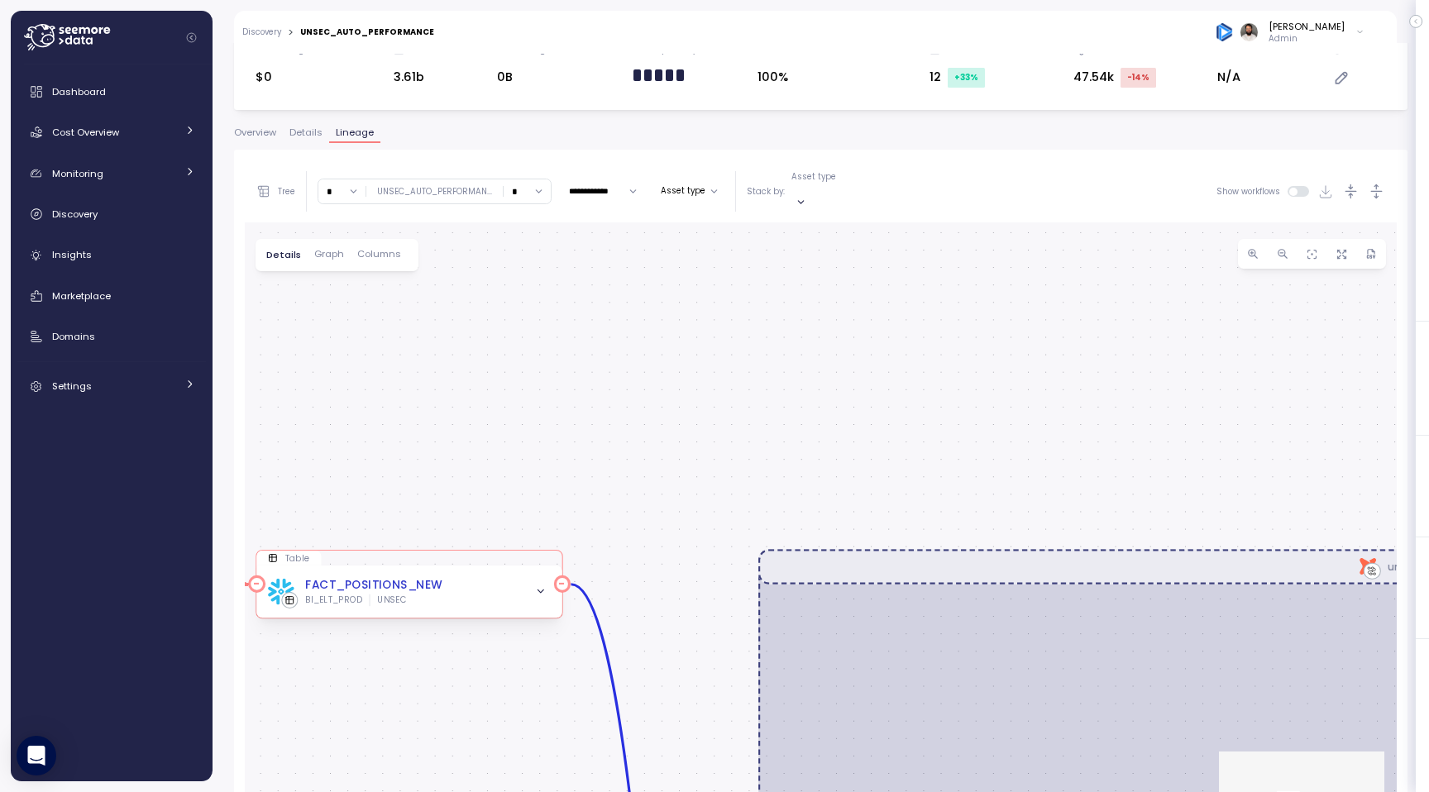
click at [486, 581] on div "FACT_POSITIONS_NEW BI_ELT_PROD UNSEC" at bounding box center [409, 592] width 283 height 30
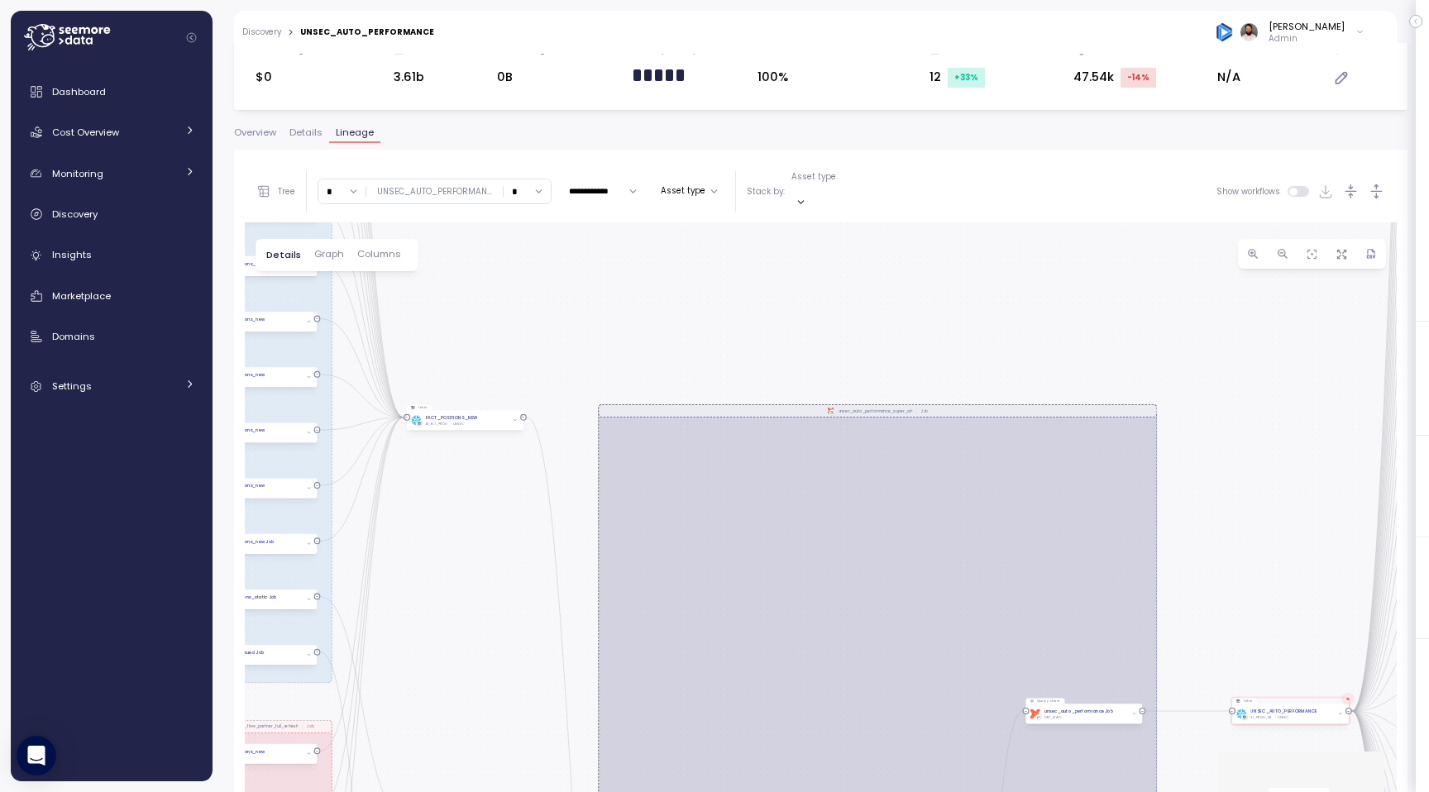
drag, startPoint x: 806, startPoint y: 465, endPoint x: 630, endPoint y: 240, distance: 286.3
click at [631, 241] on div "0 0 0 0 0 0 0 0 0 0 0 0 0 0 0 0 0 0 0 0 0 0 0 0 0 0 0 0 0 0 0 0 0 0 0 0 0 0 0 0…" at bounding box center [821, 555] width 1152 height 666
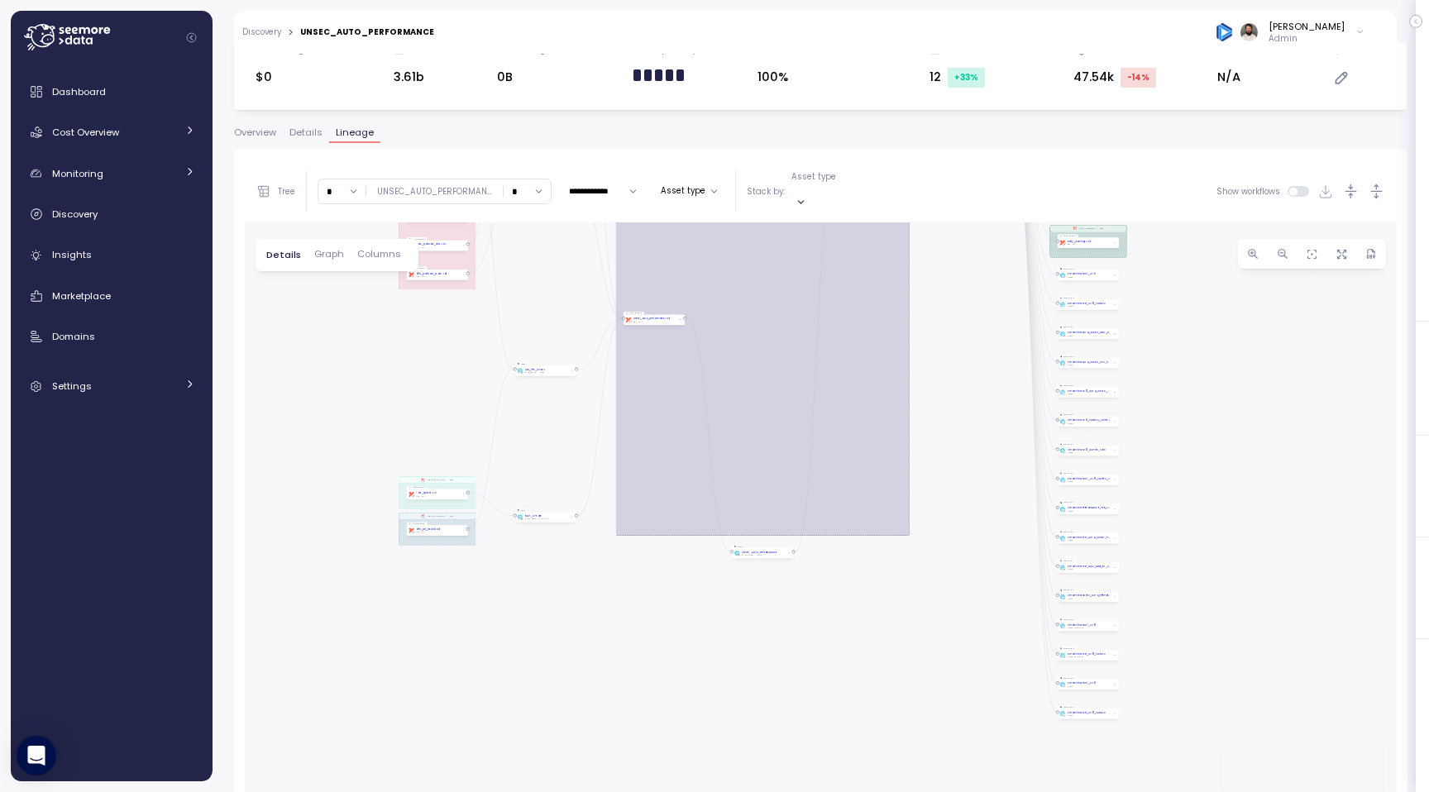
drag, startPoint x: 814, startPoint y: 673, endPoint x: 874, endPoint y: 293, distance: 384.2
click at [874, 293] on div "0 0 0 0 0 0 0 0 0 0 0 0 0 0 0 0 0 0 0 0 0 0 0 0 0 0 0 0 0 0 0 0 0 0 0 0 0 0 0 0…" at bounding box center [821, 555] width 1152 height 666
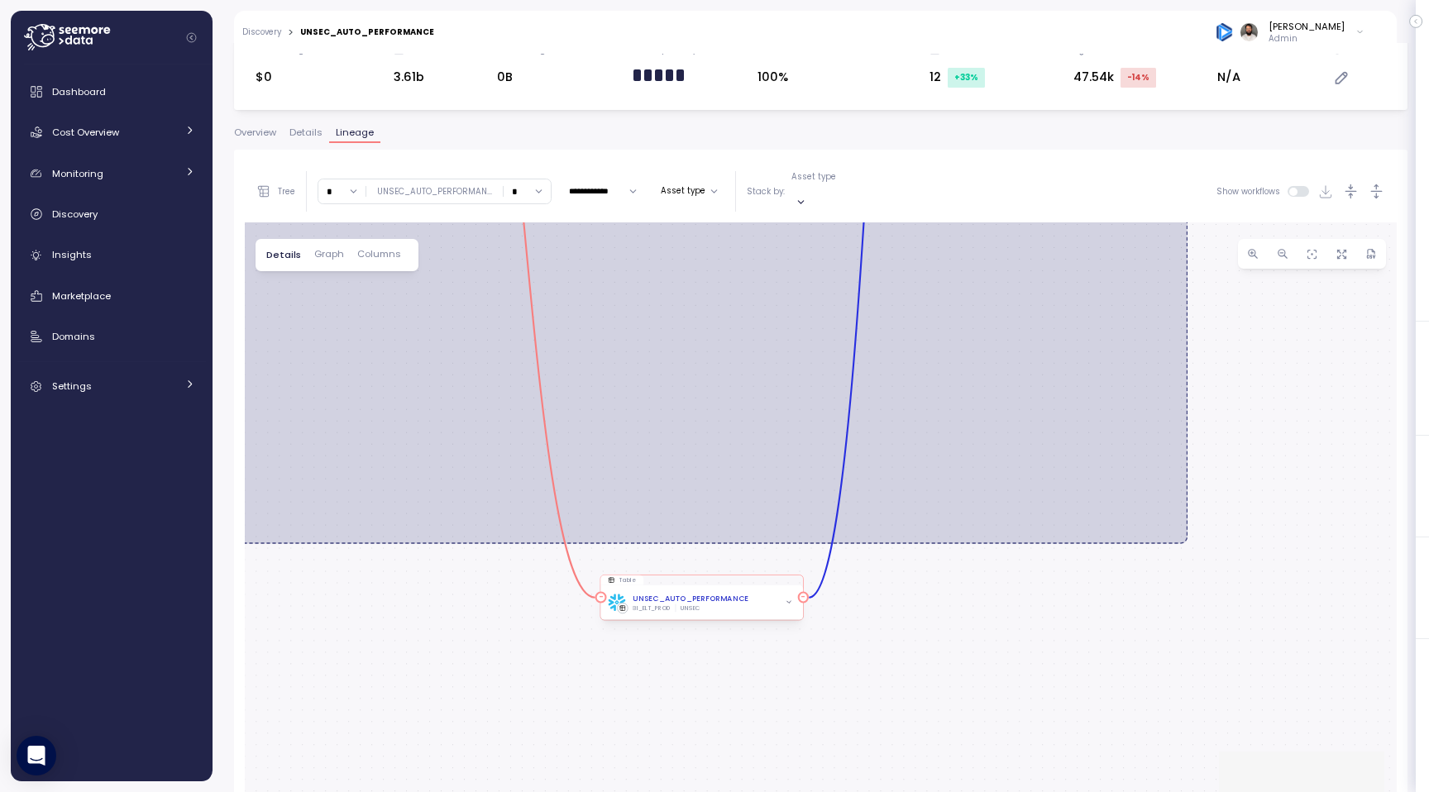
click at [788, 599] on icon "button" at bounding box center [788, 602] width 7 height 7
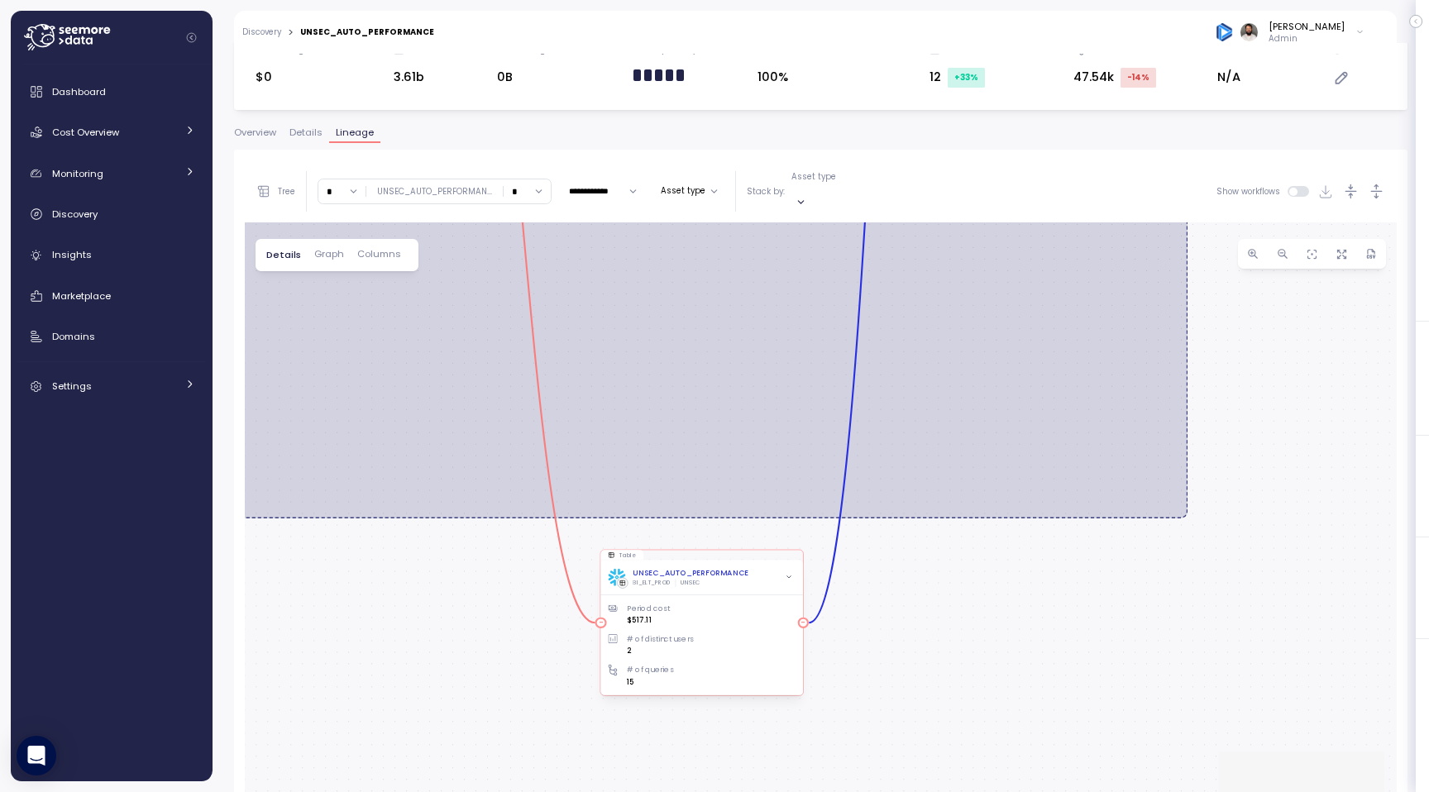
click at [766, 568] on div "UNSEC_AUTO_PERFORMANCE BI_ELT_PROD UNSEC" at bounding box center [702, 578] width 188 height 20
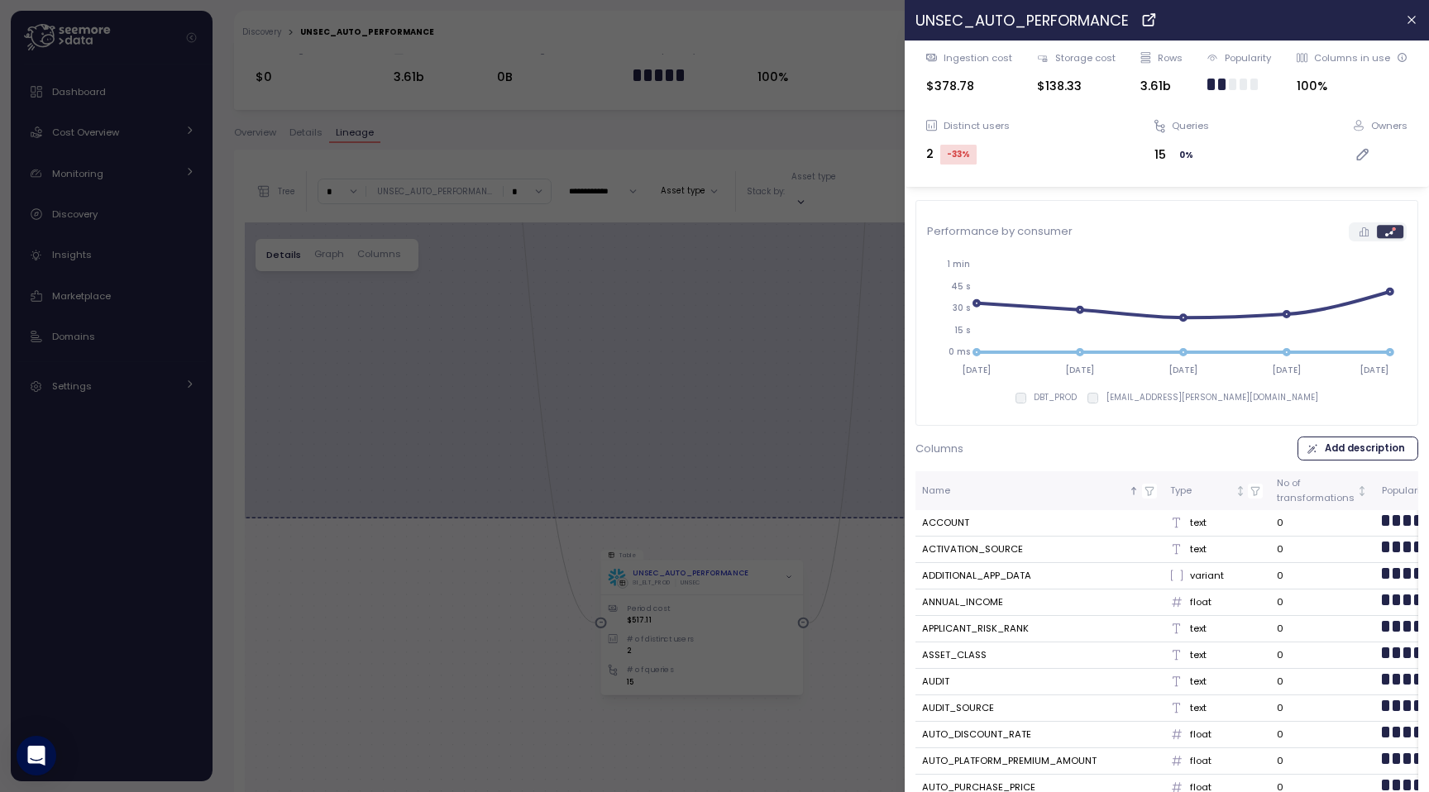
click at [1148, 22] on icon at bounding box center [1148, 21] width 10 height 10
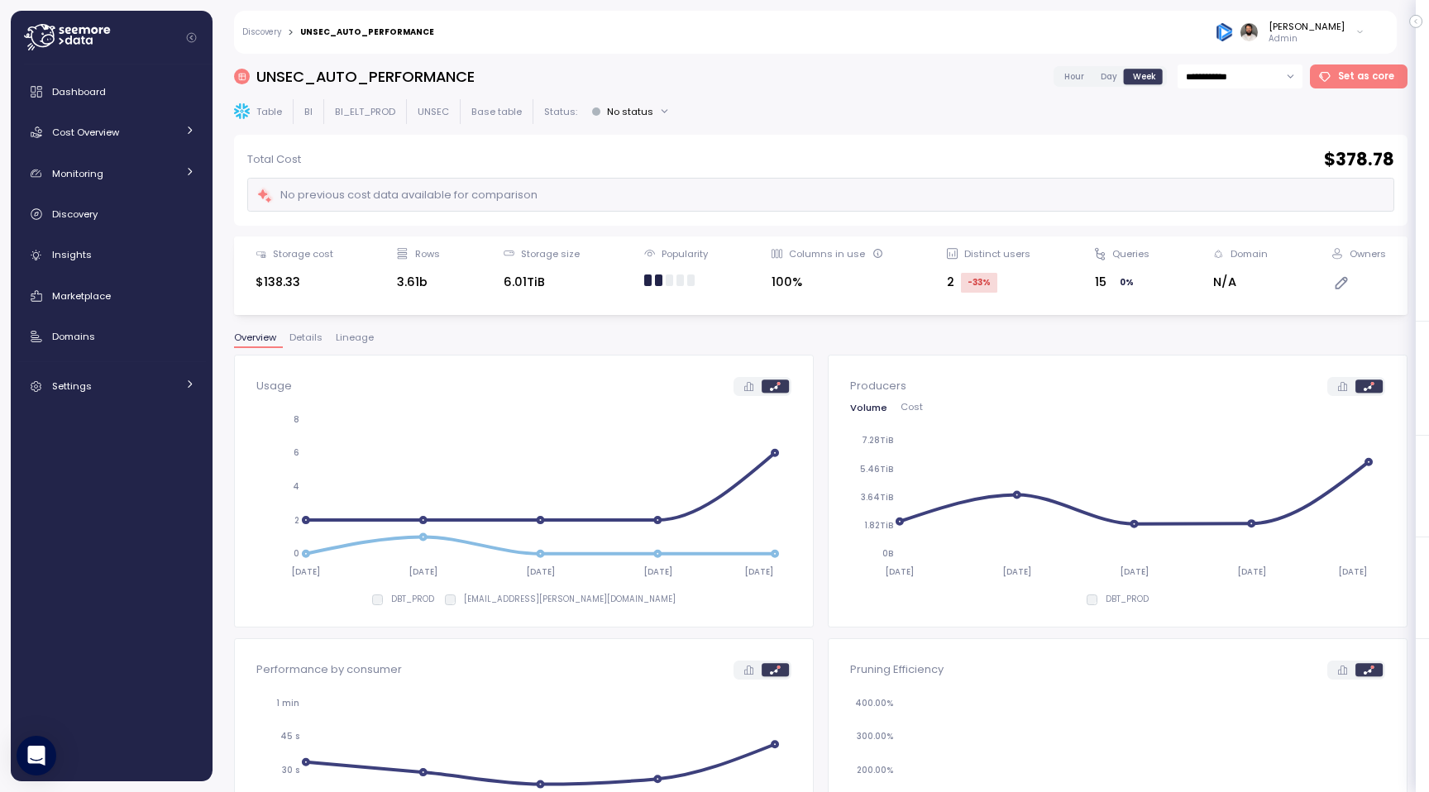
click at [348, 336] on span "Lineage" at bounding box center [355, 337] width 38 height 9
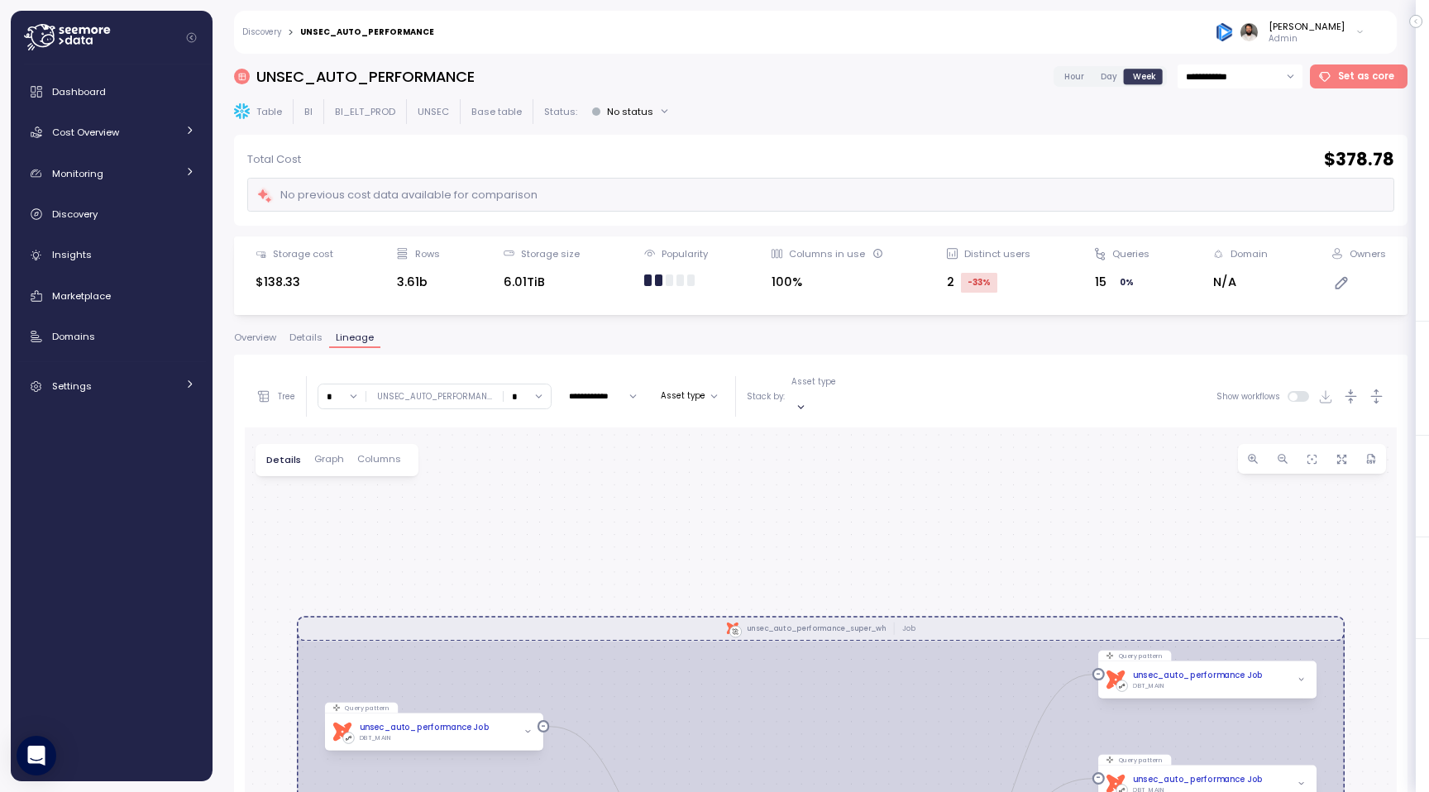
click at [408, 59] on div "**********" at bounding box center [820, 417] width 1216 height 749
copy h3 "UNSEC_AUTO_PERFORMANCE"
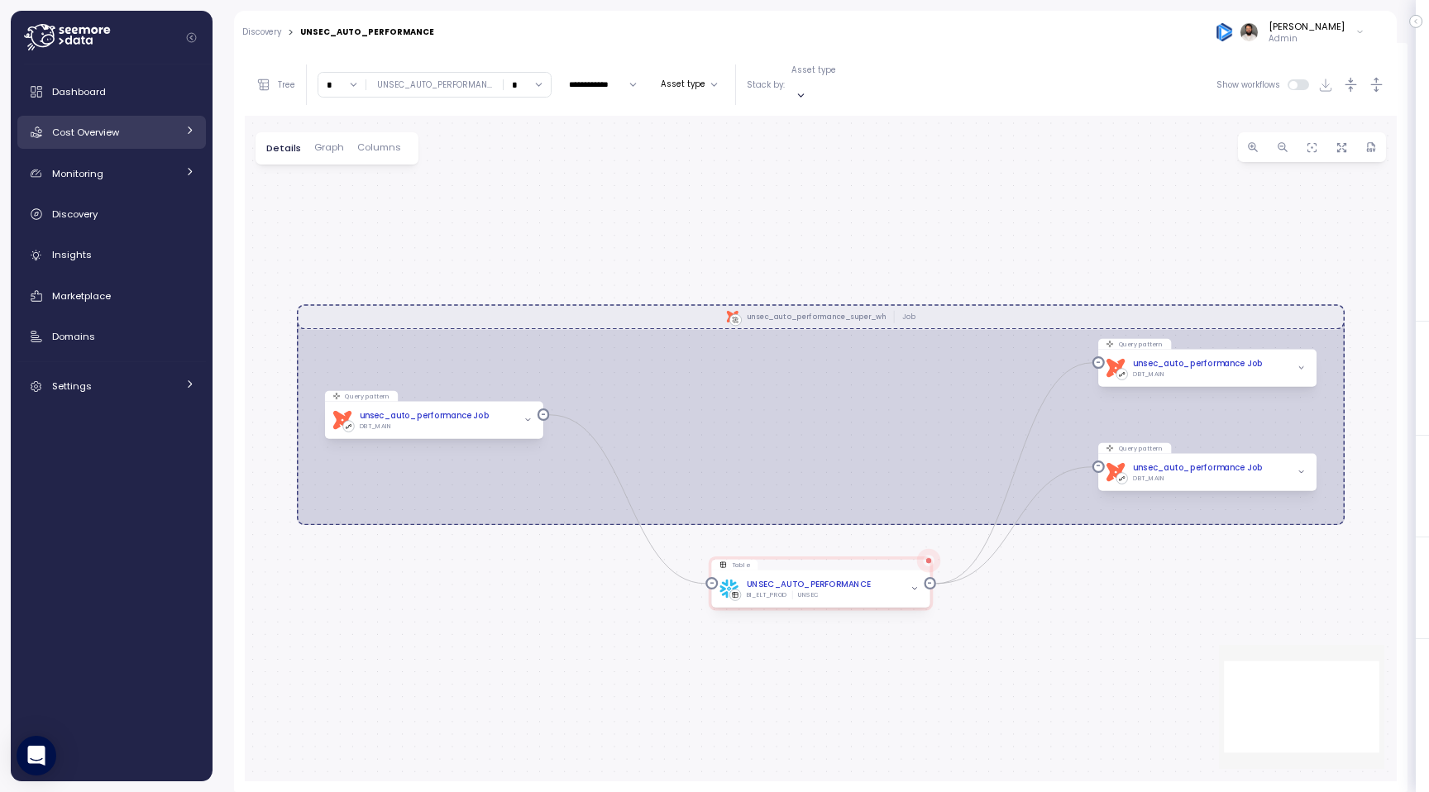
click at [123, 145] on link "Cost Overview" at bounding box center [111, 132] width 188 height 33
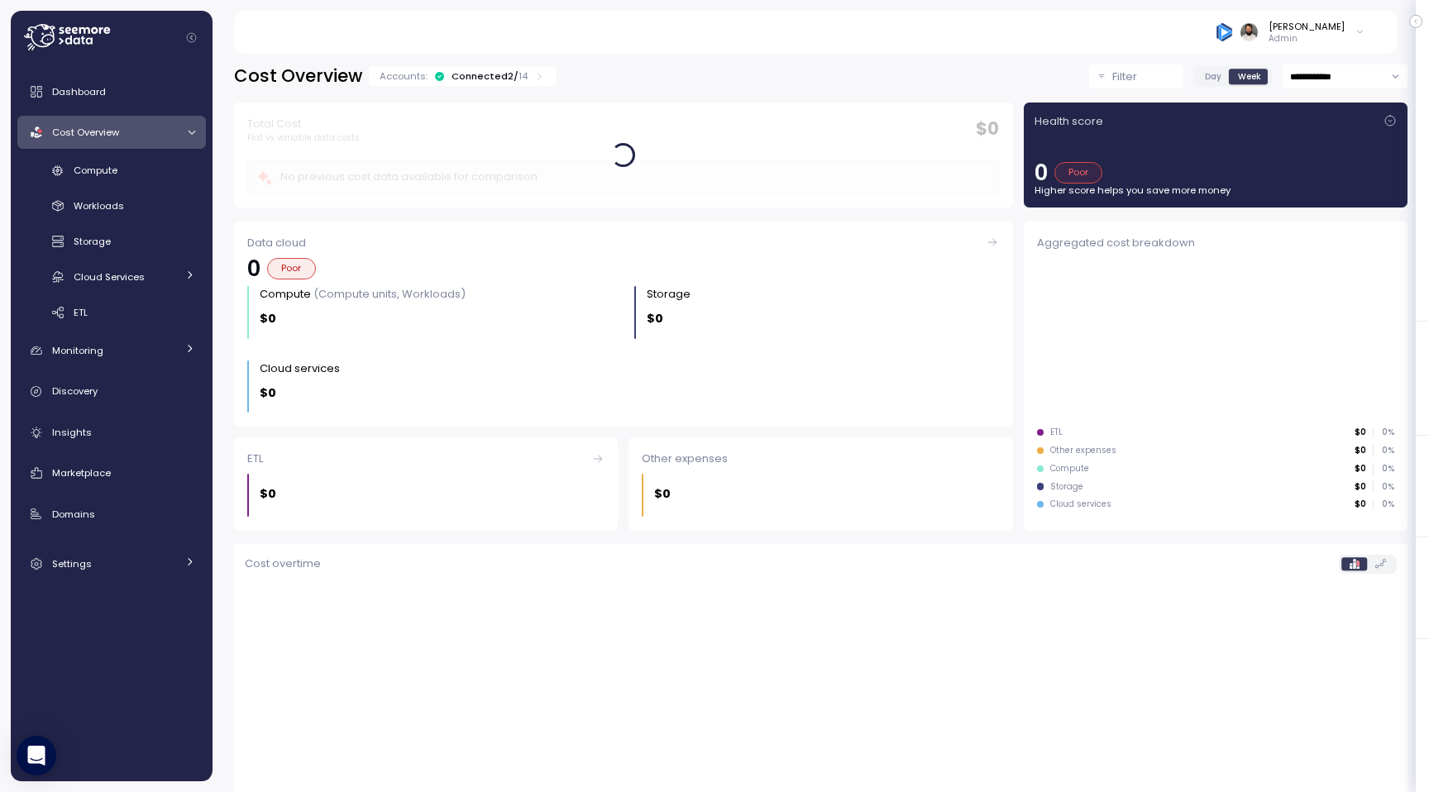
click at [510, 71] on div "Connected 2 / 14" at bounding box center [489, 75] width 76 height 13
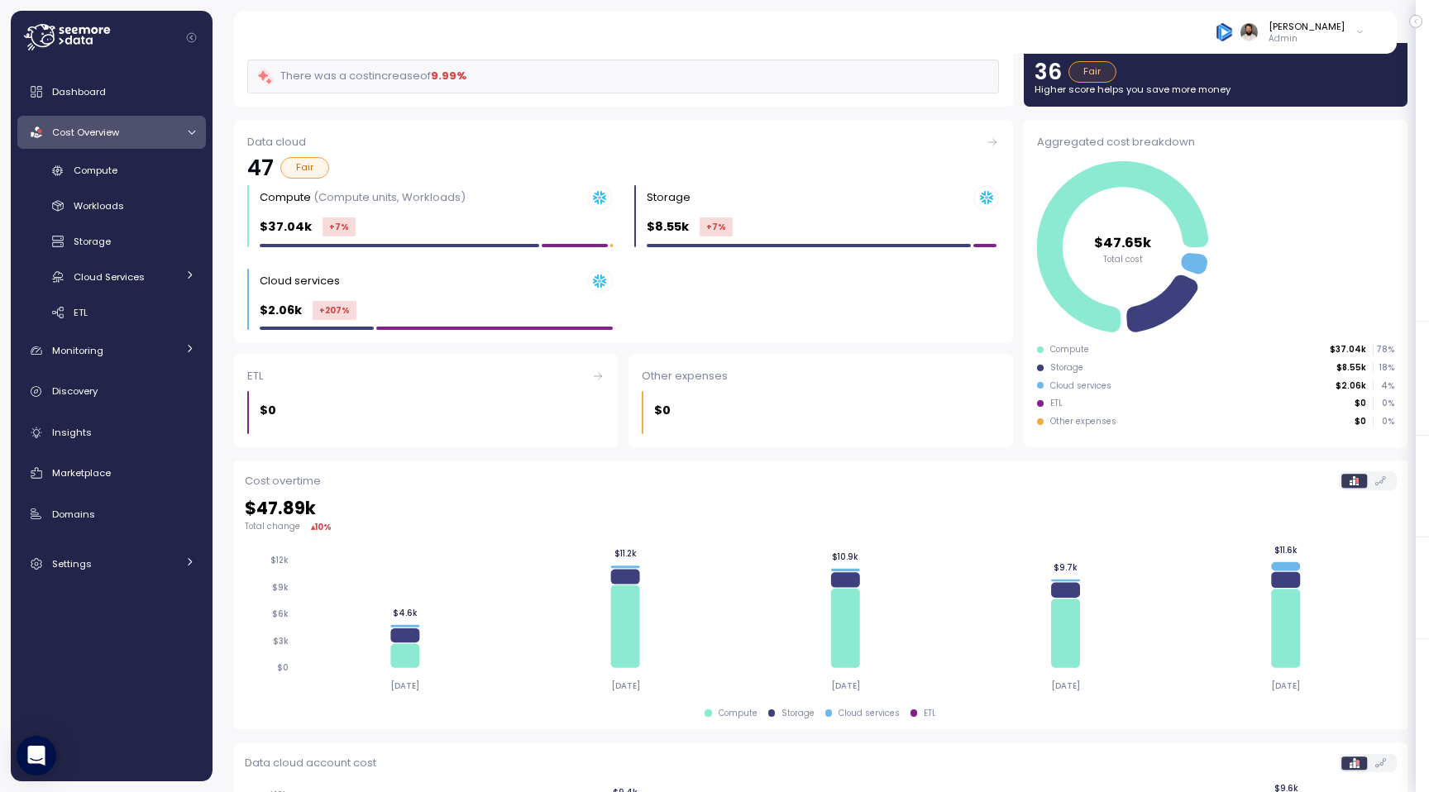
scroll to position [663, 0]
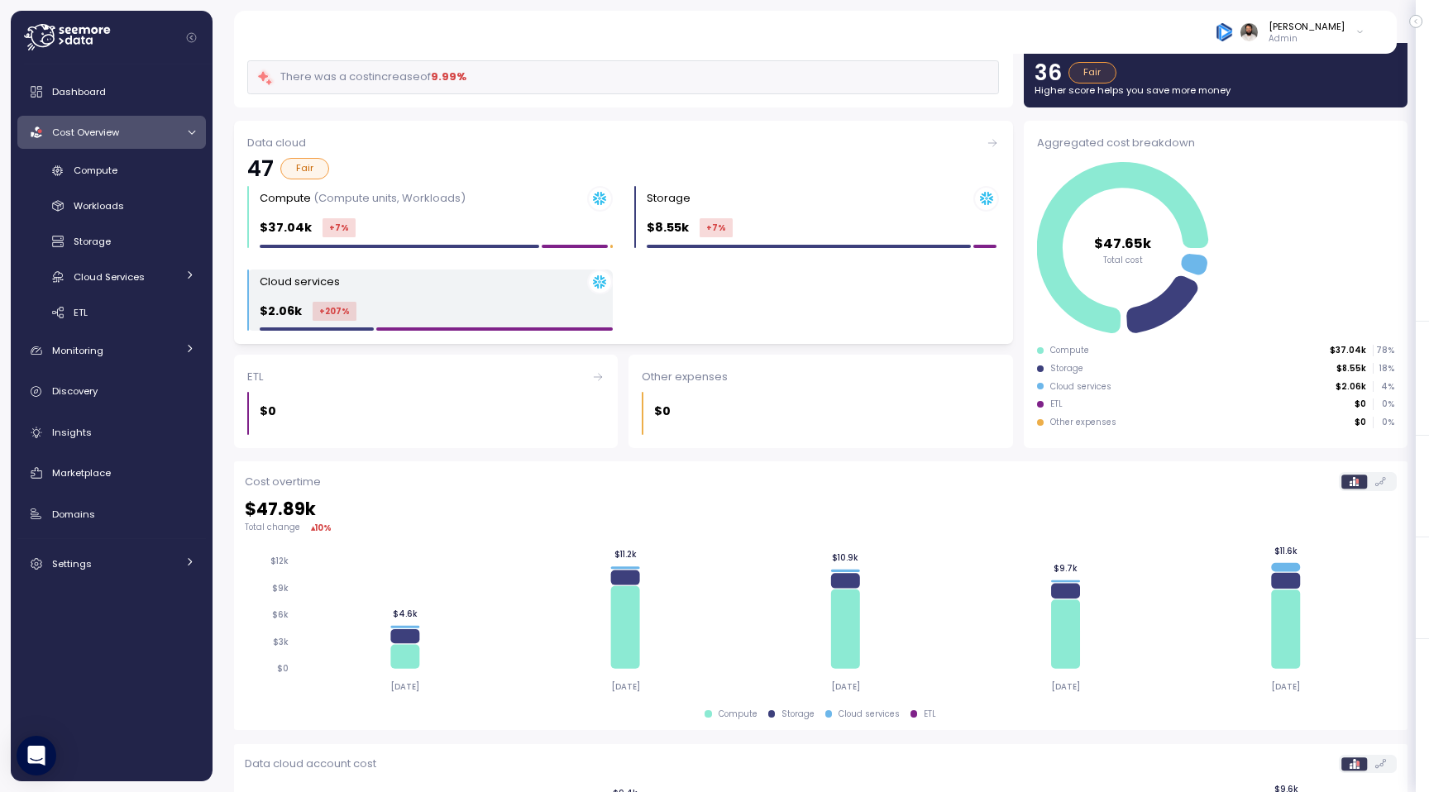
click at [432, 302] on div "$2.06k +207 %" at bounding box center [436, 311] width 353 height 19
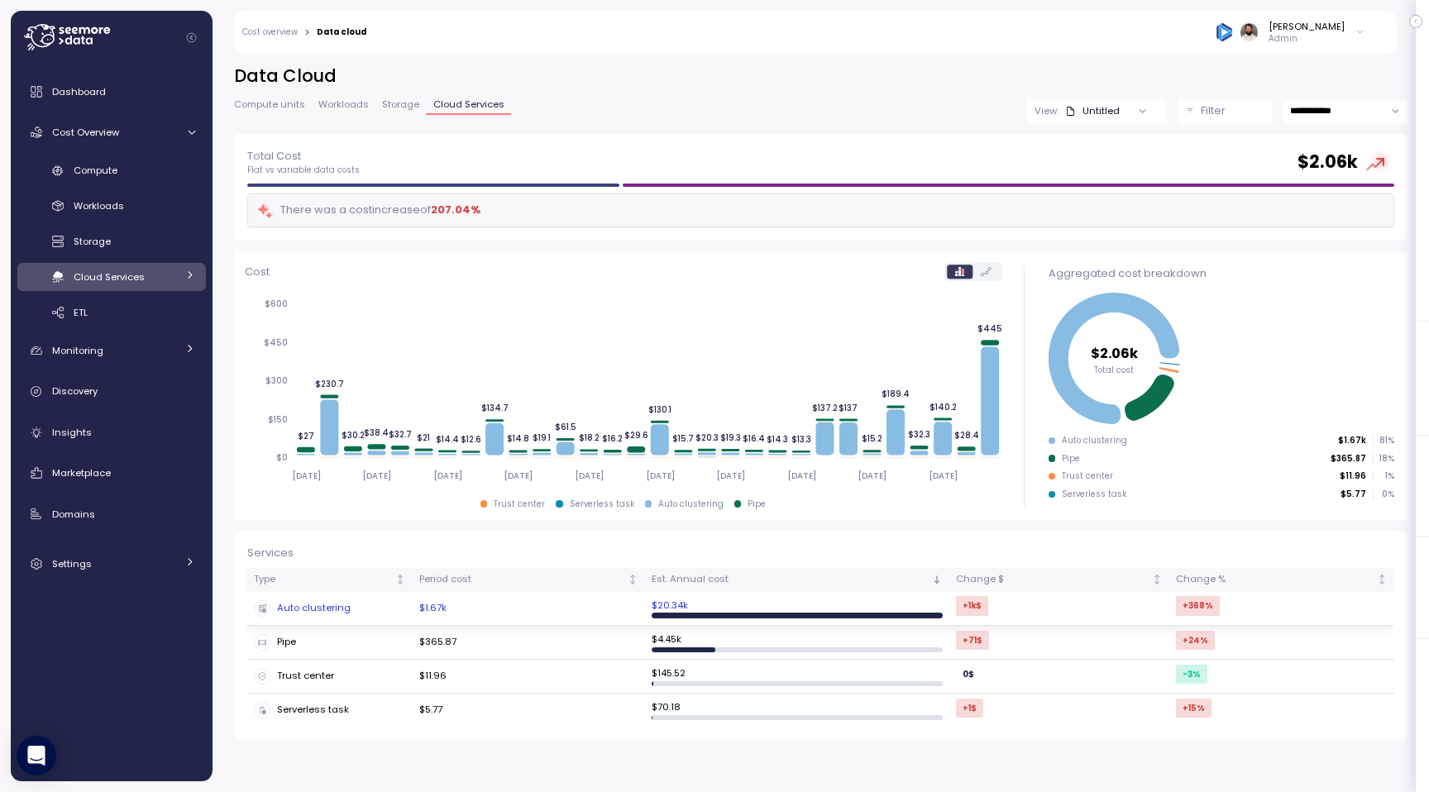
click at [536, 601] on td "$1.67k" at bounding box center [529, 609] width 232 height 34
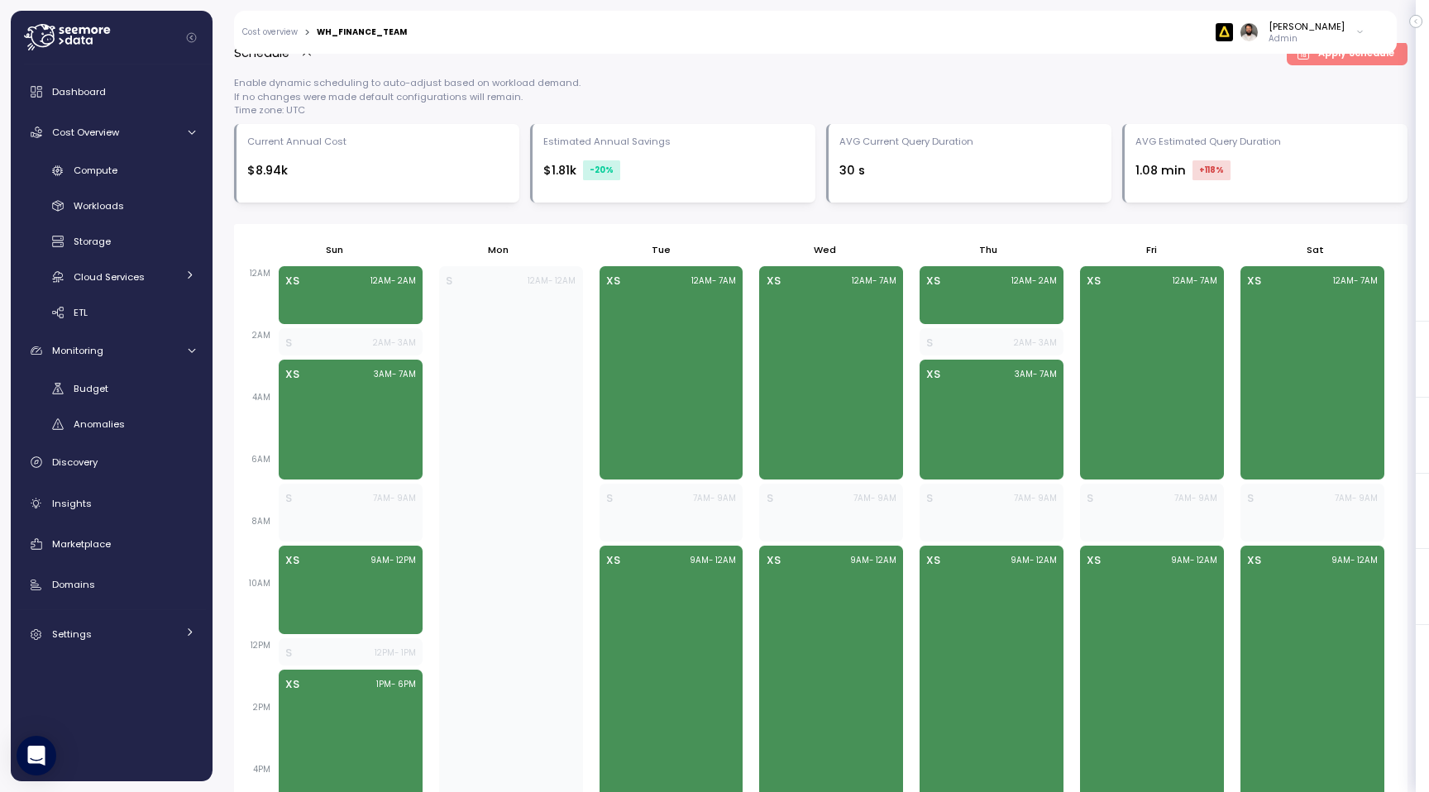
scroll to position [585, 0]
